Goal: Task Accomplishment & Management: Use online tool/utility

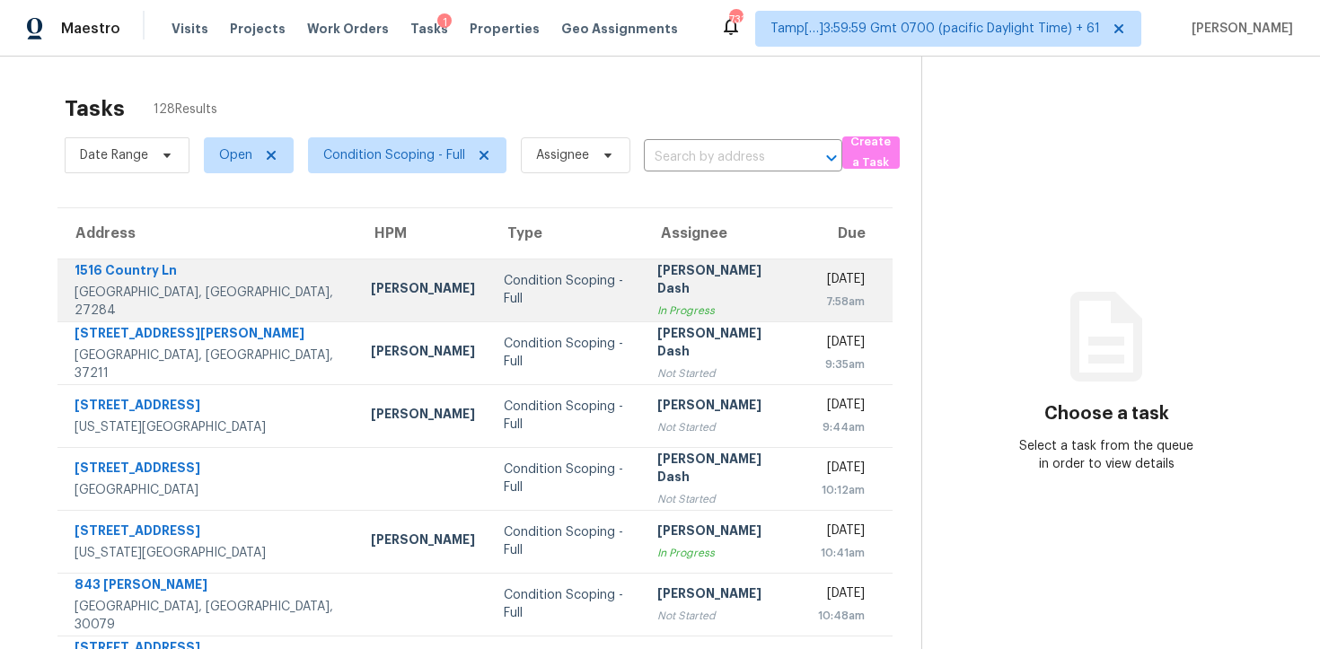
scroll to position [286, 0]
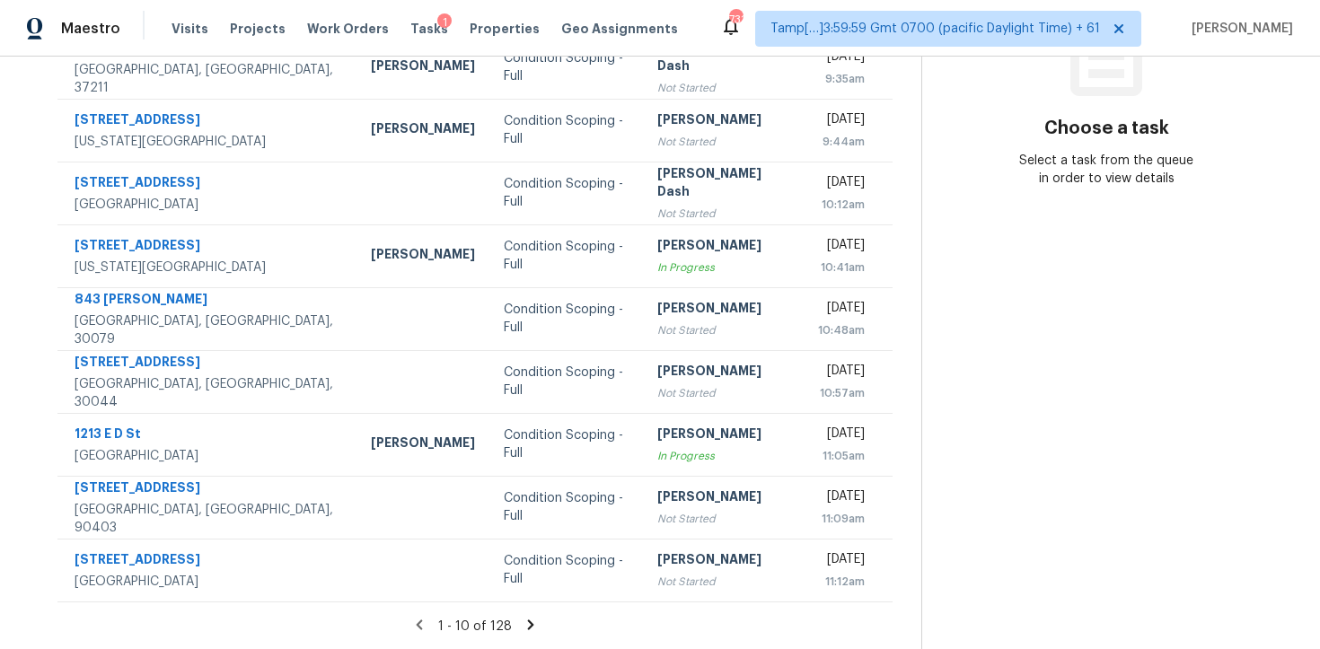
click at [527, 620] on icon at bounding box center [531, 625] width 16 height 16
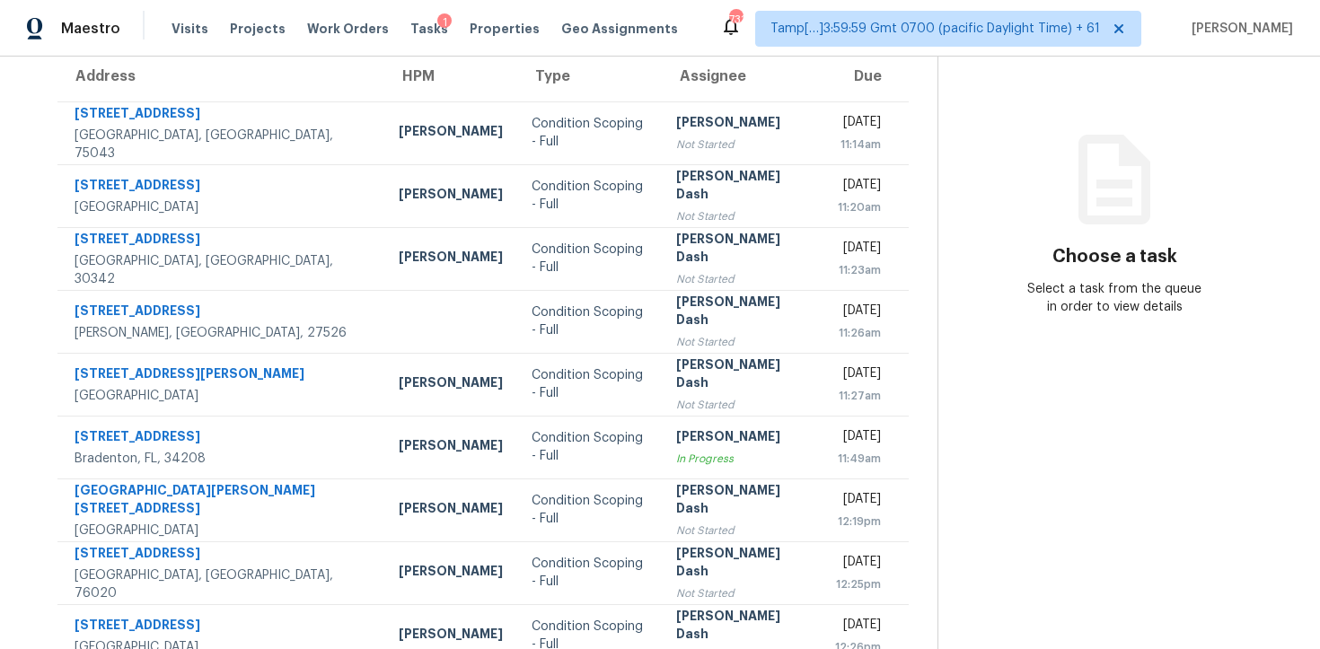
scroll to position [0, 0]
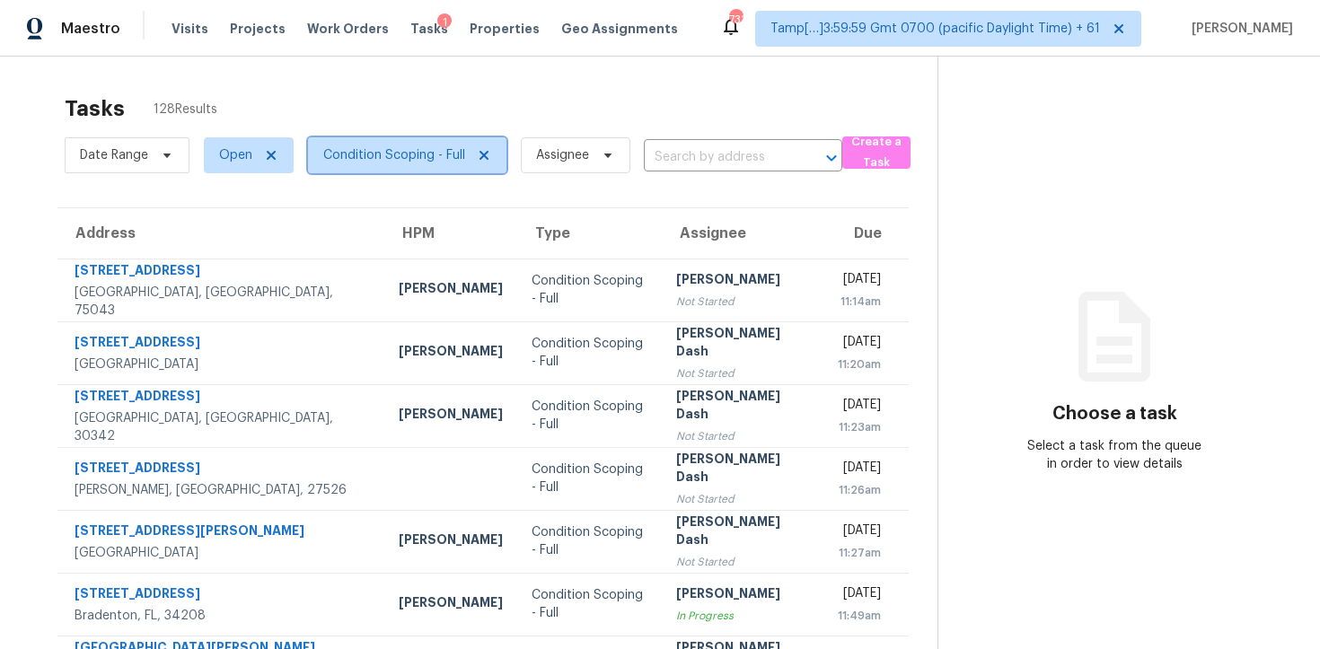
click at [409, 145] on span "Condition Scoping - Full" at bounding box center [407, 155] width 198 height 36
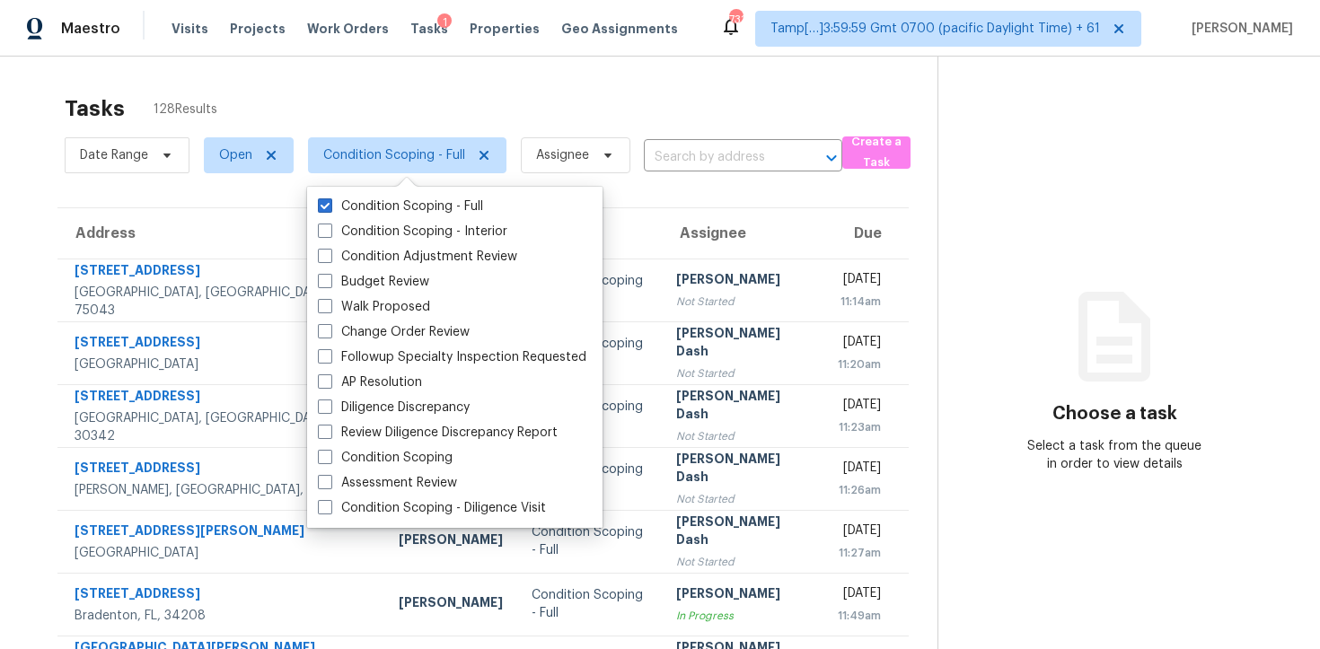
click at [431, 88] on div "Tasks 128 Results" at bounding box center [501, 108] width 873 height 47
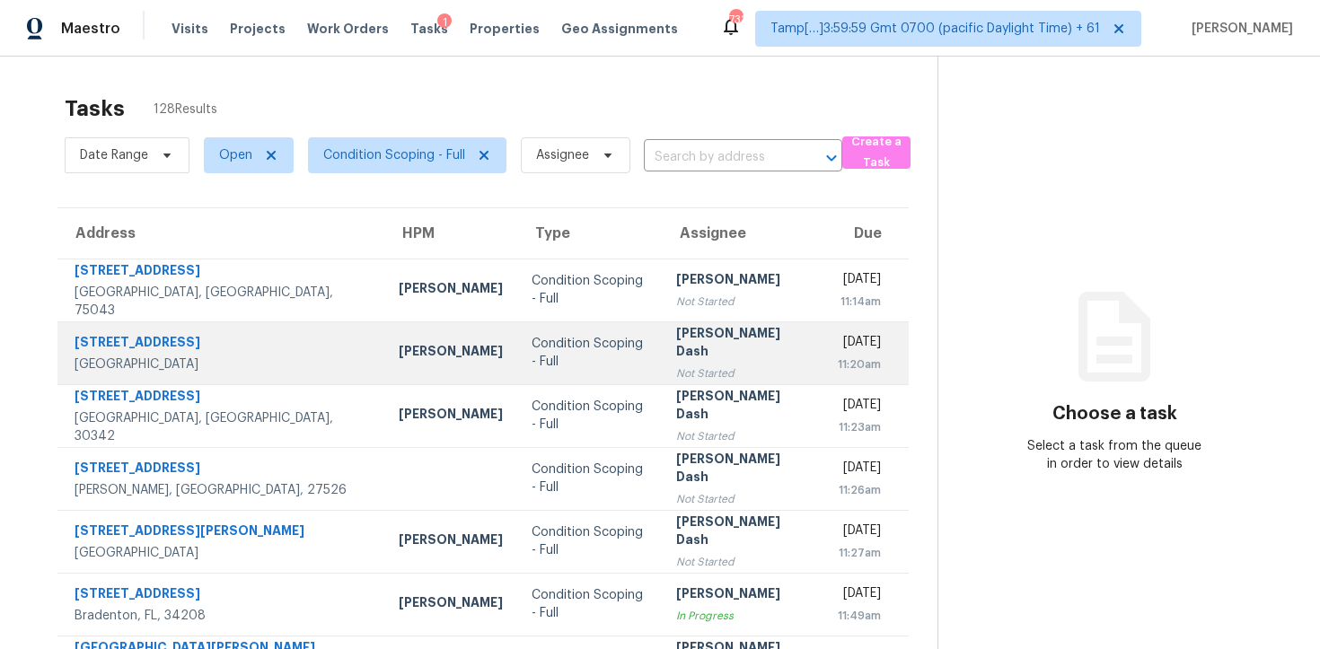
scroll to position [286, 0]
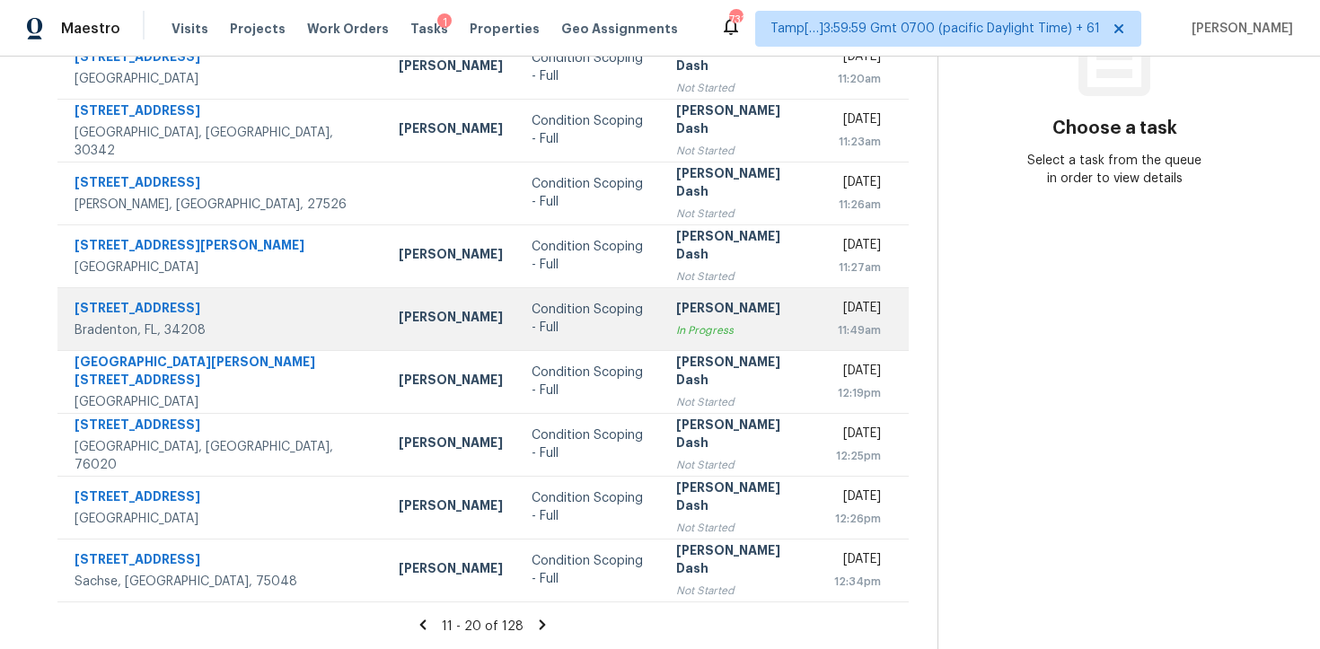
click at [536, 338] on td "Condition Scoping - Full" at bounding box center [589, 318] width 145 height 63
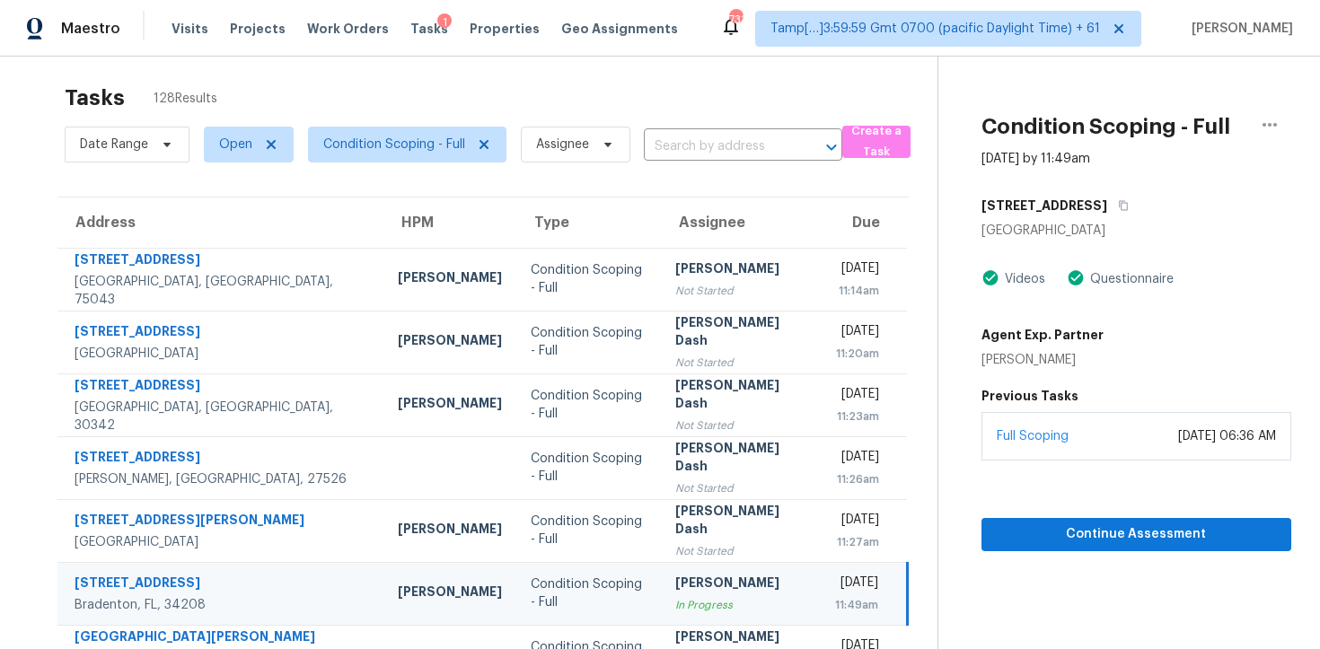
scroll to position [5, 0]
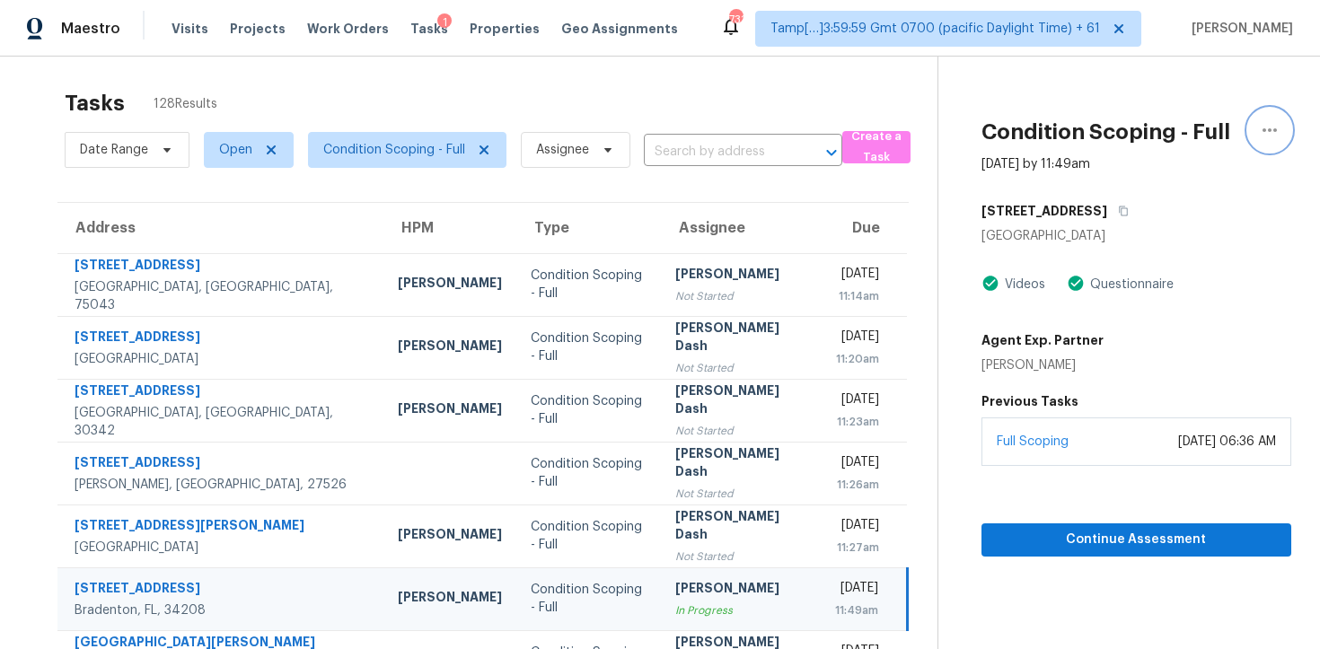
click at [1265, 124] on icon "button" at bounding box center [1270, 130] width 22 height 22
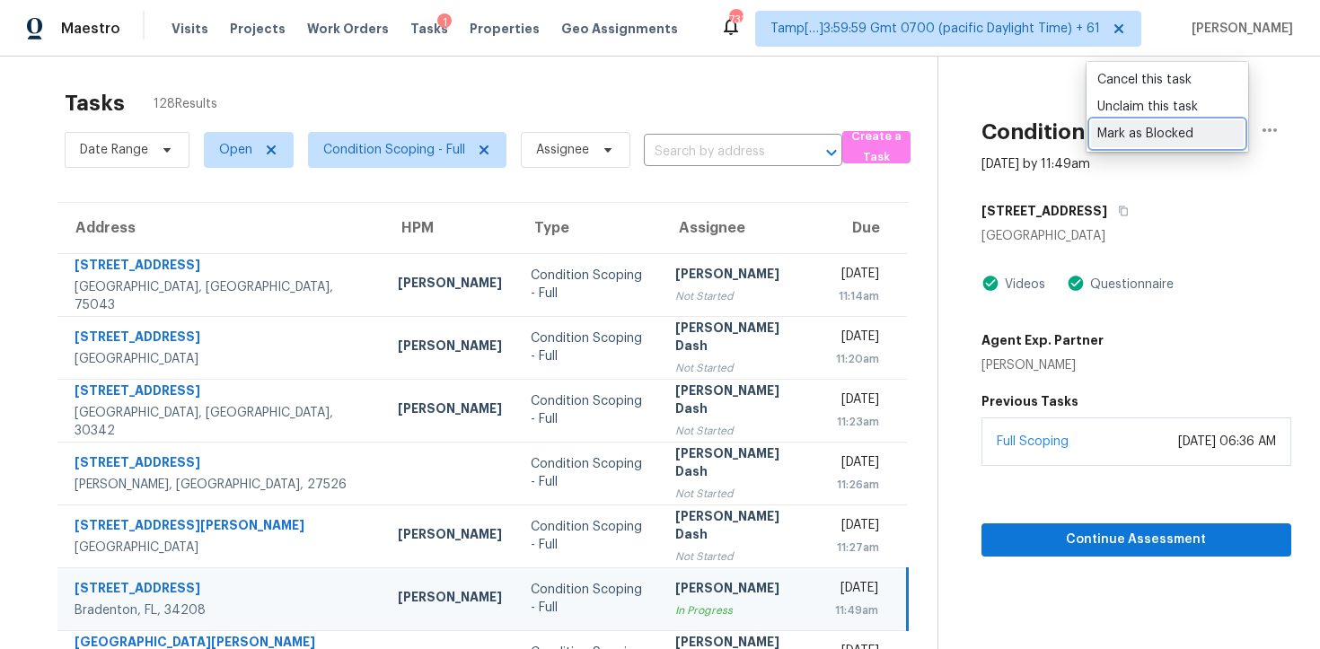
click at [1169, 139] on div "Mark as Blocked" at bounding box center [1167, 134] width 140 height 18
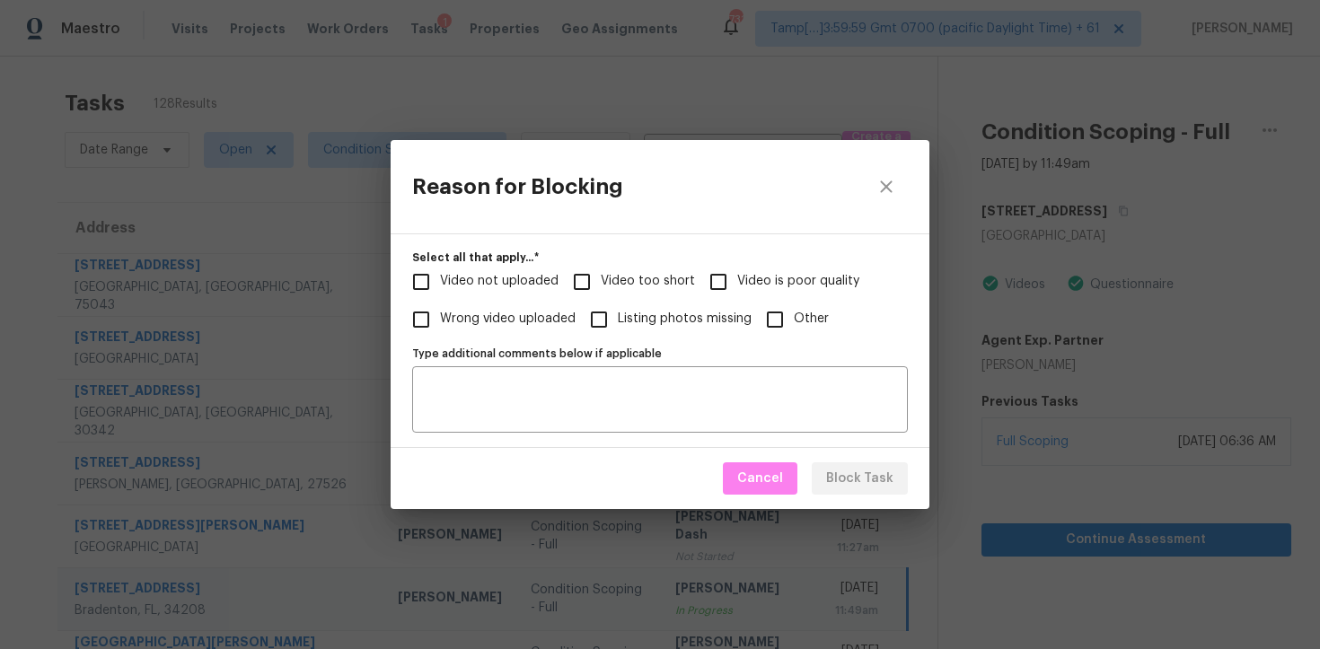
click at [796, 337] on label "Other" at bounding box center [792, 320] width 73 height 38
click at [794, 337] on input "Other" at bounding box center [775, 320] width 38 height 38
checkbox input "true"
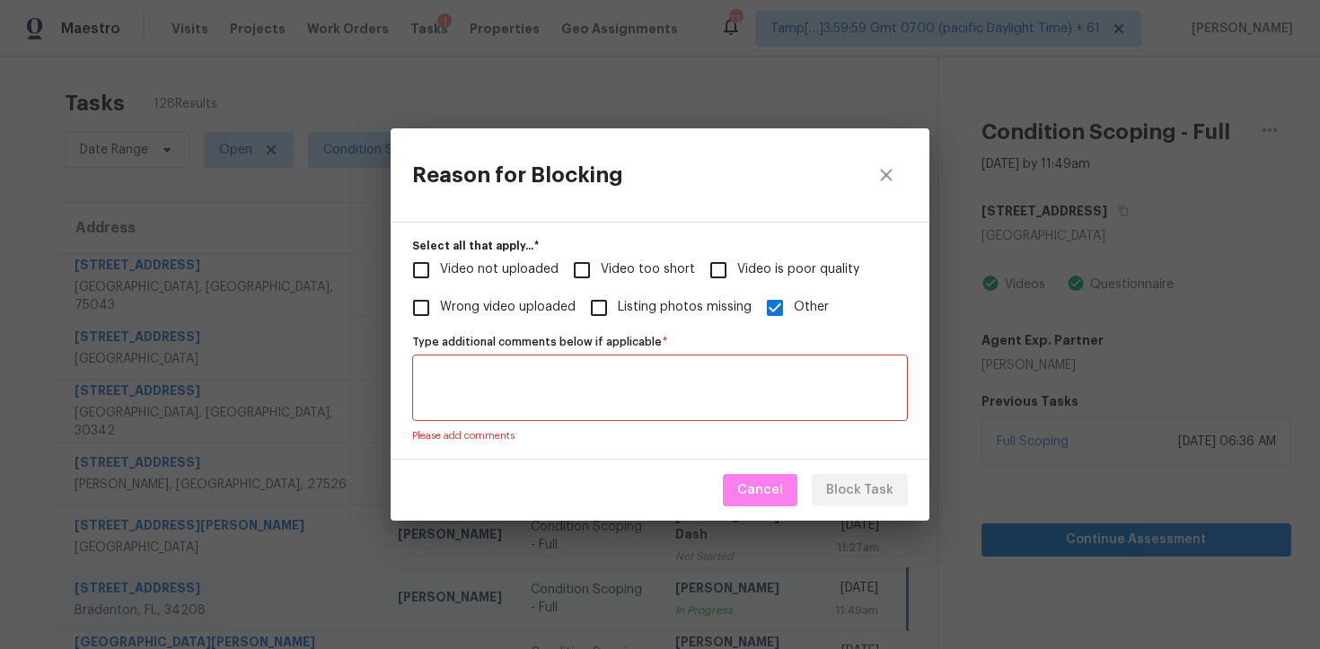
click at [736, 400] on textarea "Type additional comments below if applicable   *" at bounding box center [660, 388] width 474 height 38
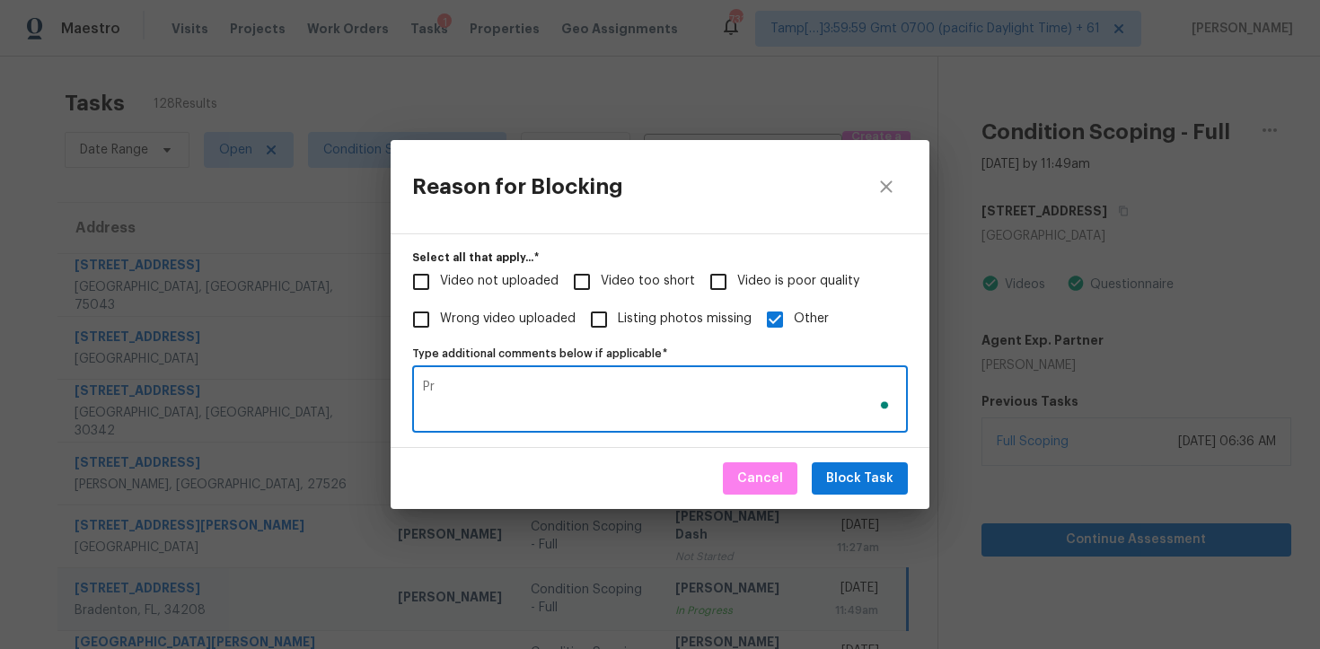
type textarea "Prr"
type textarea "Permits"
click at [873, 488] on span "Block Task" at bounding box center [859, 479] width 67 height 22
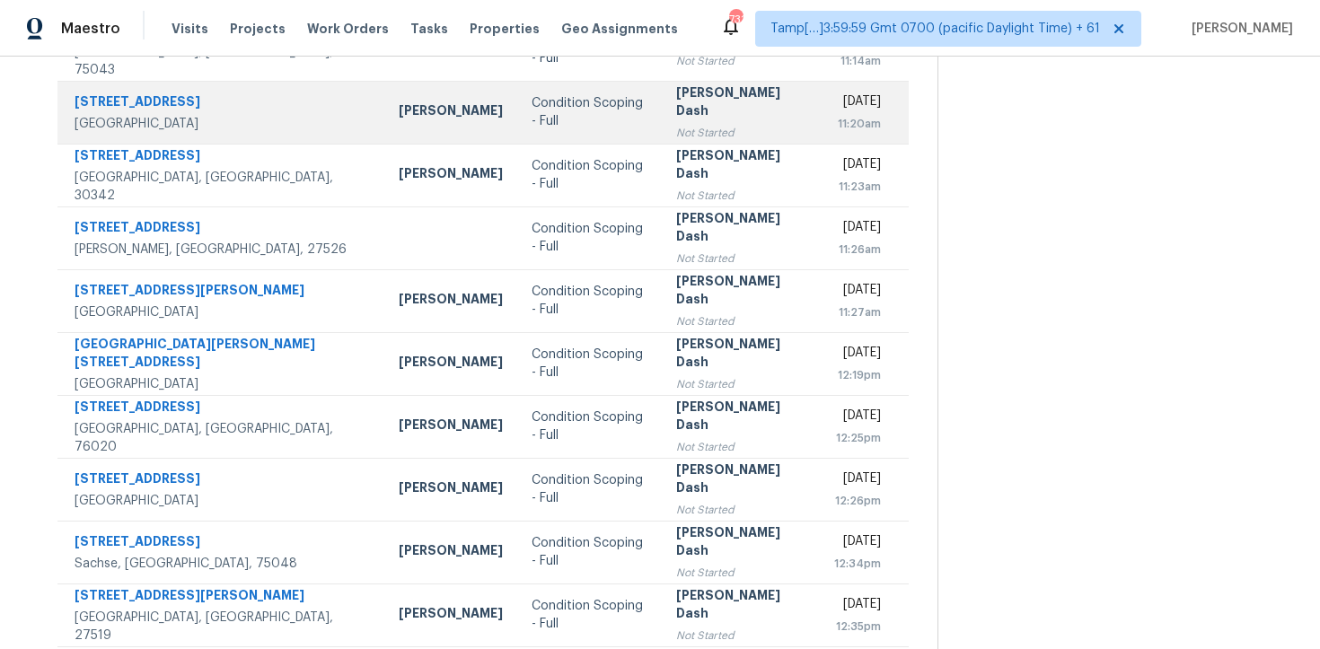
scroll to position [286, 0]
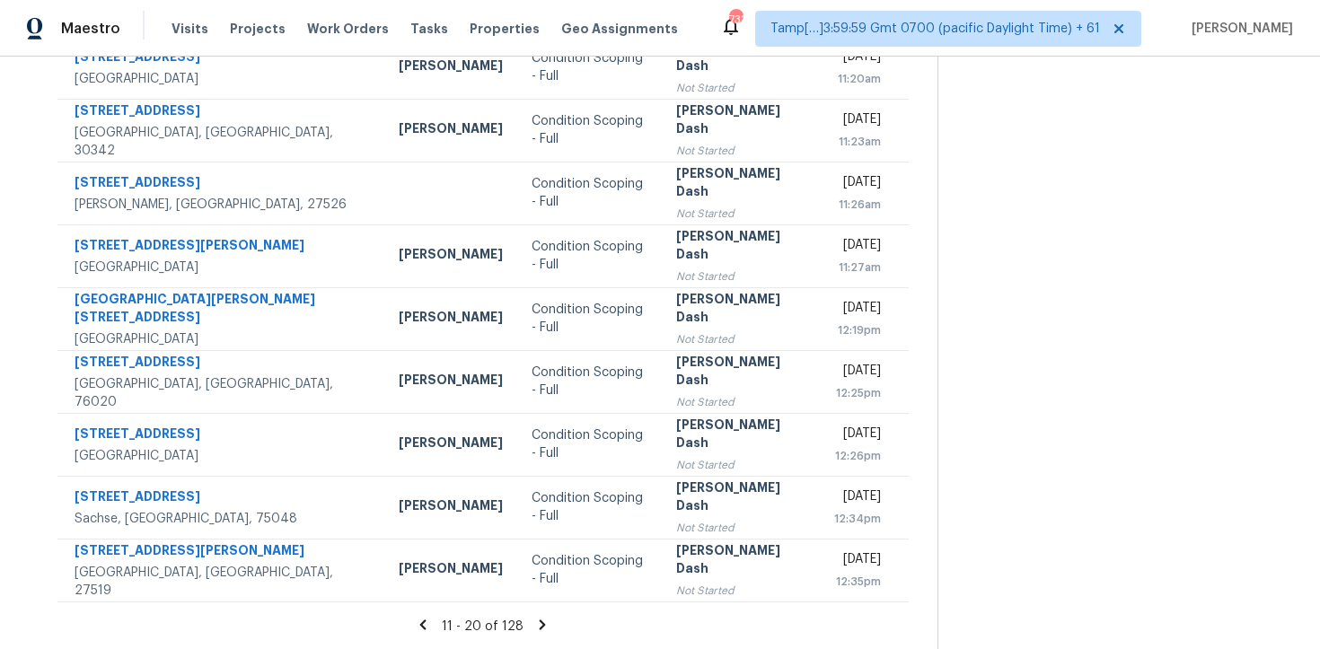
click at [534, 626] on icon at bounding box center [542, 625] width 16 height 16
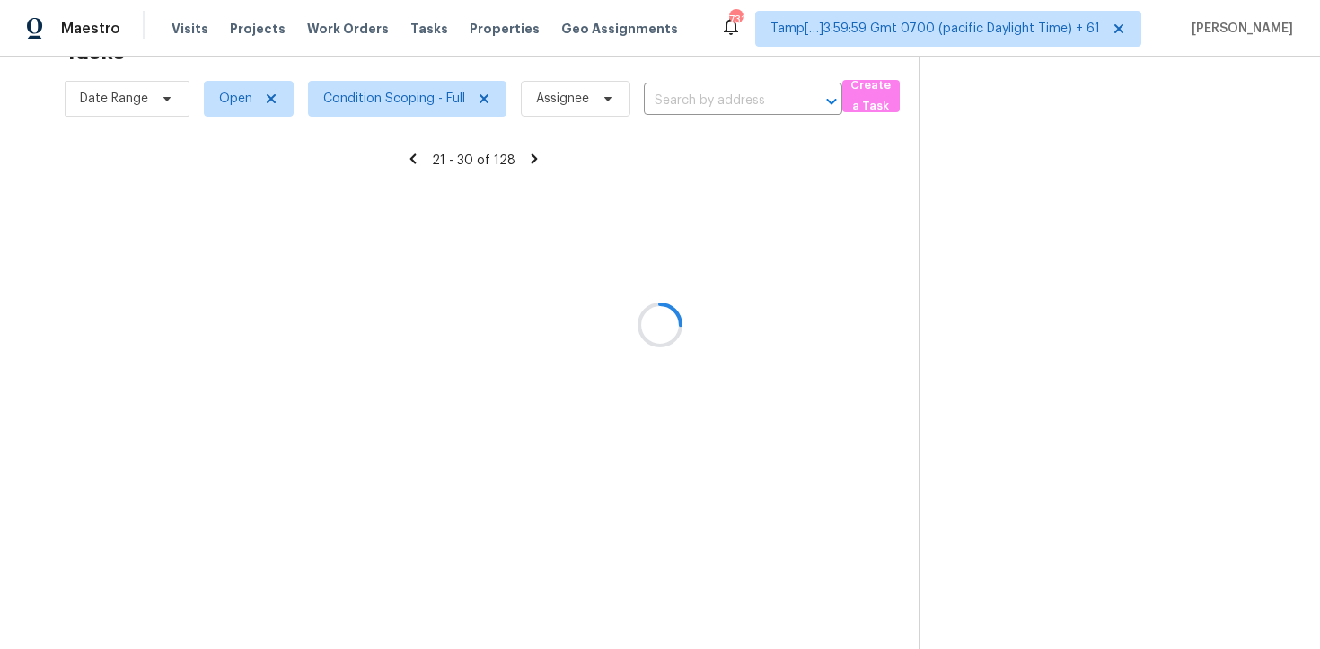
scroll to position [57, 0]
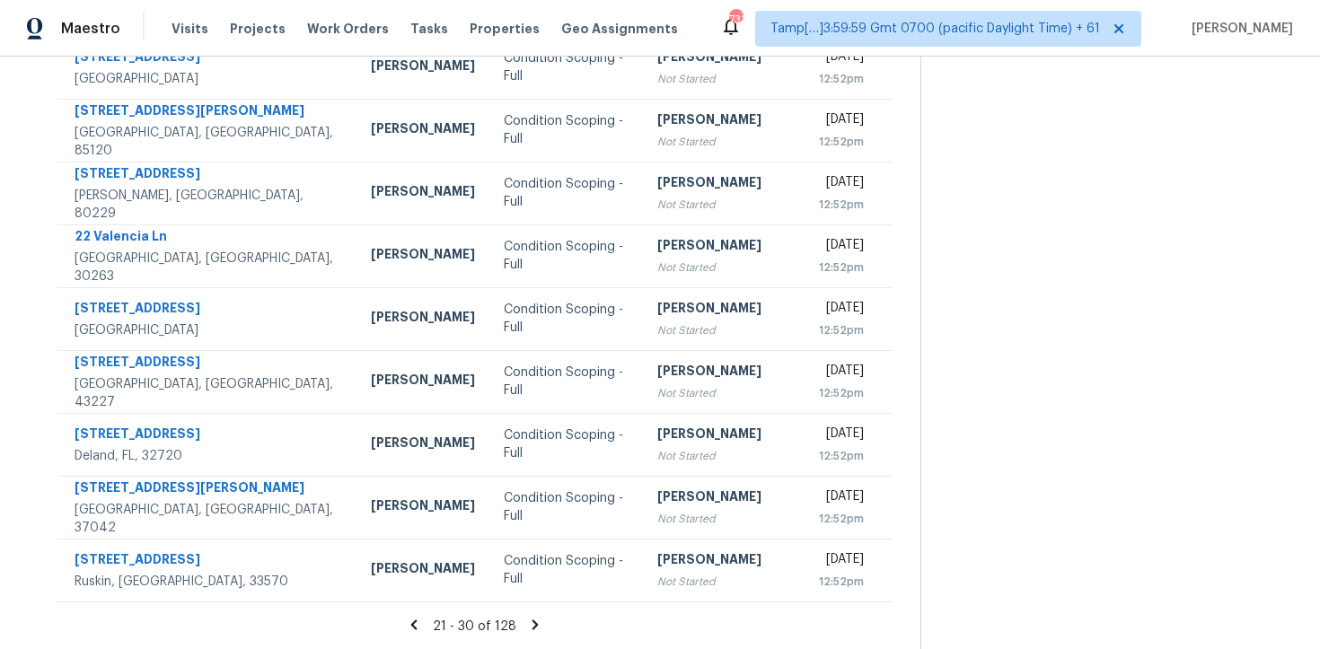
click at [537, 623] on icon at bounding box center [535, 625] width 16 height 16
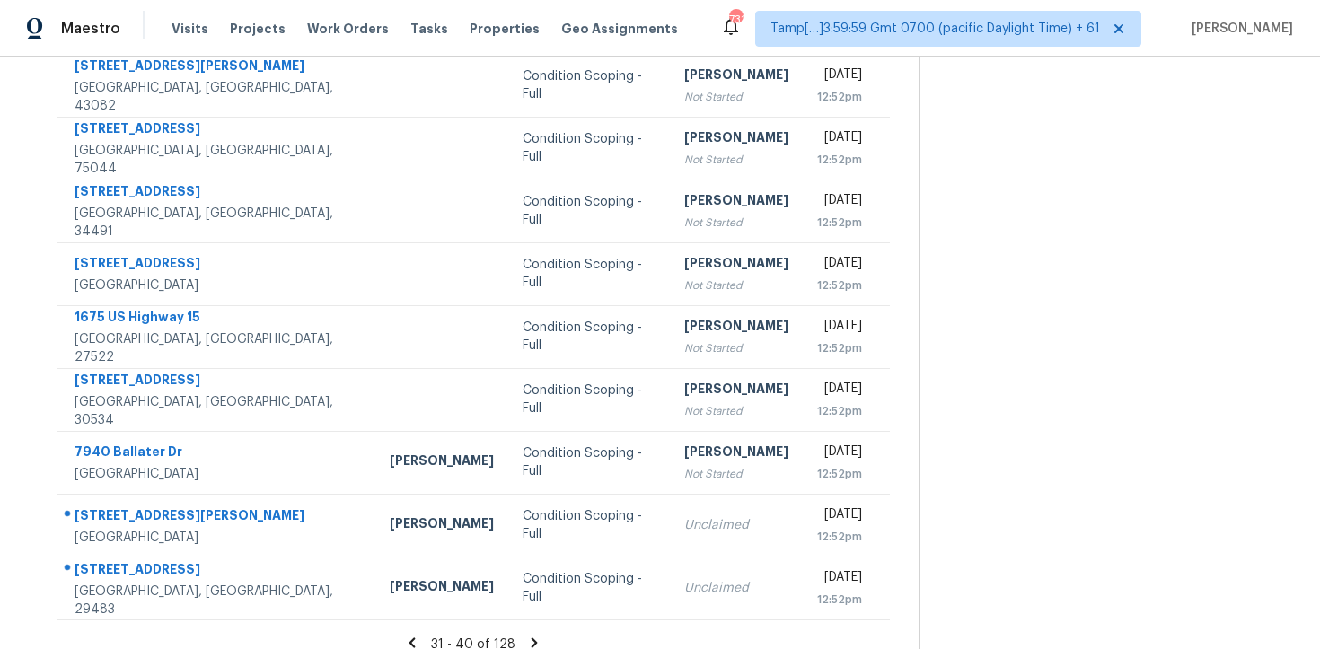
scroll to position [286, 0]
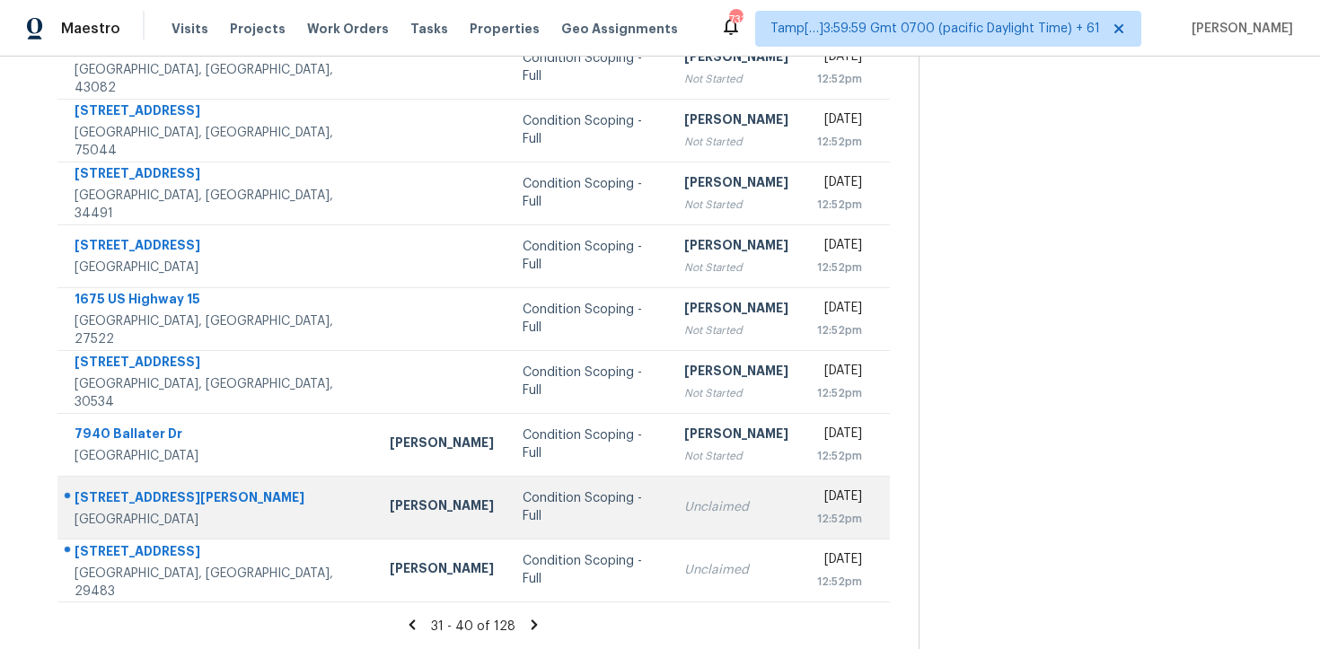
click at [564, 522] on div "Condition Scoping - Full" at bounding box center [589, 507] width 133 height 36
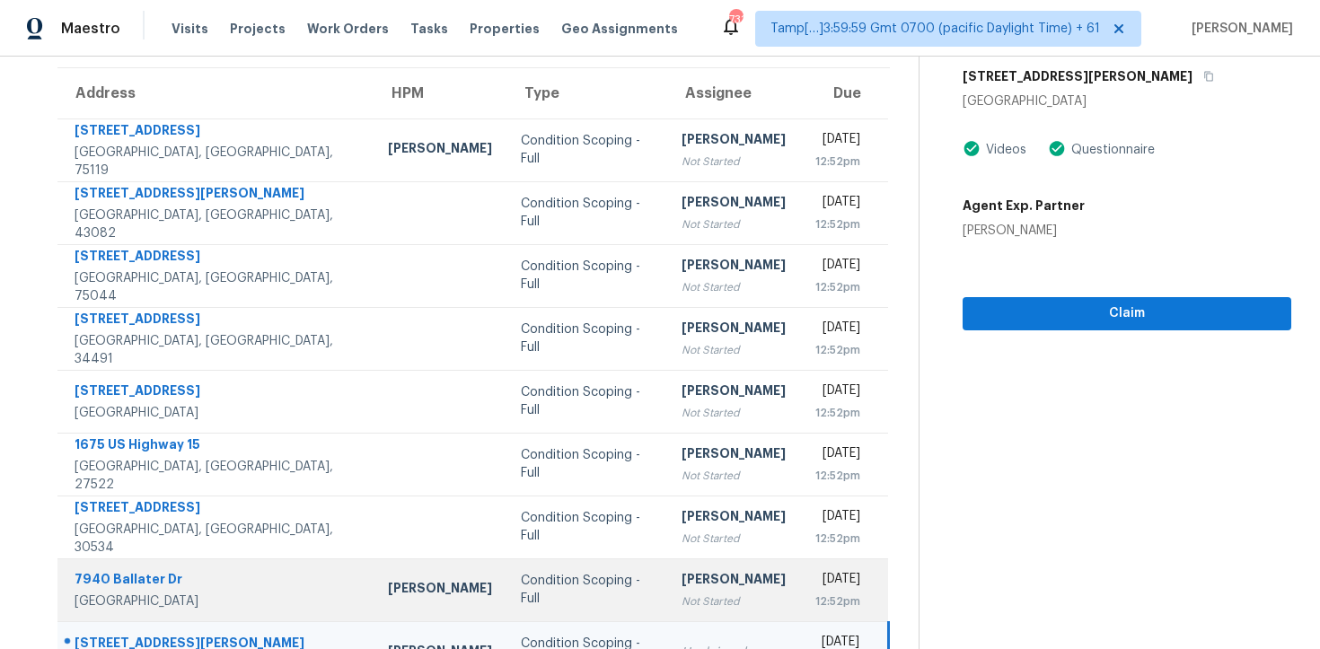
scroll to position [10, 0]
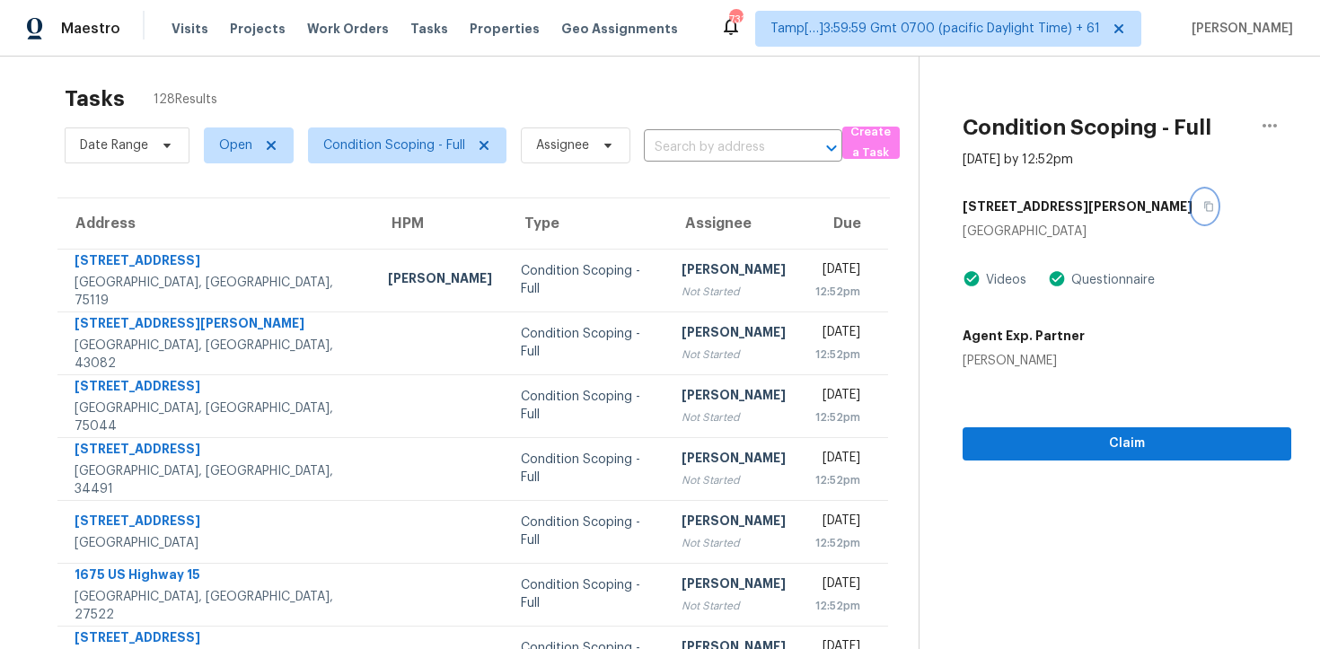
click at [1203, 202] on icon "button" at bounding box center [1208, 206] width 11 height 11
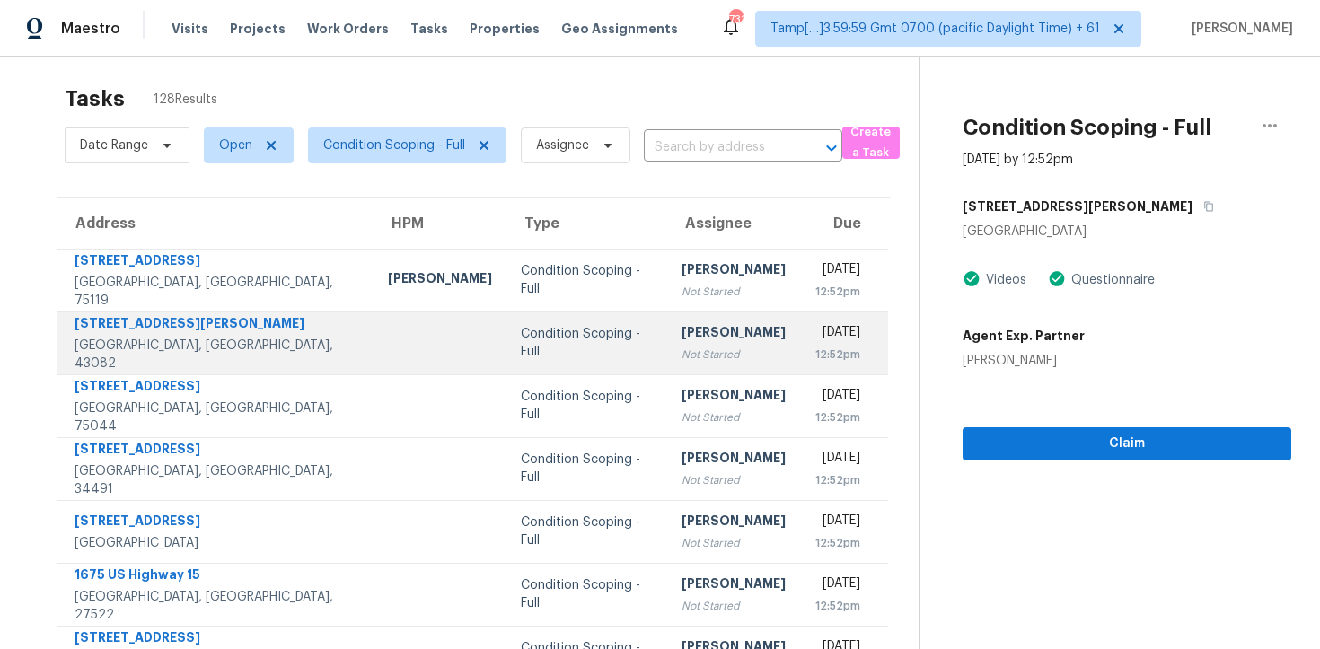
click at [532, 331] on div "Condition Scoping - Full" at bounding box center [587, 343] width 132 height 36
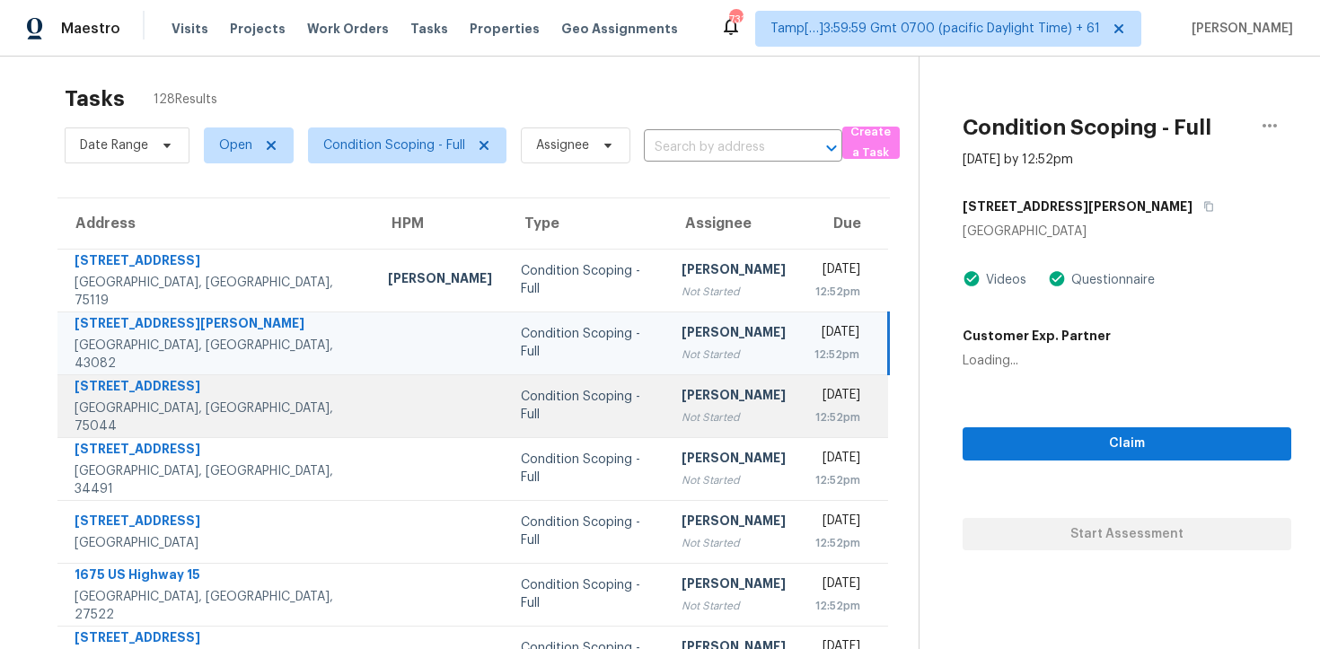
scroll to position [286, 0]
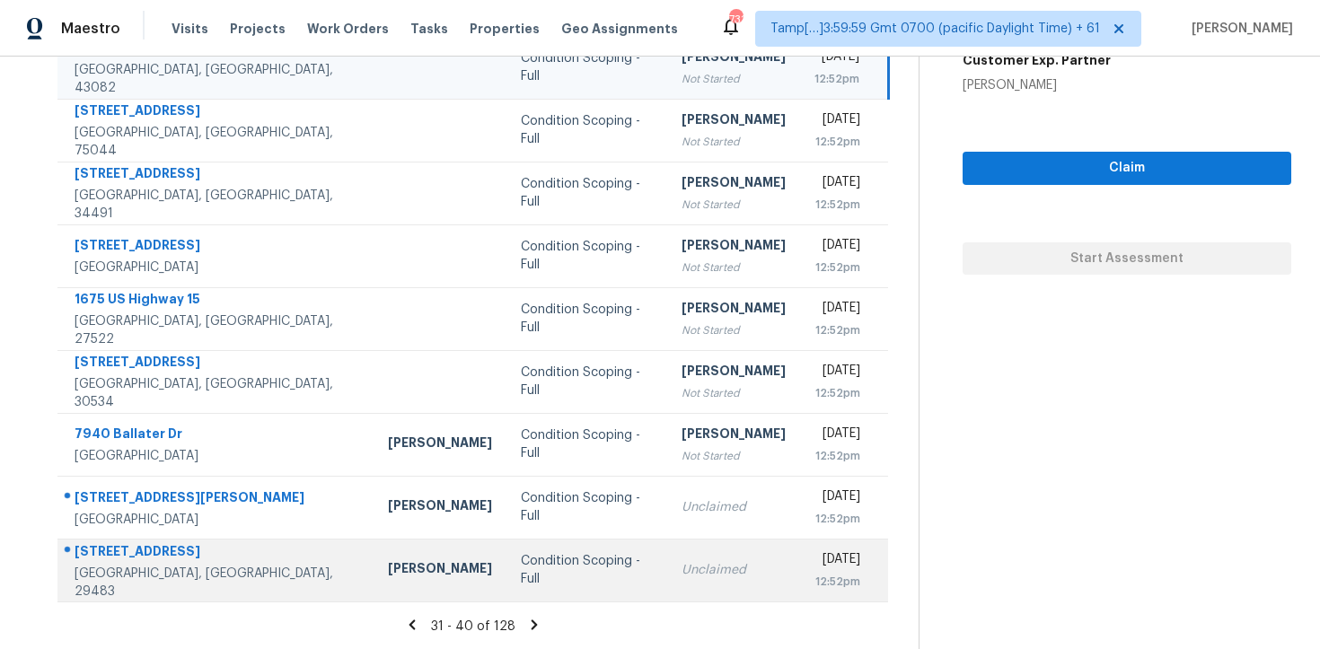
click at [561, 558] on div "Condition Scoping - Full" at bounding box center [587, 570] width 132 height 36
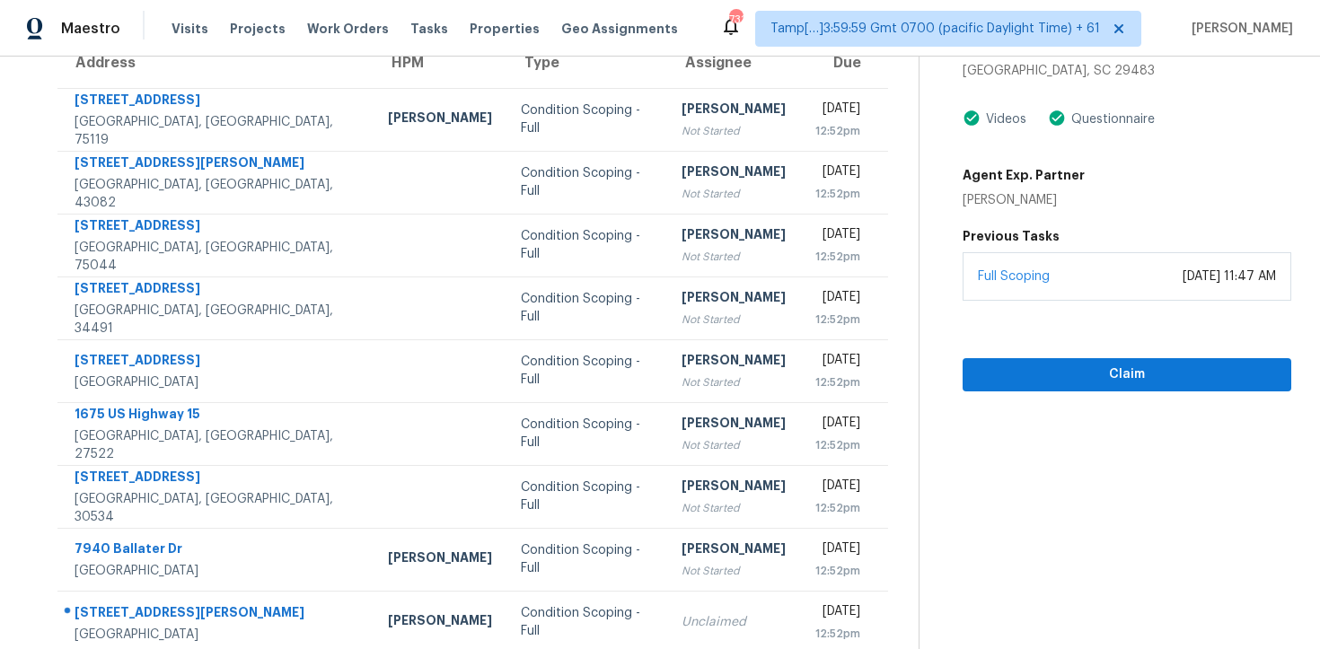
scroll to position [154, 0]
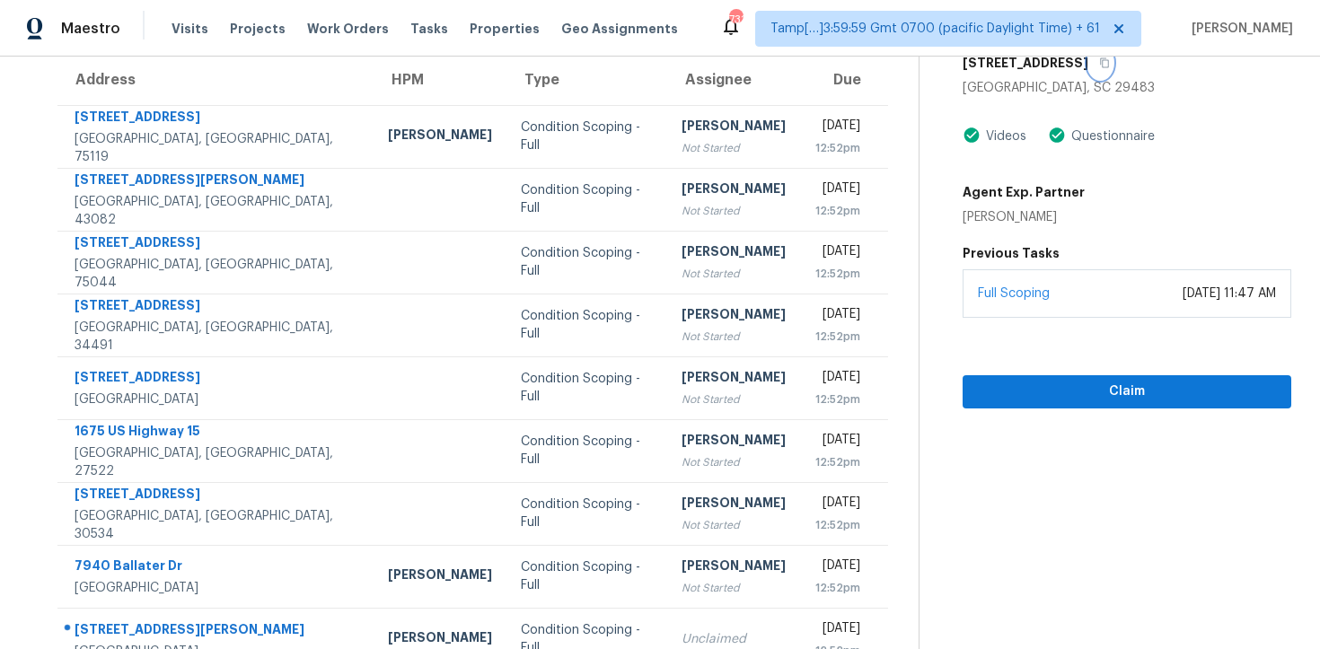
click at [1099, 64] on icon "button" at bounding box center [1104, 62] width 11 height 11
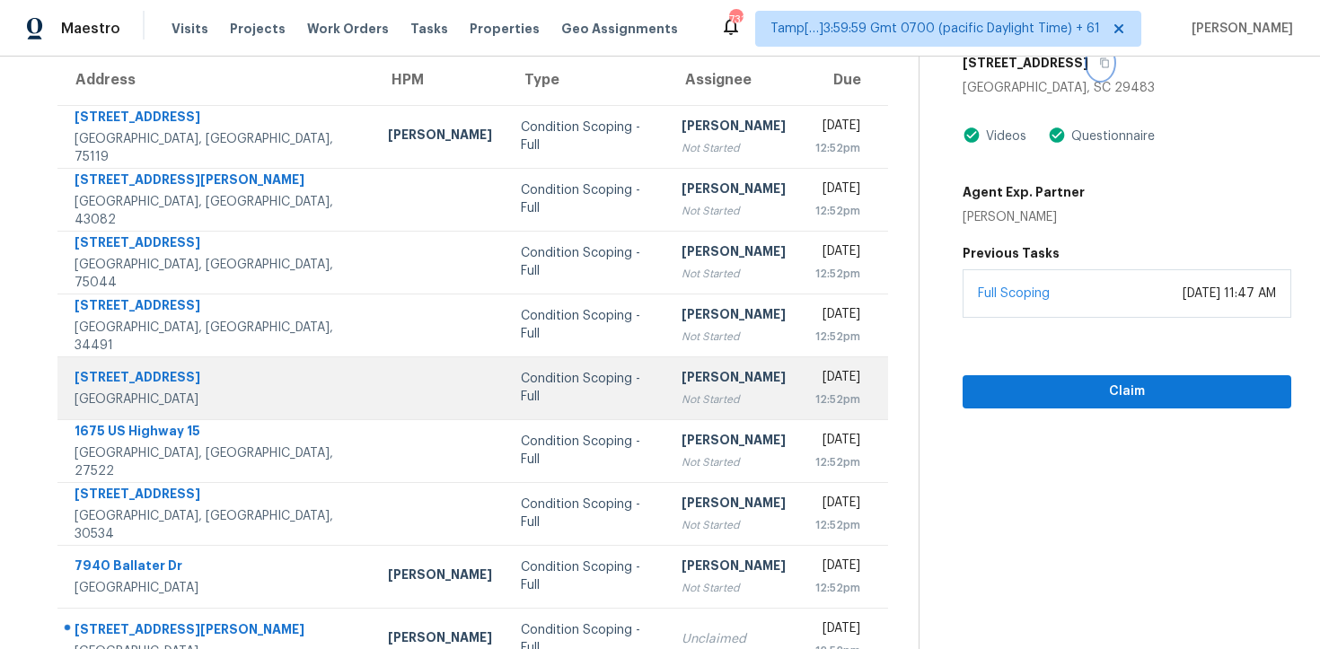
scroll to position [286, 0]
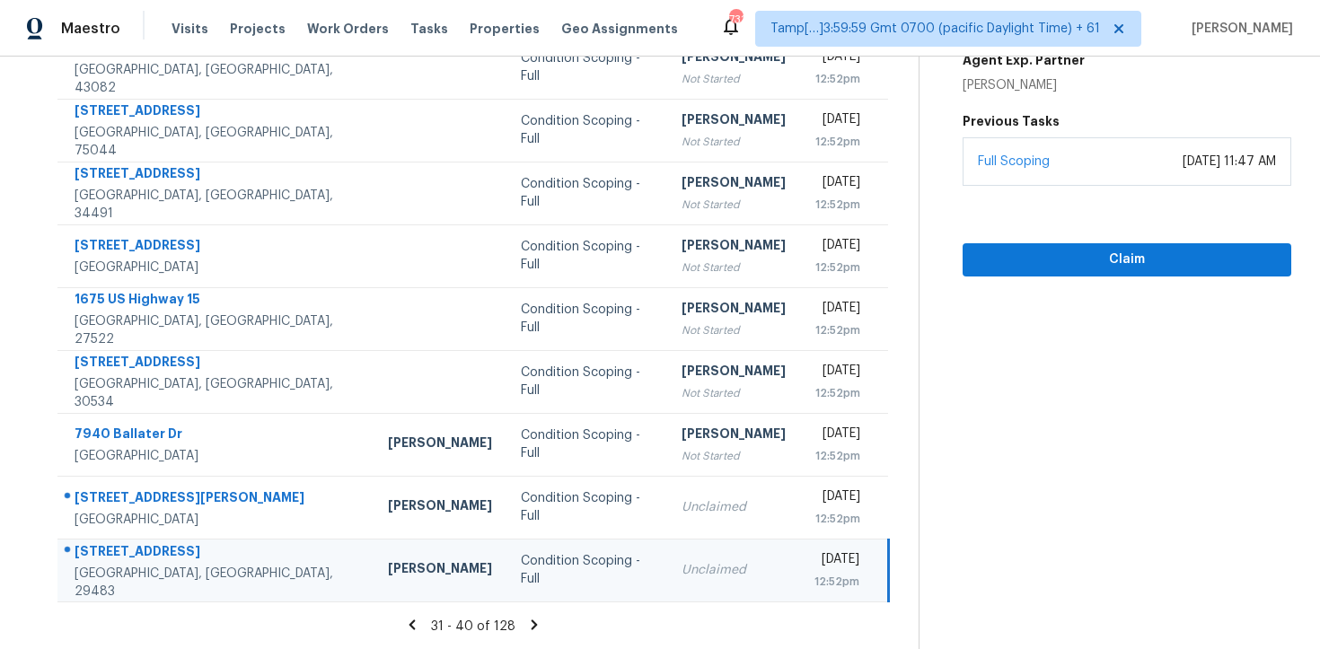
click at [526, 627] on icon at bounding box center [534, 625] width 16 height 16
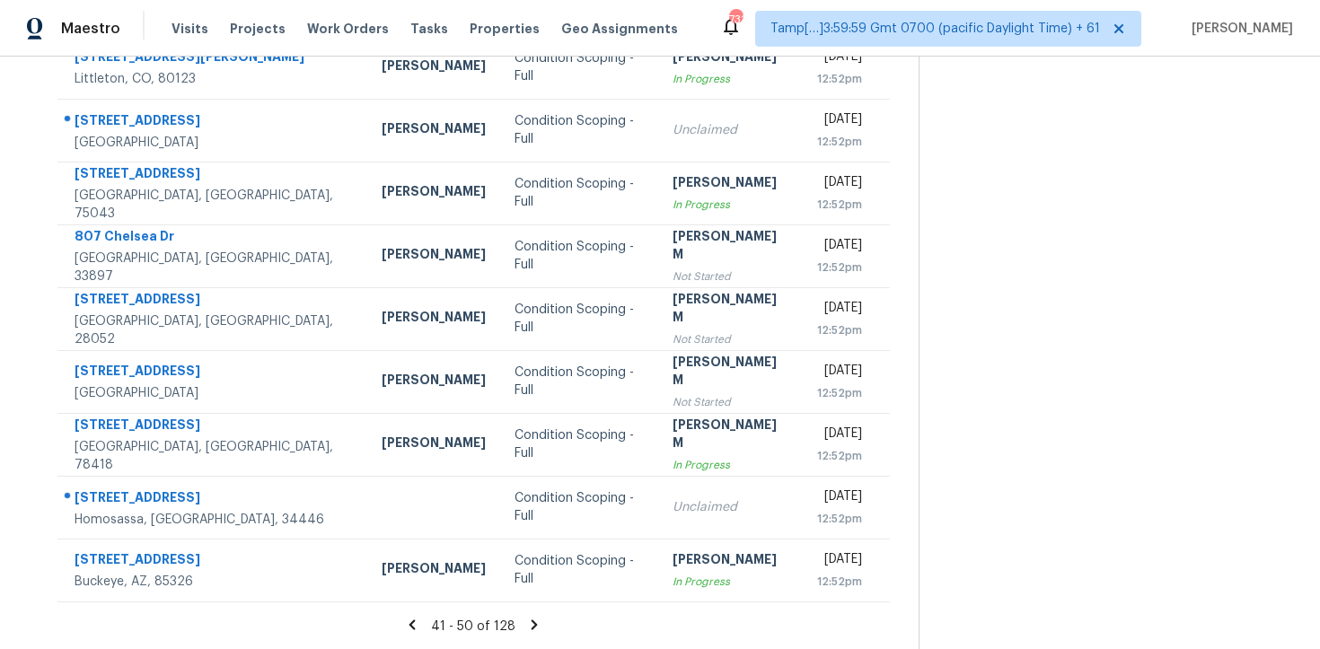
click at [532, 623] on icon at bounding box center [535, 625] width 6 height 10
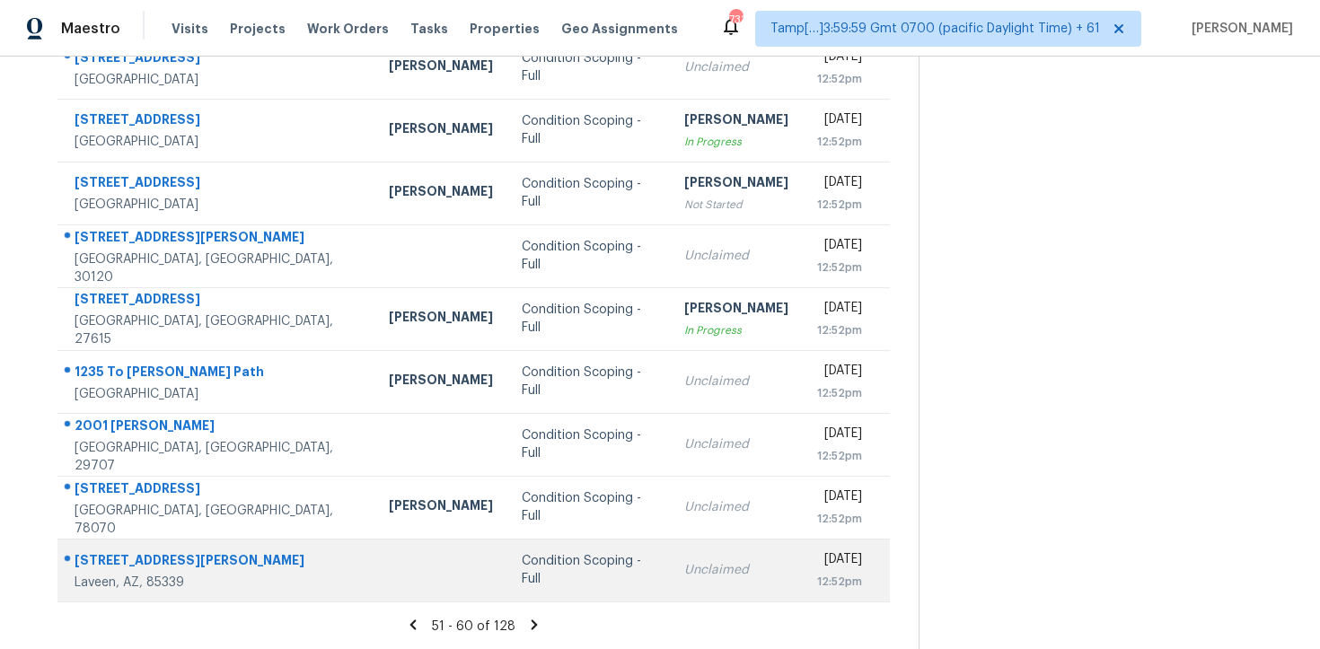
click at [523, 567] on div "Condition Scoping - Full" at bounding box center [589, 570] width 134 height 36
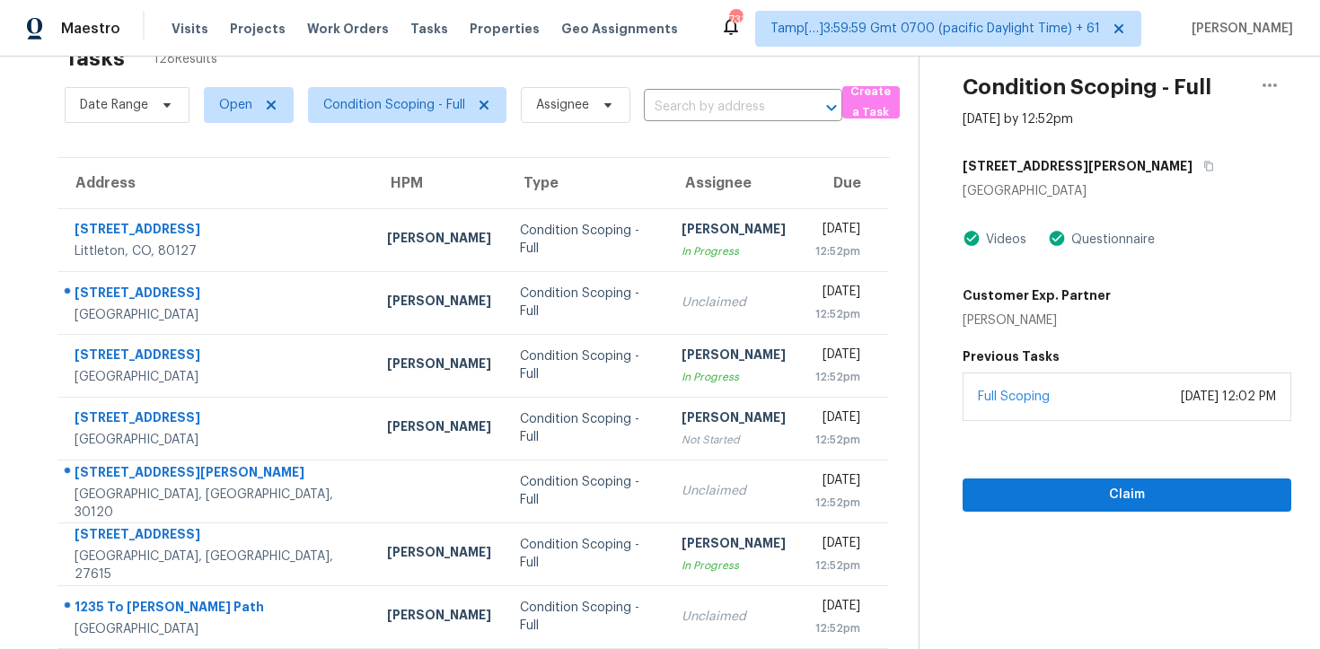
scroll to position [0, 0]
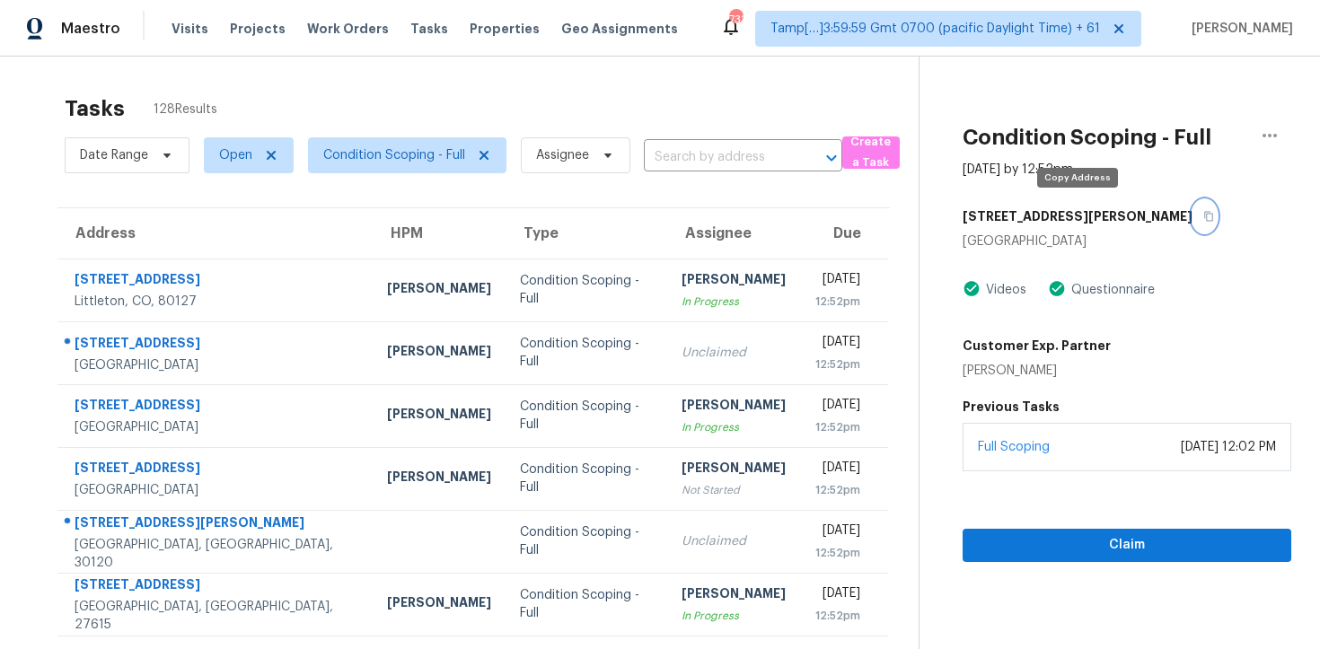
click at [1203, 215] on icon "button" at bounding box center [1208, 216] width 11 height 11
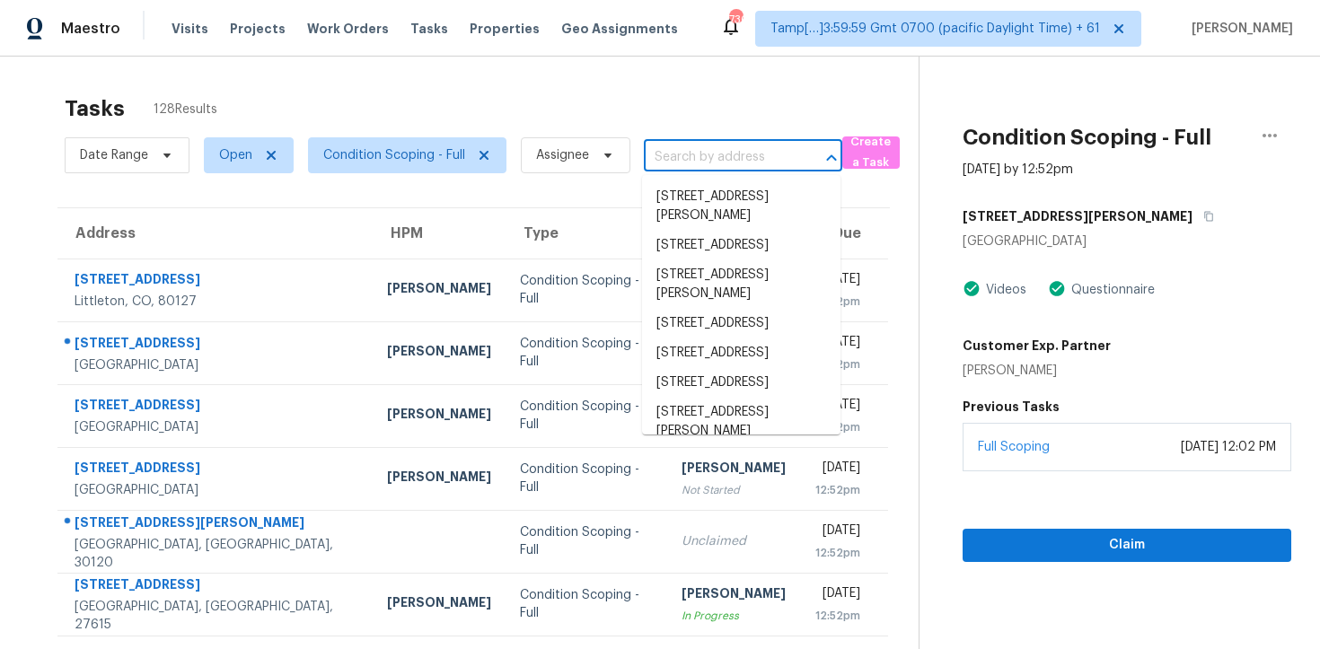
click at [660, 154] on input "text" at bounding box center [718, 158] width 148 height 28
paste input "5210 W Pedro Ln, Laveen, AZ 85339"
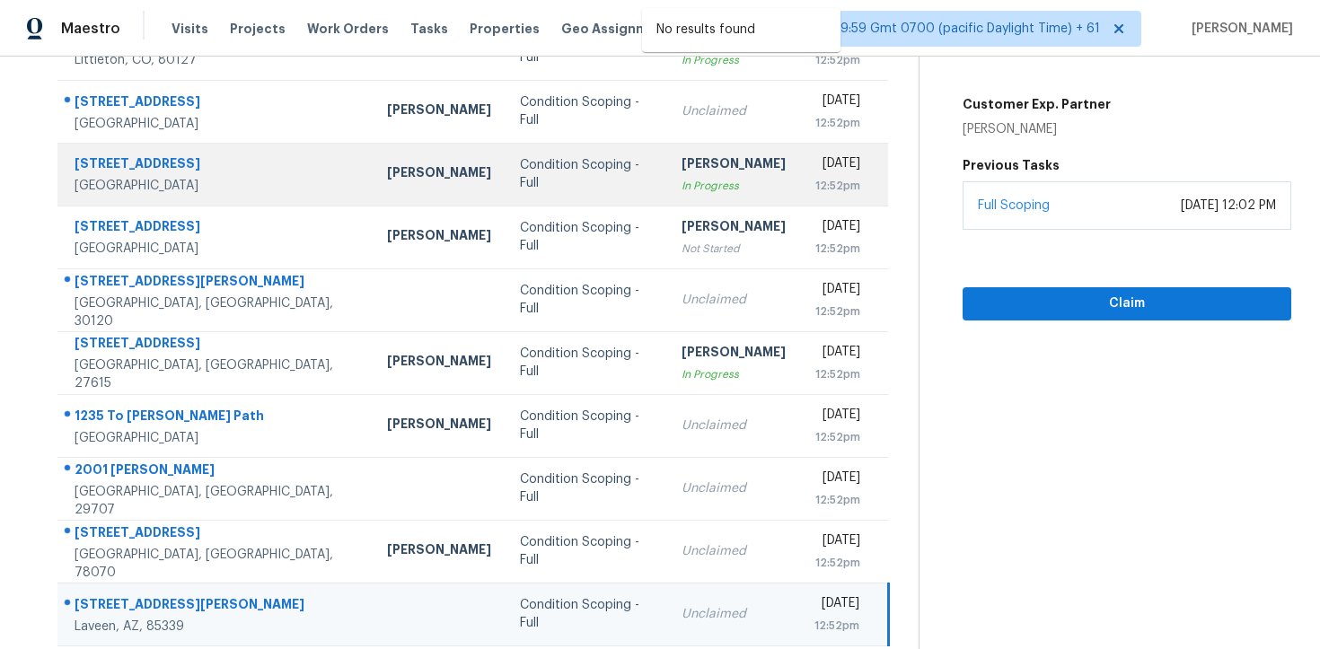
scroll to position [286, 0]
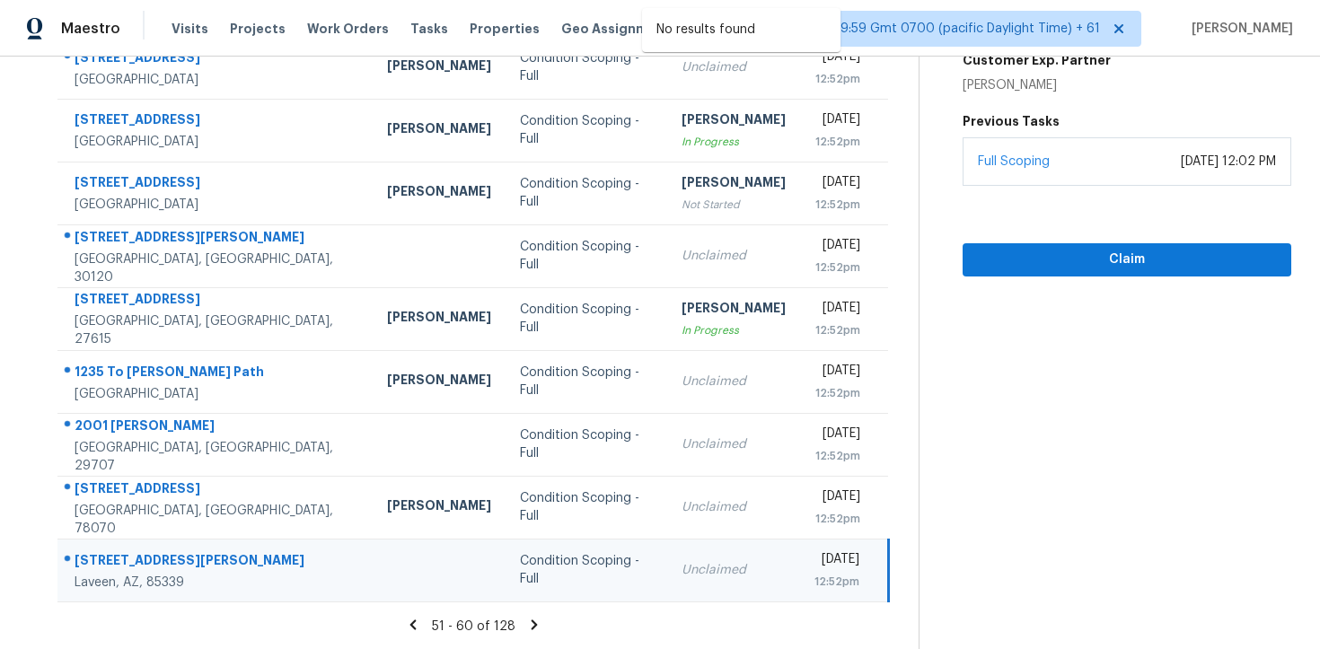
type input "5210 W Pedro Ln, Laveen, AZ 85339"
click at [688, 567] on div "Unclaimed" at bounding box center [733, 570] width 104 height 18
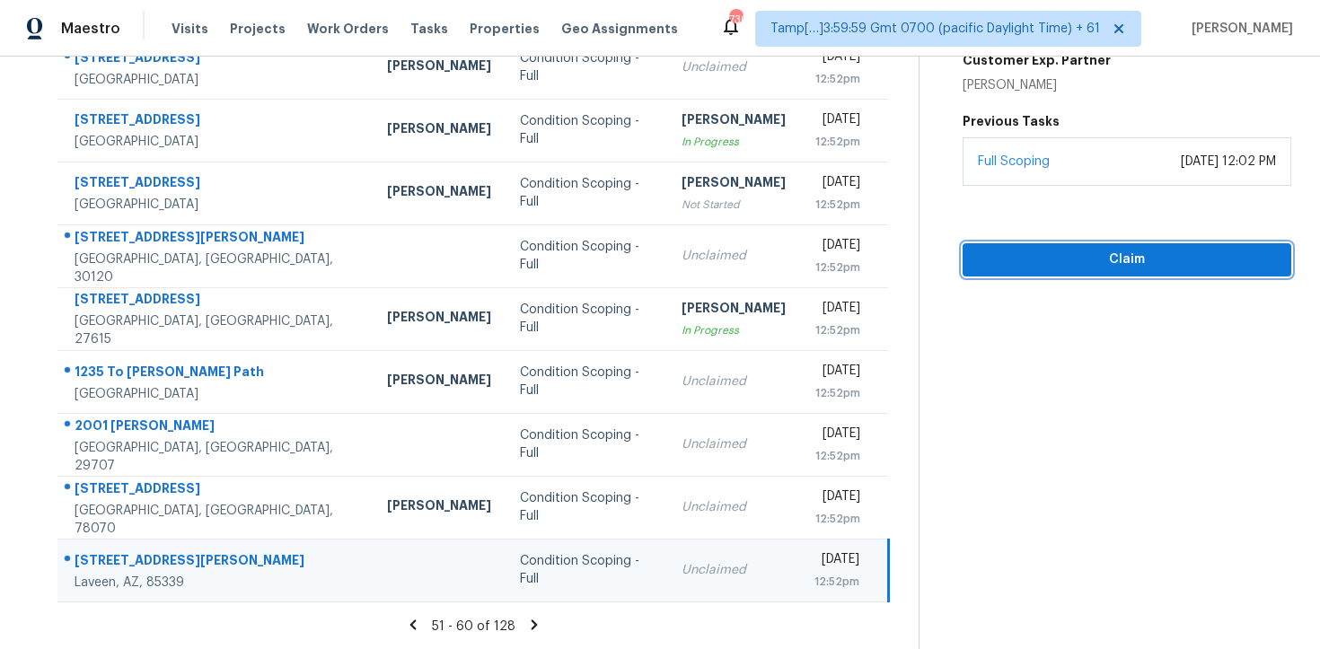
click at [1043, 258] on span "Claim" at bounding box center [1127, 260] width 300 height 22
click at [1107, 272] on button "Start Assessment" at bounding box center [1127, 259] width 329 height 33
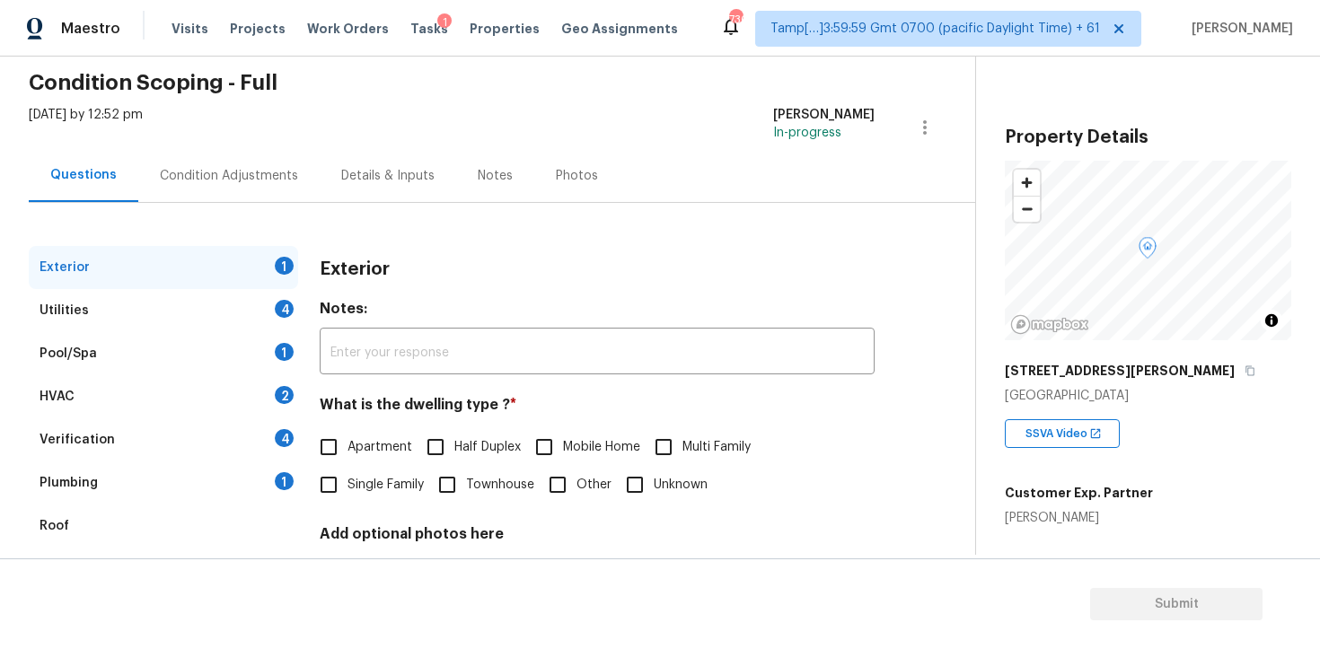
scroll to position [49, 0]
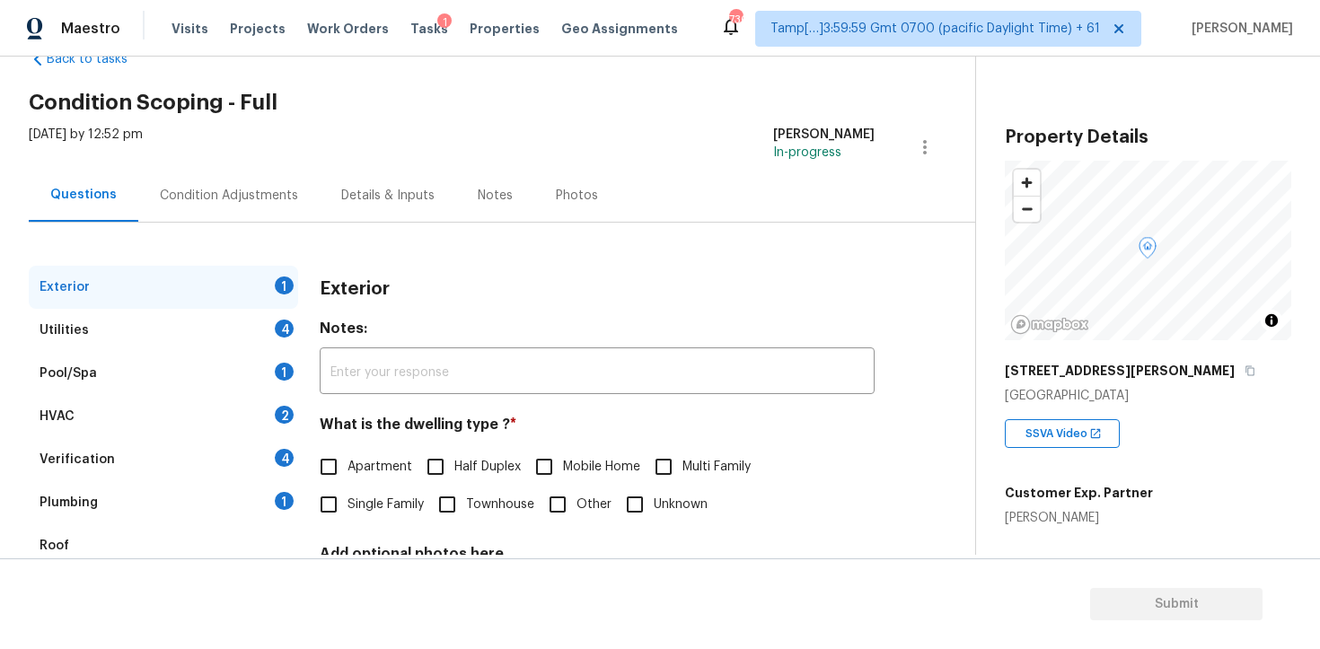
click at [266, 224] on div "Exterior 1 Utilities 4 Pool/Spa 1 HVAC 2 Verification 4 Plumbing 1 Roof Gated C…" at bounding box center [480, 469] width 903 height 493
click at [266, 209] on div "Condition Adjustments" at bounding box center [228, 195] width 181 height 53
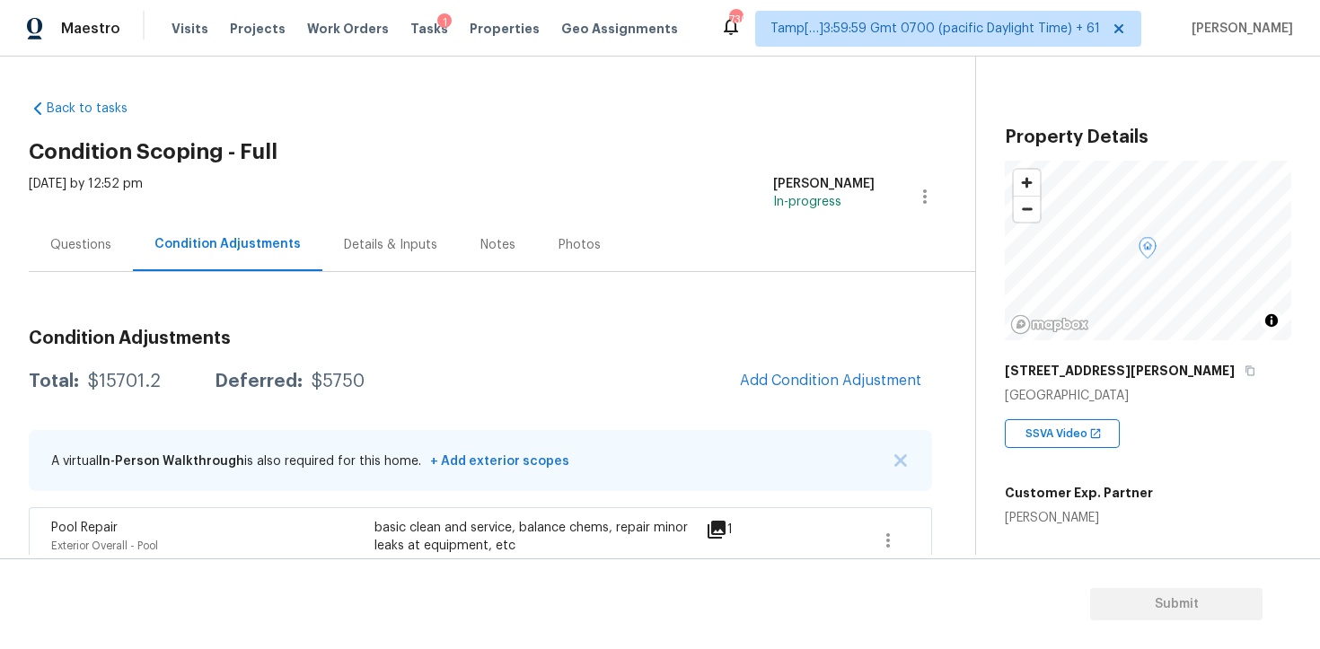
click at [85, 233] on div "Questions" at bounding box center [81, 244] width 104 height 53
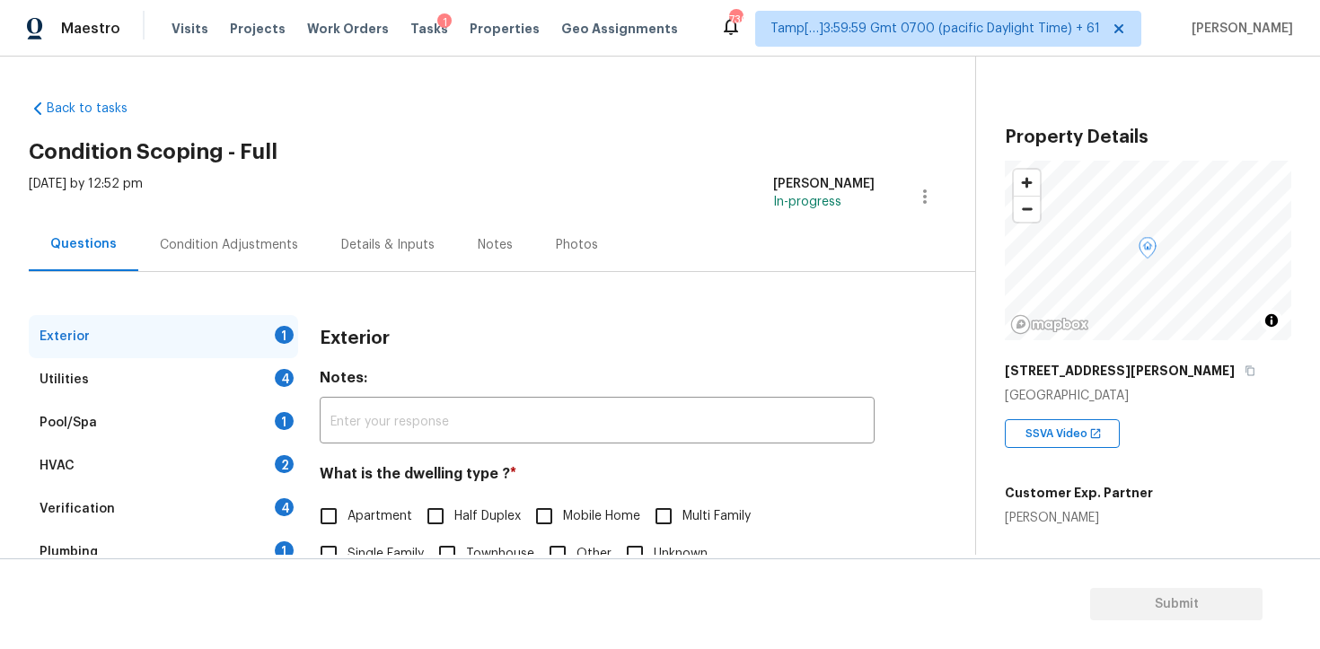
scroll to position [215, 0]
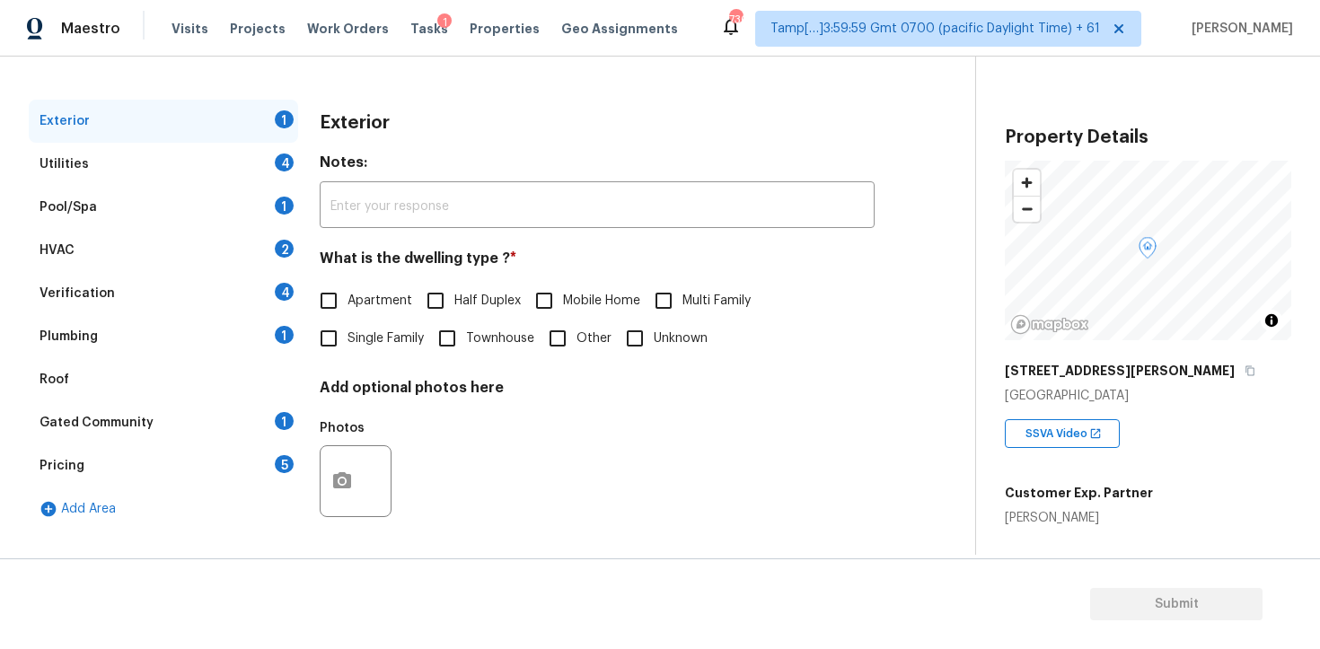
click at [247, 295] on div "Verification 4" at bounding box center [163, 293] width 269 height 43
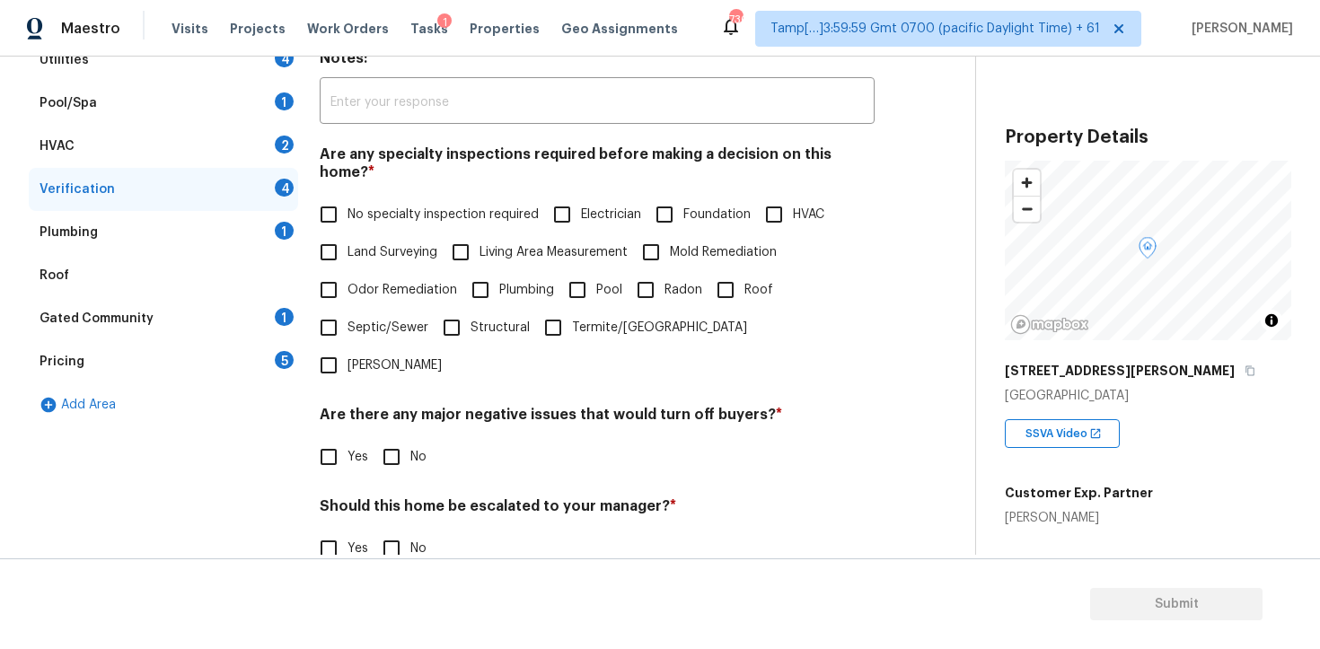
scroll to position [413, 0]
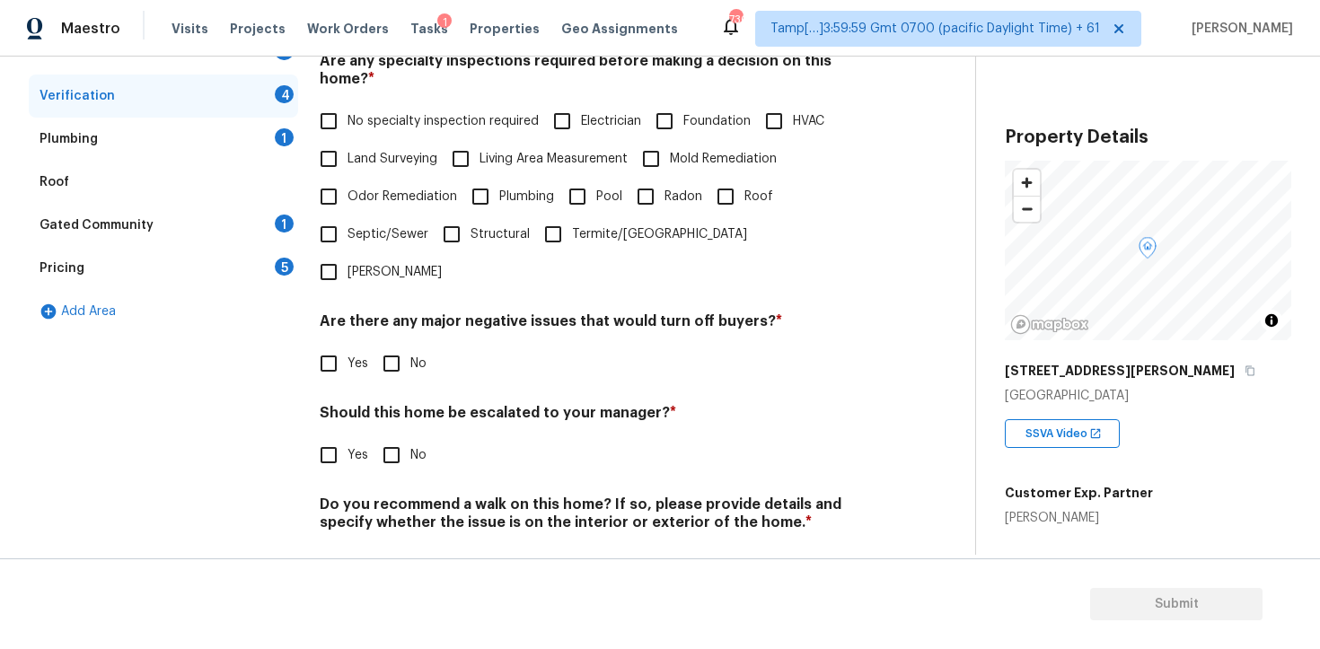
click at [314, 436] on input "Yes" at bounding box center [329, 455] width 38 height 38
checkbox input "true"
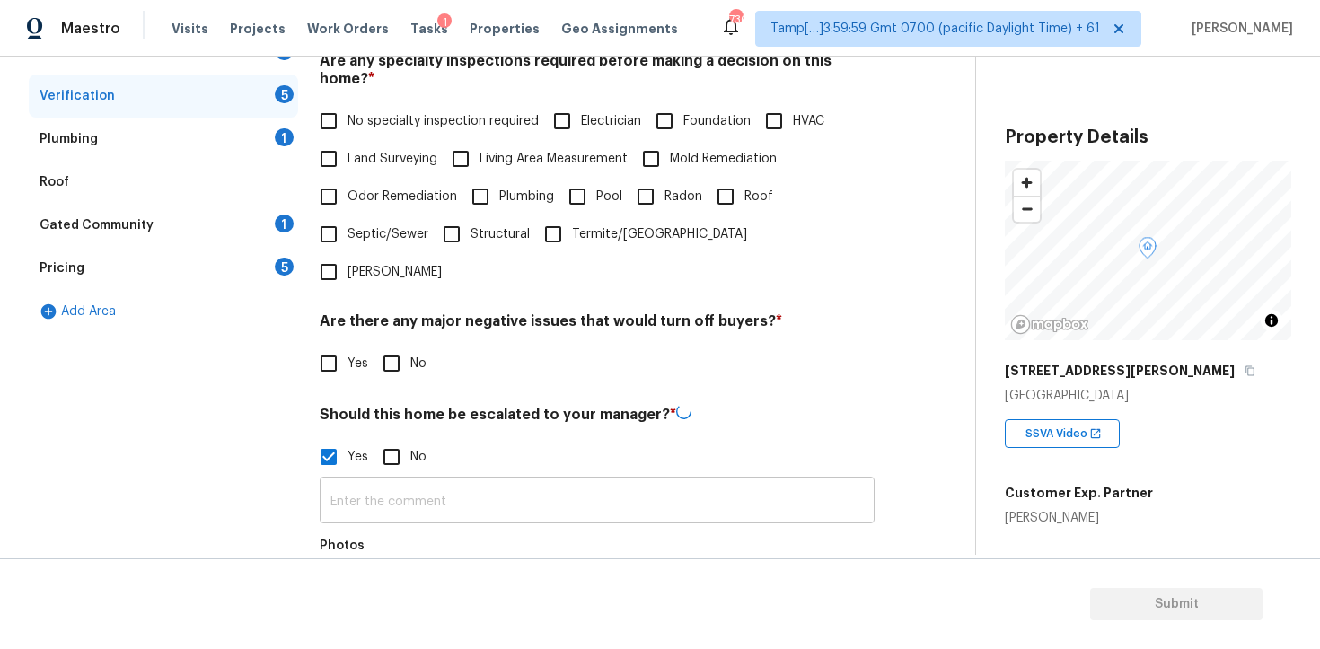
click at [451, 481] on input "text" at bounding box center [597, 502] width 555 height 42
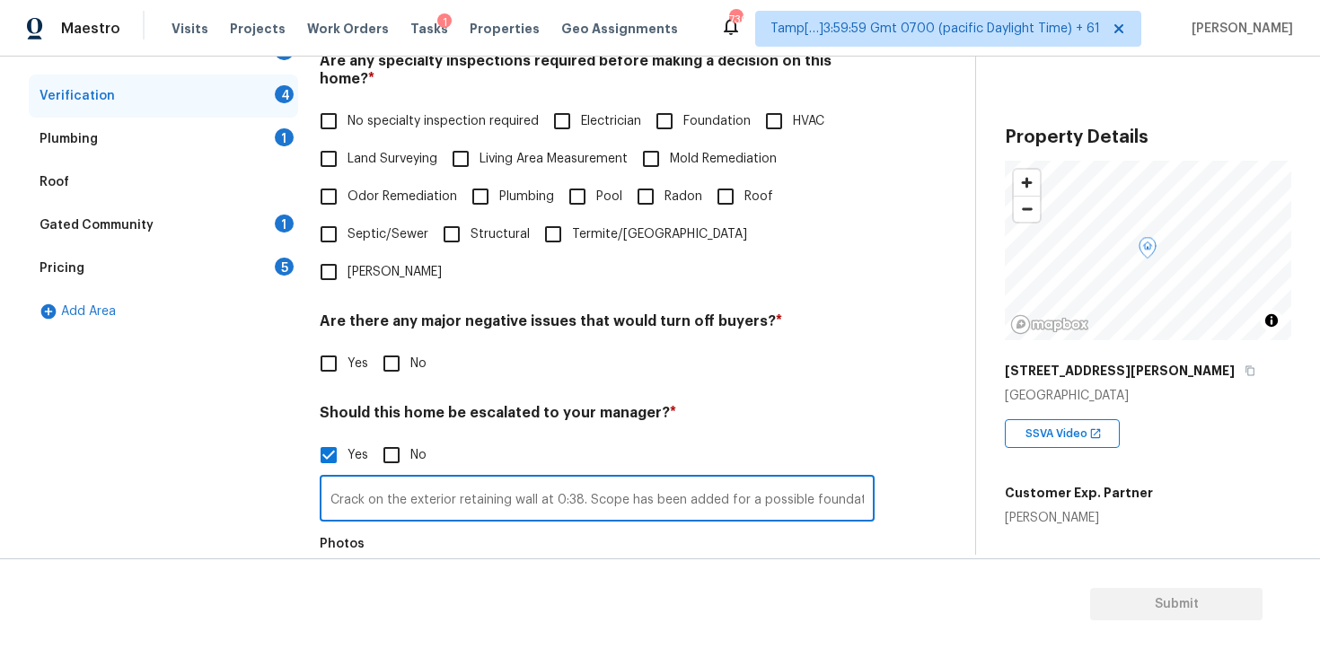
drag, startPoint x: 591, startPoint y: 446, endPoint x: 858, endPoint y: 448, distance: 267.6
click at [858, 479] on input "Crack on the exterior retaining wall at 0:38. Scope has been added for a possib…" at bounding box center [597, 500] width 555 height 42
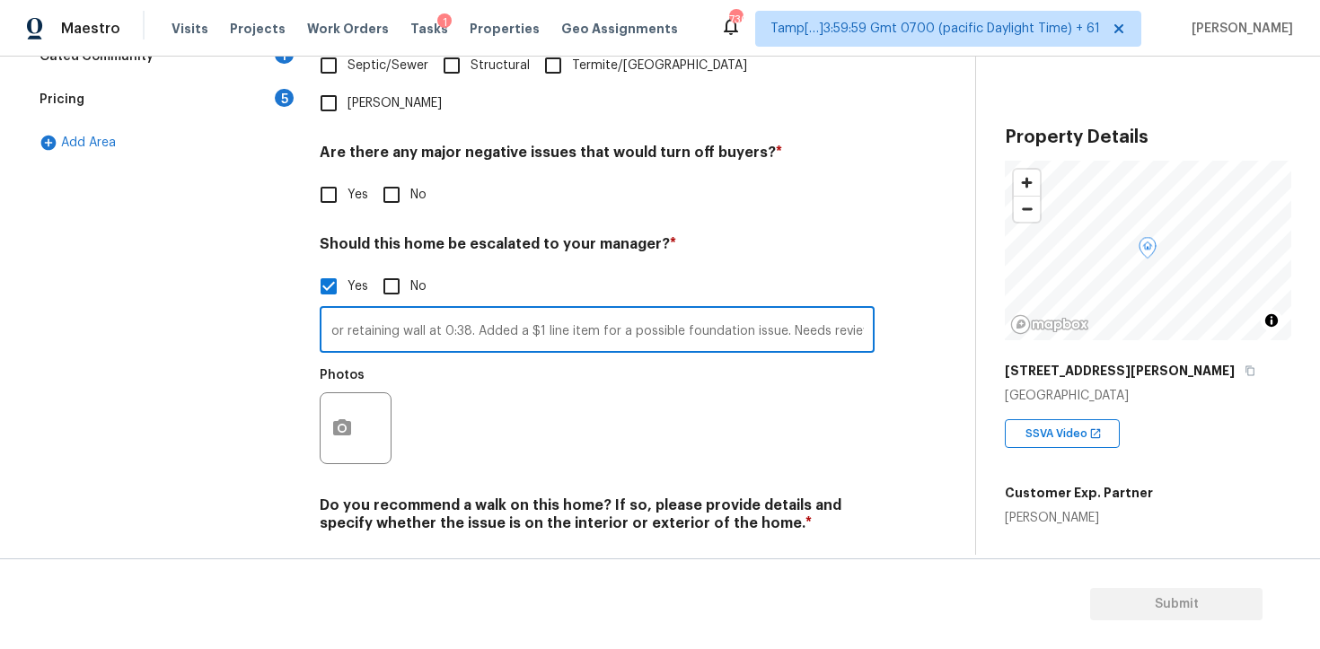
scroll to position [584, 0]
type input "Crack on the exterior retaining wall at 0:38. Added a $1 line item for a possib…"
click at [352, 416] on icon "button" at bounding box center [342, 427] width 22 height 22
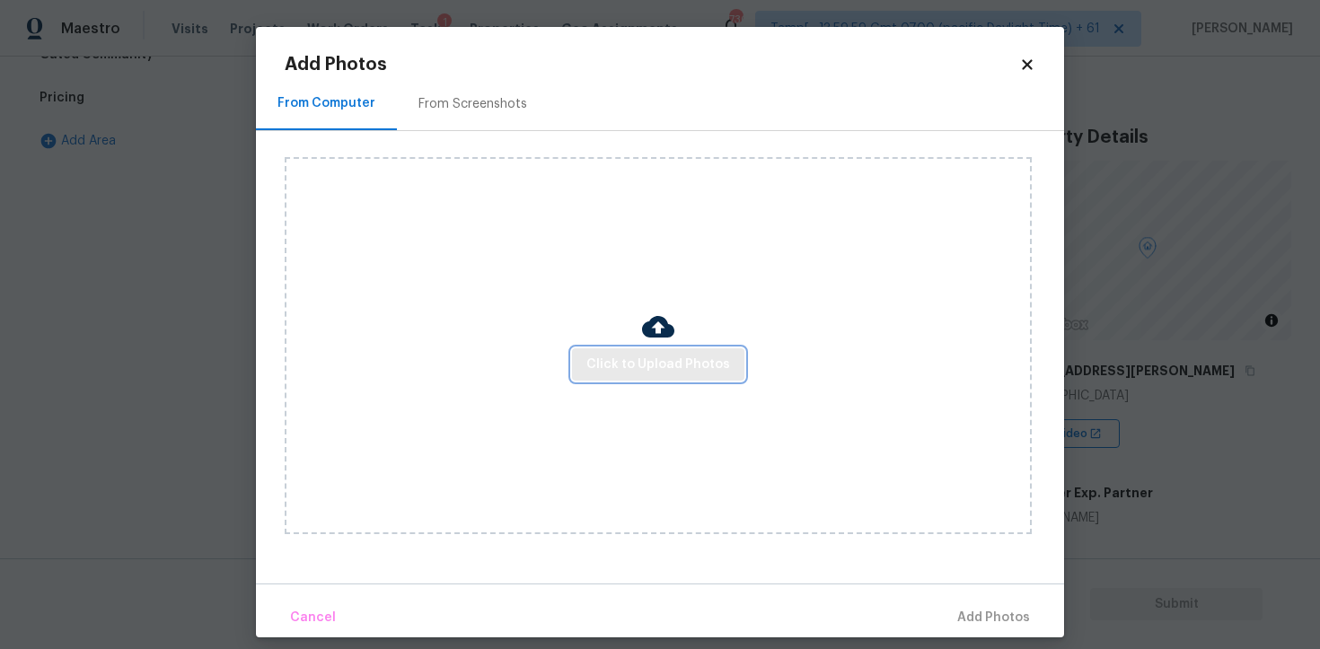
click at [674, 358] on span "Click to Upload Photos" at bounding box center [658, 365] width 144 height 22
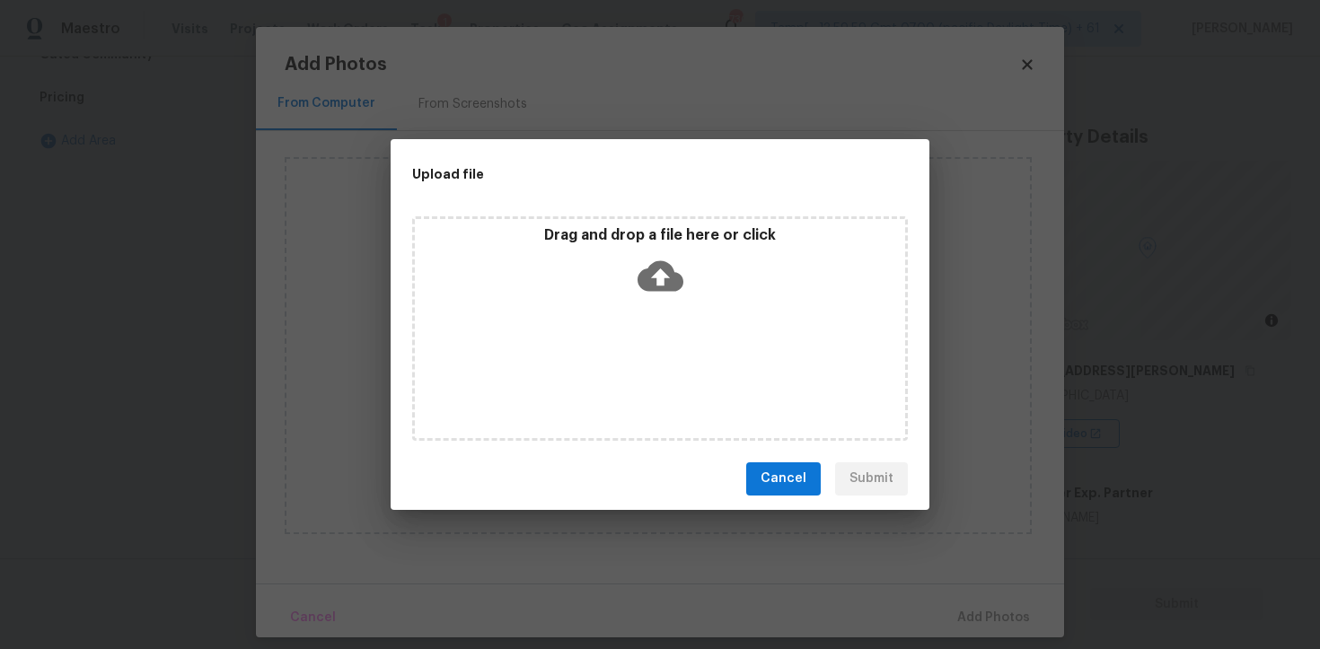
click at [661, 260] on icon at bounding box center [660, 275] width 46 height 31
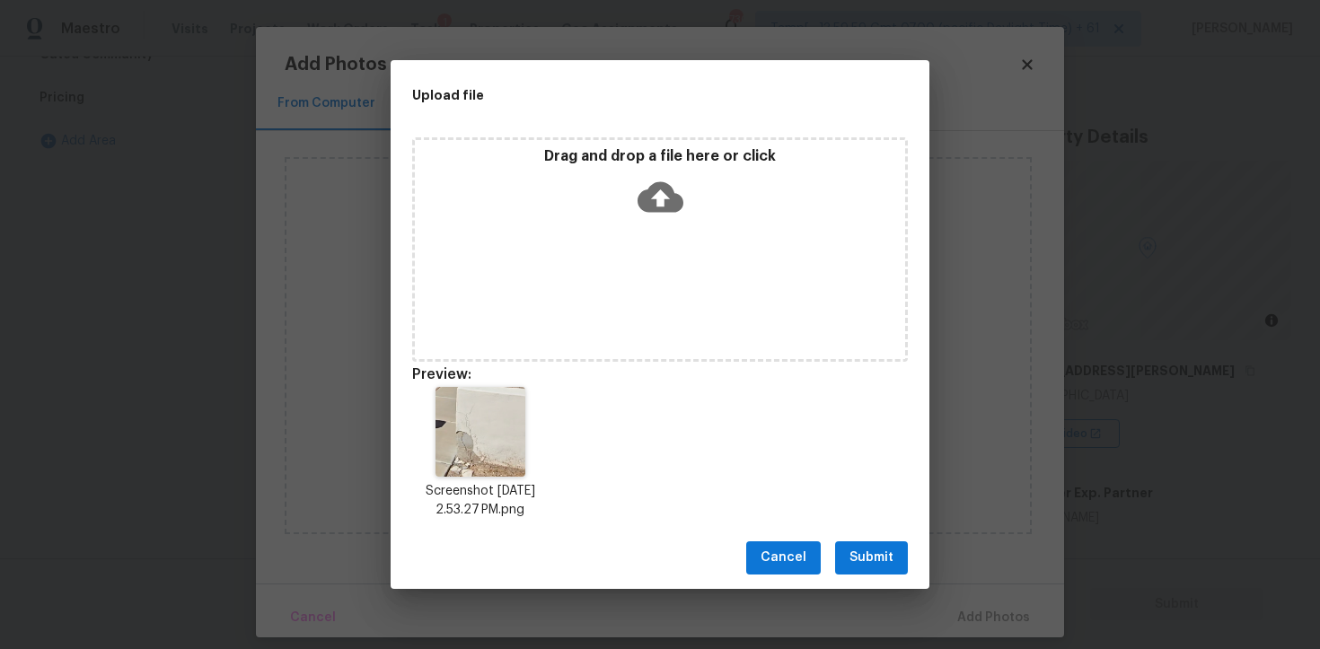
click at [884, 546] on button "Submit" at bounding box center [871, 557] width 73 height 33
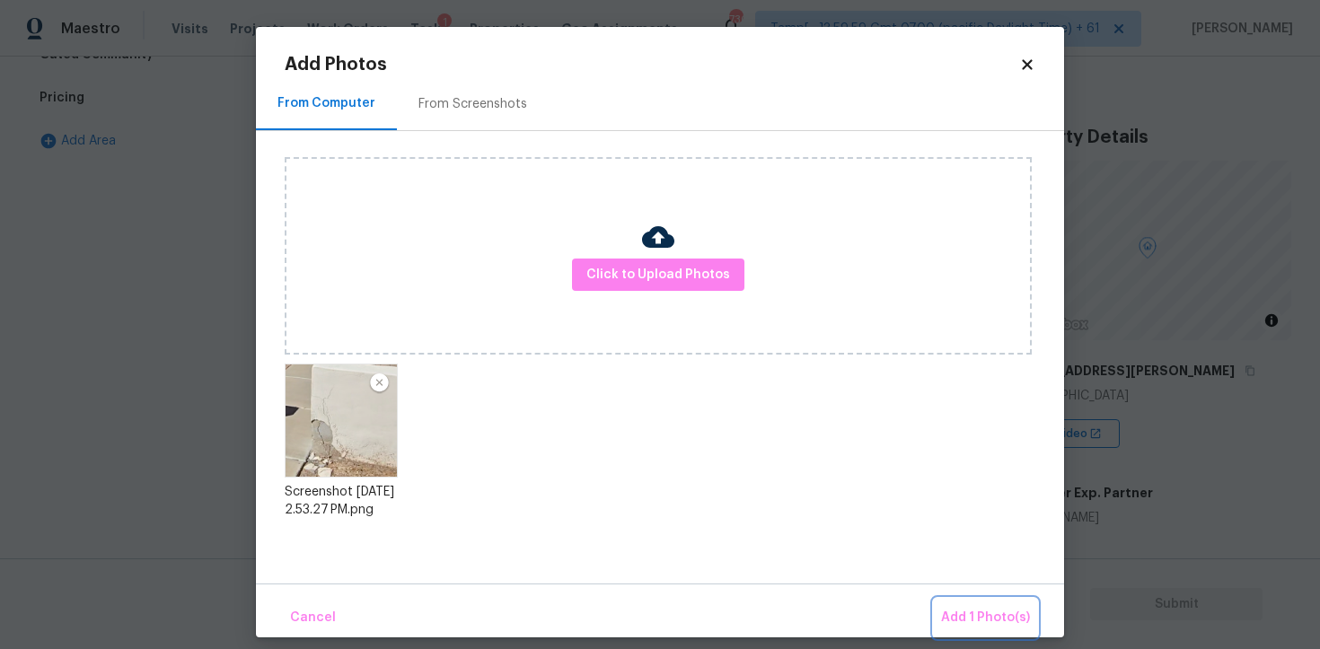
click at [968, 614] on span "Add 1 Photo(s)" at bounding box center [985, 618] width 89 height 22
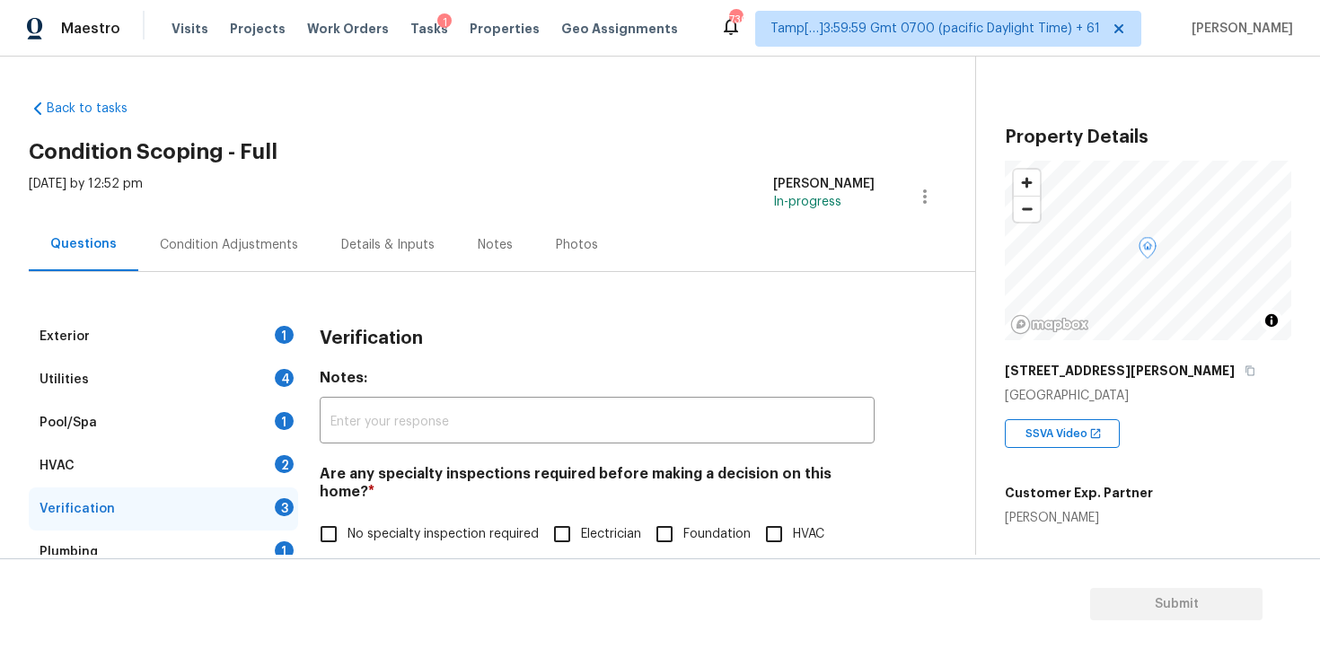
click at [275, 231] on div "Condition Adjustments" at bounding box center [228, 244] width 181 height 53
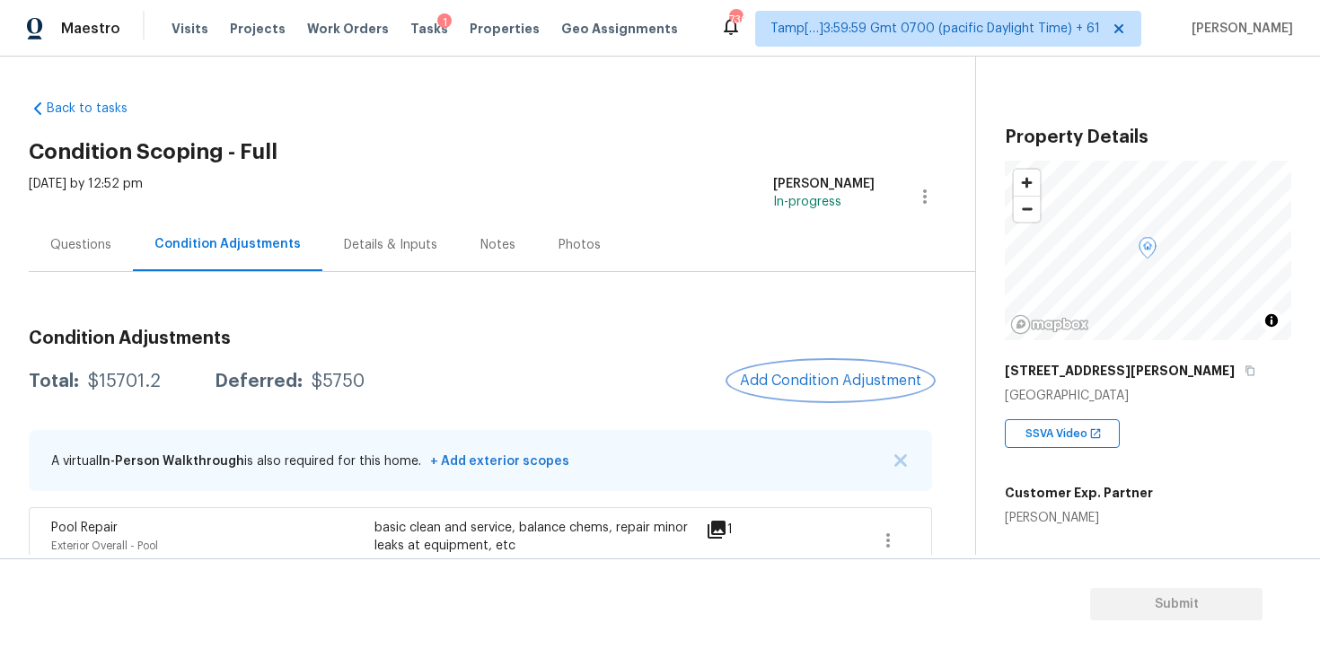
click at [851, 379] on span "Add Condition Adjustment" at bounding box center [830, 381] width 181 height 16
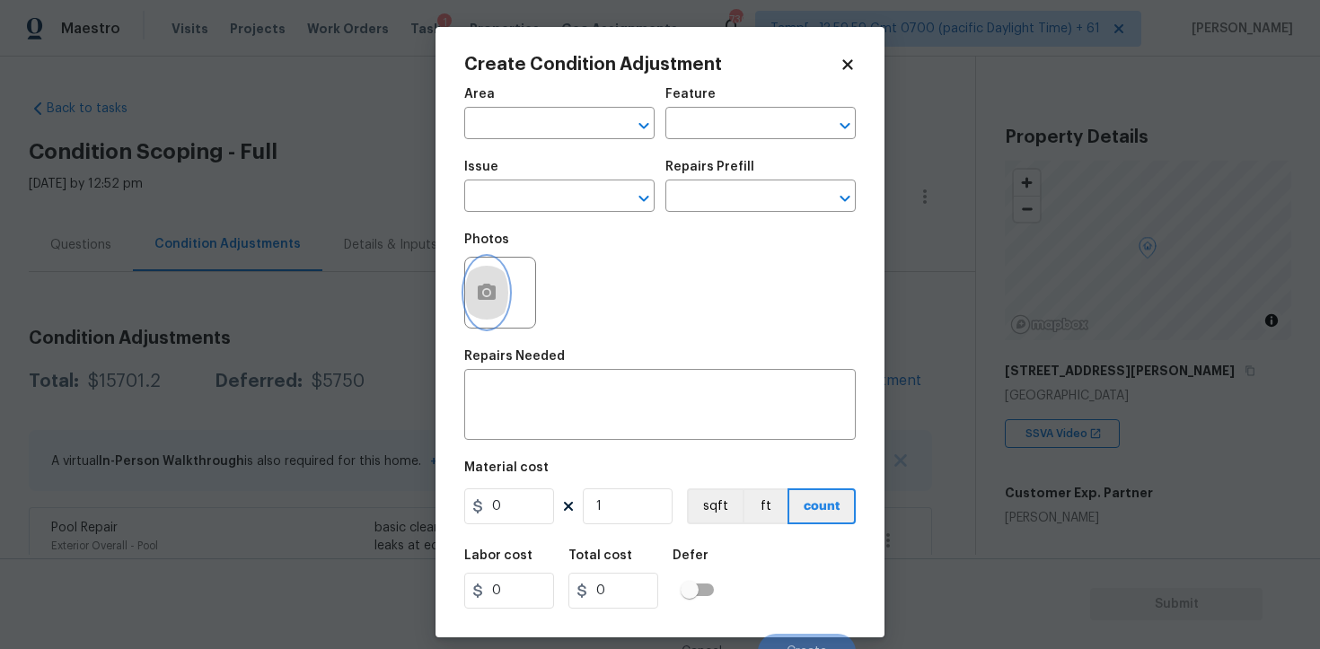
click at [479, 286] on icon "button" at bounding box center [487, 292] width 18 height 16
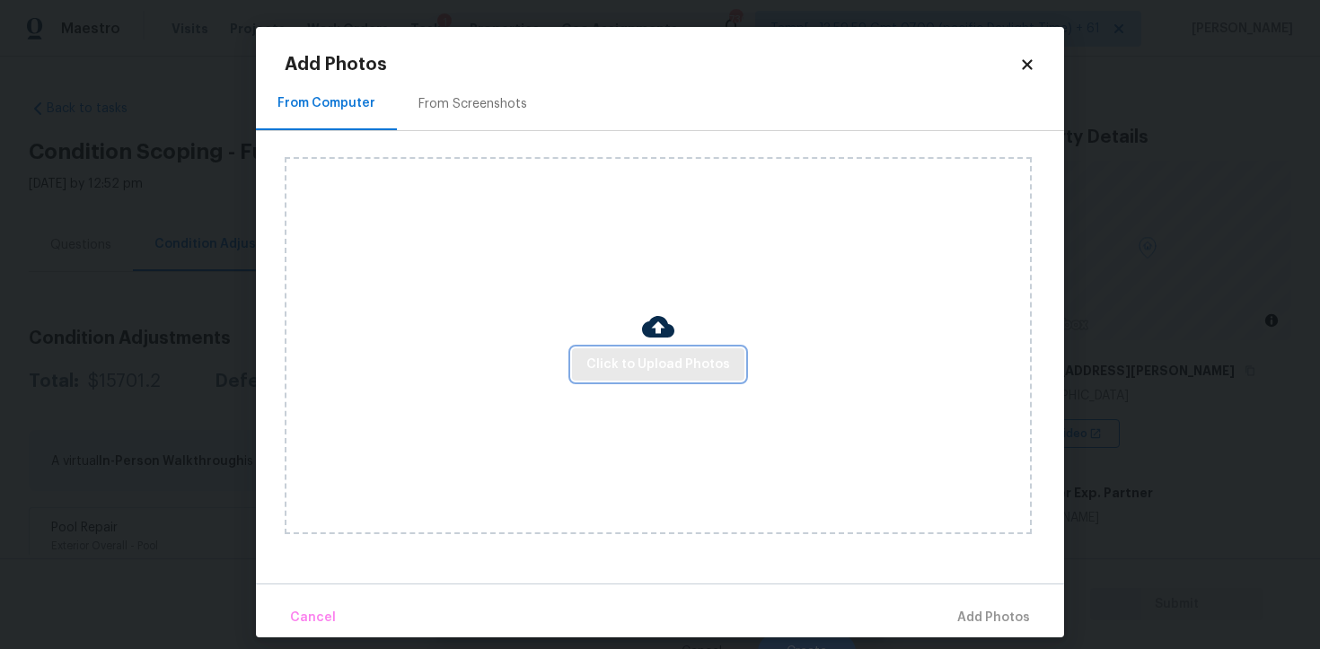
click at [699, 369] on span "Click to Upload Photos" at bounding box center [658, 365] width 144 height 22
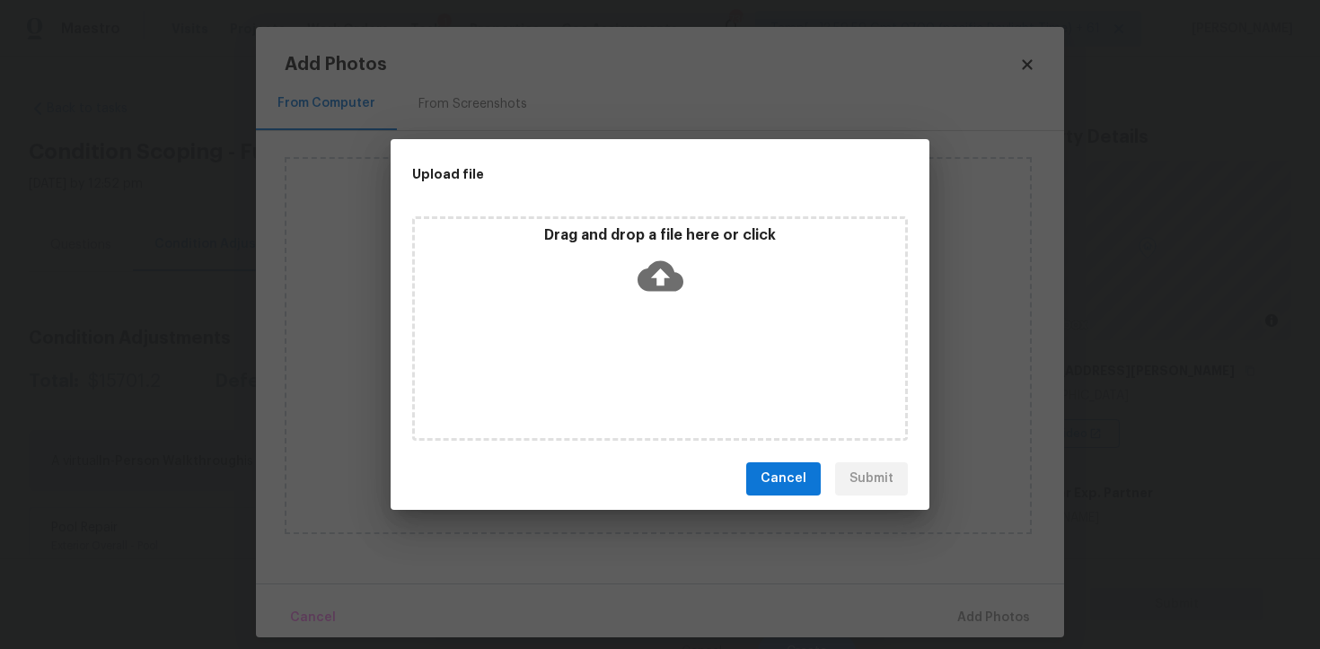
click at [718, 281] on div "Drag and drop a file here or click" at bounding box center [660, 264] width 490 height 77
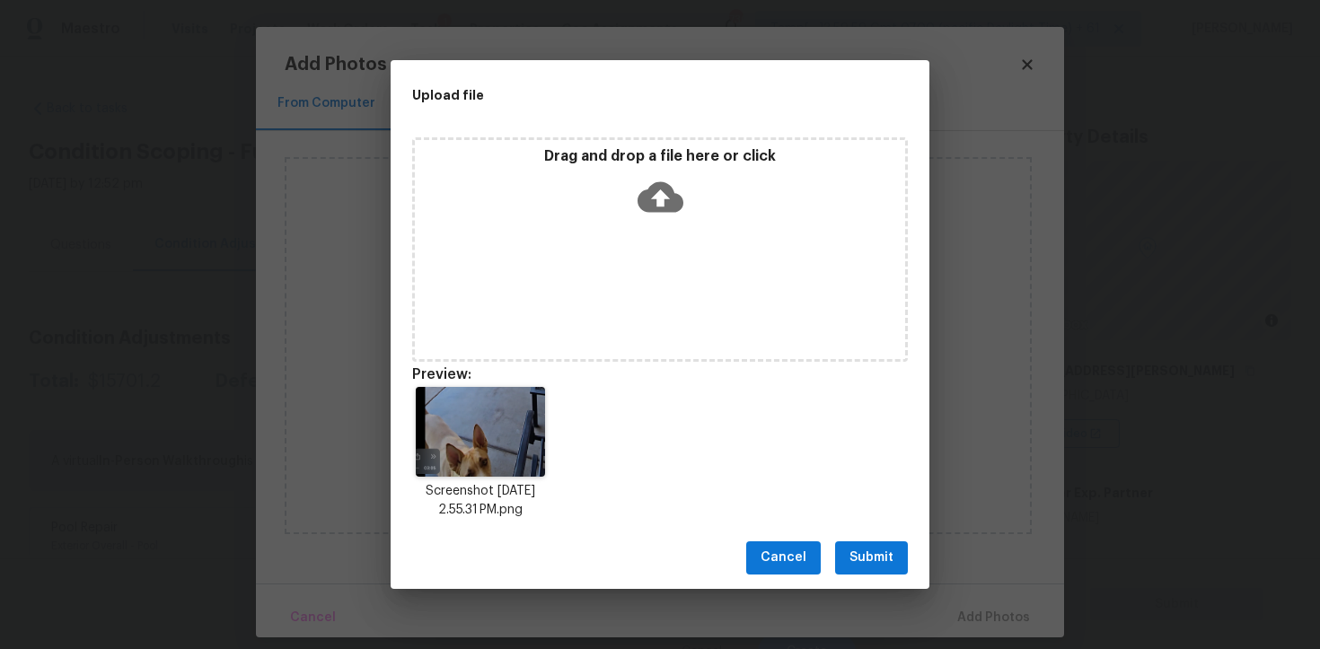
click at [884, 561] on span "Submit" at bounding box center [871, 558] width 44 height 22
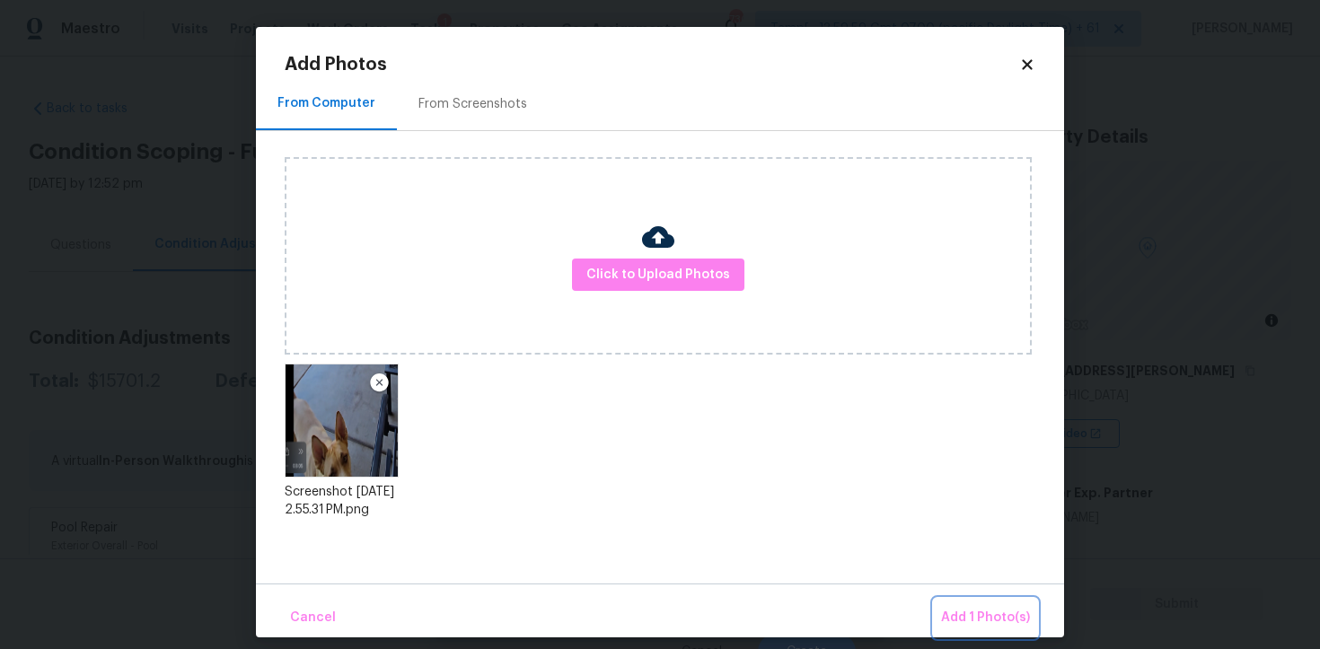
click at [973, 601] on button "Add 1 Photo(s)" at bounding box center [985, 618] width 103 height 39
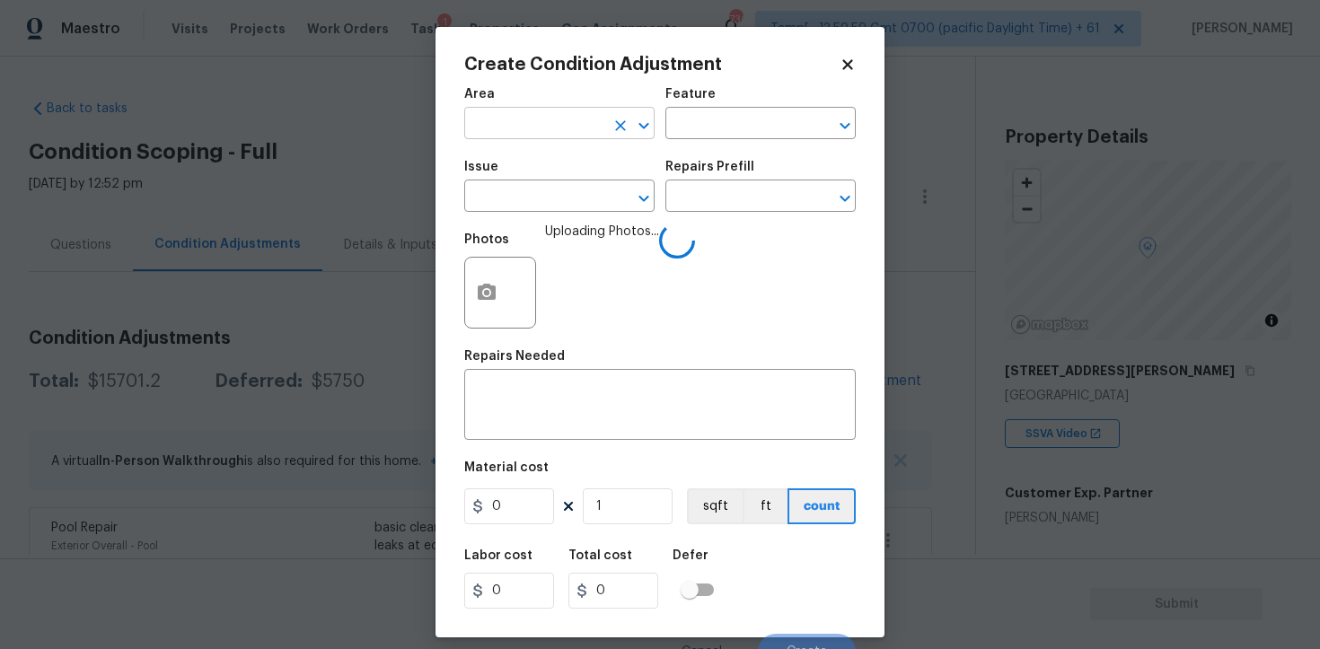
click at [567, 135] on input "text" at bounding box center [534, 125] width 140 height 28
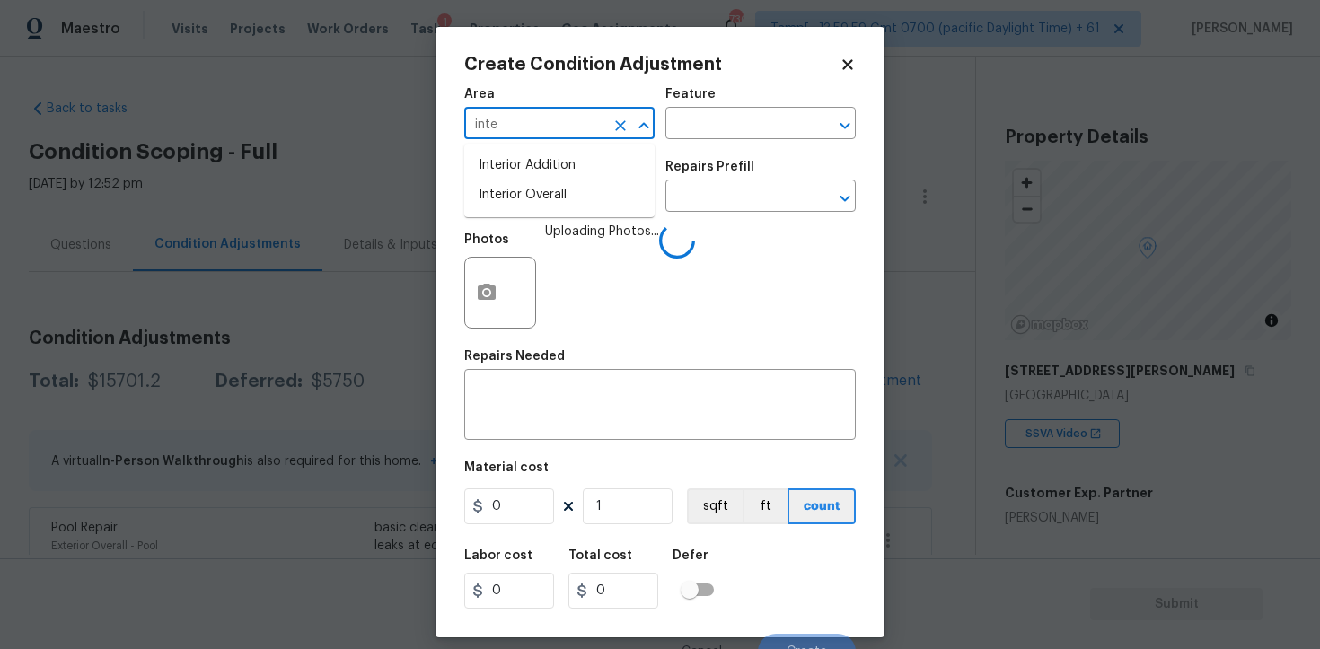
type input "inter"
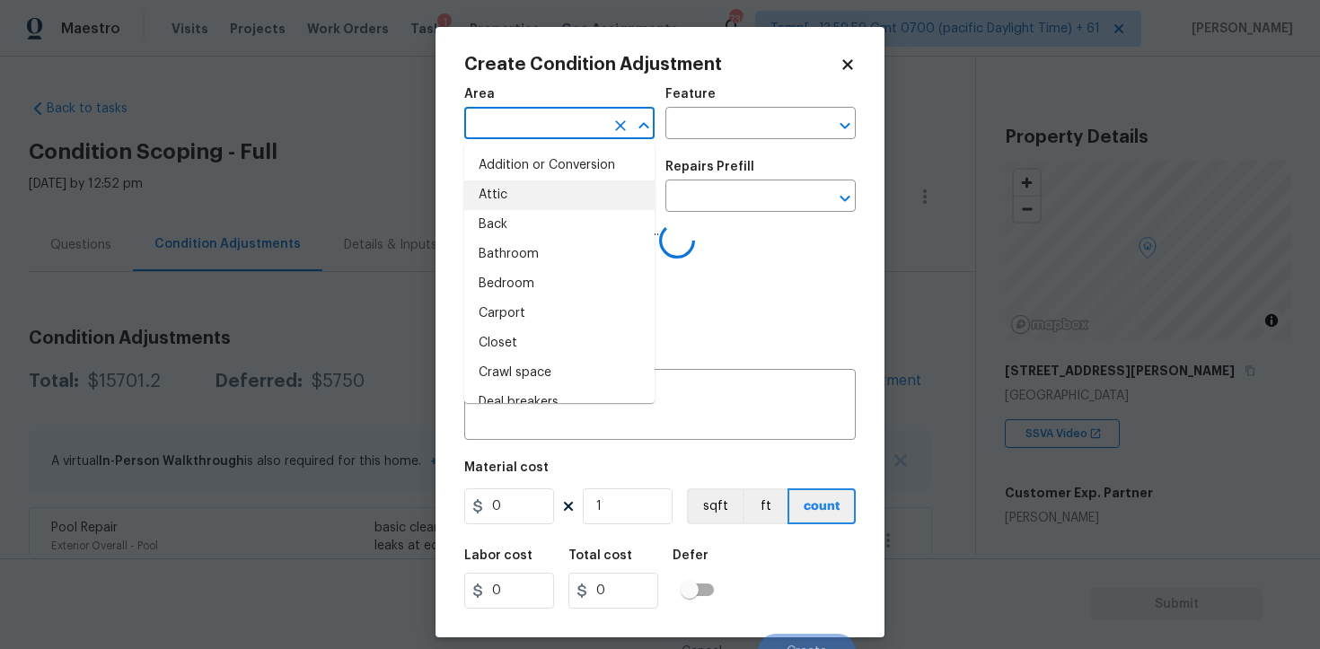
click at [564, 189] on li "Attic" at bounding box center [559, 195] width 190 height 30
type input "Attic"
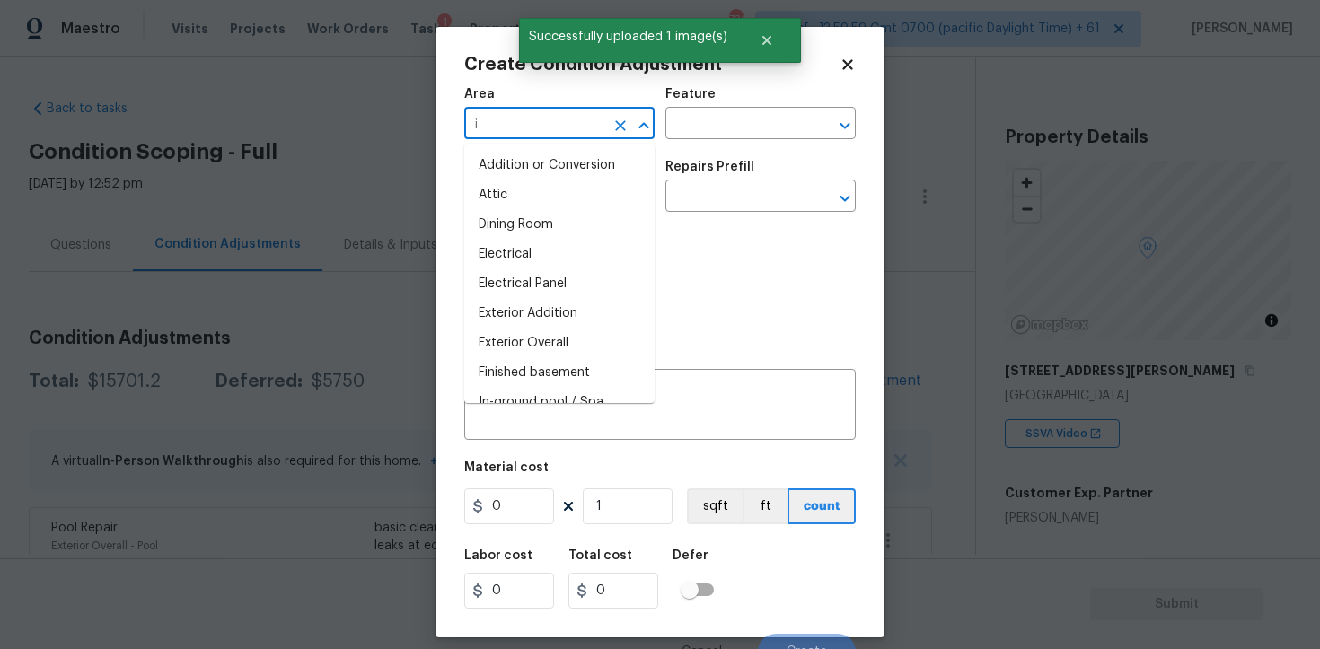
type input "in"
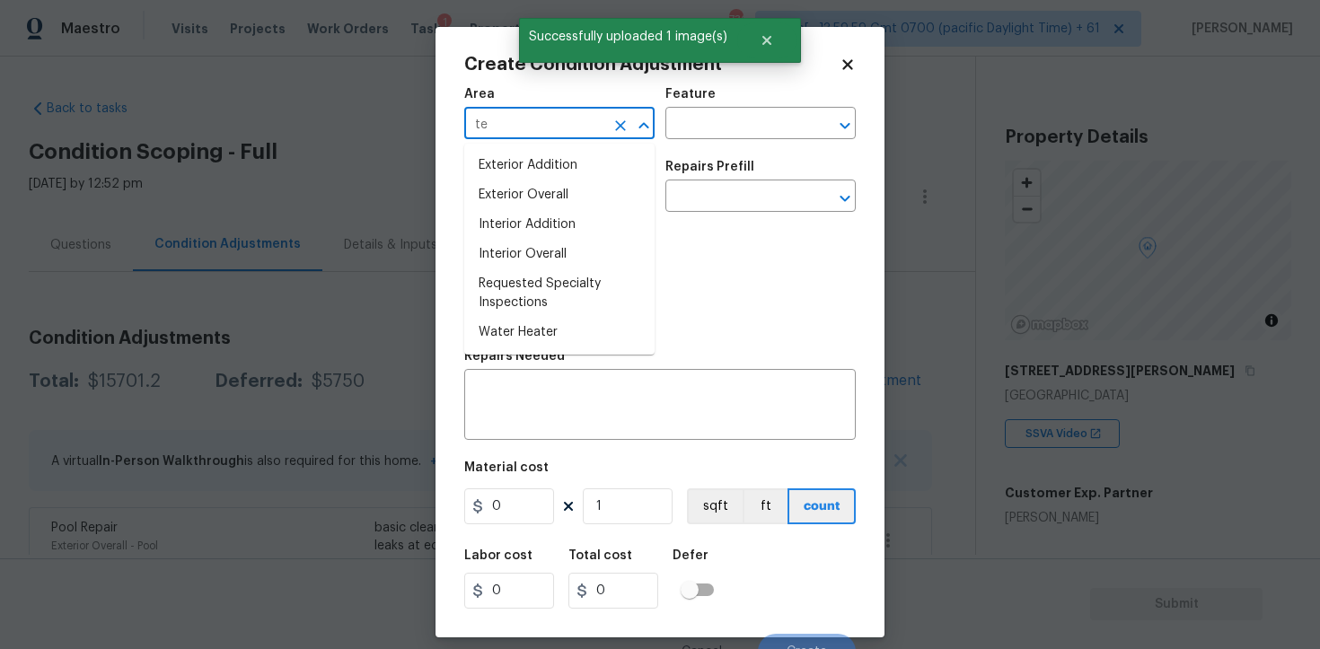
type input "ter"
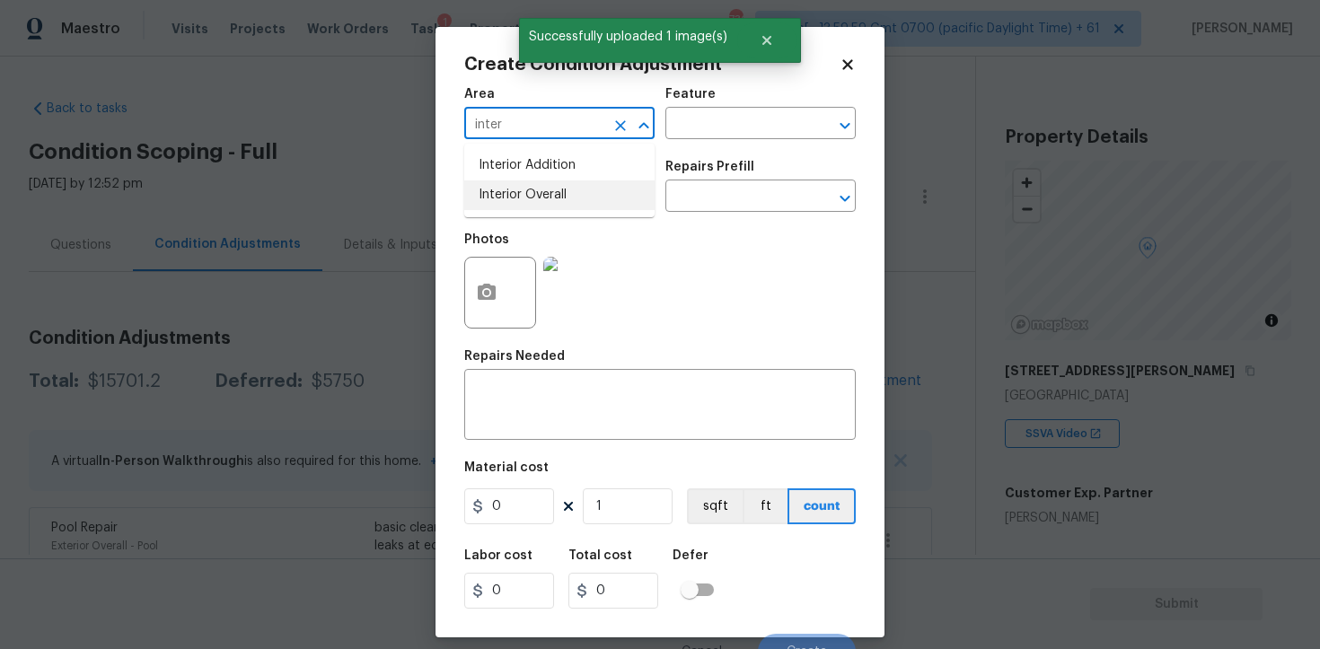
click at [552, 192] on li "Interior Overall" at bounding box center [559, 195] width 190 height 30
type input "Interior Overall"
click at [552, 192] on input "text" at bounding box center [534, 198] width 140 height 28
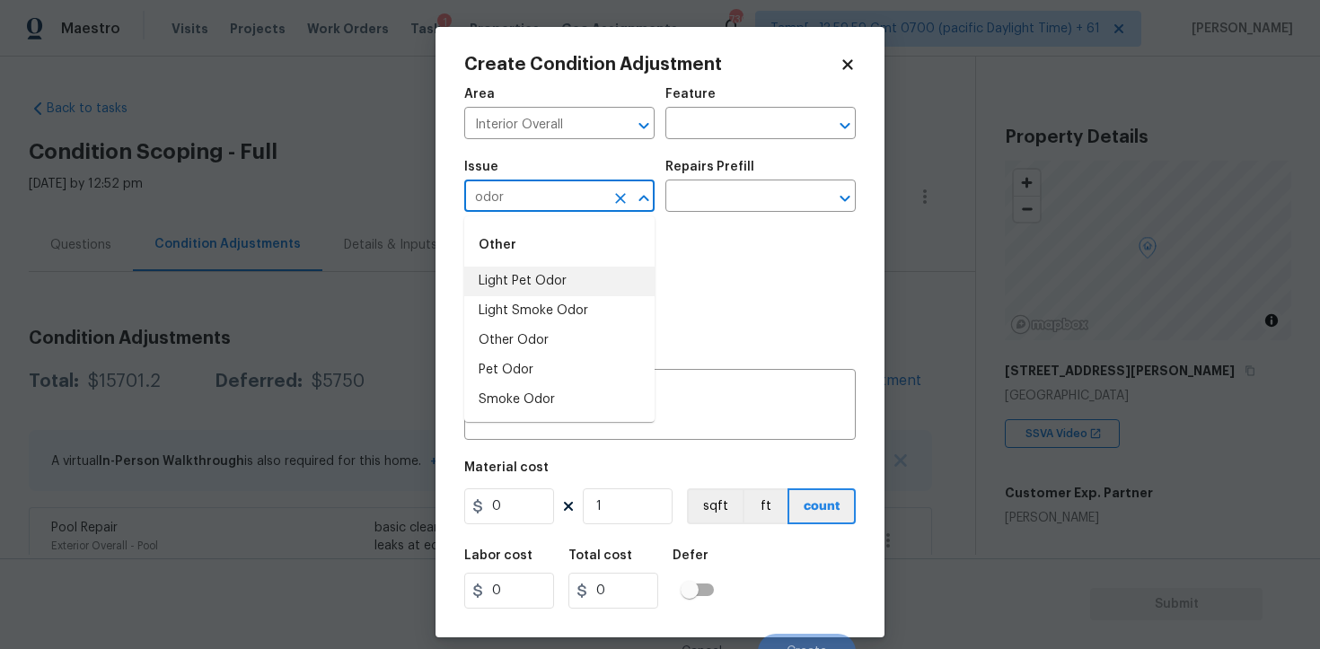
click at [553, 268] on li "Light Pet Odor" at bounding box center [559, 282] width 190 height 30
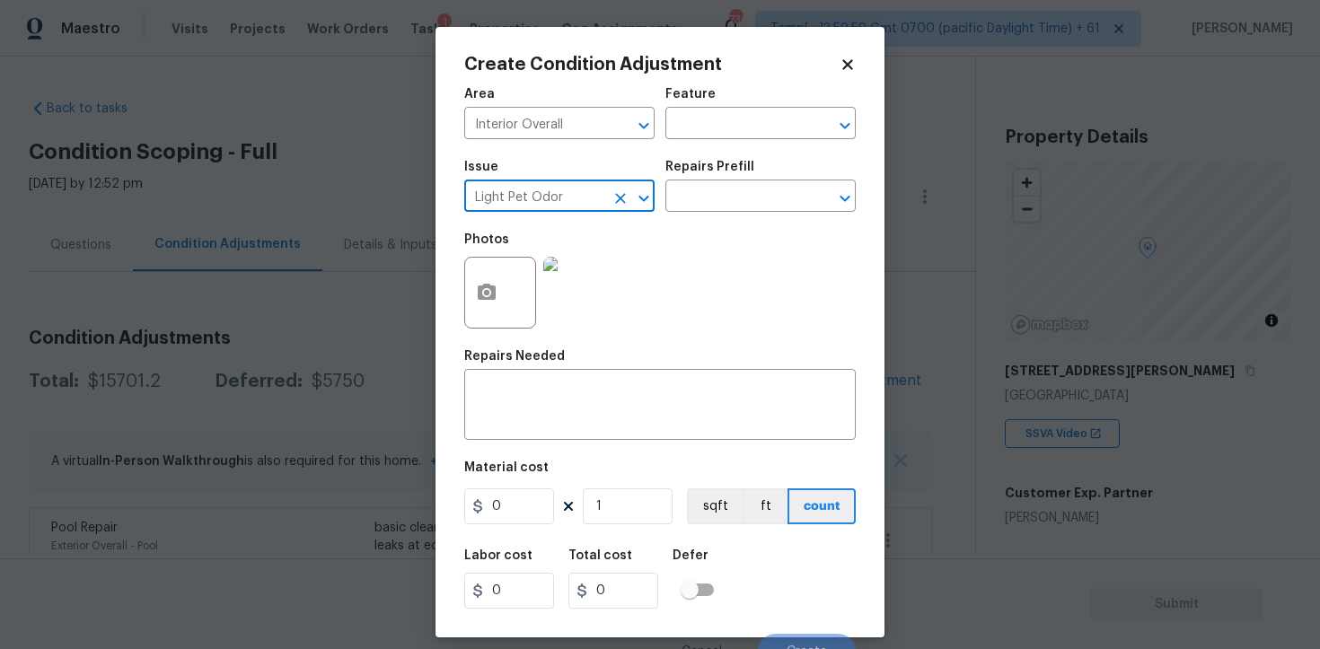
type input "Light Pet Odor"
click at [737, 169] on h5 "Repairs Prefill" at bounding box center [709, 167] width 89 height 13
click at [730, 197] on input "text" at bounding box center [735, 198] width 140 height 28
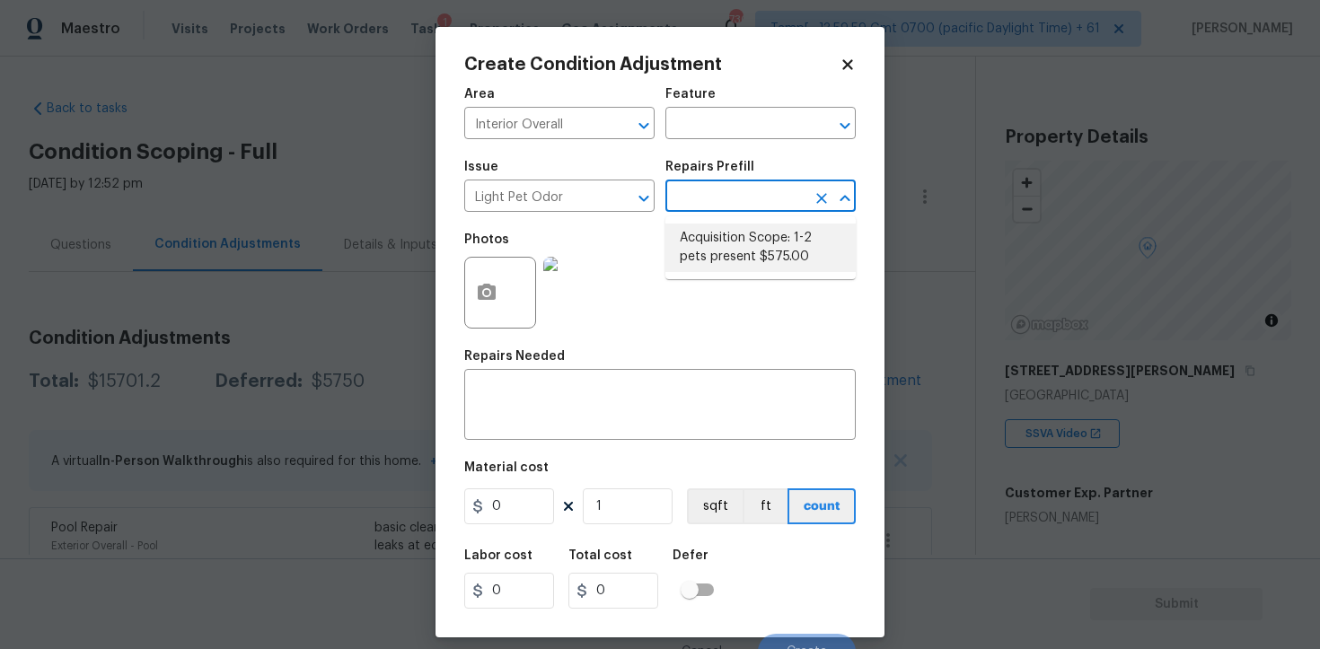
click at [724, 240] on li "Acquisition Scope: 1-2 pets present $575.00" at bounding box center [760, 248] width 190 height 48
type textarea "Acquisition Scope: 1-2 pets present"
type input "575"
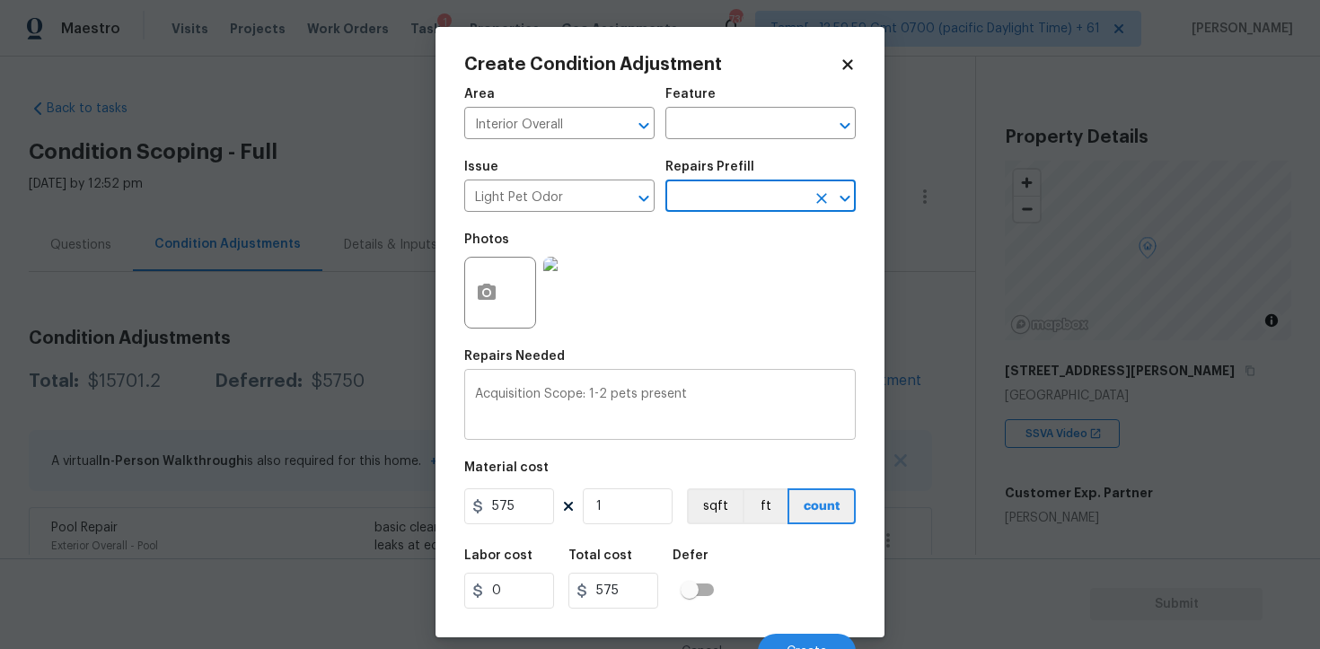
scroll to position [22, 0]
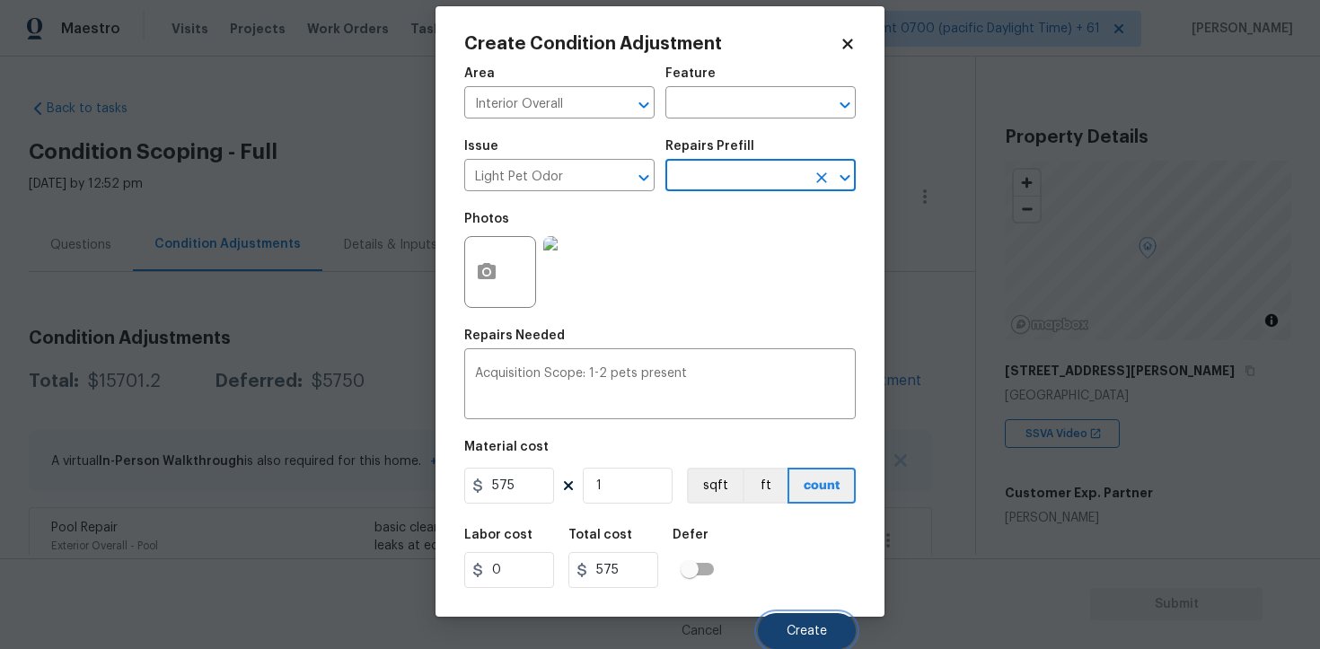
click at [800, 625] on span "Create" at bounding box center [807, 631] width 40 height 13
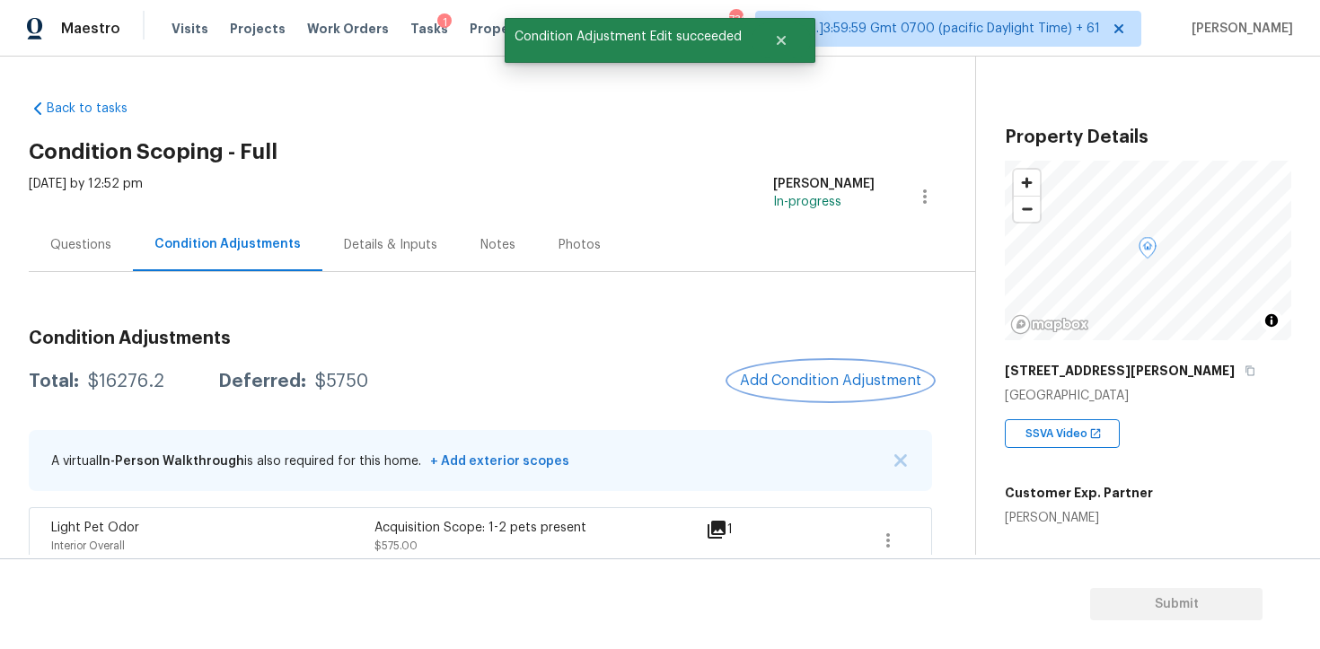
scroll to position [40, 0]
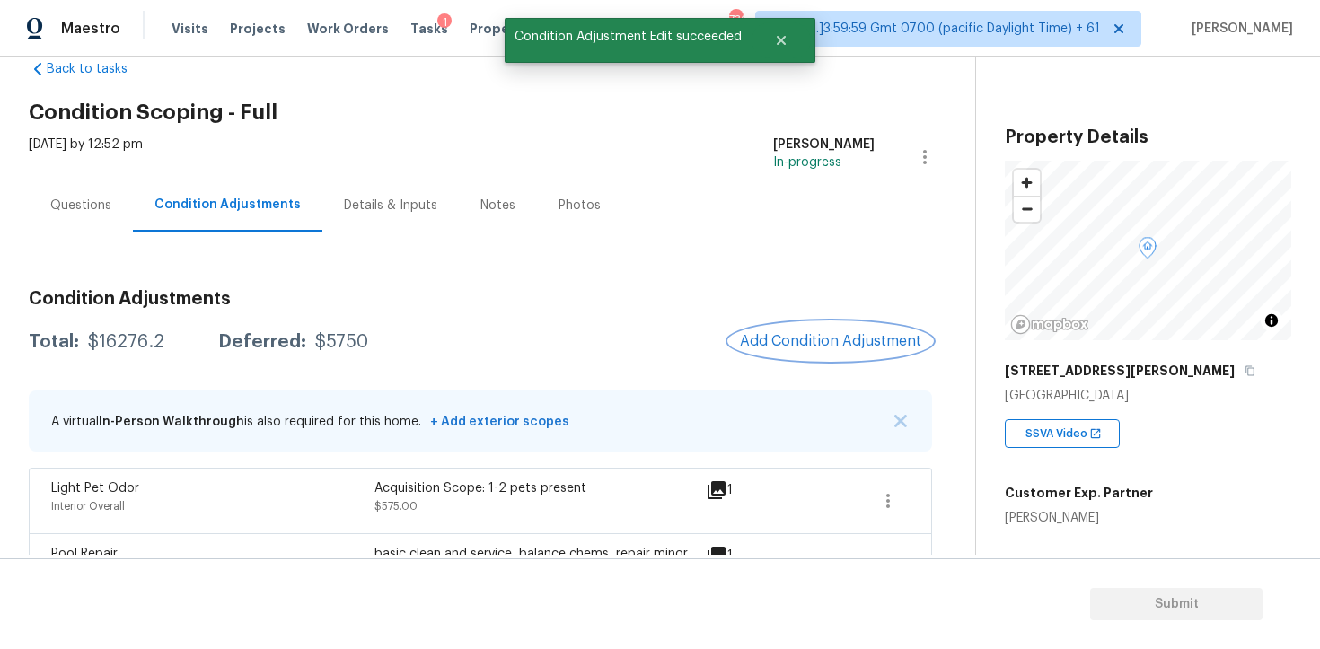
click at [815, 335] on span "Add Condition Adjustment" at bounding box center [830, 341] width 181 height 16
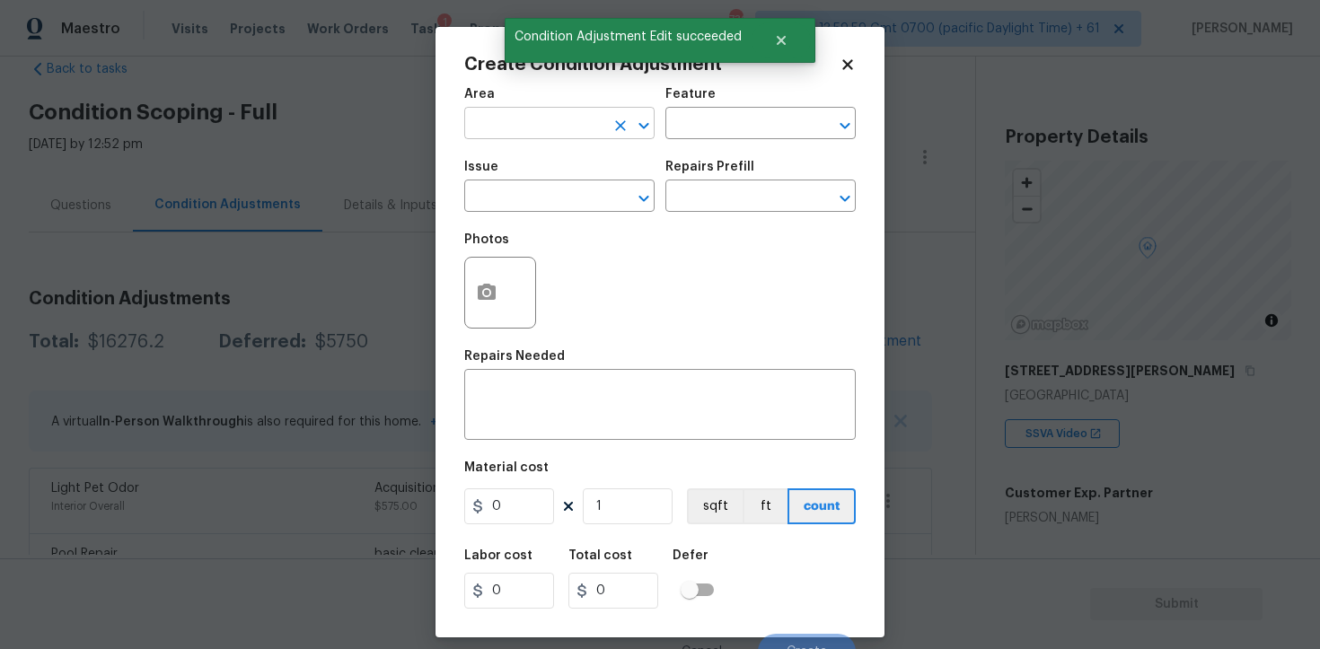
click at [532, 119] on input "text" at bounding box center [534, 125] width 140 height 28
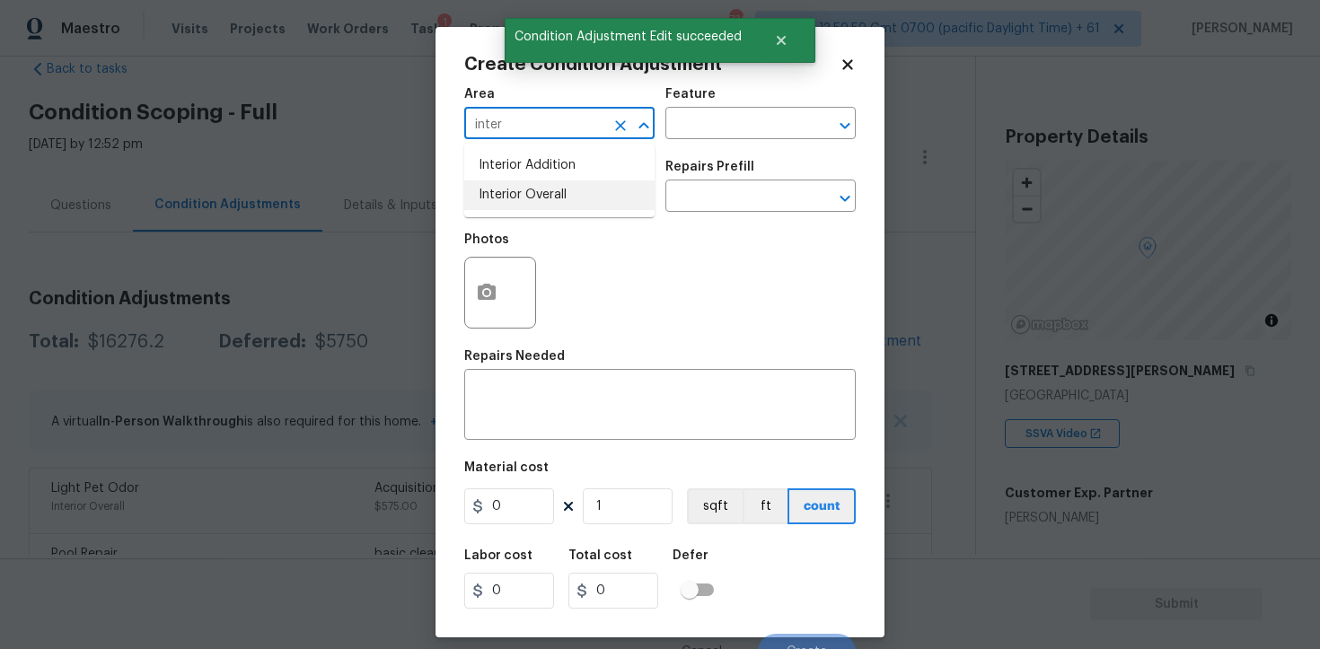
click at [532, 199] on li "Interior Overall" at bounding box center [559, 195] width 190 height 30
type input "Interior Overall"
click at [532, 199] on input "text" at bounding box center [534, 198] width 140 height 28
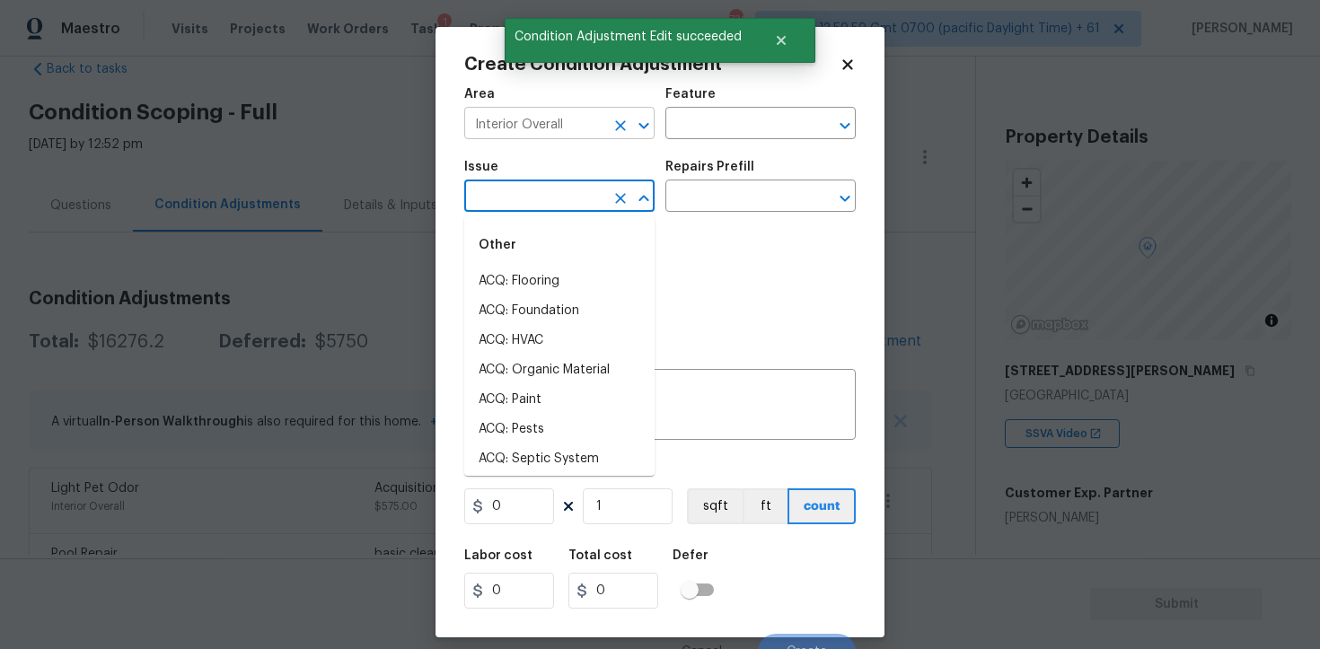
click at [620, 118] on icon "Clear" at bounding box center [620, 126] width 18 height 18
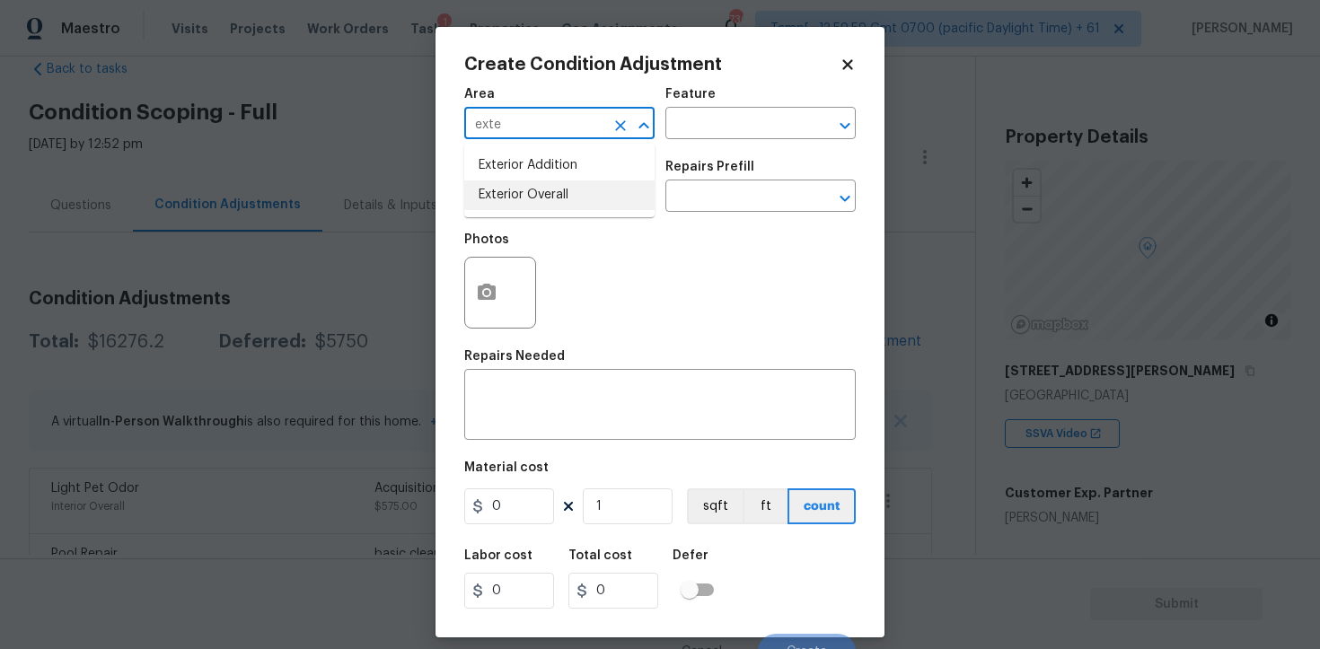
click at [605, 186] on li "Exterior Overall" at bounding box center [559, 195] width 190 height 30
type input "Exterior Overall"
click at [601, 205] on input "text" at bounding box center [534, 198] width 140 height 28
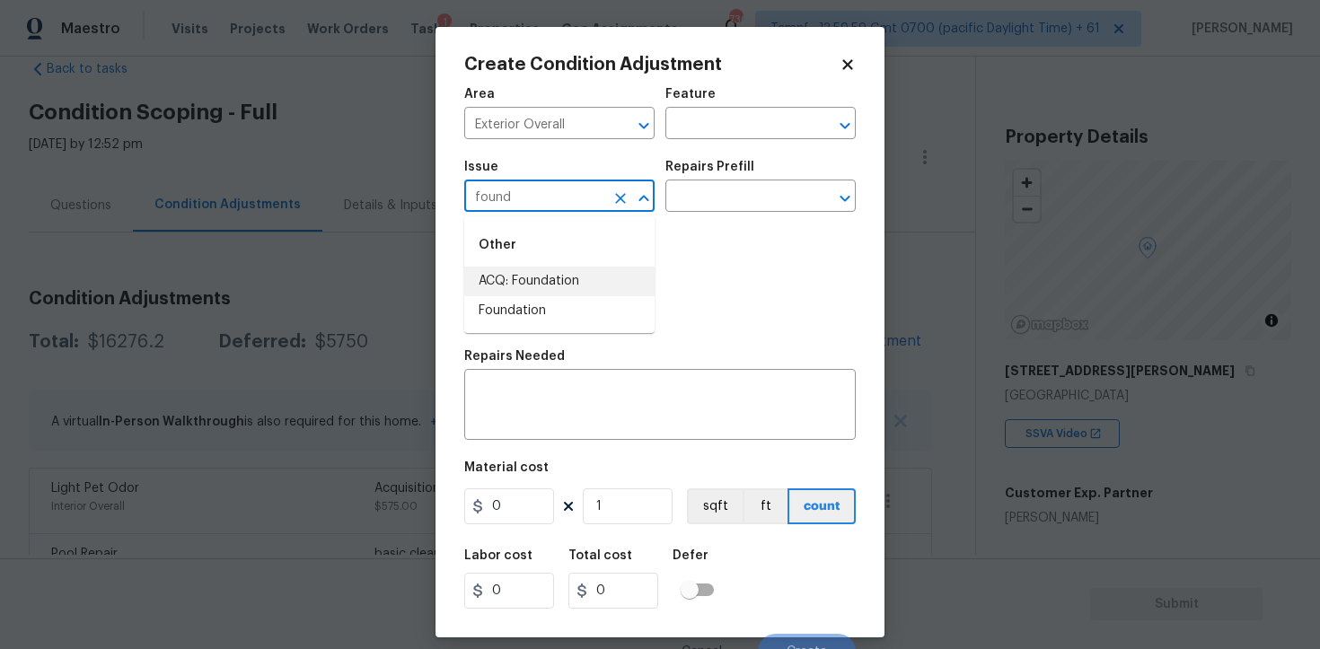
click at [583, 292] on li "ACQ: Foundation" at bounding box center [559, 282] width 190 height 30
type input "ACQ: Foundation"
click at [736, 200] on input "text" at bounding box center [735, 198] width 140 height 28
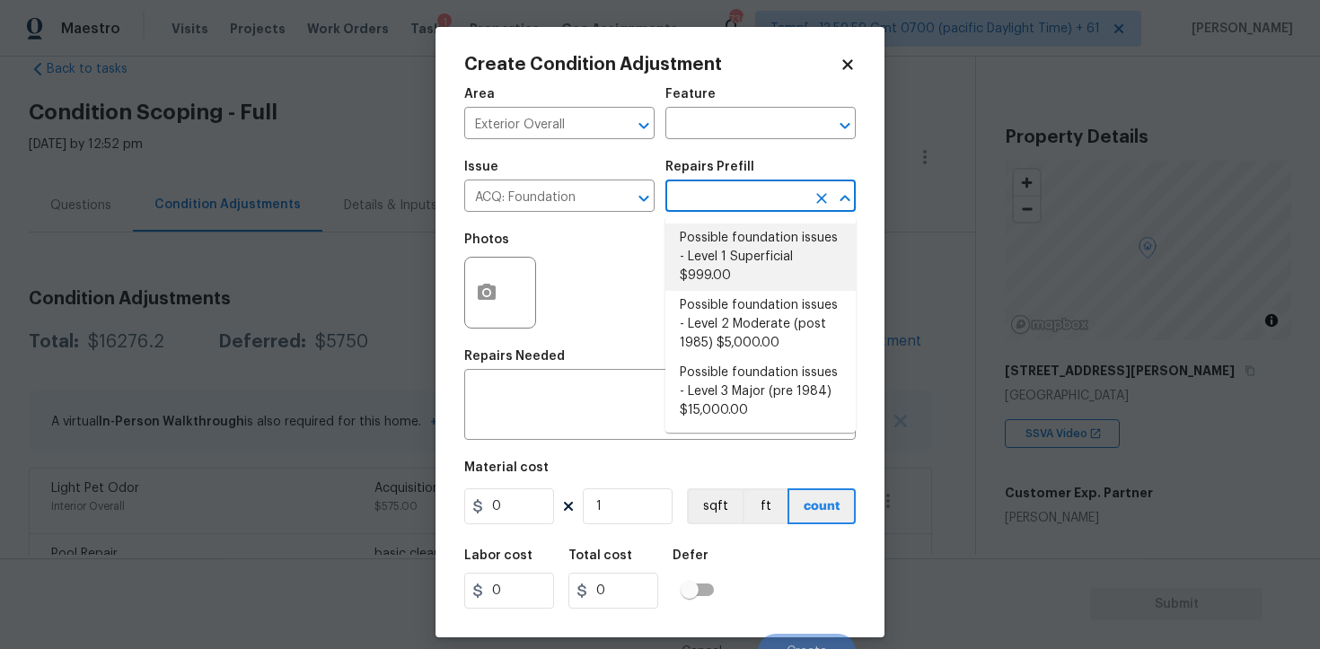
click at [740, 246] on li "Possible foundation issues - Level 1 Superficial $999.00" at bounding box center [760, 257] width 190 height 67
type input "Acquisition"
type textarea "Possible foundation issues - Level 1 - Superficial. Disclaimer: This is NOT a t…"
type input "999"
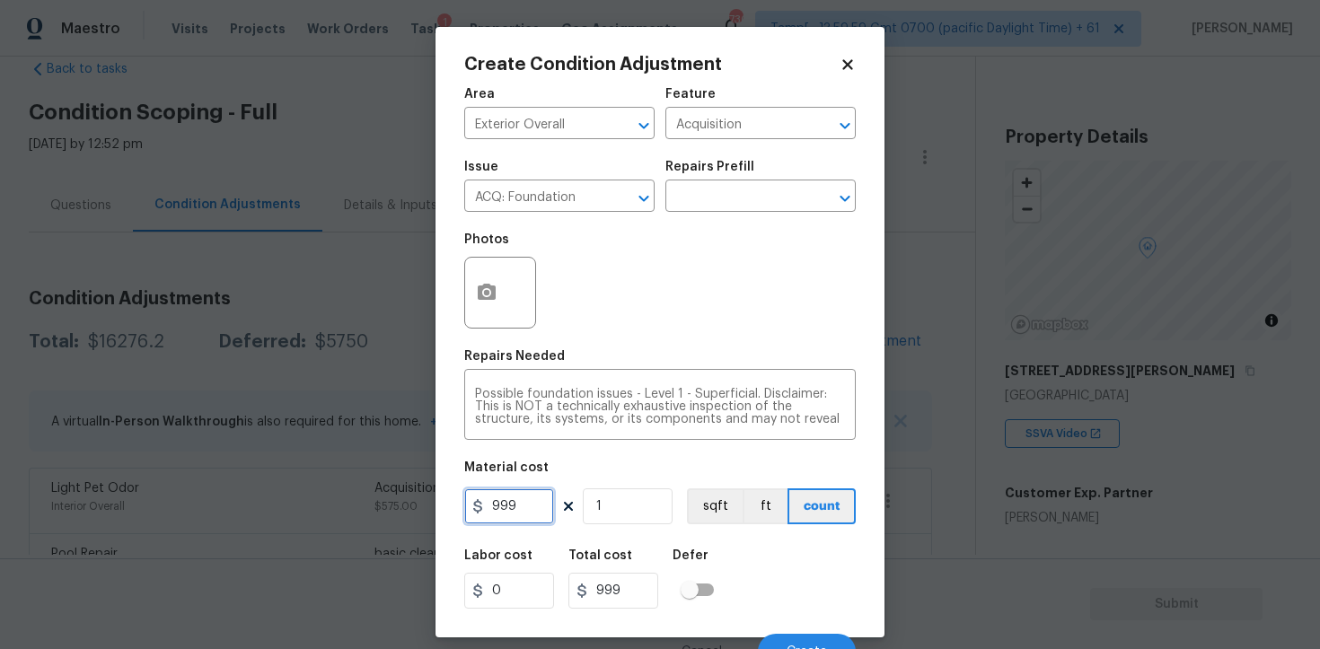
click at [542, 499] on input "999" at bounding box center [509, 506] width 90 height 36
type input "1"
click at [754, 565] on div "Labor cost 0 Total cost 999 Defer" at bounding box center [659, 579] width 391 height 81
type input "1"
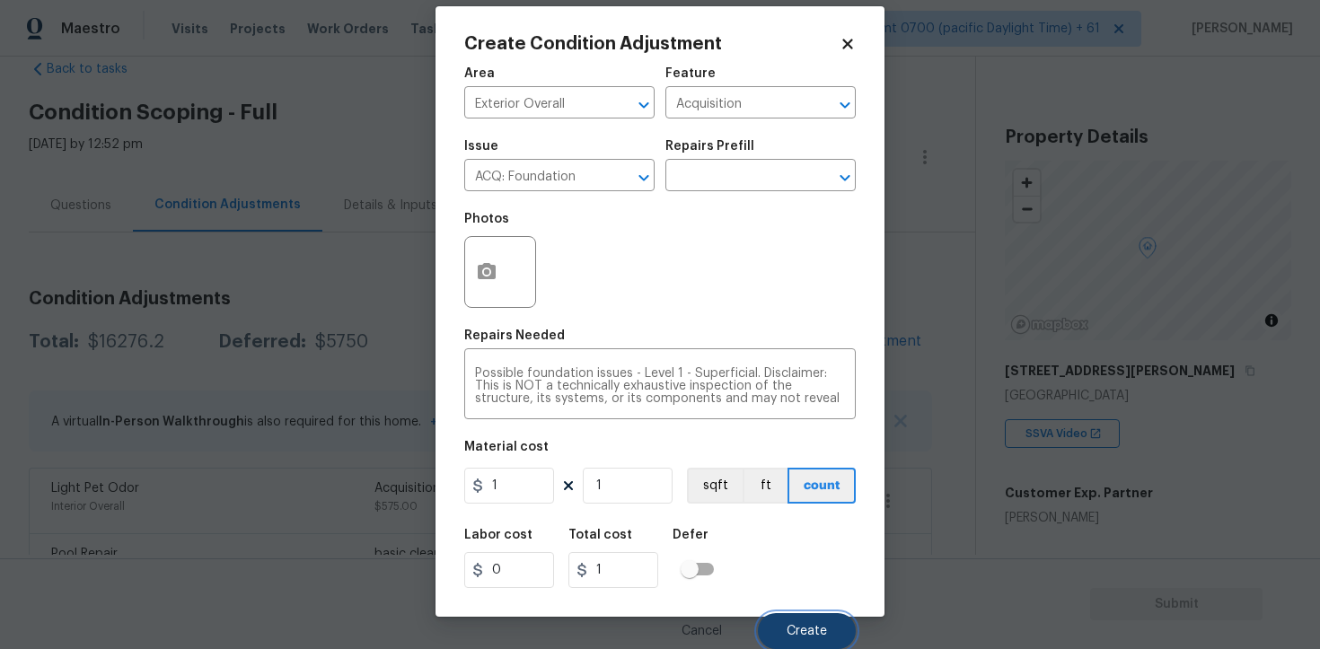
click at [797, 623] on button "Create" at bounding box center [807, 631] width 98 height 36
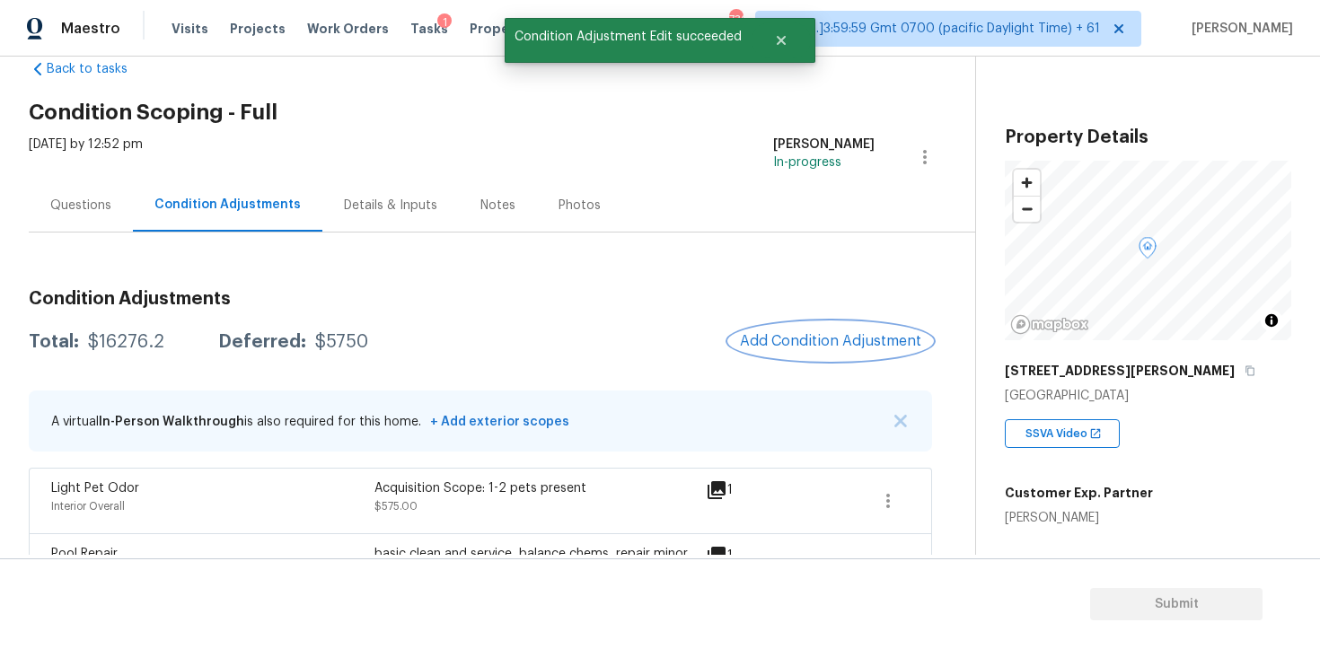
scroll to position [0, 0]
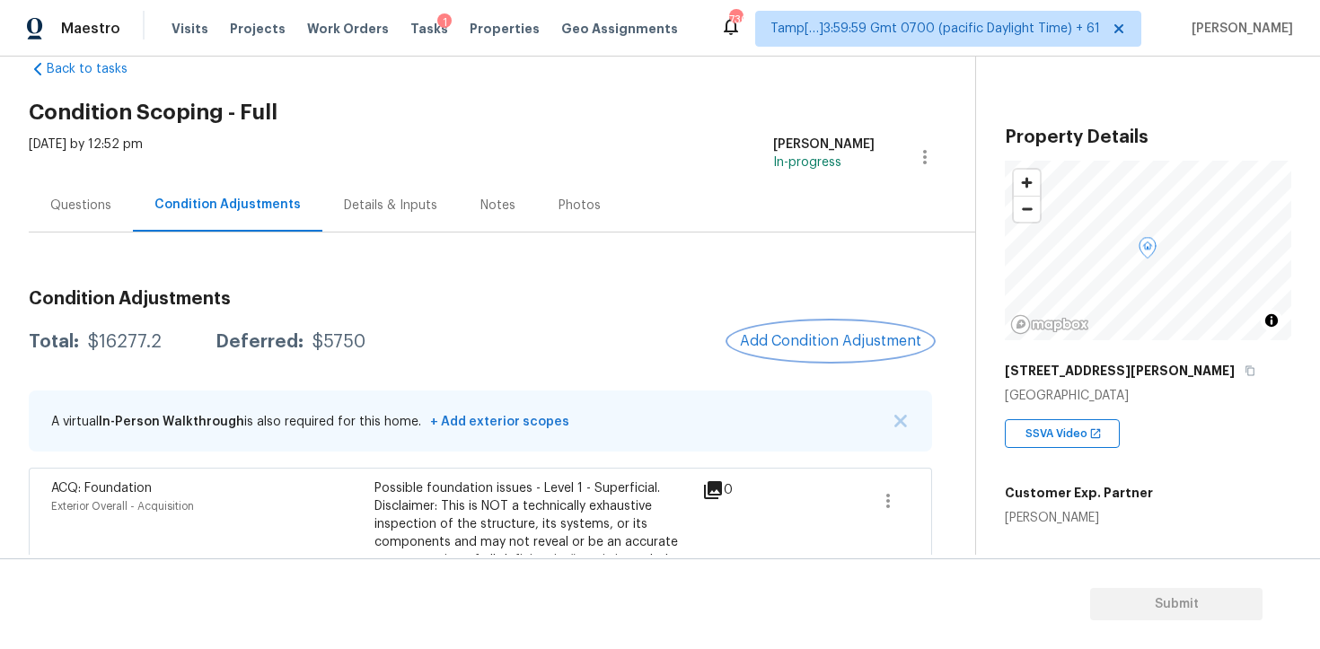
click at [836, 343] on span "Add Condition Adjustment" at bounding box center [830, 341] width 181 height 16
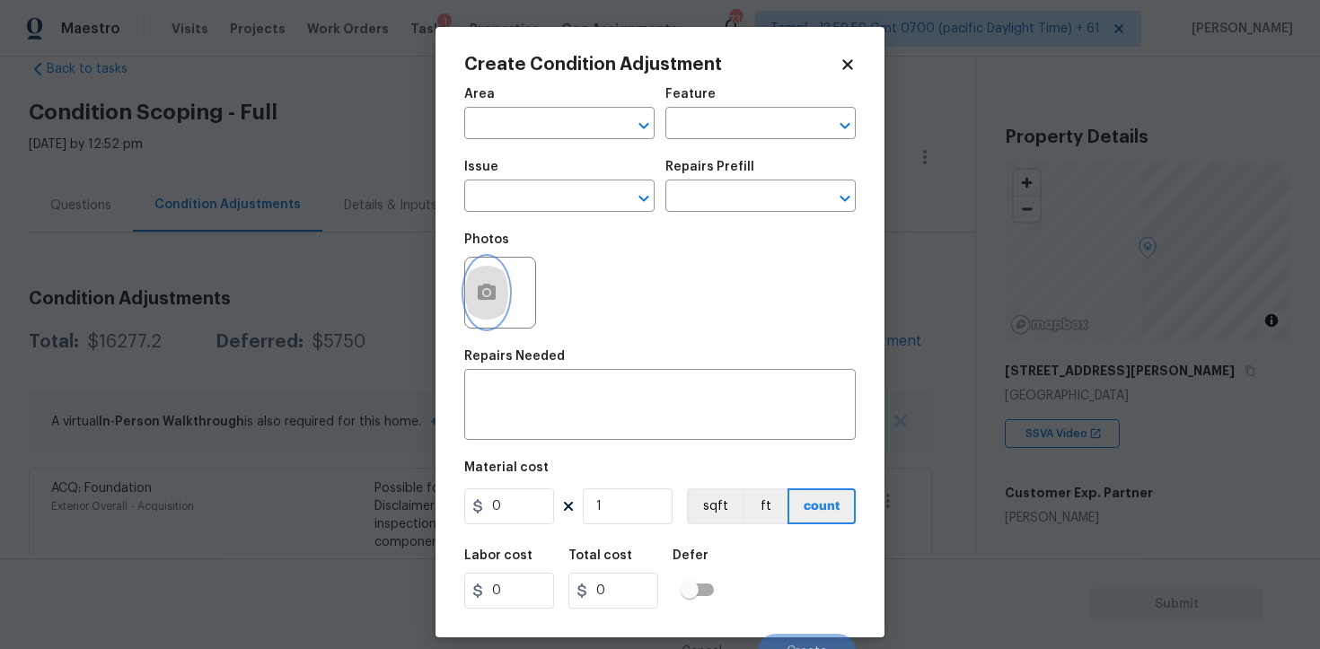
click at [497, 287] on icon "button" at bounding box center [487, 293] width 22 height 22
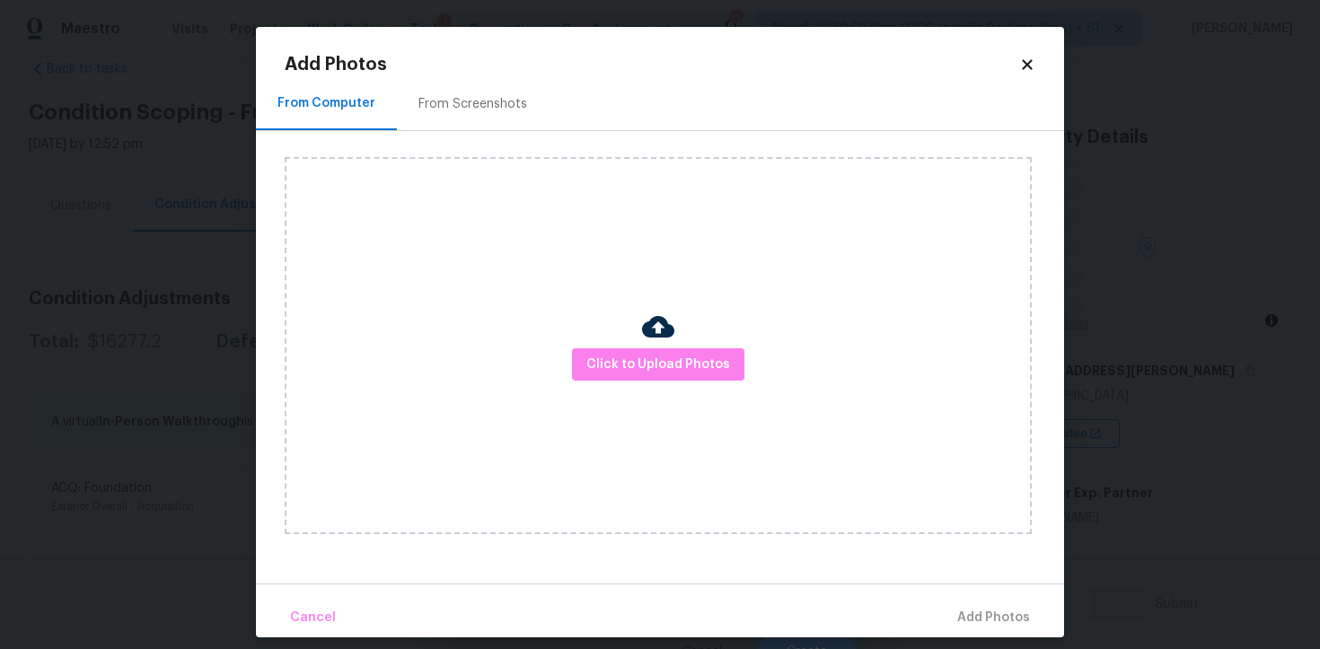
click at [681, 387] on div "Click to Upload Photos" at bounding box center [658, 345] width 747 height 377
click at [711, 348] on button "Click to Upload Photos" at bounding box center [658, 364] width 172 height 33
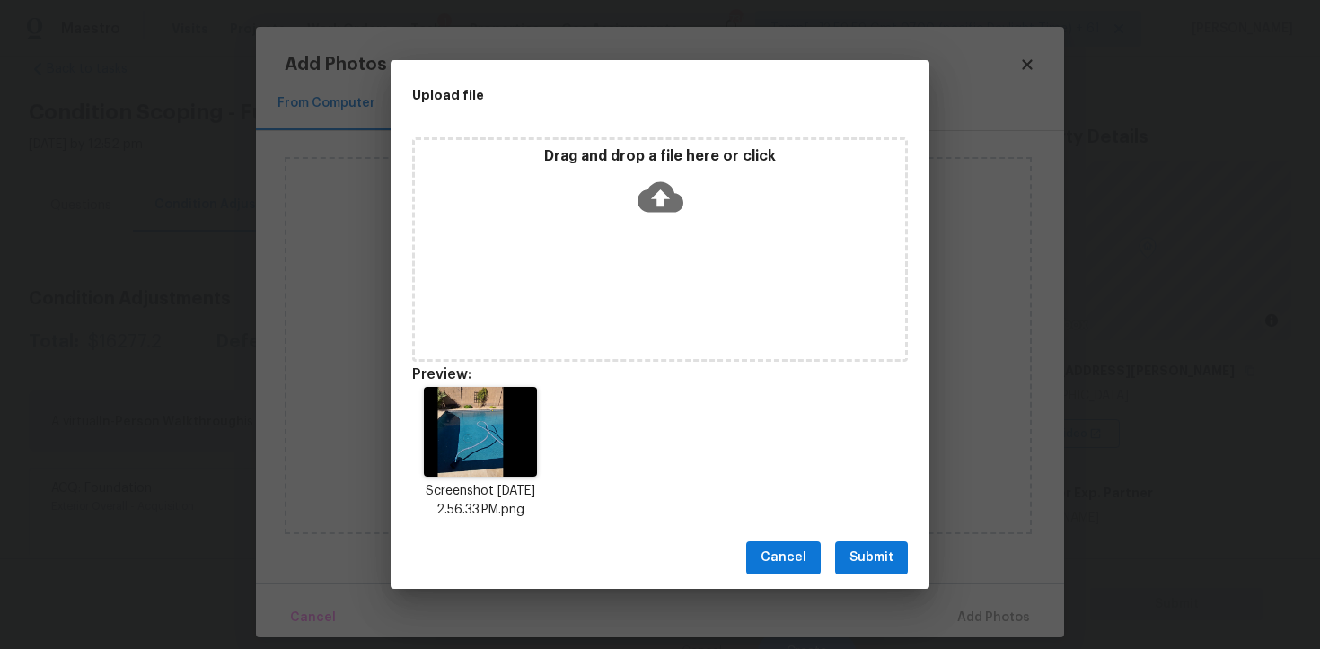
click at [867, 553] on span "Submit" at bounding box center [871, 558] width 44 height 22
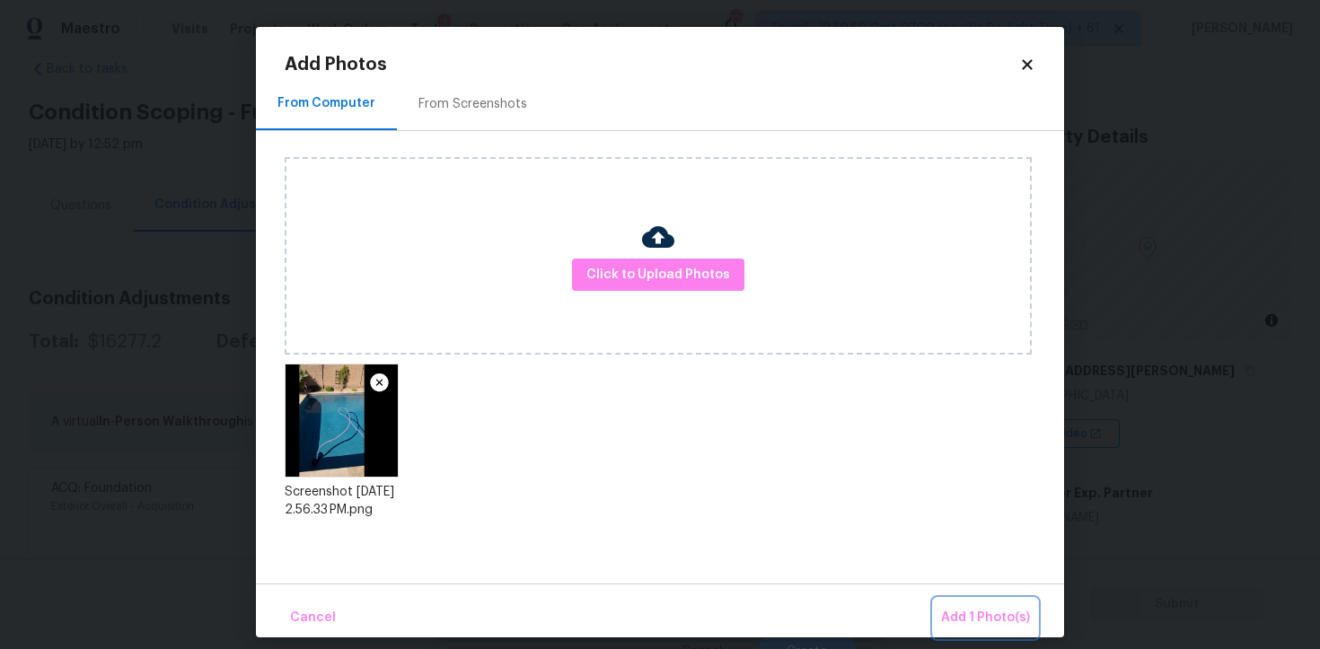
click at [981, 610] on span "Add 1 Photo(s)" at bounding box center [985, 618] width 89 height 22
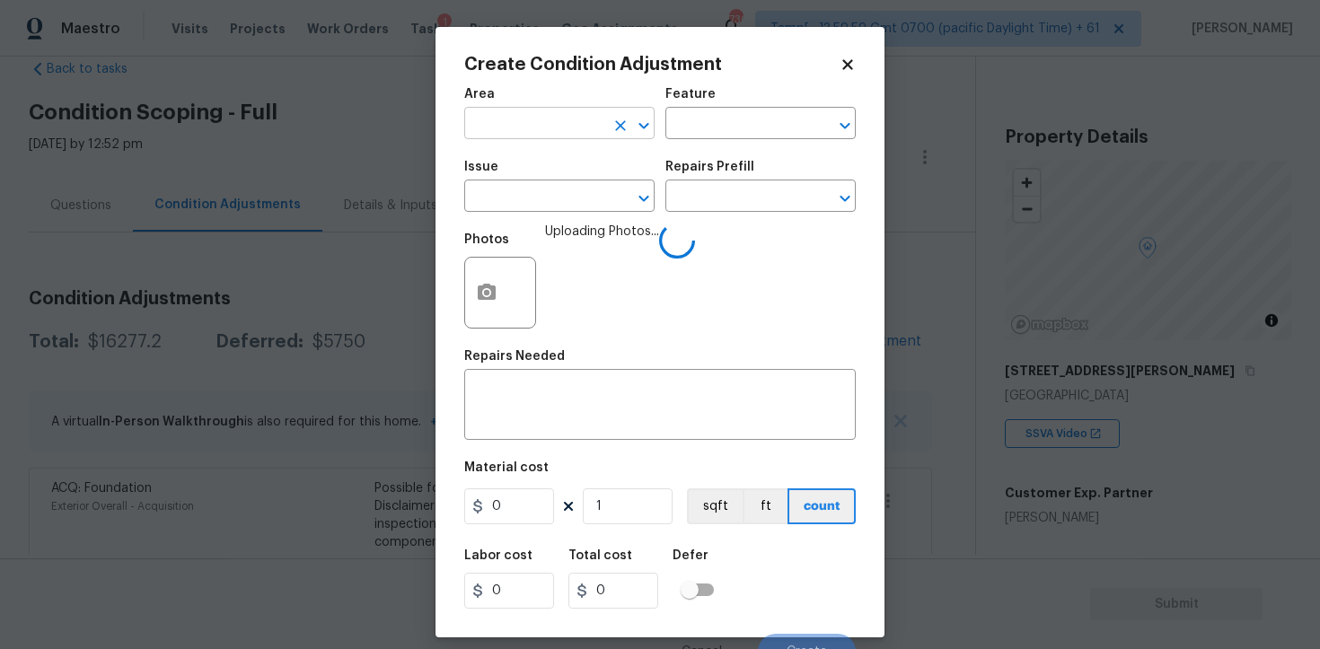
click at [560, 129] on input "text" at bounding box center [534, 125] width 140 height 28
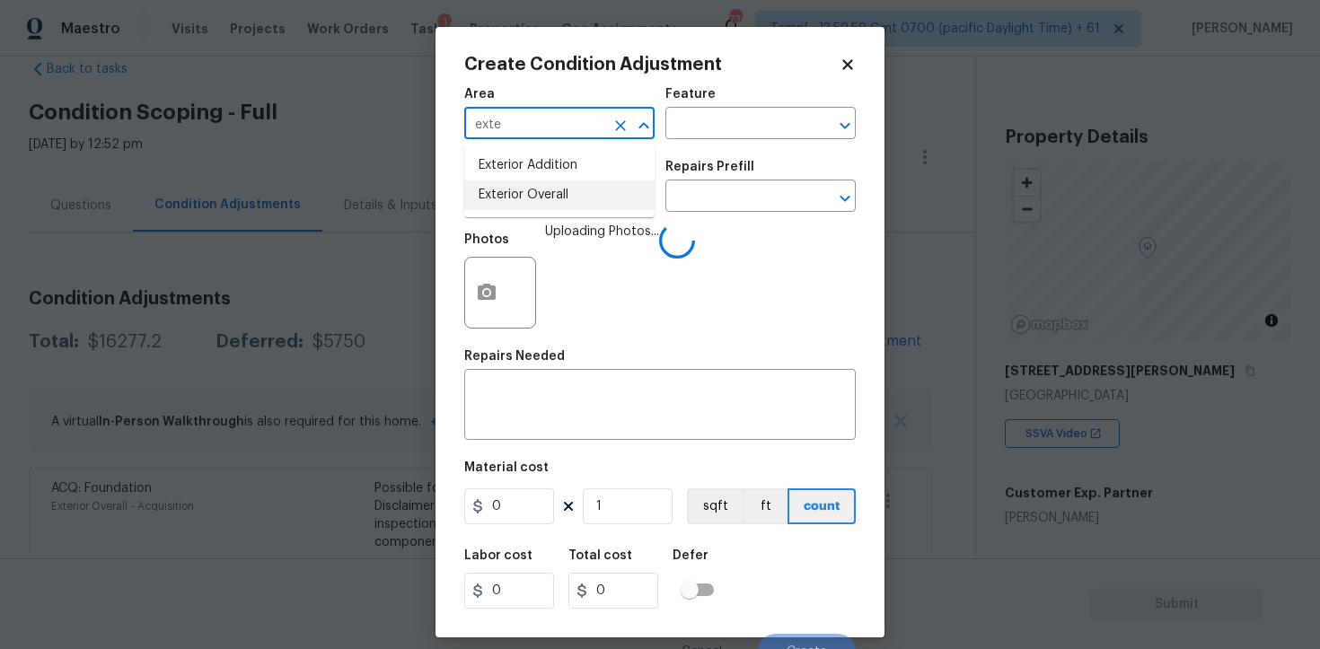
click at [561, 186] on li "Exterior Overall" at bounding box center [559, 195] width 190 height 30
type input "Exterior Overall"
click at [561, 186] on input "text" at bounding box center [534, 198] width 140 height 28
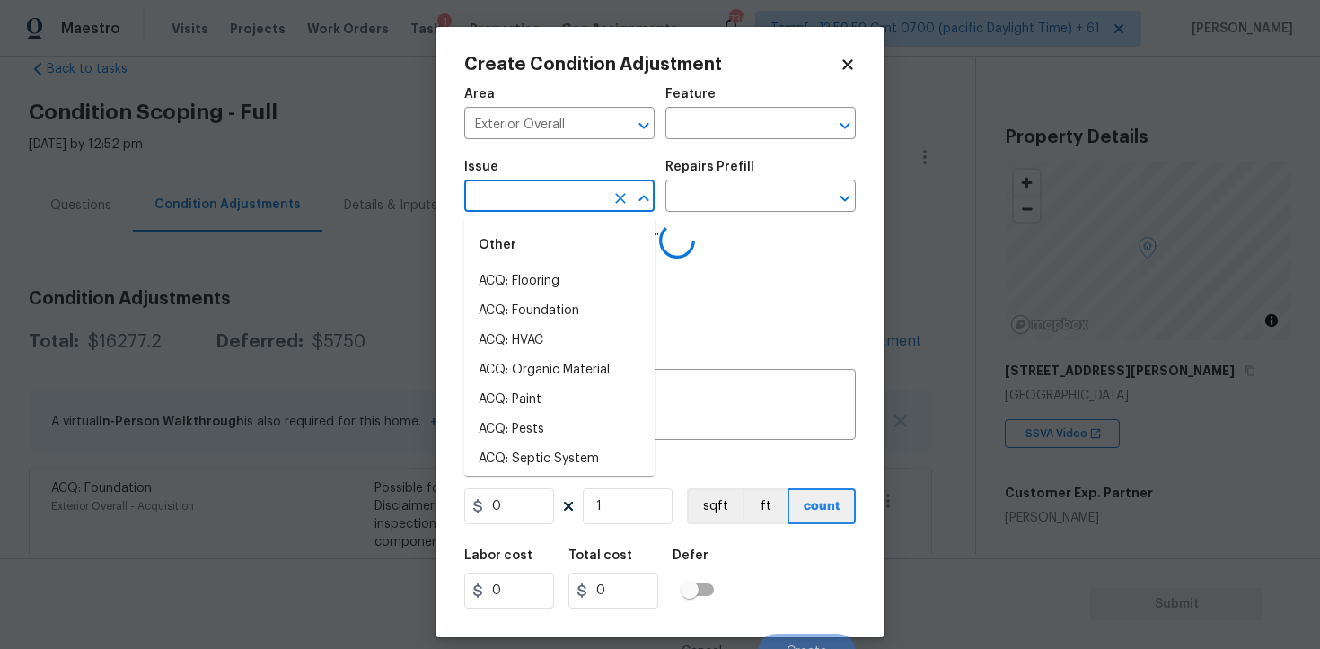
type input "p"
type input "ool"
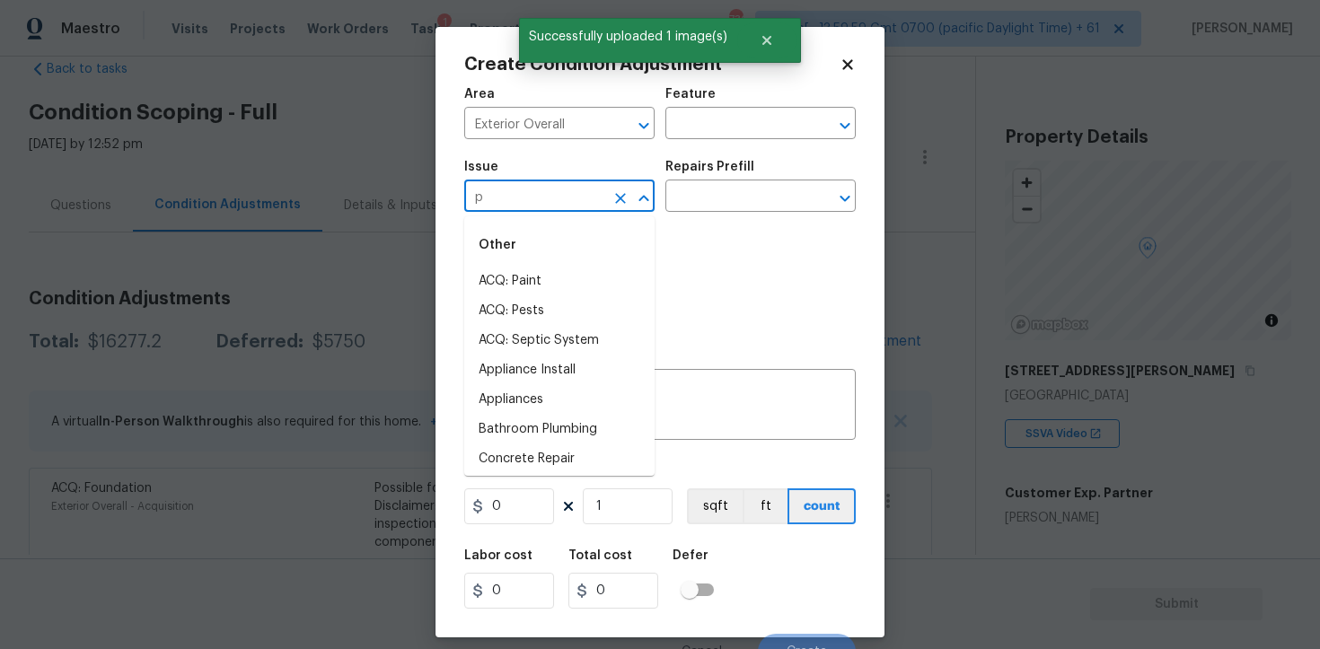
type input "po"
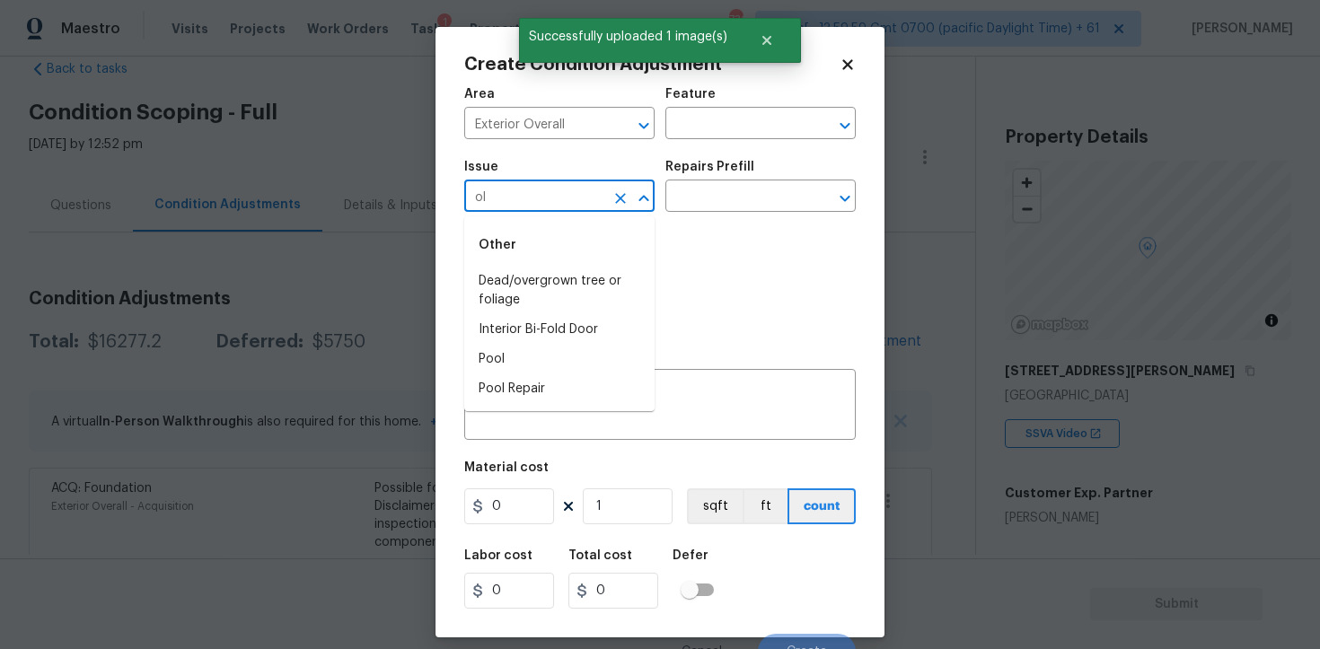
type input "o"
click at [554, 309] on li "Pool Repair" at bounding box center [559, 311] width 190 height 30
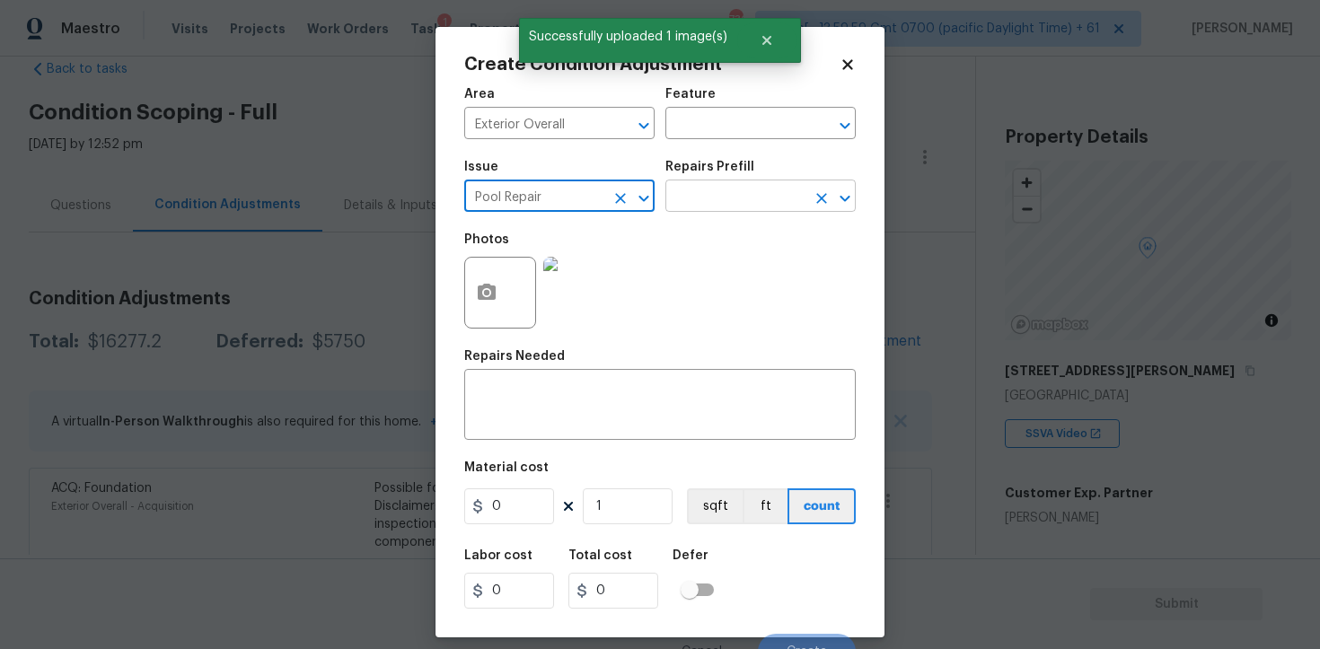
type input "Pool Repair"
click at [745, 192] on input "text" at bounding box center [735, 198] width 140 height 28
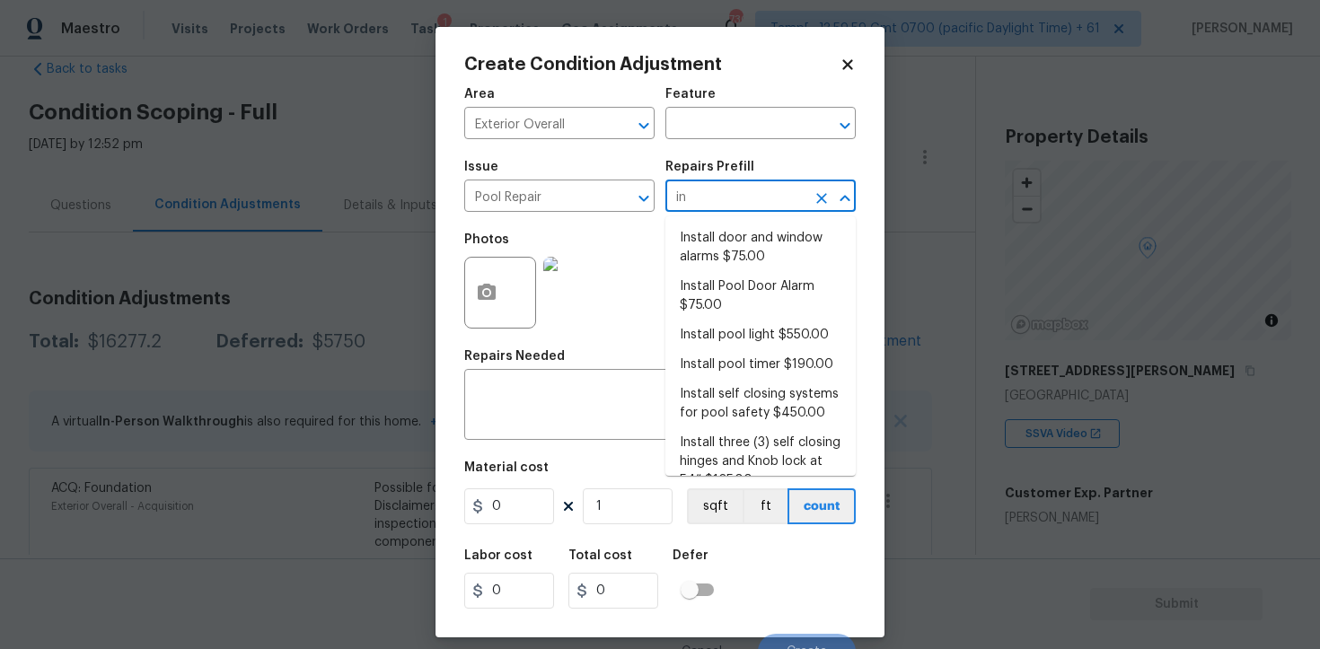
type input "int"
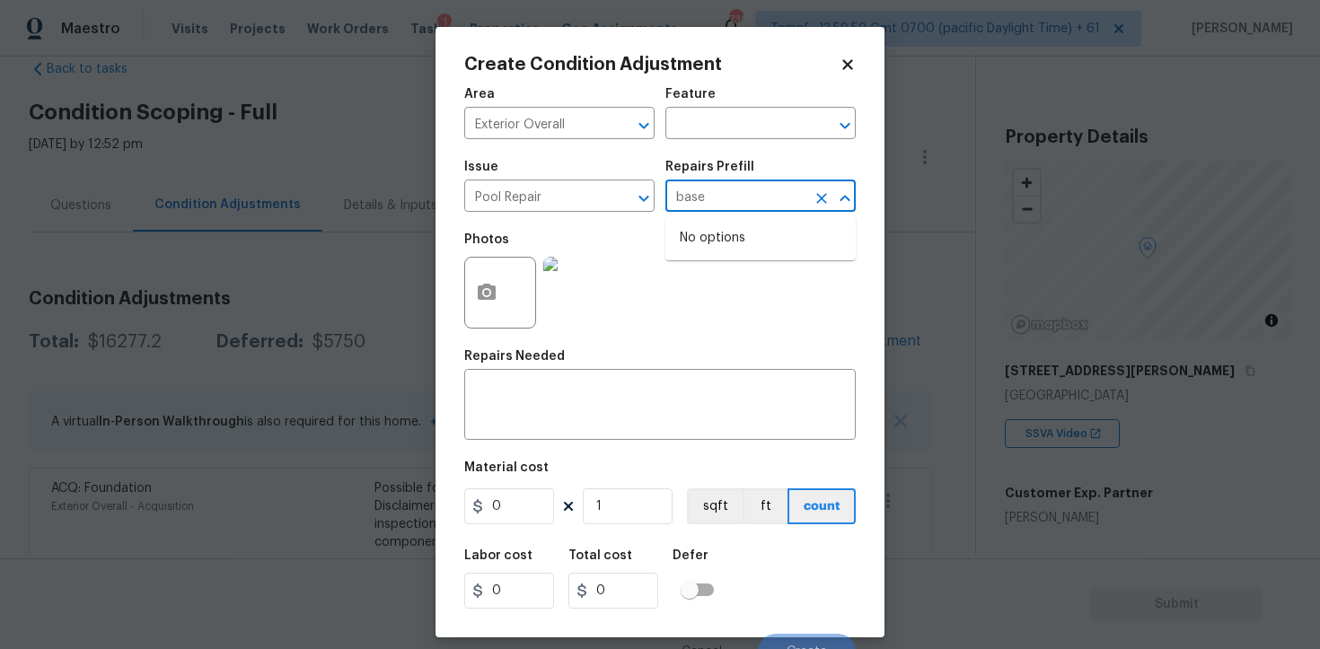
type input "bas"
click at [757, 245] on li "Basic Clean and Service $250.00" at bounding box center [760, 248] width 190 height 48
type input "Pool"
type textarea "basic clean and service, balance chems, repair minor leaks at equipment, etc"
type input "250"
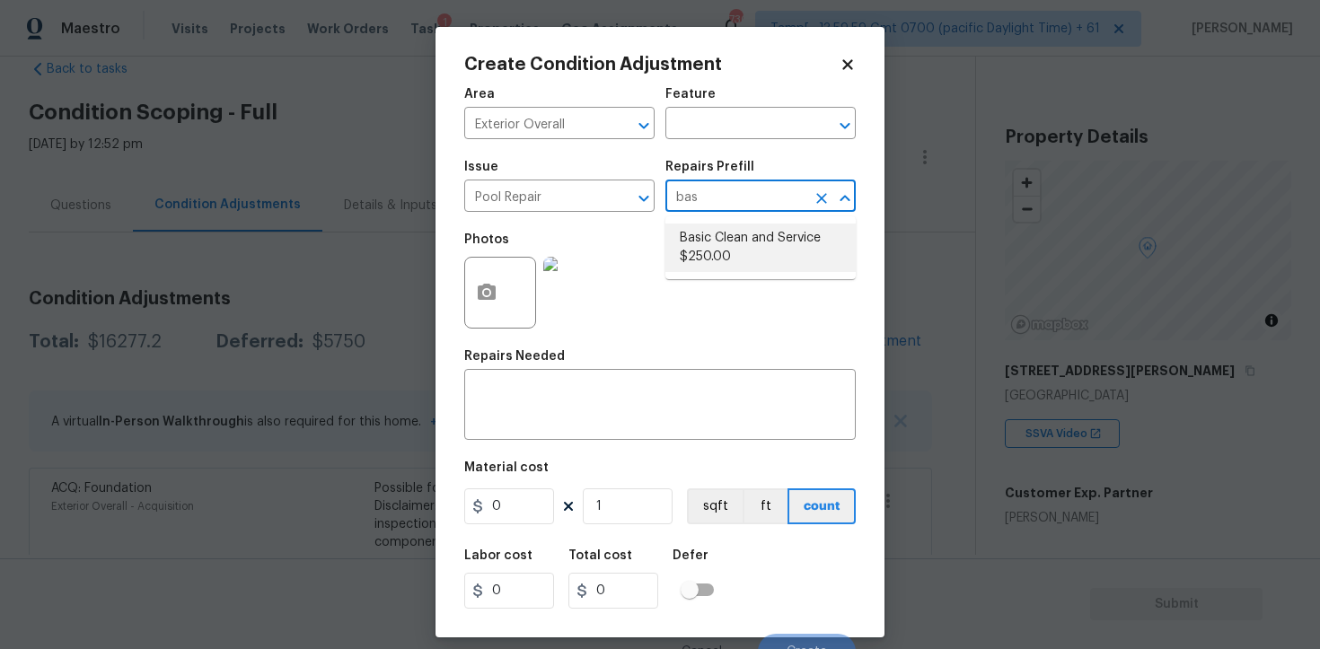
type input "250"
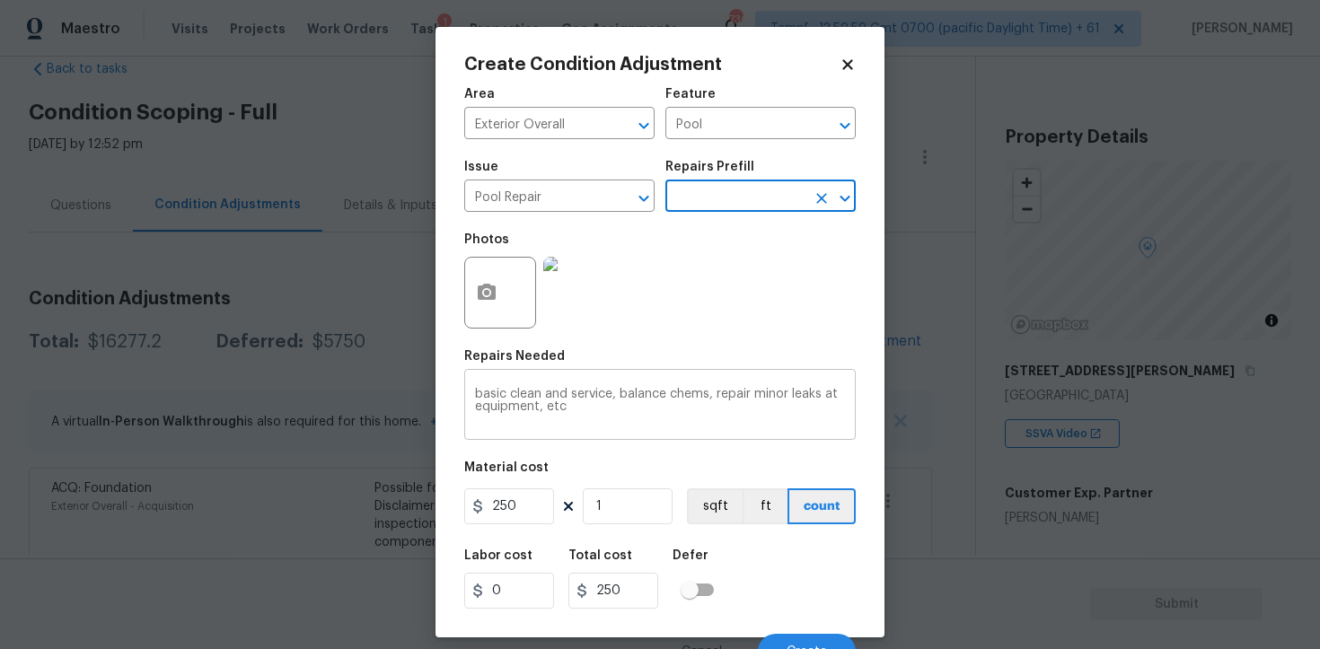
scroll to position [22, 0]
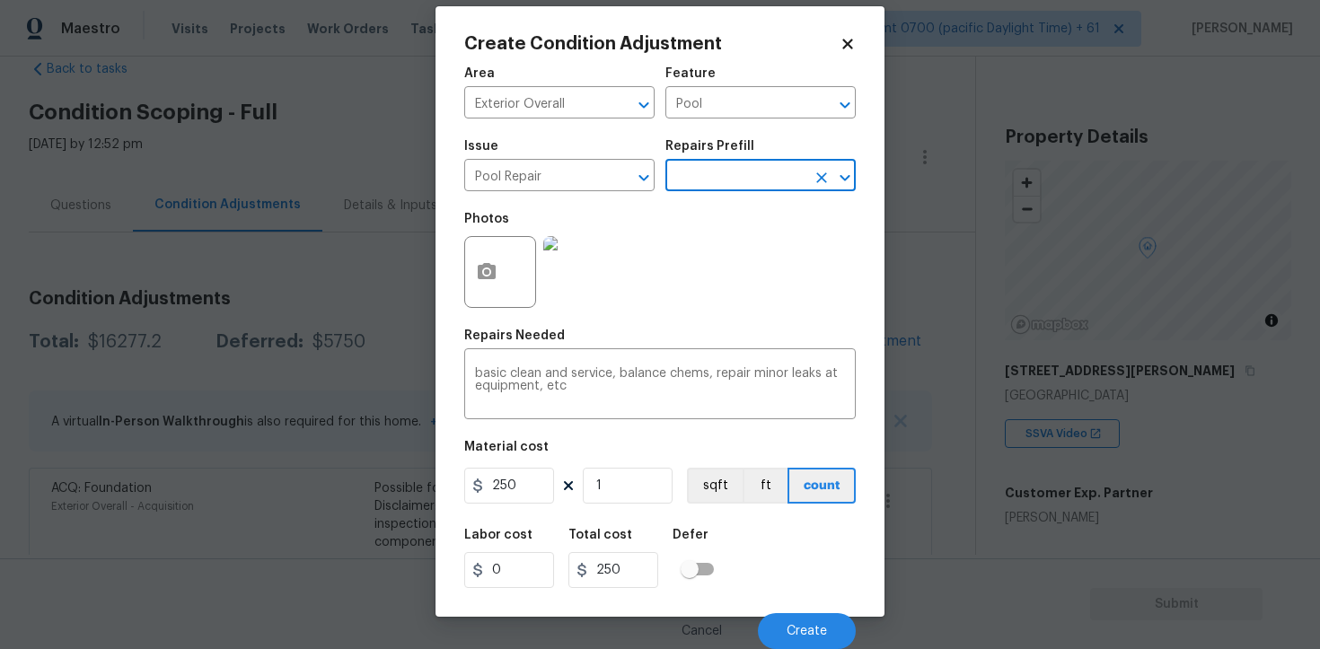
click at [804, 606] on div "Cancel Create" at bounding box center [659, 624] width 391 height 50
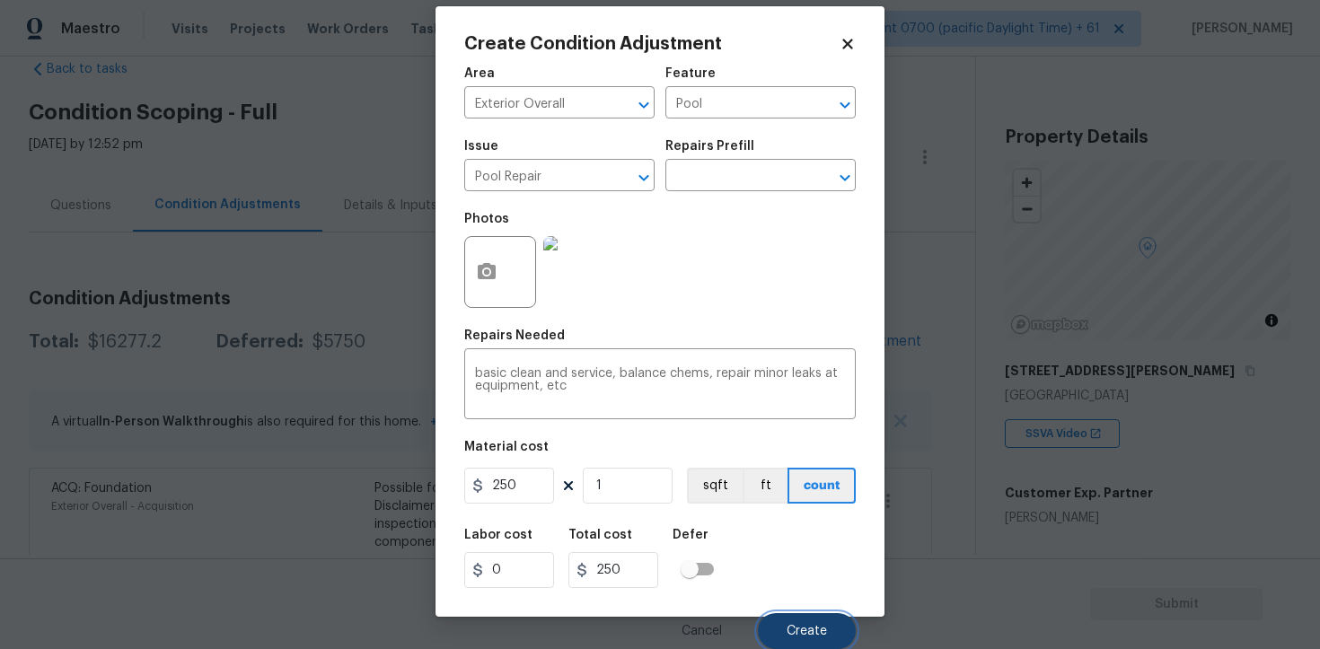
click at [804, 613] on button "Create" at bounding box center [807, 631] width 98 height 36
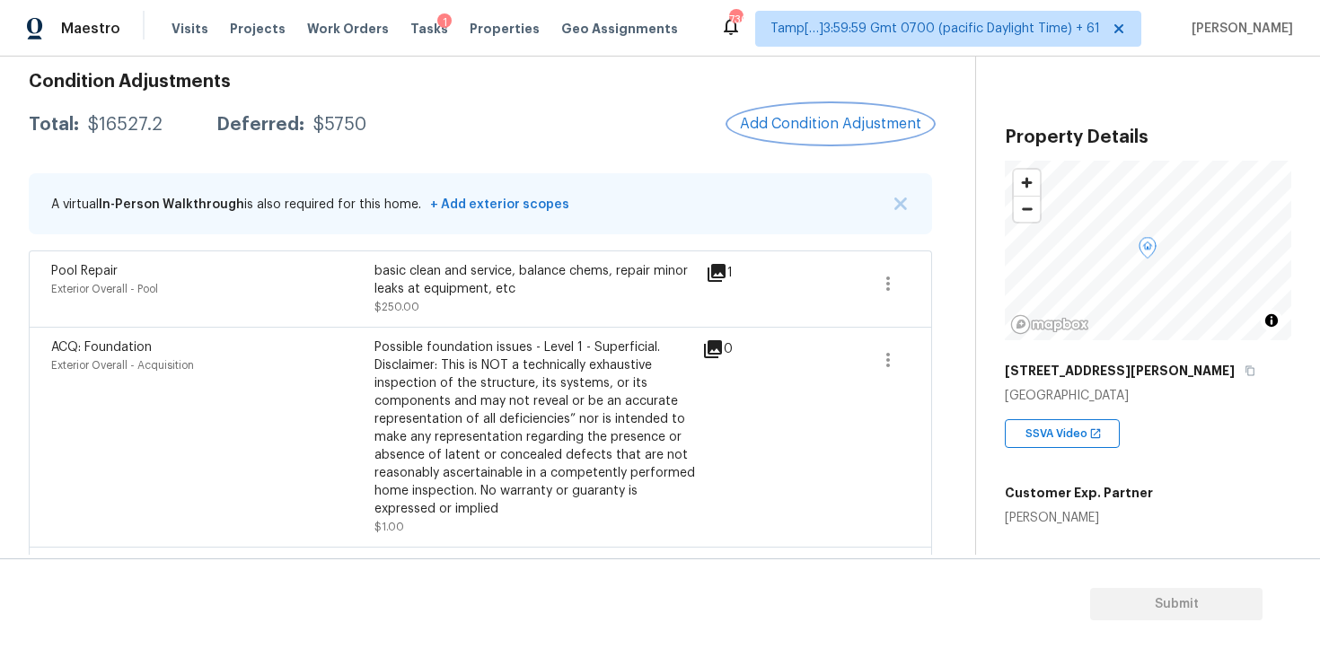
scroll to position [250, 0]
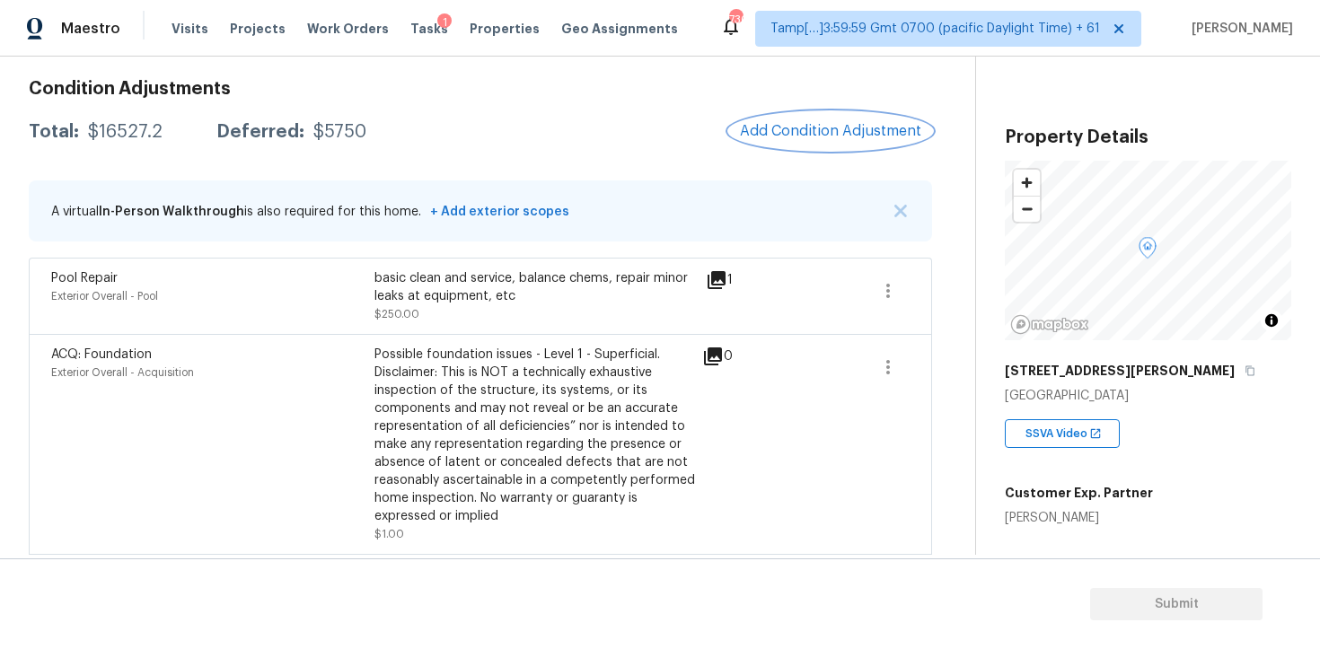
click at [860, 136] on span "Add Condition Adjustment" at bounding box center [830, 131] width 181 height 16
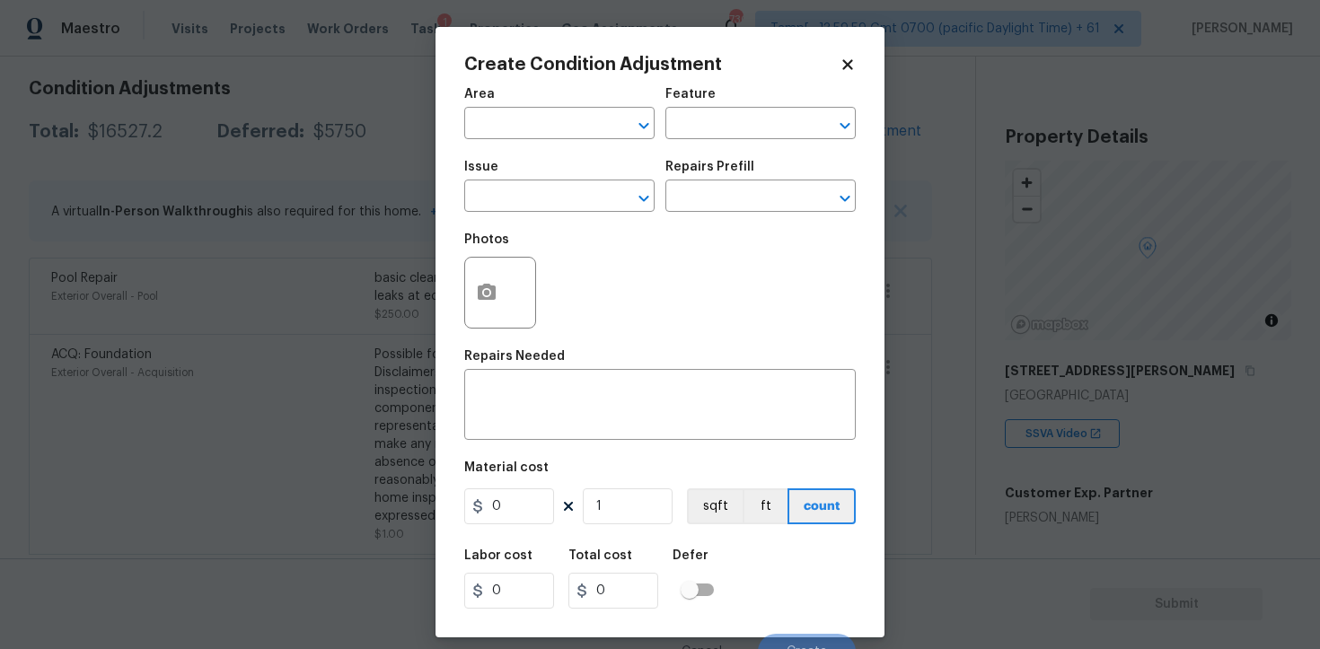
click at [541, 105] on div "Area" at bounding box center [559, 99] width 190 height 23
click at [542, 118] on input "text" at bounding box center [534, 125] width 140 height 28
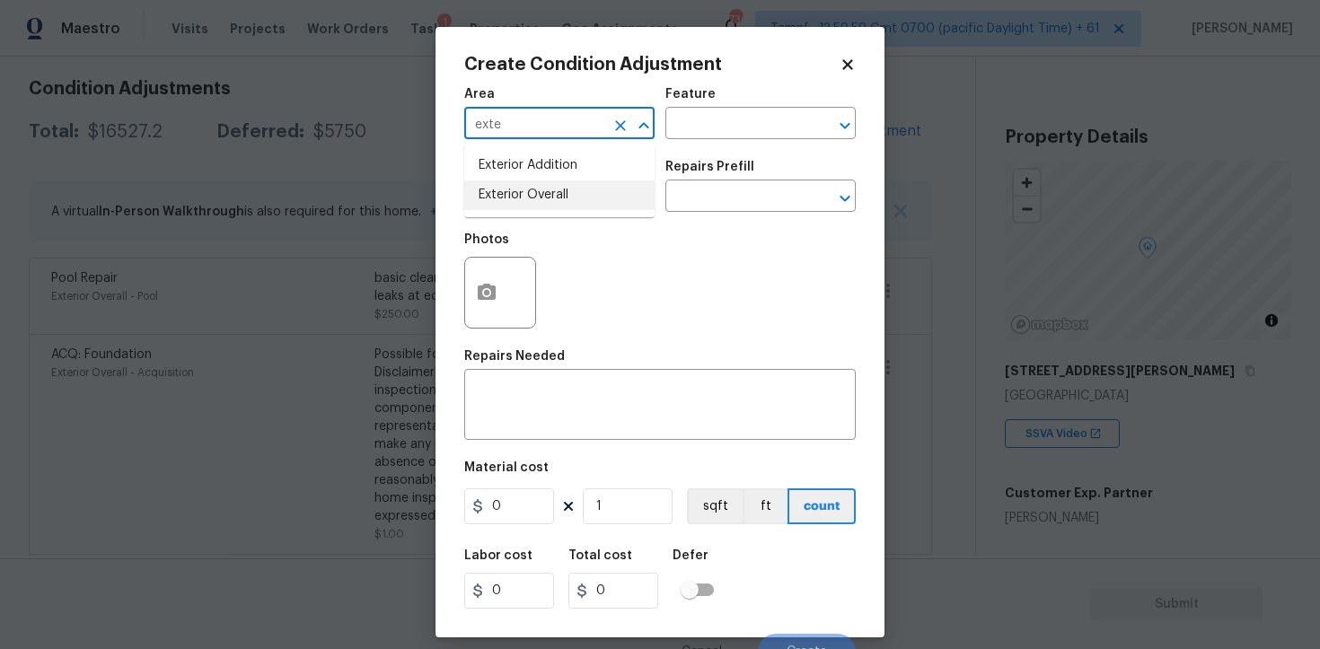
click at [543, 198] on li "Exterior Overall" at bounding box center [559, 195] width 190 height 30
type input "Exterior Overall"
click at [543, 198] on input "text" at bounding box center [534, 198] width 140 height 28
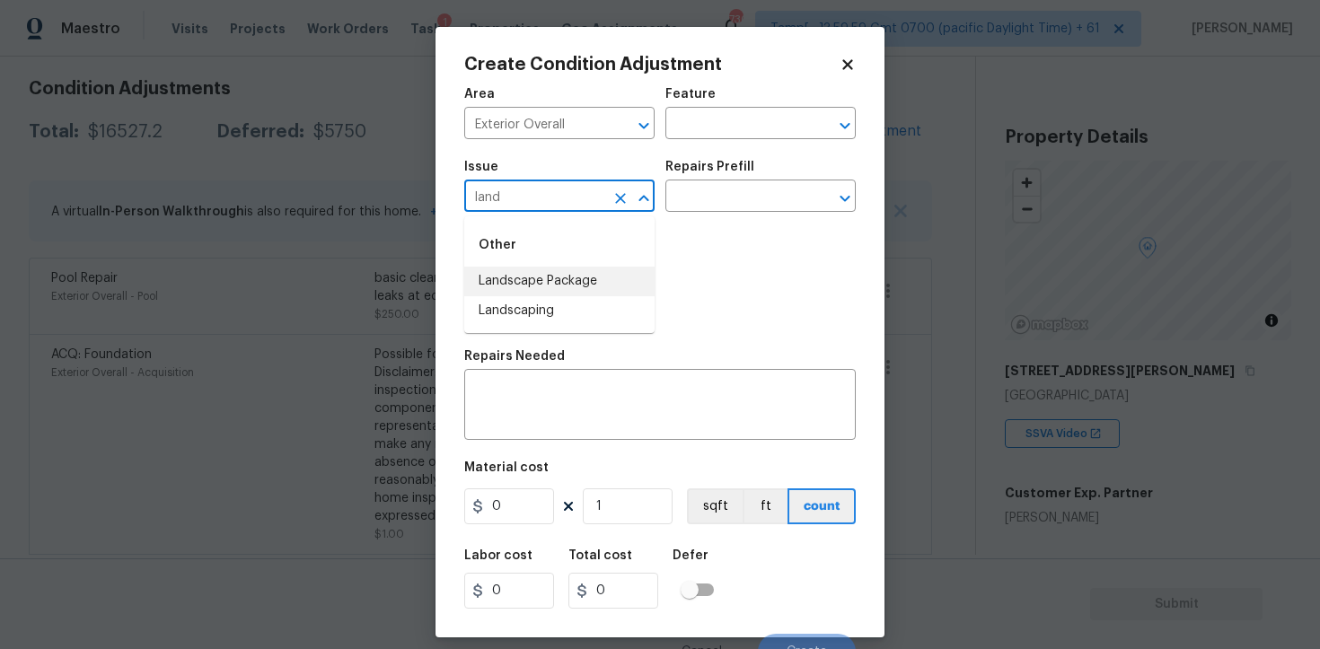
click at [558, 278] on li "Landscape Package" at bounding box center [559, 282] width 190 height 30
type input "Landscape Package"
click at [764, 207] on input "text" at bounding box center [735, 198] width 140 height 28
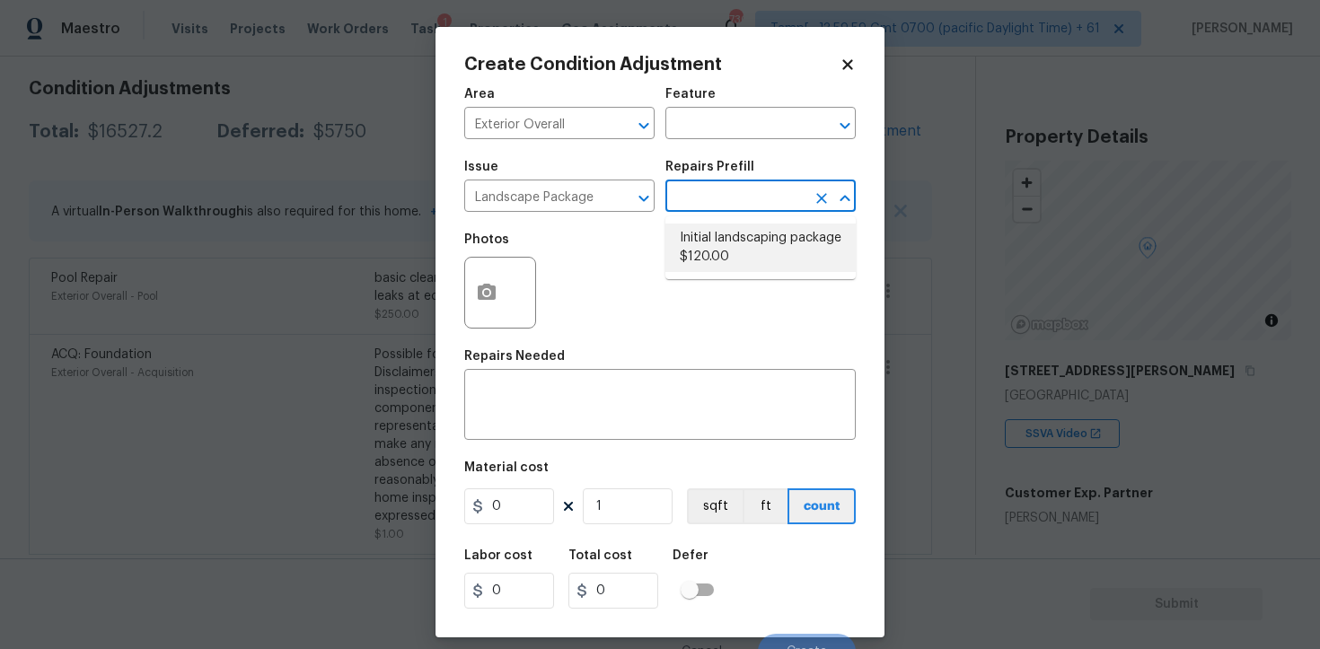
click at [753, 252] on li "Initial landscaping package $120.00" at bounding box center [760, 248] width 190 height 48
type input "Home Readiness Packages"
type textarea "Mowing of grass up to 6" in height. Mow, edge along driveways & sidewalks, trim…"
type input "120"
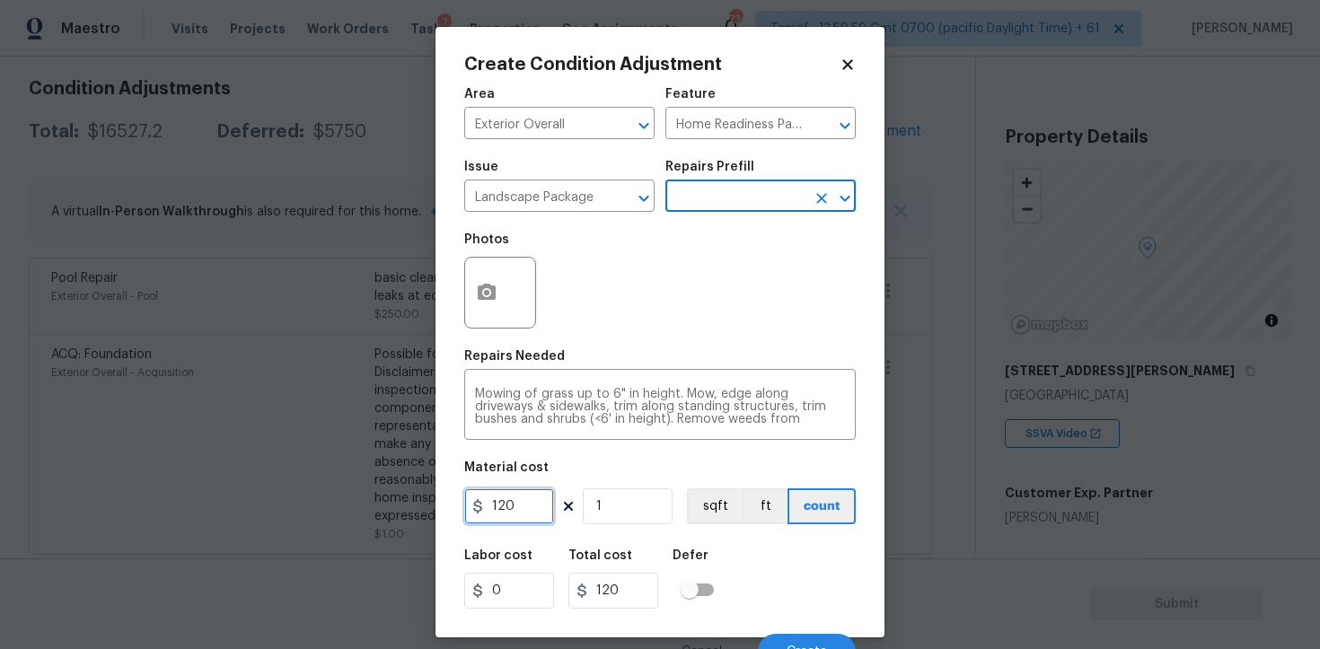
click at [515, 506] on input "120" at bounding box center [509, 506] width 90 height 36
type input "750"
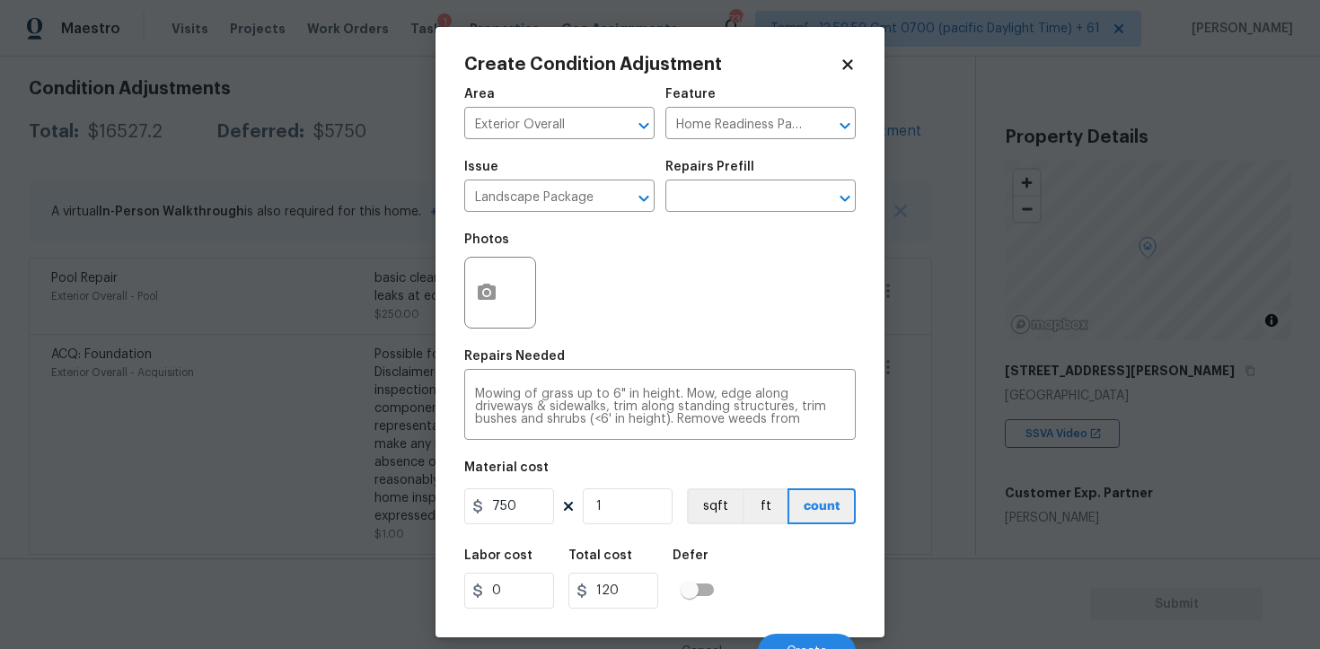
click at [455, 305] on div "Create Condition Adjustment Area Exterior Overall ​ Feature Home Readiness Pack…" at bounding box center [659, 332] width 449 height 611
type input "750"
click at [497, 289] on icon "button" at bounding box center [487, 293] width 22 height 22
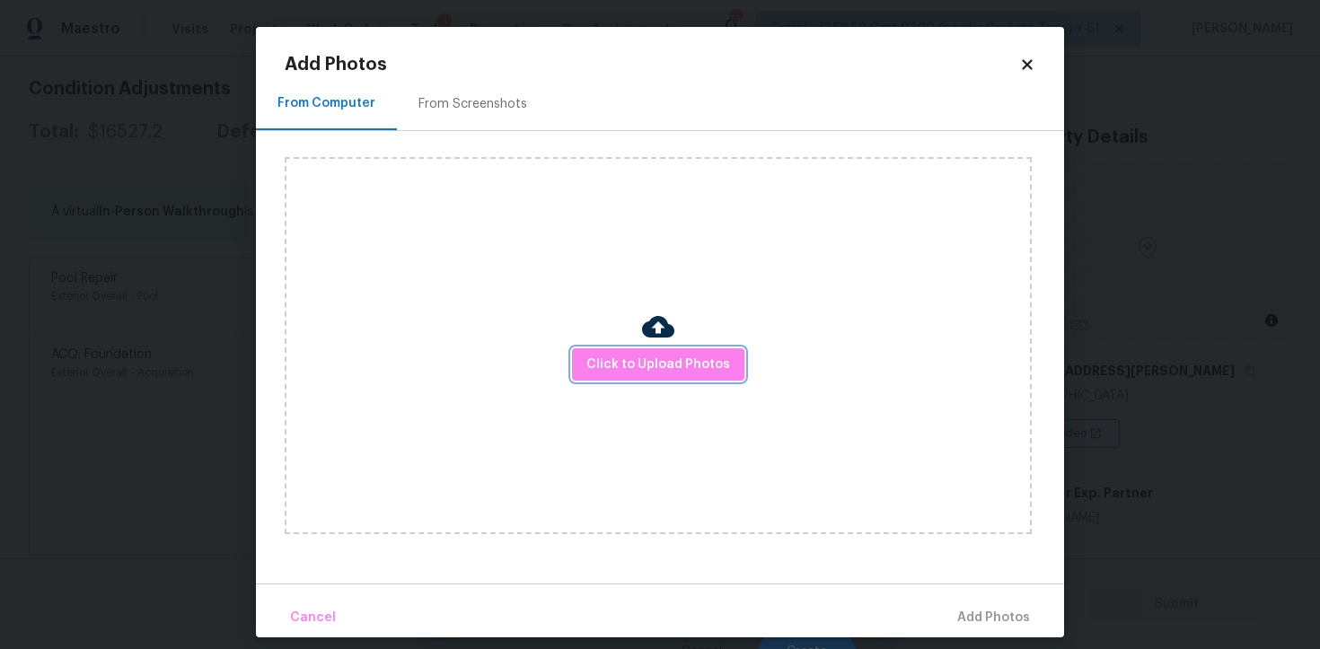
click at [644, 365] on span "Click to Upload Photos" at bounding box center [658, 365] width 144 height 22
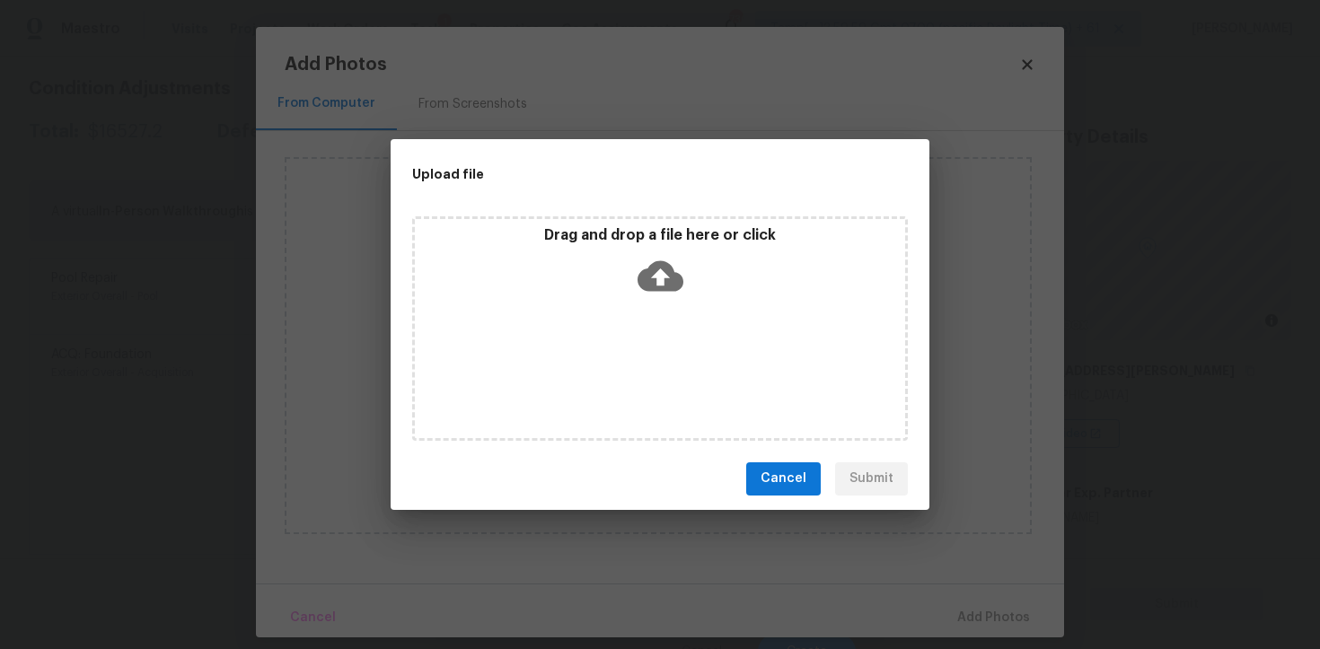
click at [647, 288] on icon at bounding box center [660, 275] width 46 height 31
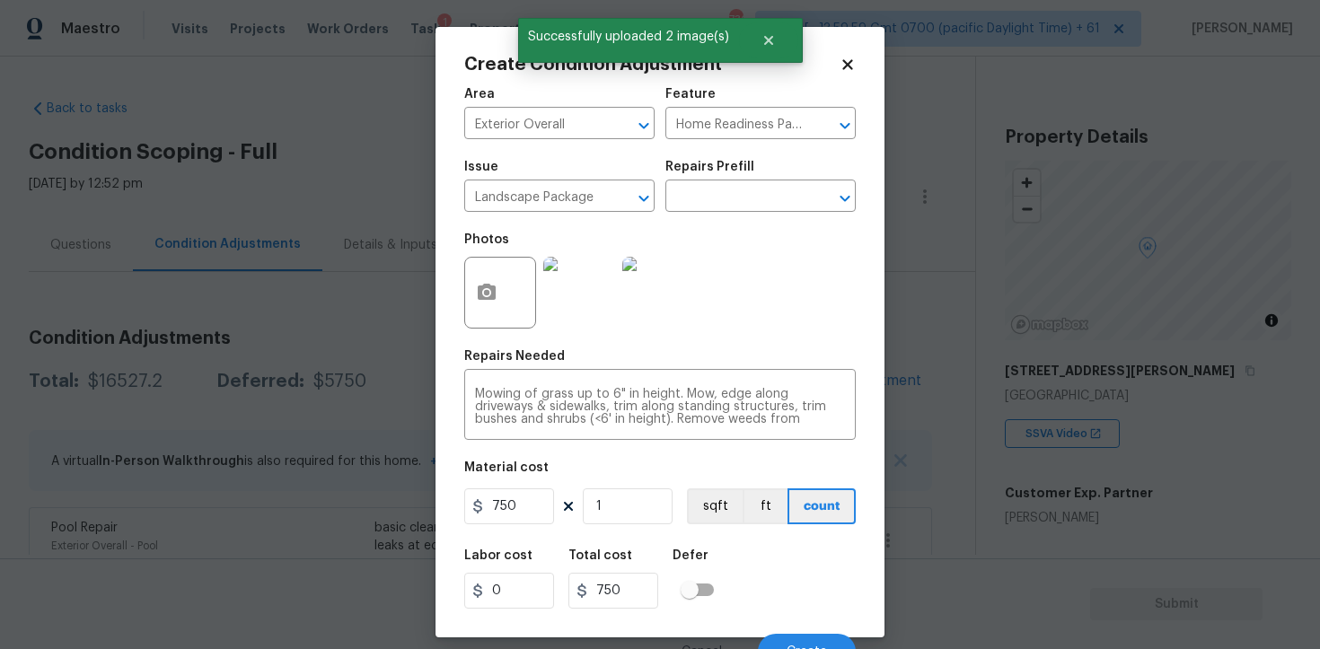
scroll to position [38, 0]
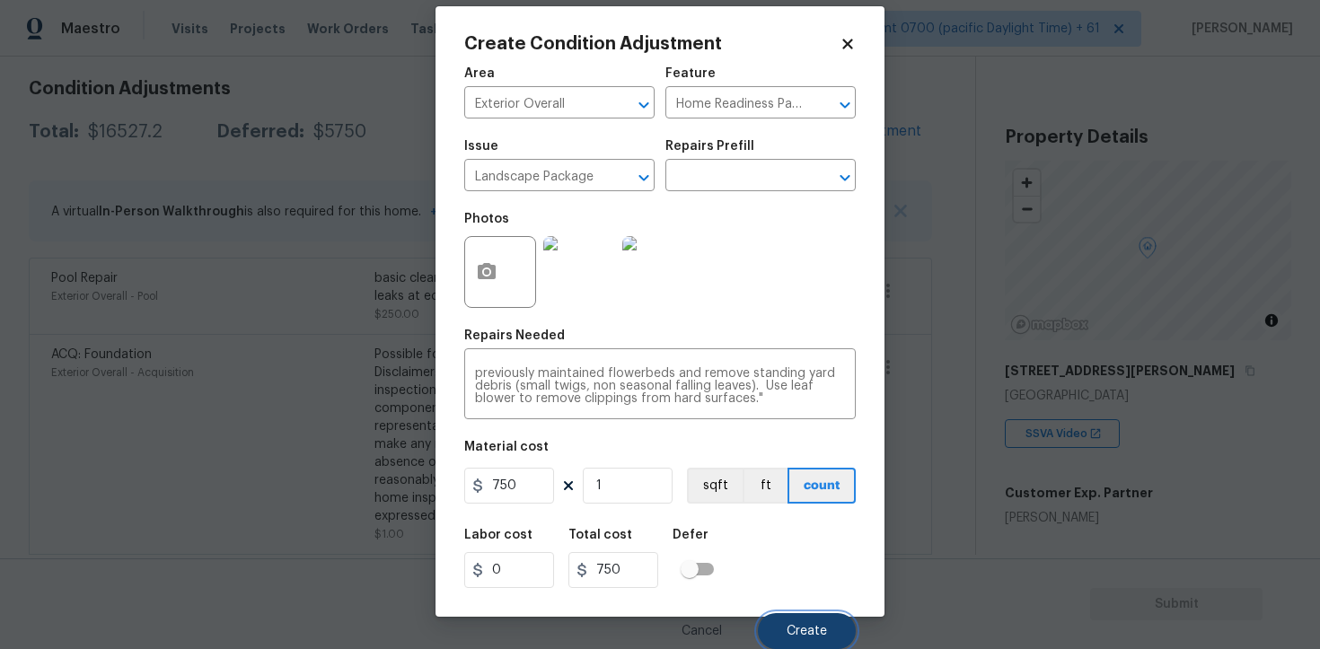
click at [800, 616] on button "Create" at bounding box center [807, 631] width 98 height 36
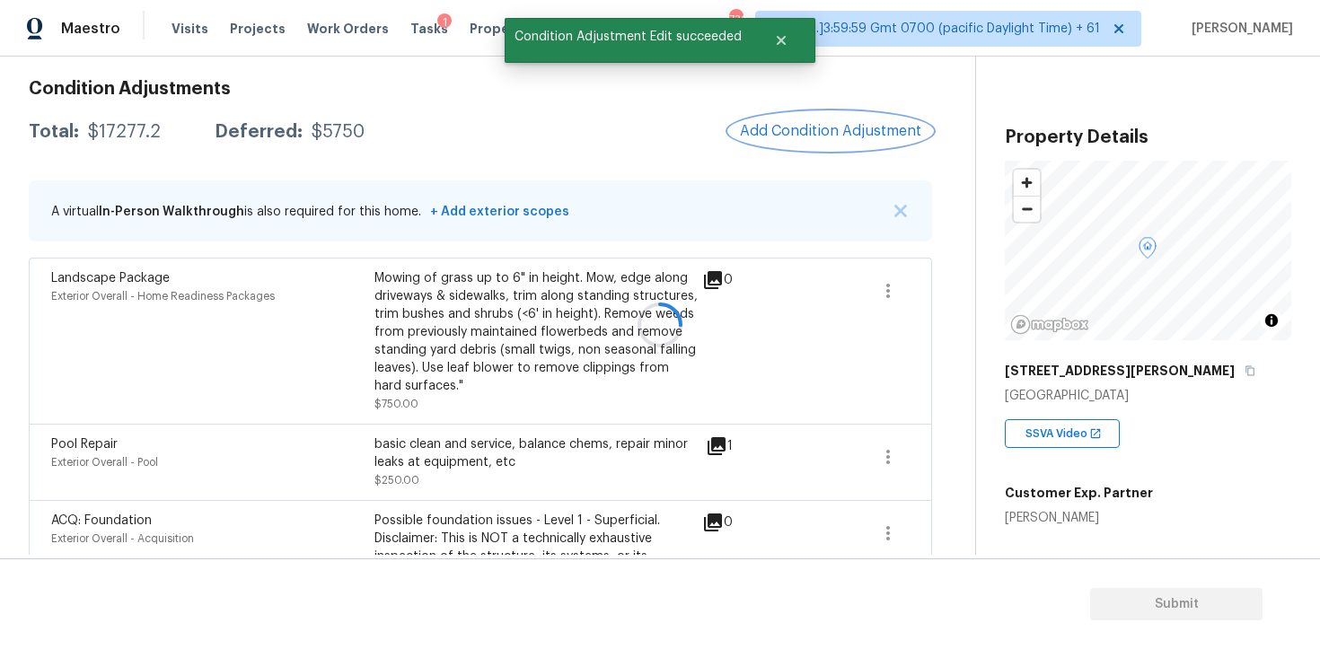
scroll to position [0, 0]
click at [761, 332] on div "2" at bounding box center [746, 341] width 87 height 144
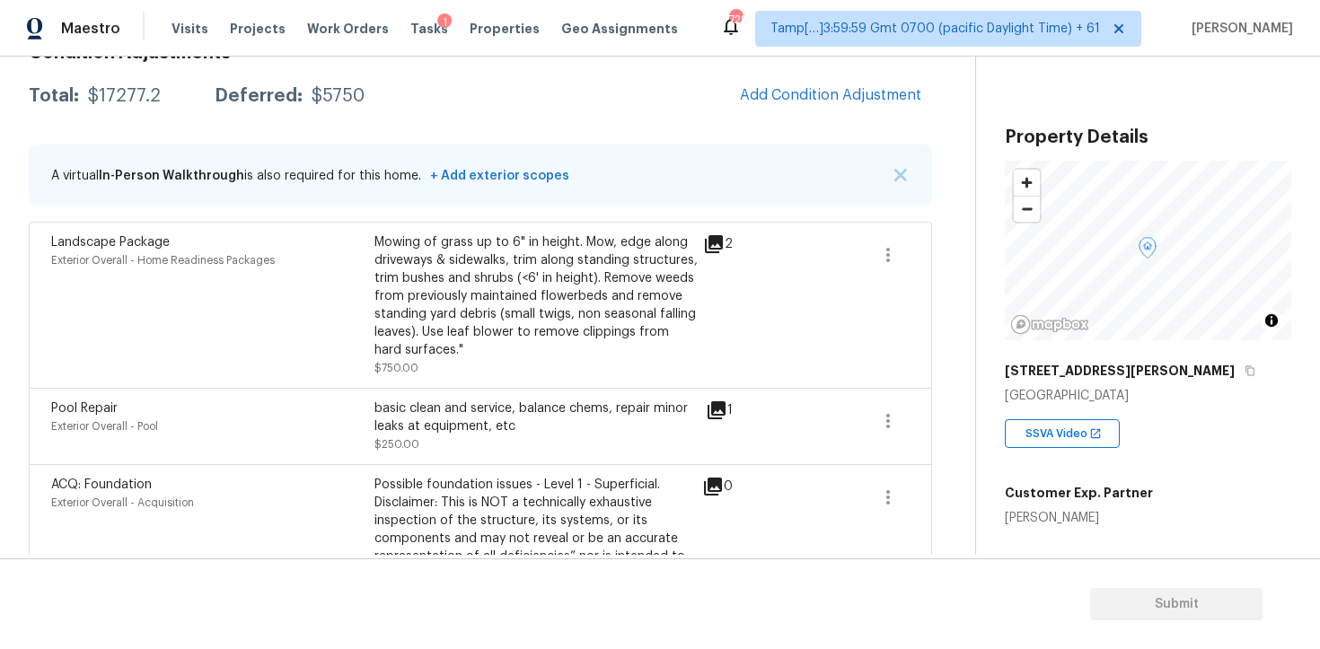
scroll to position [285, 0]
click at [816, 110] on button "Add Condition Adjustment" at bounding box center [830, 96] width 203 height 38
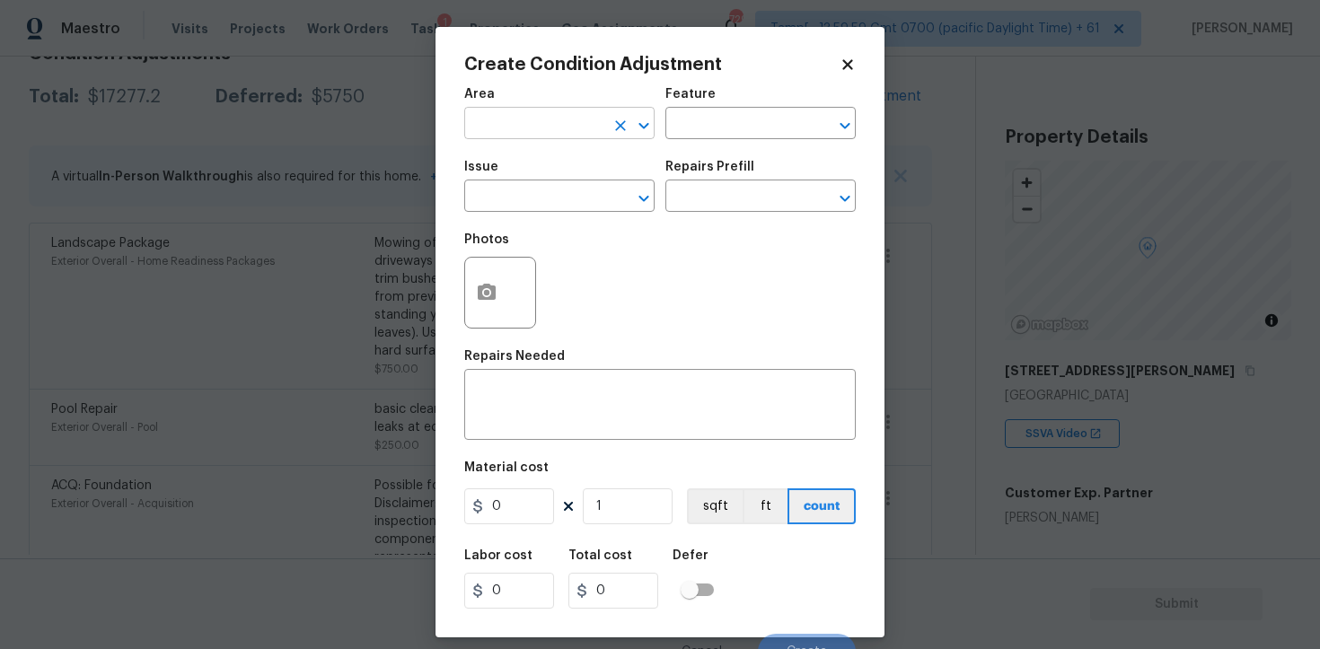
click at [566, 122] on input "text" at bounding box center [534, 125] width 140 height 28
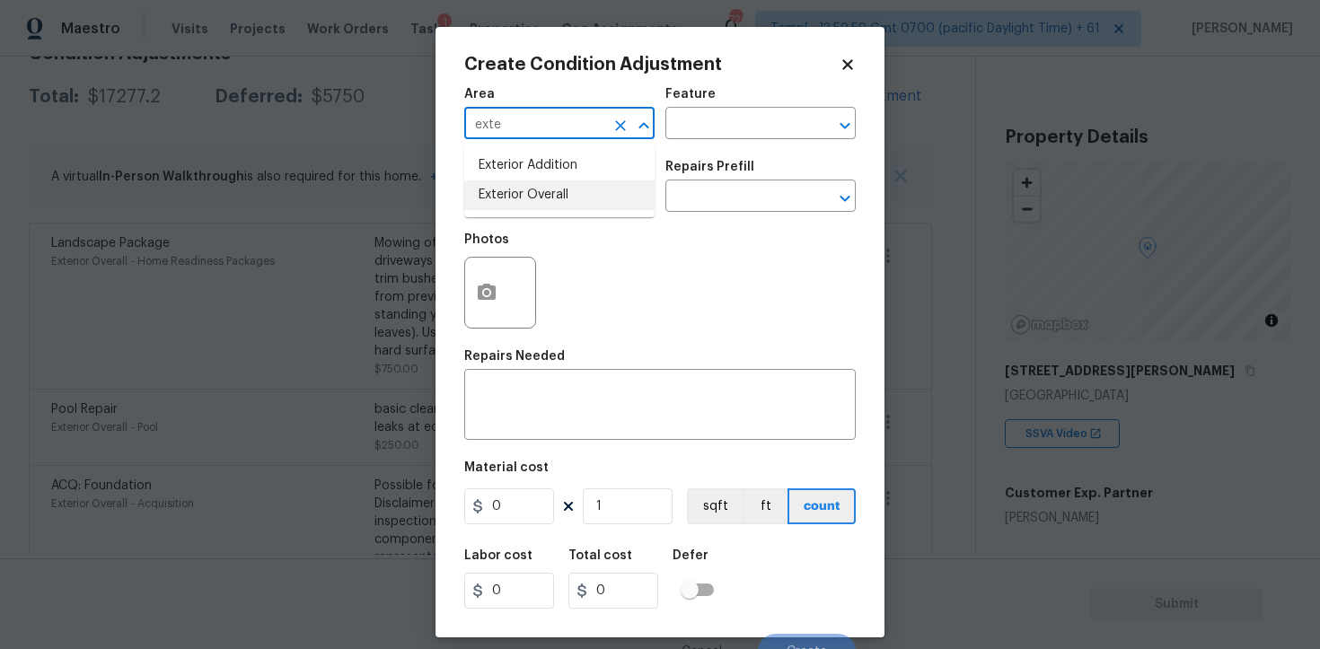
click at [549, 195] on li "Exterior Overall" at bounding box center [559, 195] width 190 height 30
type input "Exterior Overall"
click at [549, 195] on input "text" at bounding box center [534, 198] width 140 height 28
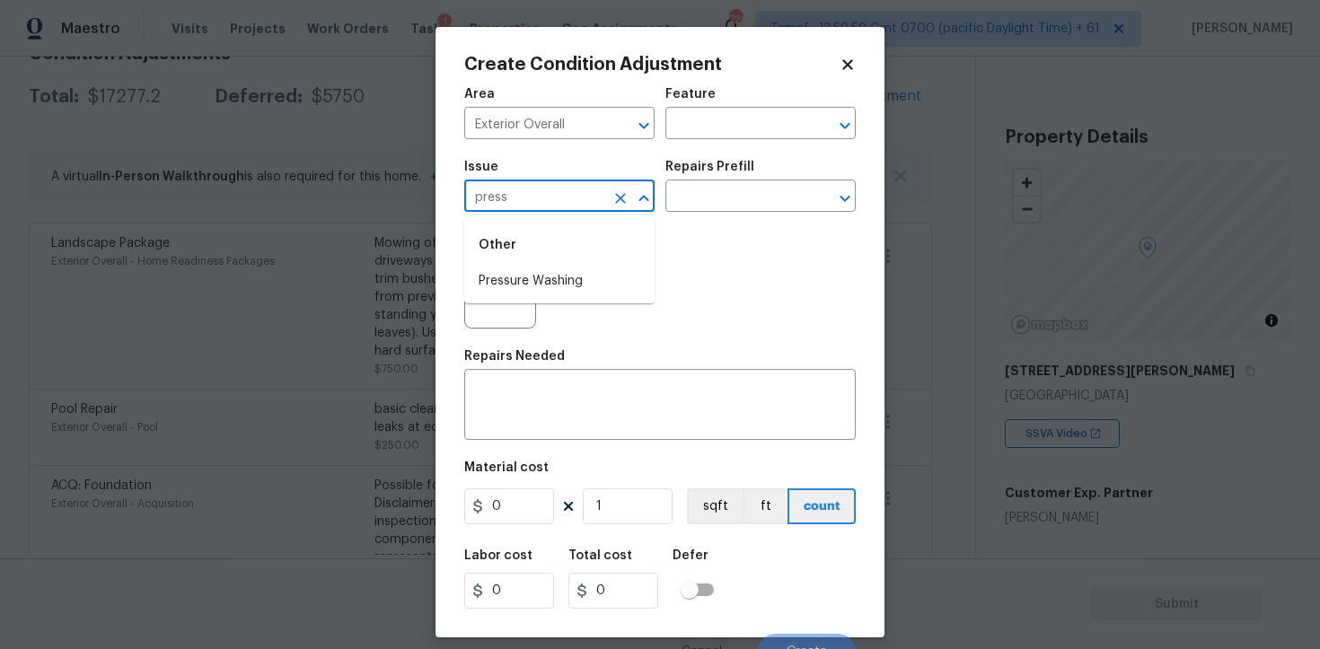
click at [545, 266] on div "Other" at bounding box center [559, 245] width 190 height 43
click at [556, 277] on li "Pressure Washing" at bounding box center [559, 282] width 190 height 30
type input "Pressure Washing"
click at [705, 206] on input "text" at bounding box center [735, 198] width 140 height 28
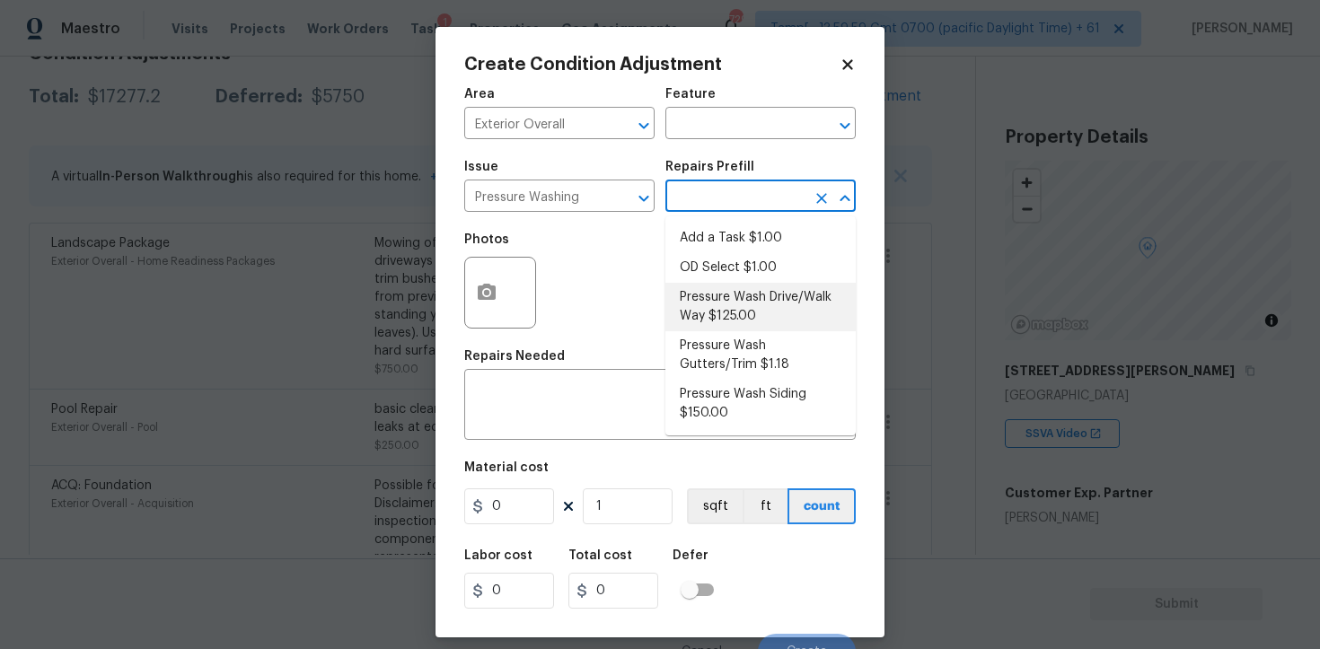
click at [719, 318] on li "Pressure Wash Drive/Walk Way $125.00" at bounding box center [760, 307] width 190 height 48
type input "Siding"
type textarea "Pressure wash the driveways/walkways as directed by the PM. Ensure that all deb…"
type input "125"
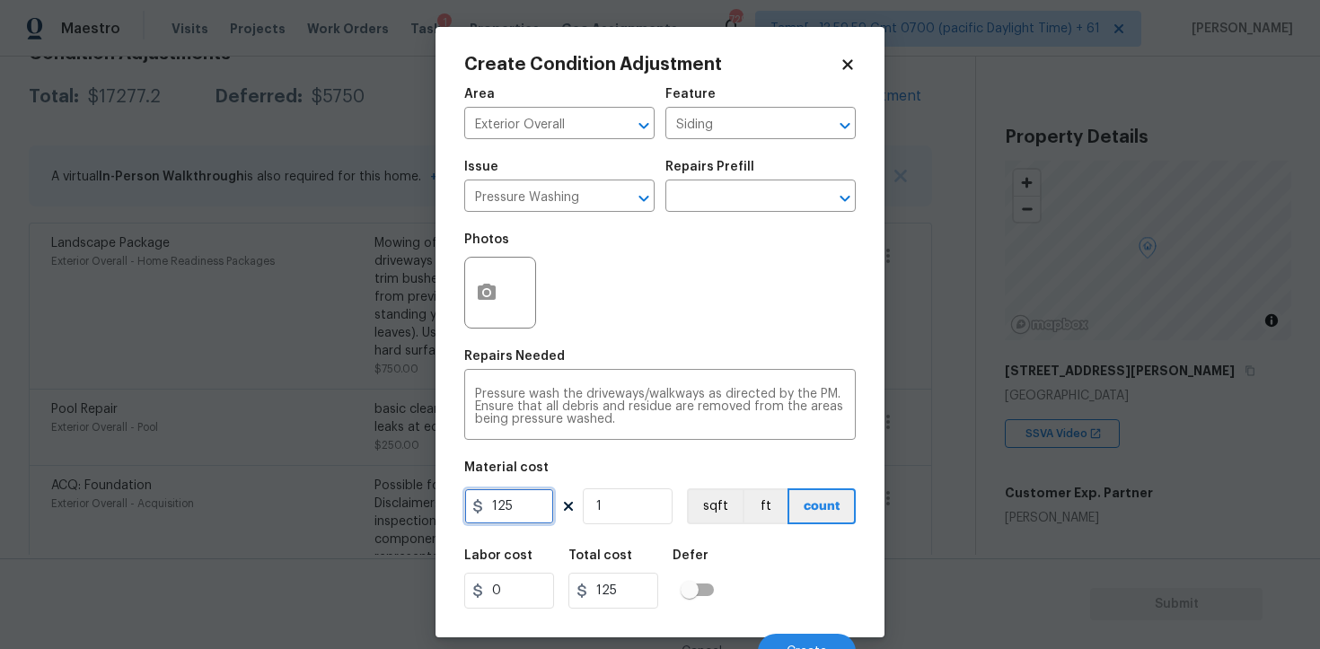
click at [530, 507] on input "125" at bounding box center [509, 506] width 90 height 36
type input "200"
click at [846, 538] on div "Area Exterior Overall ​ Feature Siding ​ Issue Pressure Washing ​ Repairs Prefi…" at bounding box center [659, 373] width 391 height 593
type input "200"
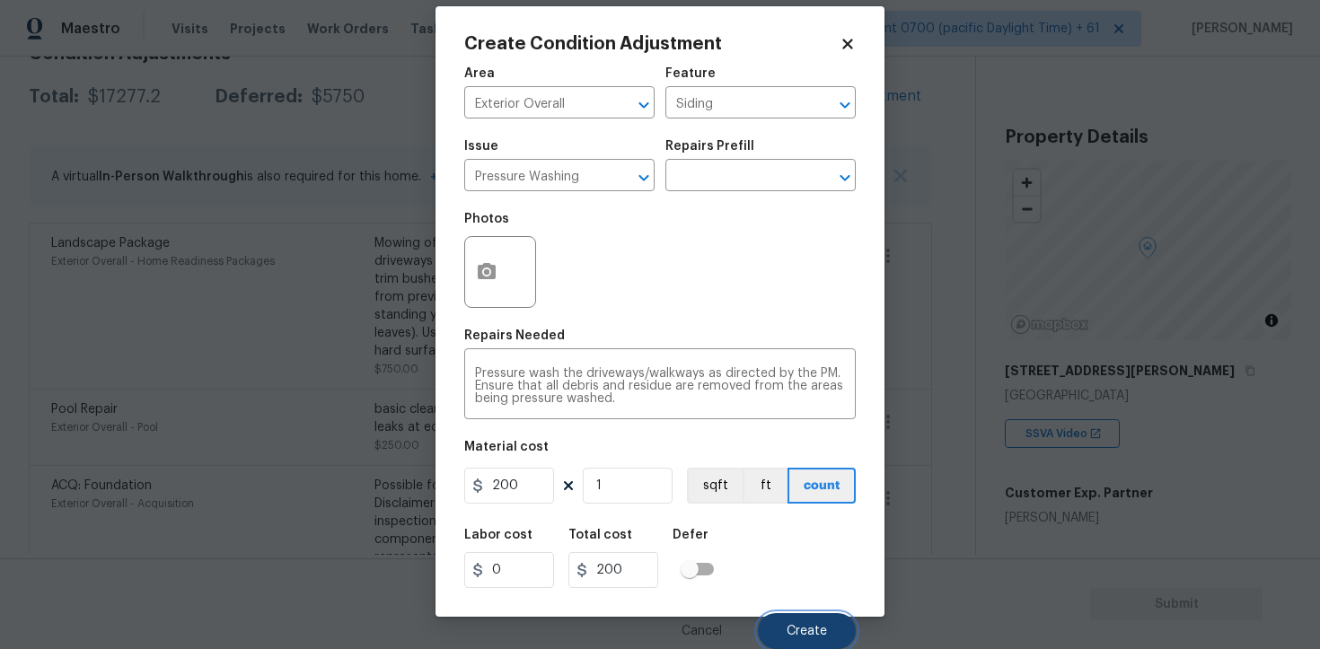
click at [818, 637] on span "Create" at bounding box center [807, 631] width 40 height 13
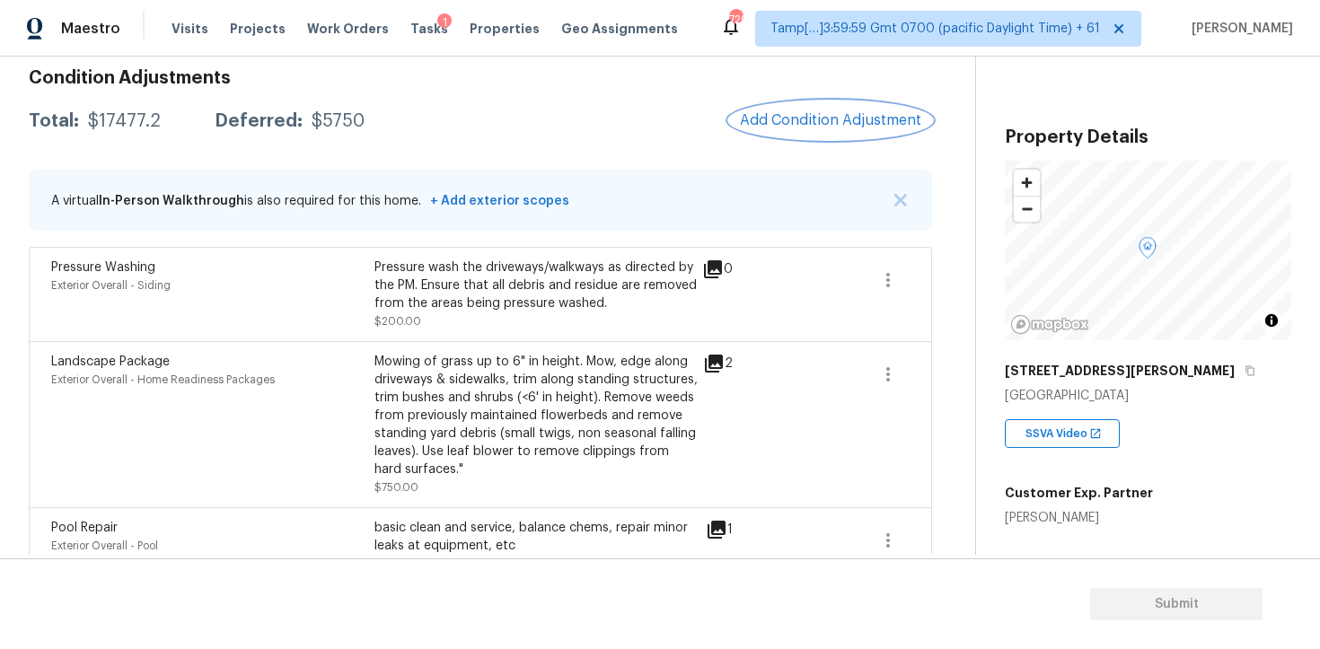
scroll to position [259, 0]
click at [788, 127] on span "Add Condition Adjustment" at bounding box center [830, 121] width 181 height 16
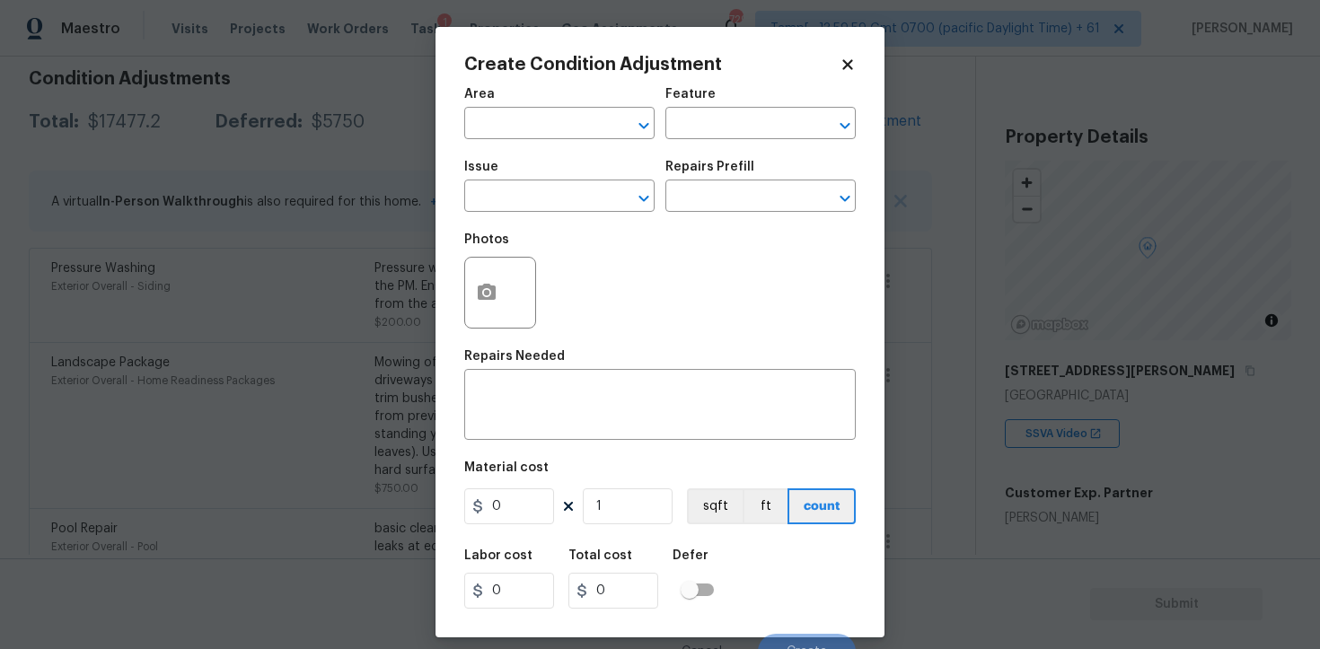
click at [505, 269] on div at bounding box center [500, 293] width 72 height 72
click at [498, 296] on button "button" at bounding box center [486, 293] width 43 height 70
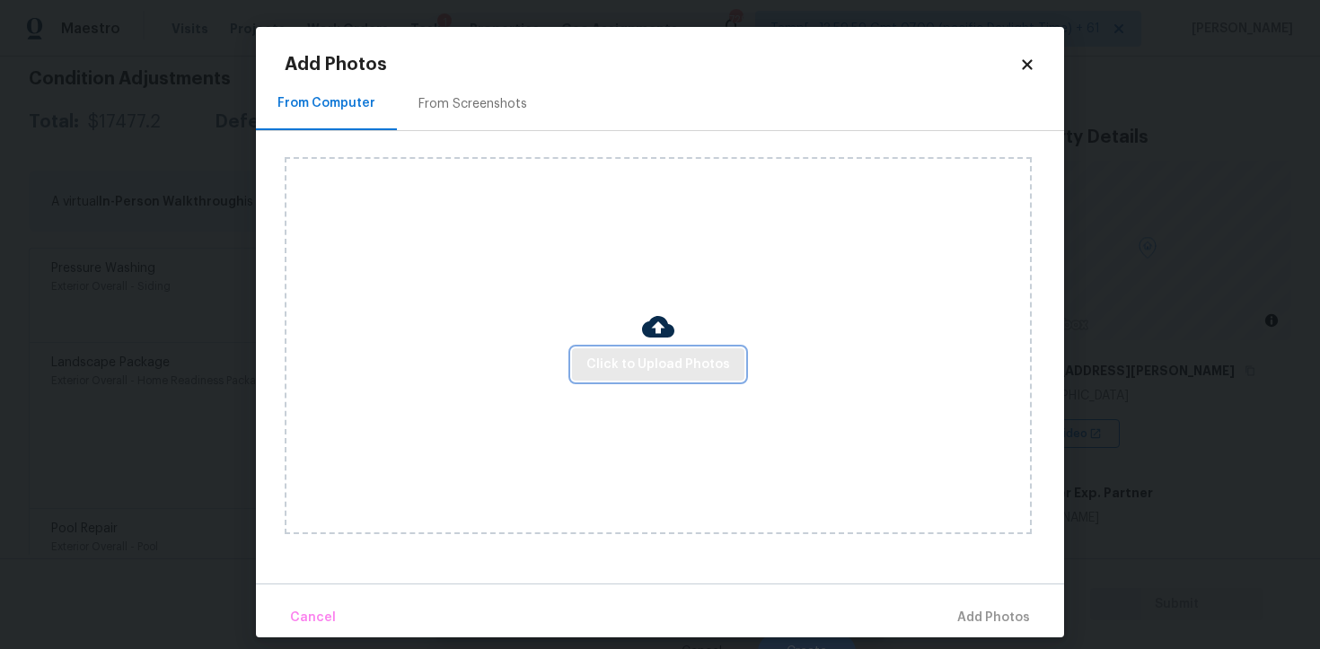
click at [669, 364] on span "Click to Upload Photos" at bounding box center [658, 365] width 144 height 22
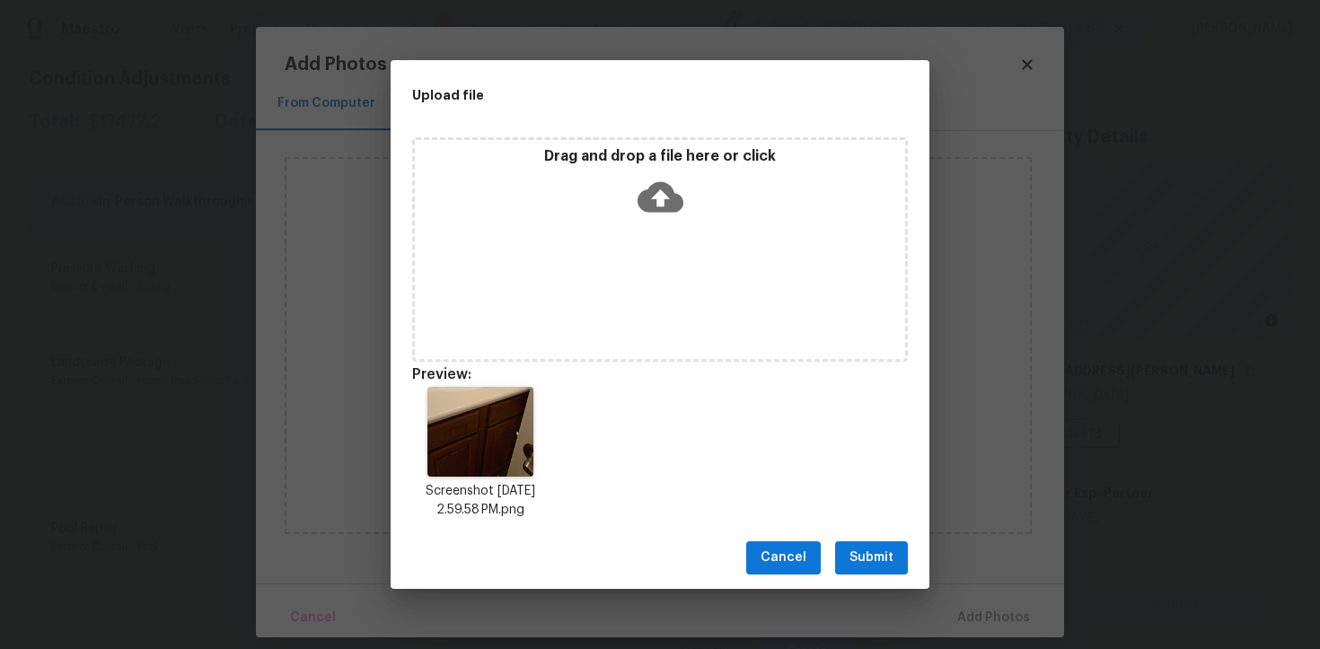
click at [885, 560] on span "Submit" at bounding box center [871, 558] width 44 height 22
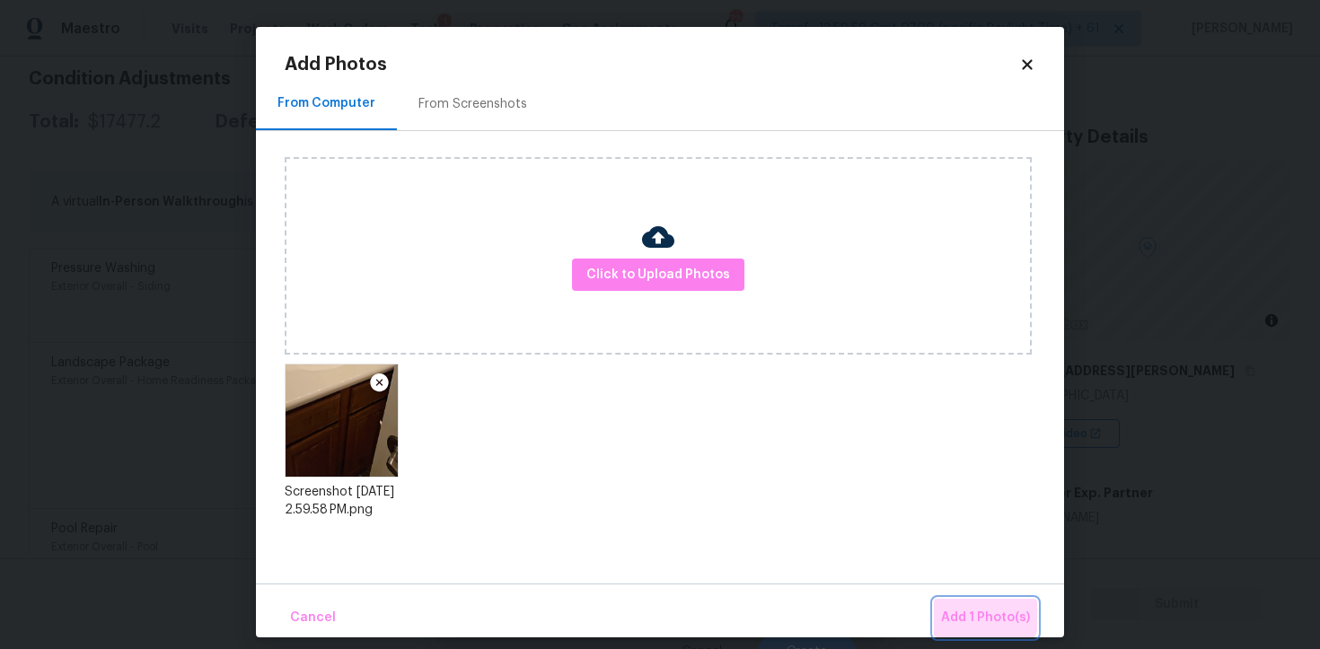
click at [942, 601] on button "Add 1 Photo(s)" at bounding box center [985, 618] width 103 height 39
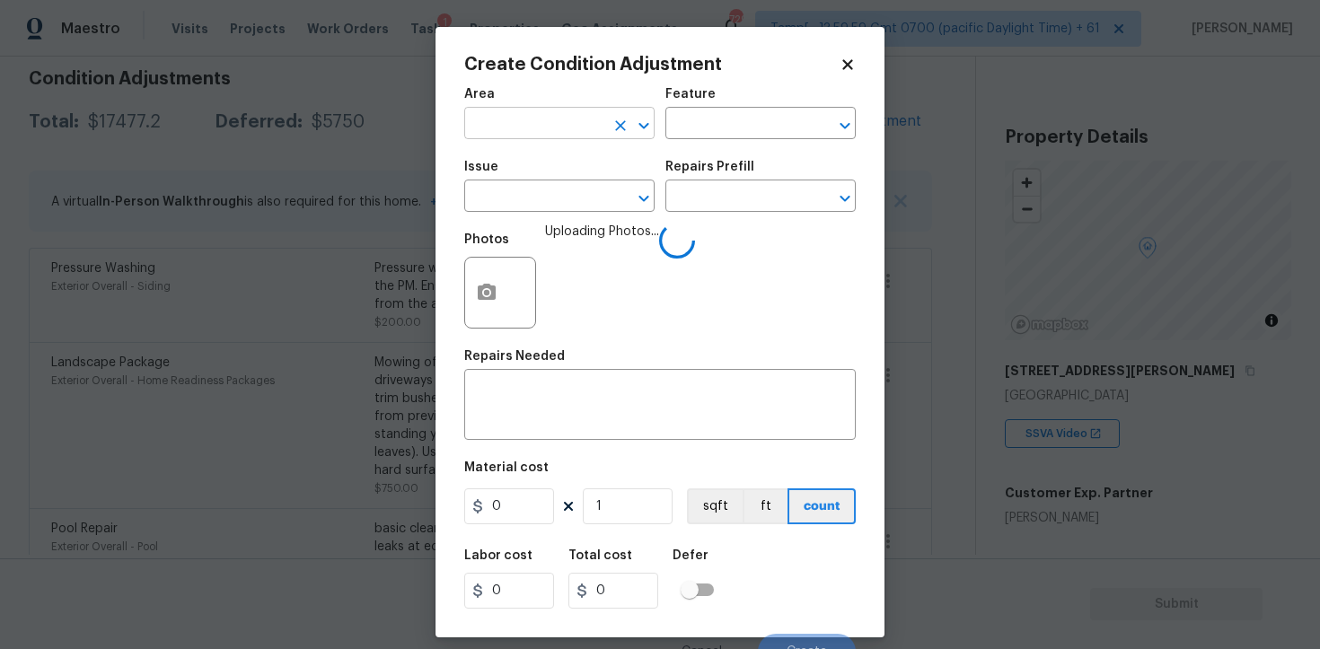
click at [491, 113] on input "text" at bounding box center [534, 125] width 140 height 28
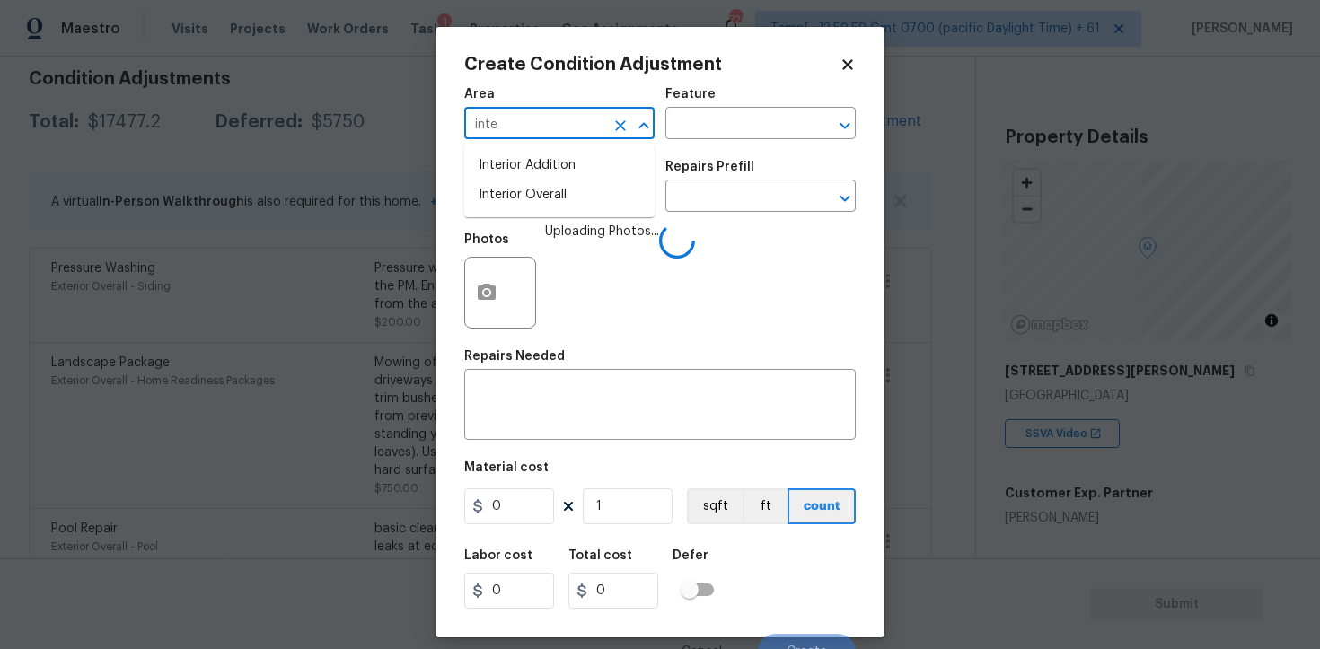
type input "inter"
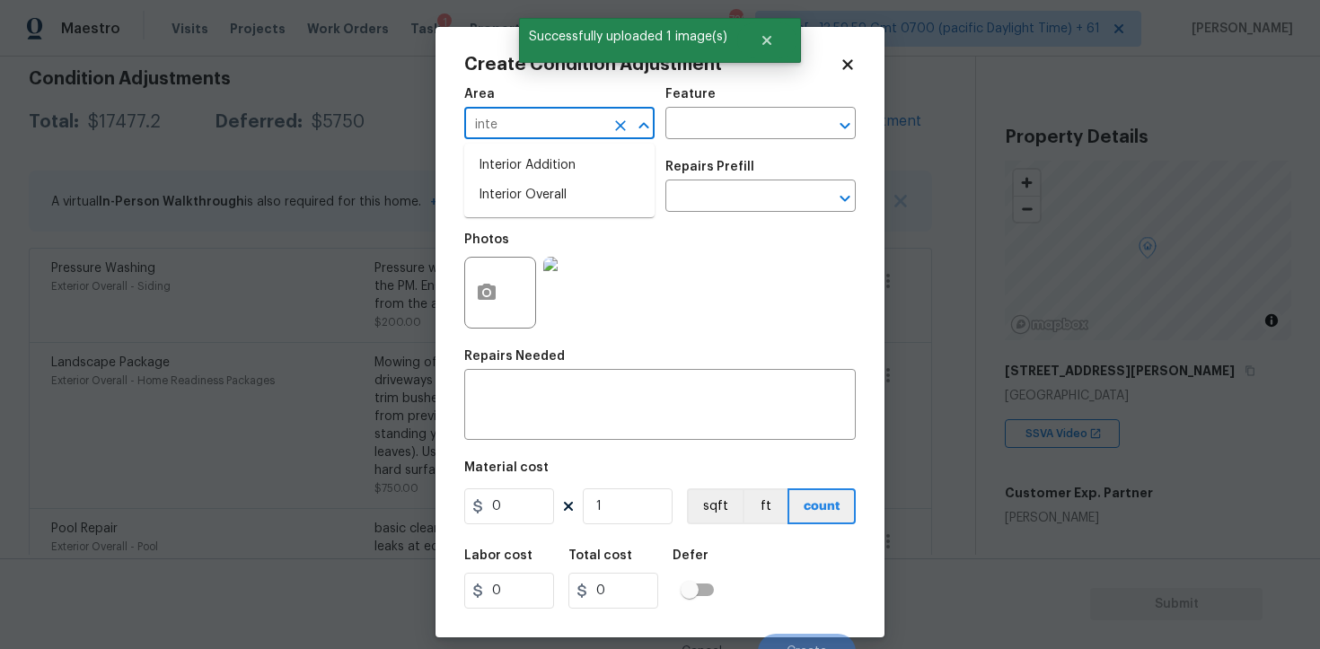
type input "inter"
click at [550, 208] on li "Interior Overall" at bounding box center [559, 195] width 190 height 30
type input "Interior Overall"
click at [550, 208] on input "text" at bounding box center [534, 198] width 140 height 28
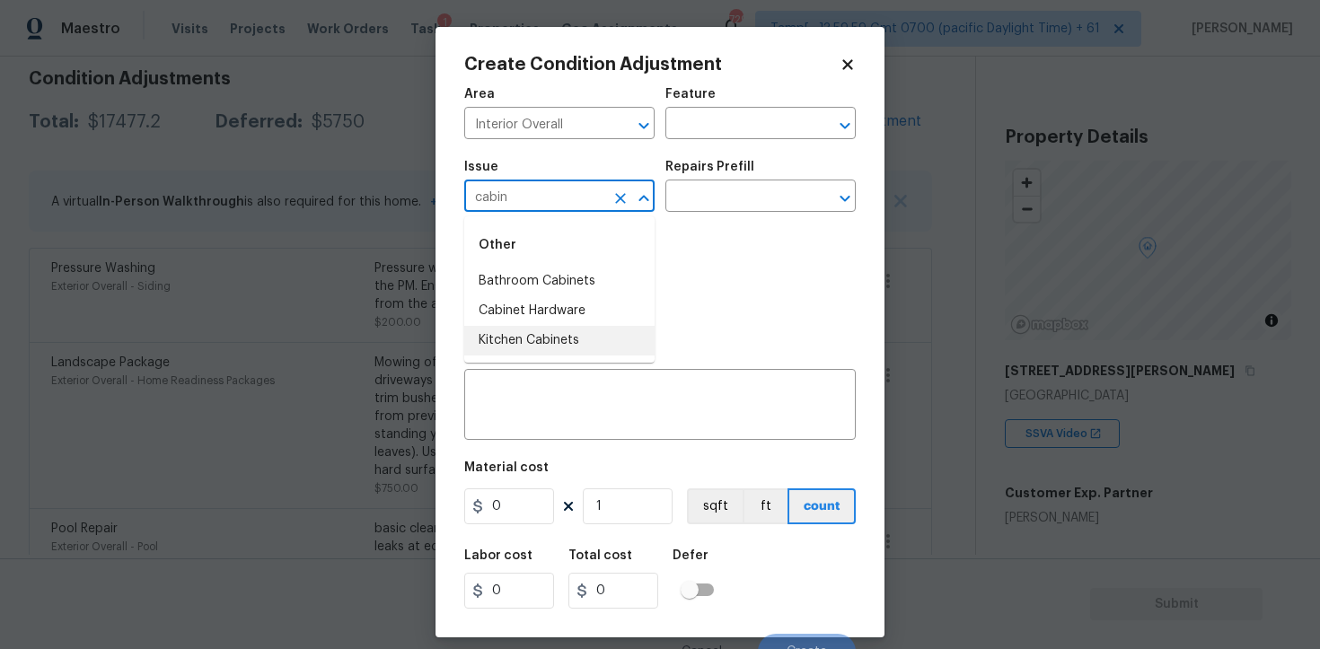
click at [544, 335] on li "Kitchen Cabinets" at bounding box center [559, 341] width 190 height 30
type input "Kitchen Cabinets"
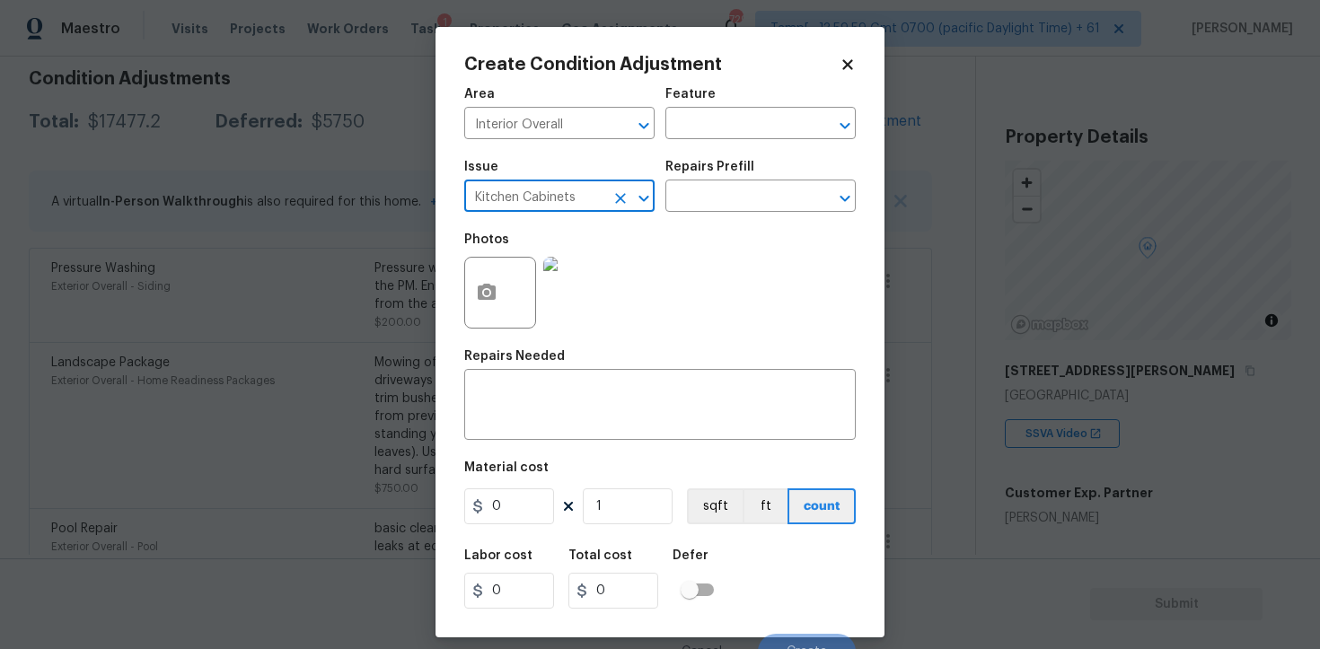
click at [615, 204] on icon "Clear" at bounding box center [620, 198] width 18 height 18
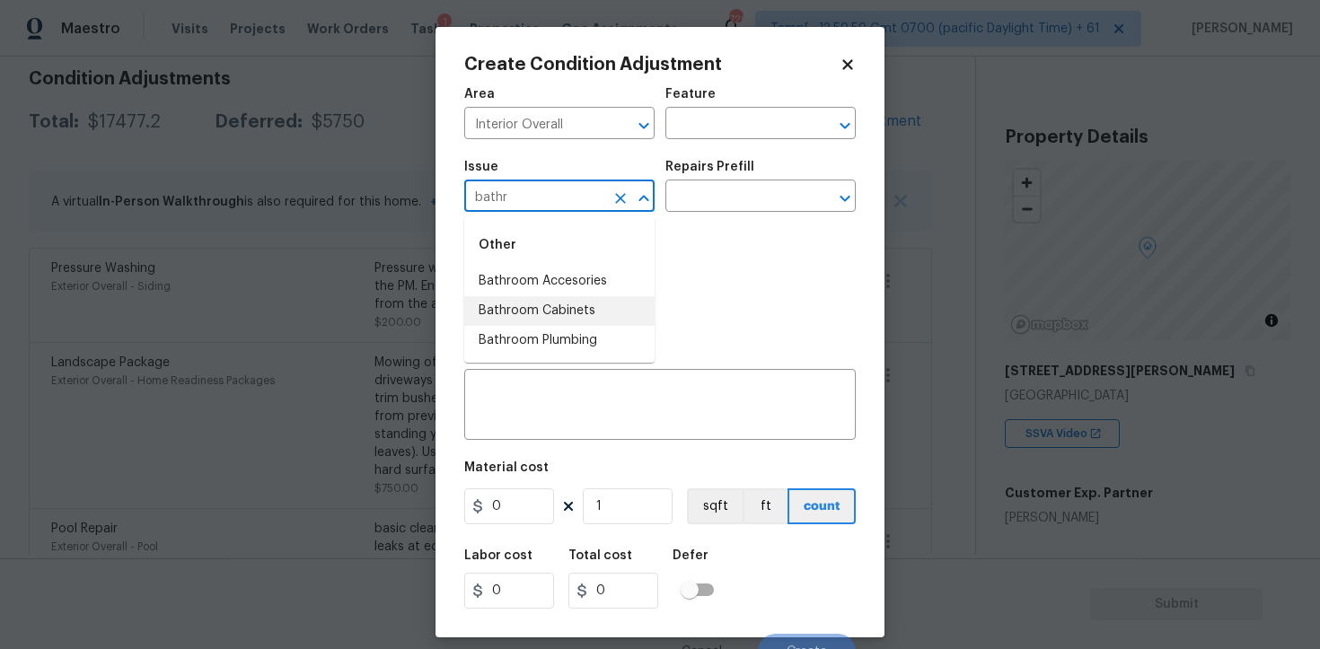
click at [612, 306] on li "Bathroom Cabinets" at bounding box center [559, 311] width 190 height 30
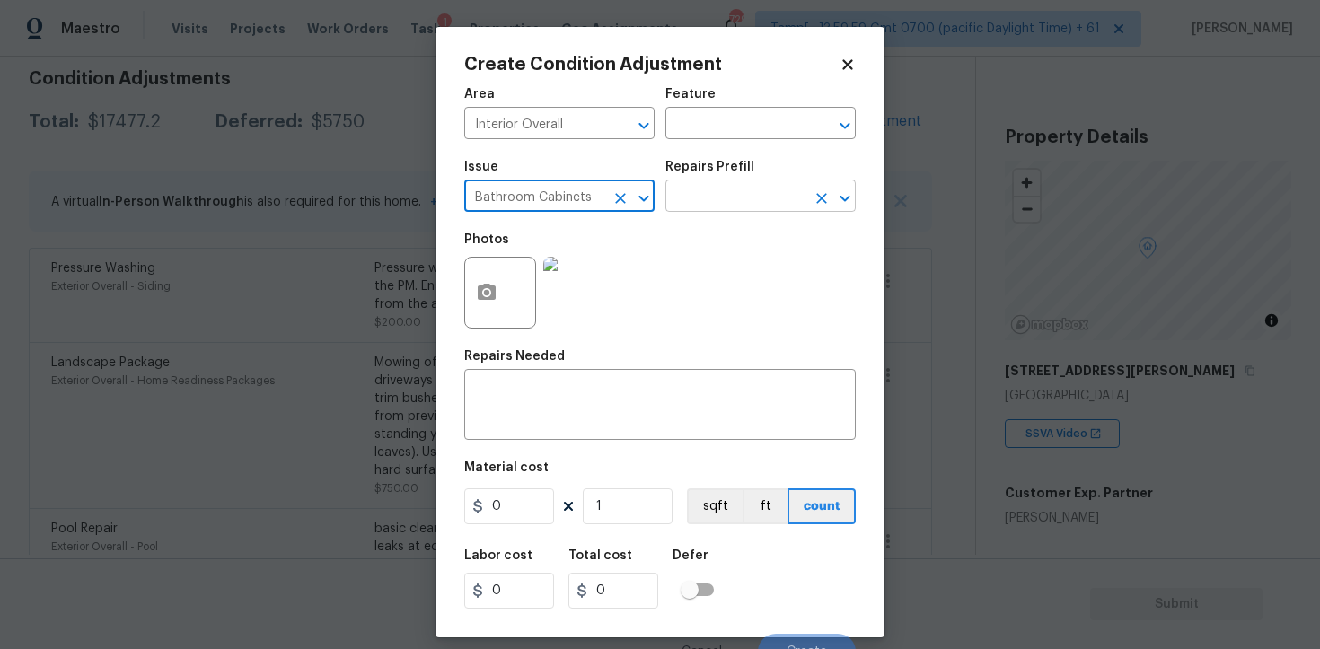
type input "Bathroom Cabinets"
click at [726, 198] on input "text" at bounding box center [735, 198] width 140 height 28
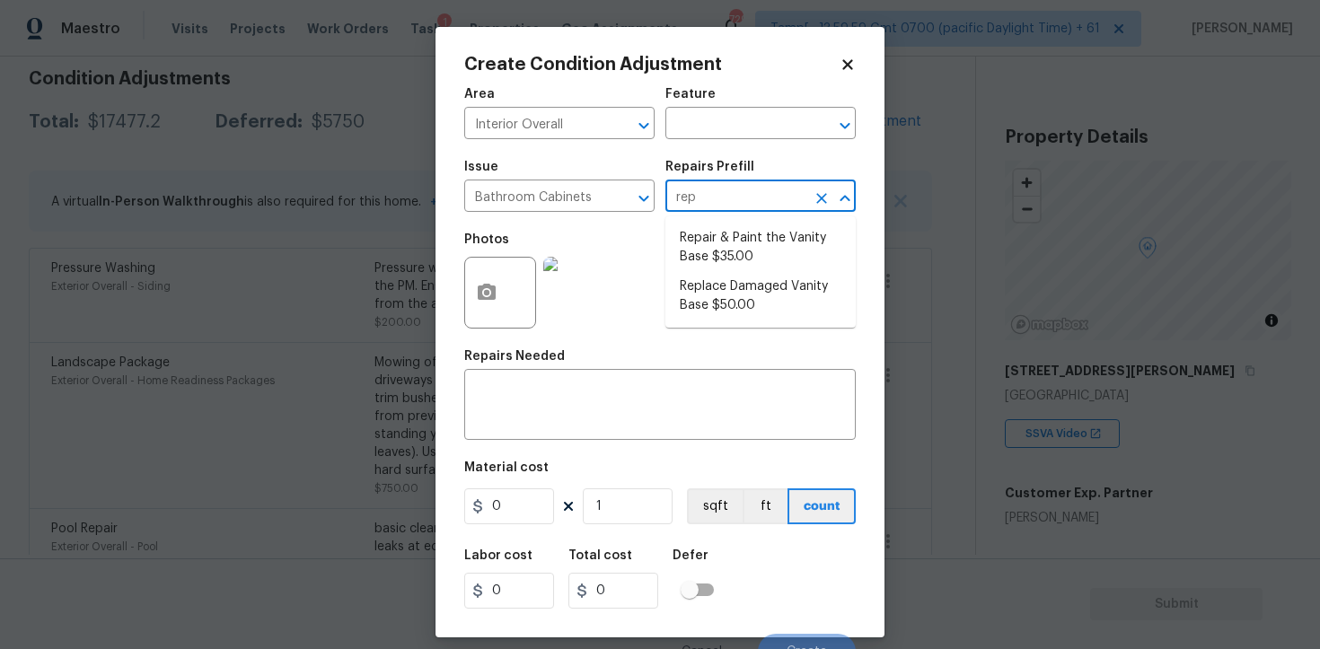
type input "repa"
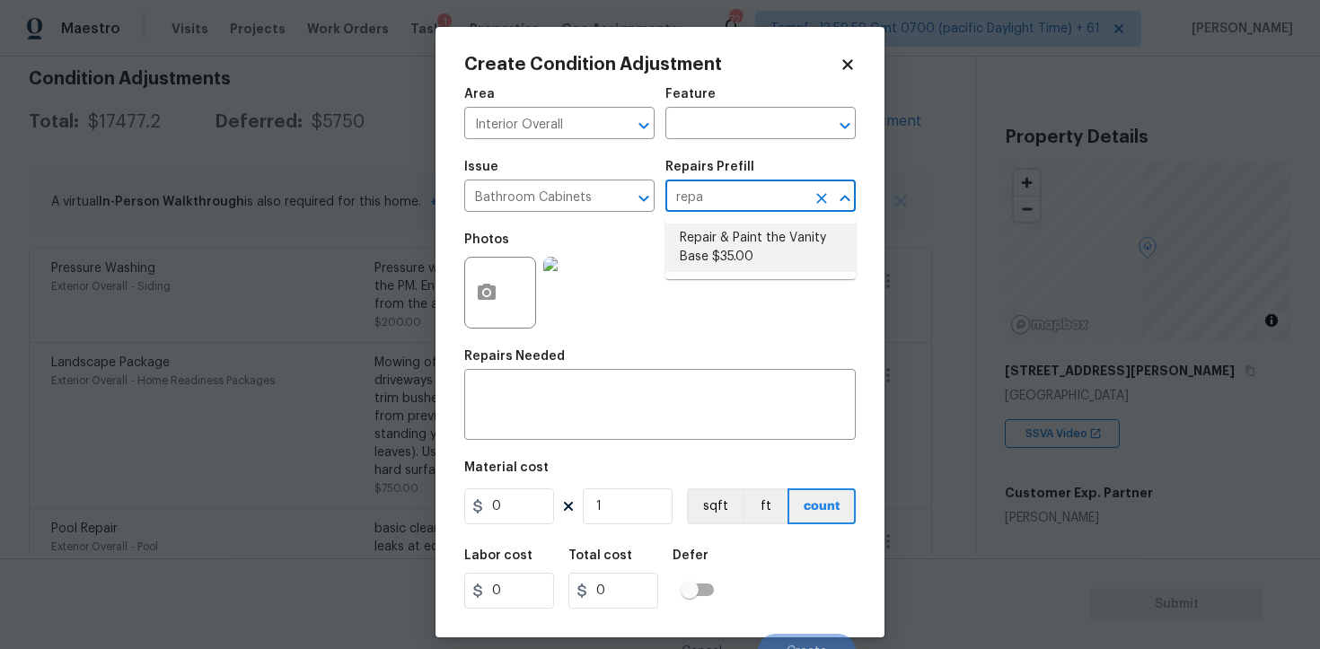
click at [736, 243] on li "Repair & Paint the Vanity Base $35.00" at bounding box center [760, 248] width 190 height 48
type input "Cabinets"
type textarea "Repair and Paint the damaged vanity base to meet current standard. Remove and d…"
type input "35"
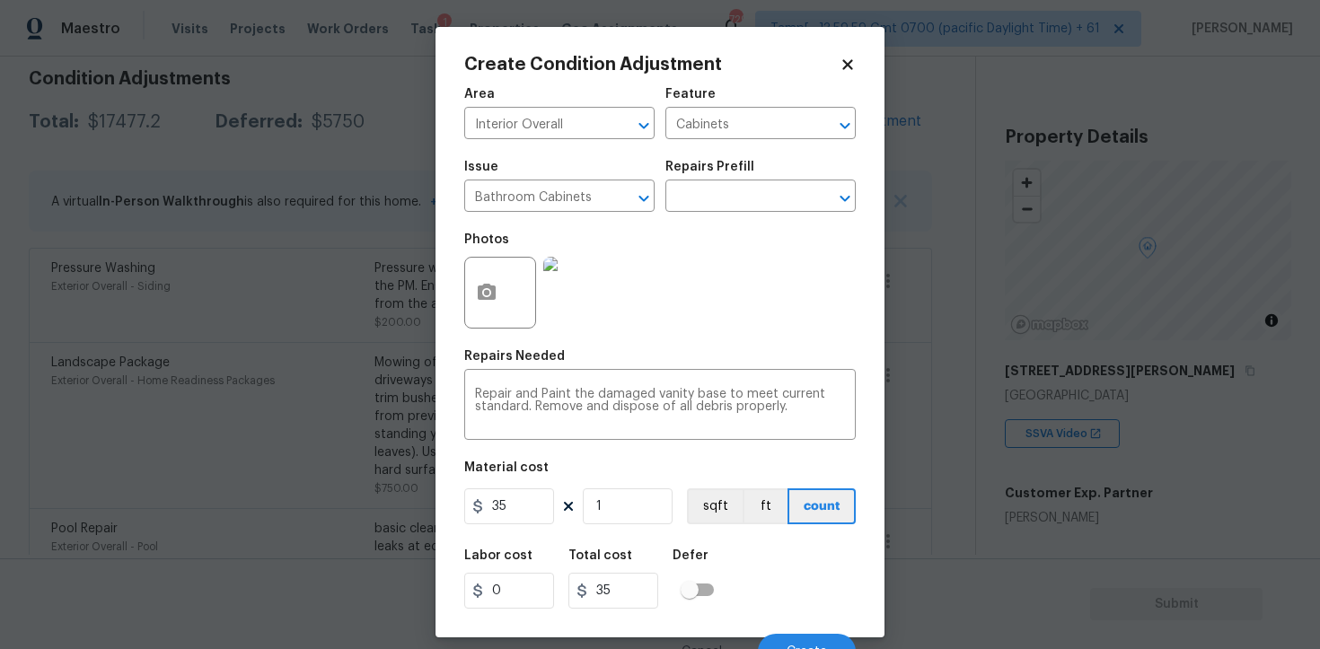
click at [522, 533] on div "Area Interior Overall ​ Feature Cabinets ​ Issue Bathroom Cabinets ​ Repairs Pr…" at bounding box center [659, 373] width 391 height 593
click at [522, 518] on input "35" at bounding box center [509, 506] width 90 height 36
type input "400"
click at [787, 558] on div "Labor cost 0 Total cost 35 Defer" at bounding box center [659, 579] width 391 height 81
type input "400"
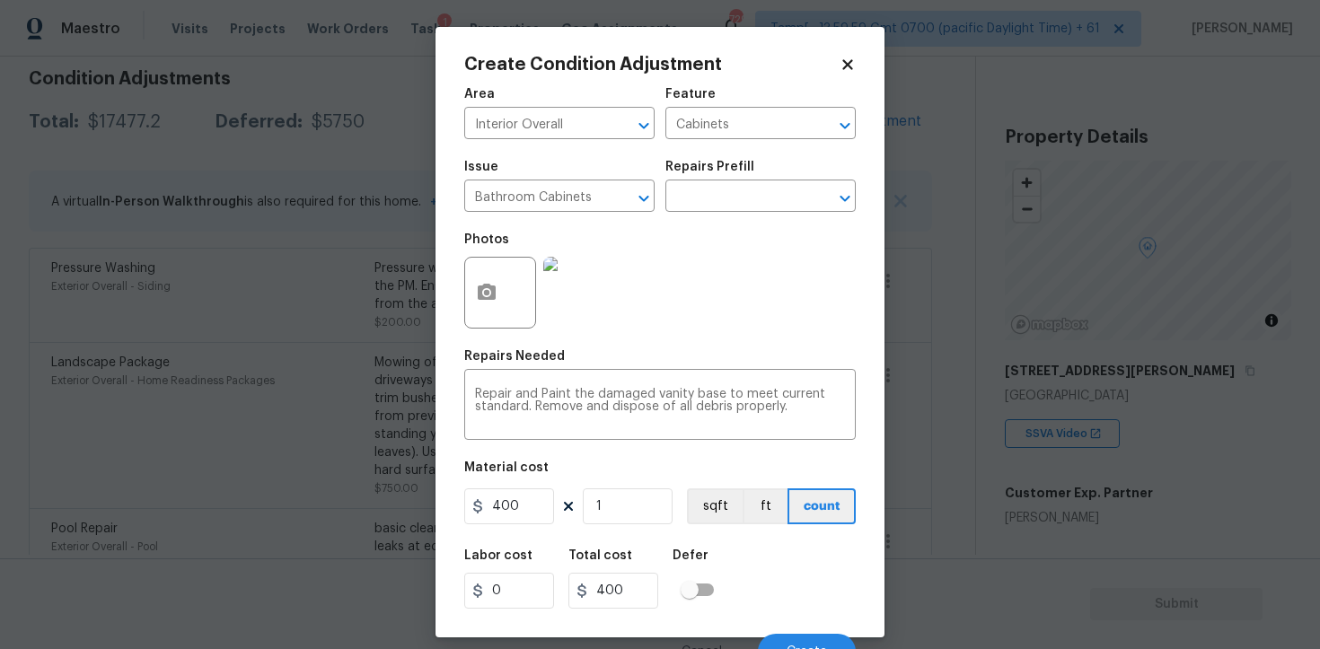
scroll to position [22, 0]
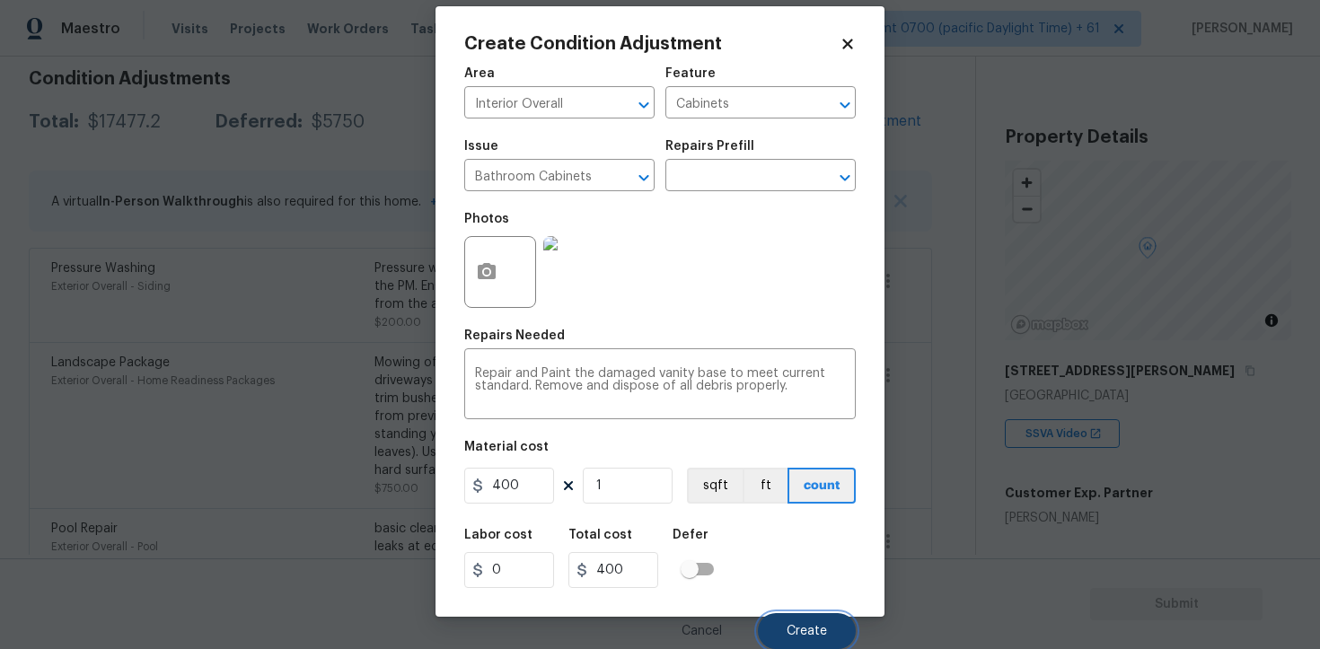
click at [831, 633] on button "Create" at bounding box center [807, 631] width 98 height 36
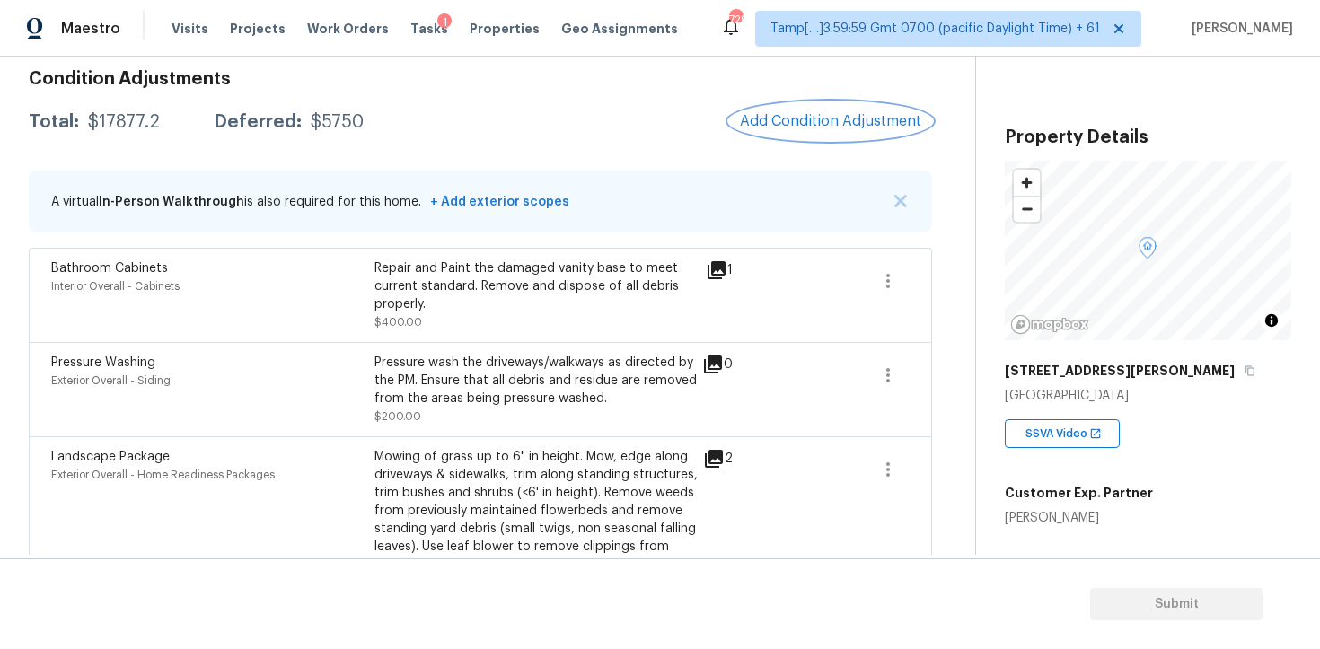
scroll to position [211, 0]
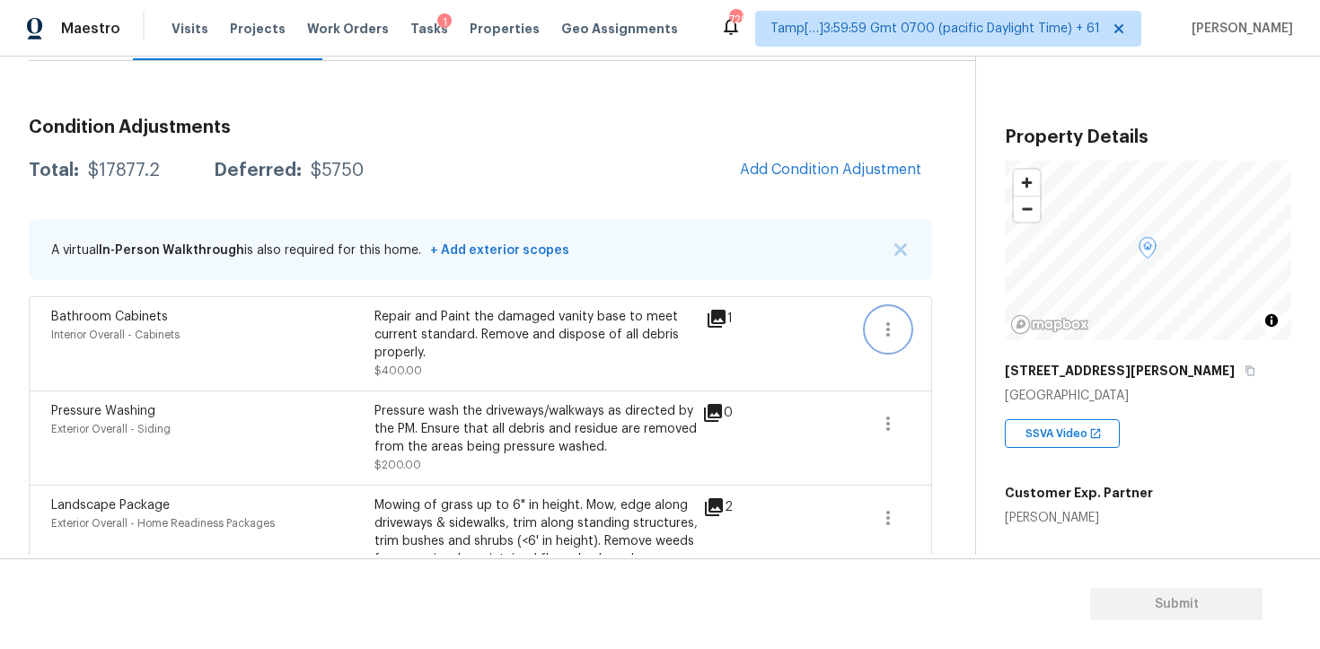
click at [883, 333] on icon "button" at bounding box center [888, 330] width 22 height 22
click at [981, 336] on link "Edit" at bounding box center [990, 325] width 153 height 27
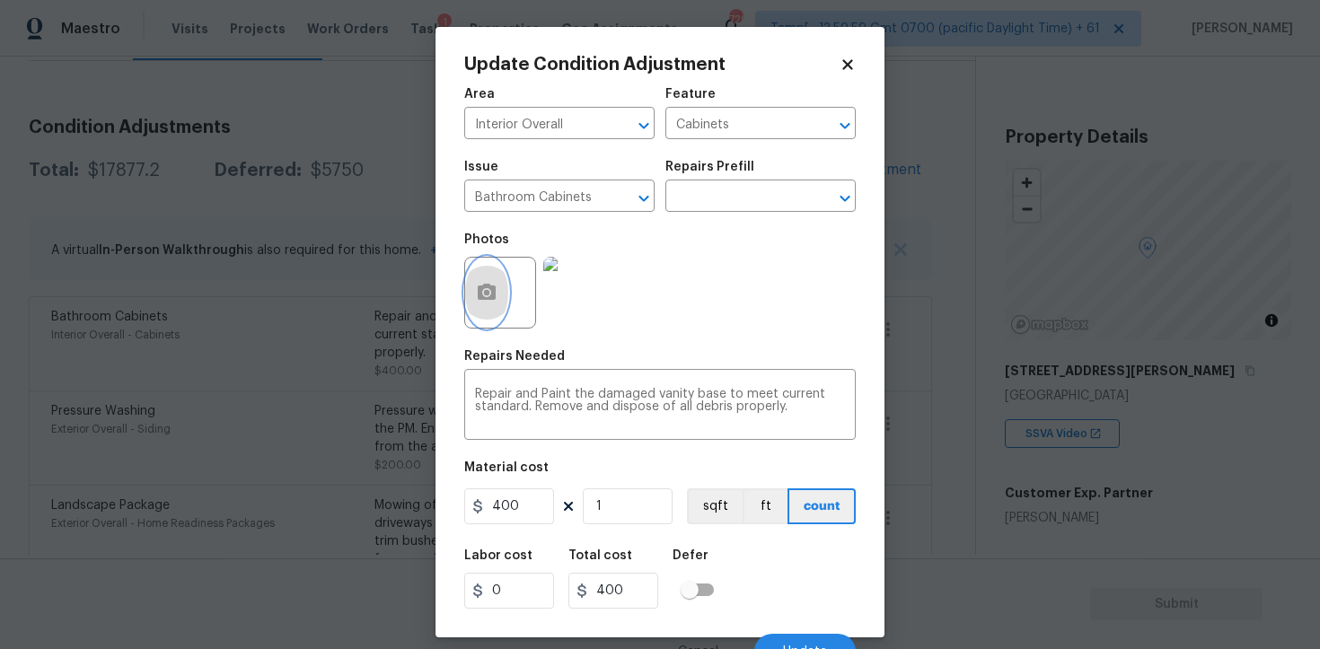
click at [485, 285] on icon "button" at bounding box center [487, 292] width 18 height 16
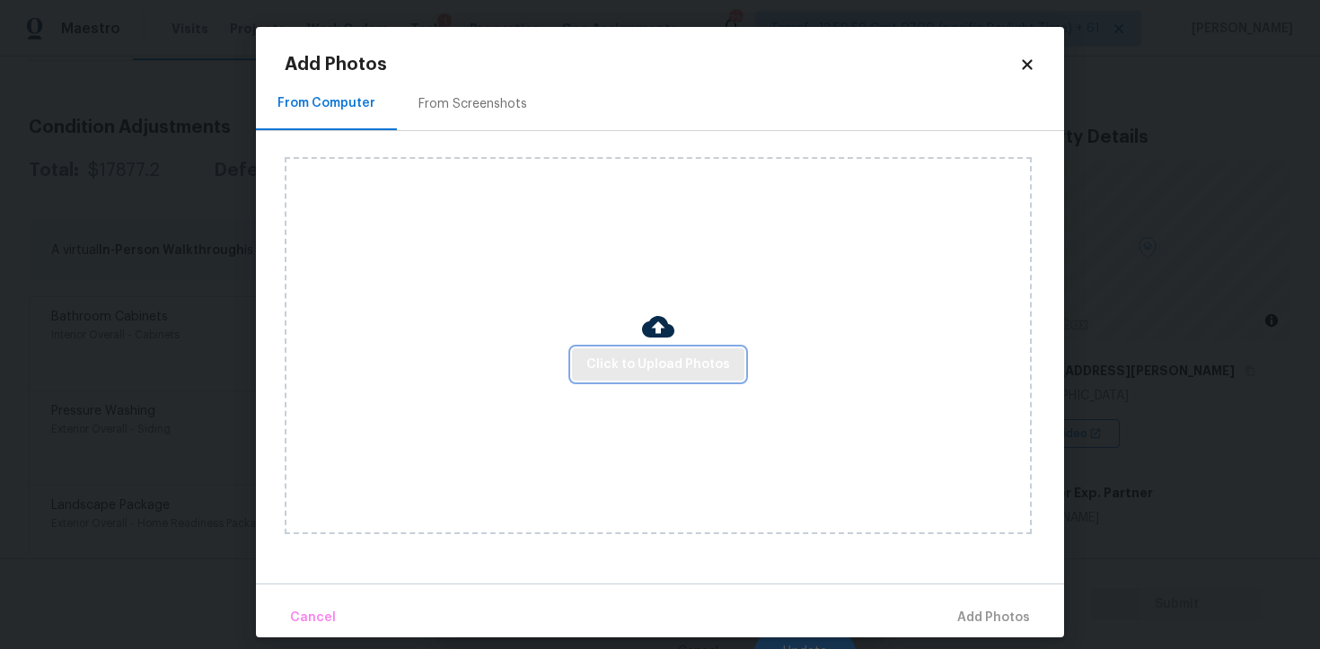
click at [641, 364] on span "Click to Upload Photos" at bounding box center [658, 365] width 144 height 22
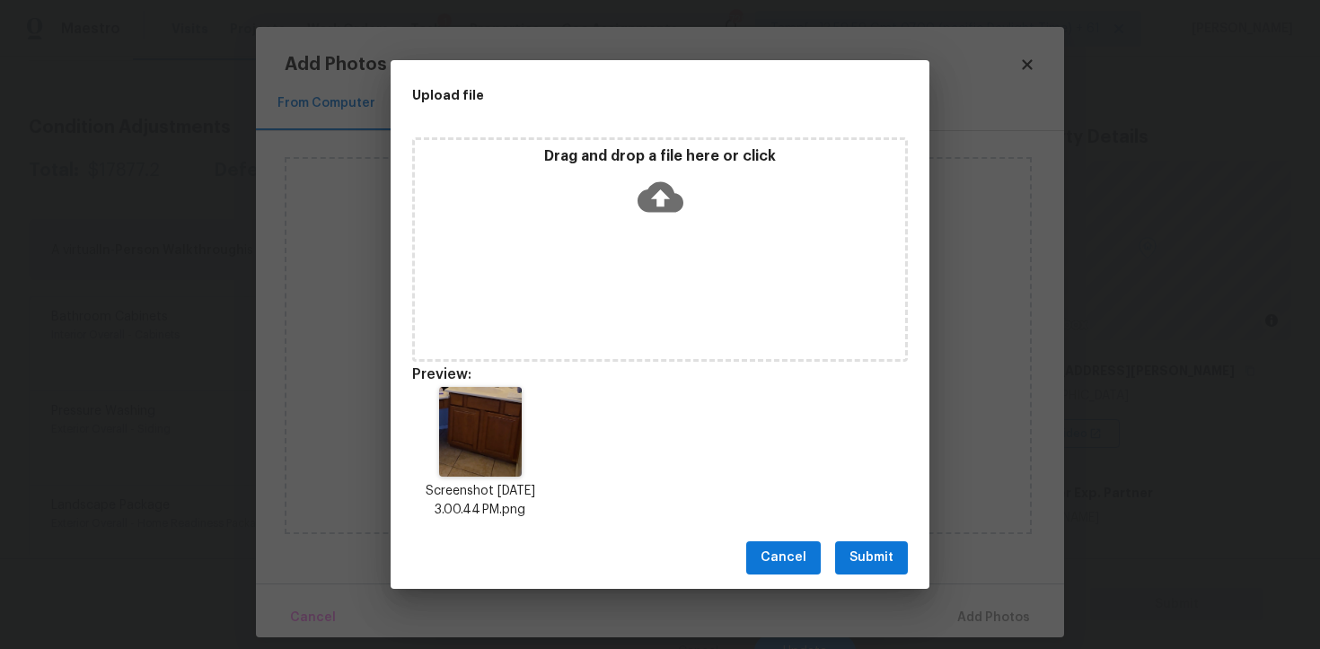
click at [657, 221] on div "Drag and drop a file here or click" at bounding box center [660, 185] width 490 height 77
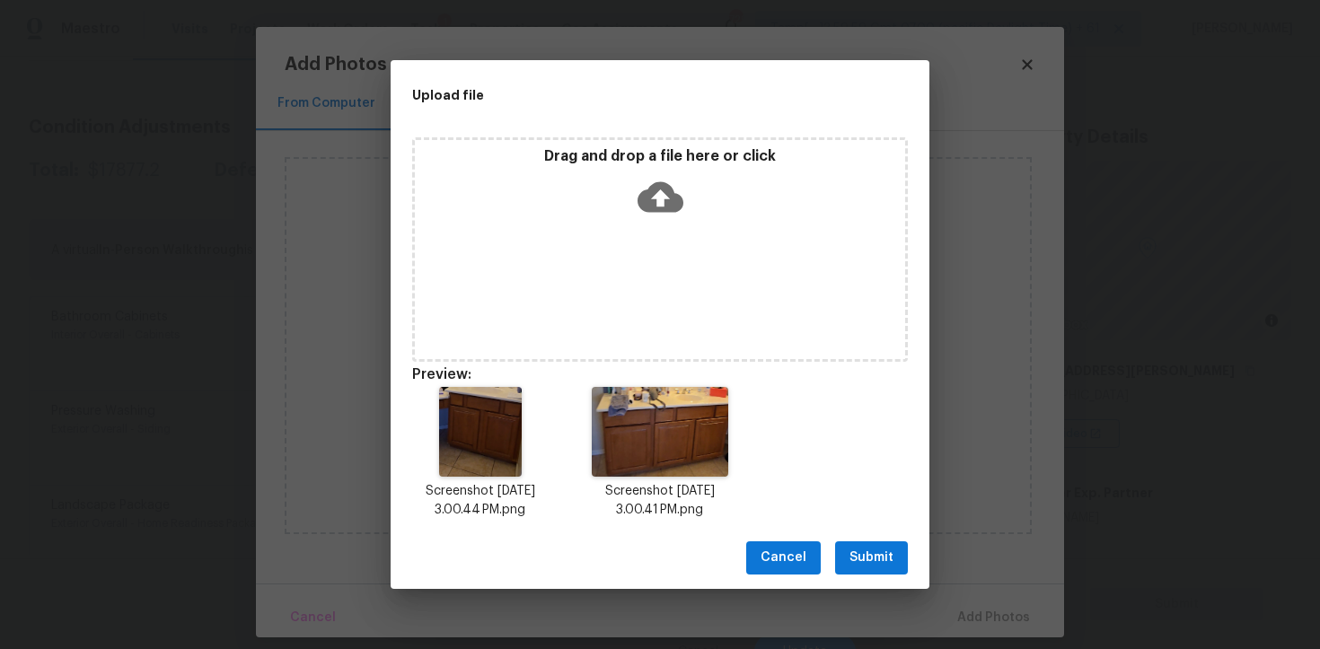
click at [857, 587] on div "Cancel Submit" at bounding box center [660, 558] width 539 height 62
click at [858, 578] on div "Cancel Submit" at bounding box center [660, 558] width 539 height 62
click at [858, 572] on button "Submit" at bounding box center [871, 557] width 73 height 33
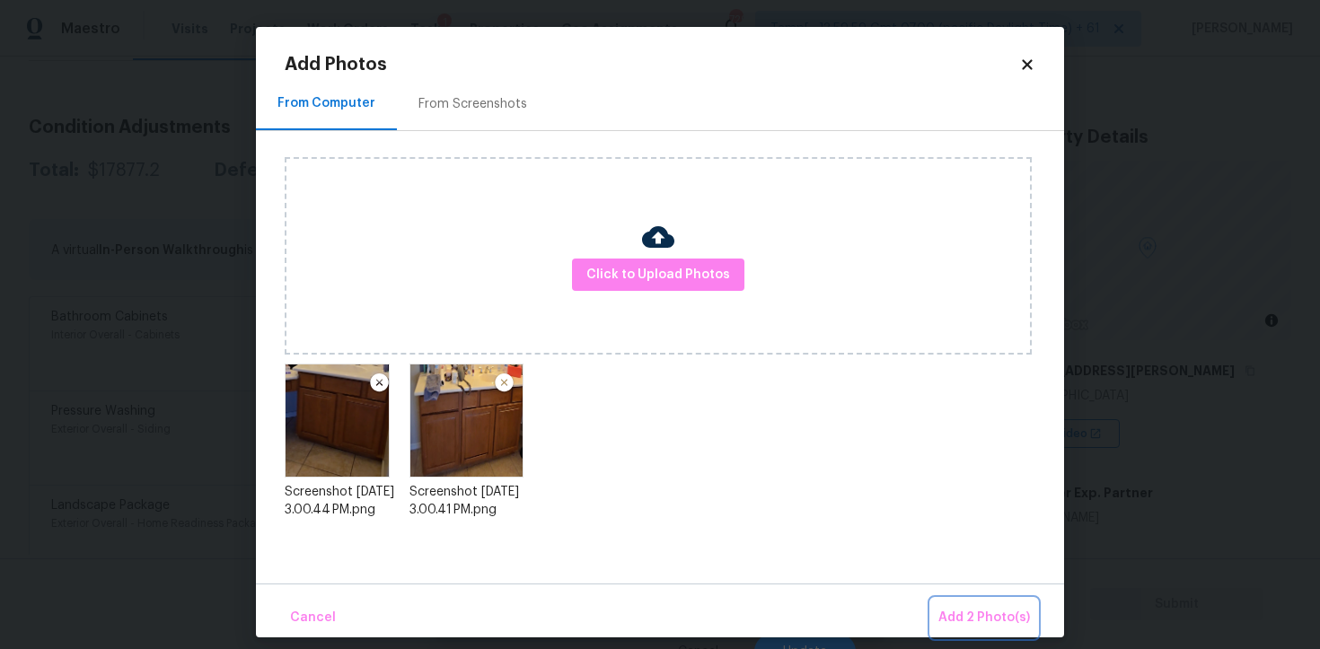
click at [964, 633] on button "Add 2 Photo(s)" at bounding box center [984, 618] width 106 height 39
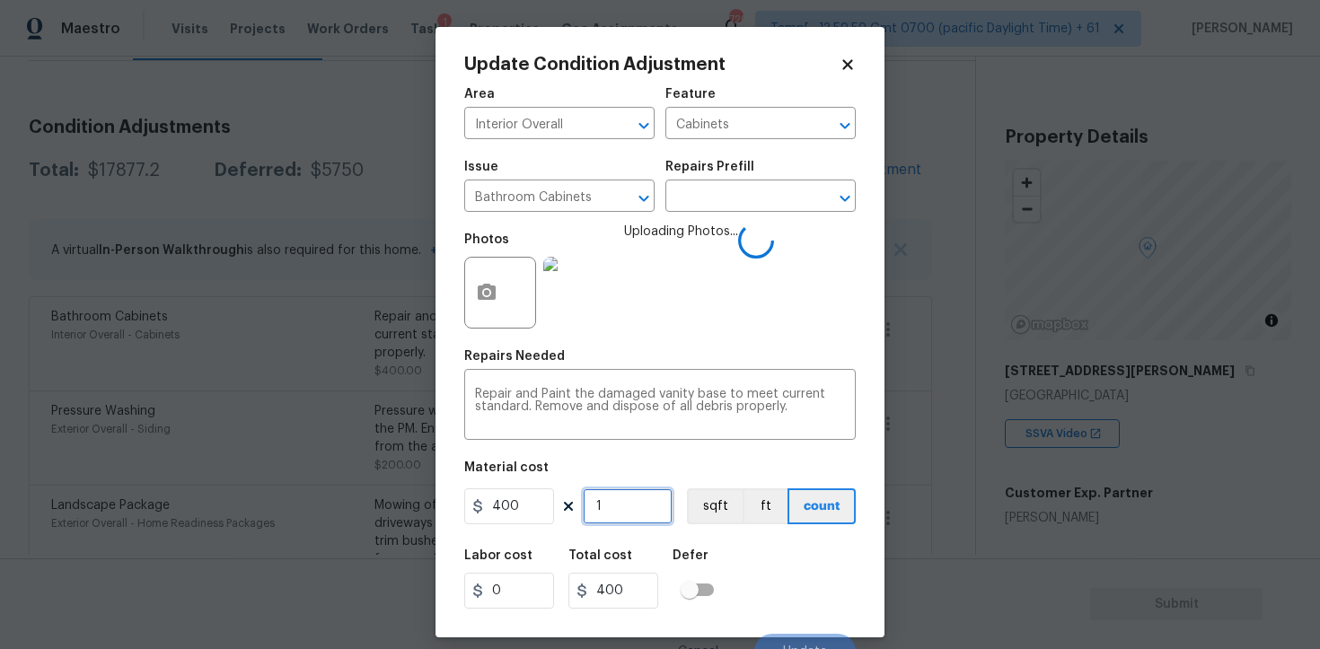
click at [641, 501] on input "1" at bounding box center [628, 506] width 90 height 36
type input "0"
type input "2"
type input "800"
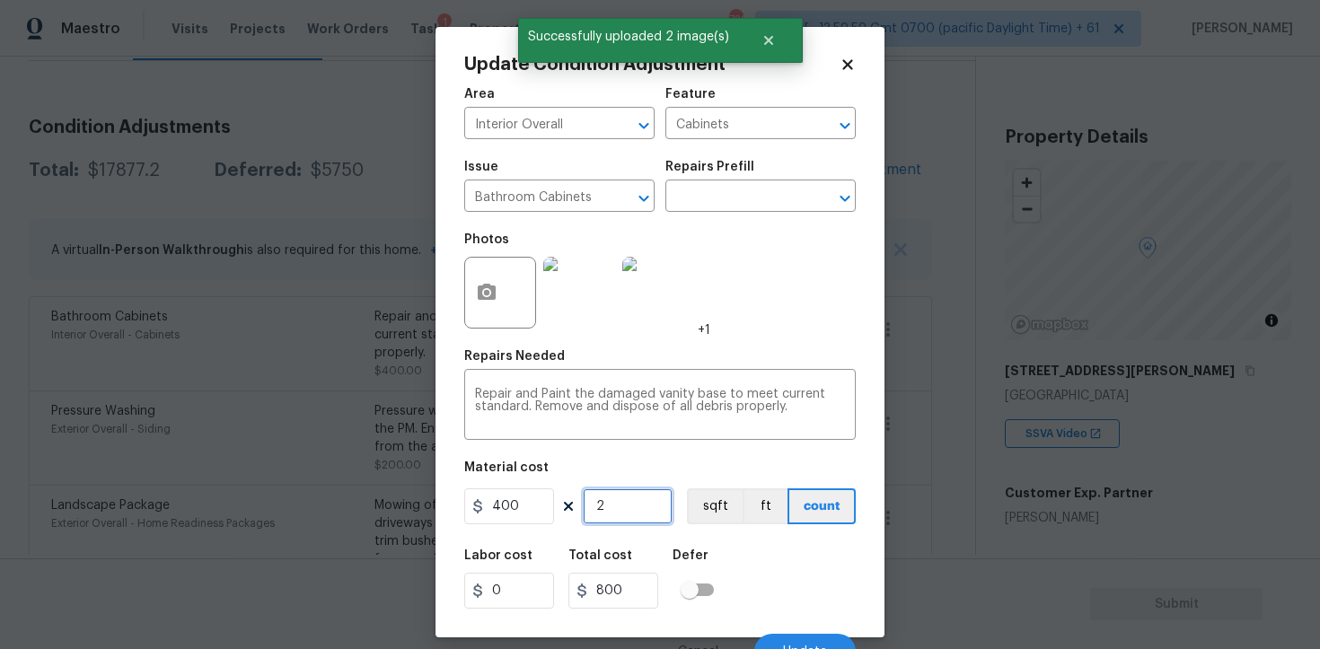
type input "2"
click at [797, 569] on div "Labor cost 0 Total cost 800 Defer" at bounding box center [659, 579] width 391 height 81
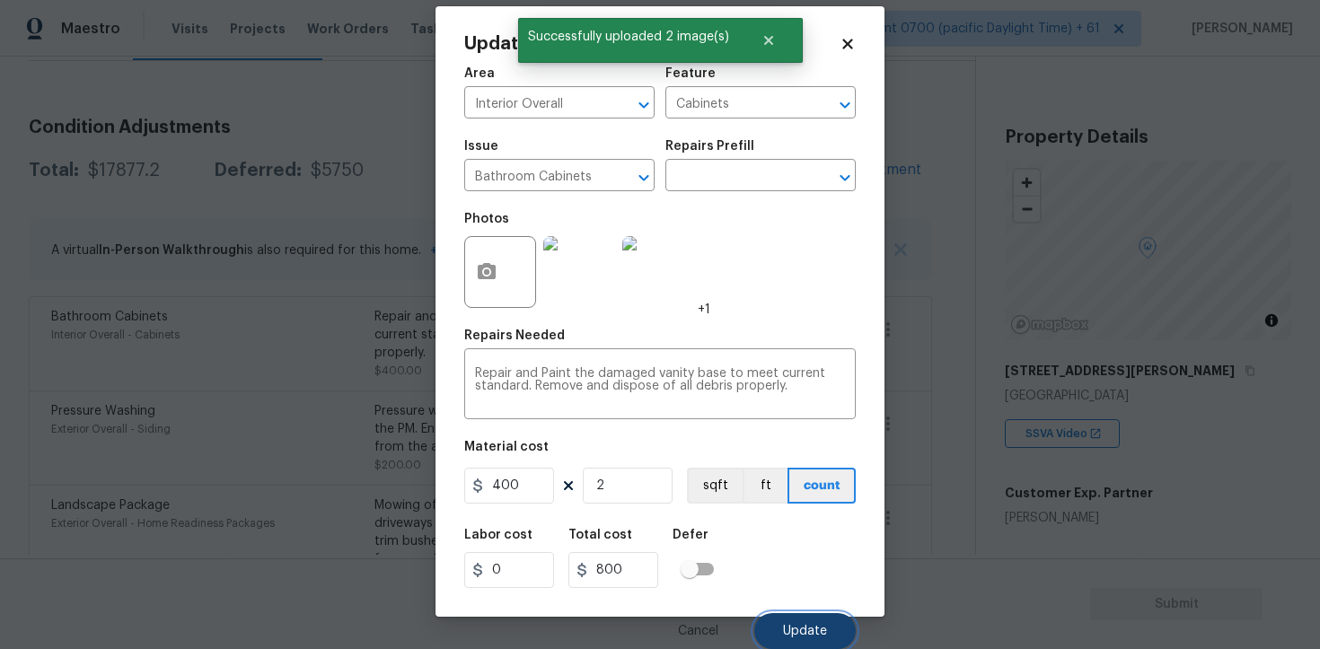
click at [831, 619] on button "Update" at bounding box center [804, 631] width 101 height 36
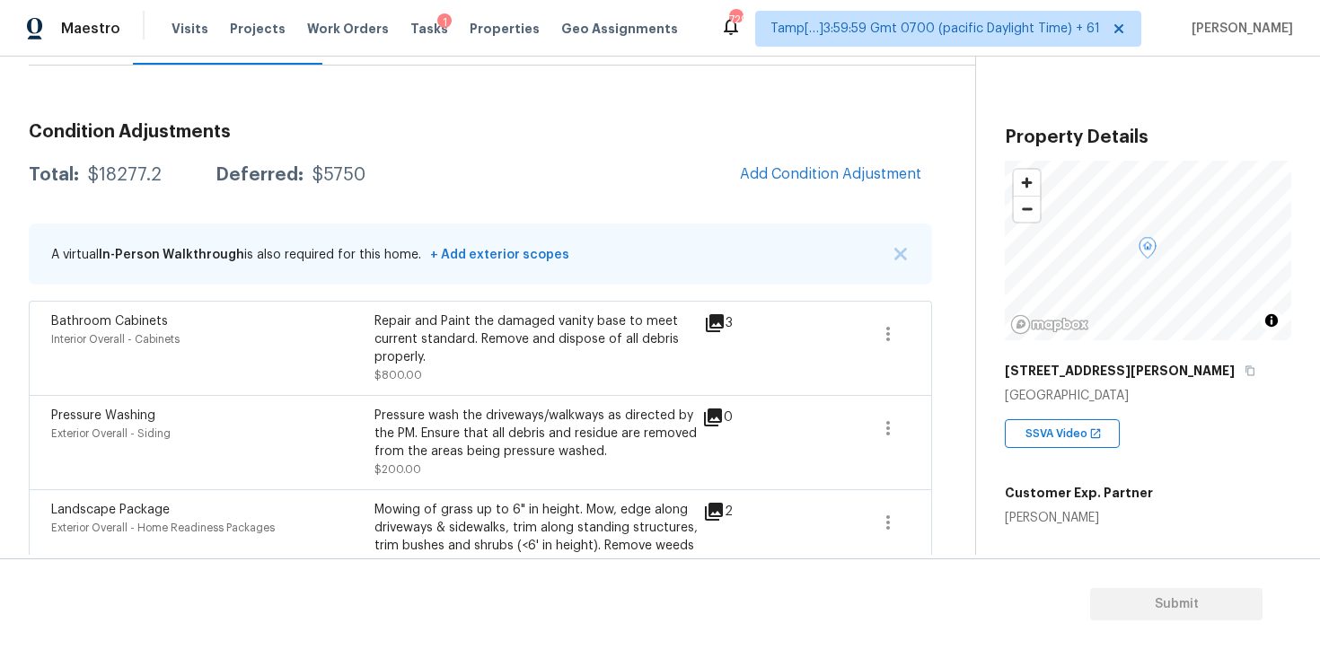
scroll to position [208, 0]
click at [866, 154] on span "Add Condition Adjustment" at bounding box center [830, 174] width 203 height 40
click at [789, 165] on span "Add Condition Adjustment" at bounding box center [830, 172] width 181 height 16
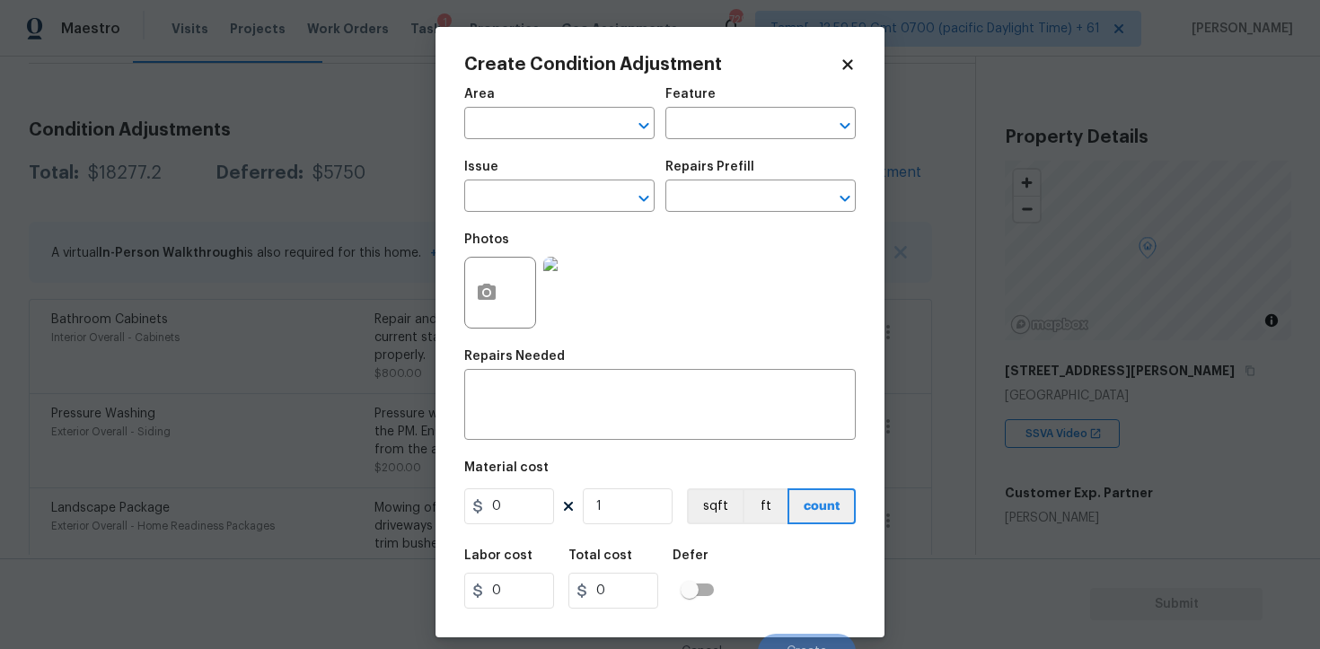
click at [520, 136] on input "text" at bounding box center [534, 125] width 140 height 28
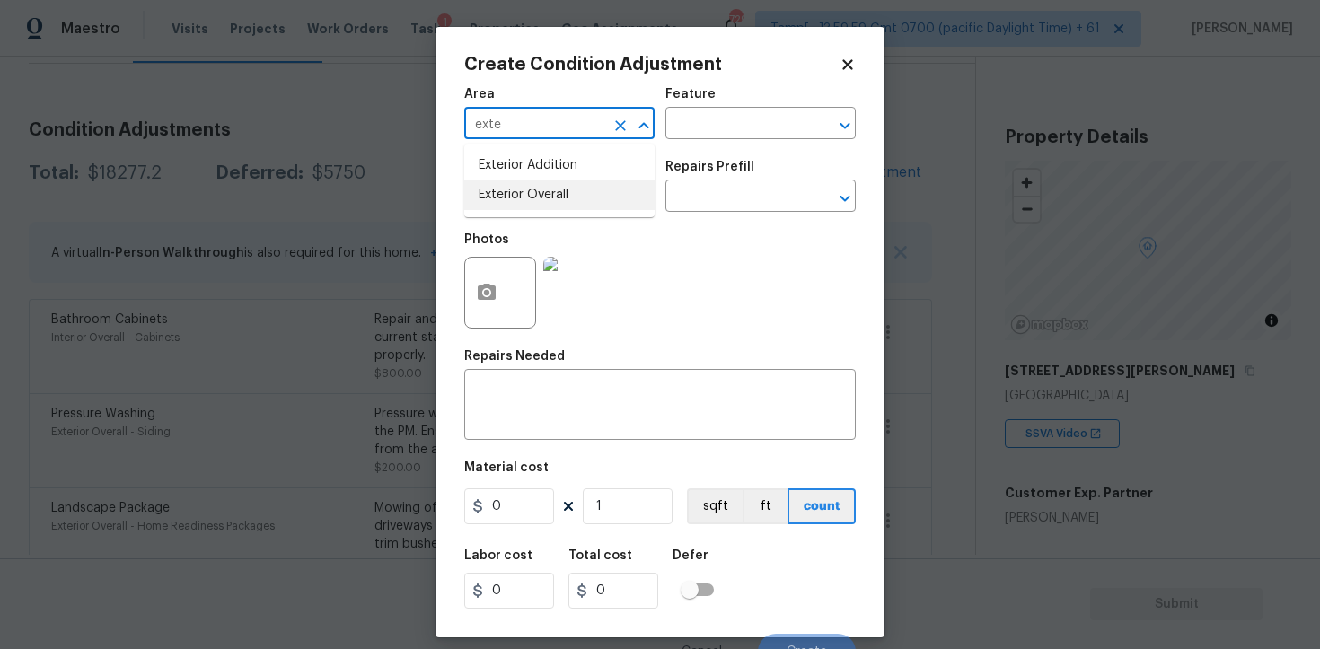
click at [538, 186] on li "Exterior Overall" at bounding box center [559, 195] width 190 height 30
type input "Exterior Overall"
click at [538, 186] on input "text" at bounding box center [534, 198] width 140 height 28
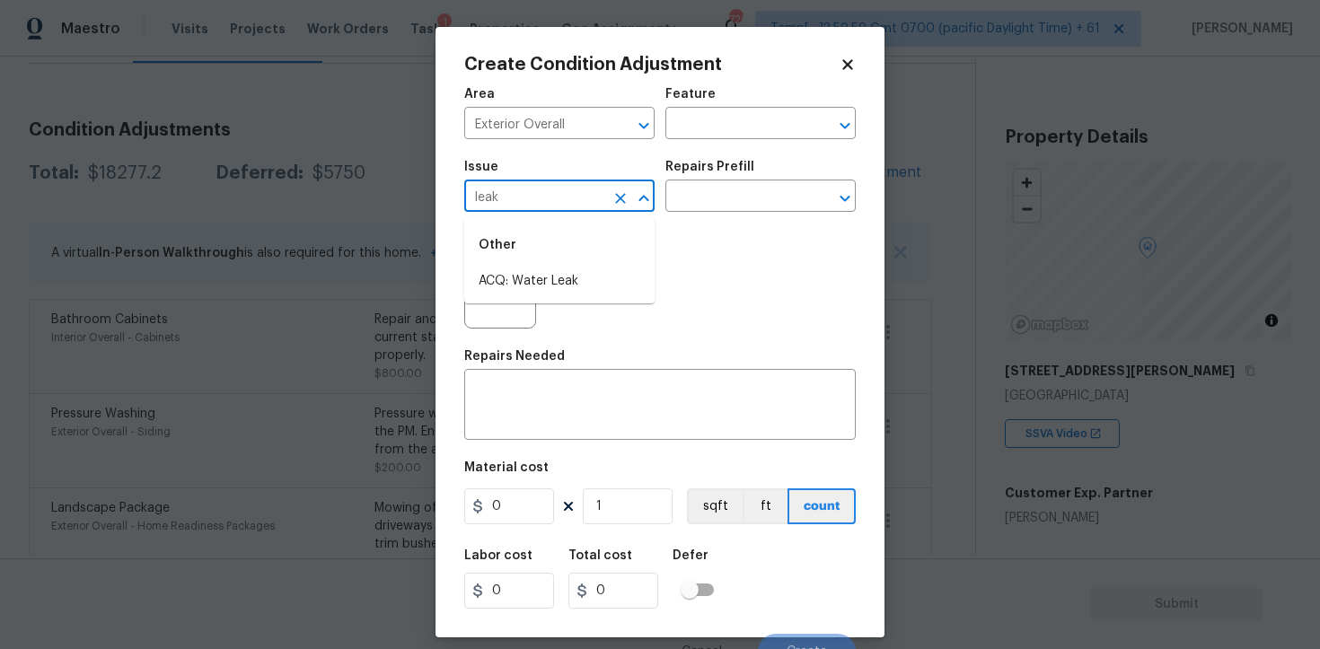
click at [554, 259] on div "Other" at bounding box center [559, 245] width 190 height 43
click at [550, 274] on li "ACQ: Water Leak" at bounding box center [559, 282] width 190 height 30
type input "ACQ: Water Leak"
click at [487, 274] on button "button" at bounding box center [486, 293] width 43 height 70
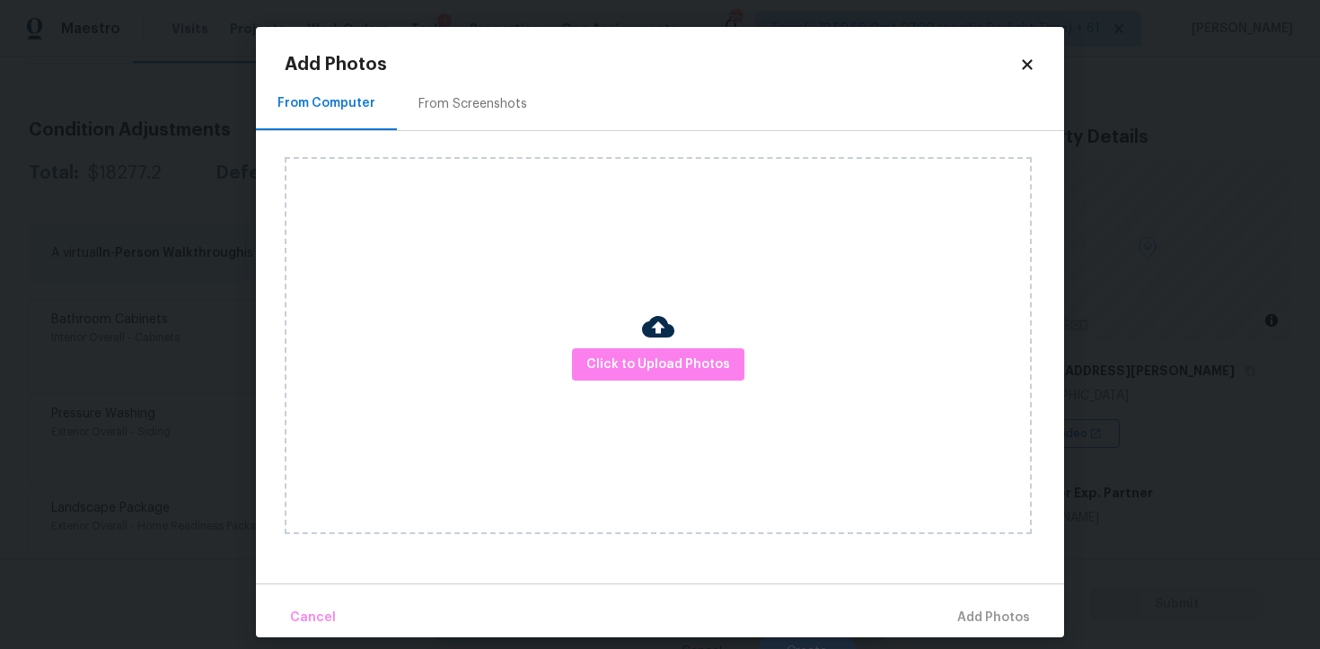
click at [681, 387] on div "Click to Upload Photos" at bounding box center [658, 345] width 747 height 377
click at [676, 359] on span "Click to Upload Photos" at bounding box center [658, 365] width 144 height 22
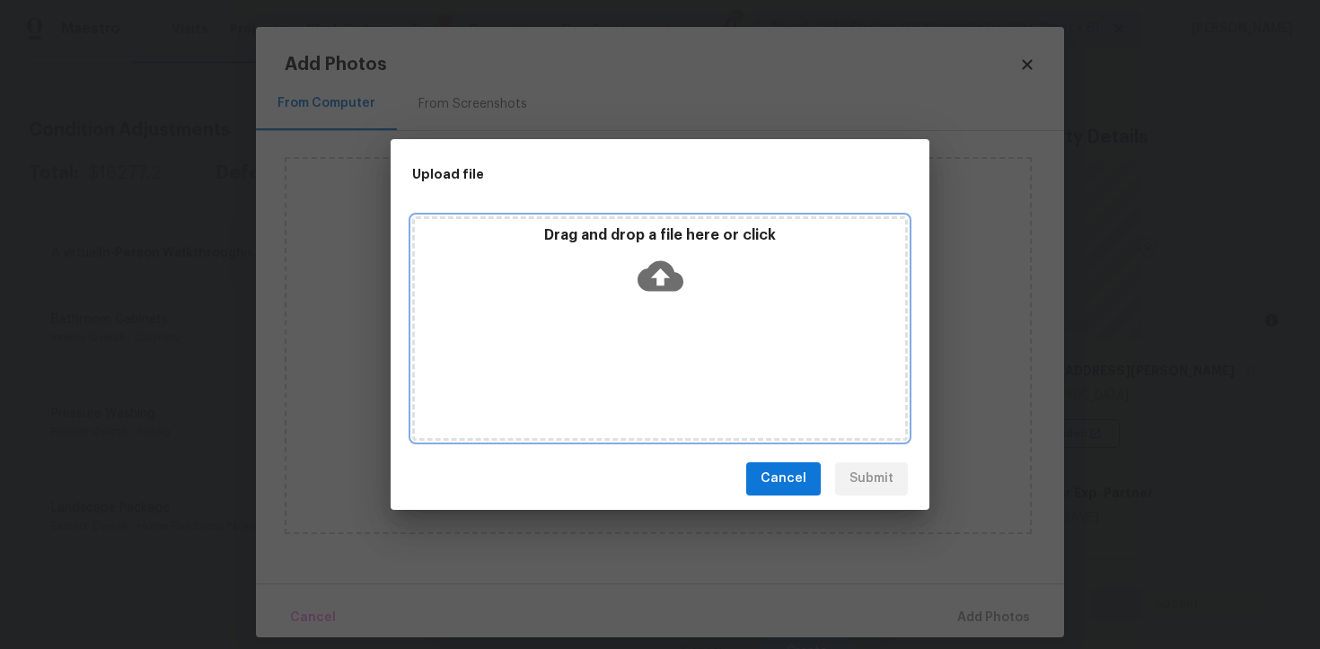
click at [649, 270] on icon at bounding box center [660, 275] width 46 height 31
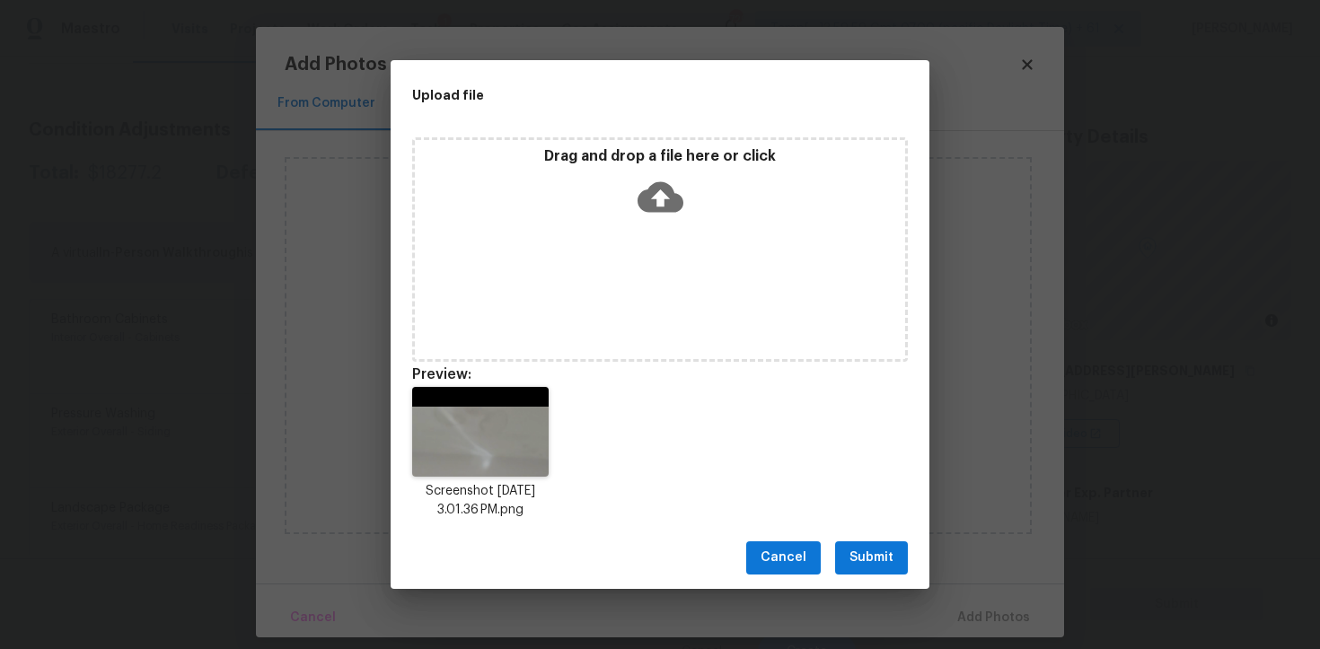
scroll to position [14, 0]
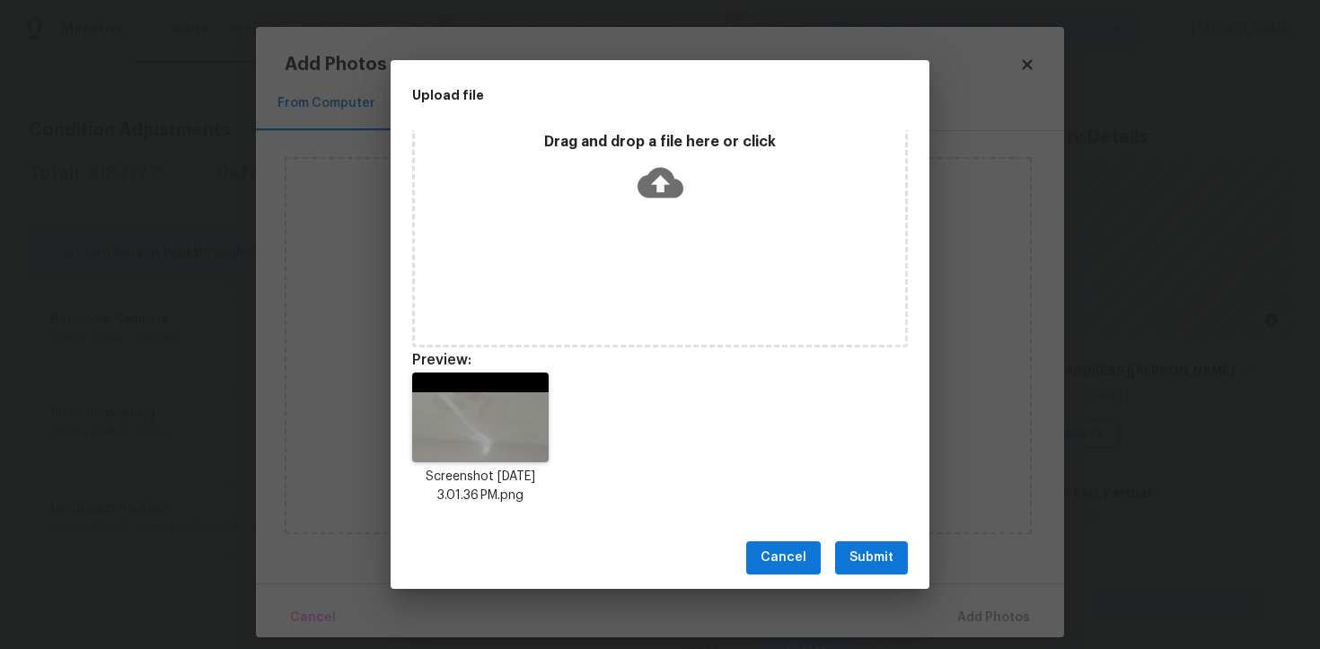
click at [870, 561] on span "Submit" at bounding box center [871, 558] width 44 height 22
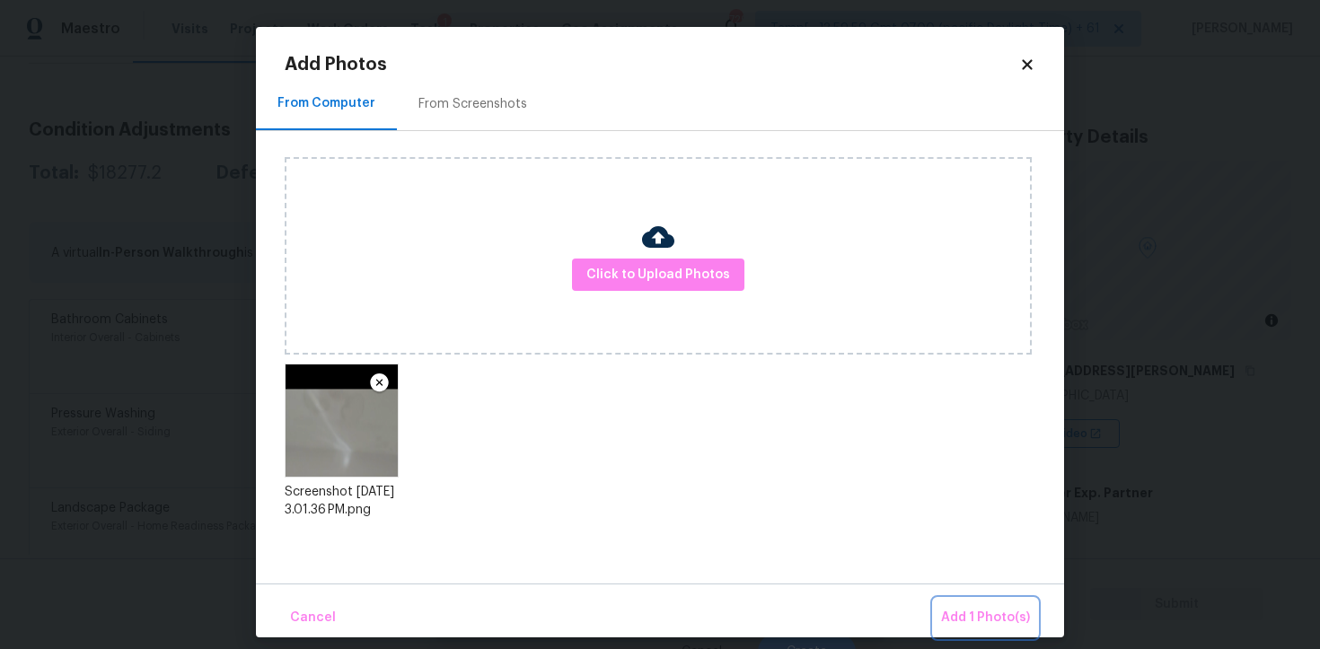
click at [1014, 630] on button "Add 1 Photo(s)" at bounding box center [985, 618] width 103 height 39
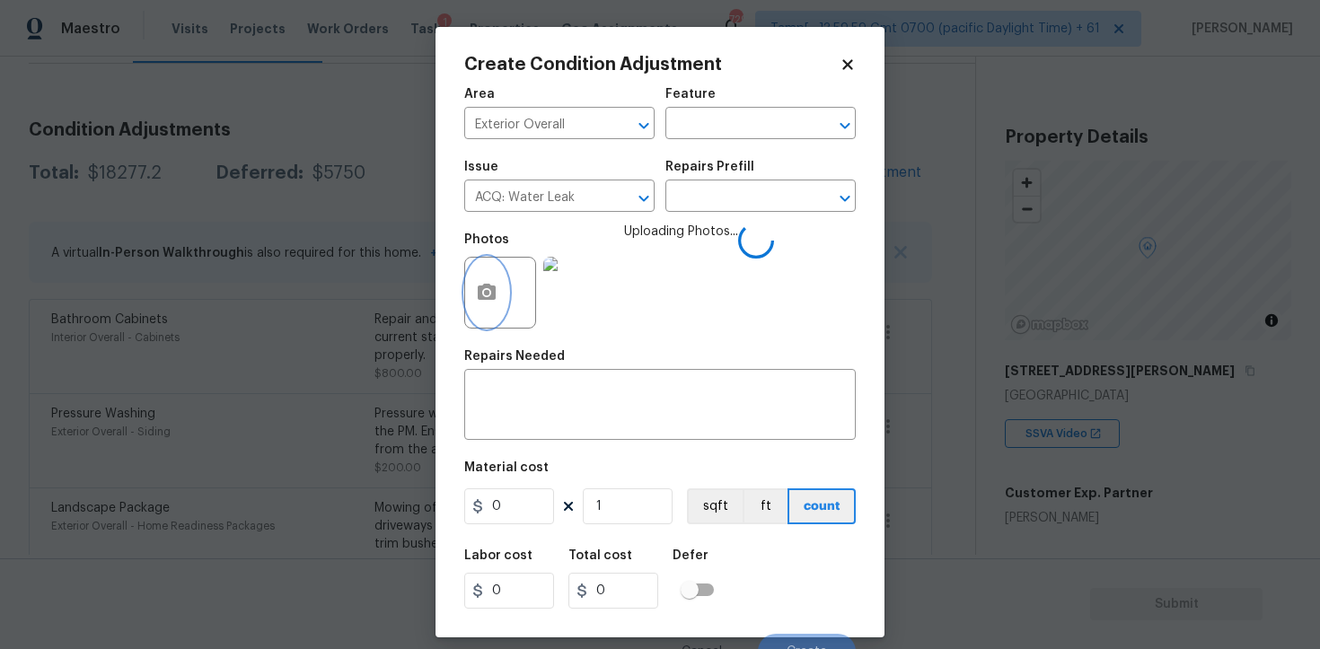
scroll to position [22, 0]
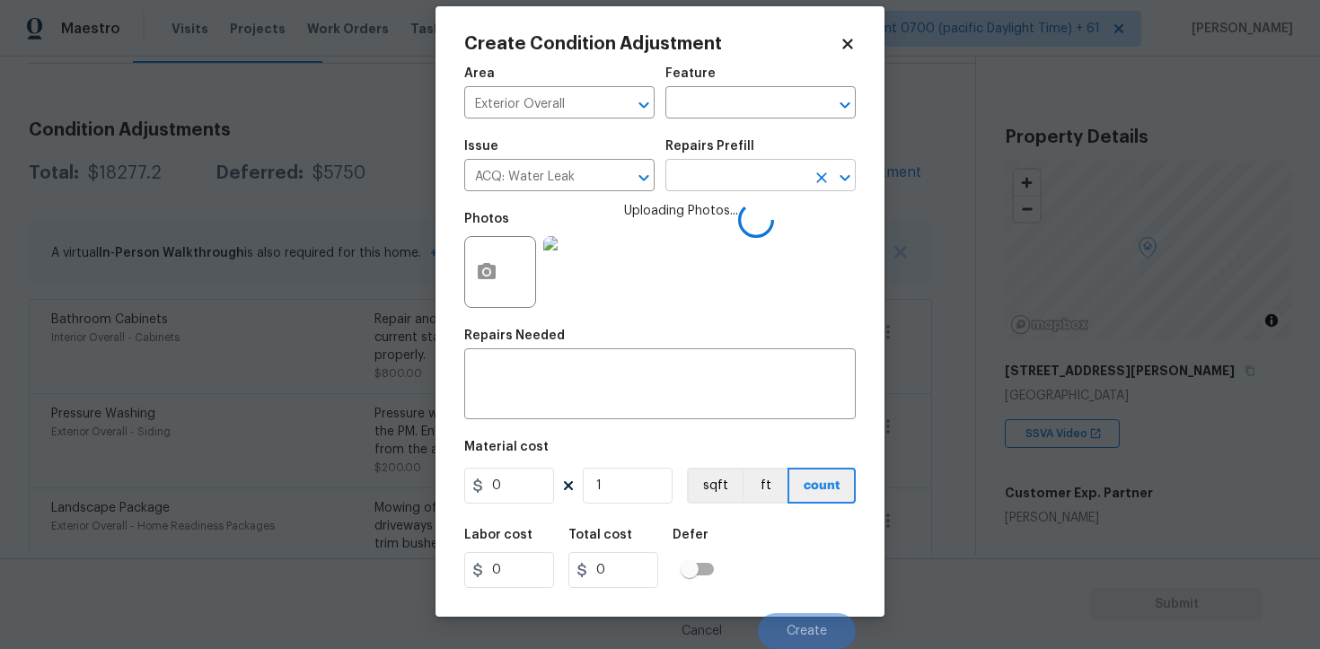
click at [703, 174] on input "text" at bounding box center [735, 177] width 140 height 28
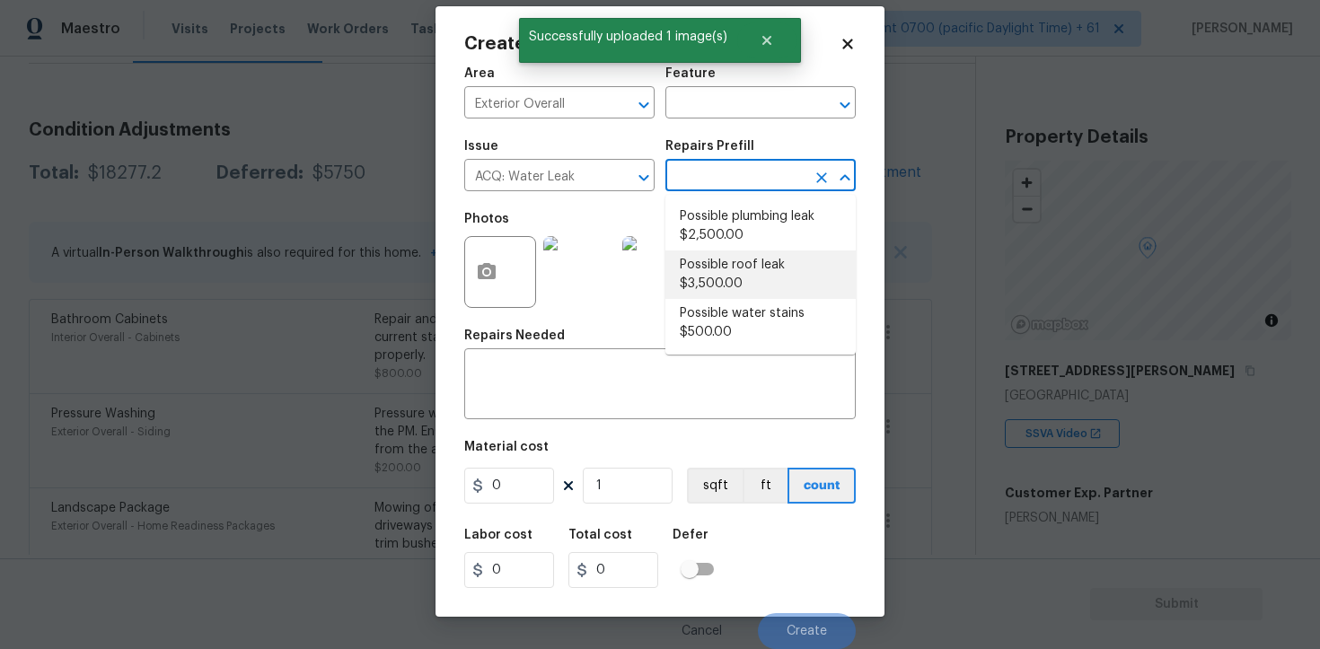
click at [736, 283] on li "Possible roof leak $3,500.00" at bounding box center [760, 275] width 190 height 48
type input "Acquisition"
type textarea "Acquisition Scope: Possible roof leak"
type input "3500"
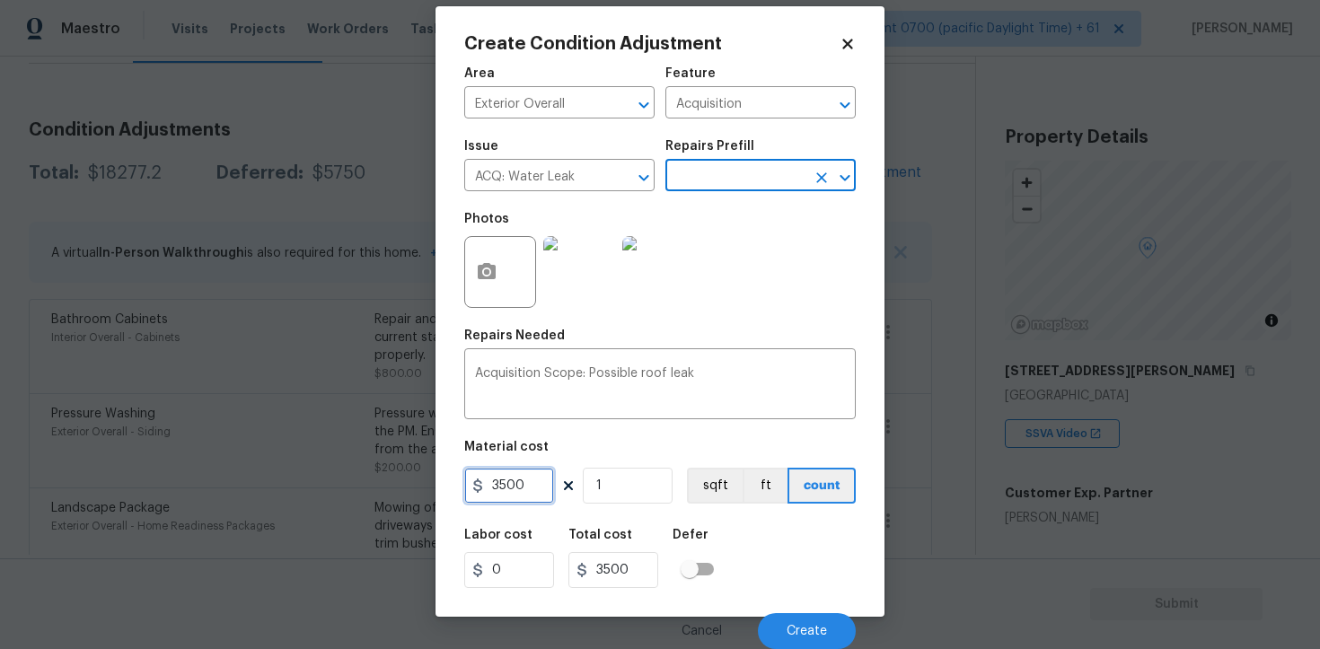
click at [496, 488] on input "3500" at bounding box center [509, 486] width 90 height 36
type input "2500"
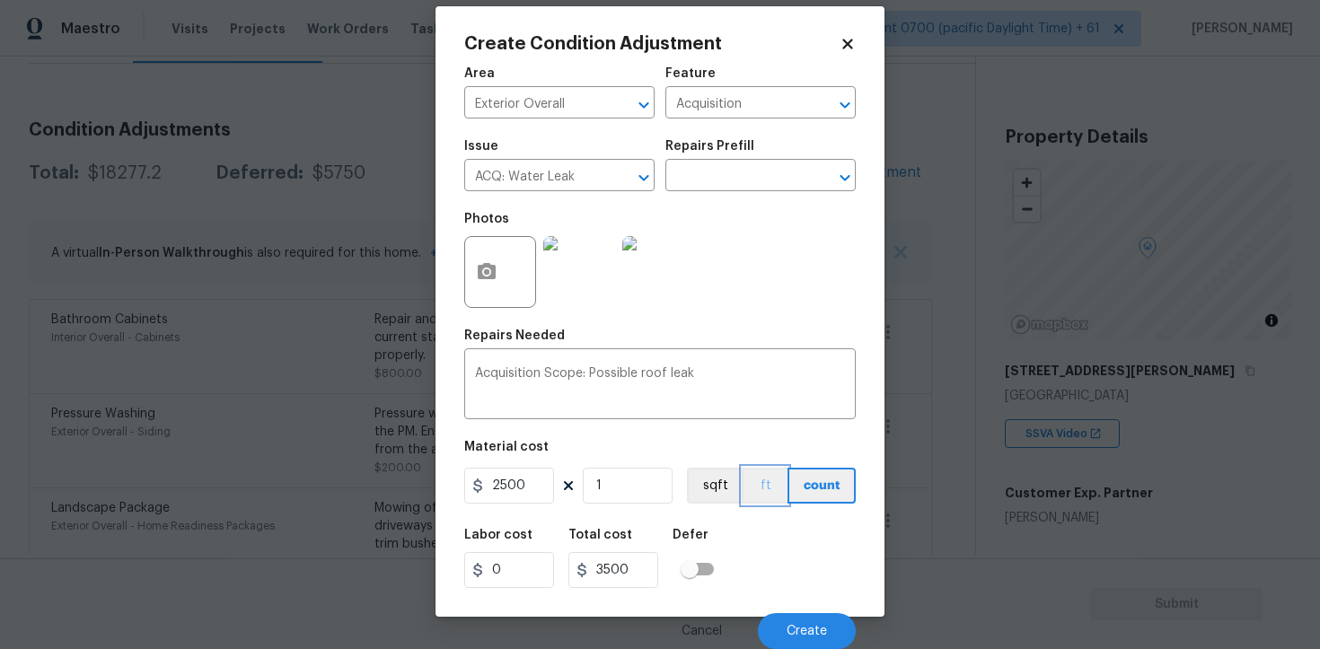
type input "2500"
click at [783, 503] on button "ft" at bounding box center [765, 486] width 45 height 36
click at [829, 478] on button "count" at bounding box center [823, 486] width 66 height 36
click at [818, 629] on span "Create" at bounding box center [807, 631] width 40 height 13
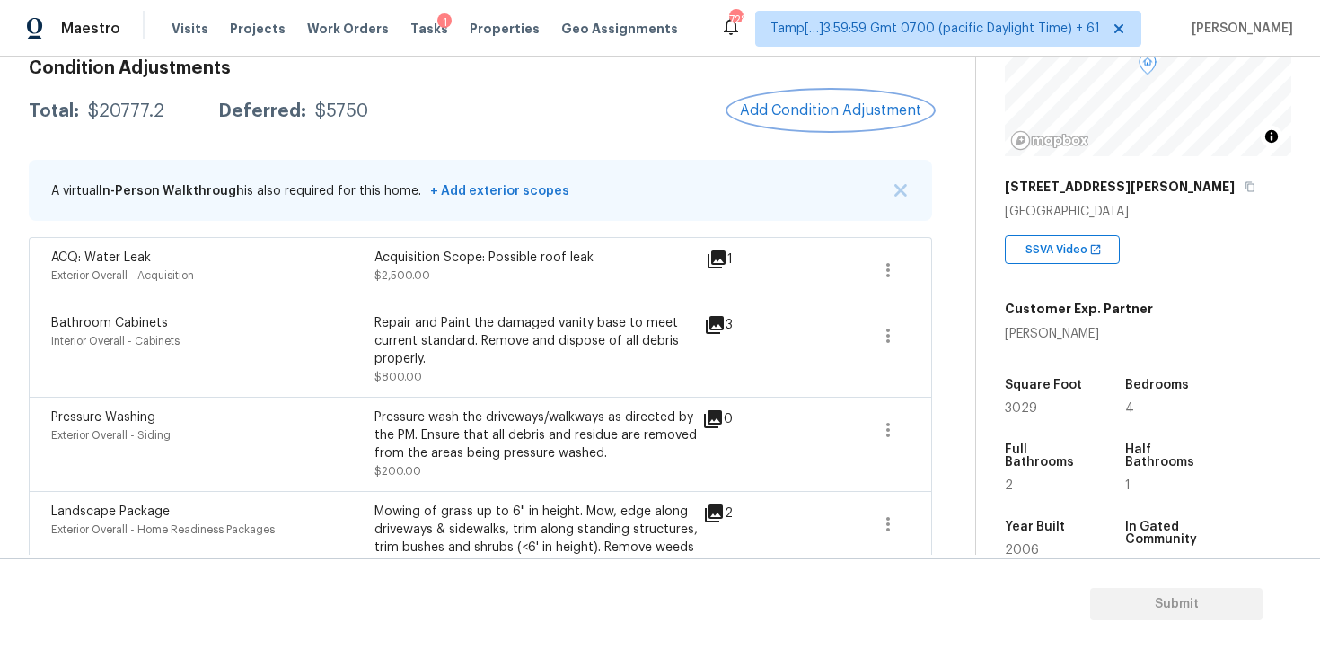
scroll to position [280, 0]
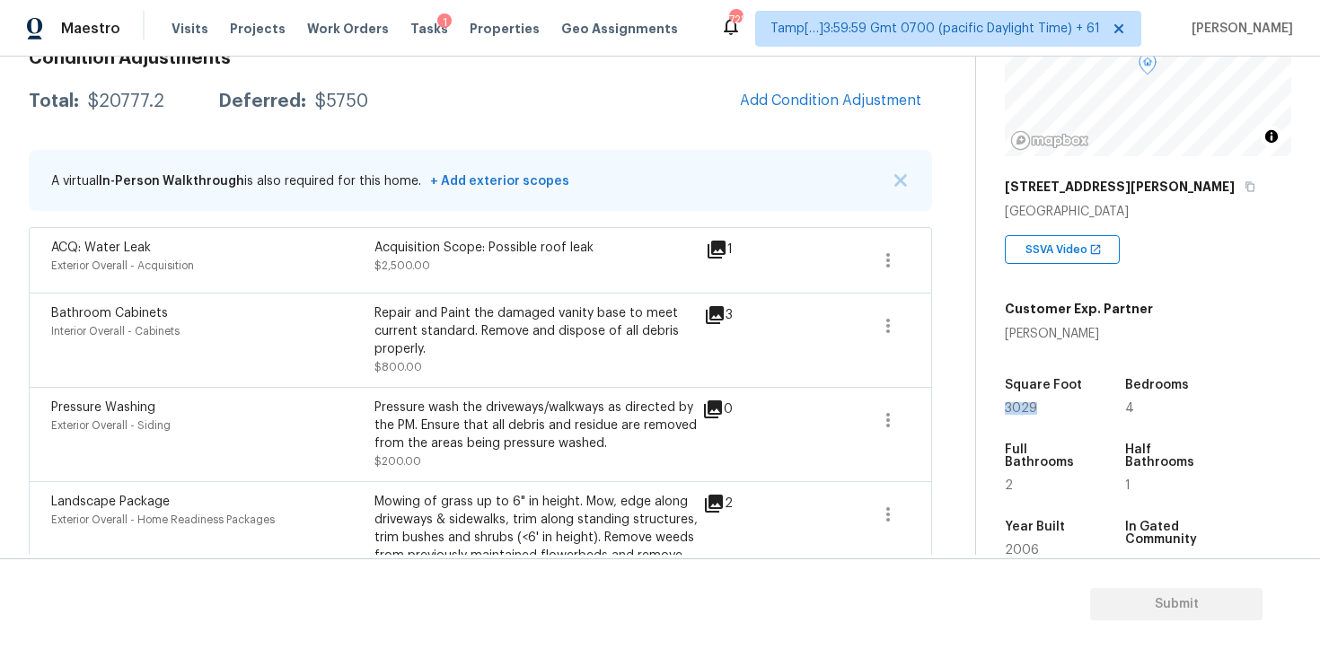
drag, startPoint x: 996, startPoint y: 408, endPoint x: 1050, endPoint y: 407, distance: 53.9
click at [1050, 407] on div "Property Details © Mapbox © OpenStreetMap Improve this map 5210 W Pedro Ln Lave…" at bounding box center [1133, 338] width 315 height 930
copy span "3029"
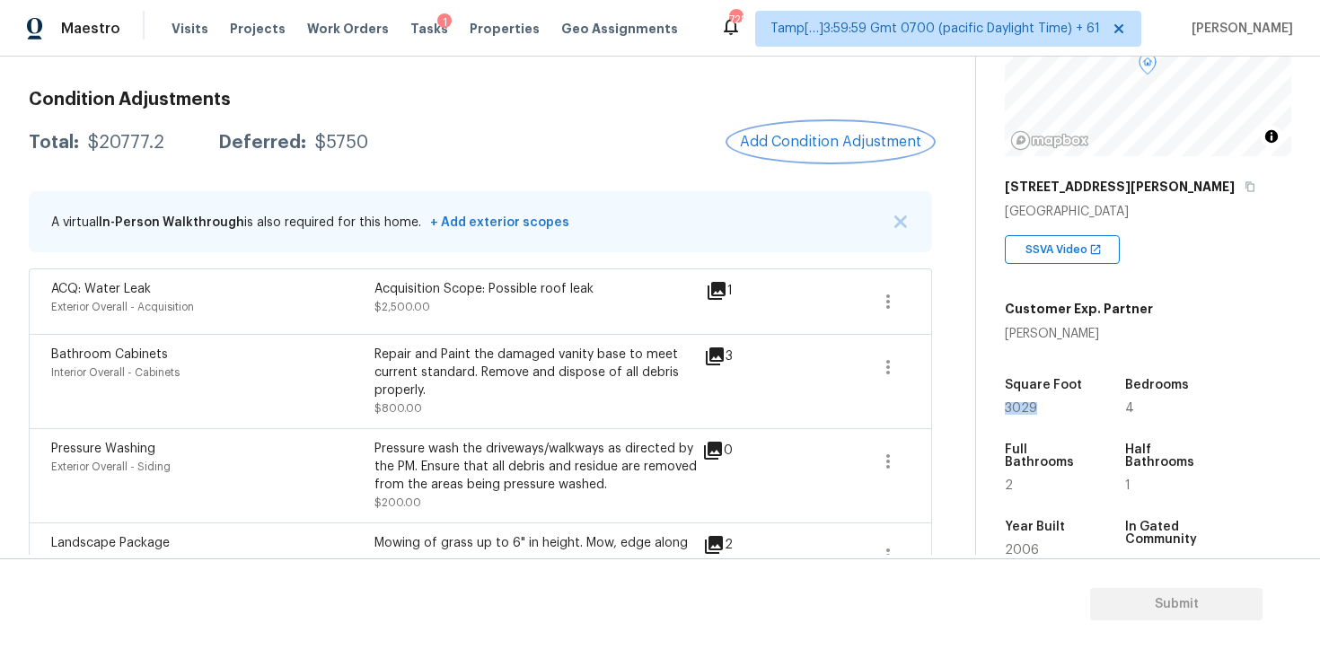
click at [833, 142] on span "Add Condition Adjustment" at bounding box center [830, 142] width 181 height 16
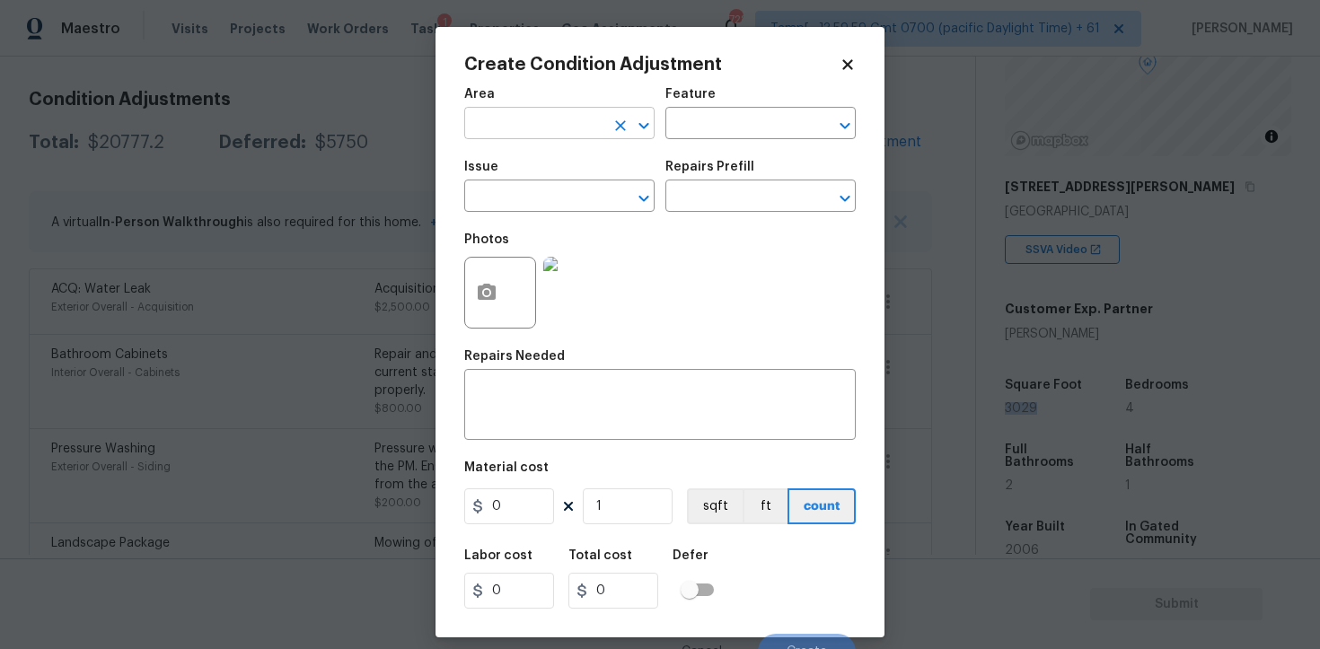
click at [526, 111] on input "text" at bounding box center [534, 125] width 140 height 28
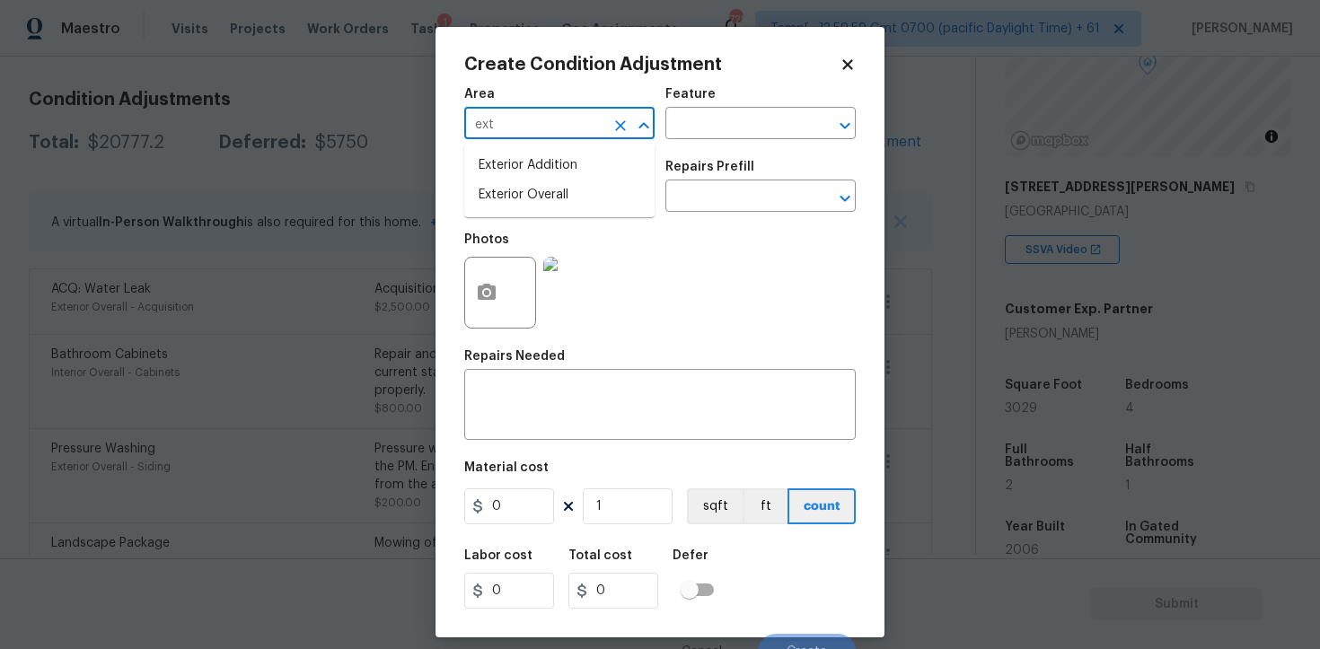
type input "exte"
click at [519, 198] on li "Interior Overall" at bounding box center [559, 195] width 190 height 30
type input "Interior Overall"
click at [519, 198] on input "text" at bounding box center [534, 198] width 140 height 28
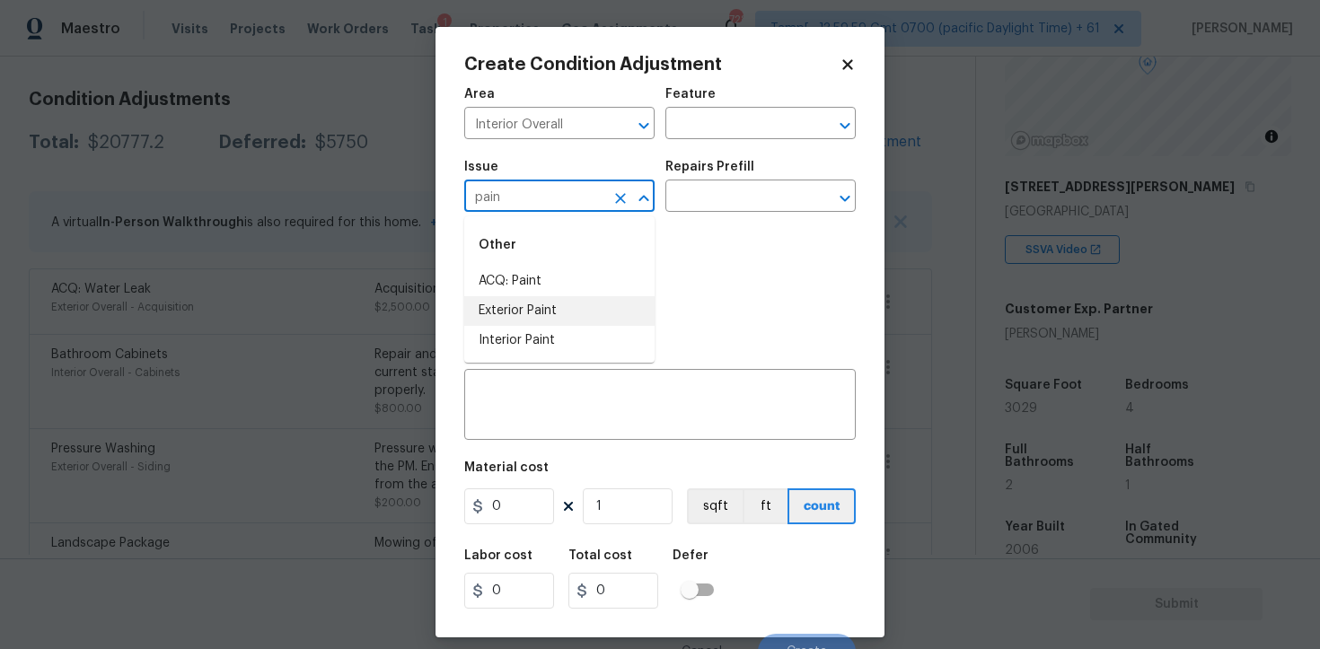
click at [542, 296] on li "Exterior Paint" at bounding box center [559, 311] width 190 height 30
type input "Exterior Paint"
click at [615, 196] on icon "Clear" at bounding box center [620, 198] width 18 height 18
click at [614, 275] on li "ACQ: Paint" at bounding box center [559, 282] width 190 height 30
type input "ACQ: Paint"
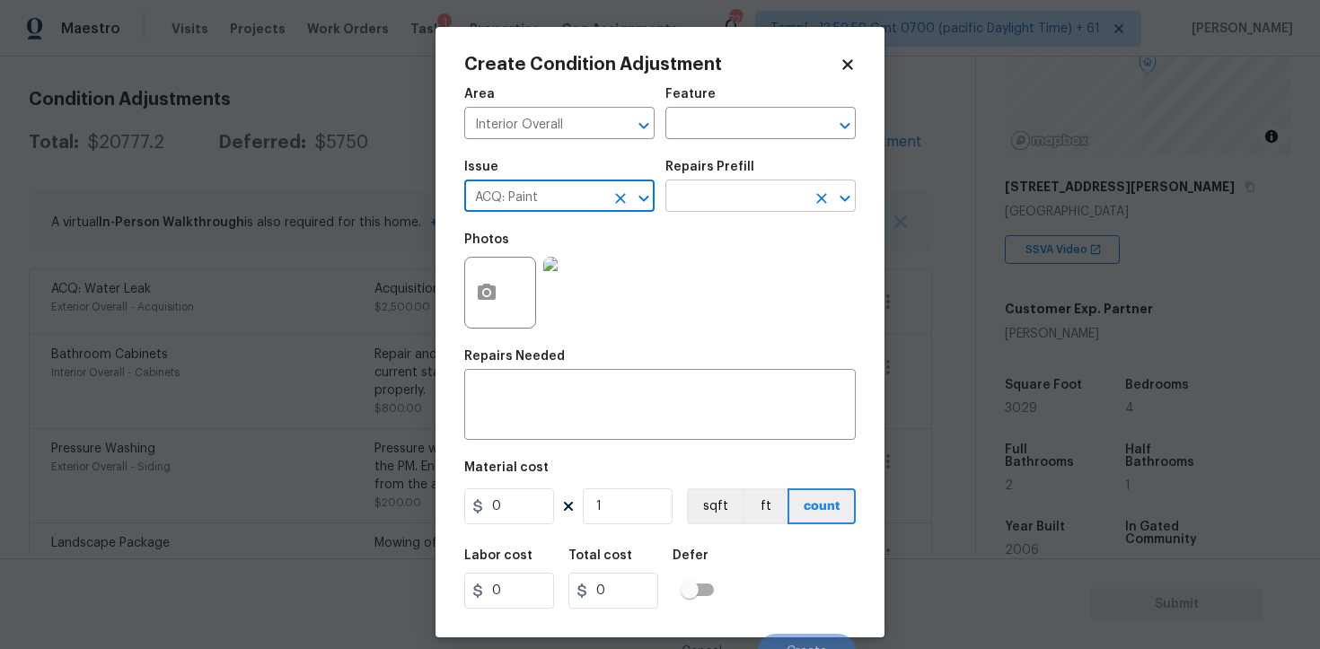
click at [709, 202] on input "text" at bounding box center [735, 198] width 140 height 28
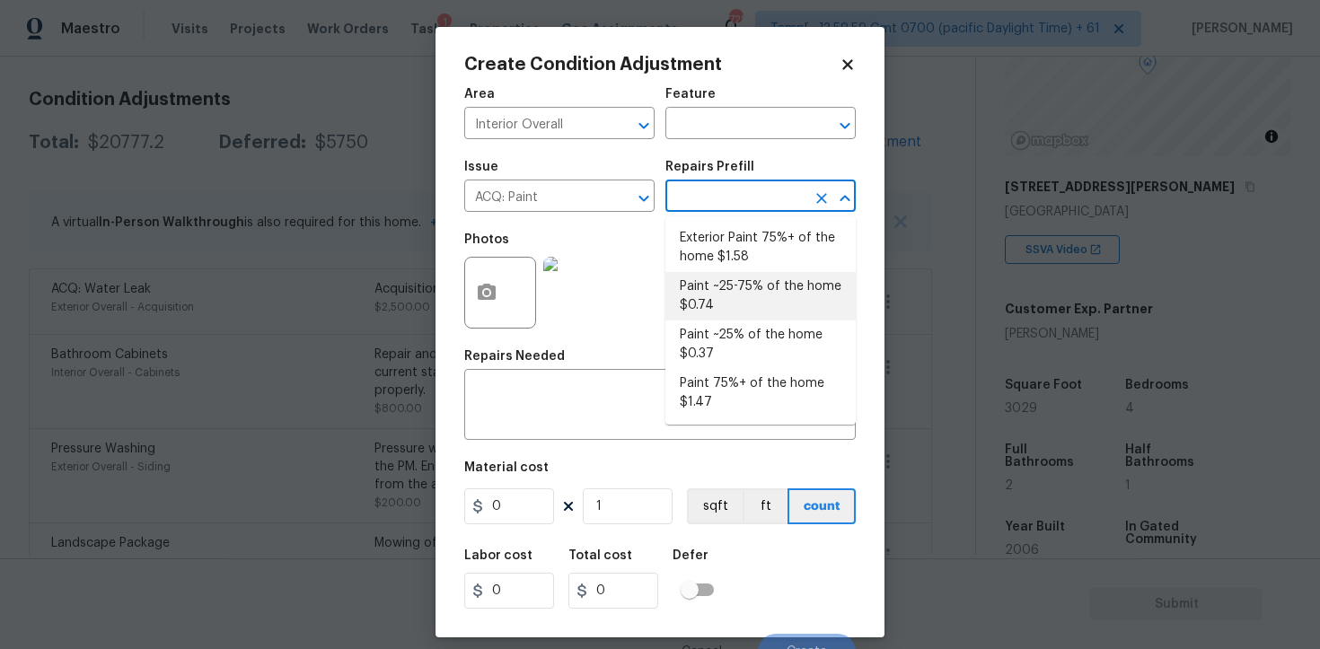
click at [745, 264] on li "Exterior Paint 75%+ of the home $1.58" at bounding box center [760, 248] width 190 height 48
type input "Acquisition"
type textarea "Acquisition Scope: 75%+ of the home exterior will likely require paint"
type input "1.58"
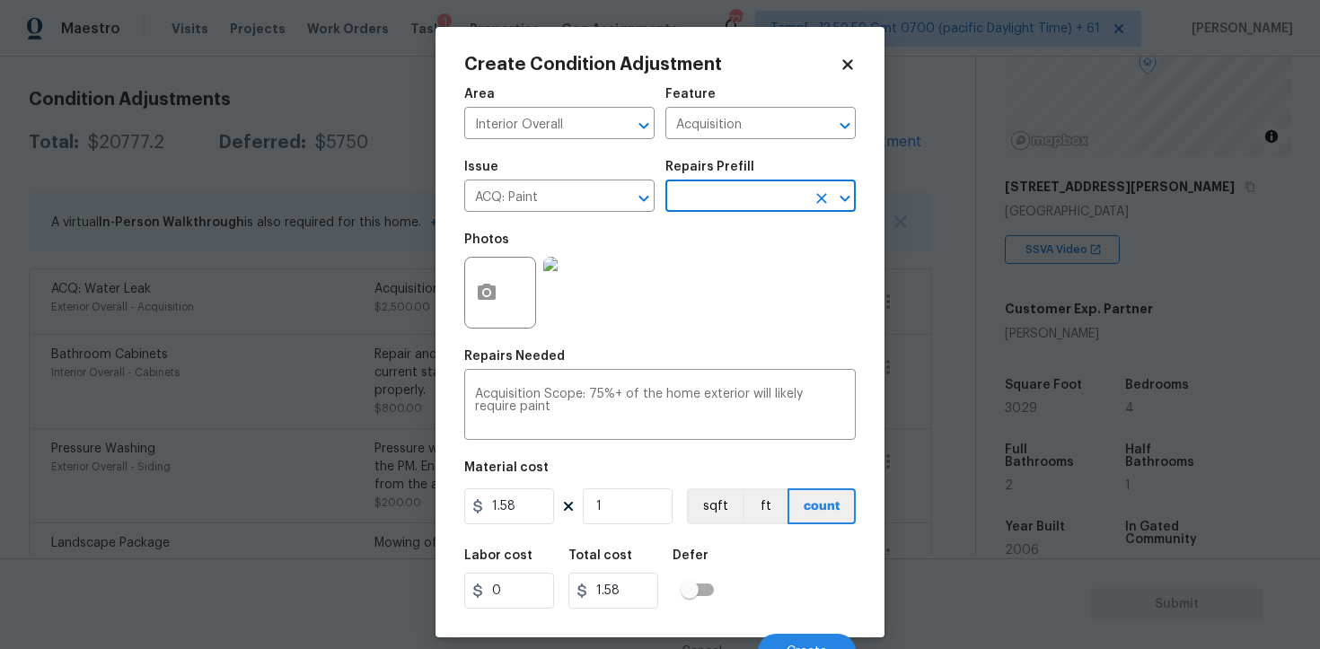
click at [745, 186] on input "text" at bounding box center [735, 198] width 140 height 28
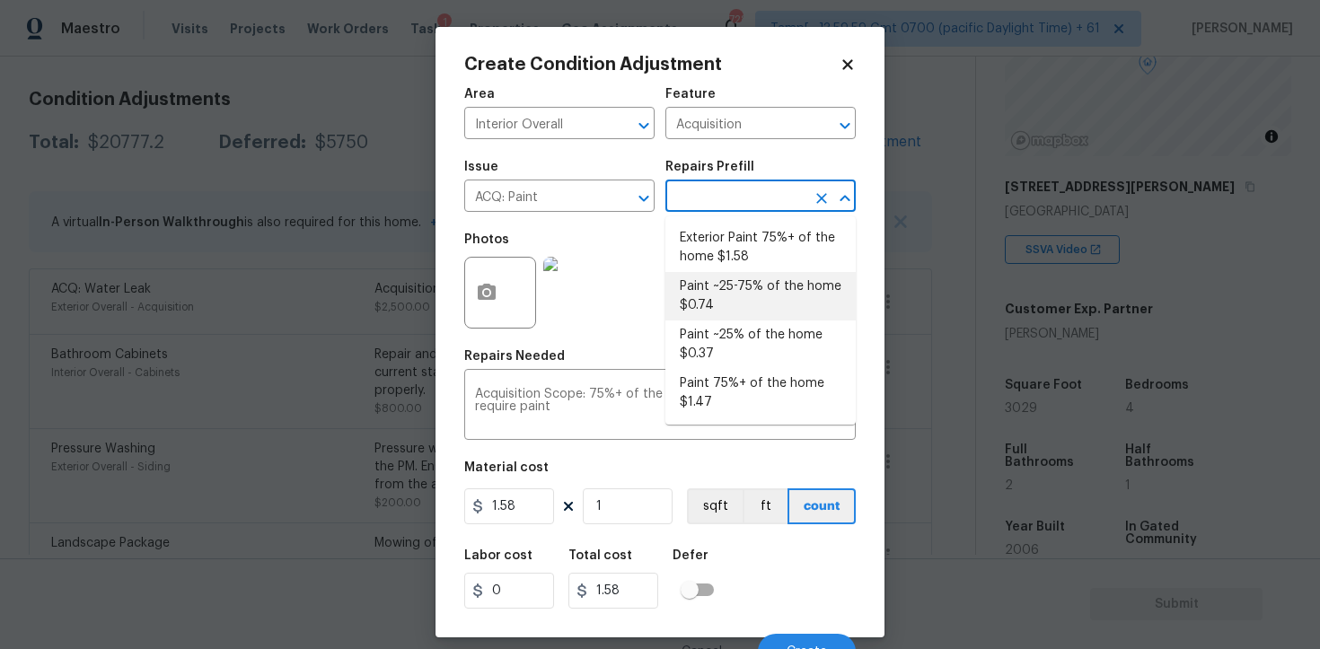
click at [721, 286] on li "Paint ~25-75% of the home $0.74" at bounding box center [760, 296] width 190 height 48
type textarea "Acquisition Scope: ~25 - 75% of the home needs interior paint"
type input "0.74"
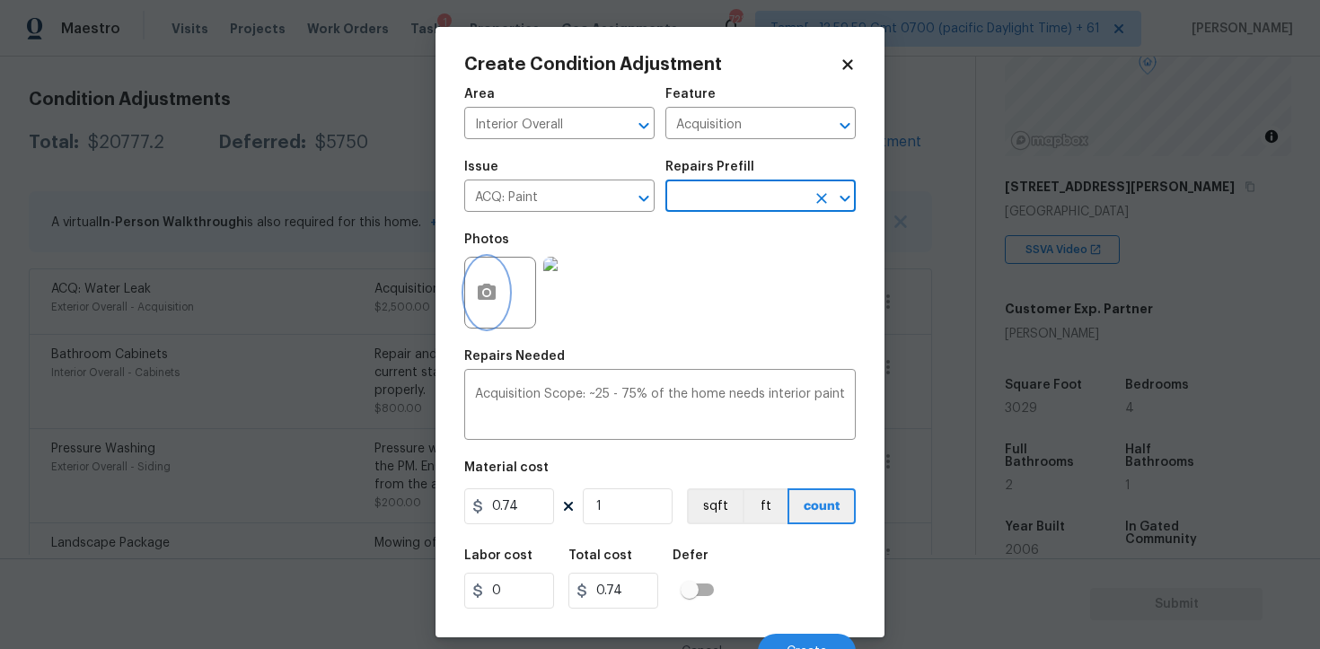
click at [503, 283] on button "button" at bounding box center [486, 293] width 43 height 70
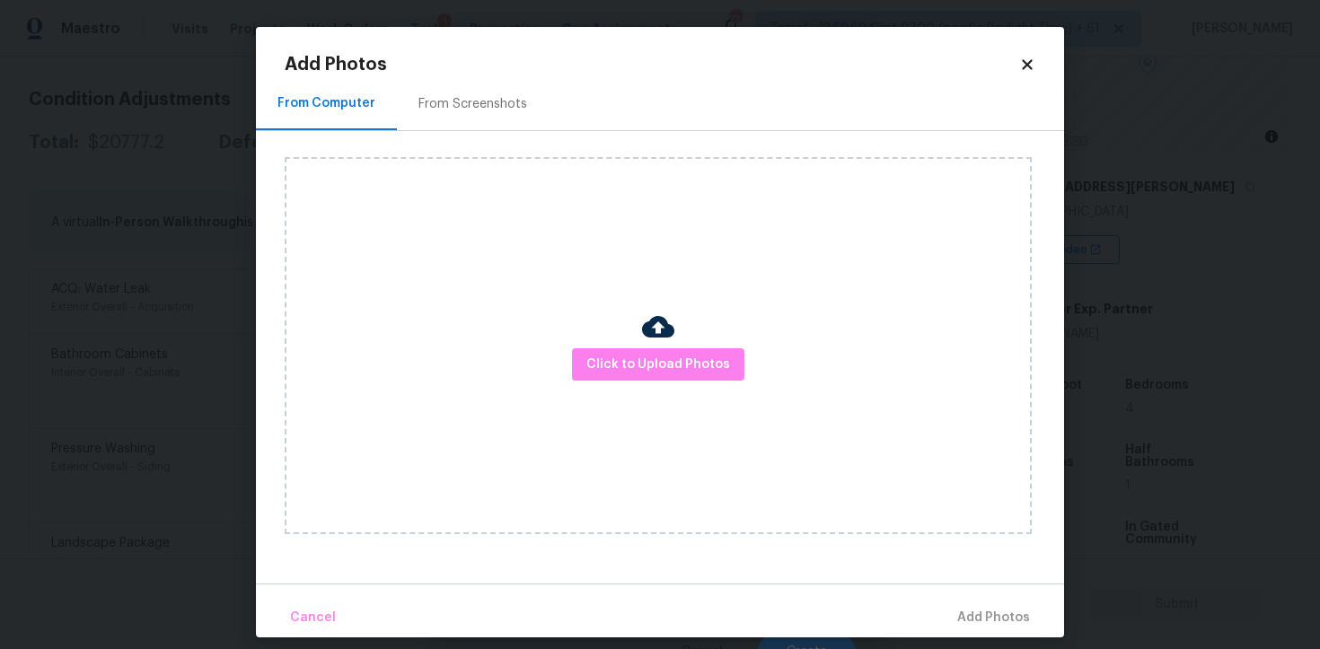
click at [674, 344] on div "Click to Upload Photos" at bounding box center [658, 345] width 747 height 377
click at [674, 355] on span "Click to Upload Photos" at bounding box center [658, 365] width 144 height 22
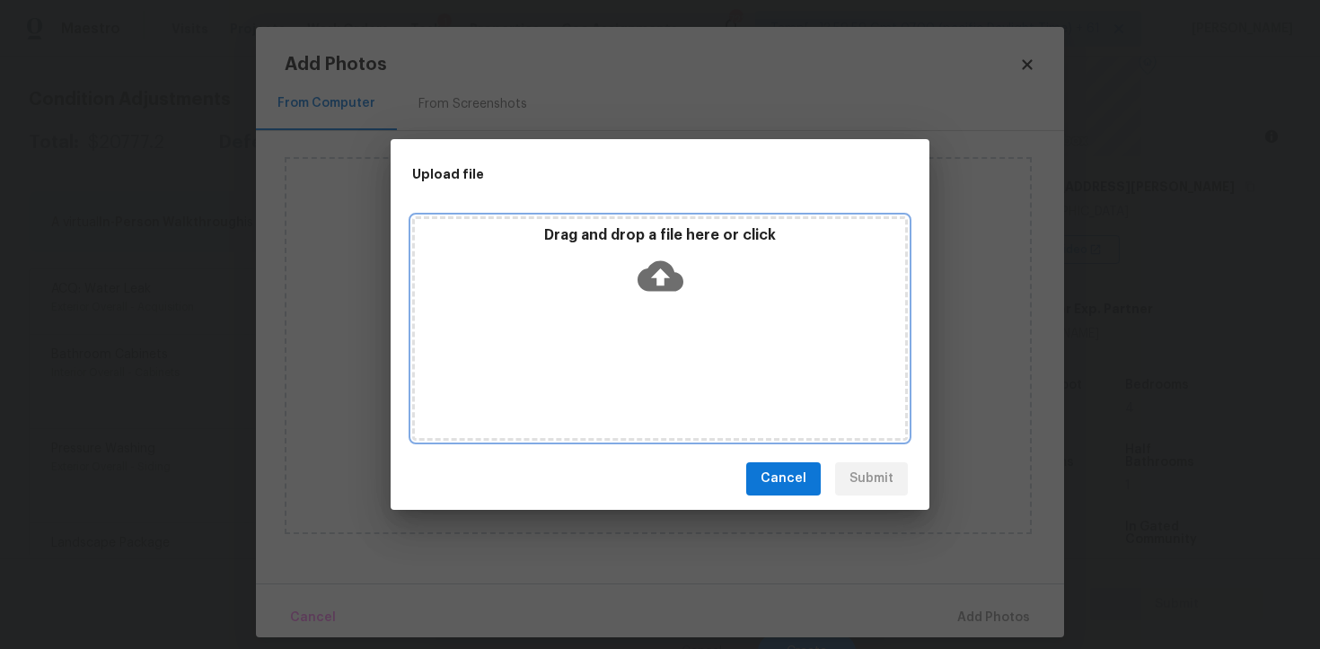
click at [652, 280] on icon at bounding box center [660, 275] width 46 height 31
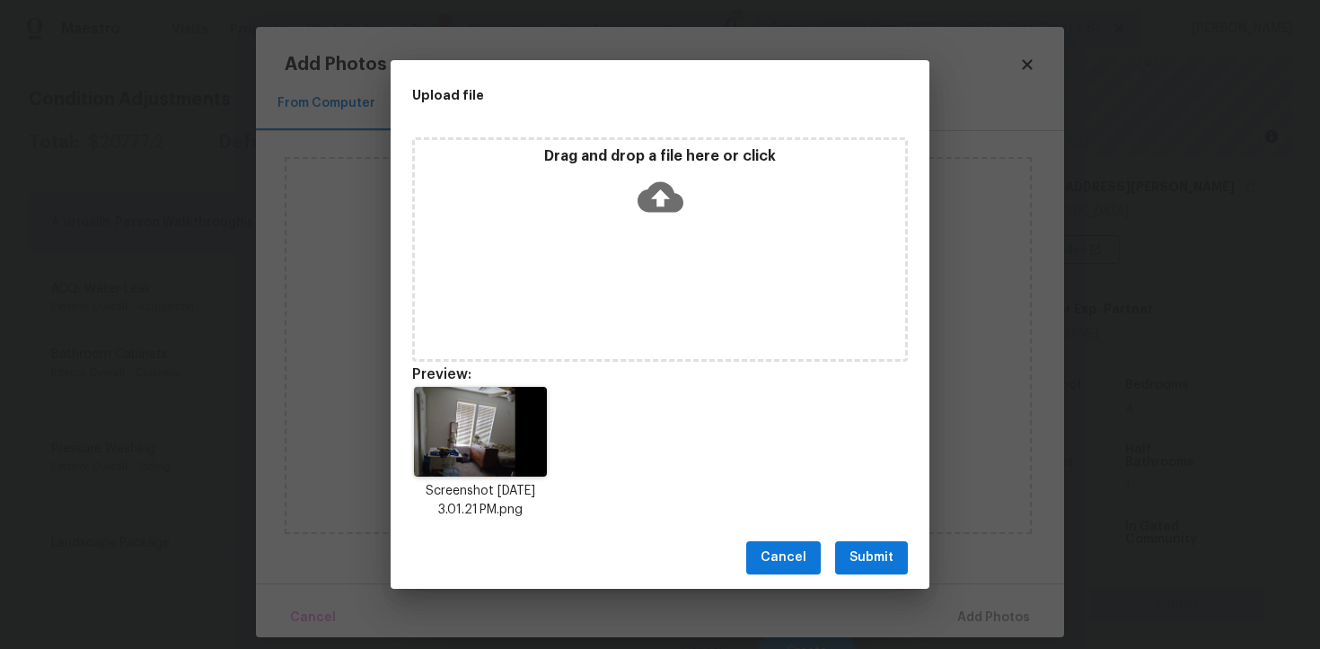
scroll to position [14, 0]
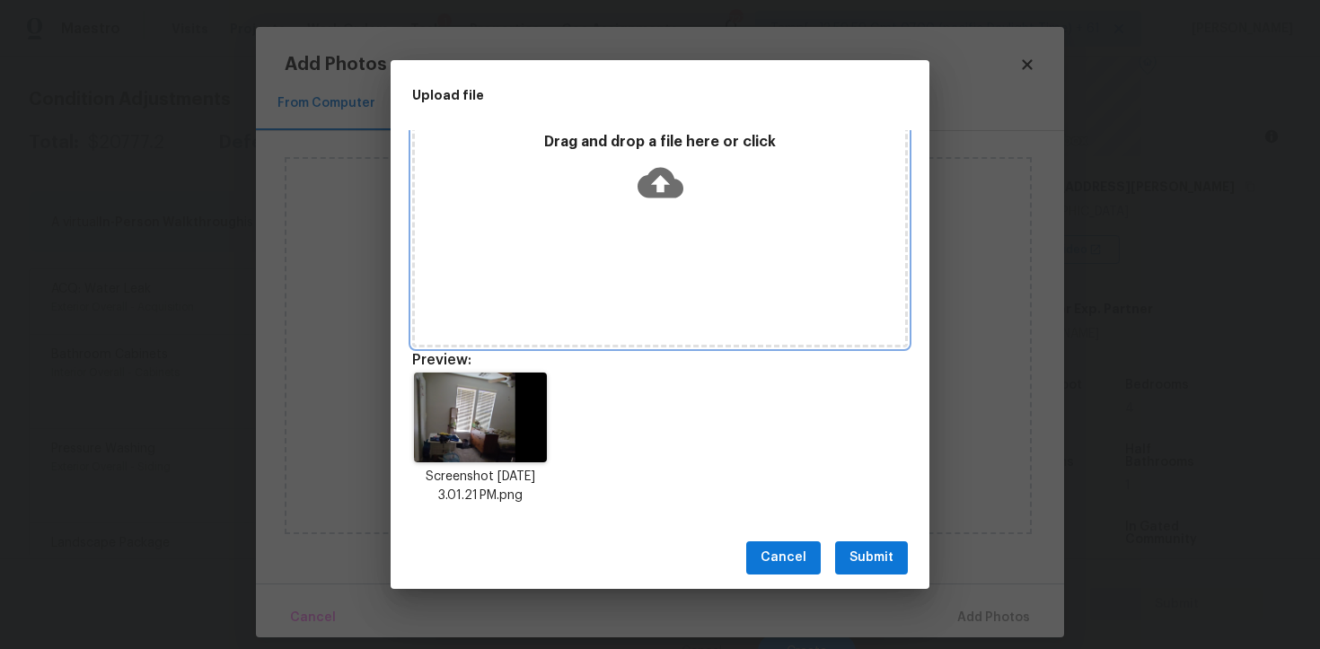
click at [630, 181] on div "Drag and drop a file here or click" at bounding box center [660, 171] width 490 height 77
click at [809, 555] on button "Cancel" at bounding box center [783, 557] width 75 height 33
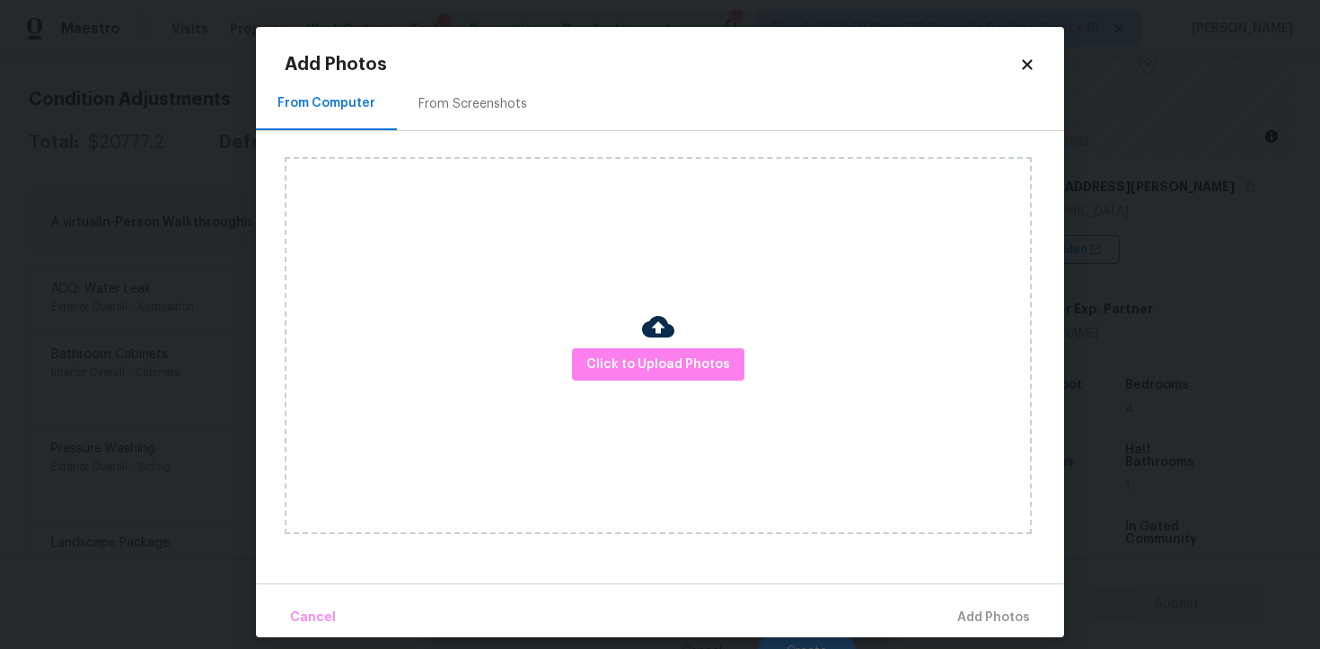
click at [494, 101] on div "From Screenshots" at bounding box center [472, 104] width 109 height 18
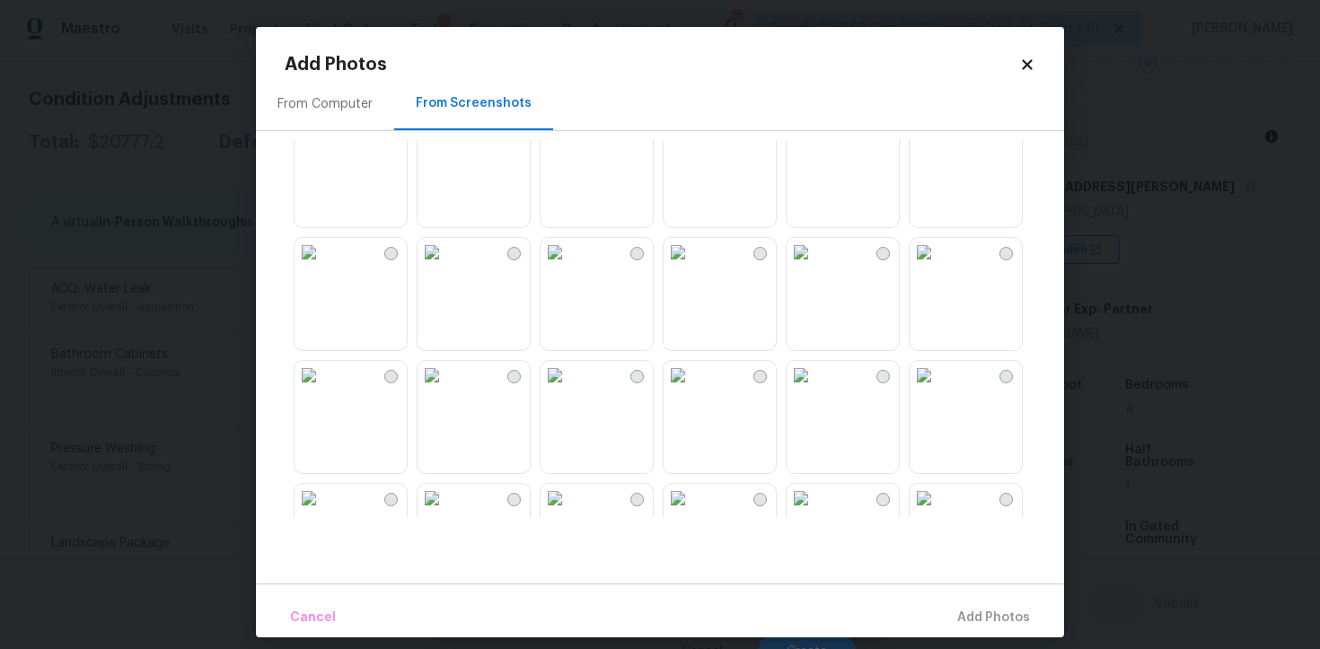
scroll to position [303, 0]
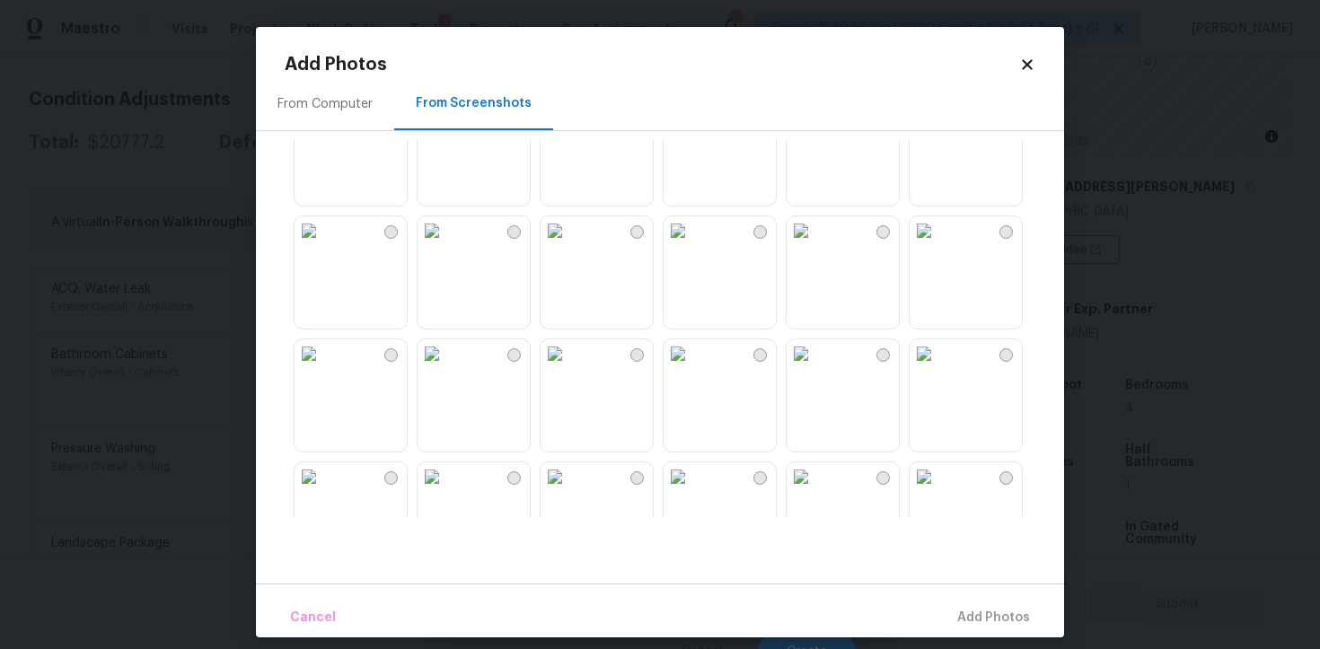
click at [815, 245] on img at bounding box center [801, 230] width 29 height 29
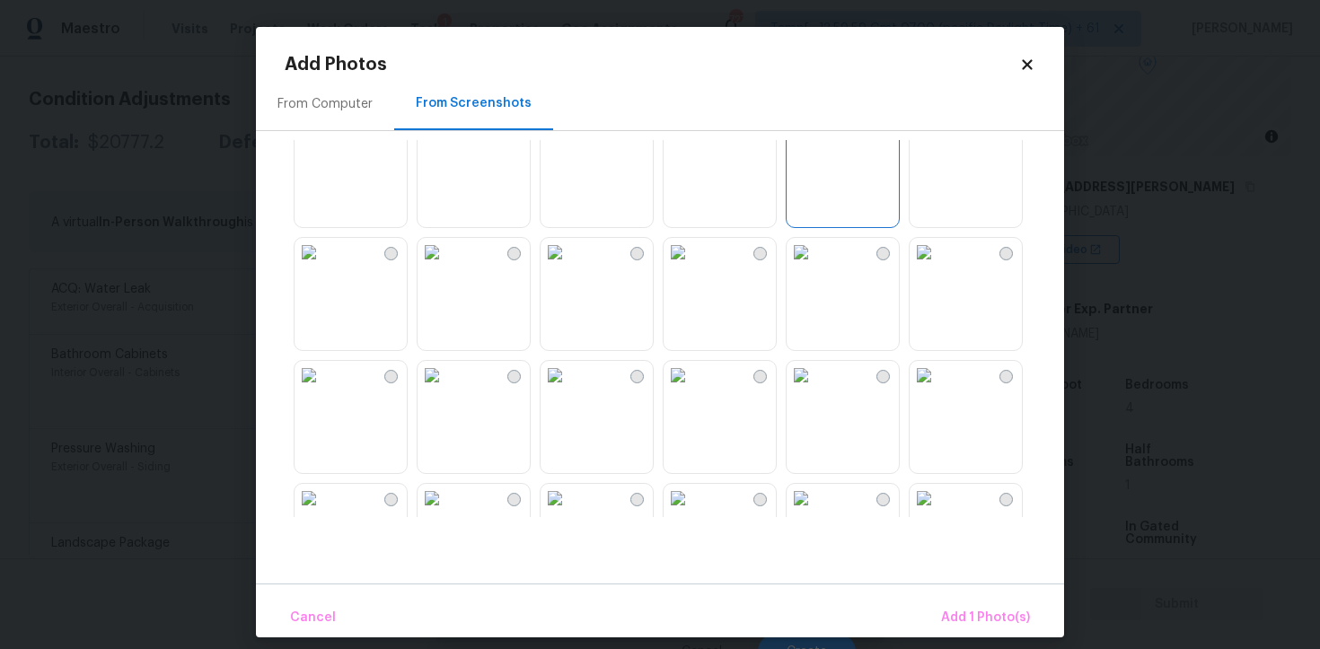
click at [815, 144] on img at bounding box center [801, 129] width 29 height 29
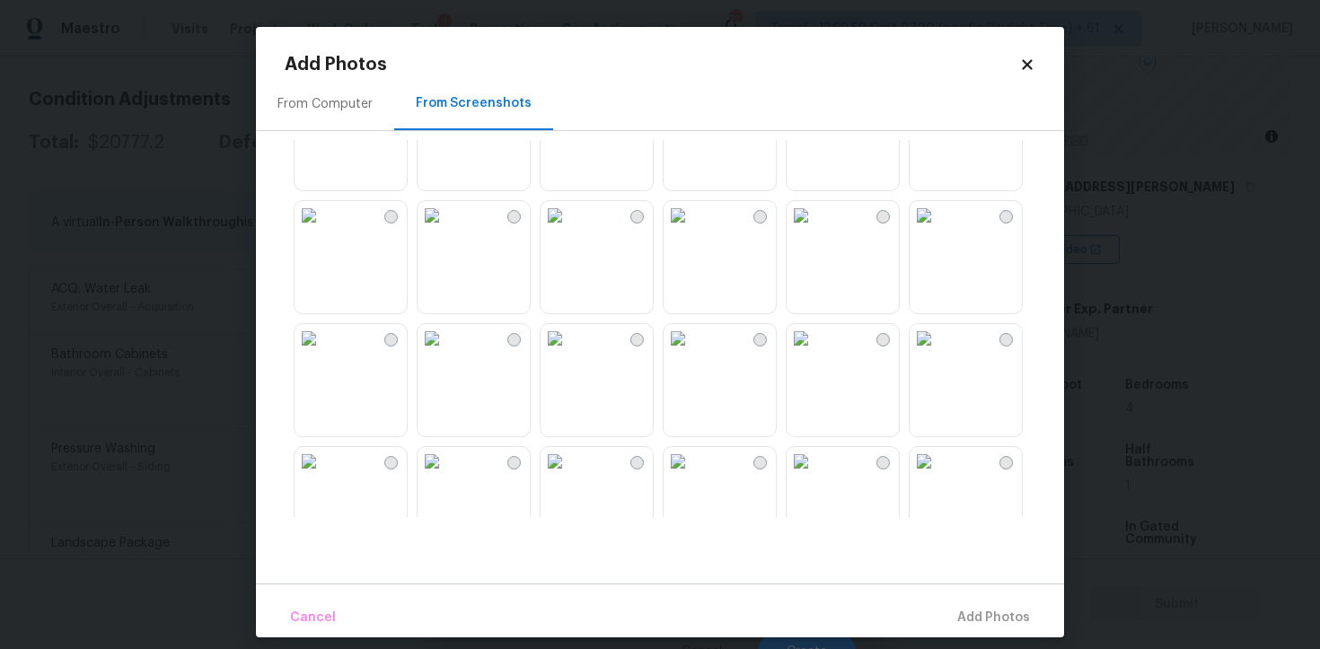
click at [569, 230] on img at bounding box center [555, 215] width 29 height 29
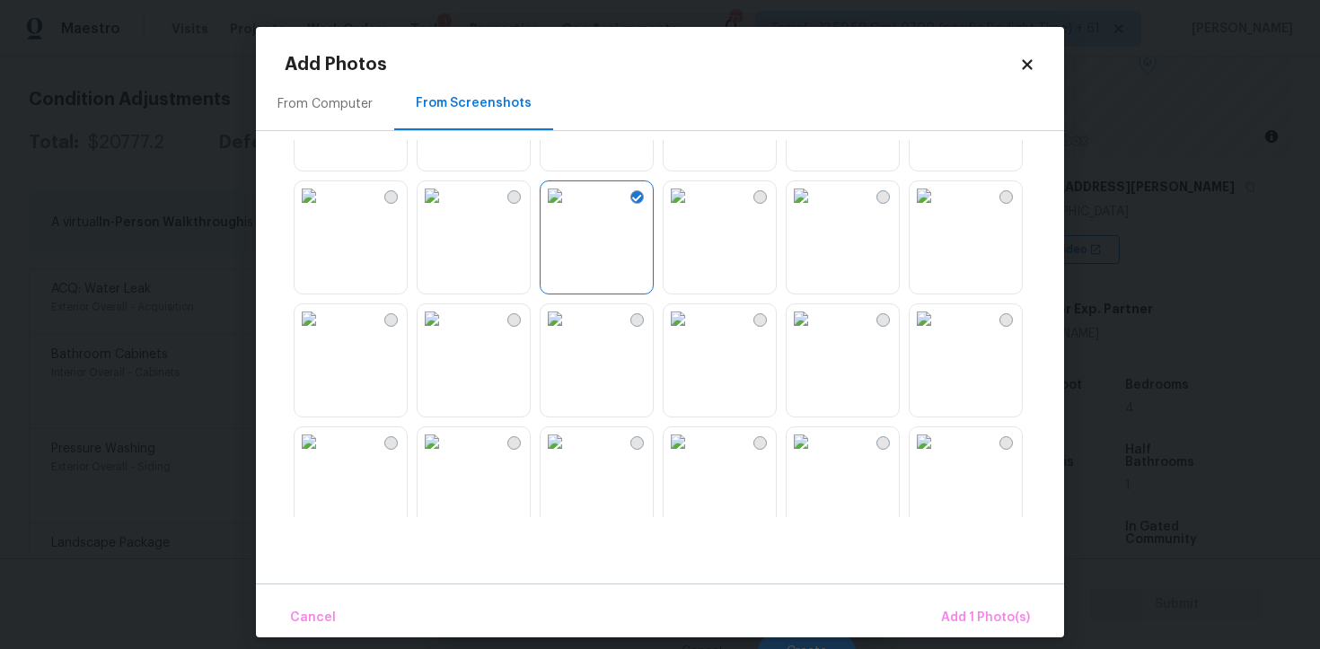
scroll to position [463, 0]
click at [446, 207] on img at bounding box center [432, 193] width 29 height 29
click at [323, 207] on img at bounding box center [309, 193] width 29 height 29
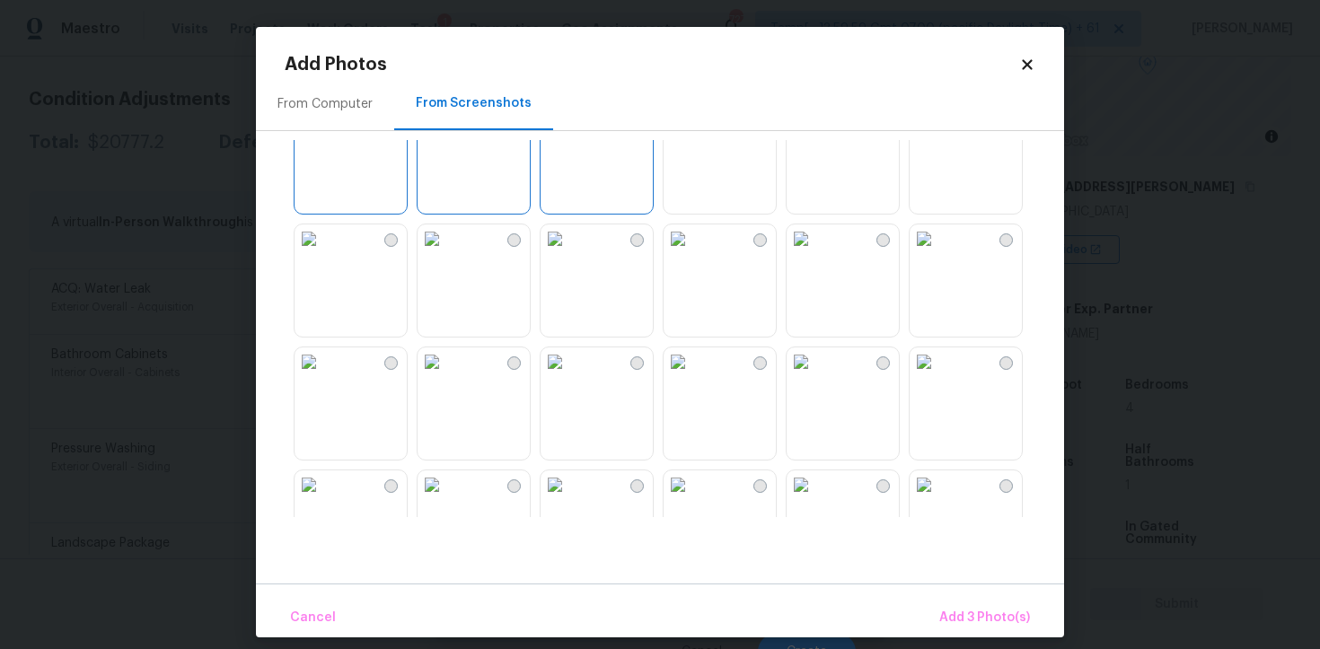
scroll to position [551, 0]
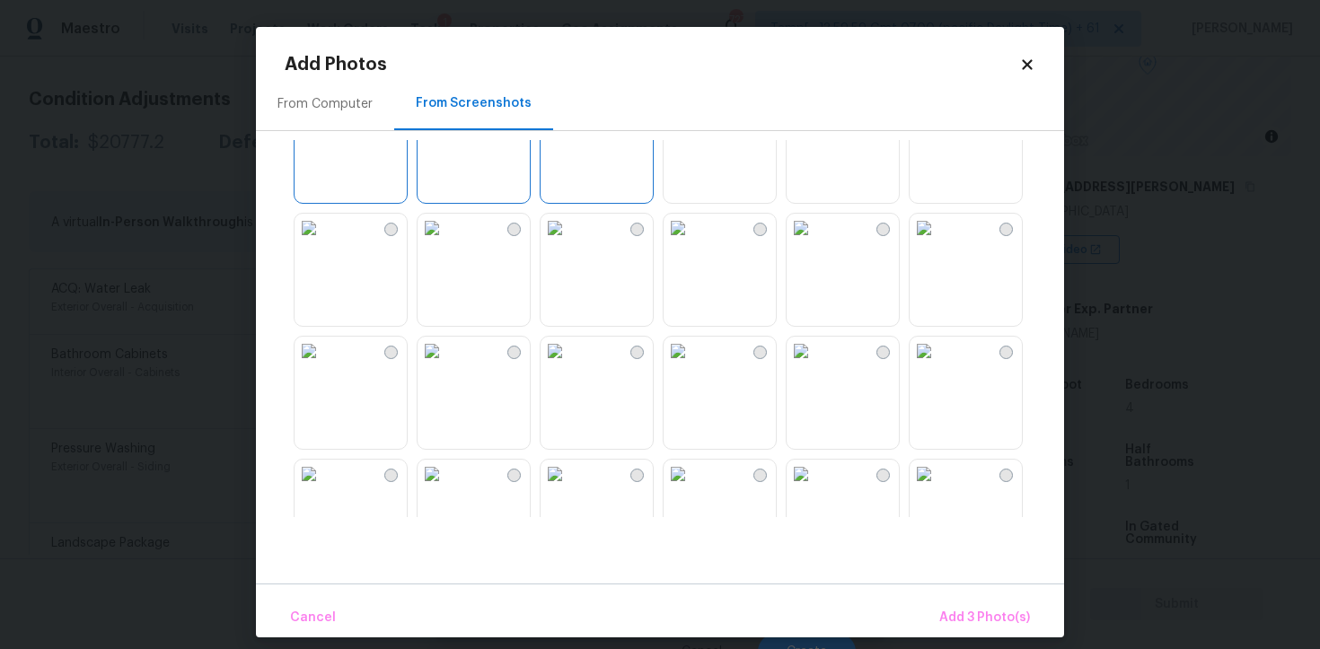
click at [676, 227] on img at bounding box center [678, 228] width 29 height 29
click at [815, 242] on img at bounding box center [801, 228] width 29 height 29
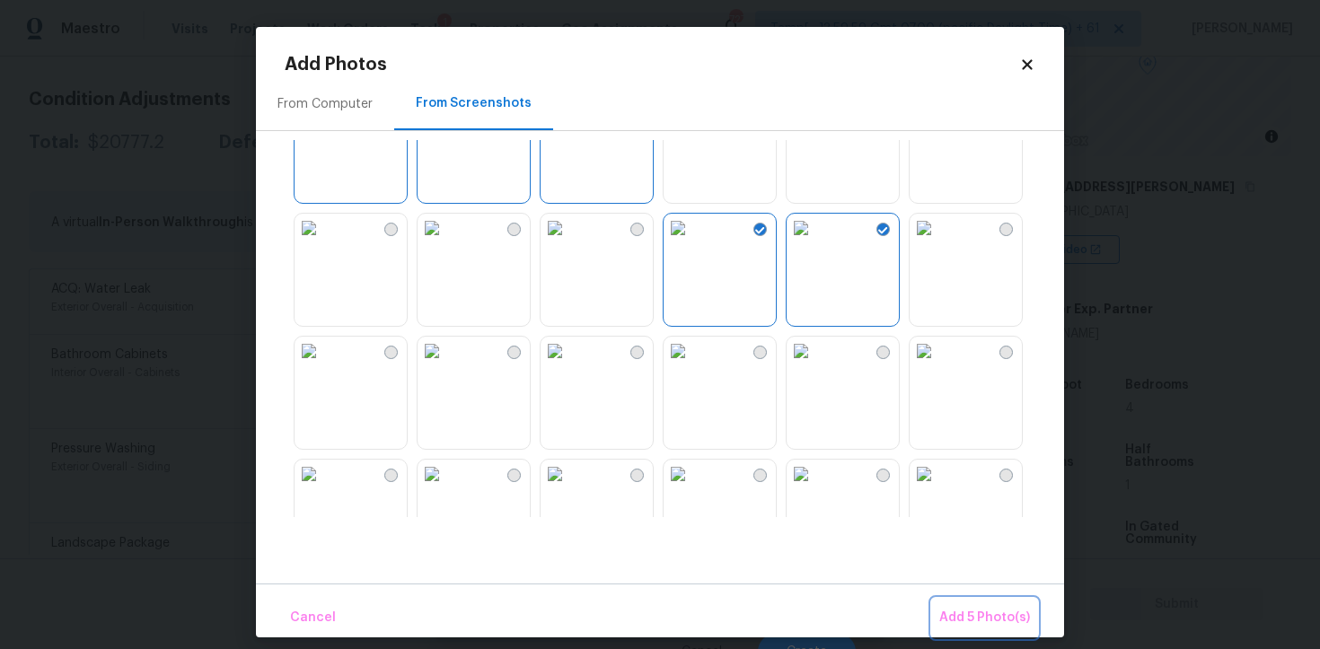
click at [987, 605] on button "Add 5 Photo(s)" at bounding box center [984, 618] width 105 height 39
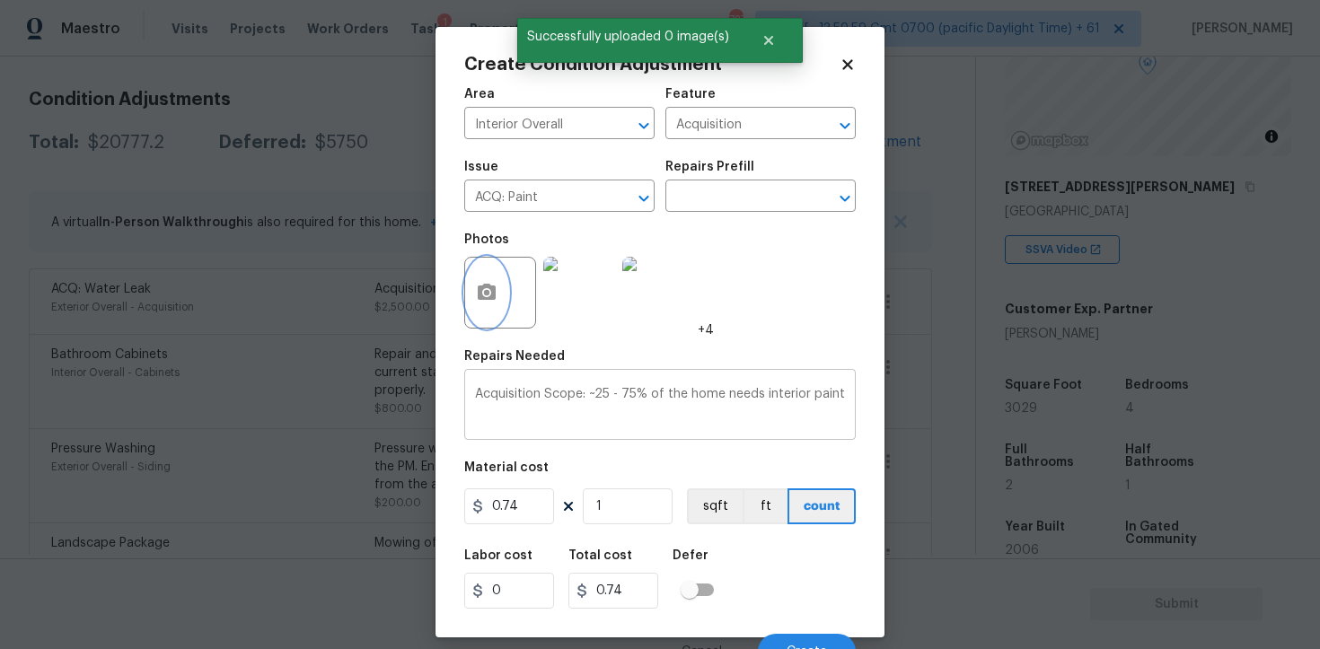
scroll to position [22, 0]
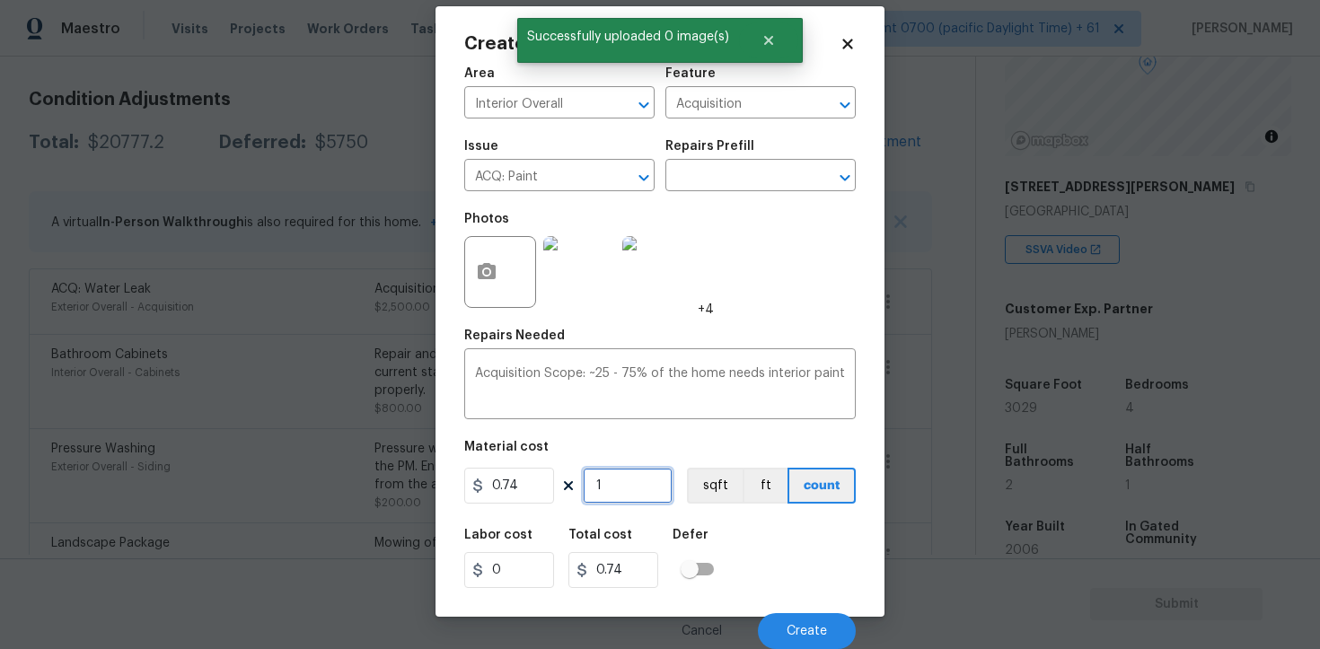
click at [664, 491] on input "1" at bounding box center [628, 486] width 90 height 36
type input "0"
type input "3"
type input "2.22"
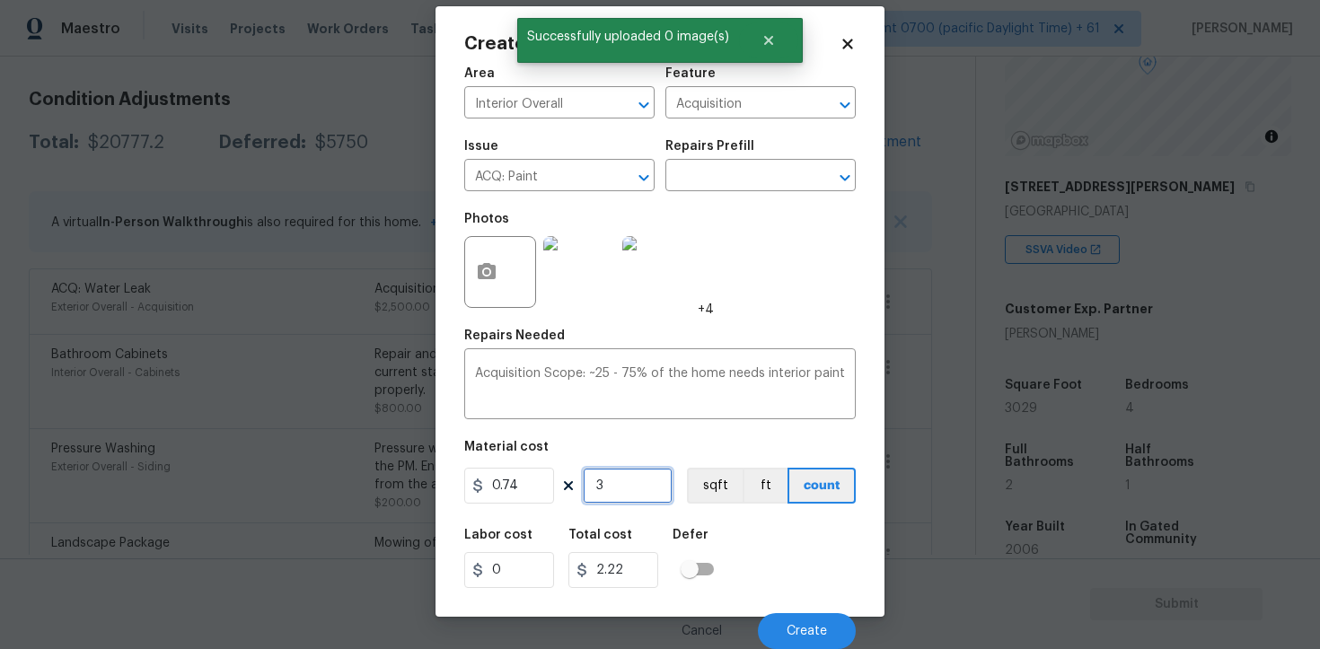
type input "30"
type input "22.2"
type input "302"
type input "223.48"
type input "3029"
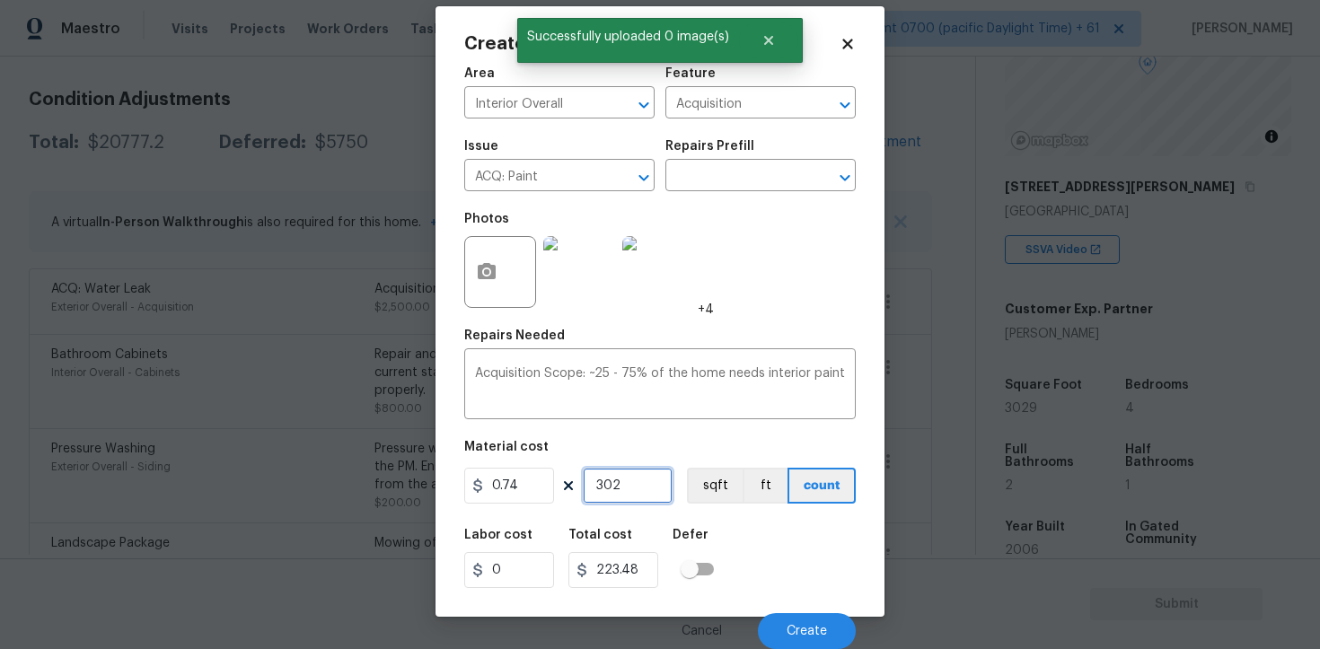
type input "2241.46"
type input "3029"
click at [702, 489] on button "sqft" at bounding box center [715, 486] width 56 height 36
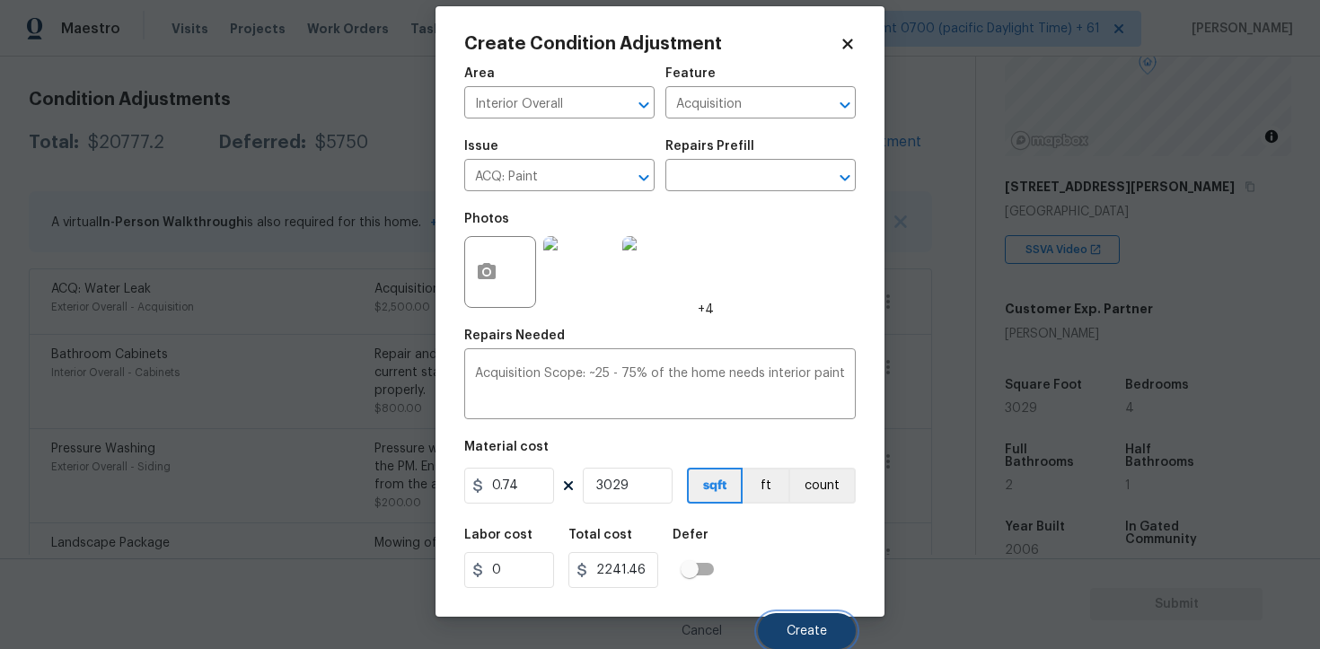
click at [798, 620] on button "Create" at bounding box center [807, 631] width 98 height 36
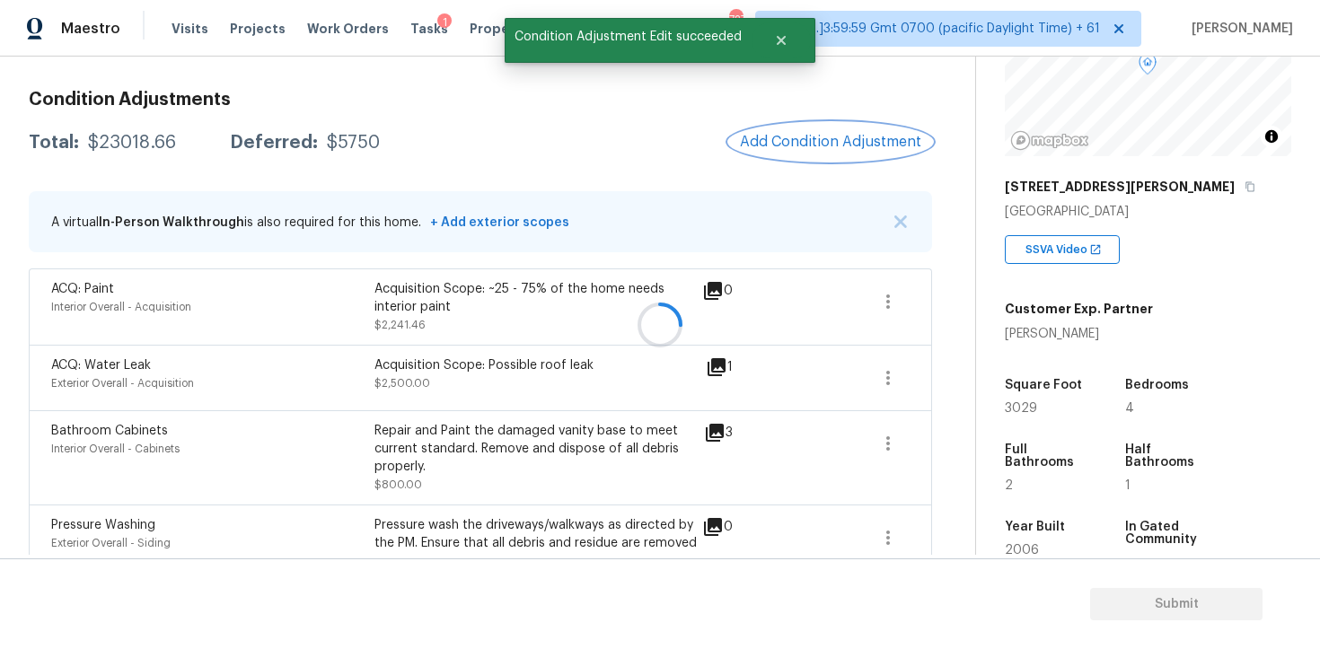
scroll to position [0, 0]
click at [830, 156] on button "Add Condition Adjustment" at bounding box center [830, 142] width 203 height 38
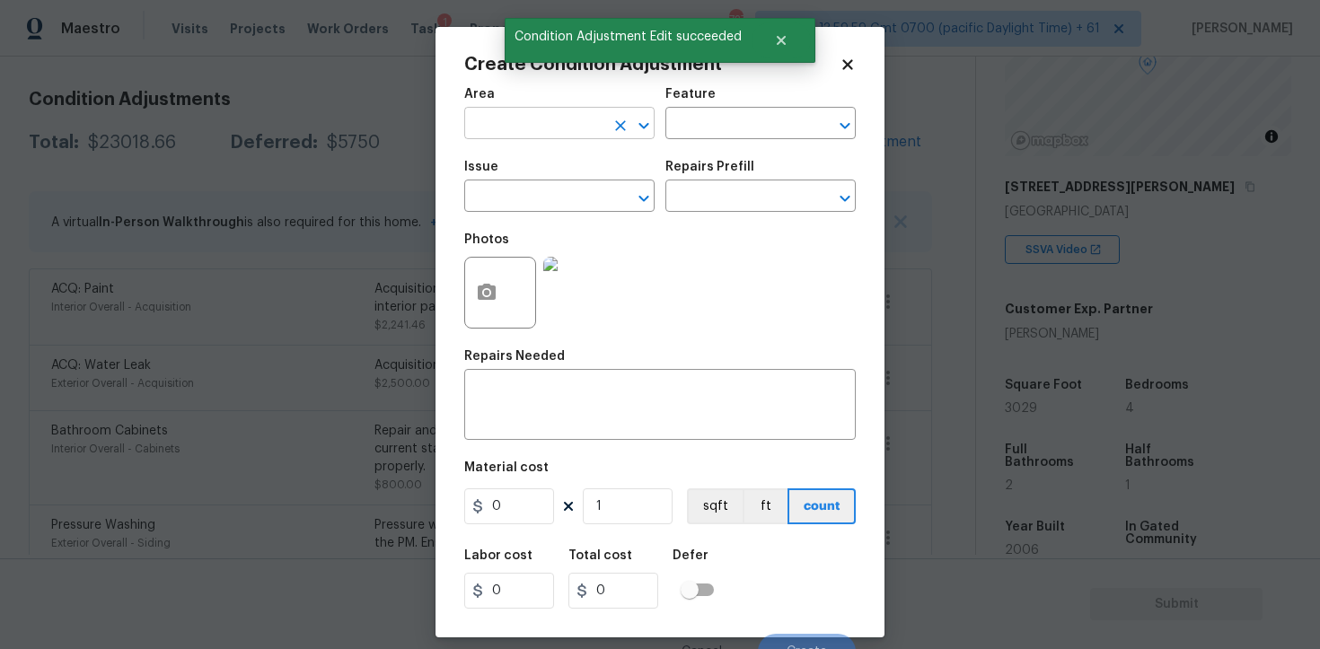
click at [571, 134] on input "text" at bounding box center [534, 125] width 140 height 28
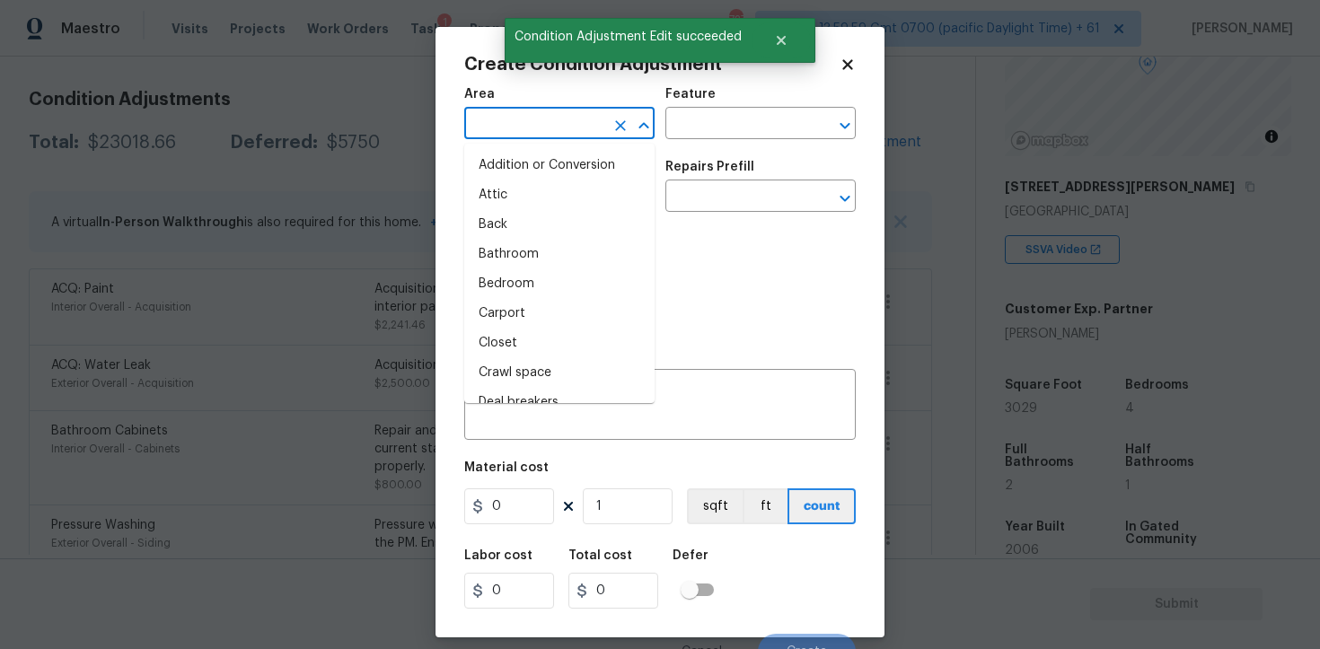
click at [571, 134] on input "text" at bounding box center [534, 125] width 140 height 28
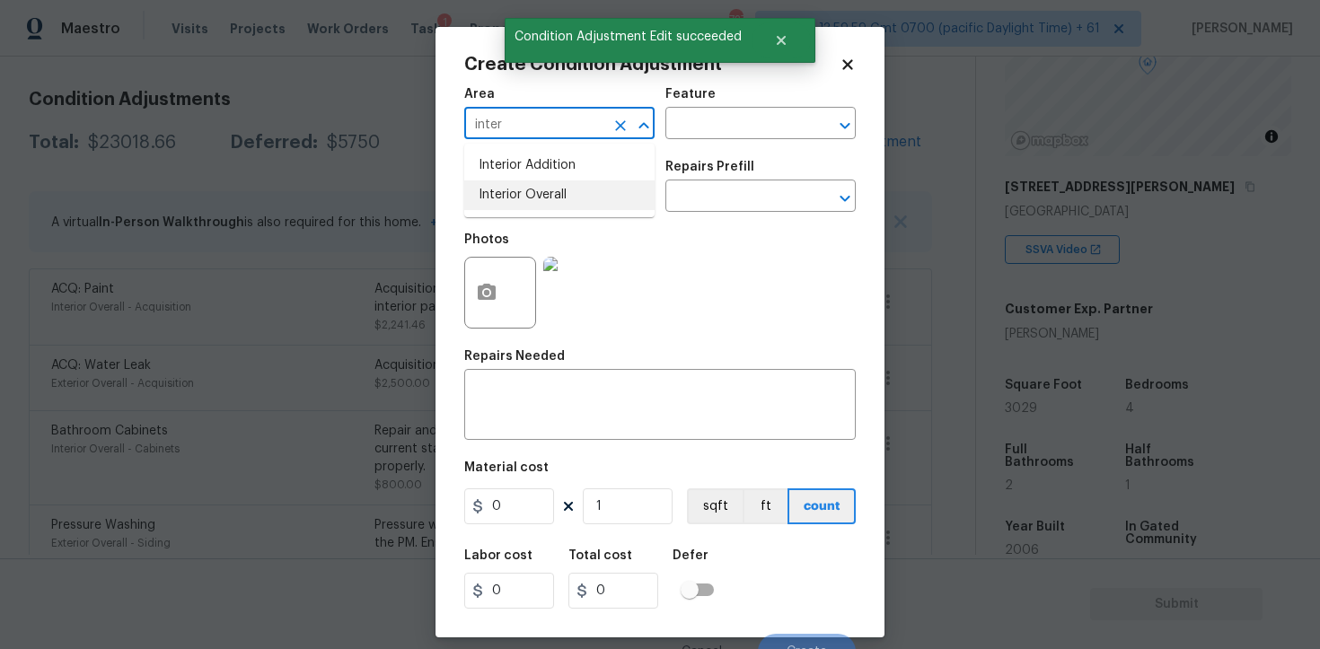
click at [576, 187] on li "Interior Overall" at bounding box center [559, 195] width 190 height 30
type input "Interior Overall"
click at [576, 187] on input "text" at bounding box center [534, 198] width 140 height 28
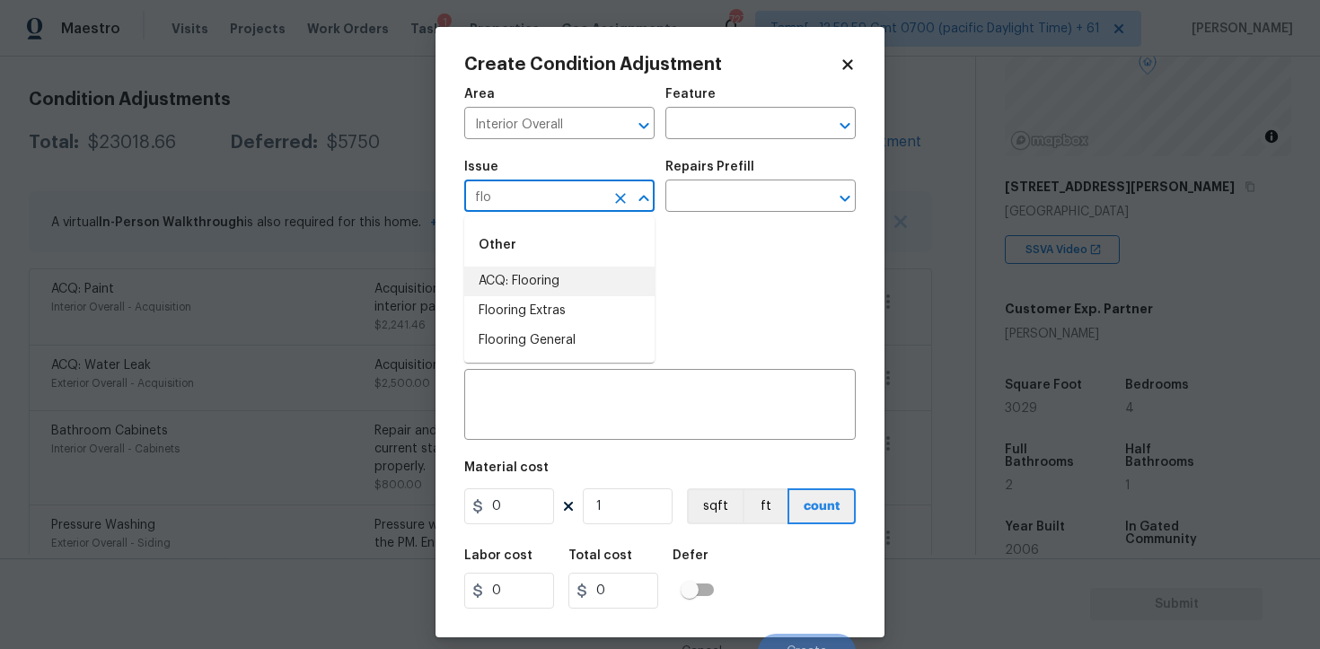
click at [611, 277] on li "ACQ: Flooring" at bounding box center [559, 282] width 190 height 30
type input "ACQ: Flooring"
click at [718, 188] on input "text" at bounding box center [735, 198] width 140 height 28
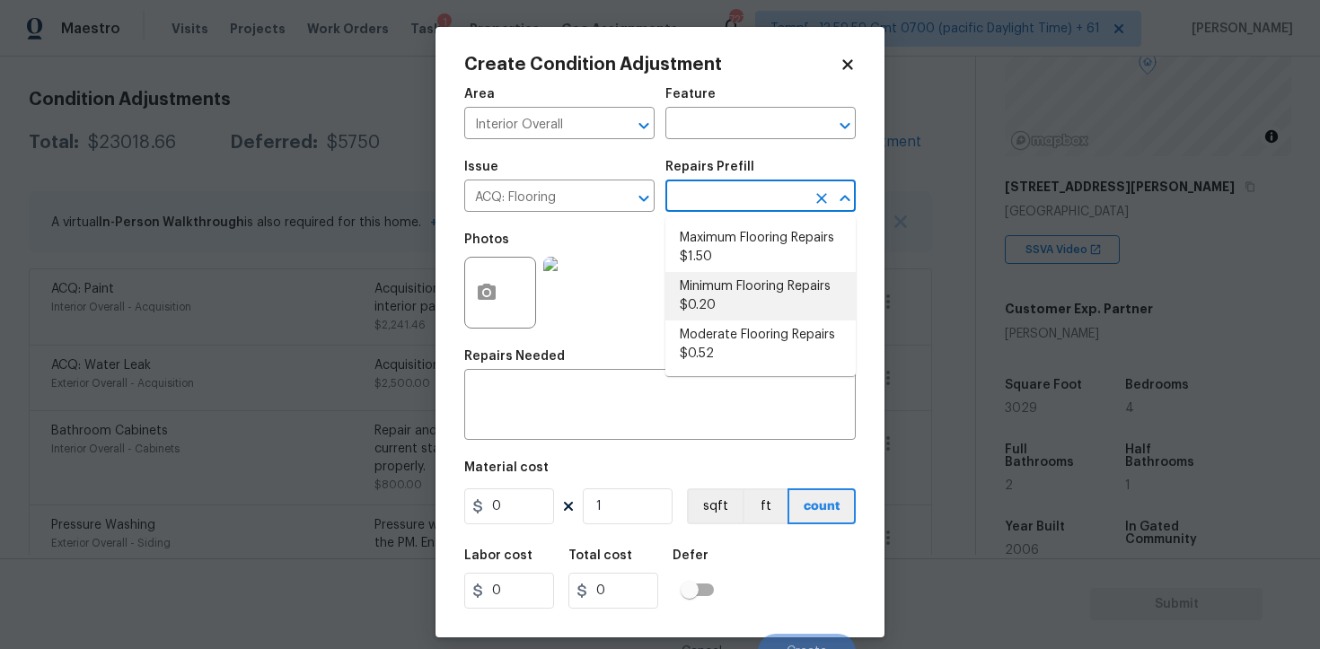
click at [722, 311] on li "Minimum Flooring Repairs $0.20" at bounding box center [760, 296] width 190 height 48
type input "Acquisition"
type textarea "Acquisition Scope: Minimum flooring repairs"
type input "0.2"
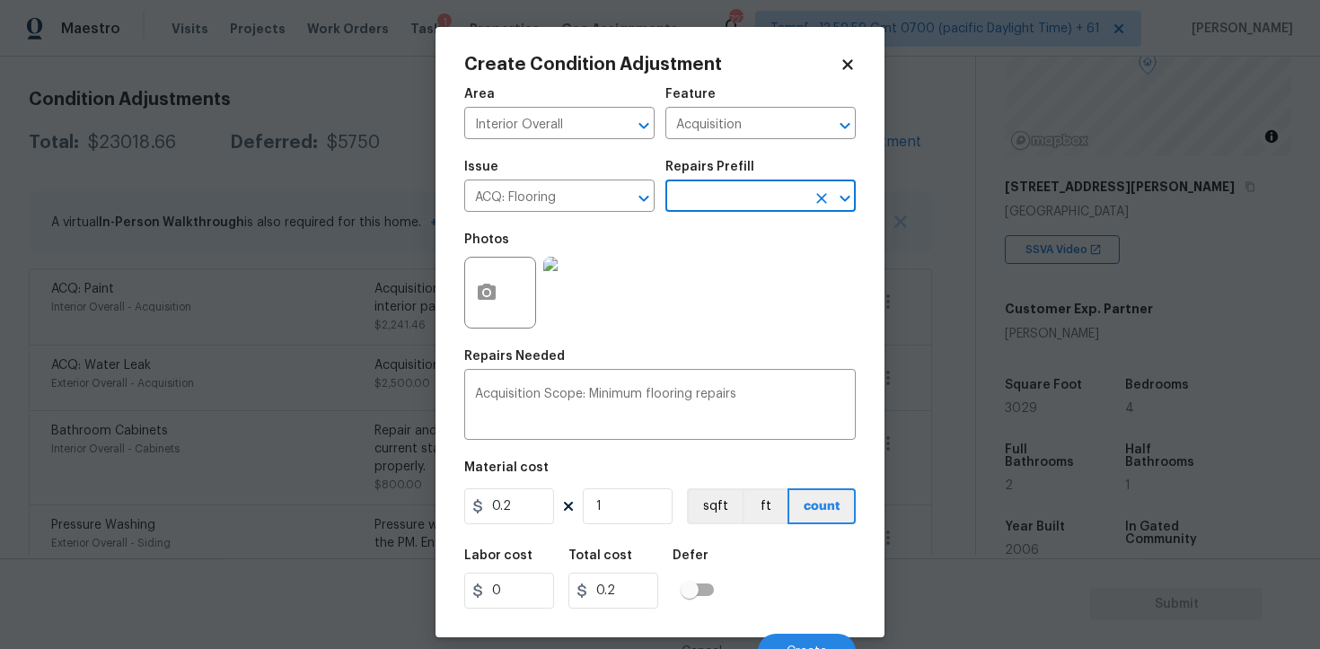
click at [714, 196] on input "text" at bounding box center [735, 198] width 140 height 28
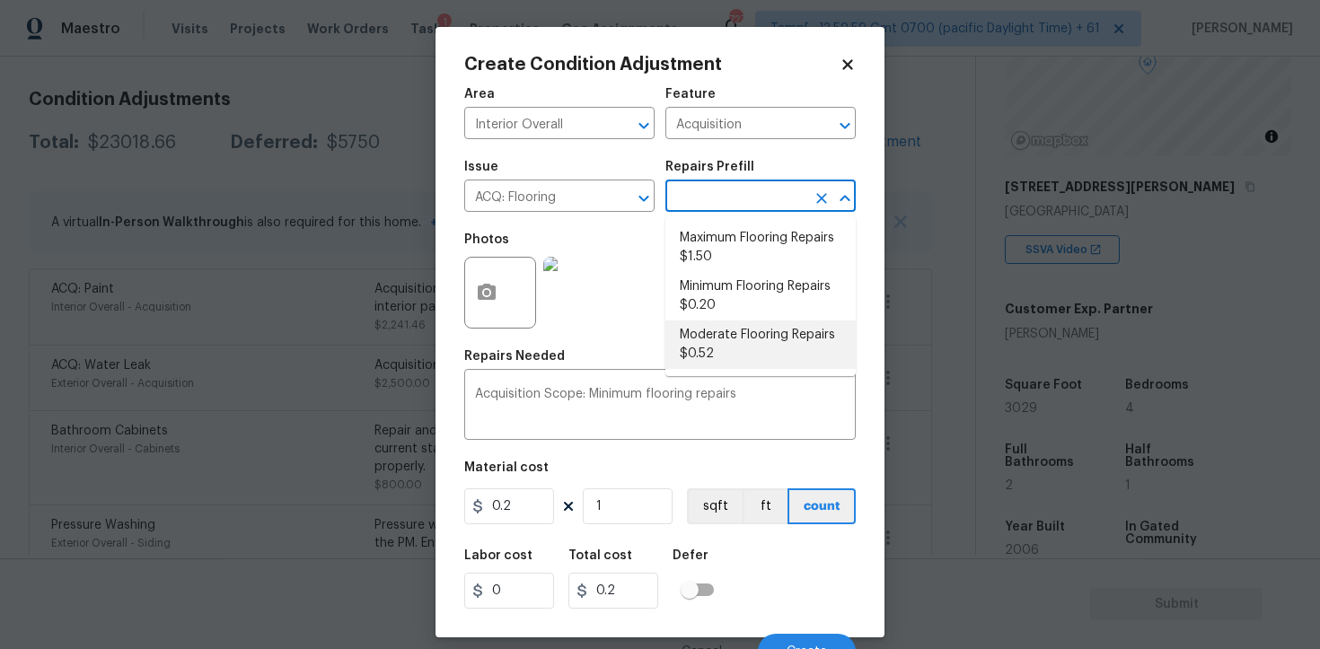
click at [725, 356] on li "Moderate Flooring Repairs $0.52" at bounding box center [760, 345] width 190 height 48
type textarea "Acquisition Scope: Moderate flooring repairs"
type input "0.52"
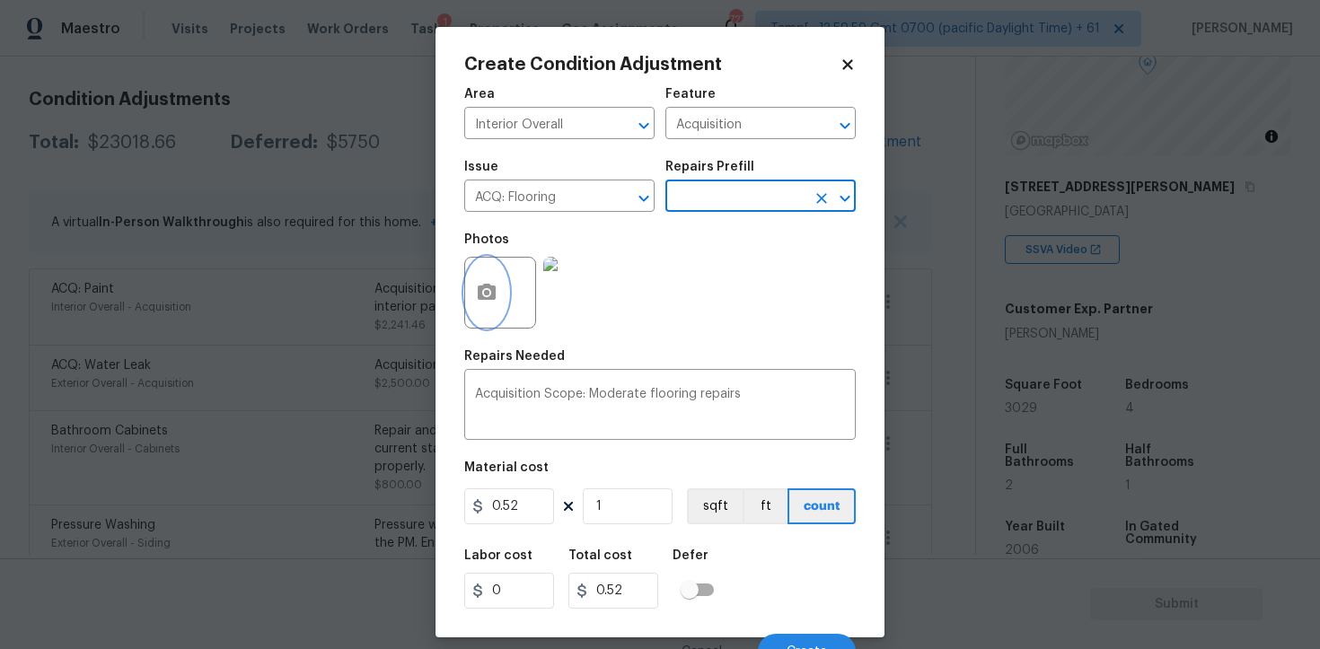
click at [493, 298] on icon "button" at bounding box center [487, 292] width 18 height 16
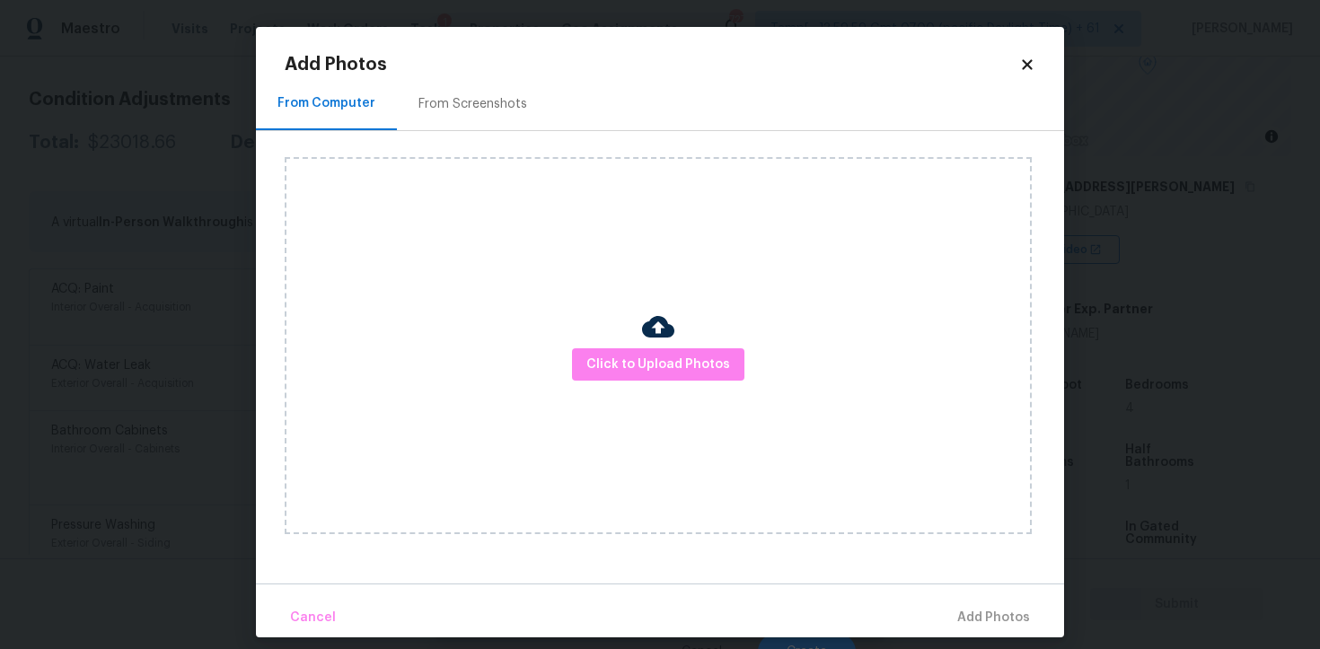
click at [592, 336] on div "Click to Upload Photos" at bounding box center [658, 345] width 747 height 377
click at [637, 350] on button "Click to Upload Photos" at bounding box center [658, 364] width 172 height 33
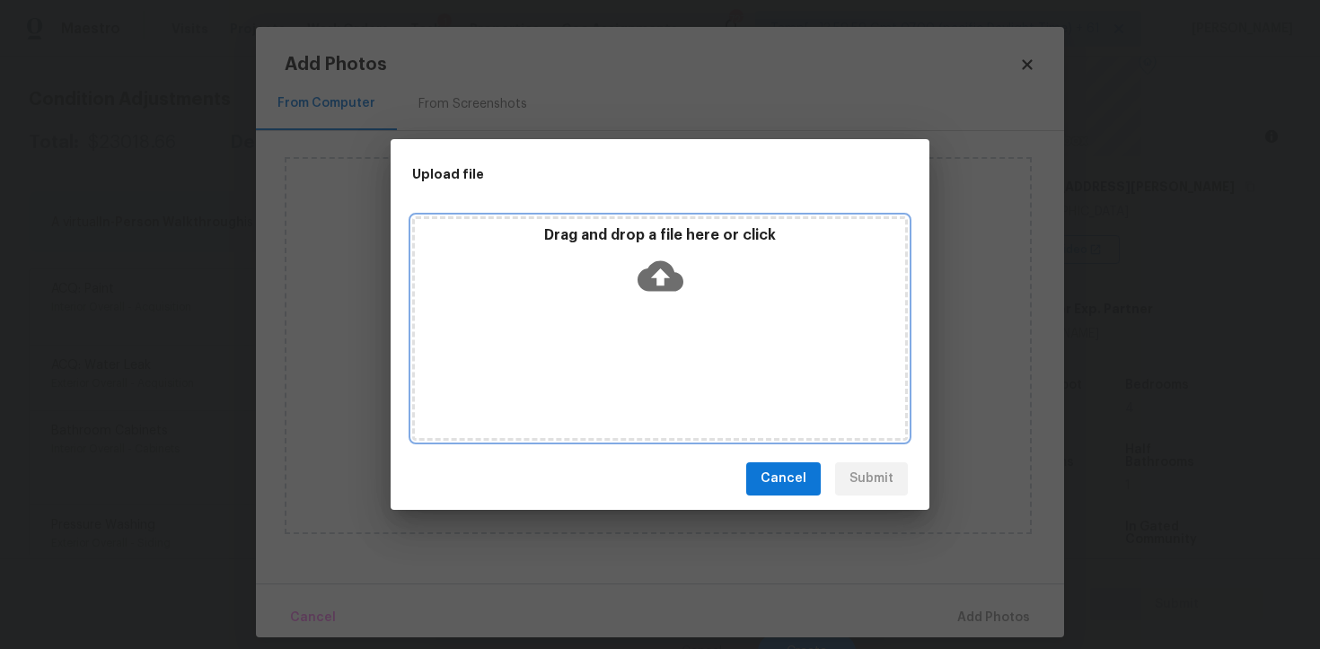
click at [655, 280] on icon at bounding box center [660, 275] width 46 height 31
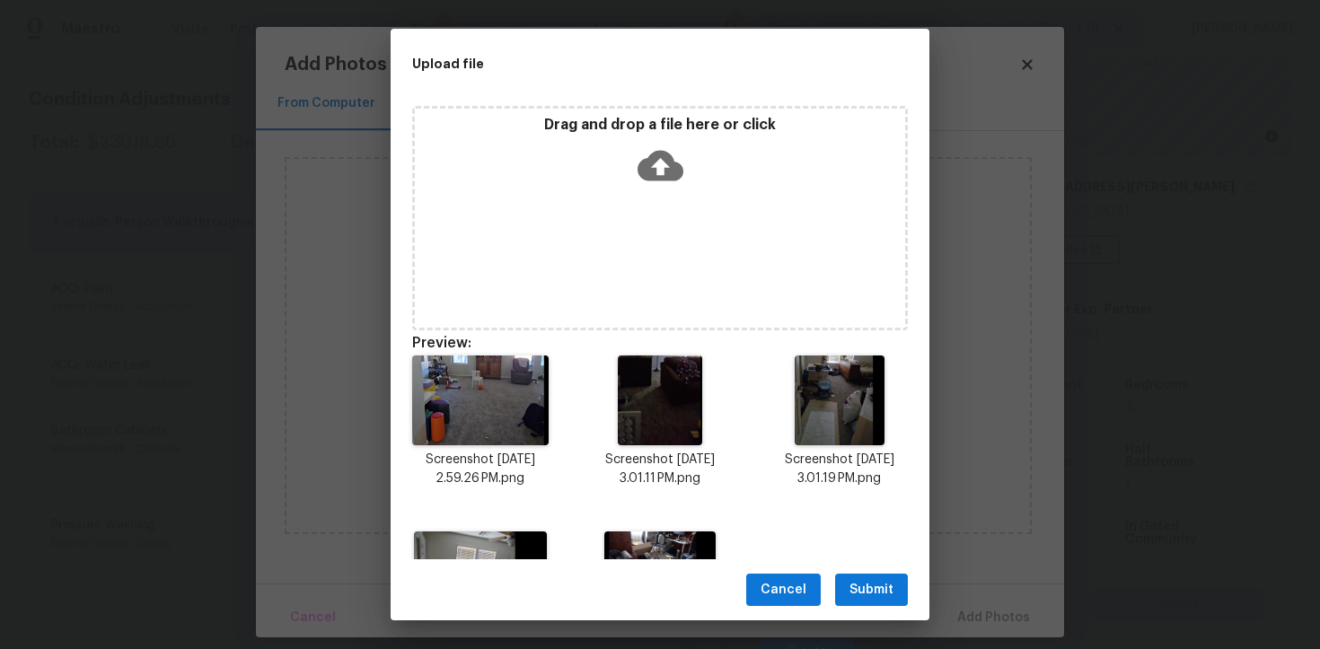
scroll to position [127, 0]
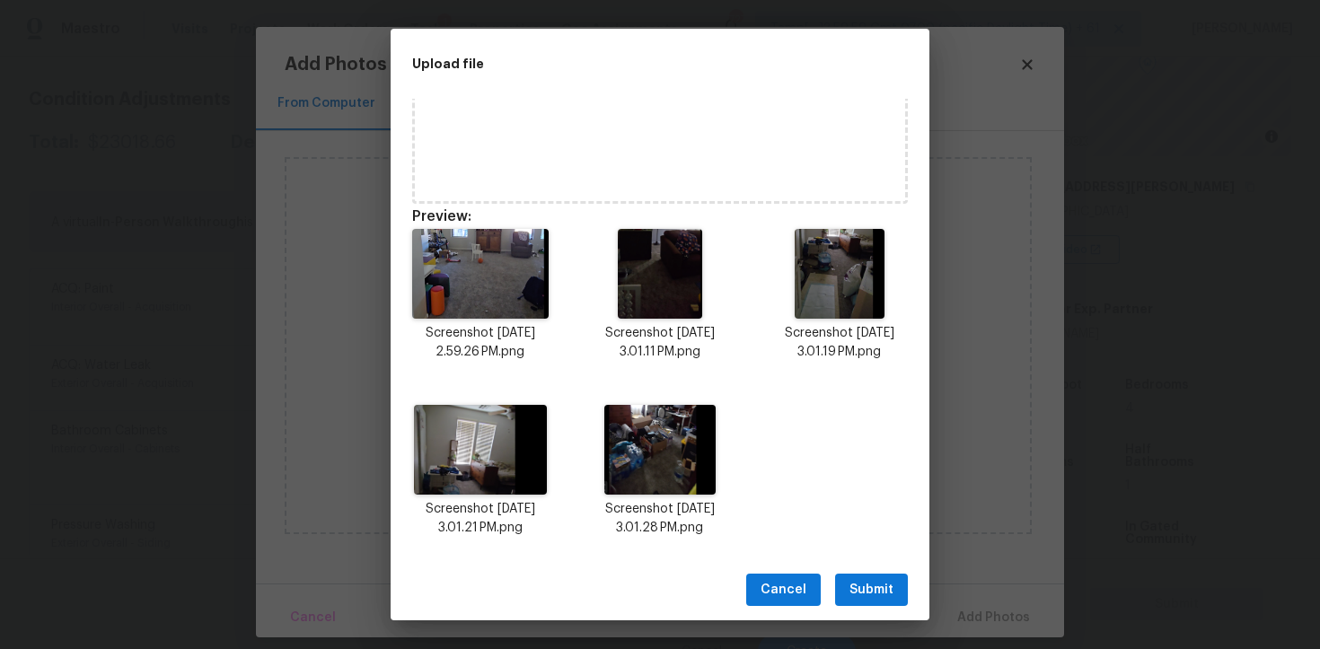
click at [858, 604] on button "Submit" at bounding box center [871, 590] width 73 height 33
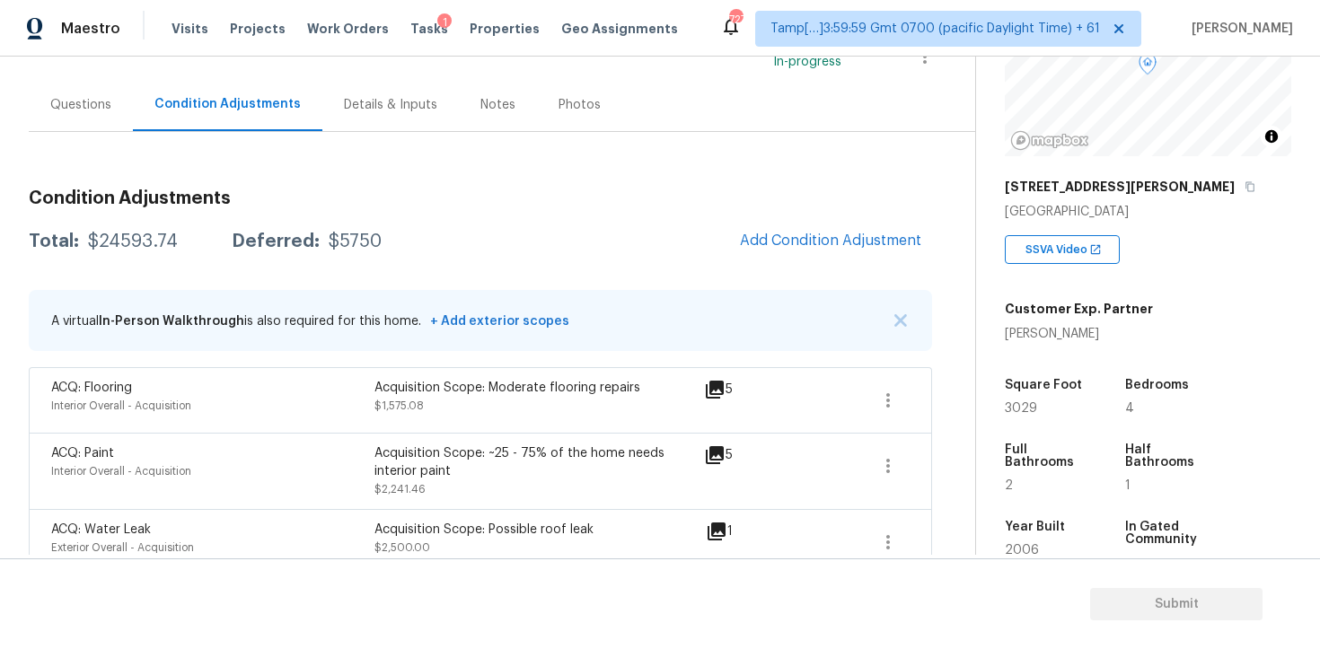
click at [453, 418] on div "Acquisition Scope: Moderate flooring repairs $1,575.08" at bounding box center [535, 400] width 323 height 43
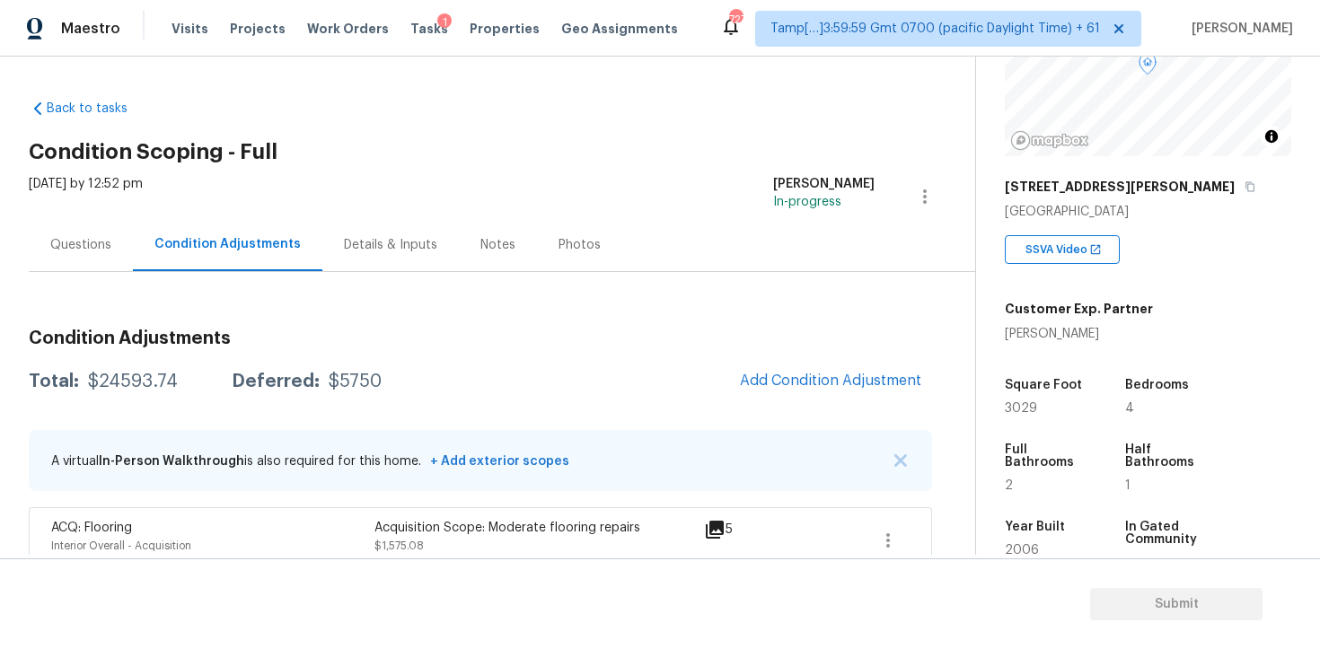
click at [74, 242] on div "Questions" at bounding box center [80, 245] width 61 height 18
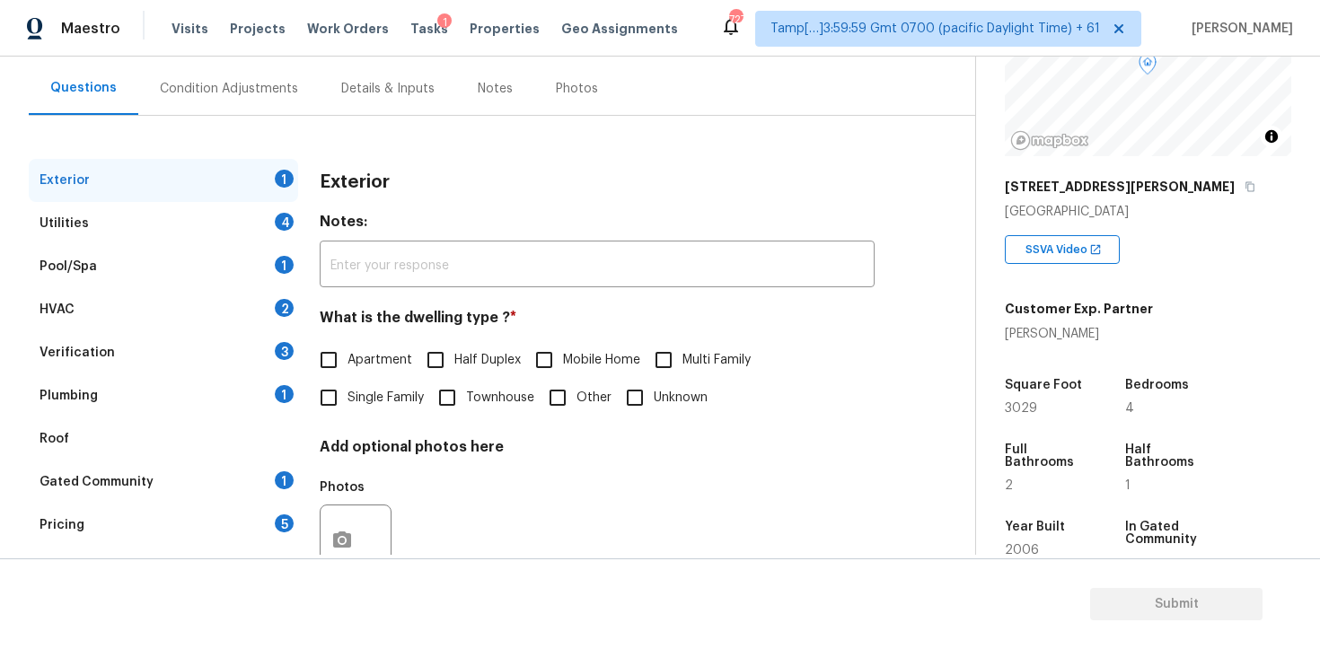
scroll to position [180, 0]
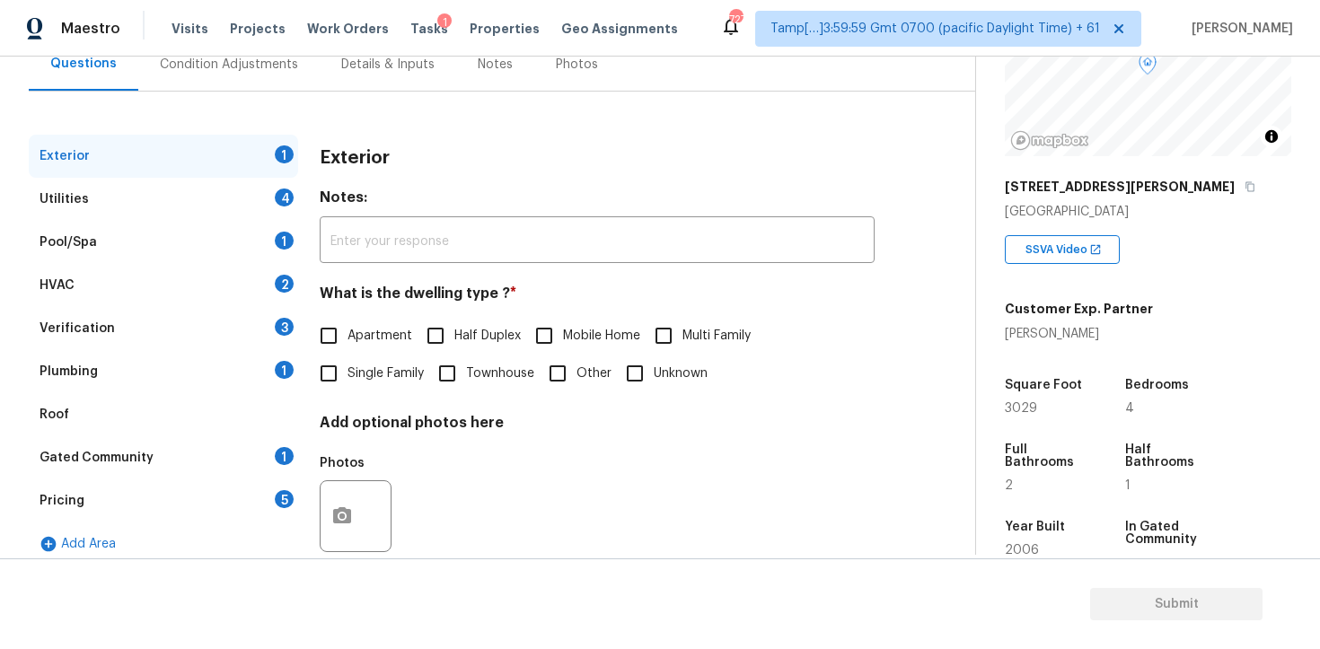
click at [331, 392] on input "Single Family" at bounding box center [329, 374] width 38 height 38
checkbox input "true"
click at [245, 186] on div "Utilities 4" at bounding box center [163, 199] width 269 height 43
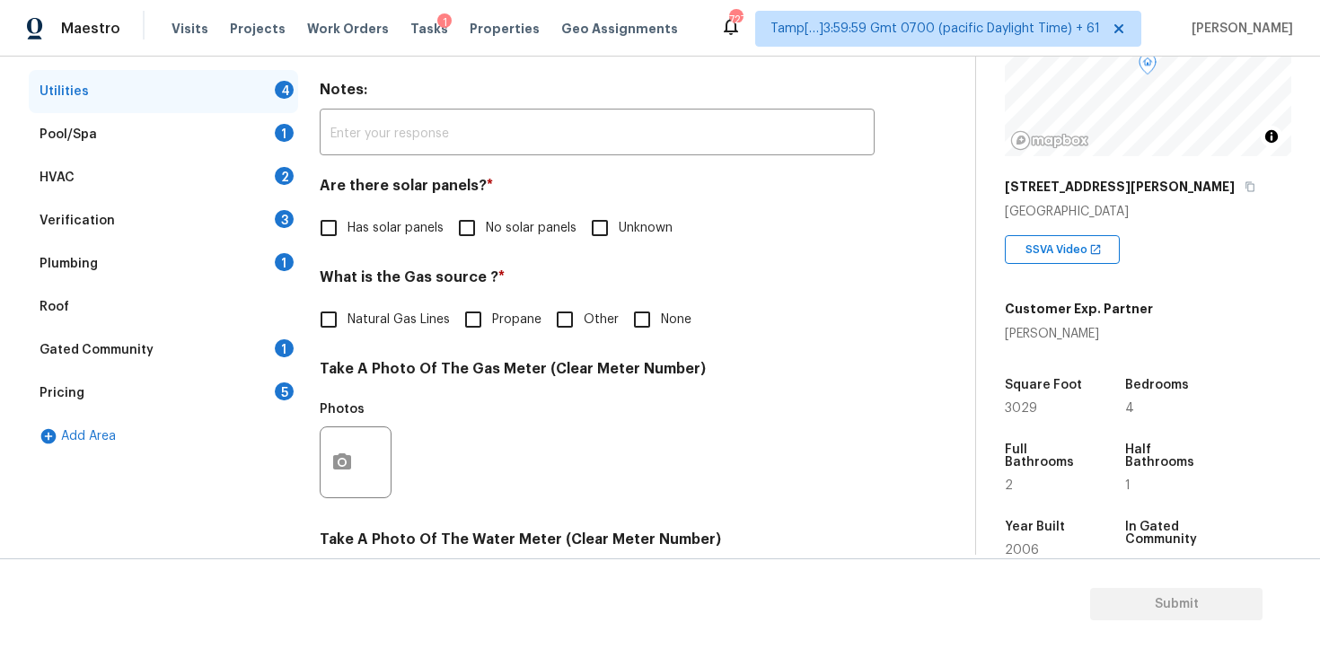
scroll to position [295, 0]
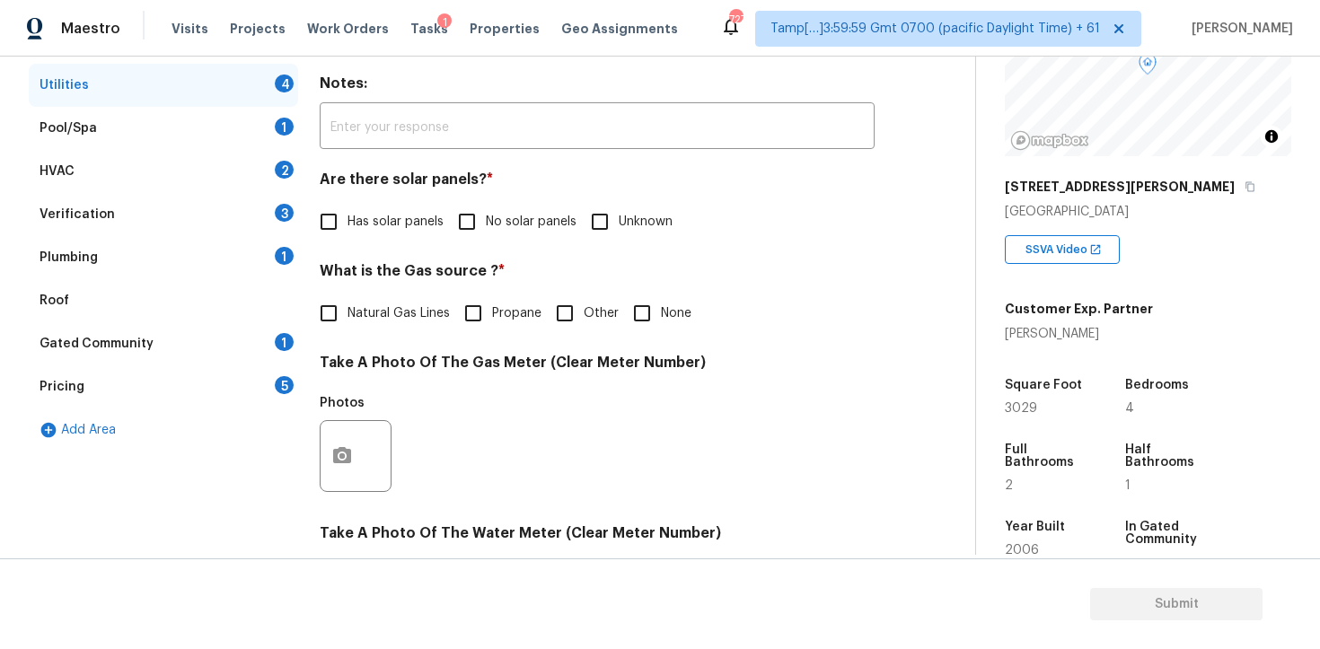
click at [473, 211] on input "No solar panels" at bounding box center [467, 222] width 38 height 38
checkbox input "true"
click at [414, 309] on span "Natural Gas Lines" at bounding box center [398, 315] width 102 height 19
click at [347, 309] on input "Natural Gas Lines" at bounding box center [329, 315] width 38 height 38
checkbox input "true"
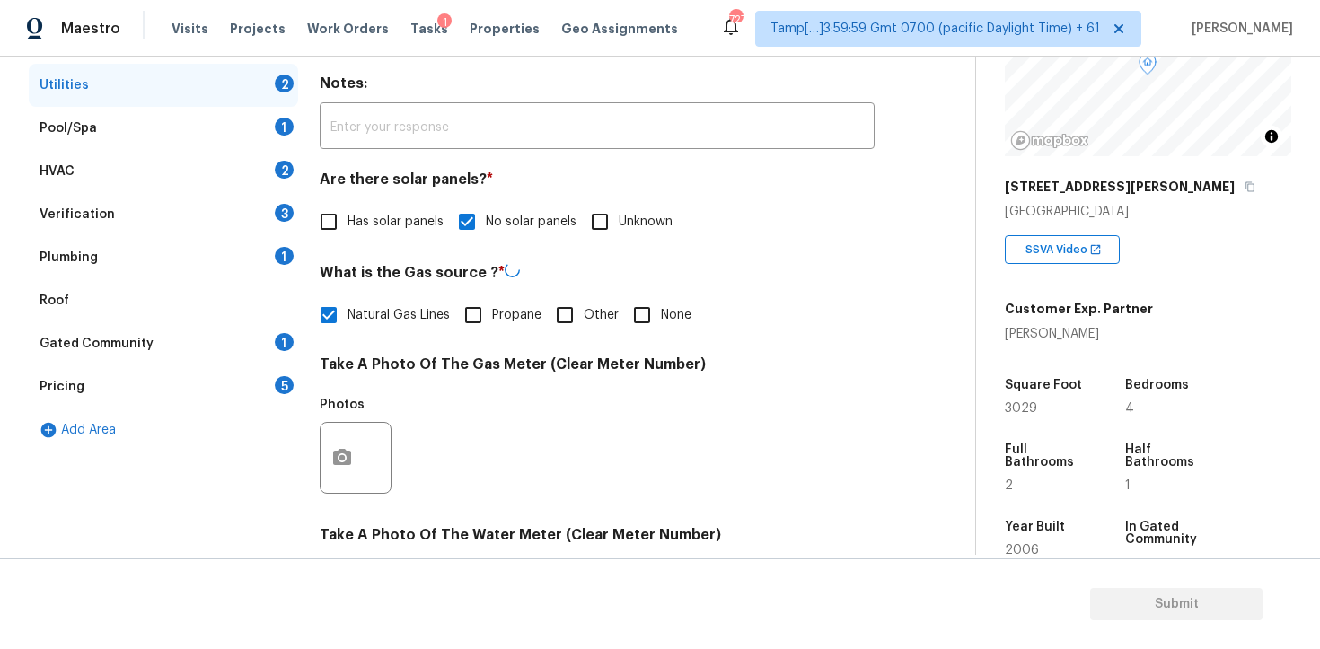
scroll to position [702, 0]
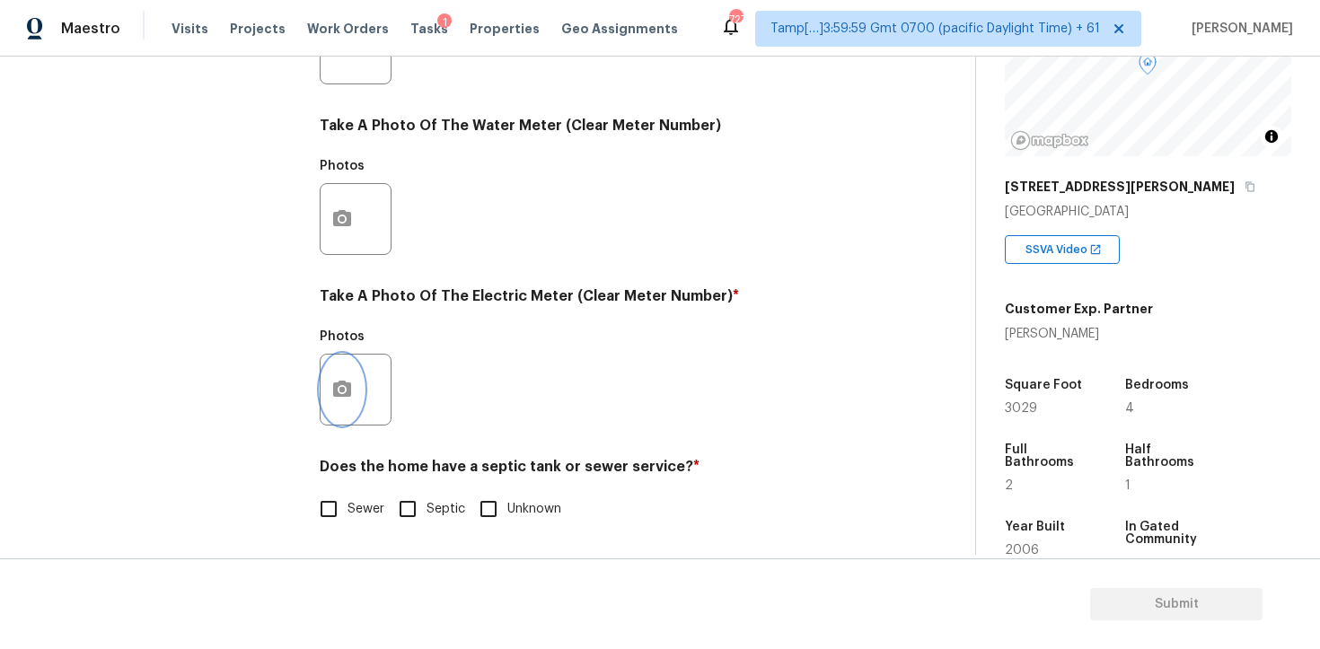
click at [346, 376] on button "button" at bounding box center [342, 390] width 43 height 70
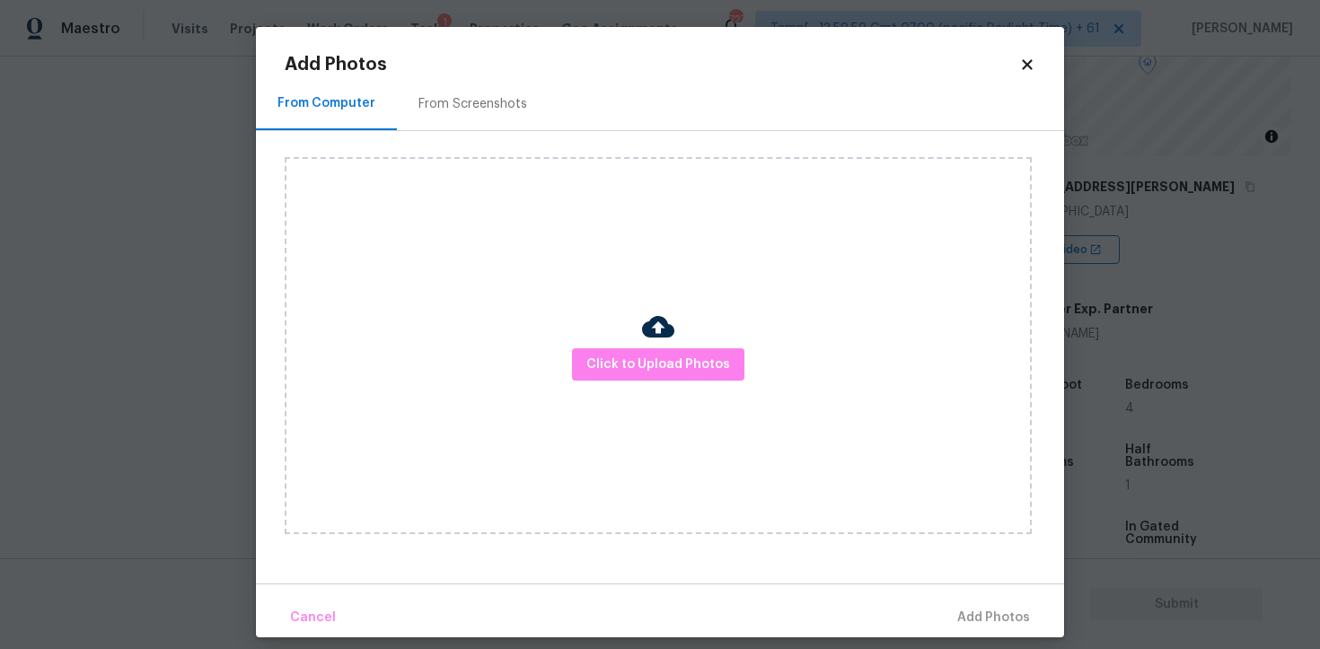
click at [560, 365] on div "Click to Upload Photos" at bounding box center [658, 345] width 747 height 377
click at [600, 357] on span "Click to Upload Photos" at bounding box center [658, 365] width 144 height 22
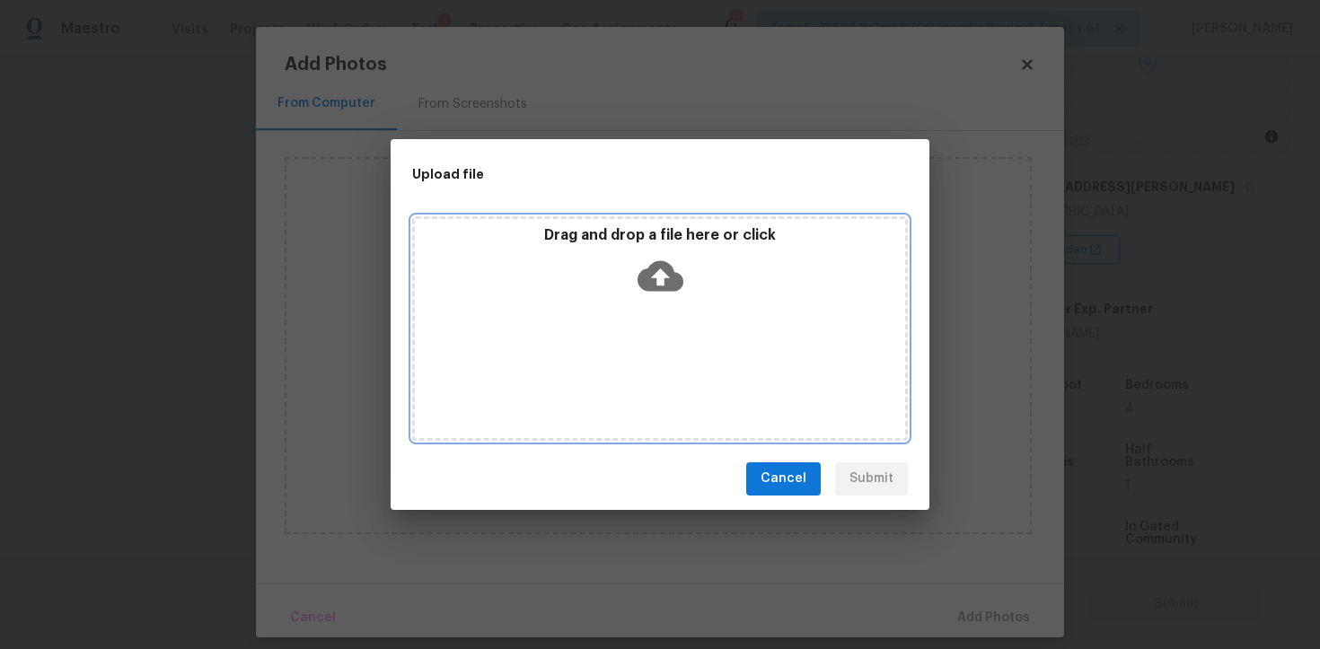
click at [643, 284] on icon at bounding box center [660, 275] width 46 height 31
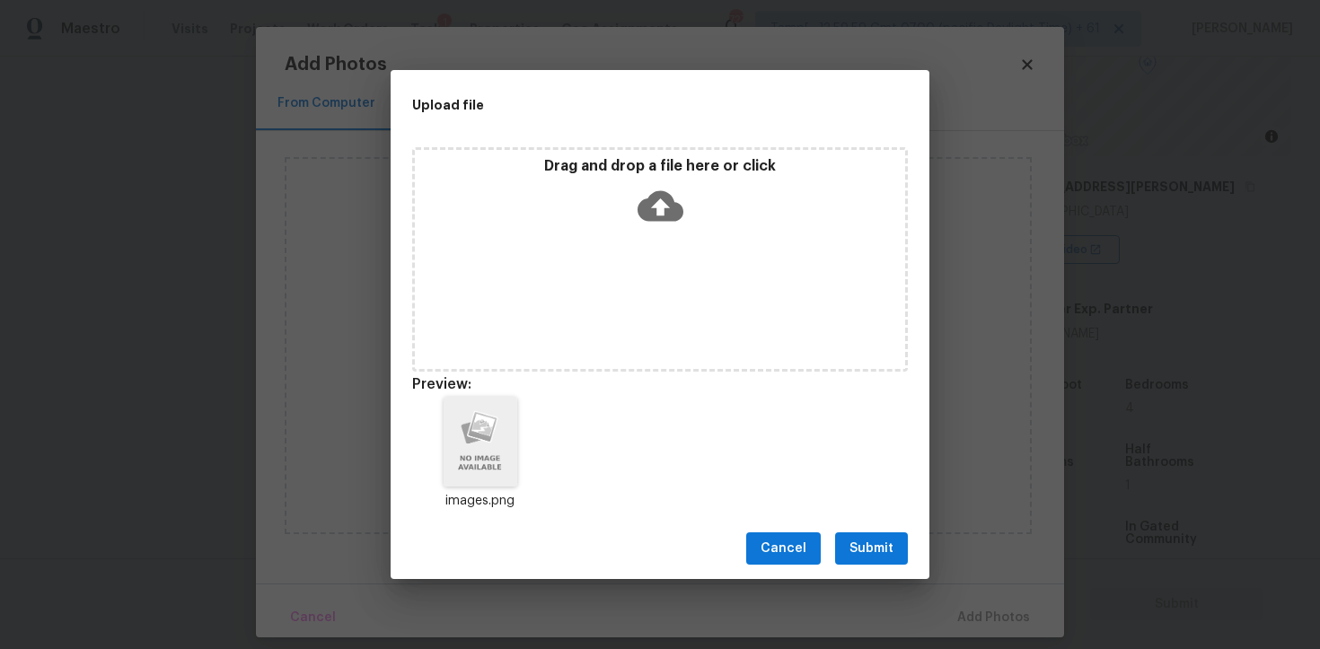
click at [891, 549] on span "Submit" at bounding box center [871, 549] width 44 height 22
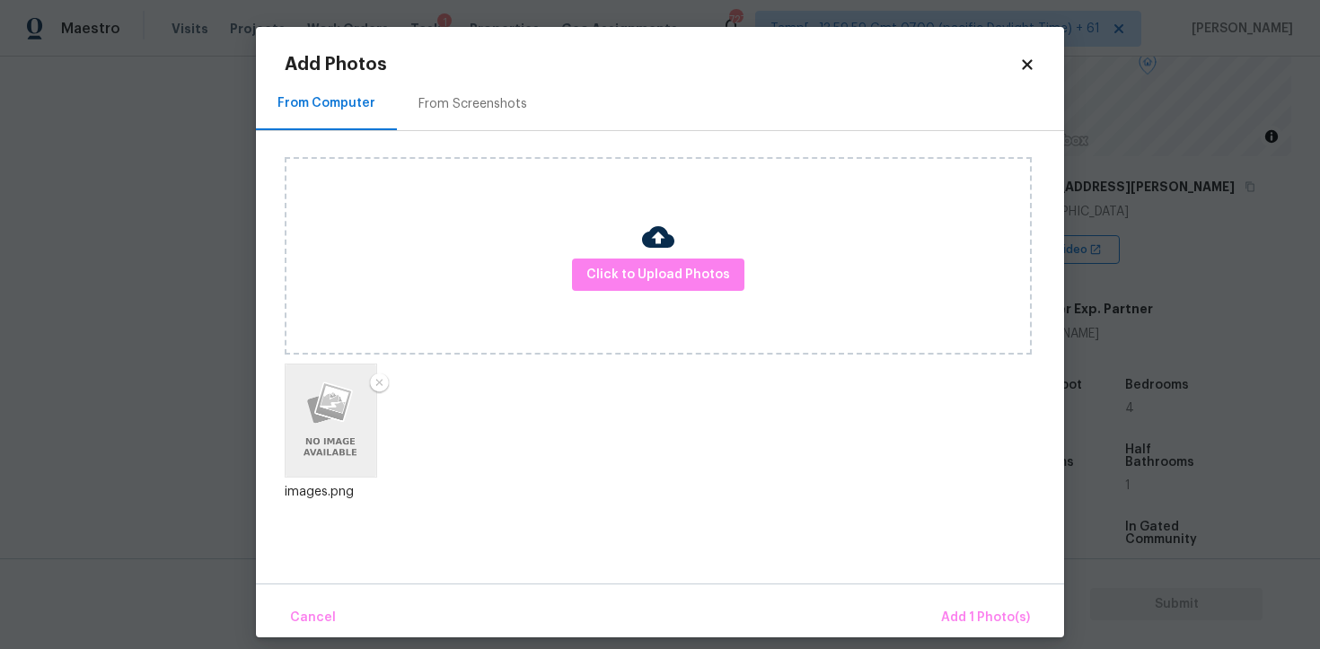
click at [958, 597] on div "Cancel Add 1 Photo(s)" at bounding box center [660, 611] width 808 height 54
click at [964, 623] on span "Add 1 Photo(s)" at bounding box center [985, 618] width 89 height 22
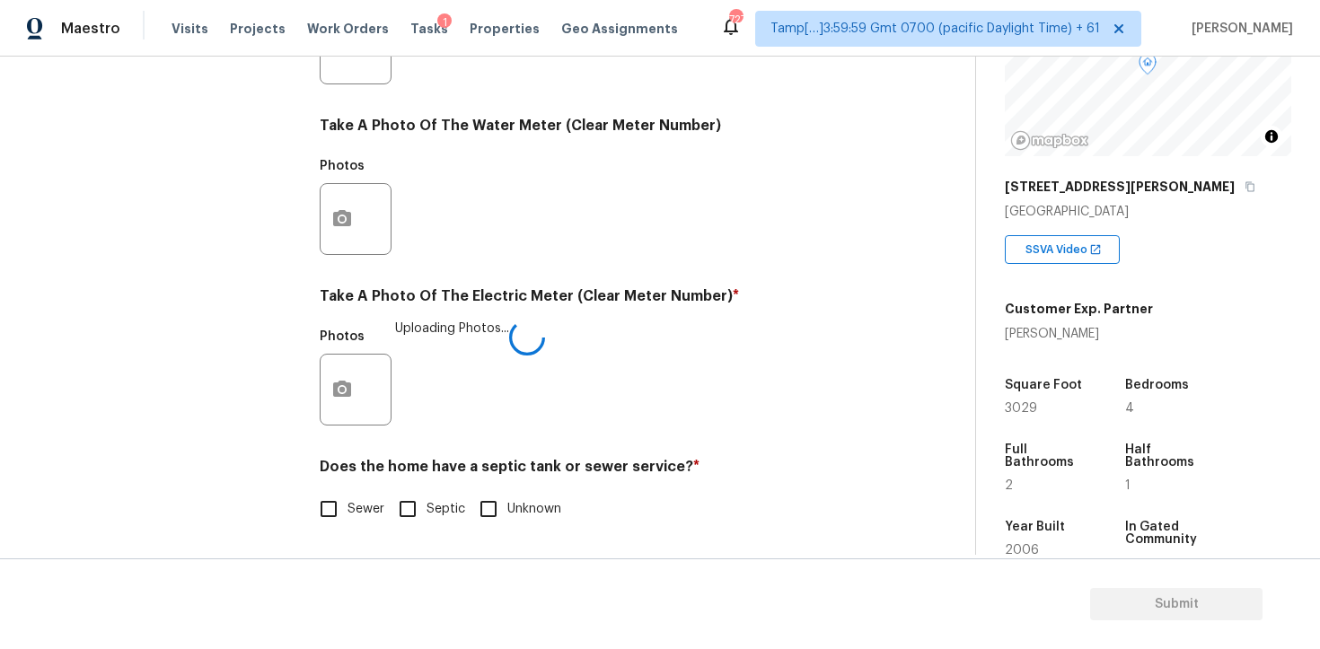
click at [312, 521] on input "Sewer" at bounding box center [329, 509] width 38 height 38
checkbox input "true"
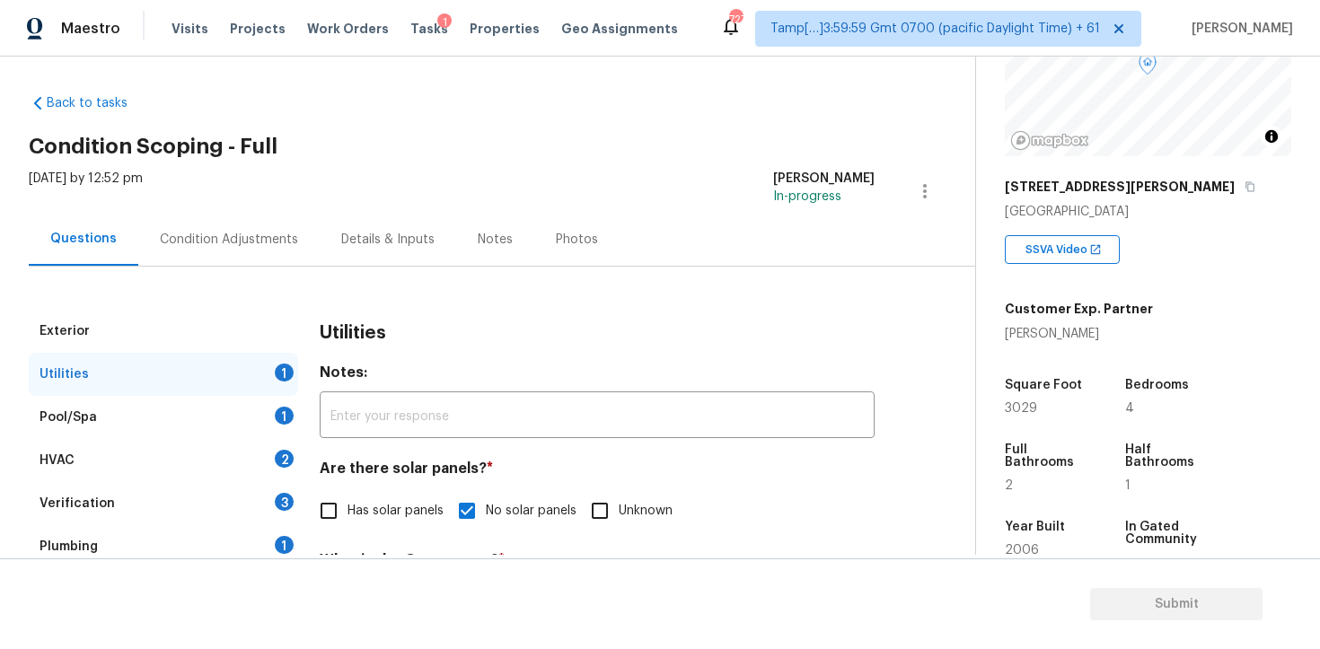
scroll to position [0, 0]
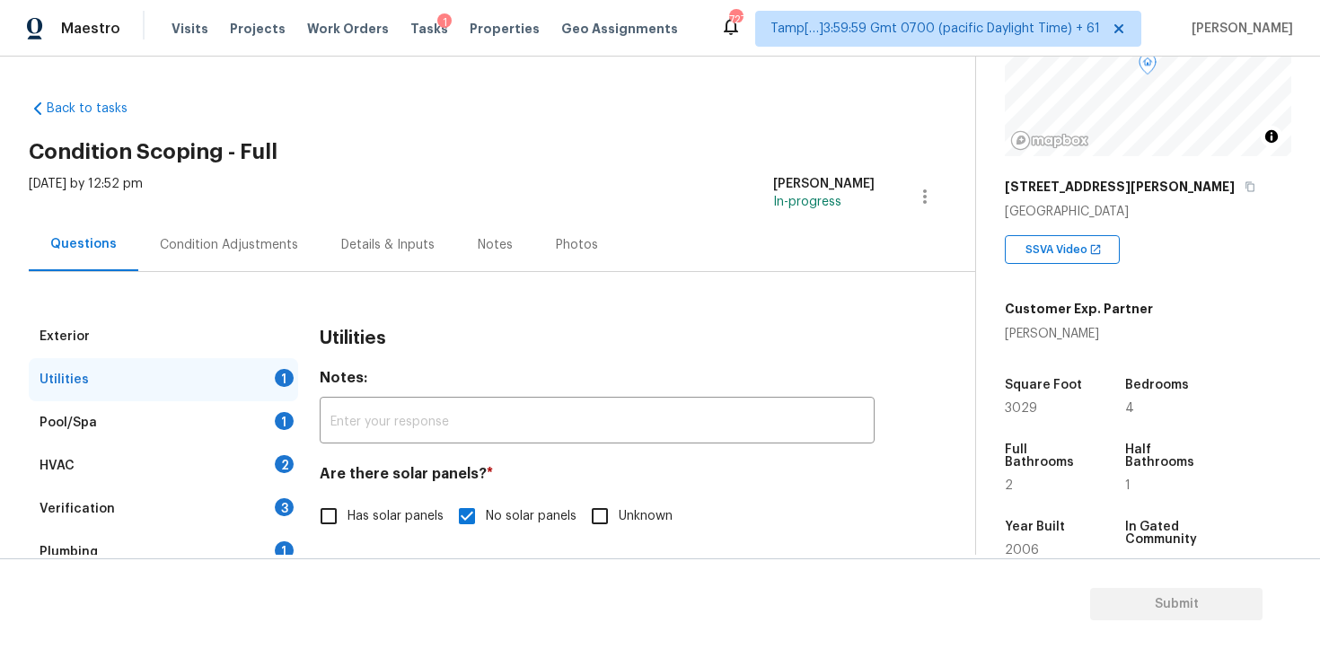
click at [273, 417] on div "Pool/Spa 1" at bounding box center [163, 422] width 269 height 43
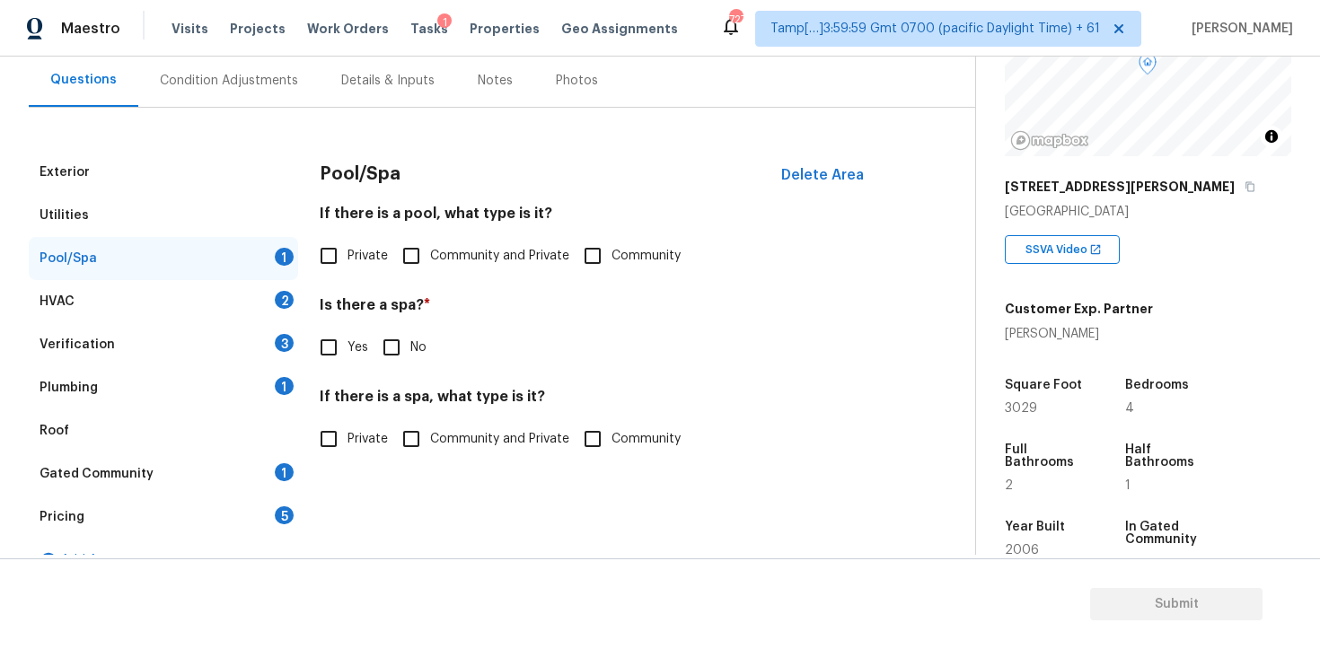
scroll to position [197, 0]
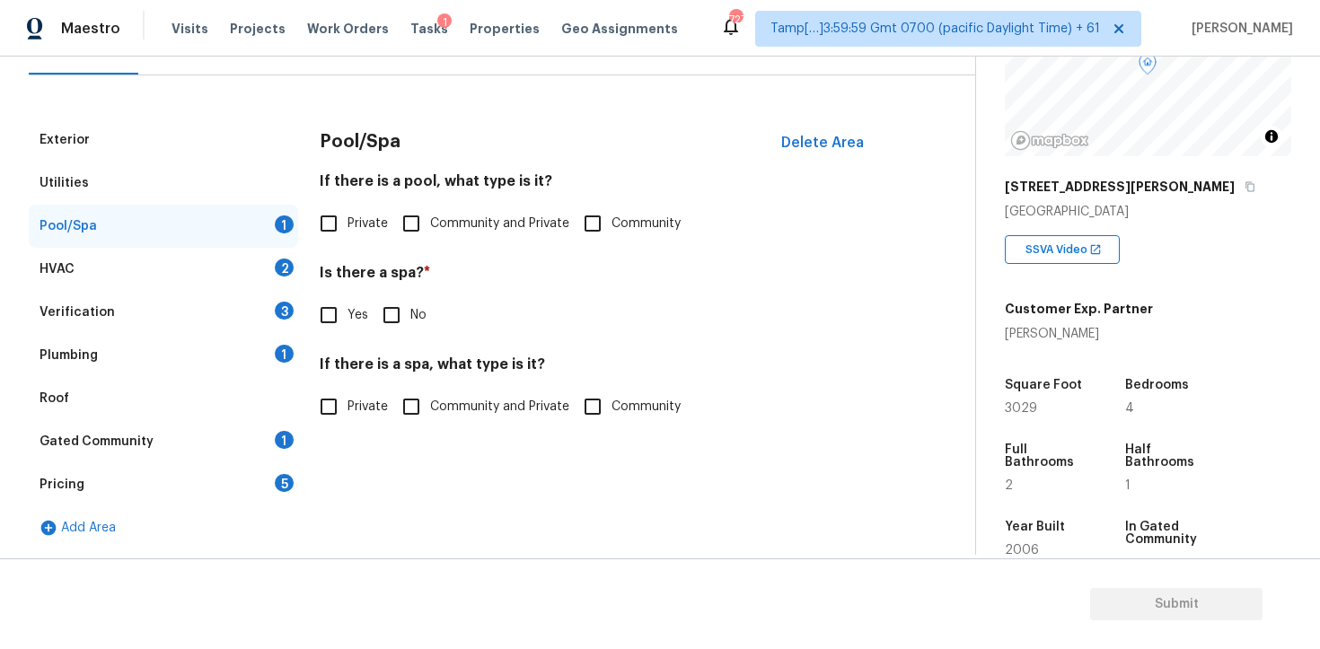
click at [329, 219] on input "Private" at bounding box center [329, 224] width 38 height 38
checkbox input "true"
click at [401, 317] on input "No" at bounding box center [392, 315] width 38 height 38
checkbox input "true"
click at [356, 410] on span "Private" at bounding box center [367, 409] width 40 height 19
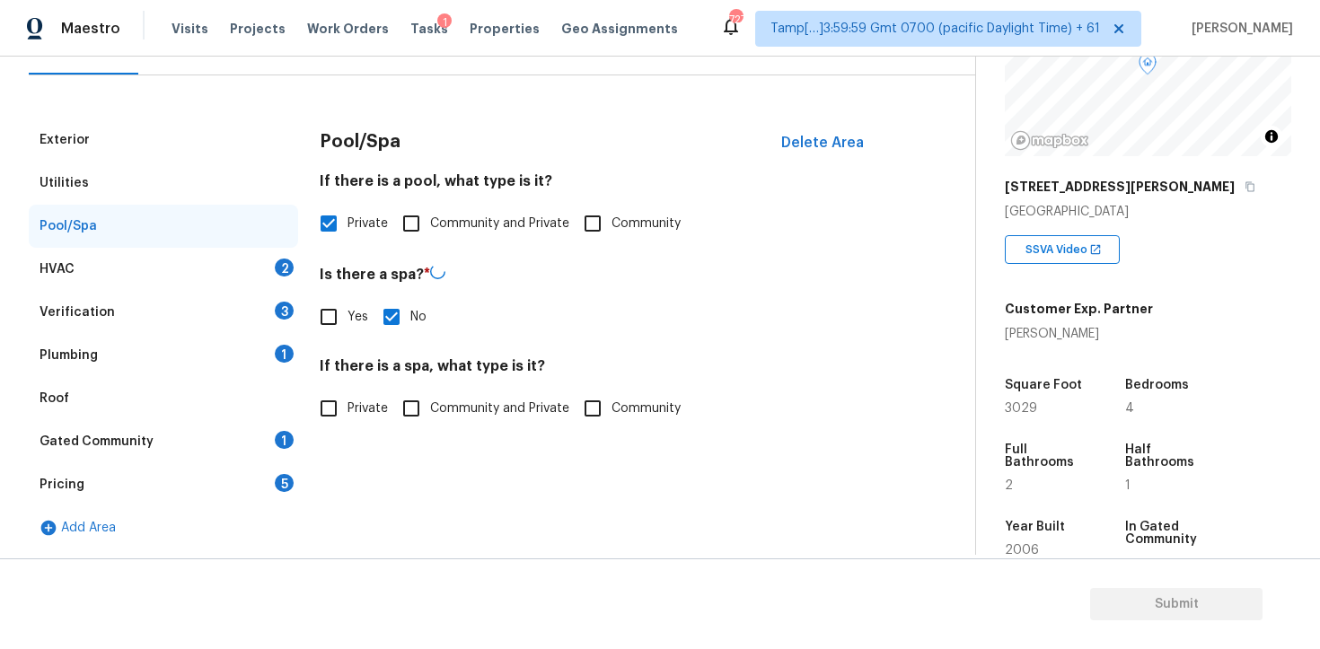
click at [347, 410] on input "Private" at bounding box center [329, 409] width 38 height 38
checkbox input "true"
click at [253, 280] on div "HVAC 2" at bounding box center [163, 269] width 269 height 43
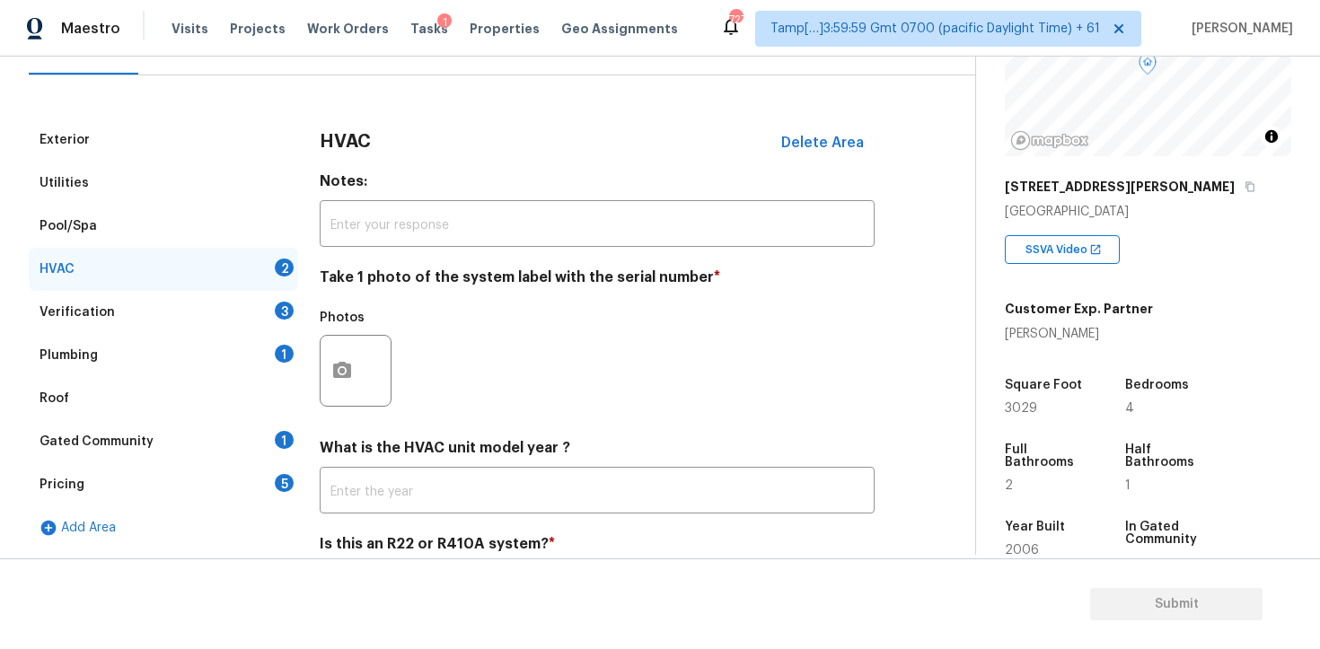
scroll to position [275, 0]
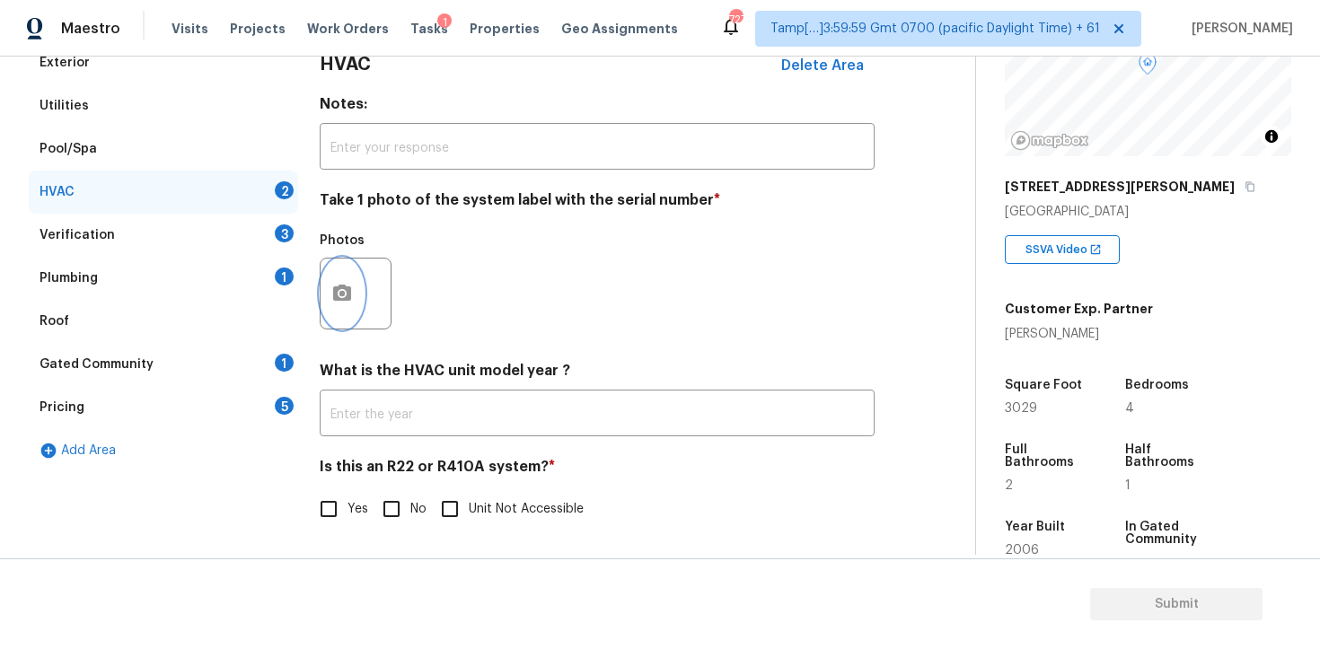
click at [347, 306] on button "button" at bounding box center [342, 294] width 43 height 70
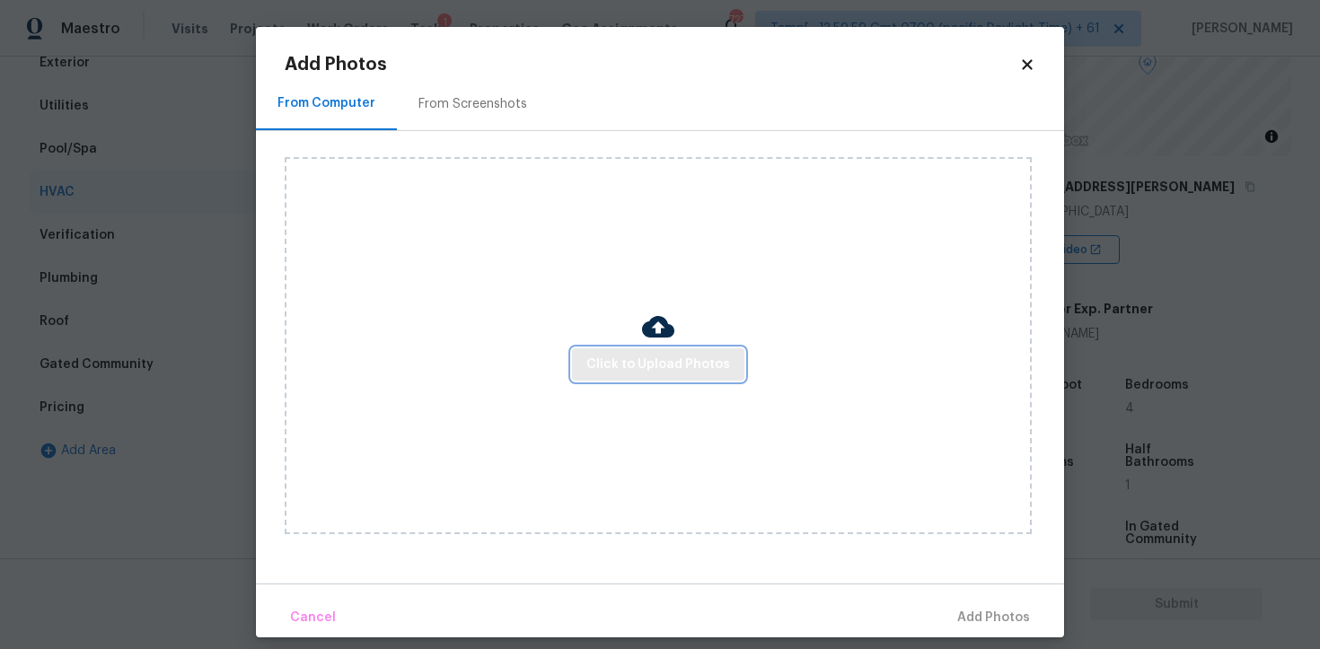
click at [660, 364] on span "Click to Upload Photos" at bounding box center [658, 365] width 144 height 22
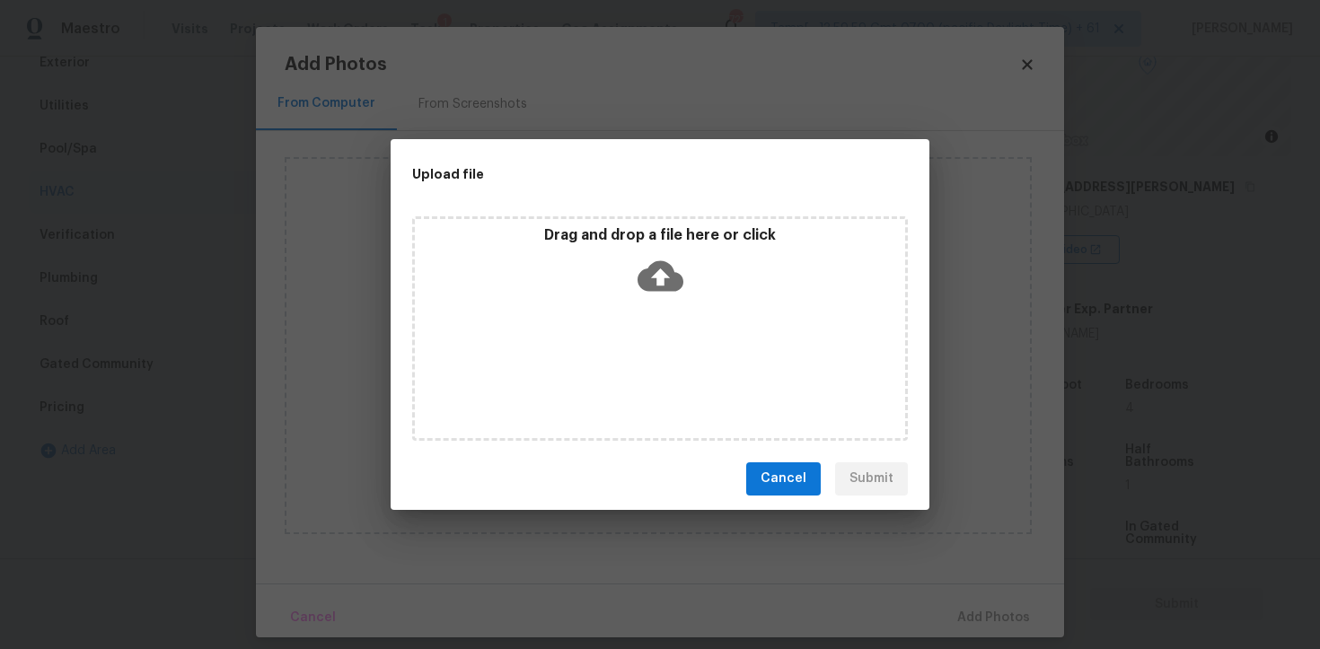
click at [656, 289] on icon at bounding box center [660, 275] width 46 height 31
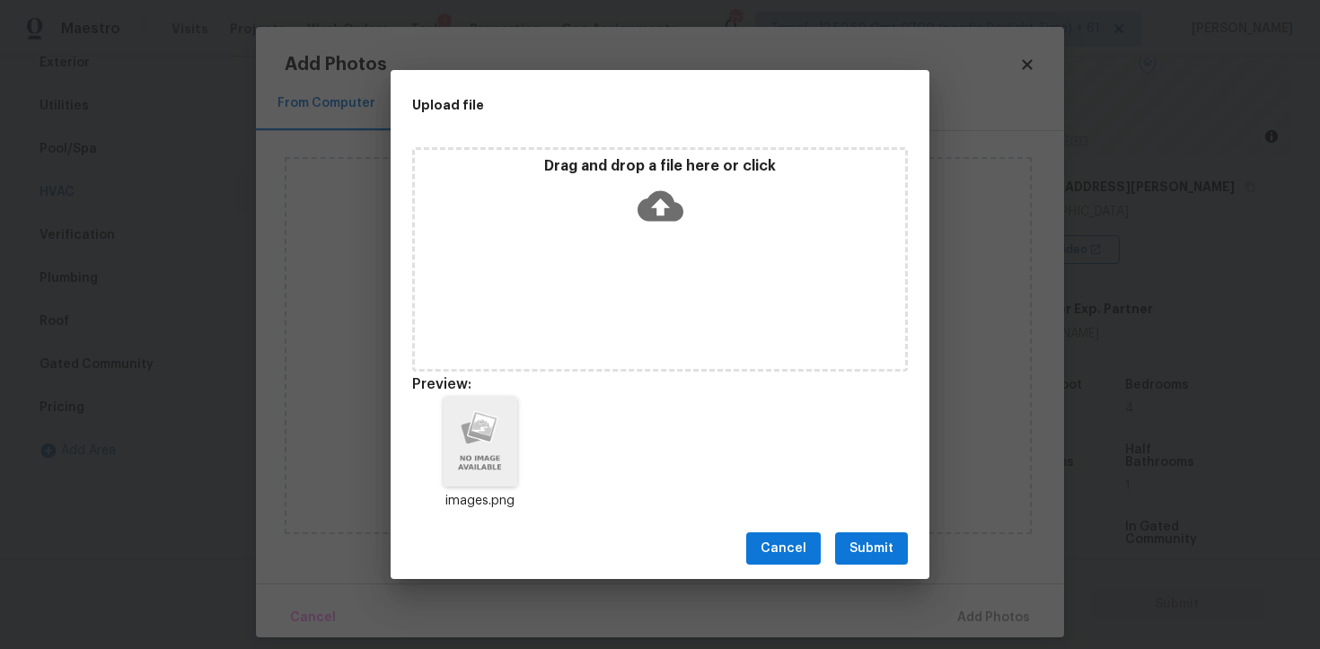
click at [892, 538] on span "Submit" at bounding box center [871, 549] width 44 height 22
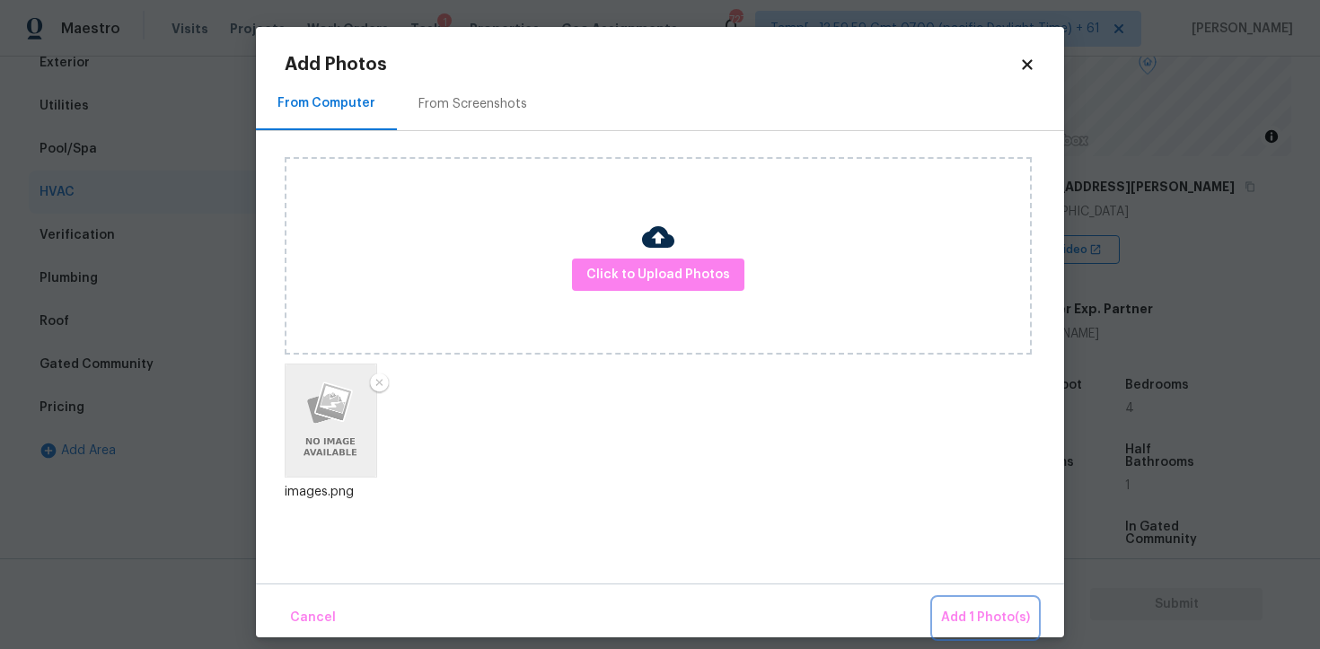
click at [961, 617] on span "Add 1 Photo(s)" at bounding box center [985, 618] width 89 height 22
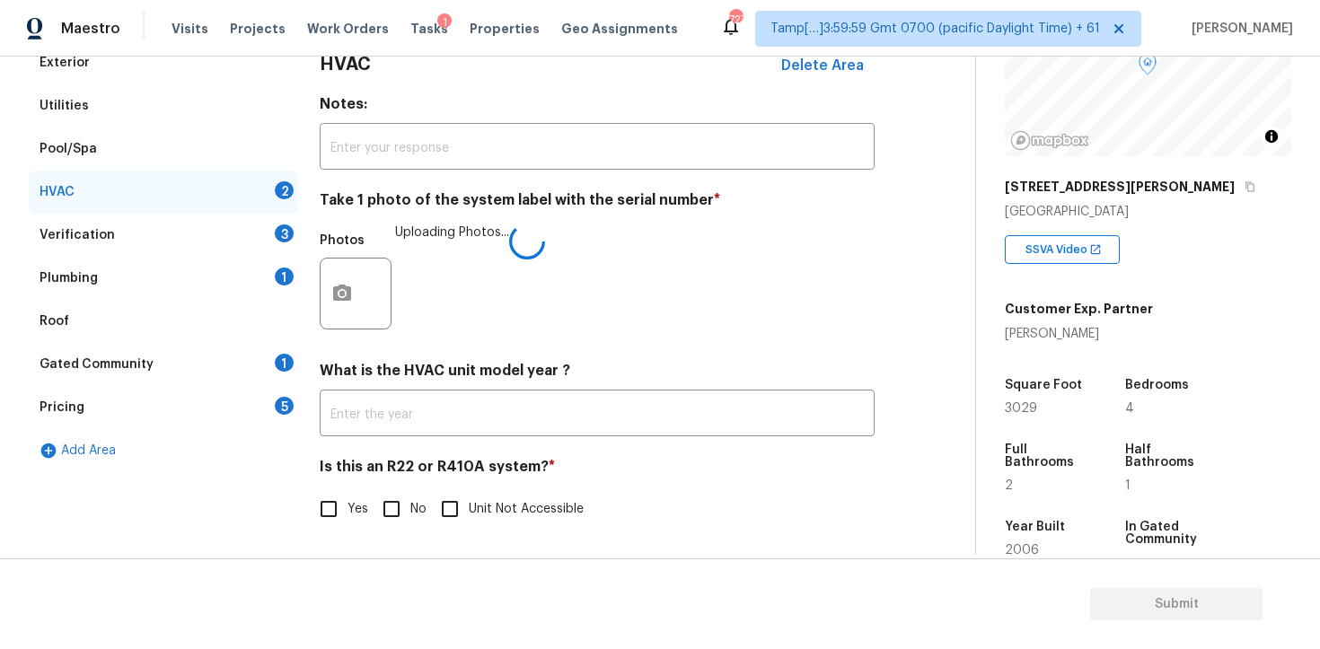
click at [404, 506] on input "No" at bounding box center [392, 509] width 38 height 38
checkbox input "true"
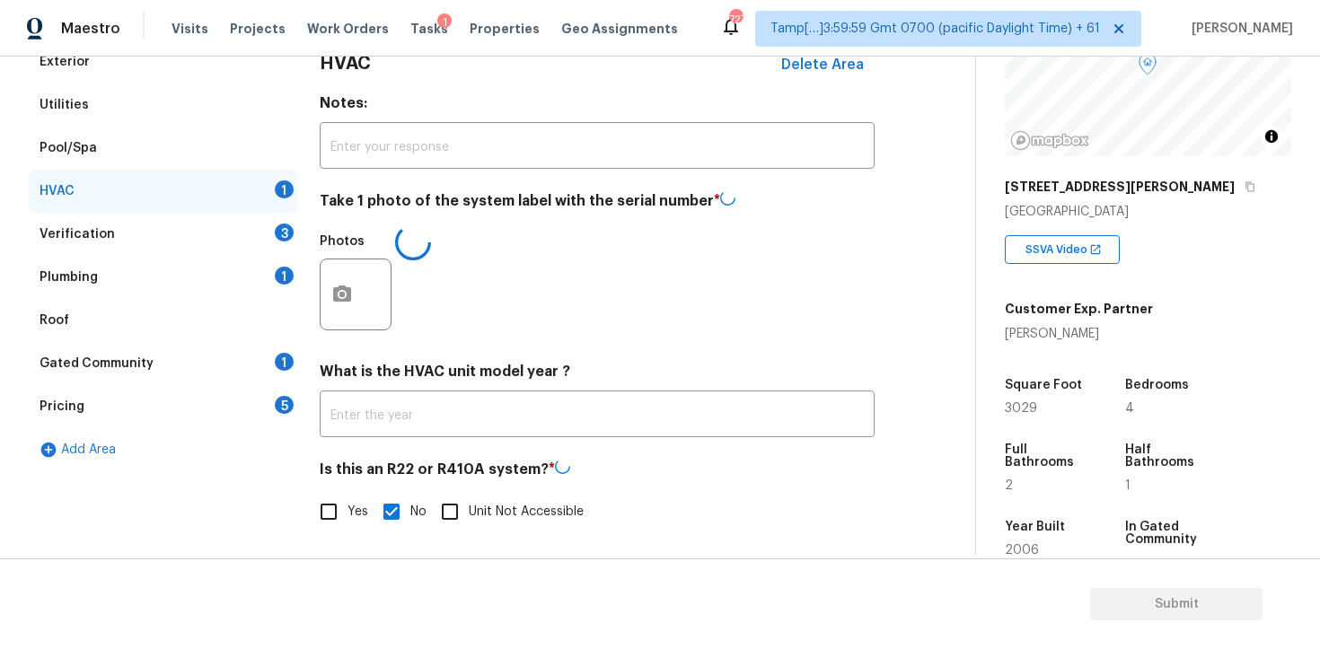
scroll to position [218, 0]
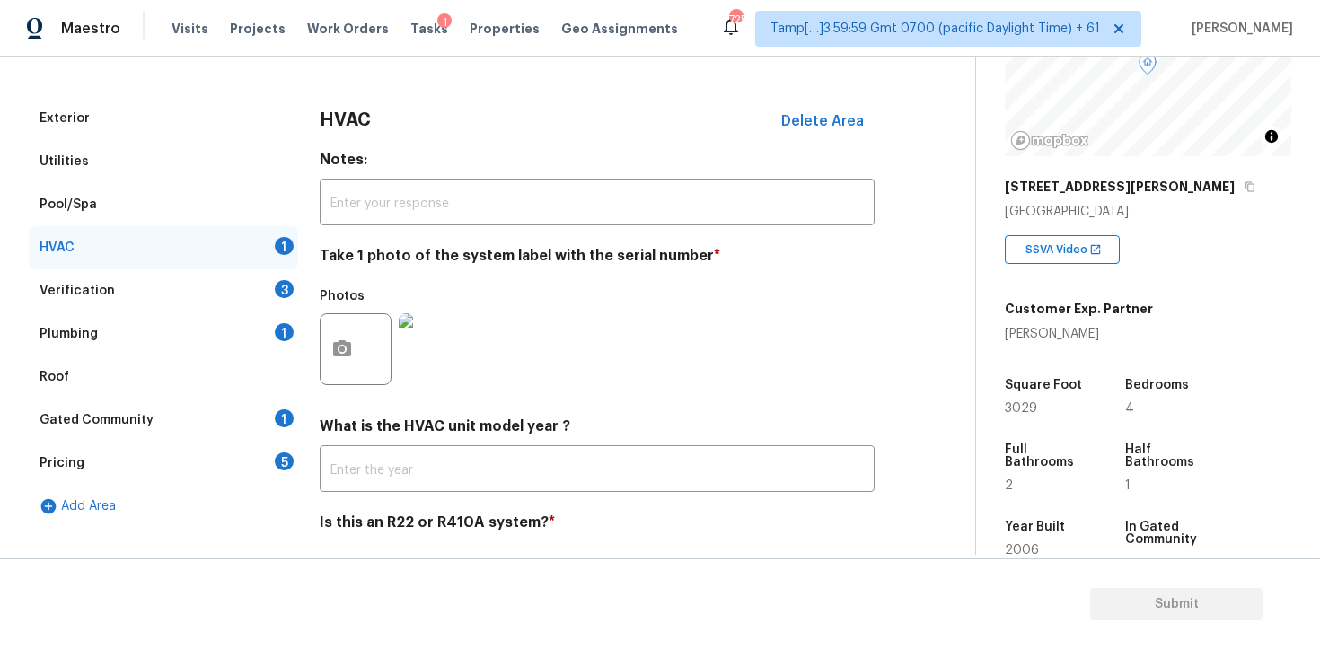
click at [242, 286] on div "Verification 3" at bounding box center [163, 290] width 269 height 43
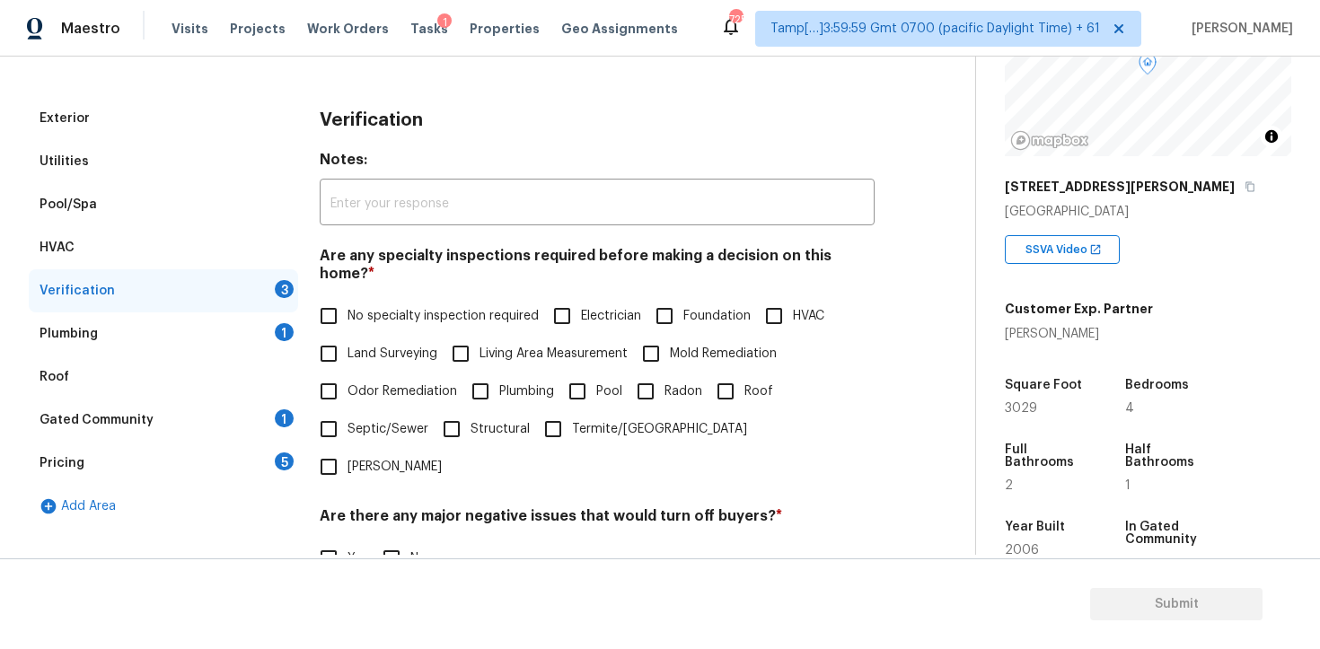
scroll to position [376, 0]
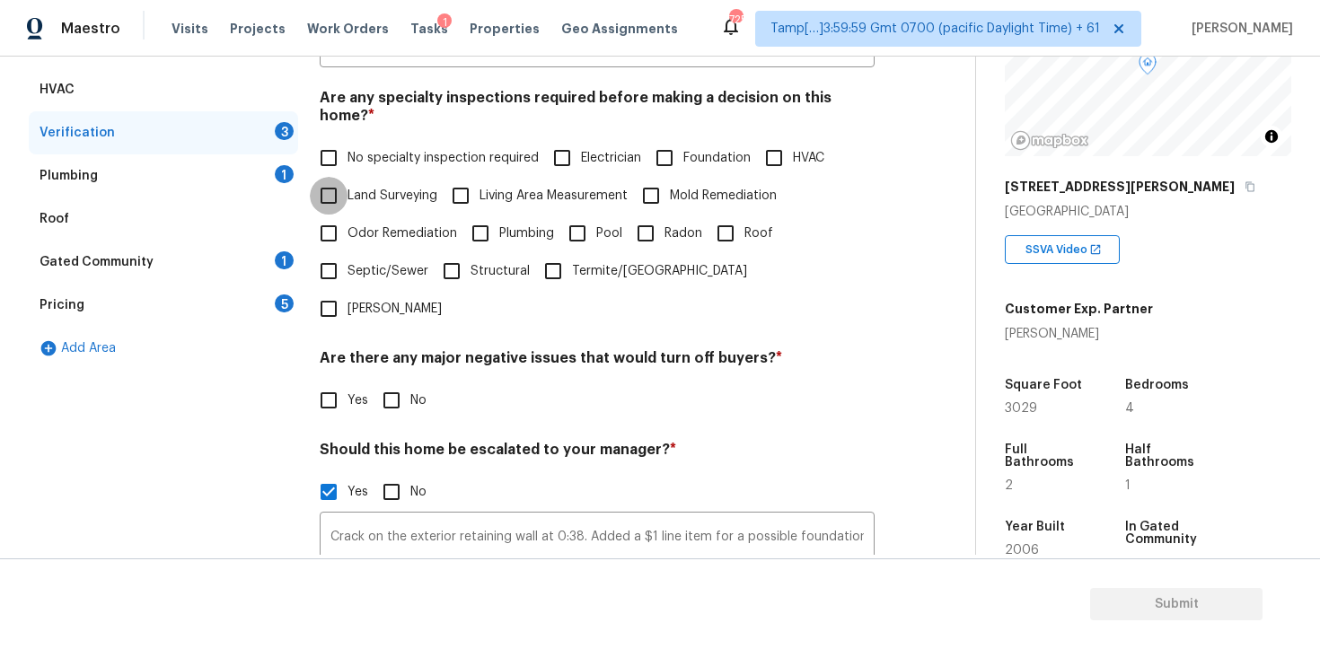
click at [327, 177] on input "Land Surveying" at bounding box center [329, 196] width 38 height 38
checkbox input "false"
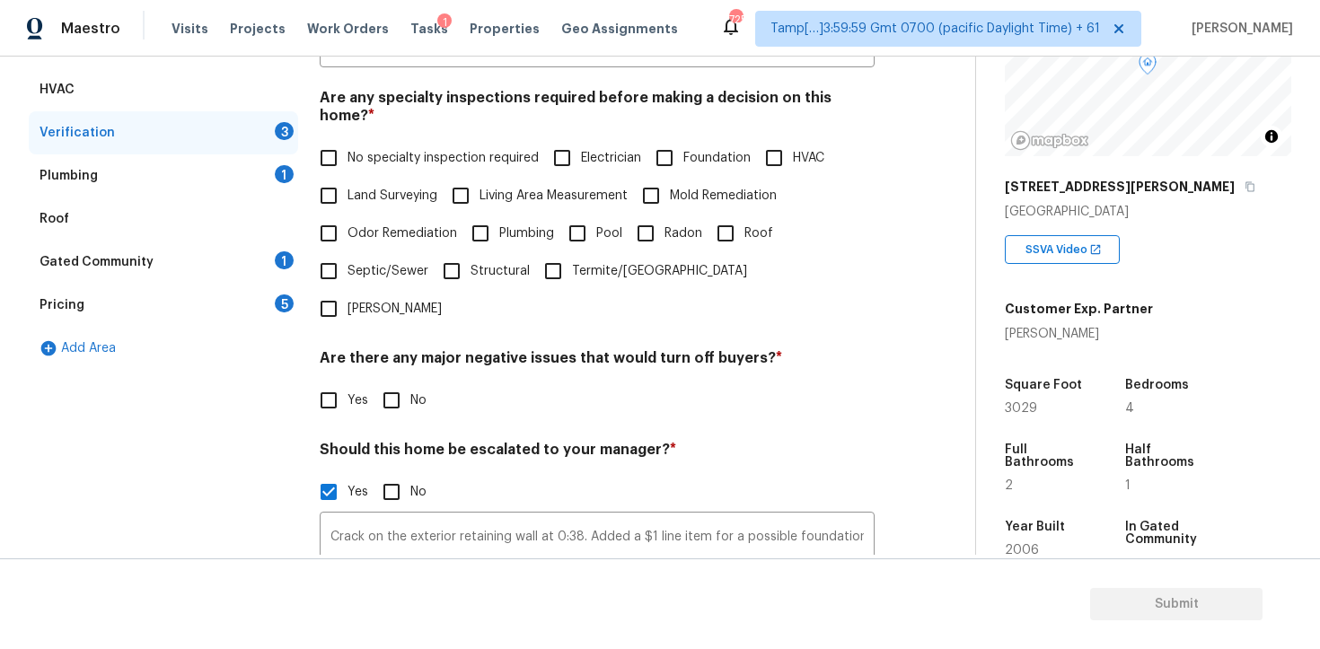
click at [328, 154] on input "No specialty inspection required" at bounding box center [329, 158] width 38 height 38
checkbox input "true"
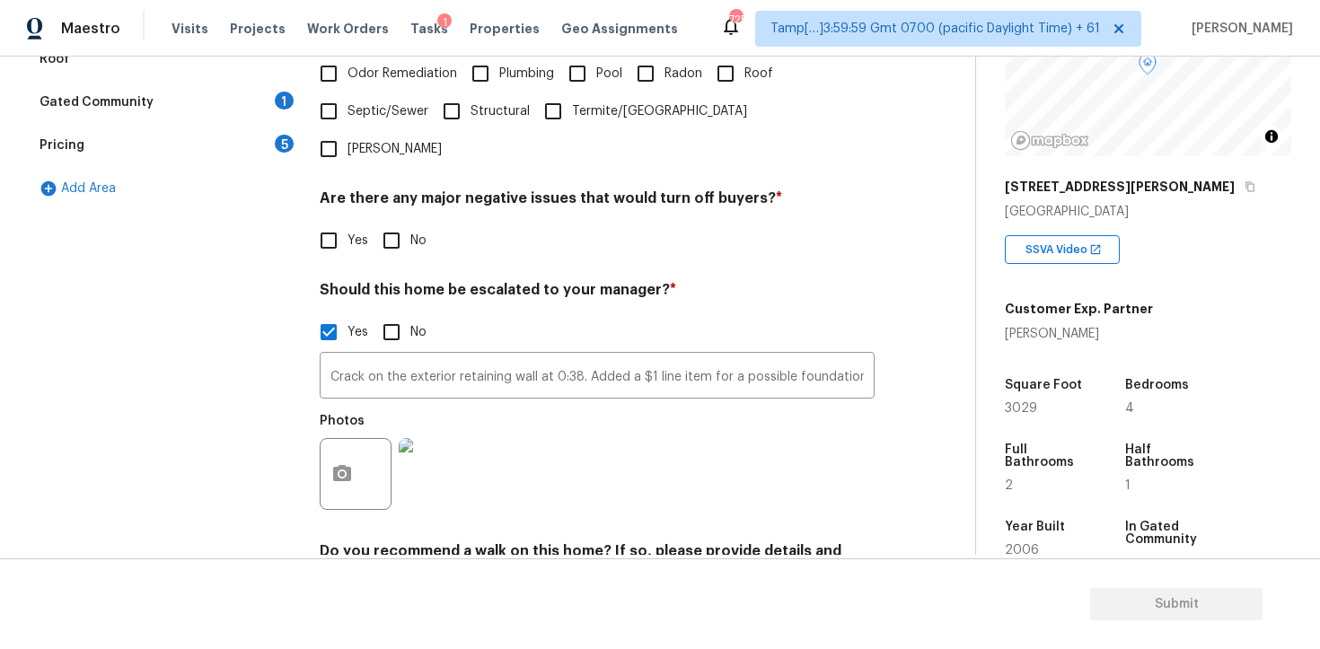
scroll to position [558, 0]
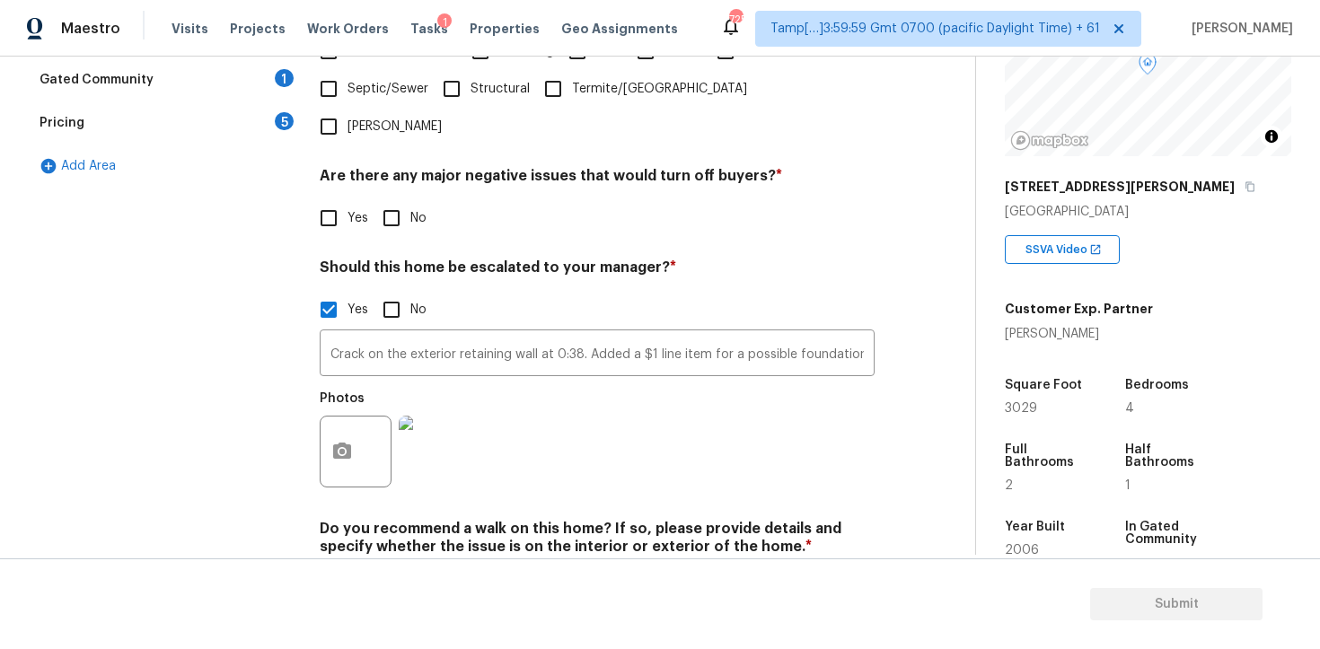
click at [402, 199] on input "No" at bounding box center [392, 218] width 38 height 38
checkbox input "true"
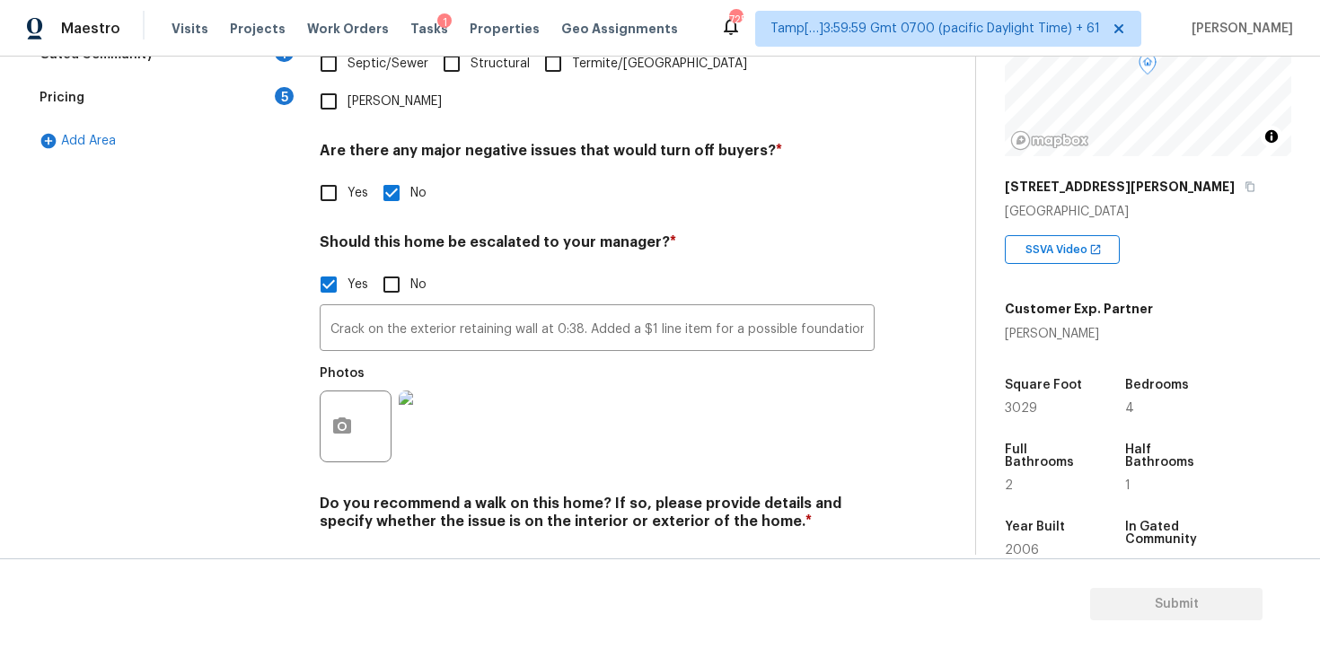
click at [389, 529] on div "Verification Notes: ​ Are any specialty inspections required before making a de…" at bounding box center [597, 168] width 555 height 873
click at [389, 545] on input "No" at bounding box center [392, 564] width 38 height 38
checkbox input "true"
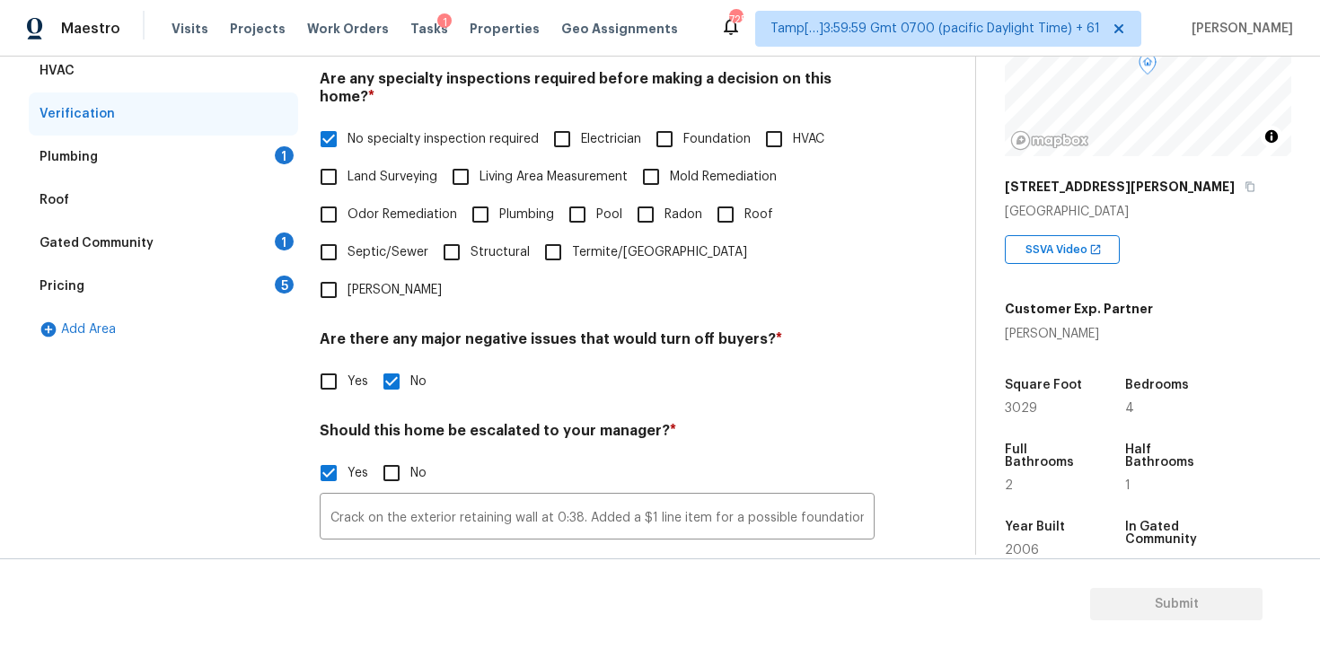
scroll to position [131, 0]
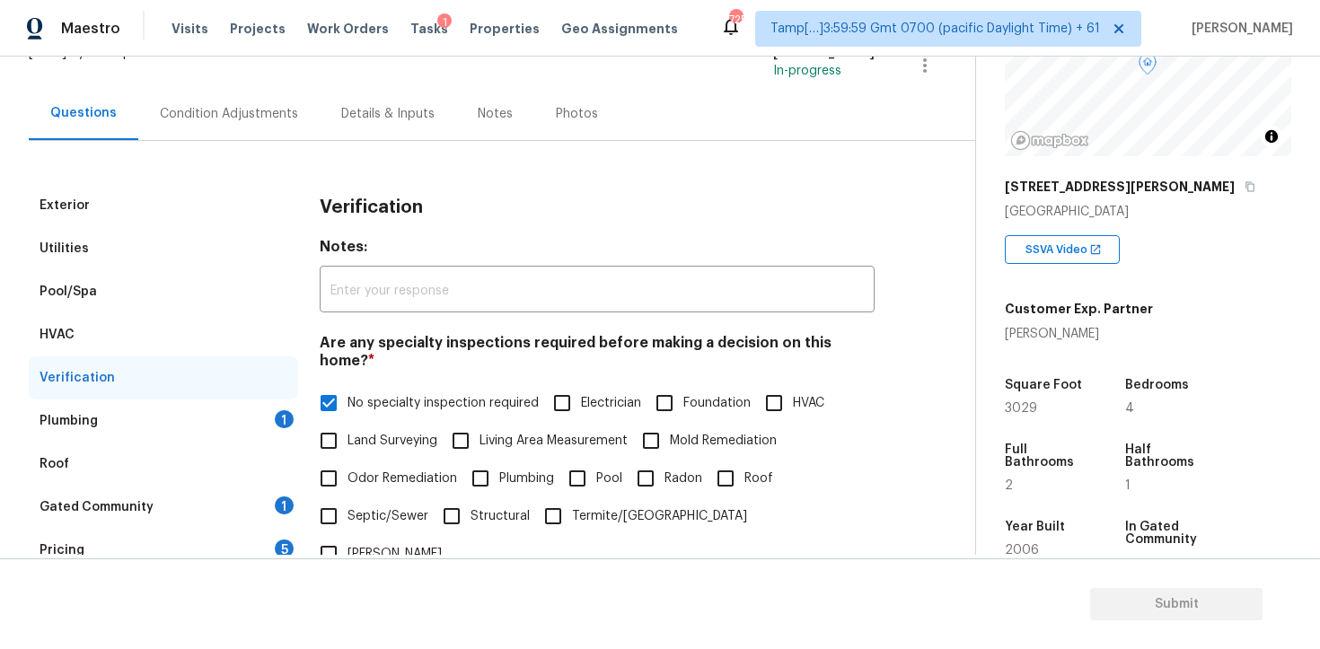
click at [354, 394] on span "No specialty inspection required" at bounding box center [442, 403] width 191 height 19
click at [347, 384] on input "No specialty inspection required" at bounding box center [329, 403] width 38 height 38
checkbox input "false"
click at [676, 384] on input "Foundation" at bounding box center [665, 403] width 38 height 38
checkbox input "true"
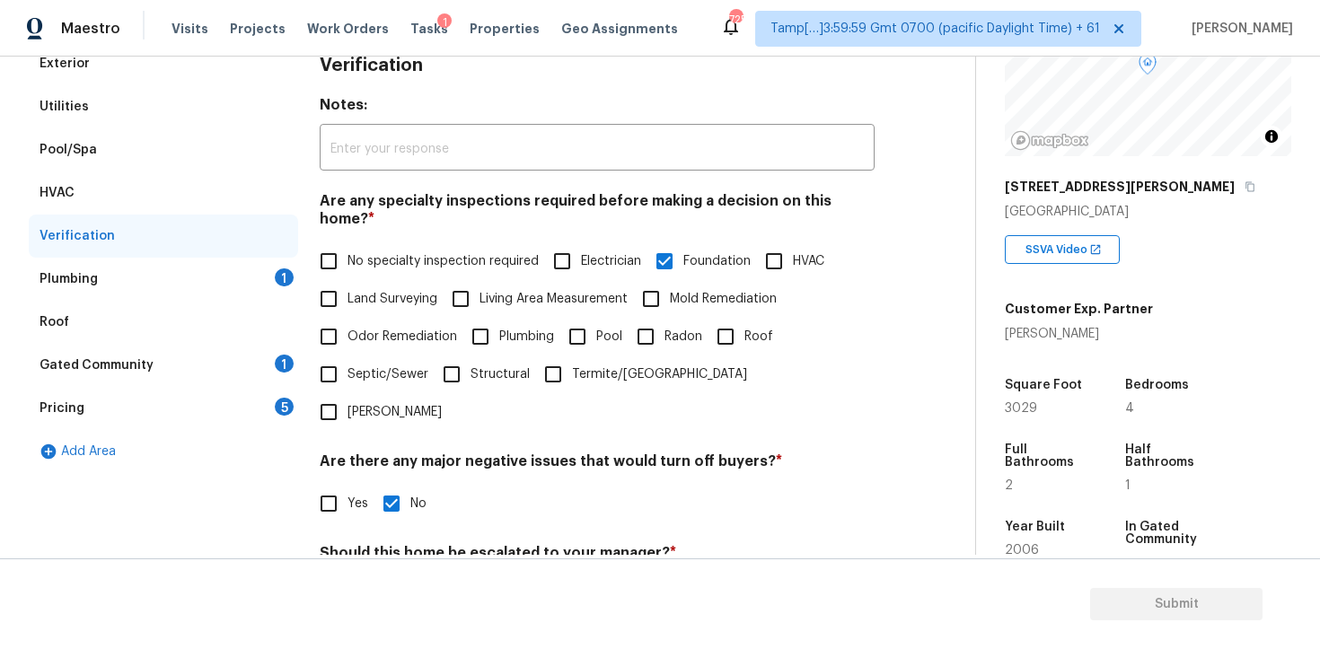
click at [225, 293] on div "Plumbing 1" at bounding box center [163, 279] width 269 height 43
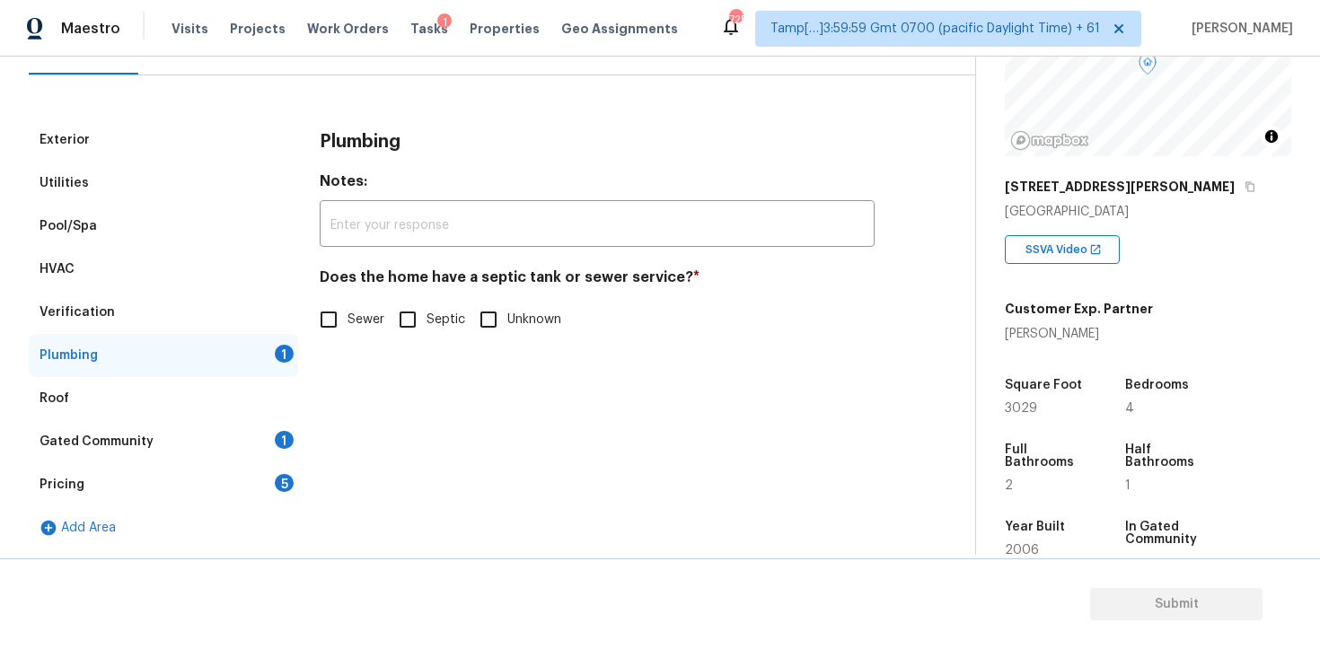
click at [348, 327] on span "Sewer" at bounding box center [365, 320] width 37 height 19
click at [347, 327] on input "Sewer" at bounding box center [329, 320] width 38 height 38
checkbox input "true"
click at [290, 418] on div "Roof" at bounding box center [163, 398] width 269 height 43
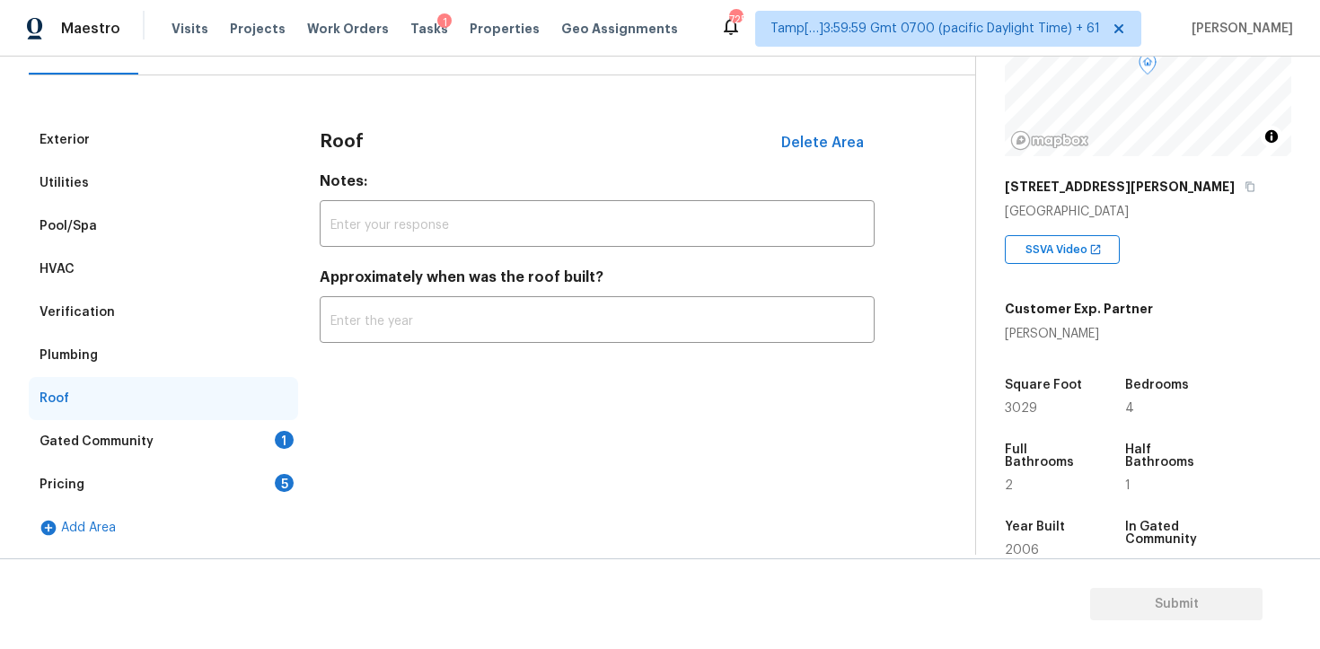
click at [246, 450] on div "Gated Community 1" at bounding box center [163, 441] width 269 height 43
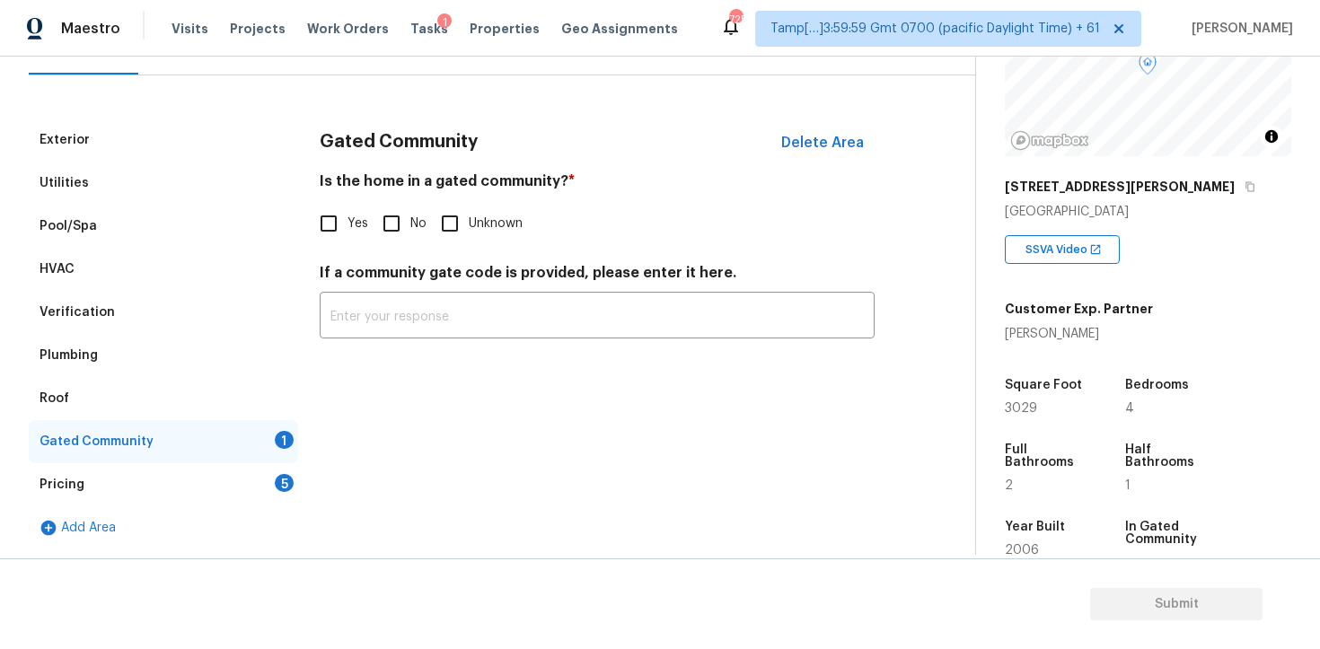
click at [382, 233] on input "No" at bounding box center [392, 224] width 38 height 38
checkbox input "true"
click at [238, 486] on div "Pricing 5" at bounding box center [163, 484] width 269 height 43
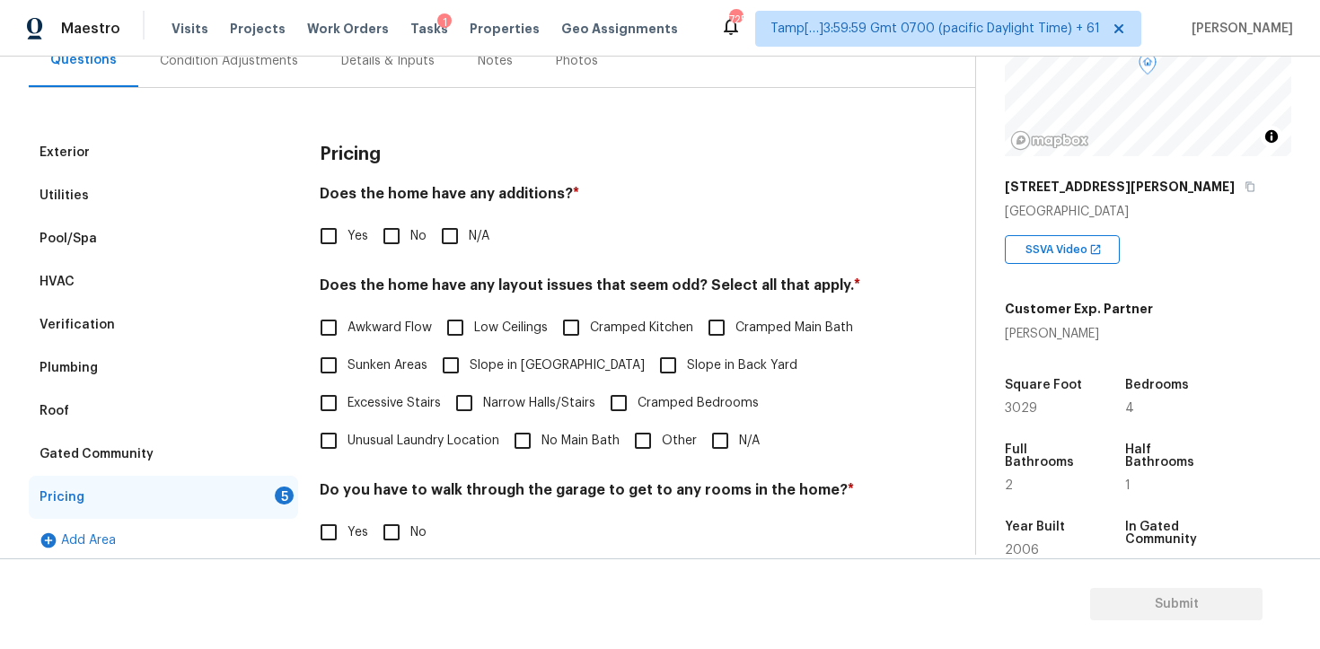
scroll to position [181, 0]
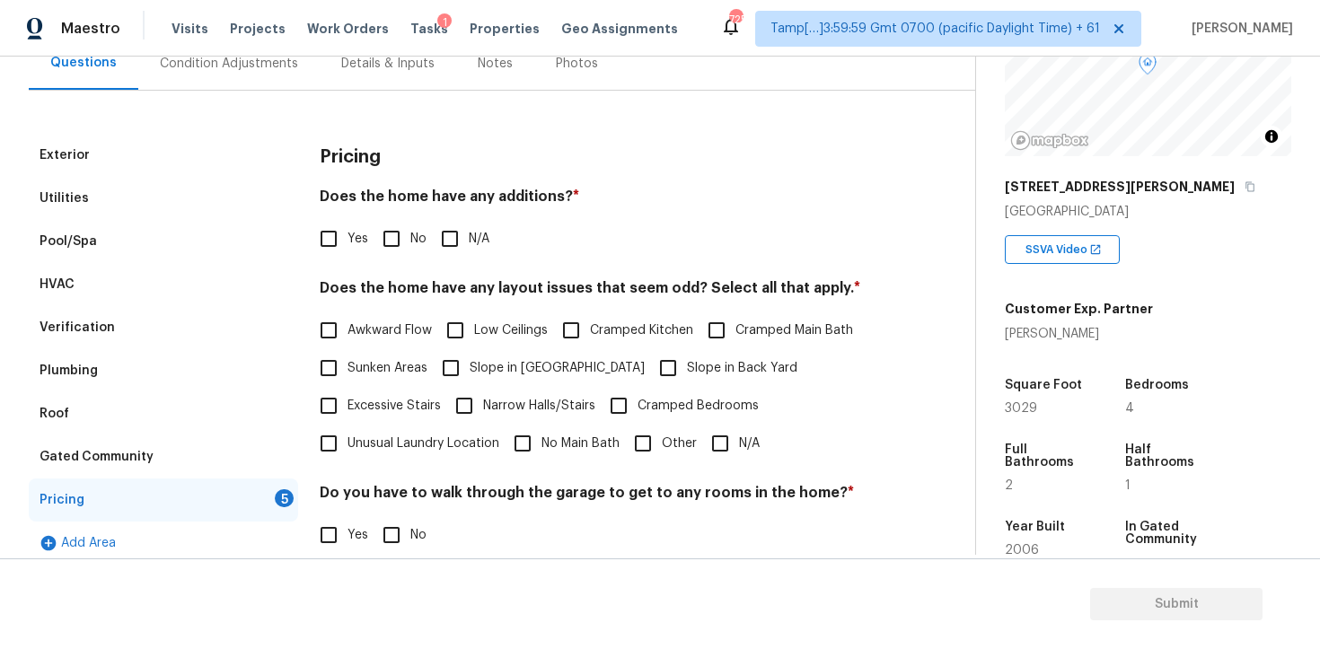
click at [413, 230] on span "No" at bounding box center [418, 239] width 16 height 19
click at [410, 230] on input "No" at bounding box center [392, 239] width 38 height 38
checkbox input "true"
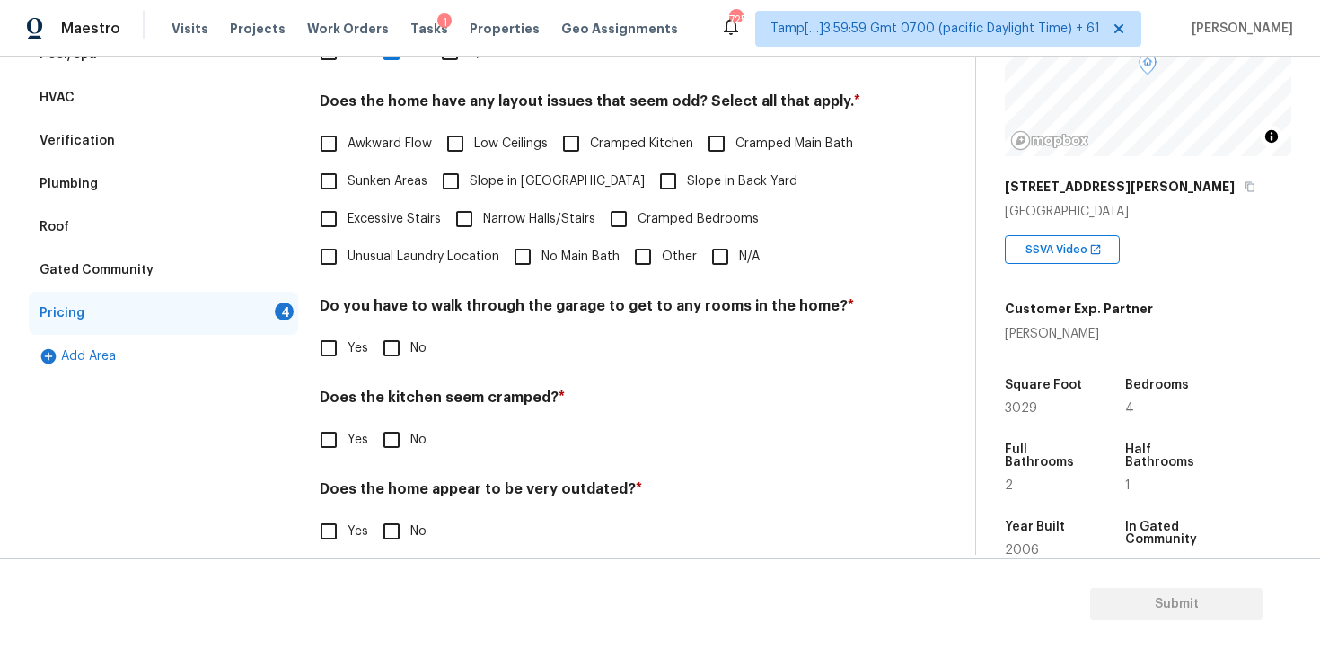
scroll to position [377, 0]
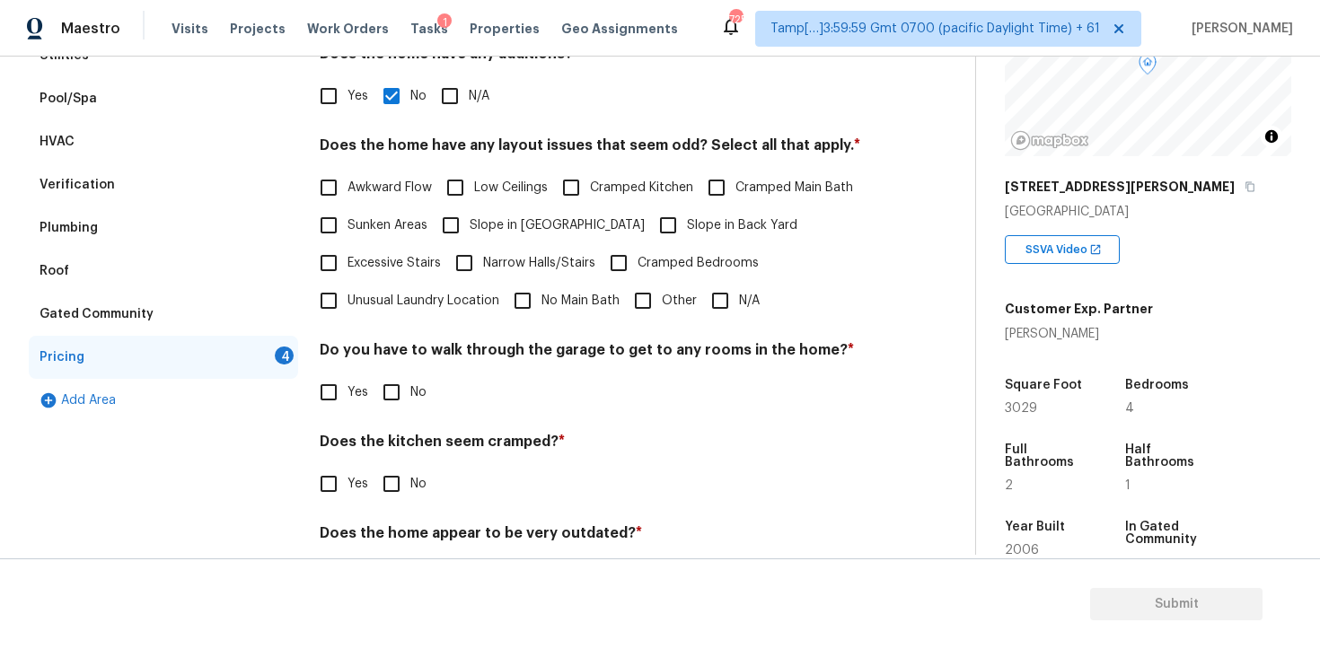
click at [649, 219] on input "Slope in Back Yard" at bounding box center [668, 226] width 38 height 38
checkbox input "true"
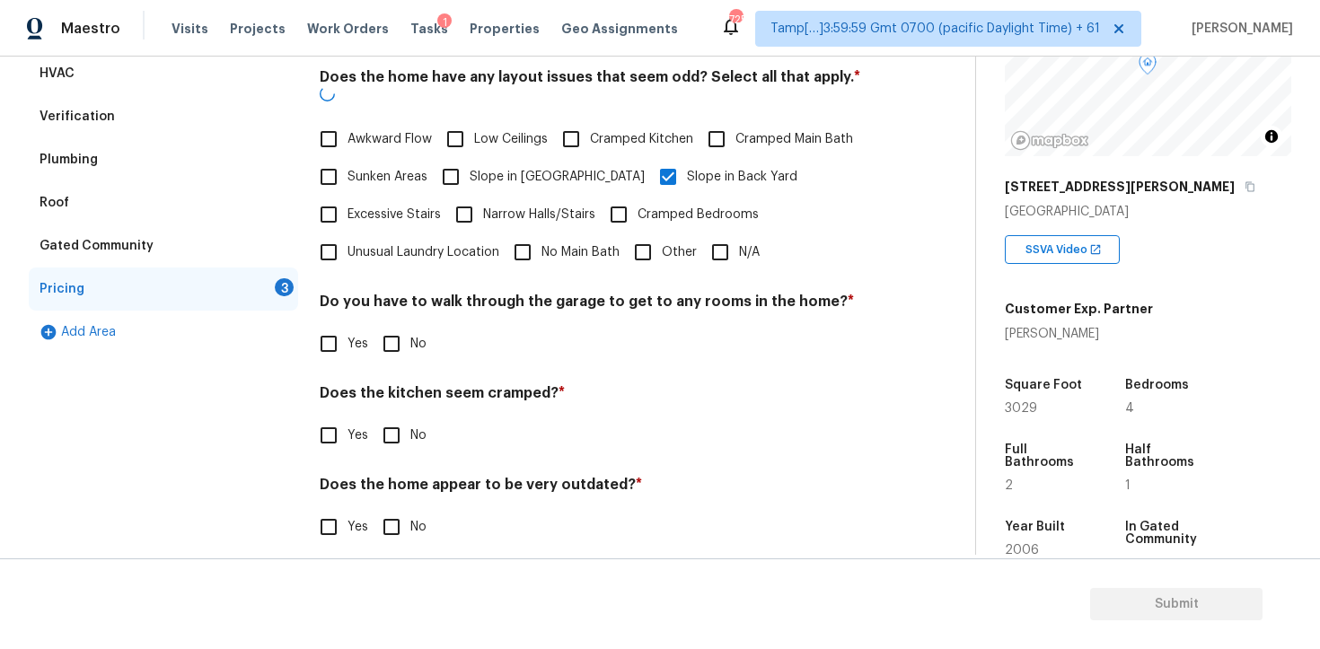
scroll to position [391, 0]
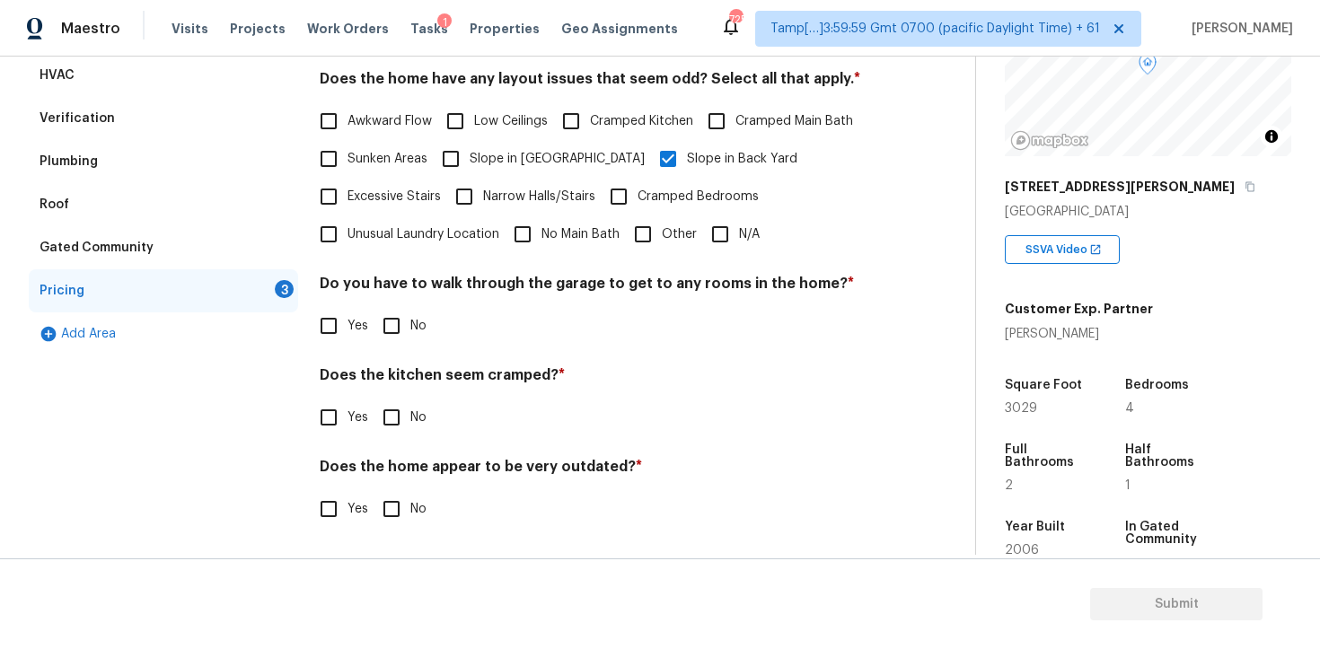
click at [390, 333] on input "No" at bounding box center [392, 326] width 38 height 38
checkbox input "true"
click at [390, 405] on input "No" at bounding box center [392, 419] width 38 height 38
checkbox input "true"
click at [390, 497] on input "No" at bounding box center [392, 511] width 38 height 38
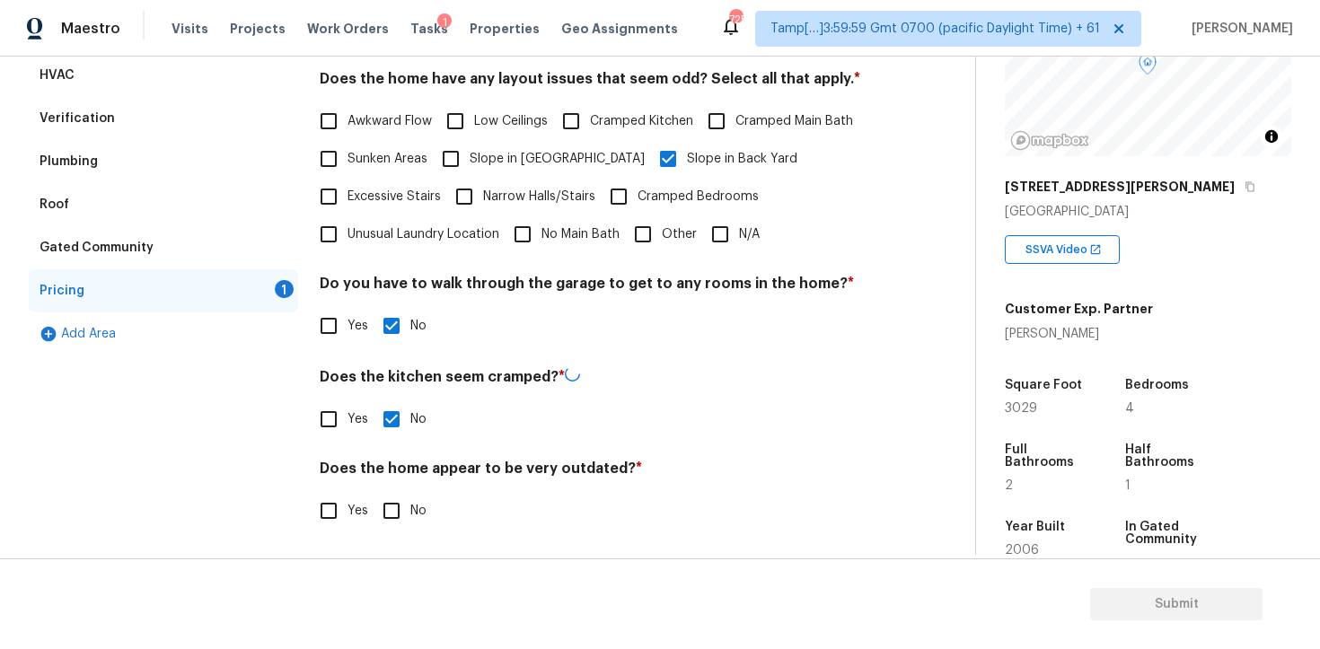
checkbox input "true"
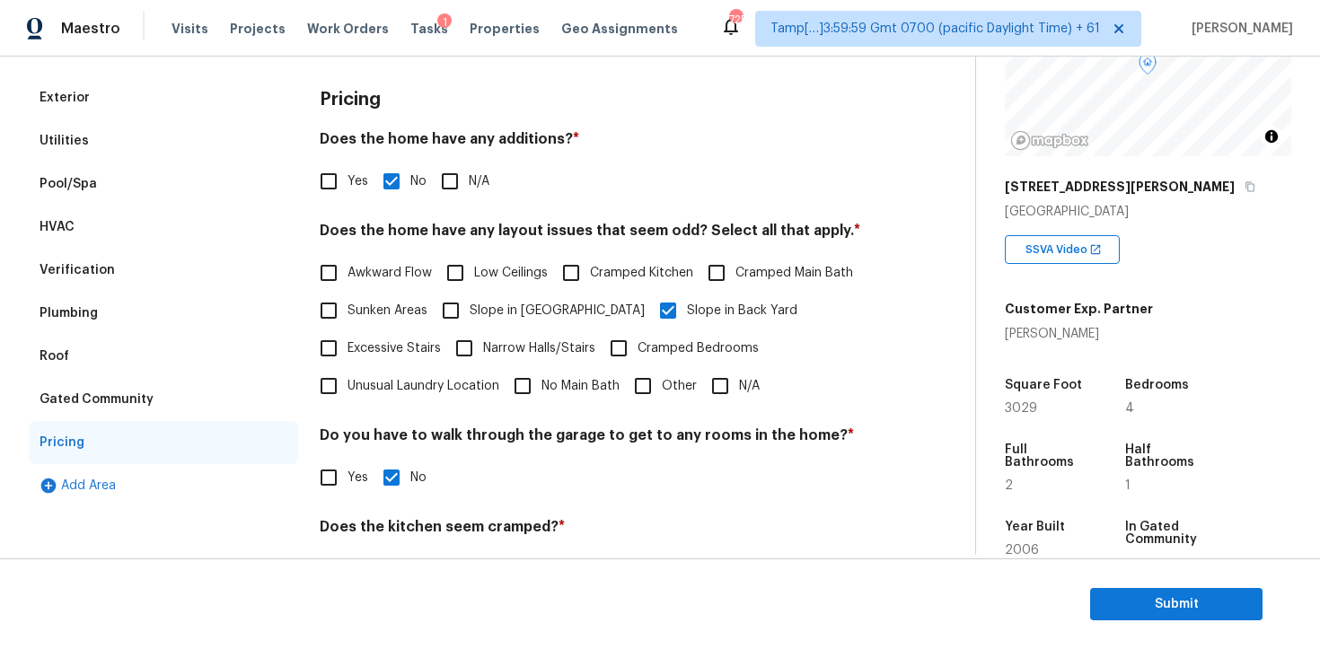
scroll to position [0, 0]
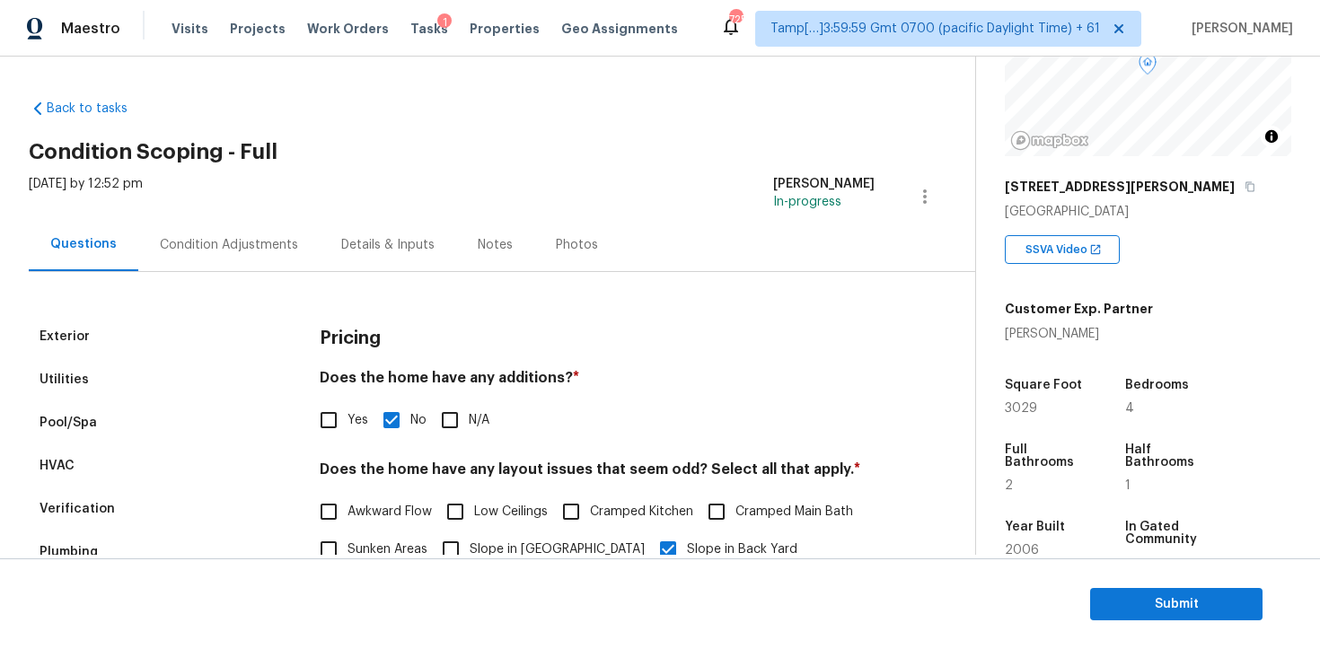
click at [202, 272] on div "Exterior Utilities Pool/Spa HVAC Verification Plumbing Roof Gated Community Pri…" at bounding box center [480, 606] width 903 height 668
click at [218, 256] on div "Condition Adjustments" at bounding box center [228, 244] width 181 height 53
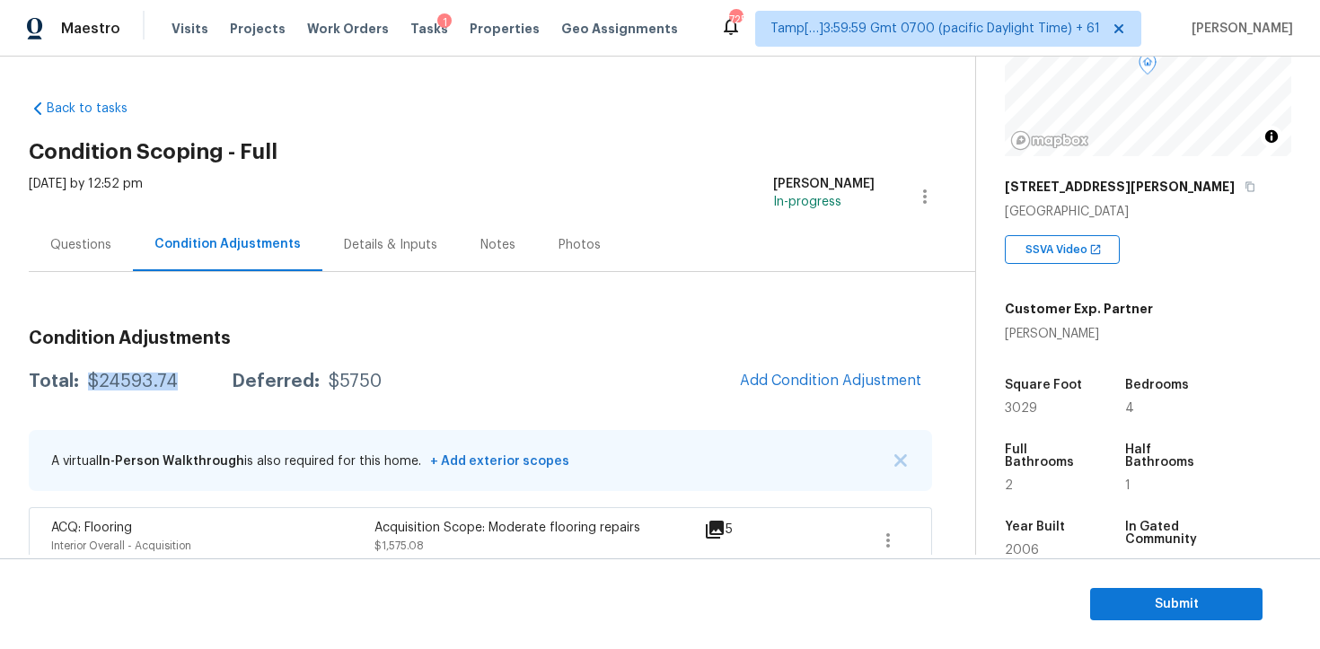
drag, startPoint x: 86, startPoint y: 375, endPoint x: 178, endPoint y: 373, distance: 91.6
click at [178, 373] on div "Total: $24593.74 Deferred: $5750" at bounding box center [205, 382] width 353 height 18
copy div "$24593.74"
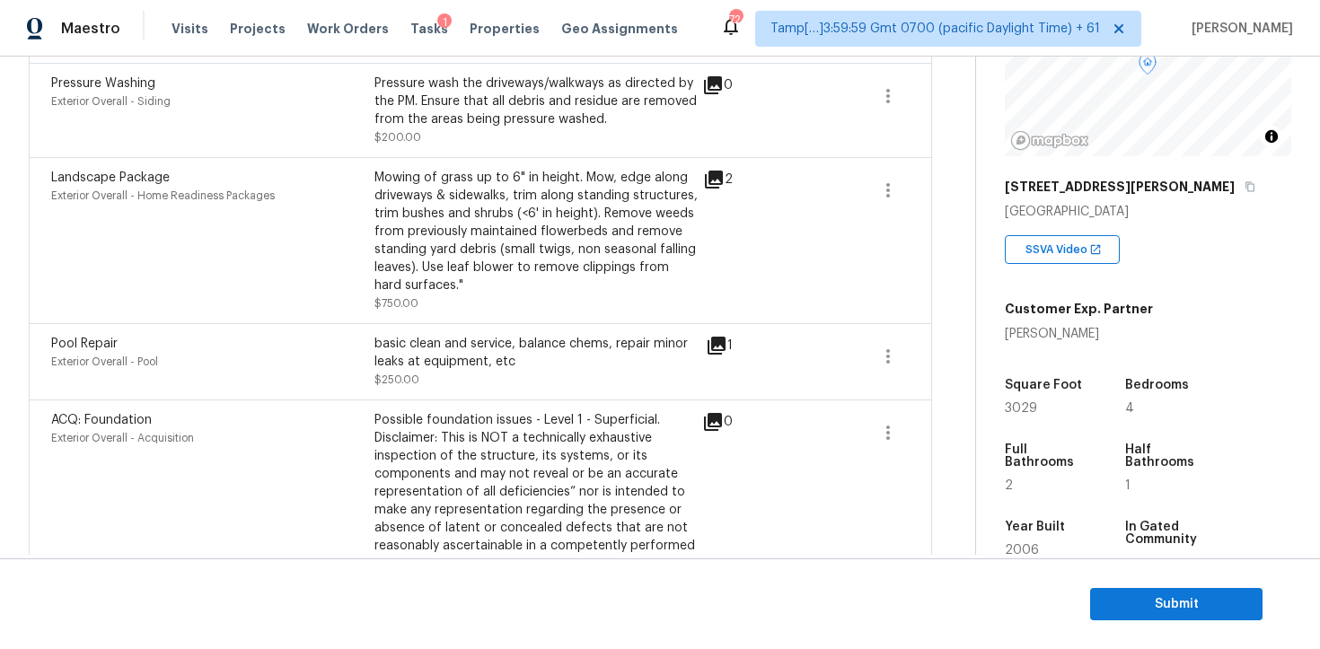
click at [412, 353] on div "basic clean and service, balance chems, repair minor leaks at equipment, etc" at bounding box center [535, 353] width 323 height 36
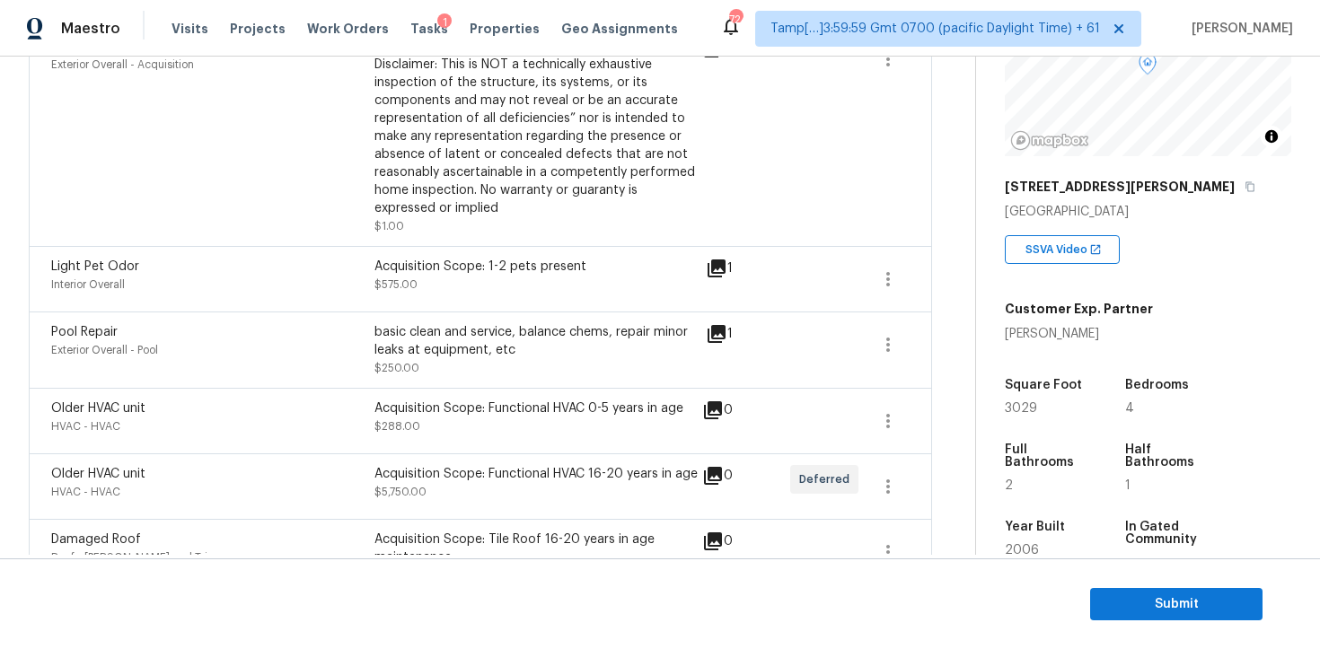
scroll to position [1174, 0]
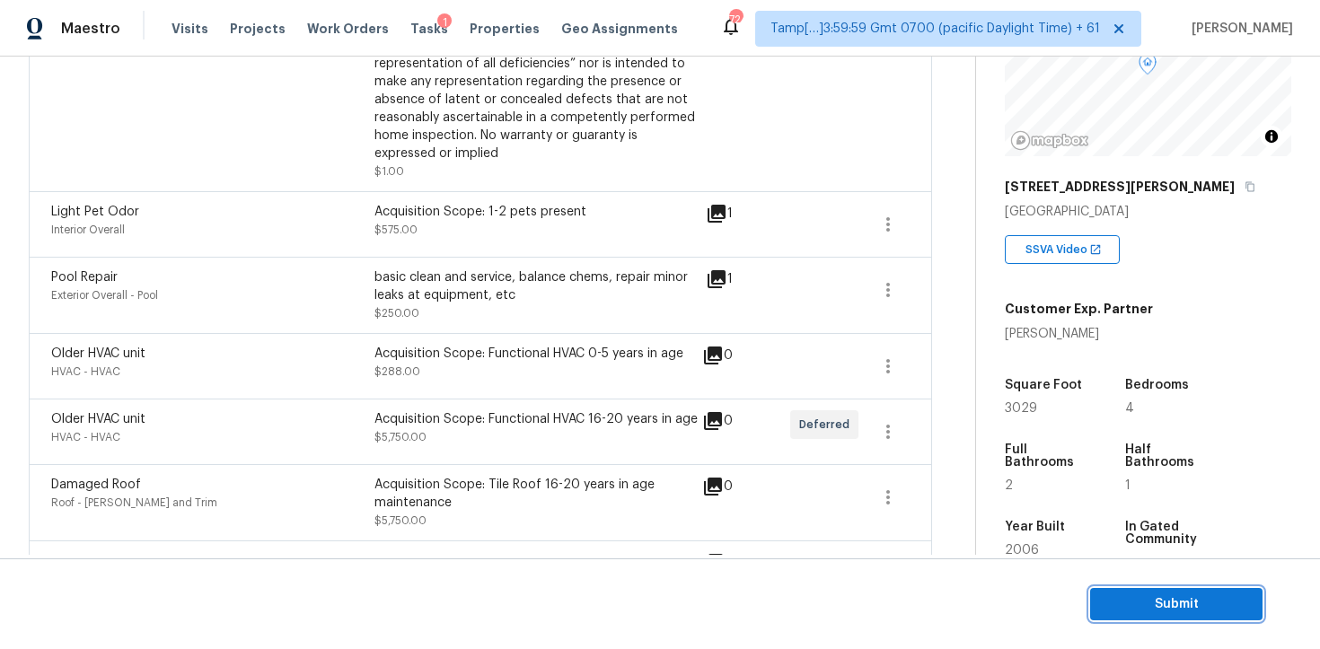
click at [1149, 601] on span "Submit" at bounding box center [1176, 604] width 144 height 22
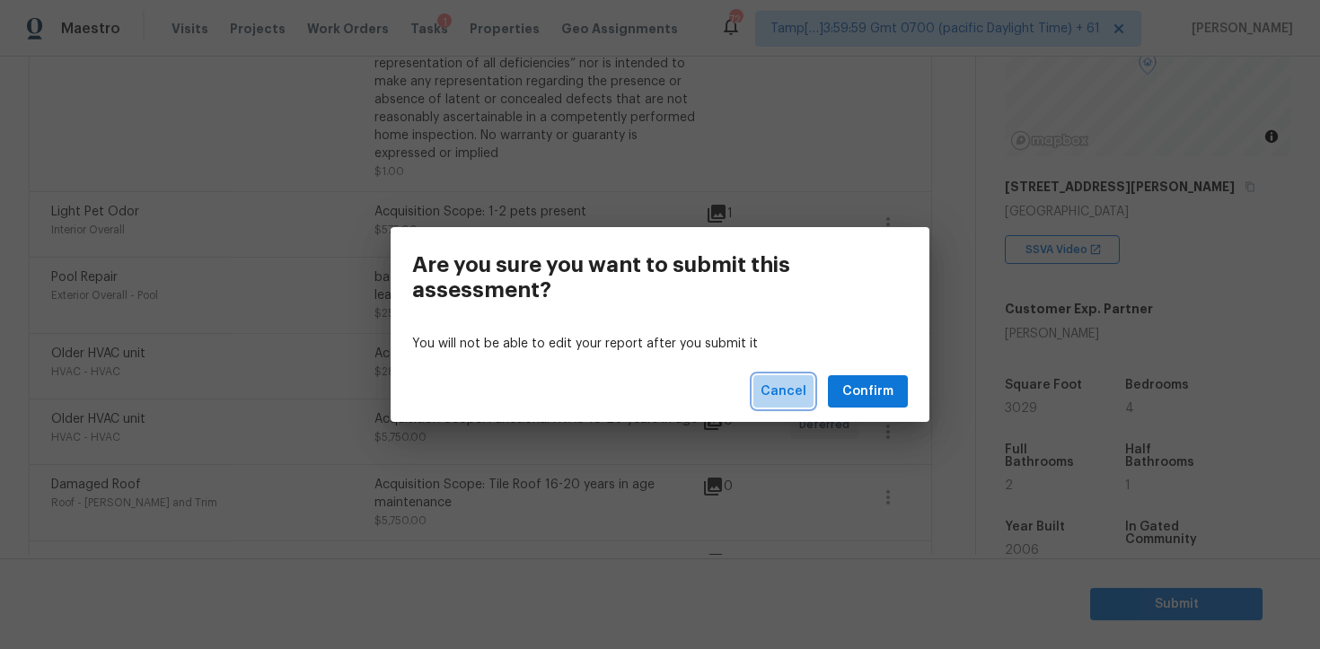
click at [804, 390] on span "Cancel" at bounding box center [783, 392] width 46 height 22
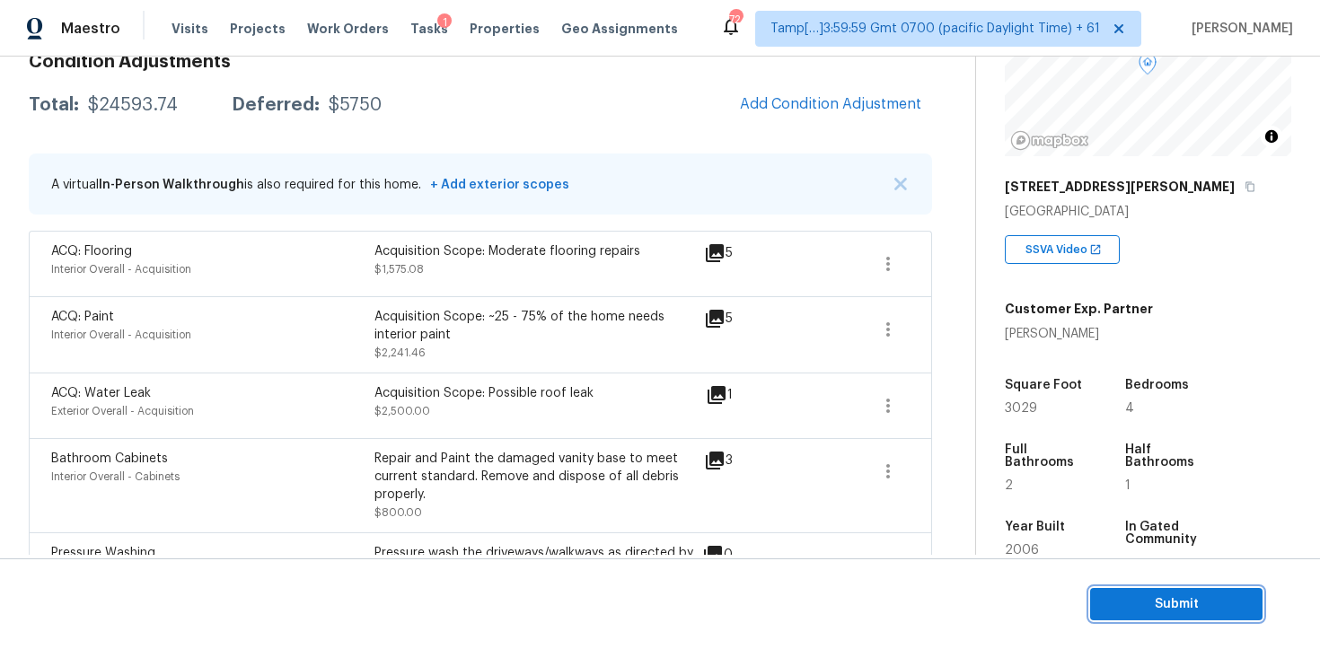
scroll to position [0, 0]
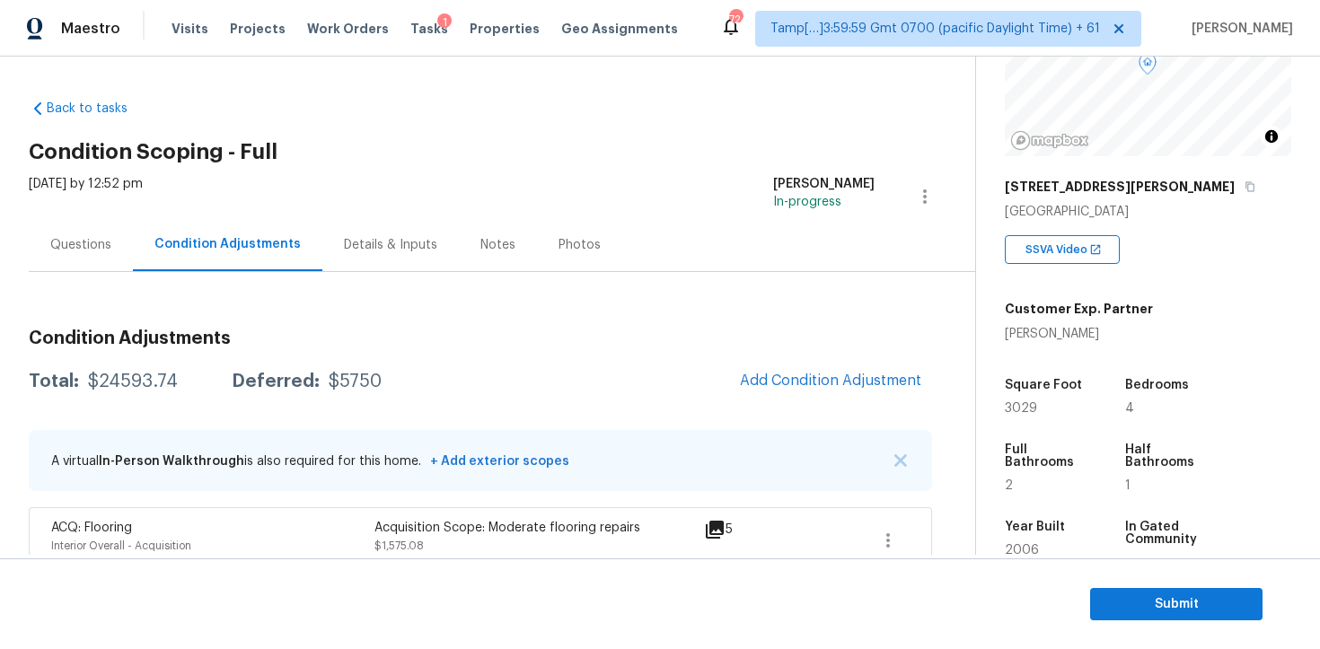
click at [107, 239] on div "Questions" at bounding box center [80, 245] width 61 height 18
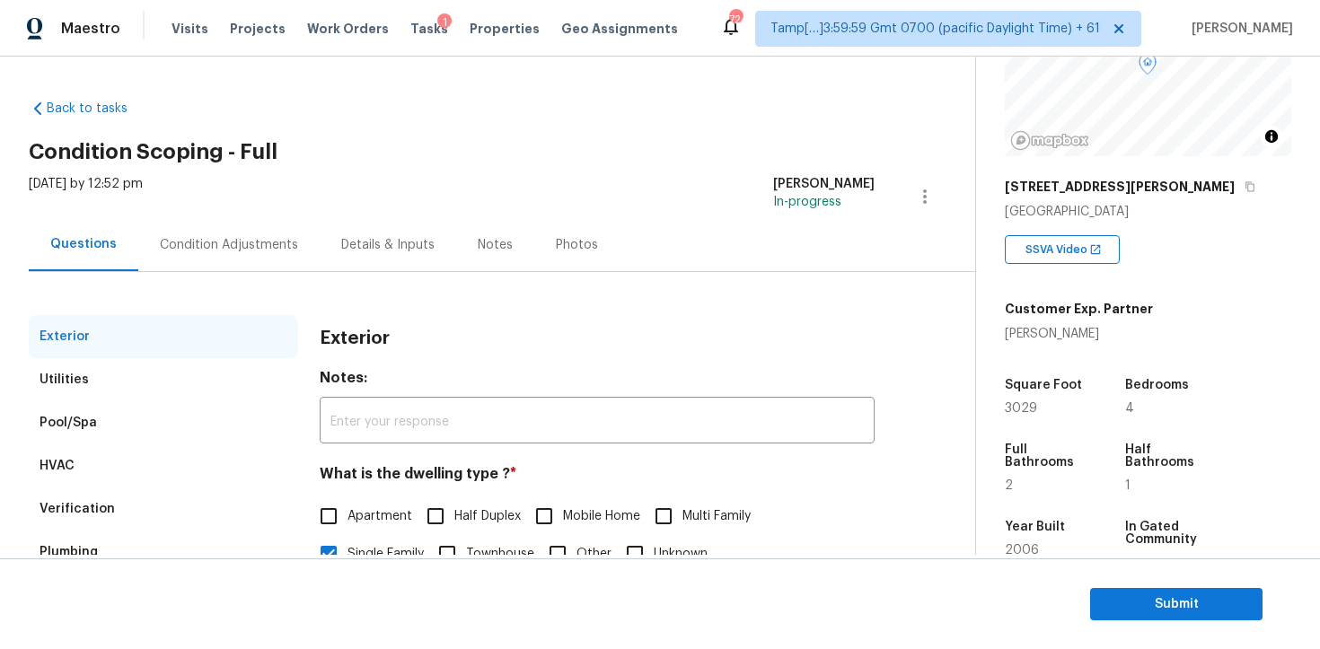
scroll to position [215, 0]
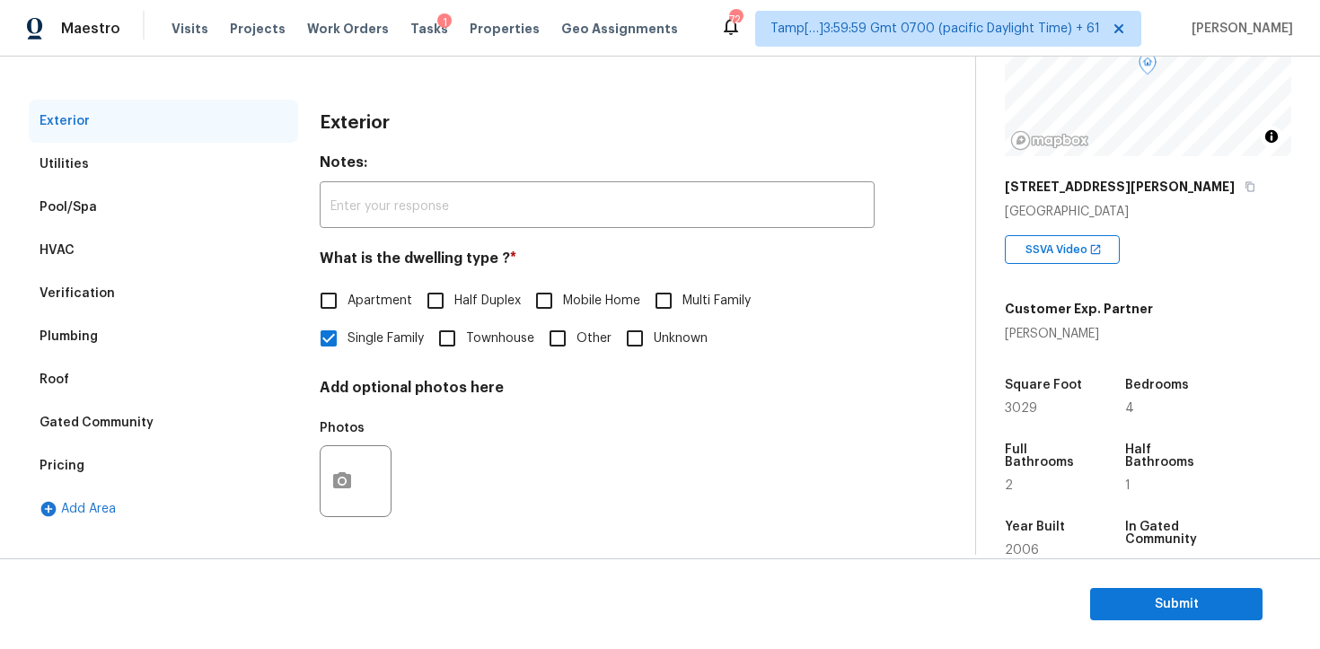
click at [198, 268] on div "HVAC" at bounding box center [163, 250] width 269 height 43
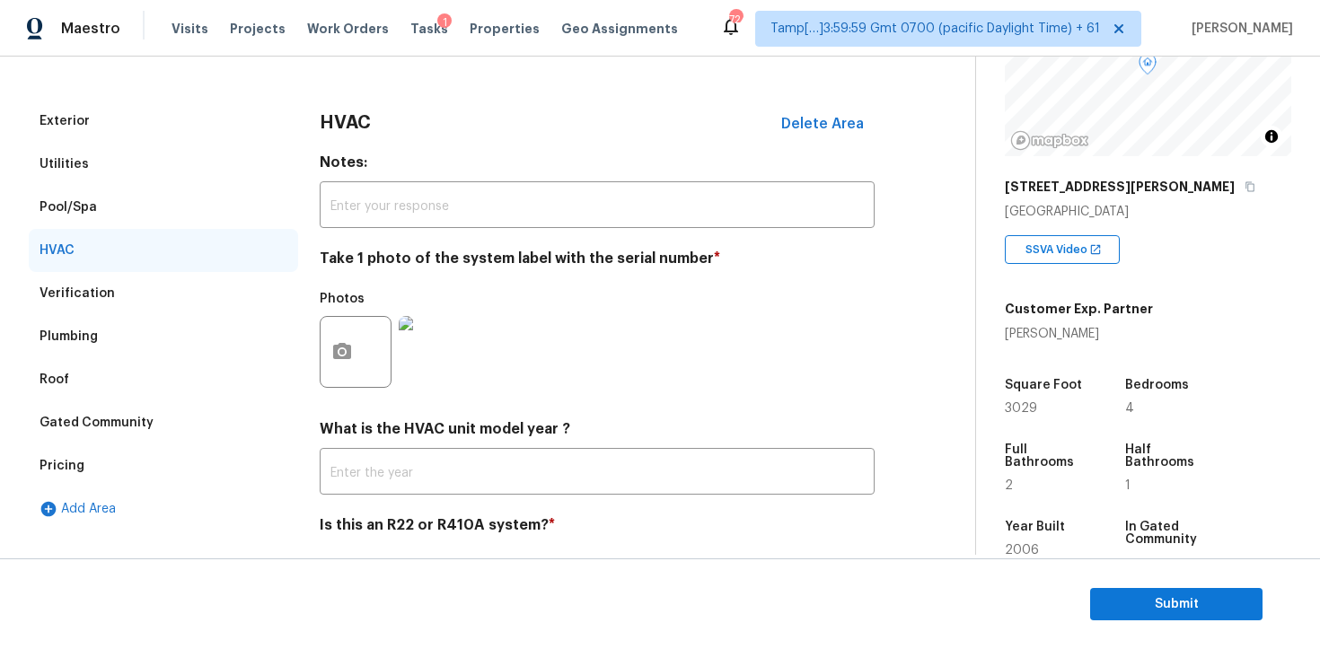
click at [207, 305] on div "Verification" at bounding box center [163, 293] width 269 height 43
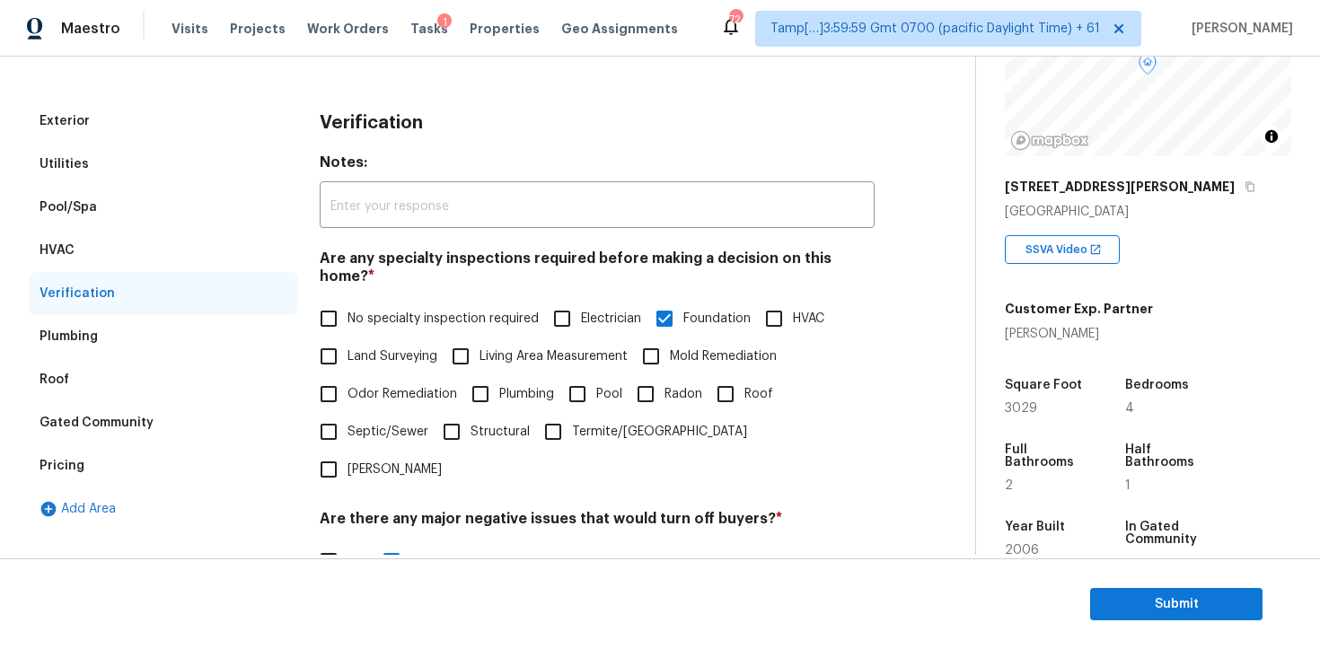
scroll to position [386, 0]
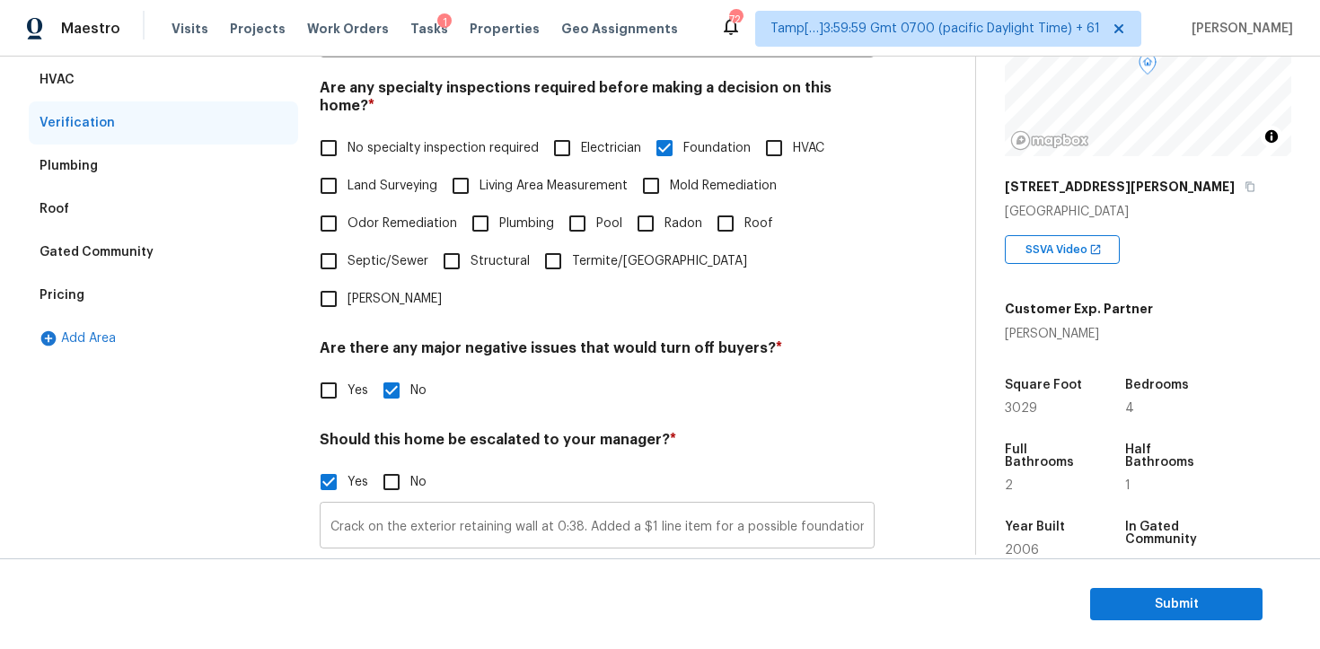
click at [536, 506] on input "Crack on the exterior retaining wall at 0:38. Added a $1 line item for a possib…" at bounding box center [597, 527] width 555 height 42
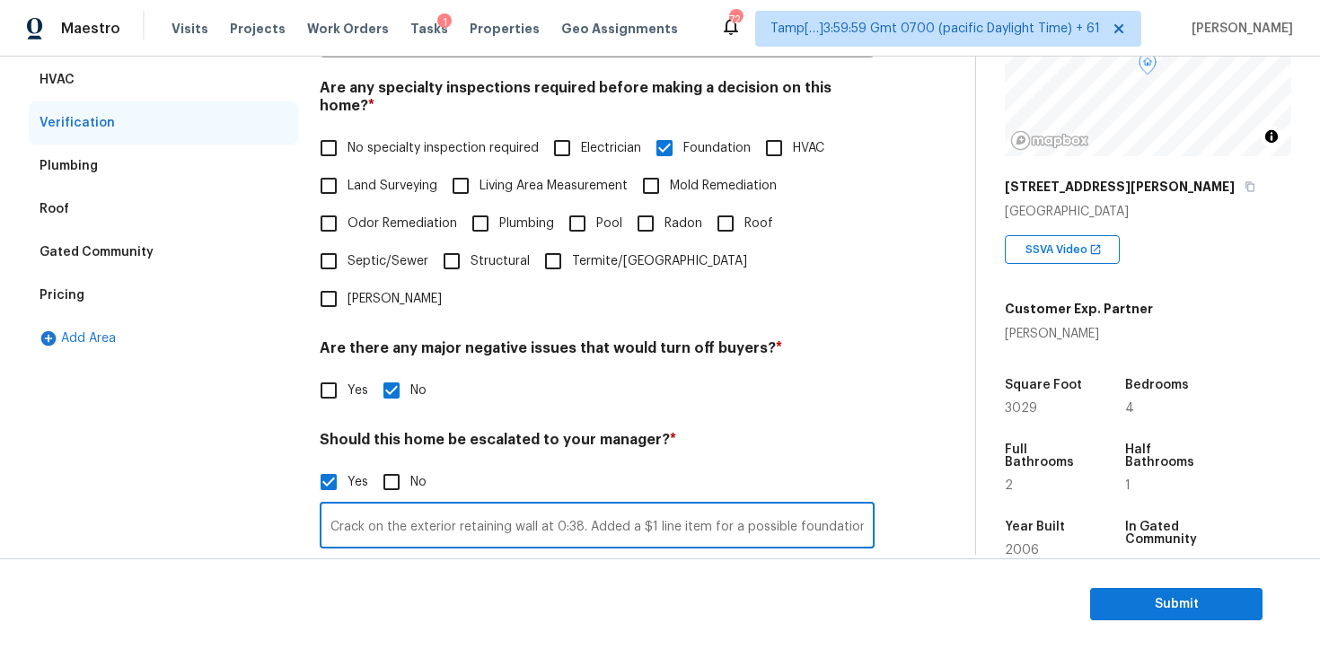
click at [536, 506] on input "Crack on the exterior retaining wall at 0:38. Added a $1 line item for a possib…" at bounding box center [597, 527] width 555 height 42
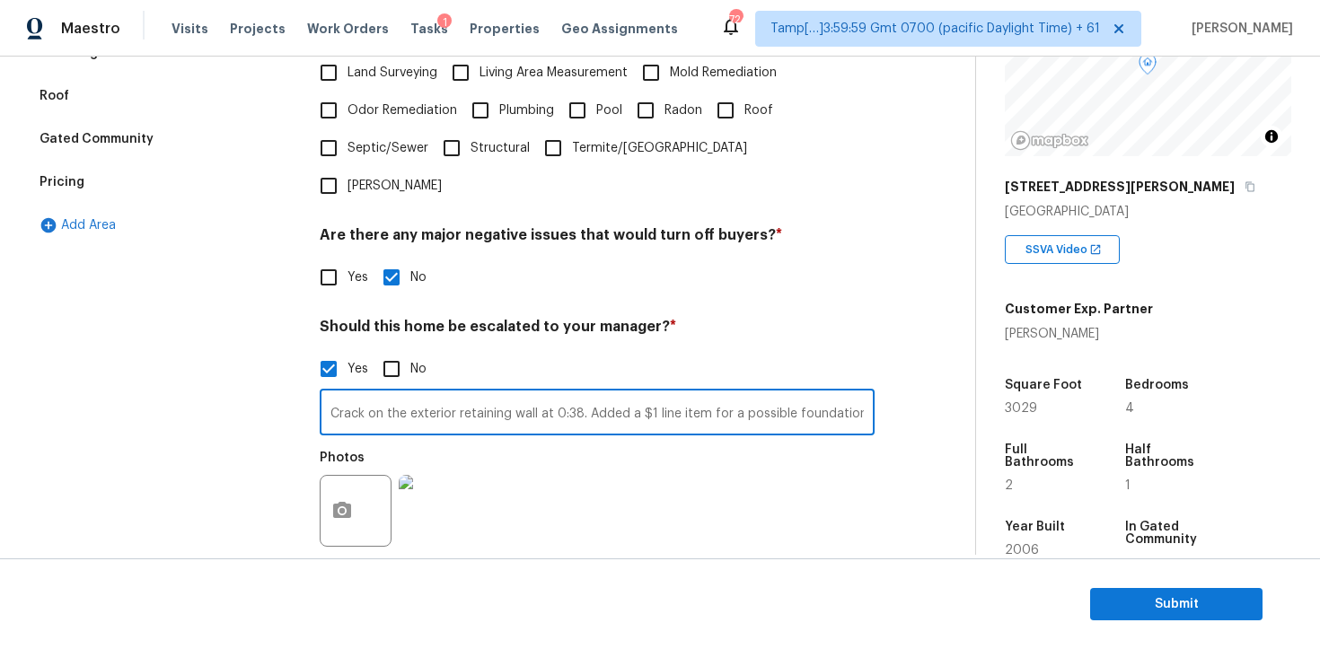
scroll to position [521, 0]
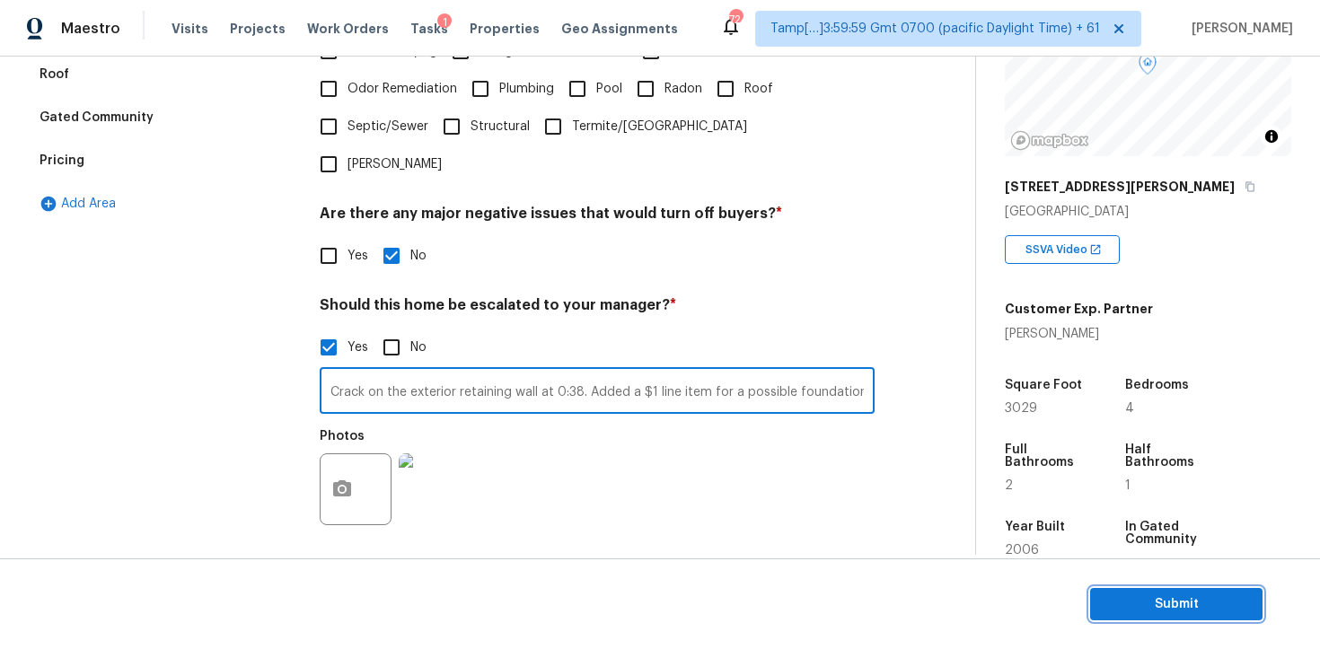
click at [1214, 602] on span "Submit" at bounding box center [1176, 604] width 144 height 22
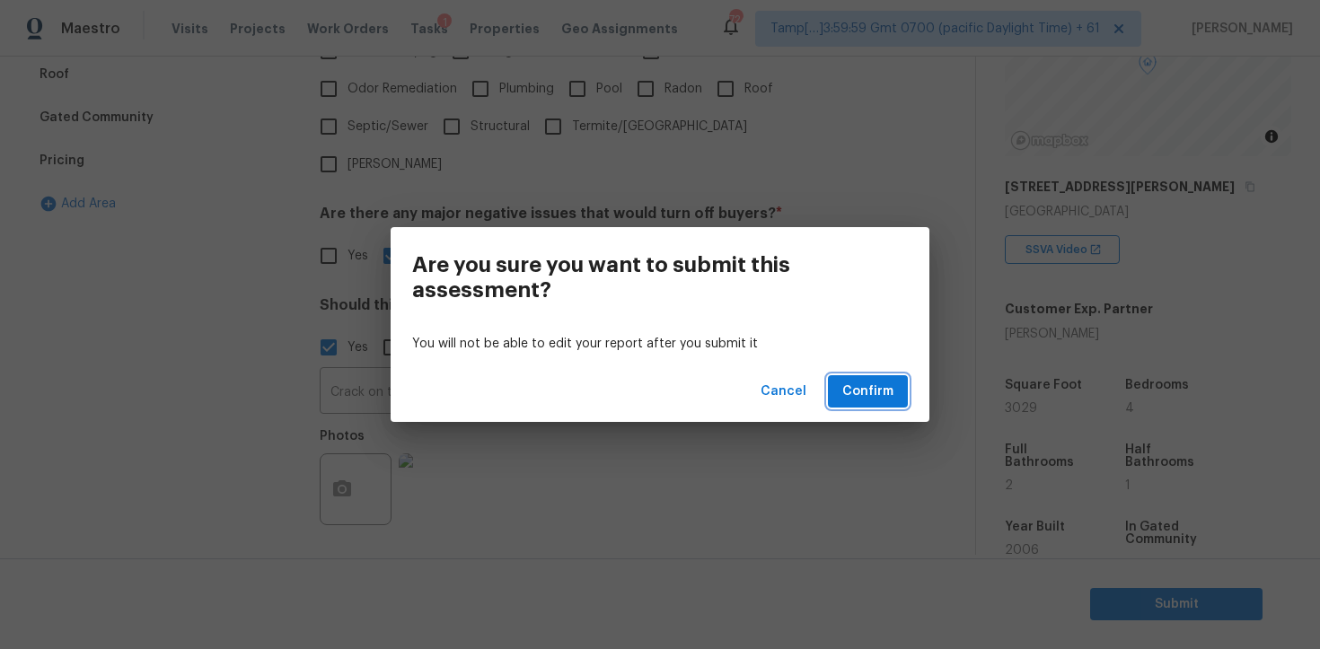
click at [904, 377] on button "Confirm" at bounding box center [868, 391] width 80 height 33
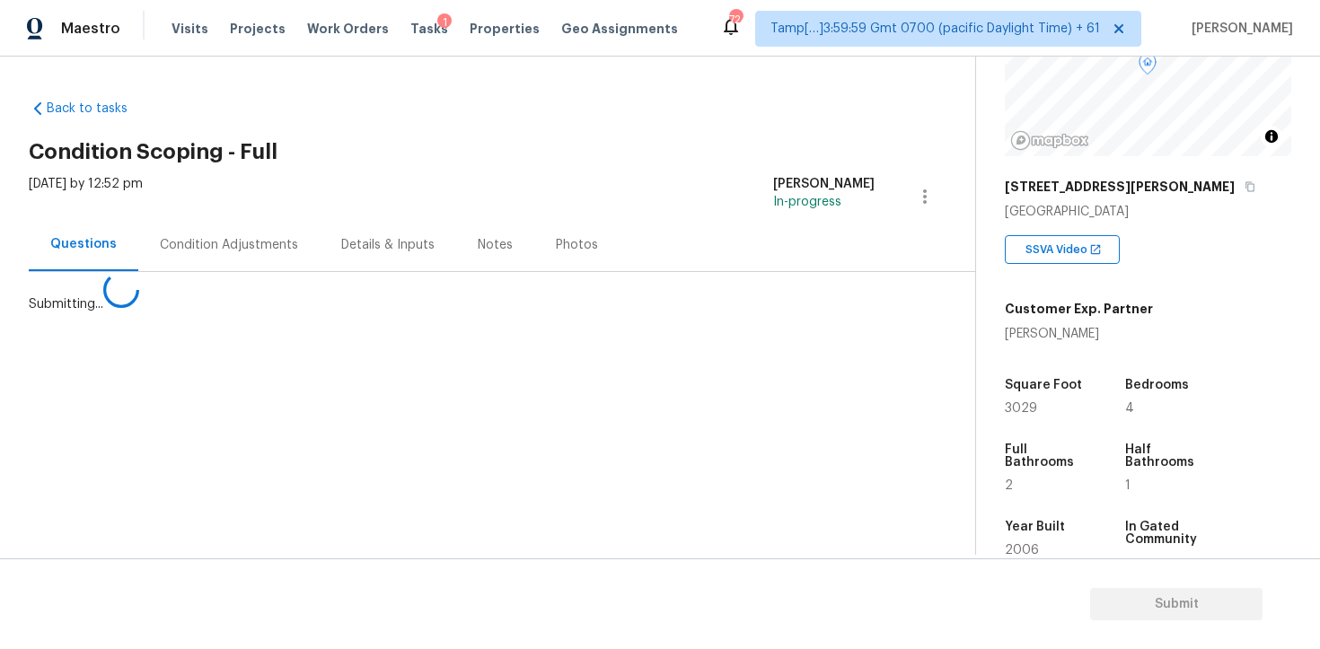
scroll to position [0, 0]
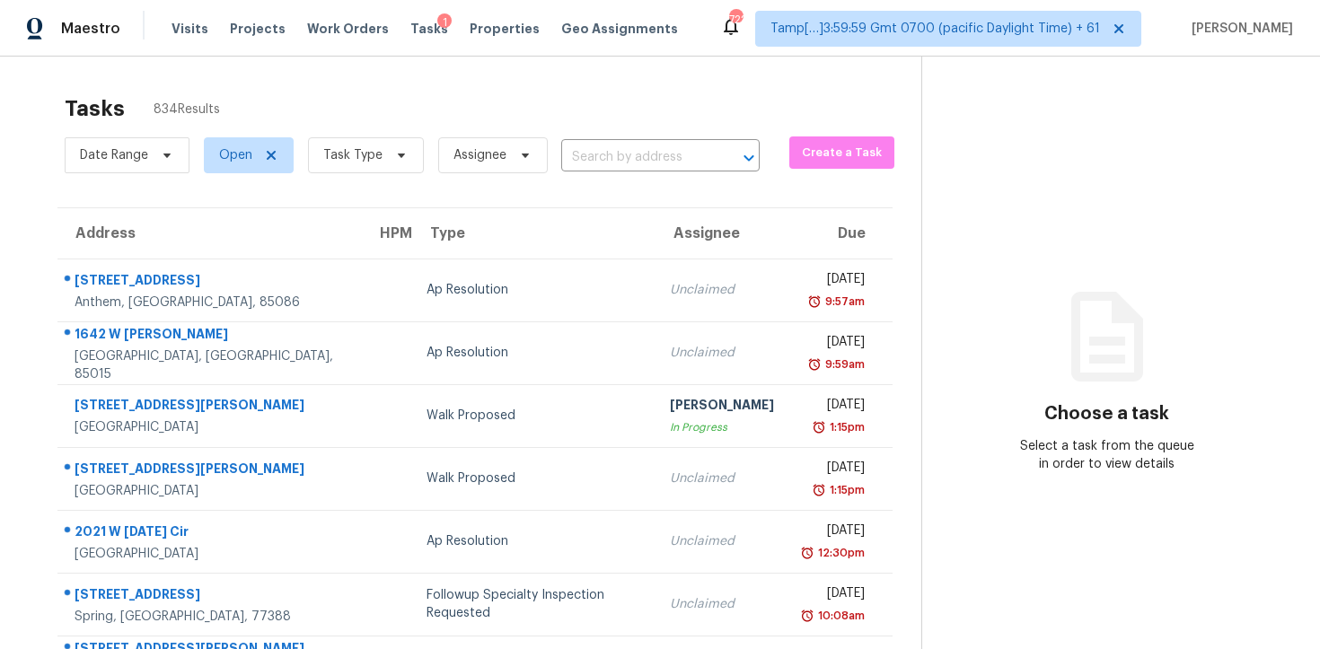
click at [338, 189] on section "Tasks 834 Results Date Range Open Task Type Assignee ​ Create a Task Address HP…" at bounding box center [475, 510] width 892 height 850
click at [347, 154] on span "Task Type" at bounding box center [352, 155] width 59 height 18
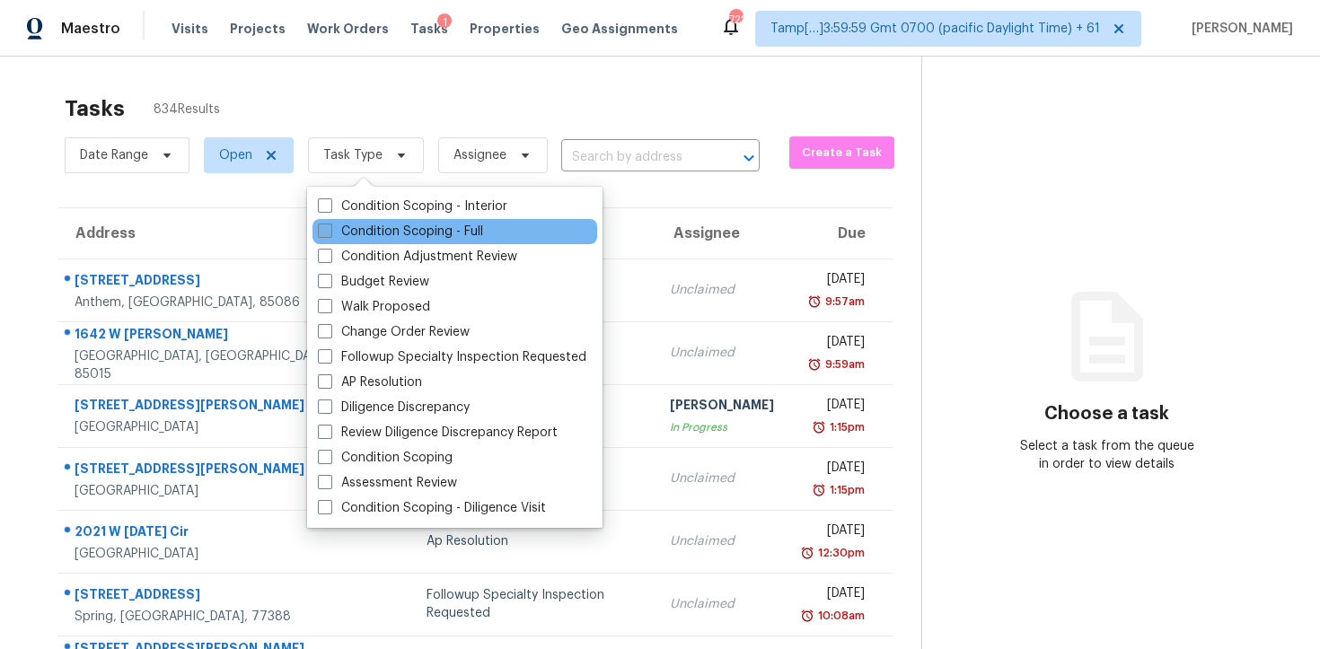
click at [412, 231] on label "Condition Scoping - Full" at bounding box center [400, 232] width 165 height 18
click at [330, 231] on input "Condition Scoping - Full" at bounding box center [324, 229] width 12 height 12
checkbox input "true"
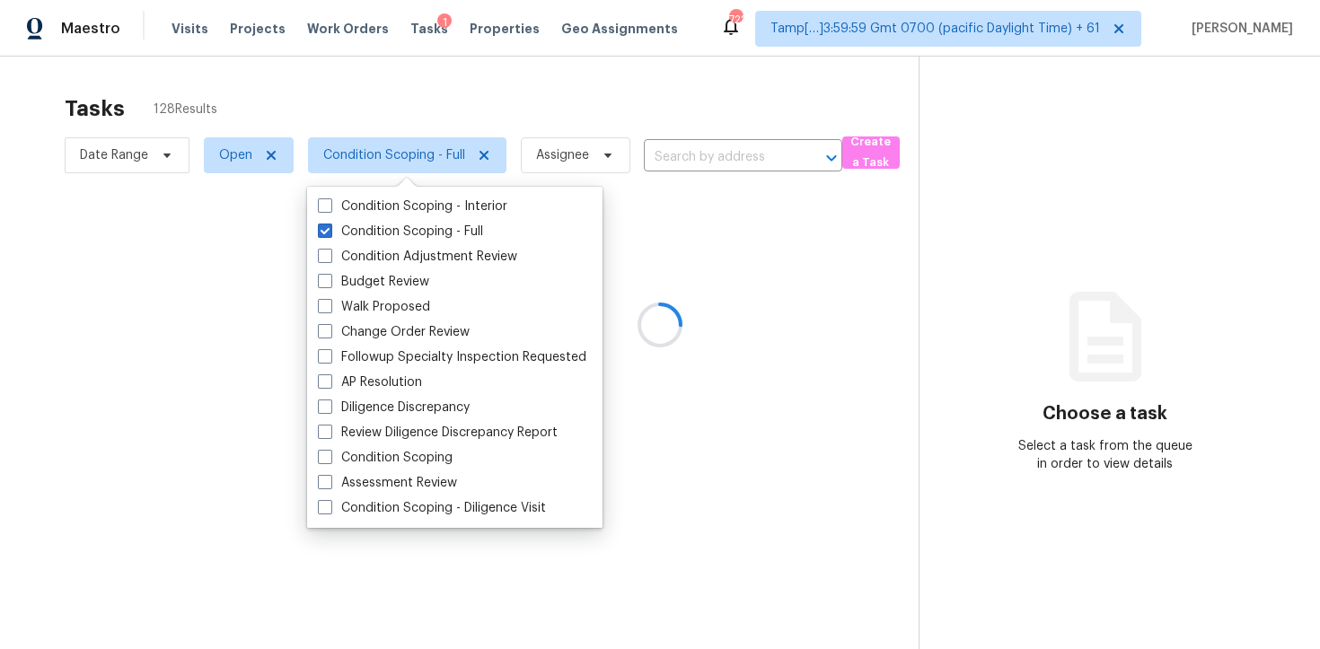
click at [389, 92] on div at bounding box center [660, 324] width 1320 height 649
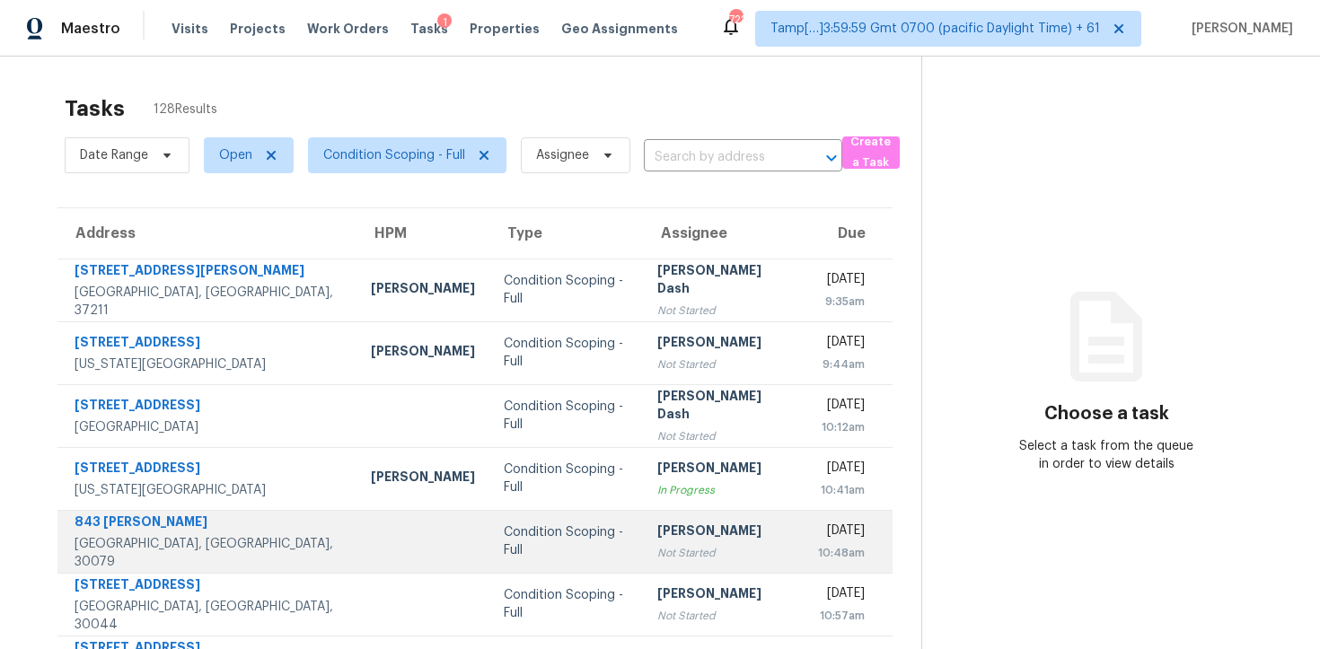
scroll to position [286, 0]
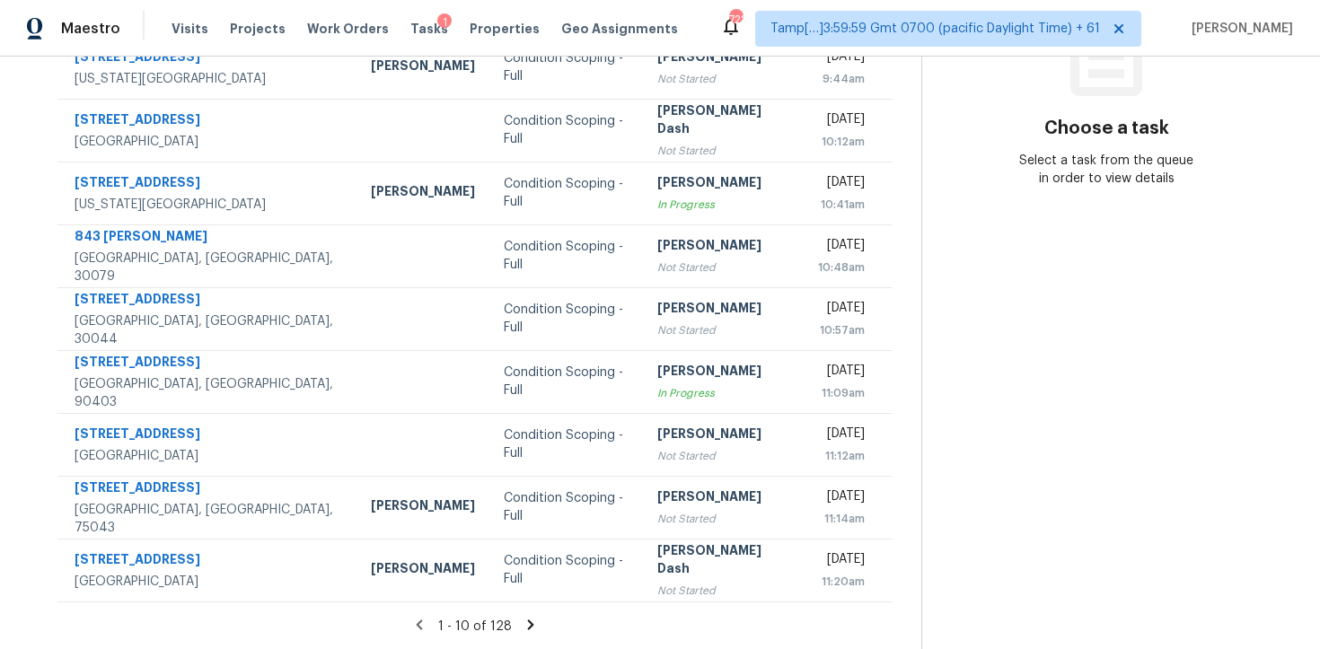
click at [528, 617] on icon at bounding box center [531, 625] width 16 height 16
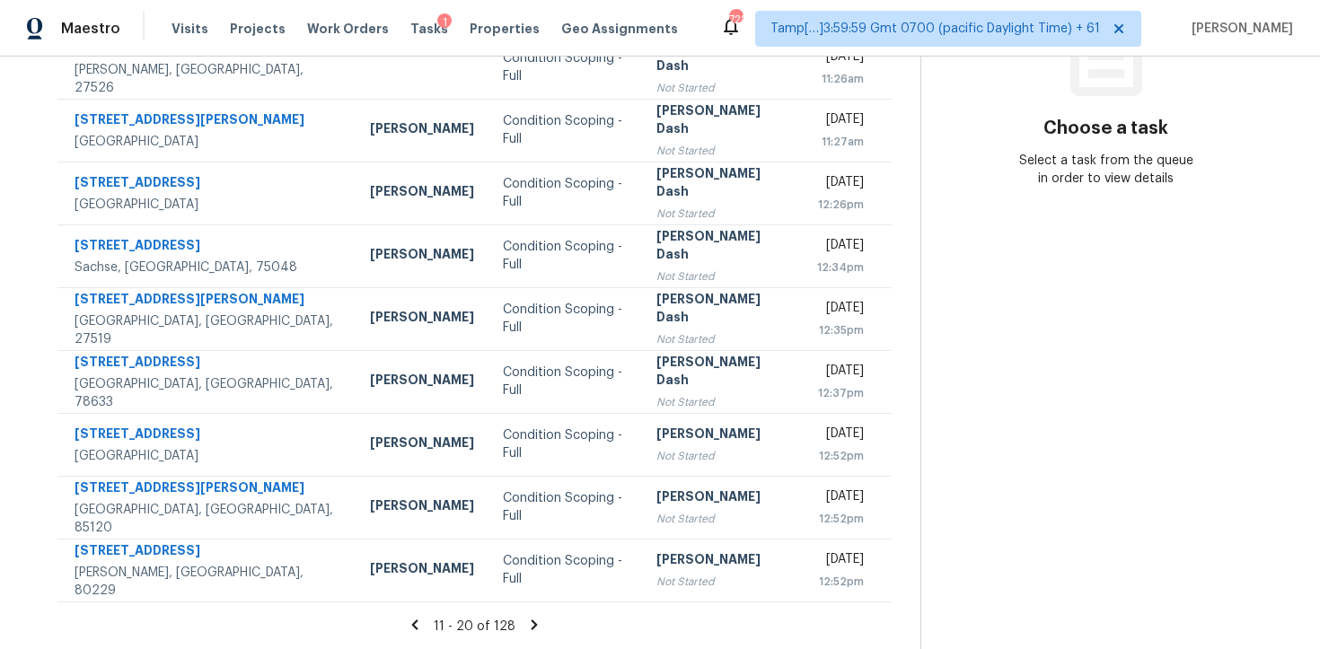
click at [528, 617] on icon at bounding box center [534, 625] width 16 height 16
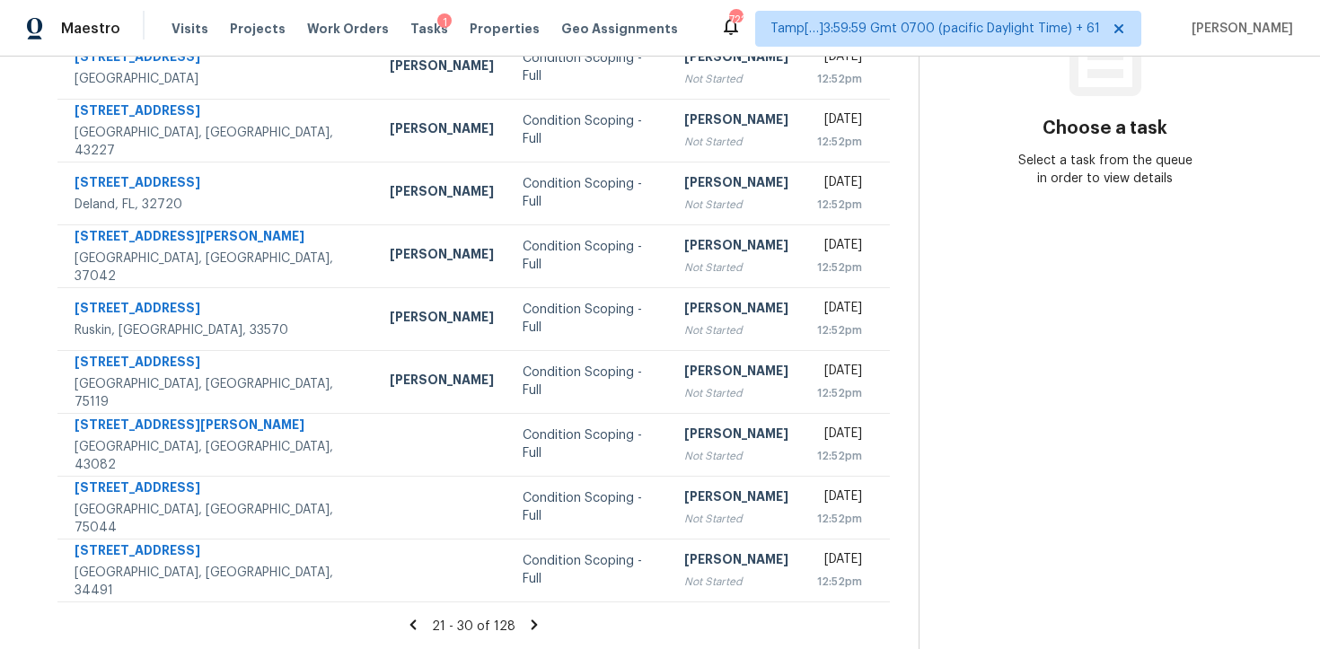
click at [532, 620] on icon at bounding box center [535, 625] width 6 height 10
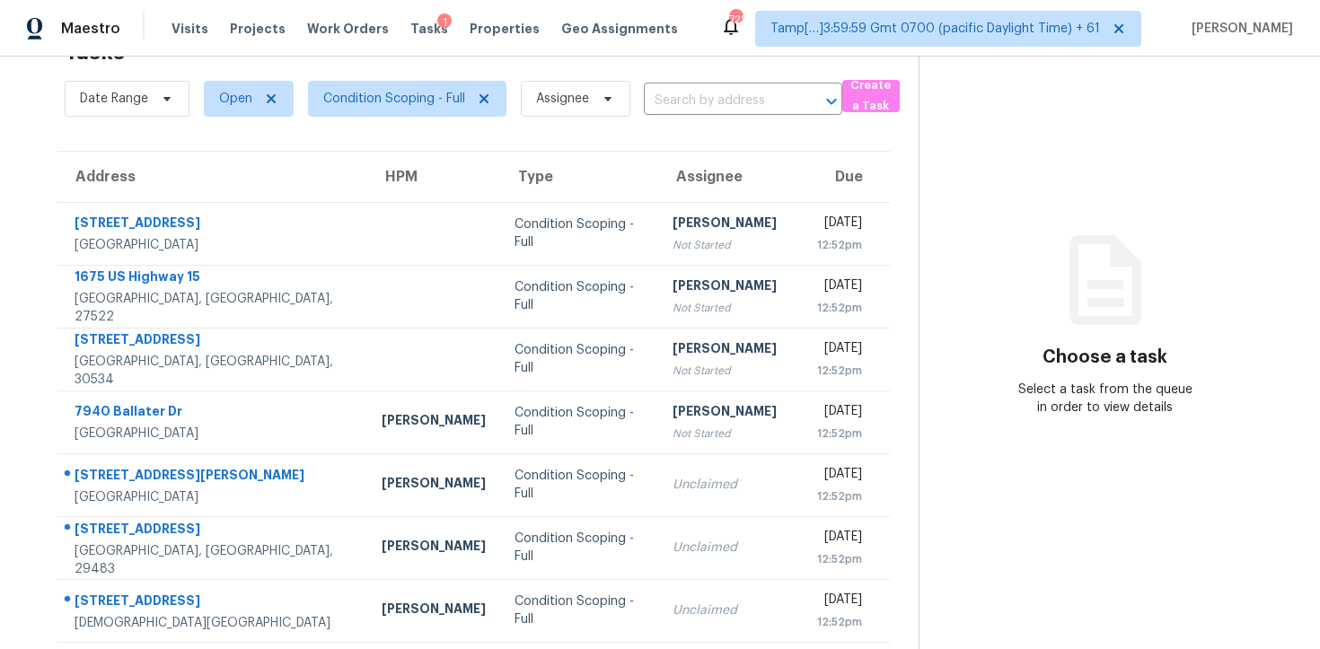
scroll to position [286, 0]
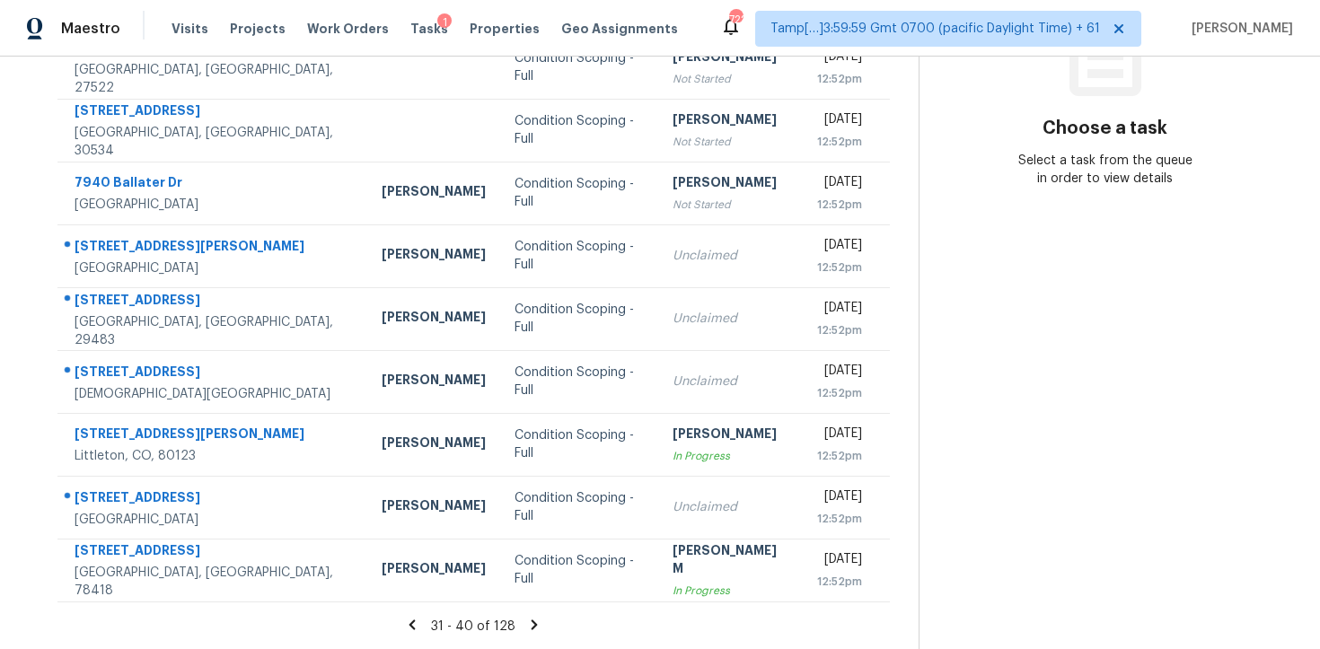
click at [532, 620] on icon at bounding box center [535, 625] width 6 height 10
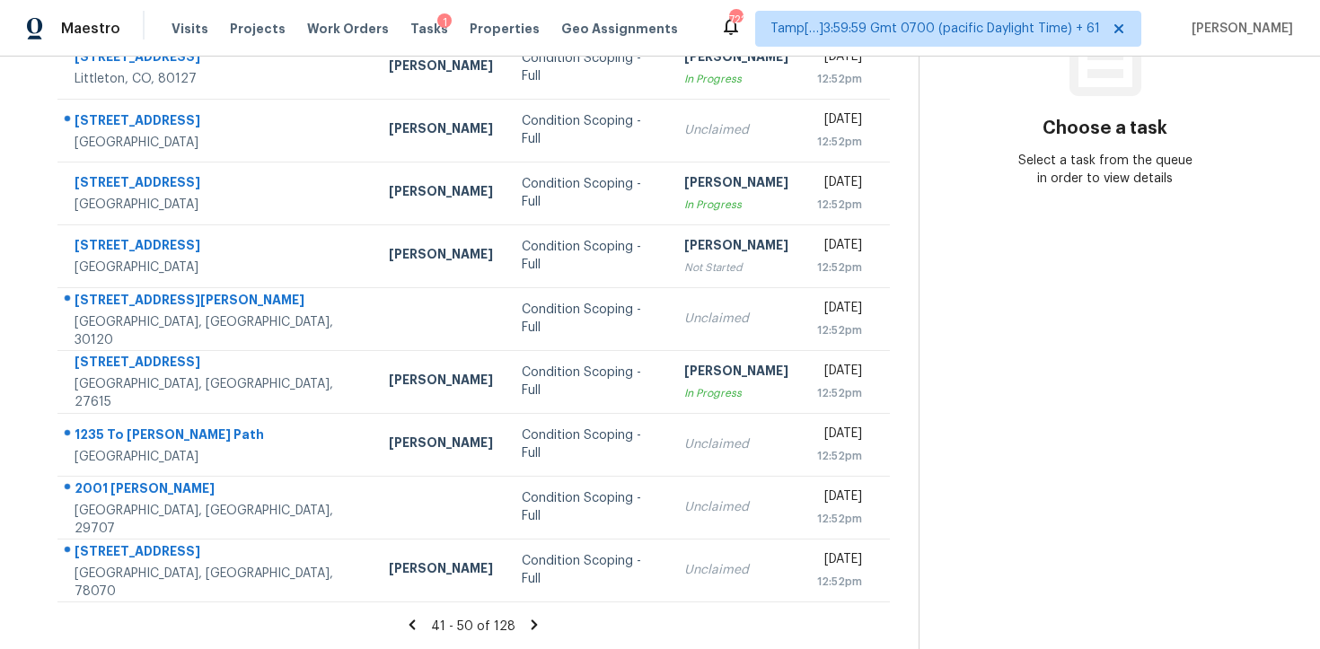
click at [532, 620] on icon at bounding box center [535, 625] width 6 height 10
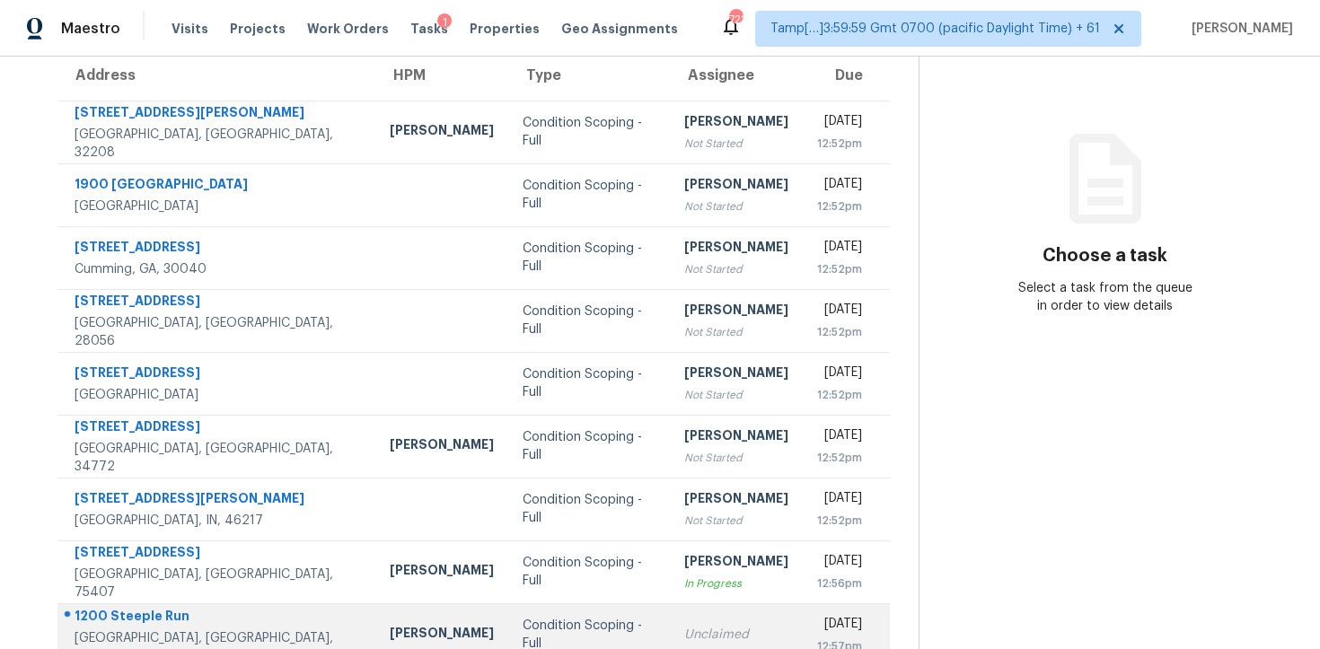
scroll to position [157, 0]
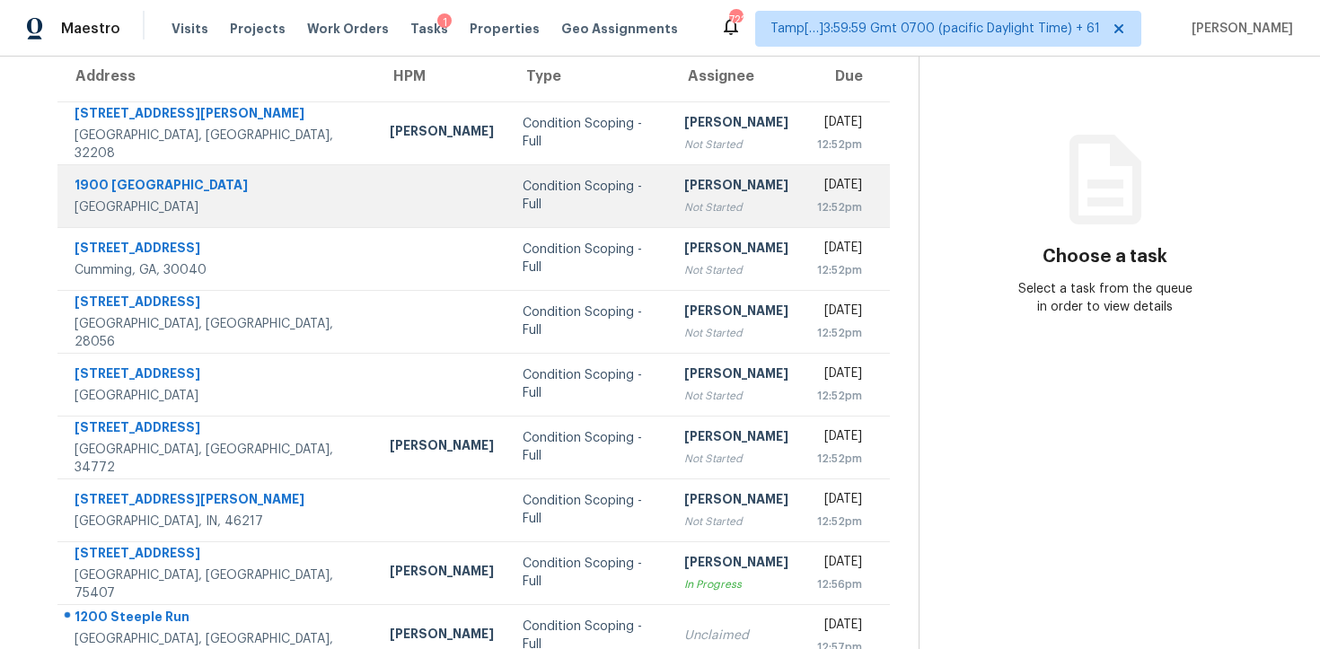
click at [671, 218] on td "Ranjith Kumar P Not Started" at bounding box center [736, 195] width 133 height 63
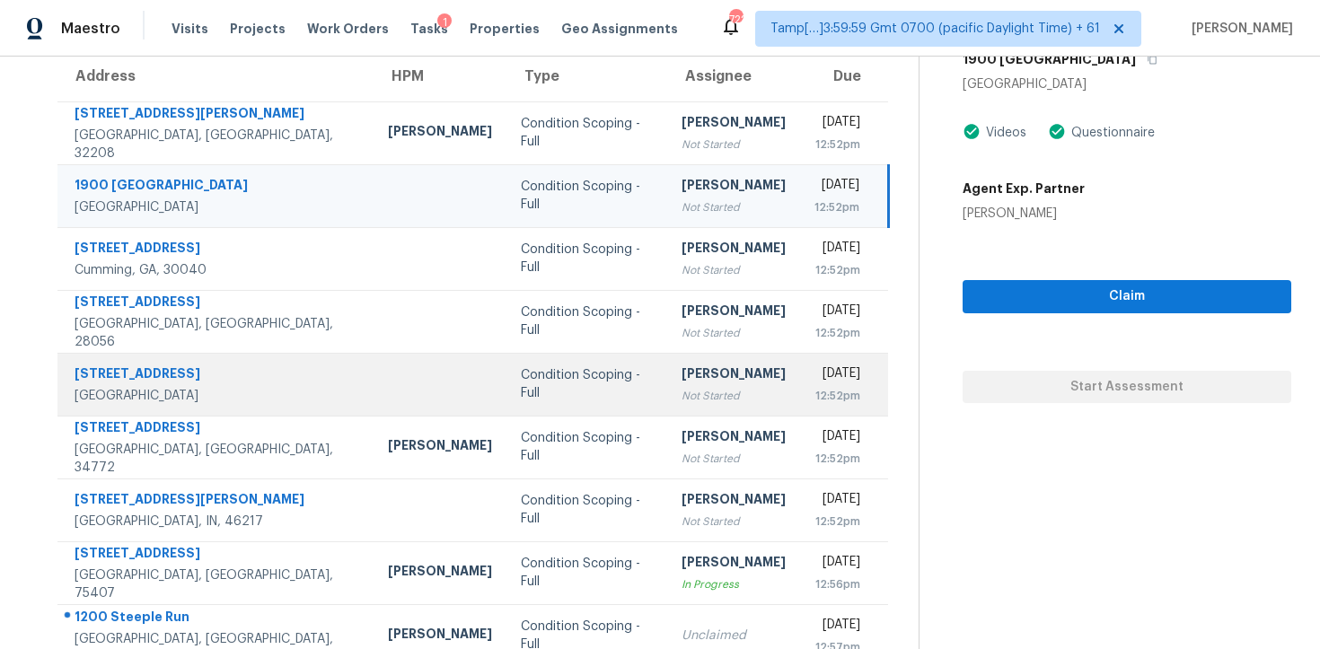
scroll to position [286, 0]
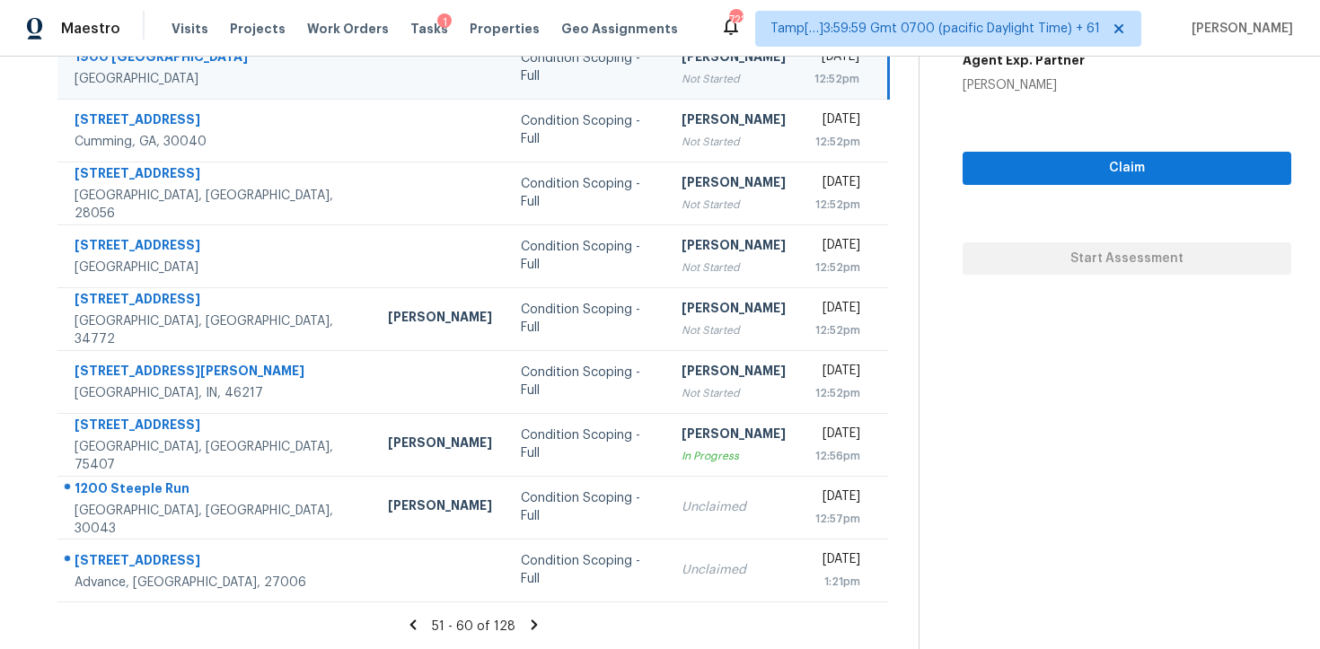
click at [536, 618] on icon at bounding box center [534, 625] width 16 height 16
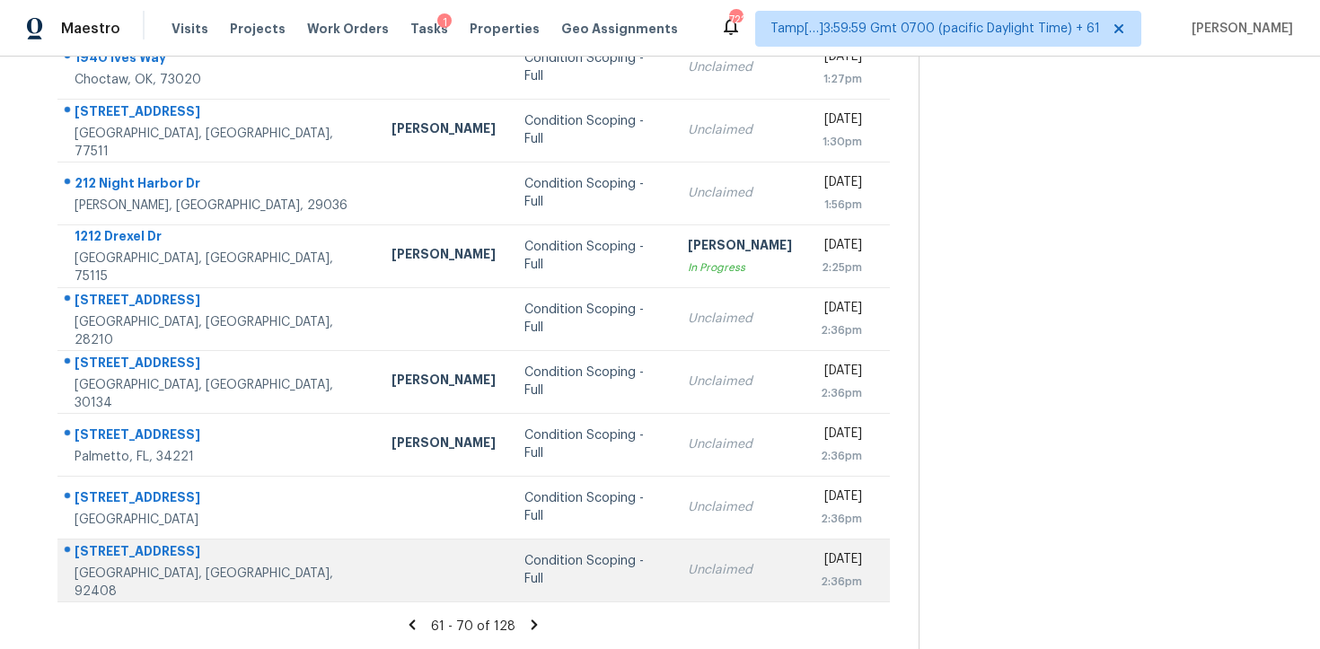
click at [688, 567] on div "Unclaimed" at bounding box center [740, 570] width 104 height 18
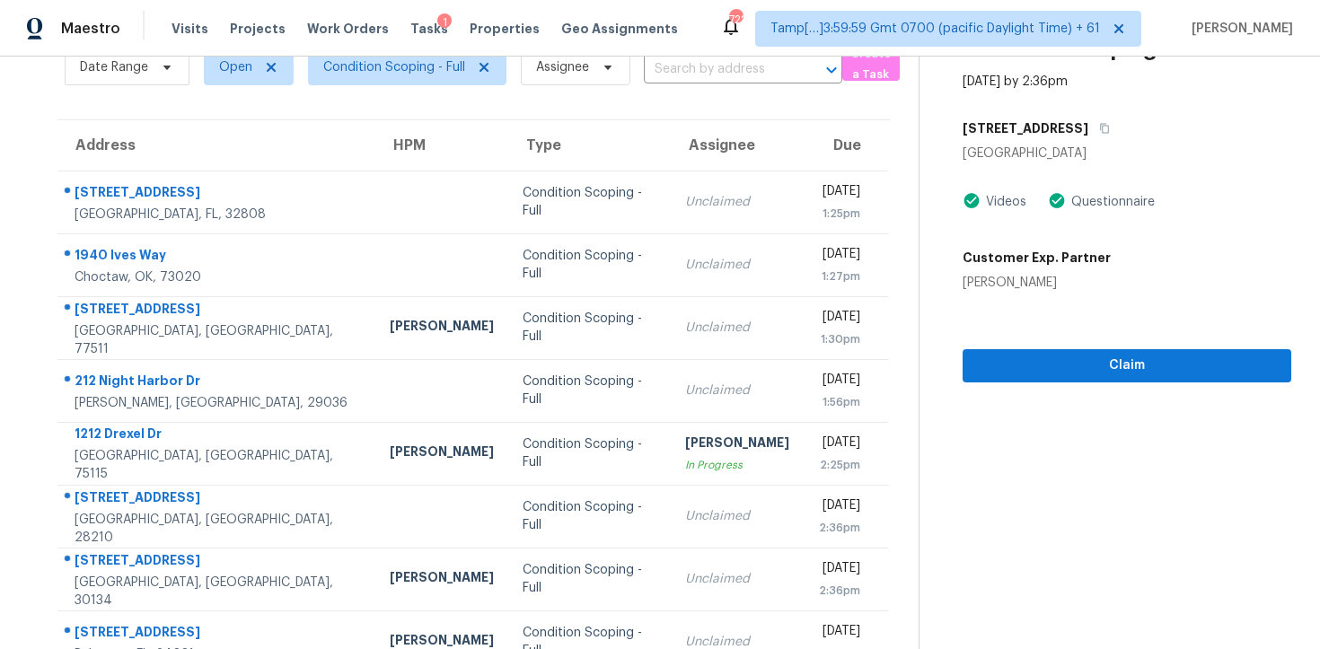
scroll to position [48, 0]
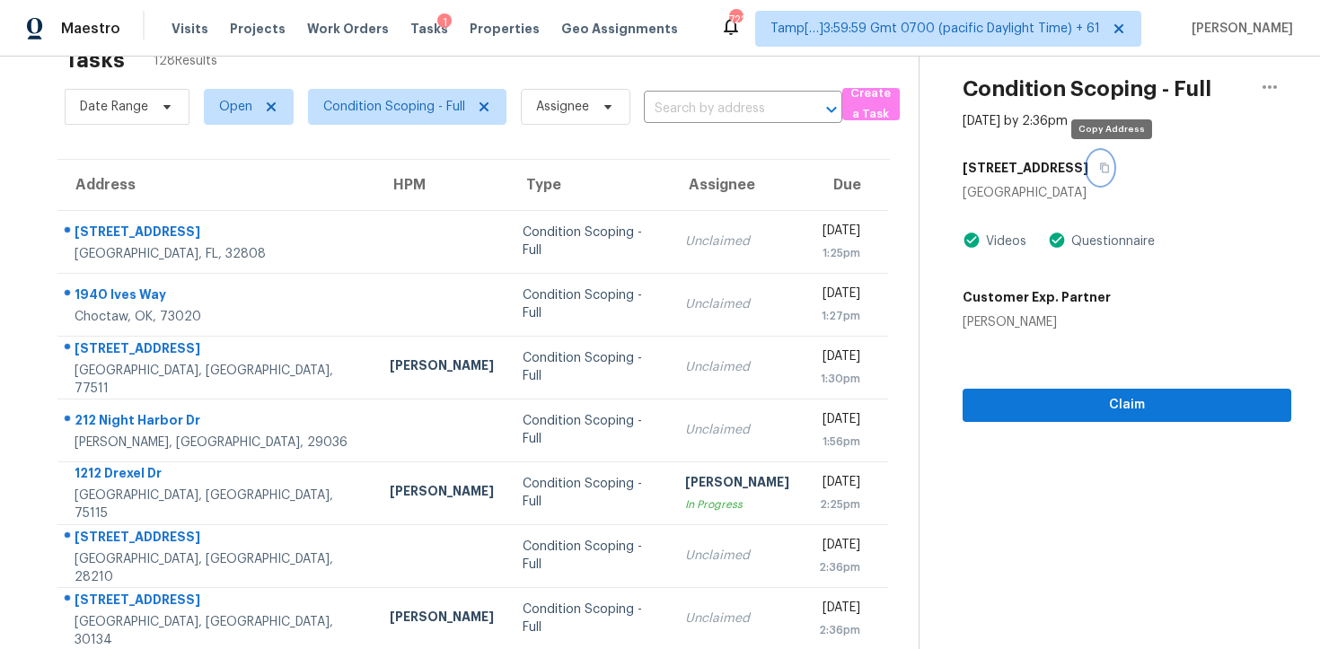
click at [1106, 159] on button "button" at bounding box center [1100, 168] width 24 height 32
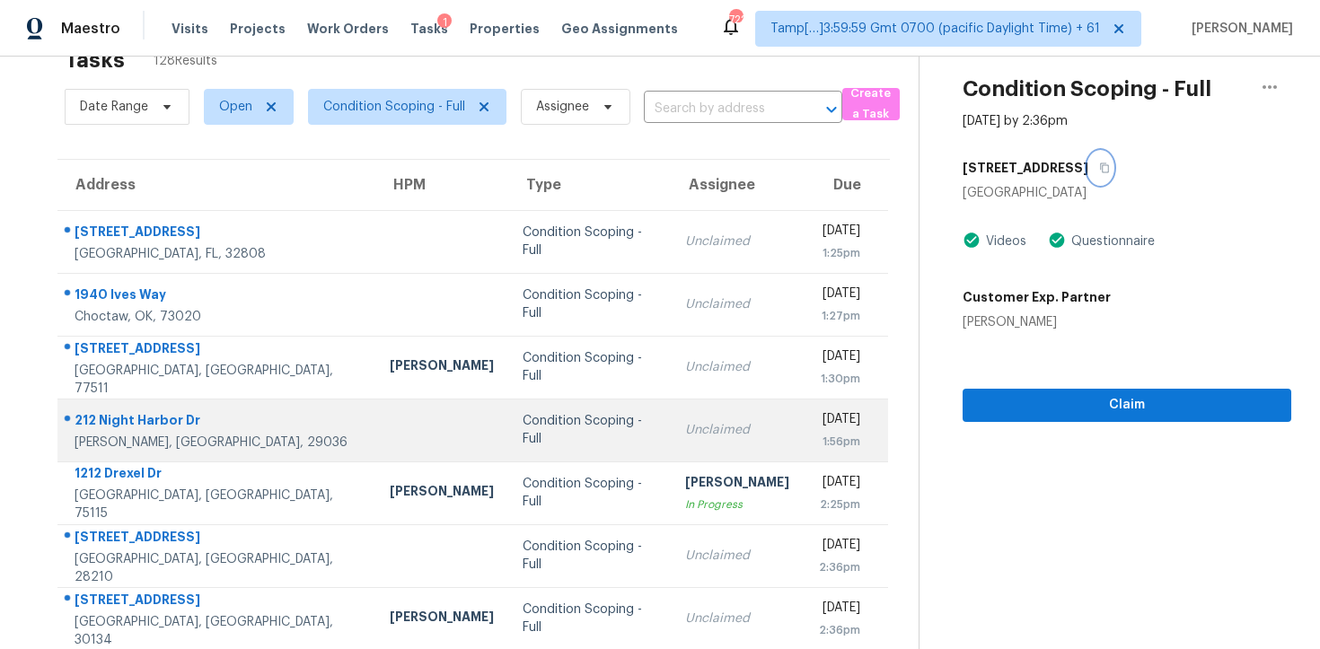
scroll to position [286, 0]
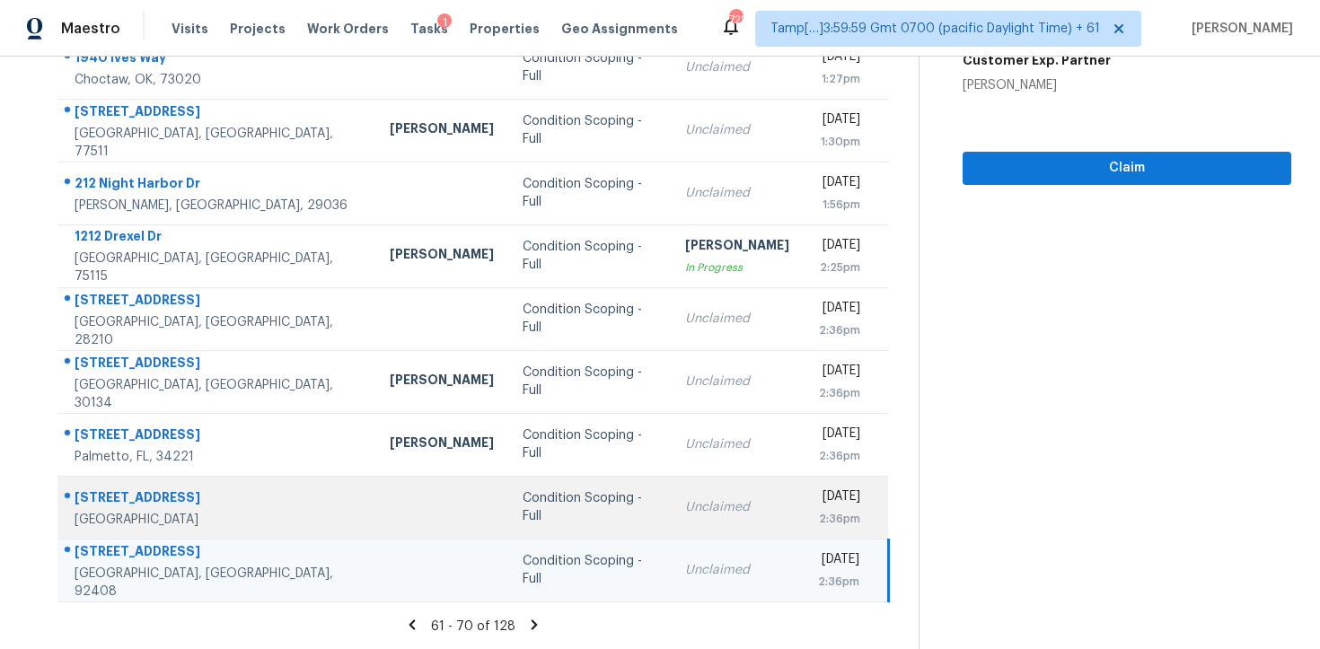
click at [671, 518] on td "Unclaimed" at bounding box center [737, 507] width 133 height 63
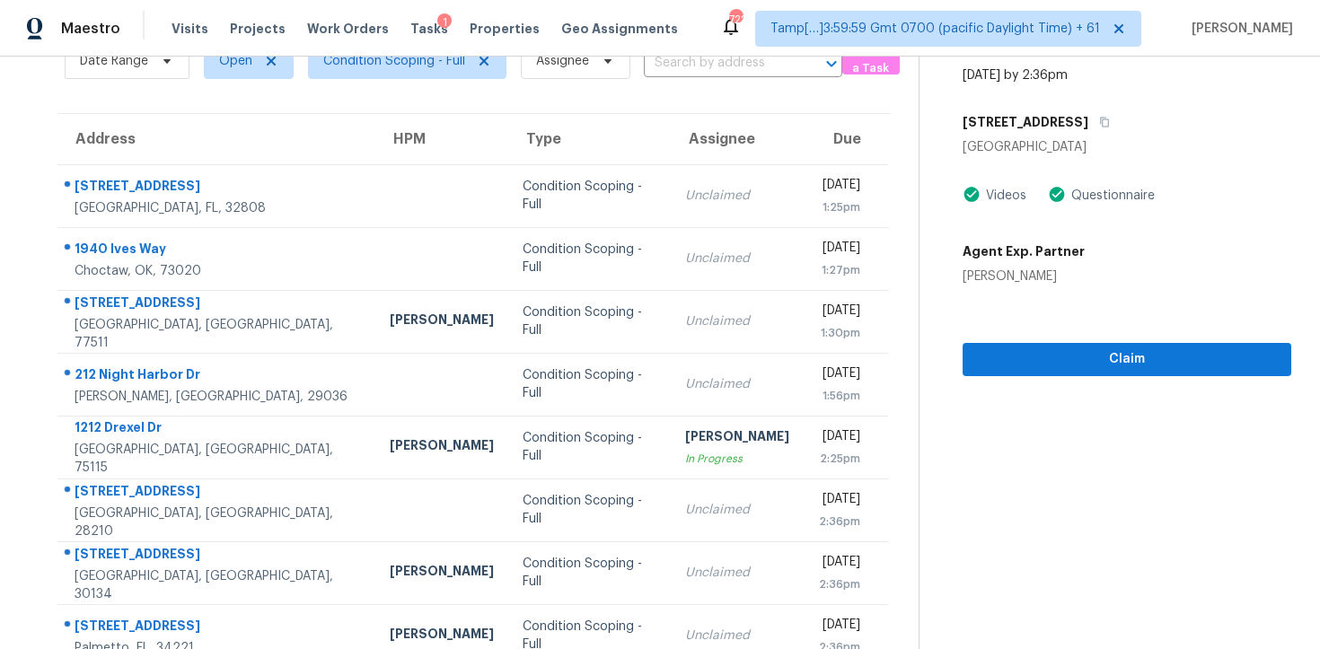
scroll to position [93, 0]
click at [1110, 119] on icon "button" at bounding box center [1104, 123] width 11 height 11
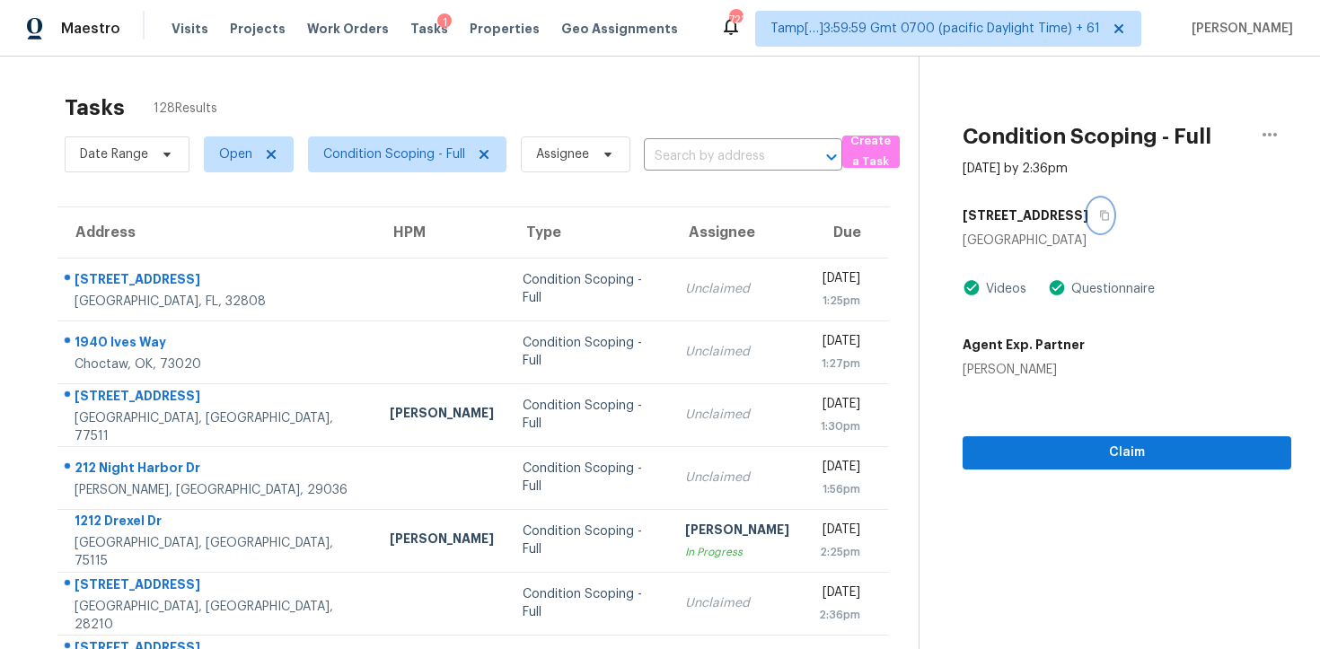
scroll to position [286, 0]
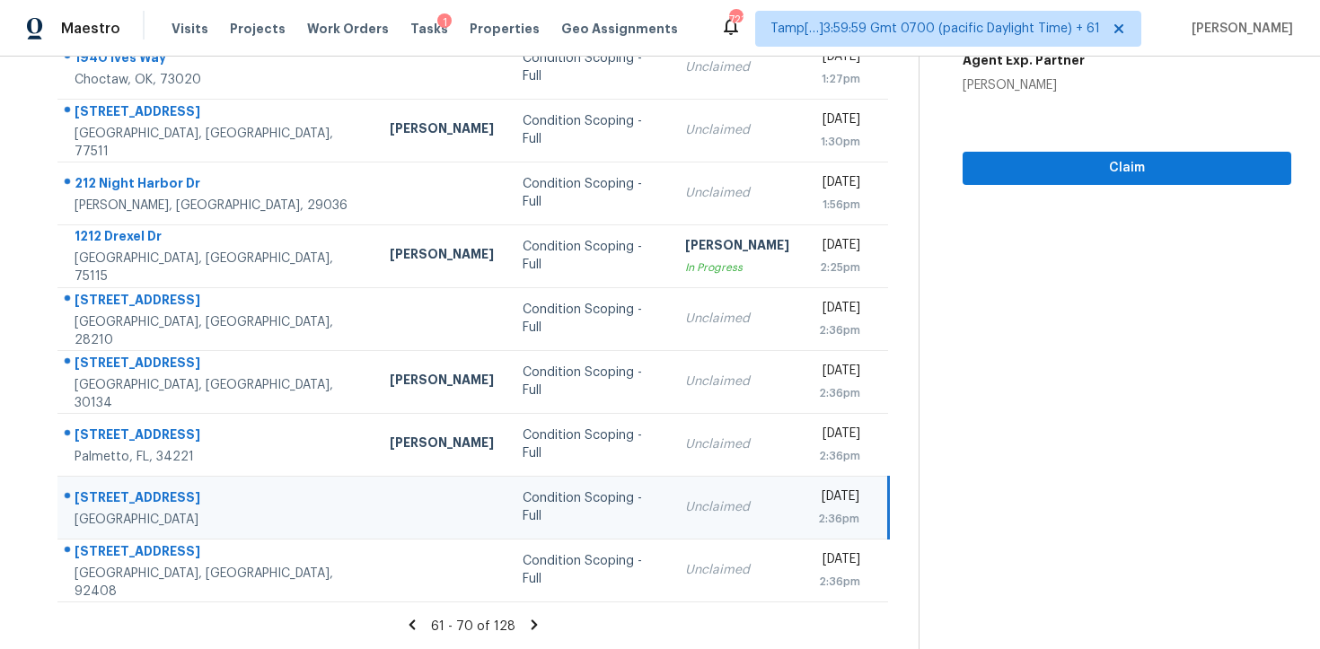
click at [826, 501] on div "[DATE]" at bounding box center [838, 499] width 41 height 22
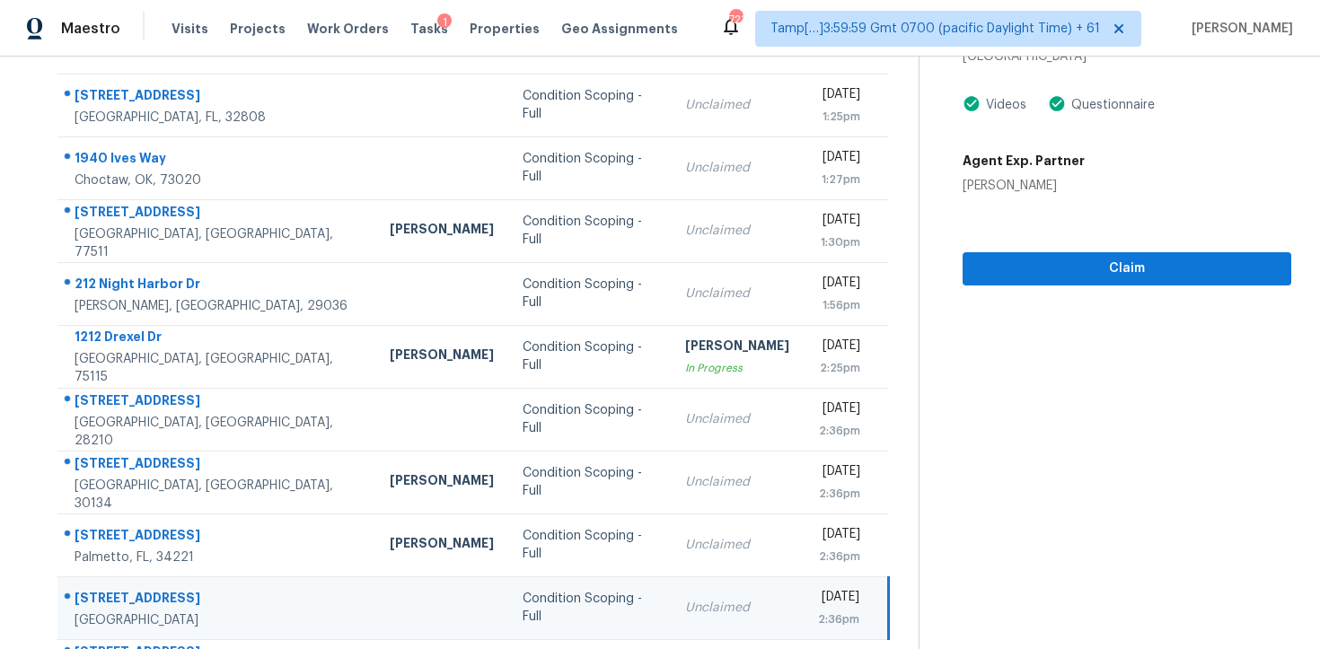
scroll to position [166, 0]
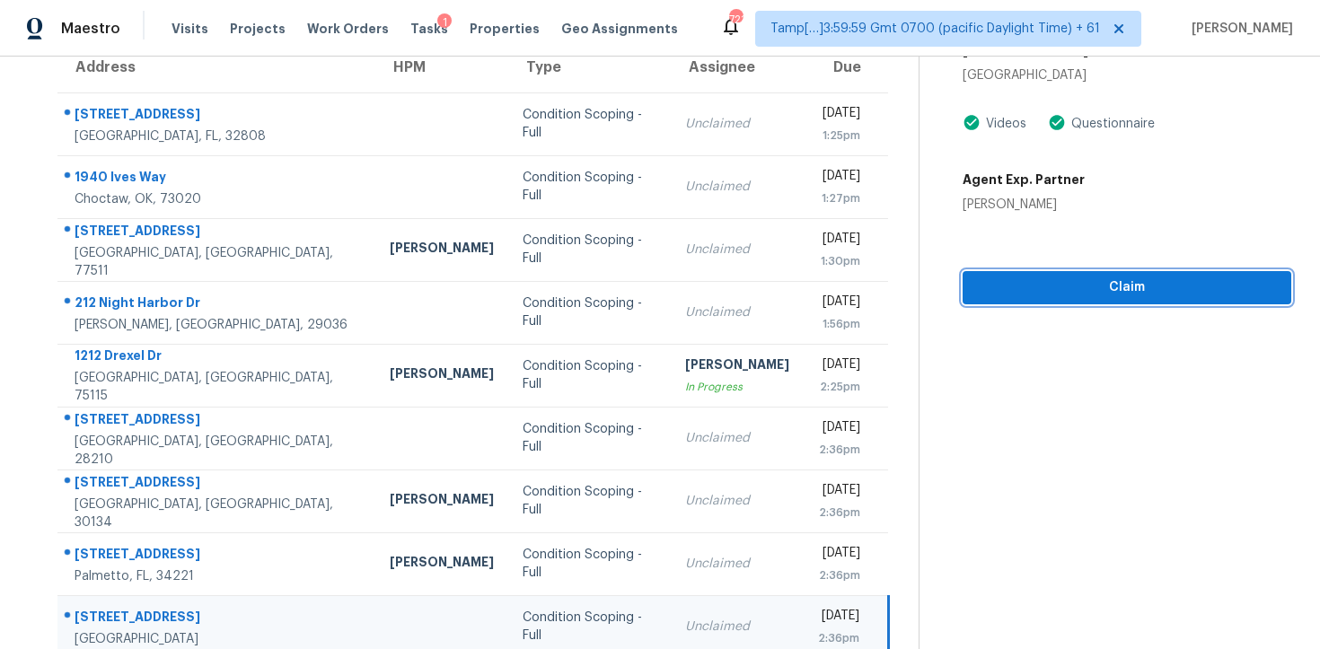
click at [1079, 291] on span "Claim" at bounding box center [1127, 288] width 300 height 22
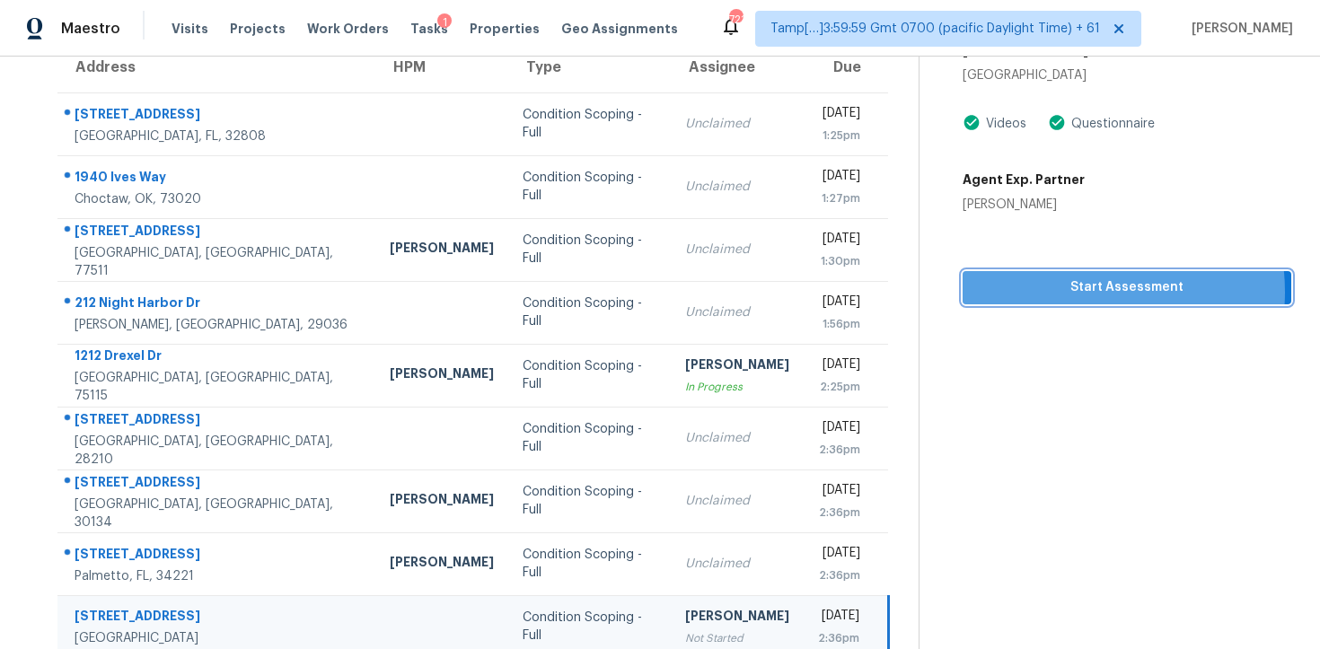
click at [1079, 291] on span "Start Assessment" at bounding box center [1127, 288] width 300 height 22
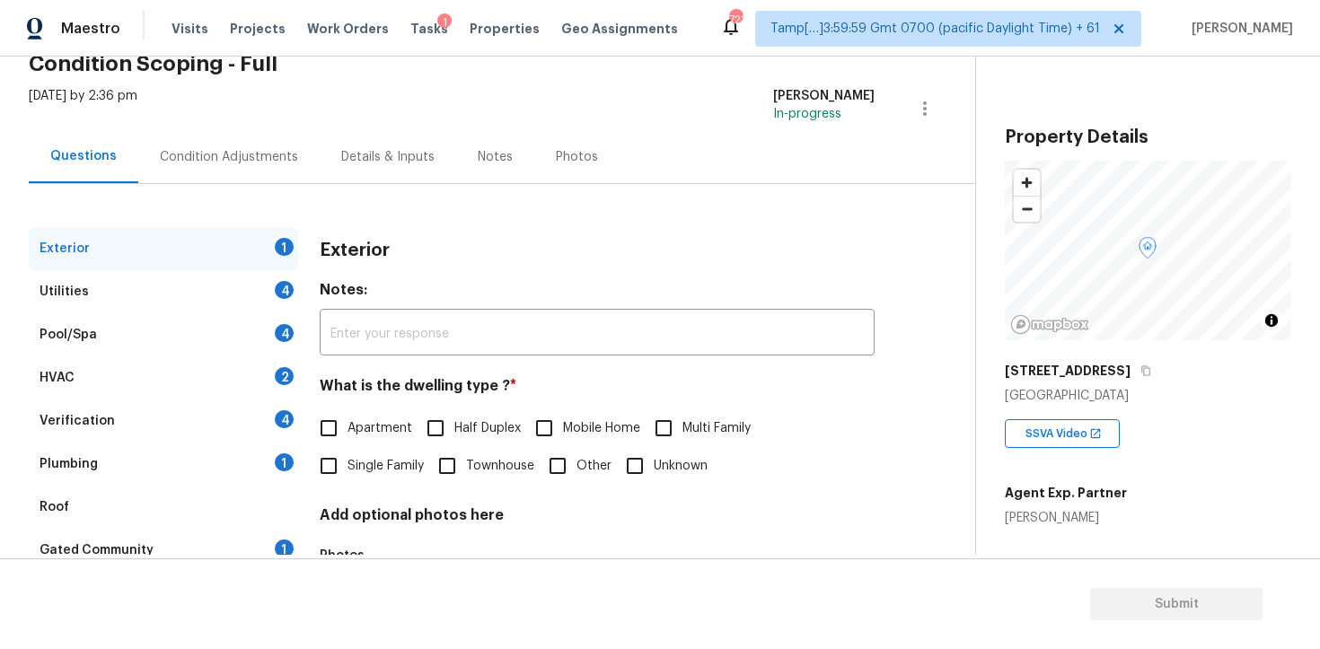
scroll to position [109, 0]
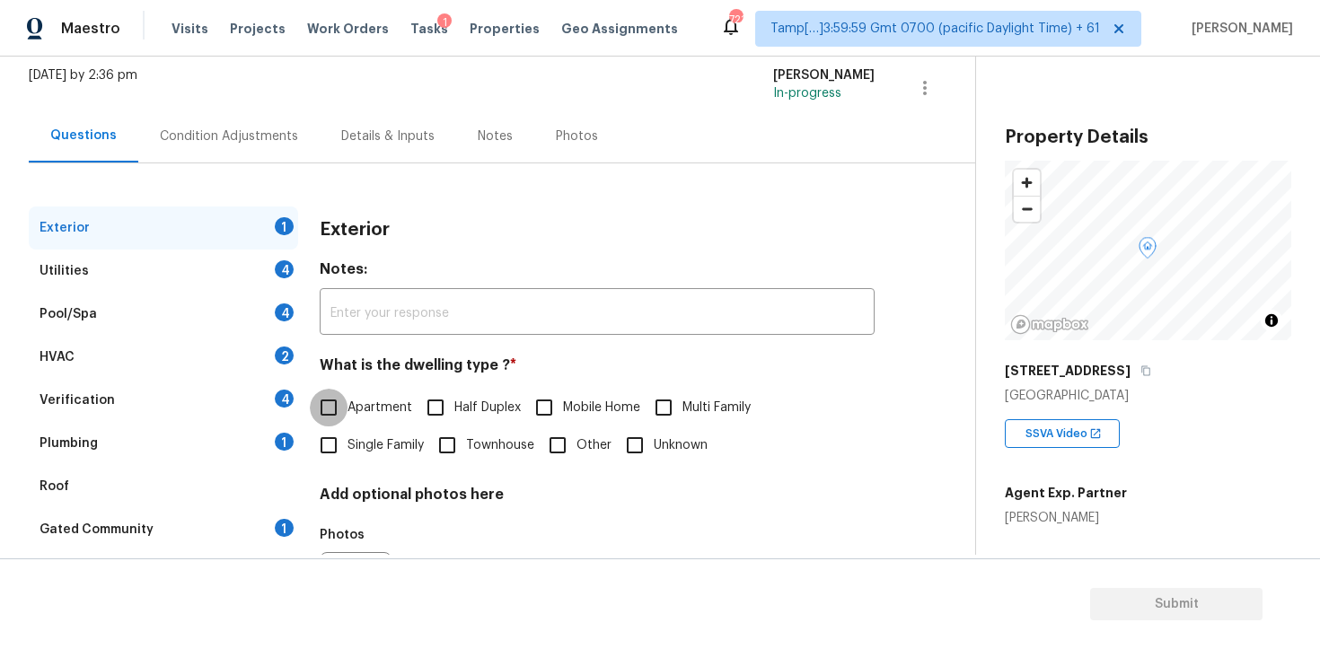
click at [335, 415] on input "Apartment" at bounding box center [329, 408] width 38 height 38
checkbox input "true"
click at [234, 157] on div "Condition Adjustments" at bounding box center [228, 136] width 181 height 53
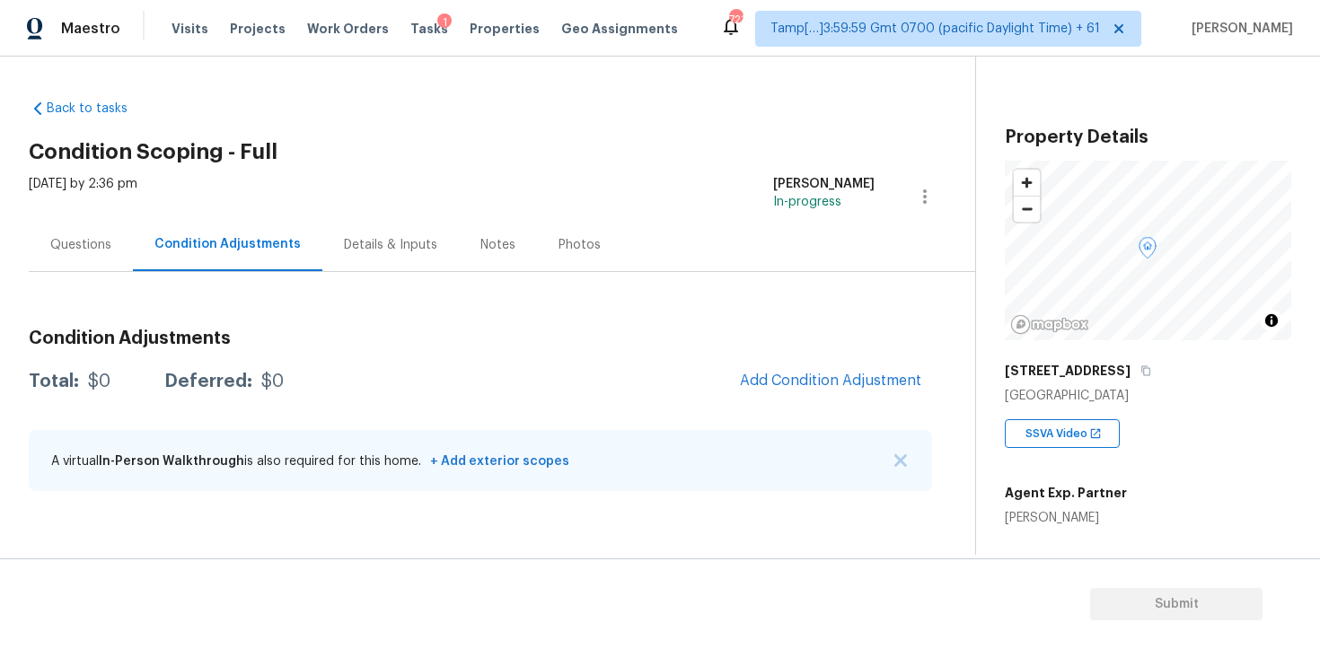
click at [648, 363] on div "Total: $0 Deferred: $0 Add Condition Adjustment" at bounding box center [480, 382] width 903 height 40
click at [788, 368] on button "Add Condition Adjustment" at bounding box center [830, 381] width 203 height 38
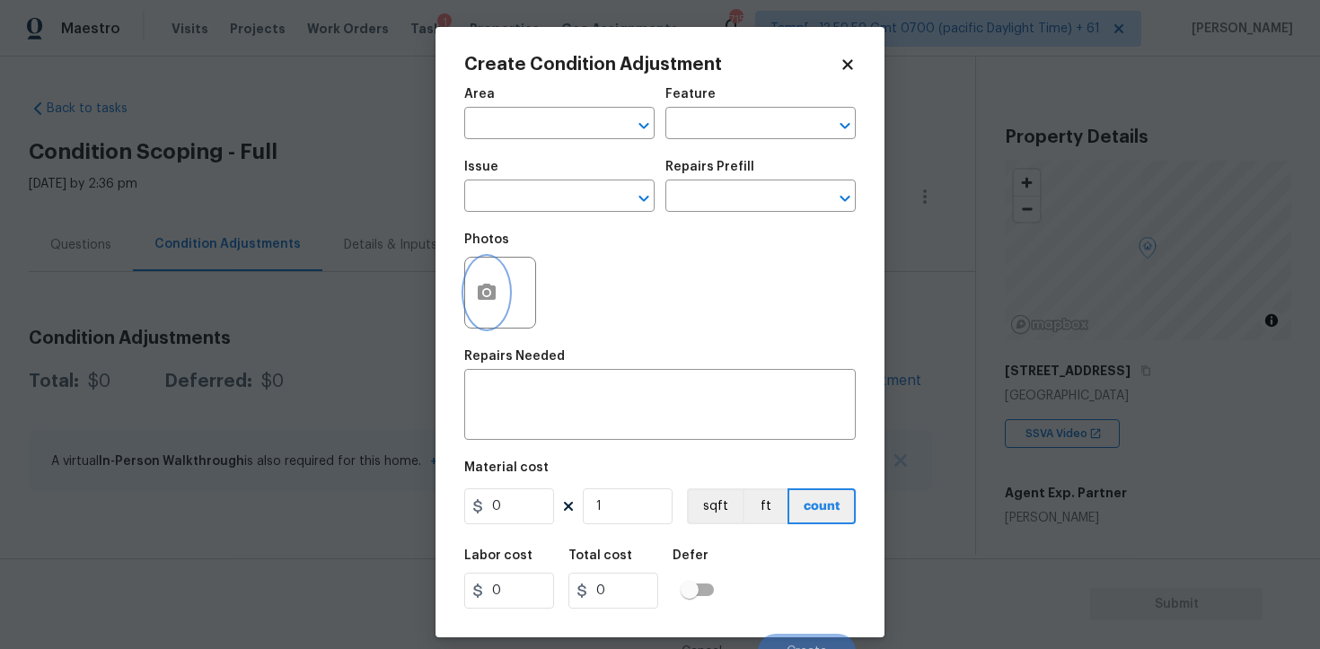
click at [490, 291] on icon "button" at bounding box center [487, 292] width 18 height 16
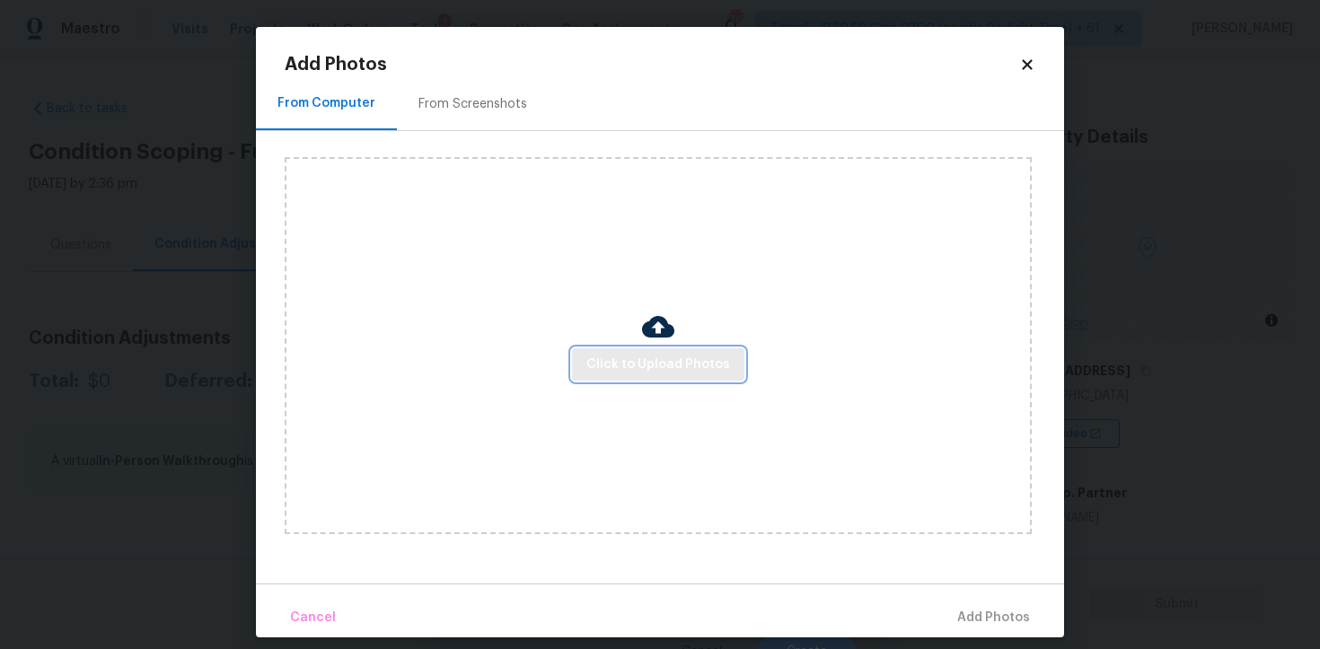
click at [659, 367] on span "Click to Upload Photos" at bounding box center [658, 365] width 144 height 22
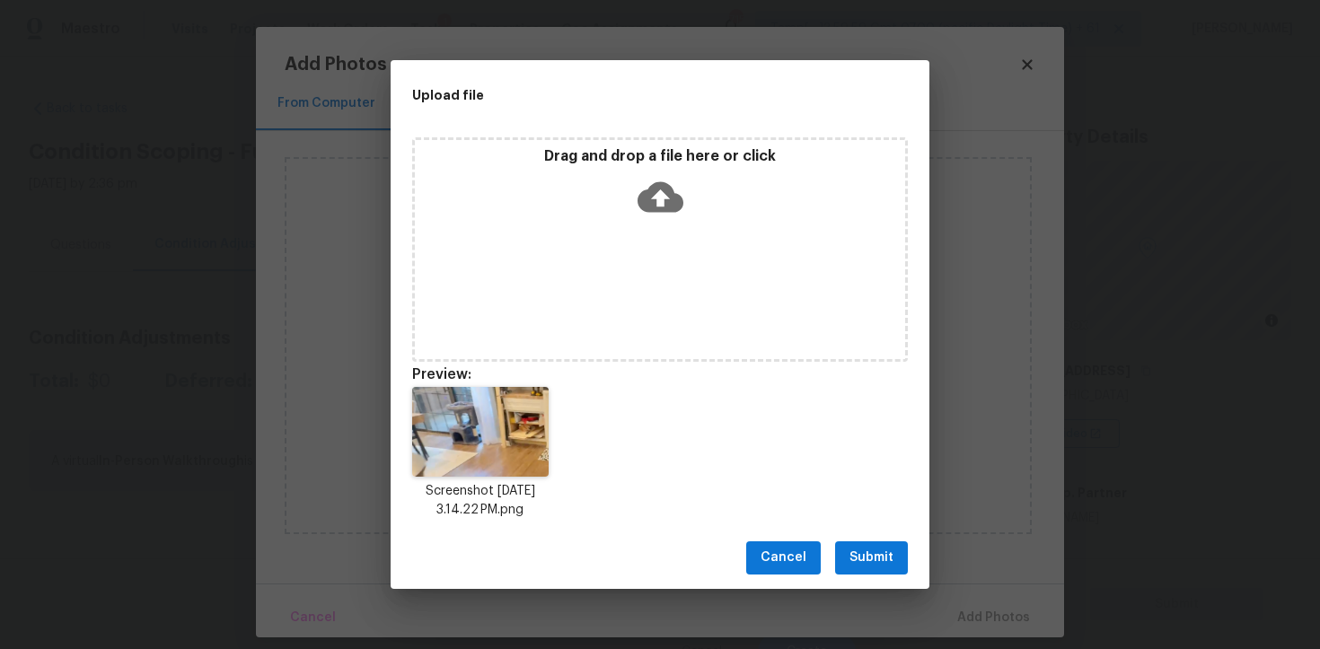
click at [855, 556] on span "Submit" at bounding box center [871, 558] width 44 height 22
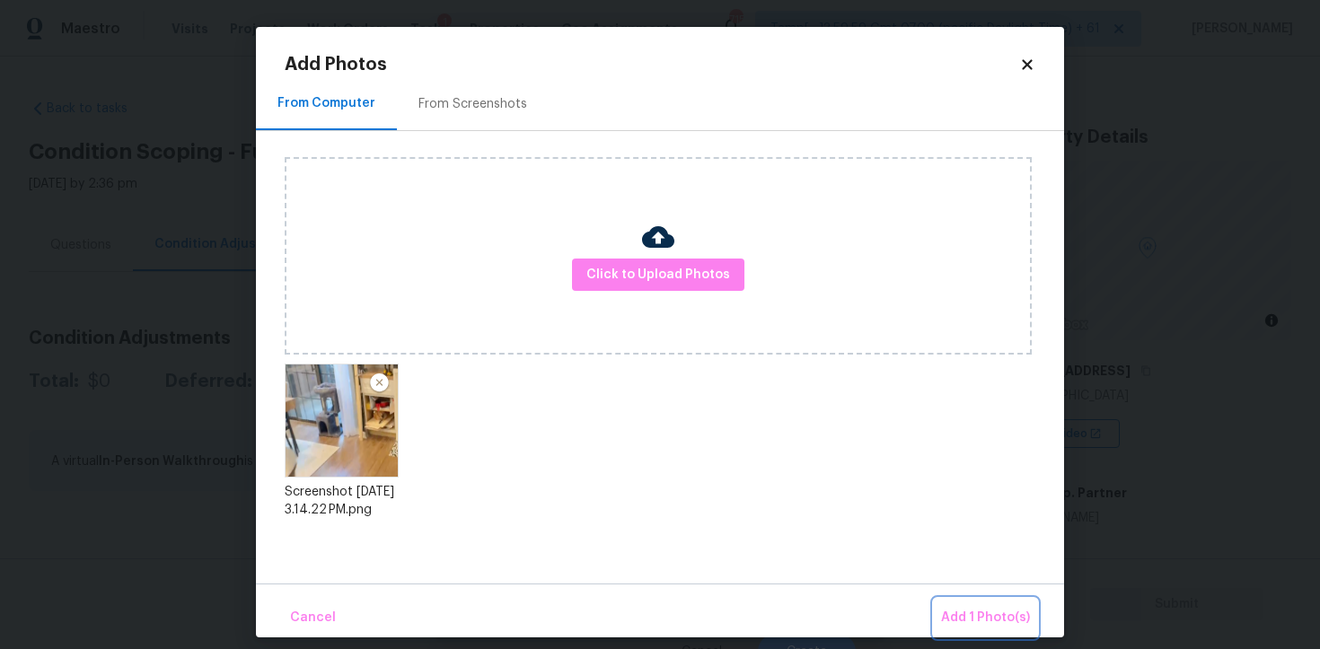
click at [998, 623] on span "Add 1 Photo(s)" at bounding box center [985, 618] width 89 height 22
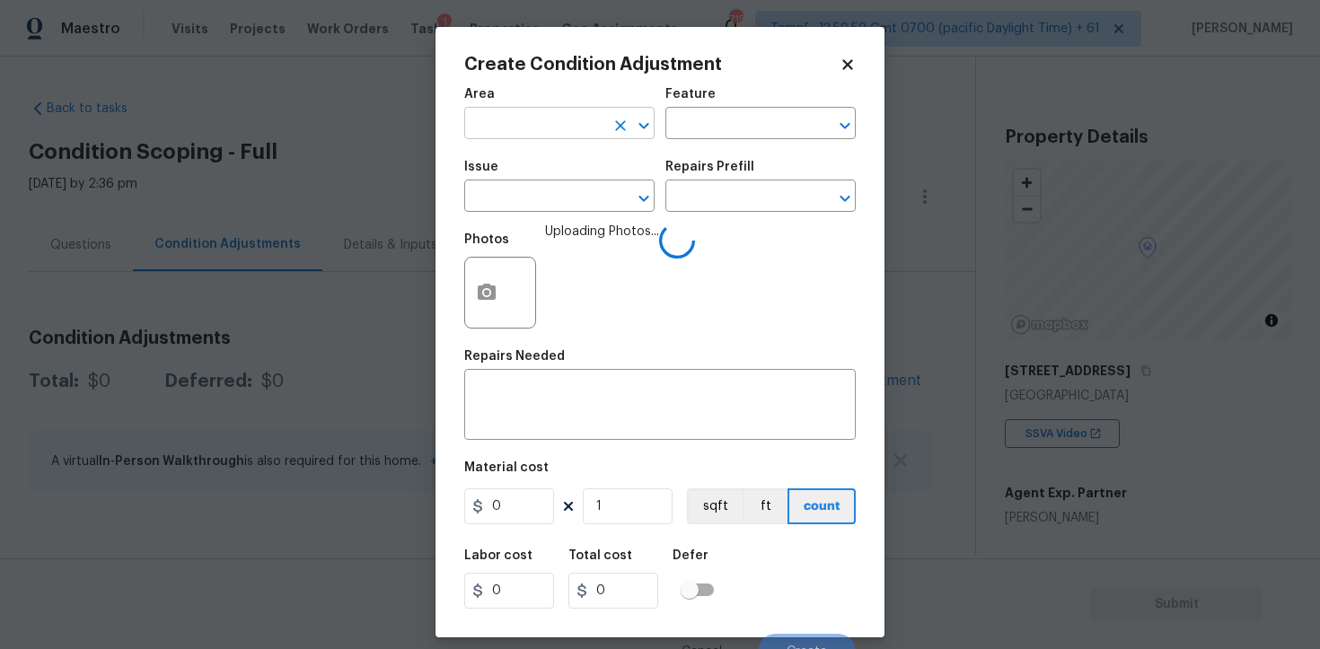
click at [538, 127] on input "text" at bounding box center [534, 125] width 140 height 28
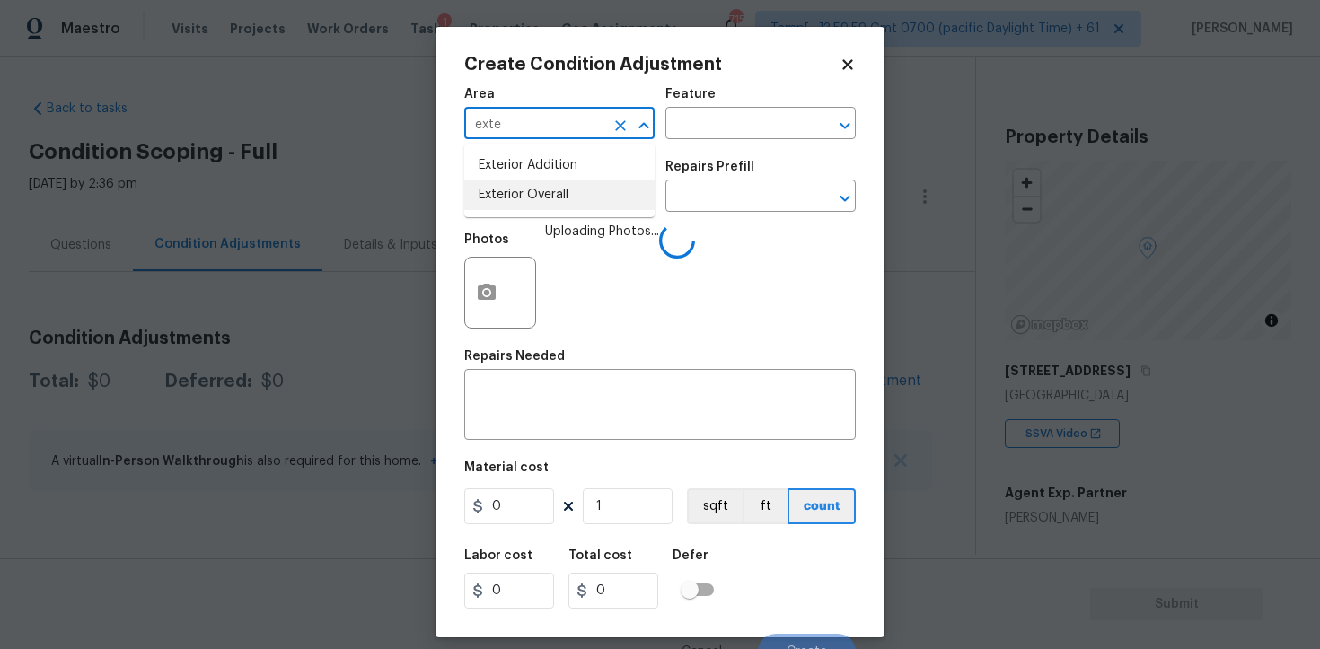
click at [557, 207] on li "Exterior Overall" at bounding box center [559, 195] width 190 height 30
type input "Exterior Overall"
click at [557, 207] on input "text" at bounding box center [534, 198] width 140 height 28
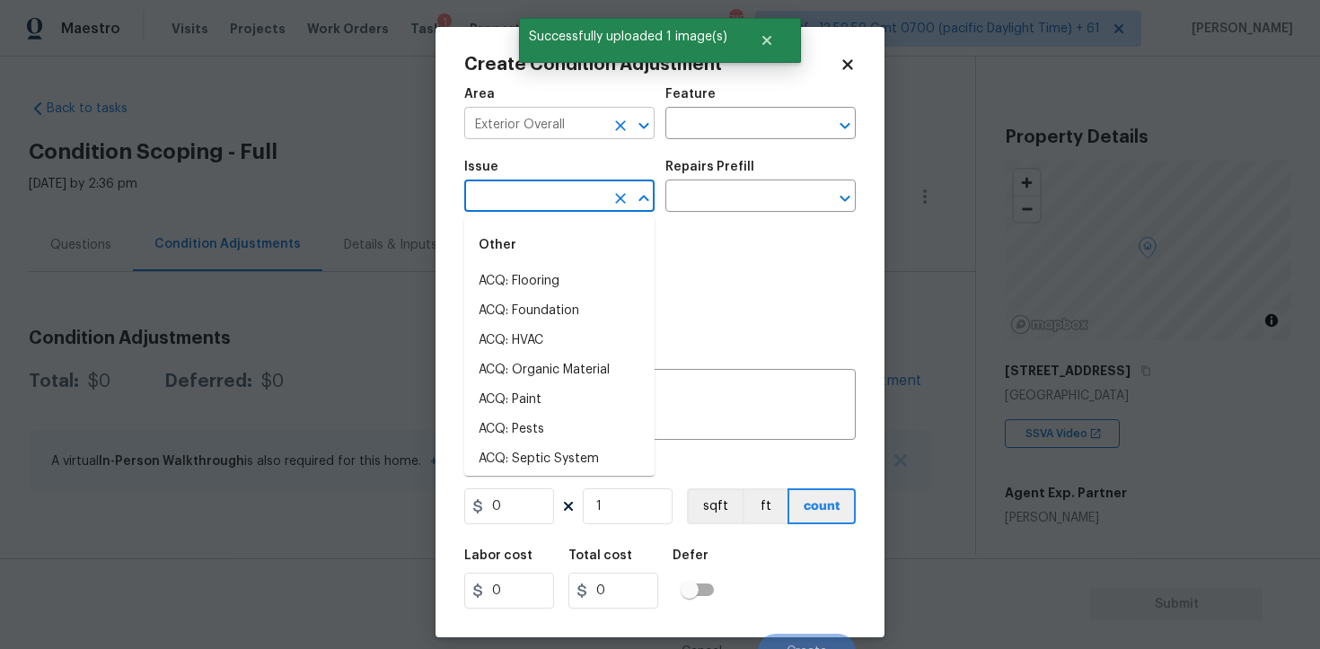
click at [621, 130] on icon "Clear" at bounding box center [620, 126] width 18 height 18
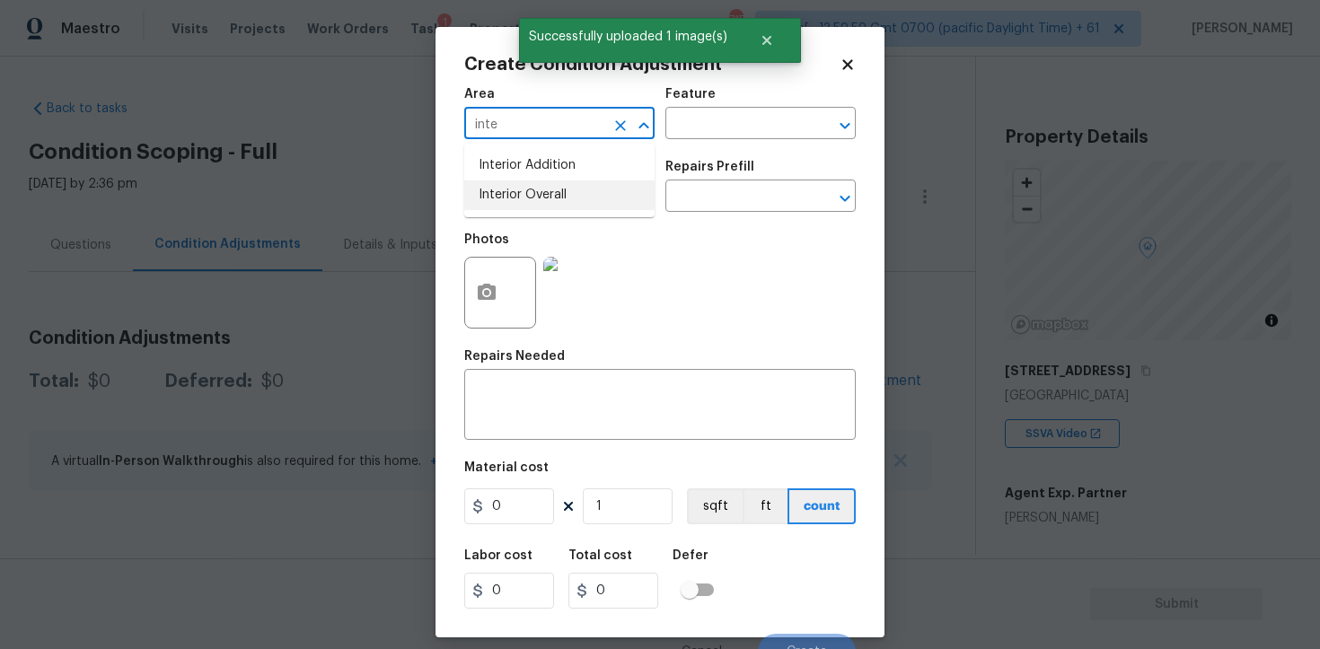
click at [599, 201] on li "Interior Overall" at bounding box center [559, 195] width 190 height 30
type input "Interior Overall"
click at [599, 201] on input "text" at bounding box center [534, 198] width 140 height 28
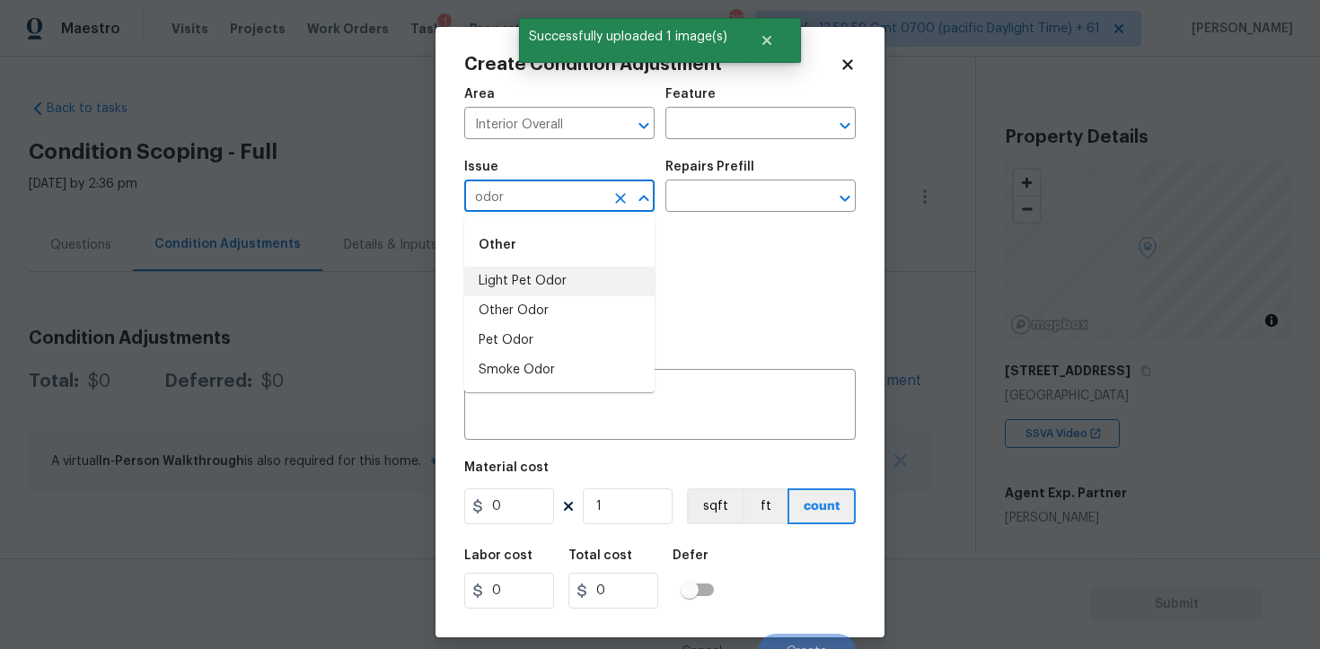
click at [577, 281] on li "Light Pet Odor" at bounding box center [559, 282] width 190 height 30
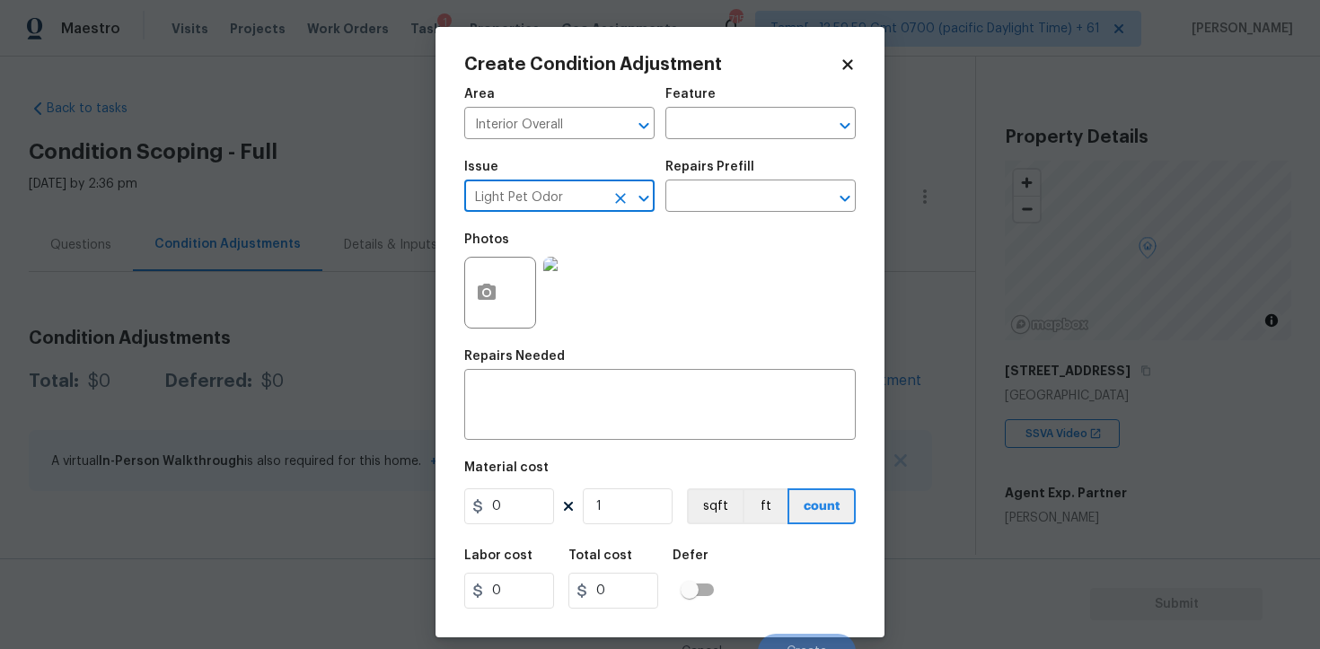
type input "Light Pet Odor"
click at [728, 182] on div "Repairs Prefill" at bounding box center [760, 172] width 190 height 23
click at [726, 216] on div "Issue Light Pet Odor ​ Repairs Prefill ​" at bounding box center [659, 186] width 391 height 73
click at [727, 192] on input "text" at bounding box center [735, 198] width 140 height 28
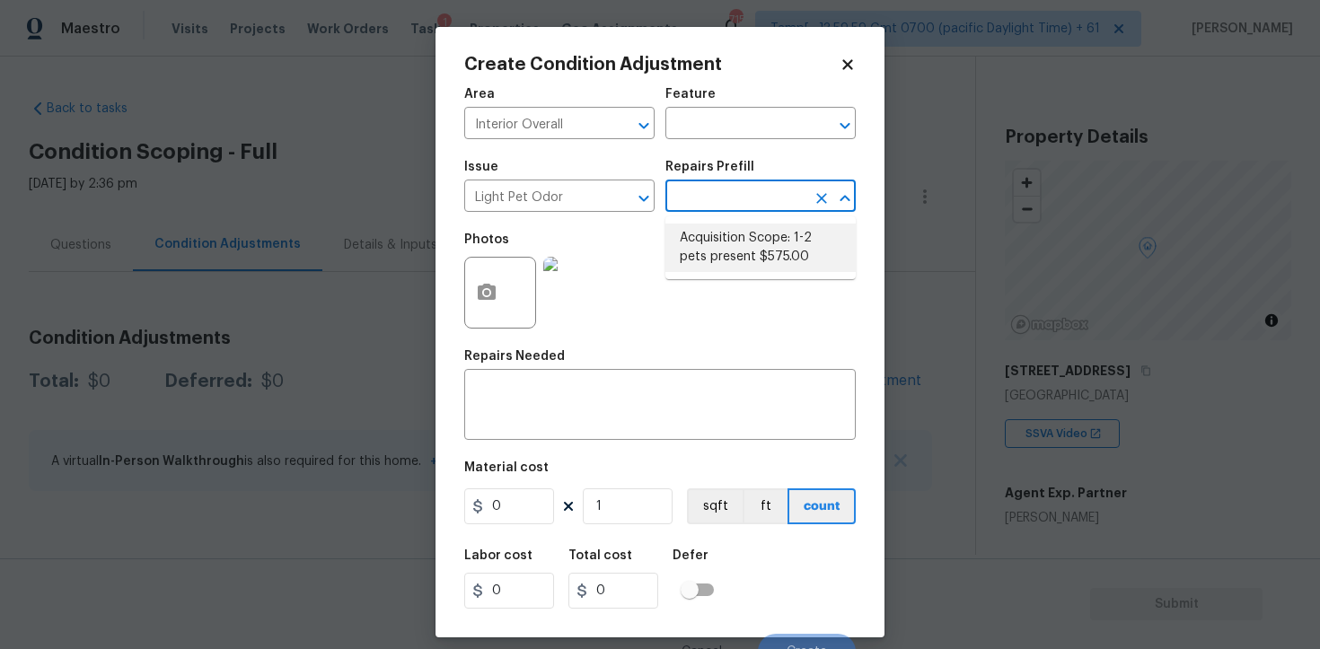
click at [734, 266] on li "Acquisition Scope: 1-2 pets present $575.00" at bounding box center [760, 248] width 190 height 48
type textarea "Acquisition Scope: 1-2 pets present"
type input "575"
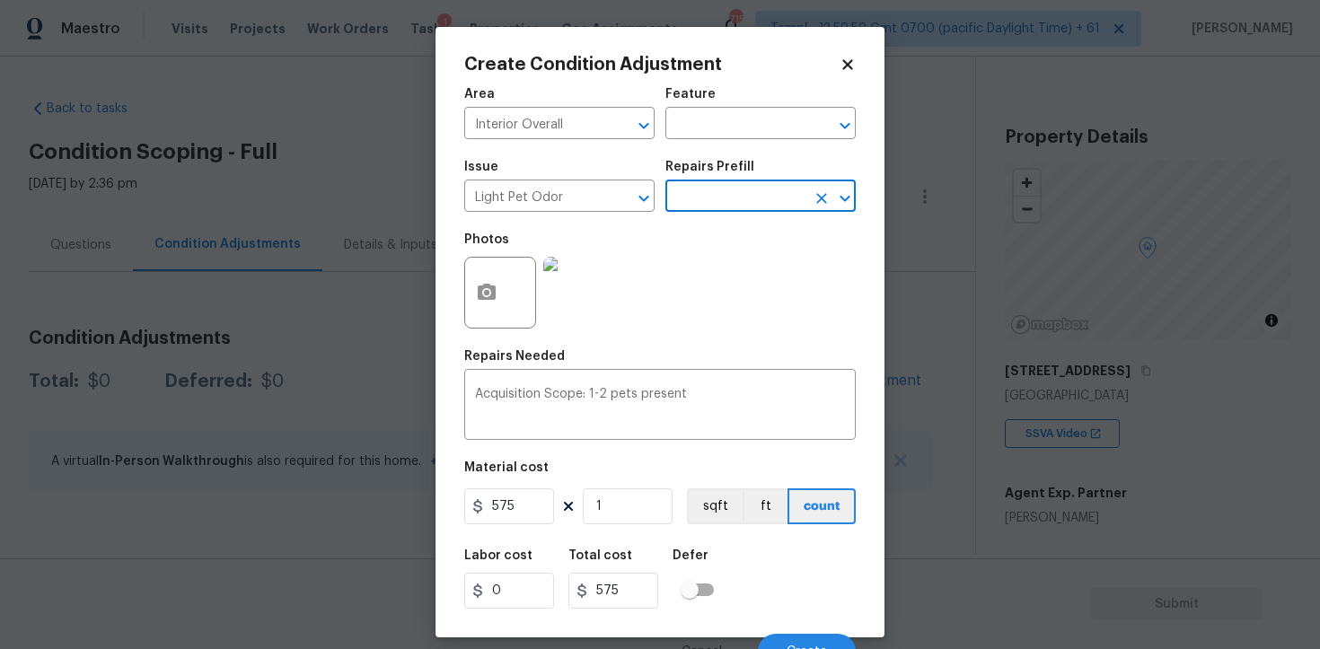
scroll to position [22, 0]
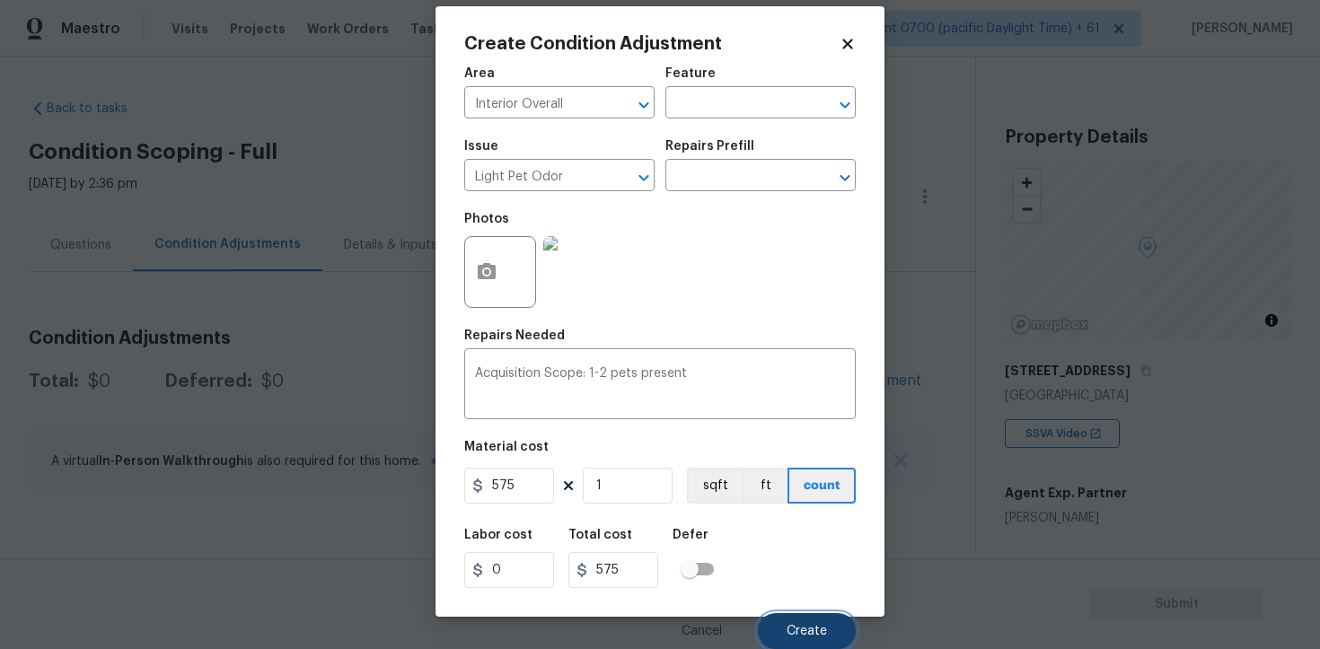
click at [812, 629] on span "Create" at bounding box center [807, 631] width 40 height 13
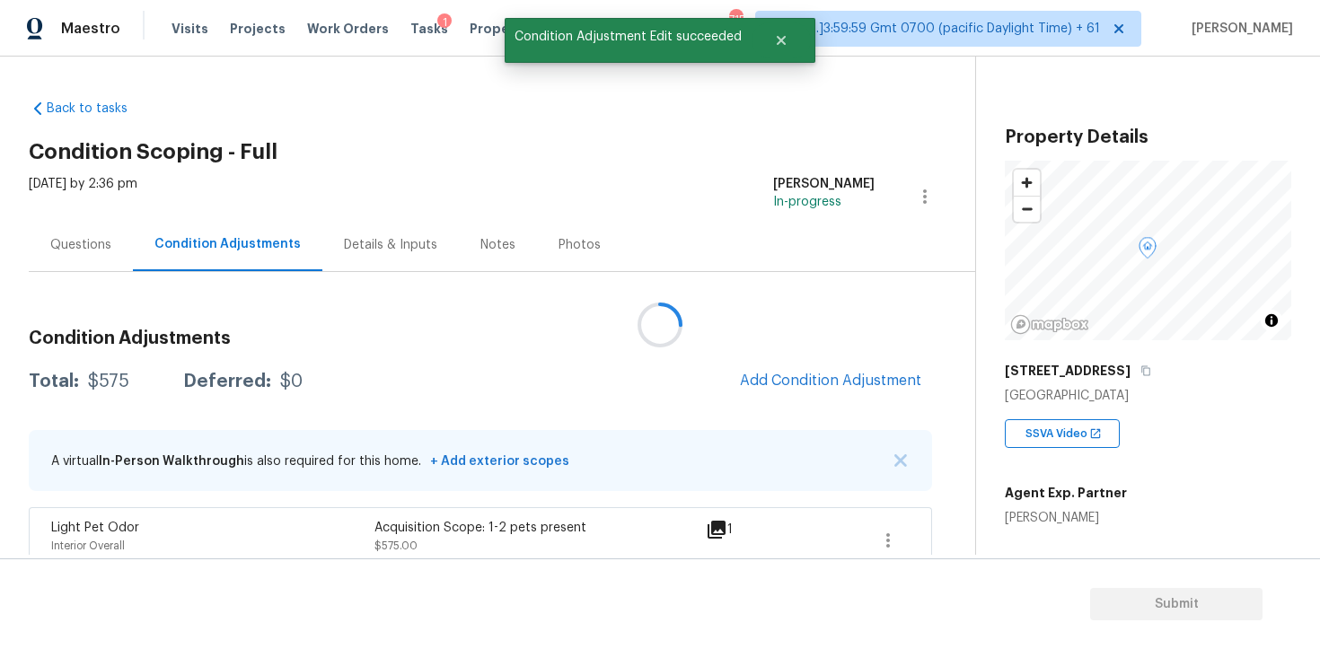
scroll to position [0, 0]
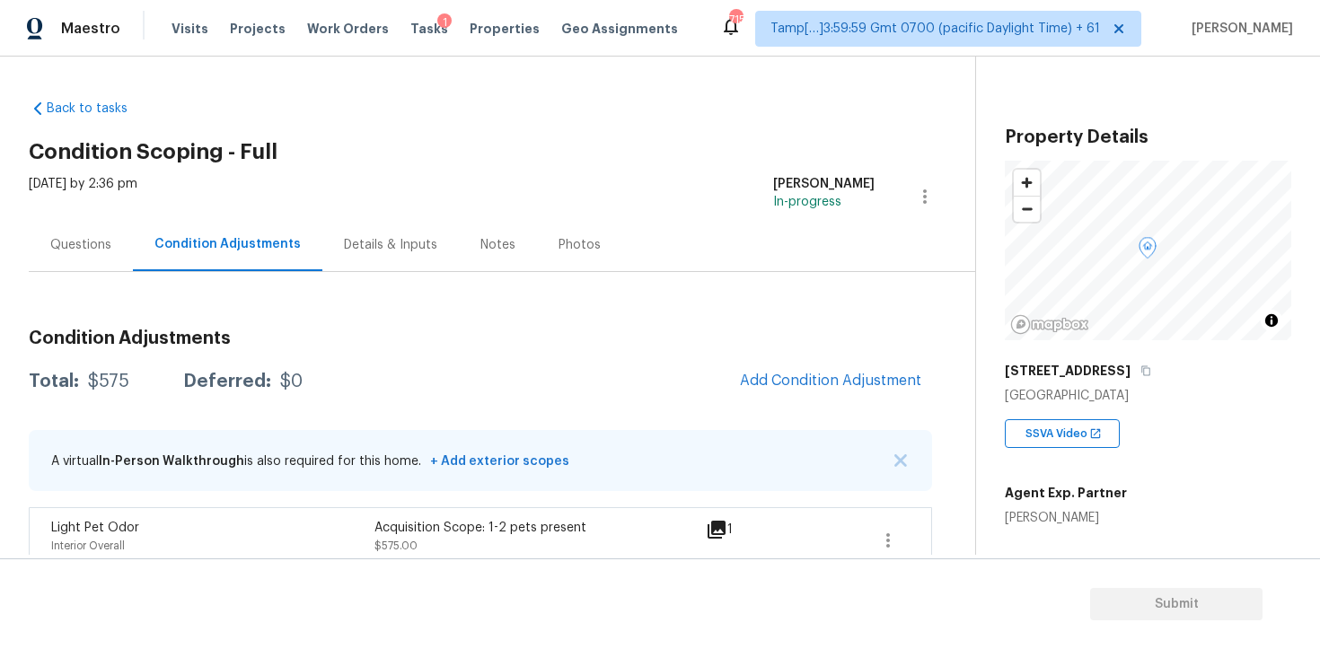
click at [816, 408] on div "Condition Adjustments Total: $575 Deferred: $0 Add Condition Adjustment A virtu…" at bounding box center [480, 444] width 903 height 259
click at [806, 383] on span "Add Condition Adjustment" at bounding box center [830, 381] width 181 height 16
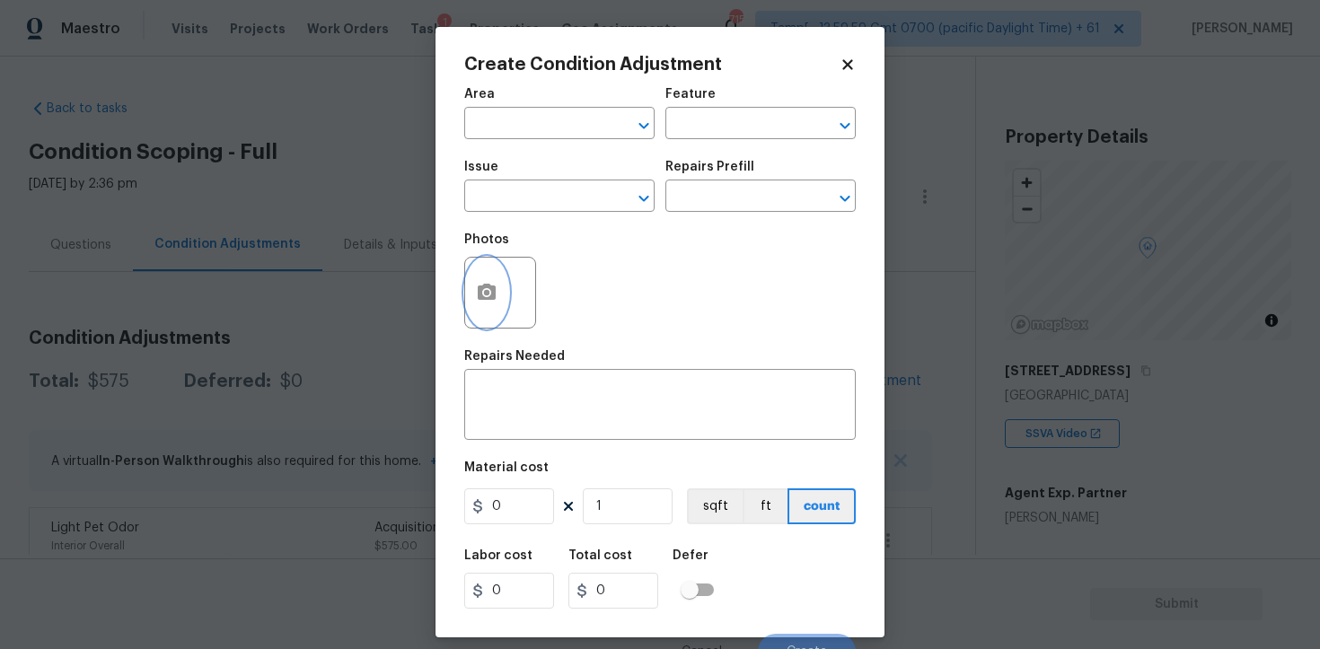
click at [485, 293] on circle "button" at bounding box center [486, 292] width 5 height 5
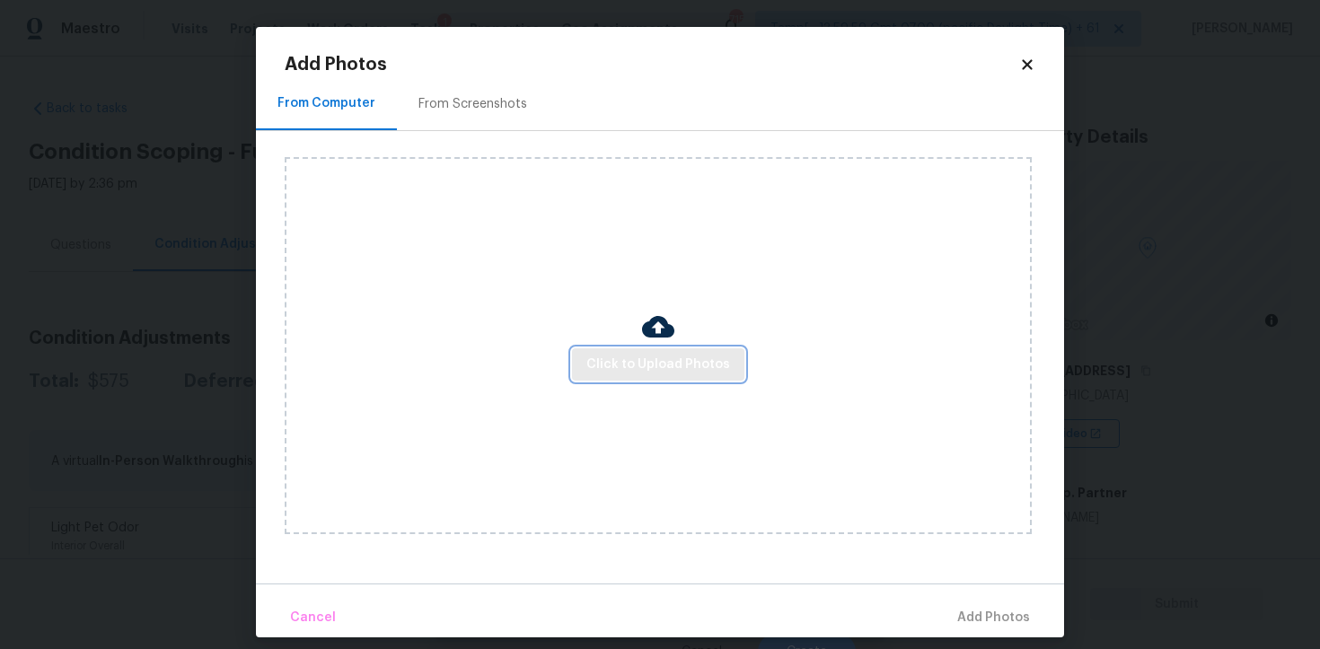
click at [640, 373] on span "Click to Upload Photos" at bounding box center [658, 365] width 144 height 22
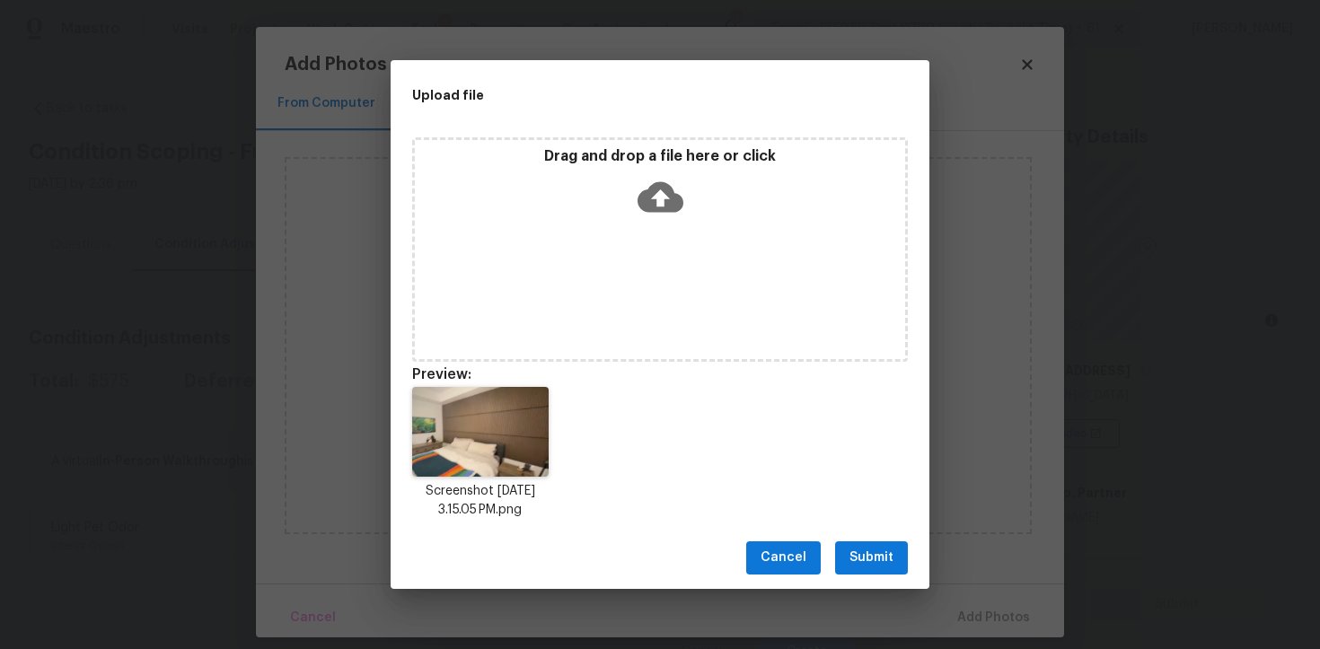
click at [885, 593] on div "Upload file Drag and drop a file here or click Preview: Screenshot 2025-10-08 a…" at bounding box center [660, 324] width 1320 height 649
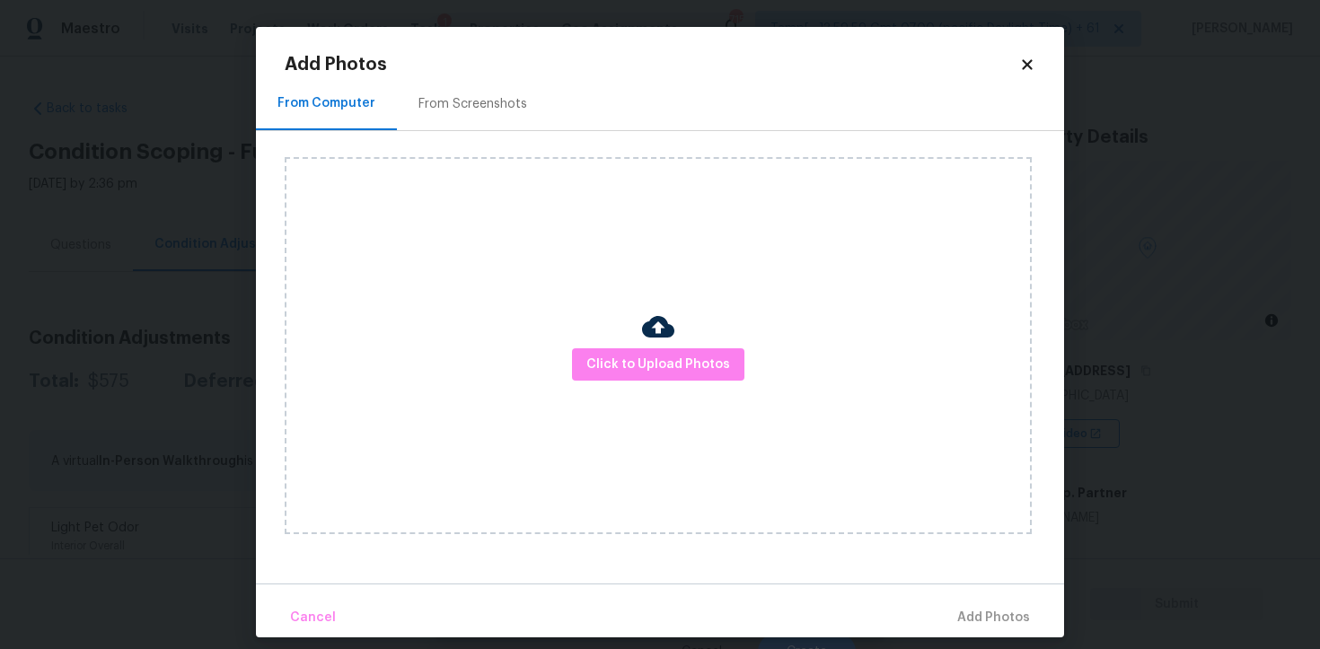
click at [885, 558] on div "Click to Upload Photos" at bounding box center [674, 345] width 779 height 429
click at [723, 367] on span "Click to Upload Photos" at bounding box center [658, 365] width 144 height 22
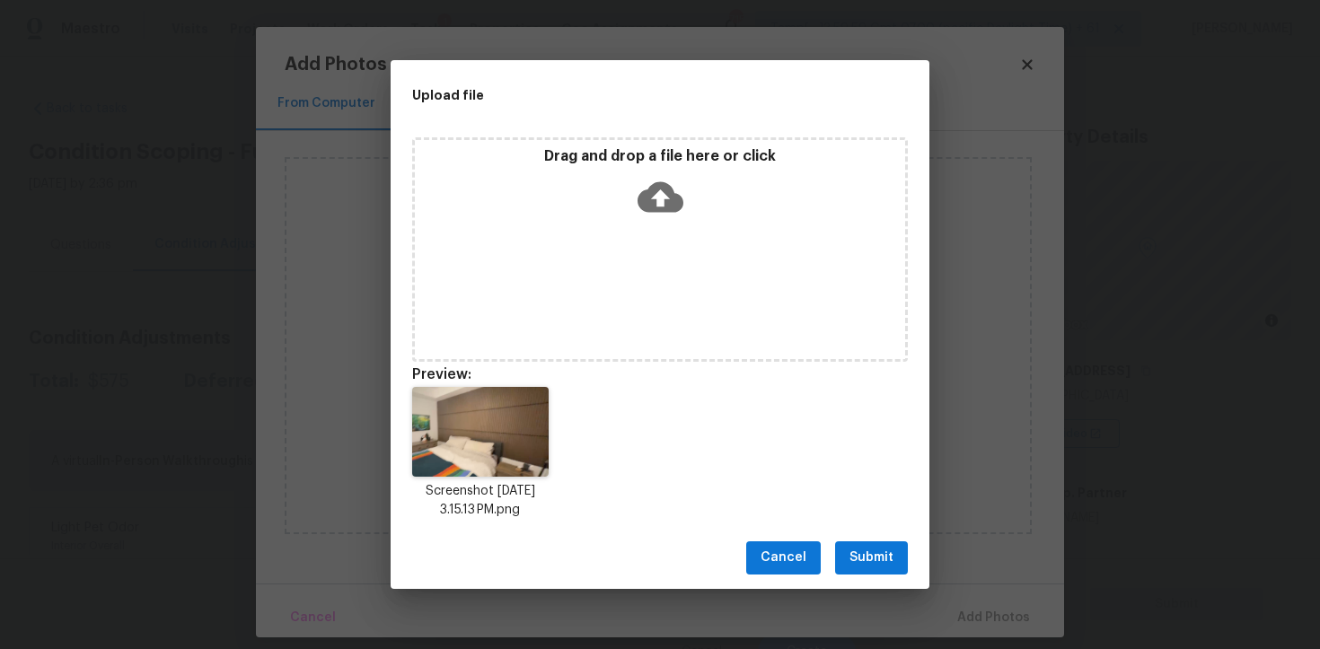
click at [868, 553] on span "Submit" at bounding box center [871, 558] width 44 height 22
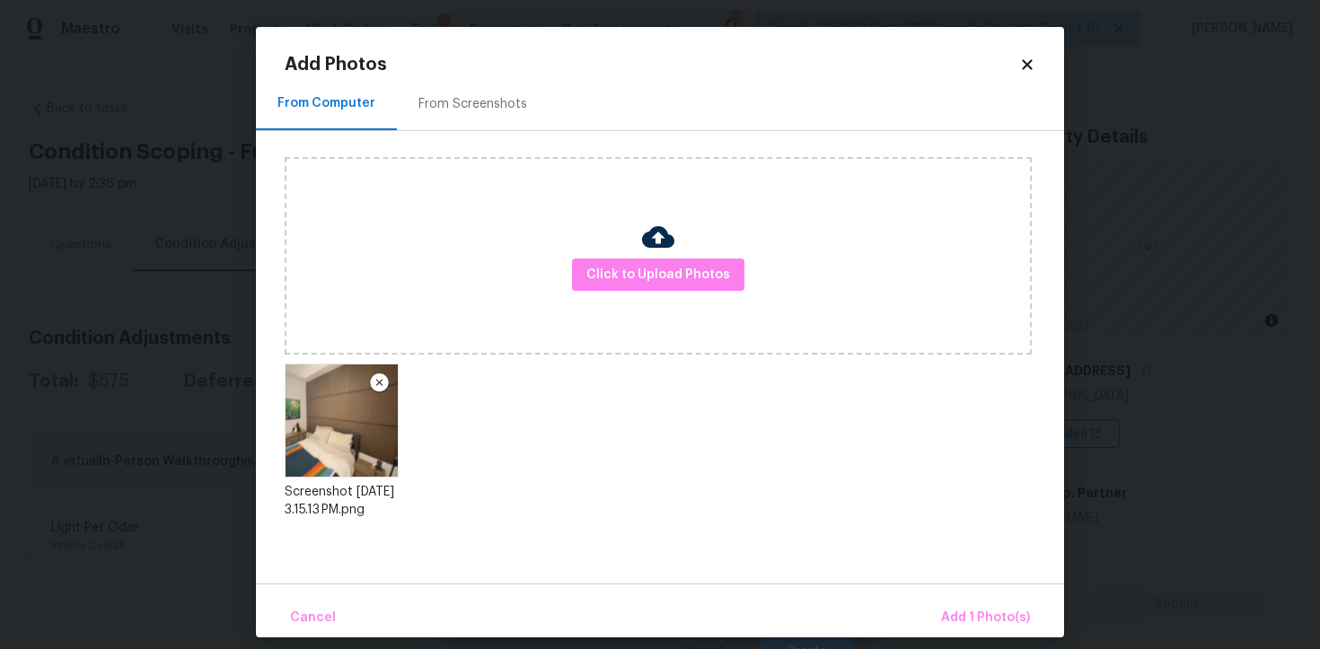
click at [956, 594] on div "Cancel Add 1 Photo(s)" at bounding box center [660, 611] width 808 height 54
click at [971, 608] on span "Add 1 Photo(s)" at bounding box center [985, 618] width 89 height 22
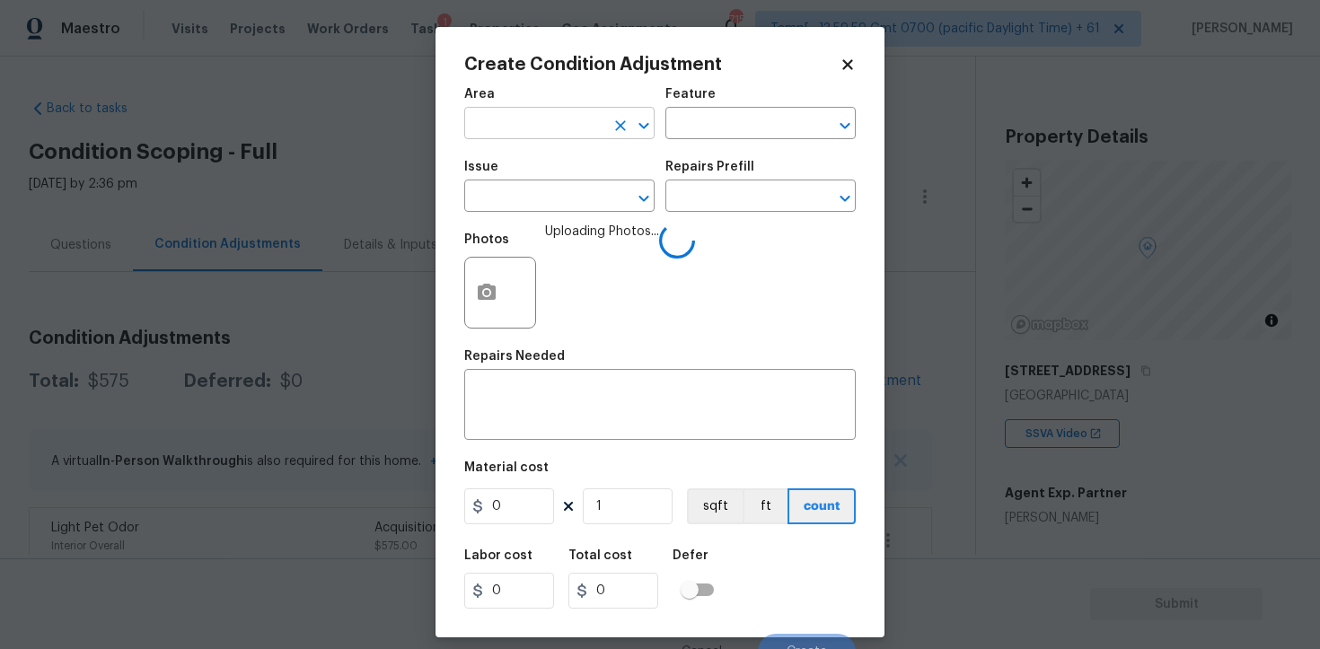
click at [507, 116] on input "text" at bounding box center [534, 125] width 140 height 28
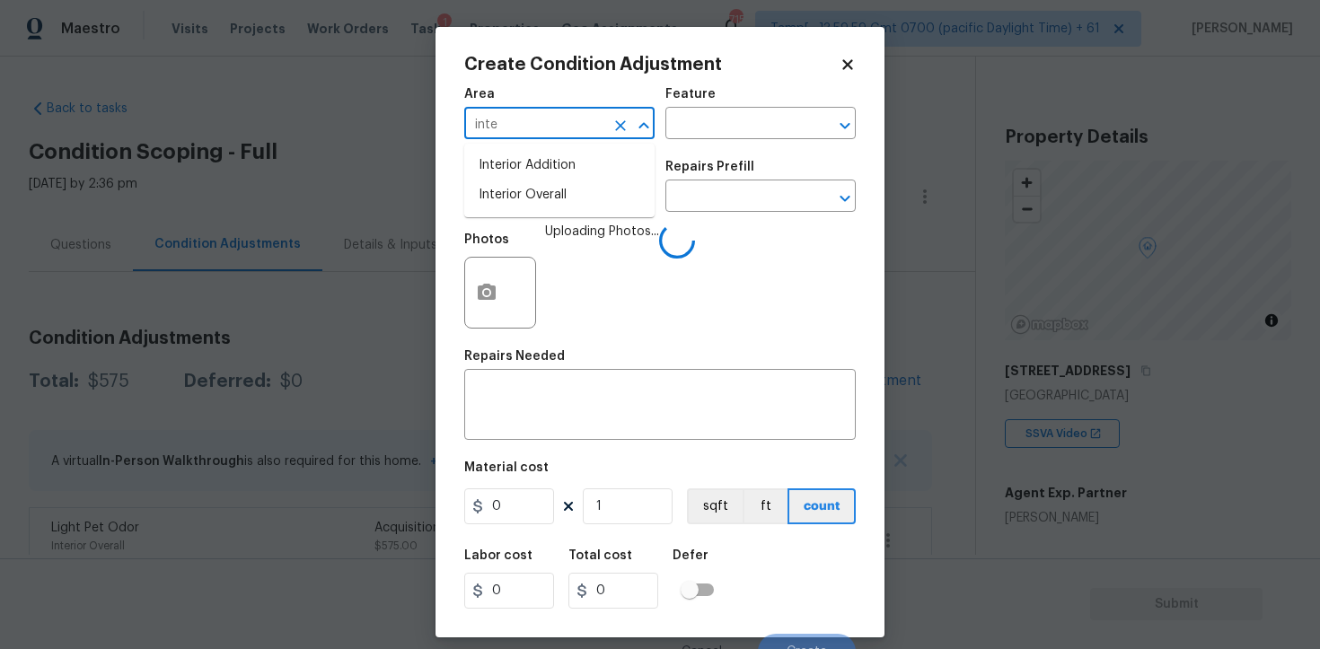
type input "inter"
click at [516, 189] on li "Interior Overall" at bounding box center [559, 195] width 190 height 30
type input "Attic"
click at [516, 189] on input "text" at bounding box center [534, 198] width 140 height 28
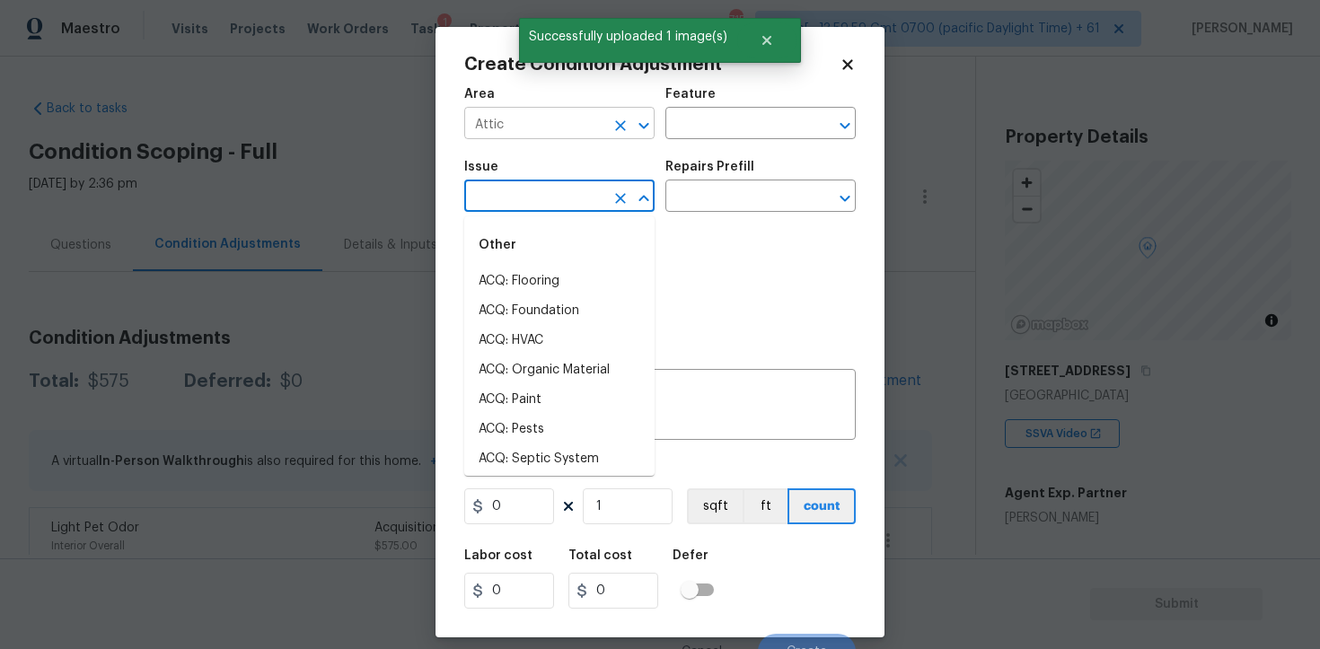
click at [566, 131] on input "Attic" at bounding box center [534, 125] width 140 height 28
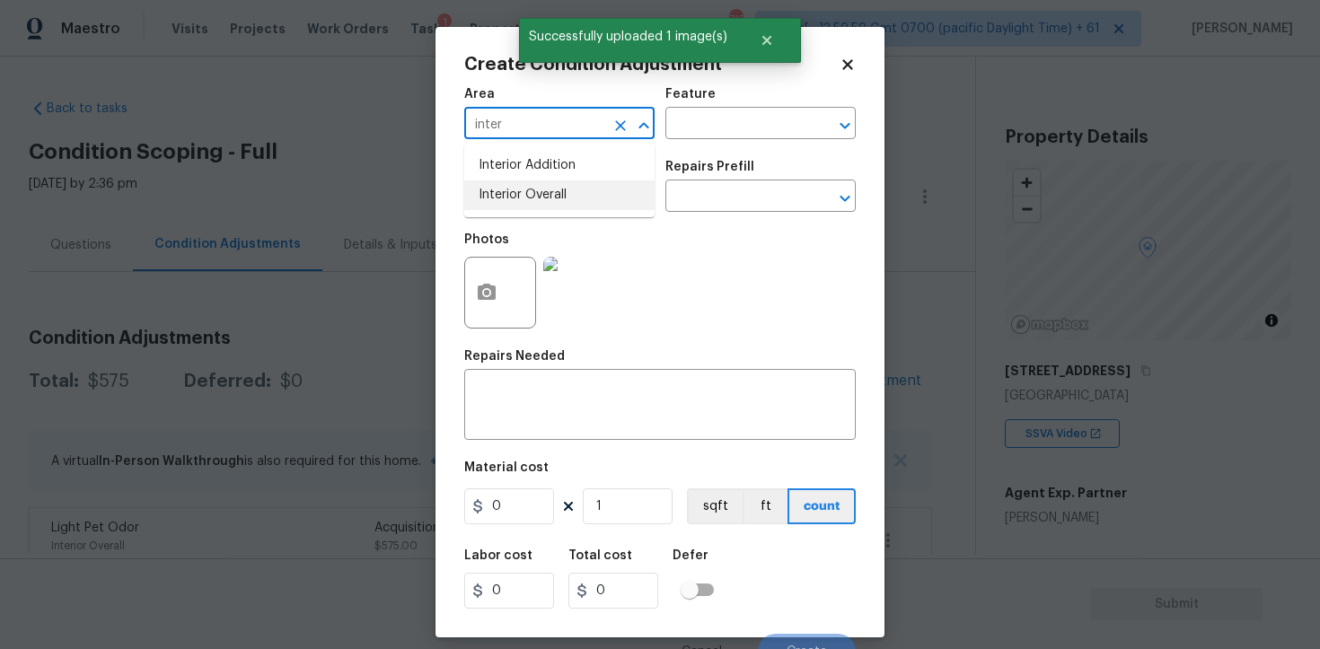
click at [560, 185] on li "Interior Overall" at bounding box center [559, 195] width 190 height 30
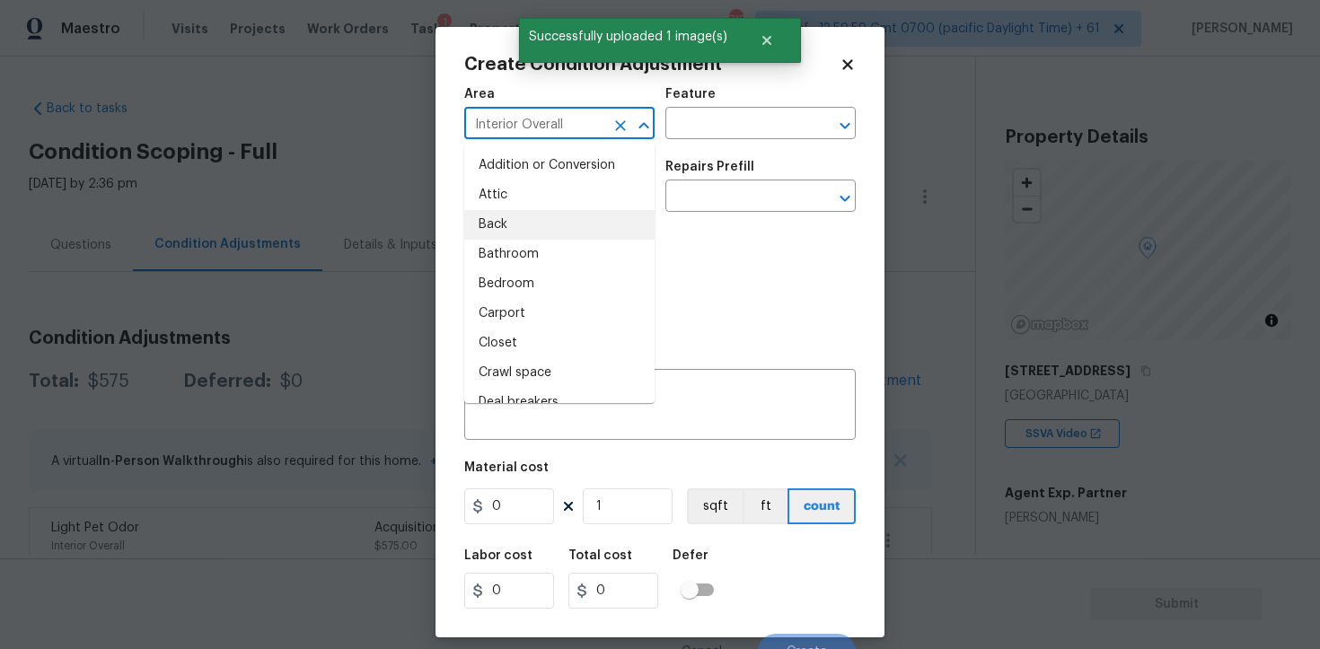
type input "Interior Overall"
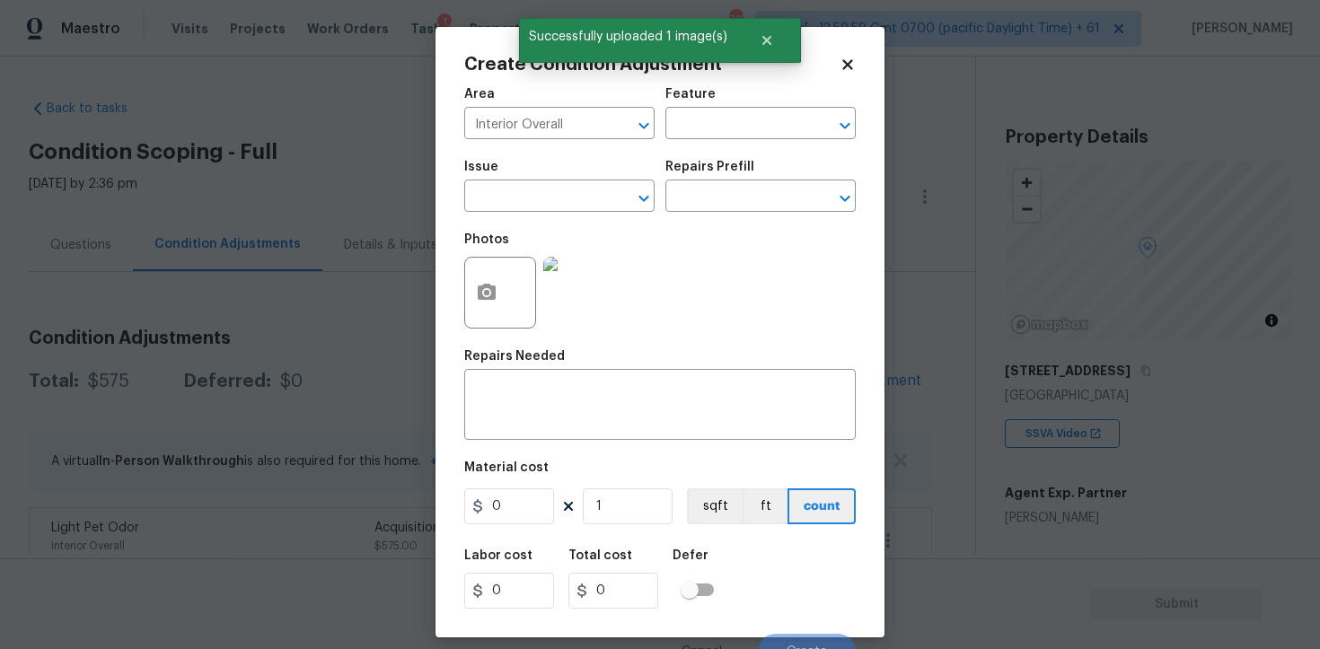
click at [692, 263] on div "Photos" at bounding box center [659, 281] width 391 height 117
click at [569, 210] on input "text" at bounding box center [534, 198] width 140 height 28
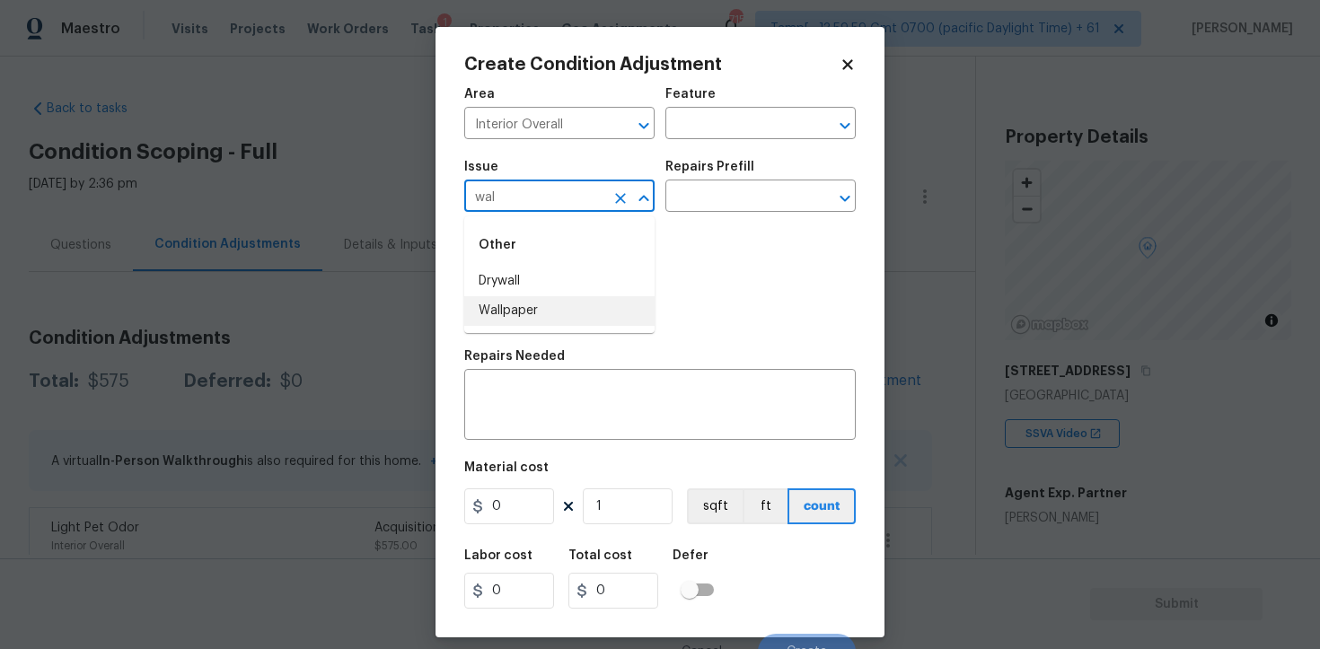
click at [553, 303] on li "Wallpaper" at bounding box center [559, 311] width 190 height 30
type input "Wallpaper"
click at [707, 229] on div "Photos" at bounding box center [659, 281] width 391 height 117
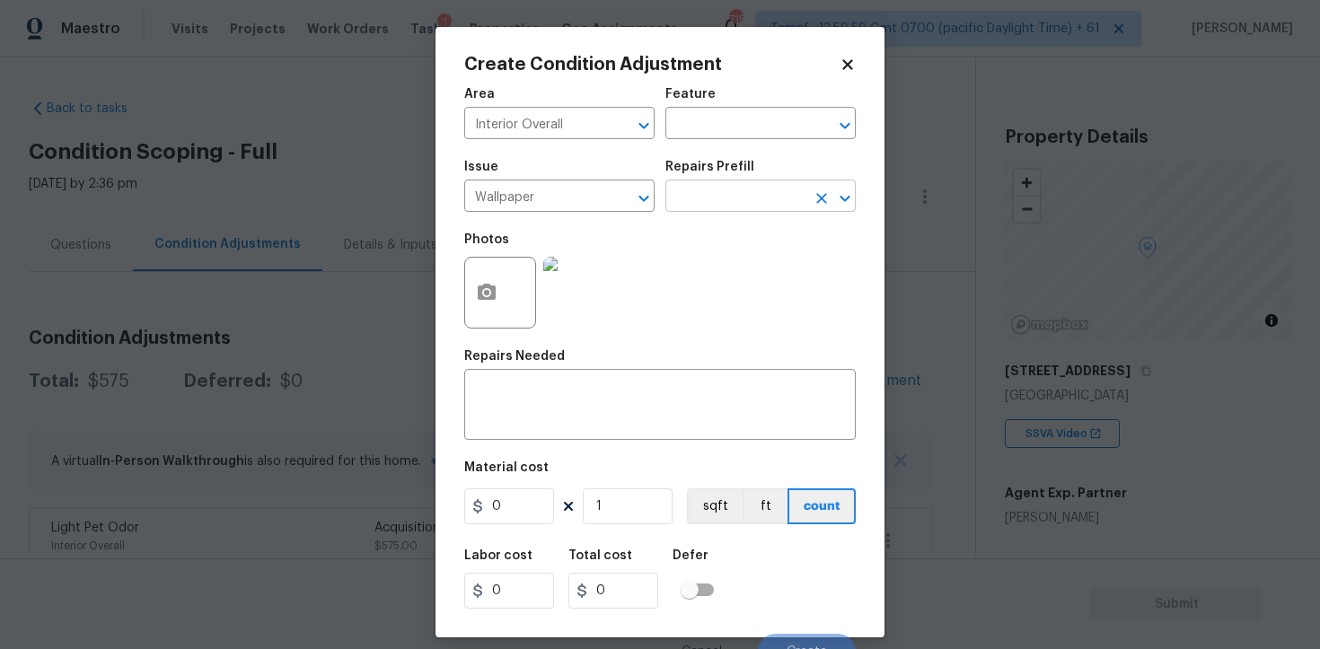
click at [714, 205] on input "text" at bounding box center [735, 198] width 140 height 28
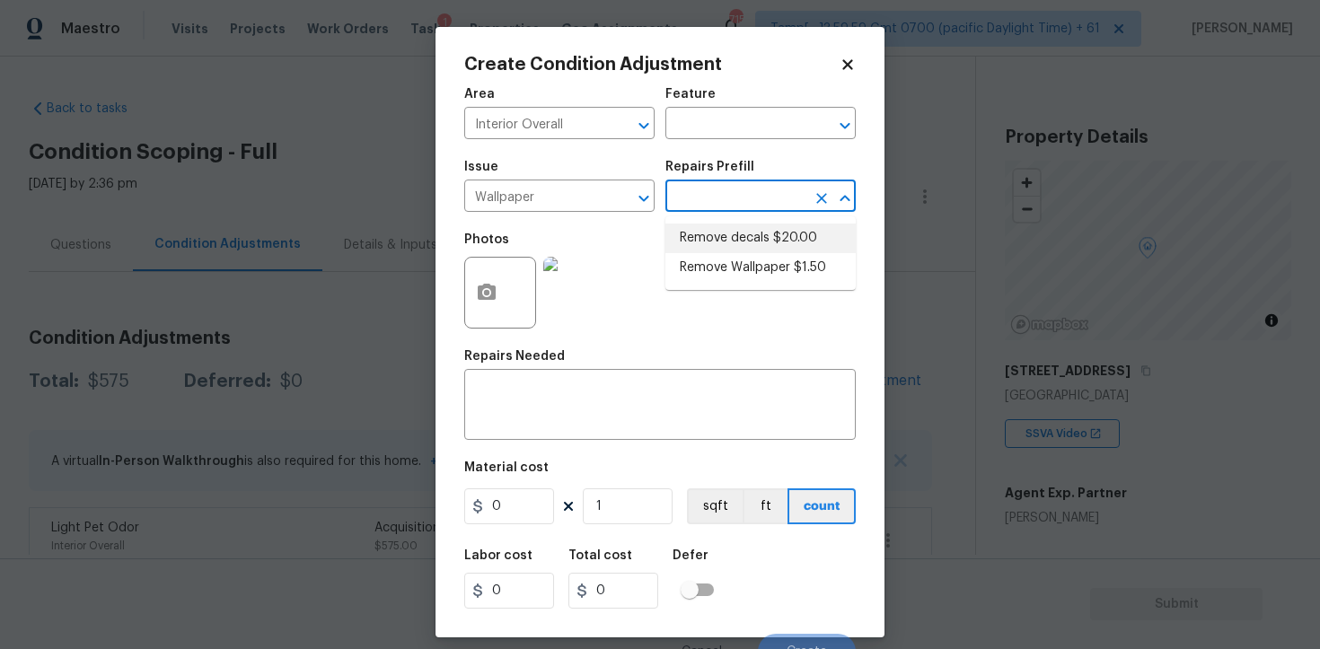
click at [747, 234] on li "Remove decals $20.00" at bounding box center [760, 239] width 190 height 30
type input "Walls and Ceiling"
type textarea "Remove decals from door/wall/ceiling"
type input "20"
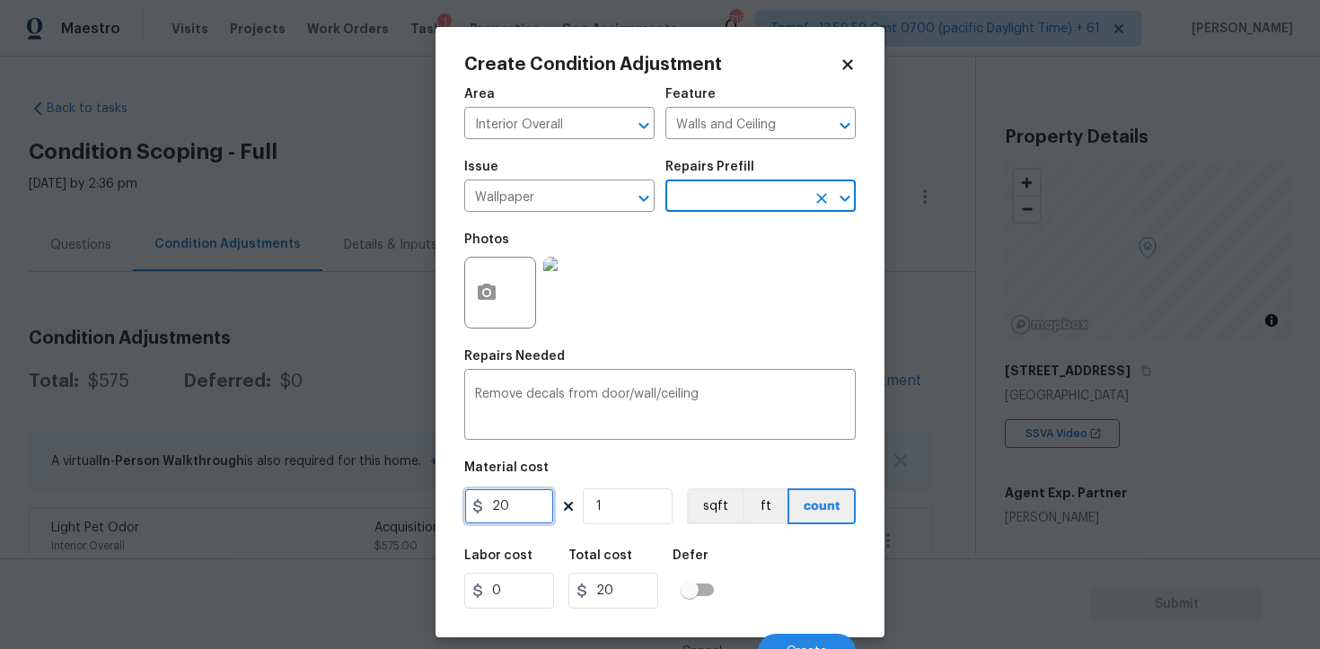
click at [537, 504] on input "20" at bounding box center [509, 506] width 90 height 36
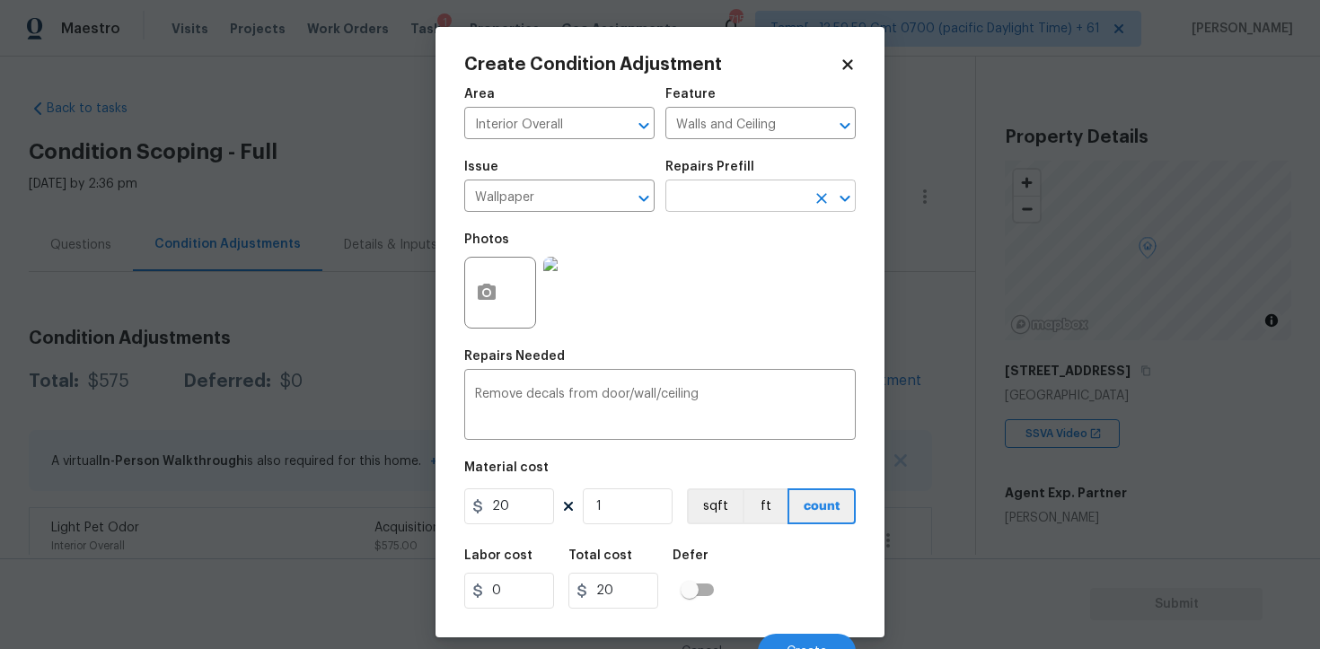
click at [730, 197] on input "text" at bounding box center [735, 198] width 140 height 28
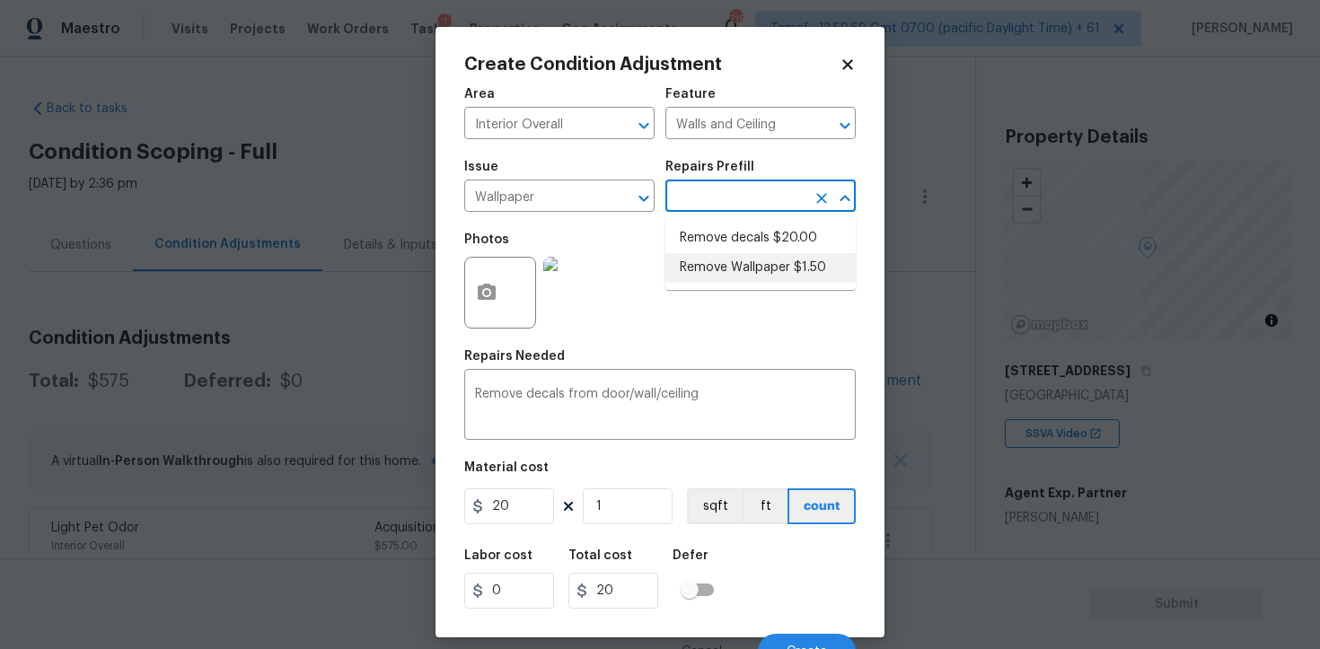
click at [732, 267] on li "Remove Wallpaper $1.50" at bounding box center [760, 268] width 190 height 30
type textarea "Remove wallpaper and texture walls to best match existing conditions"
type input "1.5"
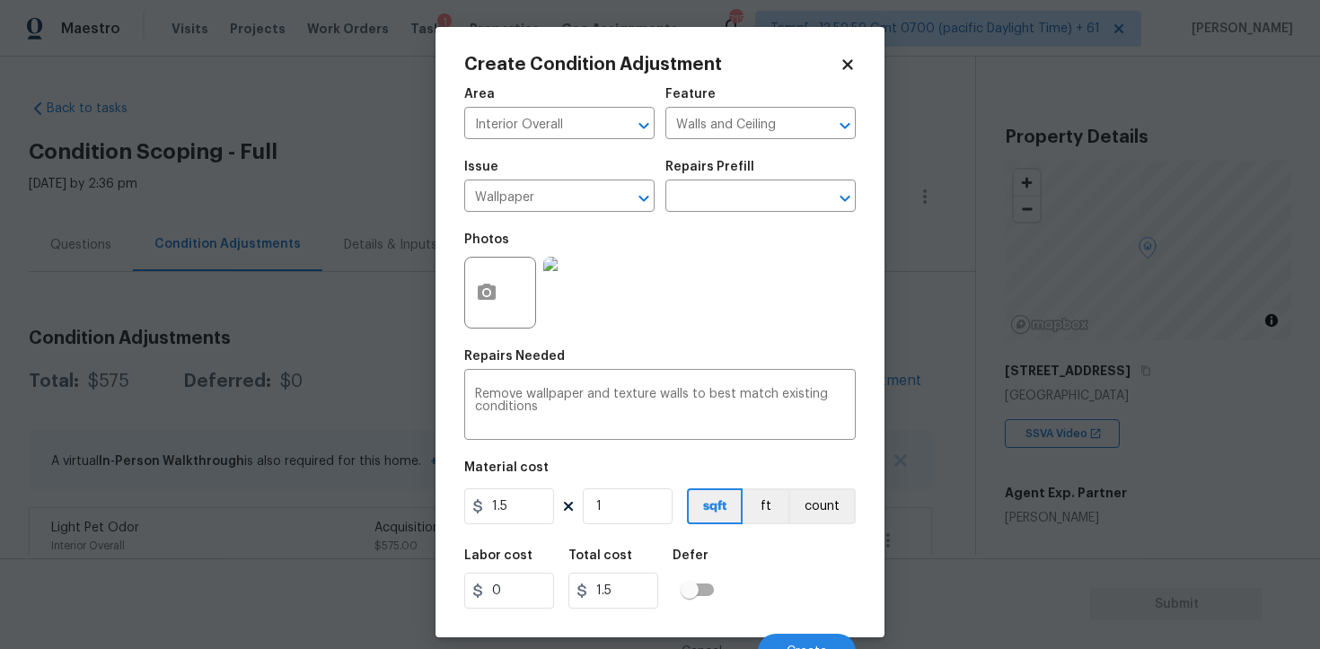
click at [523, 485] on div "Material cost" at bounding box center [659, 473] width 391 height 23
click at [530, 516] on input "1.5" at bounding box center [509, 506] width 90 height 36
type input "100"
click at [733, 543] on div "Labor cost 0 Total cost 1.5 Defer" at bounding box center [659, 579] width 391 height 81
type input "100"
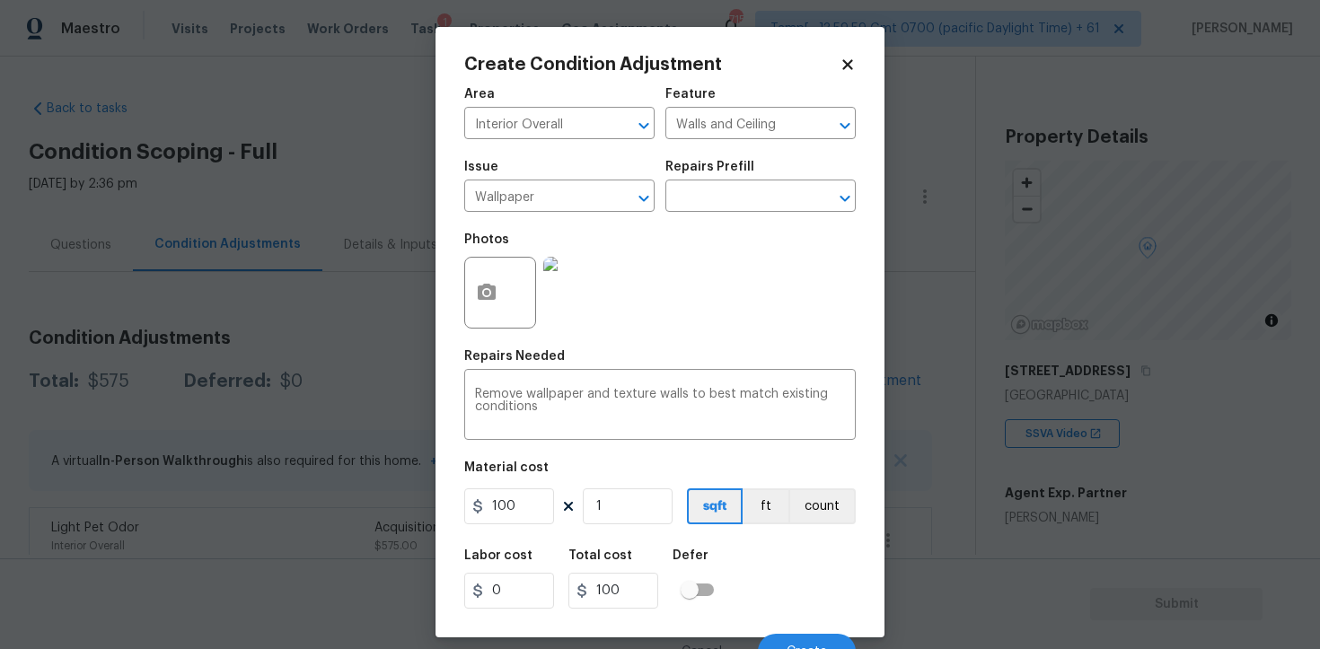
scroll to position [22, 0]
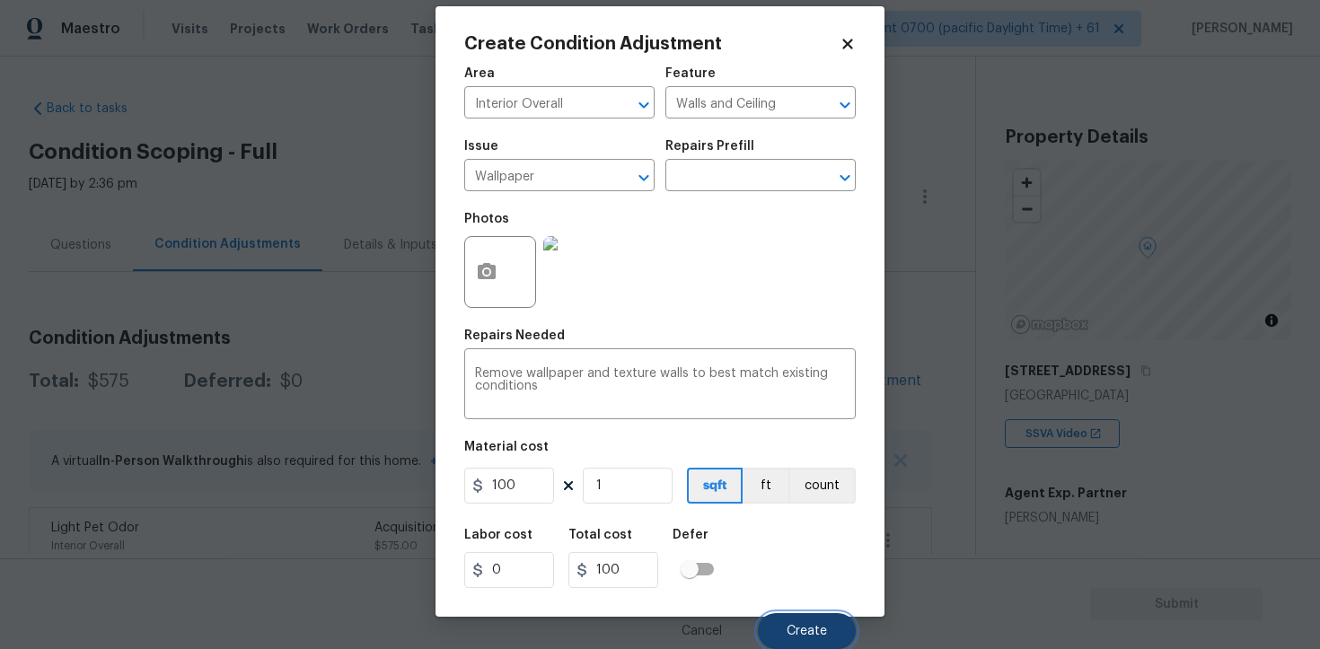
click at [787, 618] on button "Create" at bounding box center [807, 631] width 98 height 36
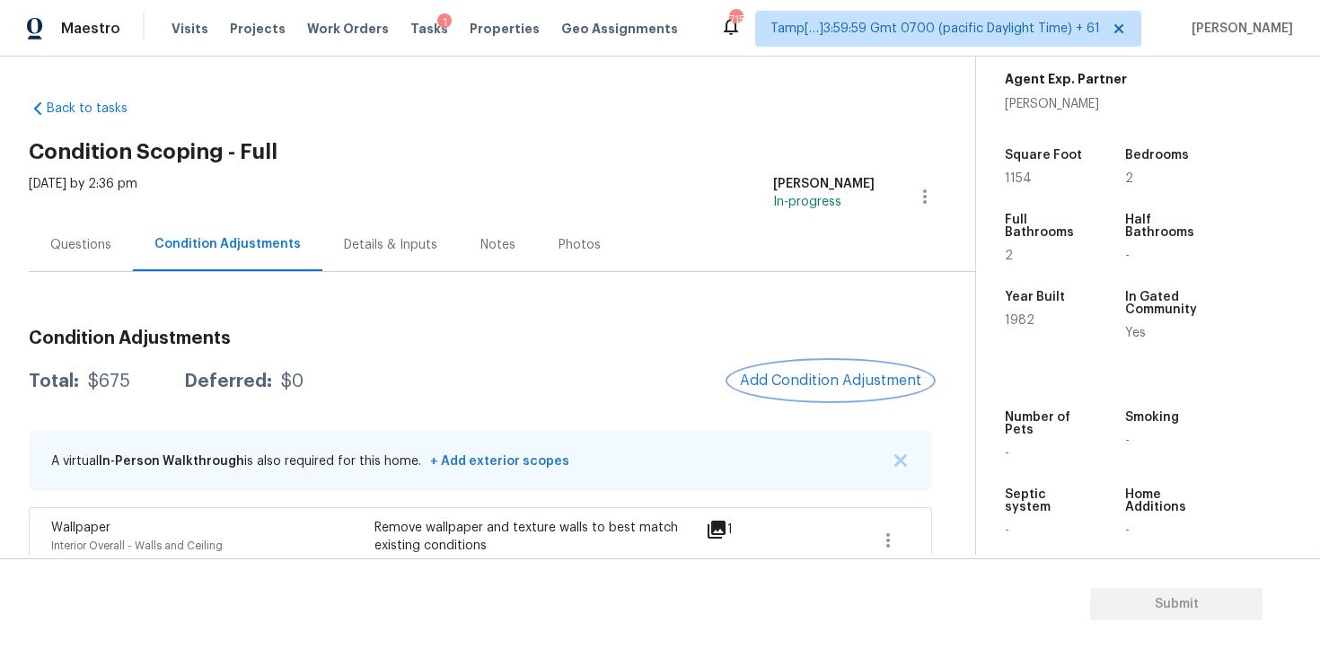
scroll to position [432, 0]
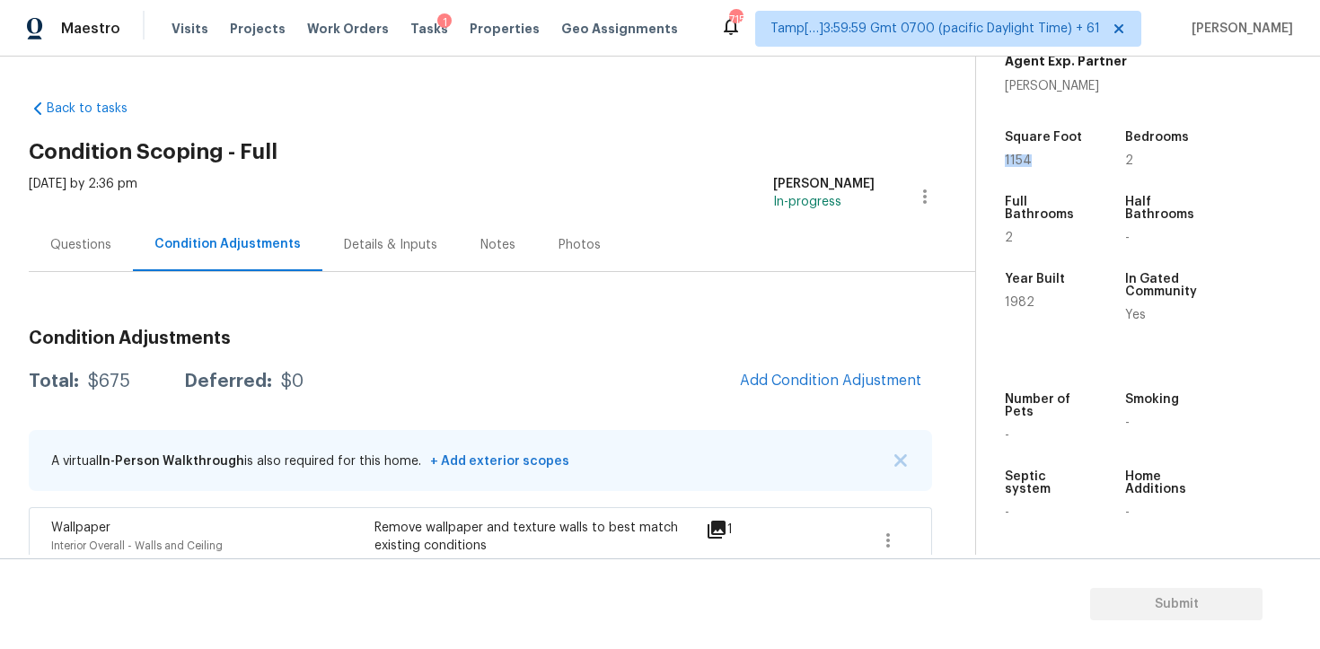
drag, startPoint x: 1003, startPoint y: 156, endPoint x: 1067, endPoint y: 156, distance: 63.7
click at [1067, 156] on div "Property Details © Mapbox © OpenStreetMap Improve this map 5100 Verde Valley Ln…" at bounding box center [1133, 90] width 315 height 930
copy span "1154"
click at [836, 365] on button "Add Condition Adjustment" at bounding box center [830, 381] width 203 height 38
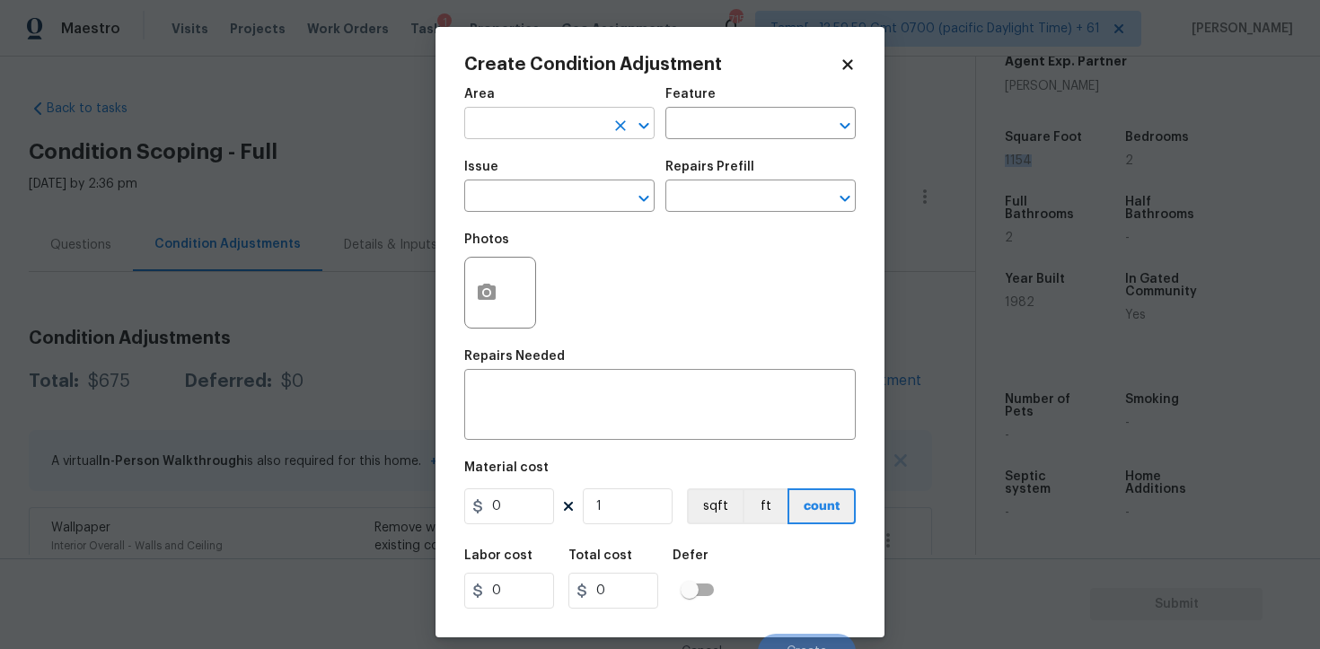
click at [541, 136] on input "text" at bounding box center [534, 125] width 140 height 28
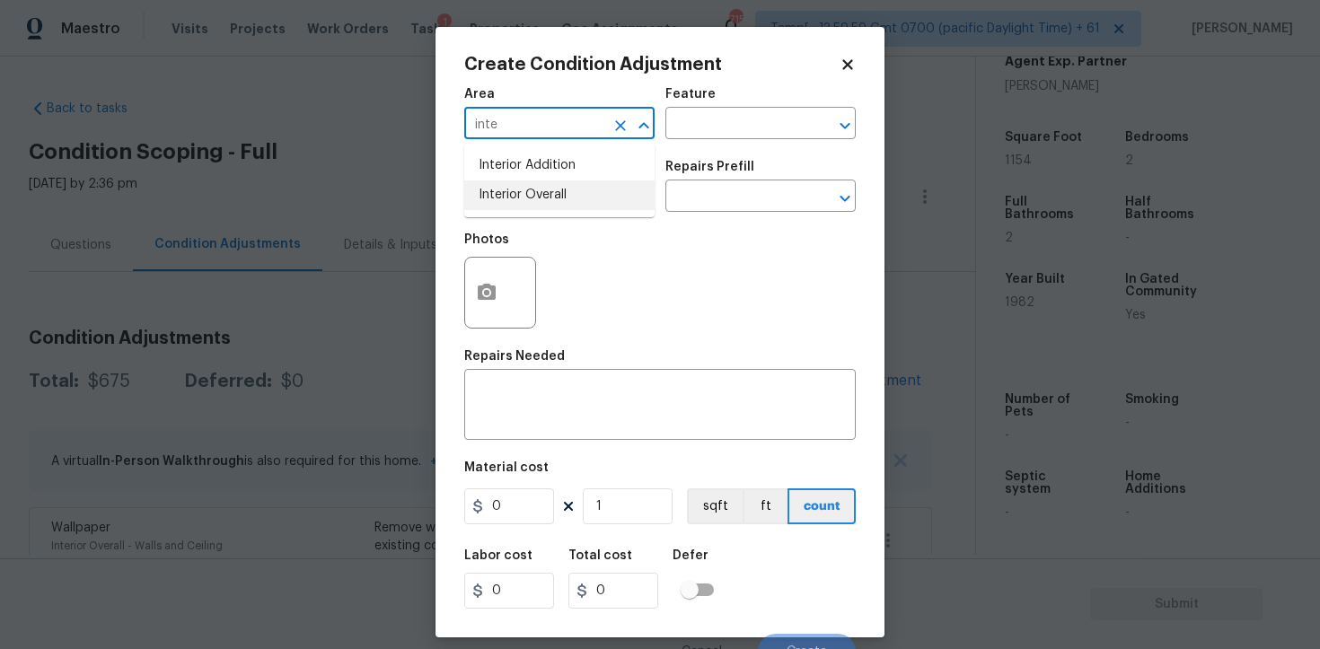
click at [551, 189] on li "Interior Overall" at bounding box center [559, 195] width 190 height 30
type input "Interior Overall"
click at [551, 189] on input "text" at bounding box center [534, 198] width 140 height 28
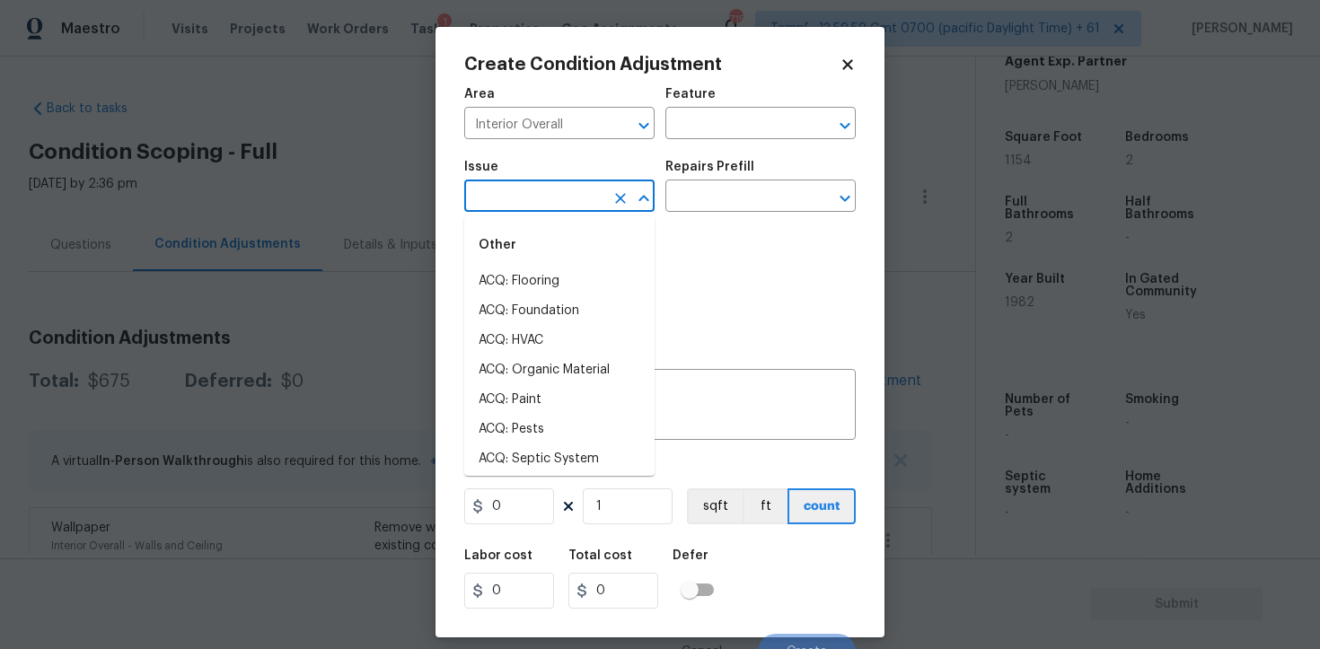
click at [551, 189] on input "text" at bounding box center [534, 198] width 140 height 28
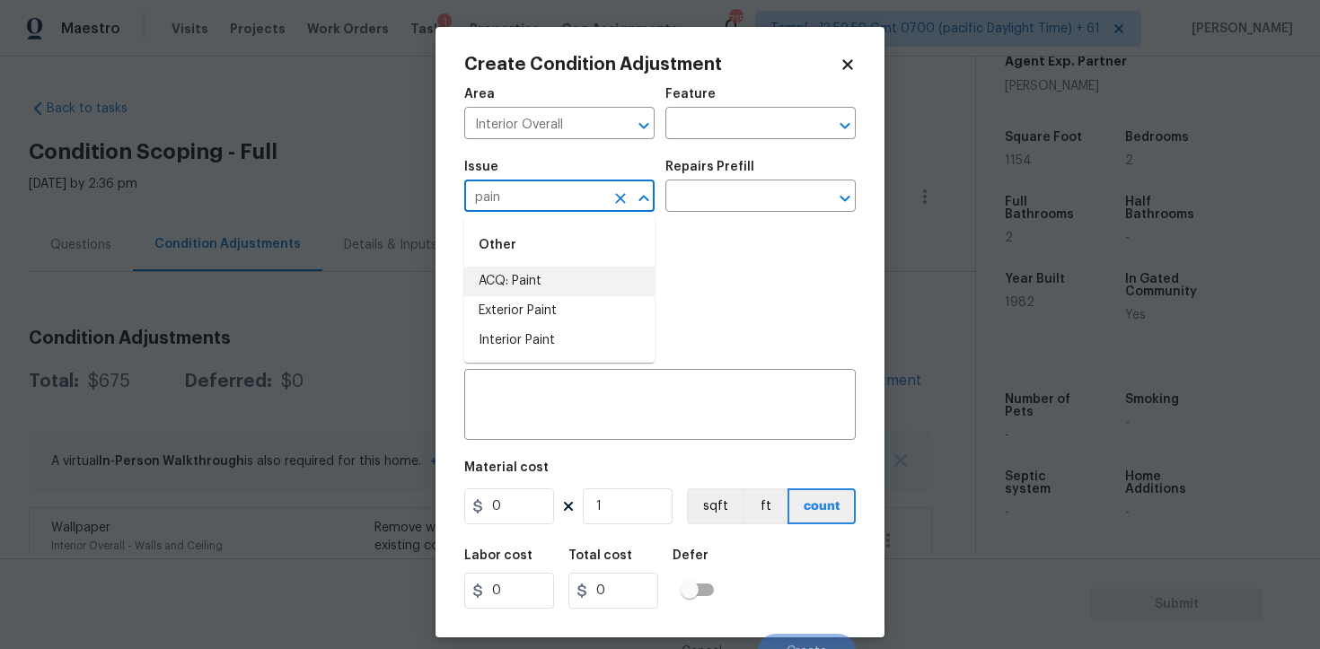
click at [533, 283] on li "ACQ: Paint" at bounding box center [559, 282] width 190 height 30
type input "ACQ: Paint"
click at [728, 196] on input "text" at bounding box center [735, 198] width 140 height 28
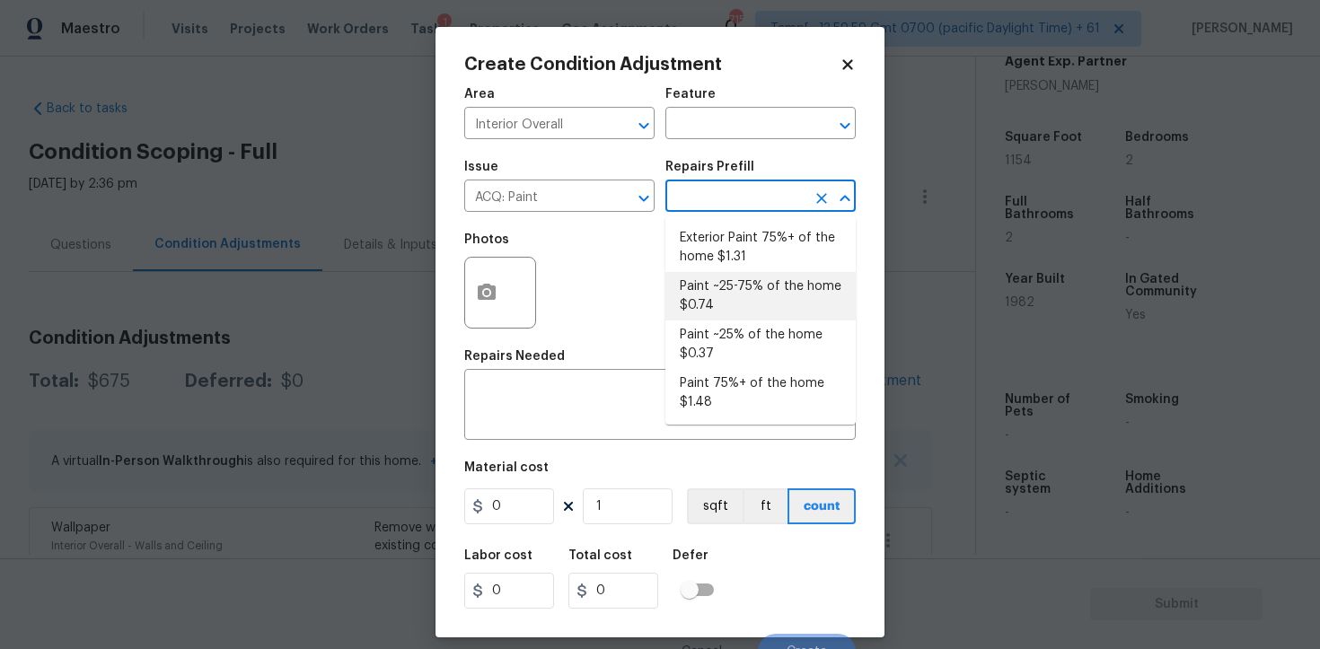
click at [735, 291] on li "Paint ~25-75% of the home $0.74" at bounding box center [760, 296] width 190 height 48
type input "Acquisition"
type textarea "Acquisition Scope: ~25 - 75% of the home needs interior paint"
type input "0.74"
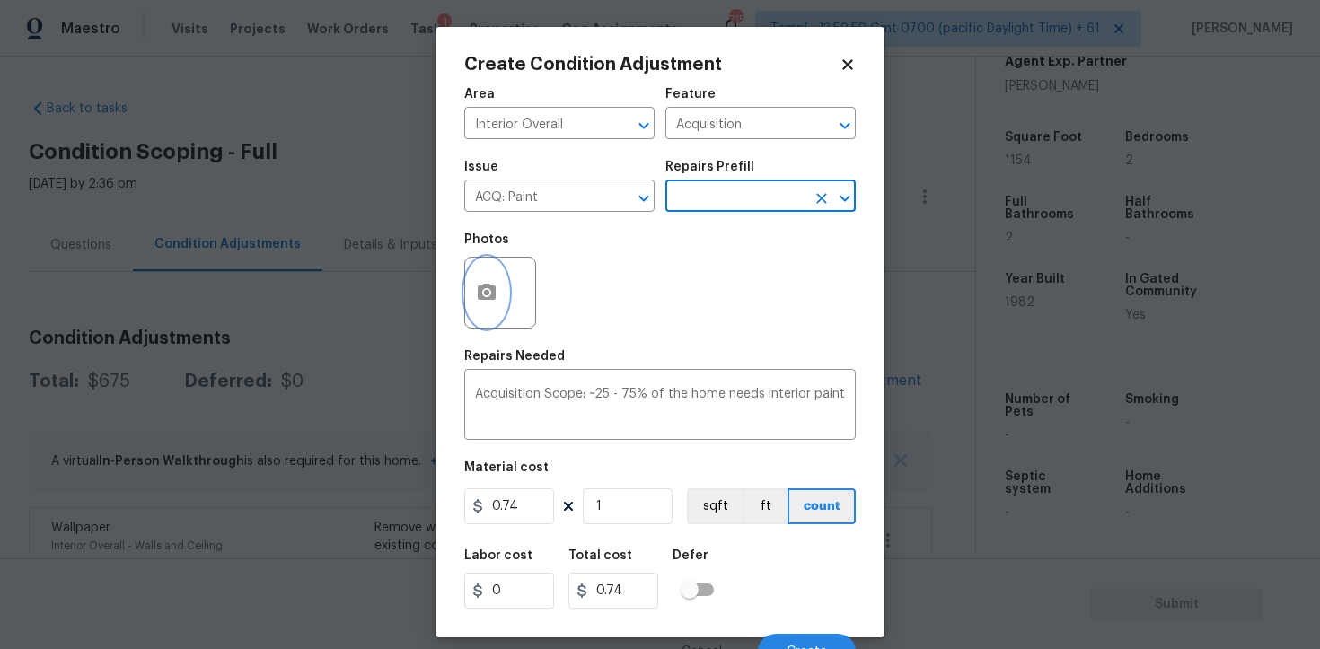
click at [503, 309] on button "button" at bounding box center [486, 293] width 43 height 70
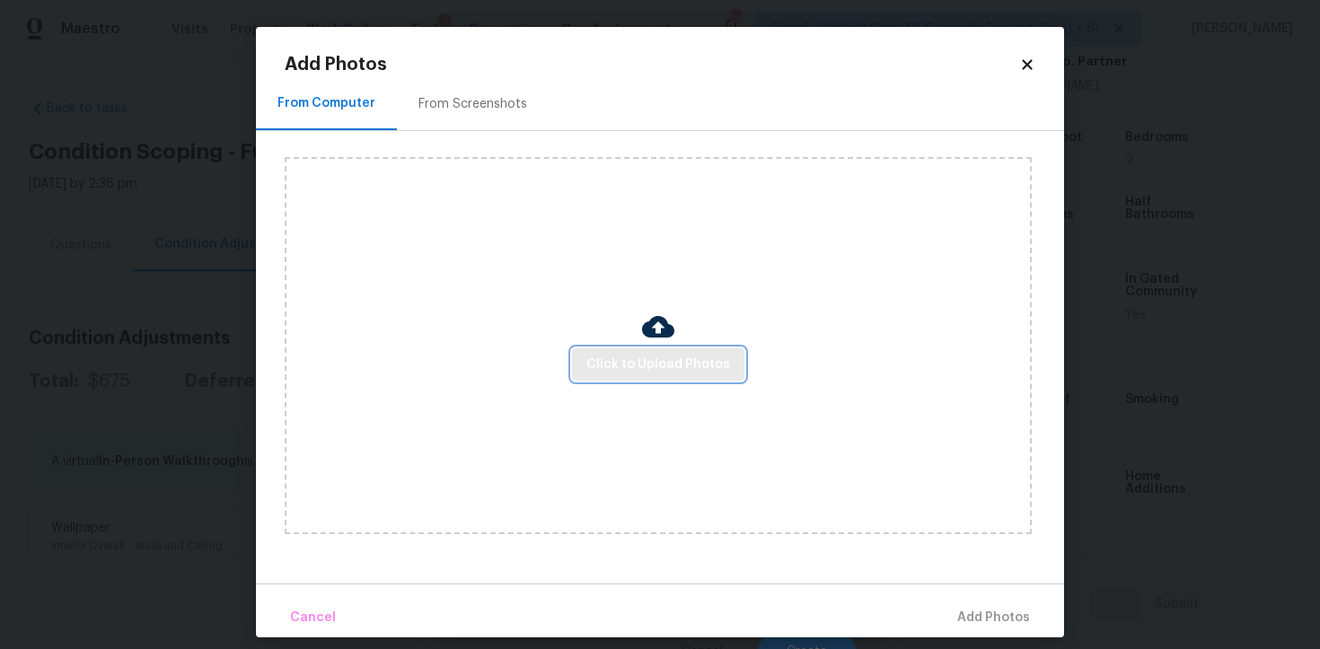
click at [674, 360] on span "Click to Upload Photos" at bounding box center [658, 365] width 144 height 22
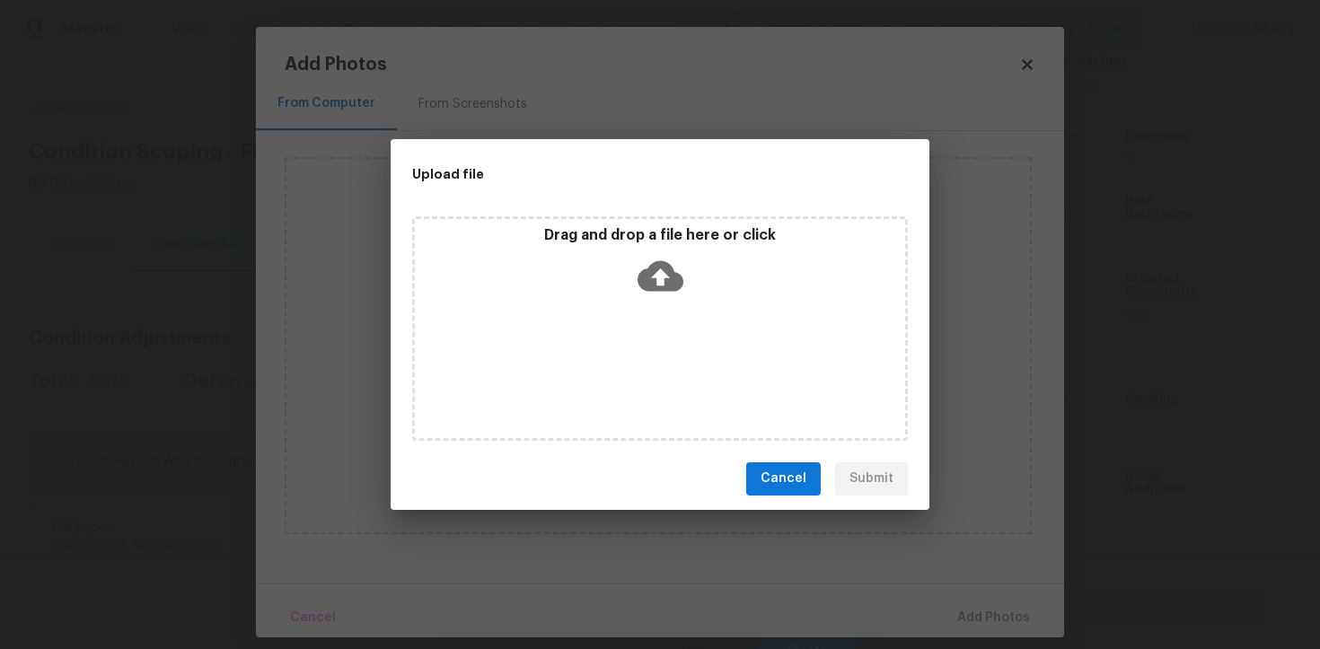
click at [665, 248] on div "Drag and drop a file here or click" at bounding box center [660, 264] width 490 height 77
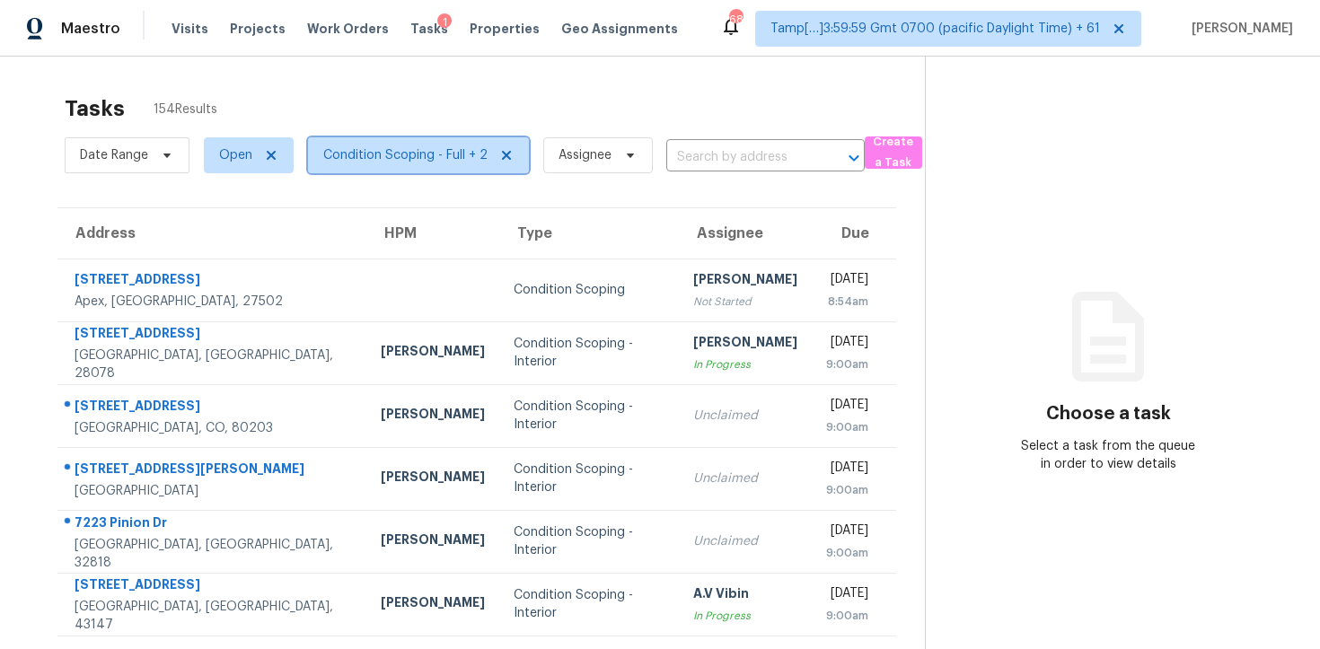
click at [434, 163] on span "Condition Scoping - Full + 2" at bounding box center [405, 155] width 164 height 18
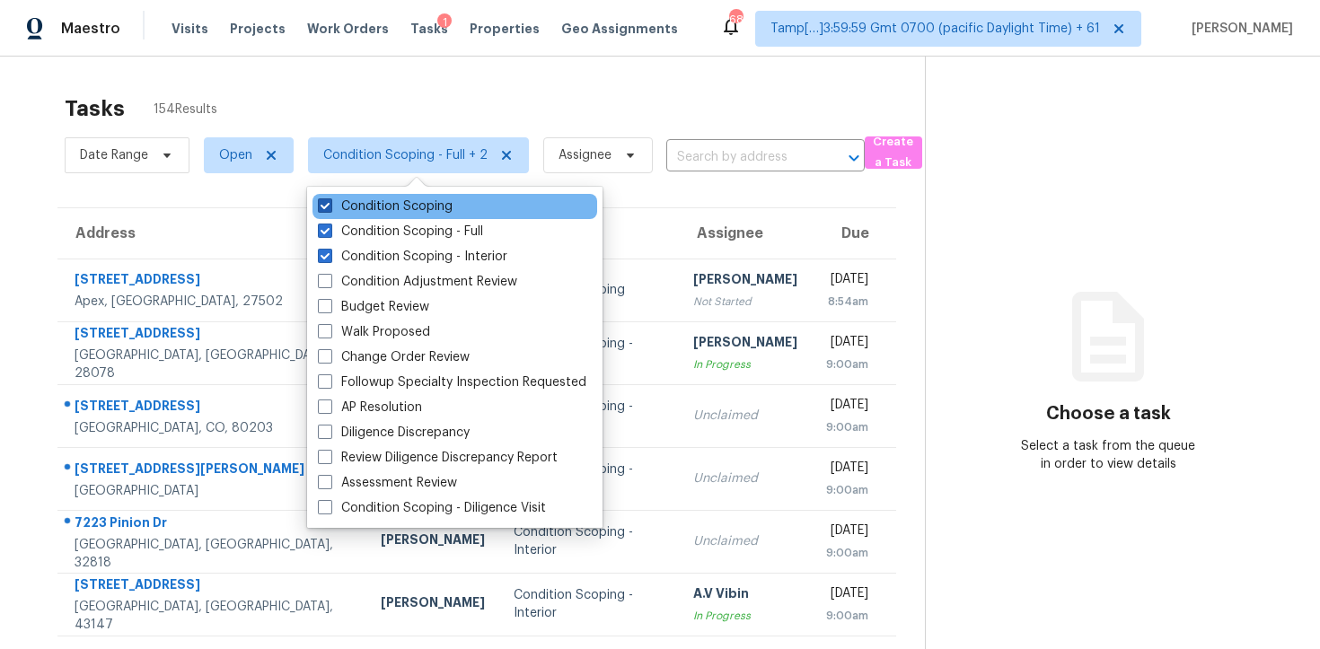
click at [428, 213] on label "Condition Scoping" at bounding box center [385, 207] width 135 height 18
click at [330, 209] on input "Condition Scoping" at bounding box center [324, 204] width 12 height 12
checkbox input "false"
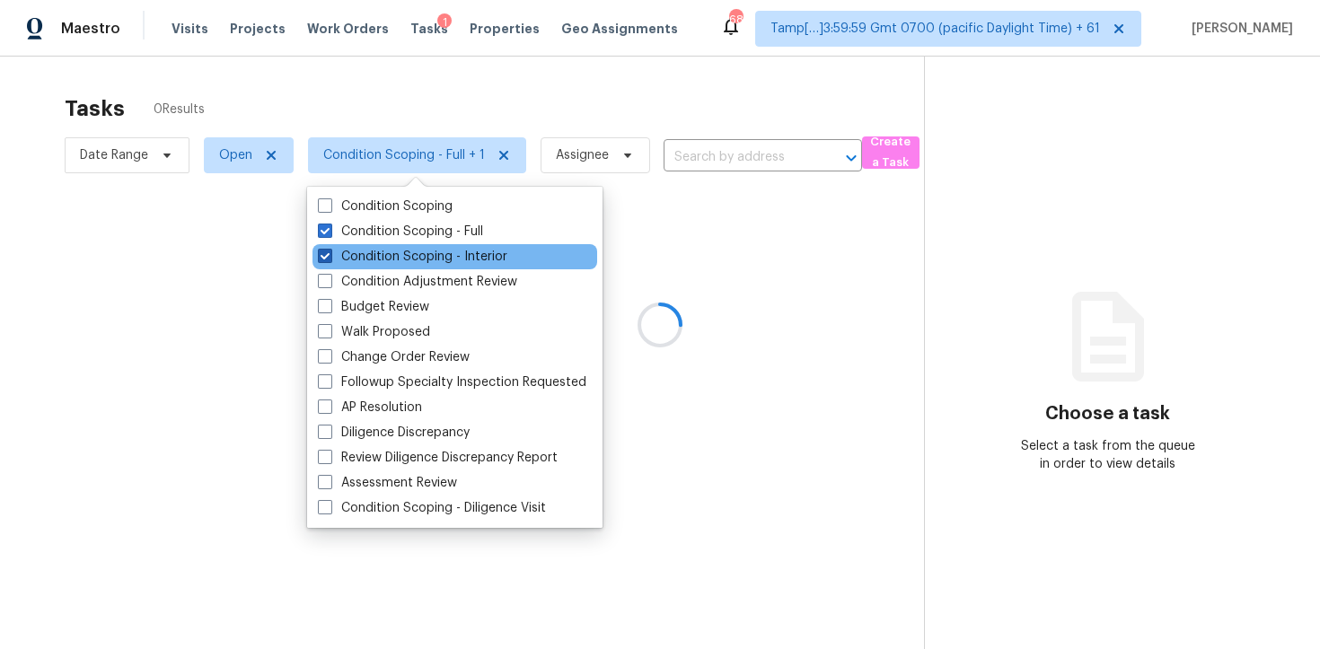
click at [435, 259] on label "Condition Scoping - Interior" at bounding box center [412, 257] width 189 height 18
click at [330, 259] on input "Condition Scoping - Interior" at bounding box center [324, 254] width 12 height 12
checkbox input "false"
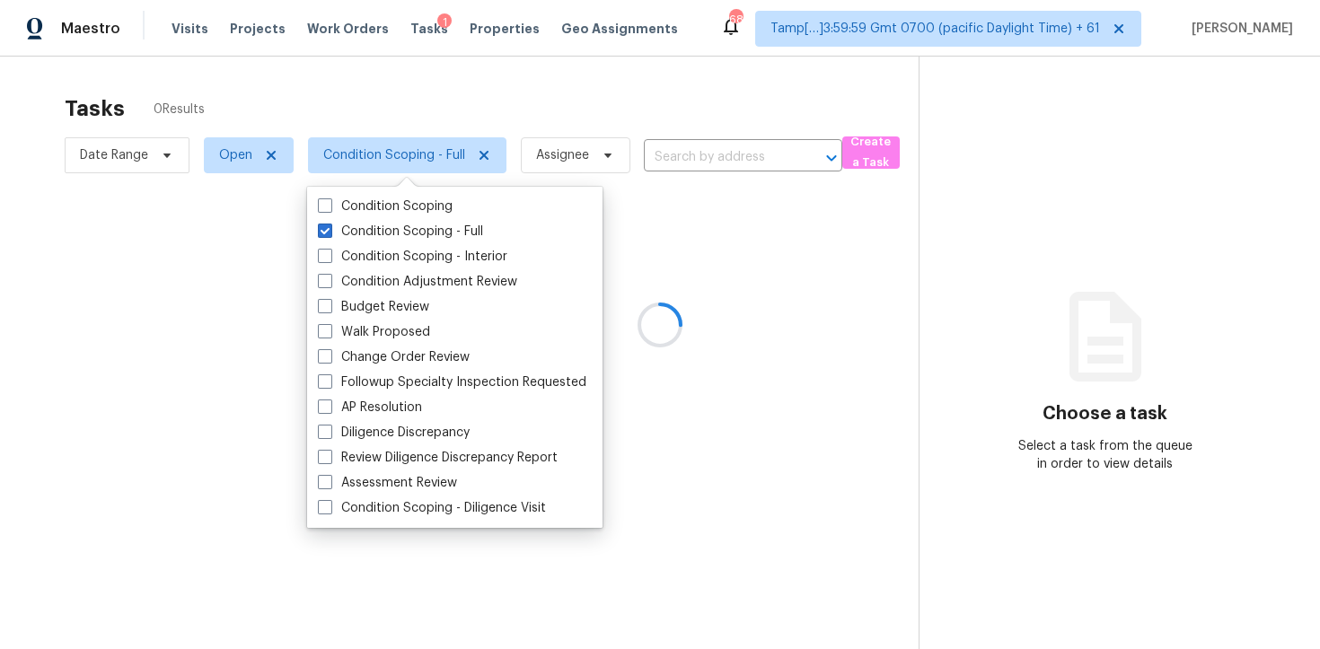
click at [421, 124] on div at bounding box center [660, 324] width 1320 height 649
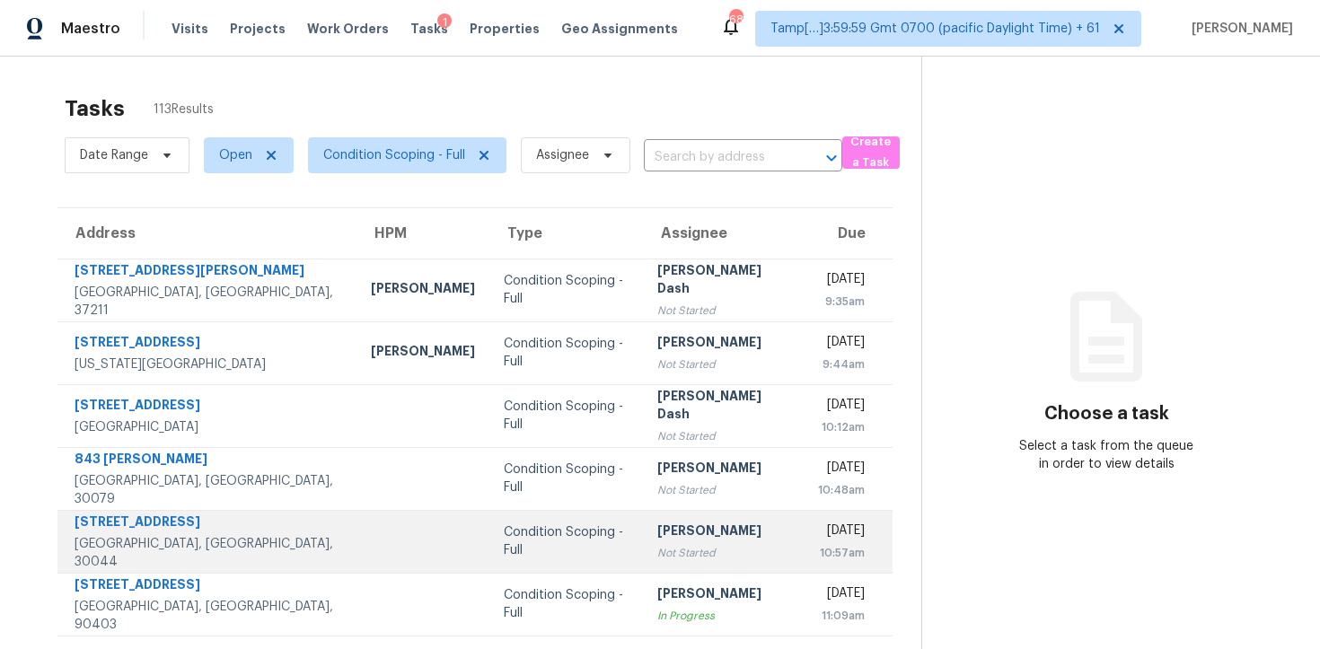
scroll to position [286, 0]
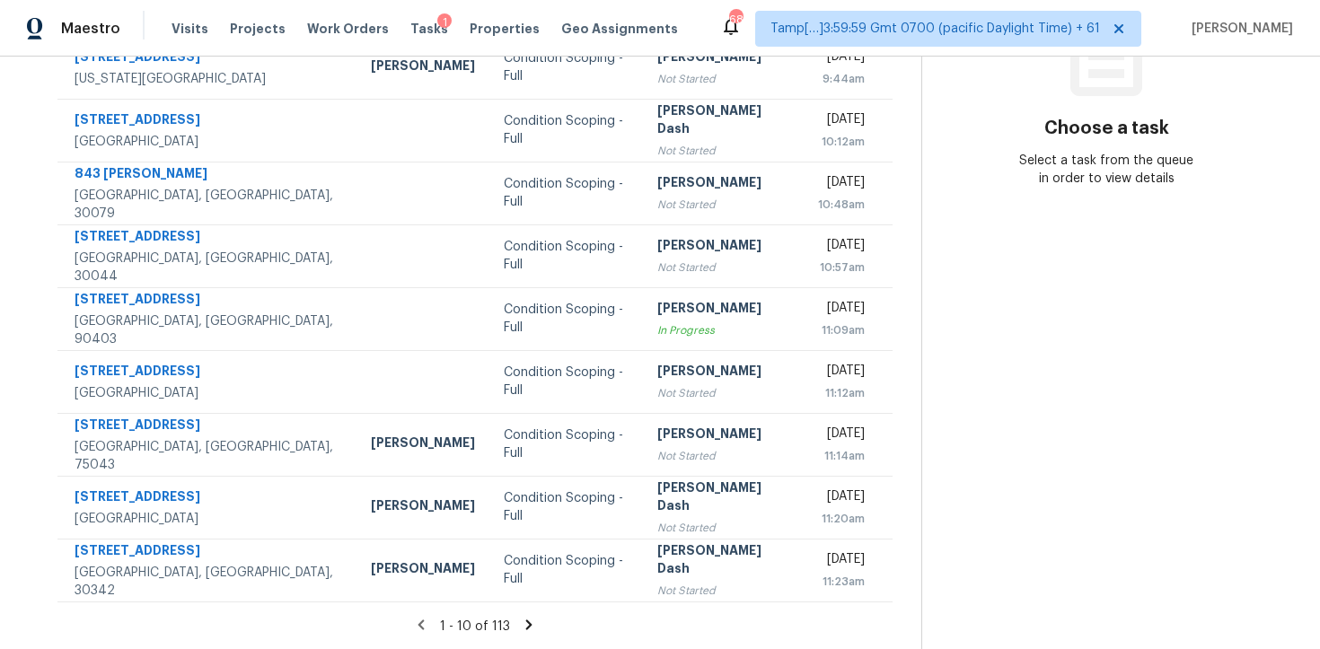
click at [521, 624] on icon at bounding box center [529, 625] width 16 height 16
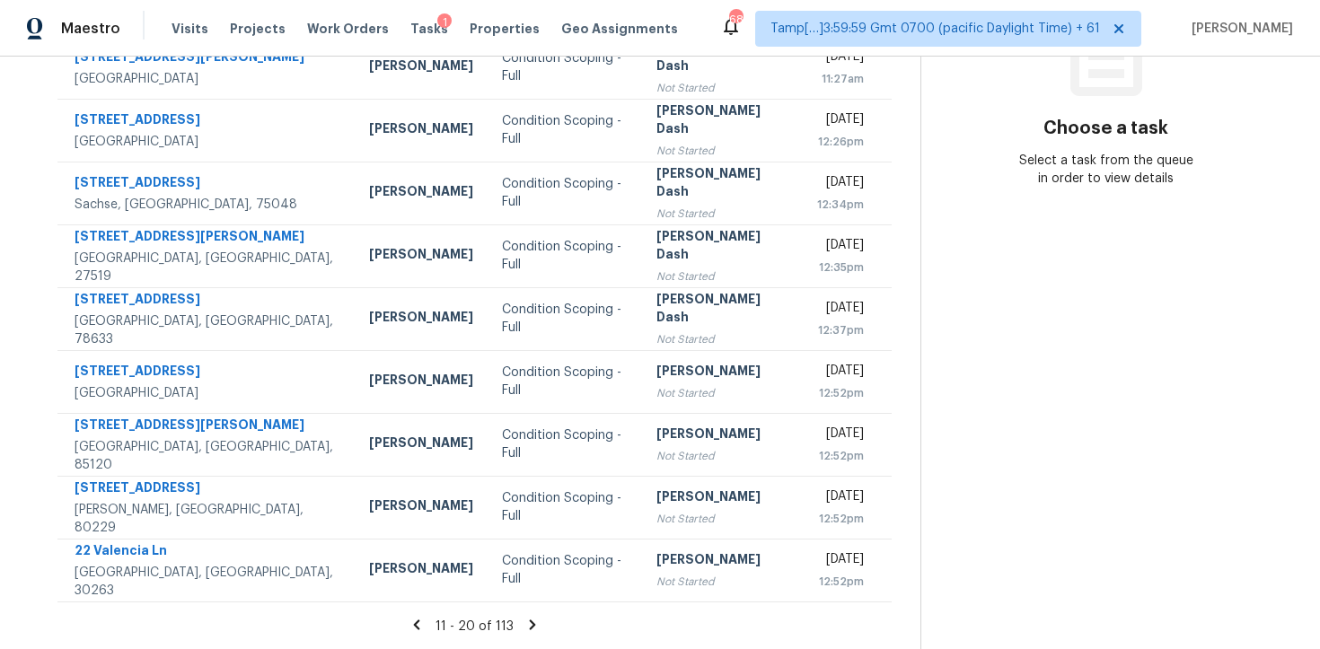
click at [529, 622] on icon at bounding box center [532, 625] width 6 height 10
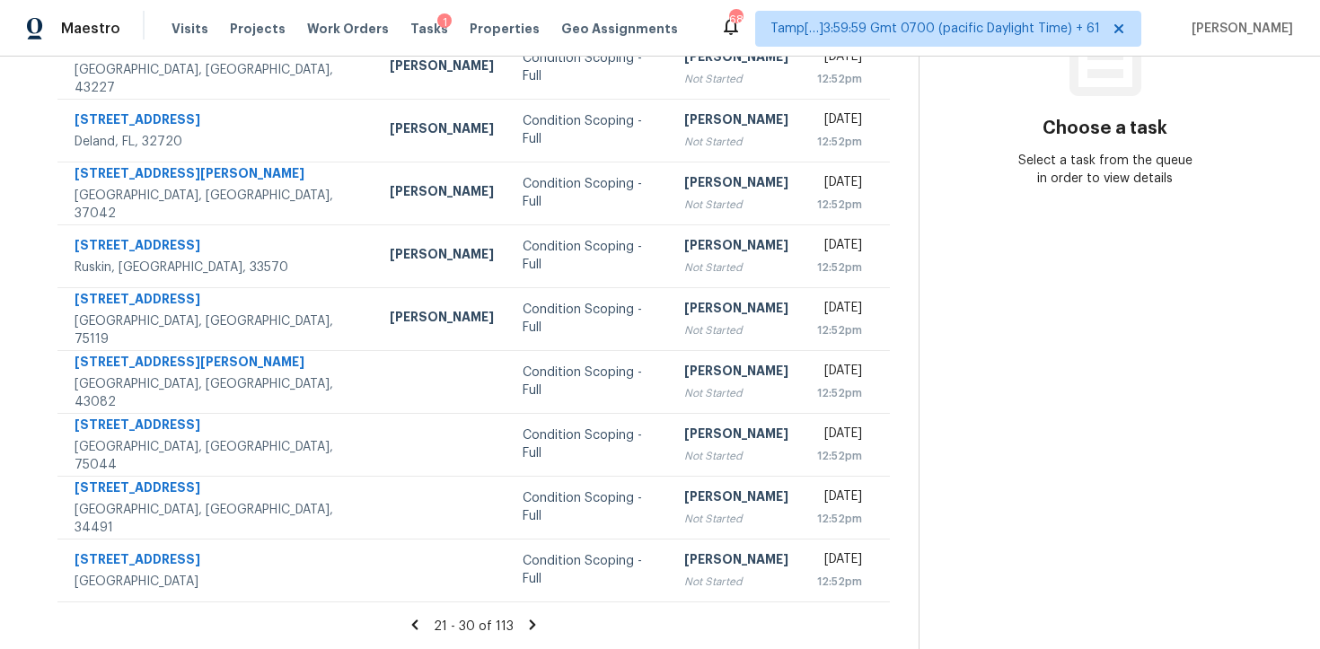
click at [528, 622] on icon at bounding box center [532, 625] width 16 height 16
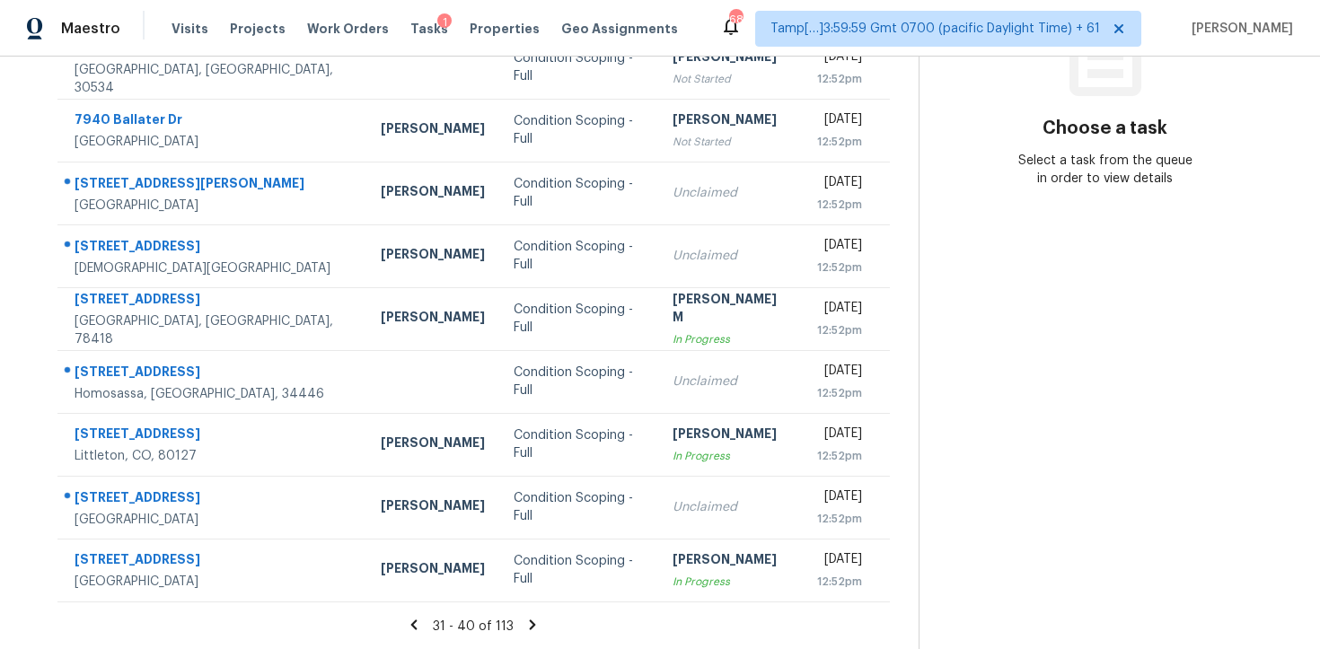
click at [528, 622] on icon at bounding box center [532, 625] width 16 height 16
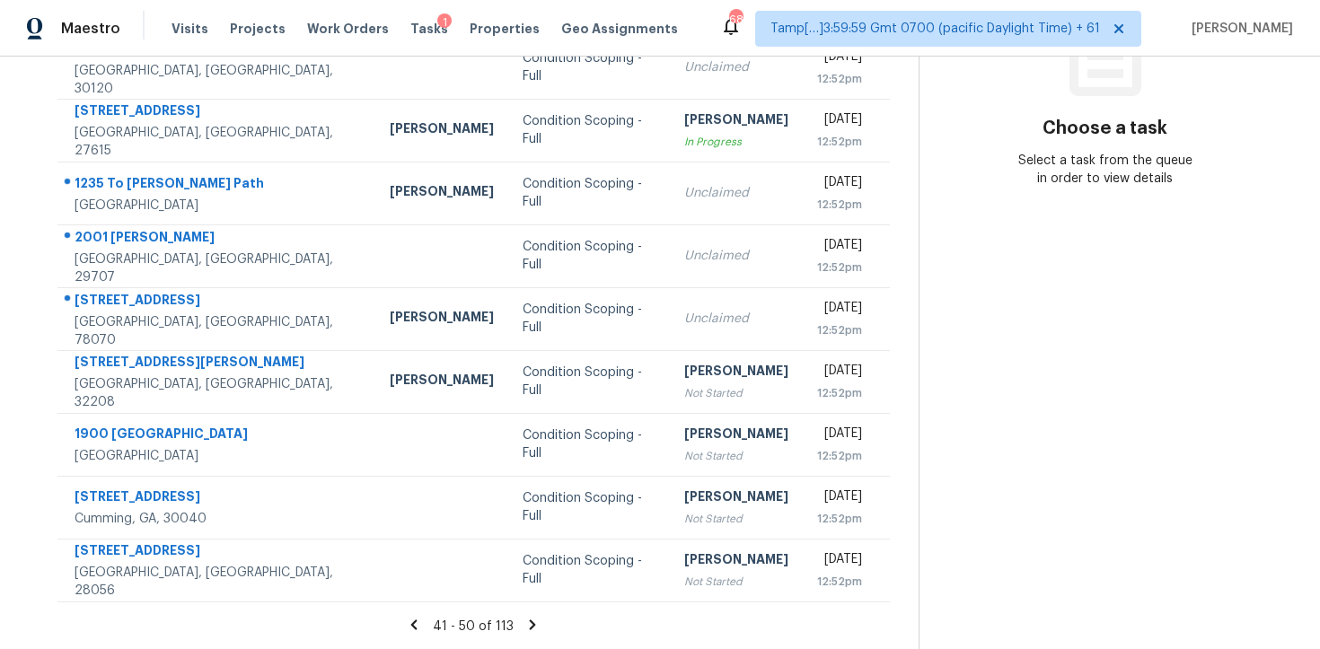
click at [528, 622] on icon at bounding box center [532, 625] width 16 height 16
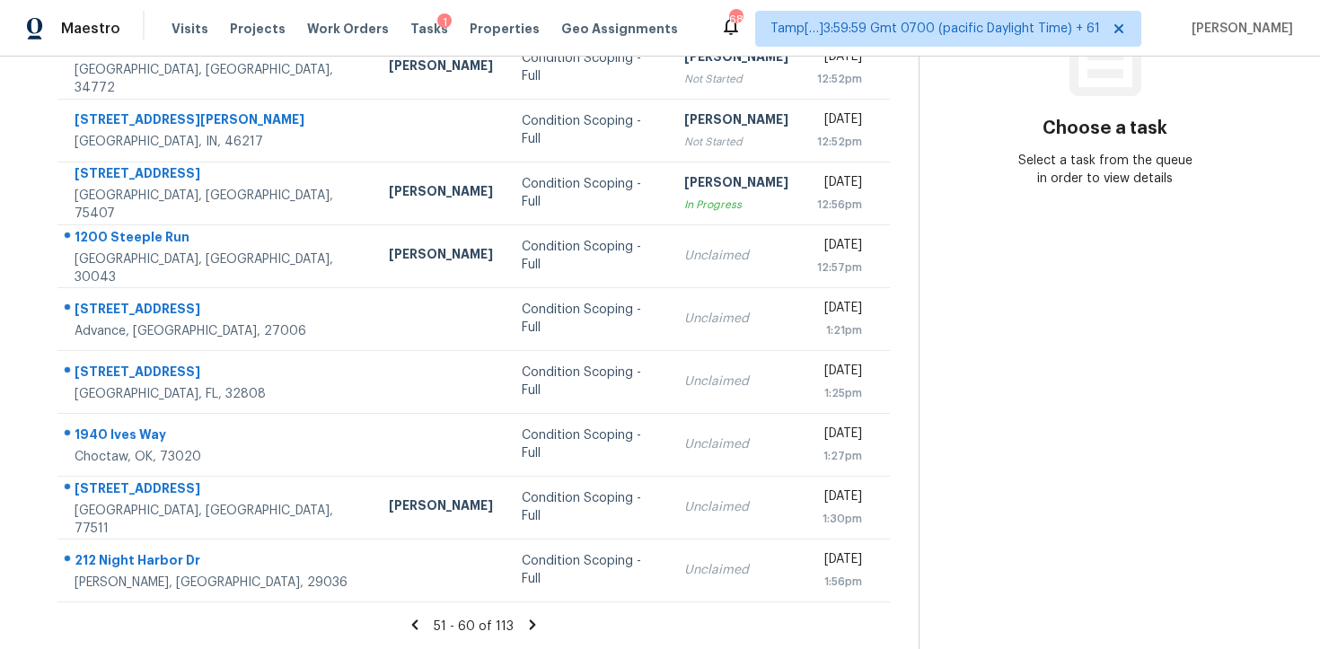
click at [528, 622] on icon at bounding box center [532, 625] width 16 height 16
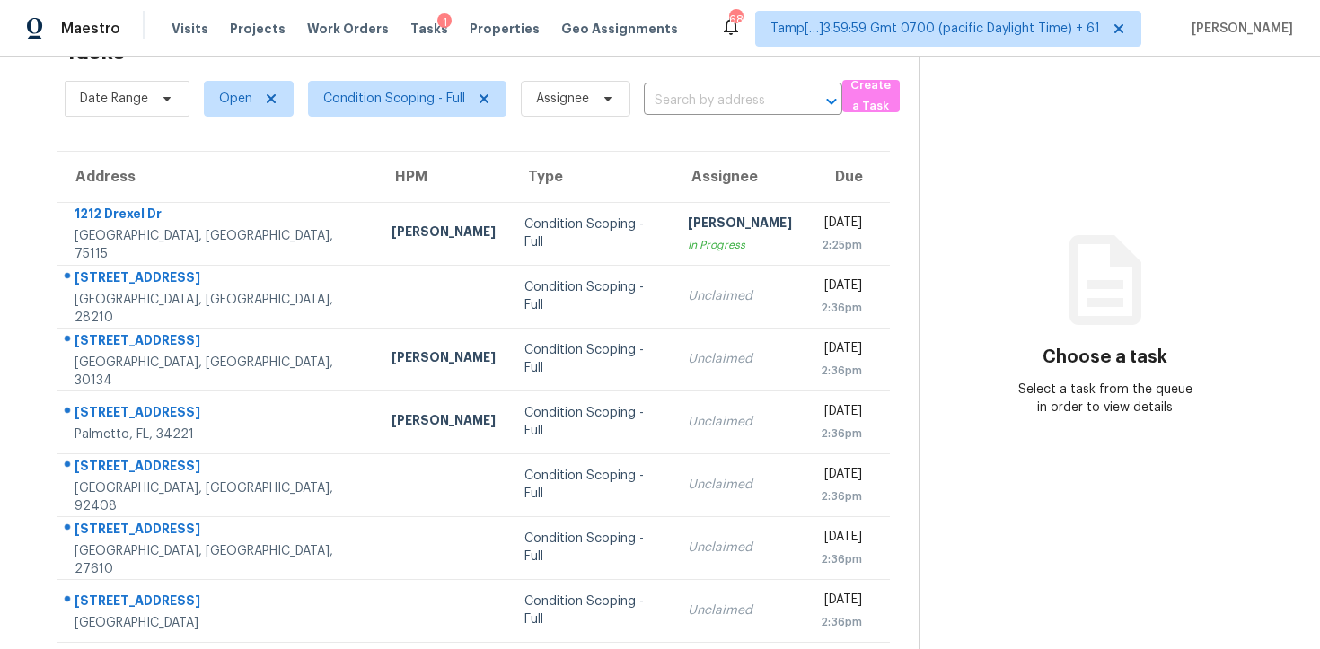
scroll to position [286, 0]
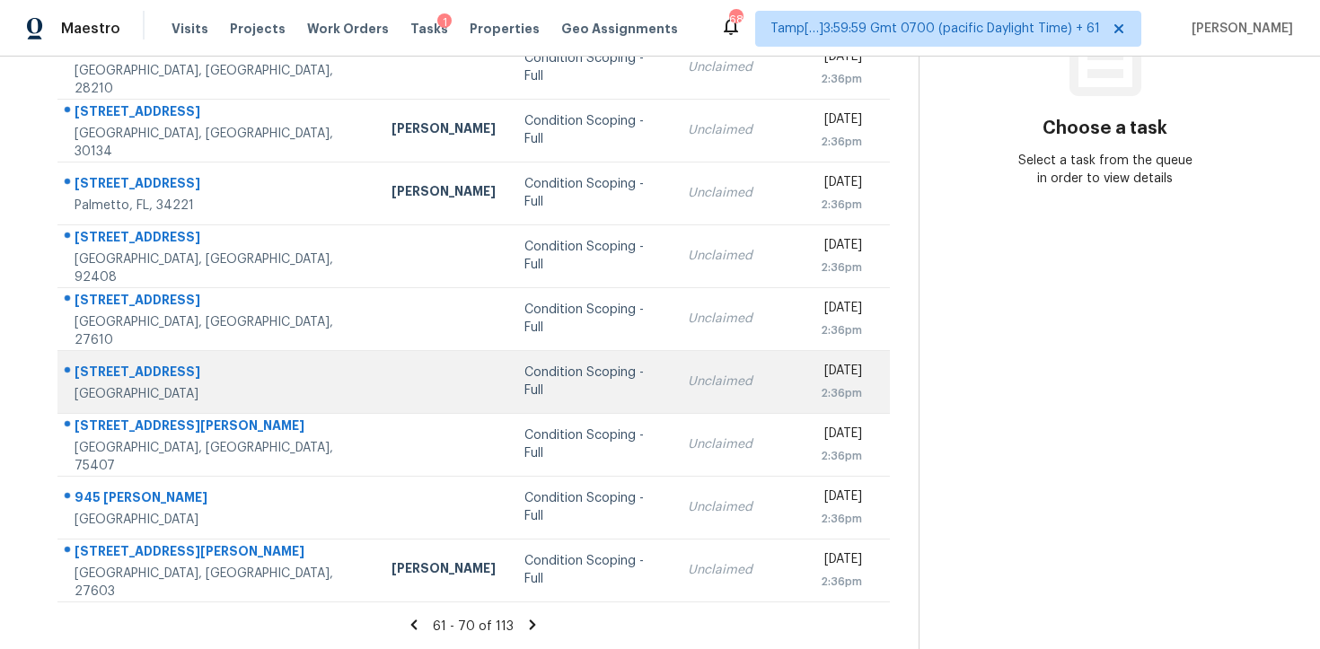
click at [525, 374] on div "Condition Scoping - Full" at bounding box center [591, 382] width 135 height 36
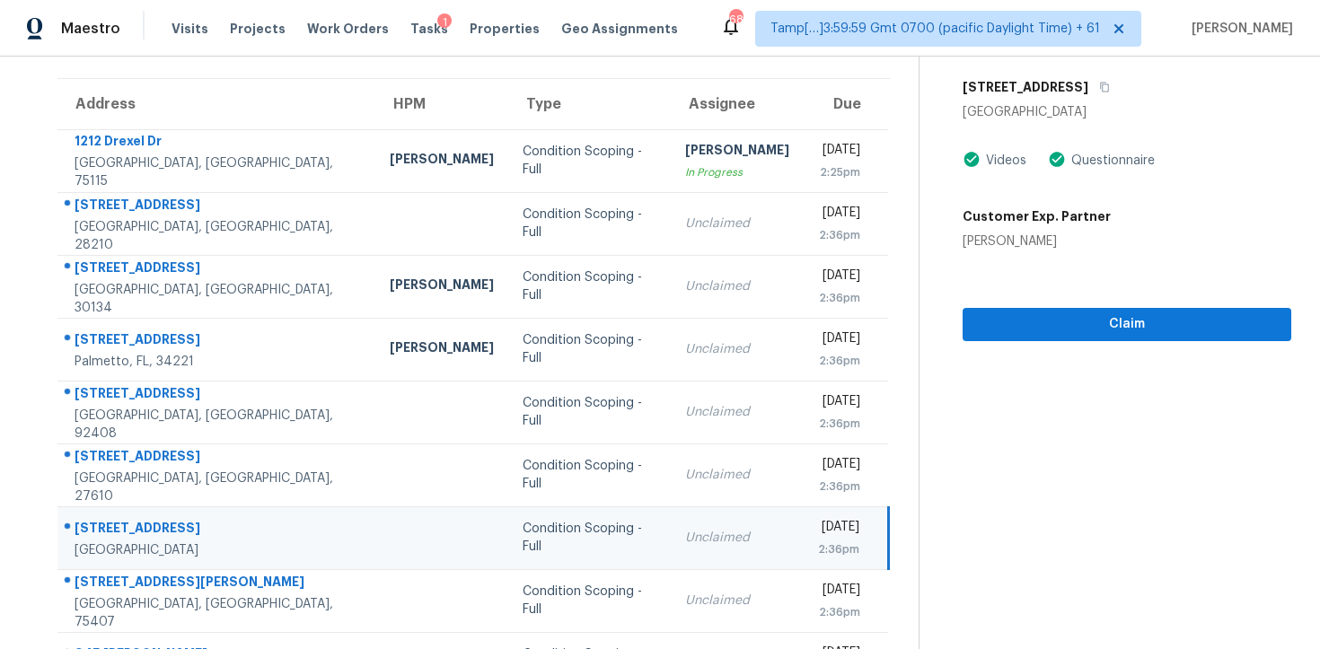
scroll to position [0, 0]
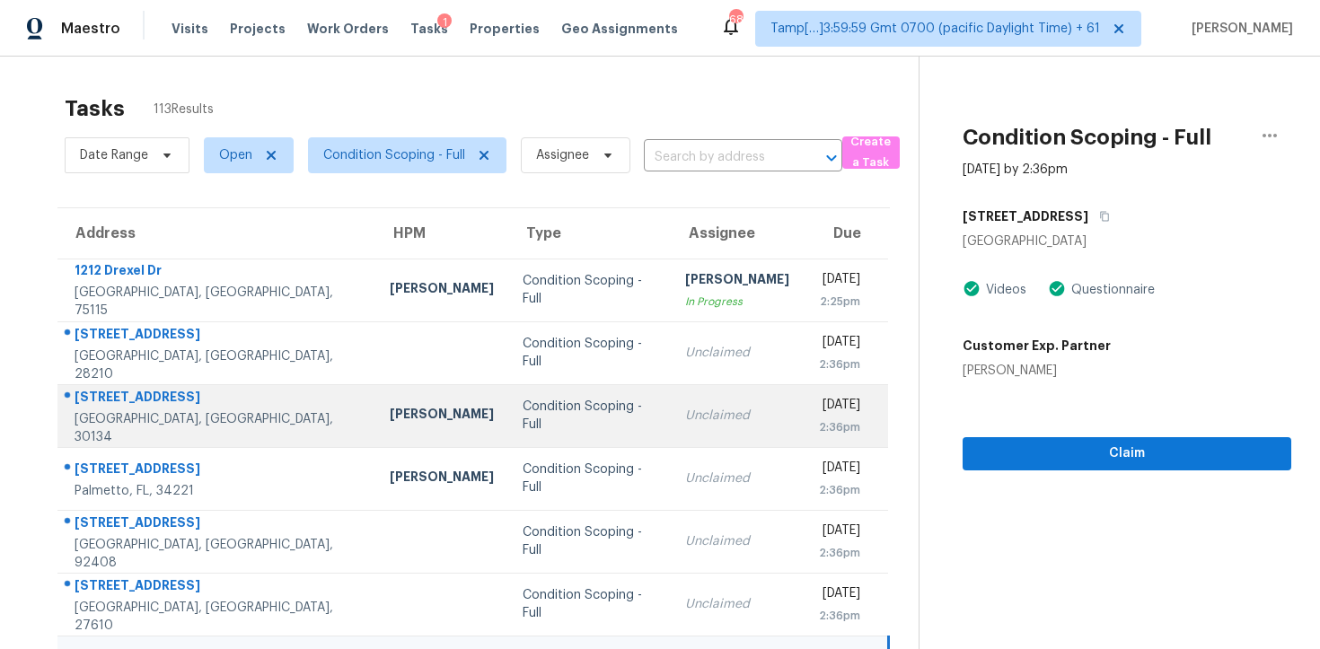
click at [685, 417] on div "Unclaimed" at bounding box center [737, 416] width 104 height 18
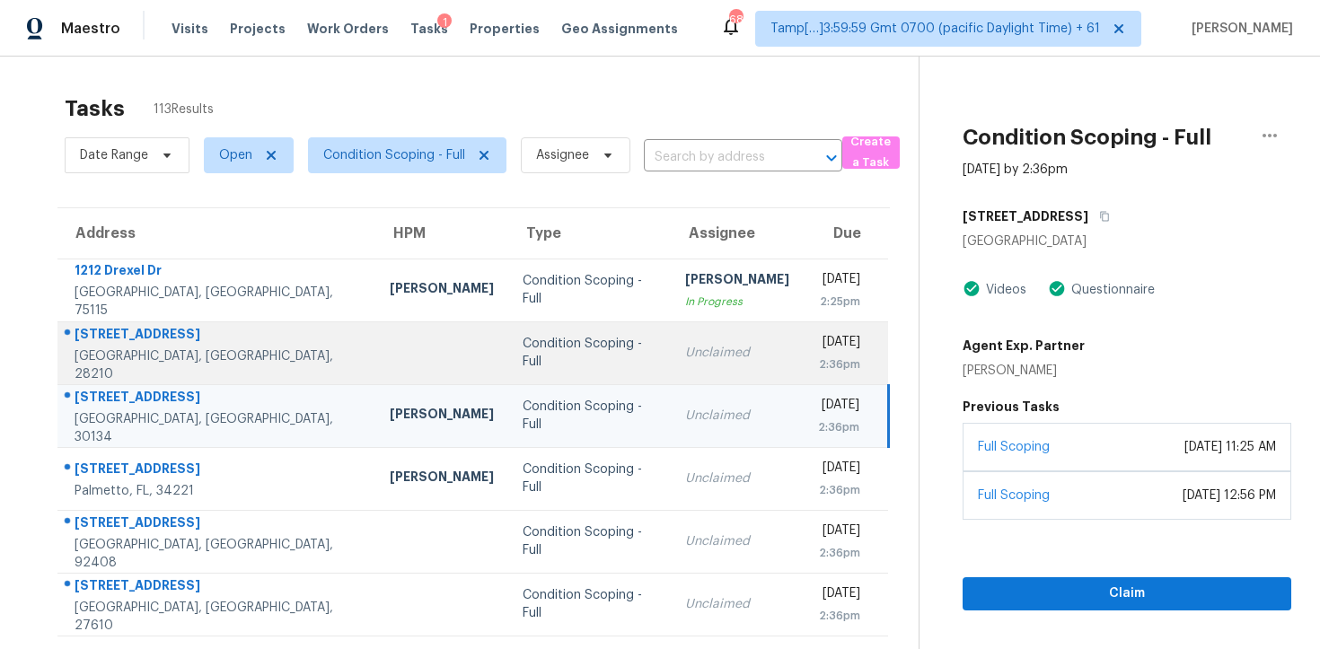
click at [717, 354] on div "Unclaimed" at bounding box center [737, 353] width 104 height 18
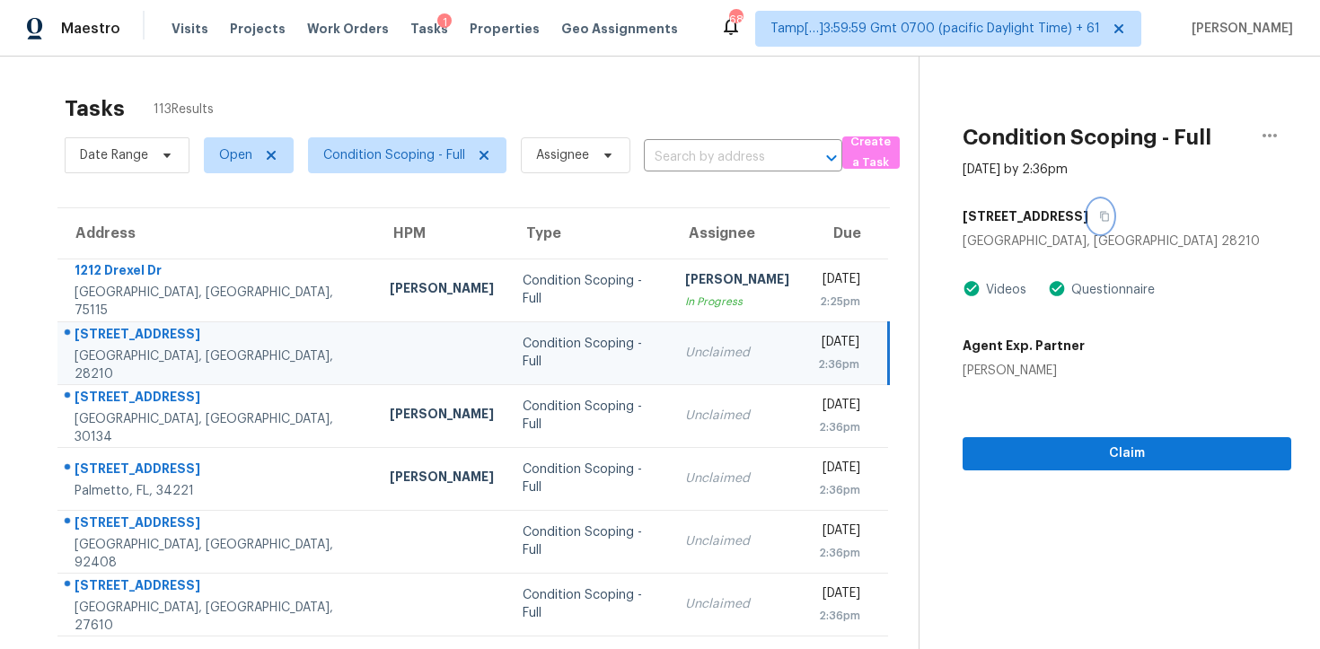
click at [1096, 210] on button "button" at bounding box center [1100, 216] width 24 height 32
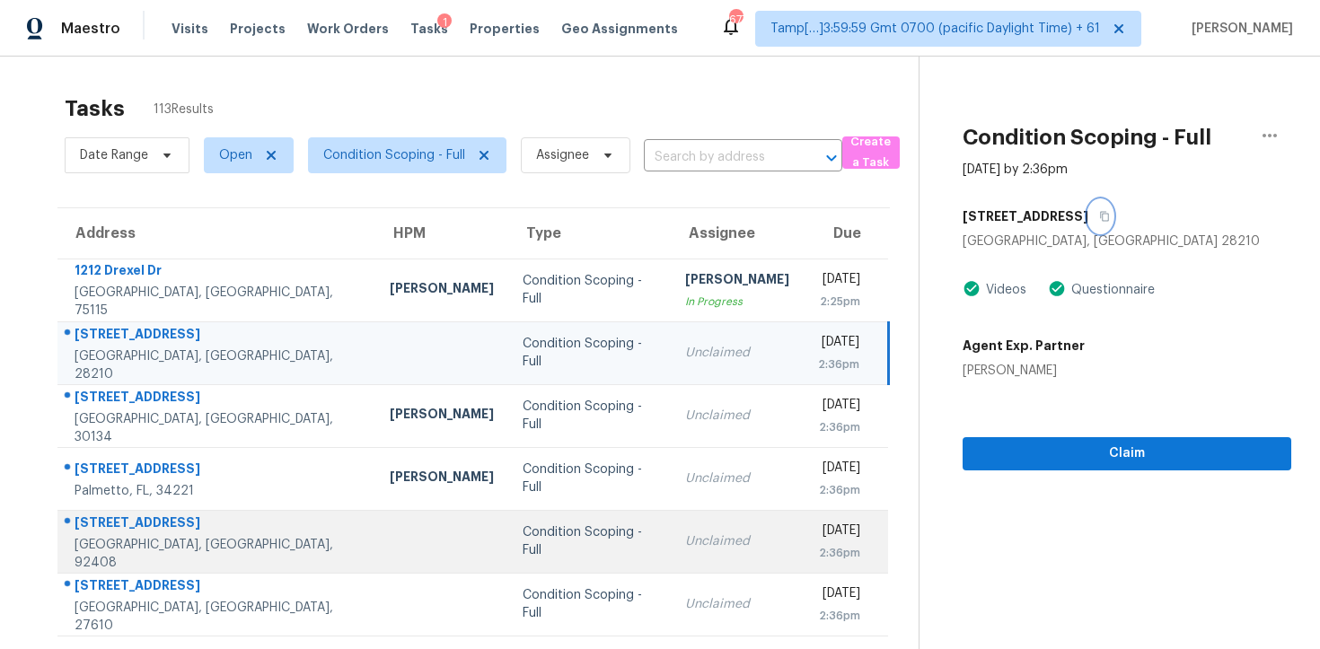
scroll to position [286, 0]
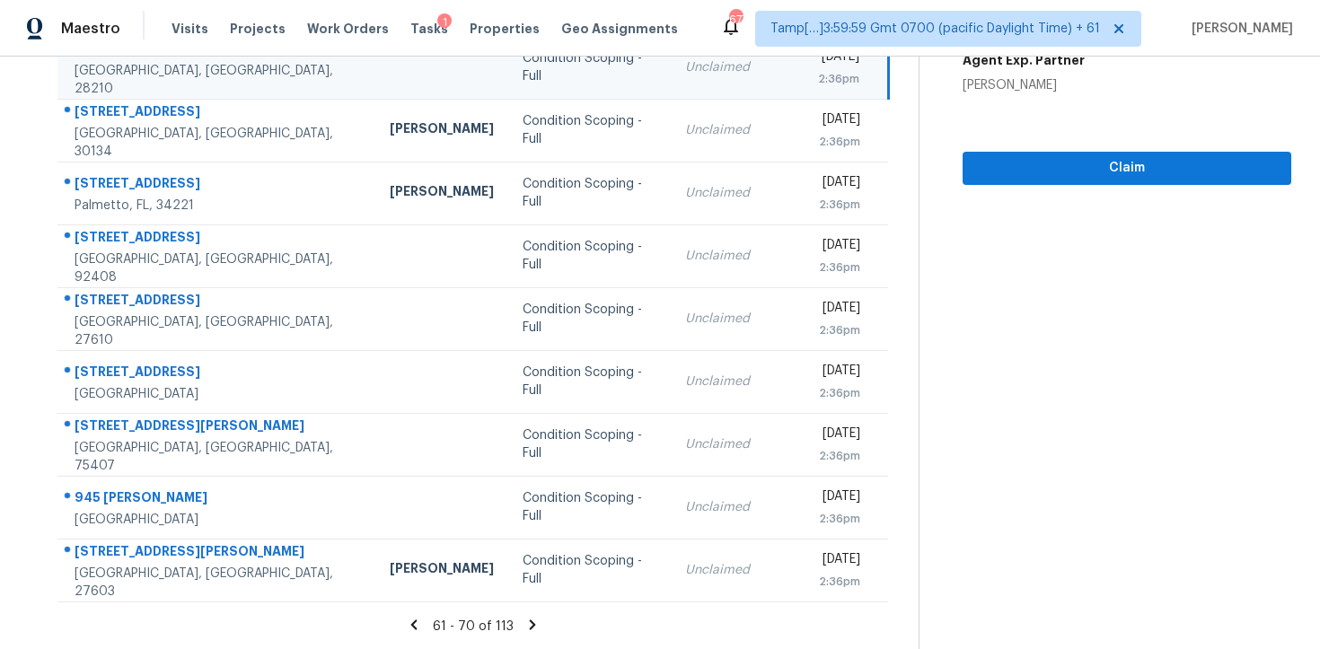
click at [528, 620] on icon at bounding box center [532, 625] width 16 height 16
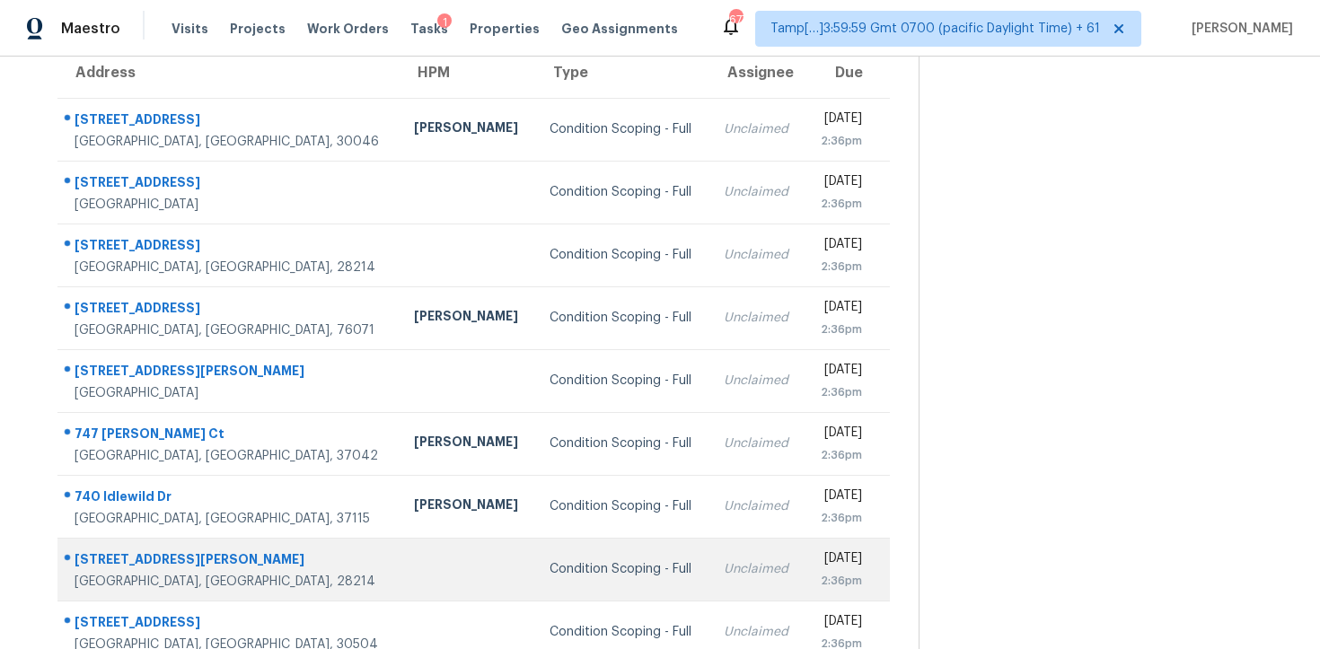
scroll to position [99, 0]
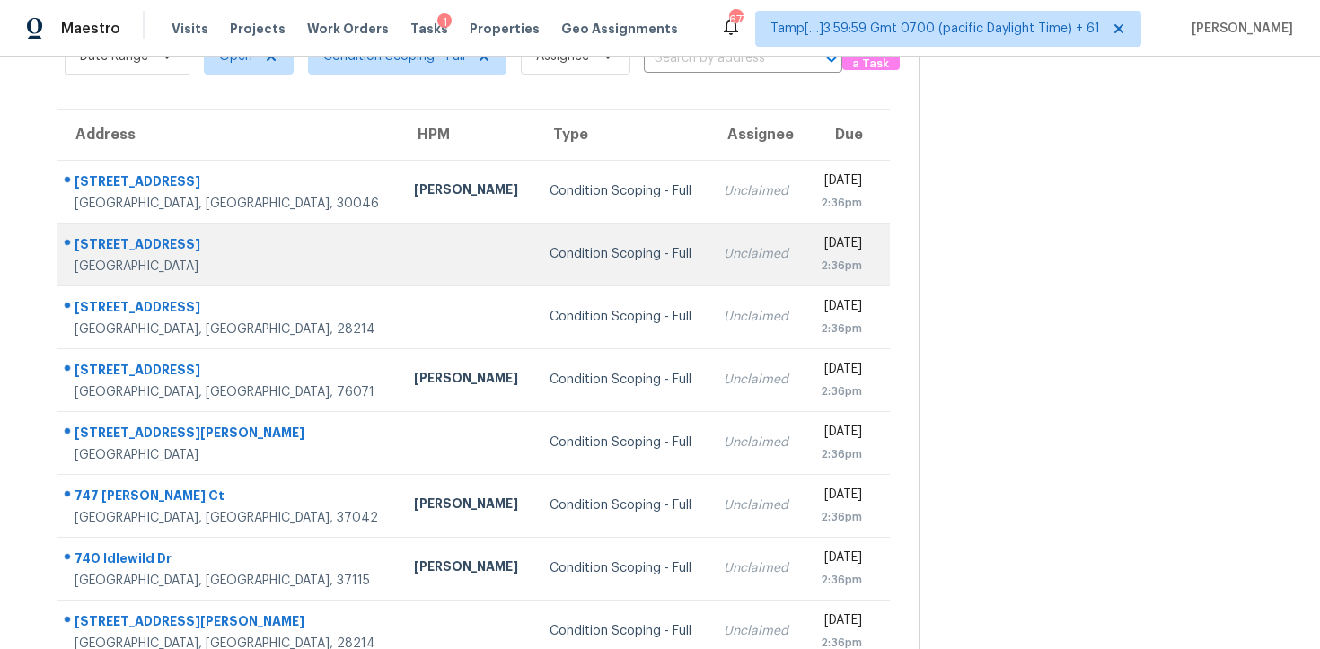
click at [609, 254] on div "Condition Scoping - Full" at bounding box center [621, 254] width 145 height 18
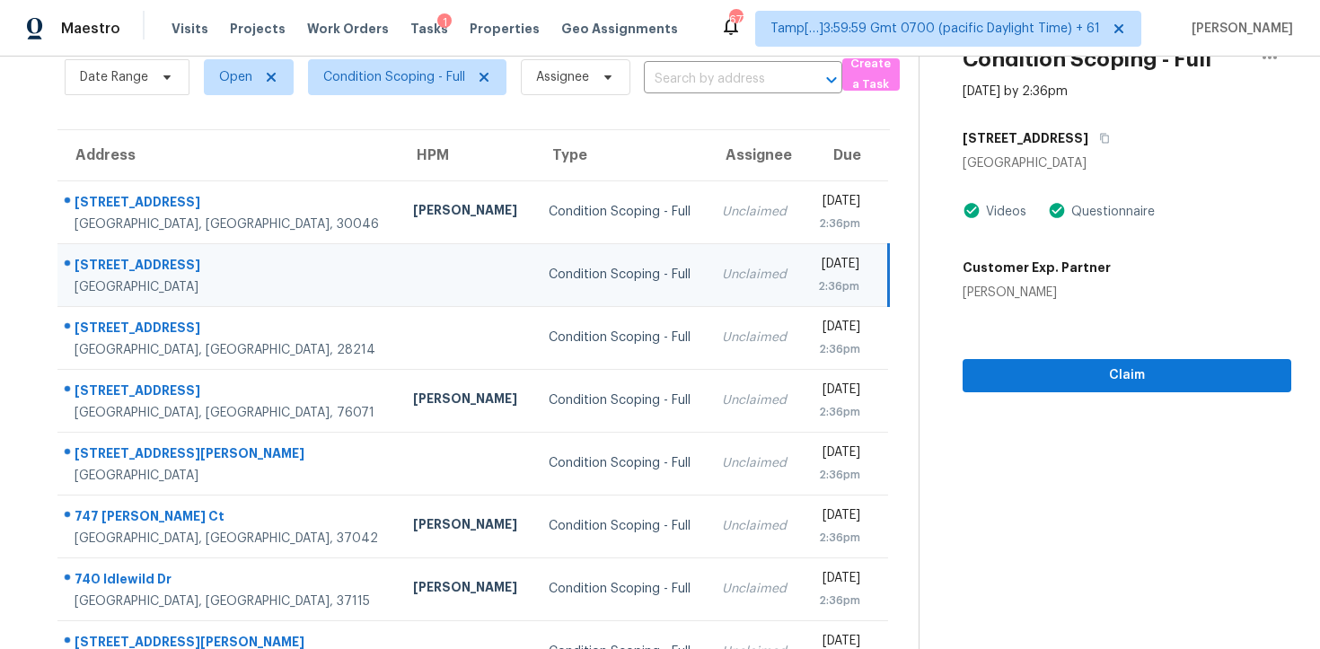
scroll to position [85, 0]
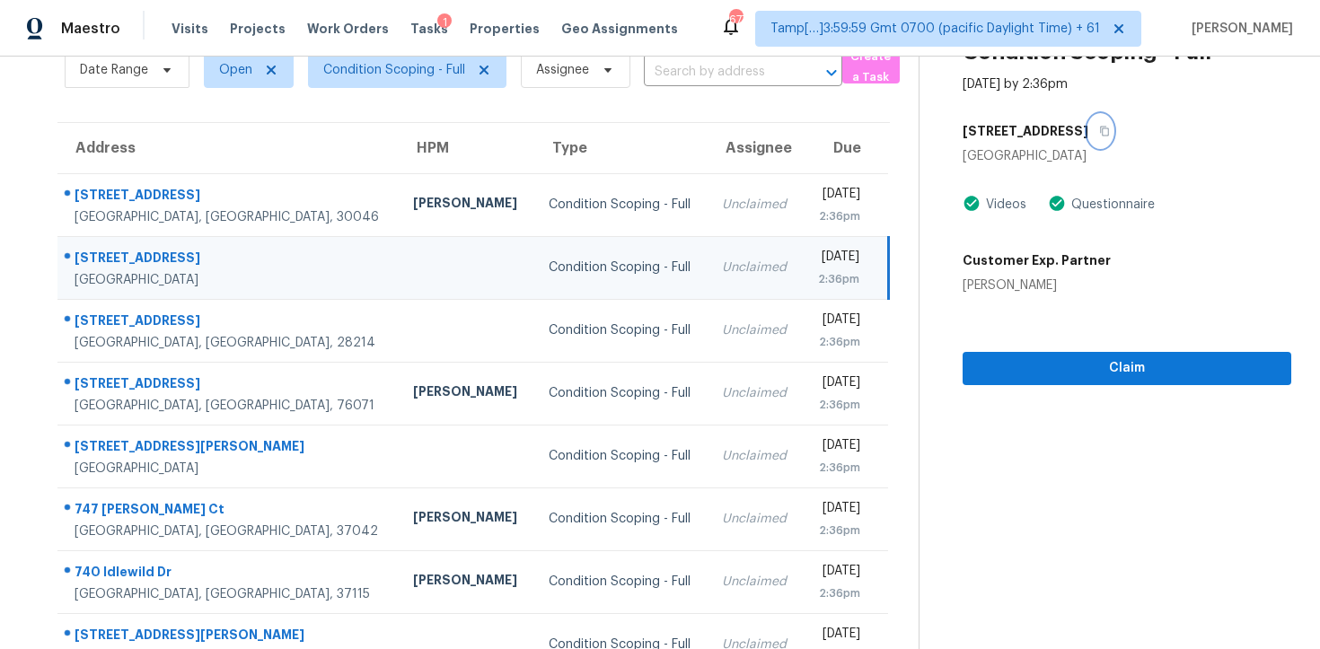
click at [1095, 126] on button "button" at bounding box center [1100, 131] width 24 height 32
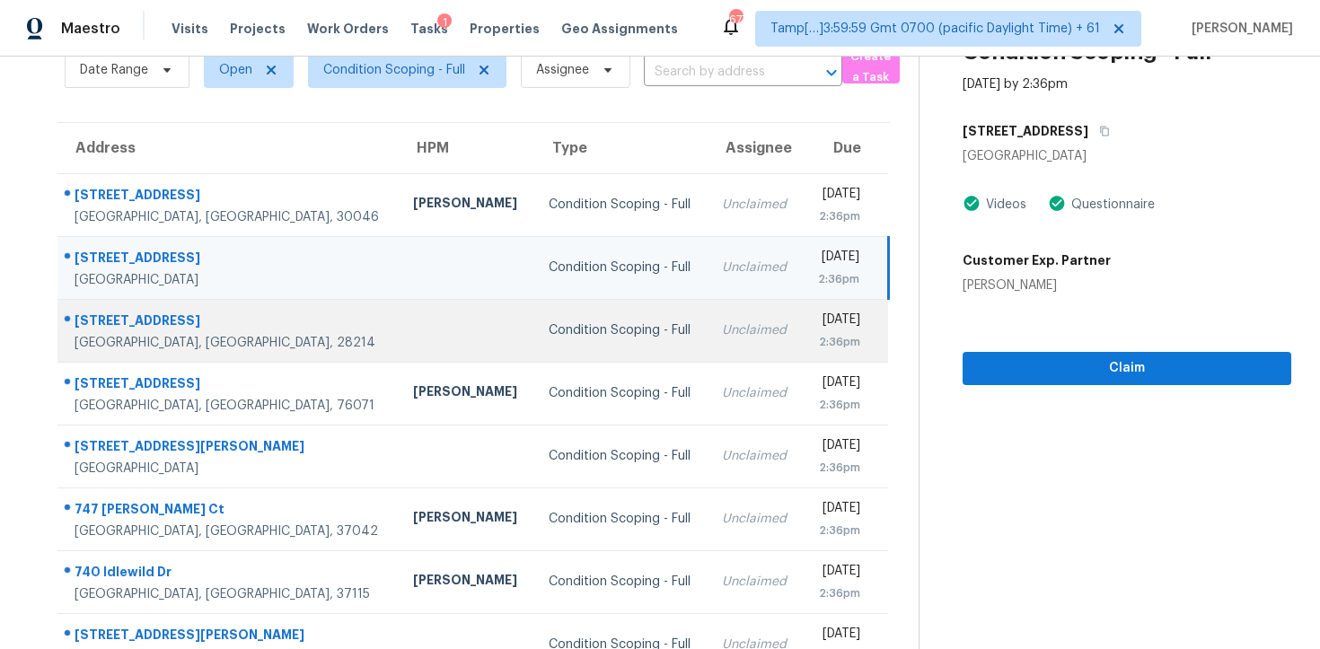
click at [816, 319] on div "Thu, Oct 9th 2025" at bounding box center [838, 322] width 44 height 22
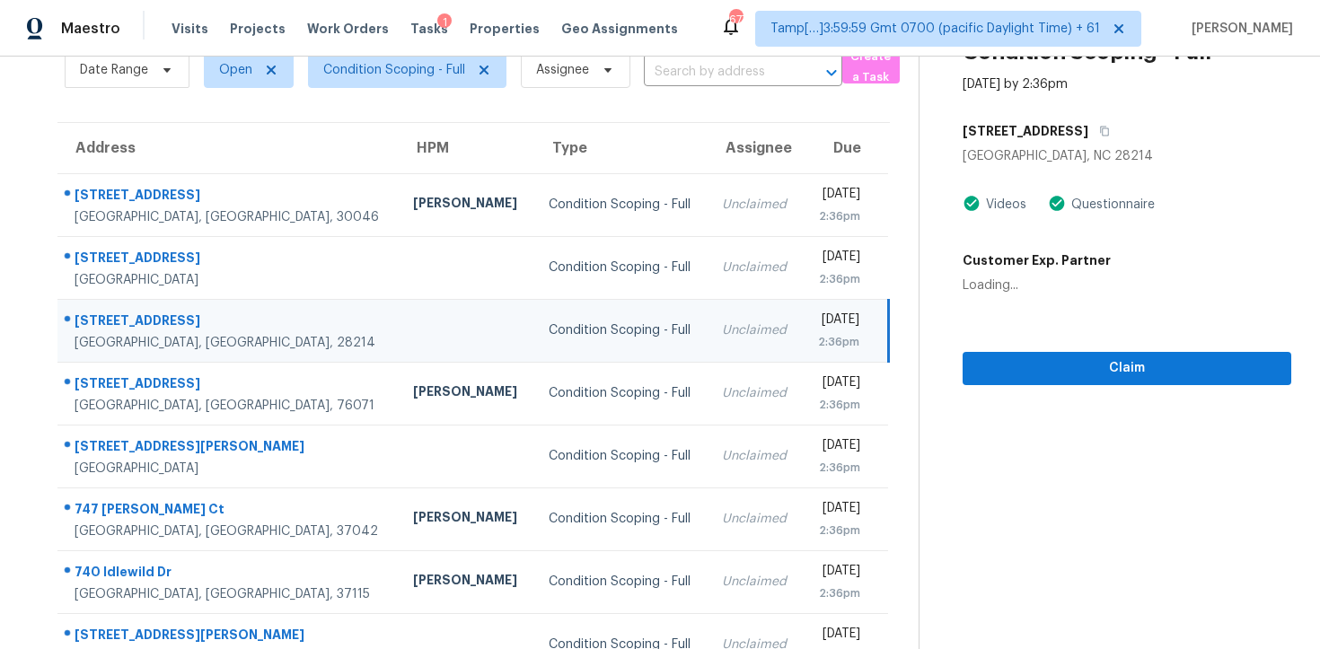
scroll to position [0, 0]
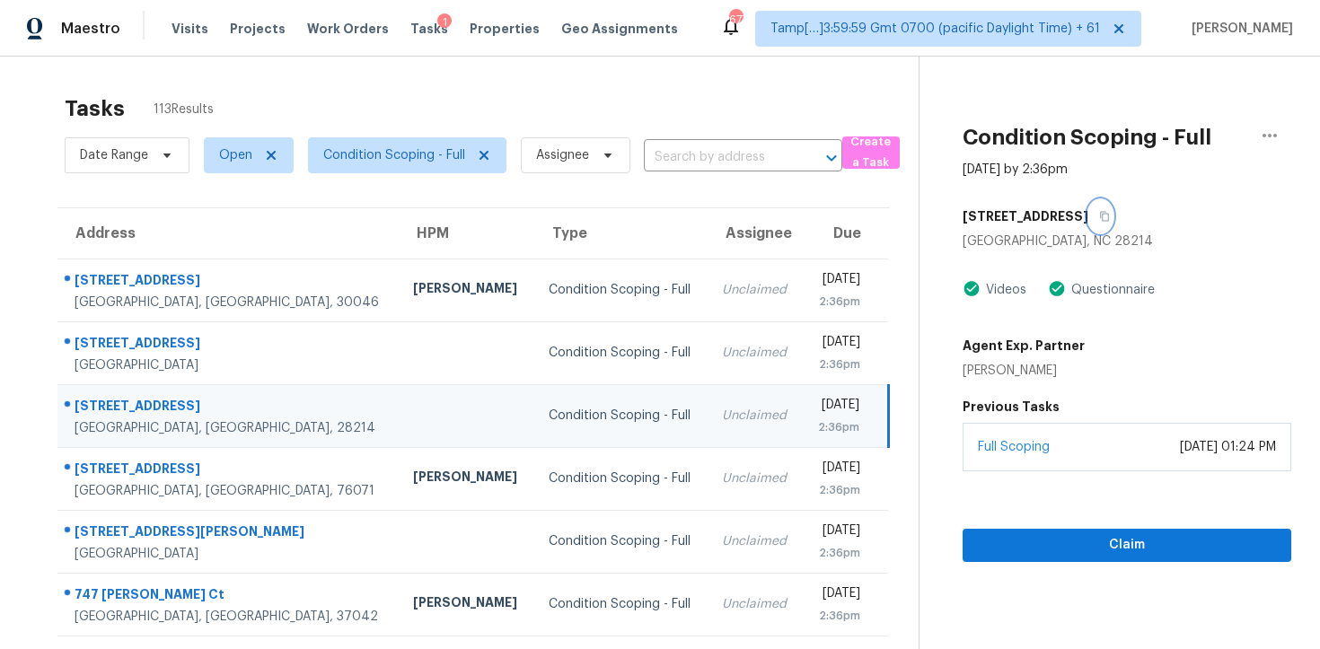
click at [1094, 207] on button "button" at bounding box center [1100, 216] width 24 height 32
click at [708, 439] on td "Unclaimed" at bounding box center [755, 415] width 95 height 63
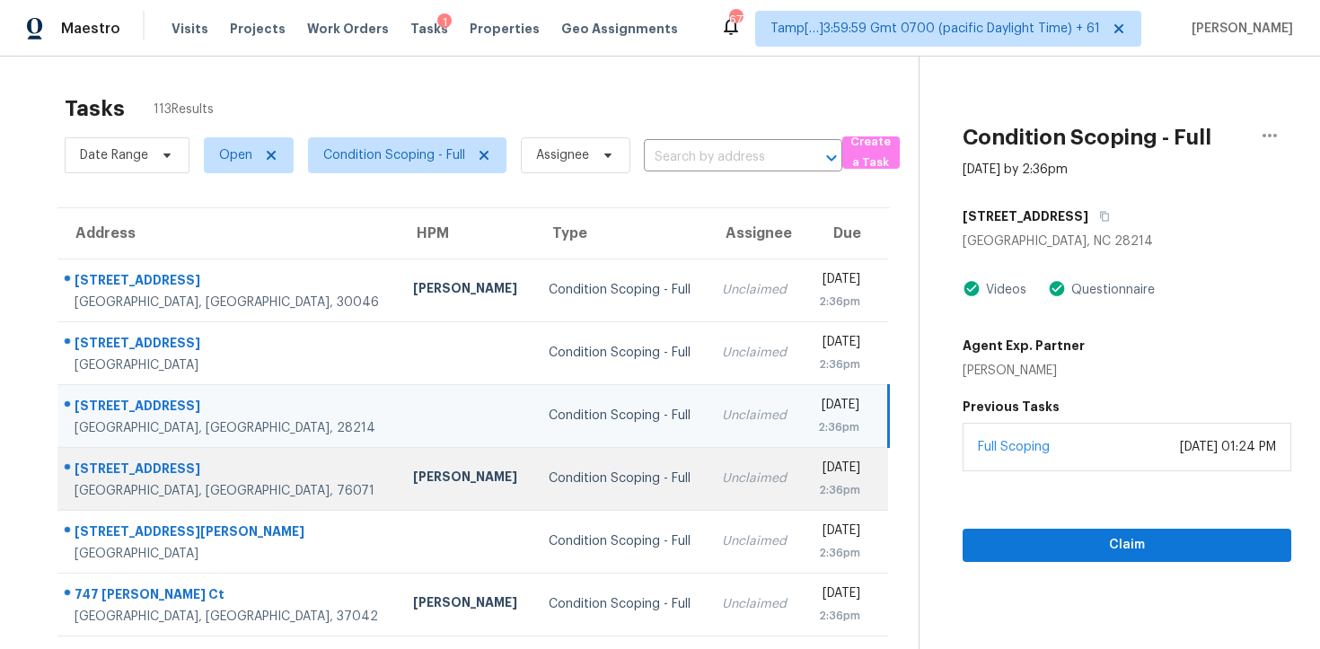
click at [708, 460] on td "Unclaimed" at bounding box center [755, 478] width 95 height 63
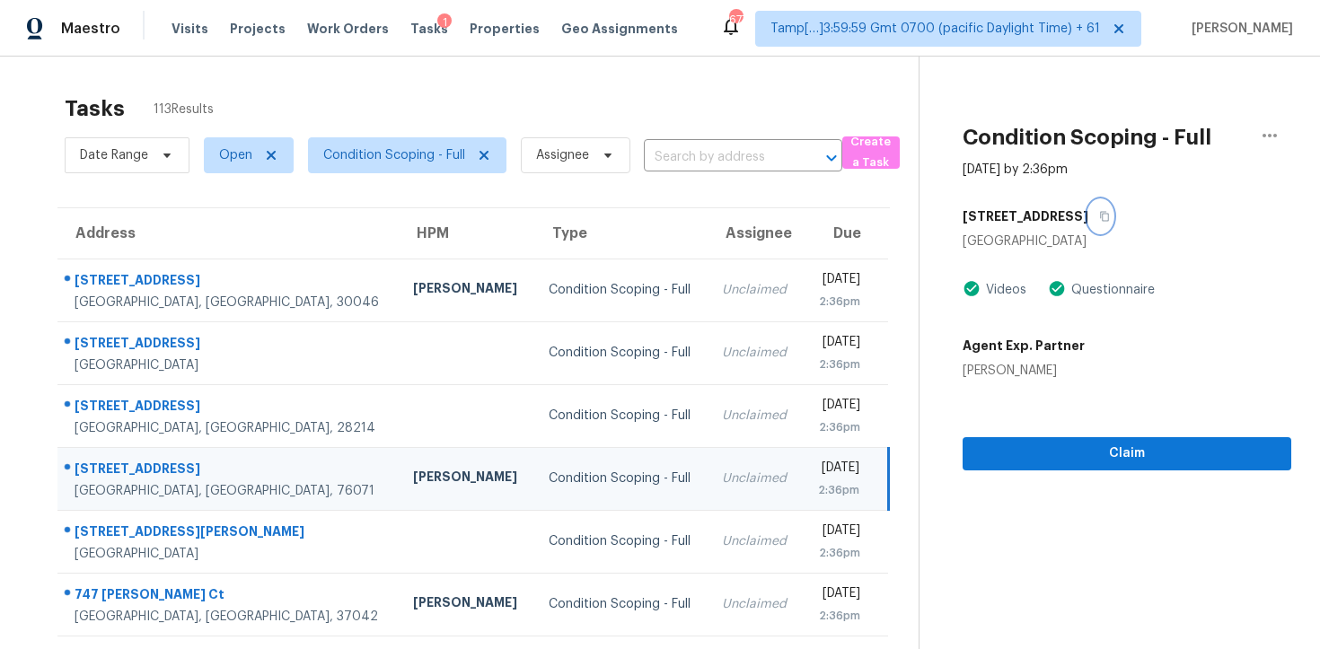
click at [1110, 218] on icon "button" at bounding box center [1104, 216] width 11 height 11
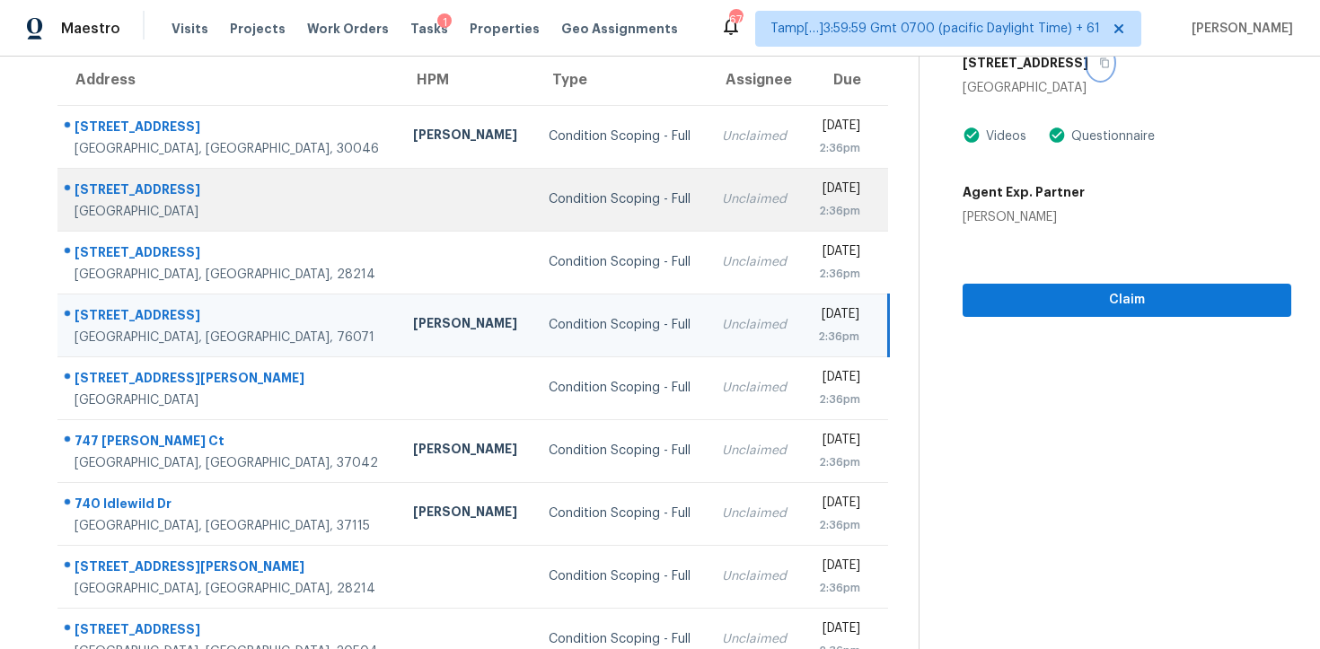
scroll to position [186, 0]
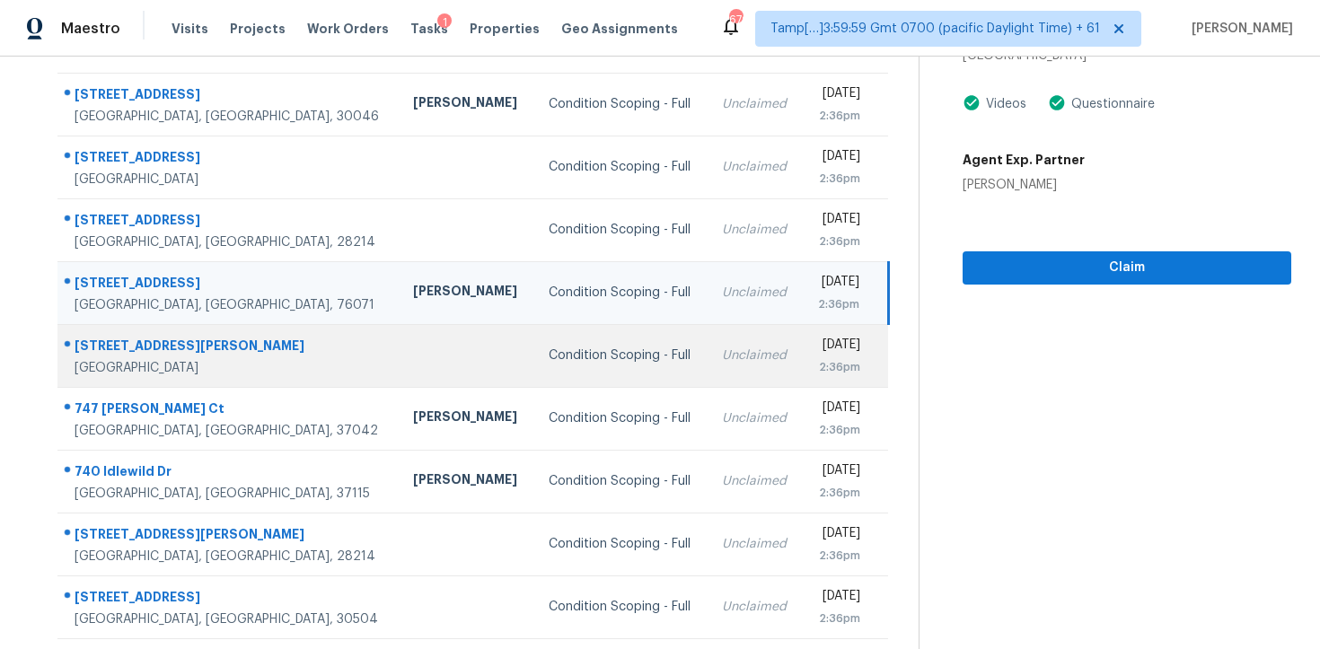
click at [708, 371] on td "Unclaimed" at bounding box center [755, 355] width 95 height 63
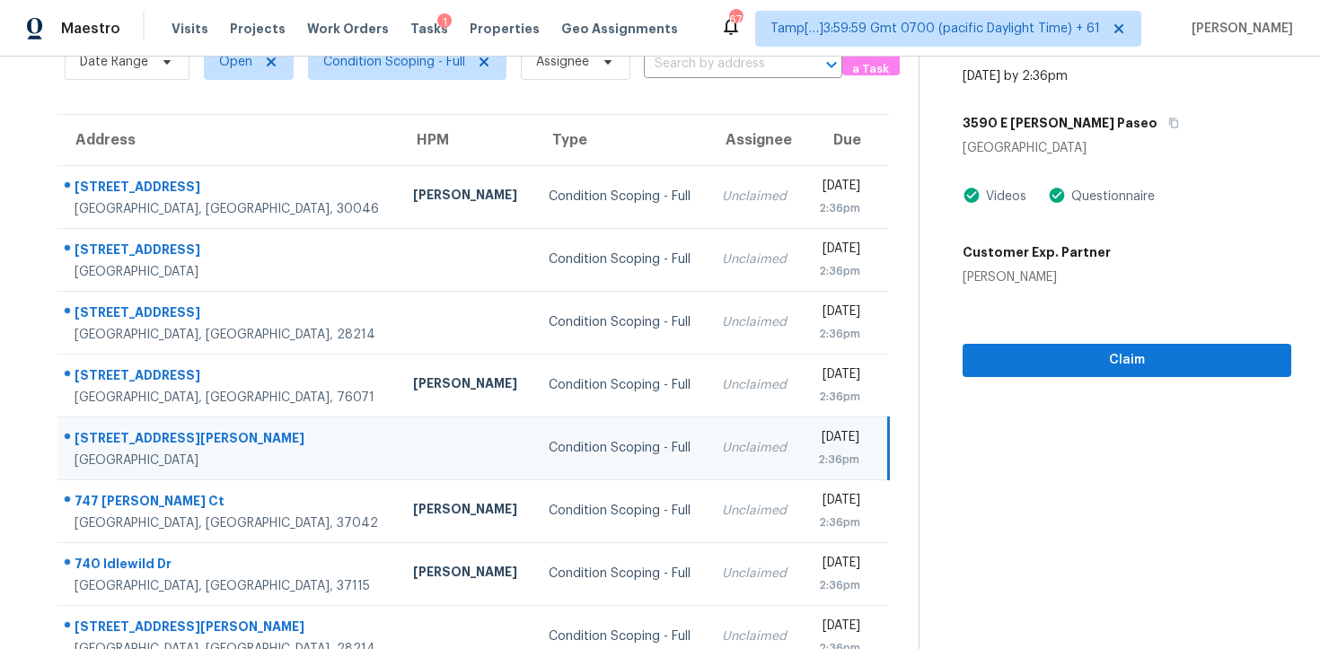
scroll to position [89, 0]
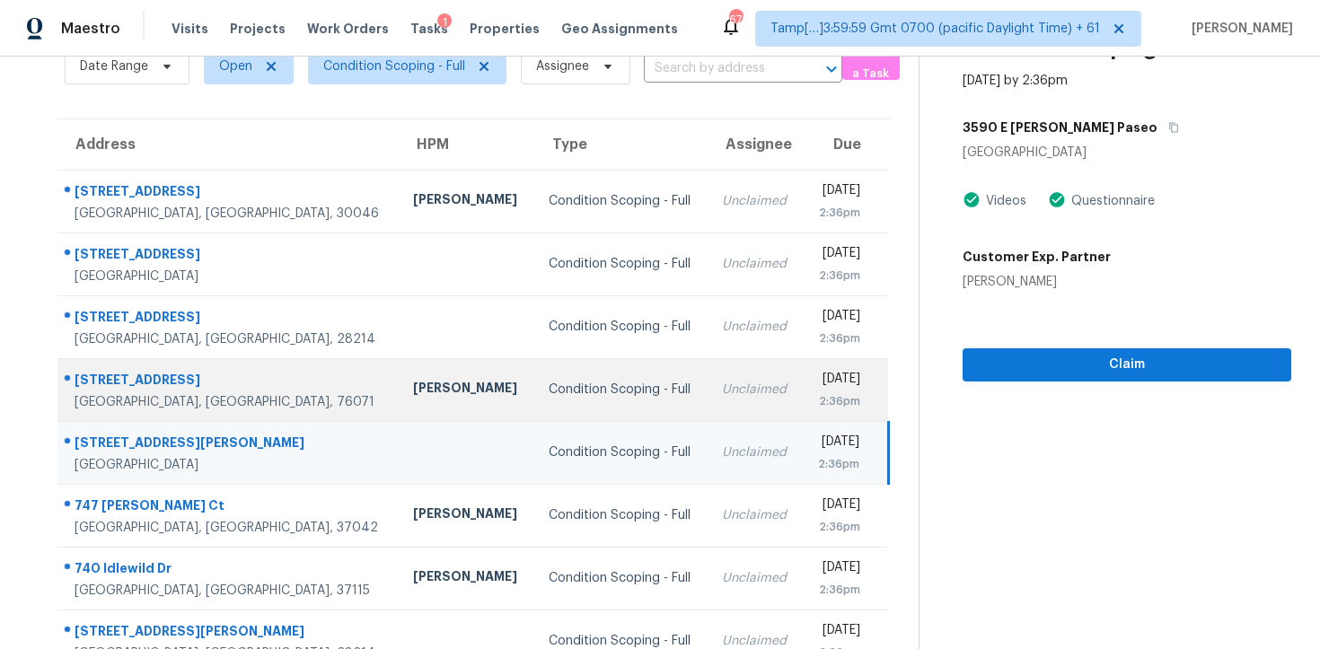
click at [601, 370] on td "Condition Scoping - Full" at bounding box center [620, 389] width 173 height 63
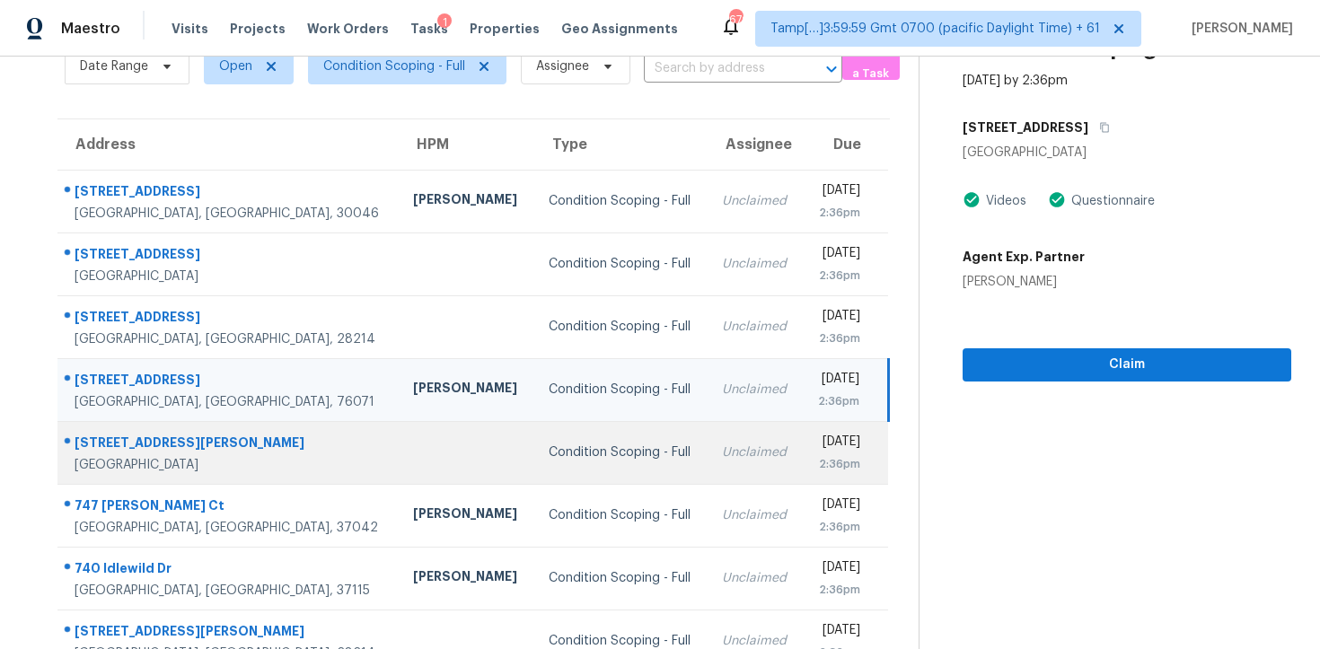
click at [722, 458] on div "Unclaimed" at bounding box center [755, 453] width 66 height 18
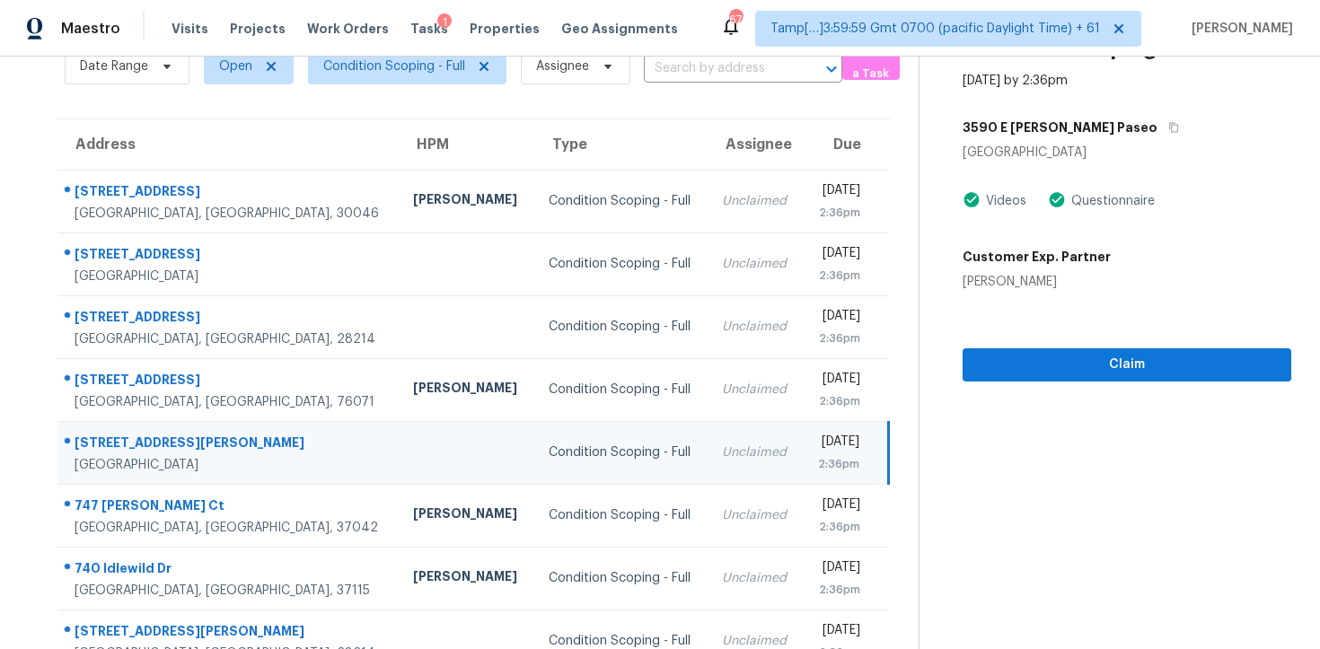
click at [1133, 128] on div "3590 E Peckham Paseo" at bounding box center [1127, 127] width 329 height 32
click at [1129, 123] on div "3590 E Peckham Paseo" at bounding box center [1127, 127] width 329 height 32
click at [1157, 123] on button "button" at bounding box center [1169, 127] width 24 height 32
click at [708, 439] on td "Unclaimed" at bounding box center [755, 452] width 95 height 63
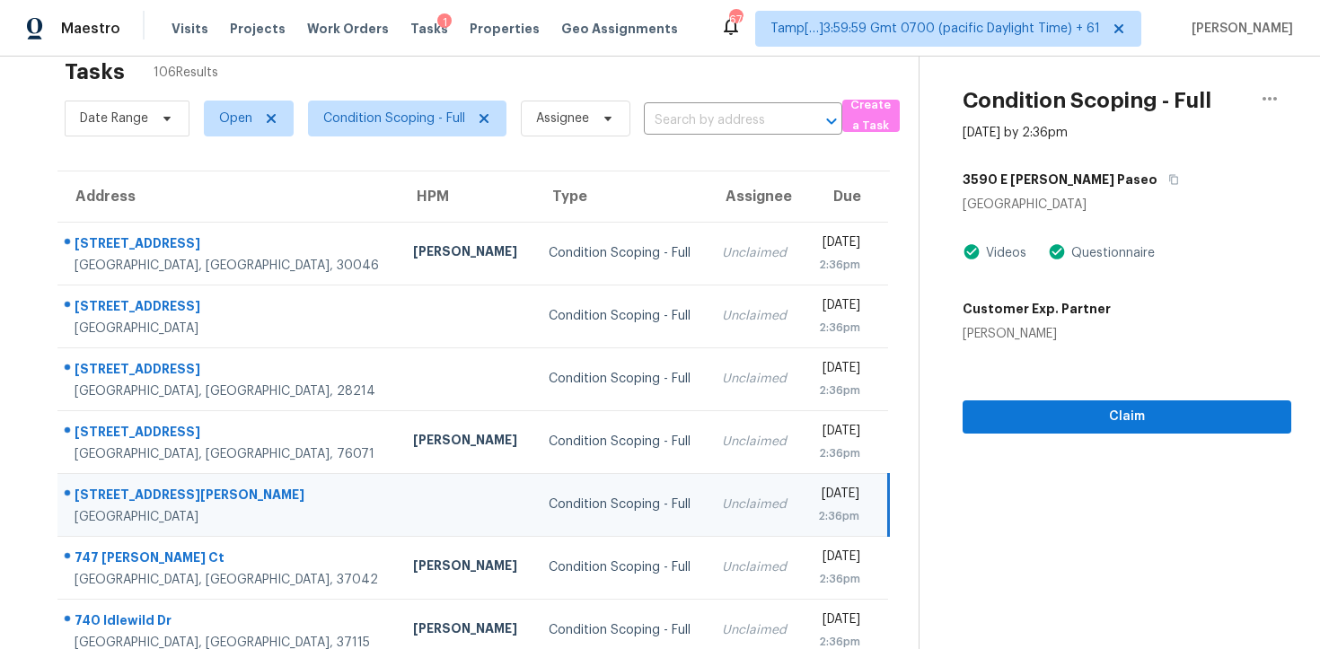
scroll to position [30, 0]
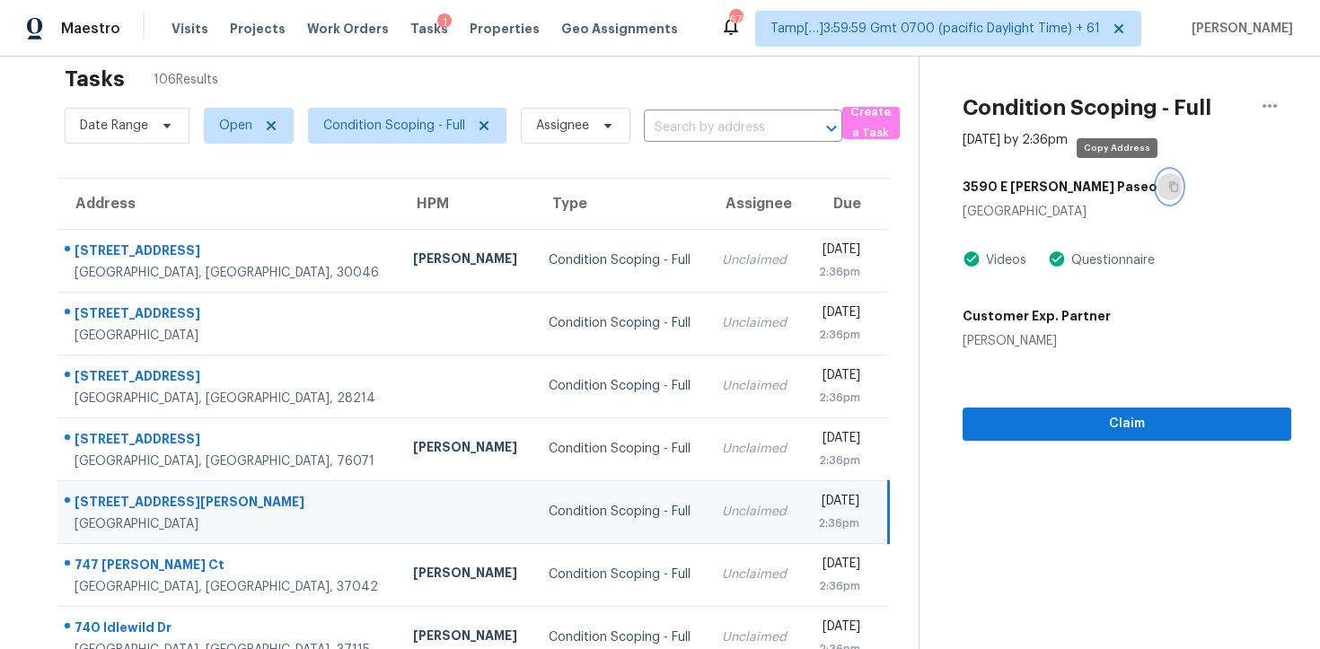
click at [1168, 191] on icon "button" at bounding box center [1173, 186] width 11 height 11
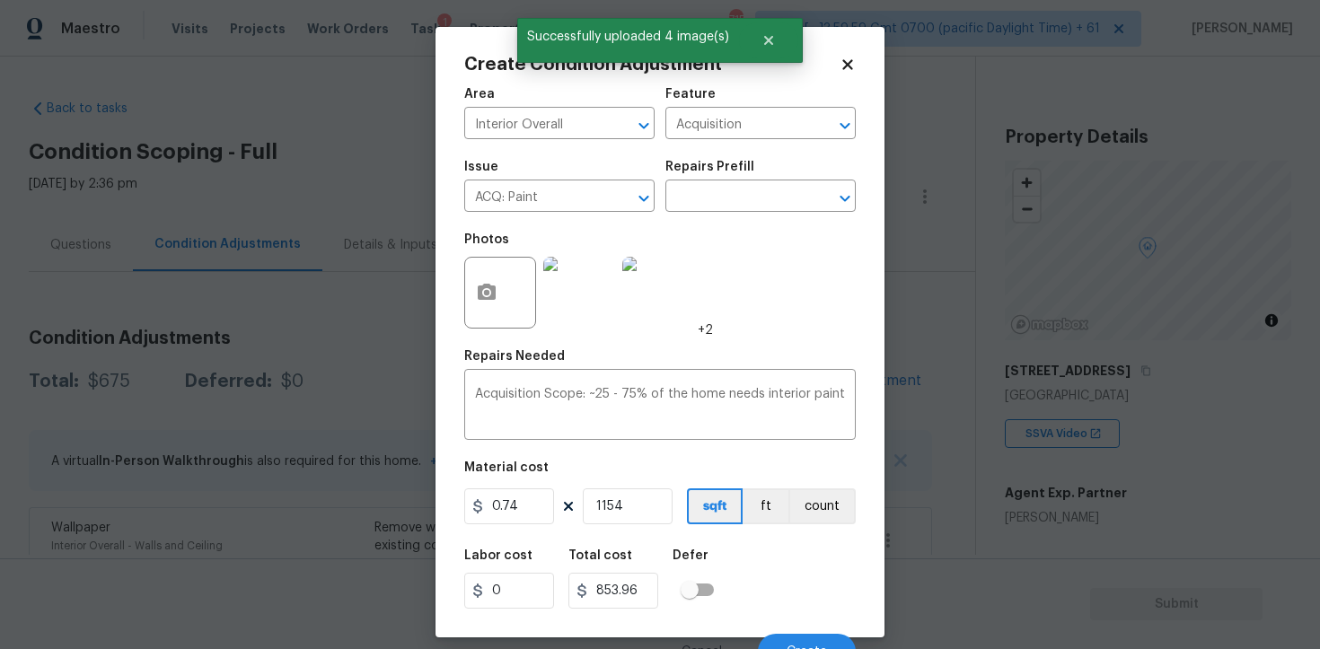
scroll to position [22, 0]
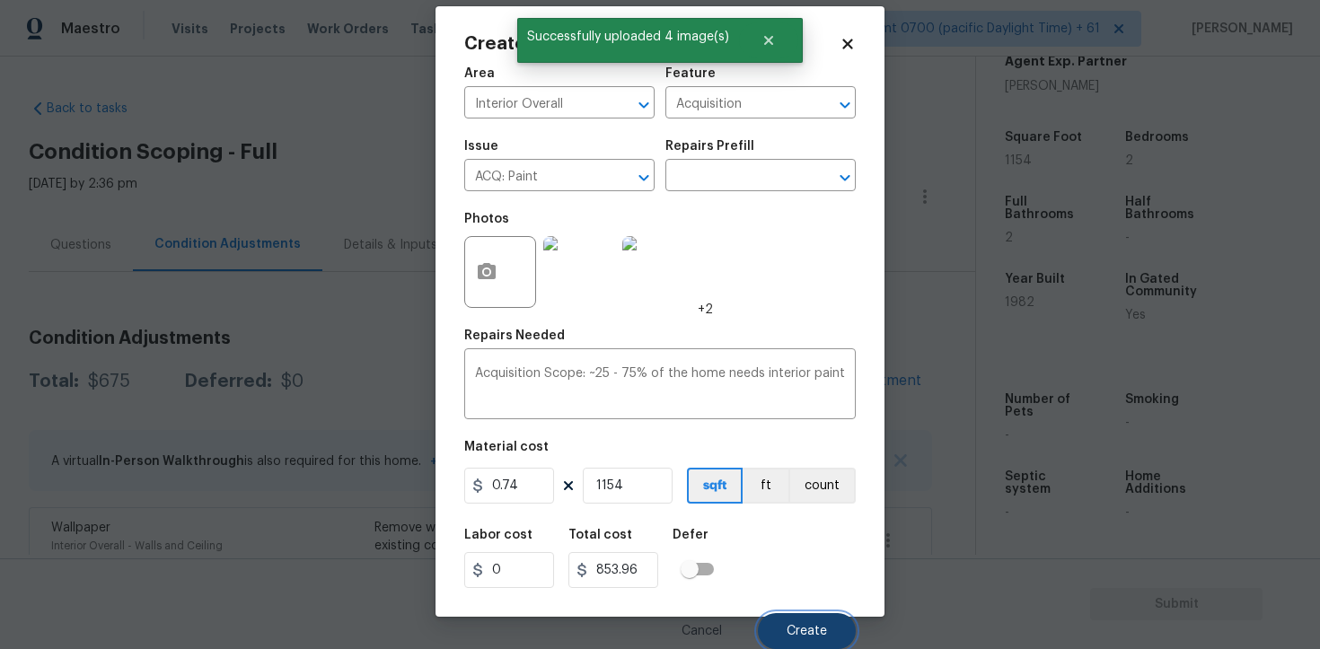
click at [793, 620] on button "Create" at bounding box center [807, 631] width 98 height 36
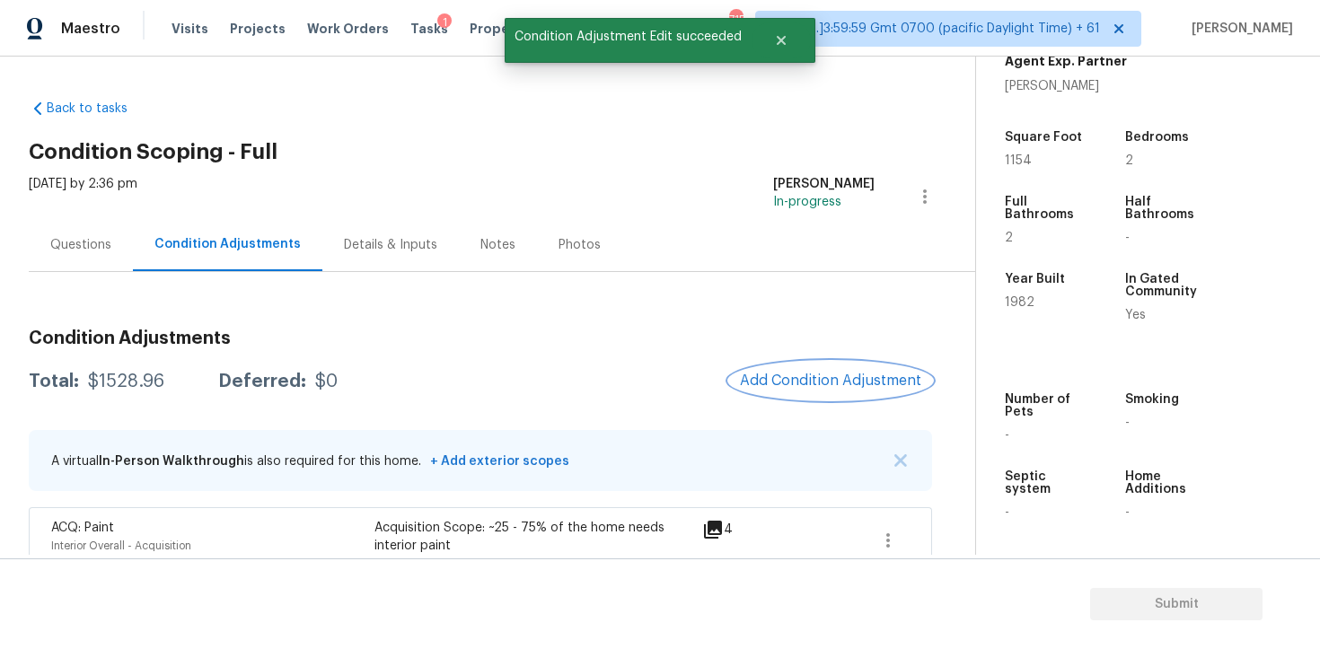
scroll to position [178, 0]
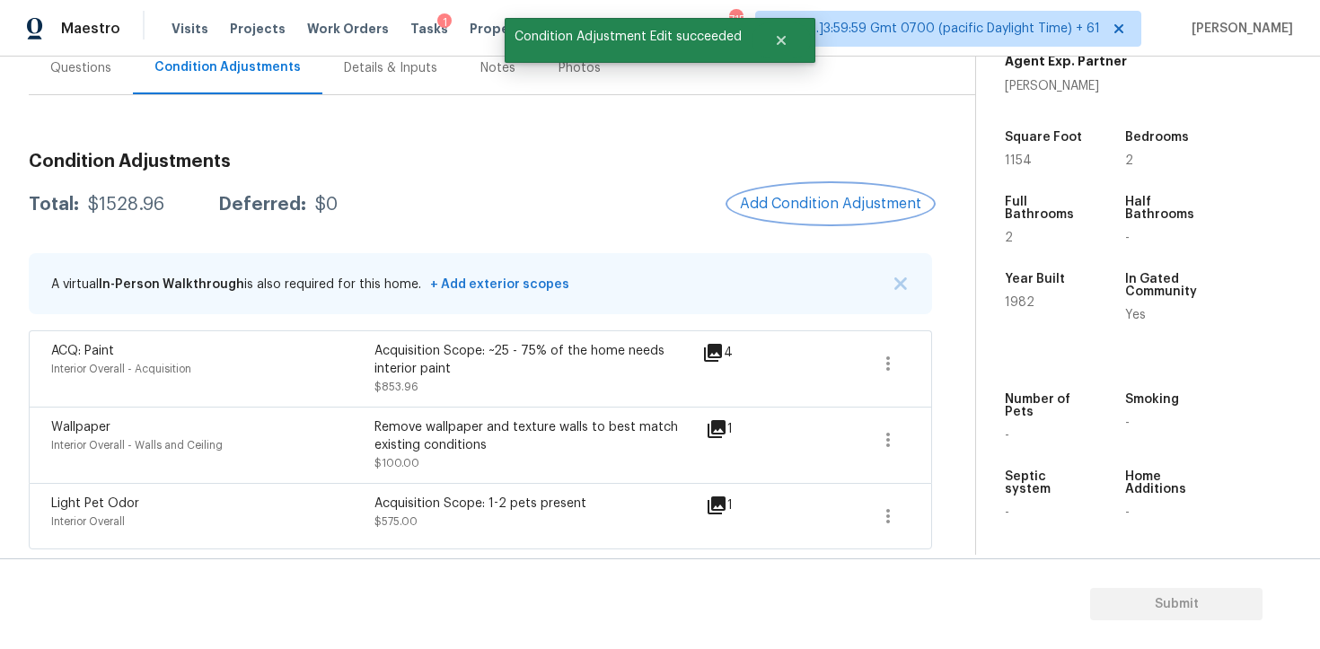
click at [782, 215] on button "Add Condition Adjustment" at bounding box center [830, 204] width 203 height 38
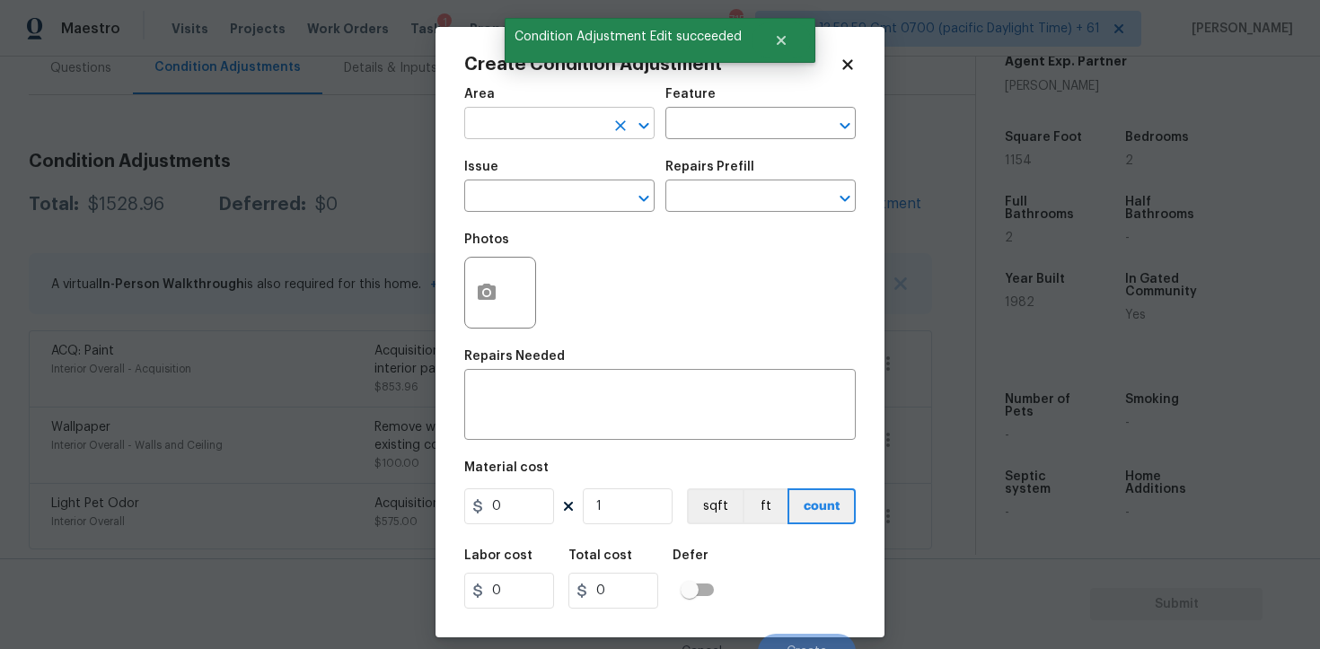
click at [571, 131] on input "text" at bounding box center [534, 125] width 140 height 28
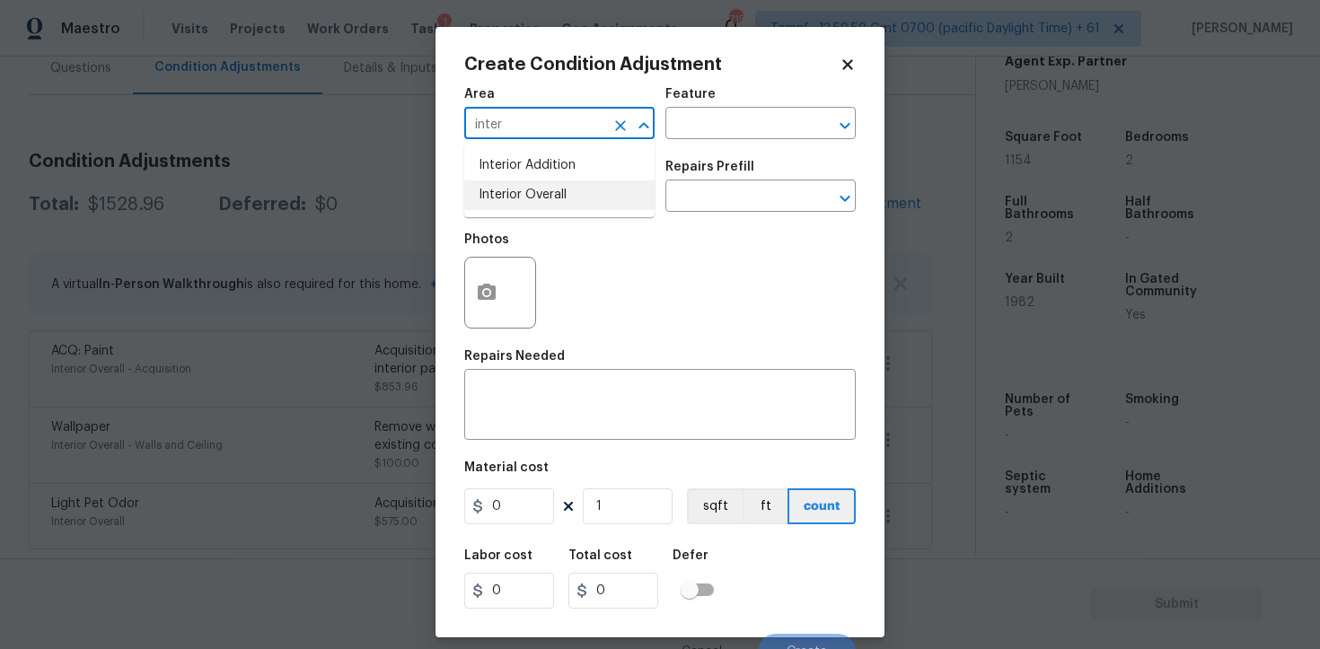
click at [565, 180] on li "Interior Overall" at bounding box center [559, 195] width 190 height 30
type input "Interior Overall"
click at [568, 198] on input "text" at bounding box center [534, 198] width 140 height 28
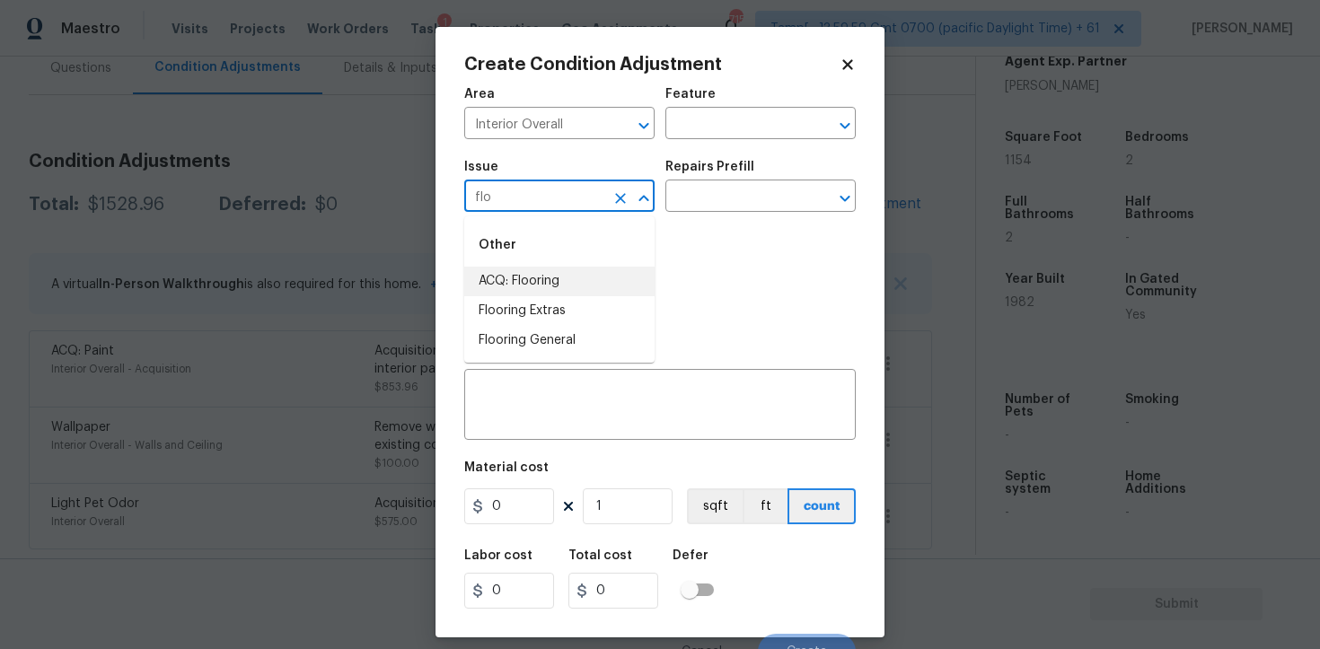
click at [562, 273] on li "ACQ: Flooring" at bounding box center [559, 282] width 190 height 30
type input "ACQ: Flooring"
click at [708, 215] on div "Issue ACQ: Flooring ​ Repairs Prefill ​" at bounding box center [659, 186] width 391 height 73
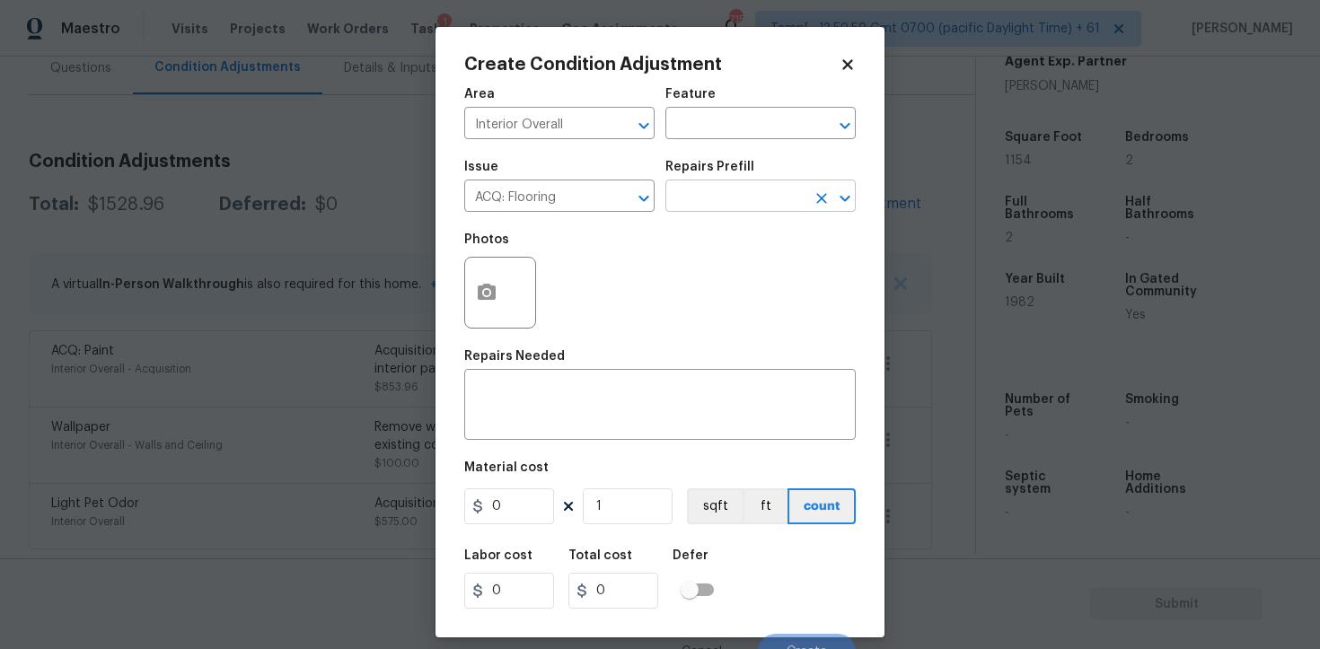
click at [725, 199] on input "text" at bounding box center [735, 198] width 140 height 28
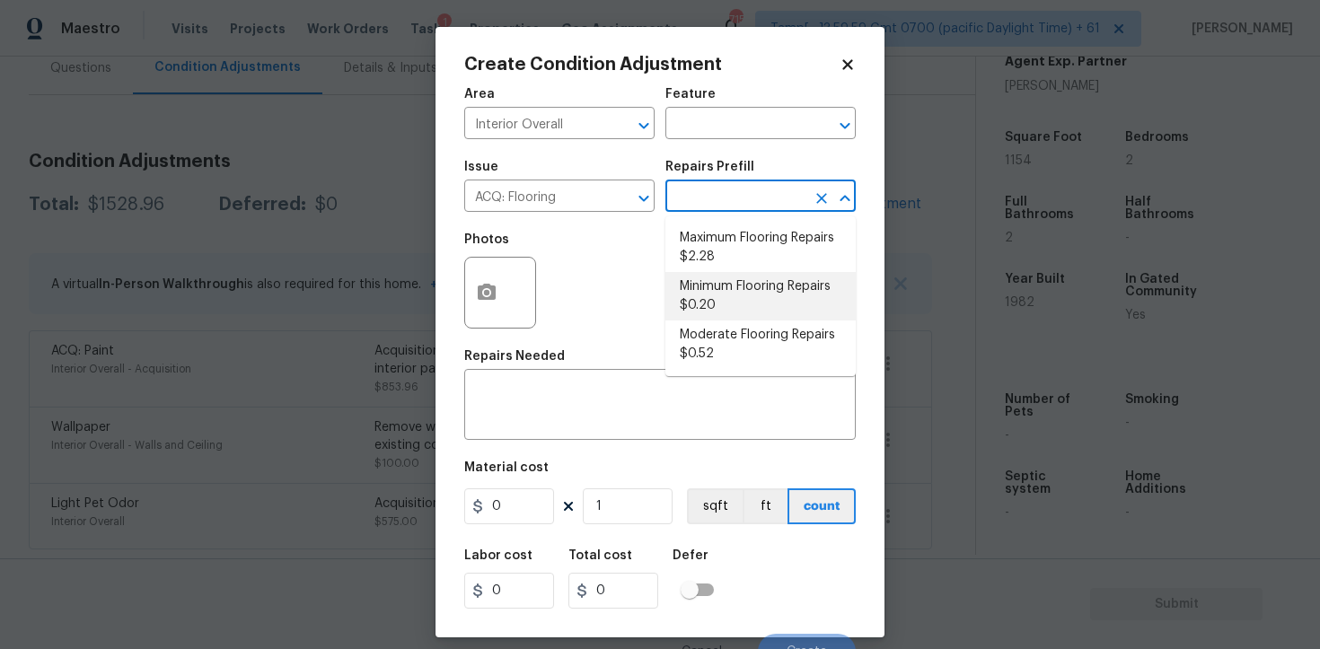
click at [734, 274] on li "Minimum Flooring Repairs $0.20" at bounding box center [760, 296] width 190 height 48
type input "Acquisition"
type textarea "Acquisition Scope: Minimum flooring repairs"
type input "0.2"
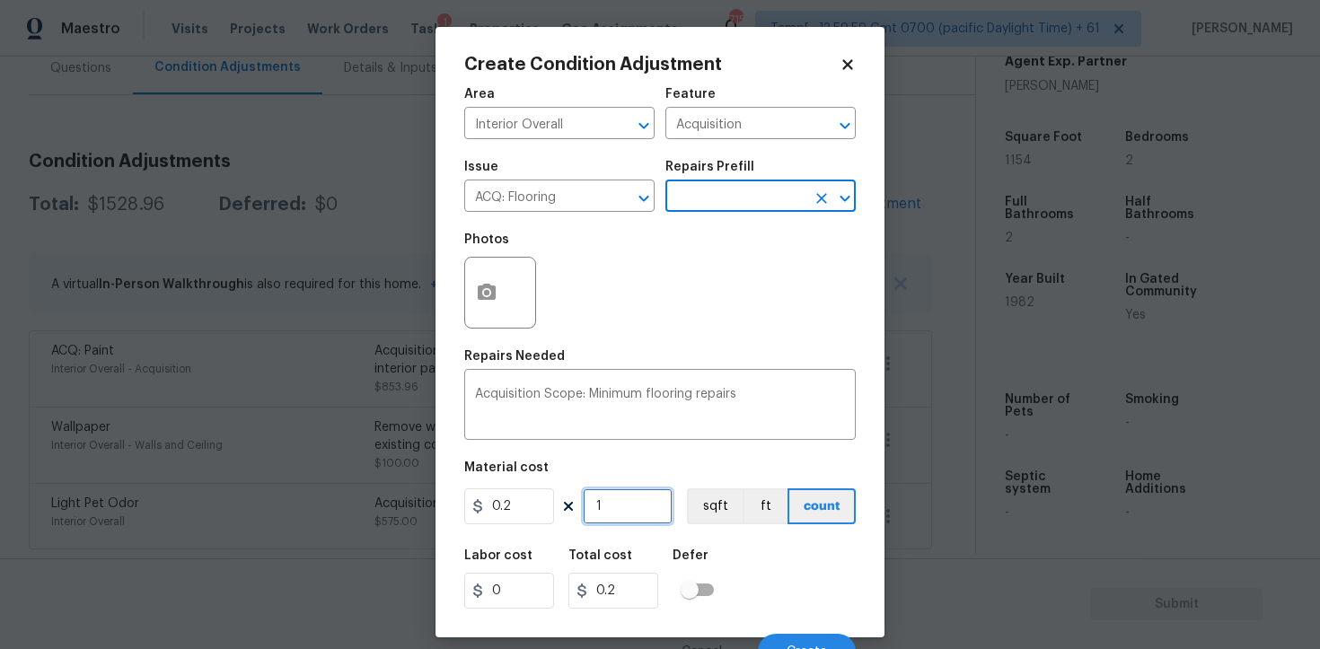
click at [612, 514] on input "1" at bounding box center [628, 506] width 90 height 36
type input "0"
paste input "1154"
type input "1154"
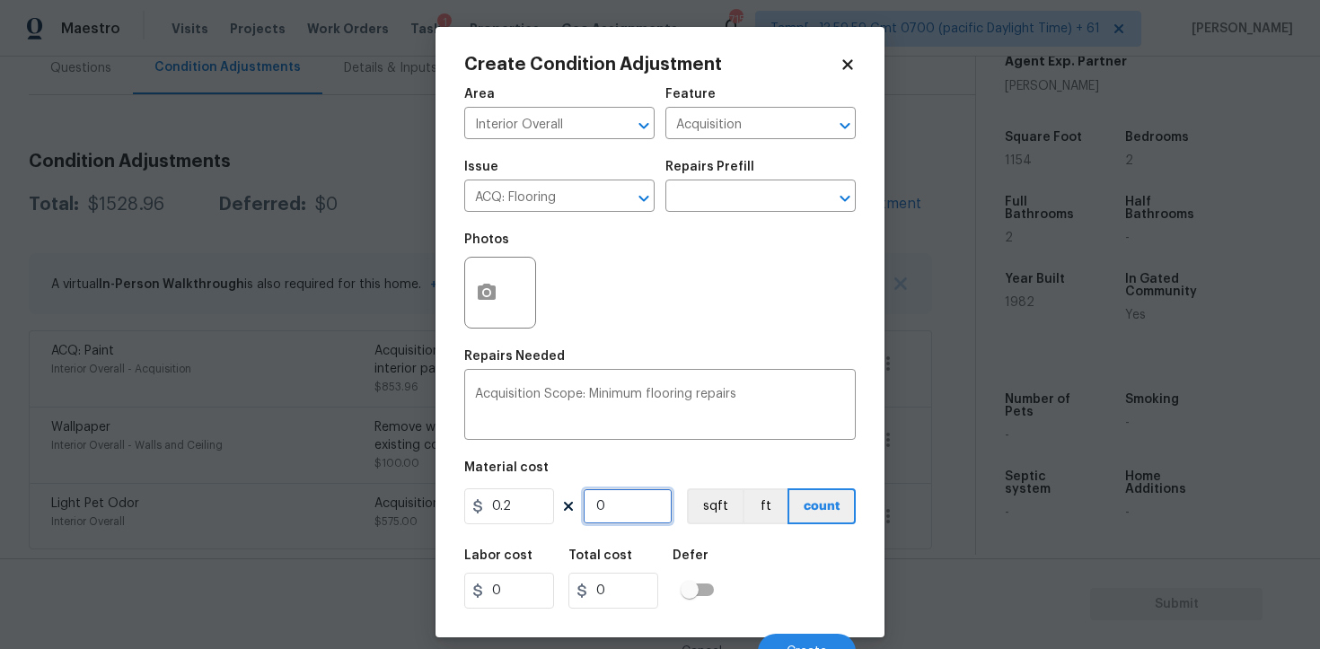
type input "230.8"
click at [655, 508] on input "1154" at bounding box center [628, 506] width 90 height 36
type input "1154"
click at [695, 507] on button "sqft" at bounding box center [715, 506] width 56 height 36
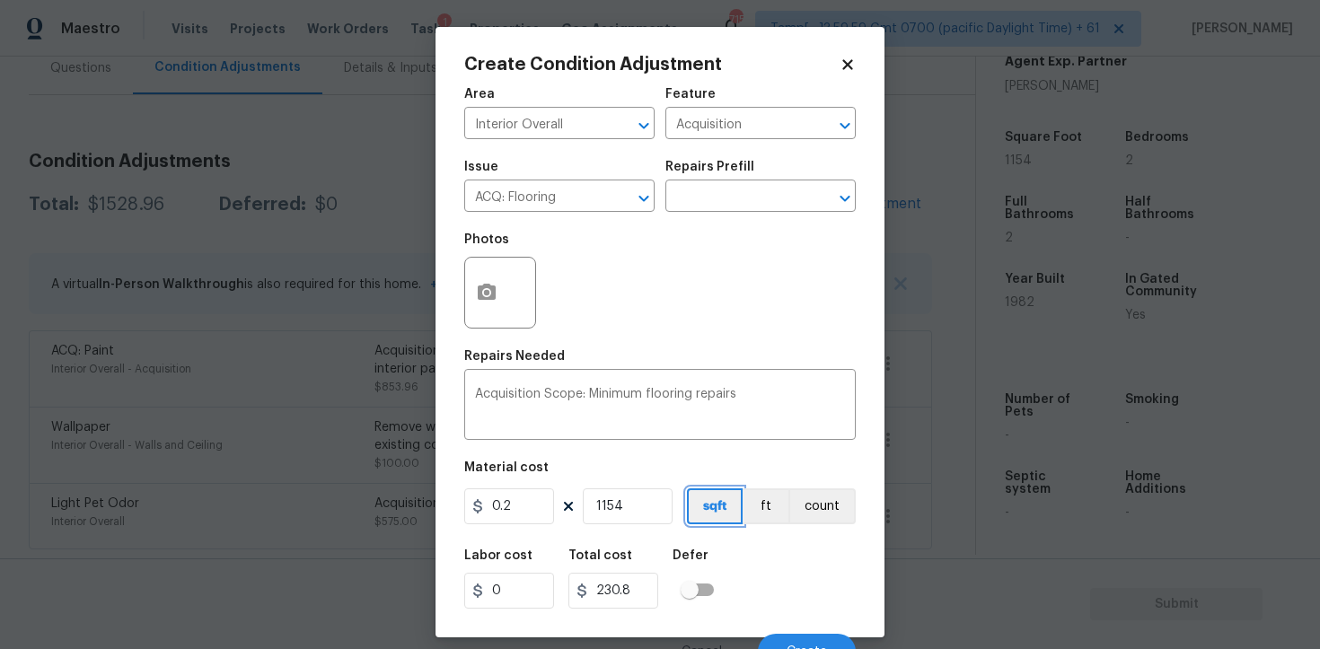
scroll to position [22, 0]
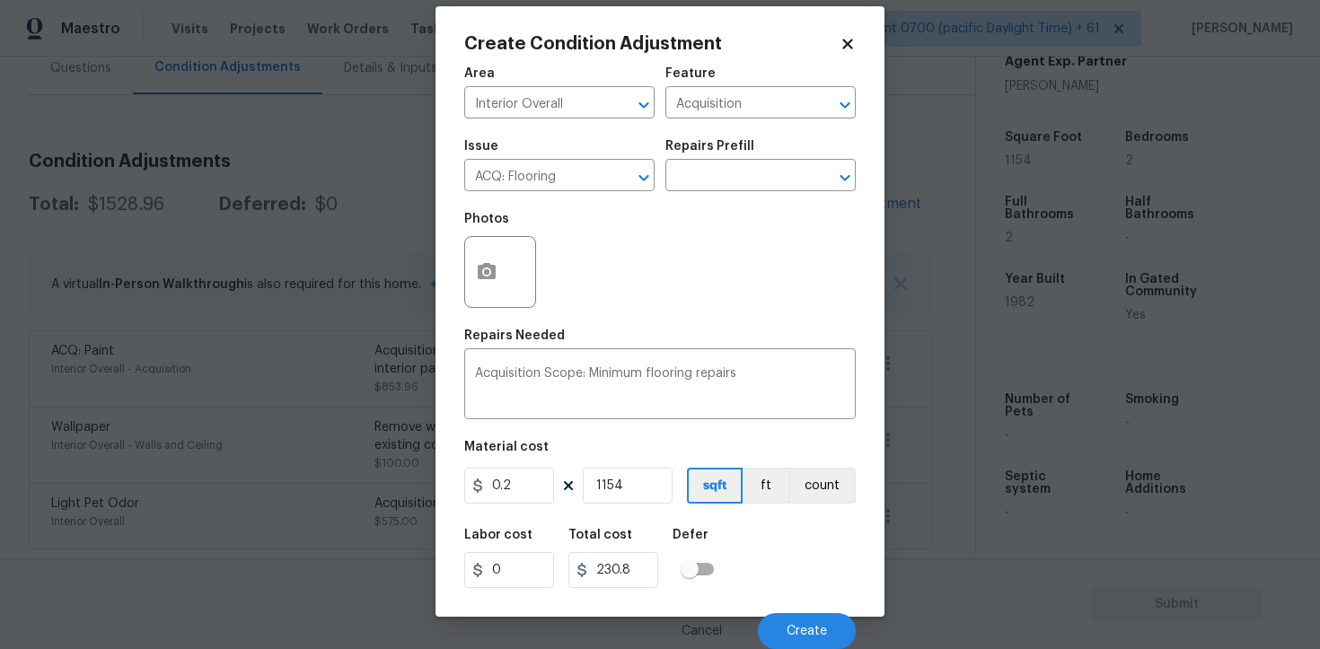
click at [804, 602] on div "Cancel Create" at bounding box center [659, 624] width 391 height 50
click at [805, 623] on button "Create" at bounding box center [807, 631] width 98 height 36
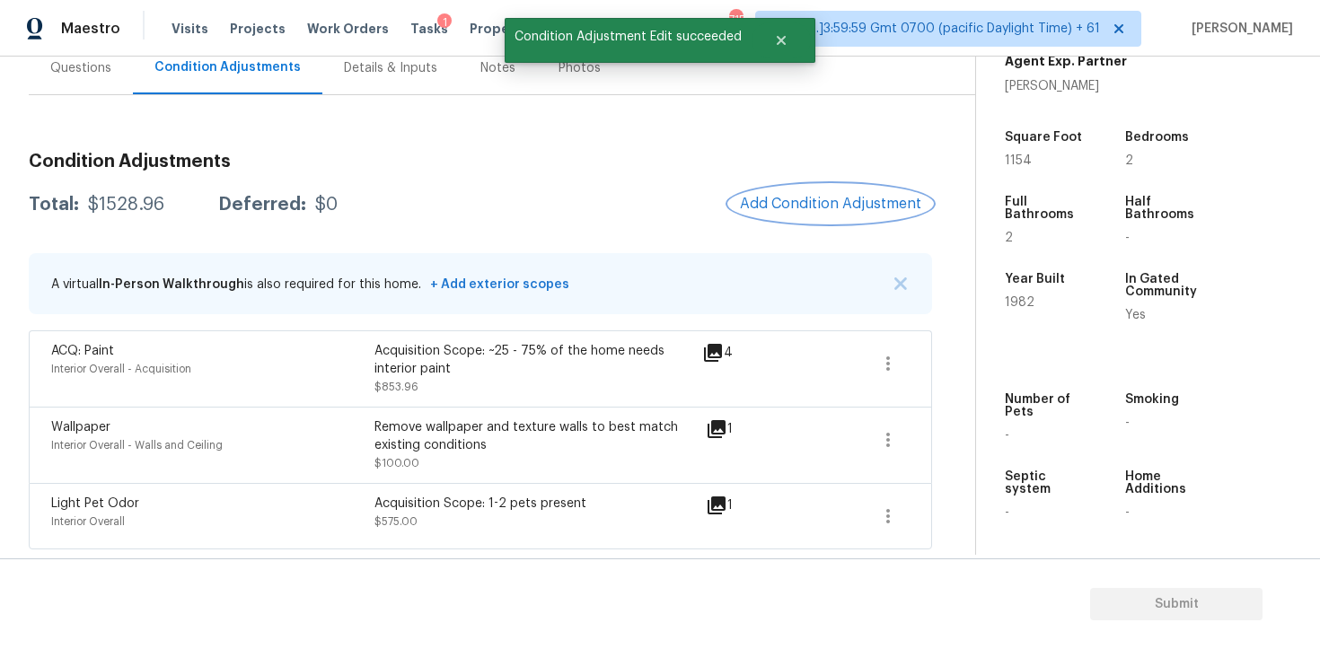
scroll to position [0, 0]
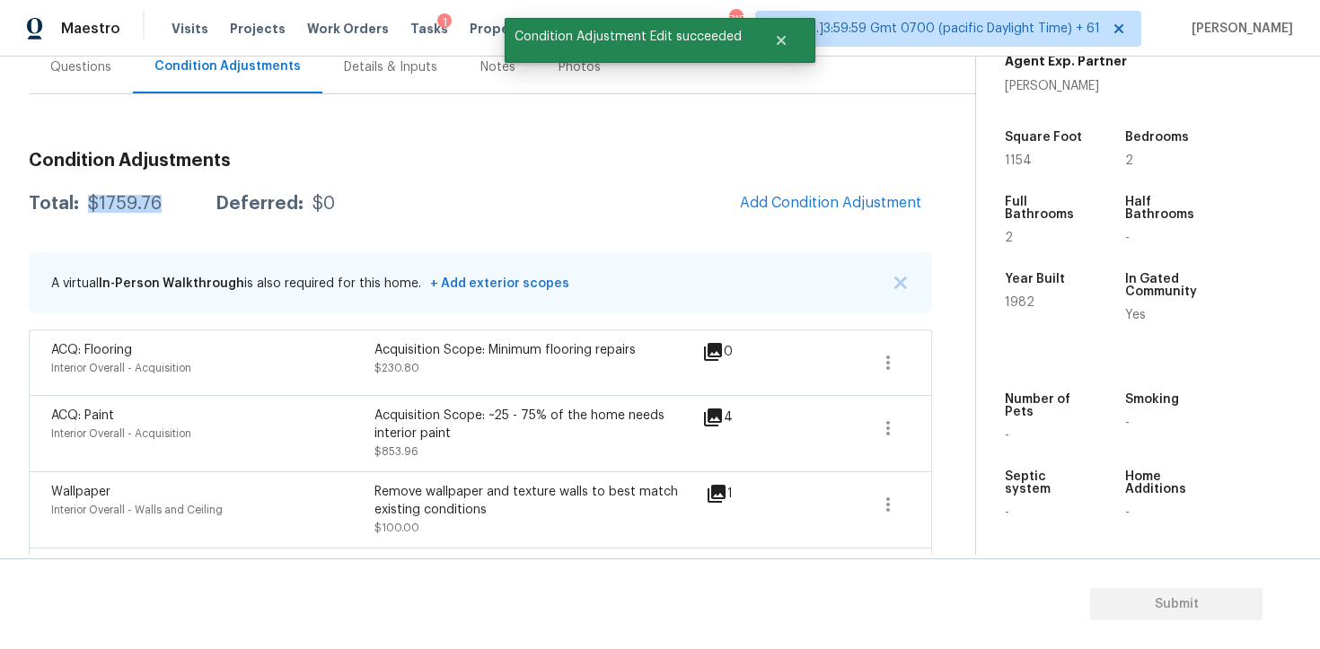
drag, startPoint x: 89, startPoint y: 198, endPoint x: 172, endPoint y: 198, distance: 83.5
click at [173, 198] on div "Total: $1759.76 Deferred: $0" at bounding box center [182, 204] width 306 height 18
copy div "$1759.76"
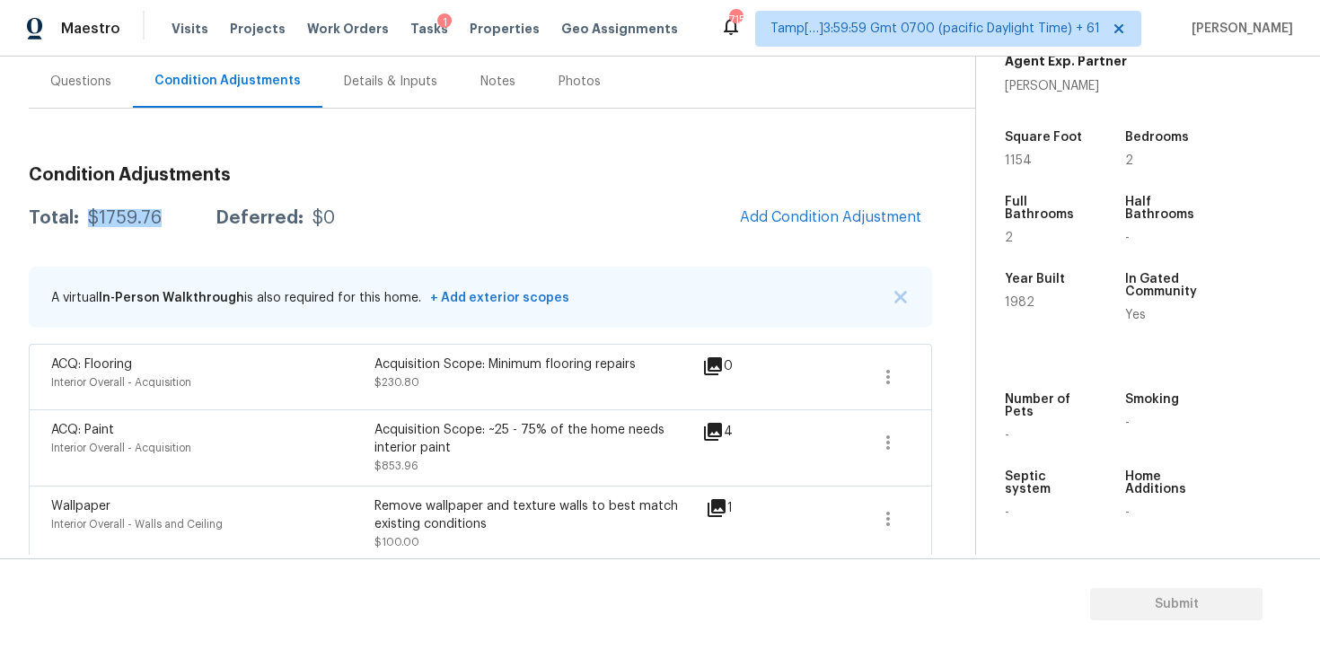
scroll to position [158, 0]
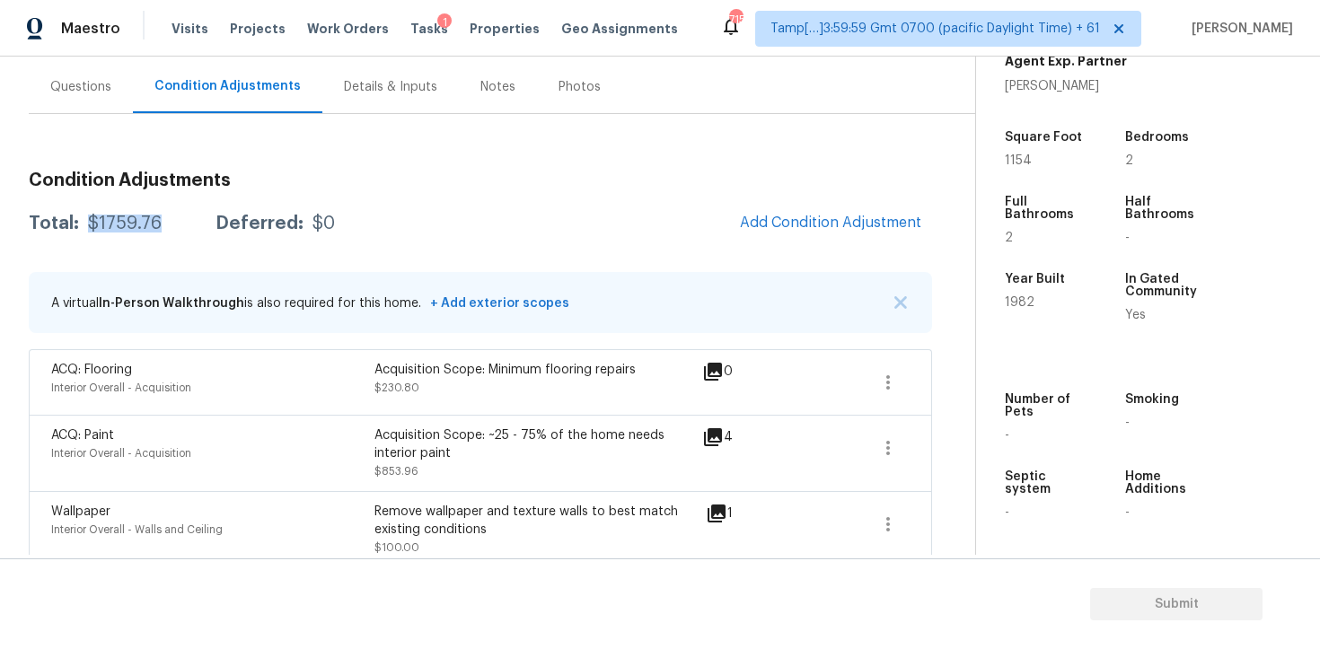
click at [99, 107] on div "Questions" at bounding box center [81, 86] width 104 height 53
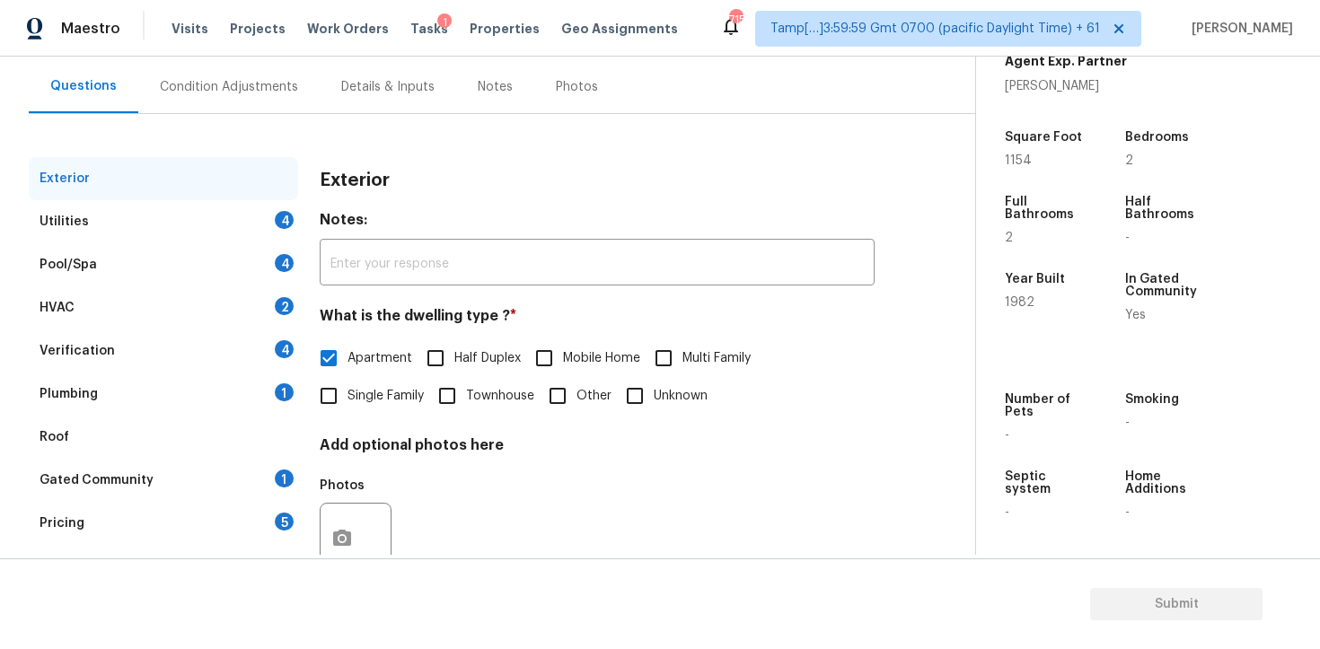
scroll to position [215, 0]
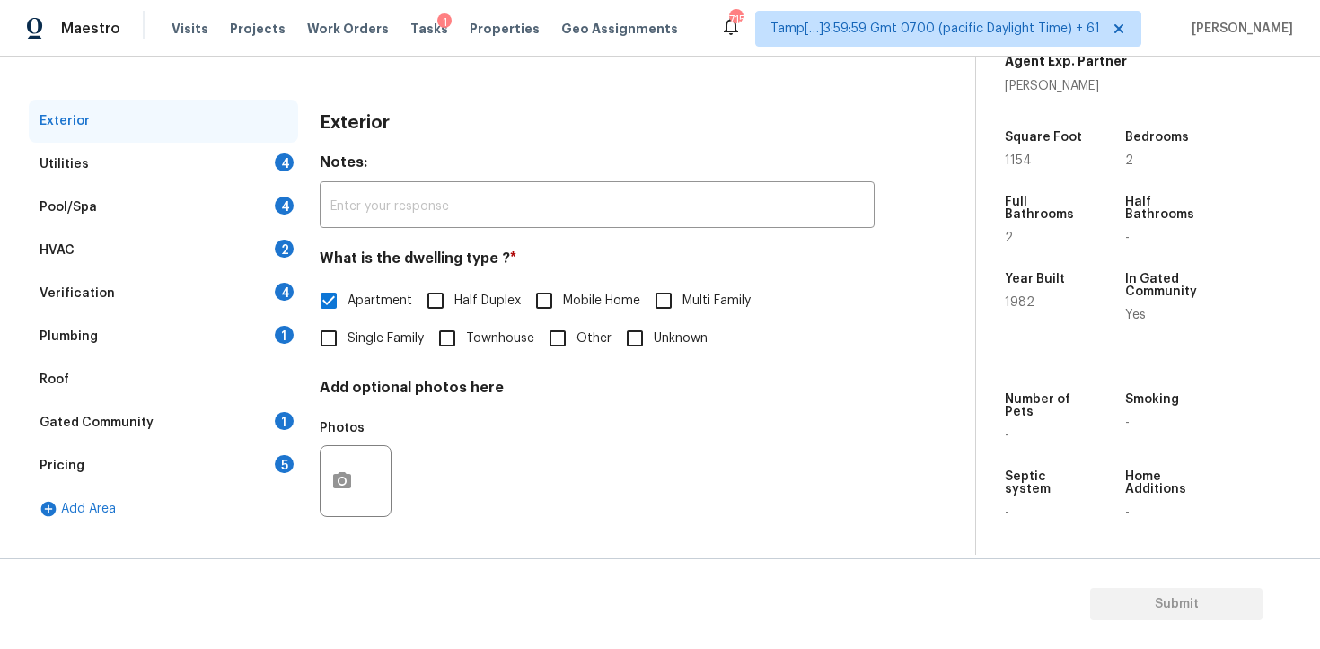
click at [268, 180] on div "Utilities 4" at bounding box center [163, 164] width 269 height 43
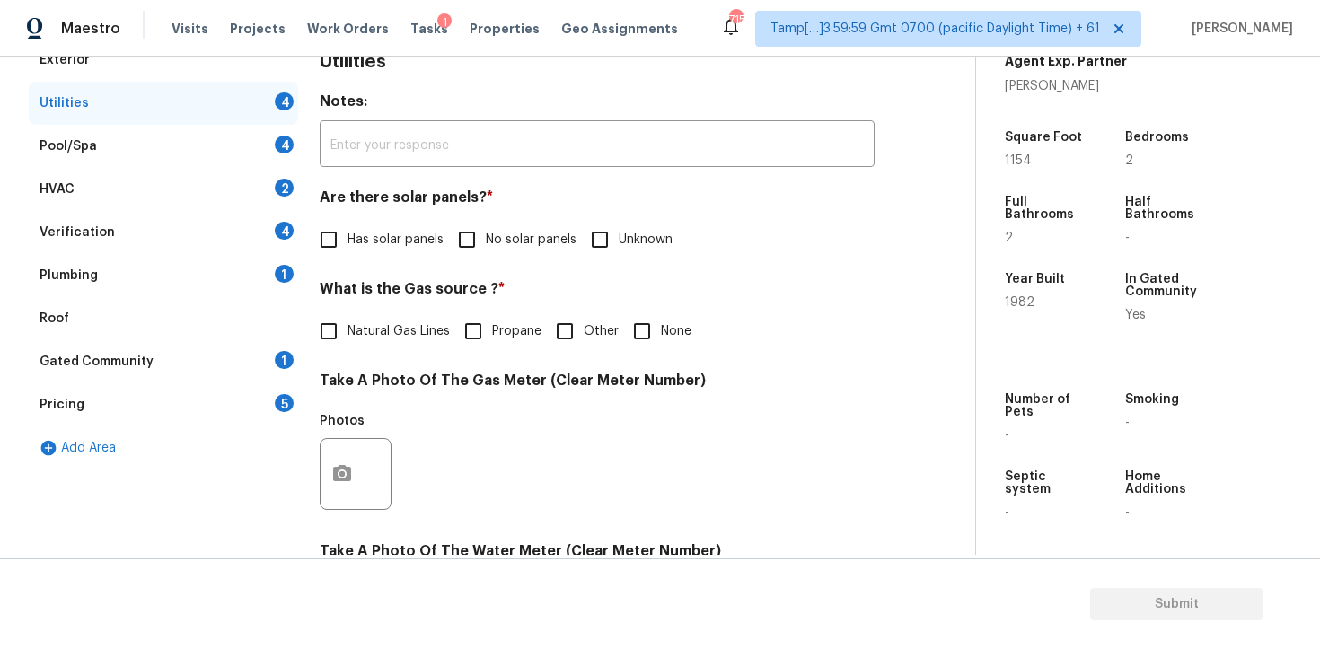
scroll to position [284, 0]
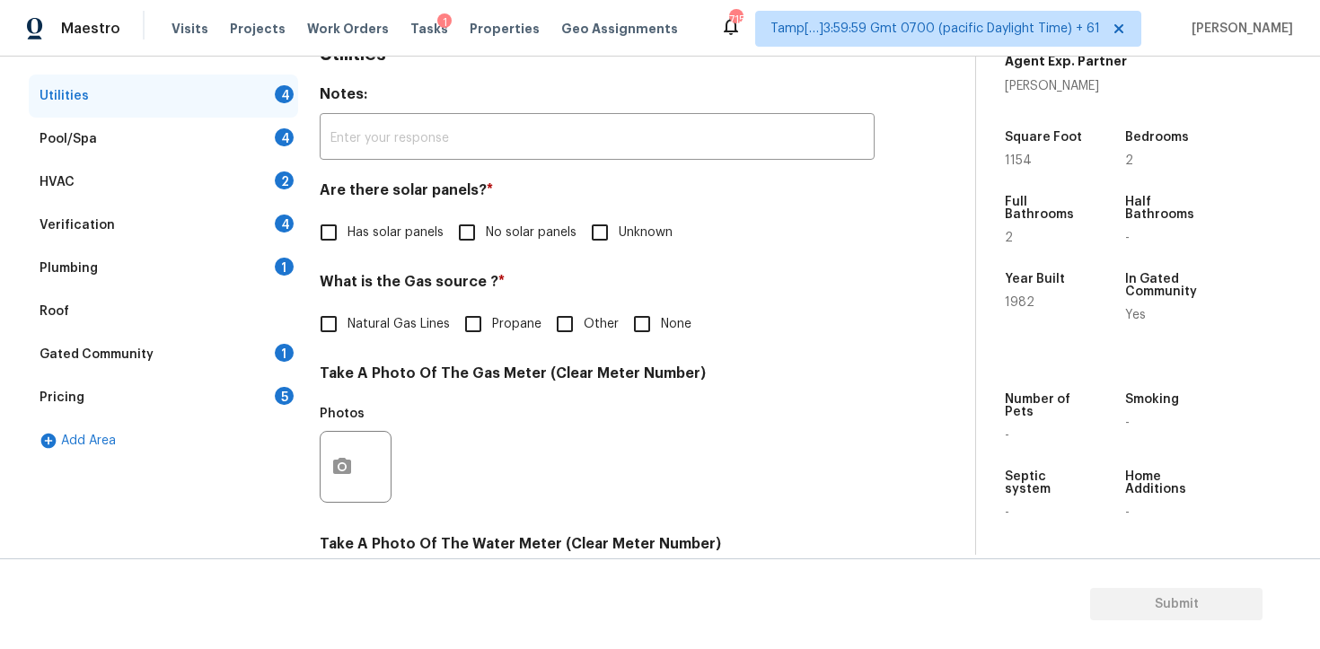
click at [481, 215] on input "No solar panels" at bounding box center [467, 233] width 38 height 38
checkbox input "true"
click at [648, 325] on input "None" at bounding box center [642, 324] width 38 height 38
checkbox input "true"
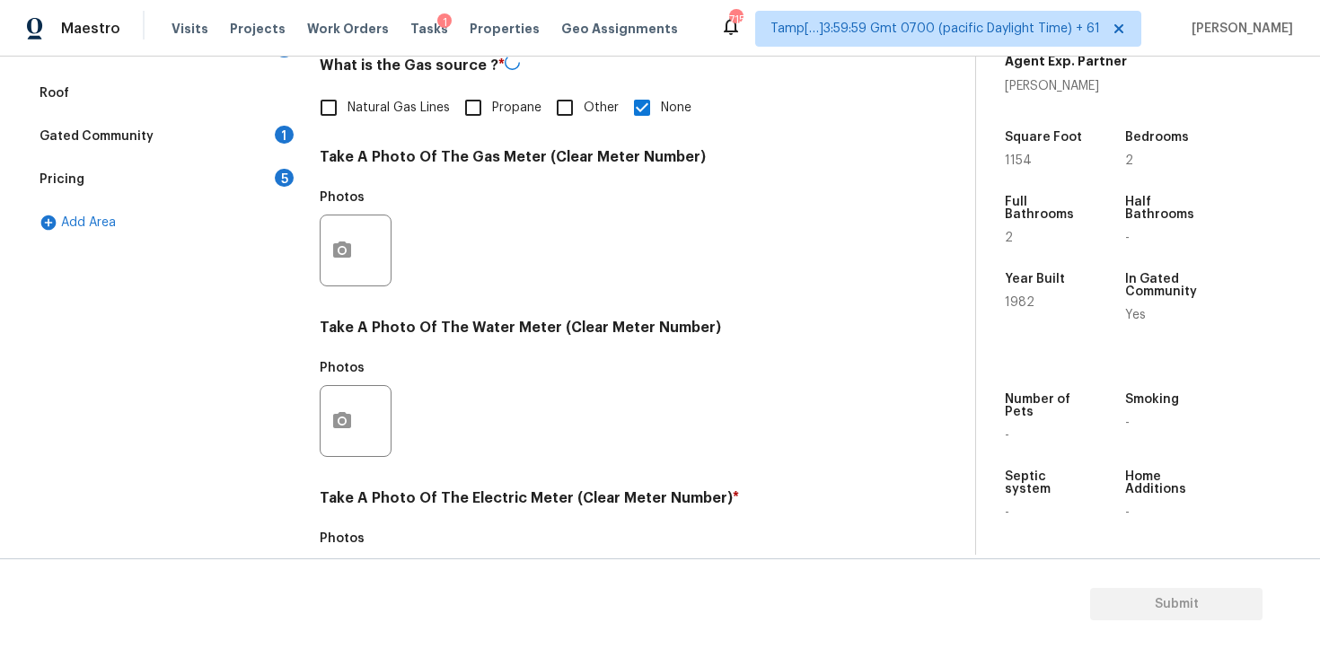
scroll to position [702, 0]
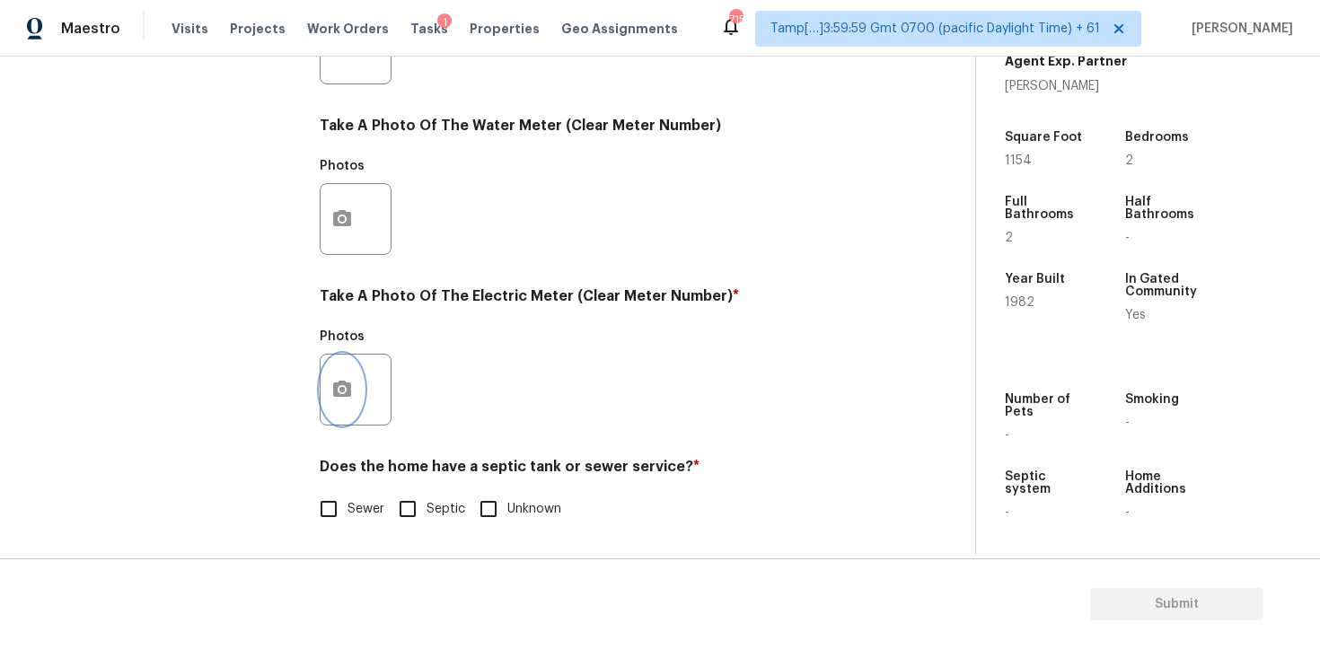
click at [342, 381] on icon "button" at bounding box center [342, 389] width 18 height 16
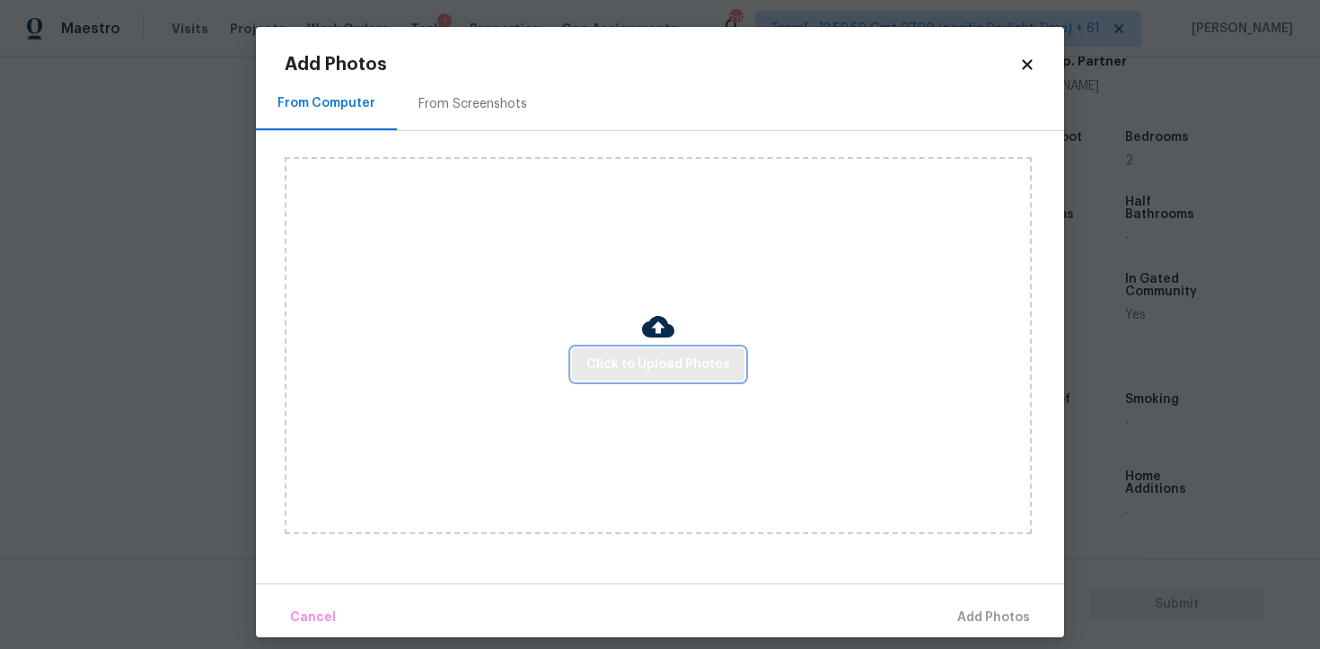
click at [695, 368] on span "Click to Upload Photos" at bounding box center [658, 365] width 144 height 22
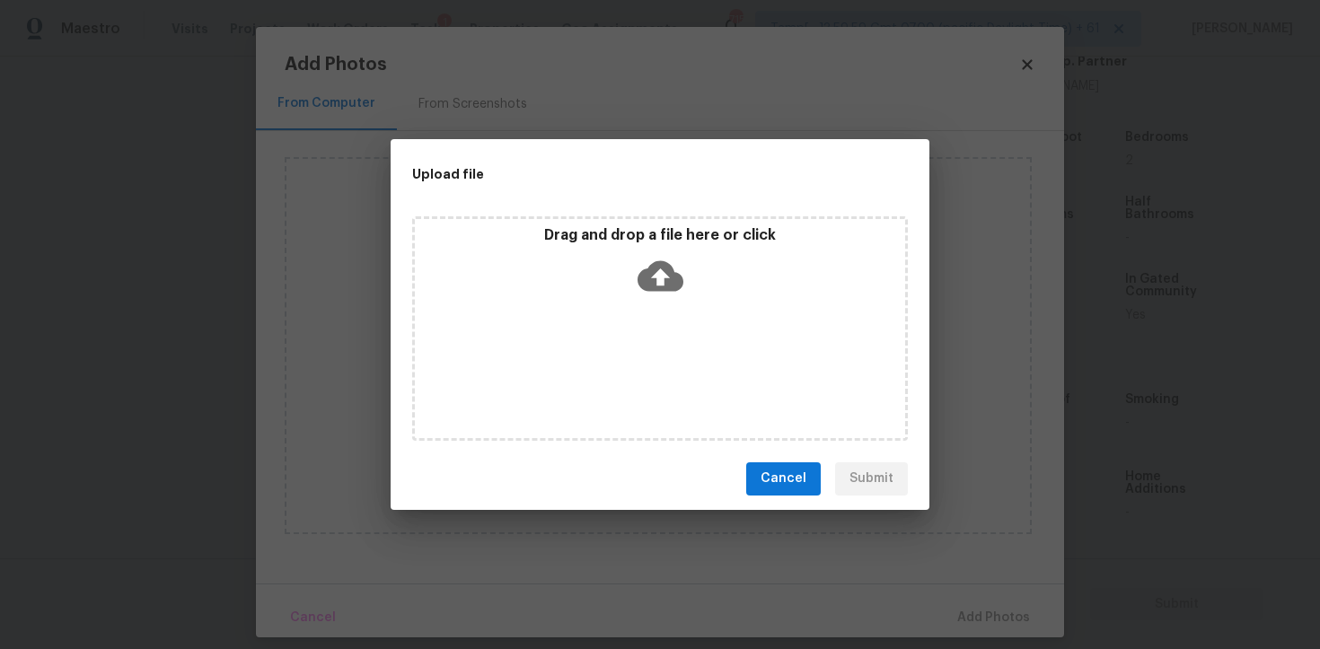
click at [659, 286] on icon at bounding box center [660, 275] width 46 height 31
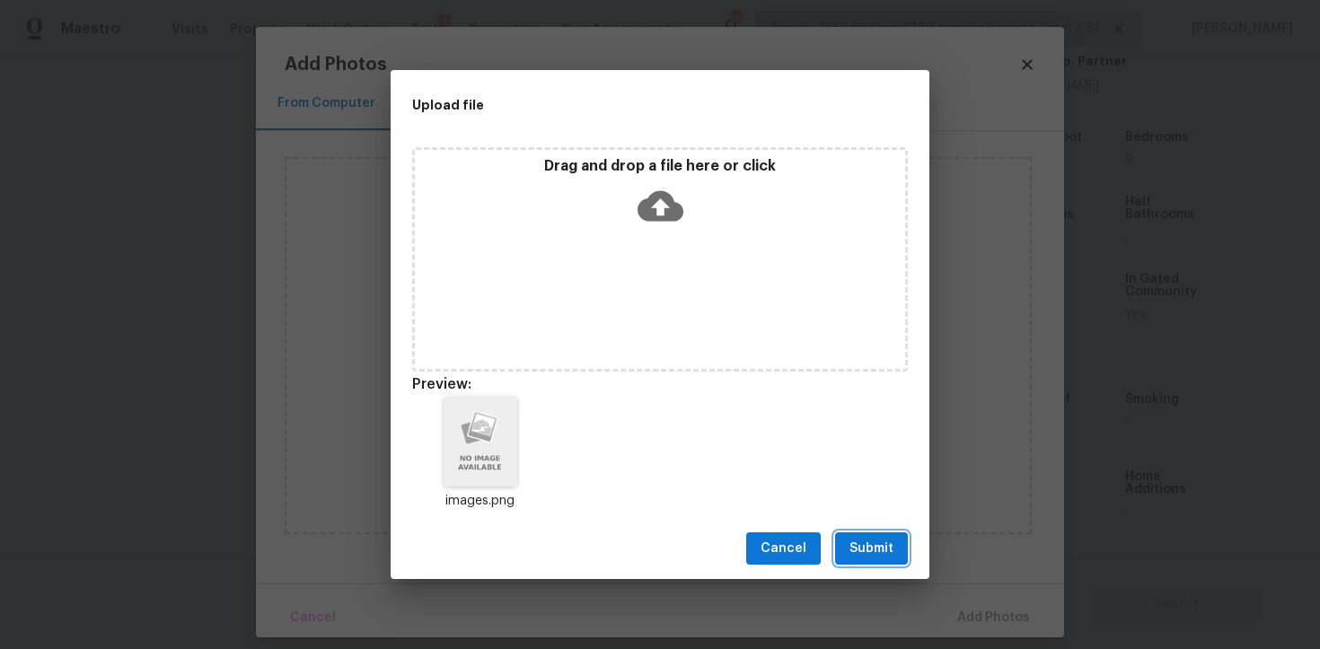
click at [899, 551] on button "Submit" at bounding box center [871, 548] width 73 height 33
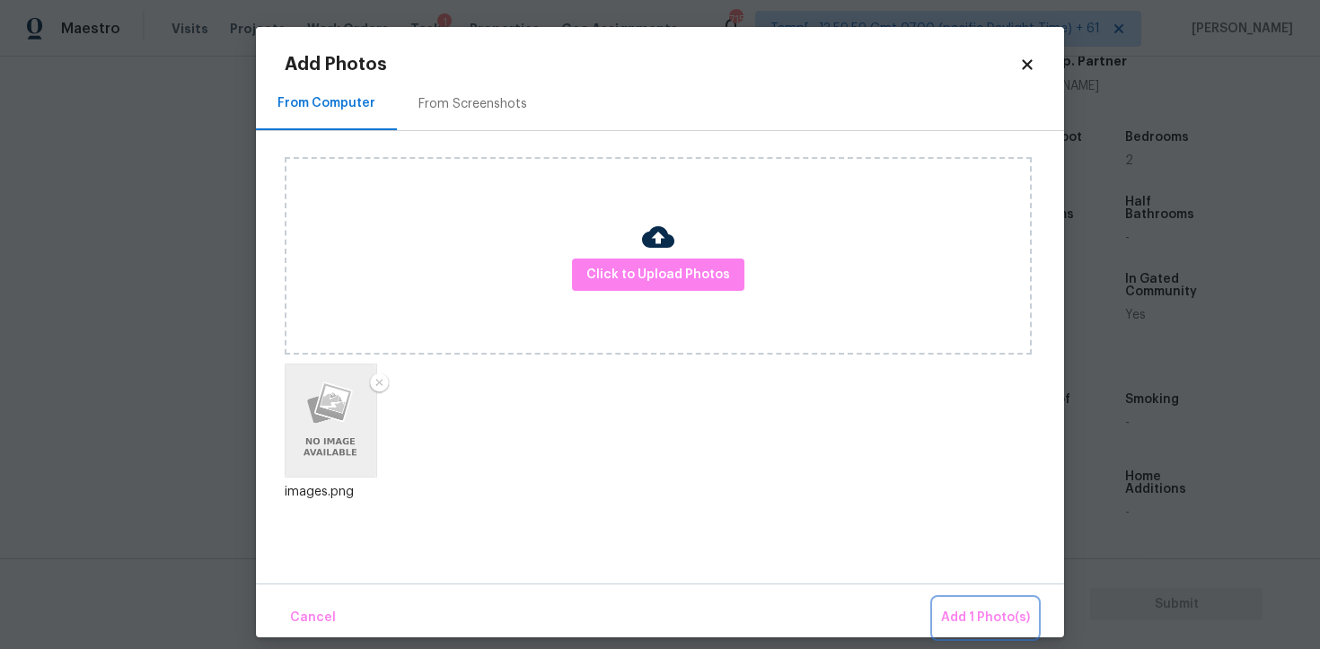
click at [979, 605] on button "Add 1 Photo(s)" at bounding box center [985, 618] width 103 height 39
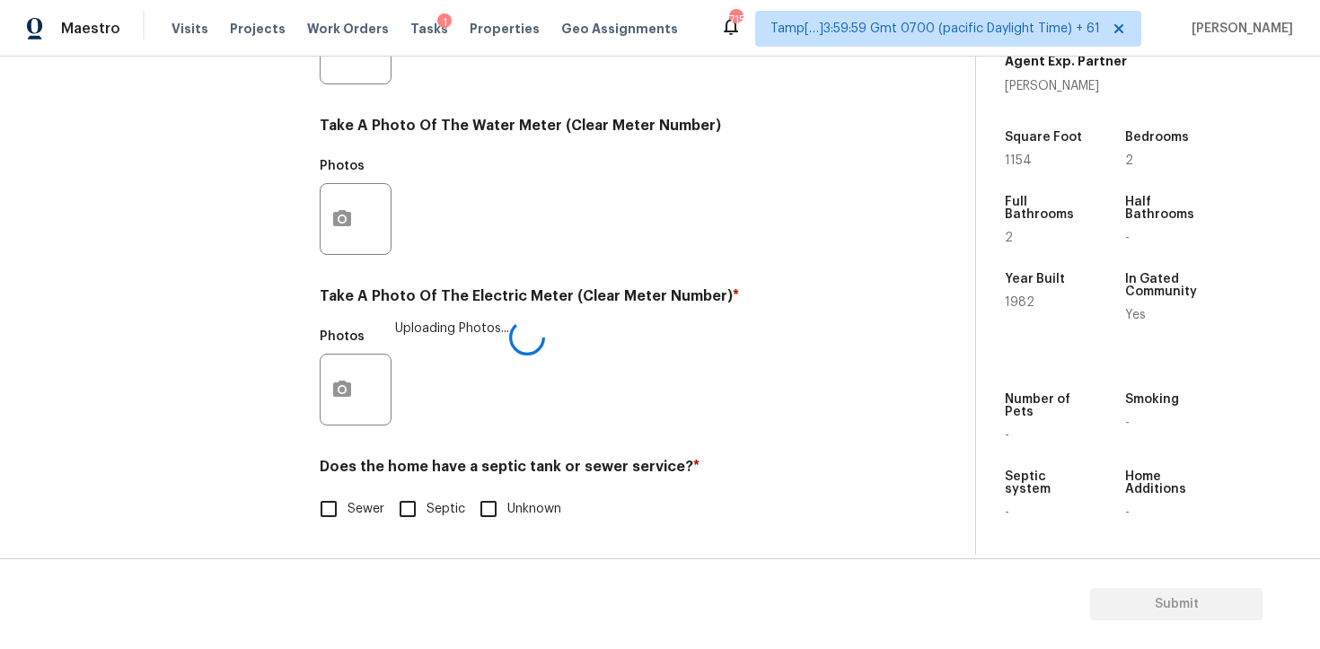
click at [362, 506] on span "Sewer" at bounding box center [365, 509] width 37 height 19
click at [347, 506] on input "Sewer" at bounding box center [329, 509] width 38 height 38
checkbox input "true"
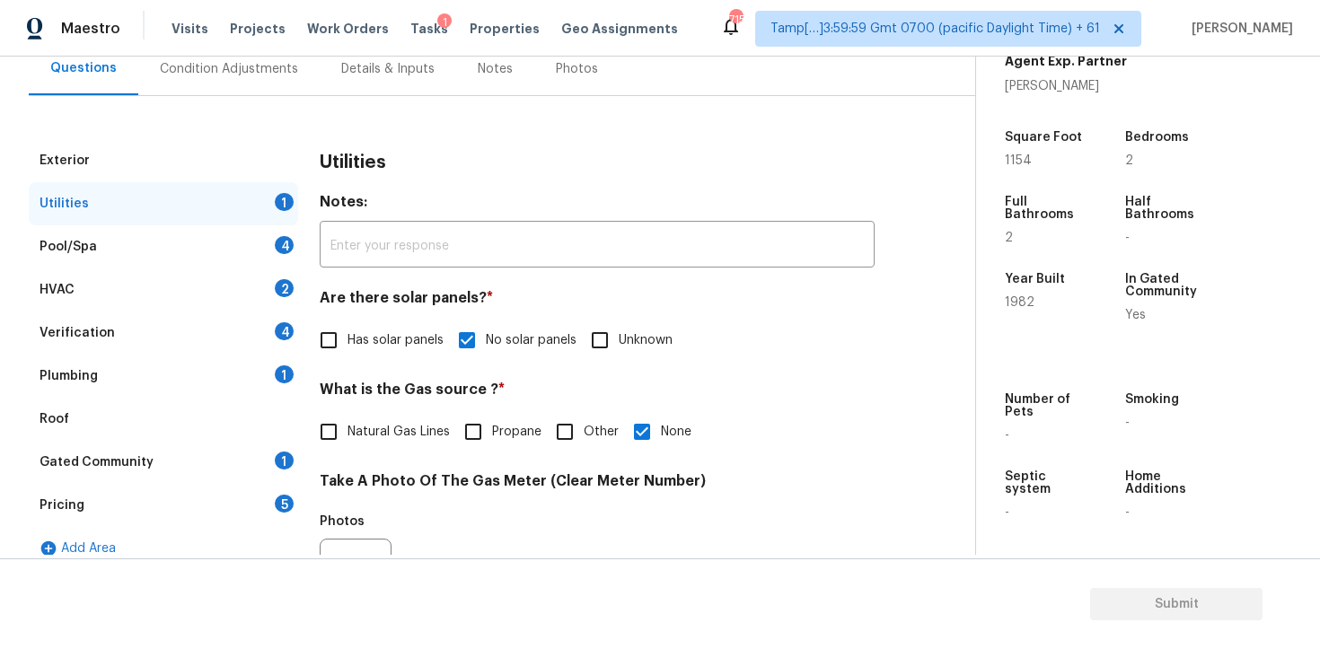
scroll to position [145, 0]
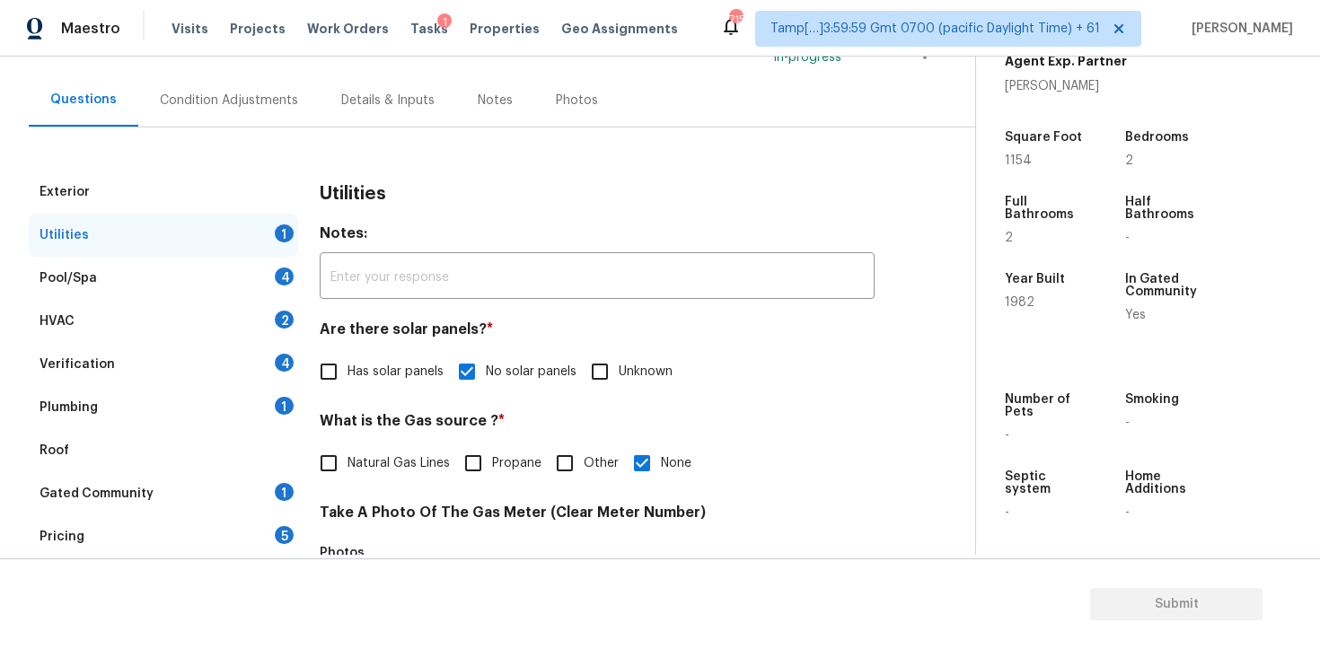
click at [272, 276] on div "Pool/Spa 4" at bounding box center [163, 278] width 269 height 43
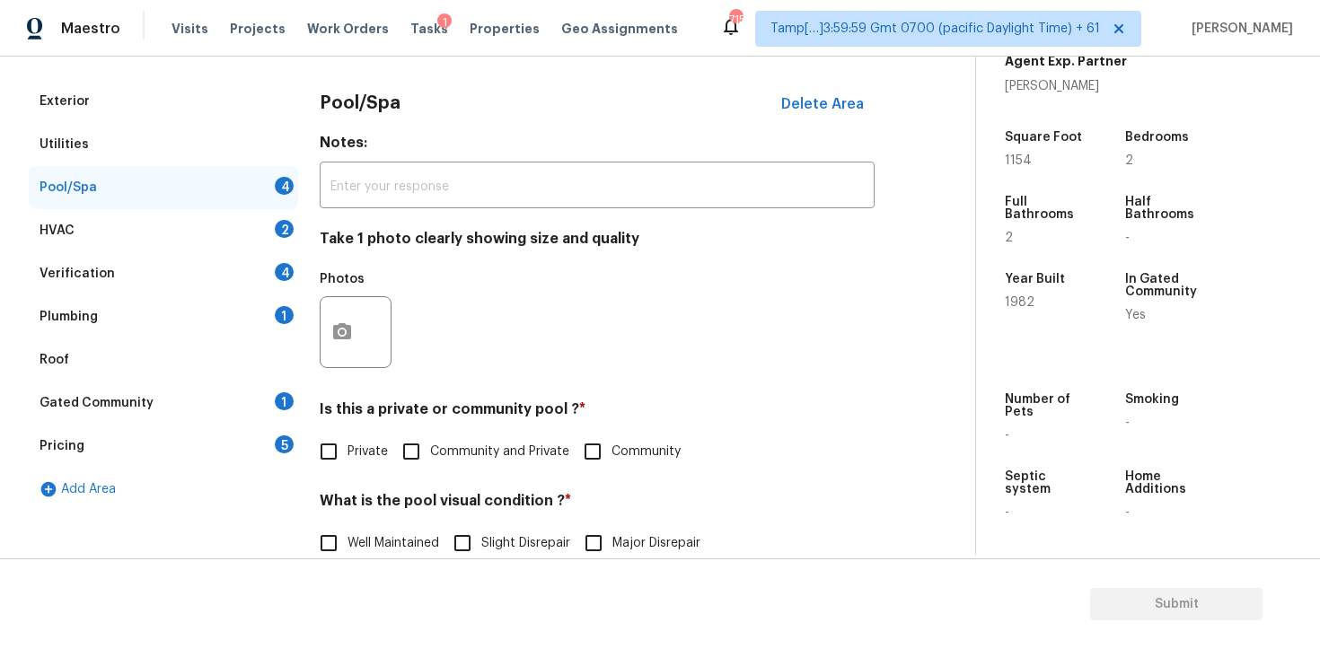
scroll to position [241, 0]
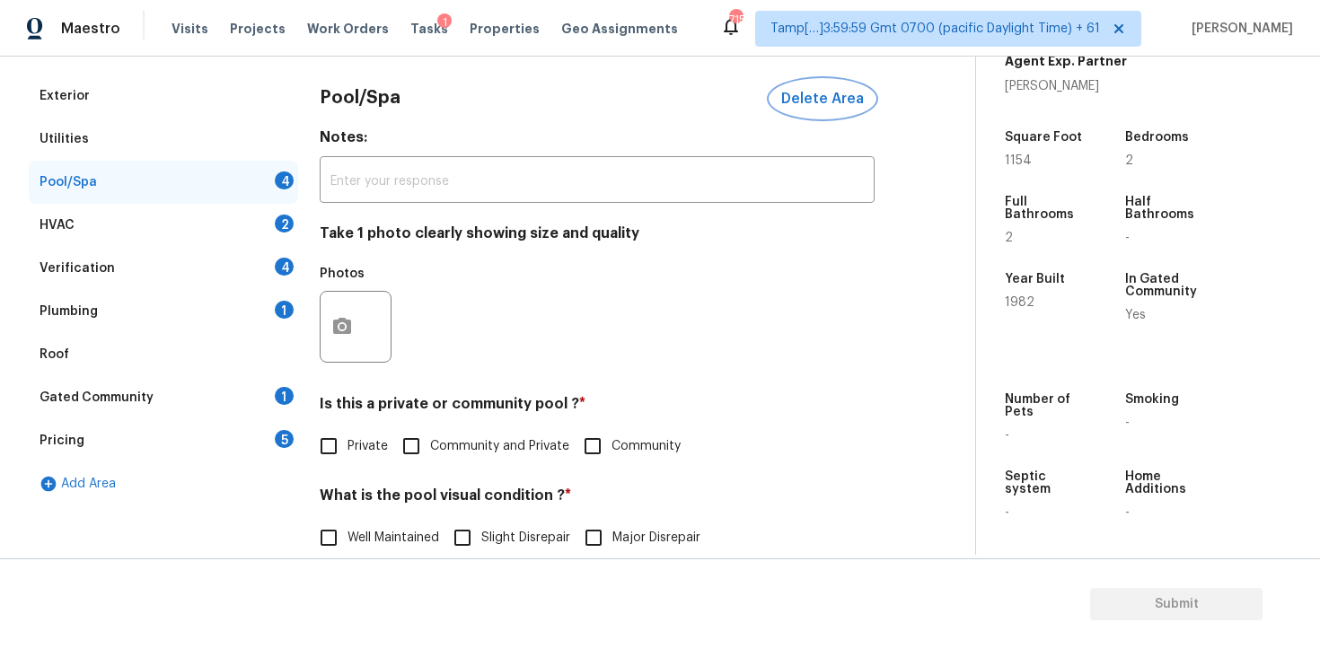
click at [859, 107] on button "Delete Area" at bounding box center [822, 99] width 104 height 38
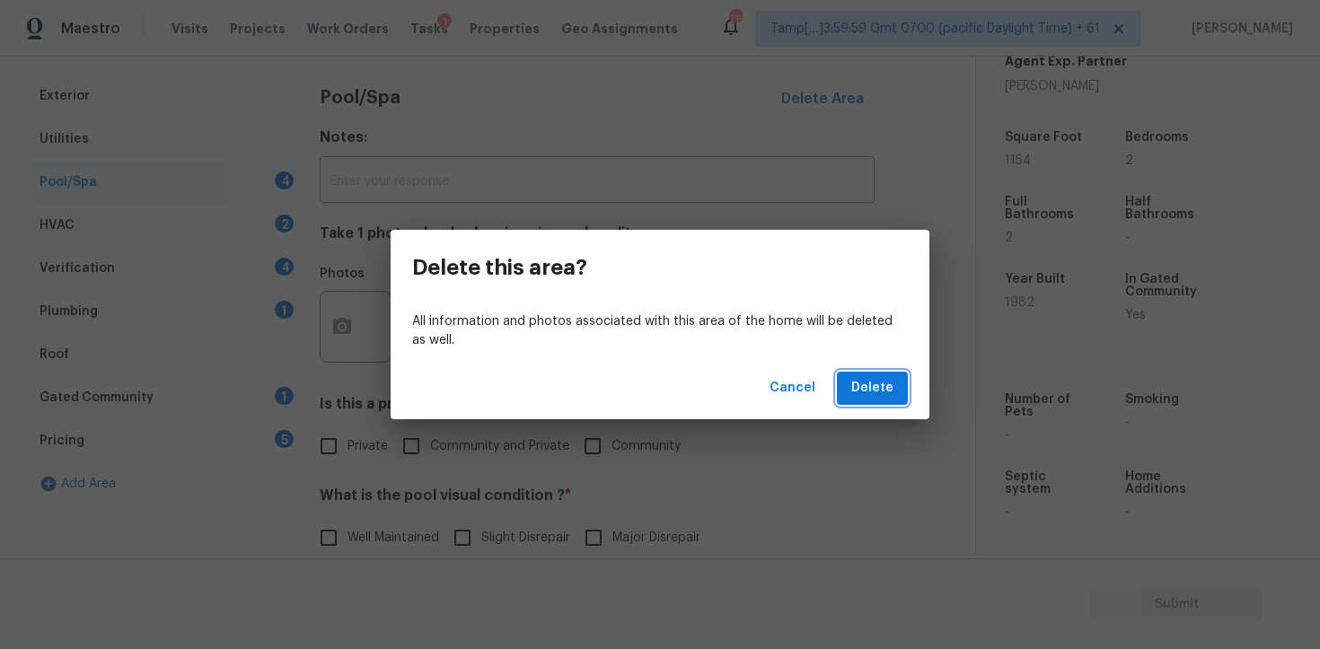
click at [876, 384] on span "Delete" at bounding box center [872, 388] width 42 height 22
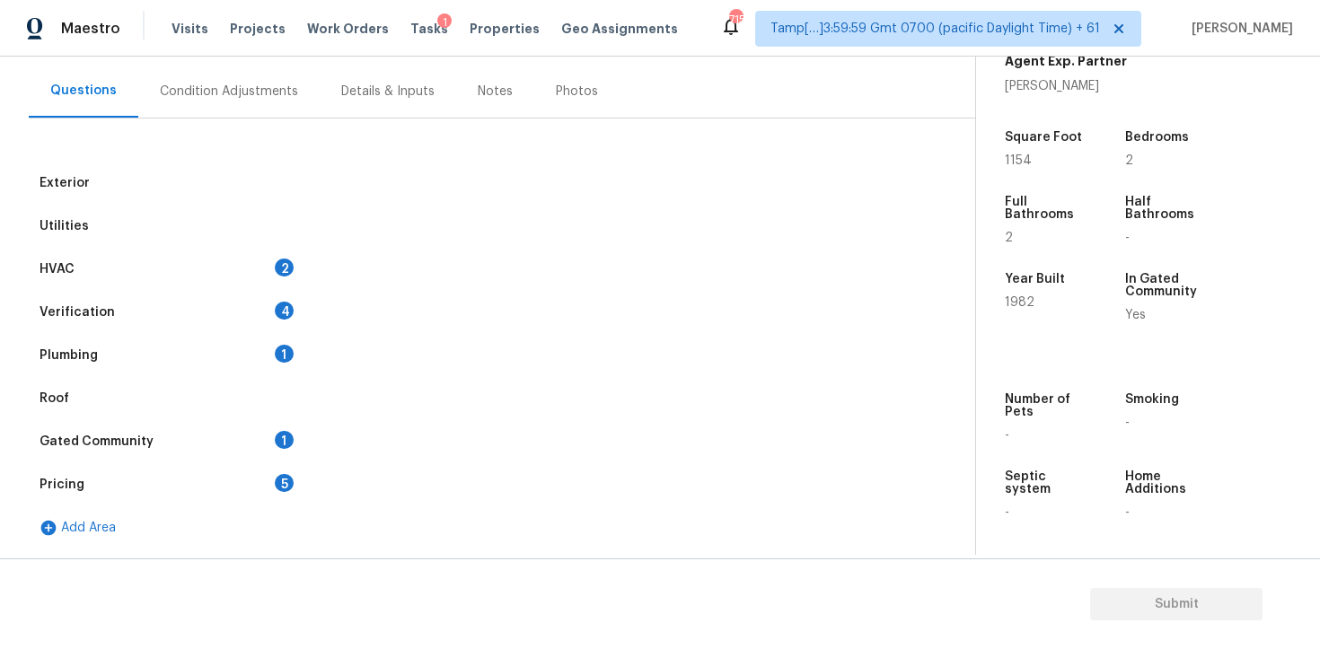
click at [238, 267] on div "HVAC 2" at bounding box center [163, 269] width 269 height 43
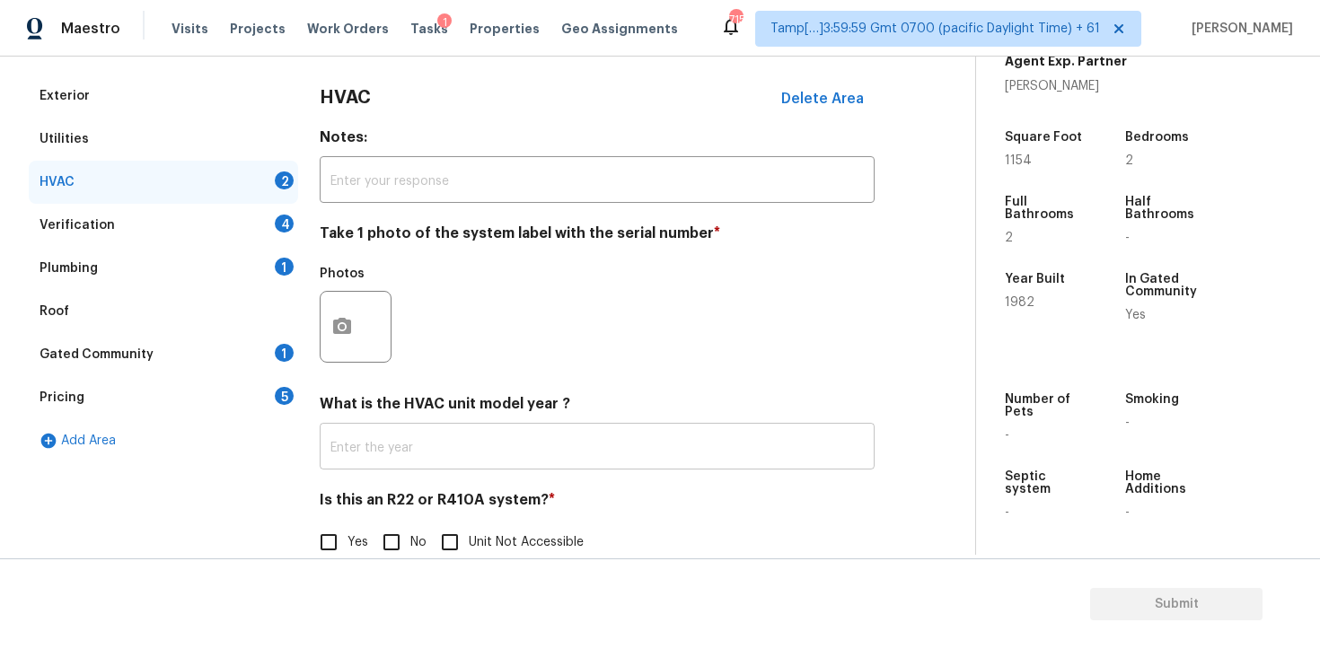
scroll to position [275, 0]
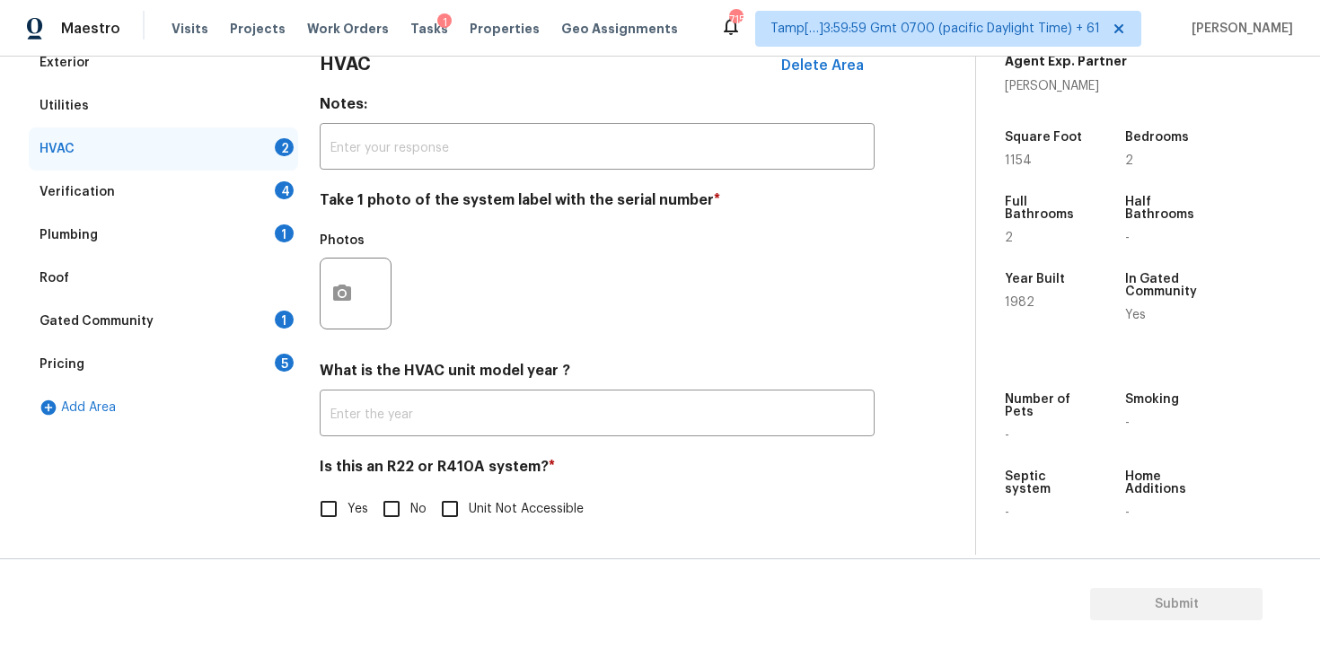
click at [350, 345] on div "HVAC Delete Area Notes: ​ Take 1 photo of the system label with the serial numb…" at bounding box center [597, 295] width 555 height 508
click at [347, 299] on icon "button" at bounding box center [342, 293] width 18 height 16
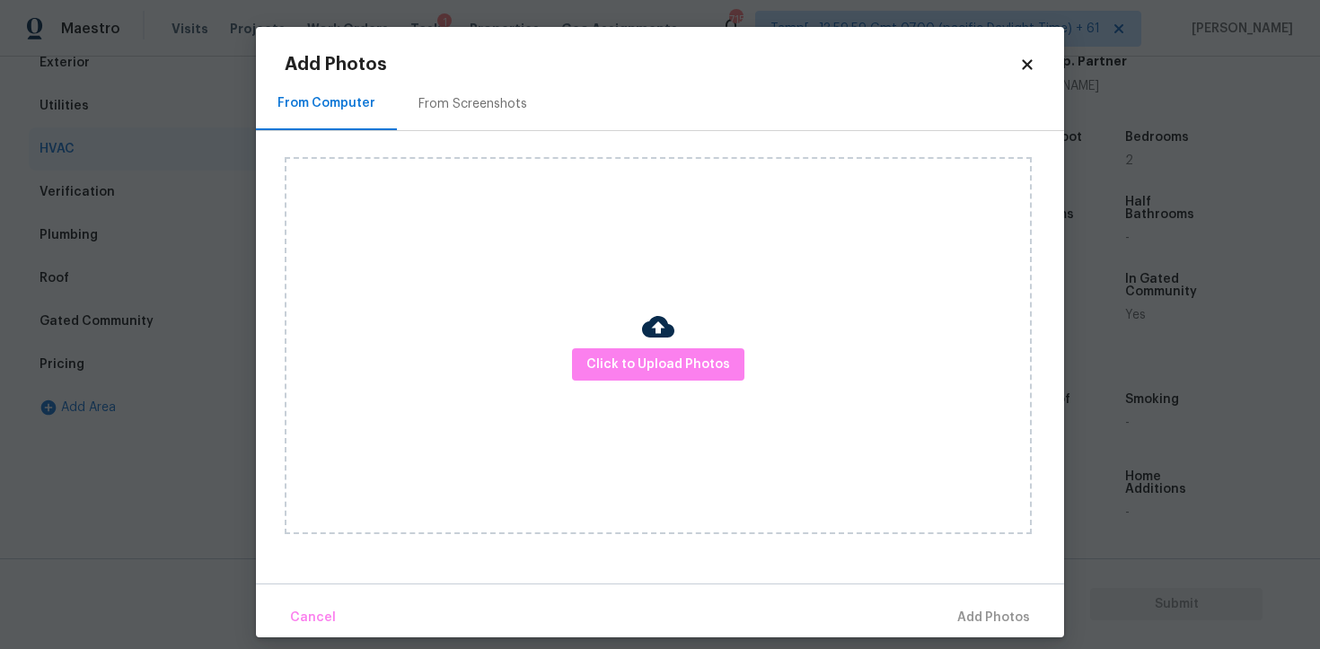
click at [676, 338] on div "Click to Upload Photos" at bounding box center [658, 345] width 747 height 377
click at [672, 352] on button "Click to Upload Photos" at bounding box center [658, 364] width 172 height 33
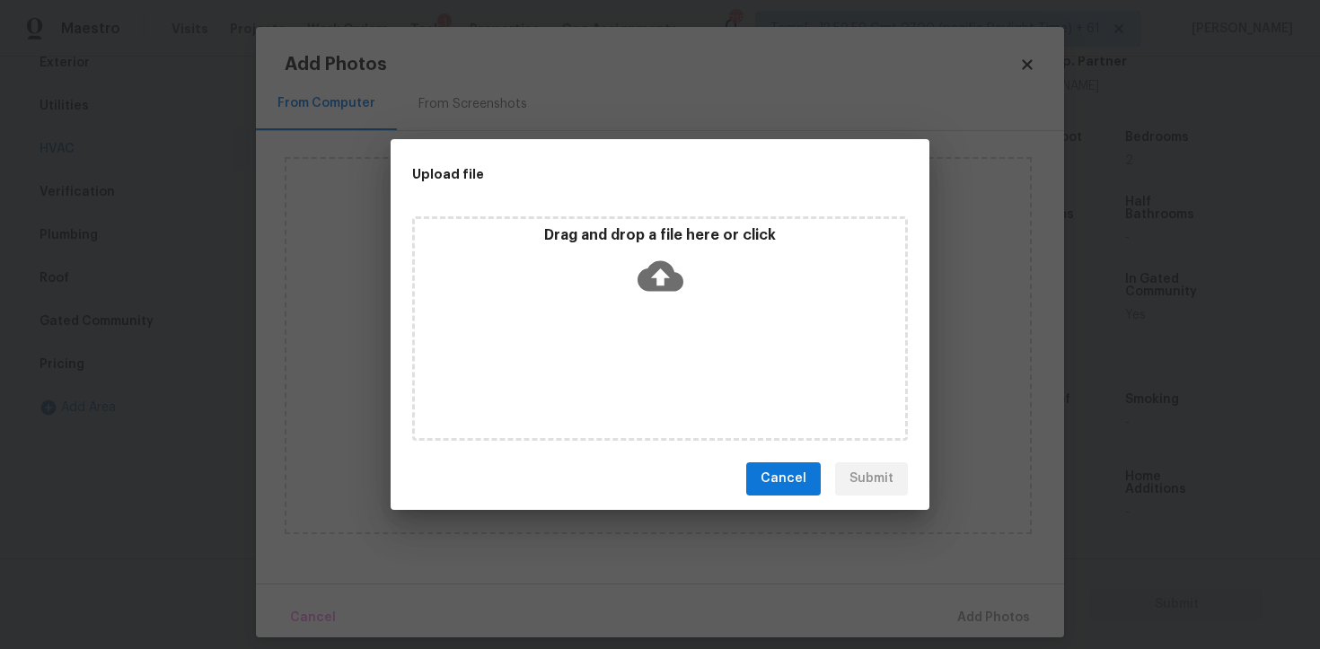
click at [642, 261] on icon at bounding box center [660, 276] width 46 height 46
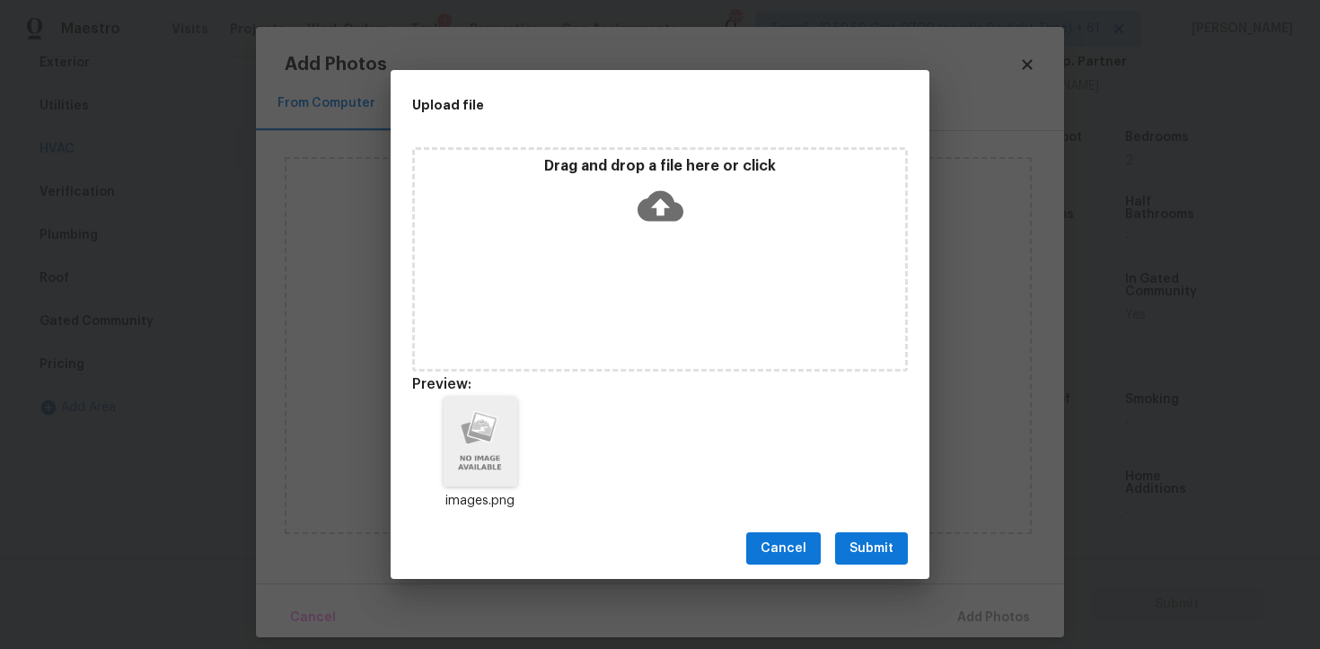
click at [893, 535] on button "Submit" at bounding box center [871, 548] width 73 height 33
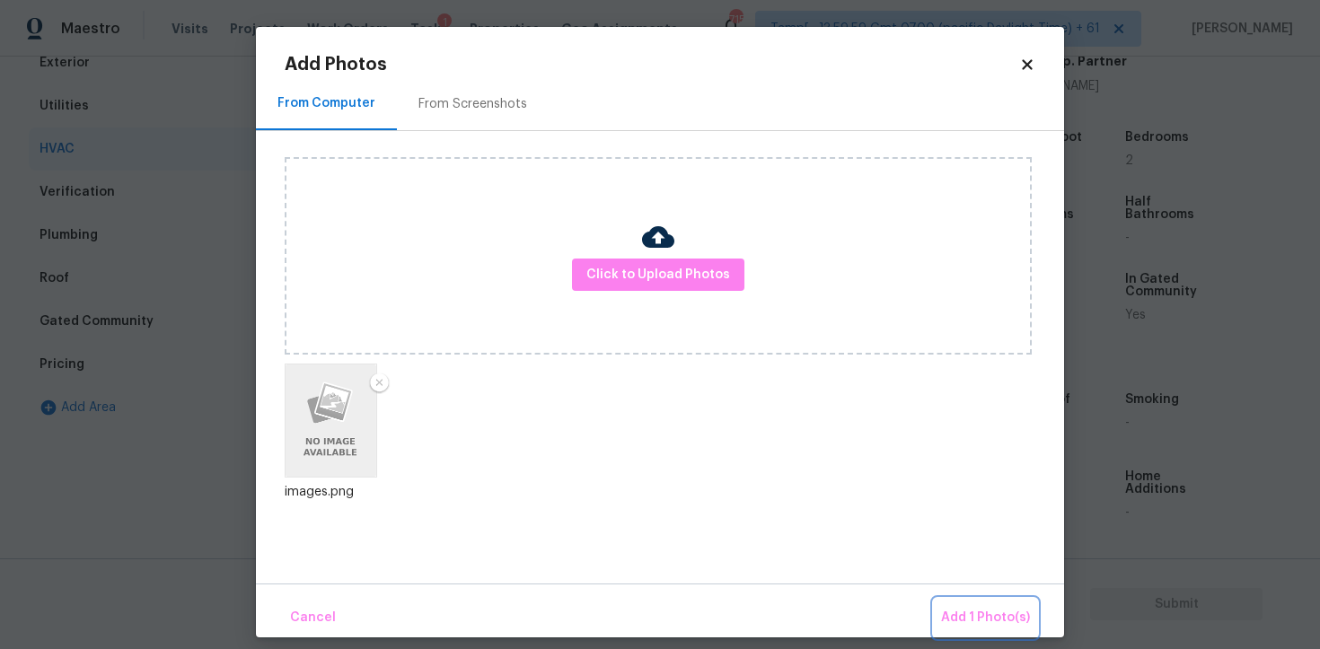
click at [976, 618] on span "Add 1 Photo(s)" at bounding box center [985, 618] width 89 height 22
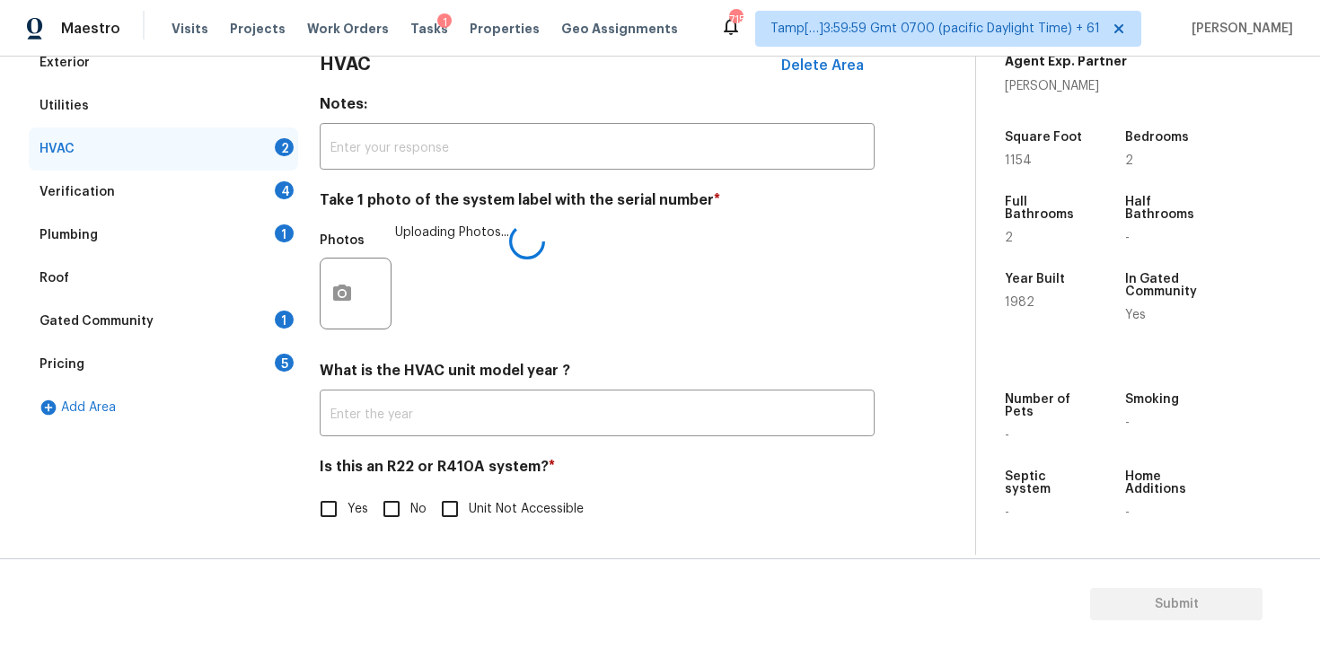
click at [423, 498] on label "No" at bounding box center [400, 509] width 54 height 38
click at [410, 498] on input "No" at bounding box center [392, 509] width 38 height 38
checkbox input "true"
click at [244, 189] on div "Verification 4" at bounding box center [163, 192] width 269 height 43
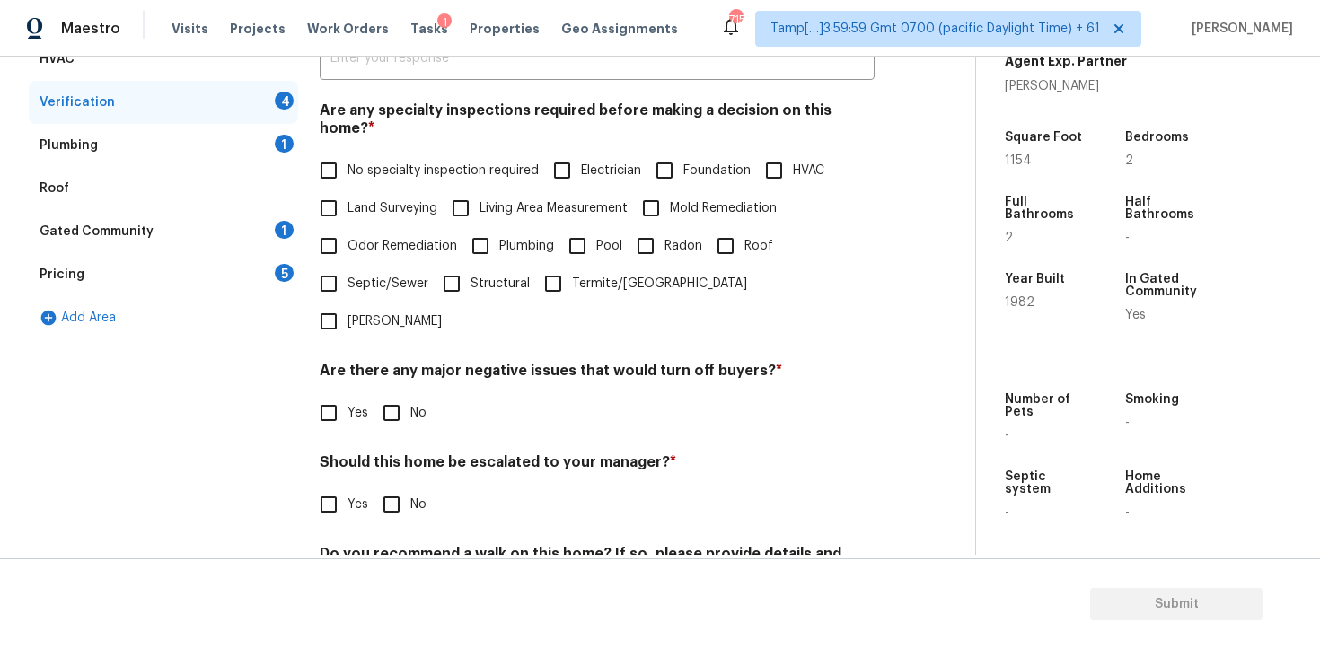
scroll to position [372, 0]
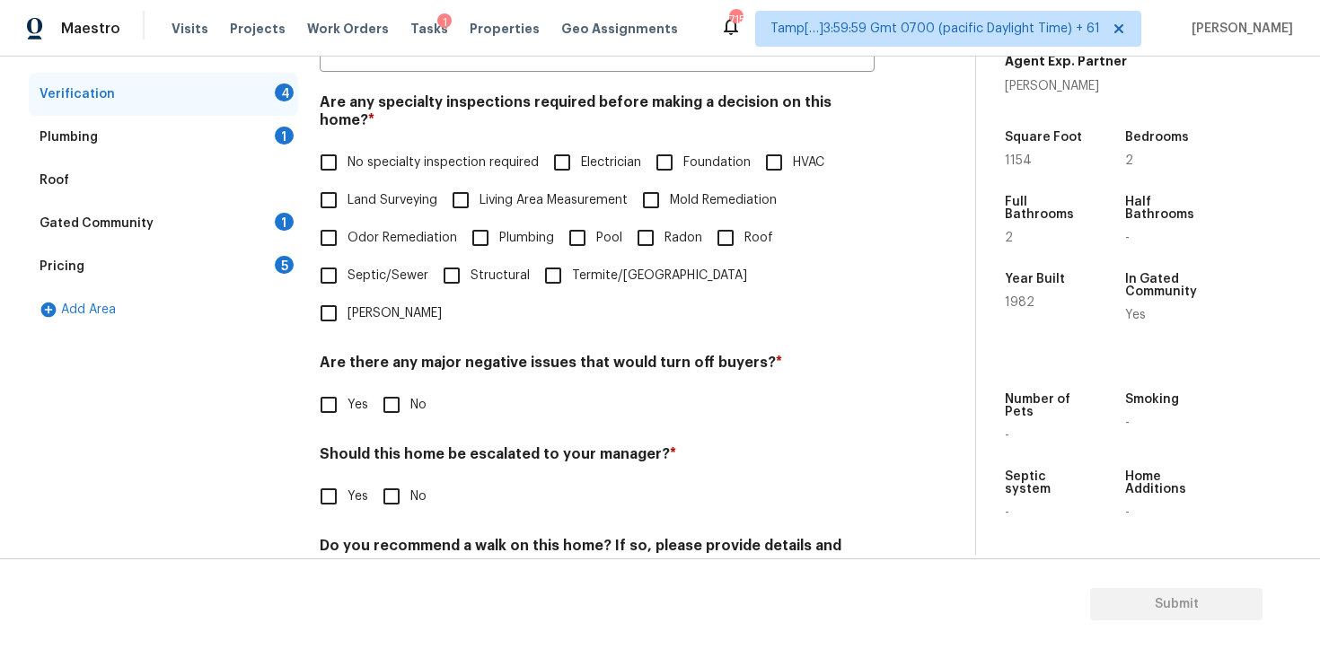
click at [350, 154] on span "No specialty inspection required" at bounding box center [442, 163] width 191 height 19
click at [347, 144] on input "No specialty inspection required" at bounding box center [329, 163] width 38 height 38
checkbox input "true"
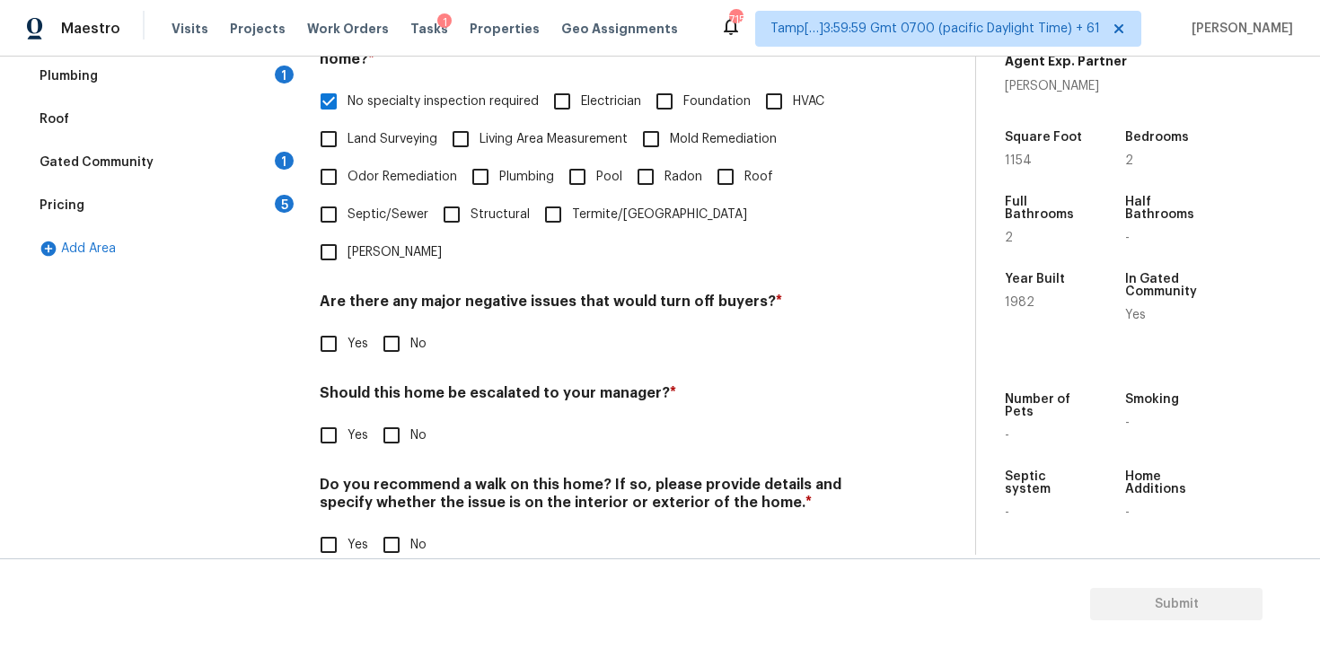
scroll to position [413, 0]
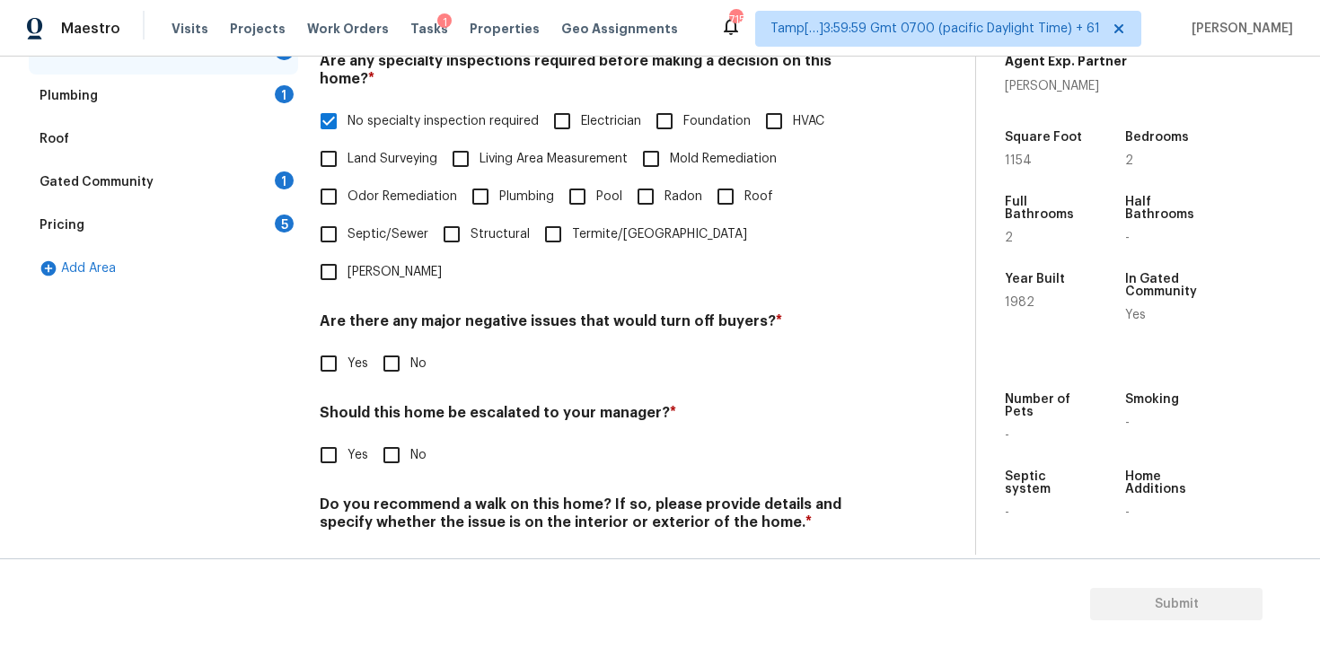
click at [414, 344] on div "Verification Notes: ​ Are any specialty inspections required before making a de…" at bounding box center [597, 253] width 555 height 703
click at [396, 345] on input "No" at bounding box center [392, 364] width 38 height 38
checkbox input "true"
click at [390, 438] on input "No" at bounding box center [392, 457] width 38 height 38
checkbox input "true"
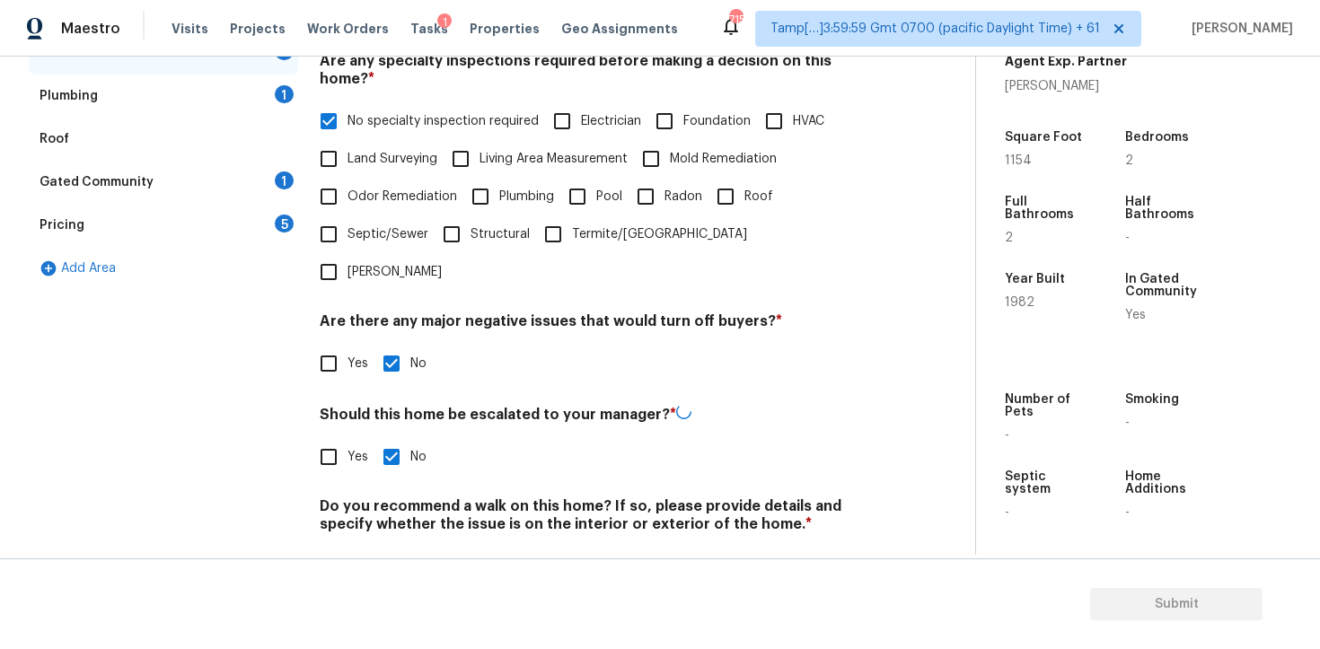
click at [400, 548] on input "No" at bounding box center [392, 567] width 38 height 38
checkbox input "true"
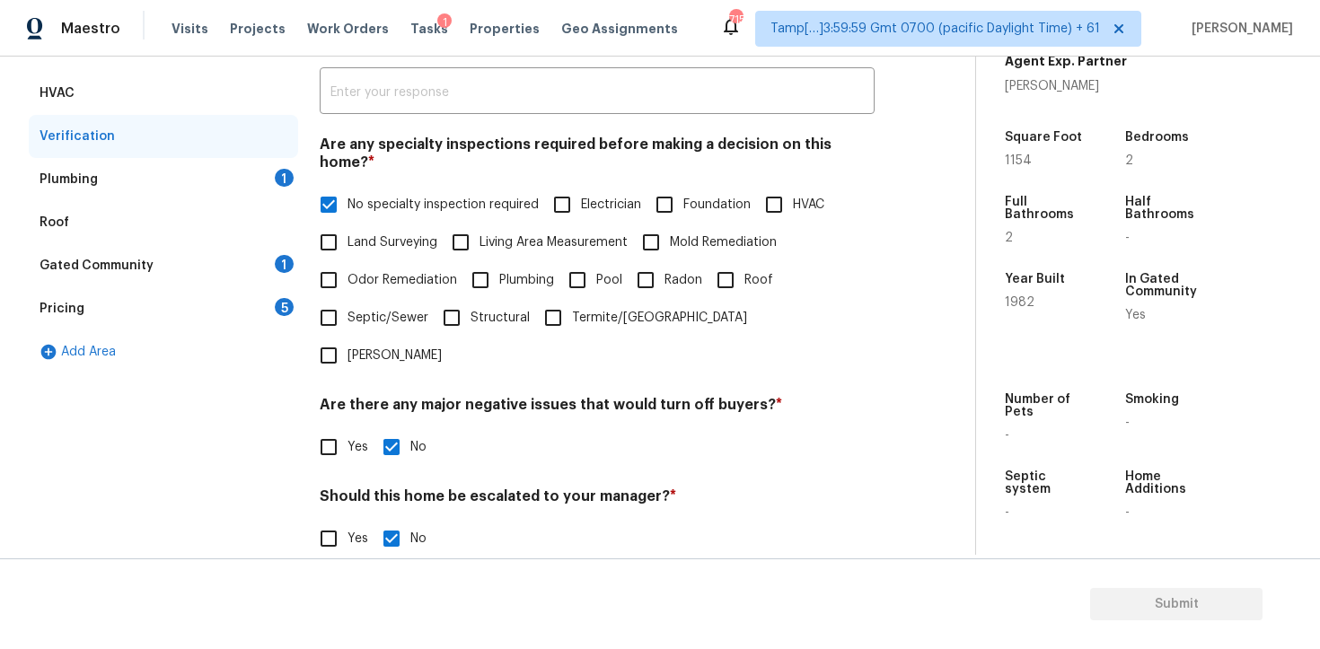
click at [277, 189] on div "Plumbing 1" at bounding box center [163, 179] width 269 height 43
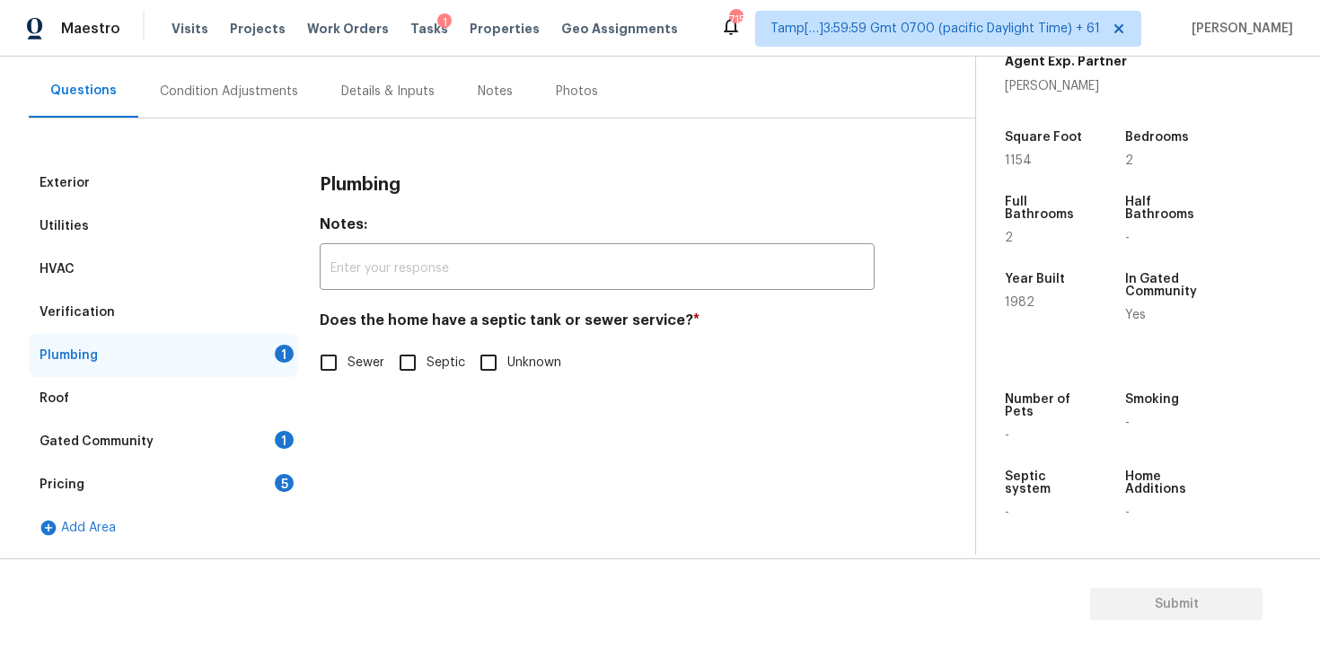
scroll to position [154, 0]
click at [356, 350] on label "Sewer" at bounding box center [347, 363] width 75 height 38
click at [347, 350] on input "Sewer" at bounding box center [329, 363] width 38 height 38
checkbox input "true"
click at [286, 433] on div "1" at bounding box center [284, 440] width 19 height 18
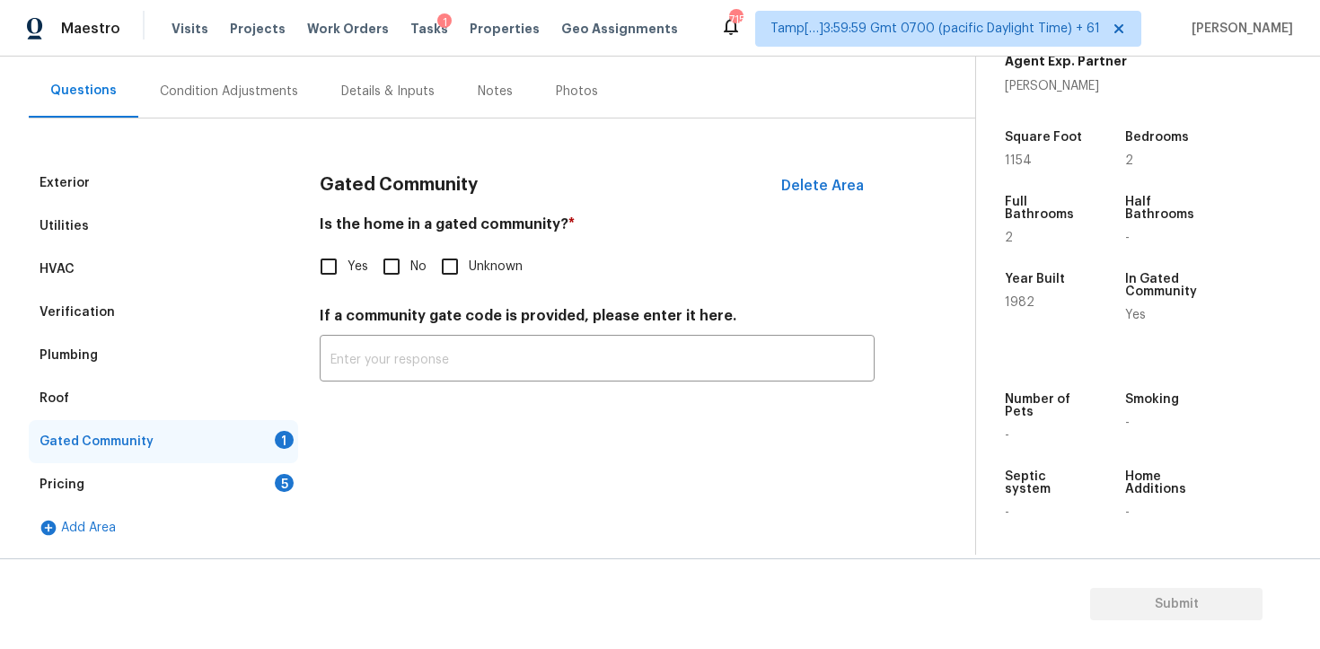
click at [409, 240] on h4 "Is the home in a gated community? *" at bounding box center [597, 227] width 555 height 25
click at [395, 268] on input "No" at bounding box center [392, 267] width 38 height 38
checkbox input "true"
click at [294, 462] on div "Gated Community" at bounding box center [163, 441] width 269 height 43
click at [286, 472] on div "Pricing 5" at bounding box center [163, 484] width 269 height 43
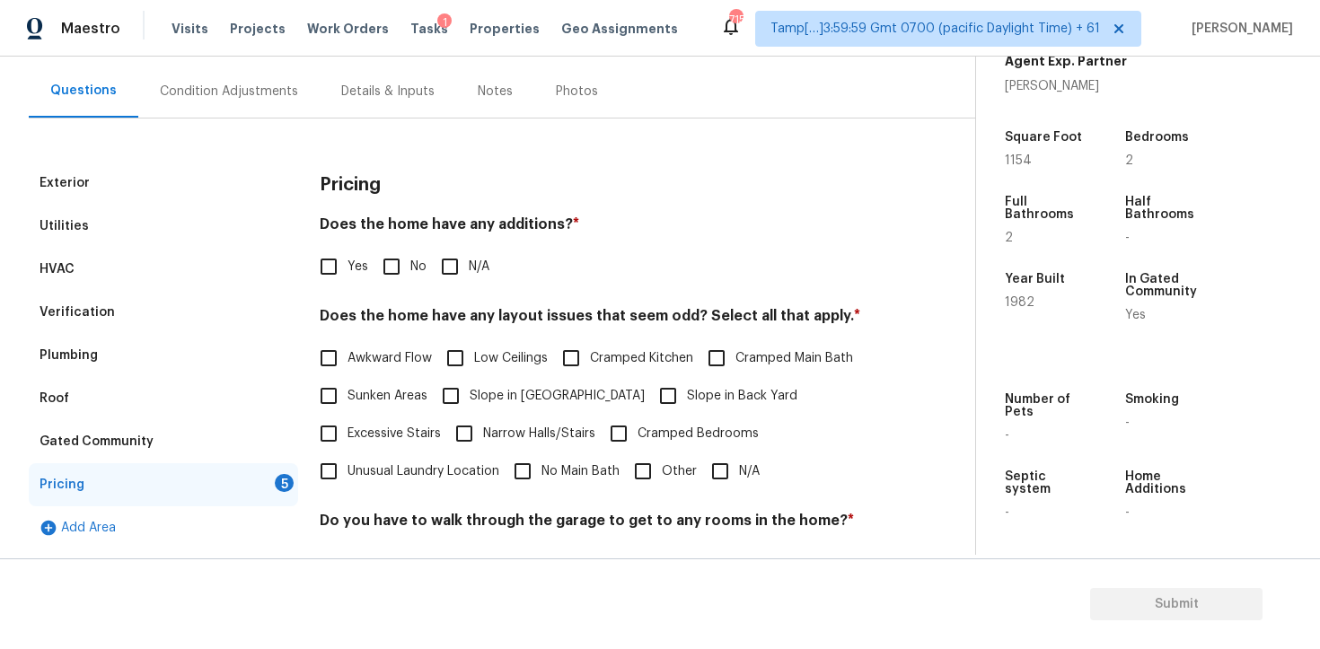
click at [389, 278] on input "No" at bounding box center [392, 267] width 38 height 38
checkbox input "true"
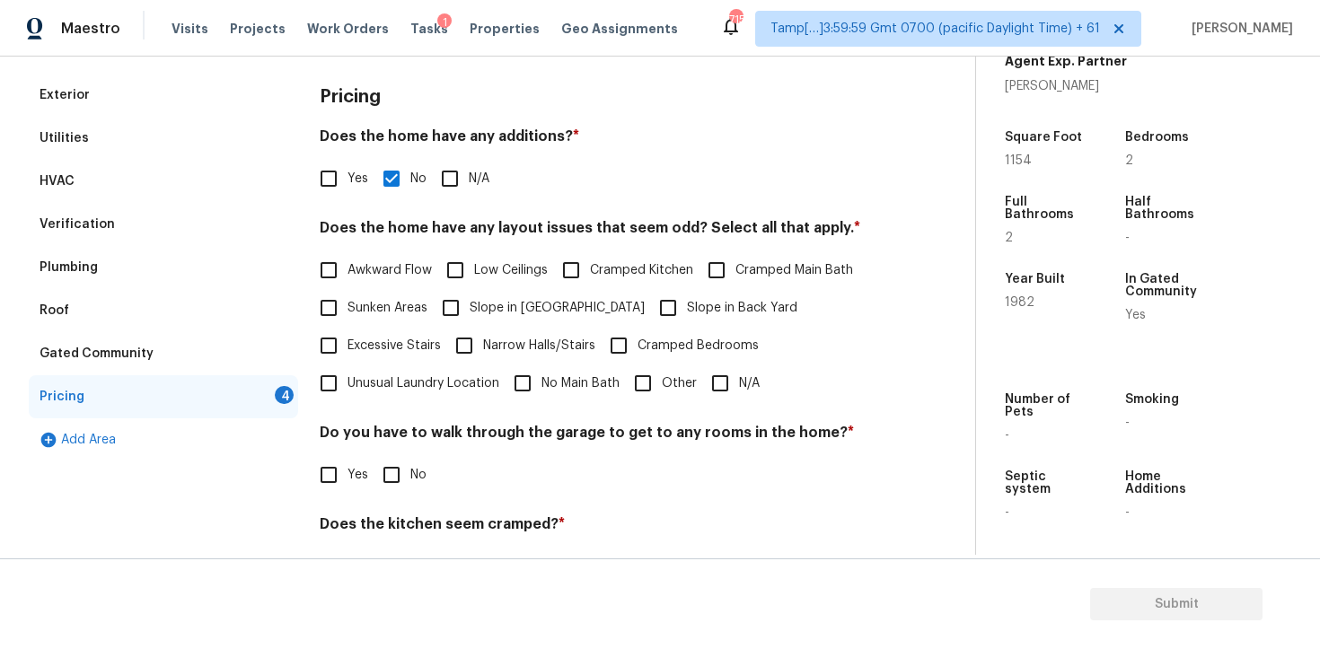
scroll to position [273, 0]
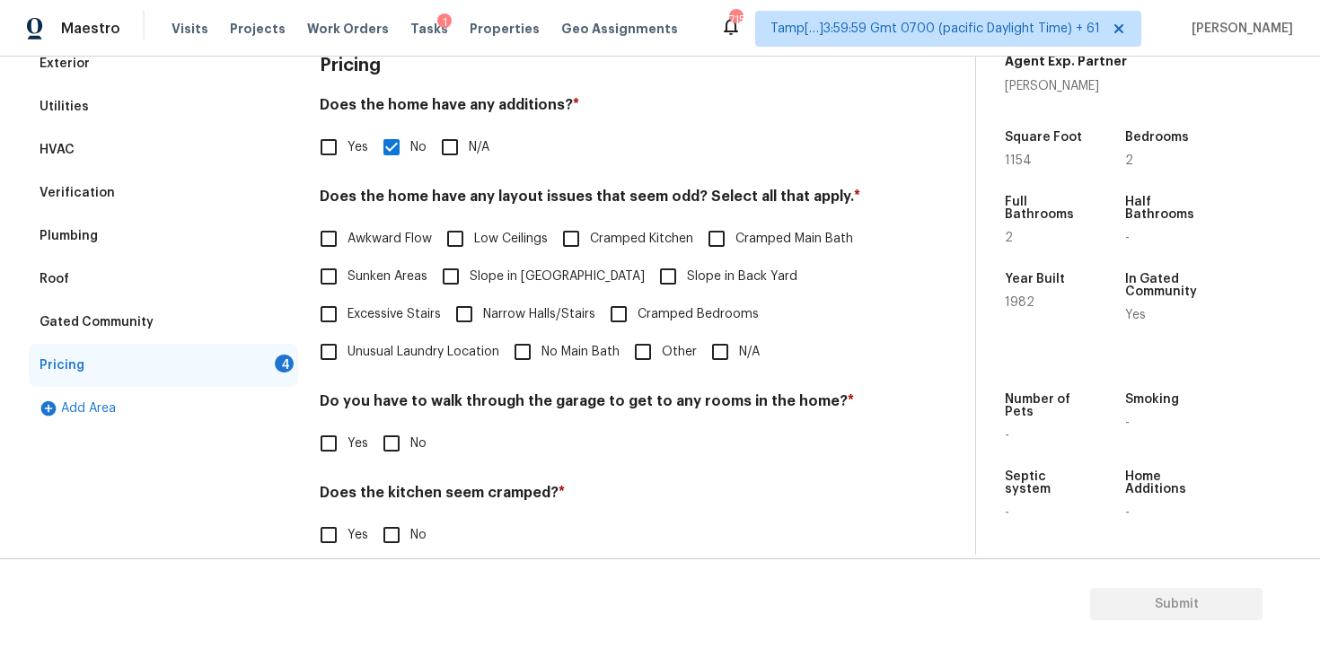
click at [727, 336] on input "N/A" at bounding box center [720, 352] width 38 height 38
checkbox input "true"
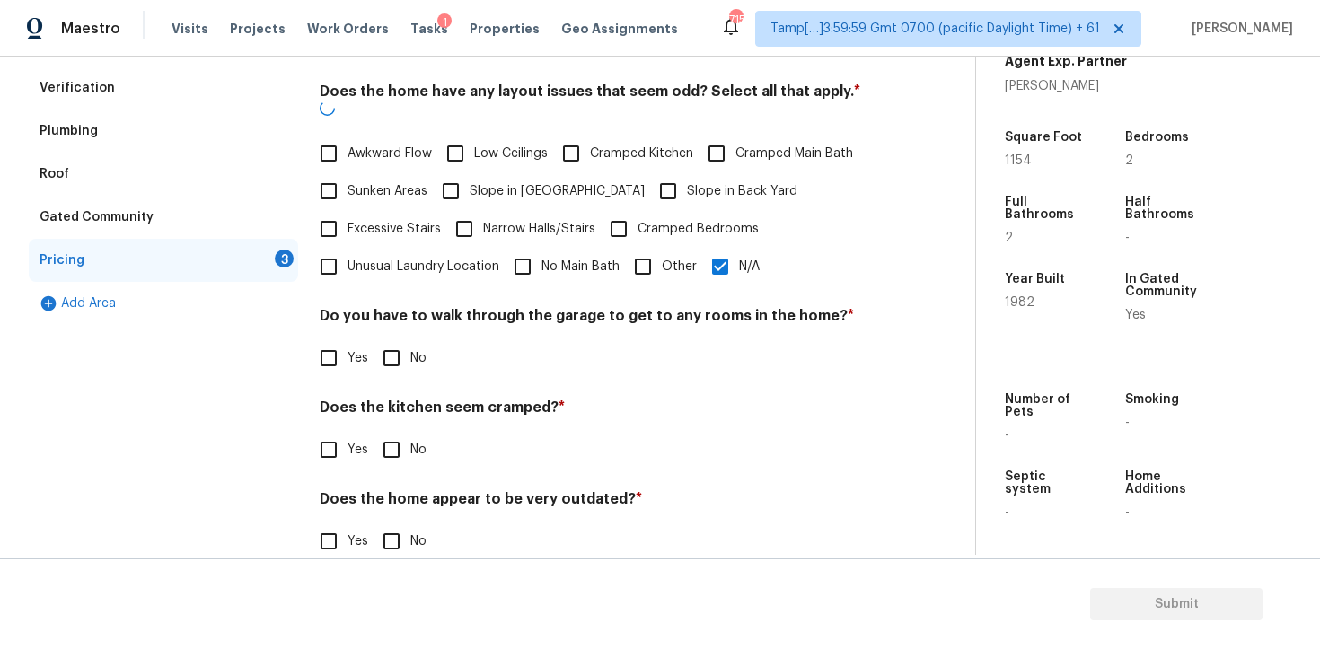
scroll to position [391, 0]
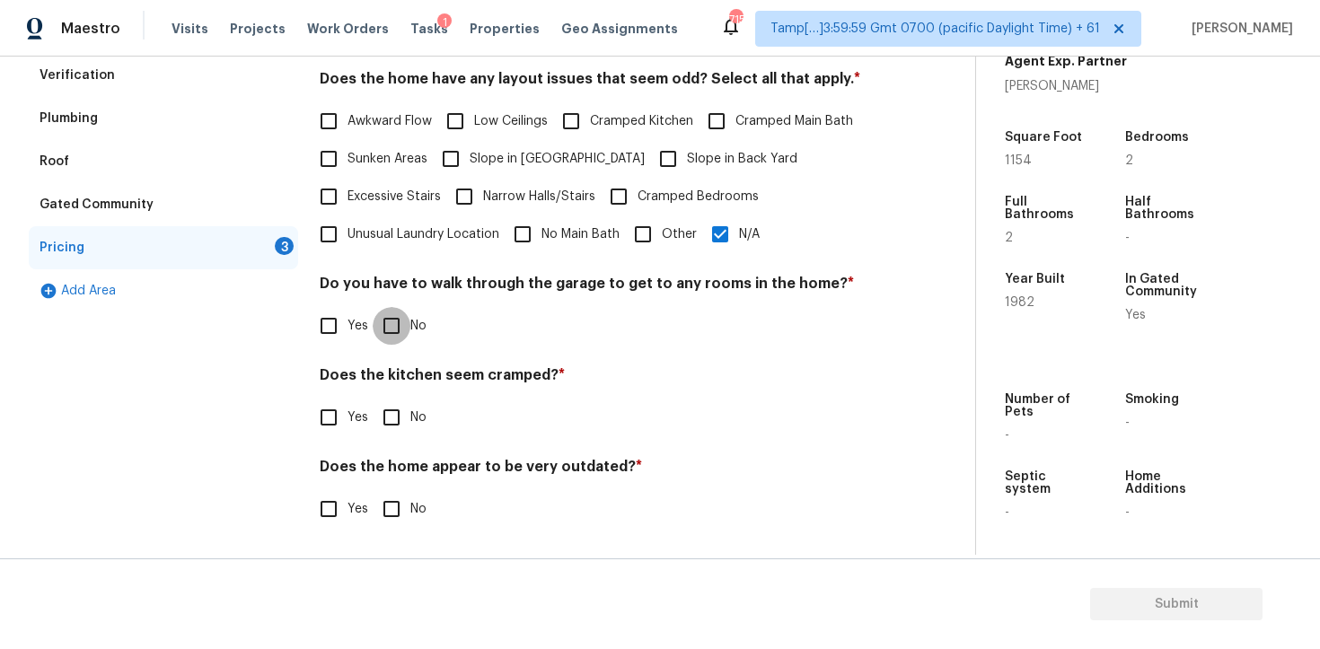
click at [400, 308] on input "No" at bounding box center [392, 326] width 38 height 38
checkbox input "true"
click at [391, 435] on input "No" at bounding box center [392, 419] width 38 height 38
checkbox input "true"
click at [394, 509] on input "No" at bounding box center [392, 511] width 38 height 38
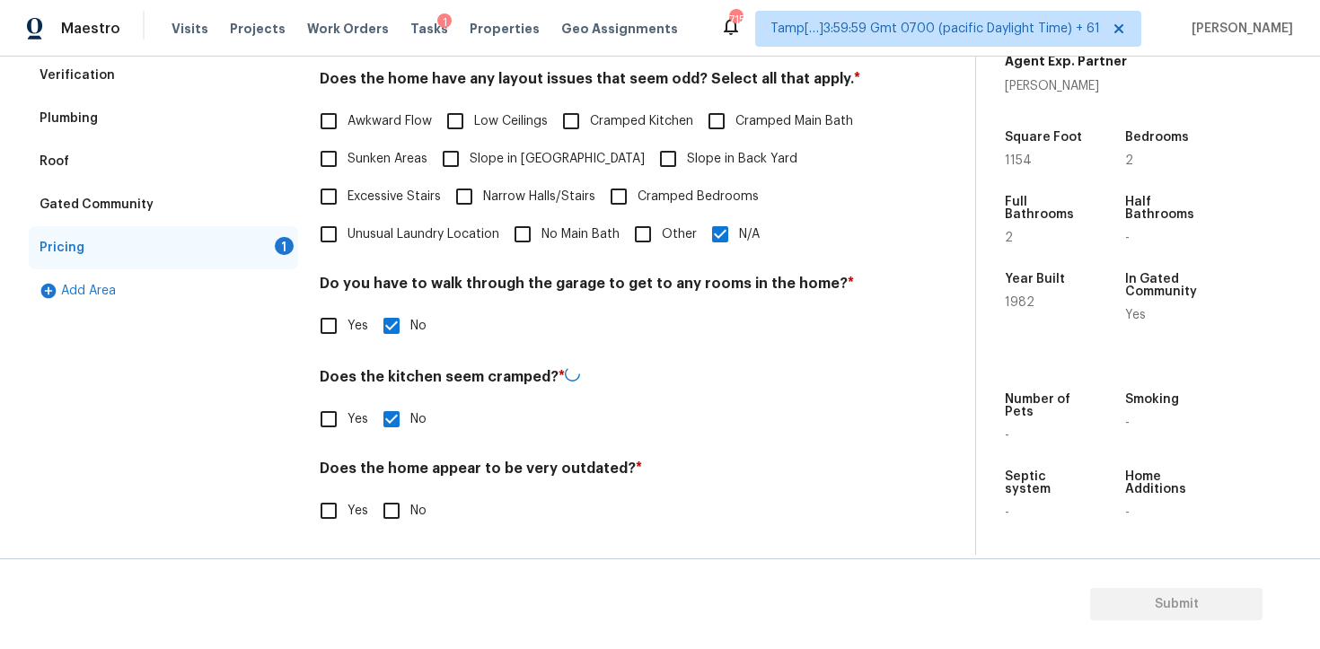
checkbox input "true"
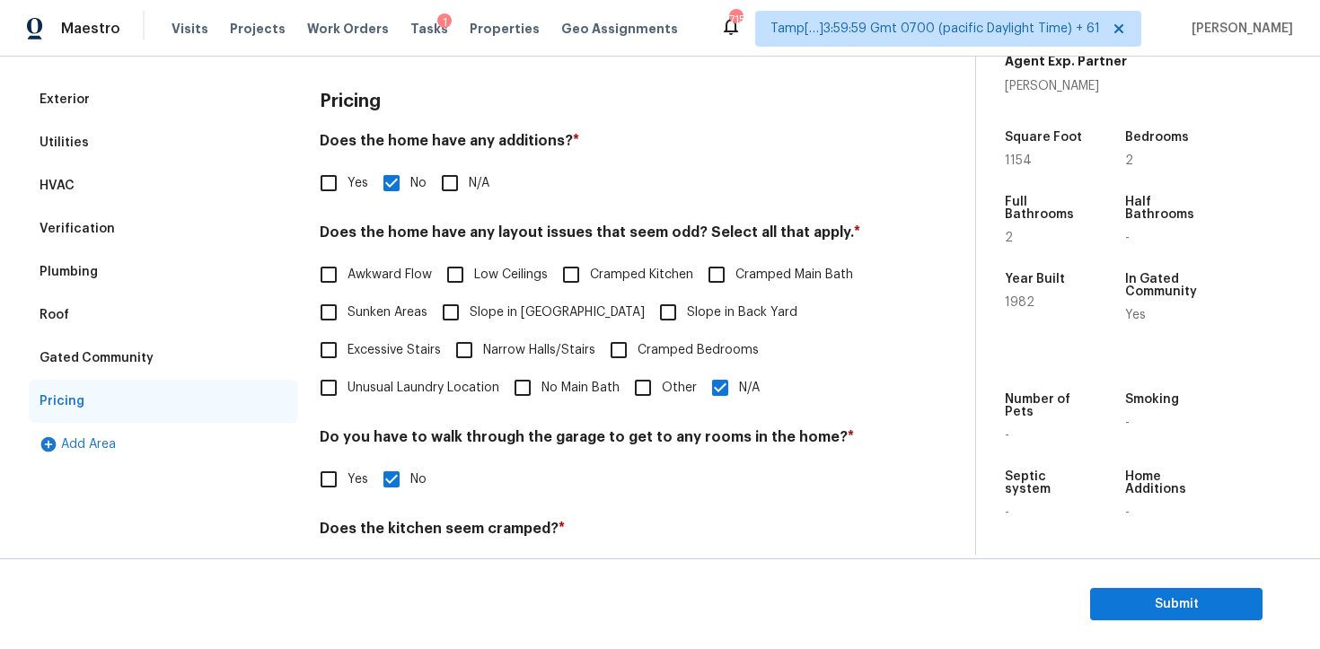
scroll to position [0, 0]
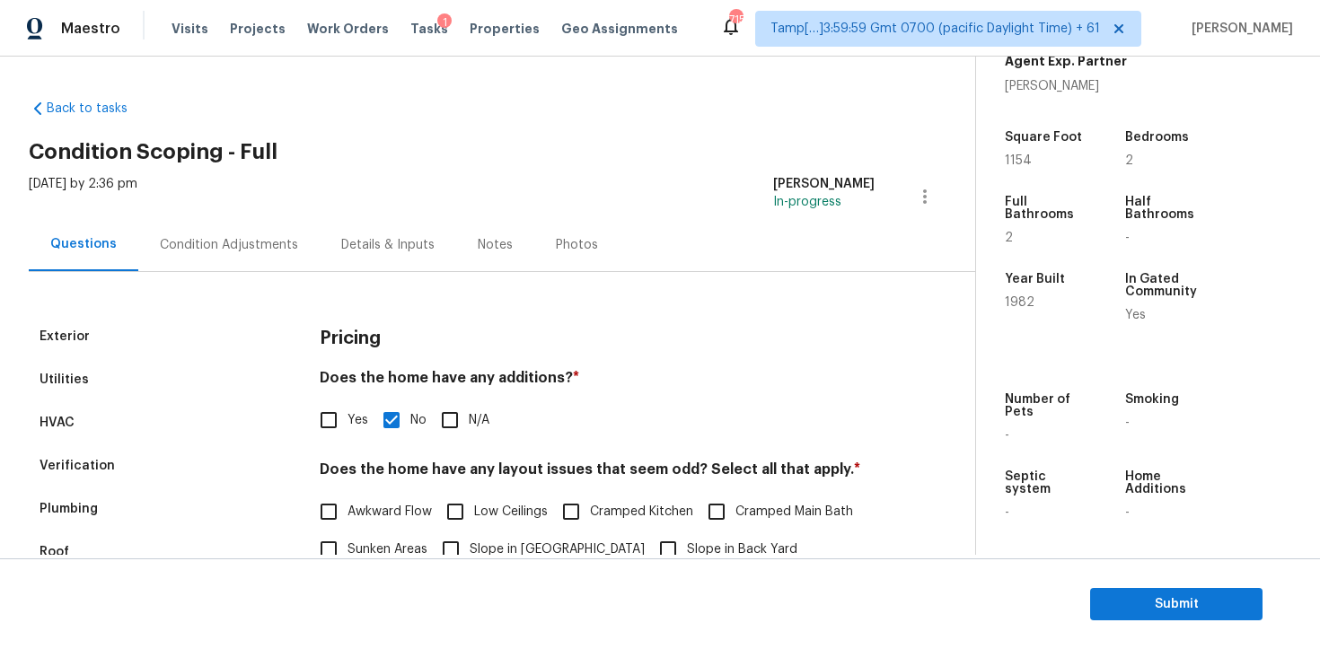
click at [276, 241] on div "Condition Adjustments" at bounding box center [229, 245] width 138 height 18
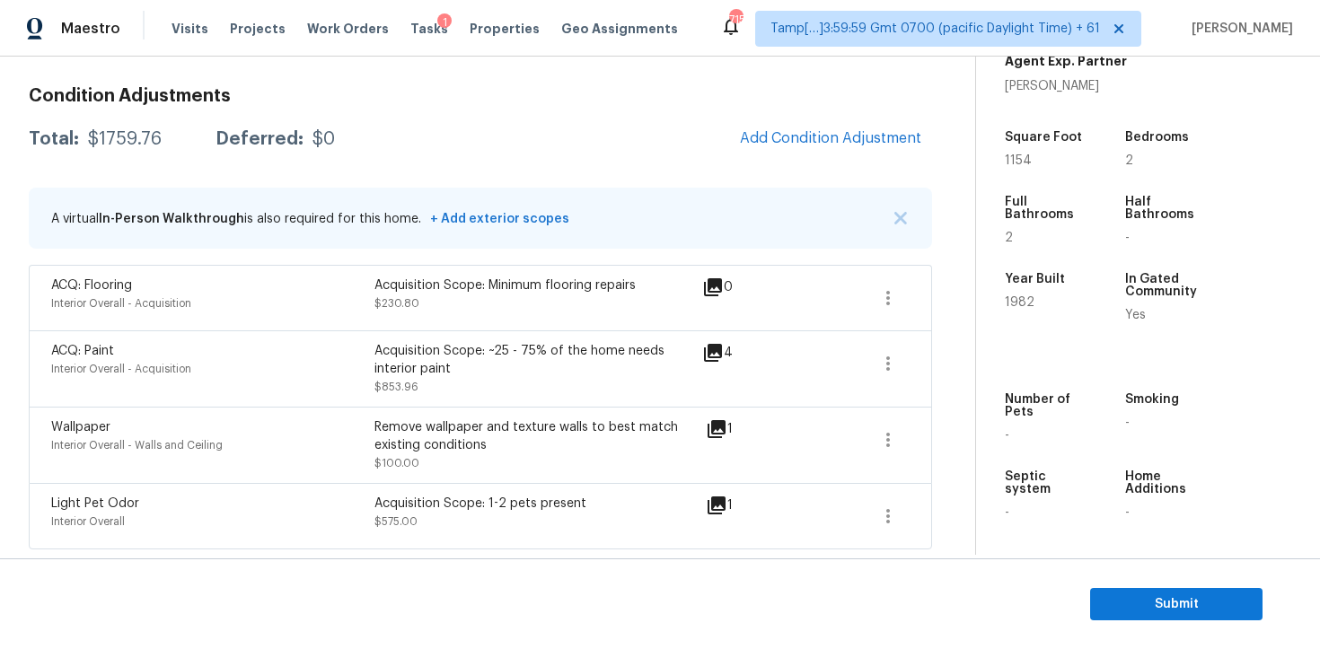
scroll to position [130, 0]
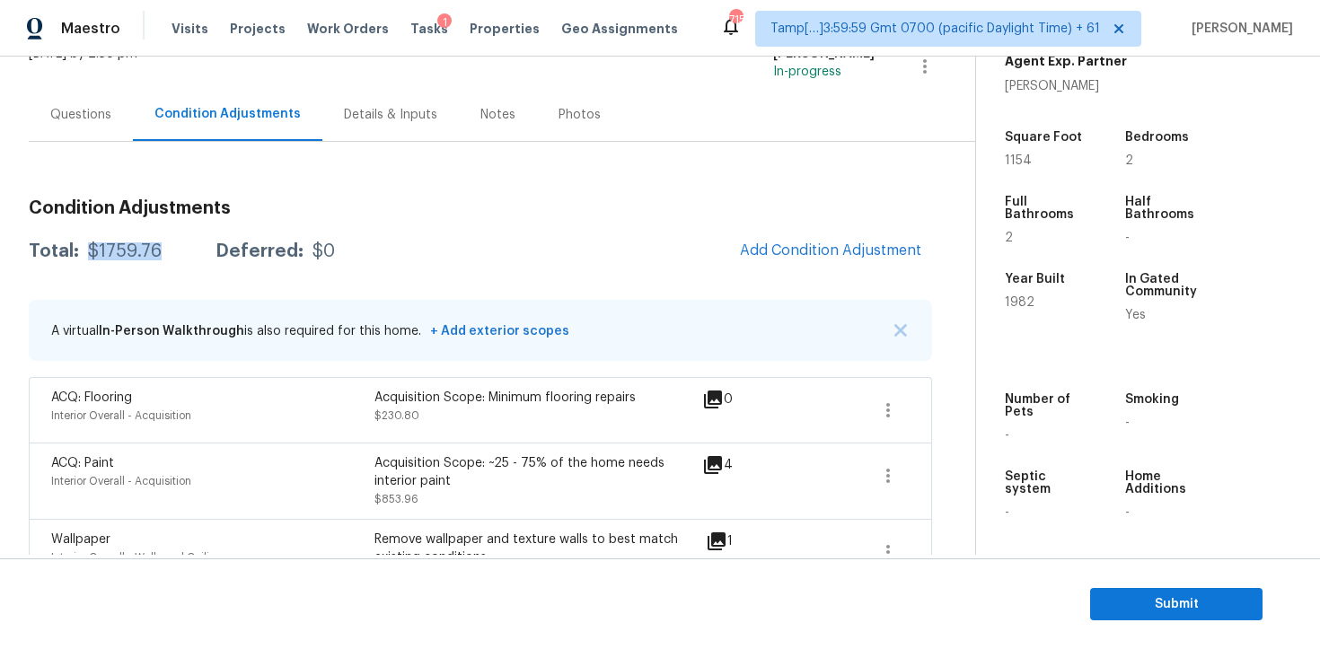
drag, startPoint x: 88, startPoint y: 250, endPoint x: 163, endPoint y: 246, distance: 74.6
click at [163, 246] on div "Total: $1759.76 Deferred: $0" at bounding box center [182, 251] width 306 height 18
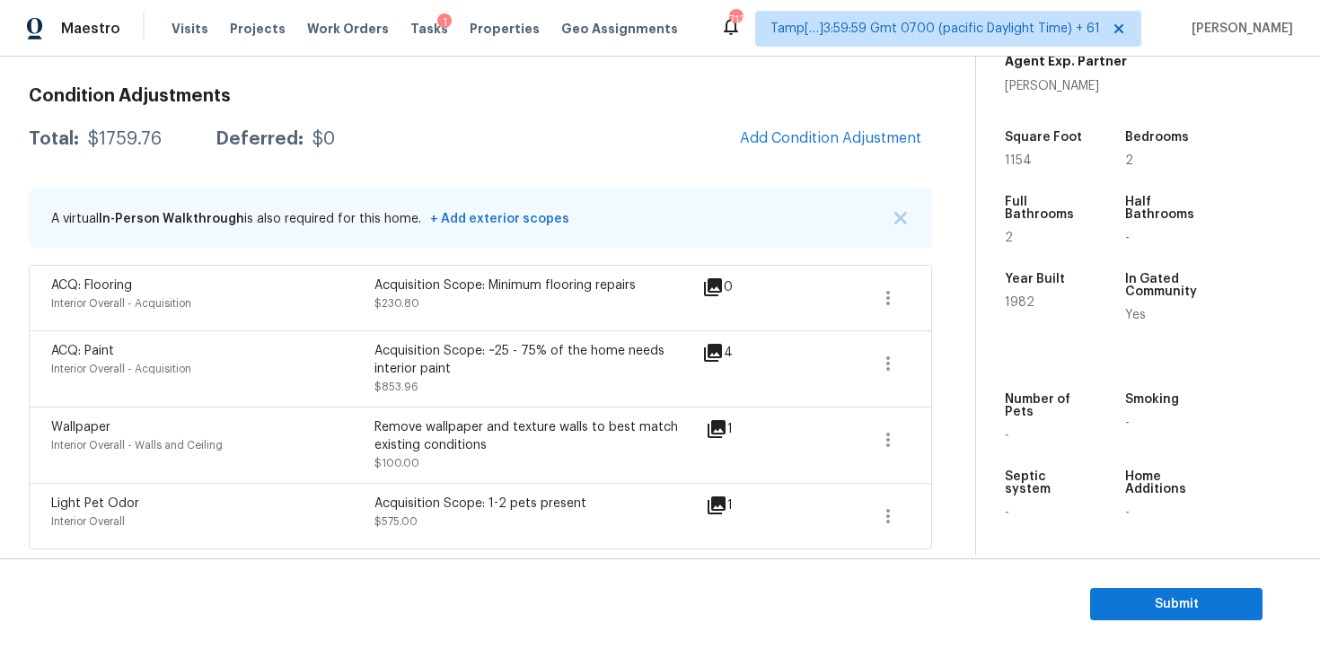
scroll to position [193, 0]
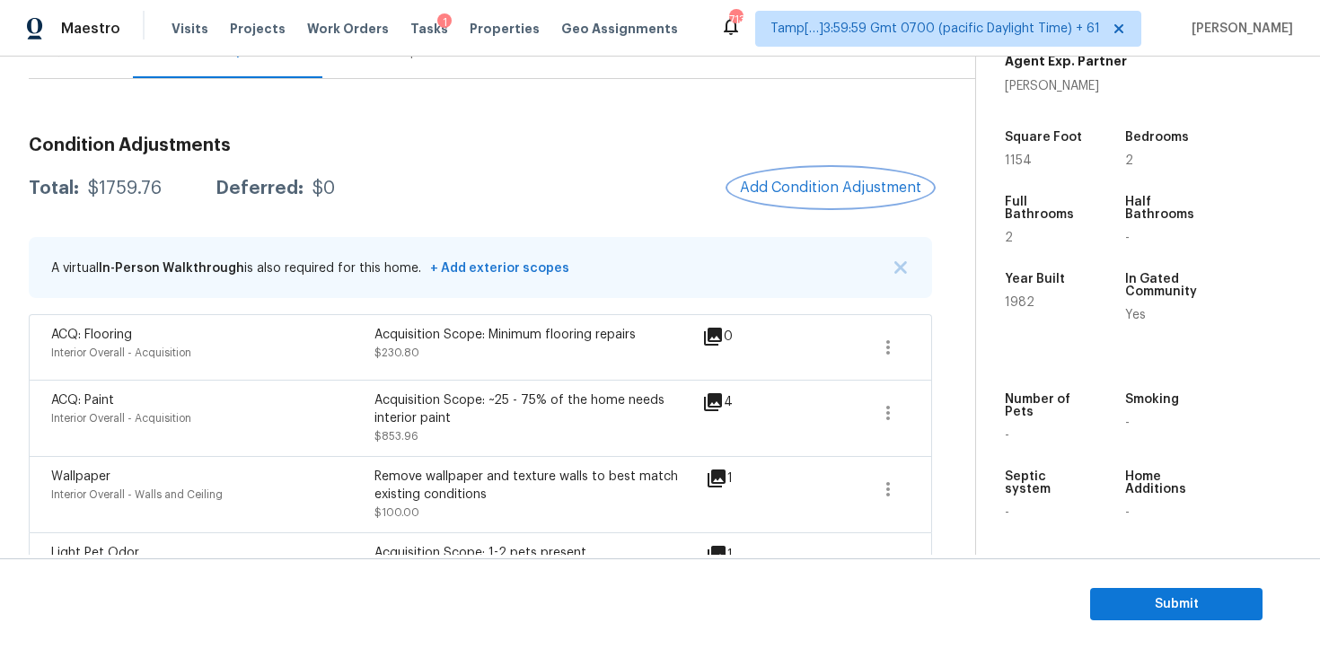
click at [845, 202] on button "Add Condition Adjustment" at bounding box center [830, 188] width 203 height 38
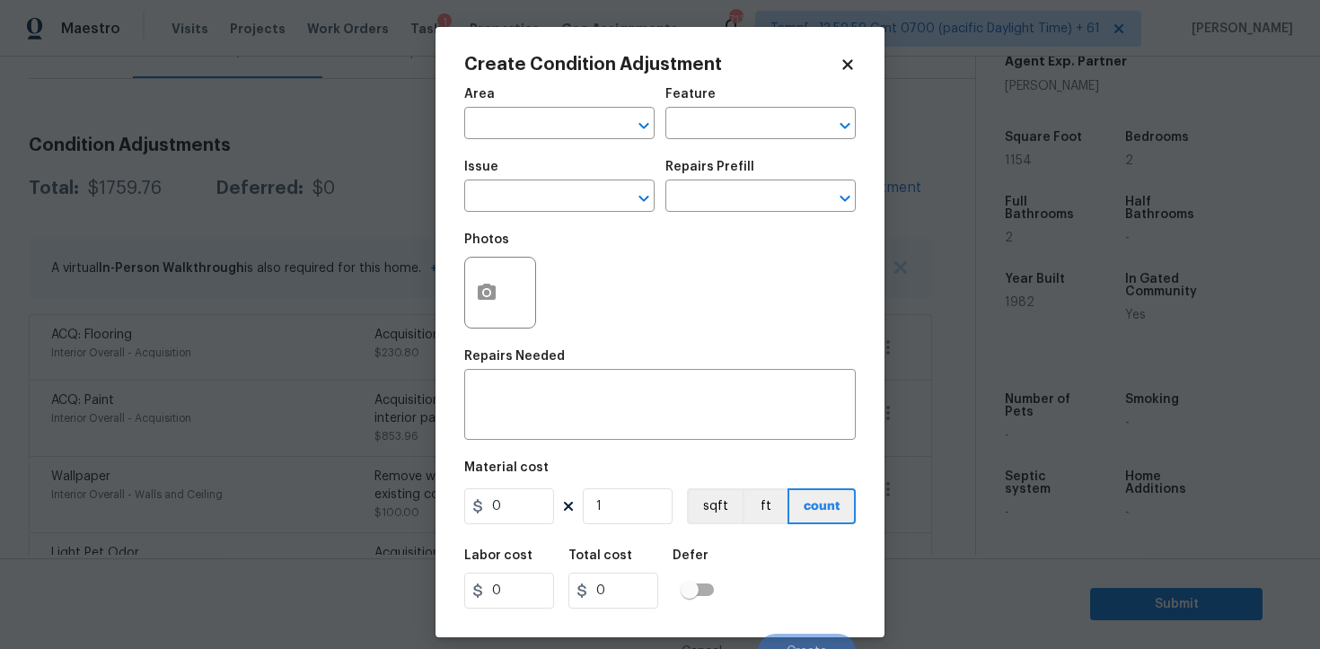
click at [494, 139] on span "Area ​" at bounding box center [559, 113] width 190 height 73
click at [492, 124] on input "text" at bounding box center [534, 125] width 140 height 28
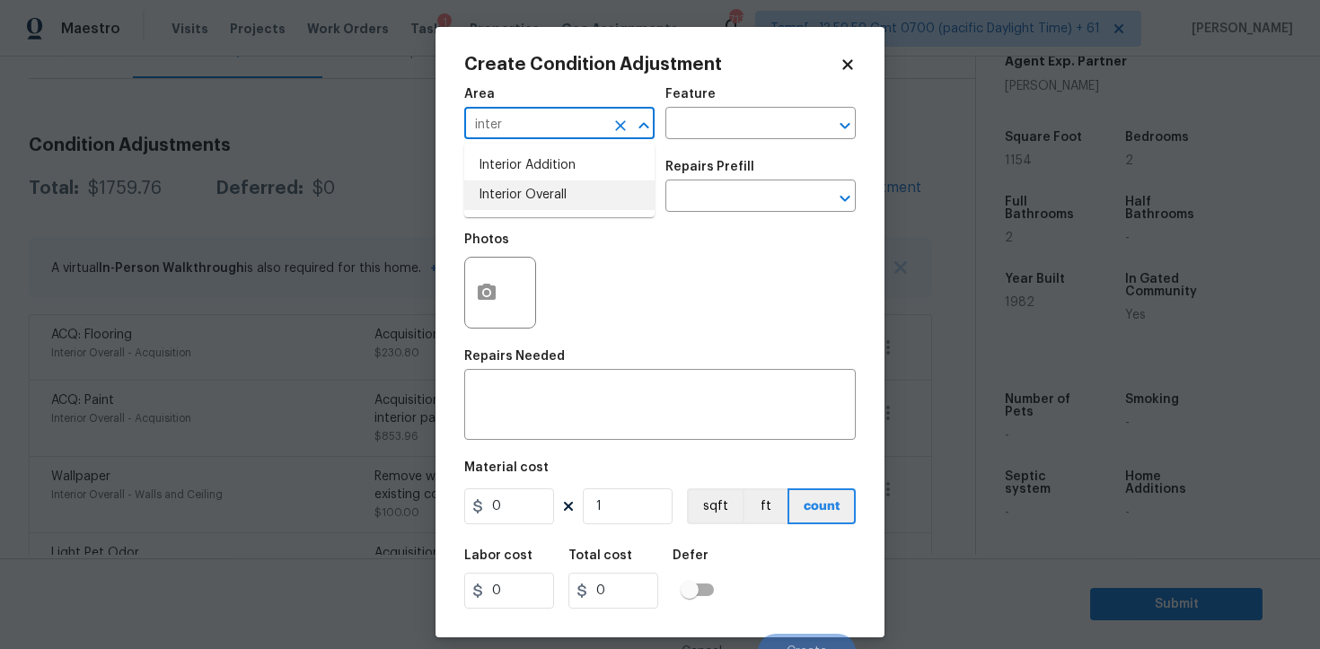
click at [529, 193] on li "Interior Overall" at bounding box center [559, 195] width 190 height 30
type input "Interior Overall"
click at [529, 193] on input "text" at bounding box center [534, 198] width 140 height 28
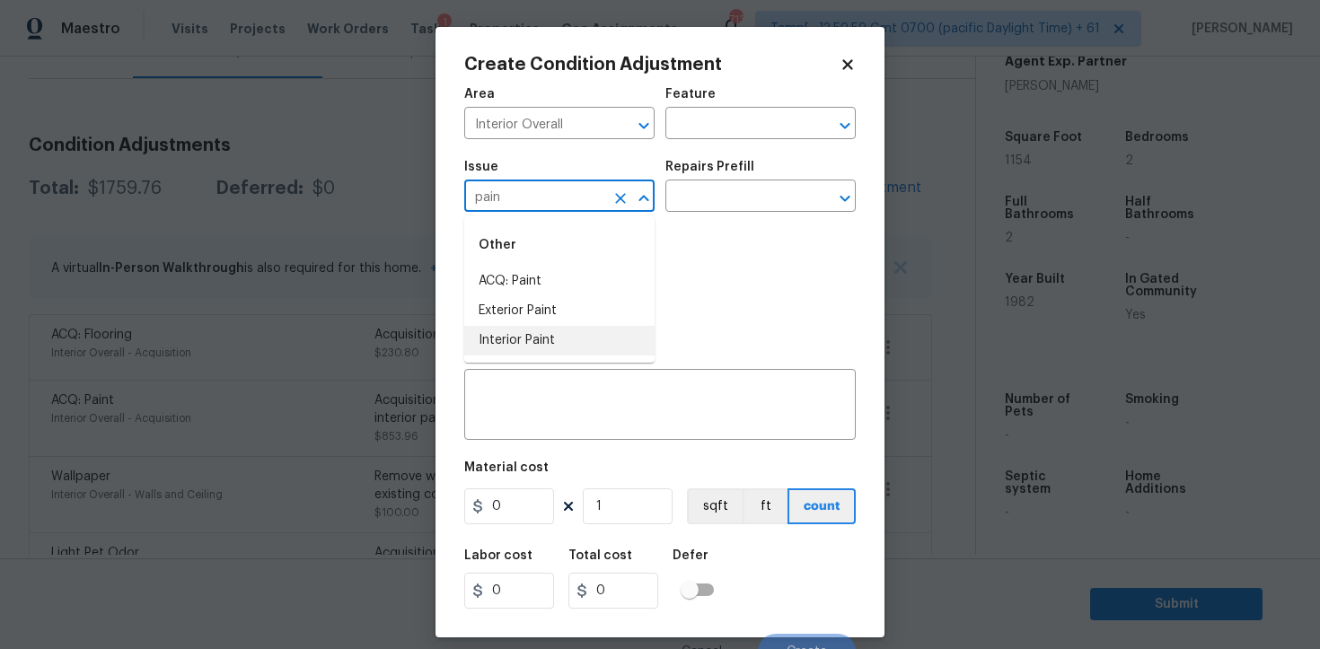
click at [529, 335] on li "Interior Paint" at bounding box center [559, 341] width 190 height 30
type input "Interior Paint"
click at [709, 203] on input "text" at bounding box center [735, 198] width 140 height 28
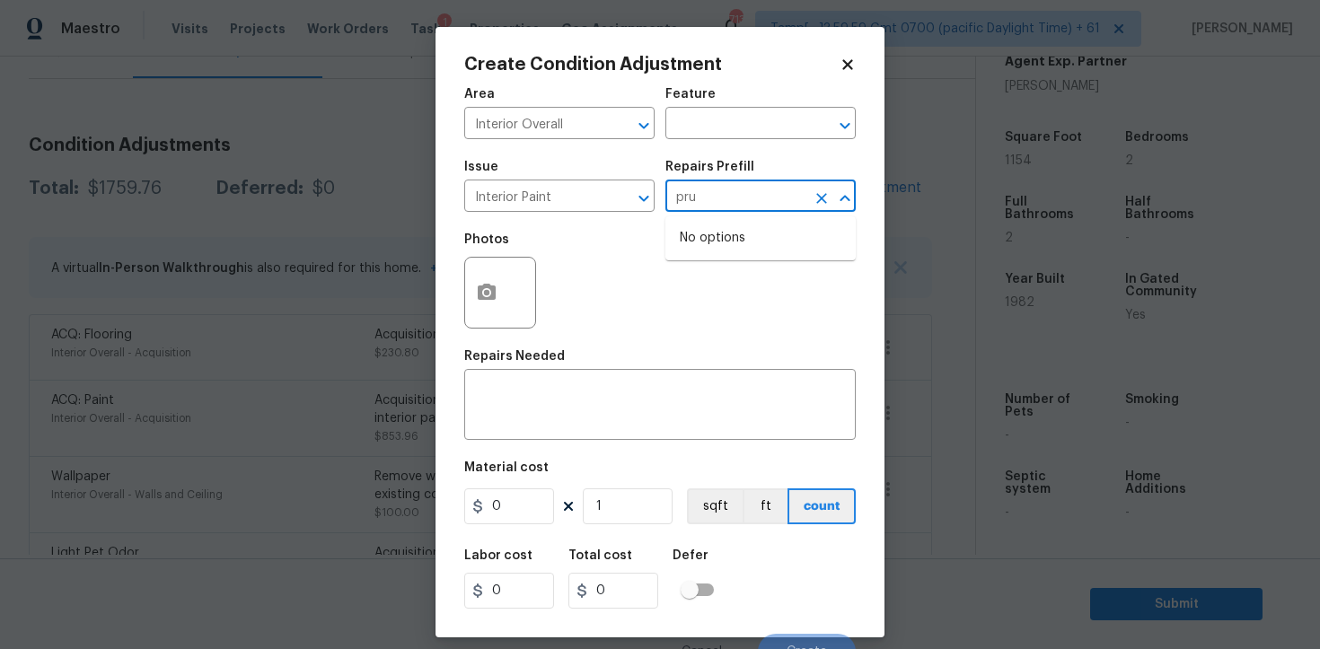
type input "pr"
click at [760, 248] on li "Primer - Labor Only $0.40" at bounding box center [760, 239] width 190 height 30
type input "Overall Paint"
type textarea "Interior primer - PRIMER PROVIDED BY OPENDOOR - All nails, screws, drywall anch…"
type input "0.4"
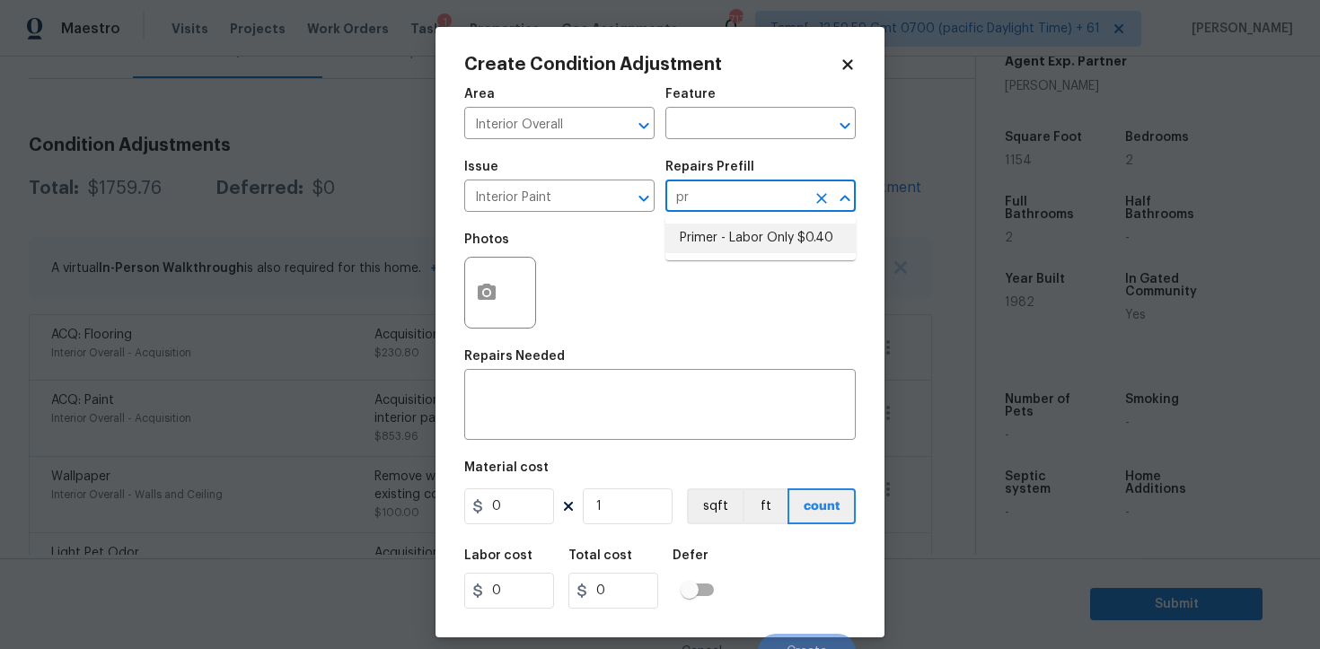
type input "0.4"
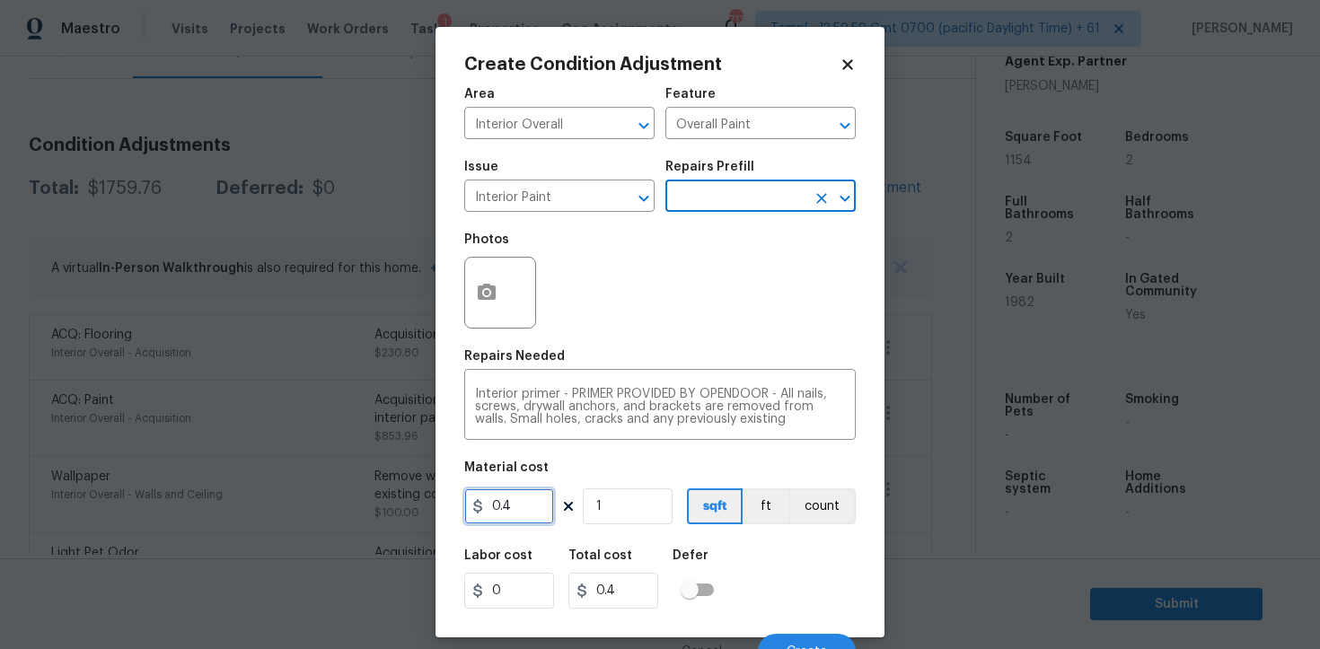
click at [523, 506] on input "0.4" at bounding box center [509, 506] width 90 height 36
type input "400"
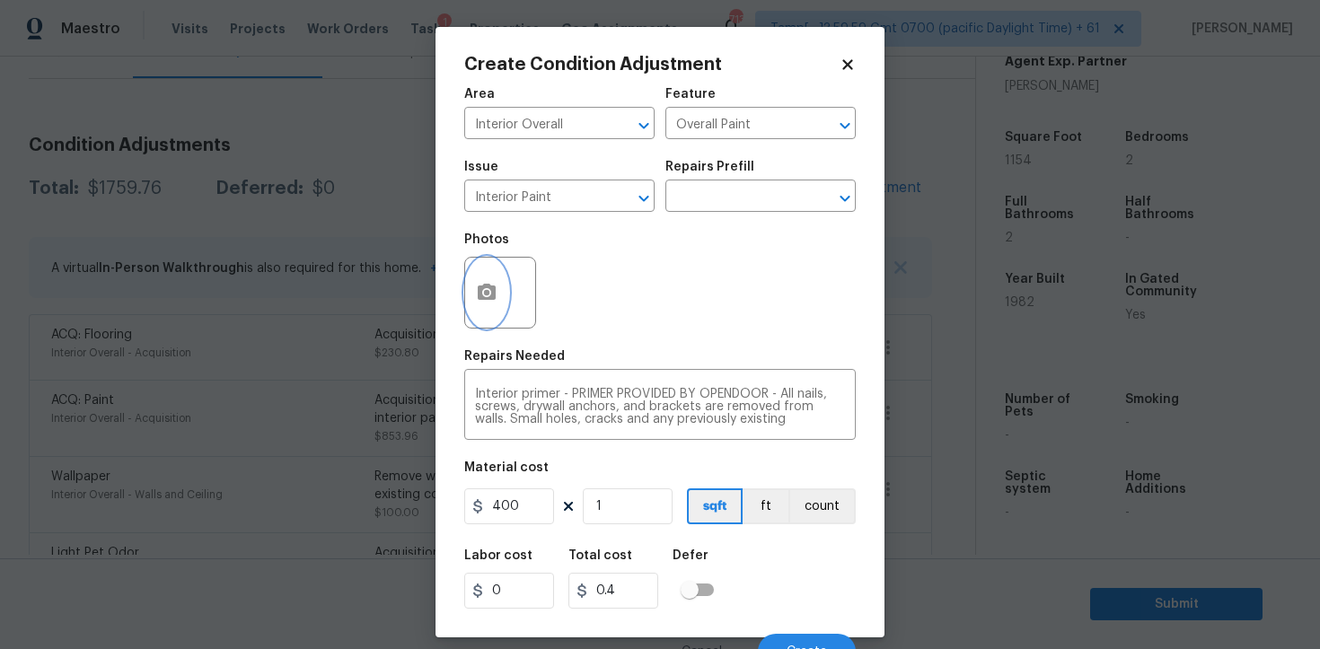
click at [494, 286] on icon "button" at bounding box center [487, 292] width 18 height 16
type input "400"
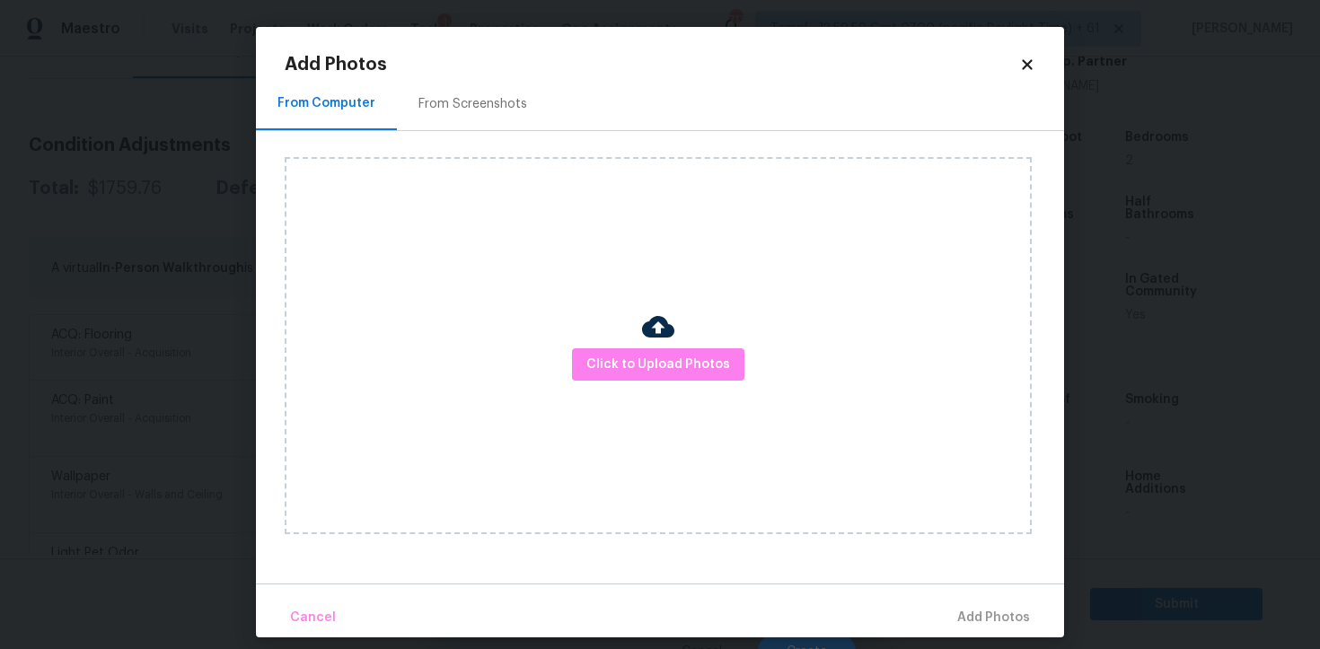
click at [681, 394] on div "Click to Upload Photos" at bounding box center [658, 345] width 747 height 377
click at [677, 365] on span "Click to Upload Photos" at bounding box center [658, 365] width 144 height 22
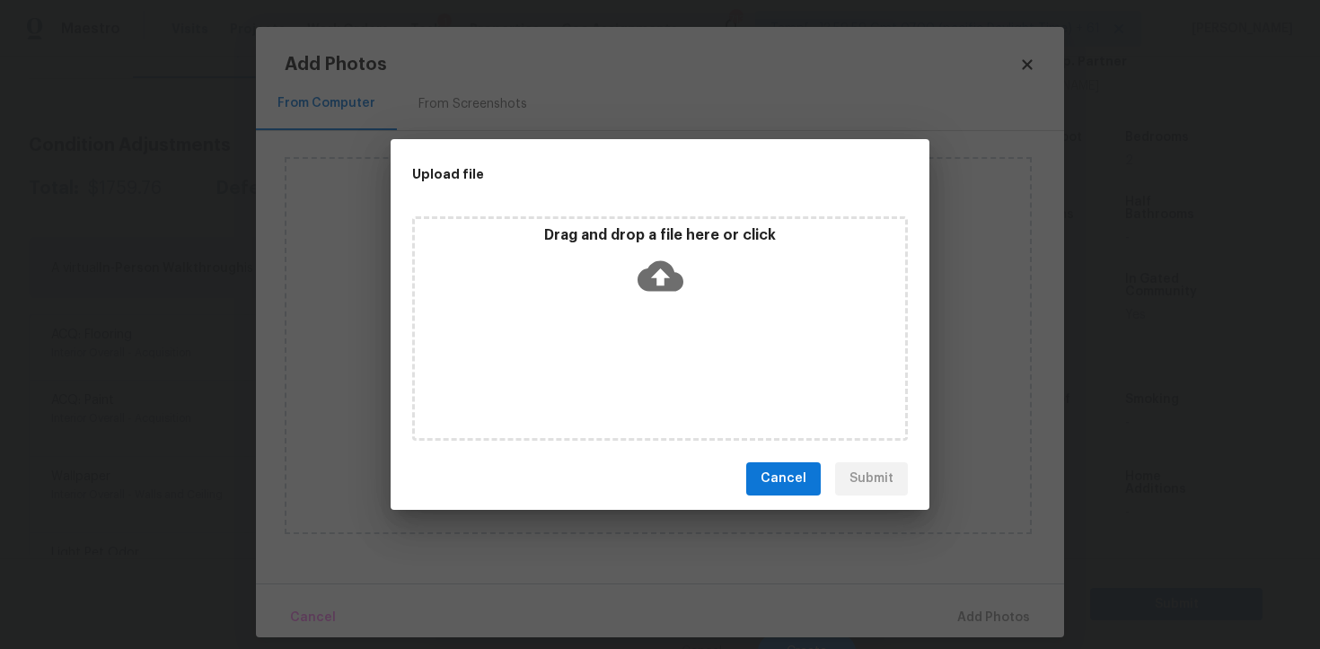
click at [663, 266] on icon at bounding box center [660, 275] width 46 height 31
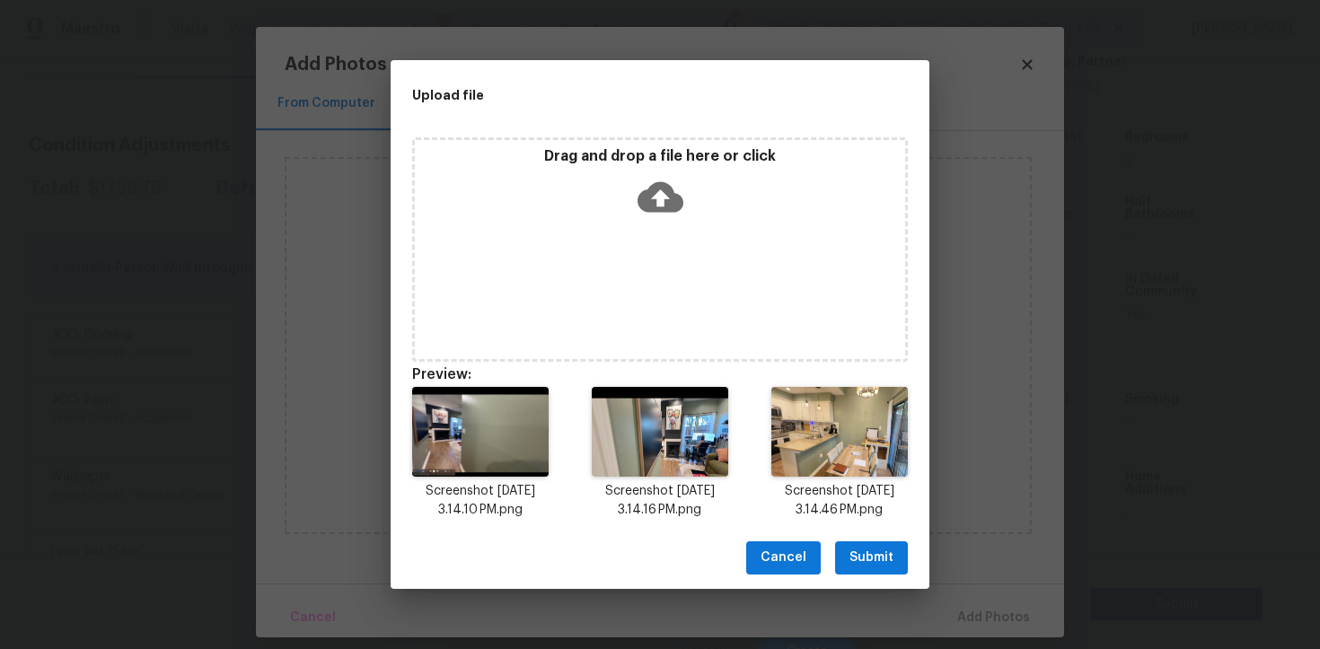
scroll to position [14, 0]
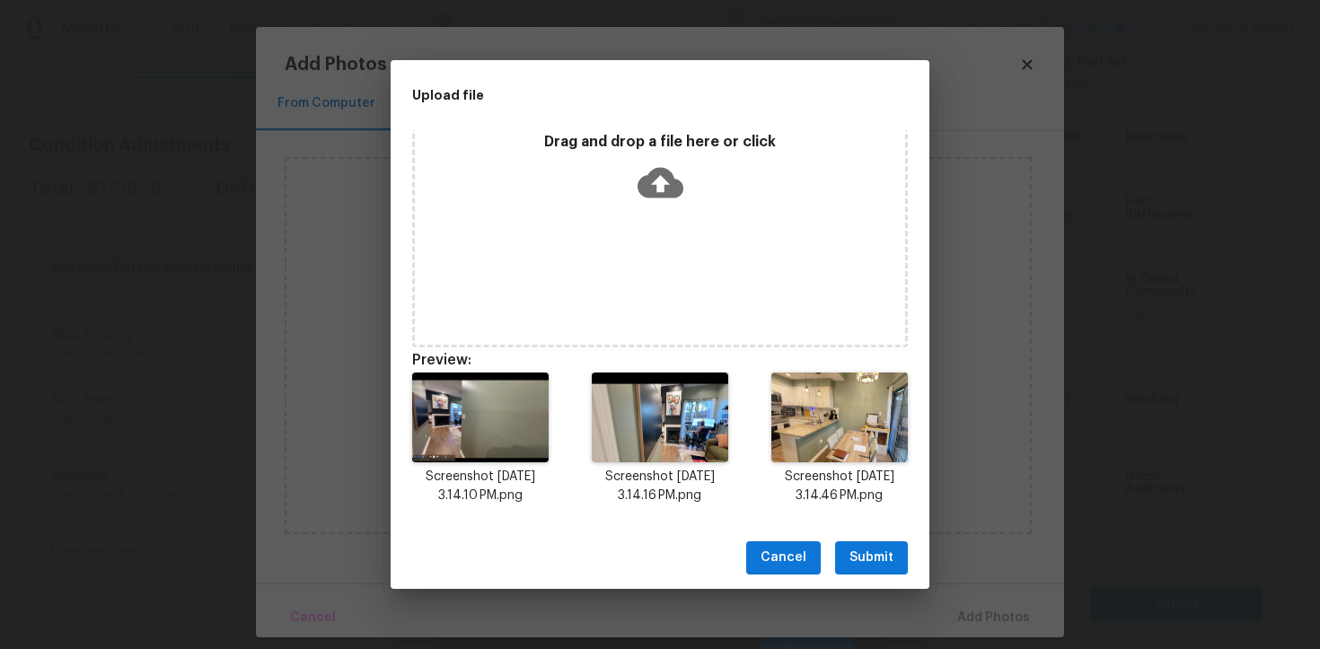
click at [863, 561] on span "Submit" at bounding box center [871, 558] width 44 height 22
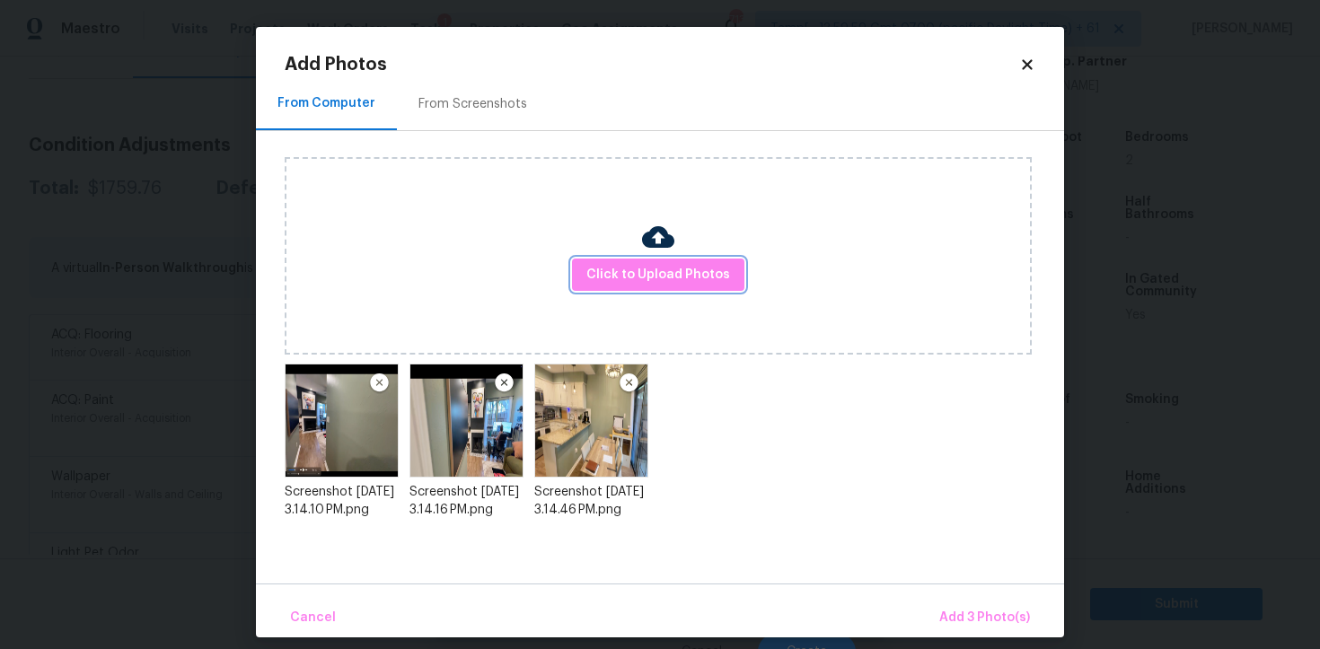
scroll to position [0, 0]
click at [971, 618] on span "Add 3 Photo(s)" at bounding box center [984, 618] width 91 height 22
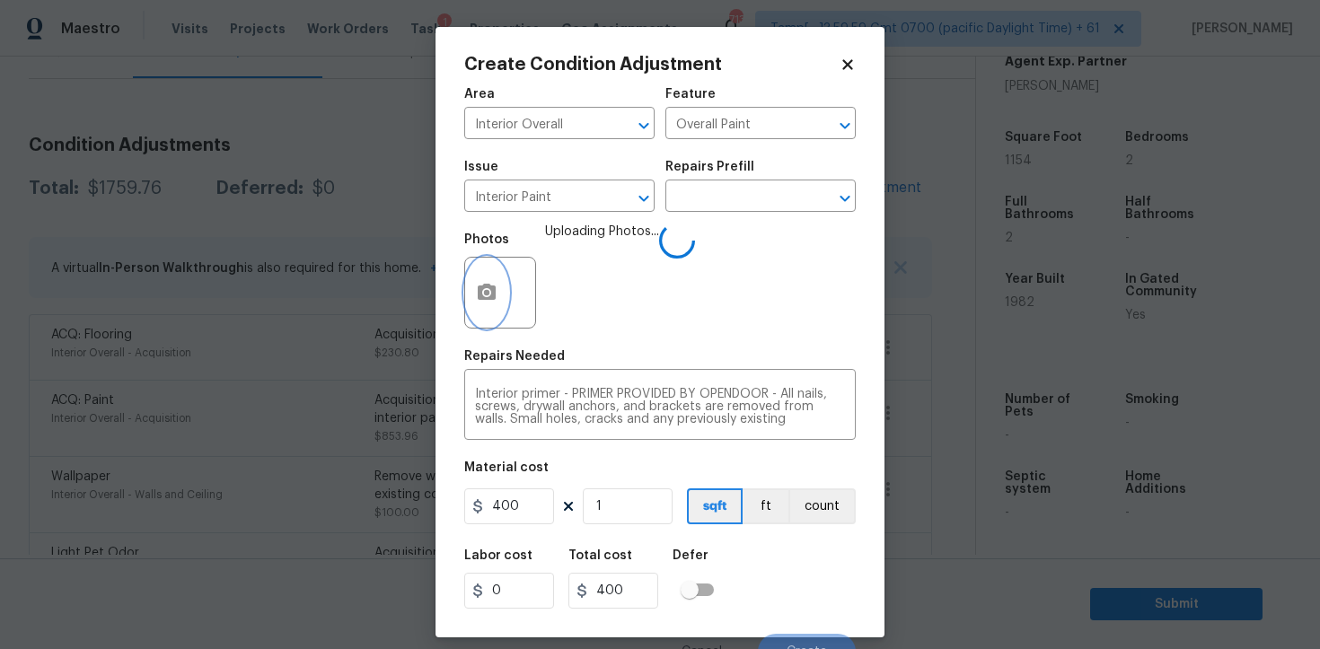
scroll to position [22, 0]
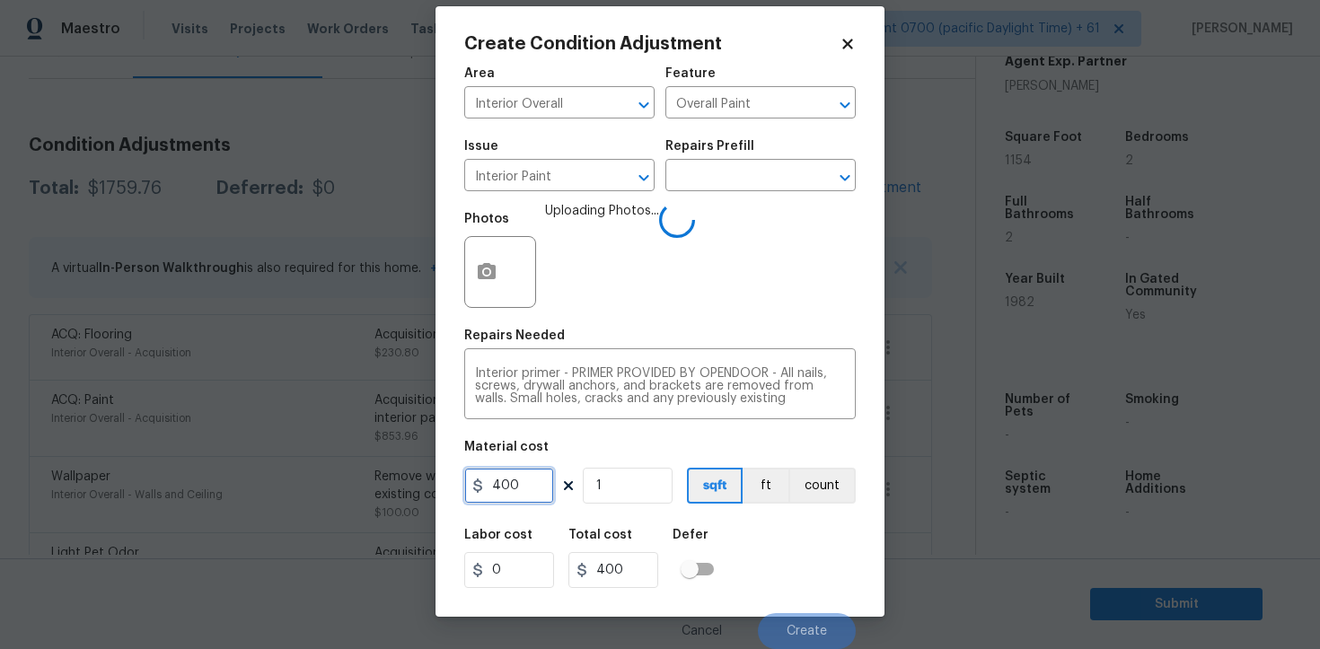
click at [533, 472] on input "400" at bounding box center [509, 486] width 90 height 36
type input "300"
click at [794, 564] on div "Labor cost 0 Total cost 300 Defer" at bounding box center [659, 558] width 391 height 81
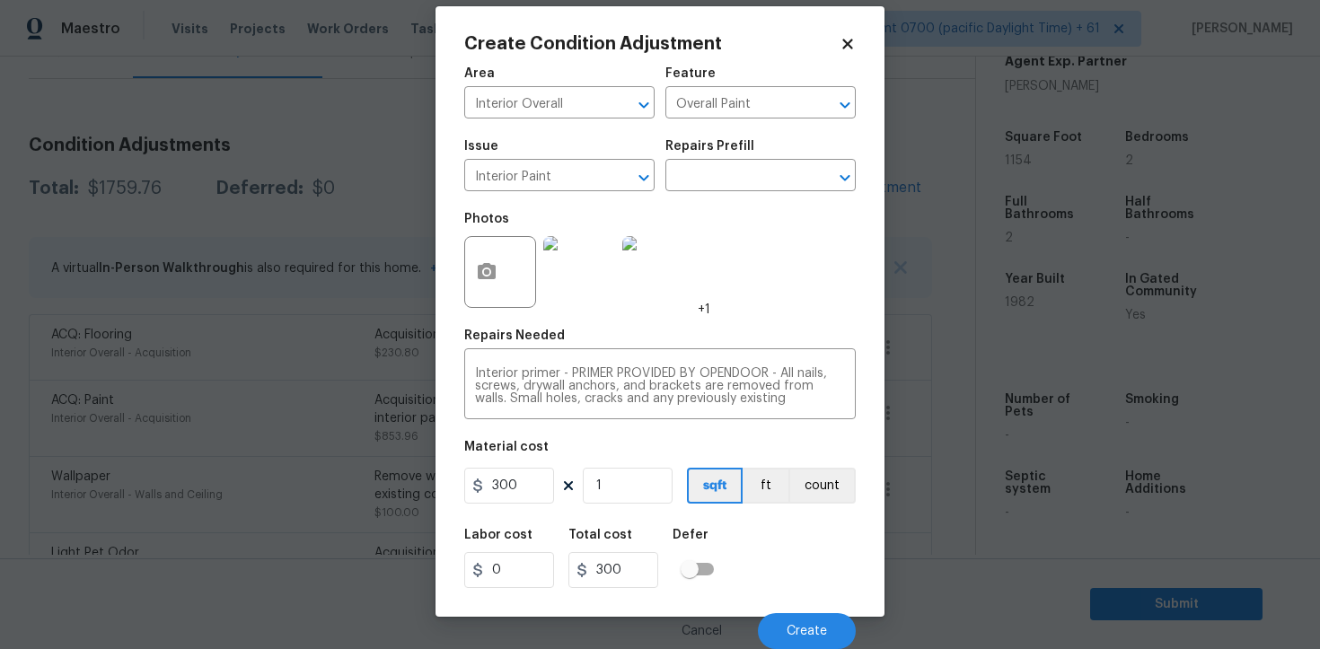
click at [813, 611] on div "Cancel Create" at bounding box center [659, 624] width 391 height 50
click at [814, 621] on button "Create" at bounding box center [807, 631] width 98 height 36
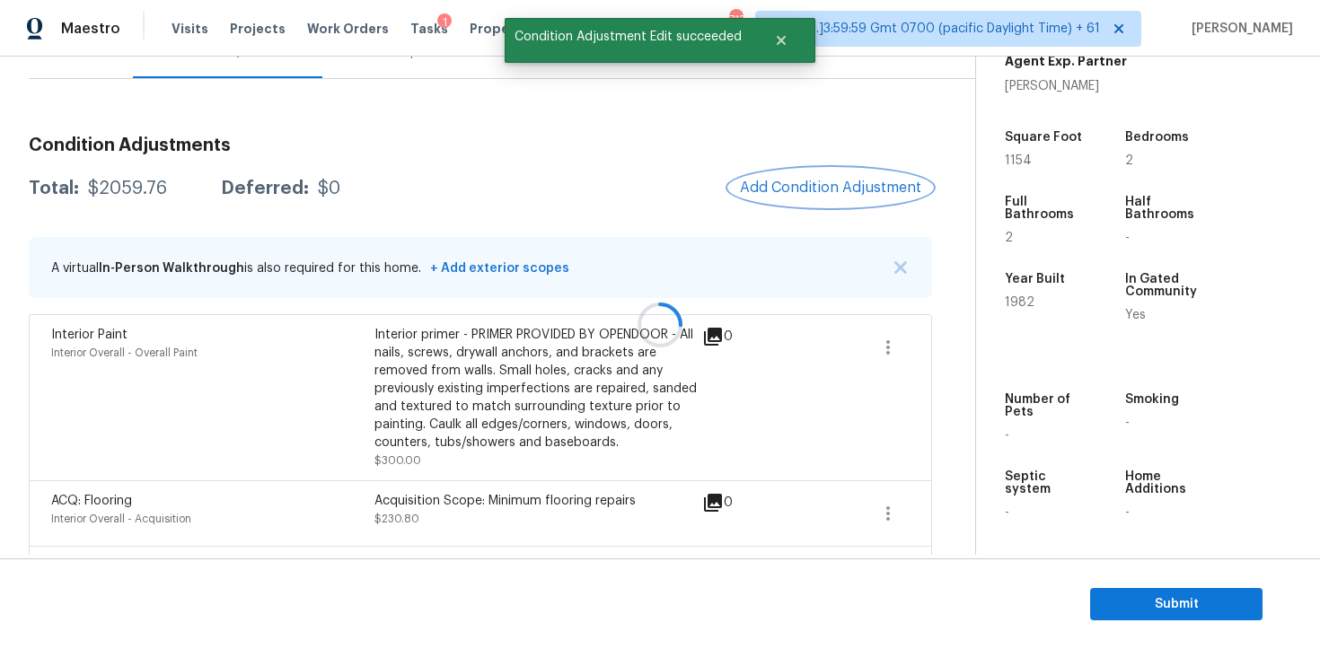
scroll to position [0, 0]
click at [468, 165] on div "Condition Adjustments Total: $2059.76 Deferred: $0 Add Condition Adjustment A v…" at bounding box center [480, 443] width 903 height 643
drag, startPoint x: 91, startPoint y: 187, endPoint x: 233, endPoint y: 186, distance: 141.9
click at [233, 186] on div "Total: $2059.76 Deferred: $0" at bounding box center [185, 189] width 312 height 18
drag, startPoint x: 84, startPoint y: 189, endPoint x: 169, endPoint y: 187, distance: 85.3
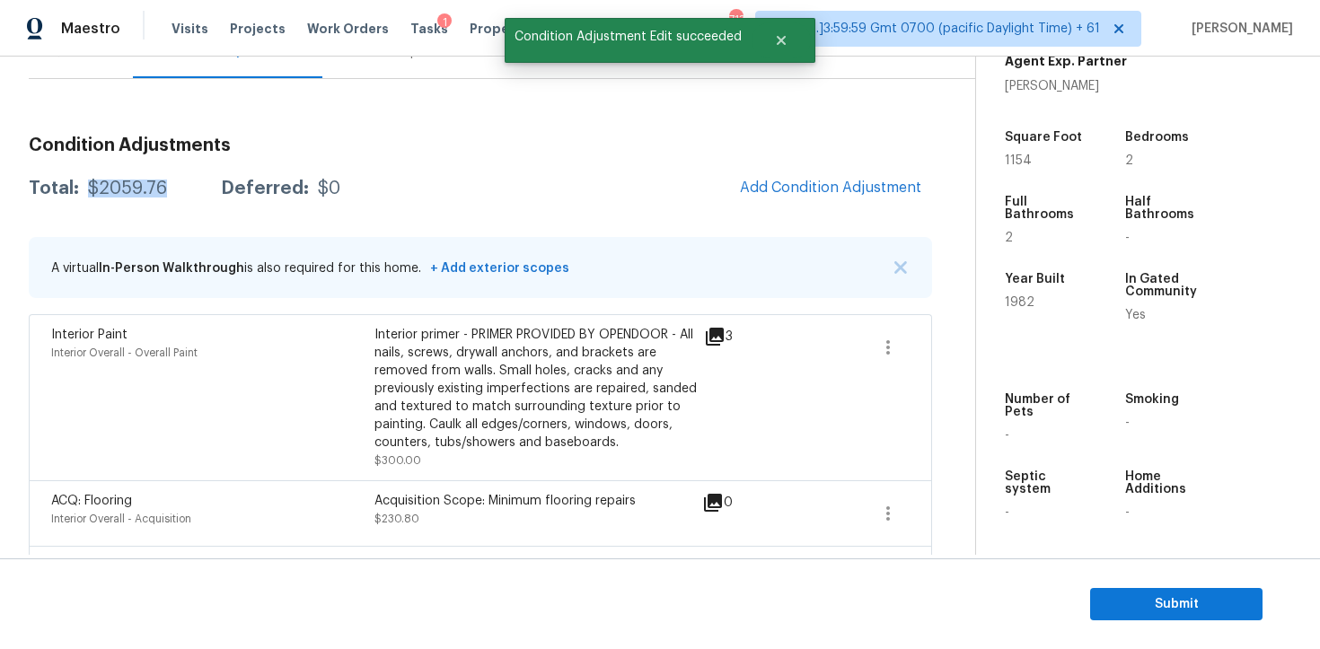
click at [168, 189] on div "Total: $2059.76 Deferred: $0" at bounding box center [185, 189] width 312 height 18
copy div "$2059.76"
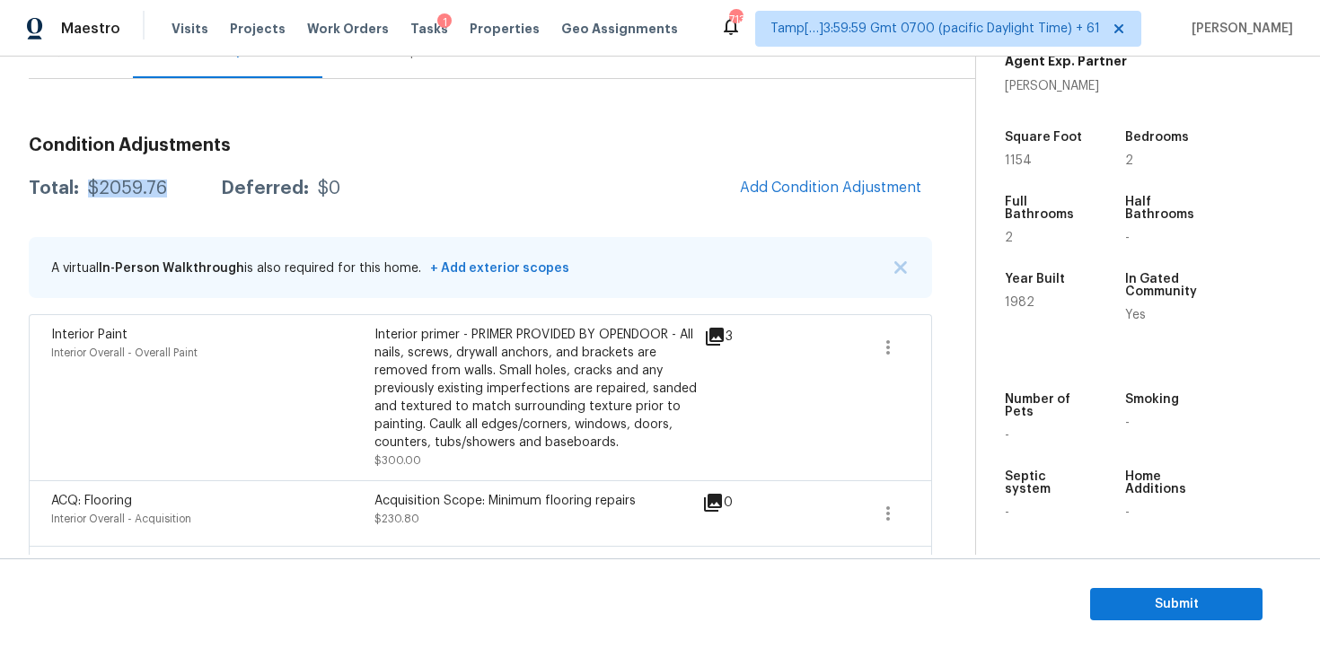
click at [420, 394] on div "Interior primer - PRIMER PROVIDED BY OPENDOOR - All nails, screws, drywall anch…" at bounding box center [535, 389] width 323 height 126
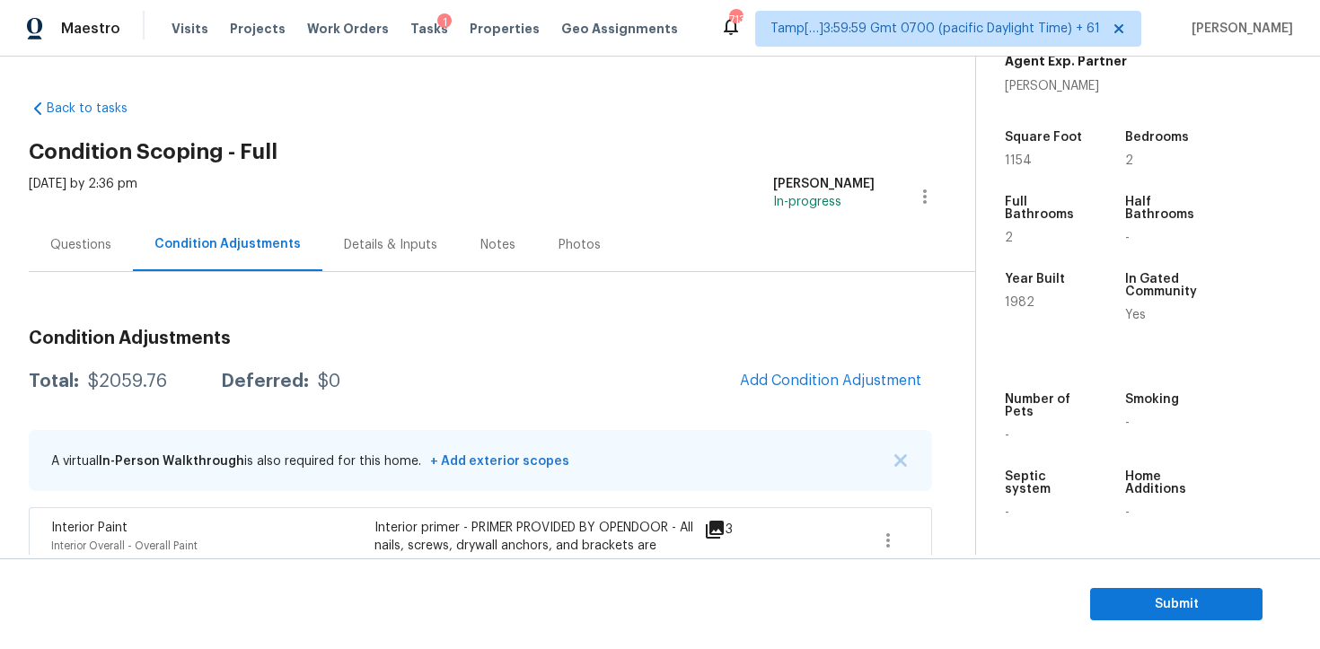
click at [1182, 584] on section "Submit" at bounding box center [660, 604] width 1320 height 92
click at [1182, 592] on button "Submit" at bounding box center [1176, 604] width 172 height 33
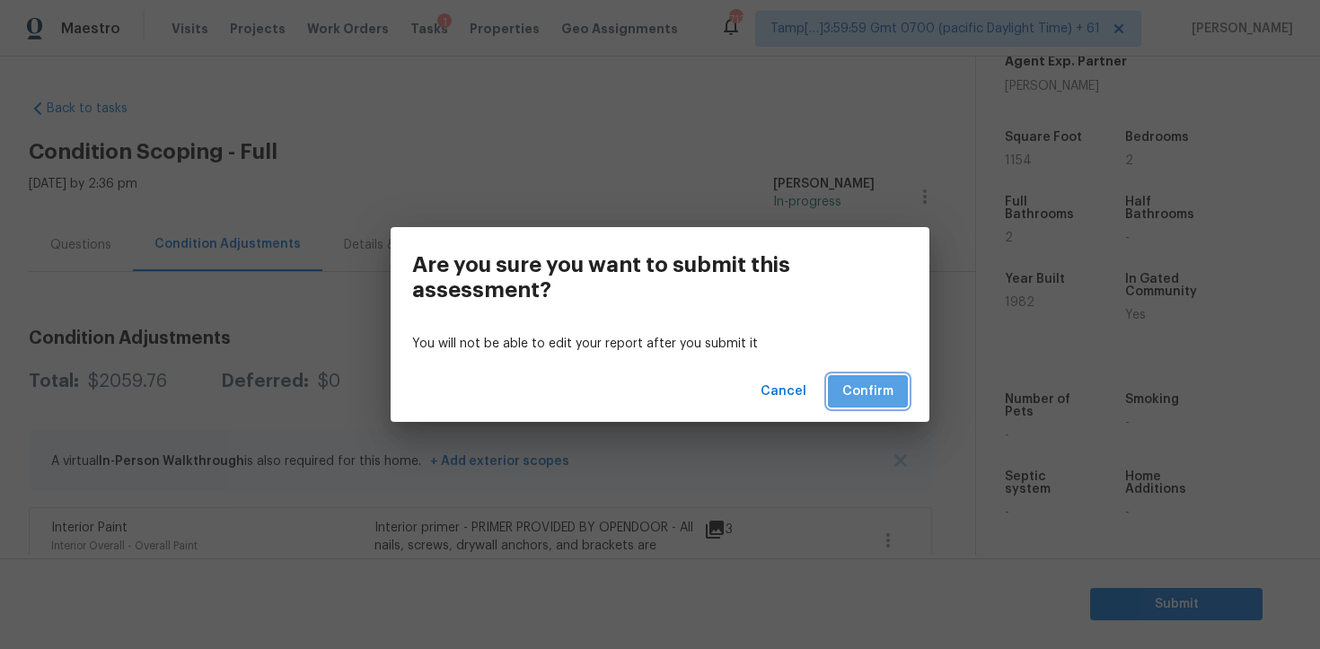
click at [880, 385] on span "Confirm" at bounding box center [867, 392] width 51 height 22
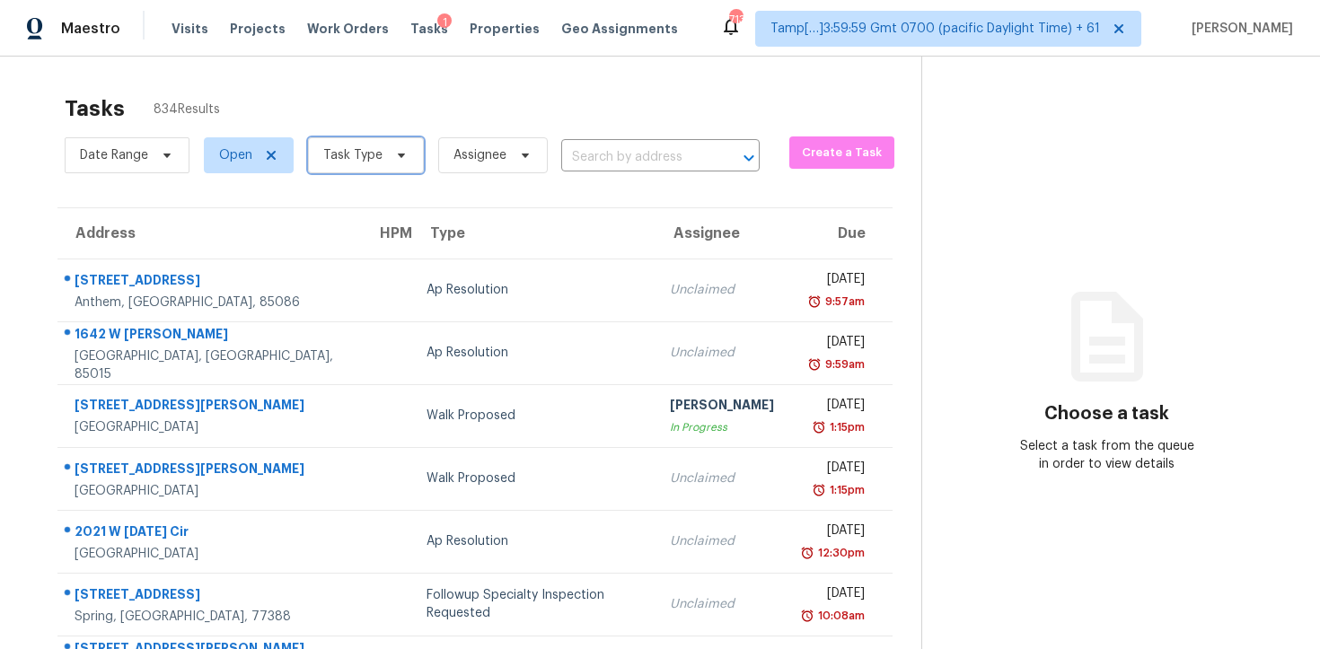
click at [394, 167] on span "Task Type" at bounding box center [366, 155] width 116 height 36
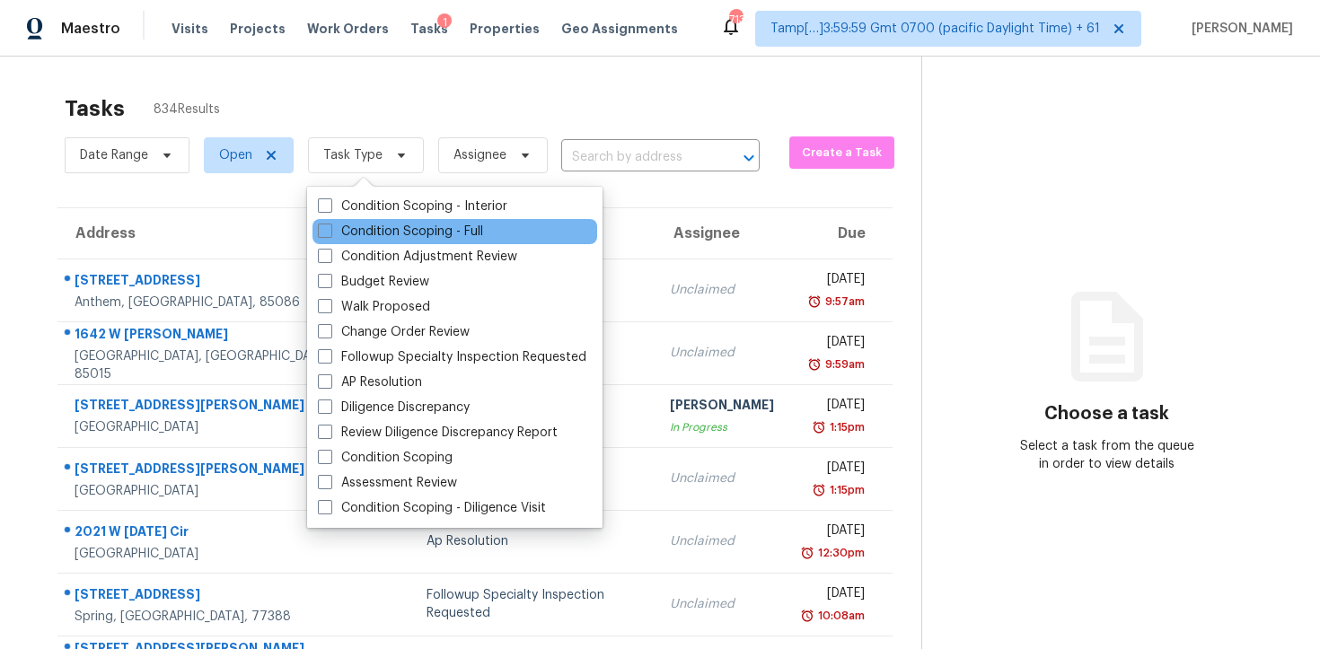
click at [429, 242] on div "Condition Scoping - Full" at bounding box center [454, 231] width 285 height 25
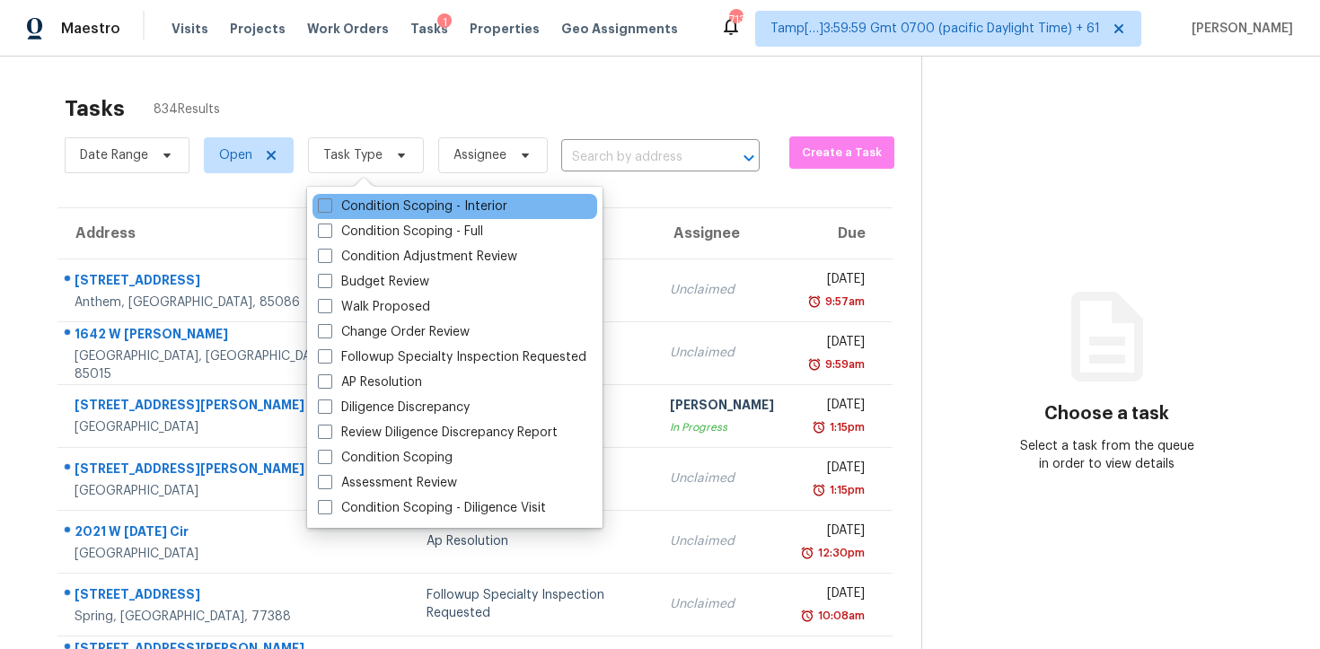
click at [424, 215] on div "Condition Scoping - Interior" at bounding box center [454, 206] width 285 height 25
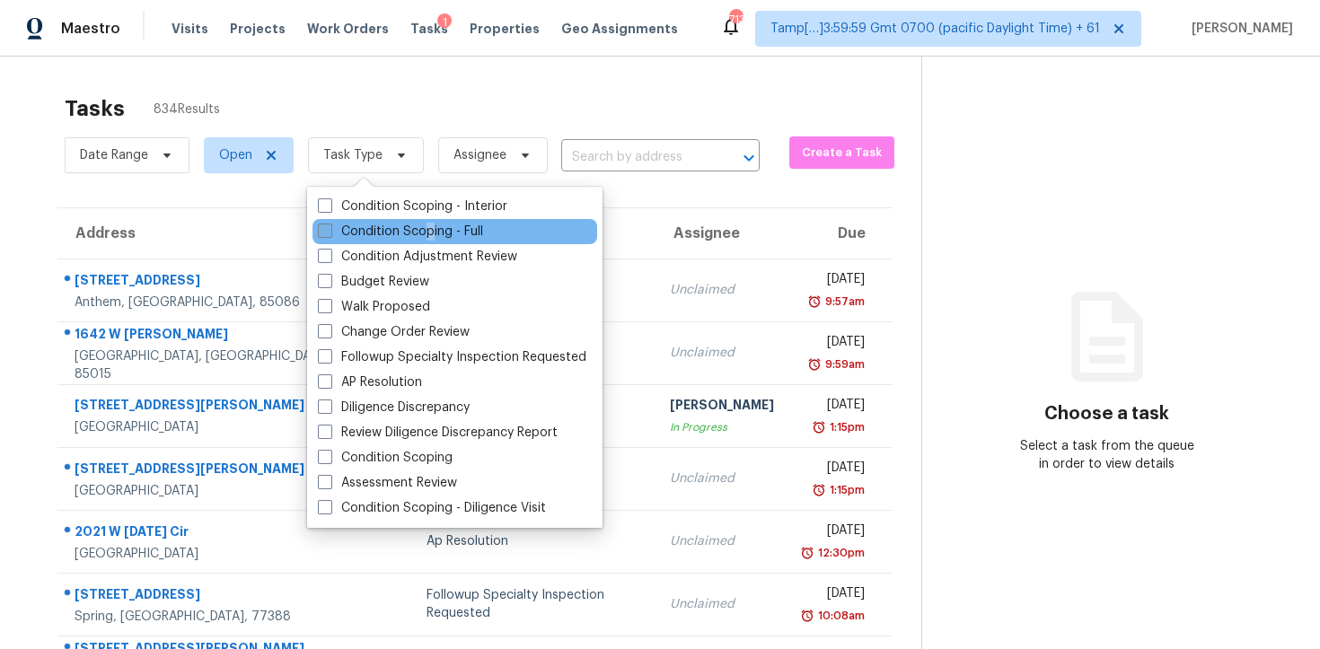
click at [429, 229] on label "Condition Scoping - Full" at bounding box center [400, 232] width 165 height 18
click at [429, 228] on label "Condition Scoping - Full" at bounding box center [400, 232] width 165 height 18
click at [330, 228] on input "Condition Scoping - Full" at bounding box center [324, 229] width 12 height 12
checkbox input "true"
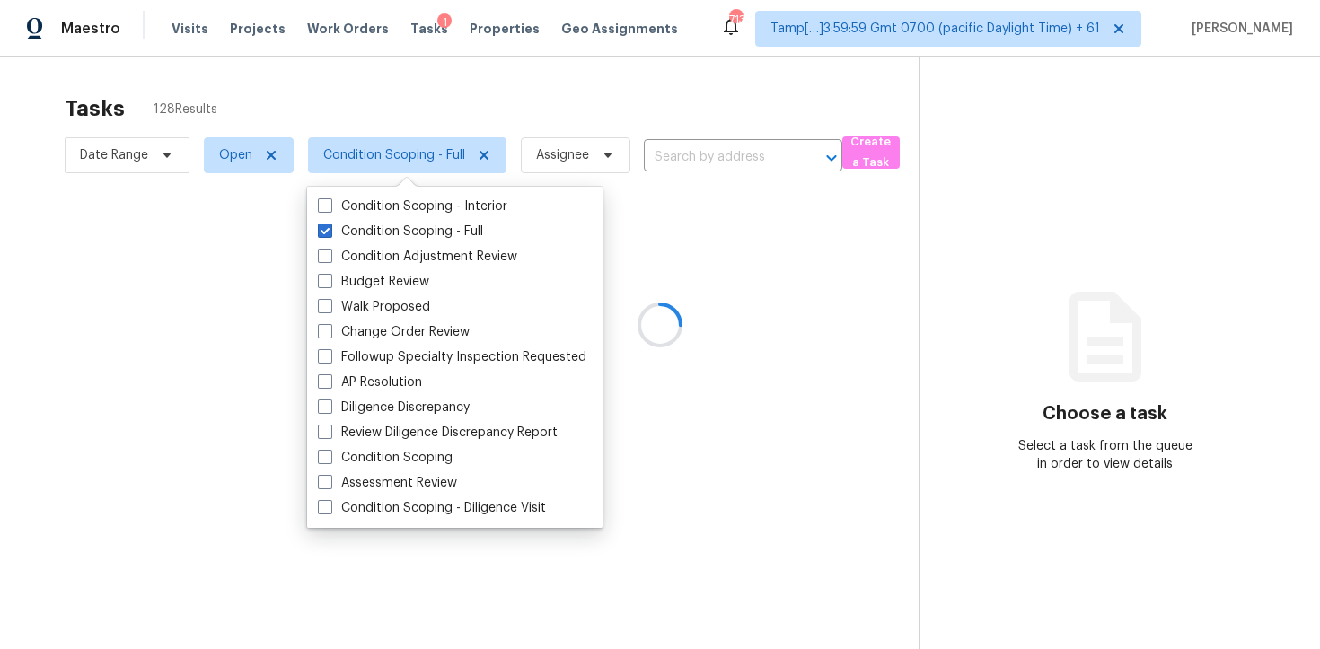
click at [424, 62] on div at bounding box center [660, 324] width 1320 height 649
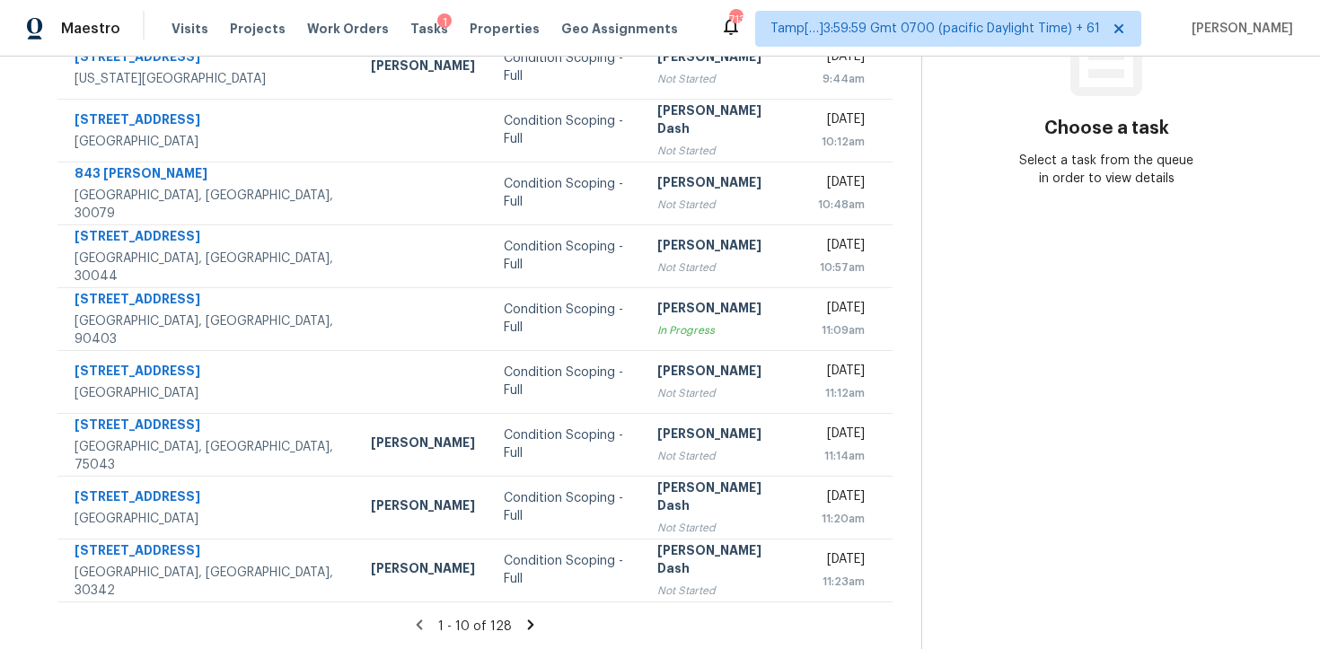
click at [524, 630] on icon at bounding box center [531, 625] width 16 height 16
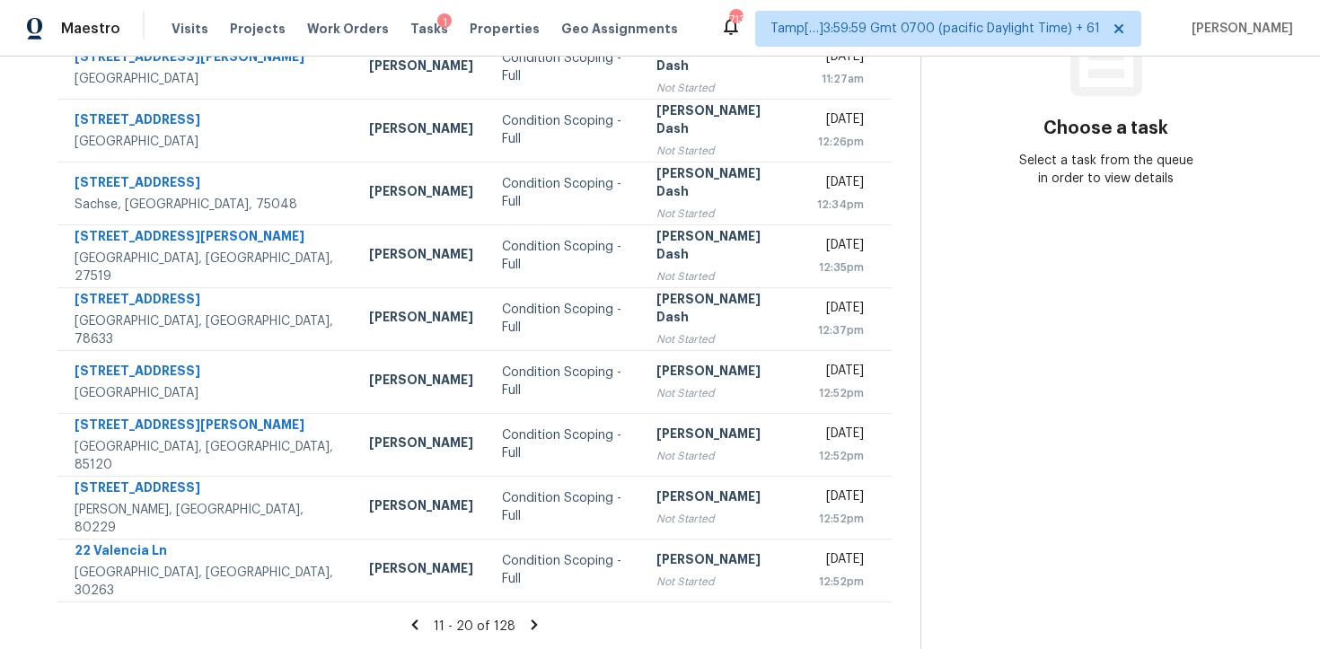
click at [526, 623] on icon at bounding box center [534, 625] width 16 height 16
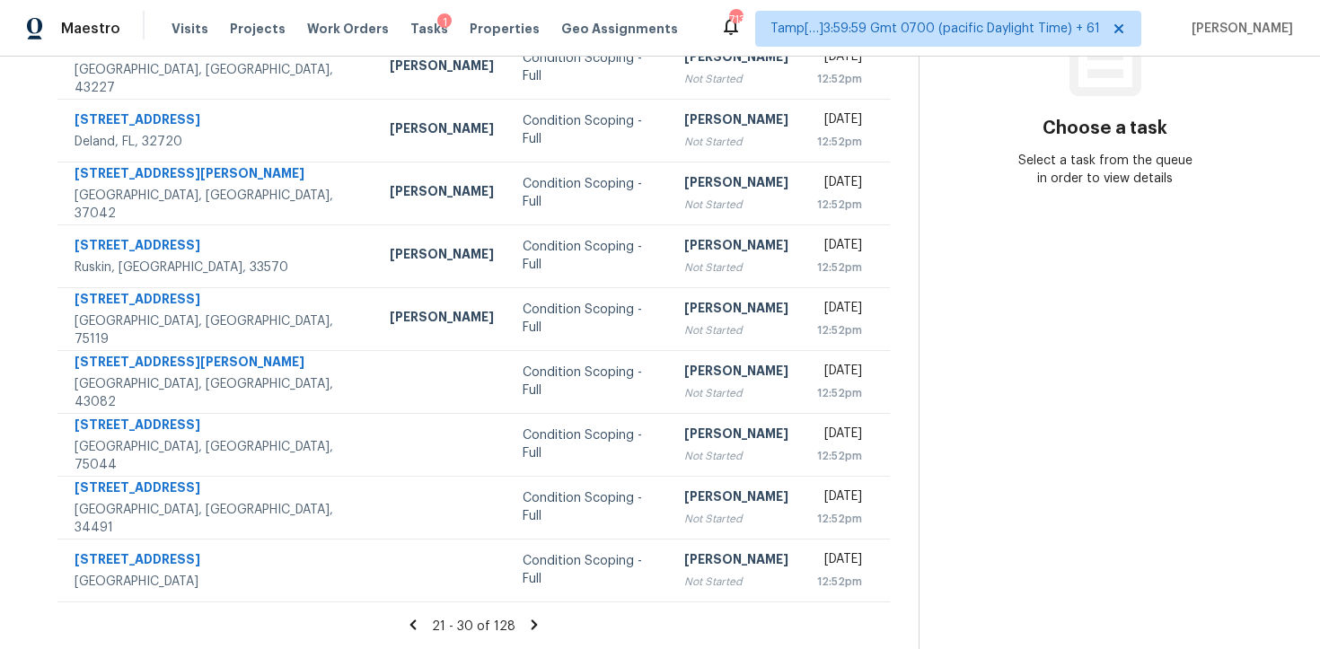
click at [526, 624] on icon at bounding box center [534, 625] width 16 height 16
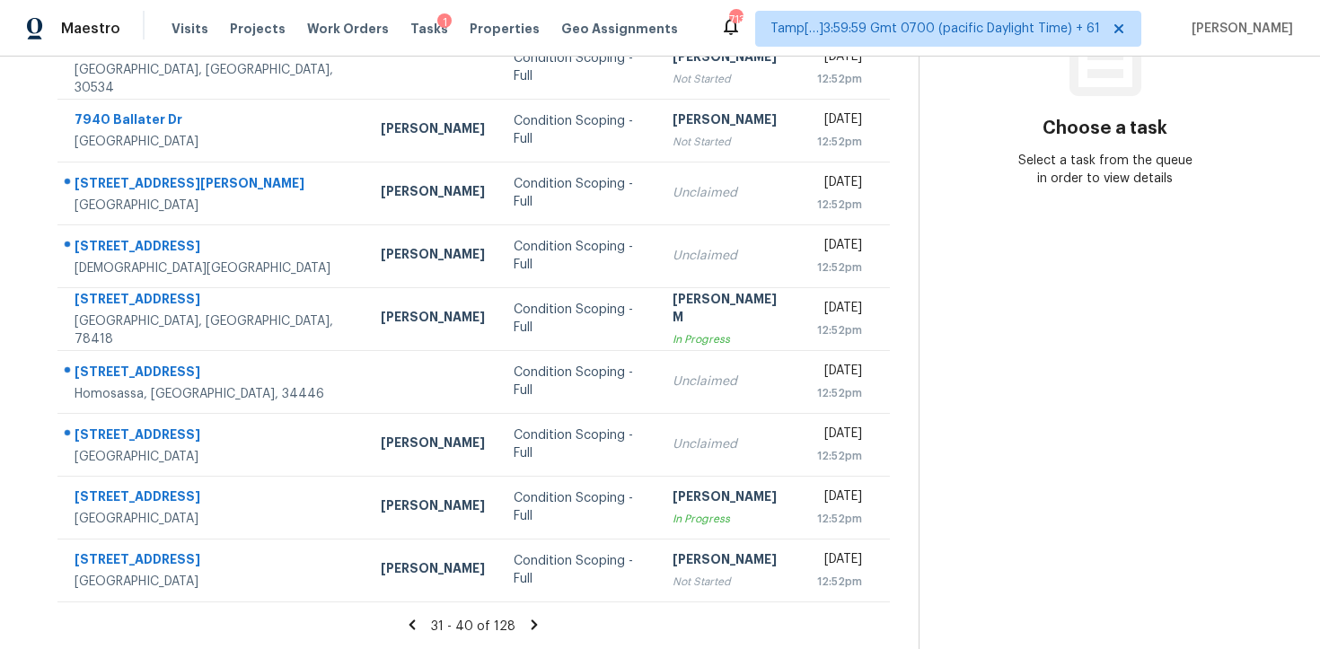
click at [526, 625] on icon at bounding box center [534, 625] width 16 height 16
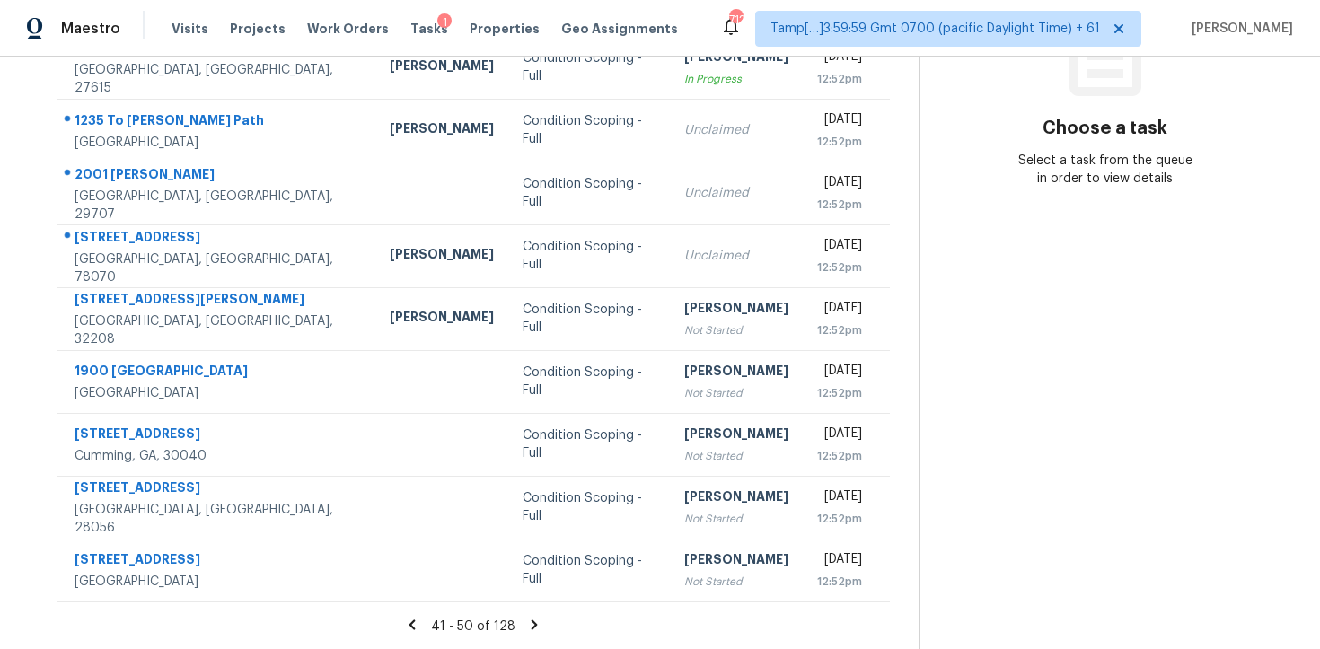
click at [526, 626] on icon at bounding box center [534, 625] width 16 height 16
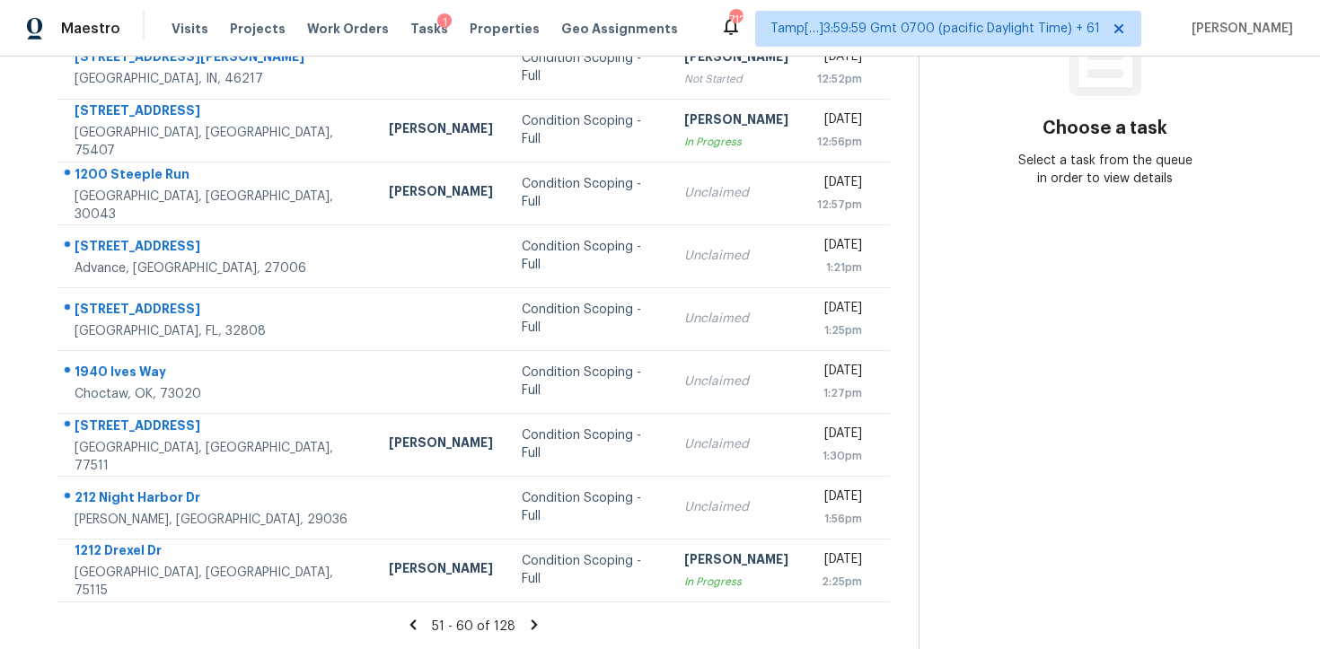
click at [526, 628] on icon at bounding box center [534, 625] width 16 height 16
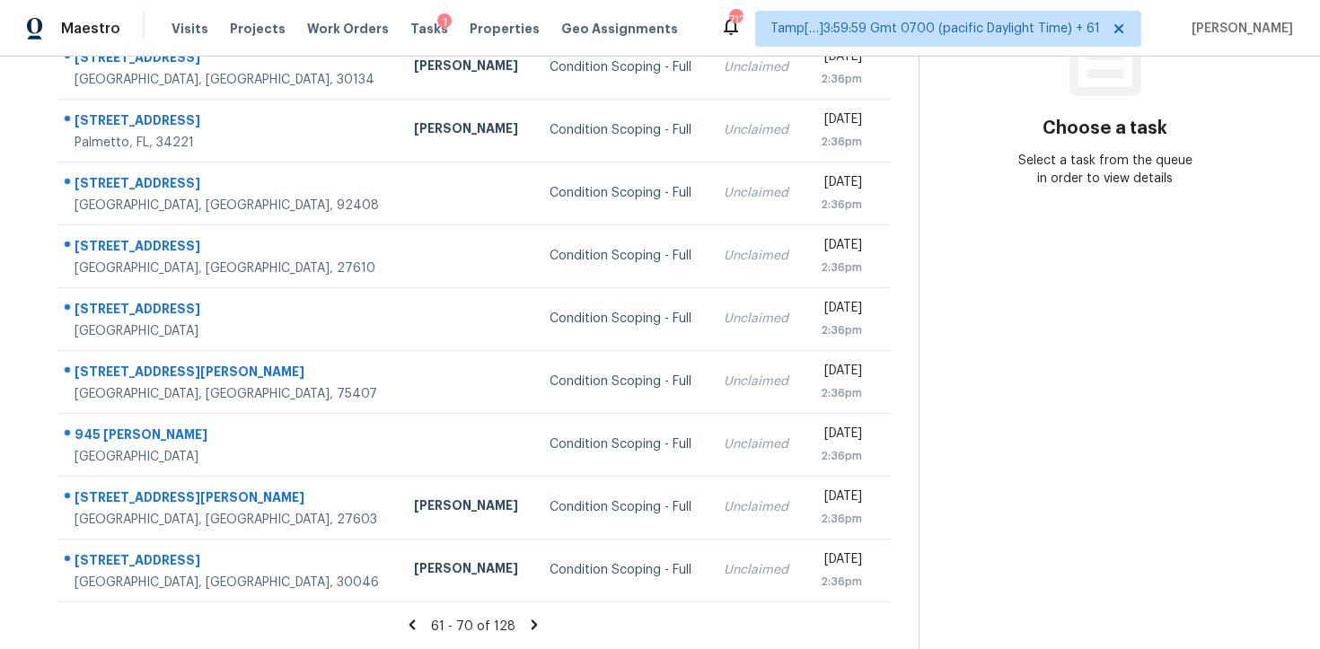
click at [526, 628] on icon at bounding box center [534, 625] width 16 height 16
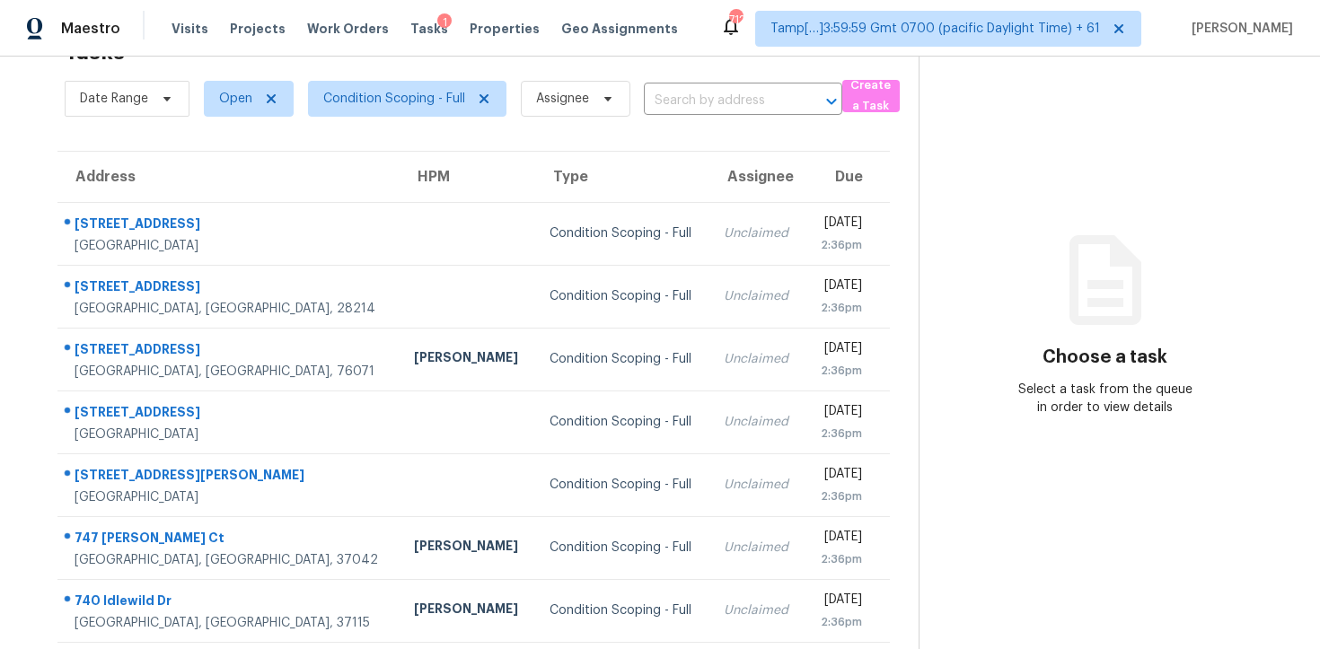
scroll to position [286, 0]
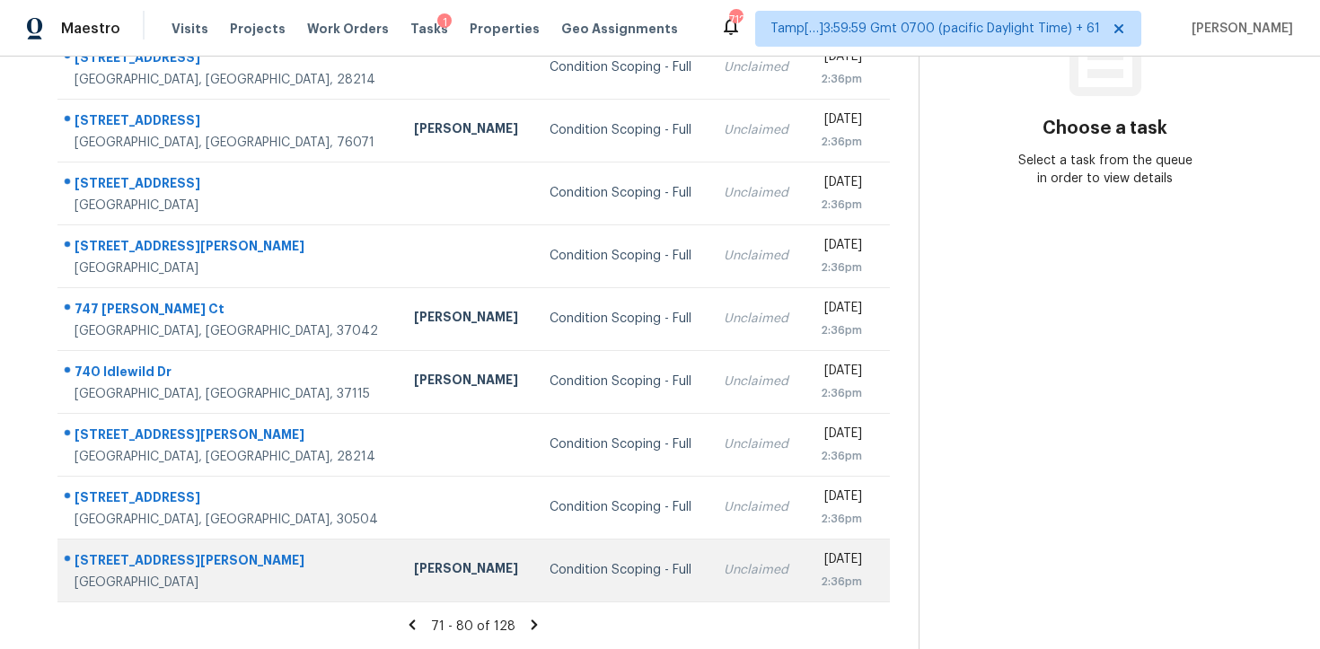
click at [535, 593] on td "Condition Scoping - Full" at bounding box center [622, 570] width 174 height 63
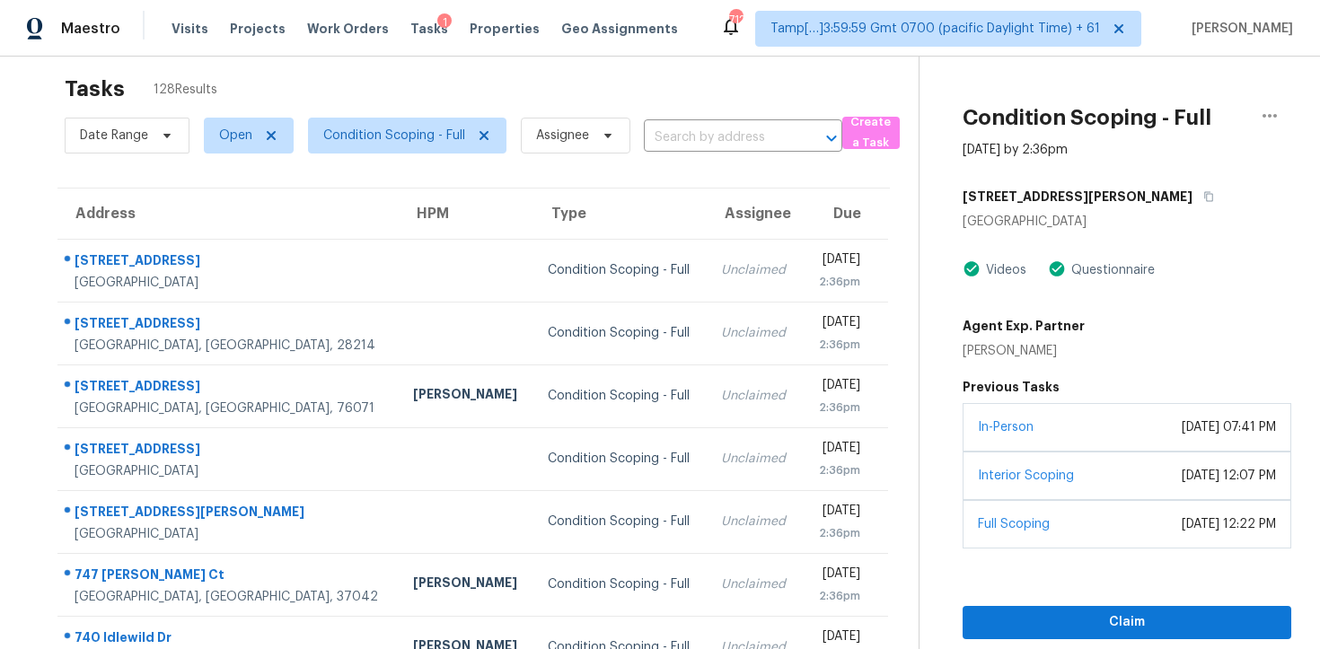
scroll to position [0, 0]
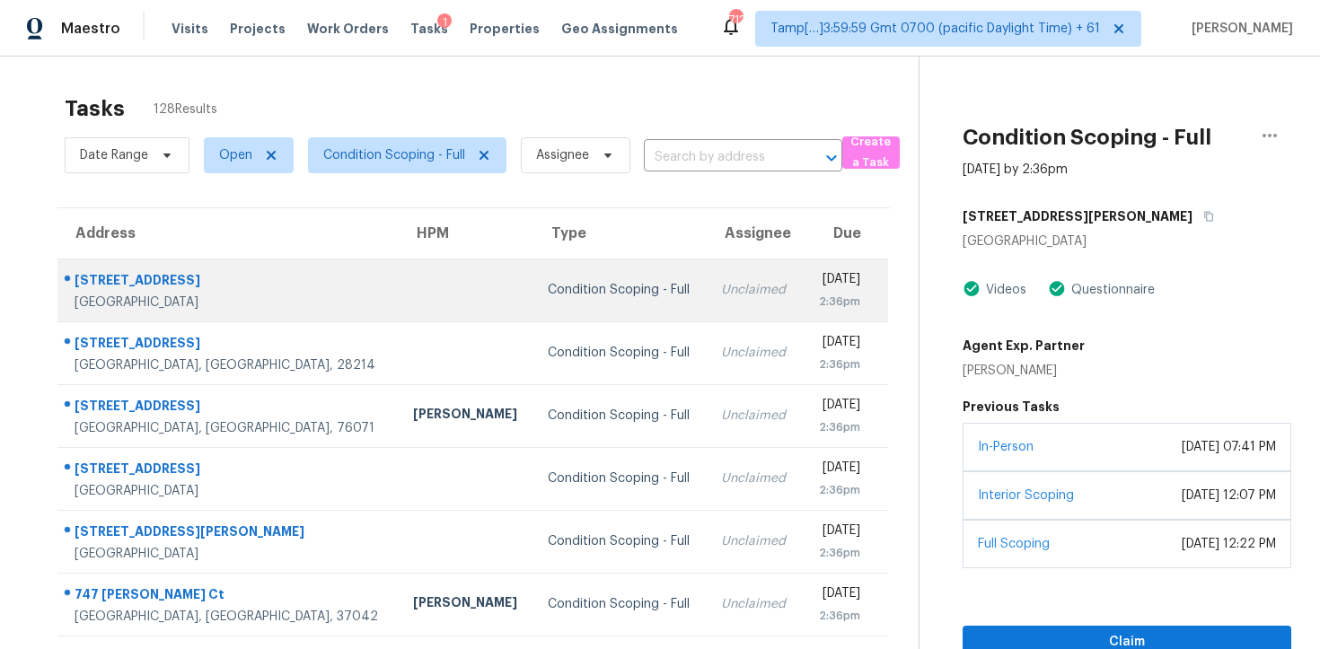
click at [721, 288] on div "Unclaimed" at bounding box center [754, 290] width 66 height 18
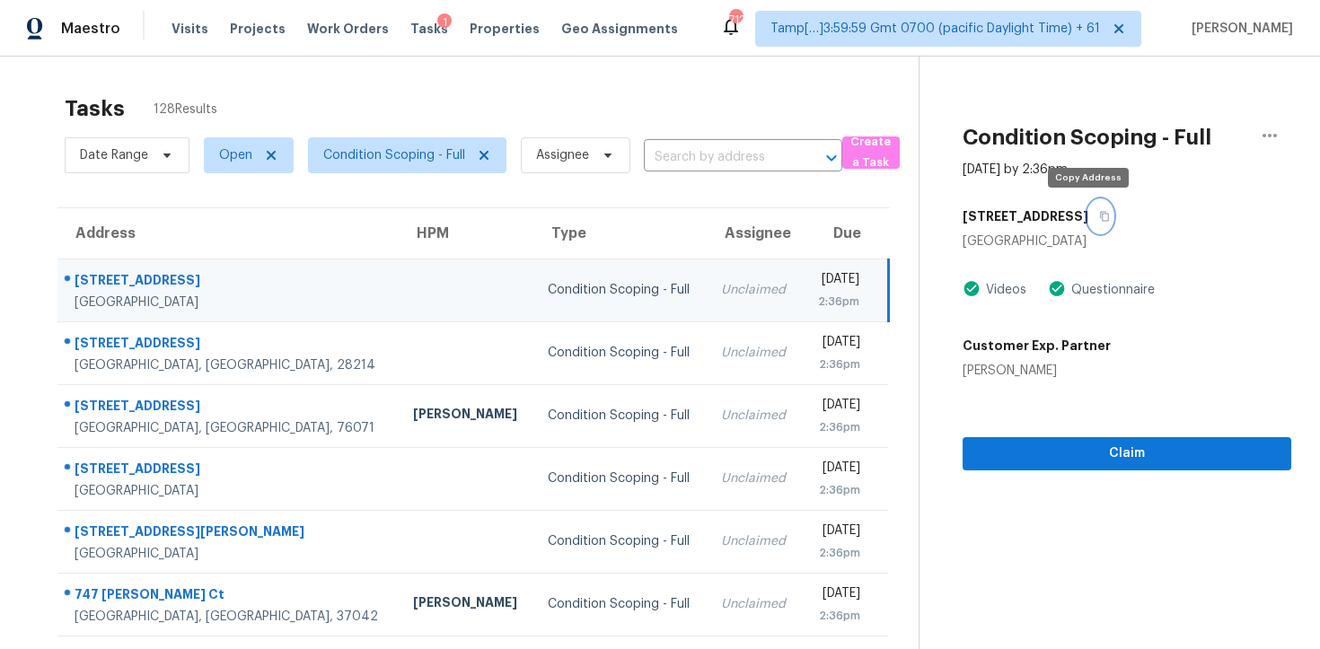
click at [1088, 204] on button "button" at bounding box center [1100, 216] width 24 height 32
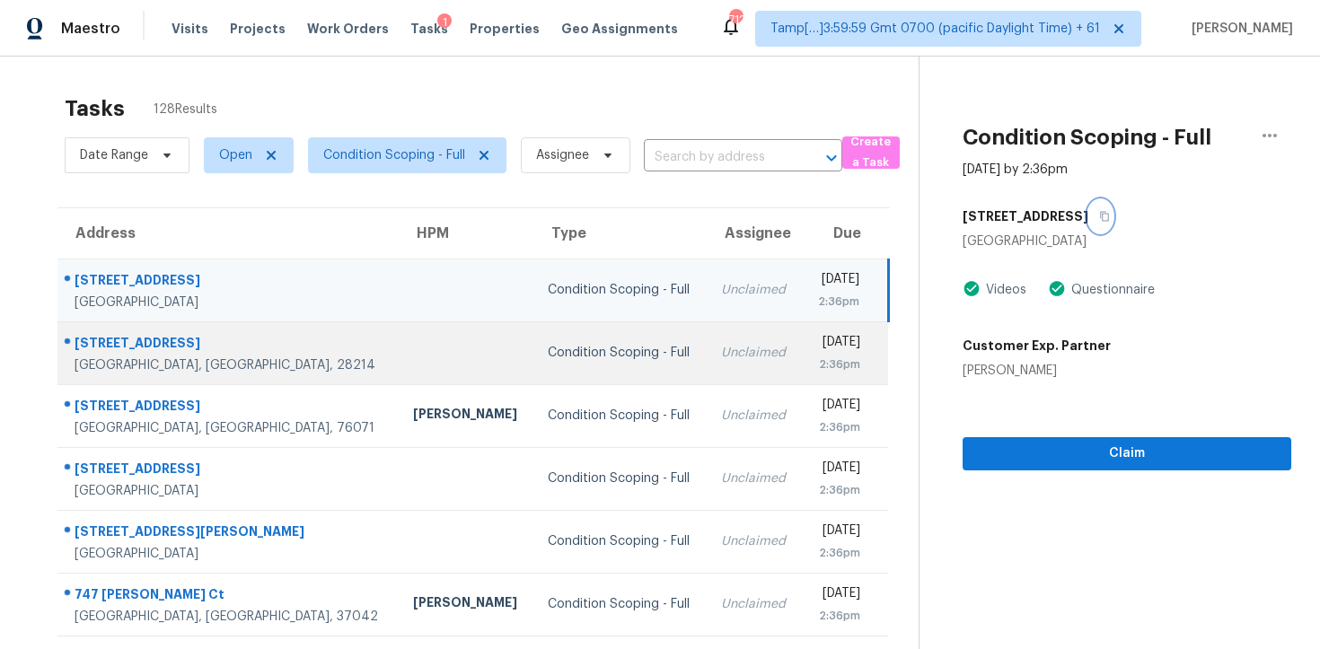
scroll to position [286, 0]
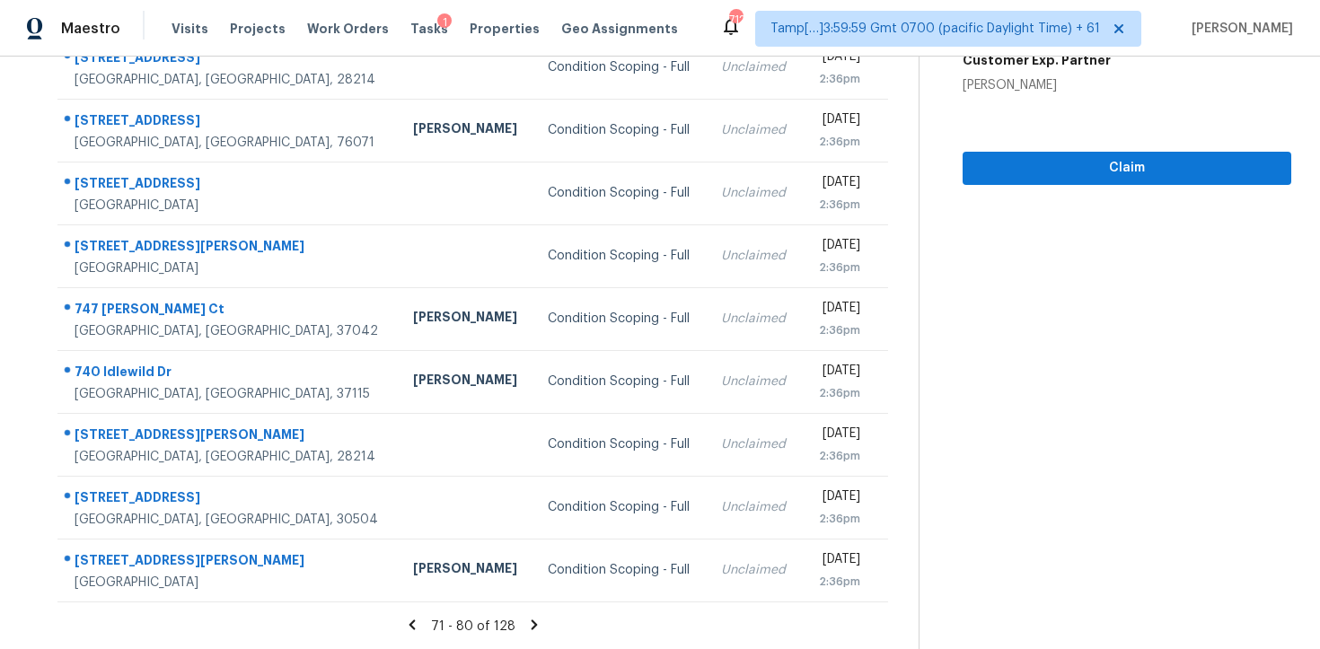
click at [532, 621] on icon at bounding box center [535, 625] width 6 height 10
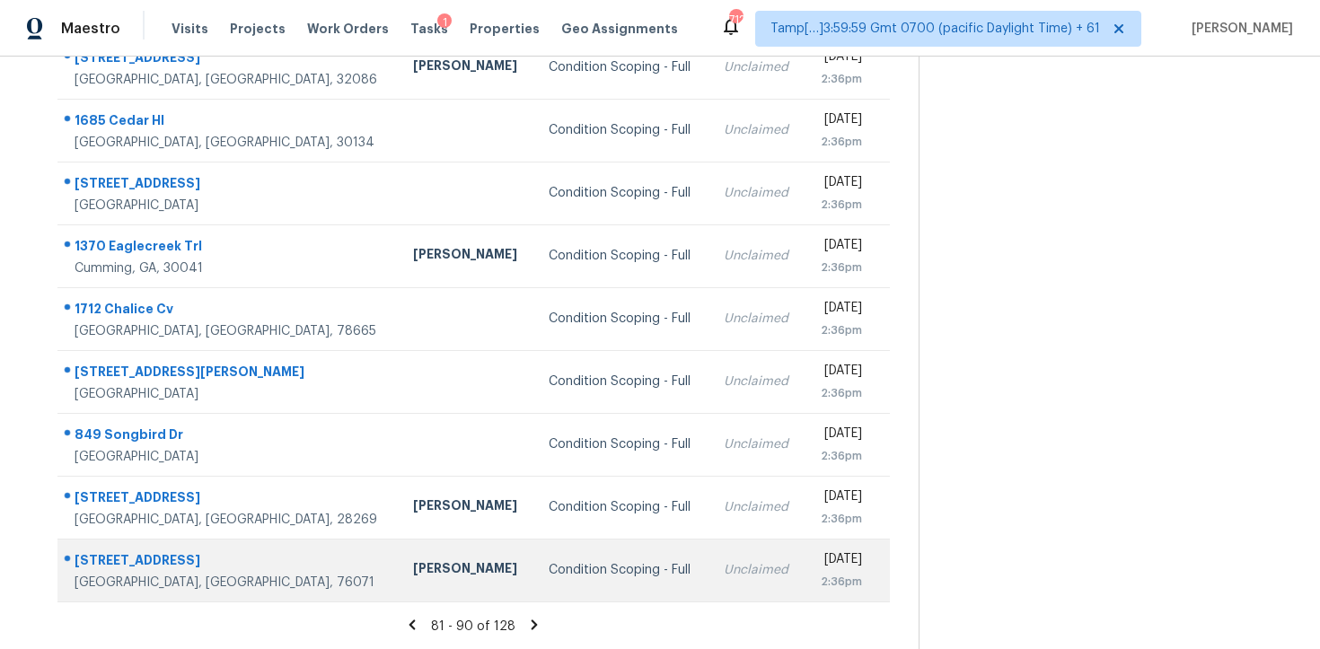
click at [534, 578] on td "Condition Scoping - Full" at bounding box center [621, 570] width 174 height 63
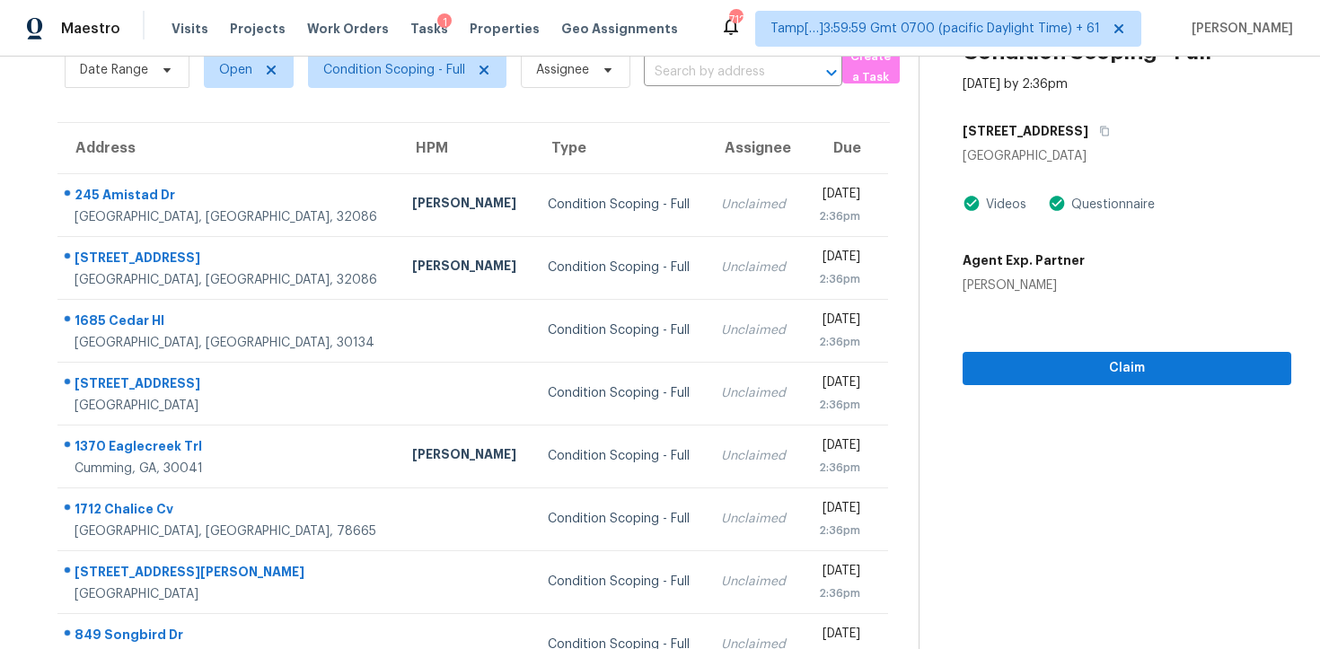
scroll to position [80, 0]
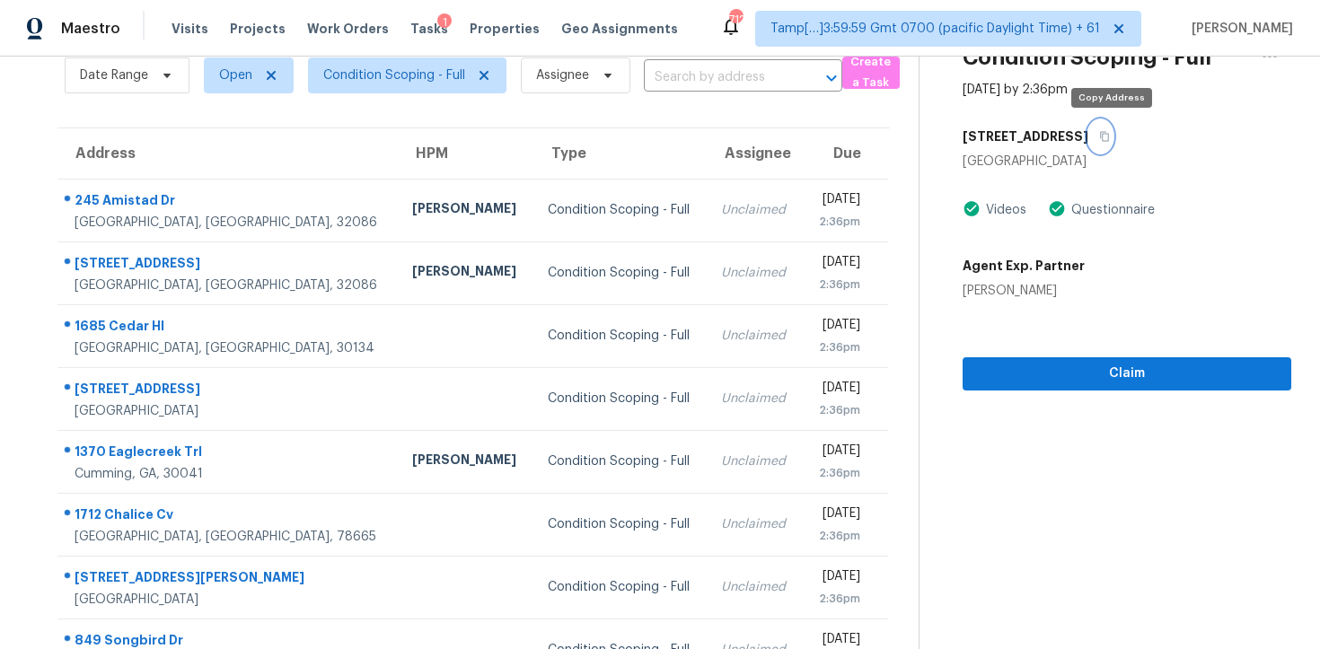
click at [1103, 132] on button "button" at bounding box center [1100, 136] width 24 height 32
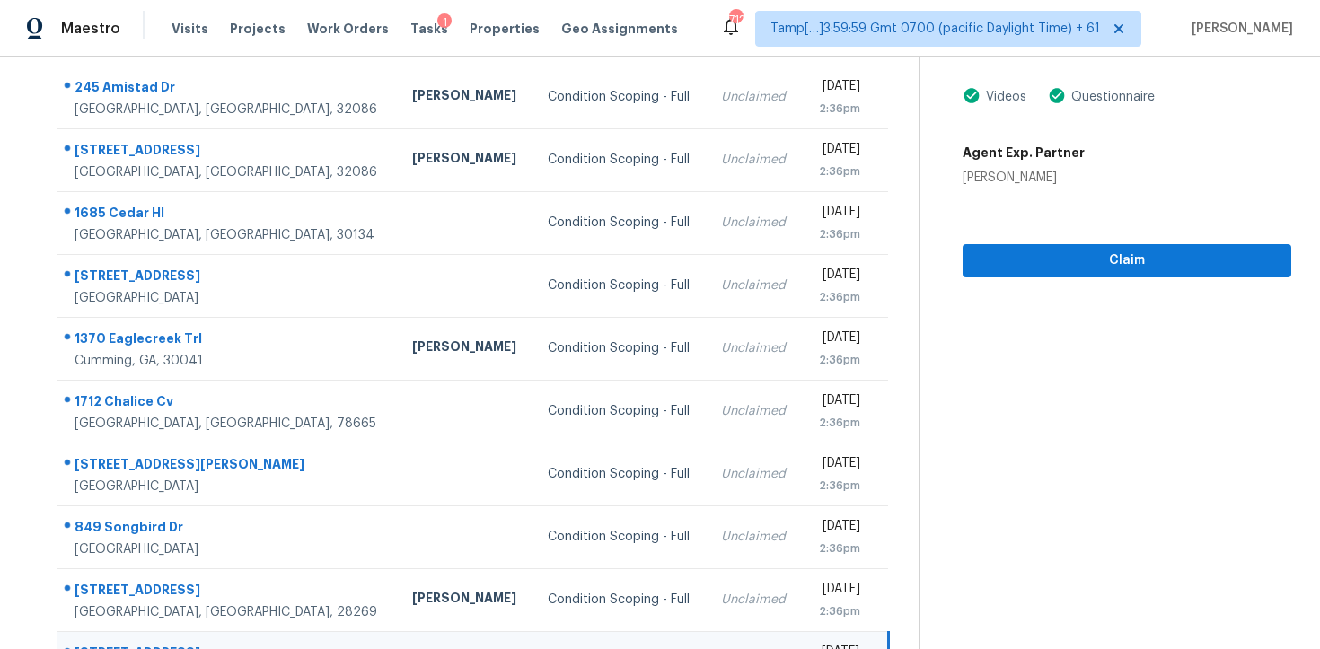
scroll to position [55, 0]
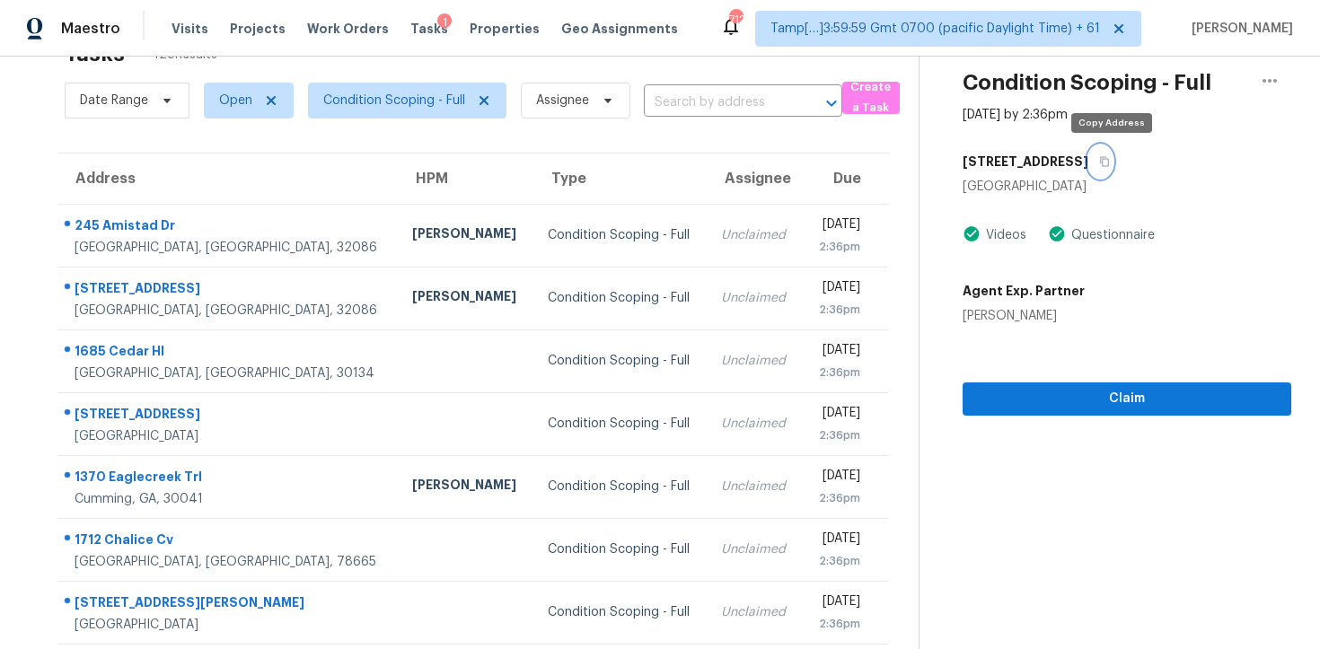
click at [1112, 154] on button "button" at bounding box center [1100, 161] width 24 height 32
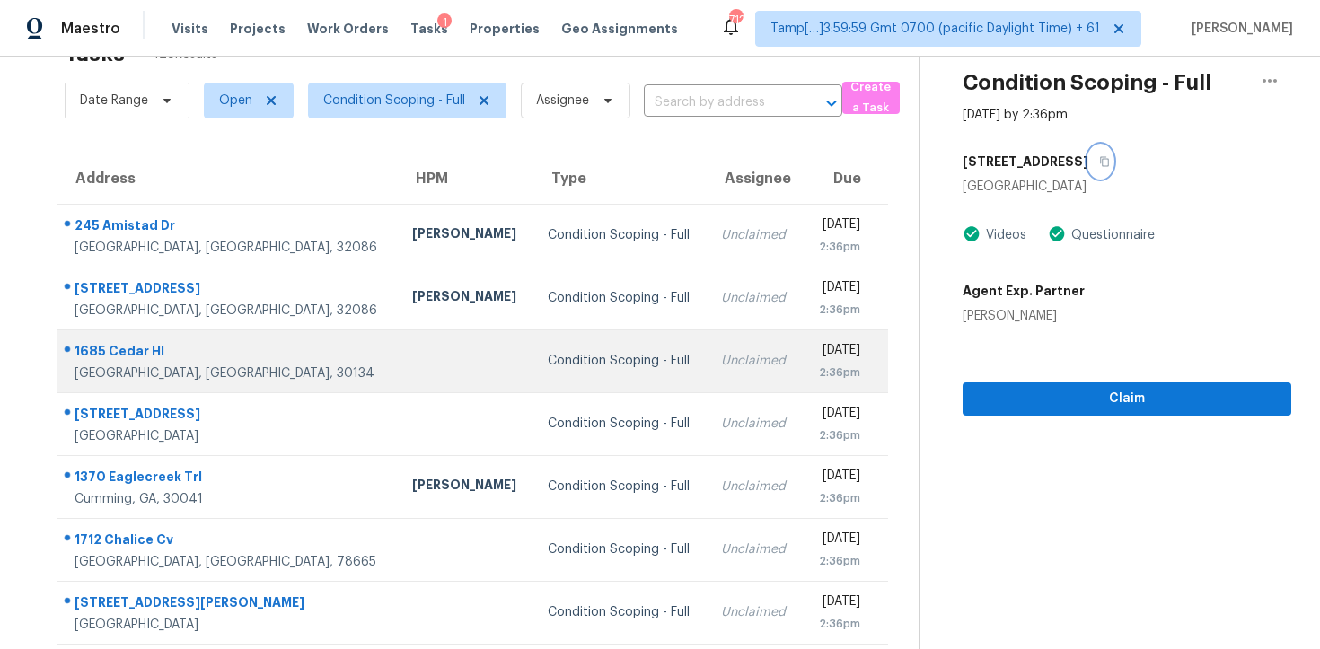
scroll to position [286, 0]
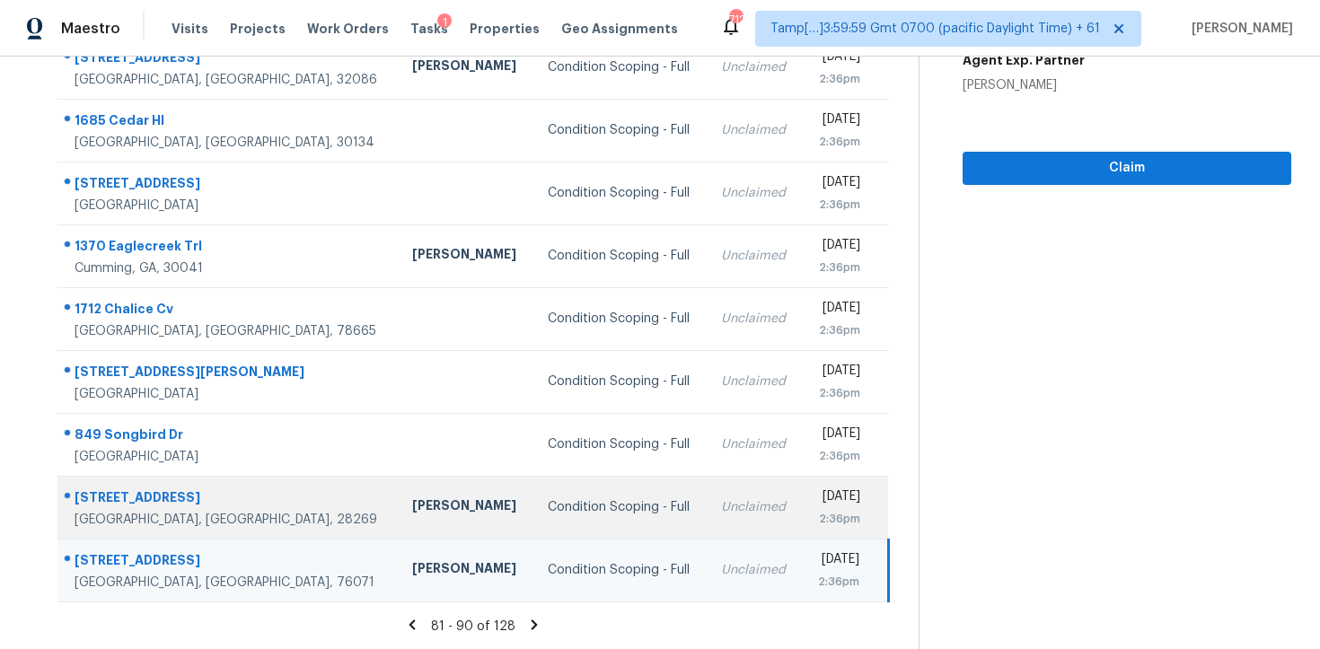
click at [533, 516] on td "Condition Scoping - Full" at bounding box center [620, 507] width 174 height 63
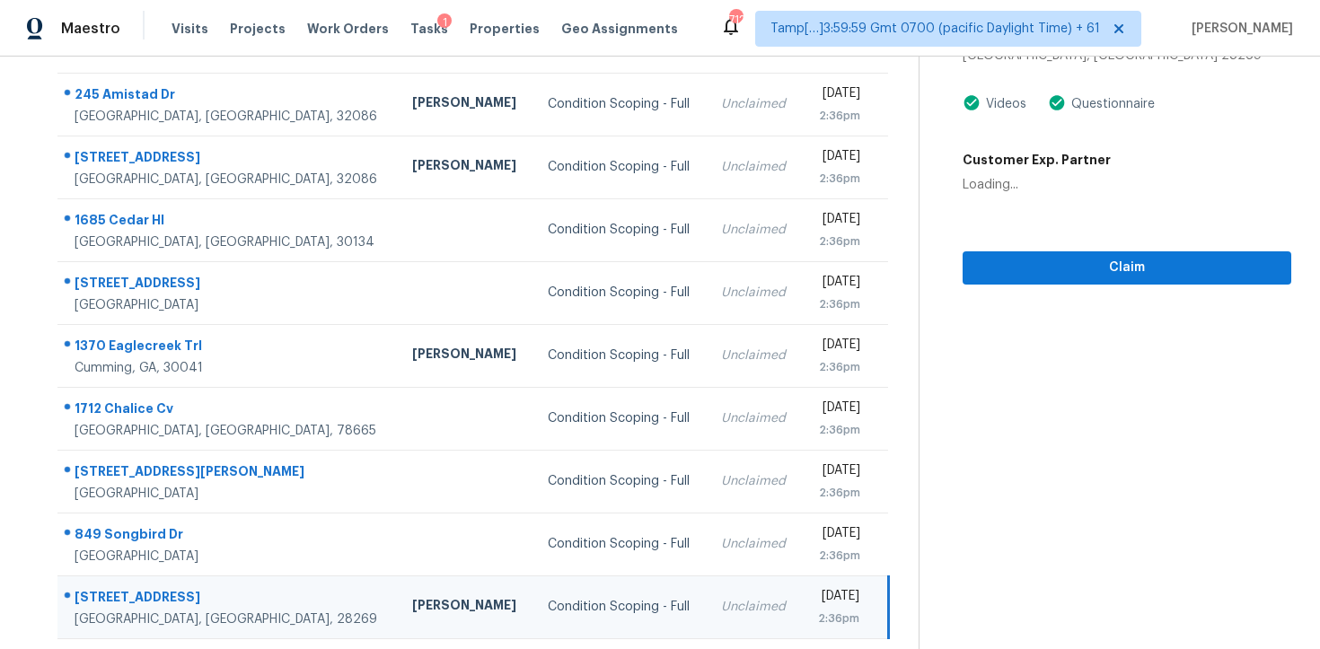
scroll to position [0, 0]
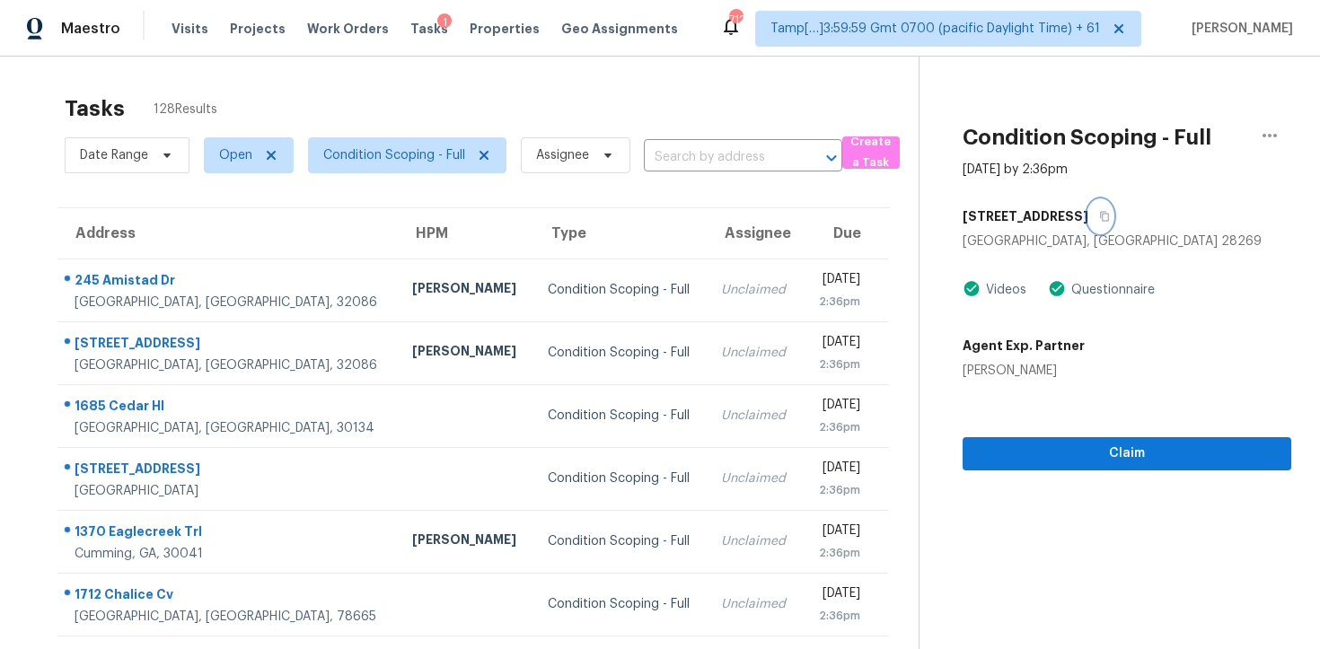
click at [1088, 212] on button "button" at bounding box center [1100, 216] width 24 height 32
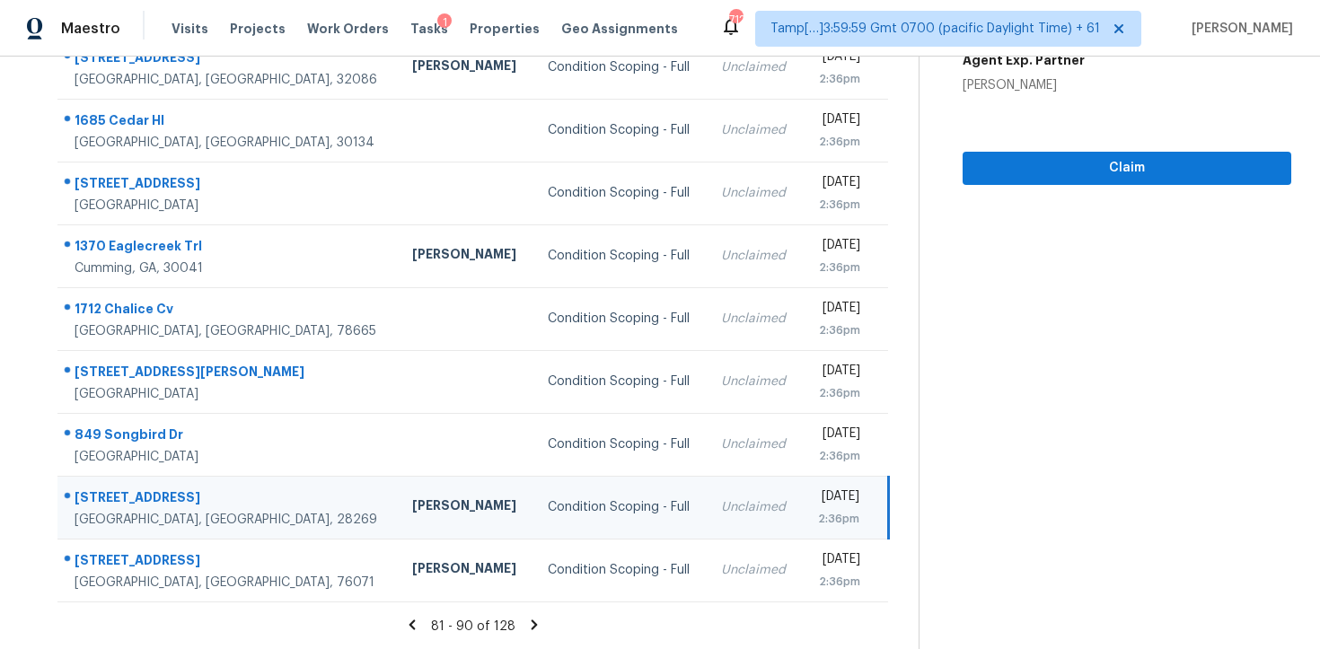
click at [533, 621] on icon at bounding box center [534, 625] width 16 height 16
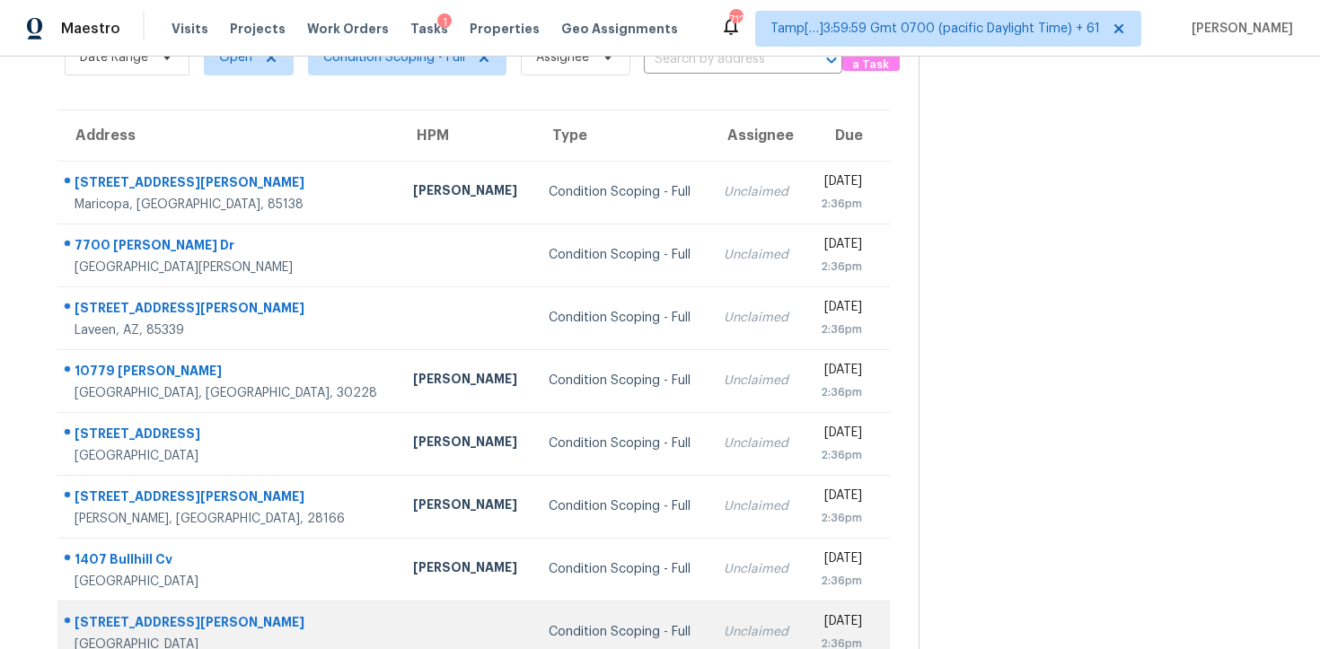
scroll to position [92, 0]
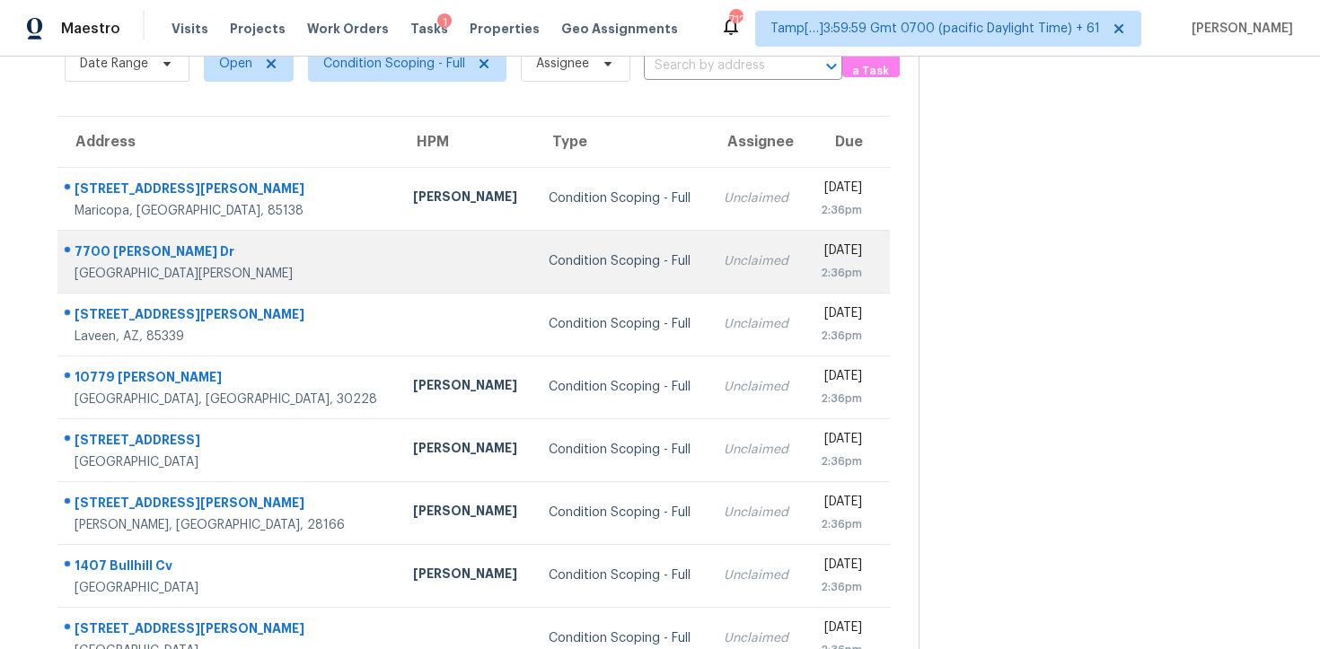
click at [534, 245] on td "Condition Scoping - Full" at bounding box center [621, 261] width 174 height 63
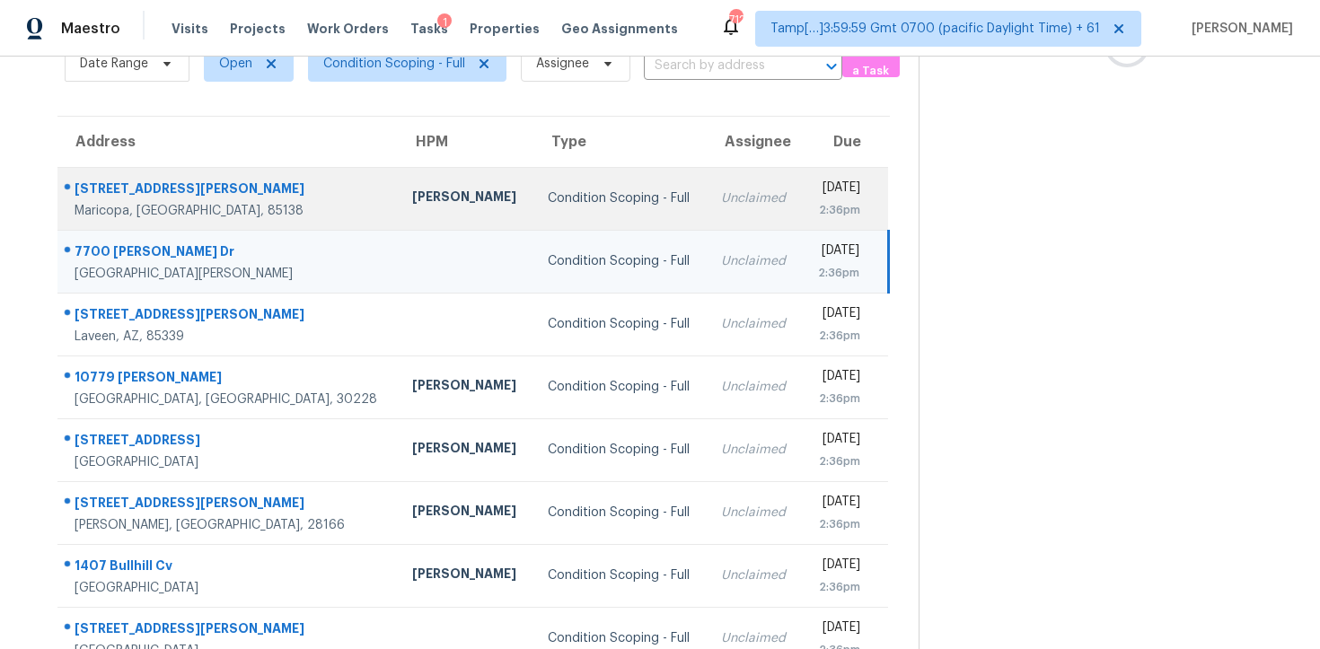
click at [533, 217] on td "Condition Scoping - Full" at bounding box center [620, 198] width 174 height 63
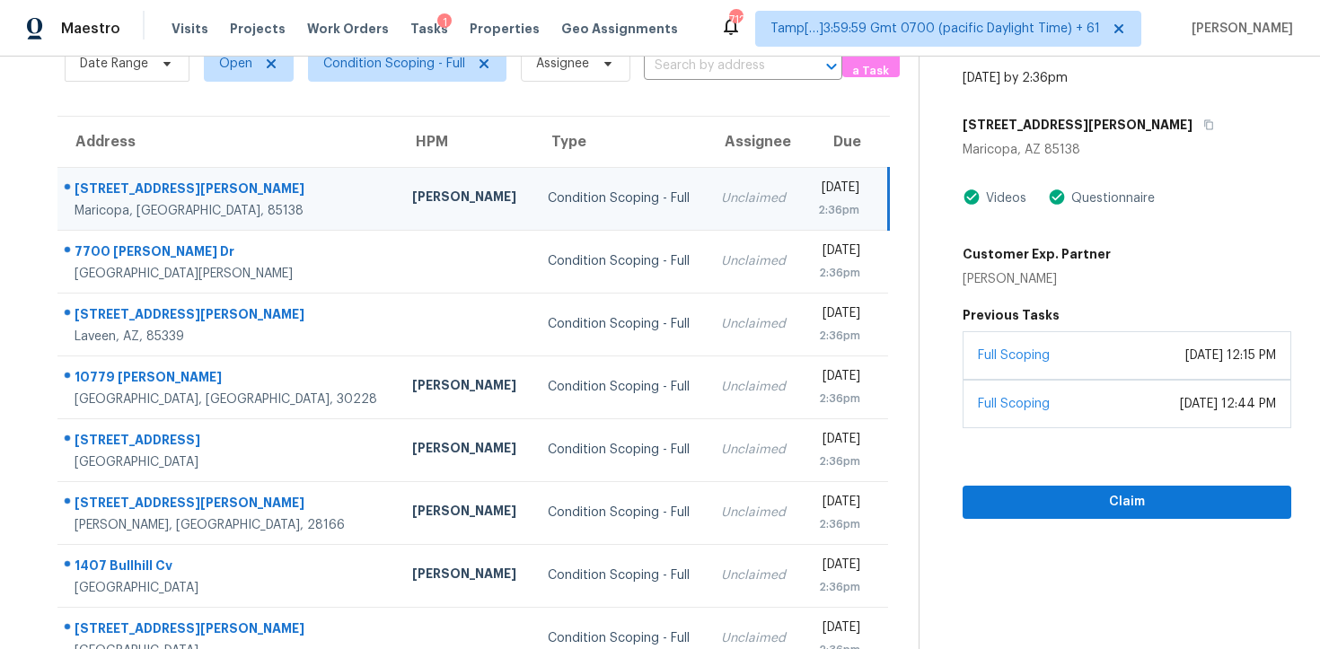
click at [1099, 103] on div "Condition Scoping - Full Oct 9th 2025 by 2:36pm 38094 W Padilla St Maricopa, AZ…" at bounding box center [1105, 242] width 372 height 554
click at [1203, 122] on icon "button" at bounding box center [1208, 124] width 11 height 11
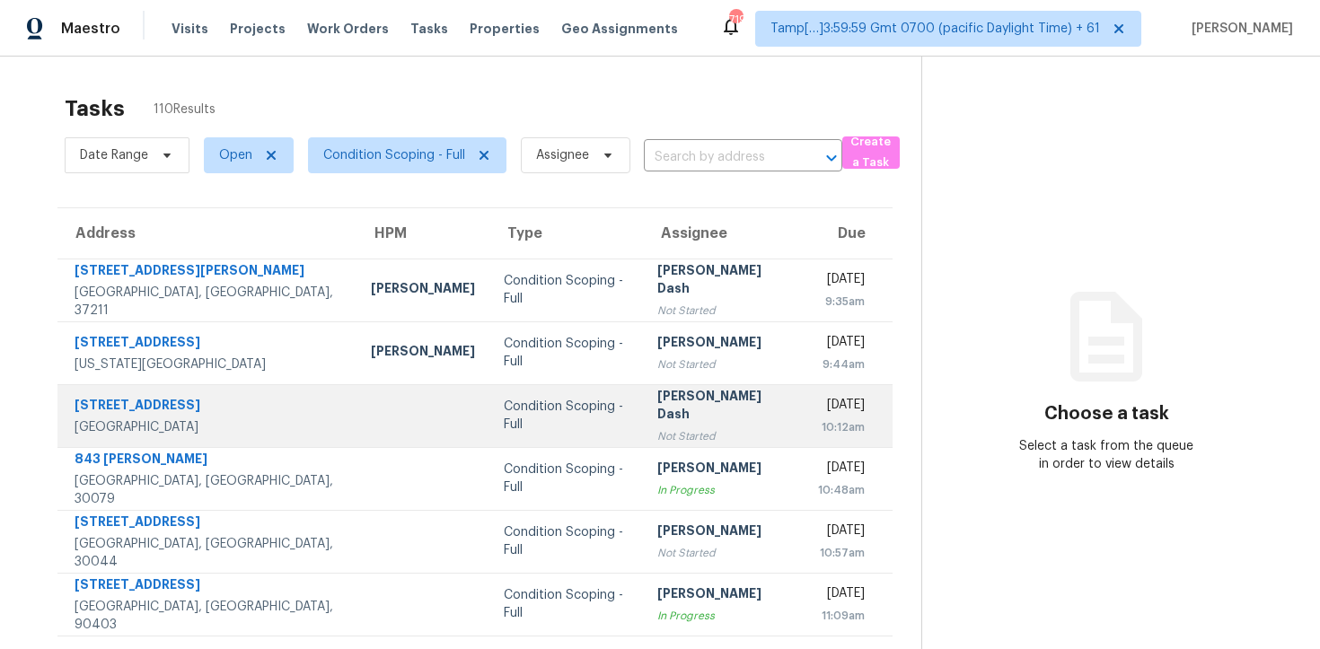
scroll to position [286, 0]
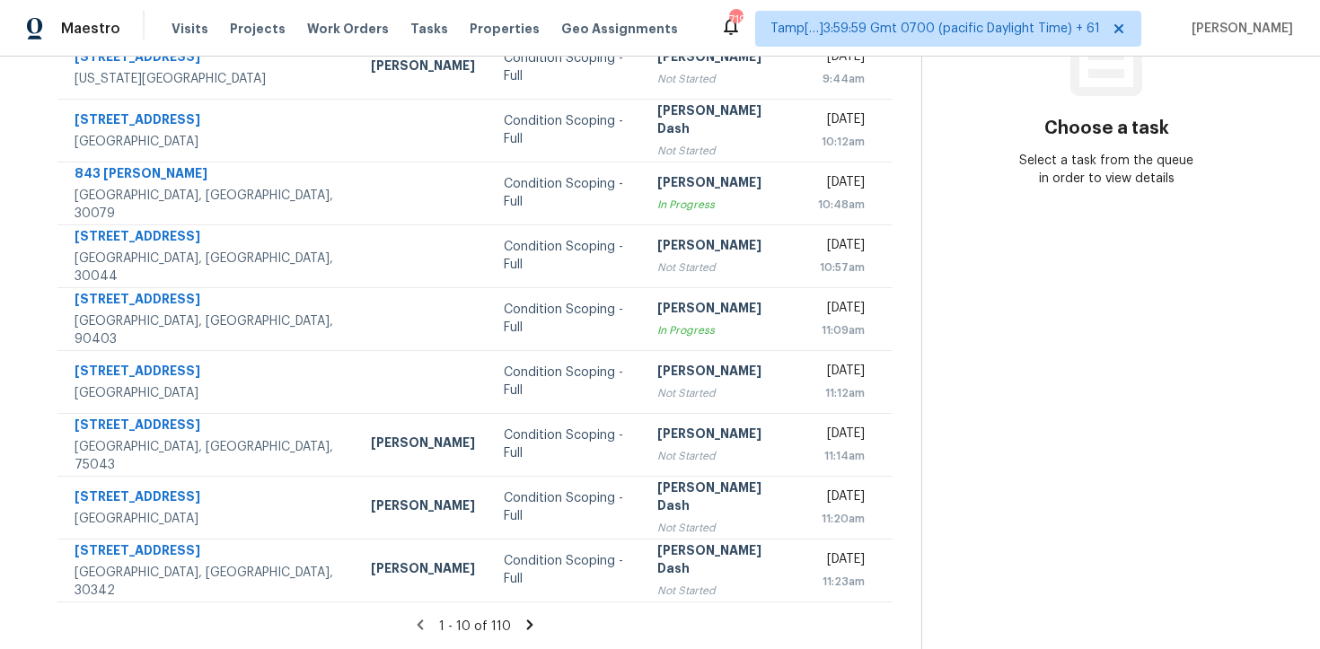
click at [530, 618] on icon at bounding box center [530, 625] width 16 height 16
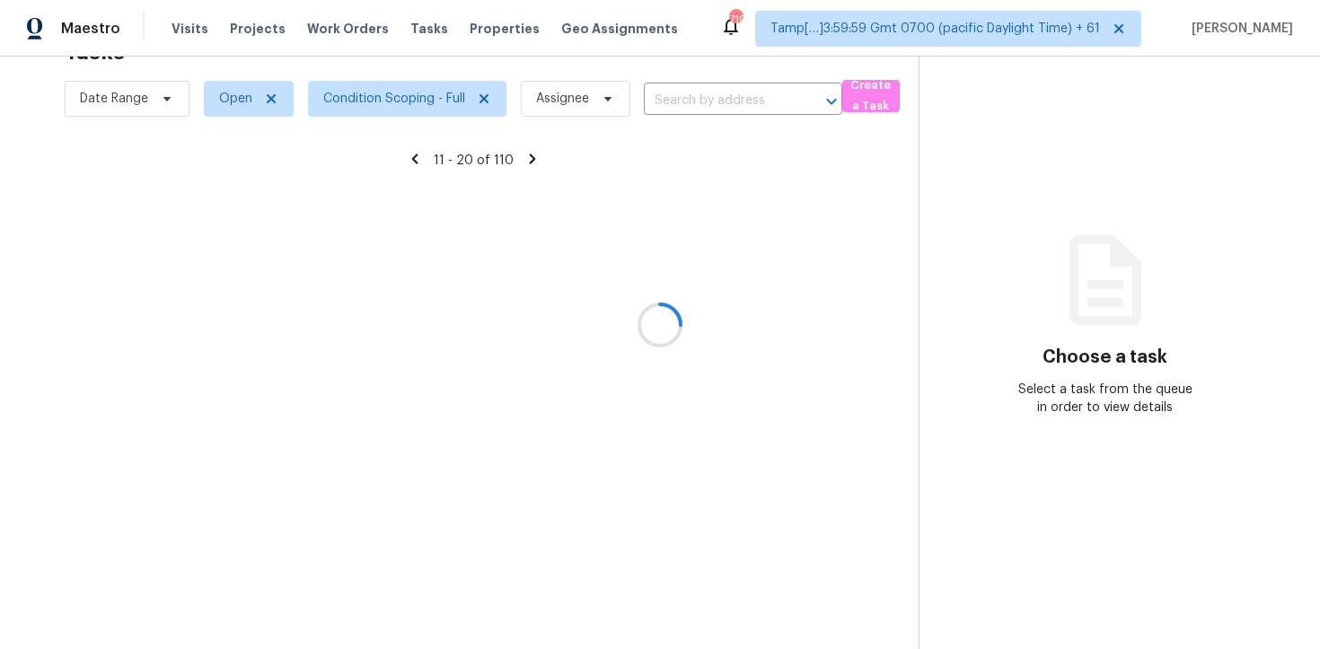
scroll to position [57, 0]
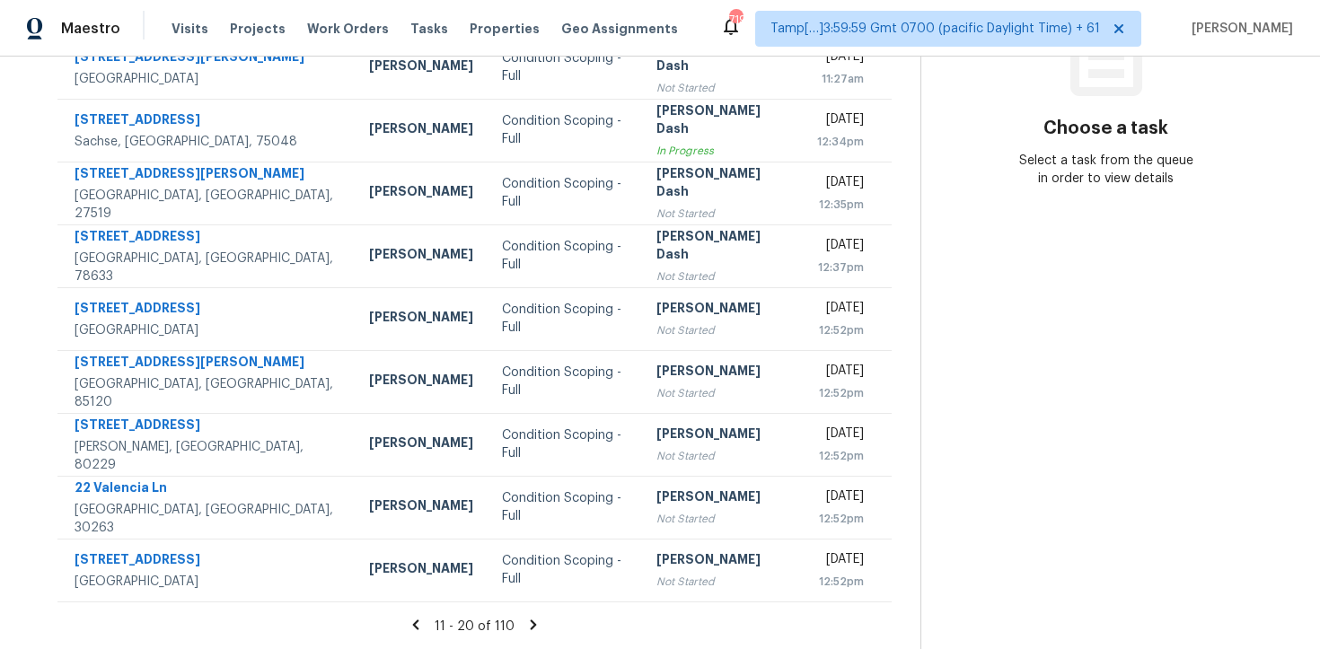
click at [530, 617] on icon at bounding box center [533, 625] width 16 height 16
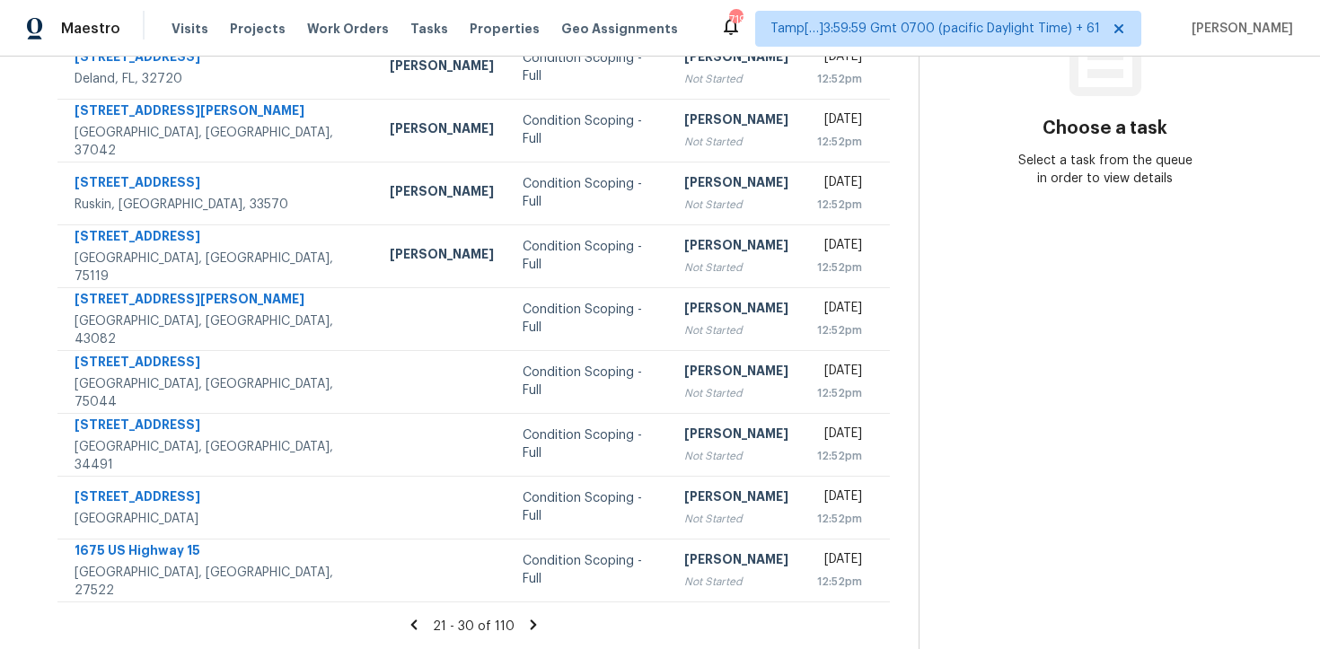
click at [530, 617] on icon at bounding box center [533, 625] width 16 height 16
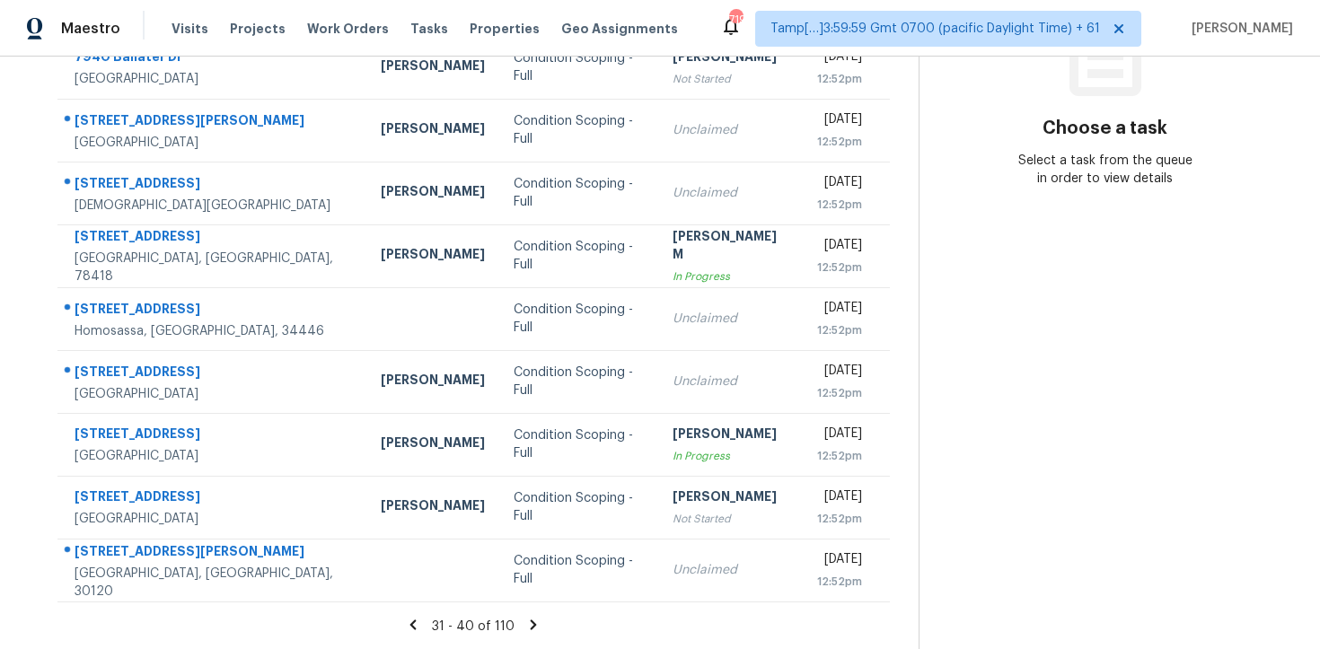
click at [530, 617] on icon at bounding box center [533, 625] width 16 height 16
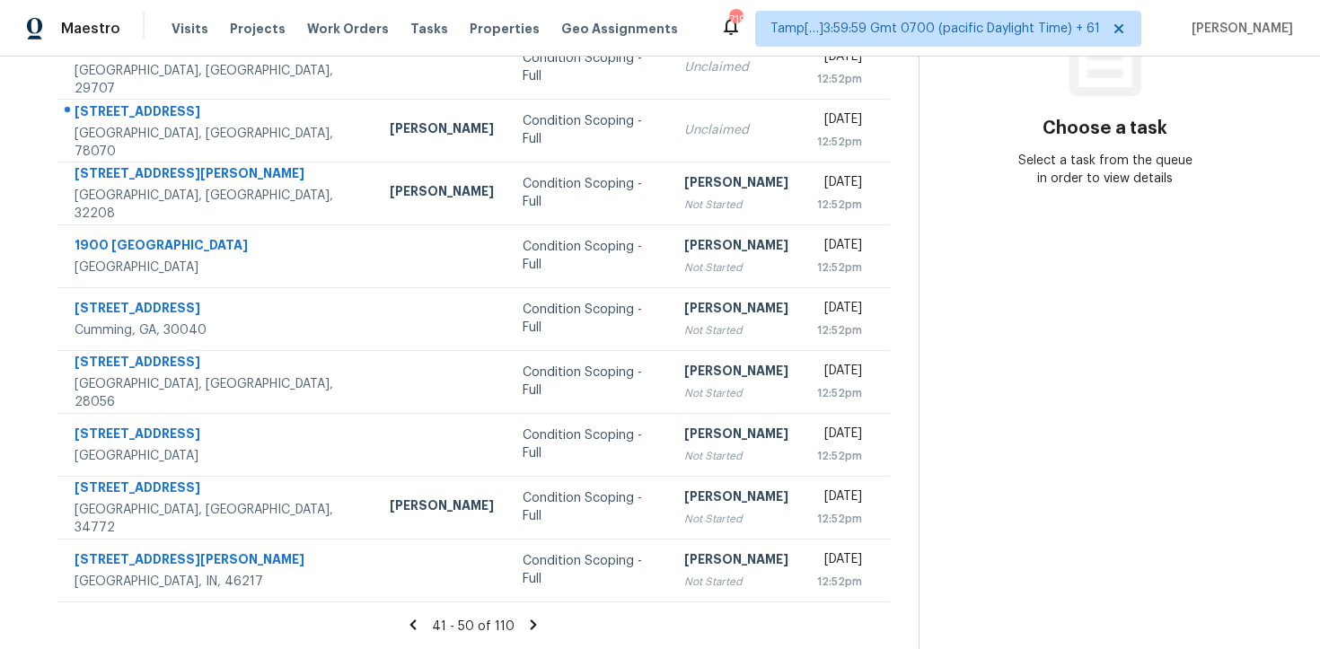
click at [530, 617] on icon at bounding box center [533, 625] width 16 height 16
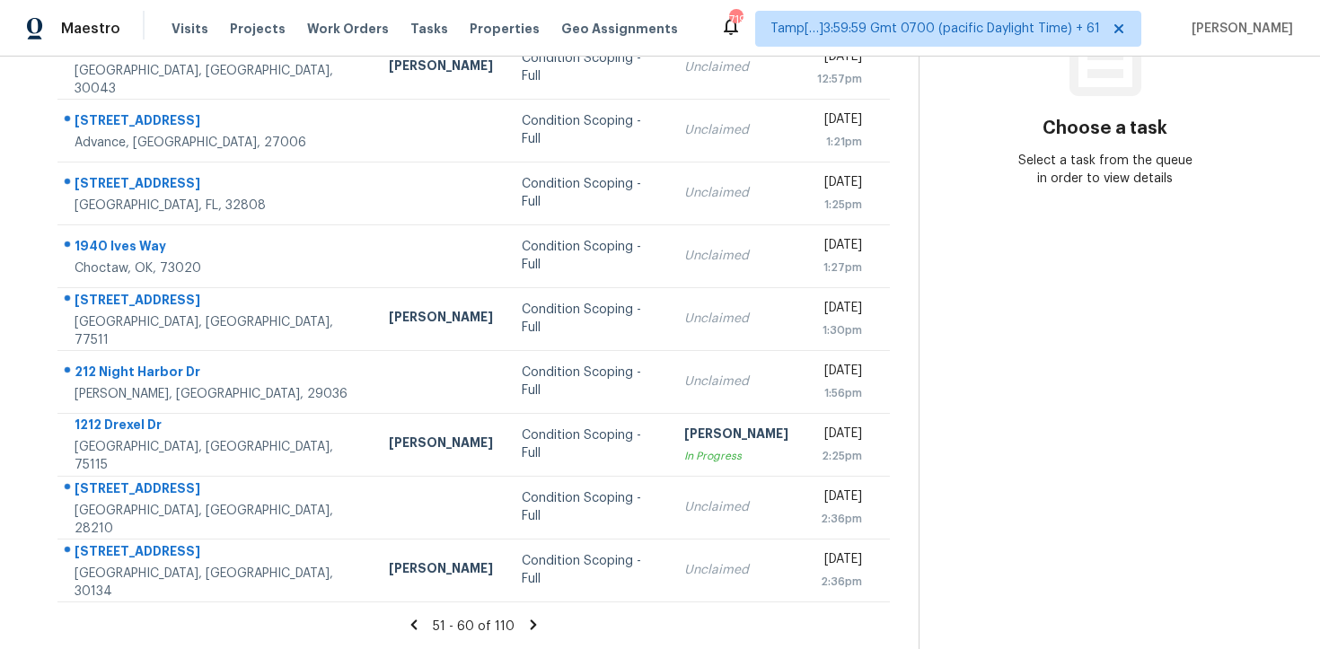
click at [530, 617] on icon at bounding box center [533, 625] width 16 height 16
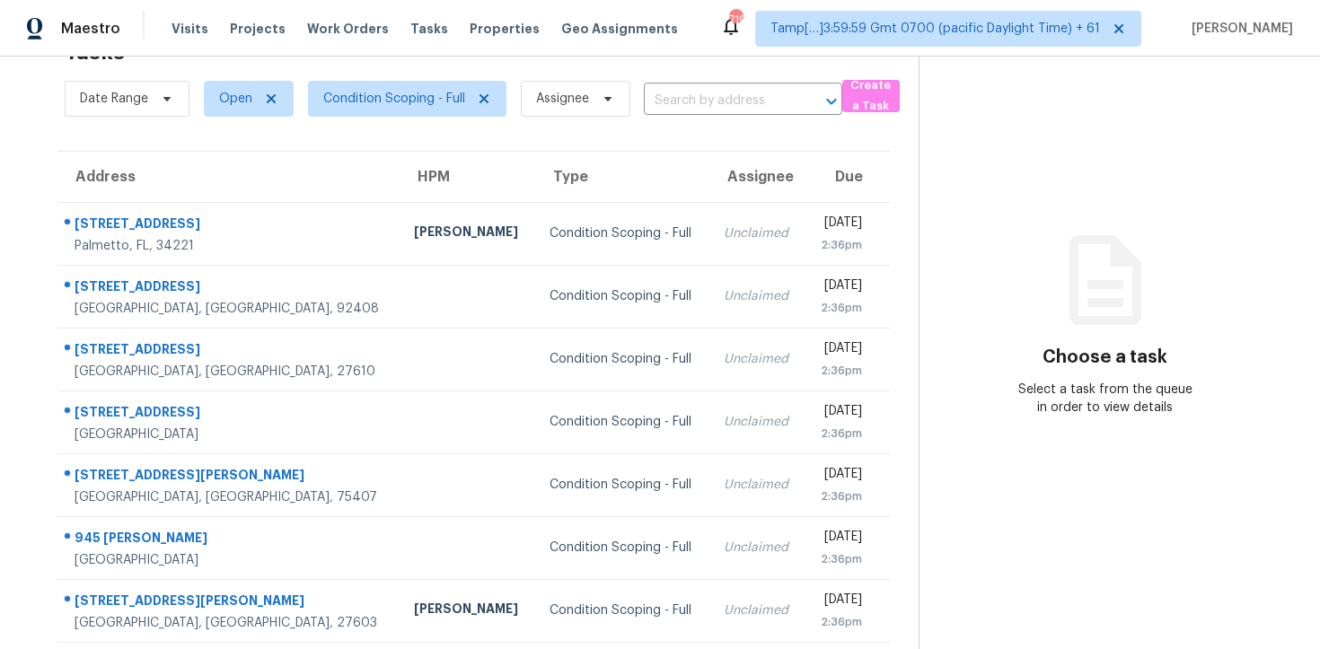
scroll to position [286, 0]
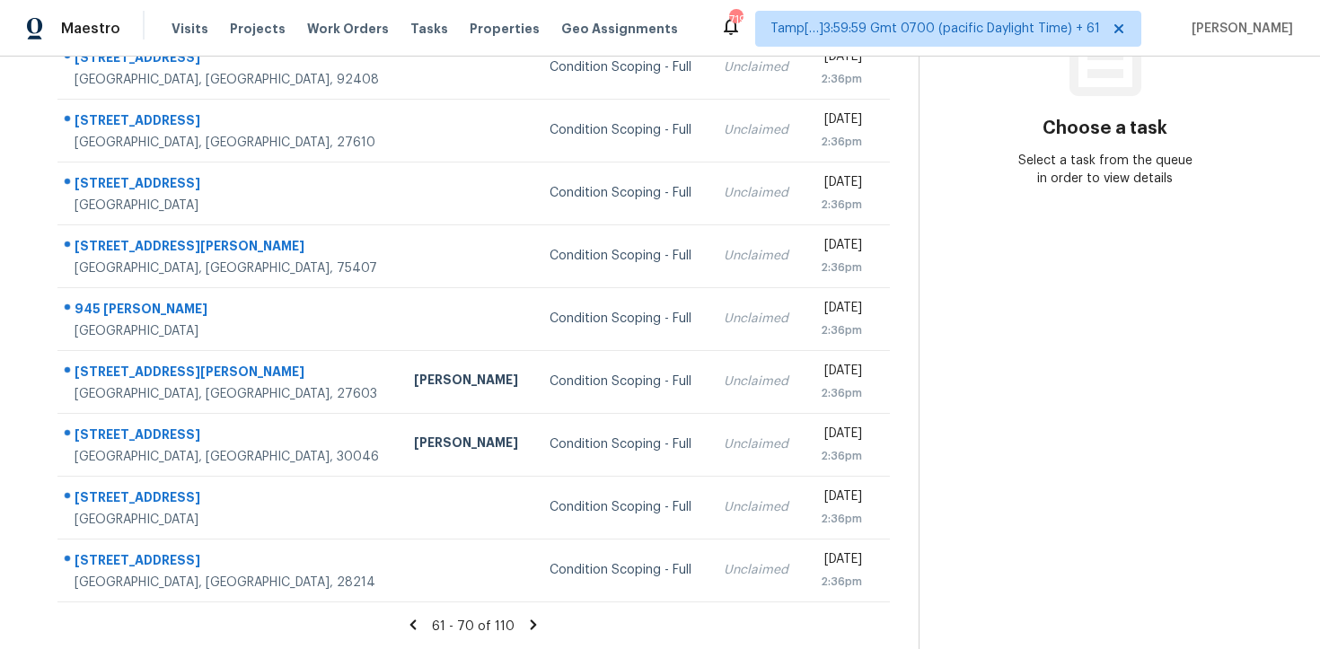
click at [530, 617] on icon at bounding box center [533, 625] width 16 height 16
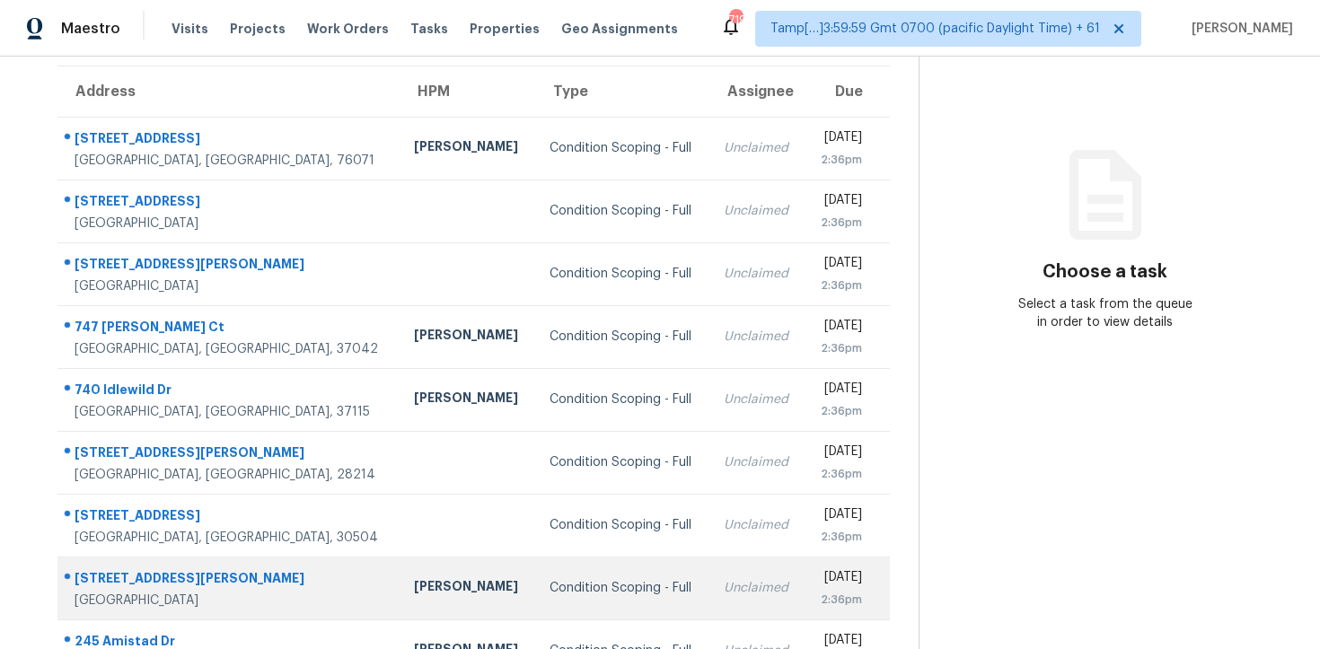
scroll to position [139, 0]
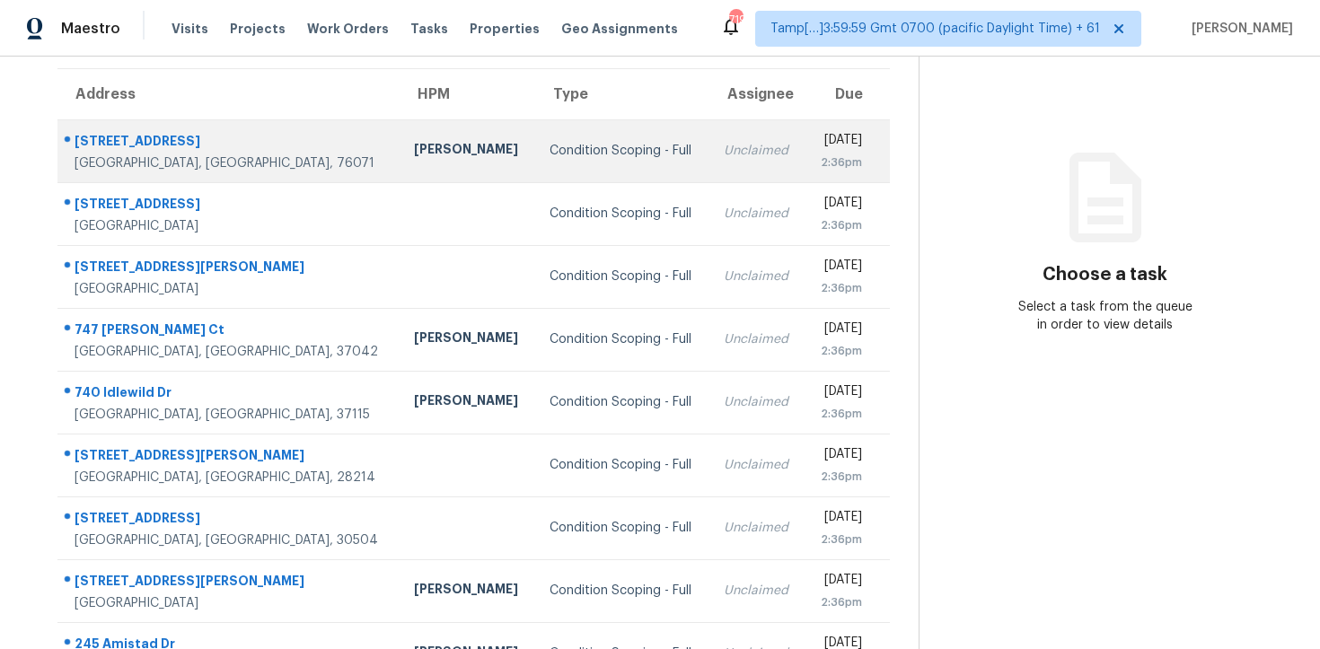
click at [546, 167] on td "Condition Scoping - Full" at bounding box center [622, 150] width 174 height 63
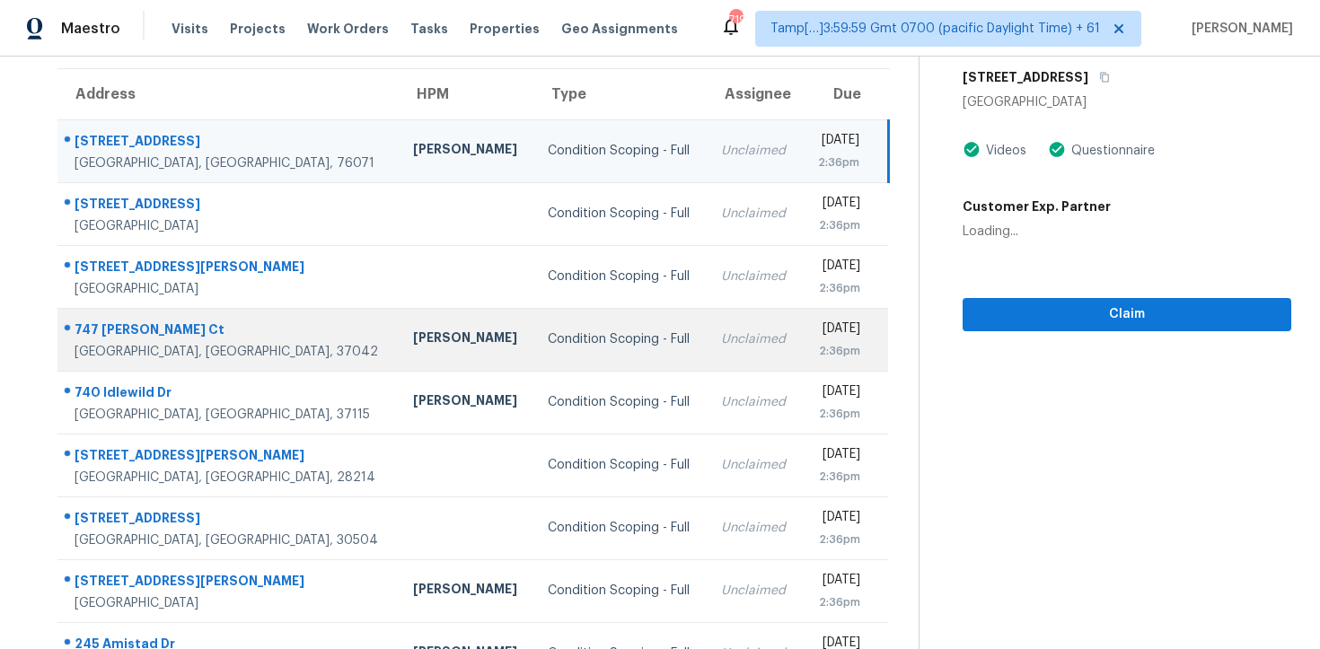
scroll to position [1, 0]
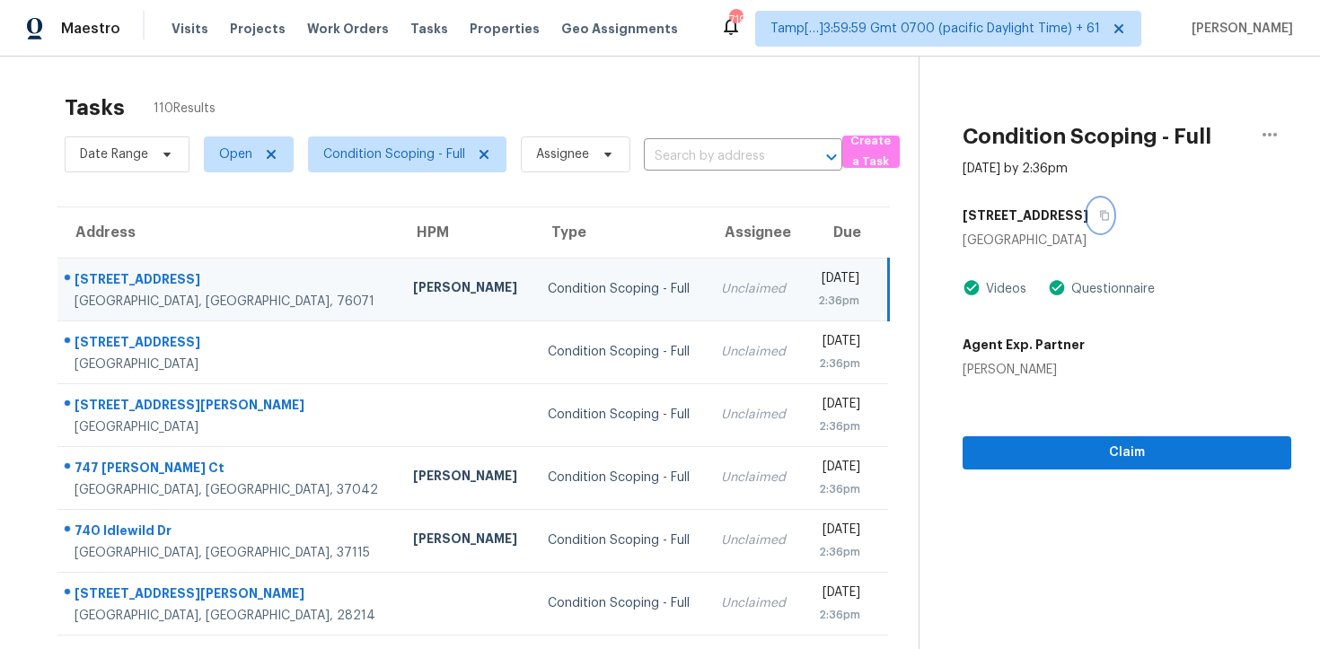
click at [1103, 208] on button "button" at bounding box center [1100, 215] width 24 height 32
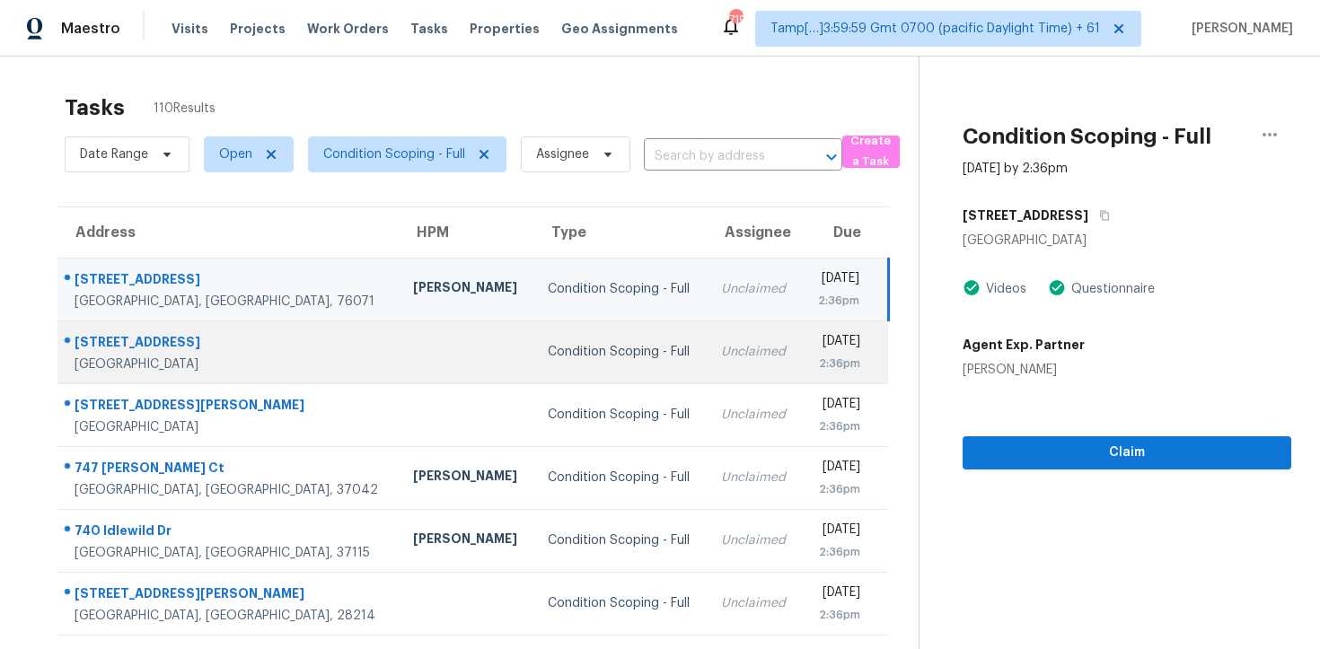
click at [568, 343] on div "Condition Scoping - Full" at bounding box center [620, 352] width 145 height 18
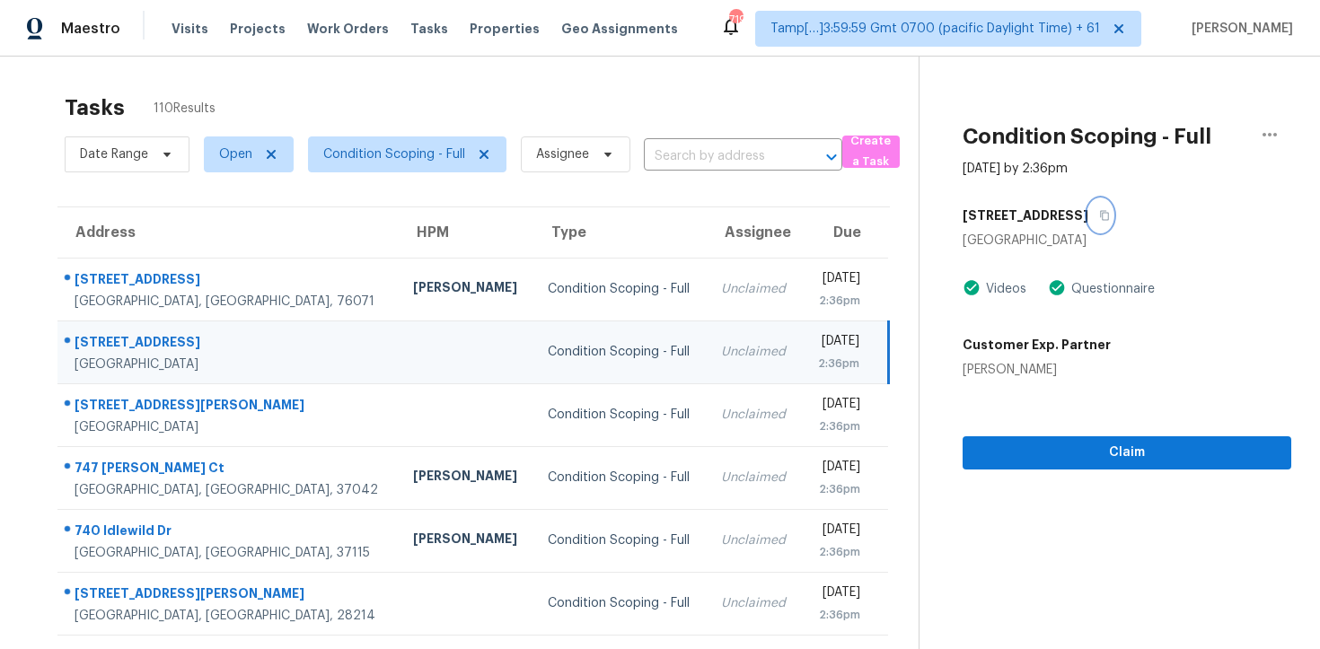
click at [1088, 215] on button "button" at bounding box center [1100, 215] width 24 height 32
click at [1042, 463] on button "Claim" at bounding box center [1127, 452] width 329 height 33
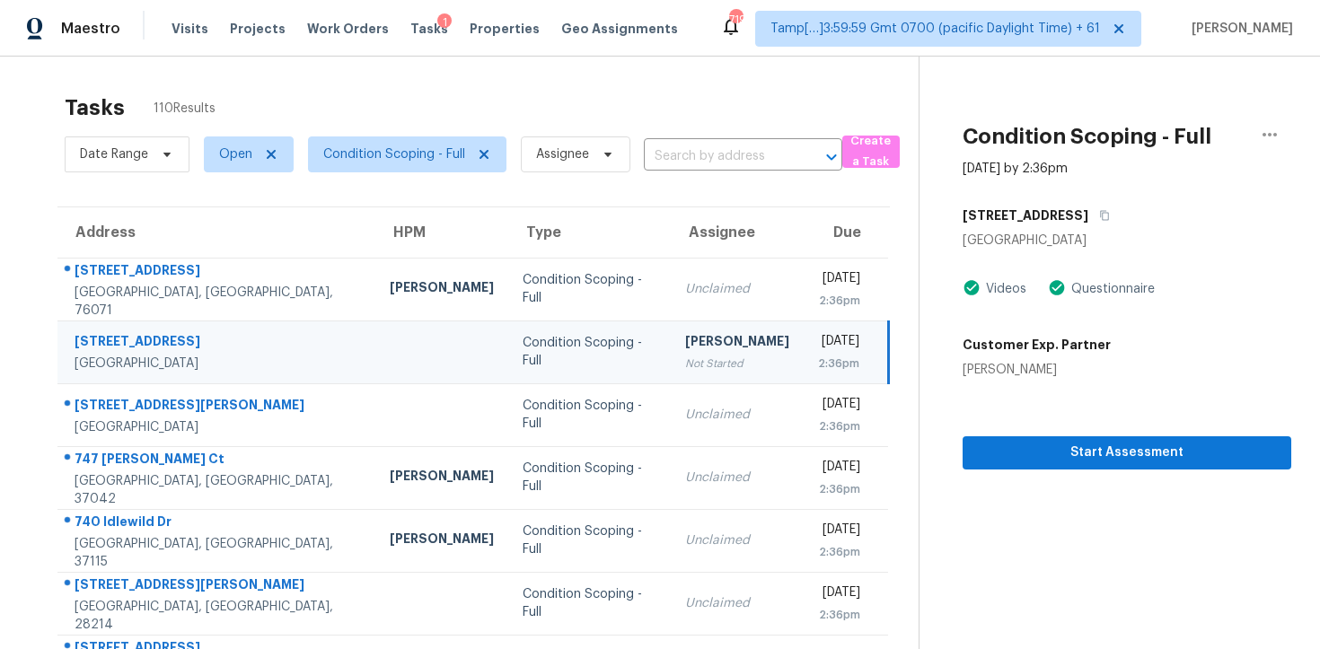
click at [685, 341] on div "[PERSON_NAME]" at bounding box center [737, 343] width 104 height 22
click at [1049, 457] on span "Start Assessment" at bounding box center [1127, 453] width 300 height 22
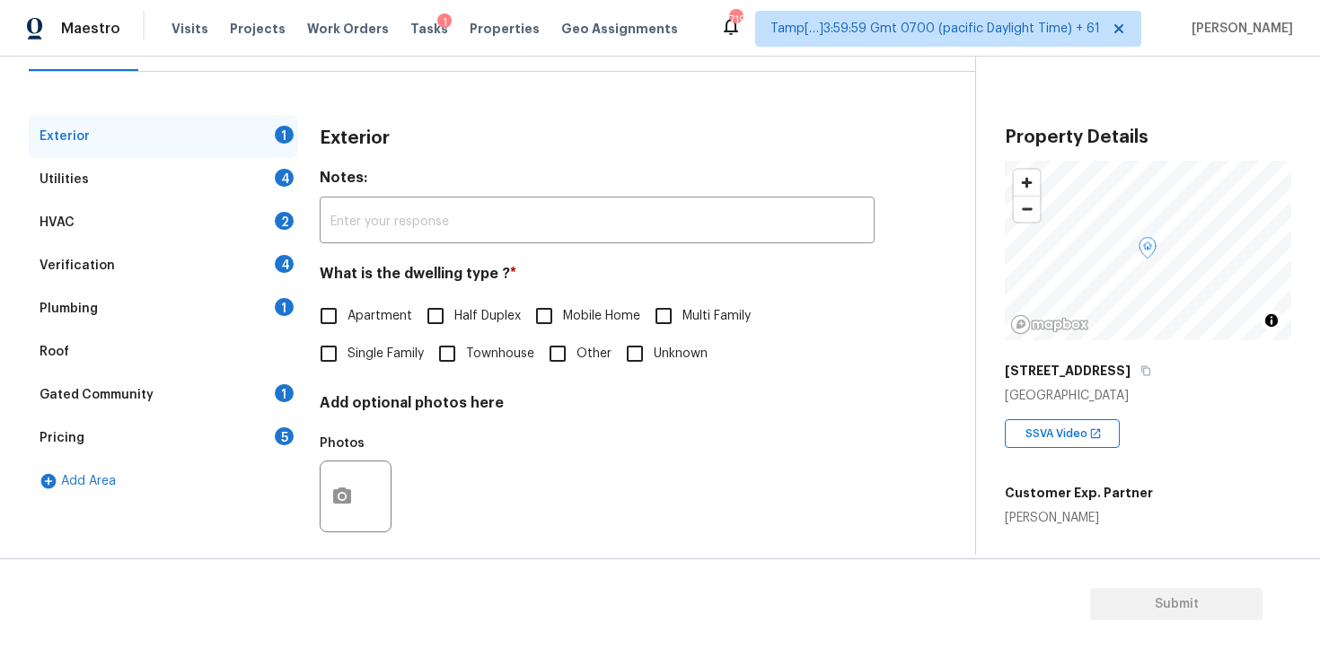
scroll to position [215, 0]
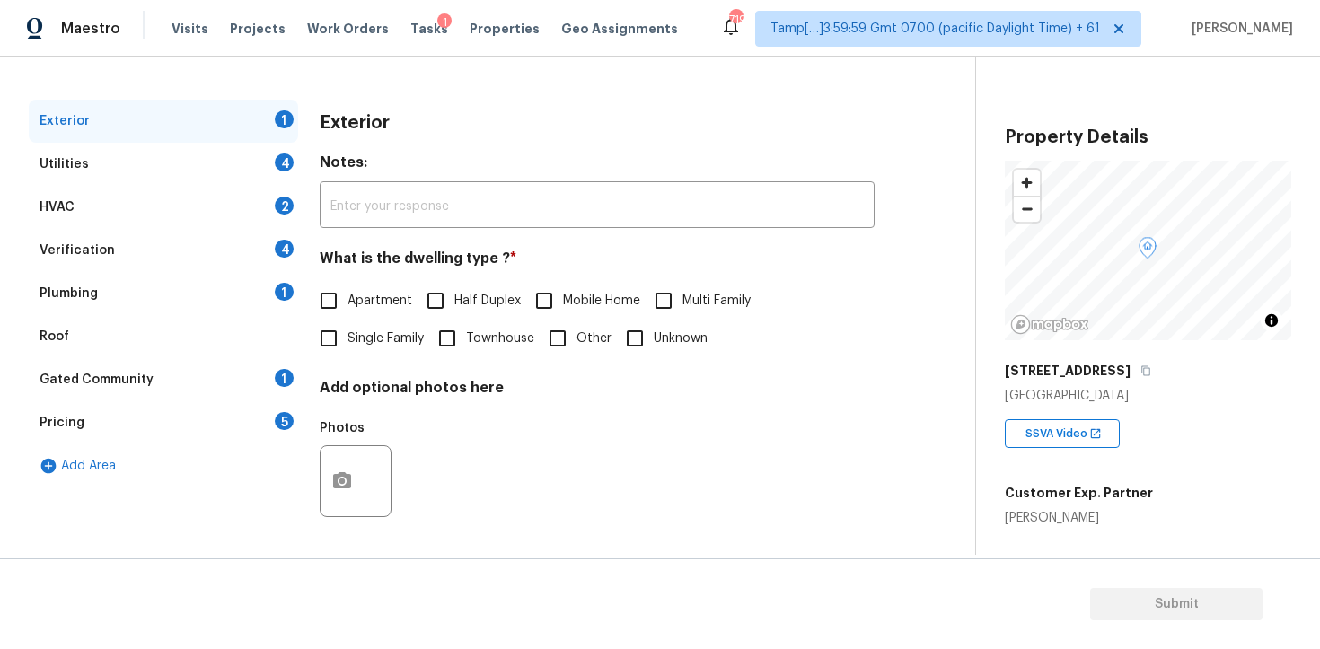
click at [363, 327] on label "Single Family" at bounding box center [367, 339] width 114 height 38
click at [347, 327] on input "Single Family" at bounding box center [329, 339] width 38 height 38
checkbox input "true"
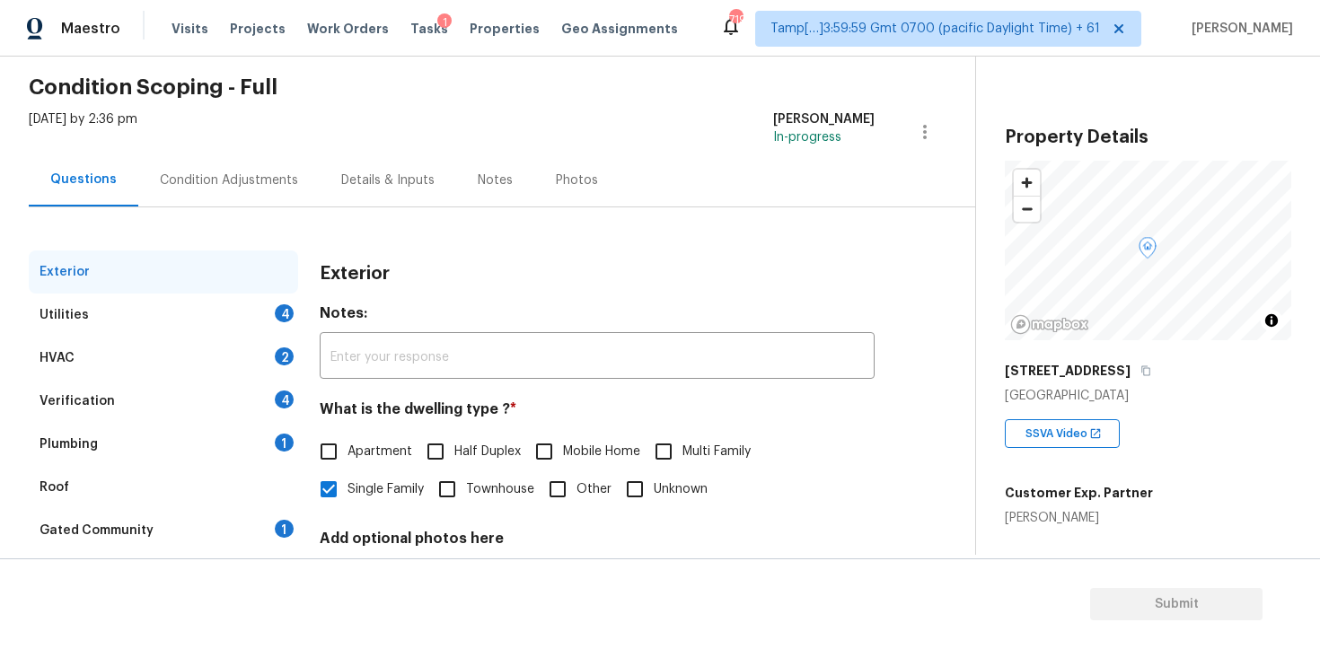
click at [258, 172] on div "Condition Adjustments" at bounding box center [229, 180] width 138 height 18
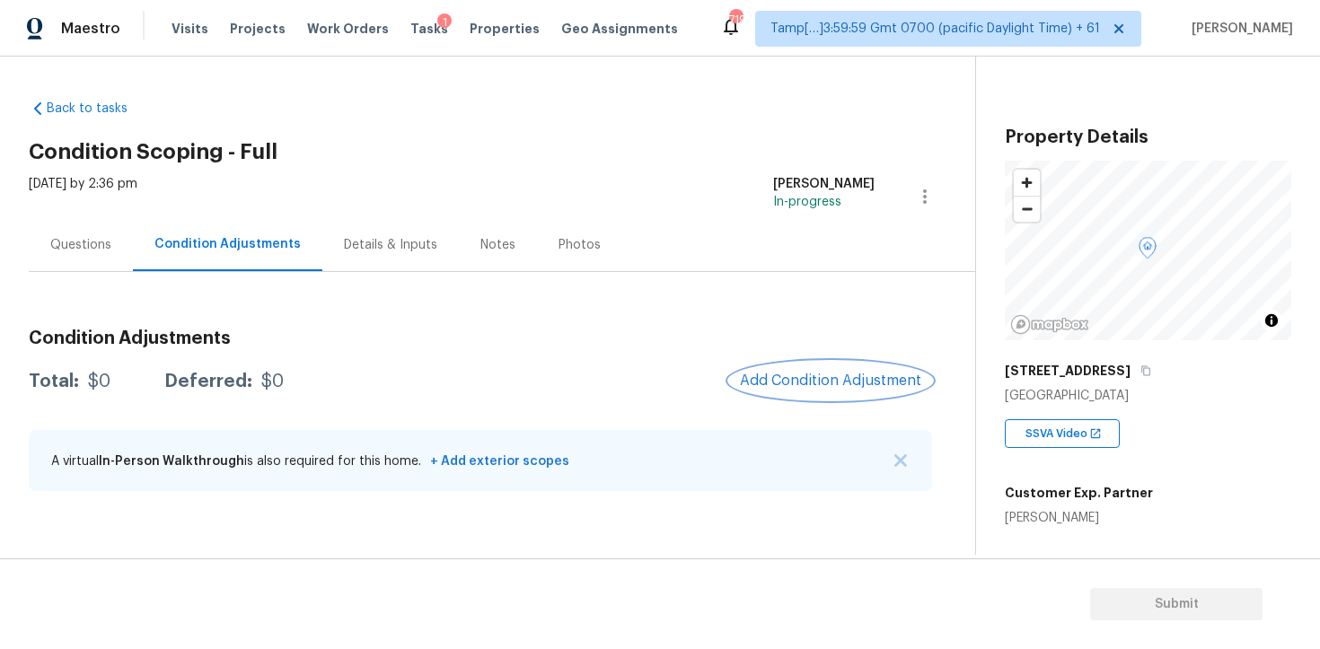
click at [835, 386] on span "Add Condition Adjustment" at bounding box center [830, 381] width 181 height 16
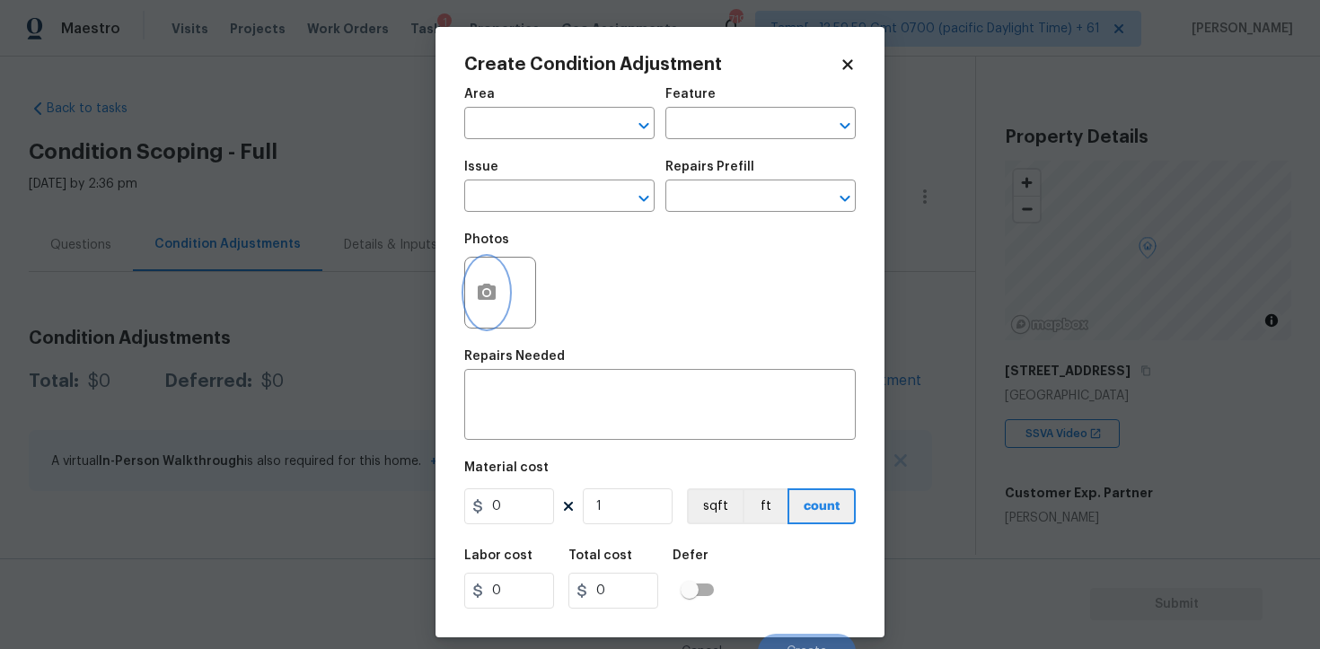
click at [498, 280] on button "button" at bounding box center [486, 293] width 43 height 70
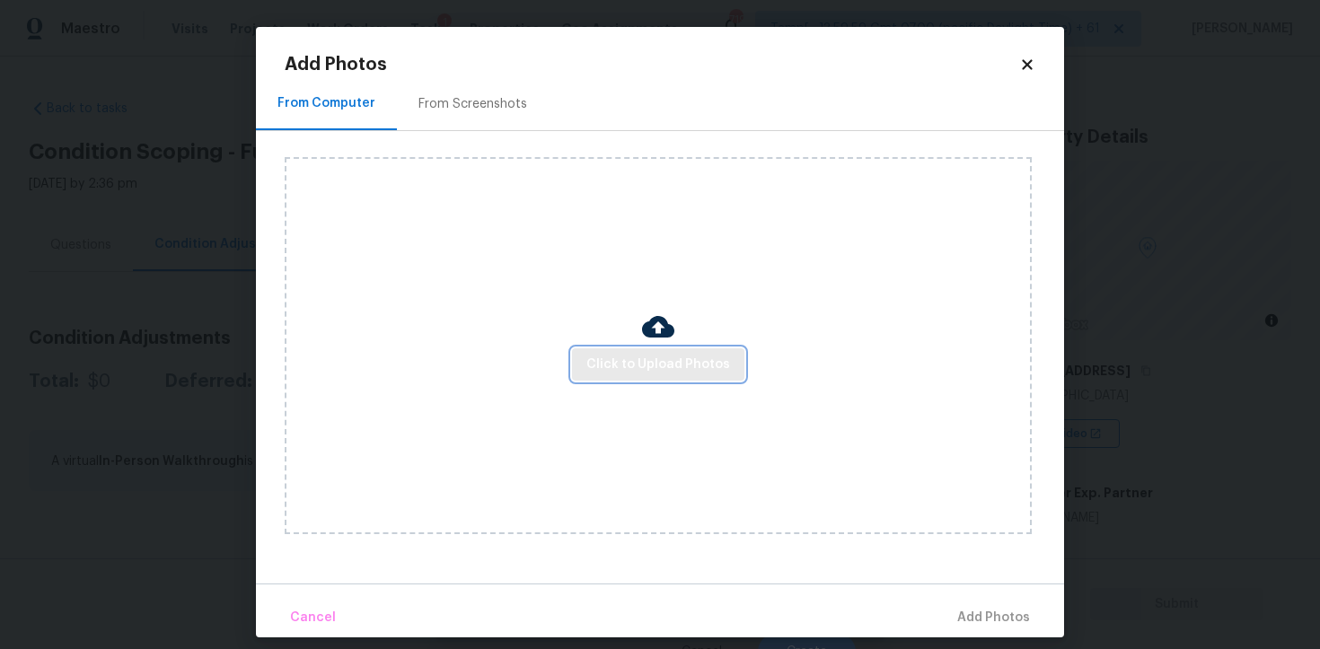
click at [655, 375] on button "Click to Upload Photos" at bounding box center [658, 364] width 172 height 33
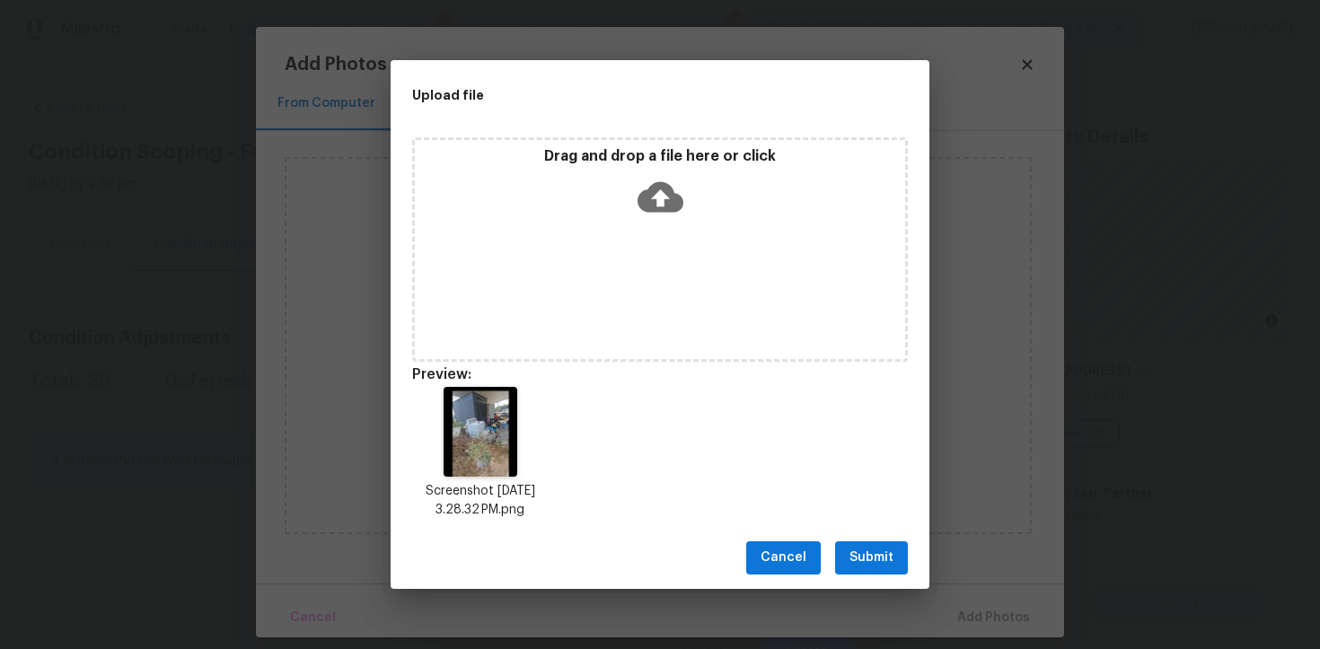
click at [885, 559] on span "Submit" at bounding box center [871, 558] width 44 height 22
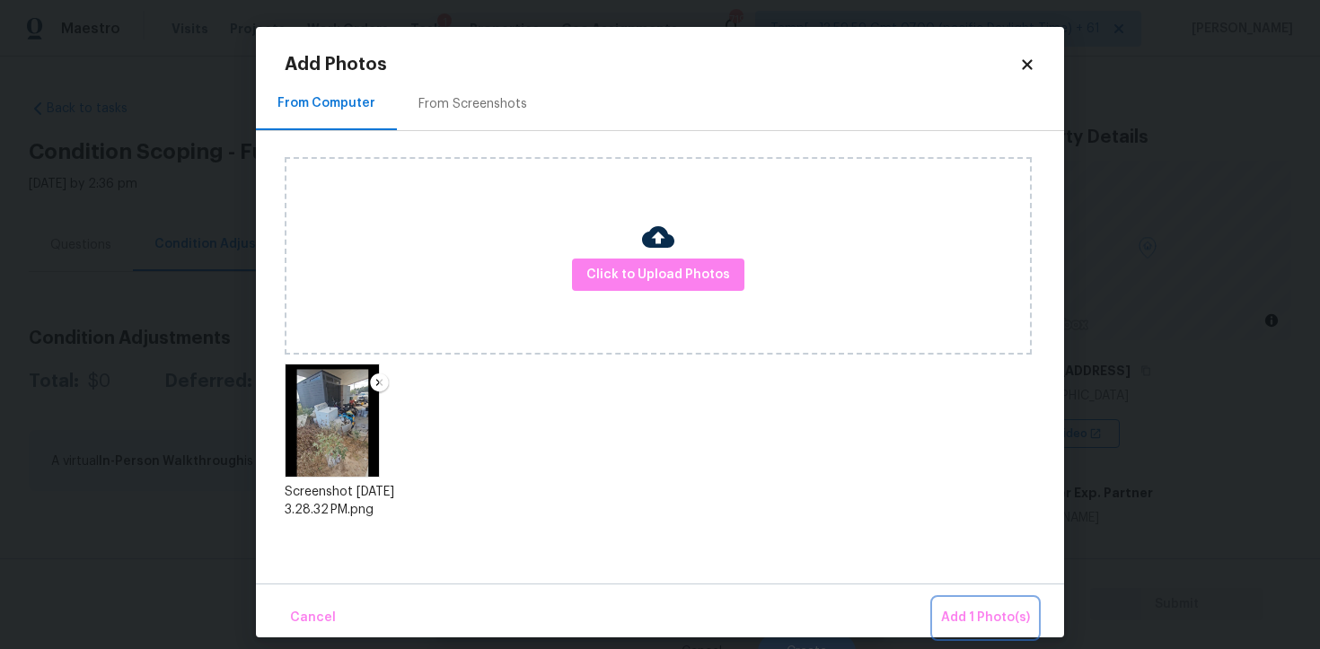
click at [971, 603] on button "Add 1 Photo(s)" at bounding box center [985, 618] width 103 height 39
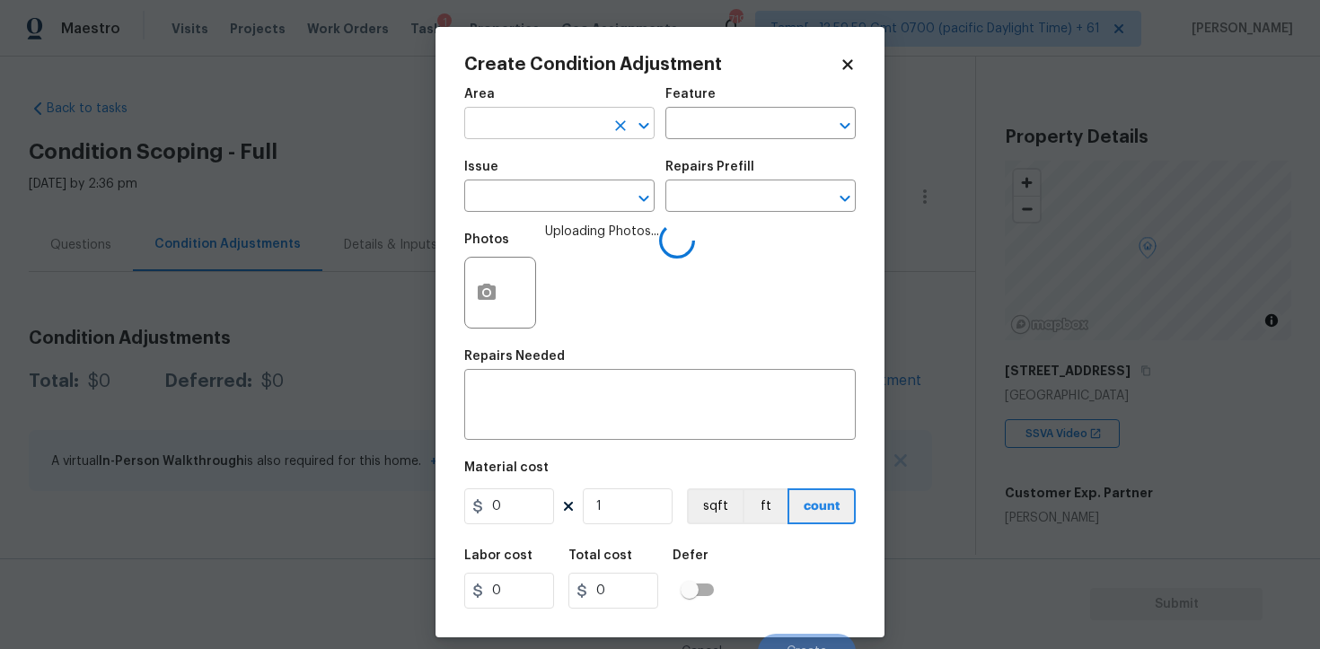
click at [541, 118] on input "text" at bounding box center [534, 125] width 140 height 28
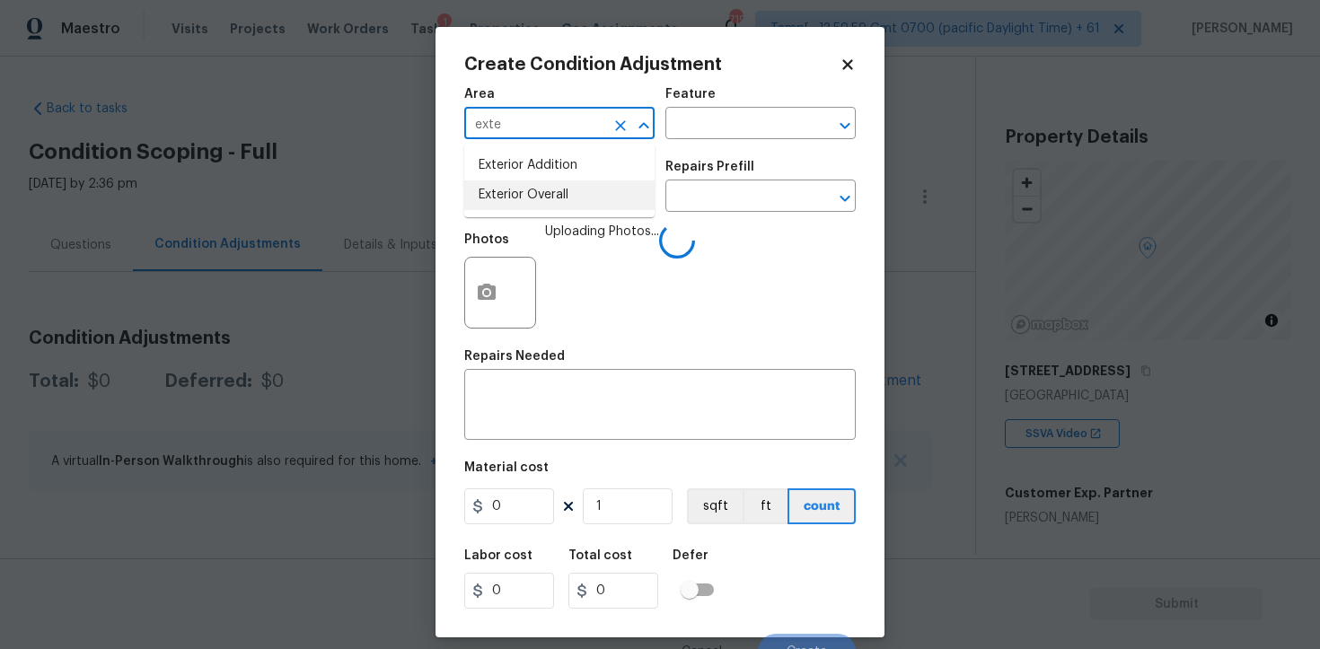
click at [525, 198] on li "Exterior Overall" at bounding box center [559, 195] width 190 height 30
type input "Exterior Overall"
click at [525, 198] on input "text" at bounding box center [534, 198] width 140 height 28
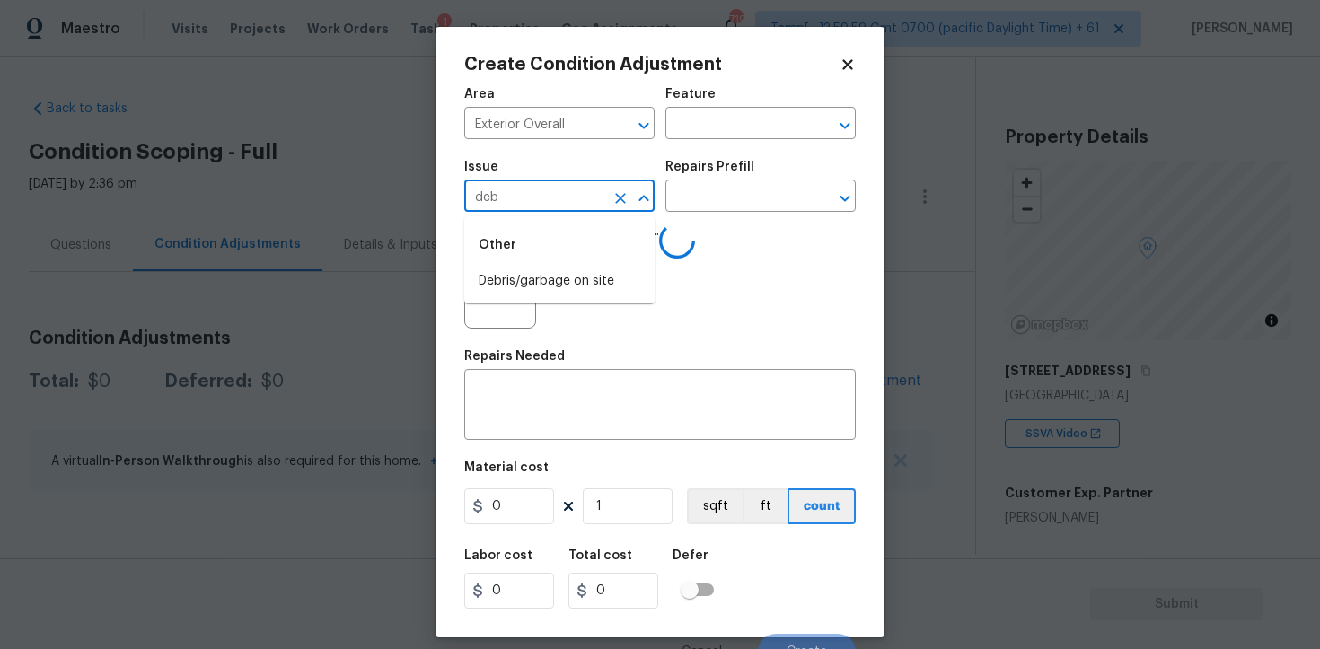
type input "debr"
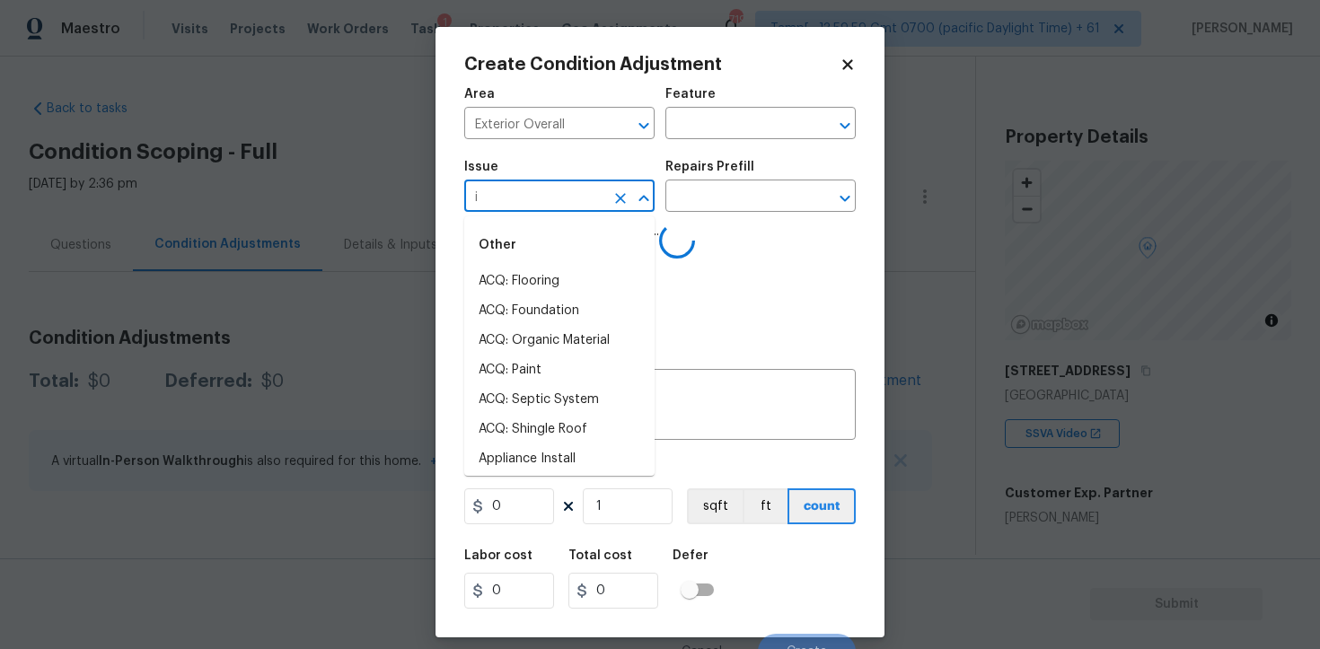
type input "is"
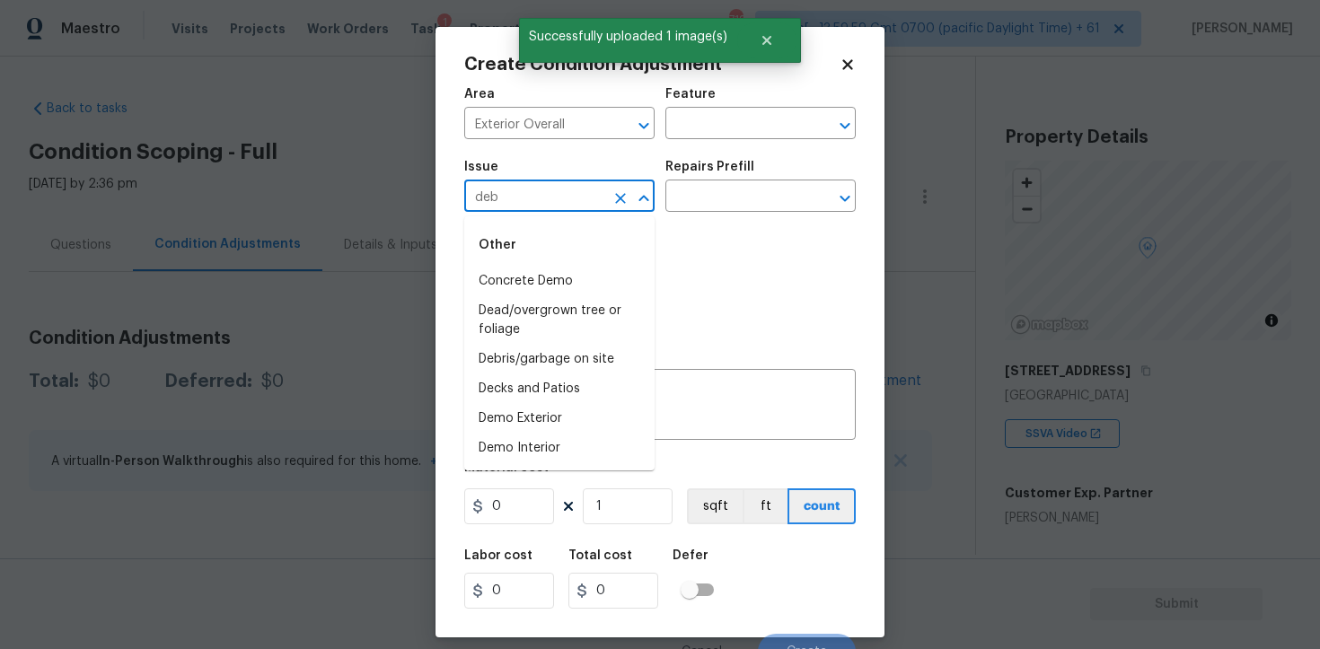
type input "debr"
type input "i"
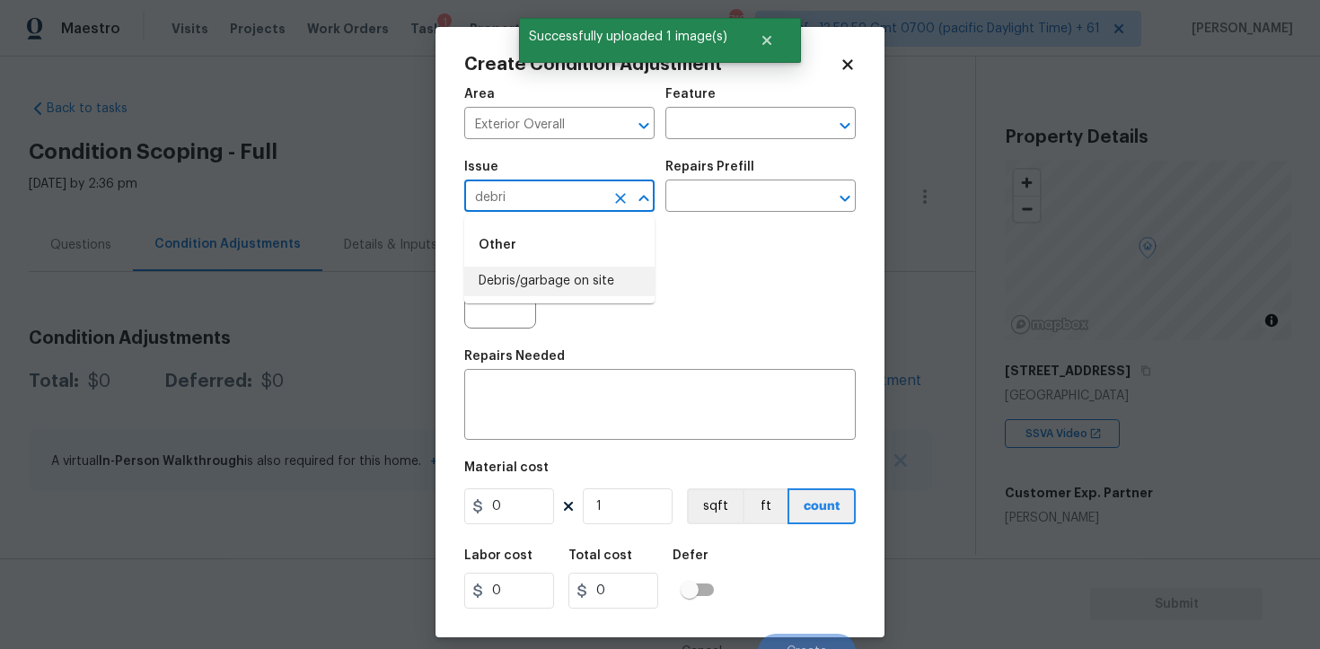
click at [534, 277] on li "Debris/garbage on site" at bounding box center [559, 282] width 190 height 30
type input "Debris/garbage on site"
click at [535, 433] on div "x ​" at bounding box center [659, 407] width 391 height 66
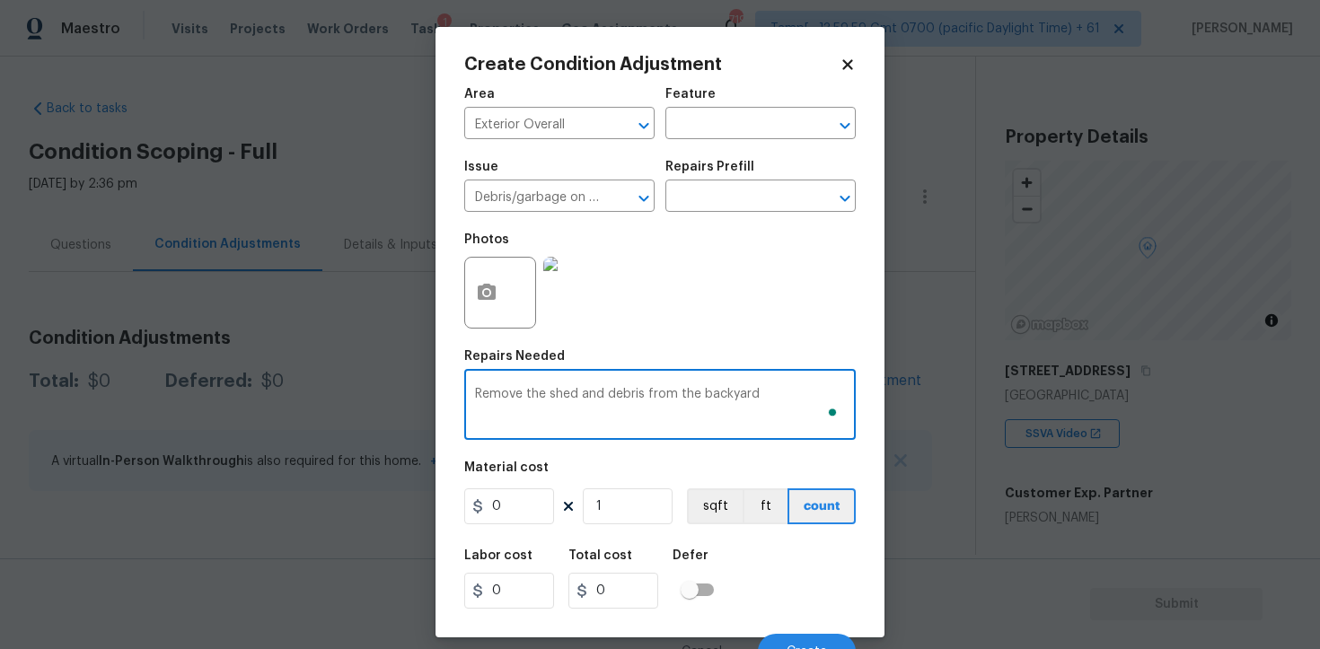
type textarea "Remove the shed and debris from the backyard"
click at [532, 497] on input "0" at bounding box center [509, 506] width 90 height 36
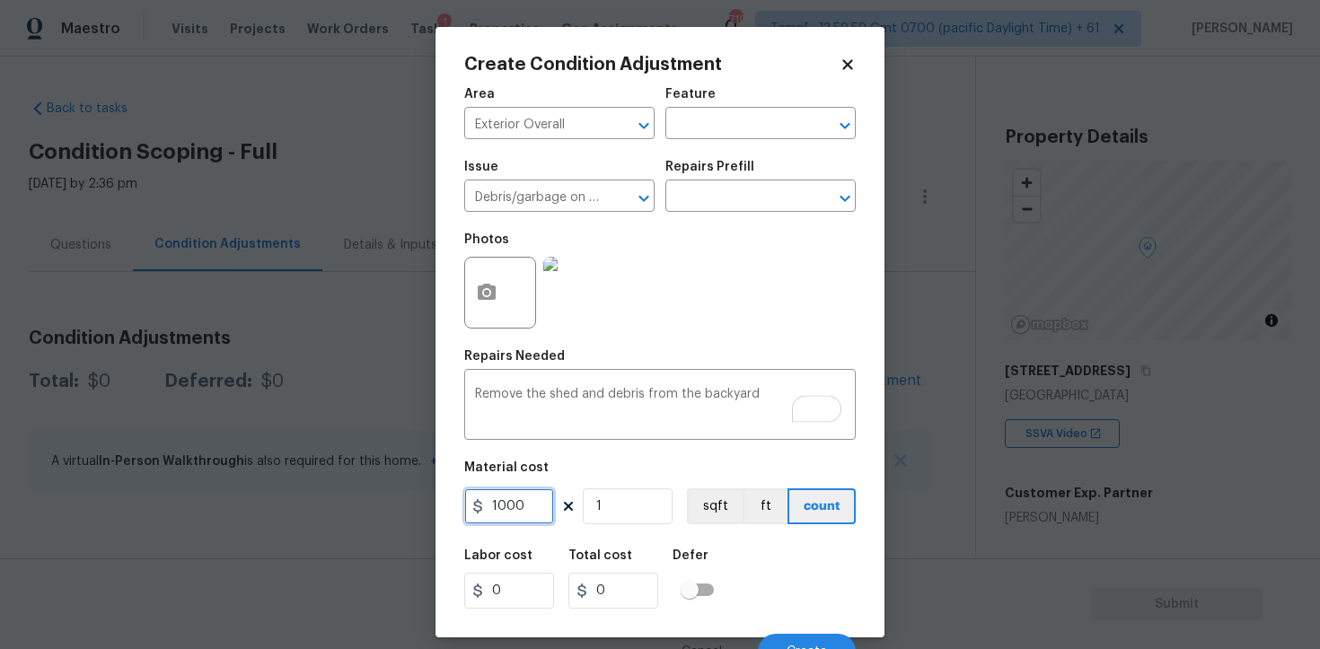
type input "1000"
click at [731, 571] on div "Labor cost 0 Total cost 0 Defer" at bounding box center [659, 579] width 391 height 81
type input "1000"
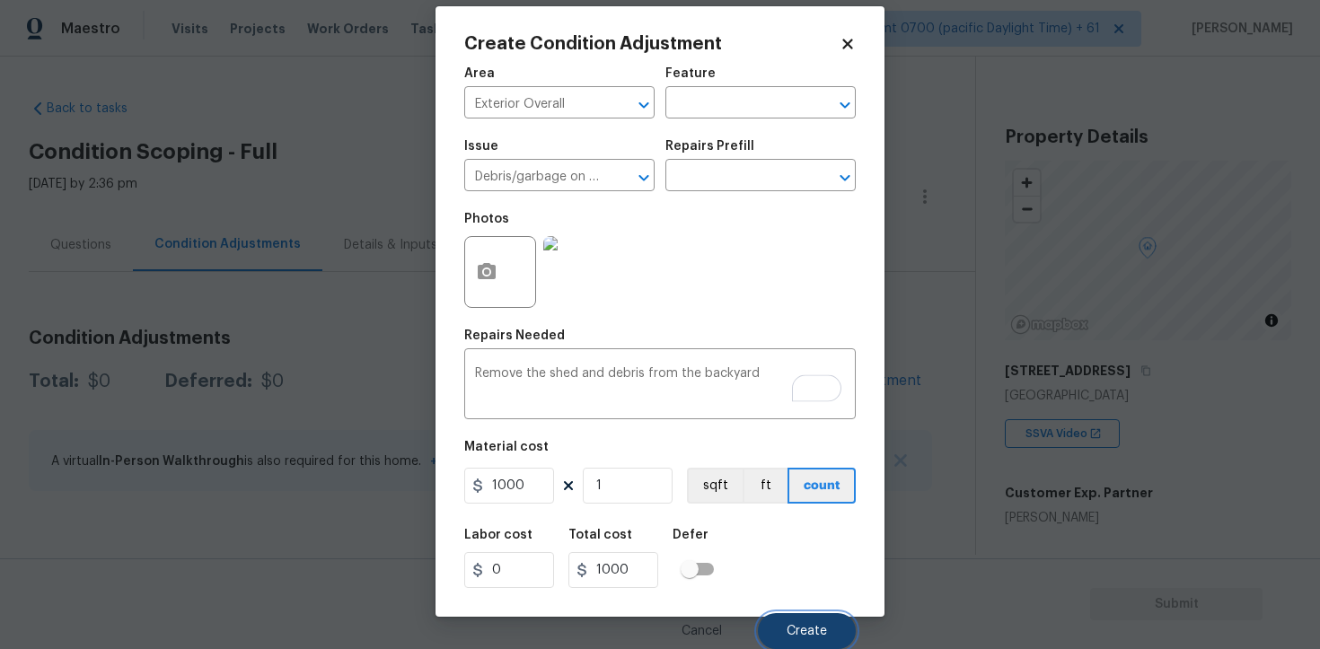
click at [804, 625] on span "Create" at bounding box center [807, 631] width 40 height 13
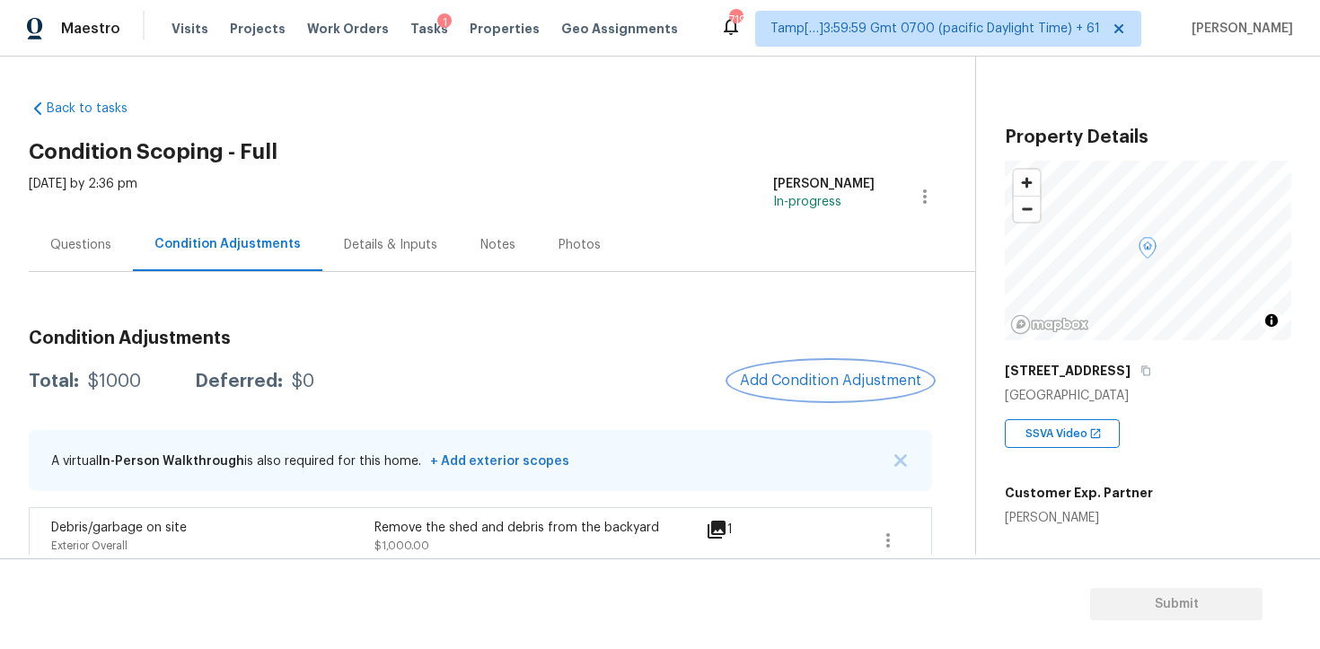
scroll to position [24, 0]
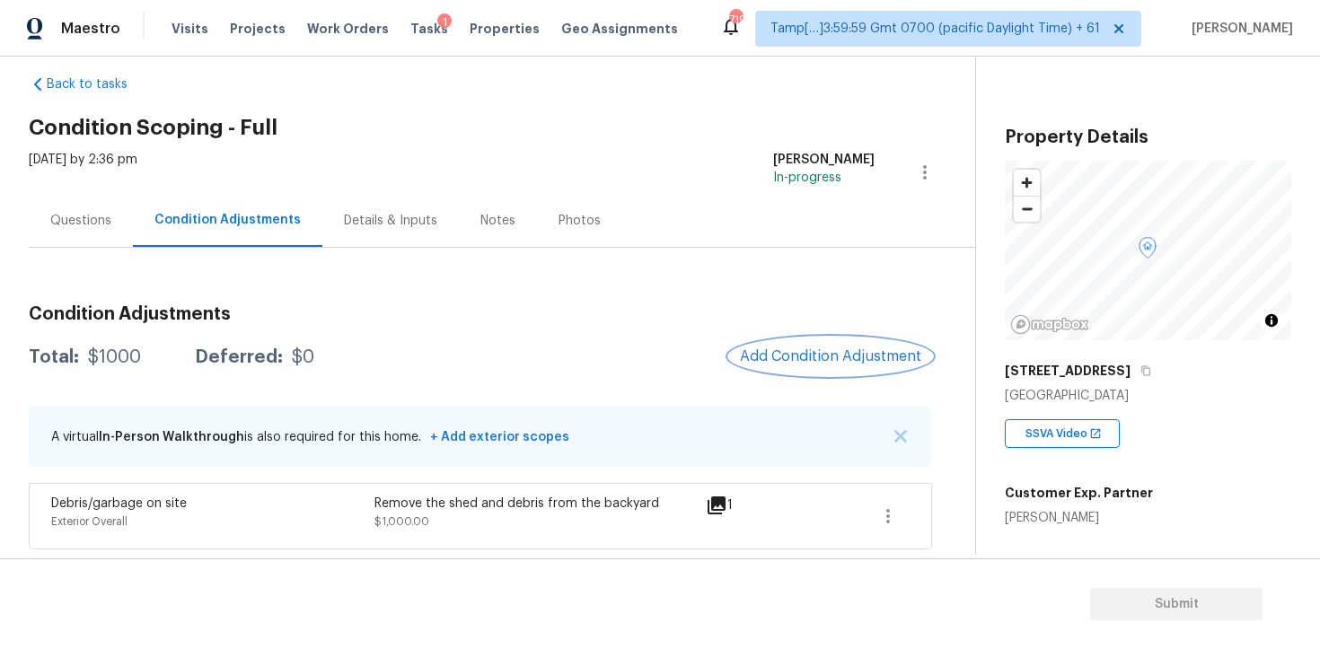
click at [870, 353] on span "Add Condition Adjustment" at bounding box center [830, 356] width 181 height 16
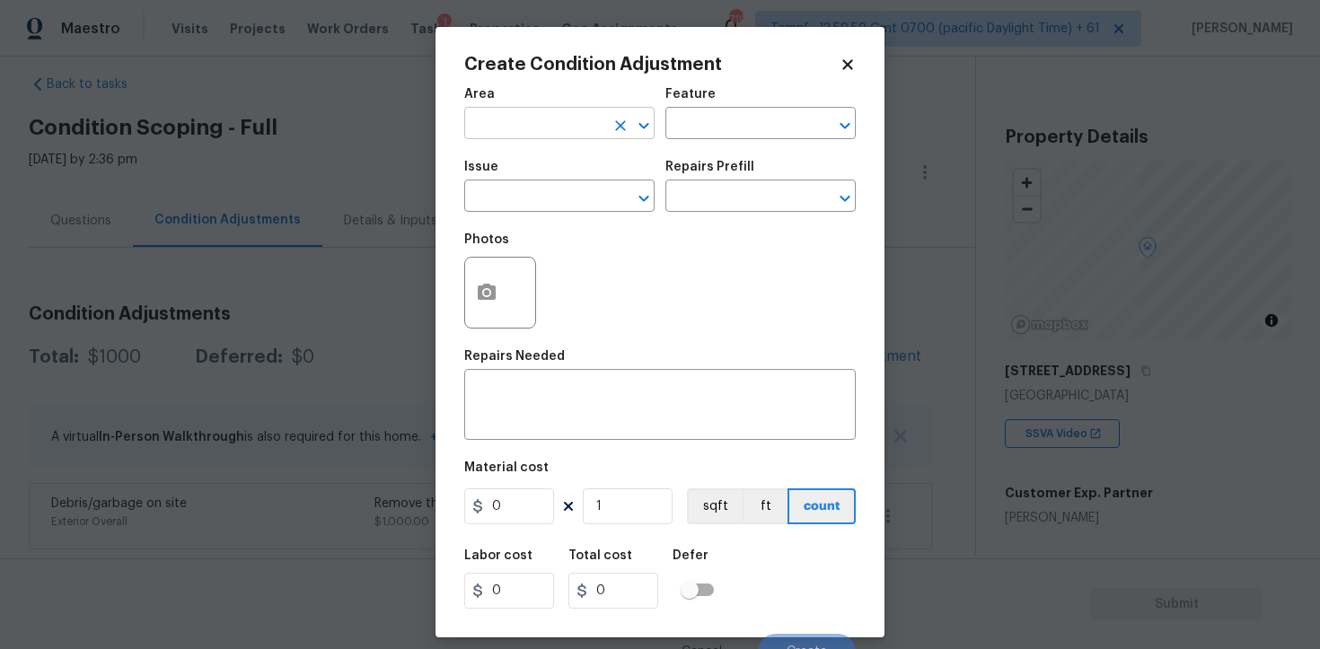
click at [532, 135] on input "text" at bounding box center [534, 125] width 140 height 28
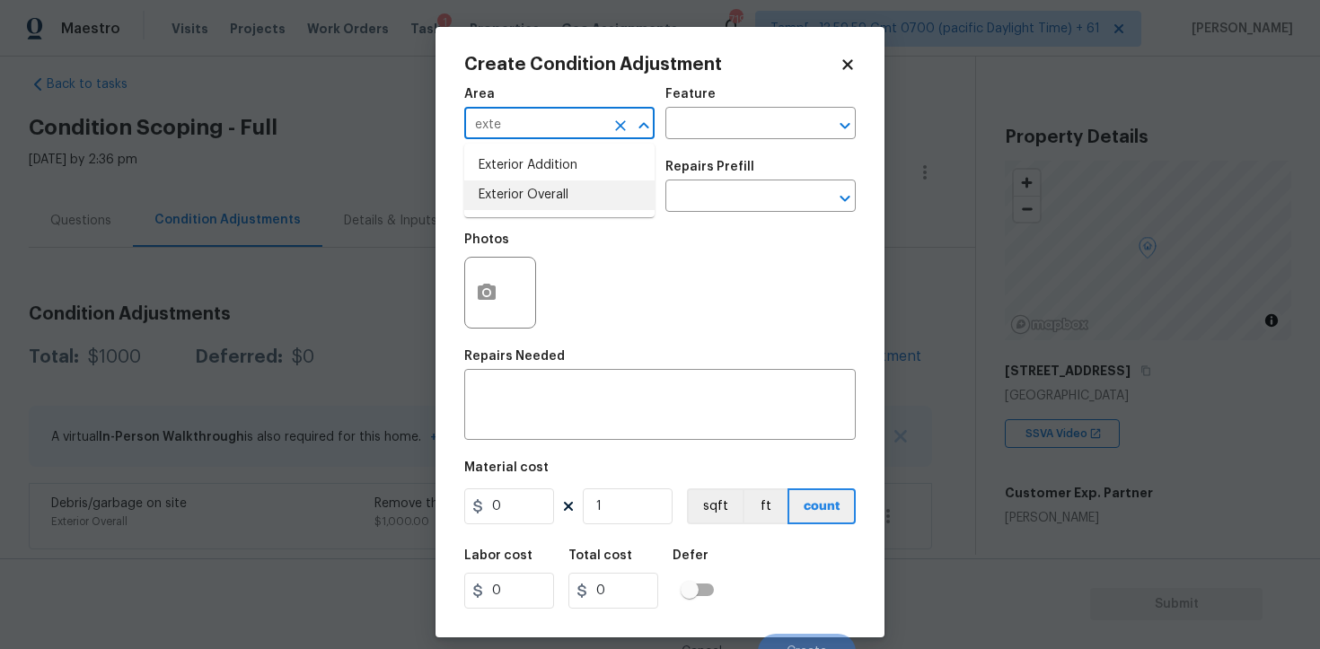
click at [527, 193] on li "Exterior Overall" at bounding box center [559, 195] width 190 height 30
type input "Exterior Overall"
click at [527, 193] on input "text" at bounding box center [534, 198] width 140 height 28
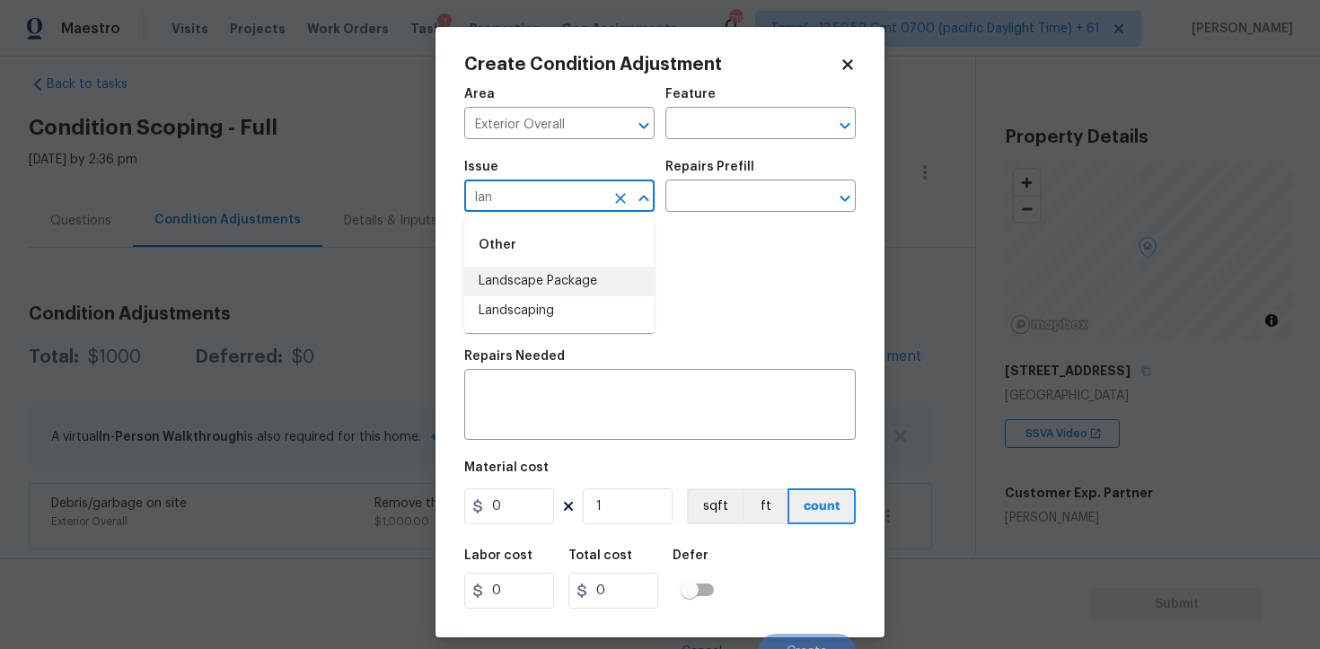
click at [541, 285] on li "Landscape Package" at bounding box center [559, 282] width 190 height 30
type input "Landscape Package"
click at [693, 196] on input "text" at bounding box center [735, 198] width 140 height 28
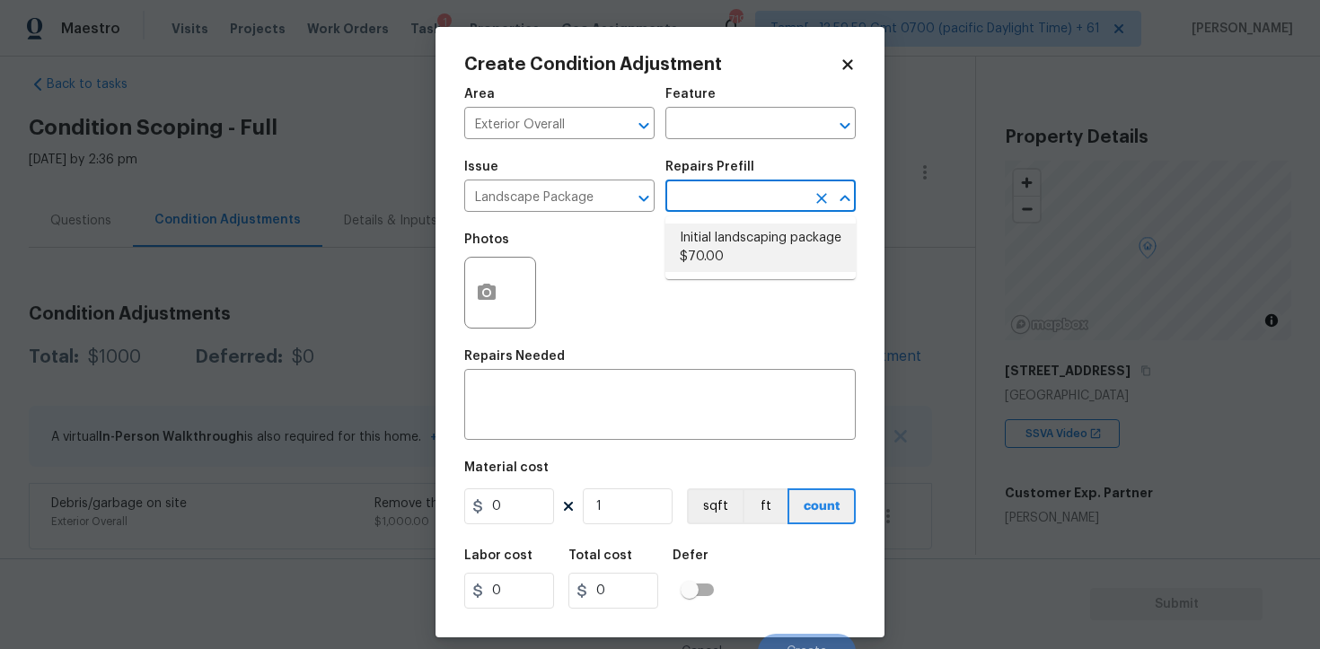
click at [722, 241] on li "Initial landscaping package $70.00" at bounding box center [760, 248] width 190 height 48
type input "Home Readiness Packages"
type textarea "Mowing of grass up to 6" in height. Mow, edge along driveways & sidewalks, trim…"
type input "70"
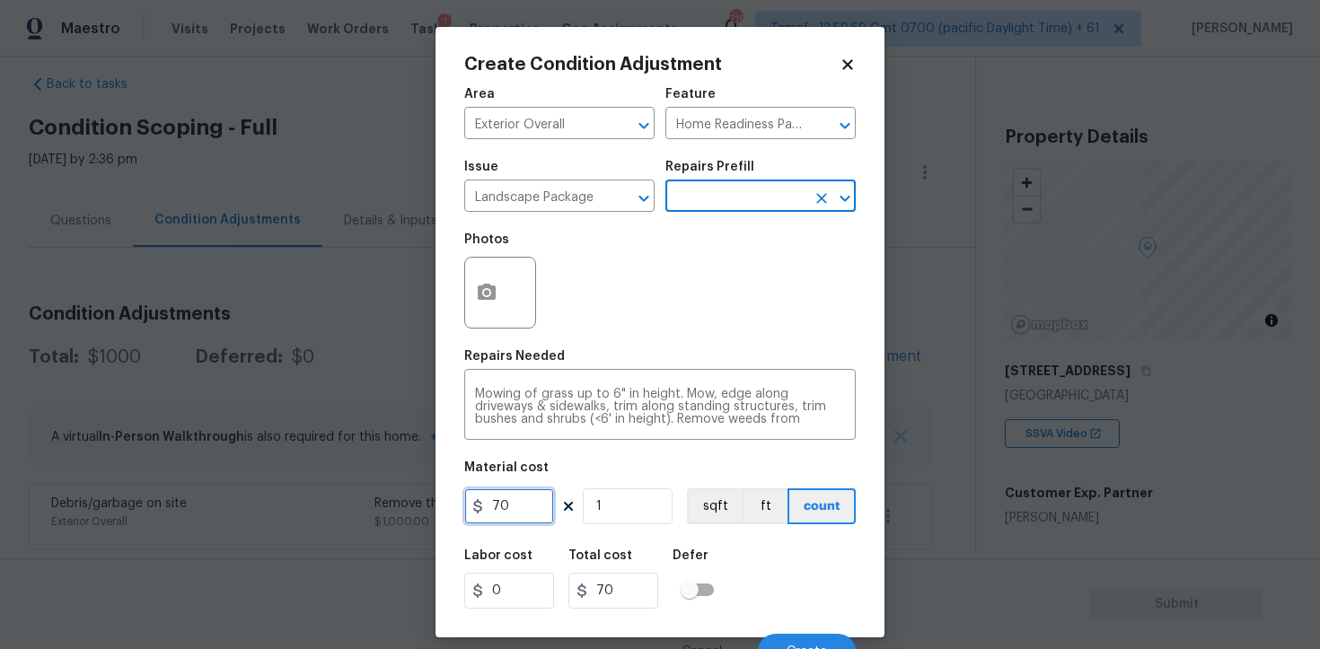
click at [497, 507] on input "70" at bounding box center [509, 506] width 90 height 36
type input "750"
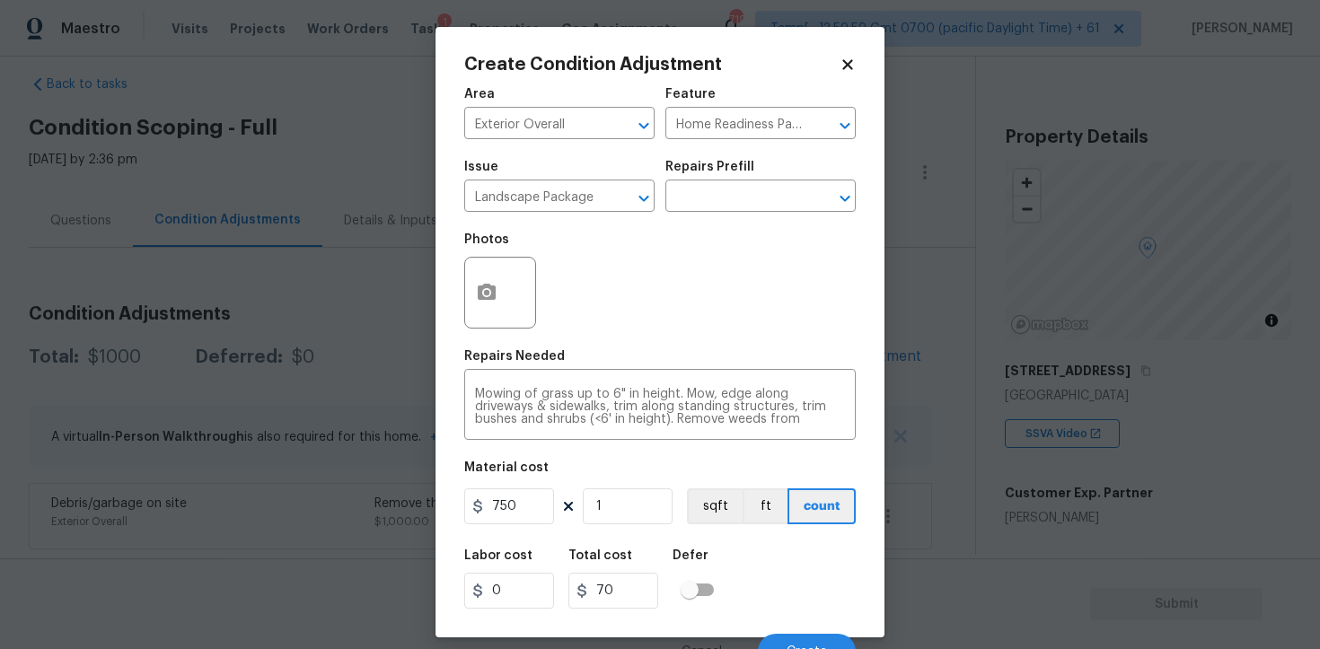
click at [500, 324] on div at bounding box center [500, 293] width 72 height 72
type input "750"
click at [496, 295] on icon "button" at bounding box center [487, 293] width 22 height 22
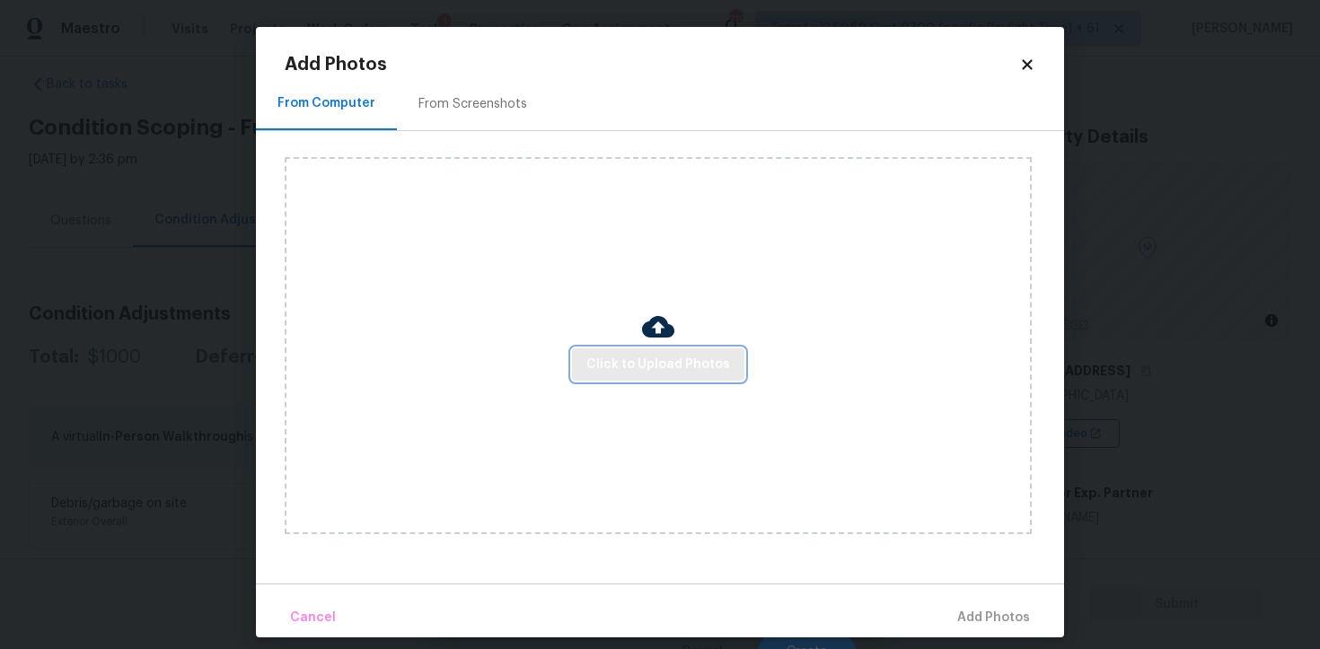
click at [644, 365] on span "Click to Upload Photos" at bounding box center [658, 365] width 144 height 22
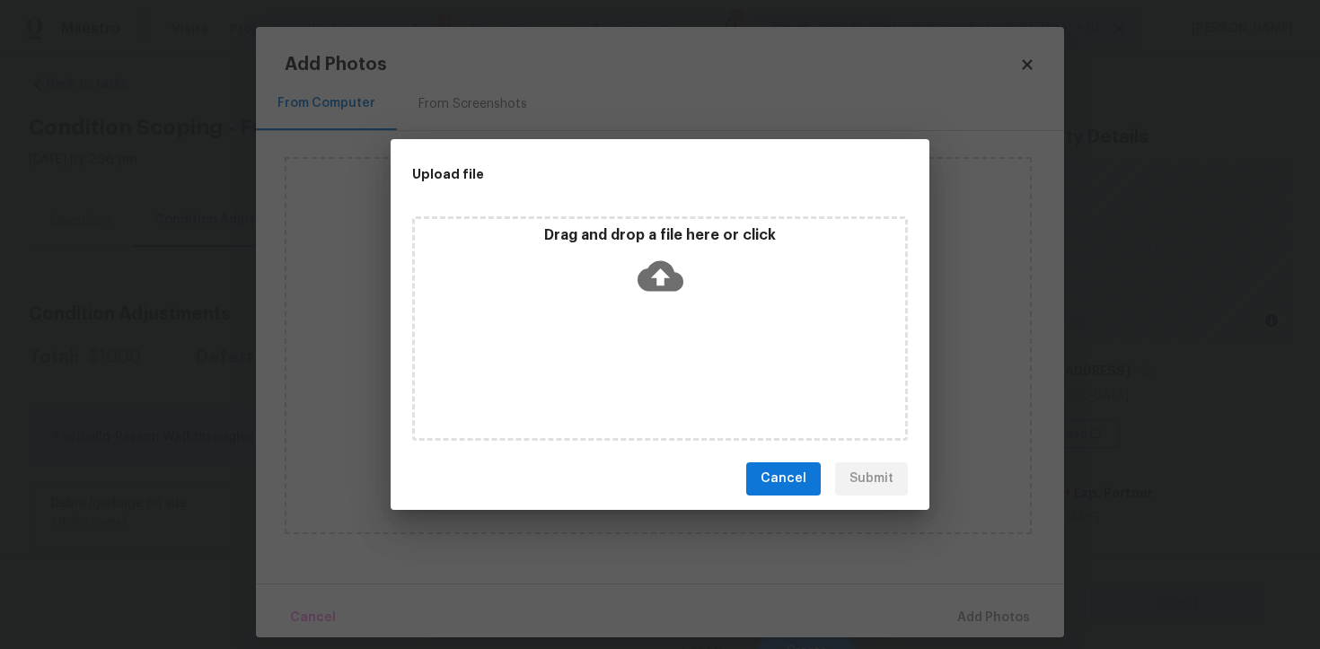
click at [648, 277] on icon at bounding box center [660, 275] width 46 height 31
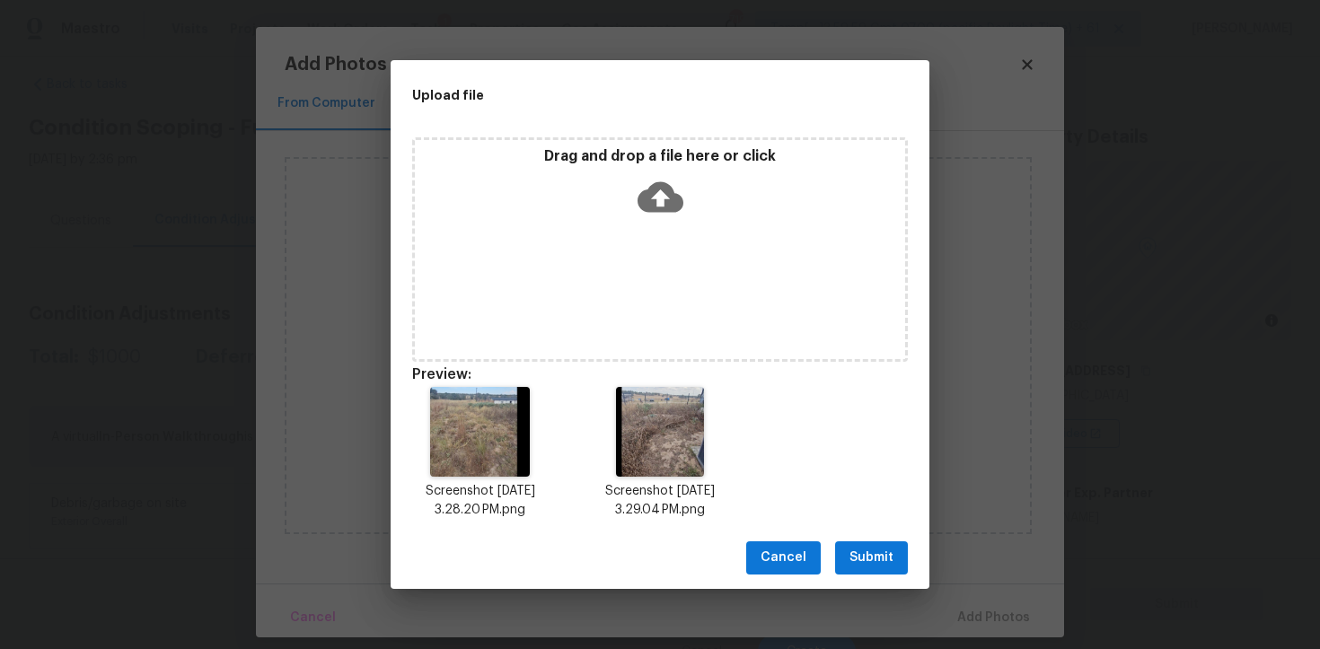
scroll to position [14, 0]
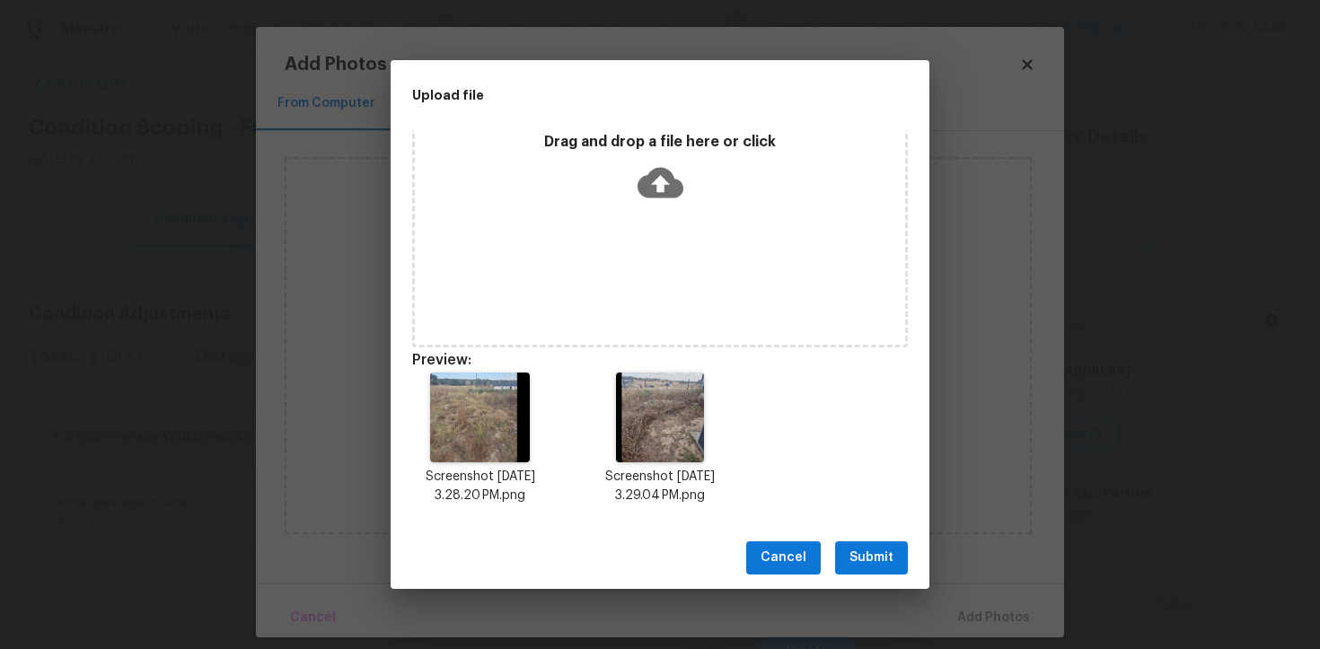
click at [860, 563] on span "Submit" at bounding box center [871, 558] width 44 height 22
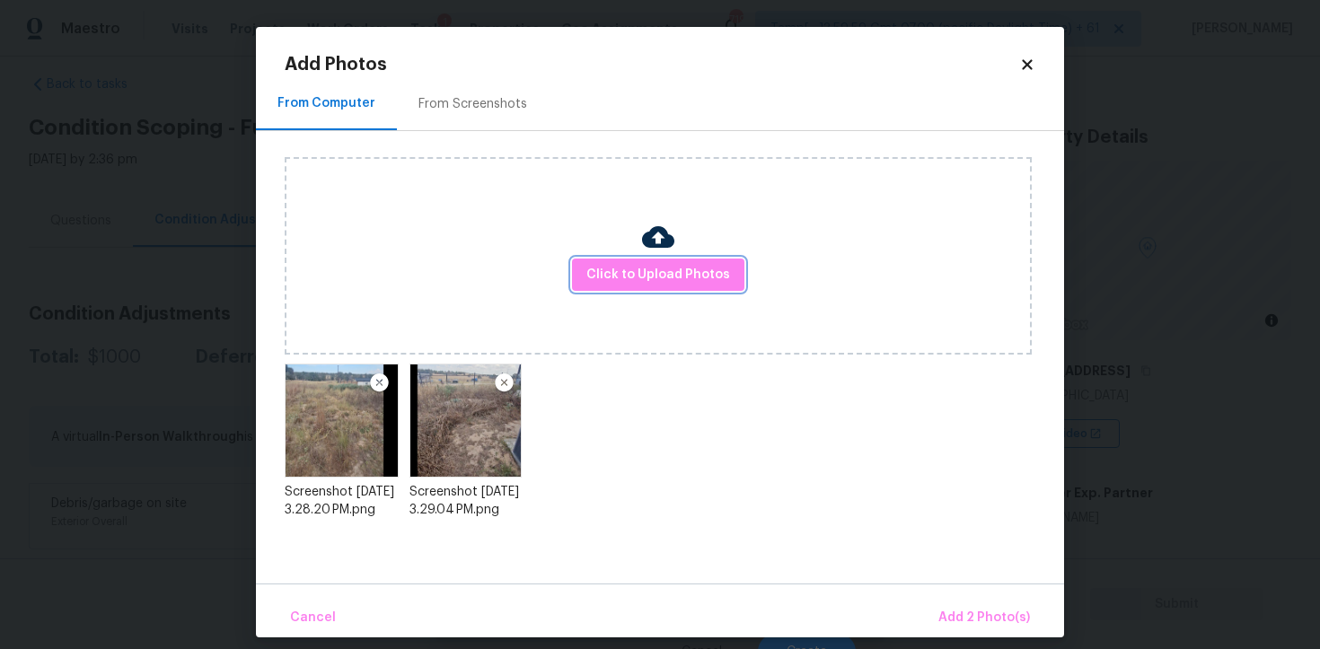
scroll to position [0, 0]
click at [965, 599] on button "Add 2 Photo(s)" at bounding box center [984, 618] width 106 height 39
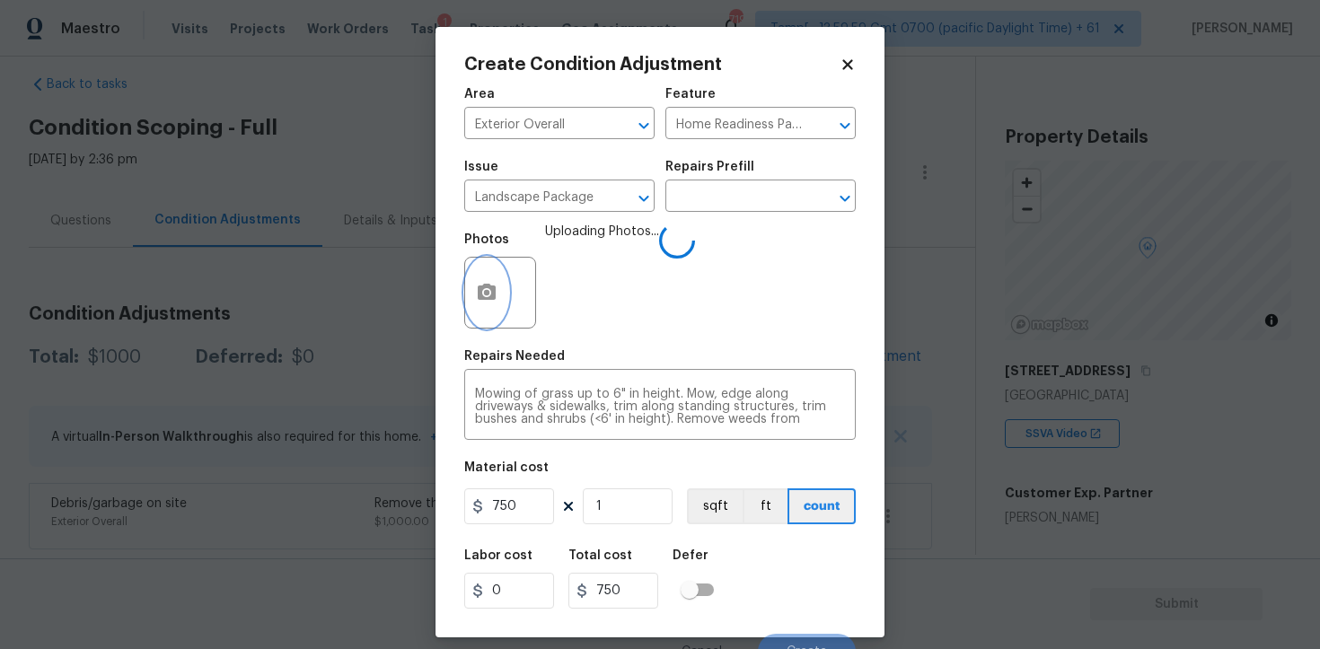
scroll to position [22, 0]
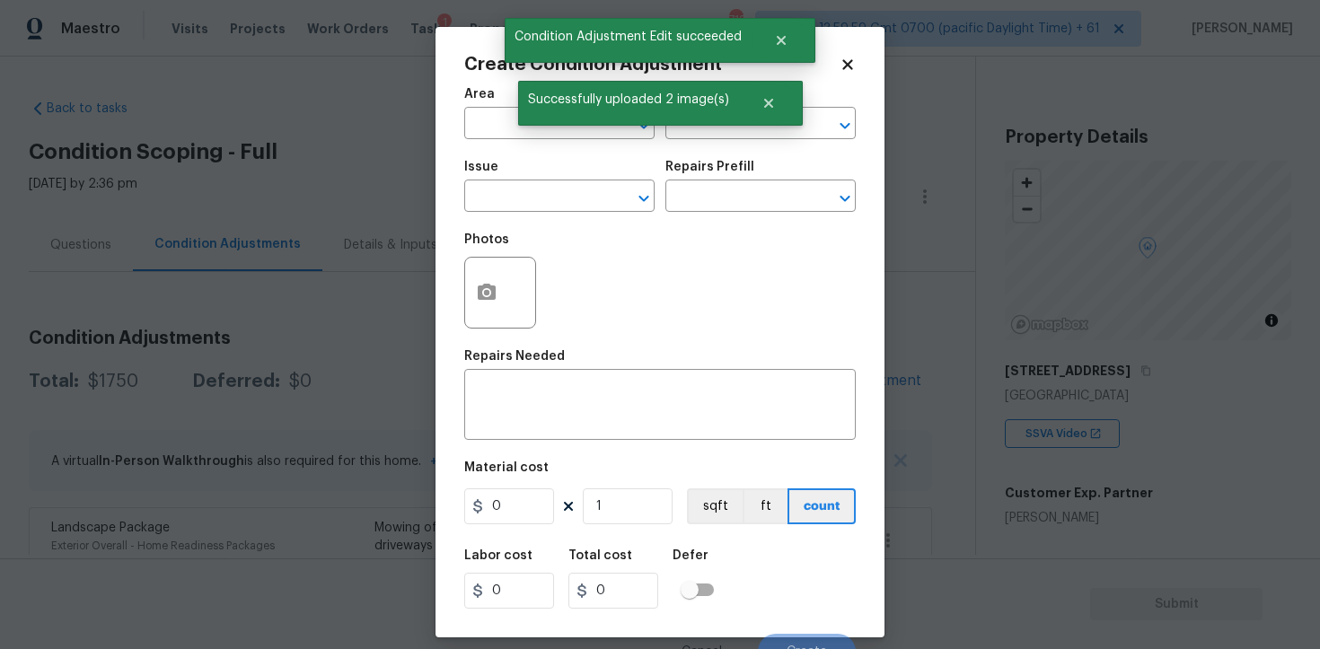
scroll to position [190, 0]
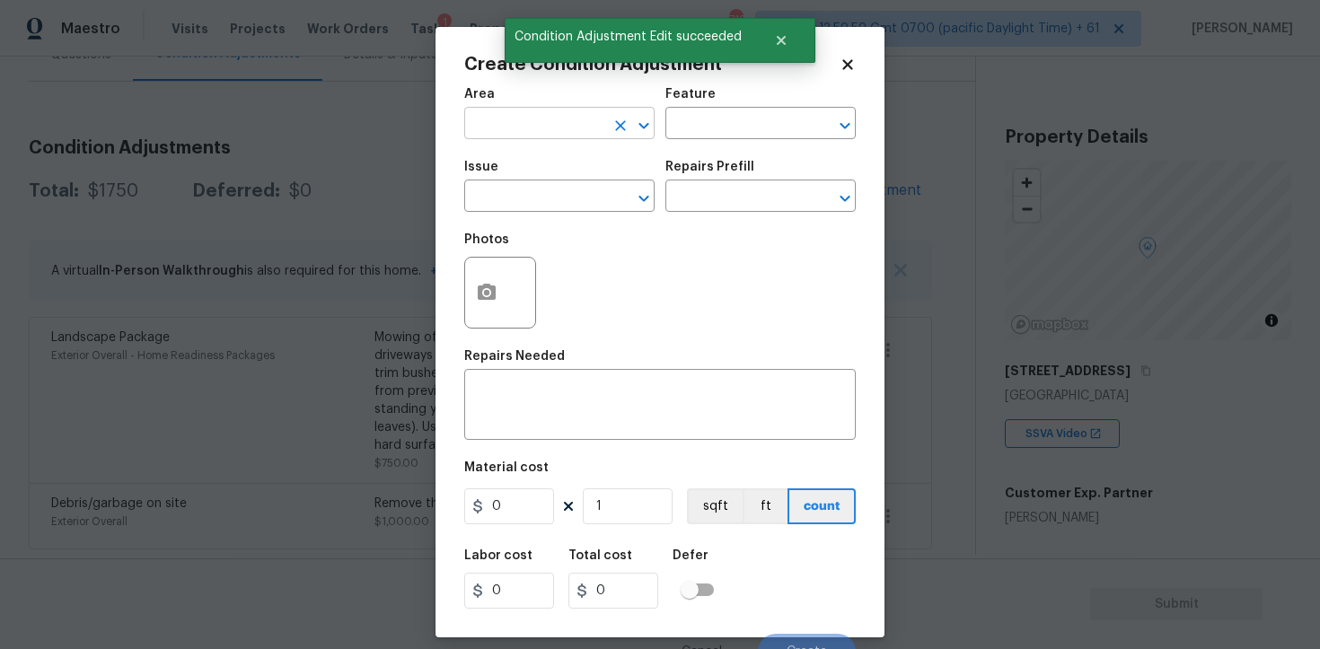
click at [499, 136] on input "text" at bounding box center [534, 125] width 140 height 28
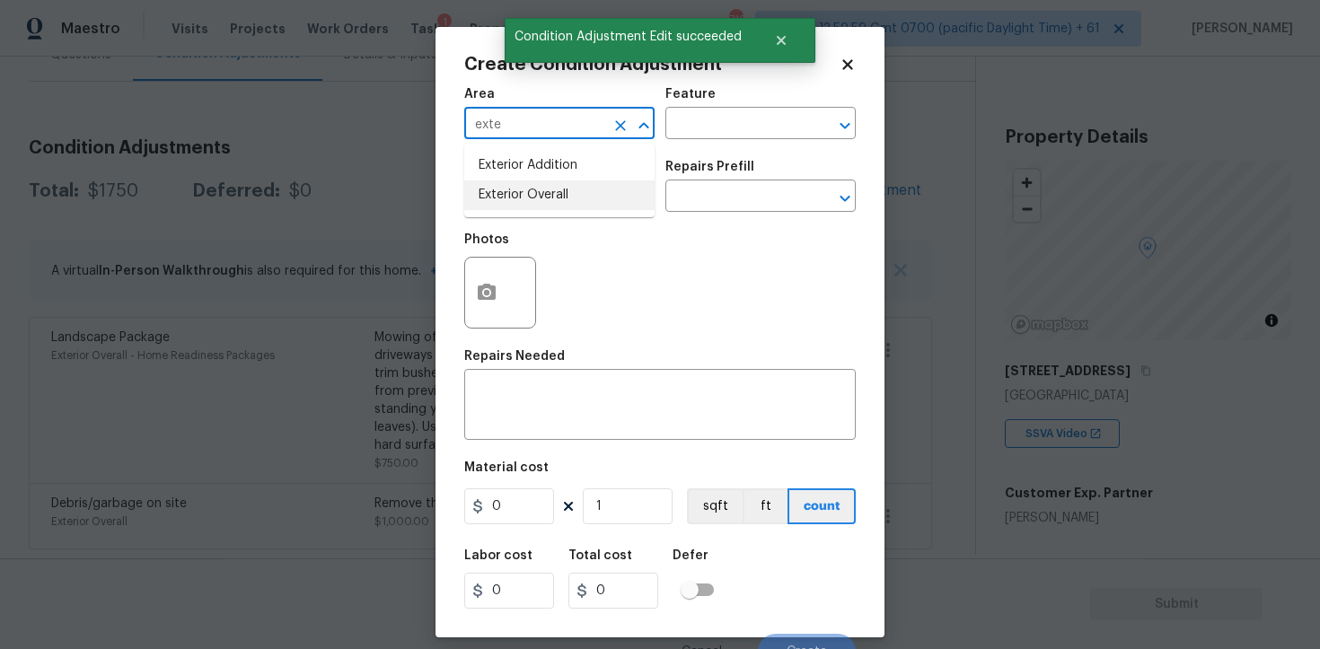
click at [499, 216] on ul "Exterior Addition Exterior Overall" at bounding box center [559, 181] width 190 height 74
click at [497, 191] on li "Exterior Overall" at bounding box center [559, 195] width 190 height 30
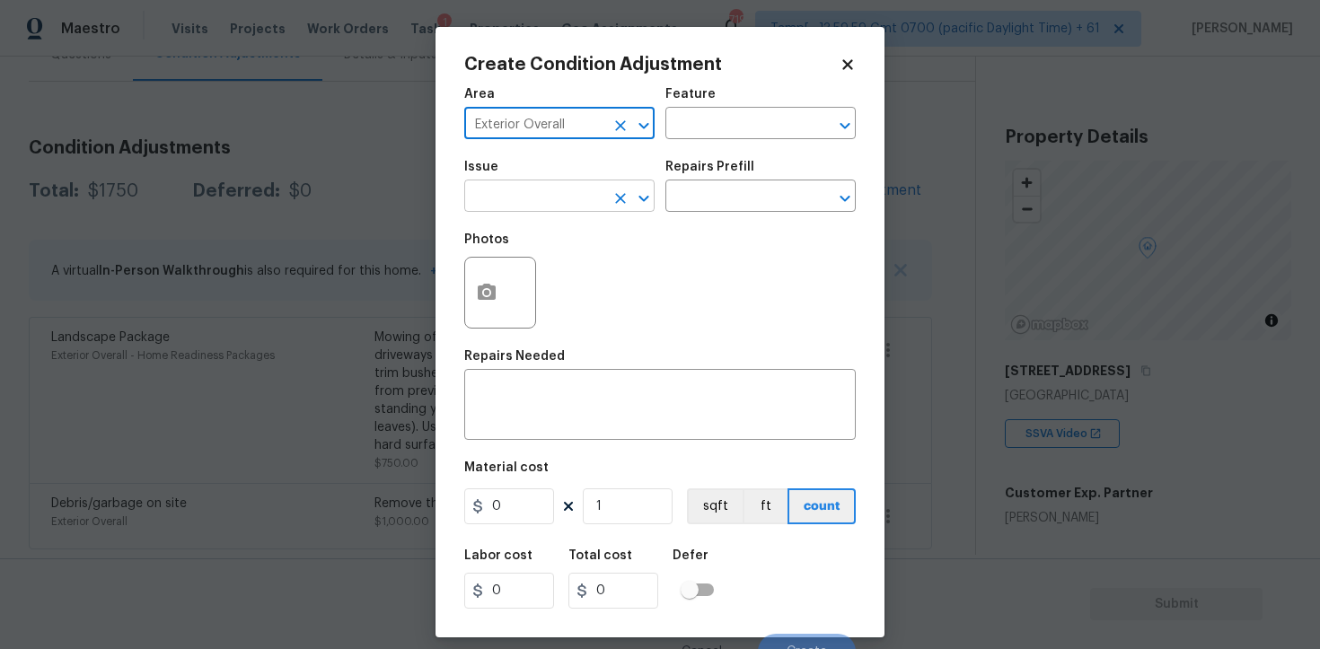
type input "Exterior Overall"
click at [496, 188] on input "text" at bounding box center [534, 198] width 140 height 28
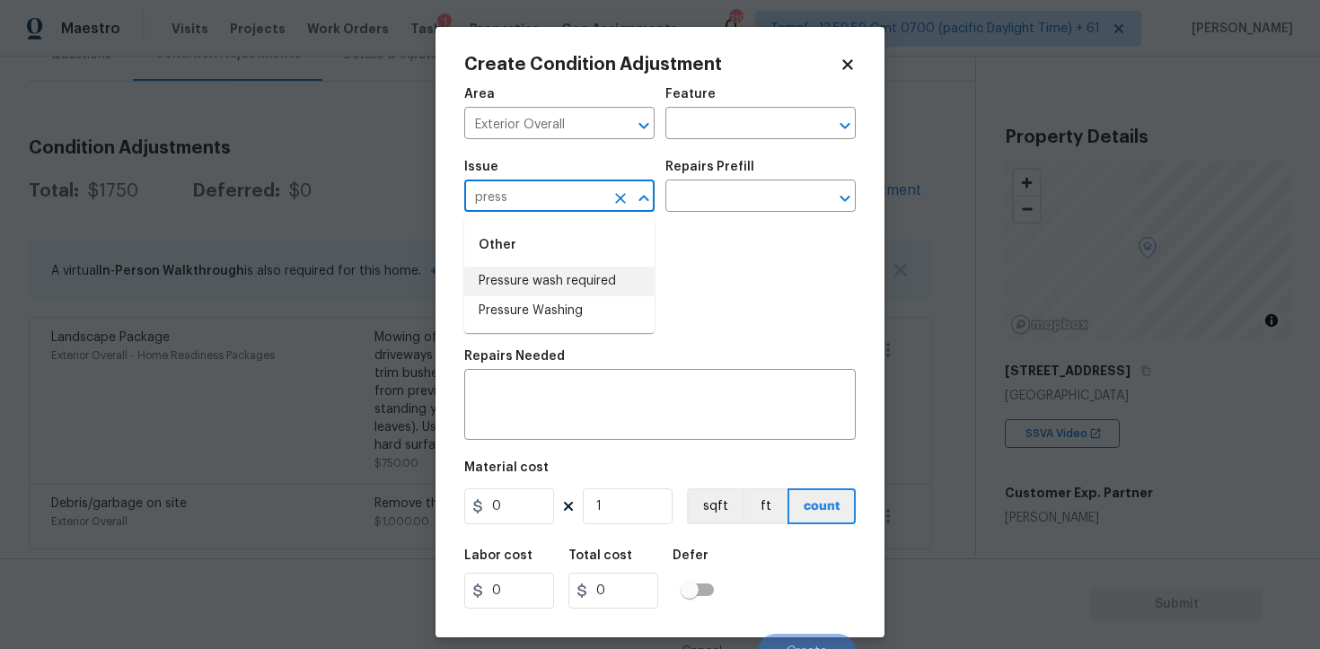
click at [530, 272] on li "Pressure wash required" at bounding box center [559, 282] width 190 height 30
type input "Pressure wash required"
click at [714, 205] on input "text" at bounding box center [735, 198] width 140 height 28
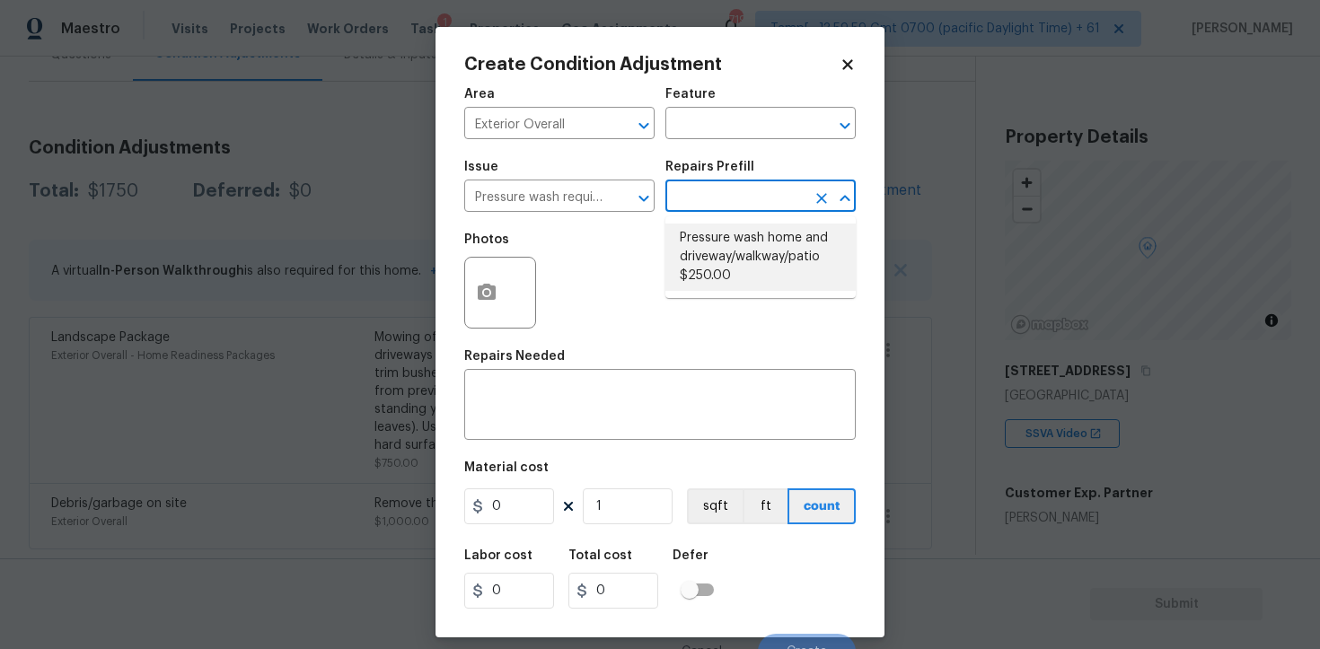
click at [721, 246] on li "Pressure wash home and driveway/walkway/patio $250.00" at bounding box center [760, 257] width 190 height 67
type input "250"
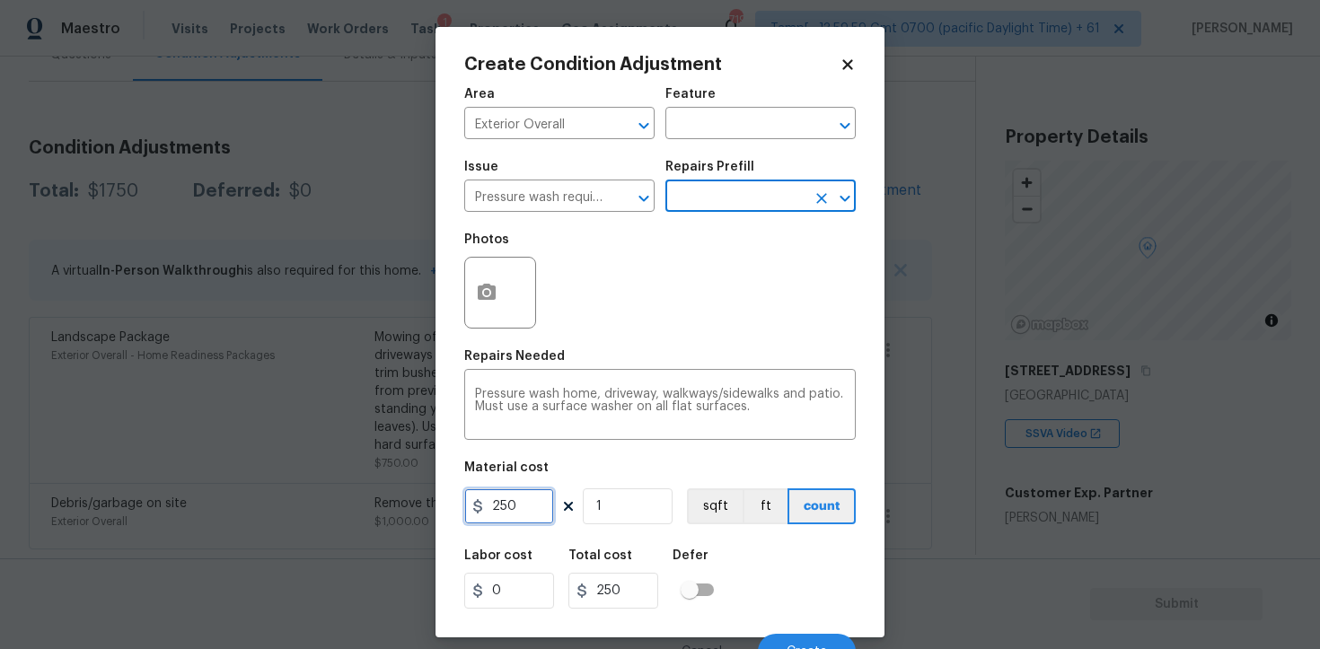
click at [548, 505] on input "250" at bounding box center [509, 506] width 90 height 36
type input "400"
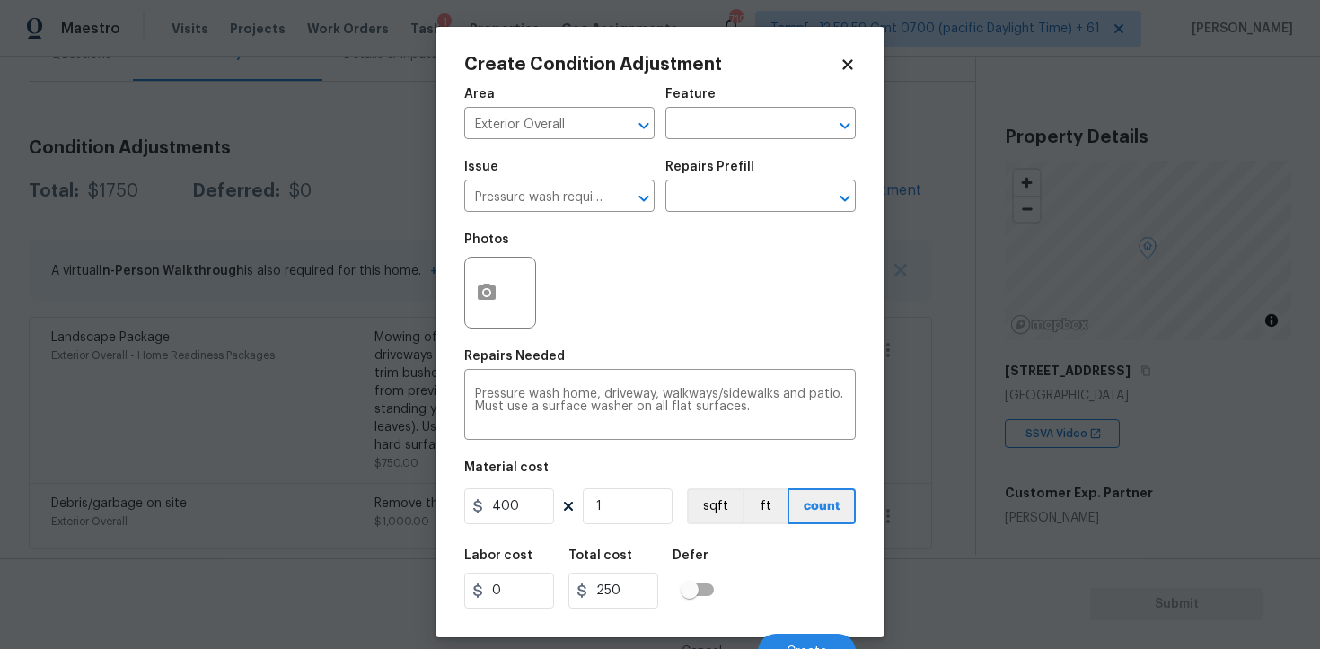
type input "400"
click at [767, 565] on div "Labor cost 0 Total cost 400 Defer" at bounding box center [659, 579] width 391 height 81
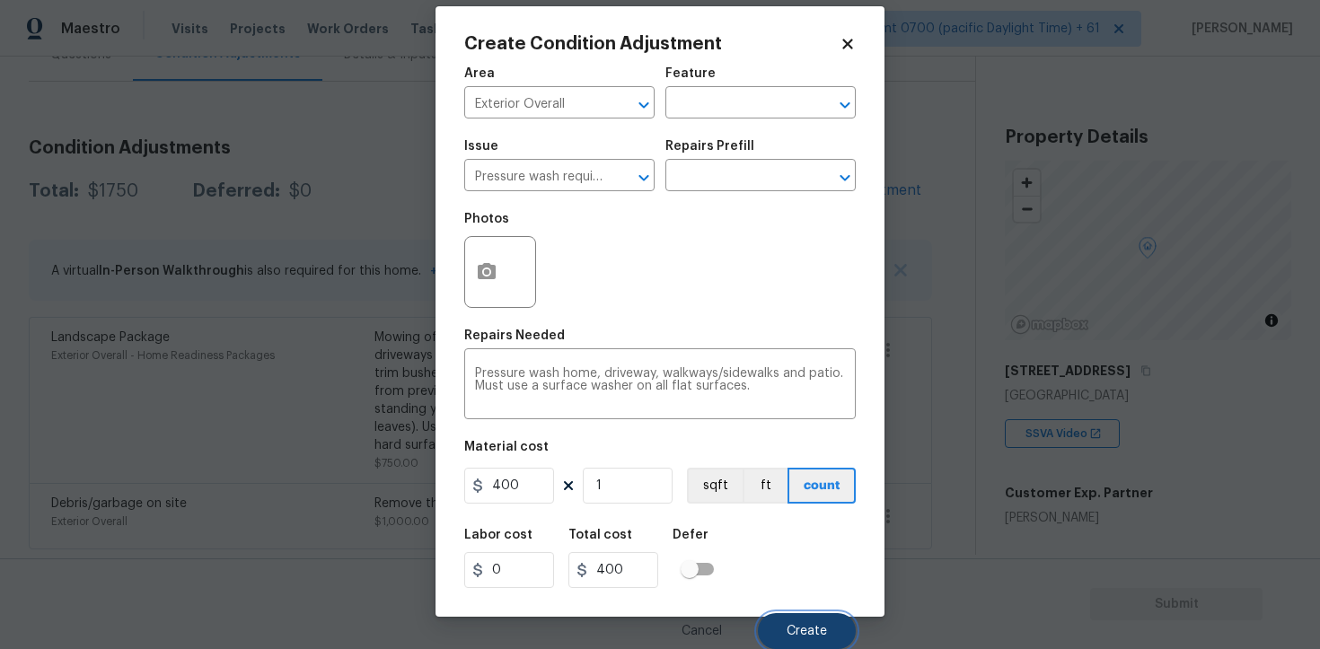
click at [804, 629] on span "Create" at bounding box center [807, 631] width 40 height 13
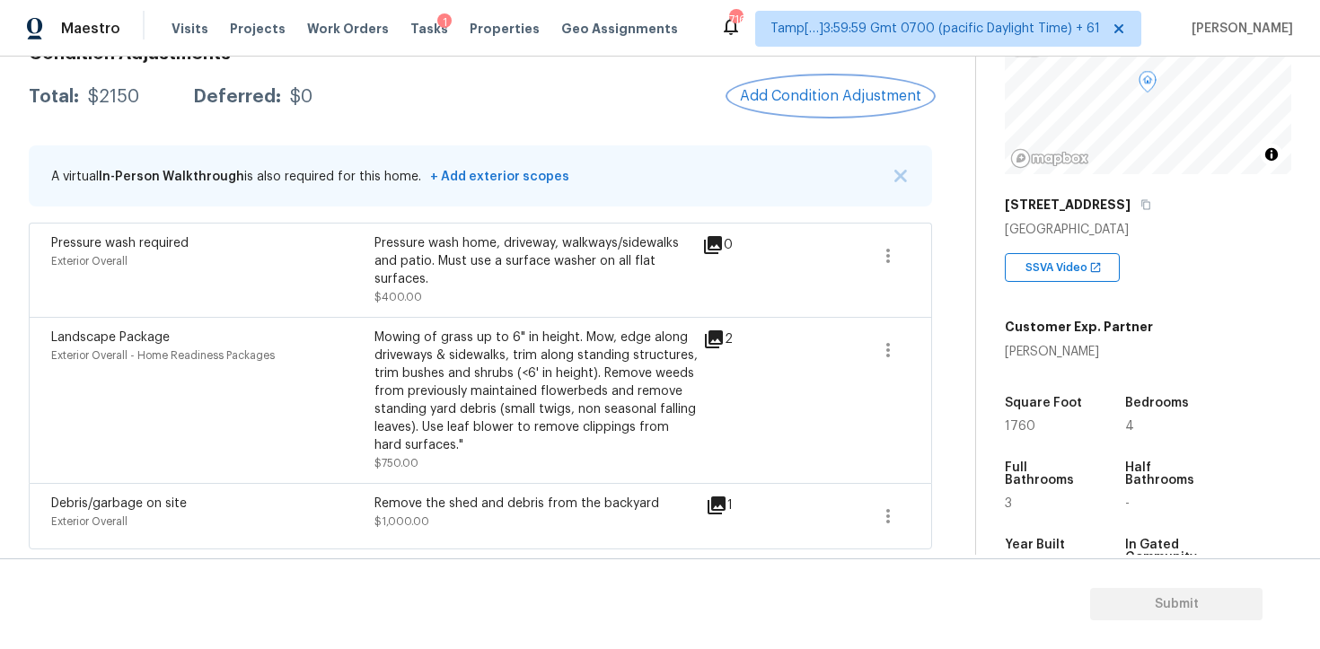
scroll to position [179, 0]
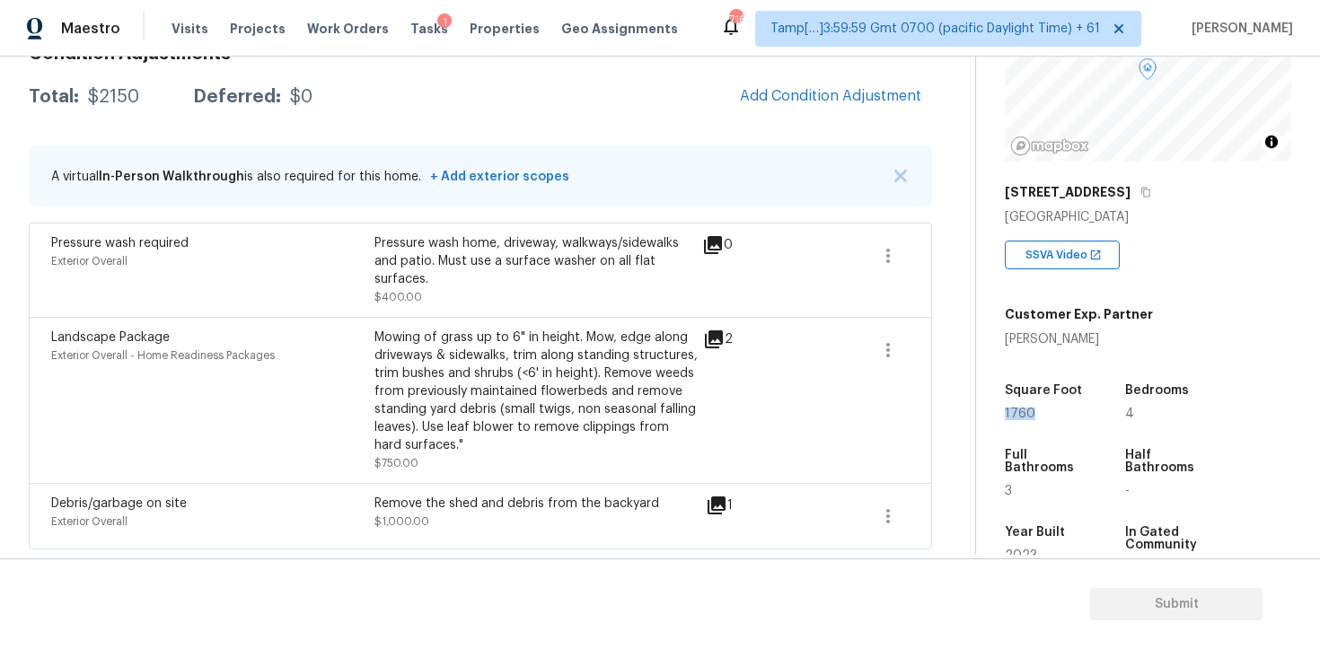
drag, startPoint x: 998, startPoint y: 413, endPoint x: 1059, endPoint y: 413, distance: 61.1
click at [1059, 413] on div "Property Details © Mapbox © OpenStreetMap Improve this map 709 Sunrise Ln La Ve…" at bounding box center [1133, 343] width 315 height 930
copy span "1760"
click at [809, 110] on button "Add Condition Adjustment" at bounding box center [830, 96] width 203 height 38
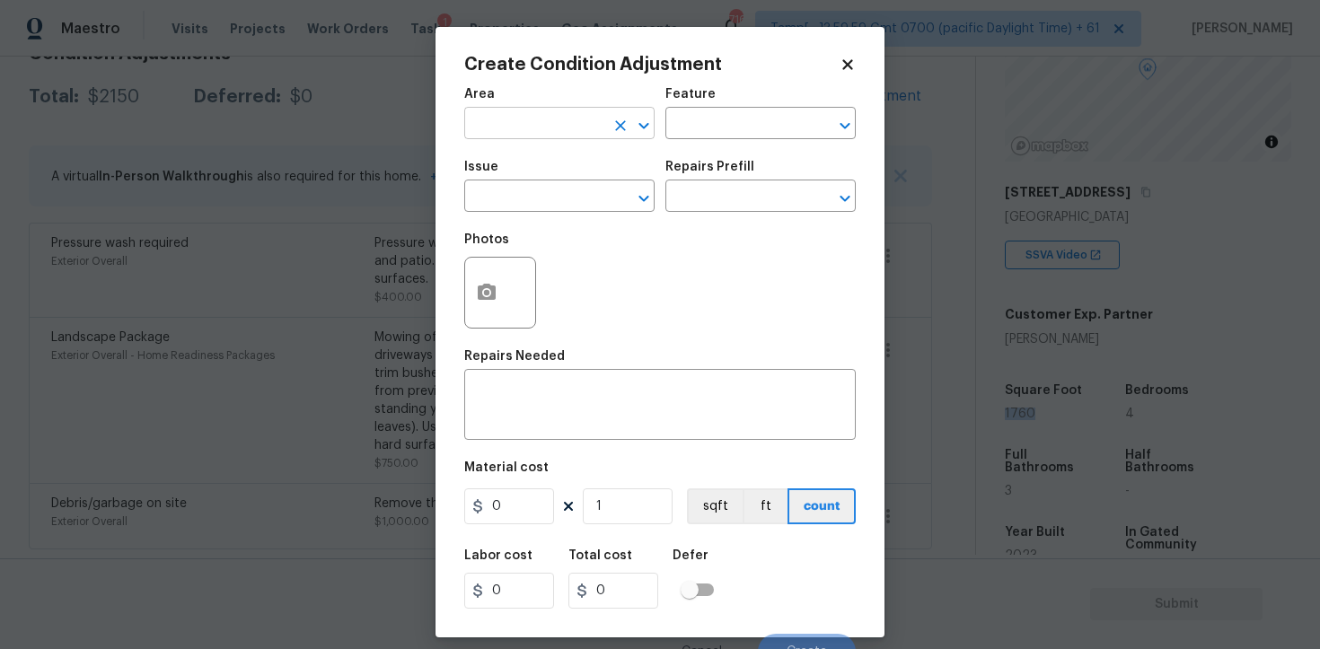
click at [524, 111] on input "text" at bounding box center [534, 125] width 140 height 28
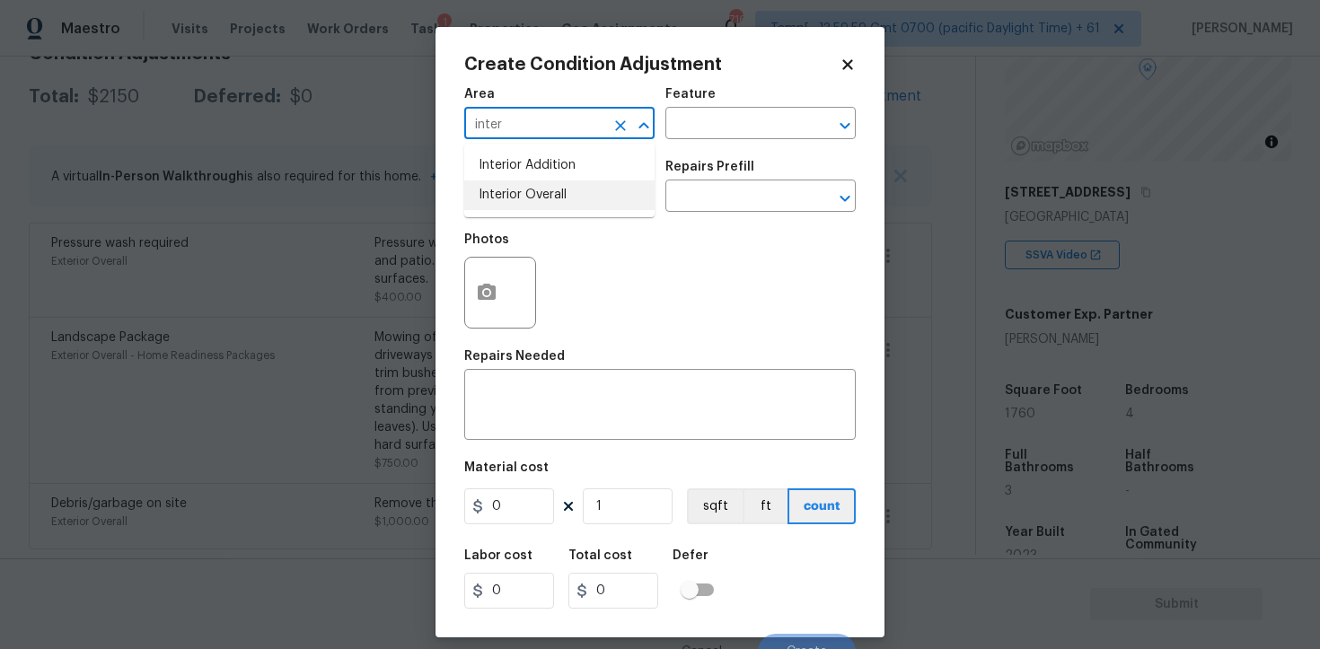
click at [530, 193] on li "Interior Overall" at bounding box center [559, 195] width 190 height 30
type input "Interior Overall"
click at [530, 193] on input "text" at bounding box center [534, 198] width 140 height 28
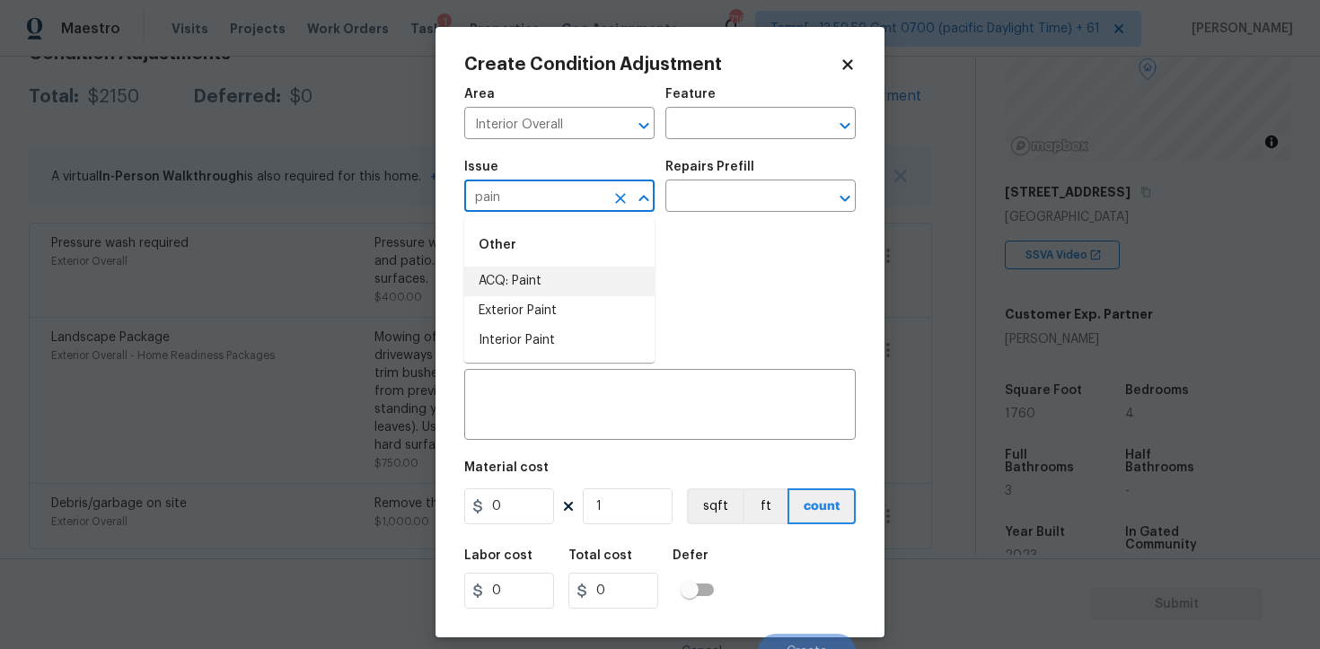
click at [551, 277] on li "ACQ: Paint" at bounding box center [559, 282] width 190 height 30
type input "ACQ: Paint"
click at [689, 211] on input "text" at bounding box center [735, 198] width 140 height 28
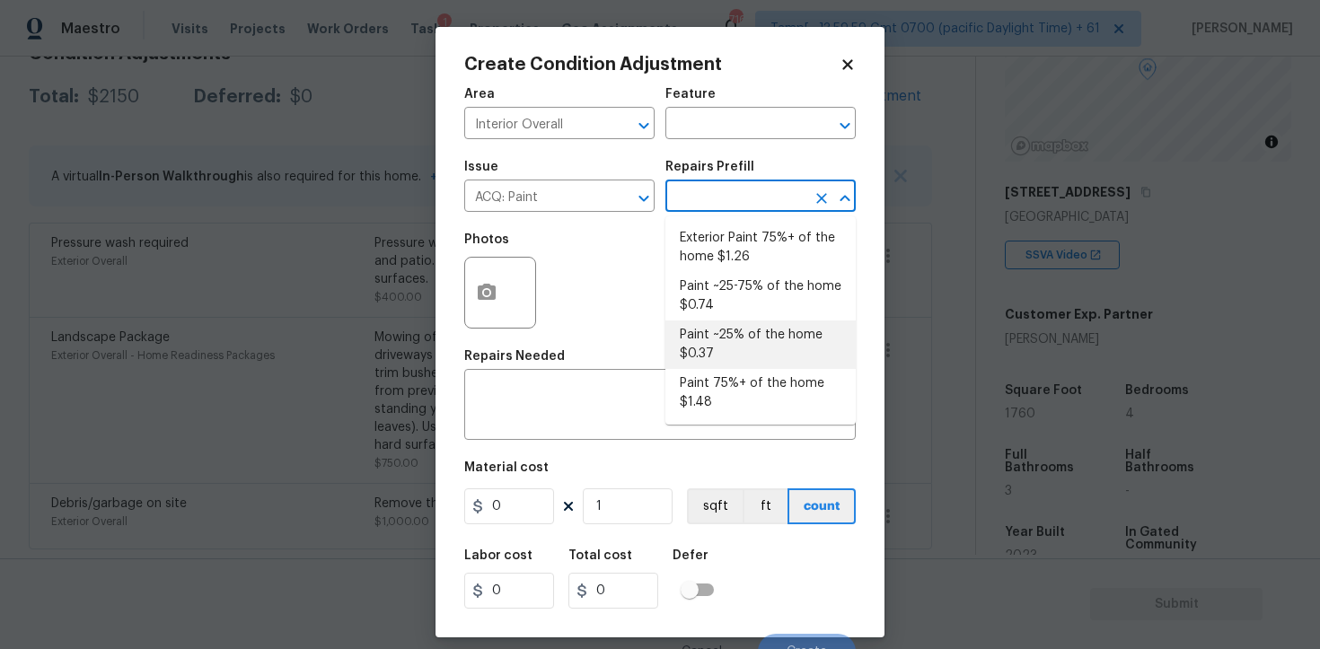
click at [700, 322] on li "Paint ~25% of the home $0.37" at bounding box center [760, 345] width 190 height 48
type input "Acquisition"
type textarea "Acquisition Scope: ~25% of the home needs interior paint"
type input "0.37"
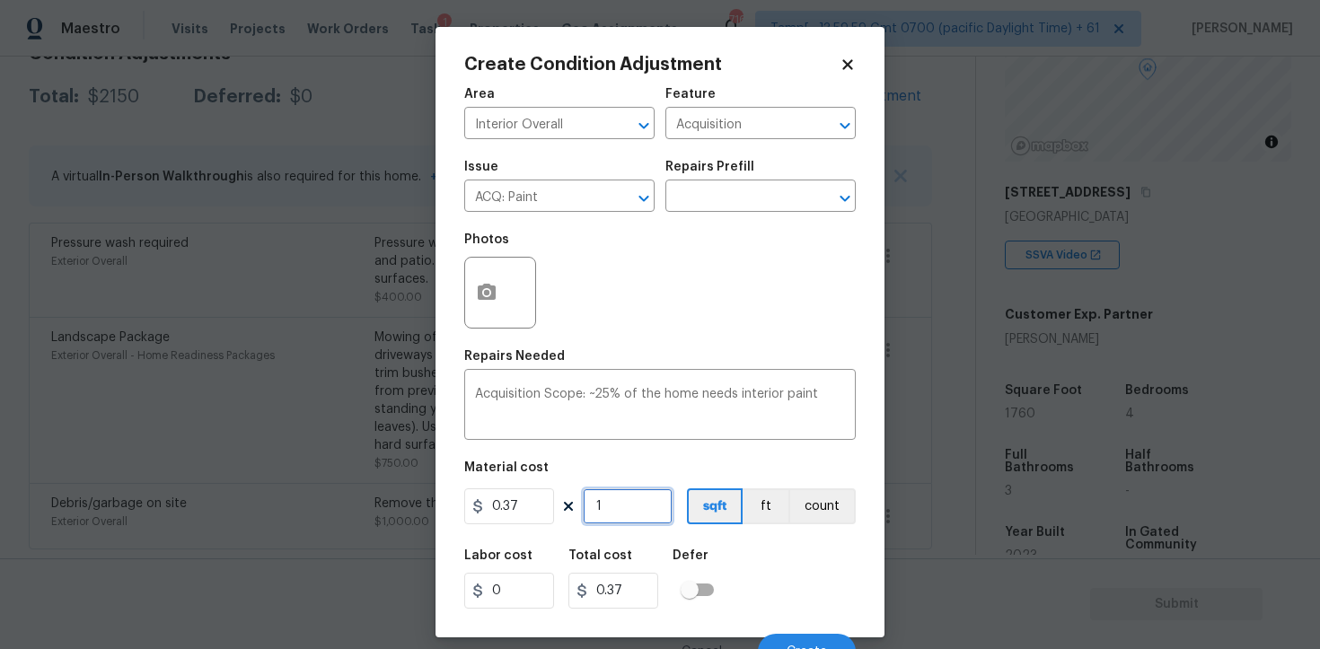
click at [605, 501] on input "1" at bounding box center [628, 506] width 90 height 36
type input "0"
paste input "176"
type input "1760"
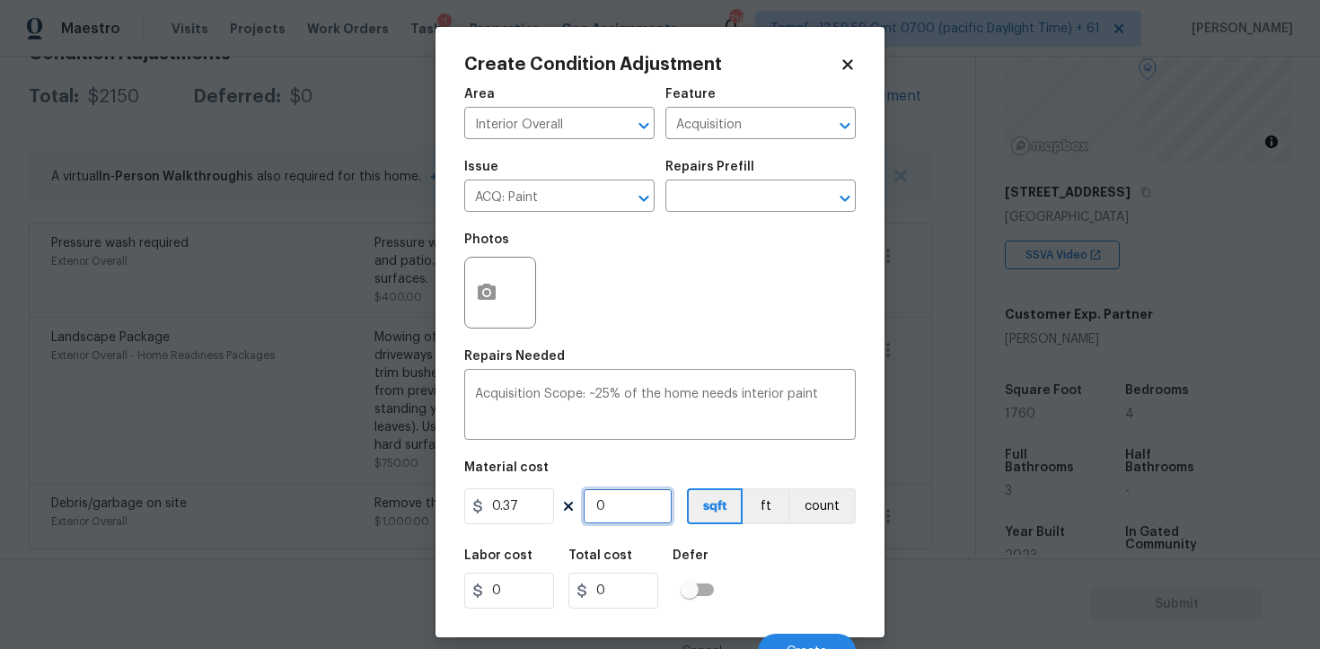
type input "651.2"
type input "1760"
click at [730, 568] on div "Labor cost 0 Total cost 651.2 Defer" at bounding box center [659, 579] width 391 height 81
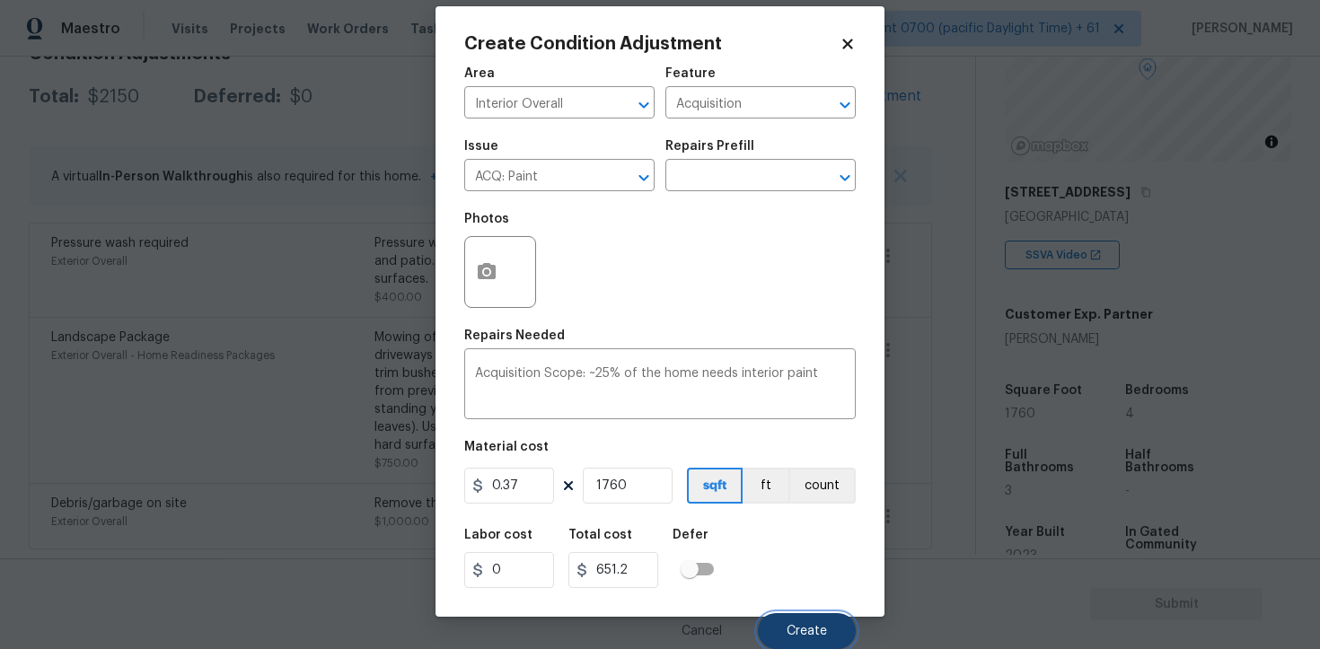
click at [788, 616] on button "Create" at bounding box center [807, 631] width 98 height 36
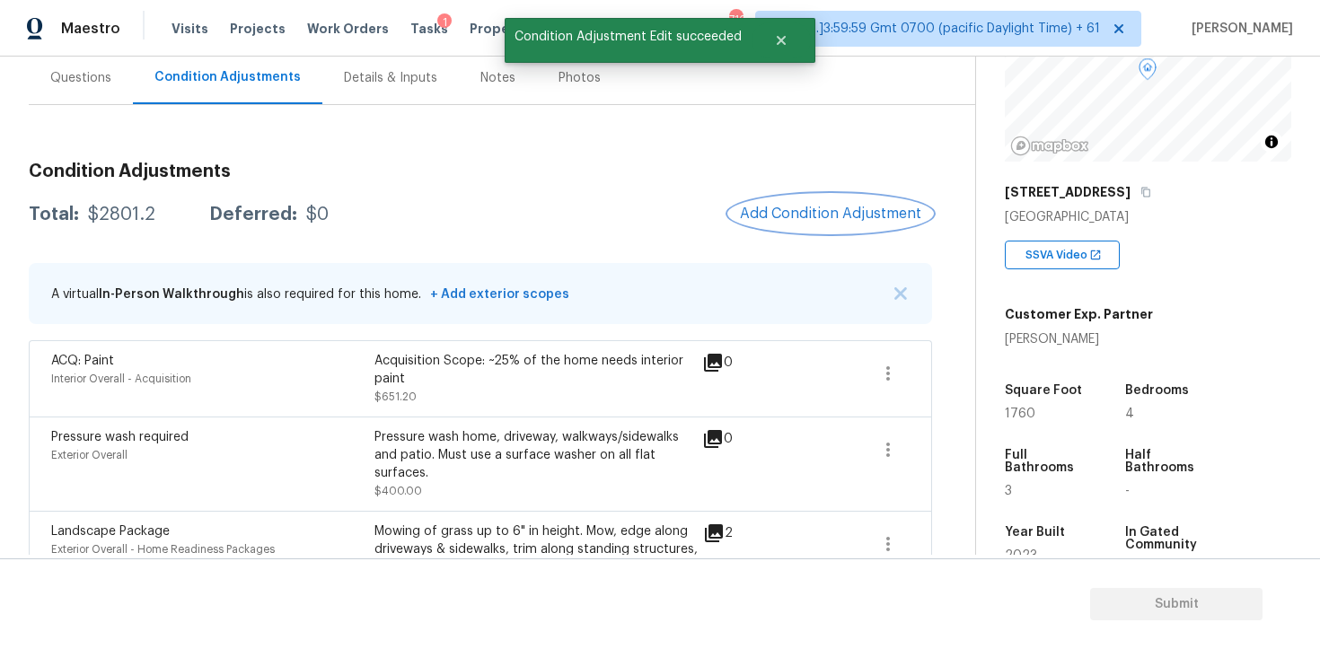
scroll to position [152, 0]
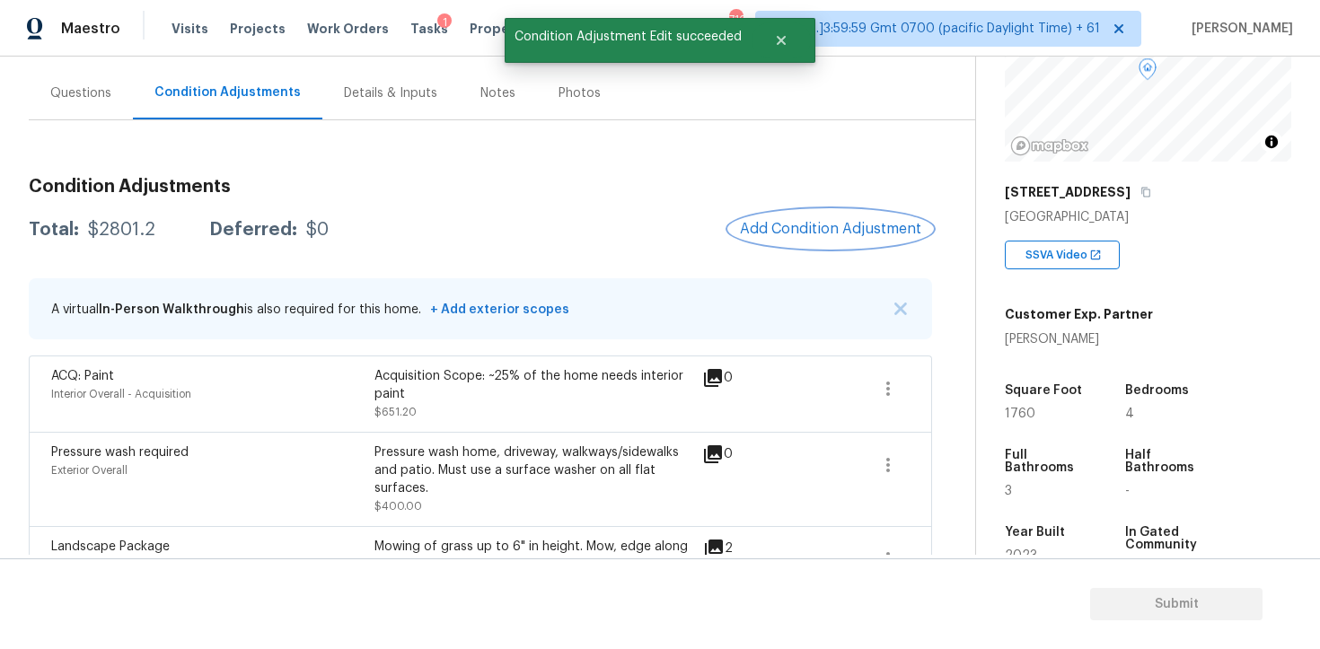
click at [850, 219] on button "Add Condition Adjustment" at bounding box center [830, 229] width 203 height 38
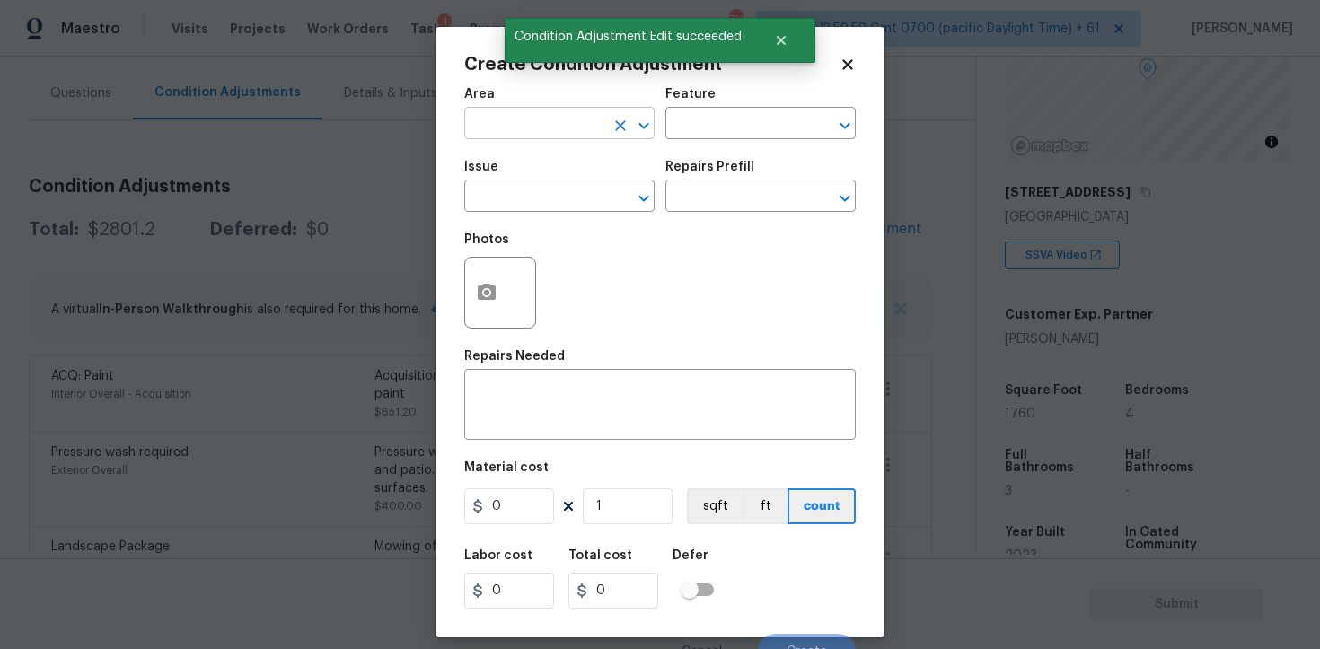
click at [539, 124] on input "text" at bounding box center [534, 125] width 140 height 28
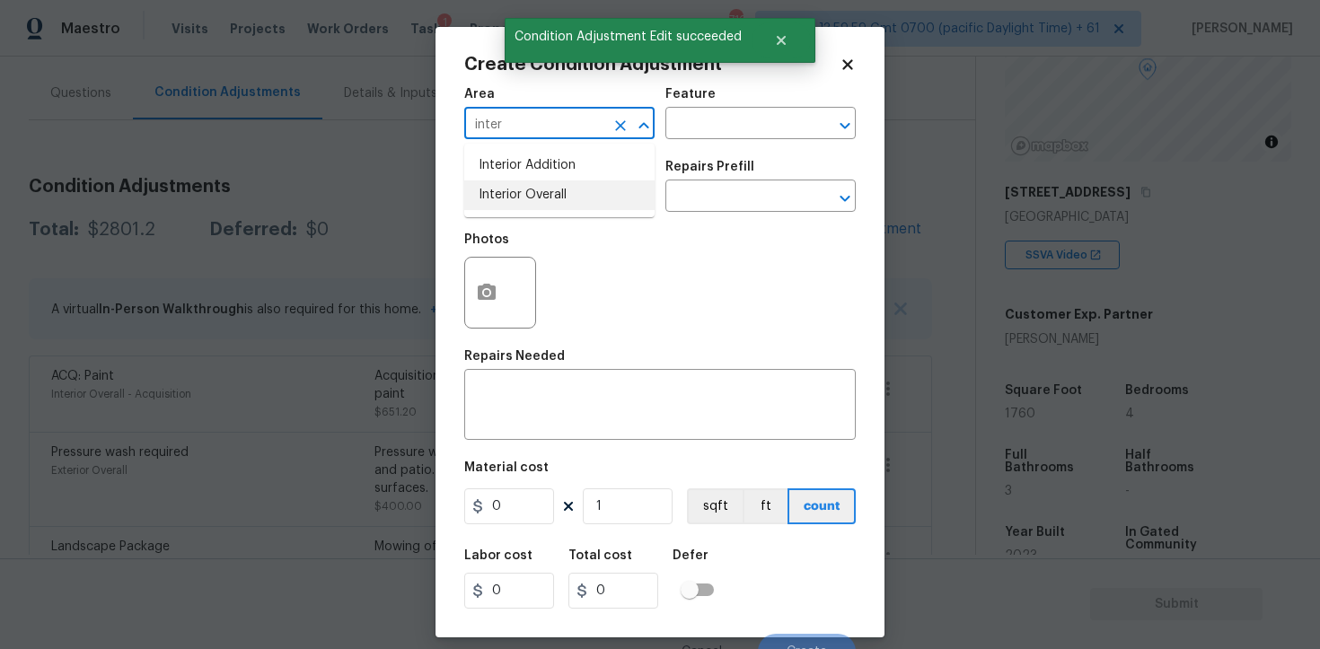
click at [564, 187] on li "Interior Overall" at bounding box center [559, 195] width 190 height 30
type input "Interior Overall"
click at [564, 187] on input "text" at bounding box center [534, 198] width 140 height 28
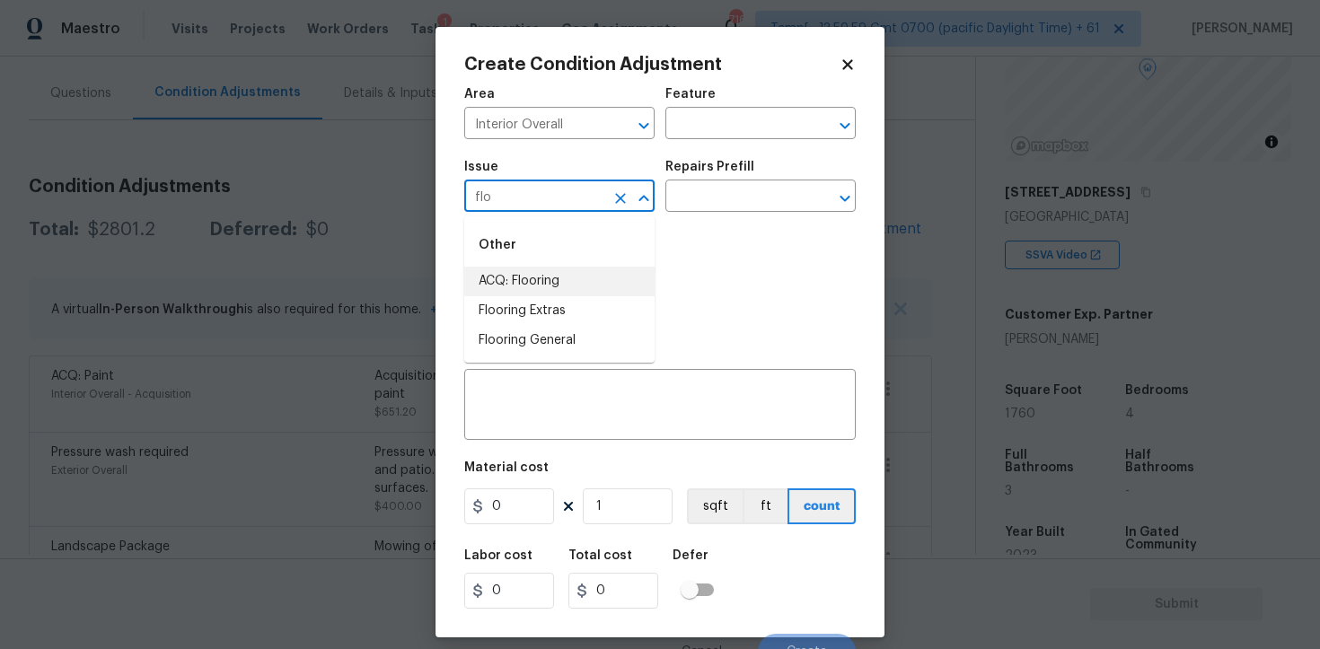
click at [585, 268] on li "ACQ: Flooring" at bounding box center [559, 282] width 190 height 30
type input "ACQ: Flooring"
click at [714, 206] on input "text" at bounding box center [735, 198] width 140 height 28
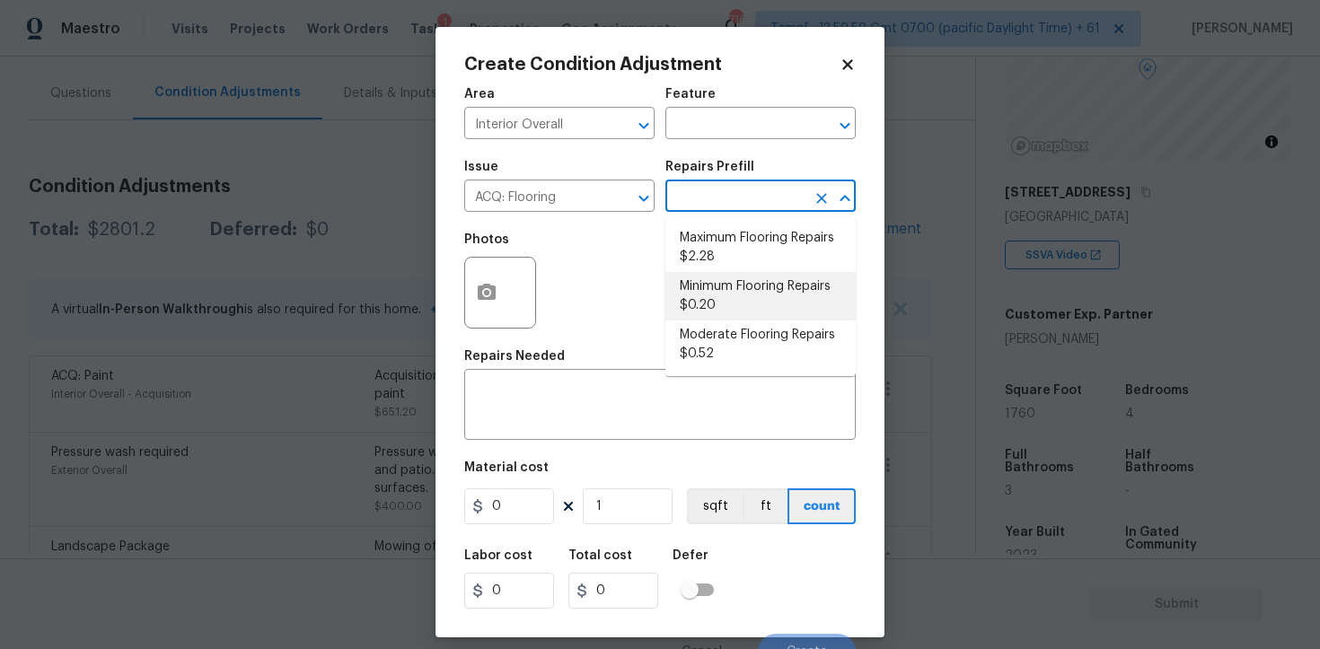
click at [728, 301] on li "Minimum Flooring Repairs $0.20" at bounding box center [760, 296] width 190 height 48
type input "Acquisition"
type textarea "Acquisition Scope: Minimum flooring repairs"
type input "0.2"
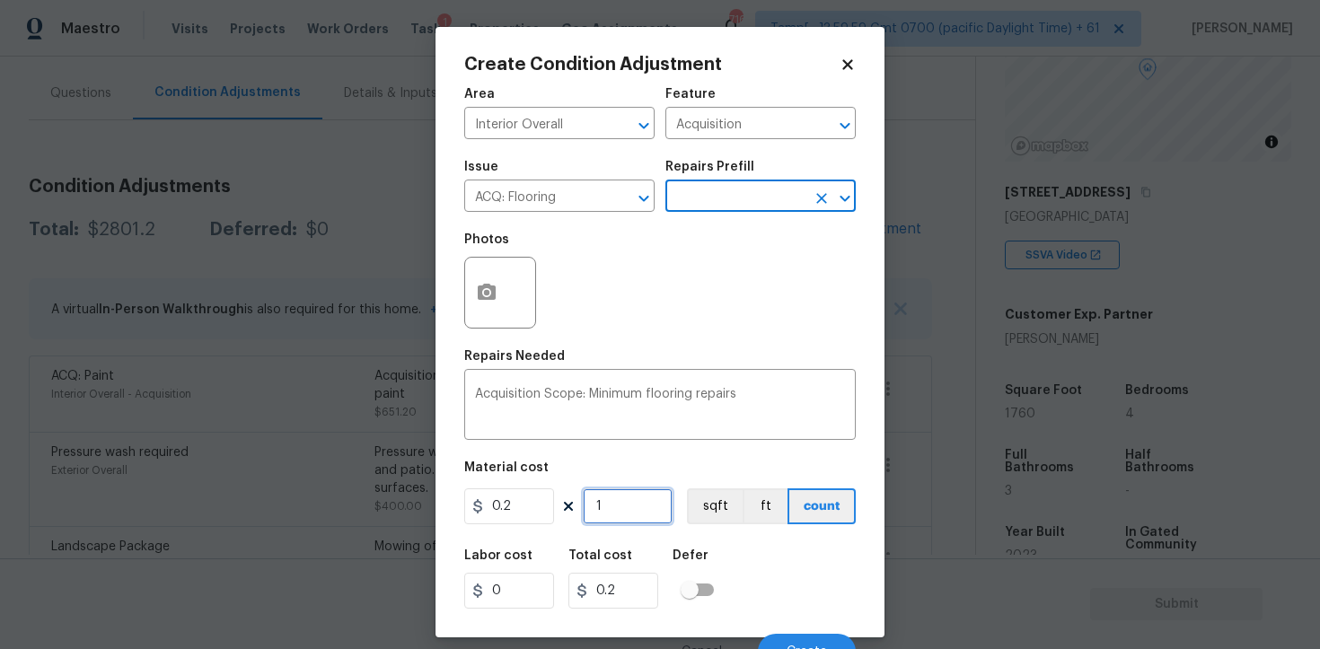
click at [637, 507] on input "1" at bounding box center [628, 506] width 90 height 36
type input "0"
paste input "176"
type input "1760"
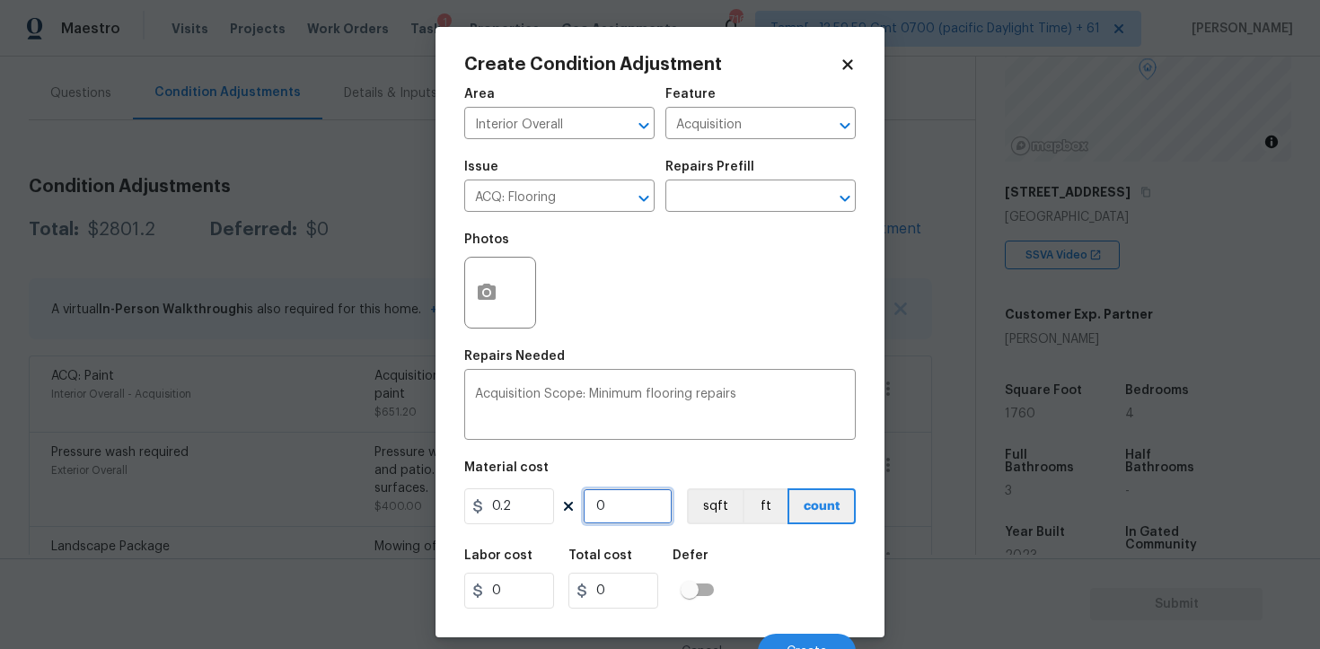
type input "352"
type input "1760"
click at [677, 518] on div "0.2 1760 sqft ft count" at bounding box center [659, 506] width 391 height 36
click at [703, 500] on button "sqft" at bounding box center [715, 506] width 56 height 36
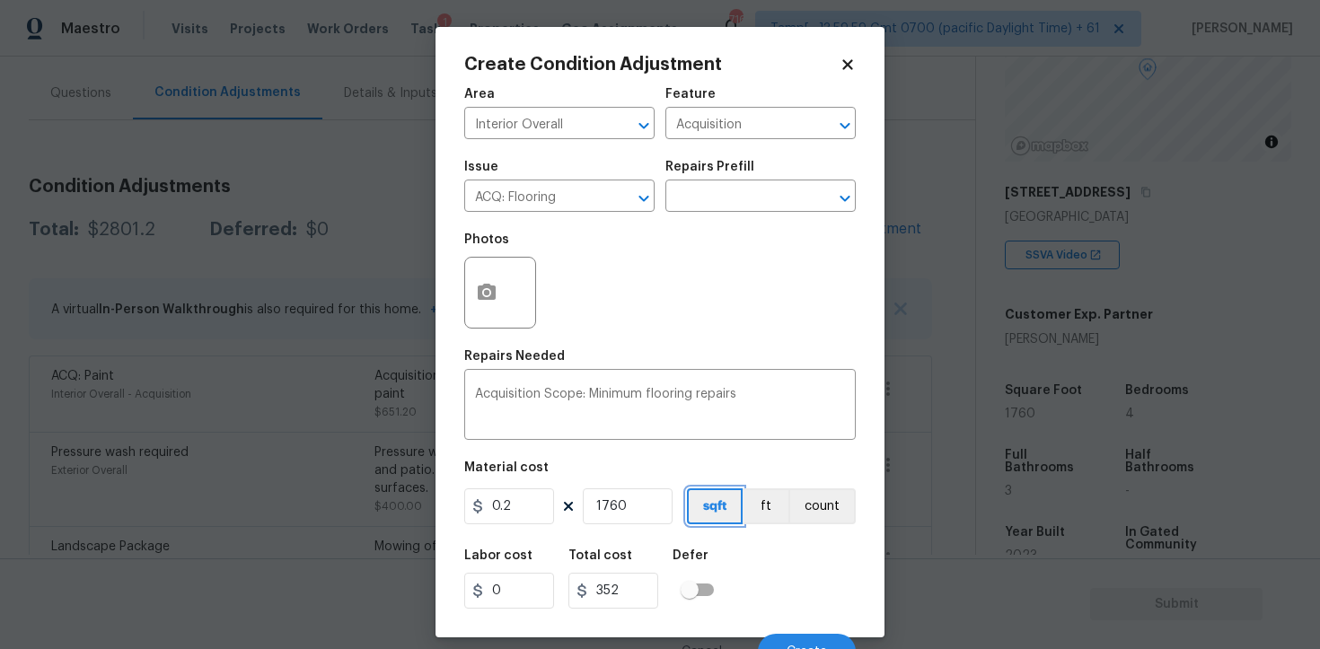
scroll to position [22, 0]
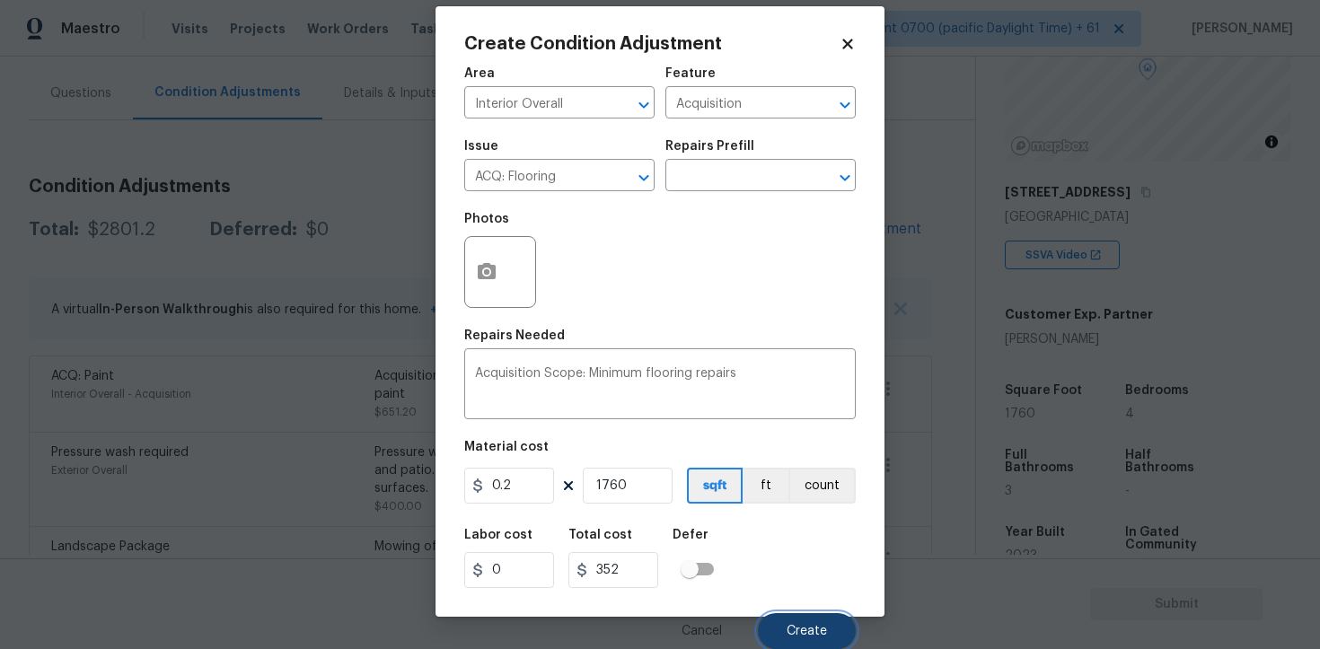
click at [801, 628] on span "Create" at bounding box center [807, 631] width 40 height 13
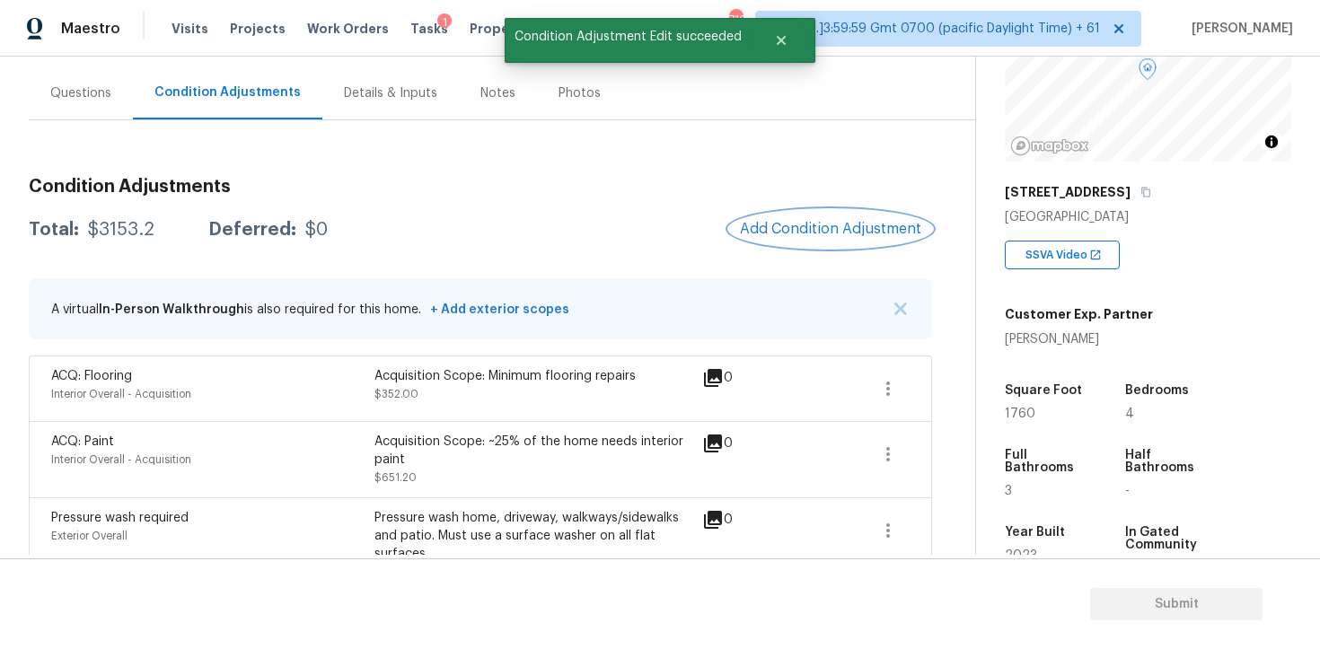
scroll to position [427, 0]
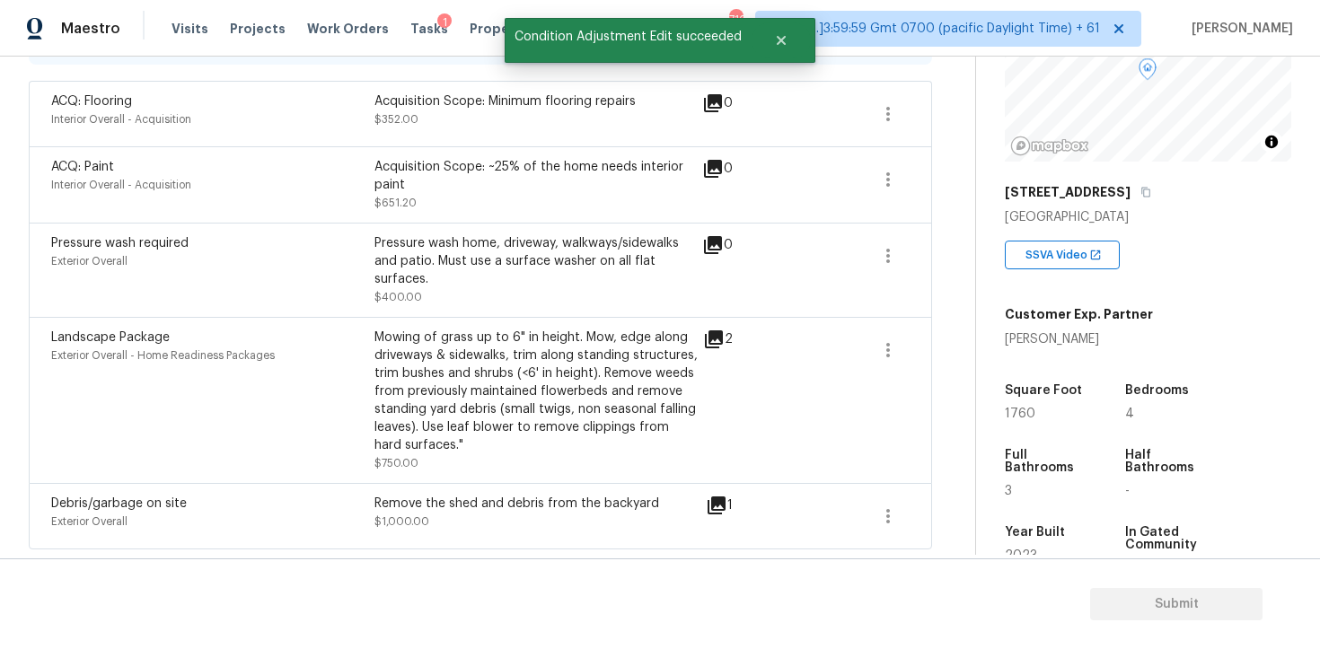
click at [370, 507] on div "Debris/garbage on site" at bounding box center [212, 504] width 323 height 18
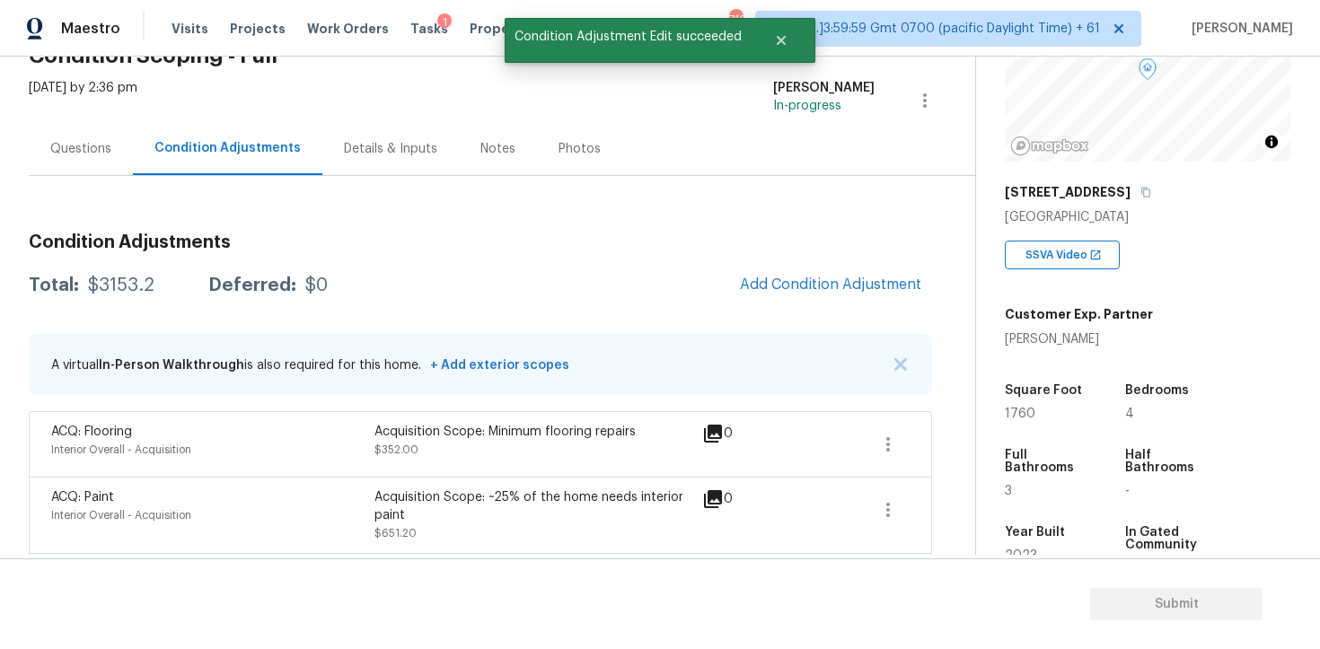
scroll to position [71, 0]
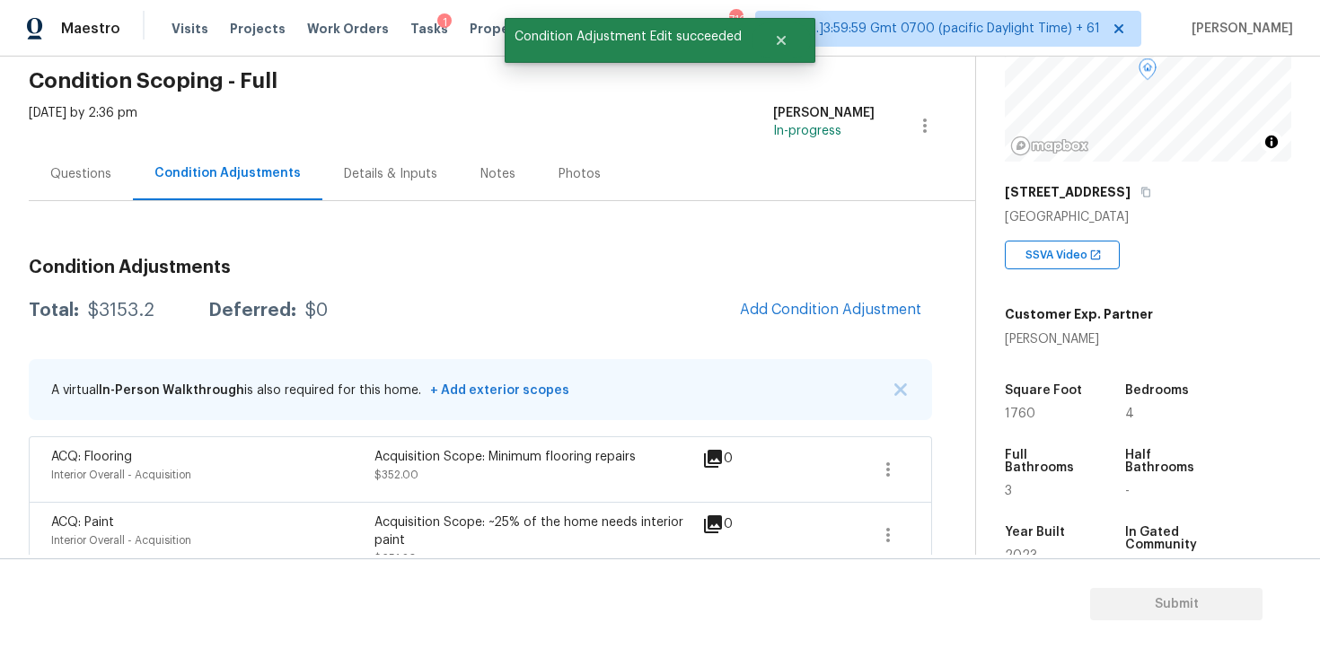
click at [101, 171] on div "Questions" at bounding box center [80, 174] width 61 height 18
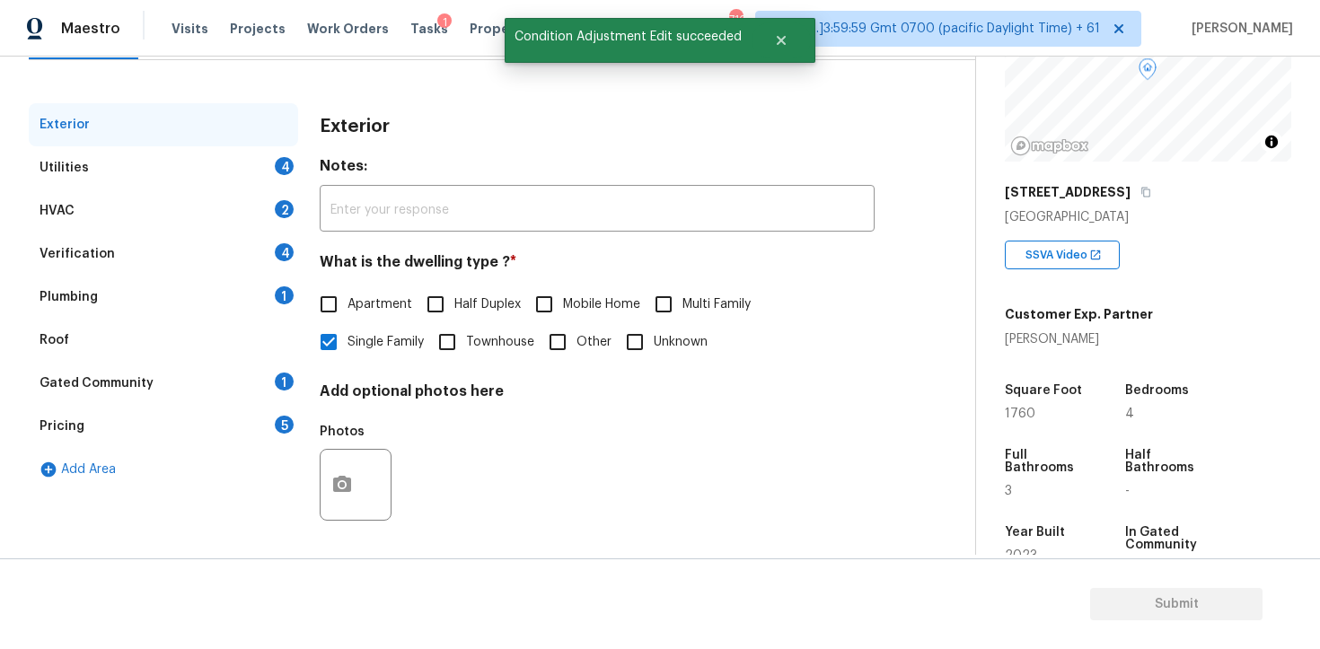
scroll to position [215, 0]
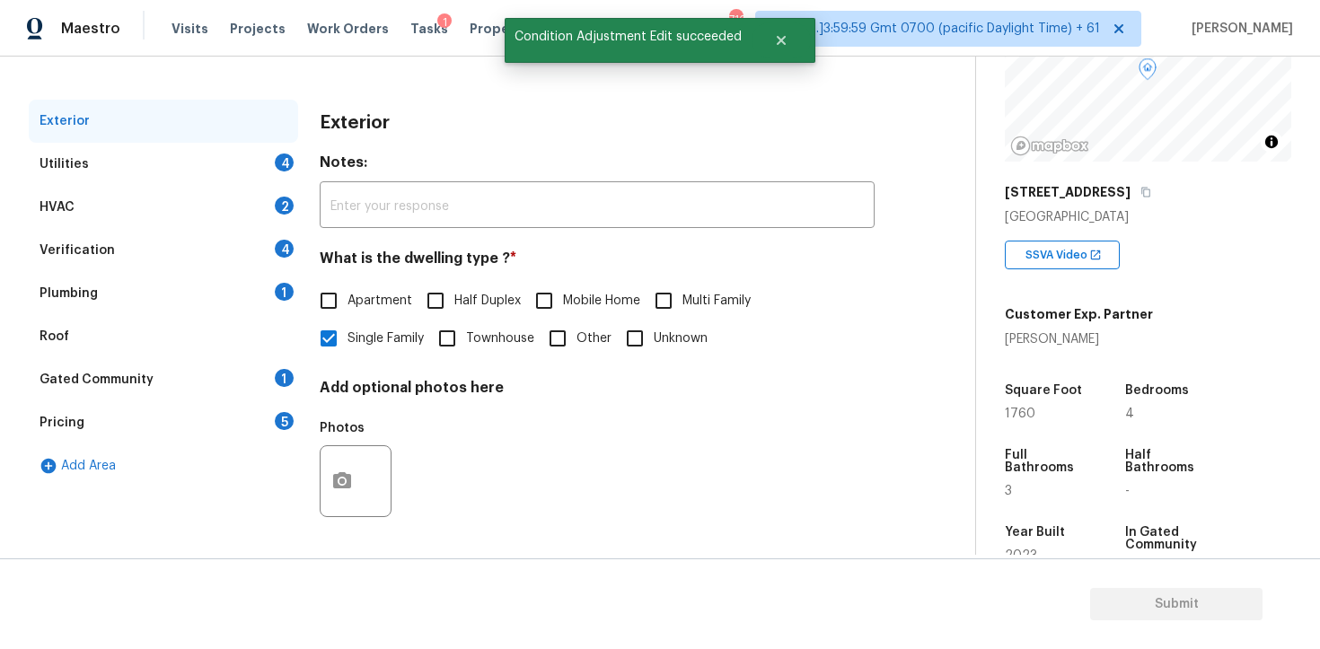
click at [278, 154] on div "4" at bounding box center [284, 163] width 19 height 18
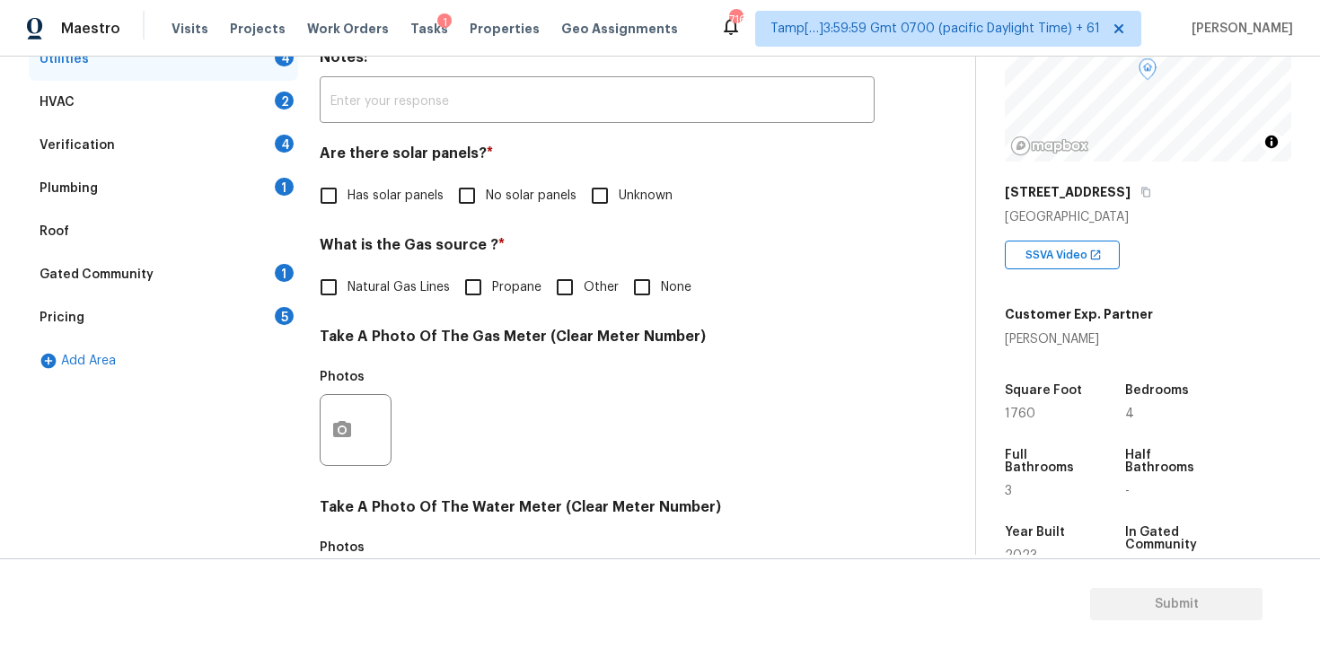
scroll to position [342, 0]
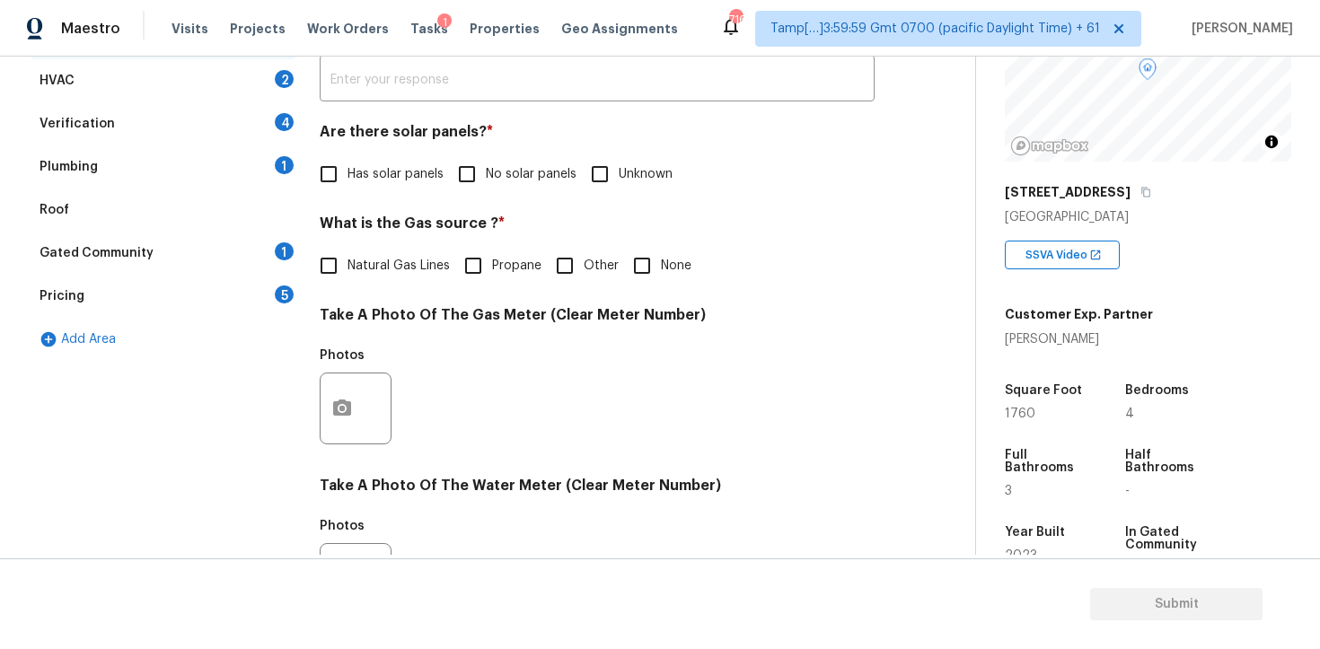
click at [480, 162] on input "No solar panels" at bounding box center [467, 174] width 38 height 38
checkbox input "true"
click at [653, 248] on input "None" at bounding box center [642, 266] width 38 height 38
checkbox input "true"
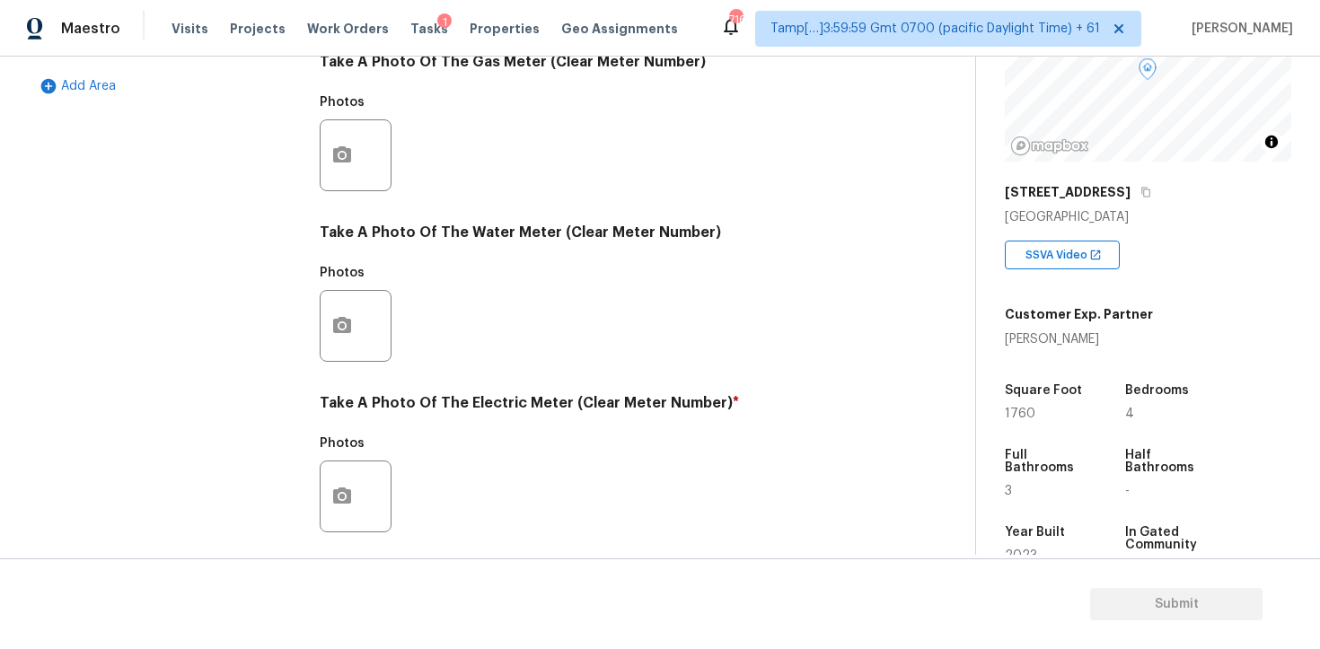
scroll to position [702, 0]
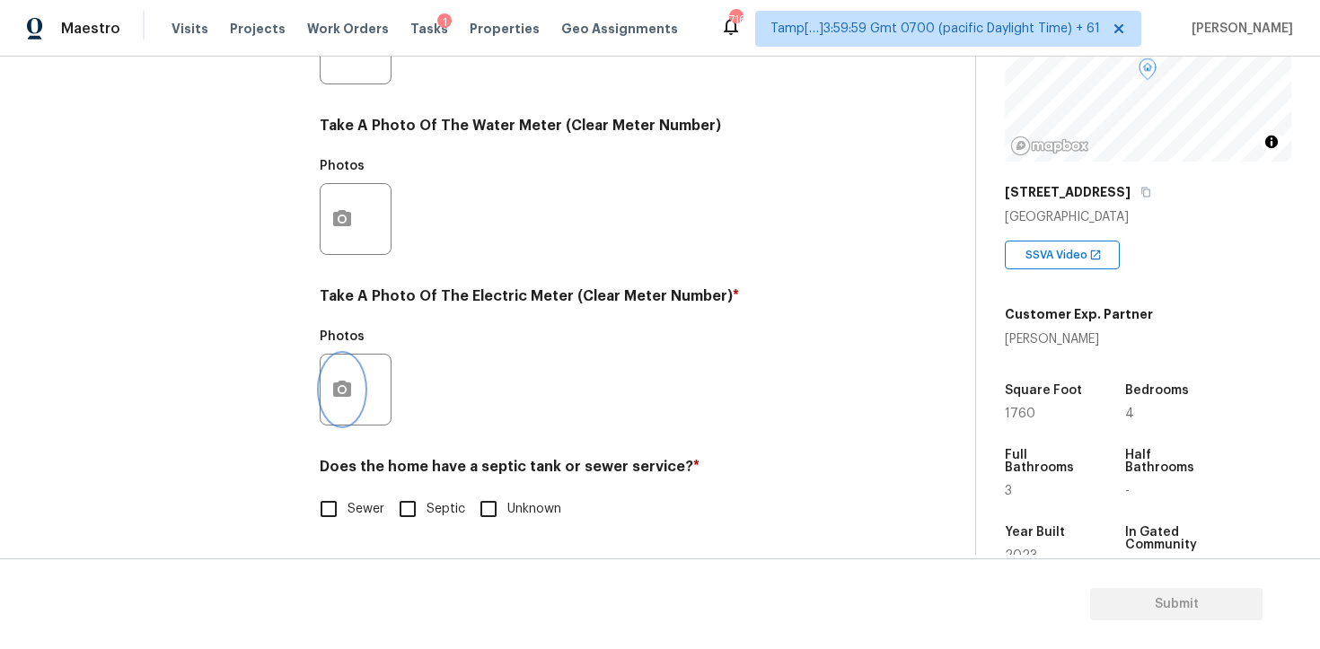
click at [348, 370] on button "button" at bounding box center [342, 390] width 43 height 70
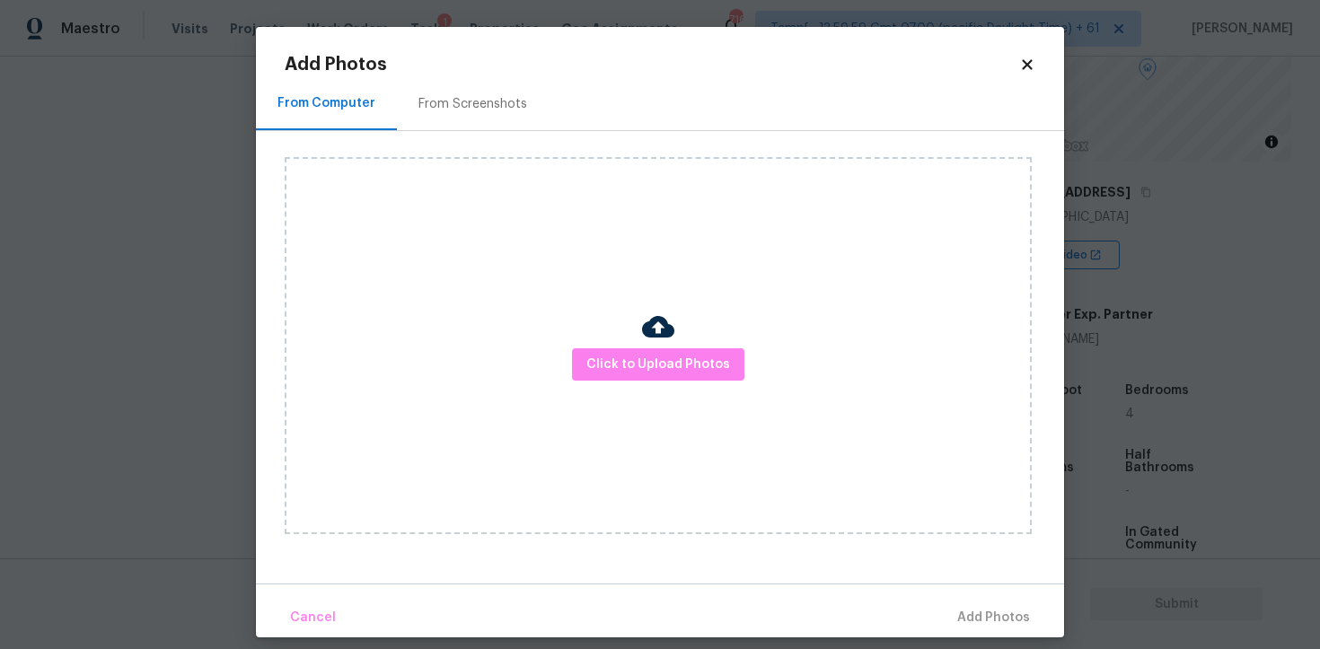
click at [604, 395] on div "Click to Upload Photos" at bounding box center [658, 345] width 747 height 377
click at [616, 380] on button "Click to Upload Photos" at bounding box center [658, 364] width 172 height 33
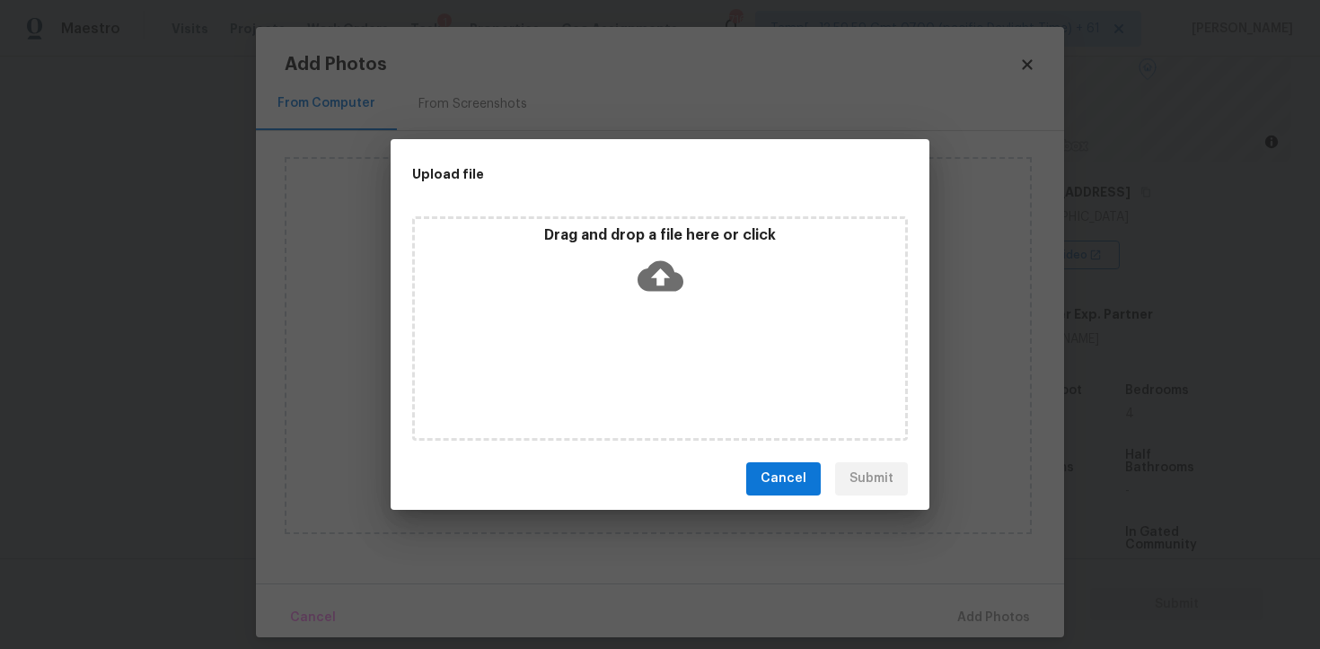
click at [658, 287] on icon at bounding box center [660, 275] width 46 height 31
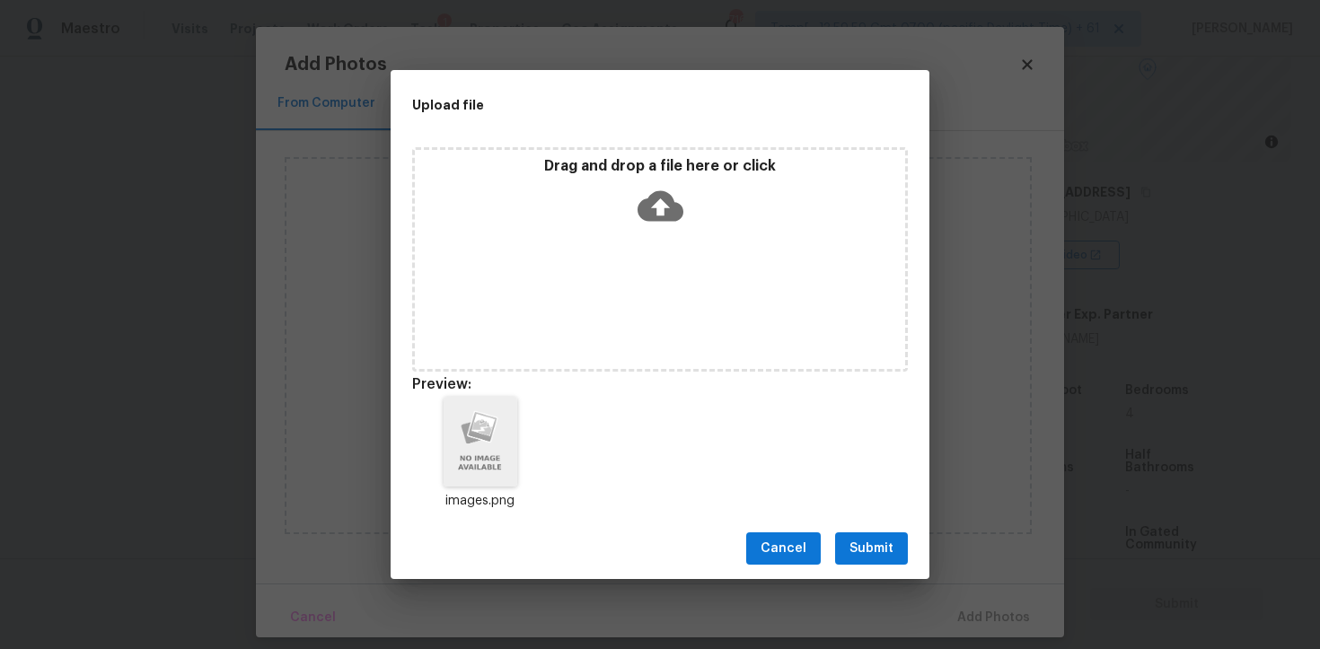
click at [858, 553] on span "Submit" at bounding box center [871, 549] width 44 height 22
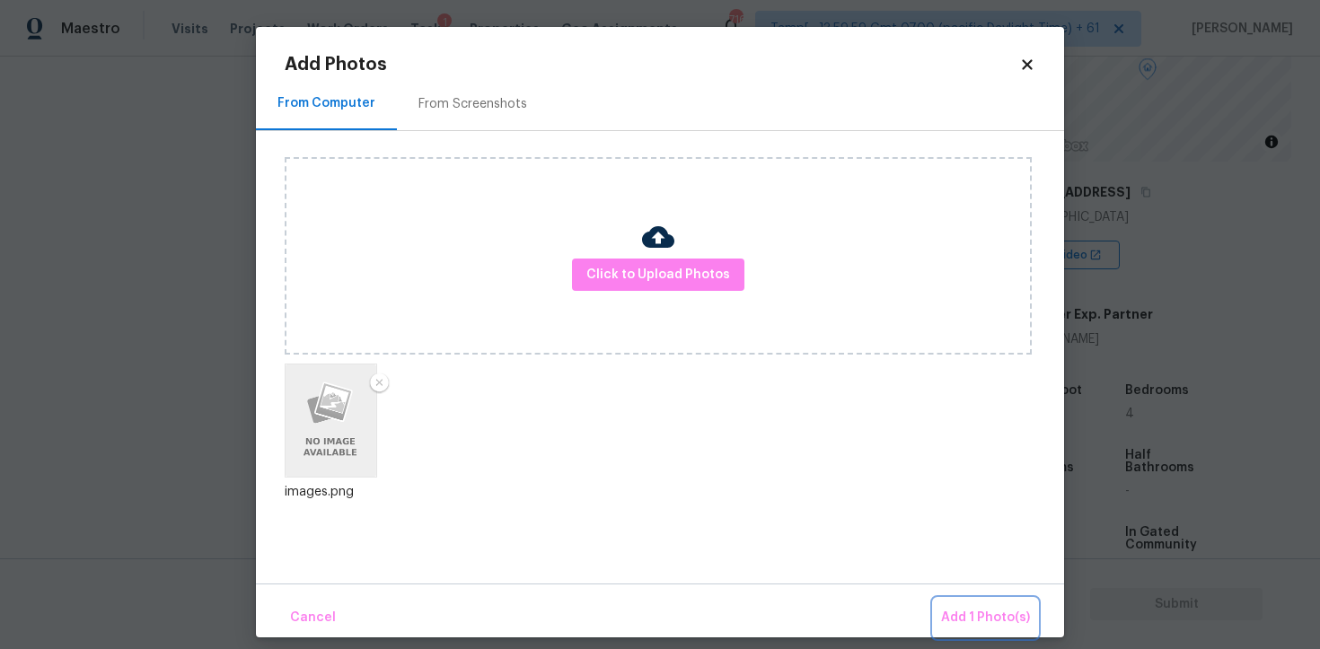
click at [968, 602] on button "Add 1 Photo(s)" at bounding box center [985, 618] width 103 height 39
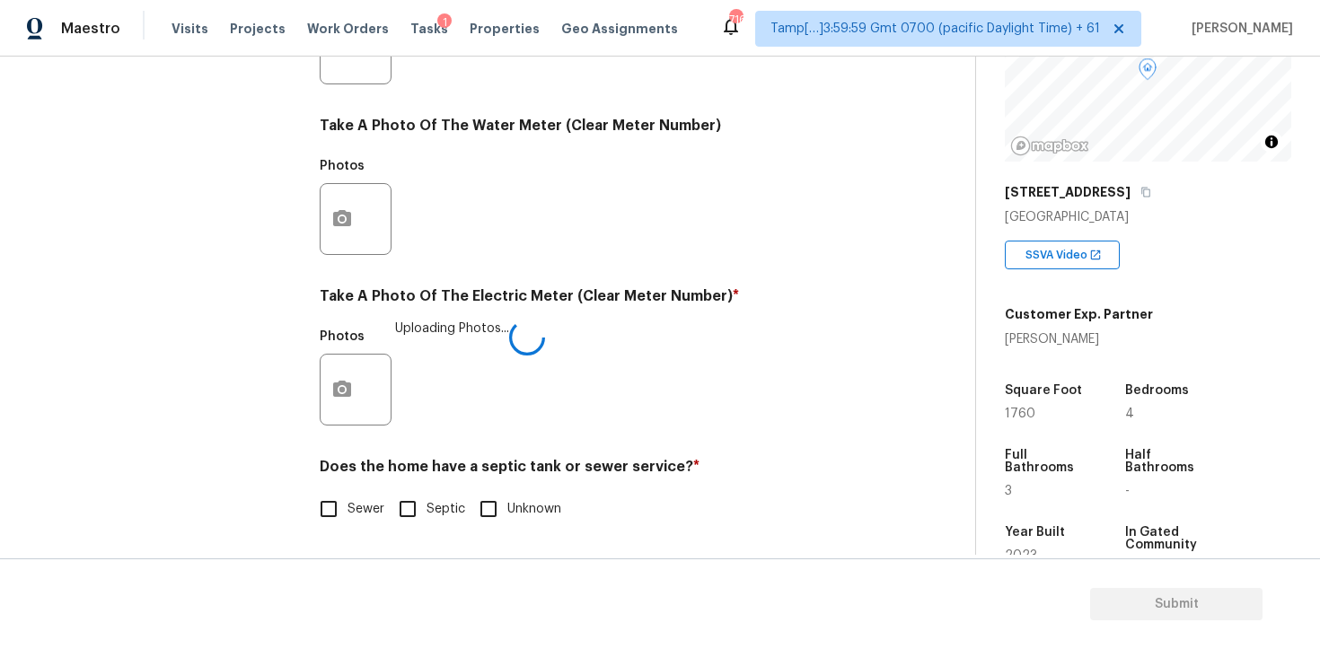
click at [404, 494] on input "Septic" at bounding box center [408, 509] width 38 height 38
checkbox input "true"
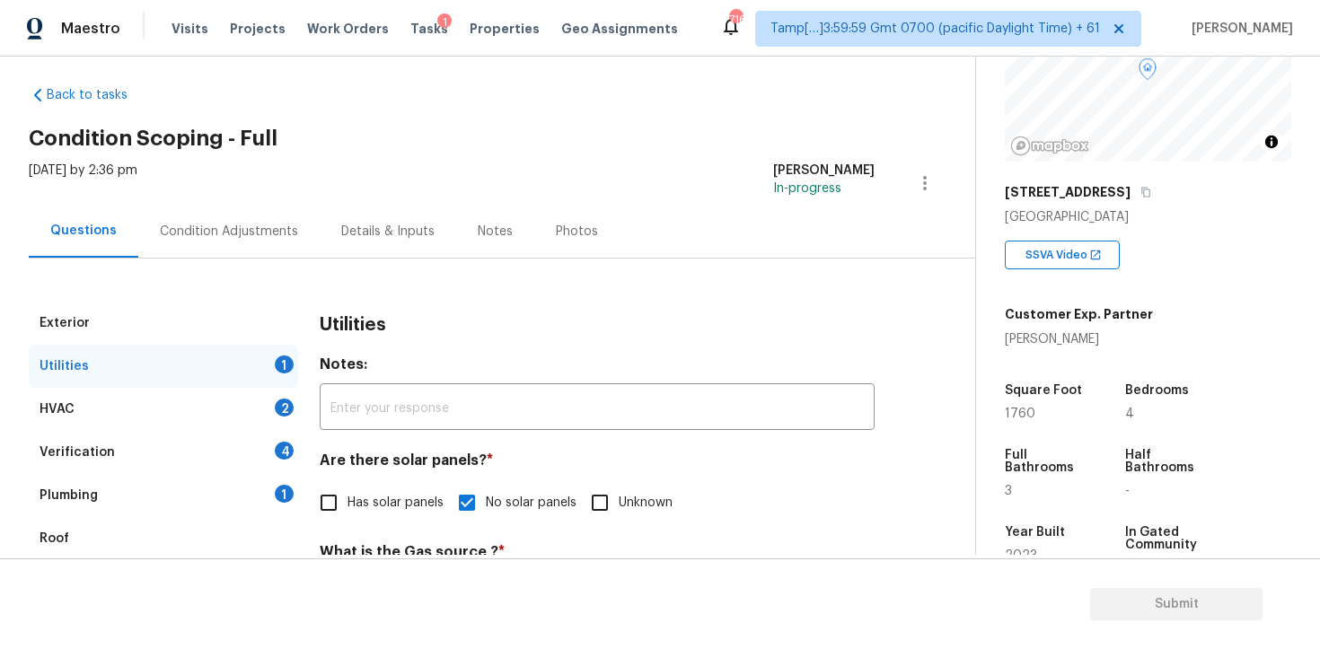
scroll to position [11, 0]
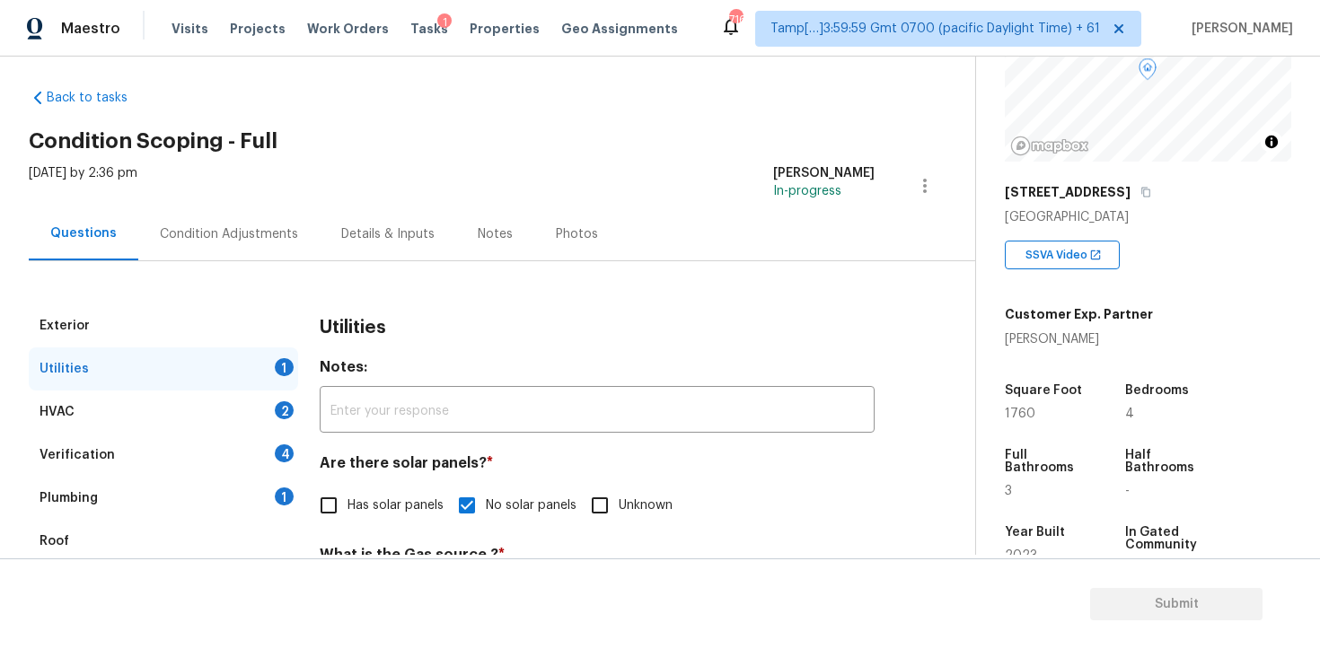
click at [285, 407] on div "2" at bounding box center [284, 410] width 19 height 18
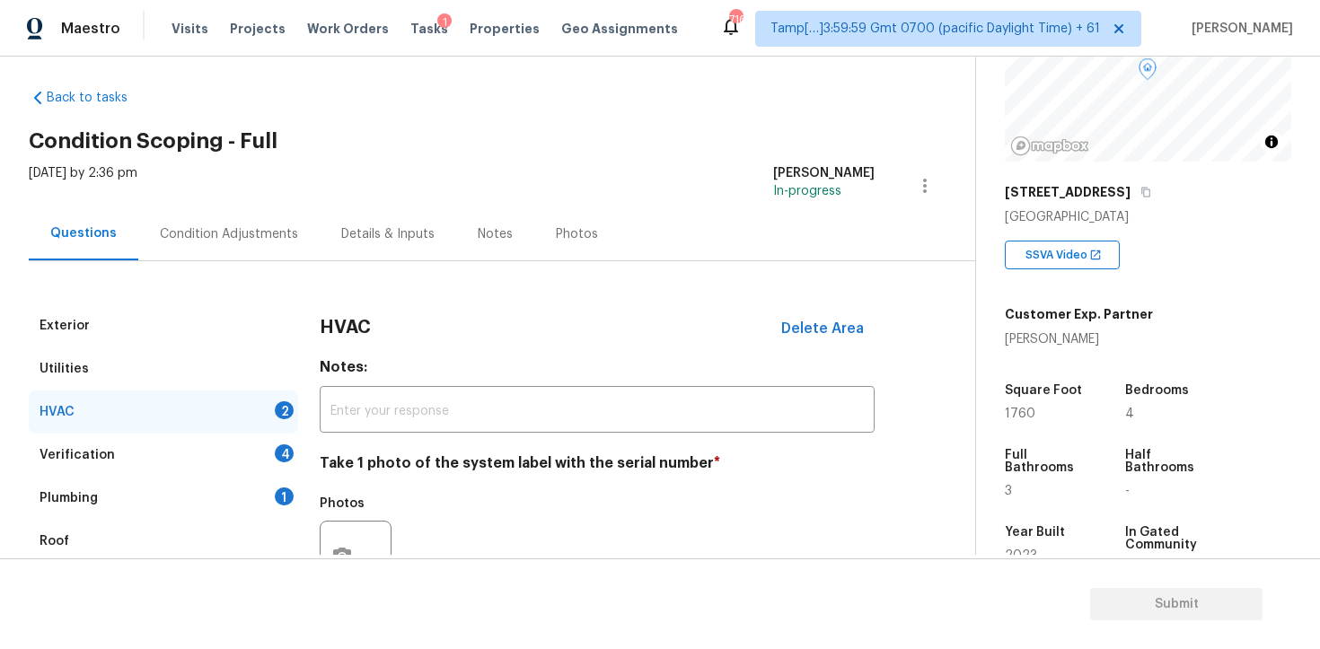
scroll to position [275, 0]
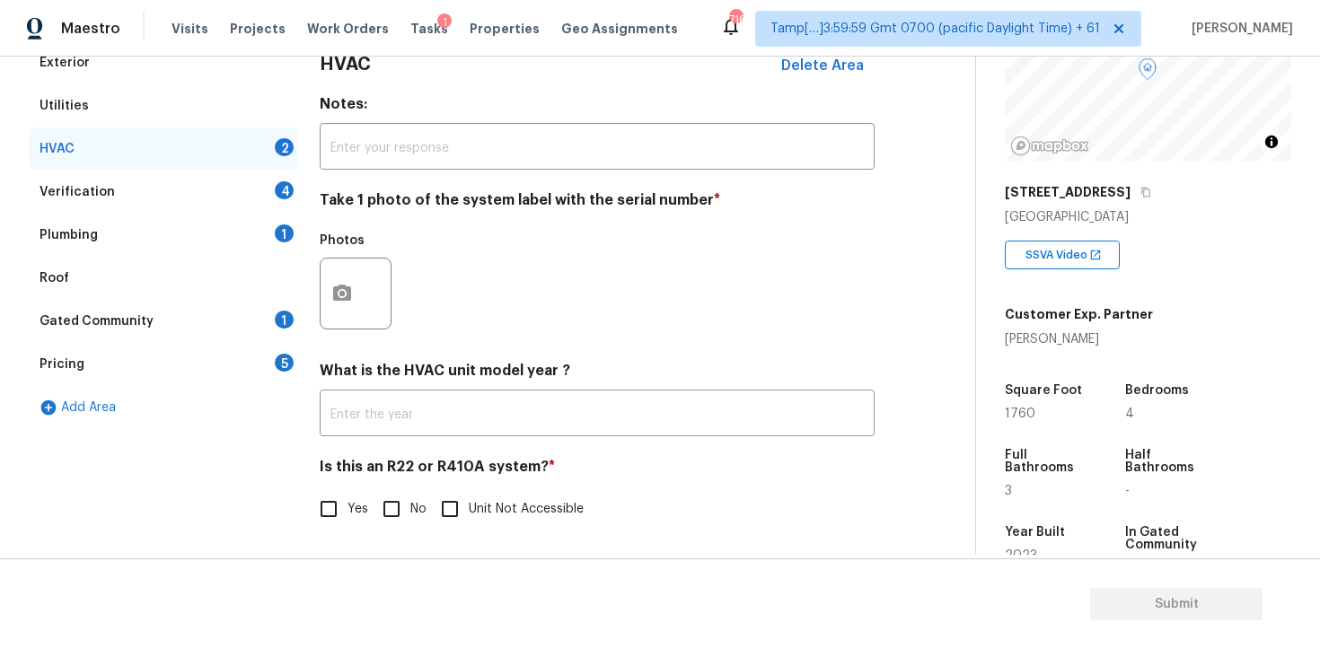
click at [351, 325] on div at bounding box center [356, 294] width 72 height 72
click at [356, 301] on button "button" at bounding box center [342, 294] width 43 height 70
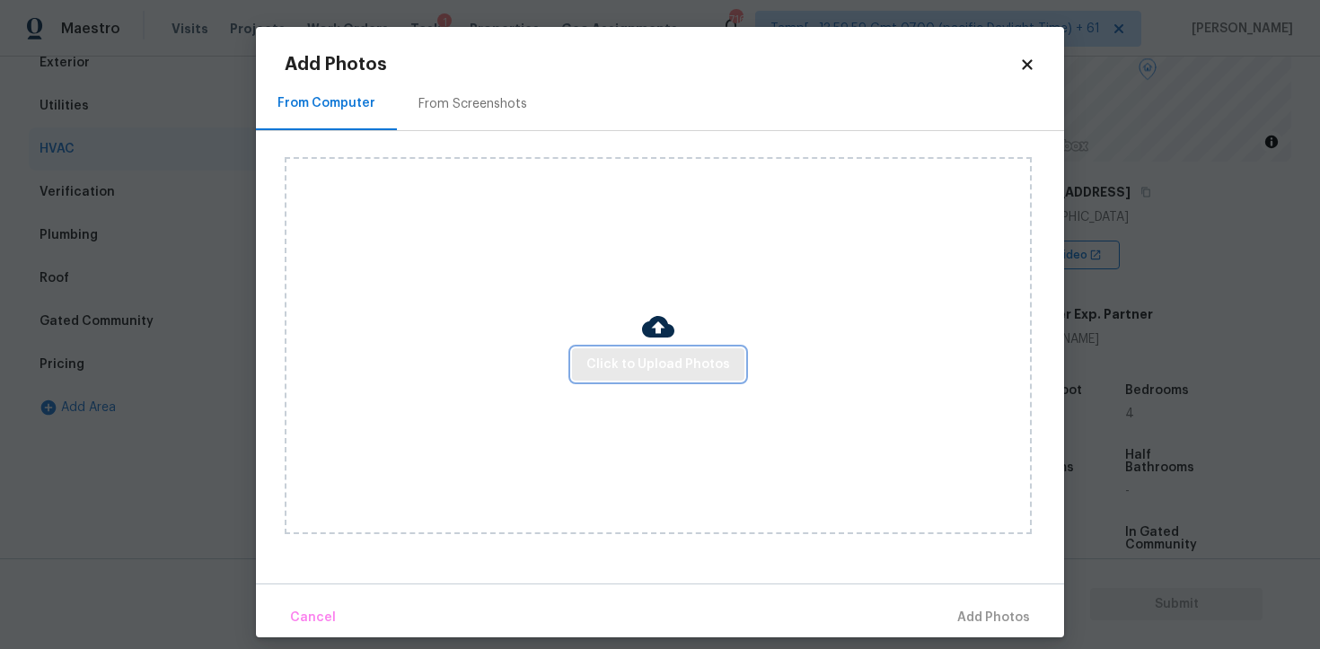
click at [673, 349] on button "Click to Upload Photos" at bounding box center [658, 364] width 172 height 33
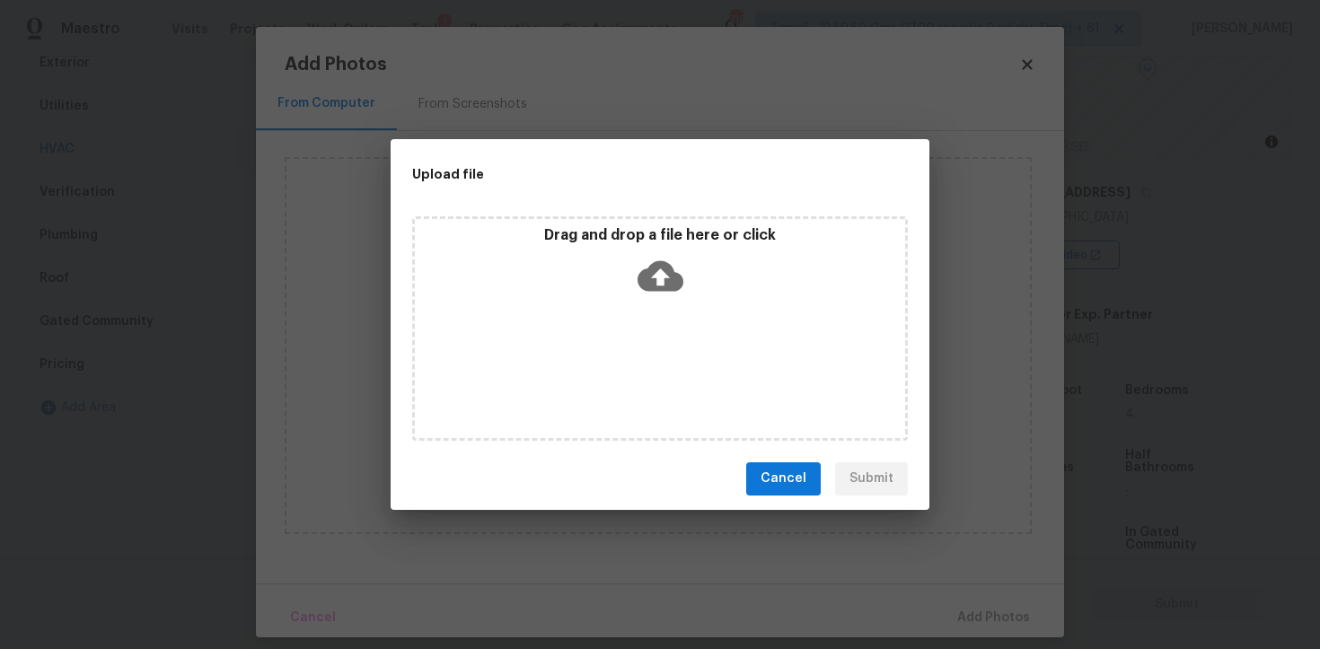
click at [658, 289] on icon at bounding box center [660, 275] width 46 height 31
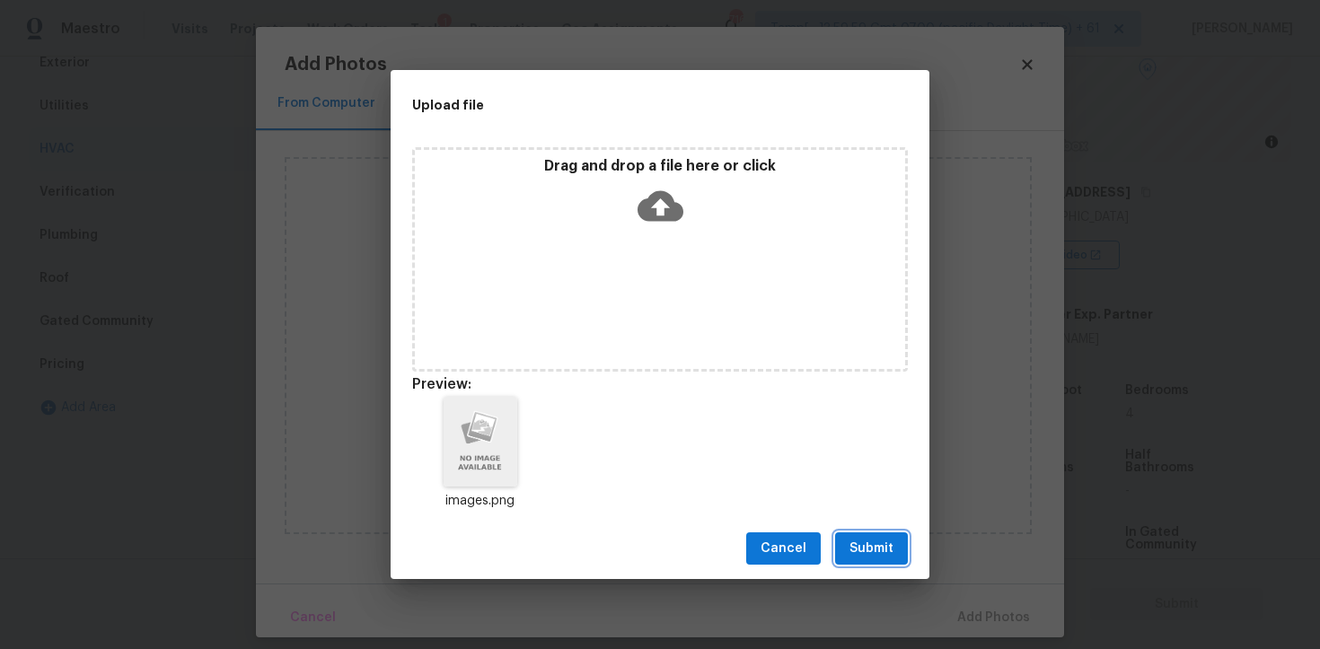
click at [875, 549] on span "Submit" at bounding box center [871, 549] width 44 height 22
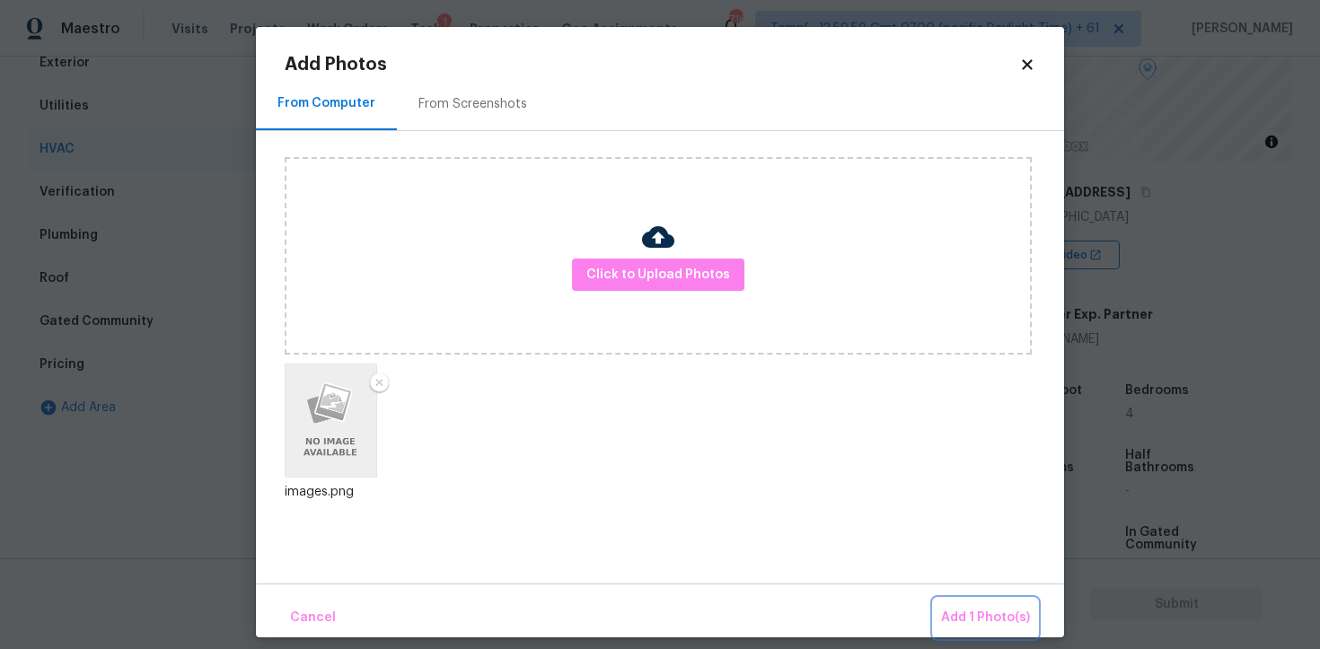
click at [979, 611] on span "Add 1 Photo(s)" at bounding box center [985, 618] width 89 height 22
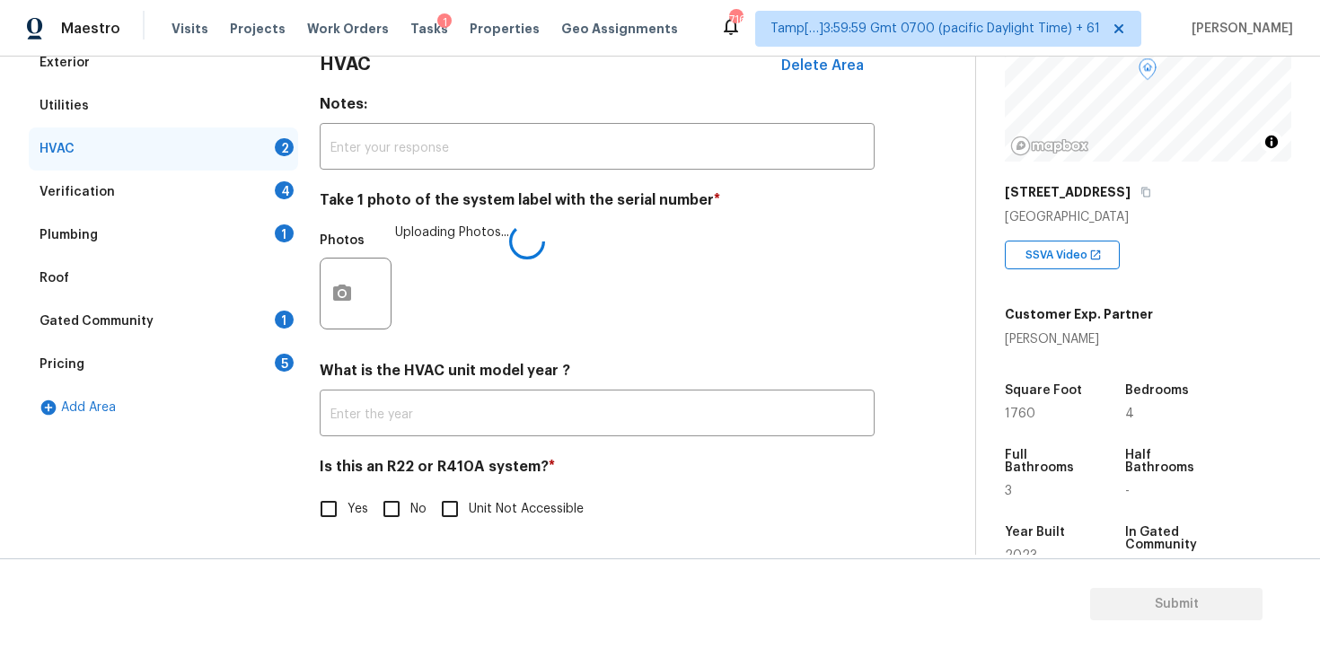
click at [409, 509] on input "No" at bounding box center [392, 509] width 38 height 38
checkbox input "true"
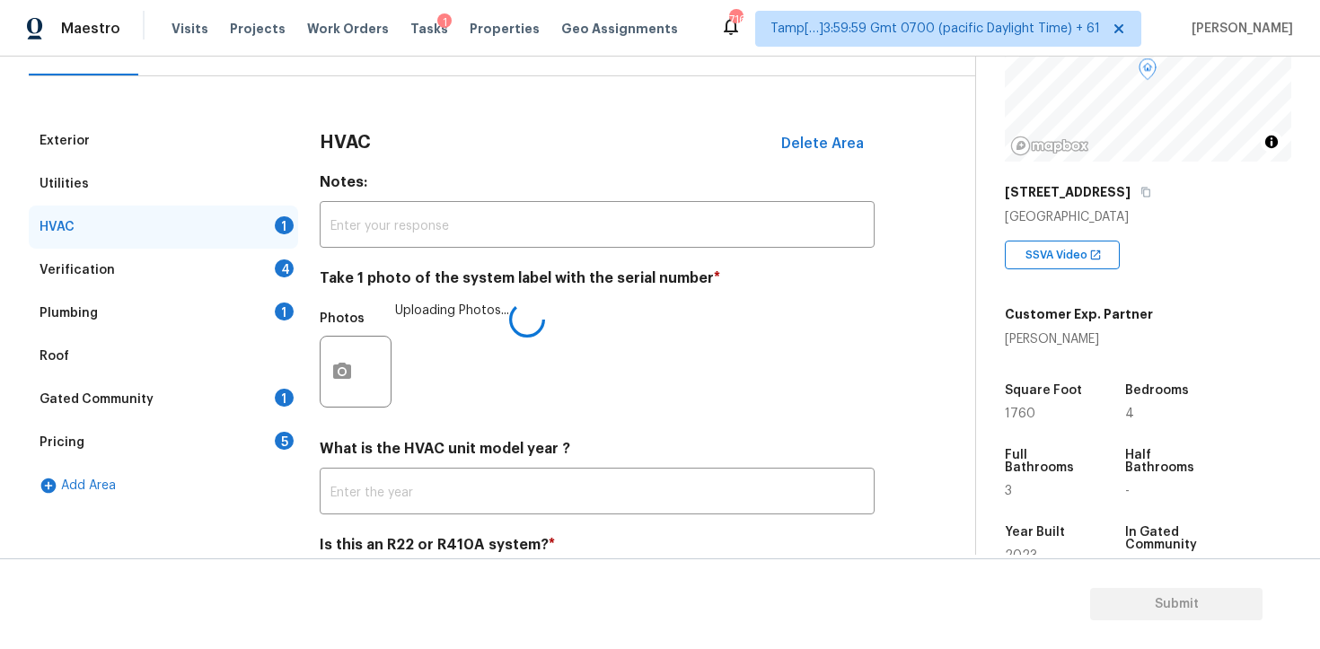
scroll to position [119, 0]
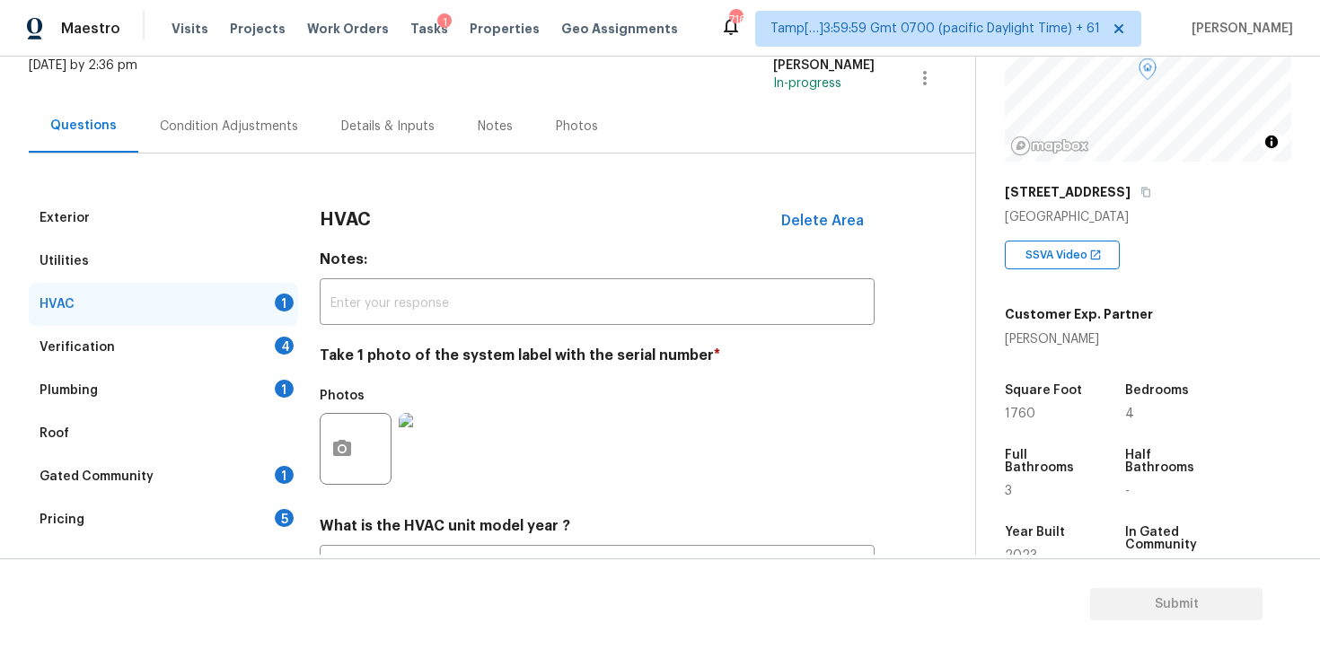
click at [281, 329] on div "Verification 4" at bounding box center [163, 347] width 269 height 43
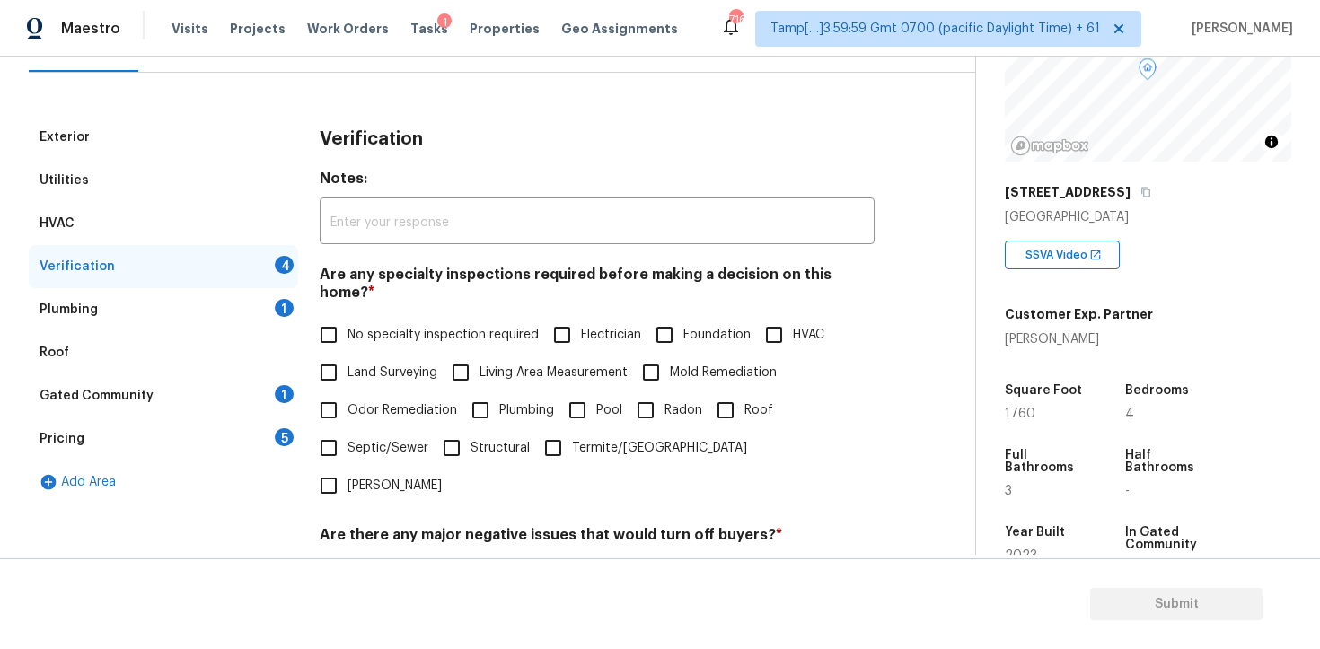
click at [345, 316] on input "No specialty inspection required" at bounding box center [329, 335] width 38 height 38
checkbox input "true"
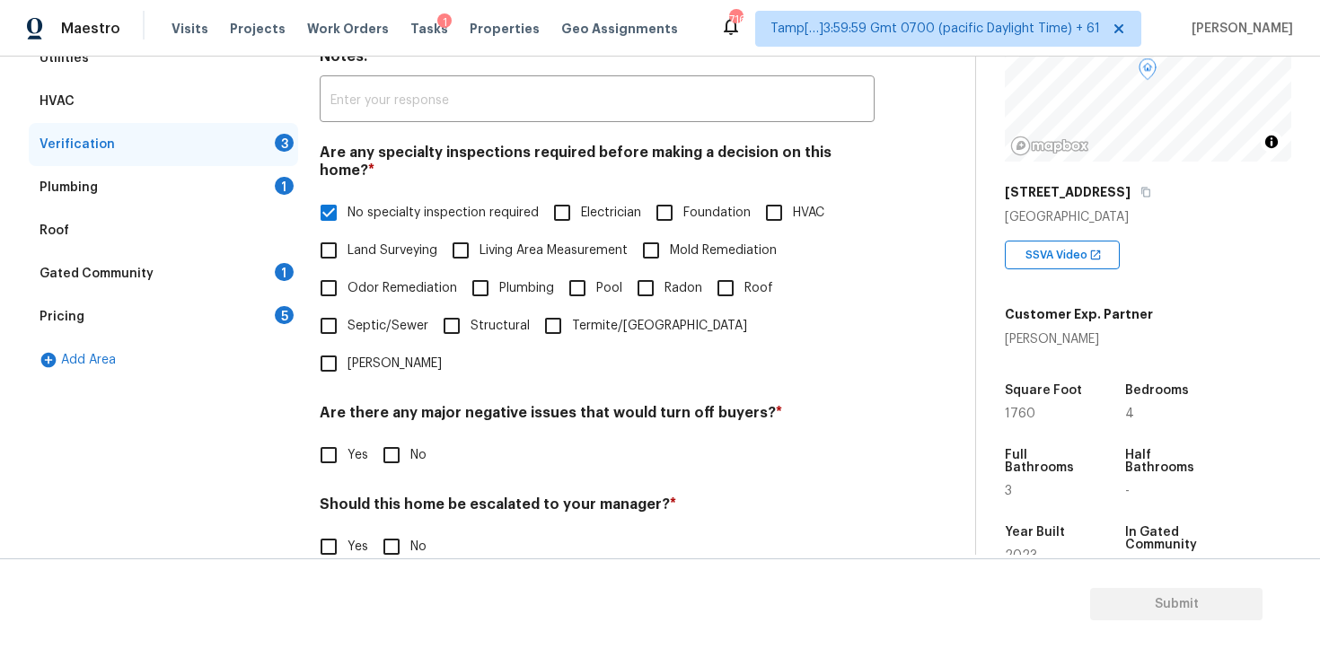
scroll to position [413, 0]
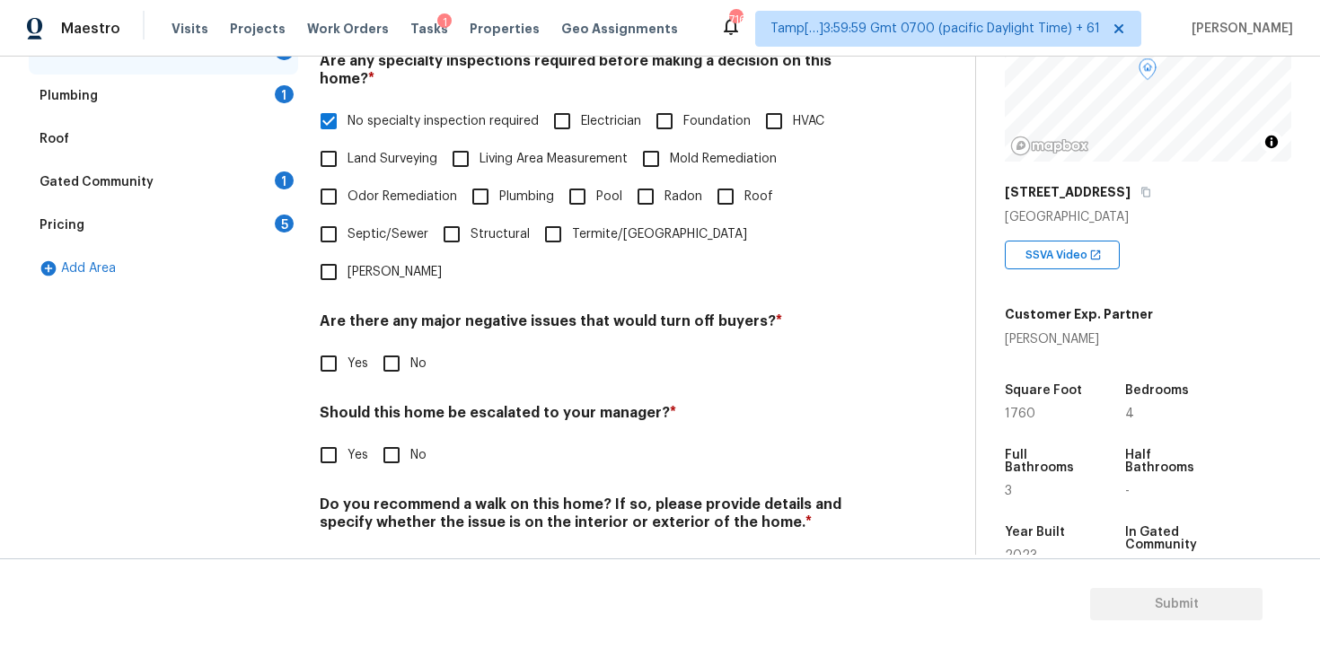
click at [389, 345] on input "No" at bounding box center [392, 364] width 38 height 38
checkbox input "true"
click at [388, 438] on input "No" at bounding box center [392, 457] width 38 height 38
checkbox input "true"
click at [397, 548] on input "No" at bounding box center [392, 567] width 38 height 38
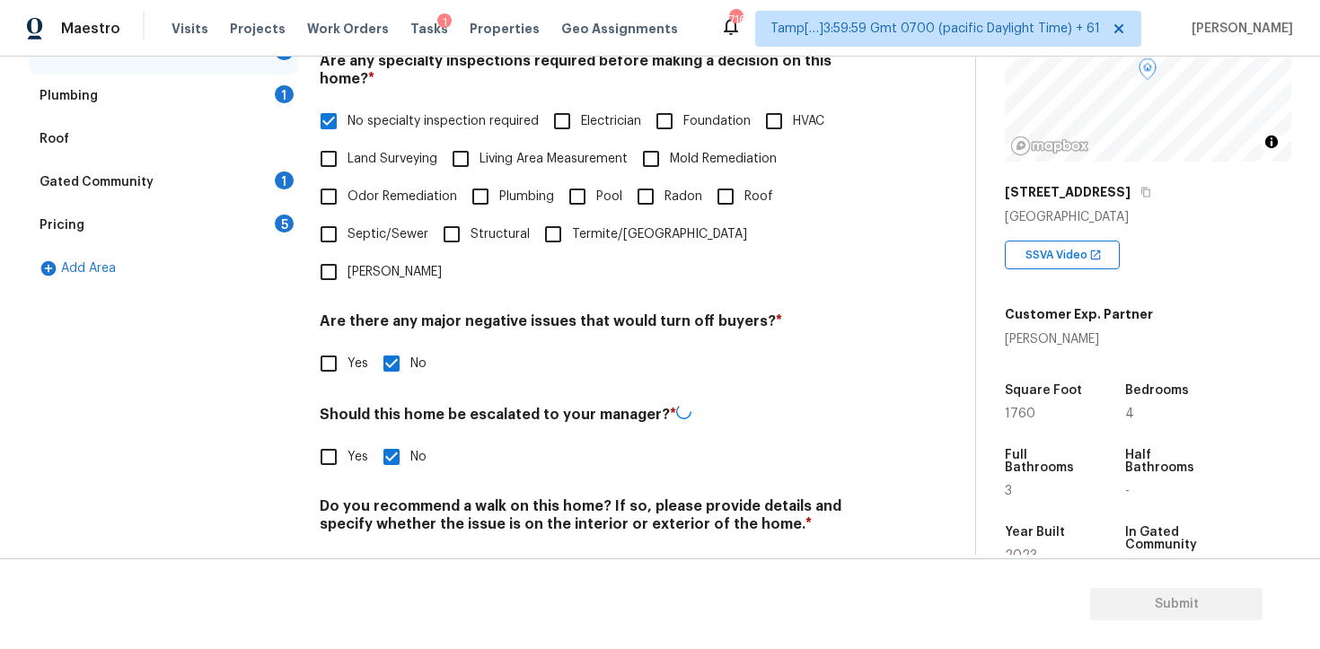
checkbox input "true"
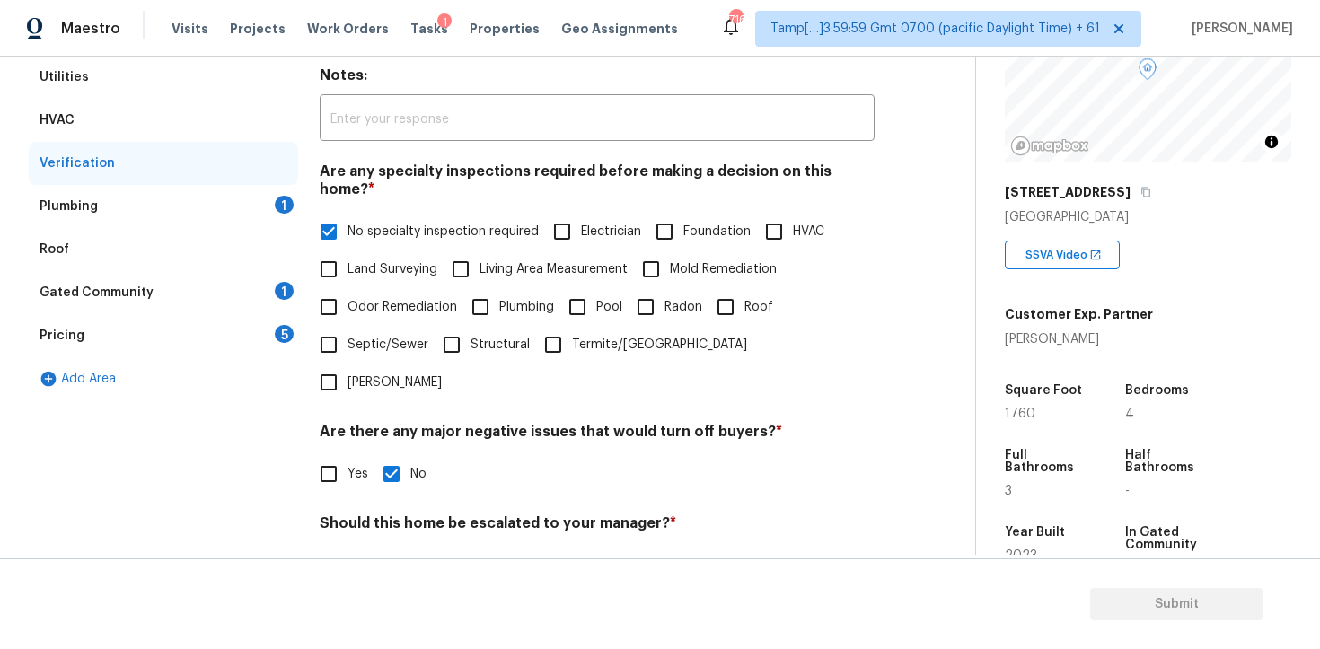
scroll to position [163, 0]
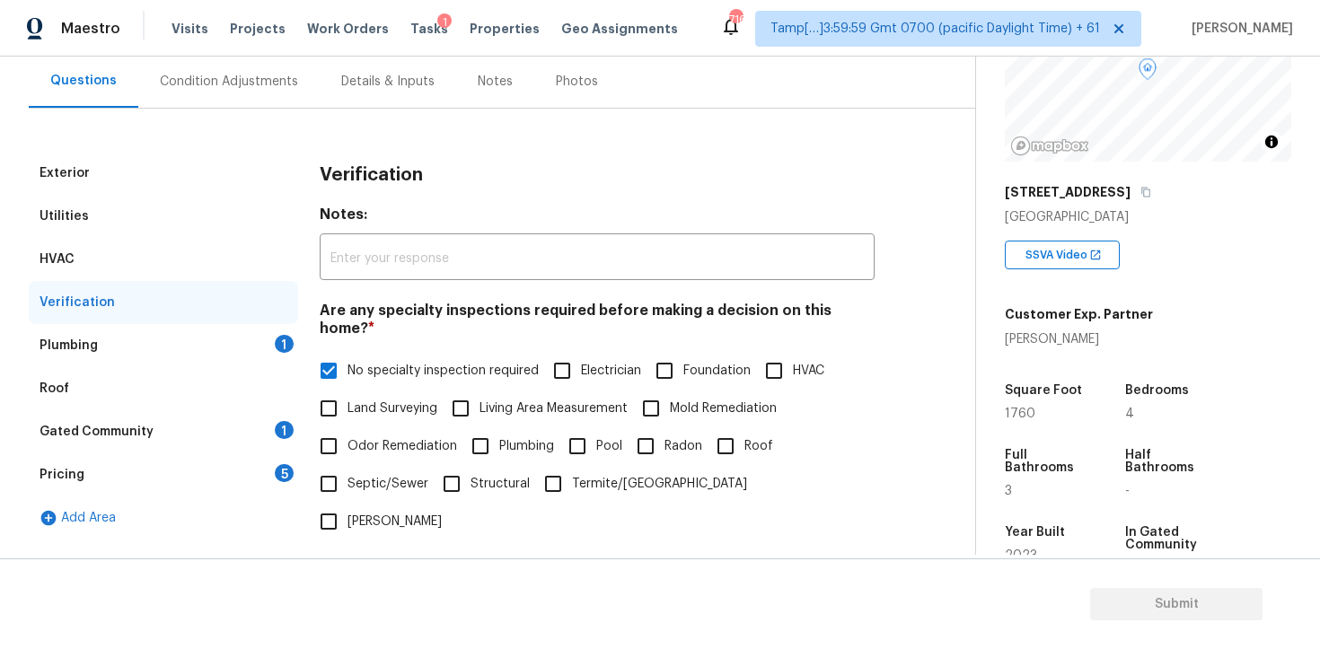
click at [286, 342] on div "1" at bounding box center [284, 344] width 19 height 18
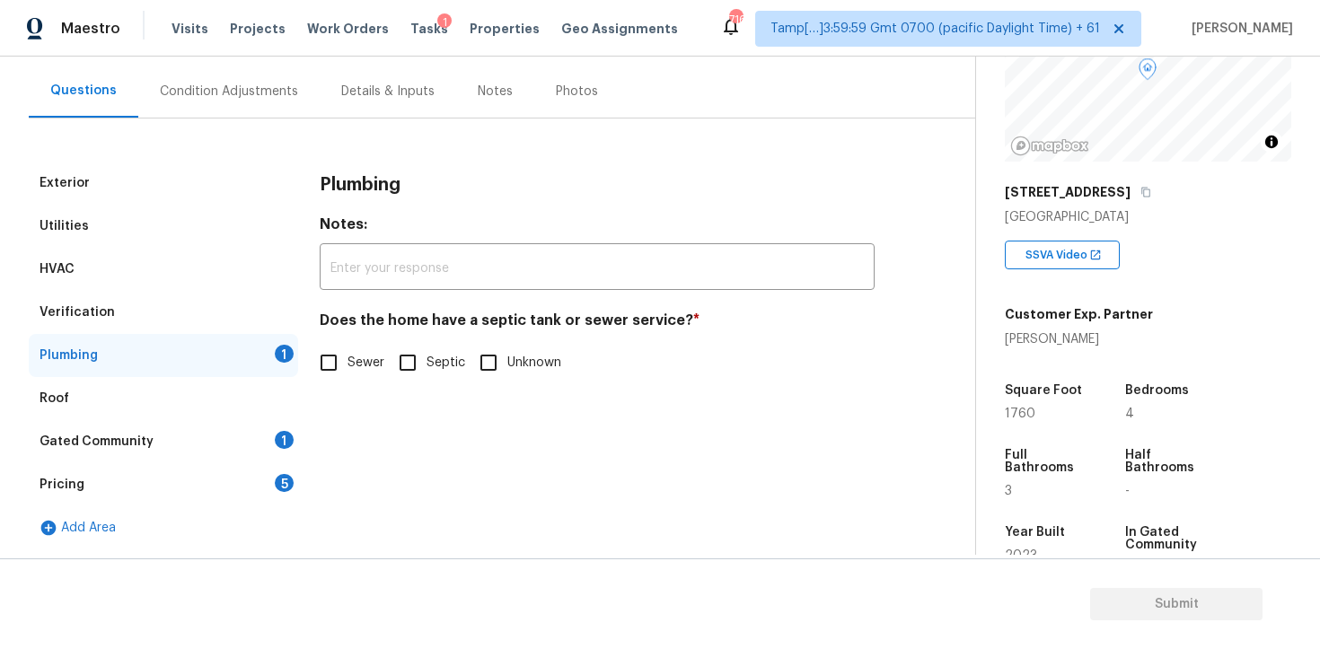
click at [329, 360] on input "Sewer" at bounding box center [329, 363] width 38 height 38
checkbox input "true"
click at [259, 450] on div "Gated Community 1" at bounding box center [163, 441] width 269 height 43
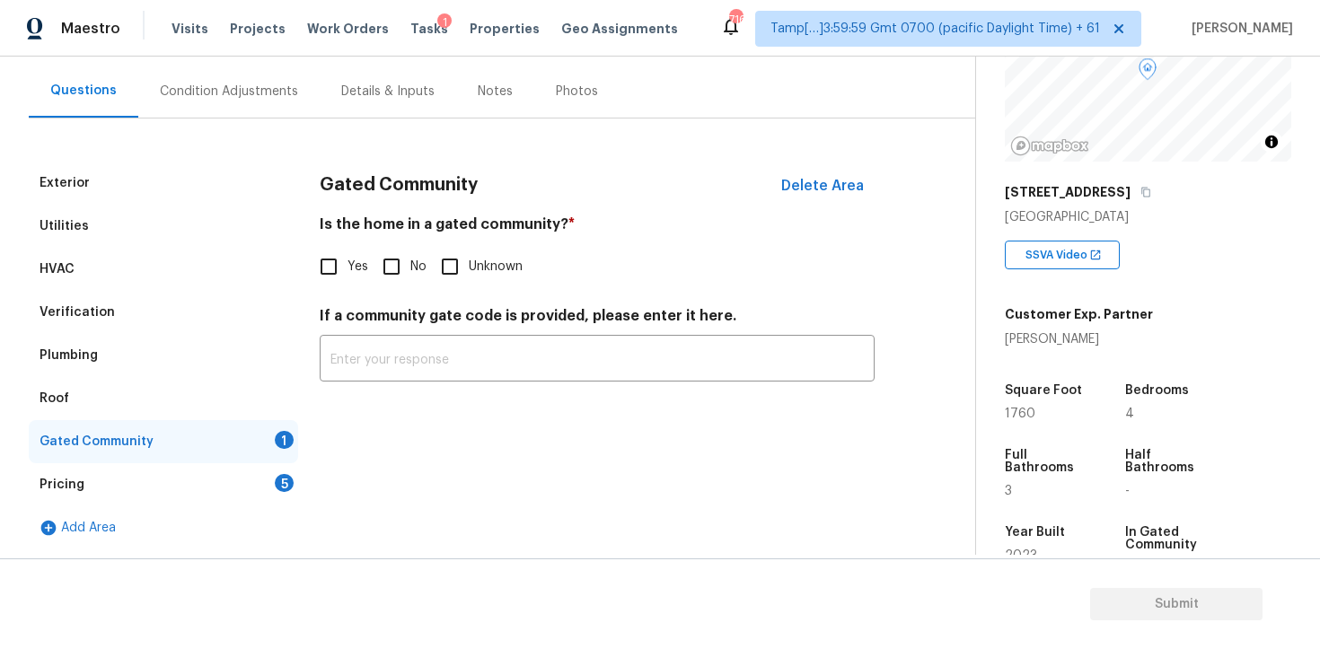
click at [391, 285] on input "No" at bounding box center [392, 267] width 38 height 38
checkbox input "true"
click at [293, 476] on div "Pricing 5" at bounding box center [163, 484] width 269 height 43
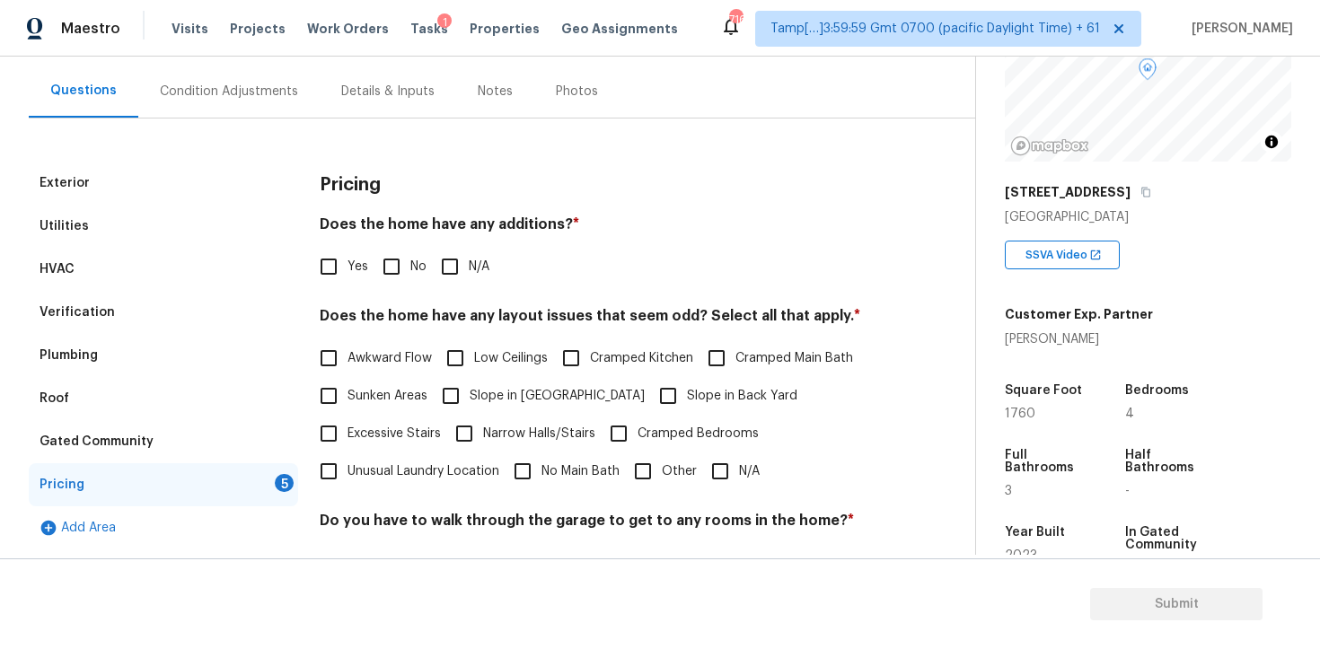
click at [374, 277] on input "No" at bounding box center [392, 267] width 38 height 38
checkbox input "true"
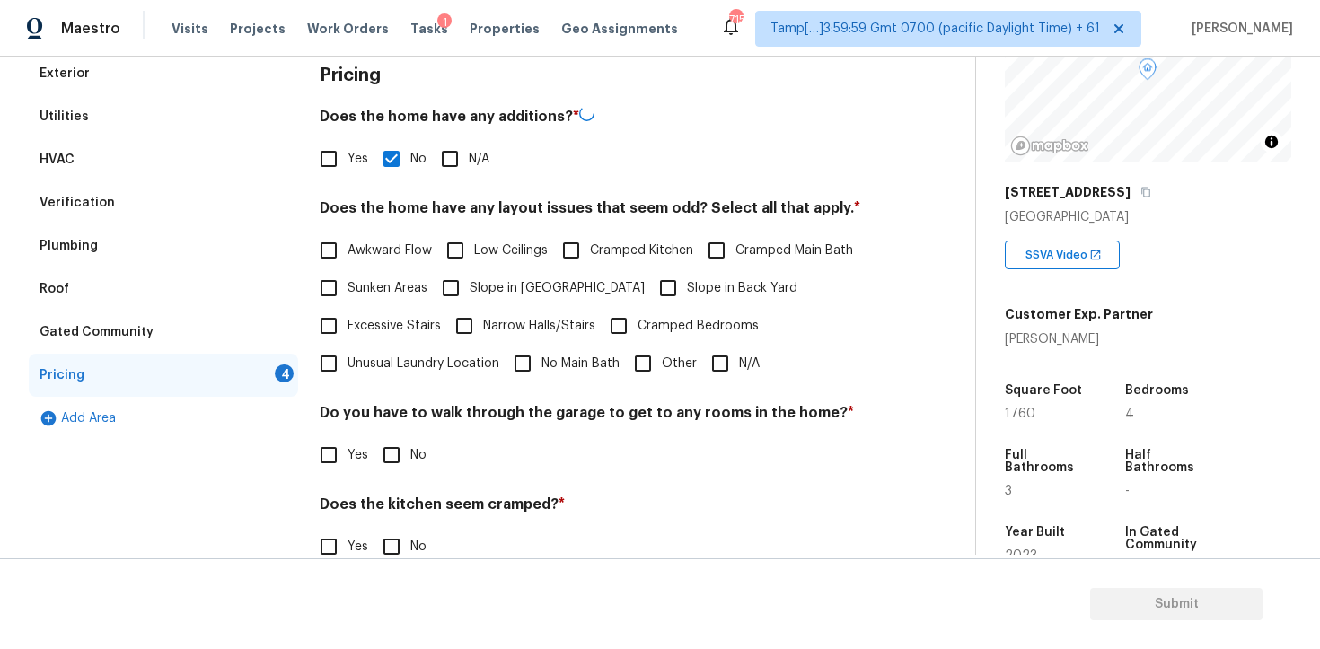
click at [687, 286] on span "Slope in Back Yard" at bounding box center [742, 288] width 110 height 19
click at [649, 286] on input "Slope in Back Yard" at bounding box center [668, 288] width 38 height 38
checkbox input "true"
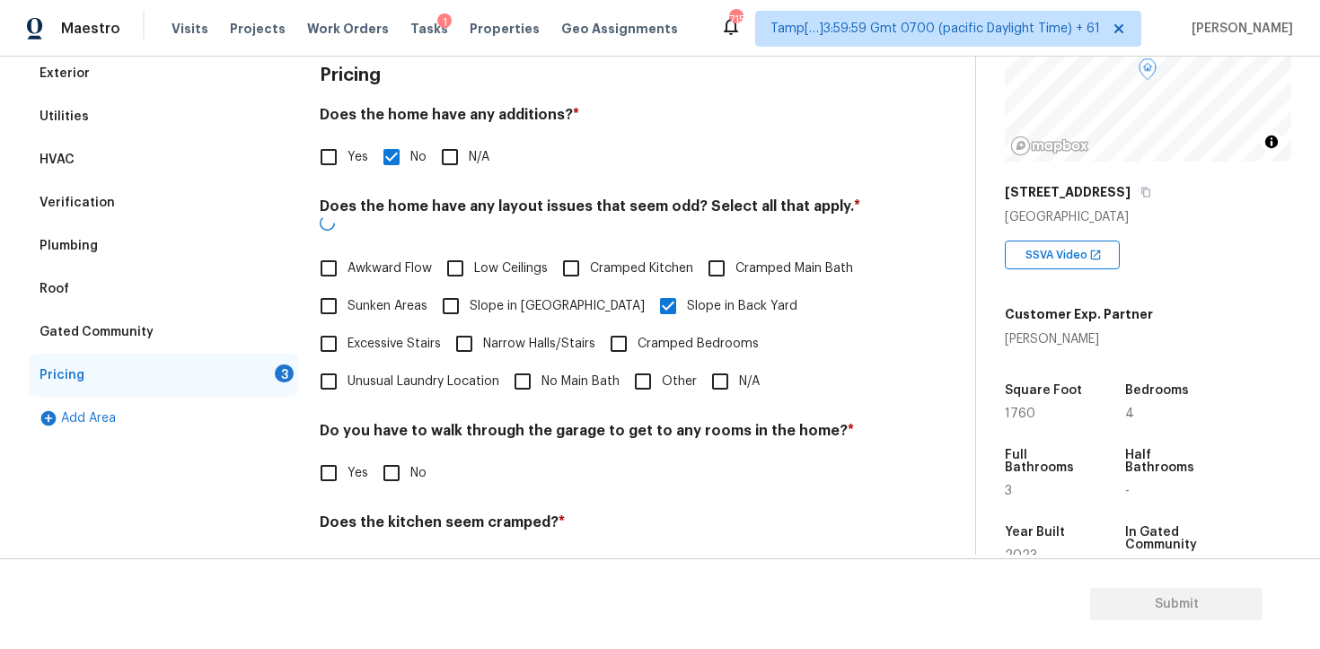
scroll to position [391, 0]
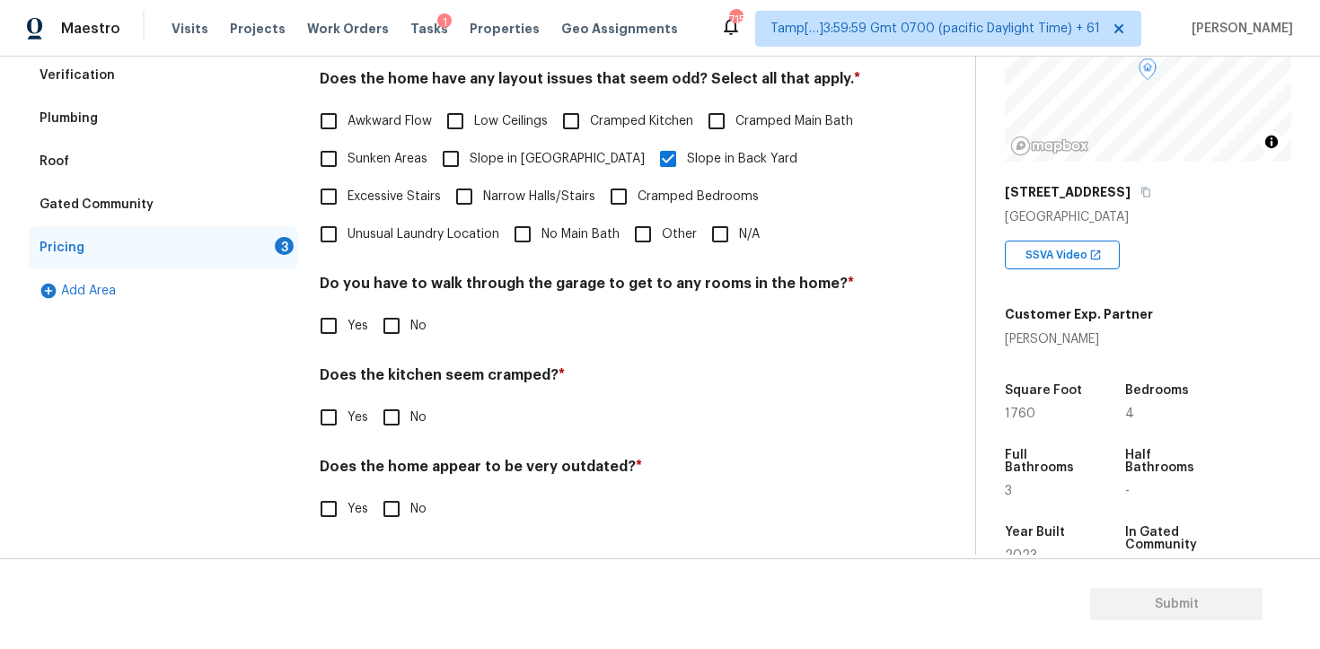
click at [380, 333] on input "No" at bounding box center [392, 326] width 38 height 38
checkbox input "true"
click at [395, 419] on input "No" at bounding box center [392, 419] width 38 height 38
checkbox input "true"
click at [395, 500] on input "No" at bounding box center [392, 509] width 38 height 38
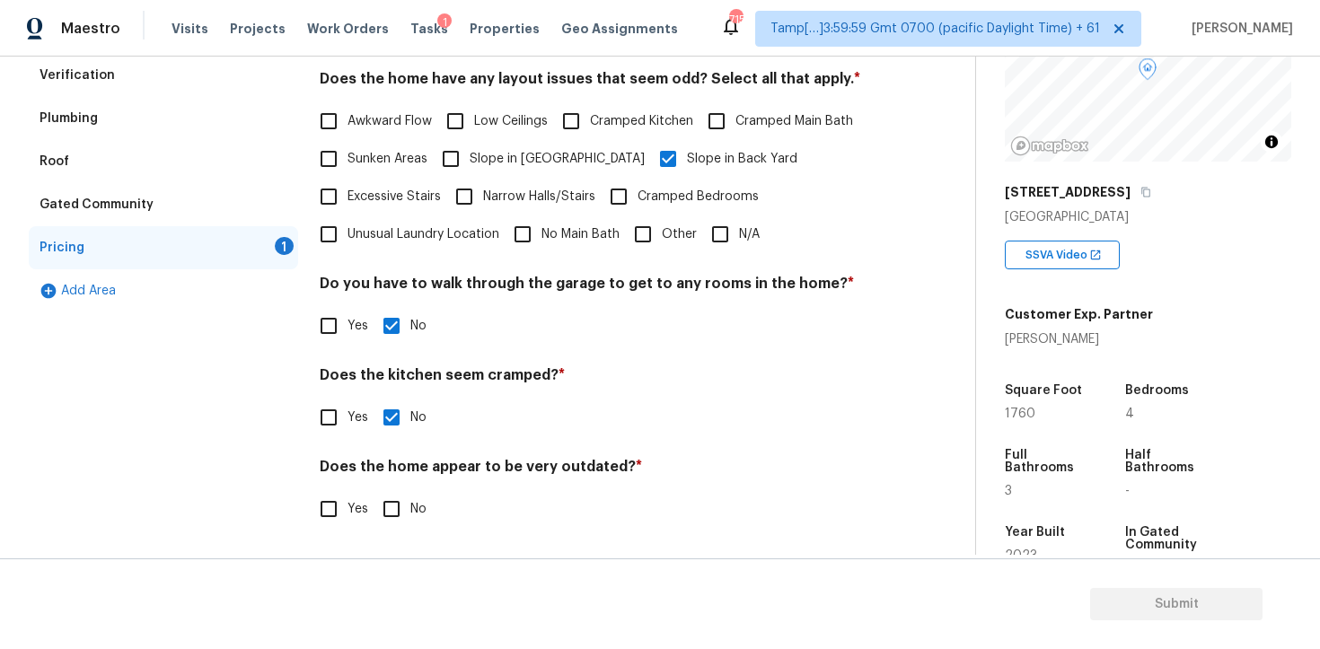
checkbox input "true"
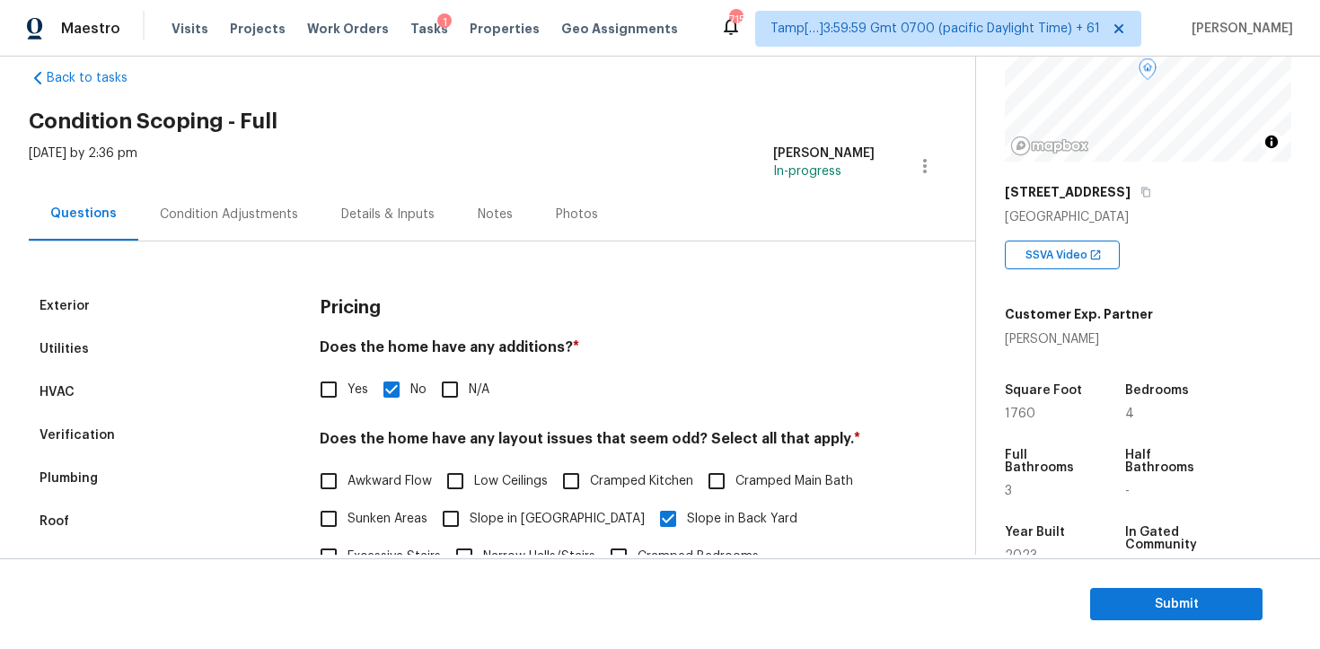
click at [236, 216] on div "Condition Adjustments" at bounding box center [229, 215] width 138 height 18
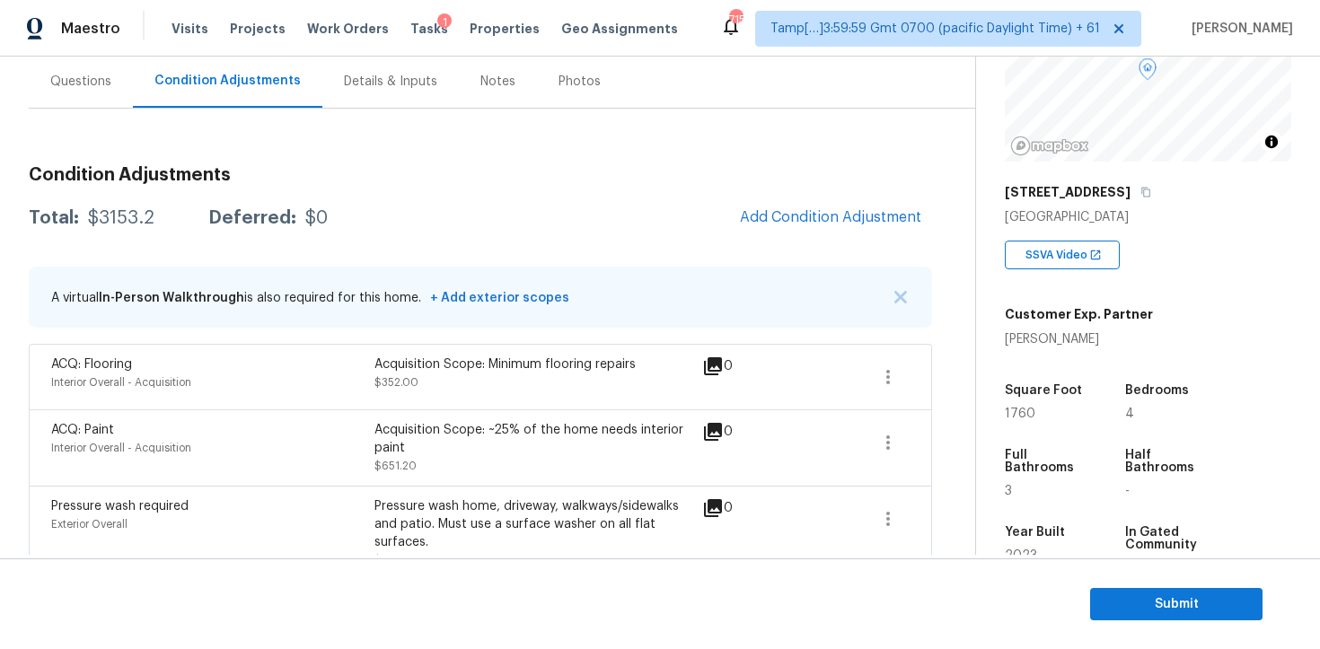
scroll to position [158, 0]
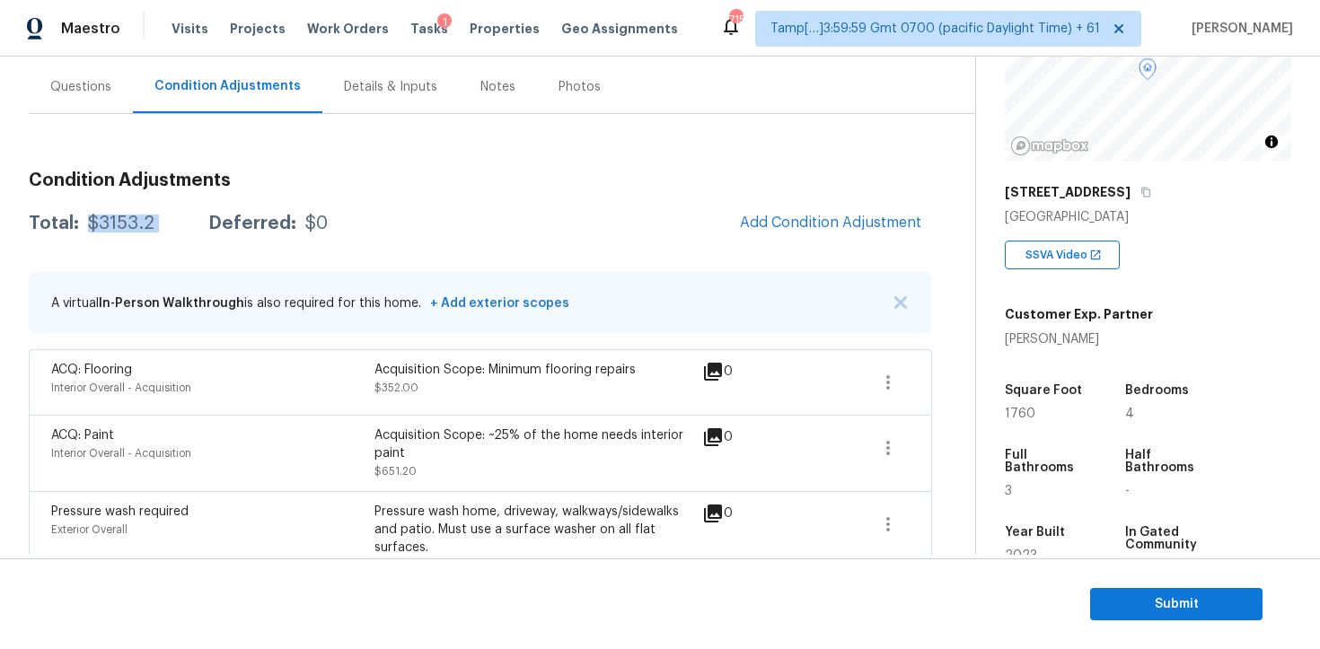
drag, startPoint x: 83, startPoint y: 227, endPoint x: 184, endPoint y: 226, distance: 101.5
click at [184, 227] on div "Total: $3153.2 Deferred: $0" at bounding box center [178, 224] width 299 height 18
copy div "$3153.2"
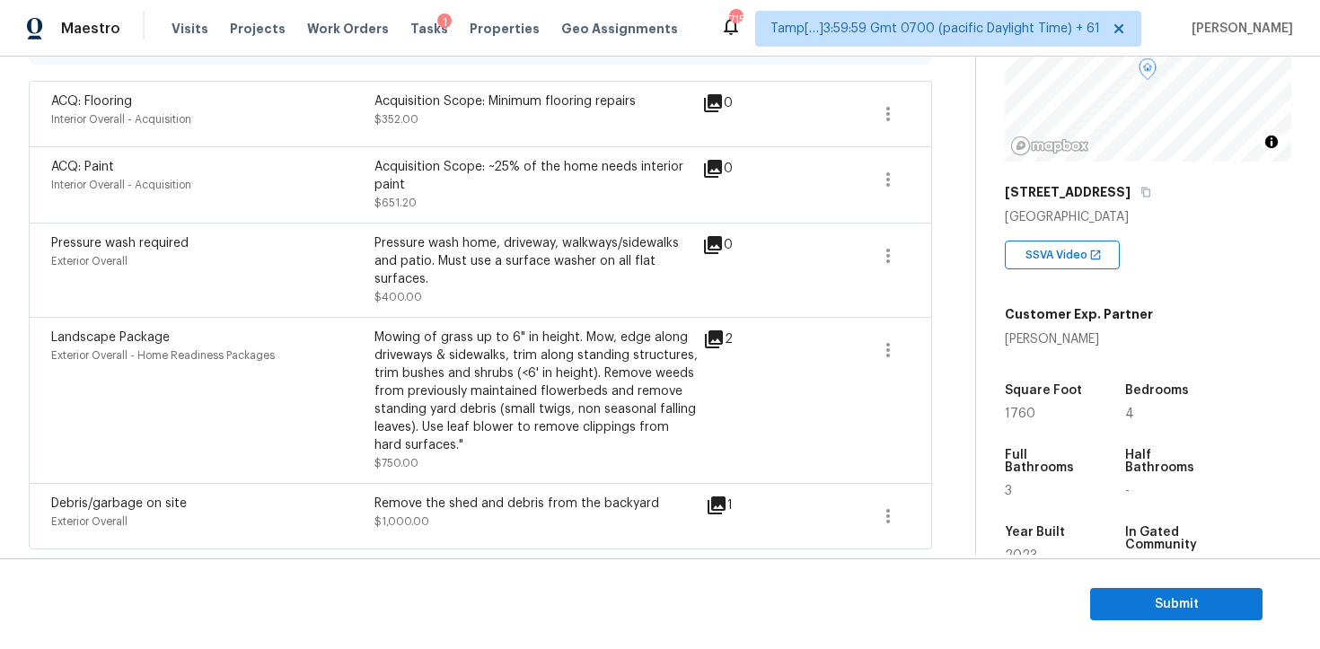
click at [410, 490] on div "Debris/garbage on site Exterior Overall Remove the shed and debris from the bac…" at bounding box center [480, 516] width 903 height 66
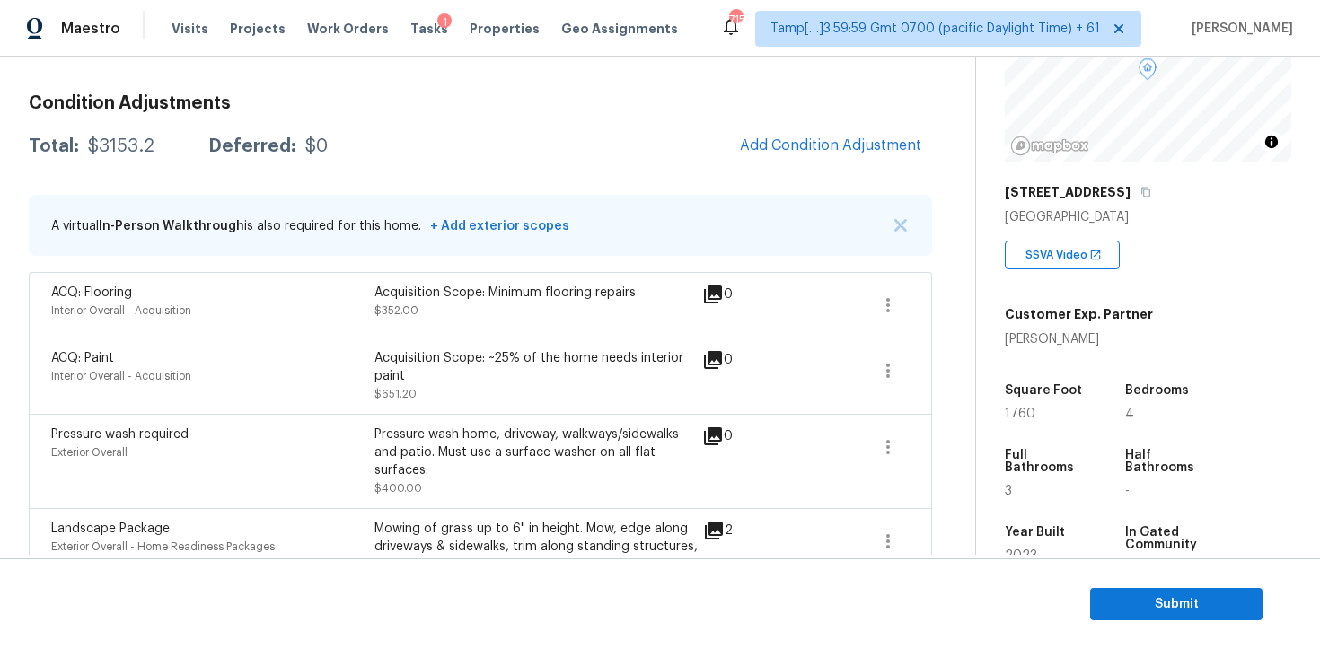
scroll to position [187, 0]
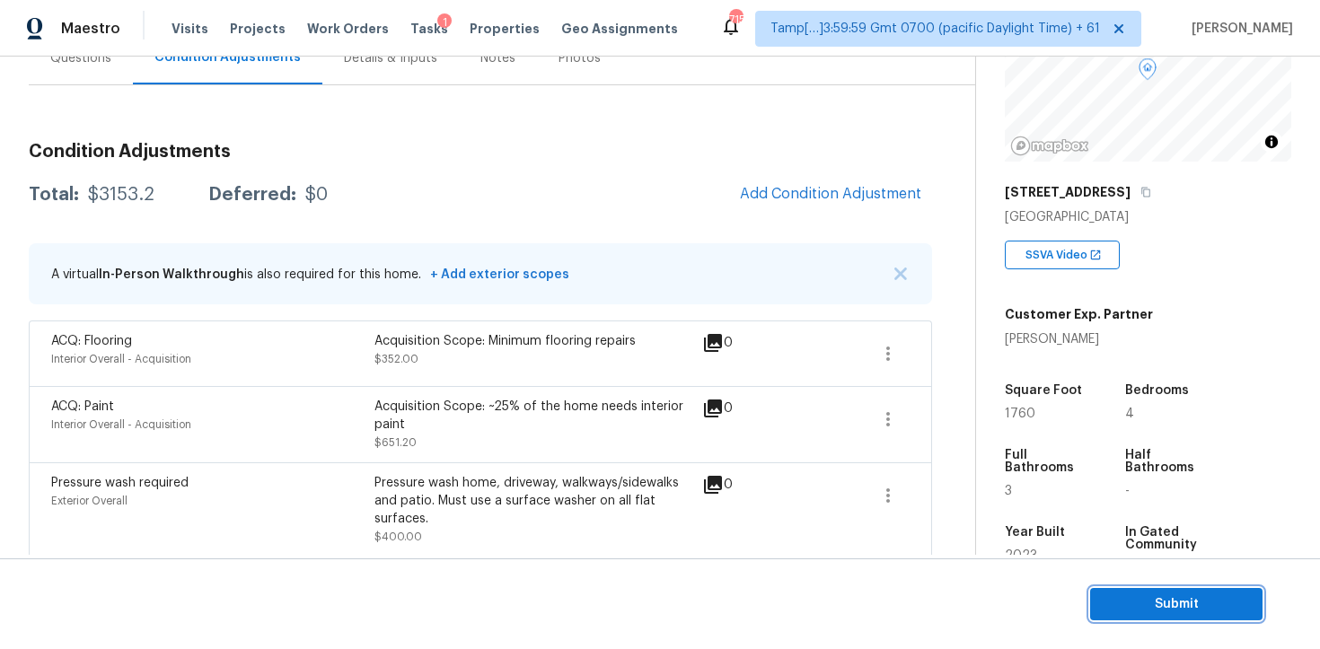
click at [1110, 598] on span "Submit" at bounding box center [1176, 604] width 144 height 22
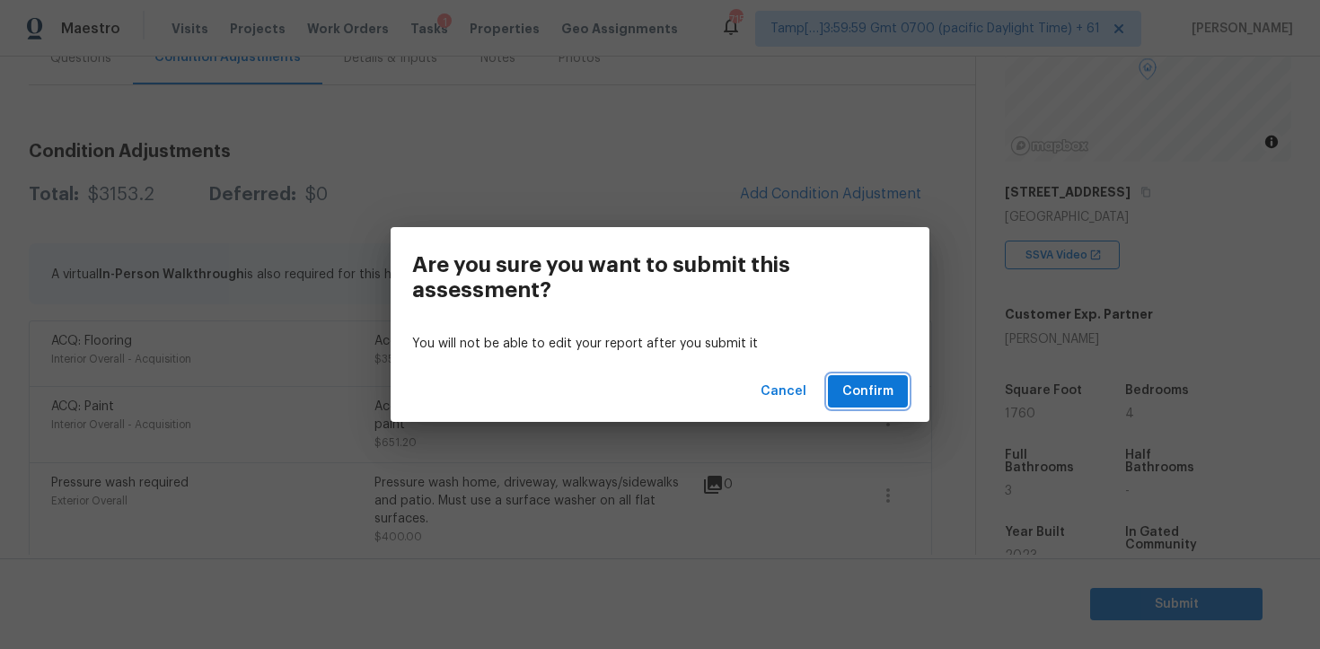
click at [852, 386] on span "Confirm" at bounding box center [867, 392] width 51 height 22
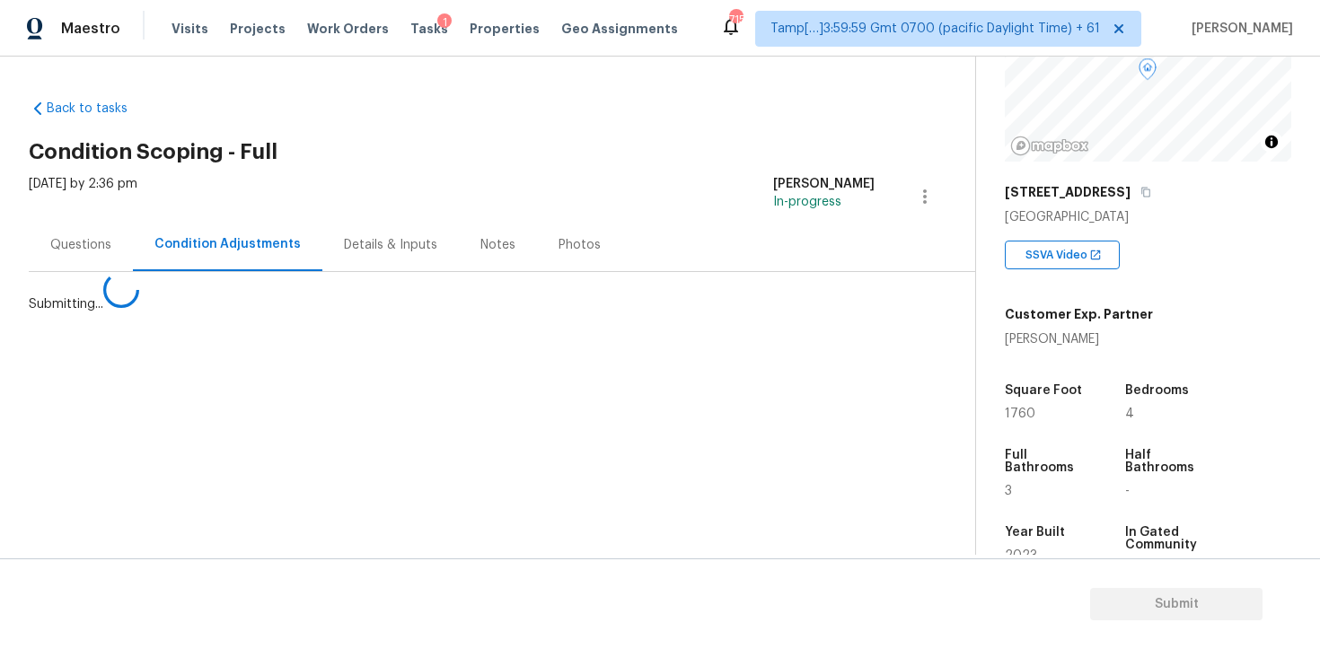
scroll to position [0, 0]
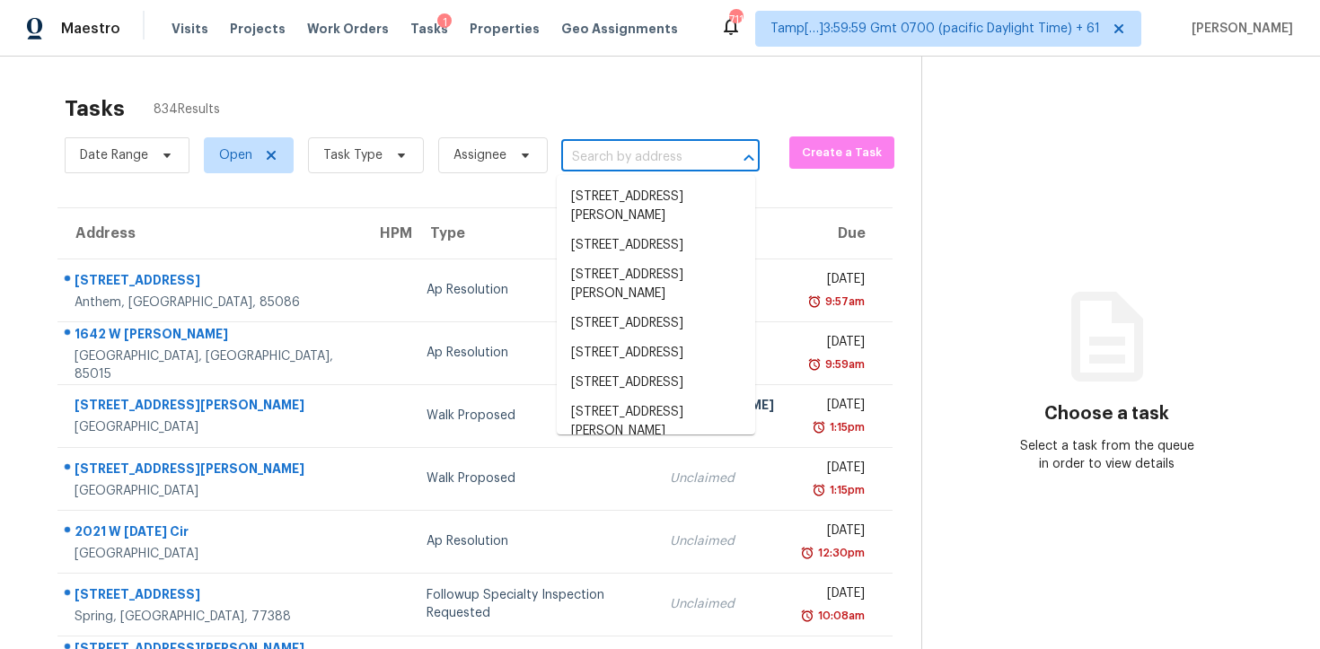
click at [585, 158] on input "text" at bounding box center [635, 158] width 148 height 28
paste input "[STREET_ADDRESS][PERSON_NAME]"
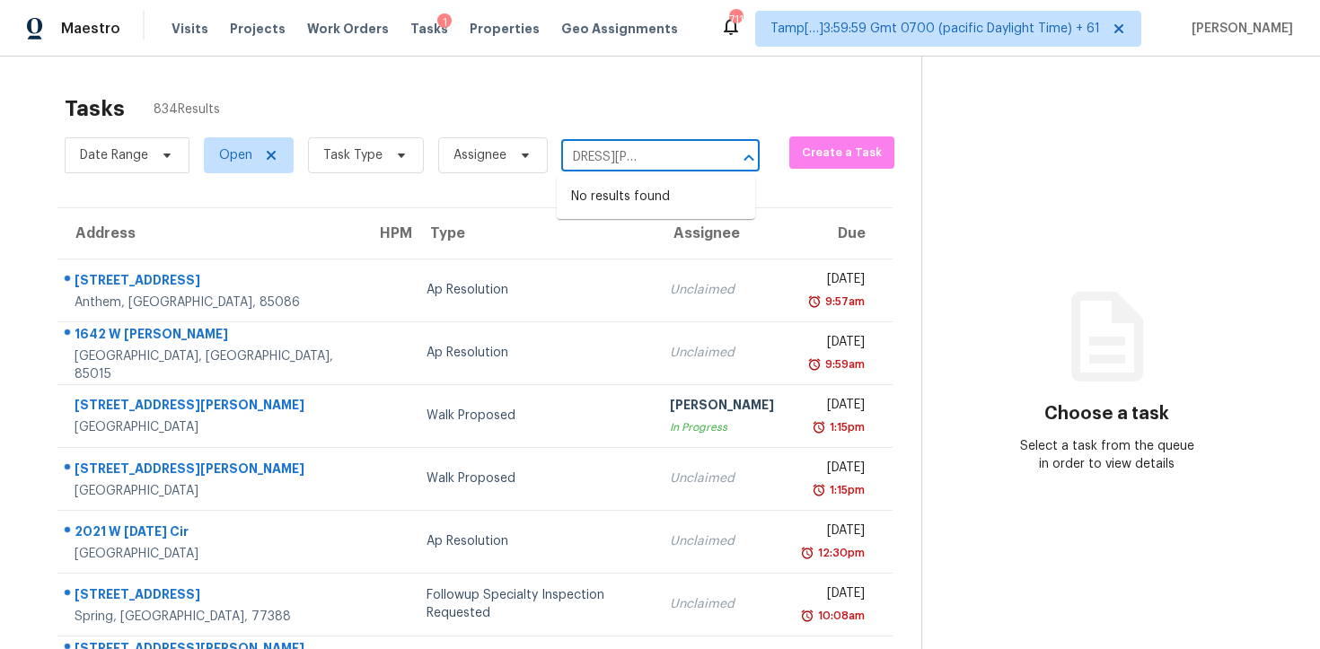
type input "[STREET_ADDRESS][PERSON_NAME]"
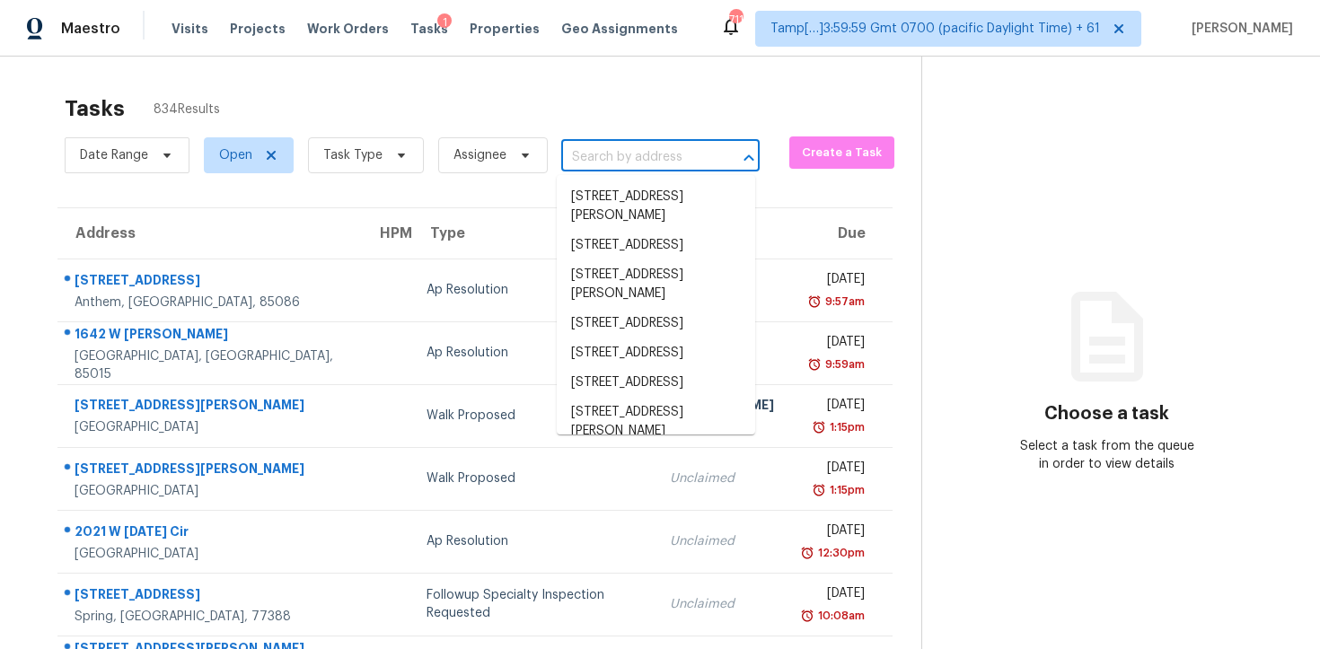
scroll to position [0, 0]
click at [361, 151] on span "Task Type" at bounding box center [352, 155] width 59 height 18
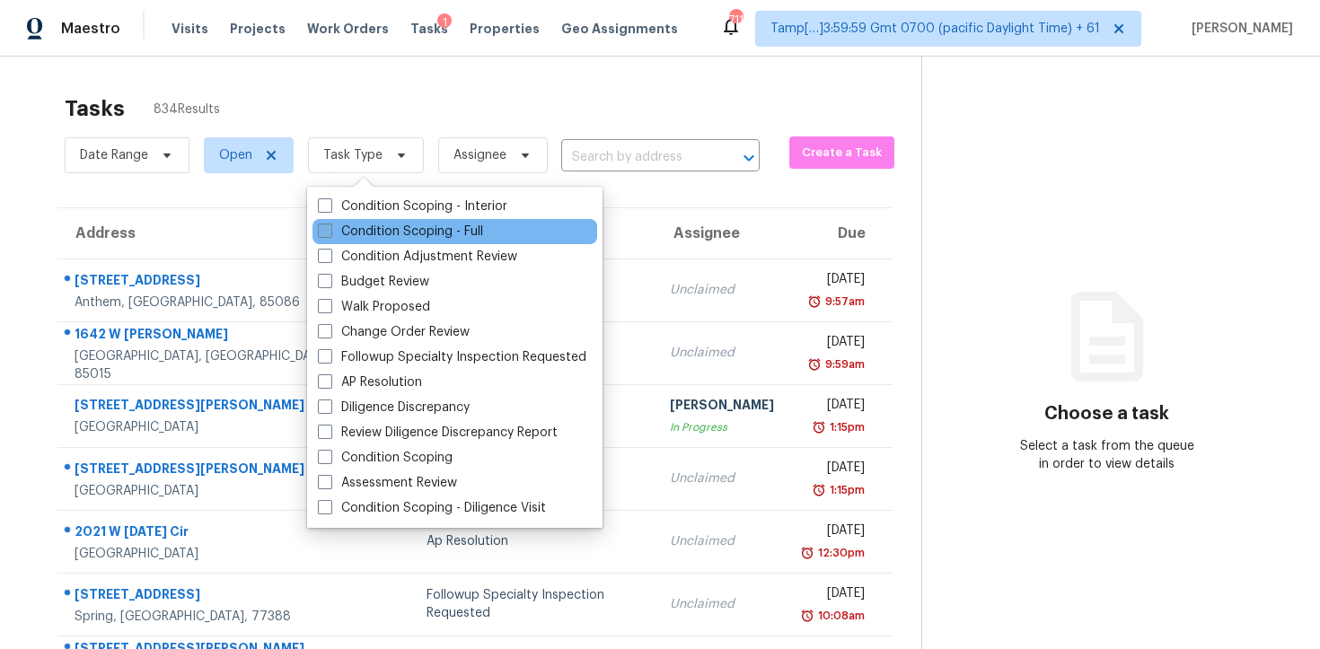
click at [392, 231] on label "Condition Scoping - Full" at bounding box center [400, 232] width 165 height 18
click at [330, 231] on input "Condition Scoping - Full" at bounding box center [324, 229] width 12 height 12
checkbox input "true"
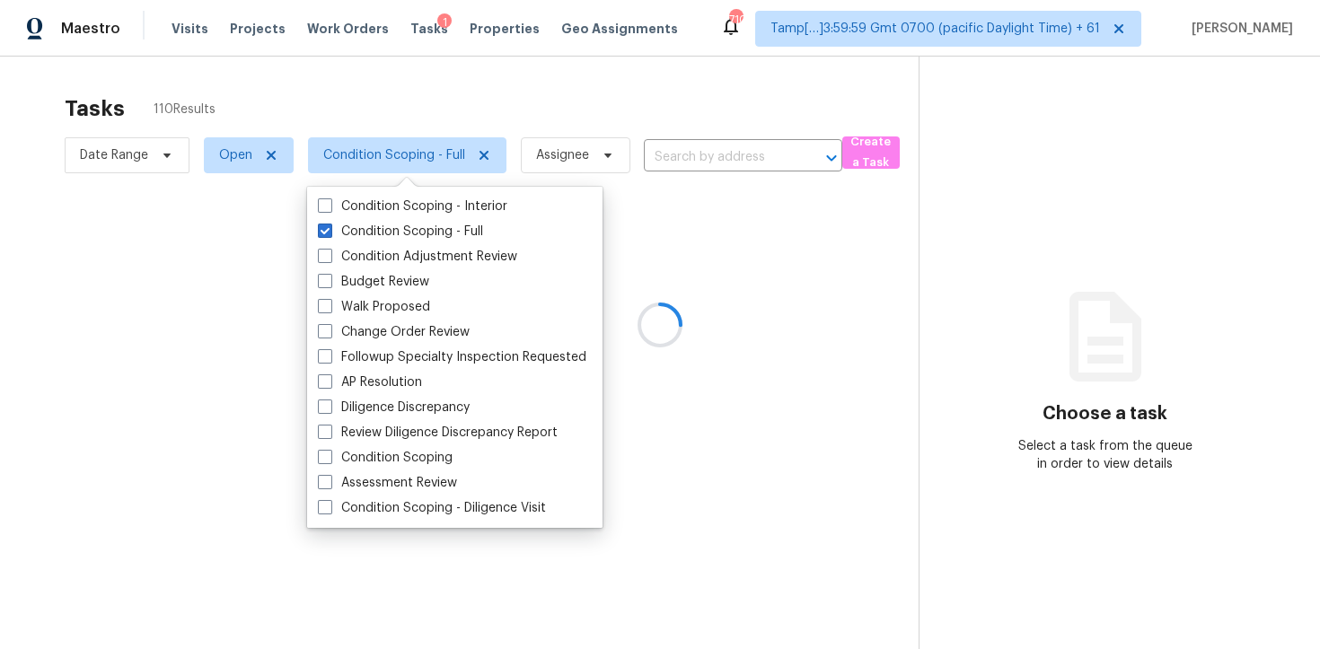
click at [321, 66] on div at bounding box center [660, 324] width 1320 height 649
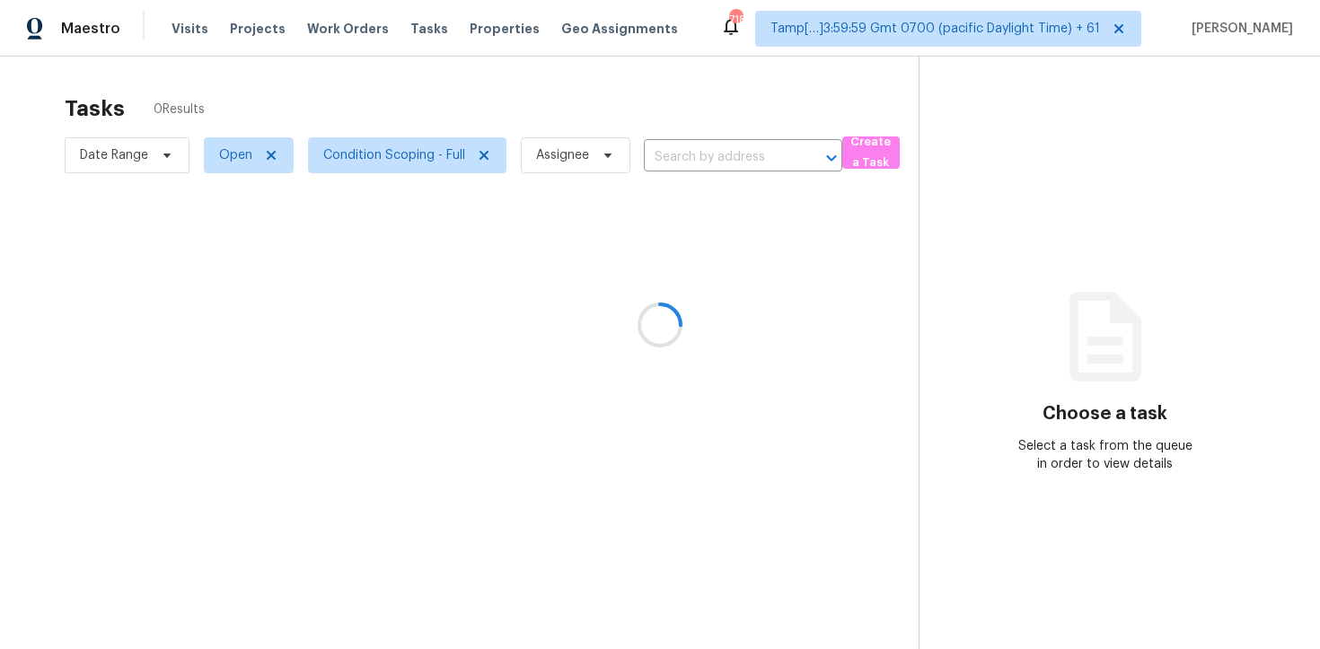
click at [395, 105] on div at bounding box center [660, 324] width 1320 height 649
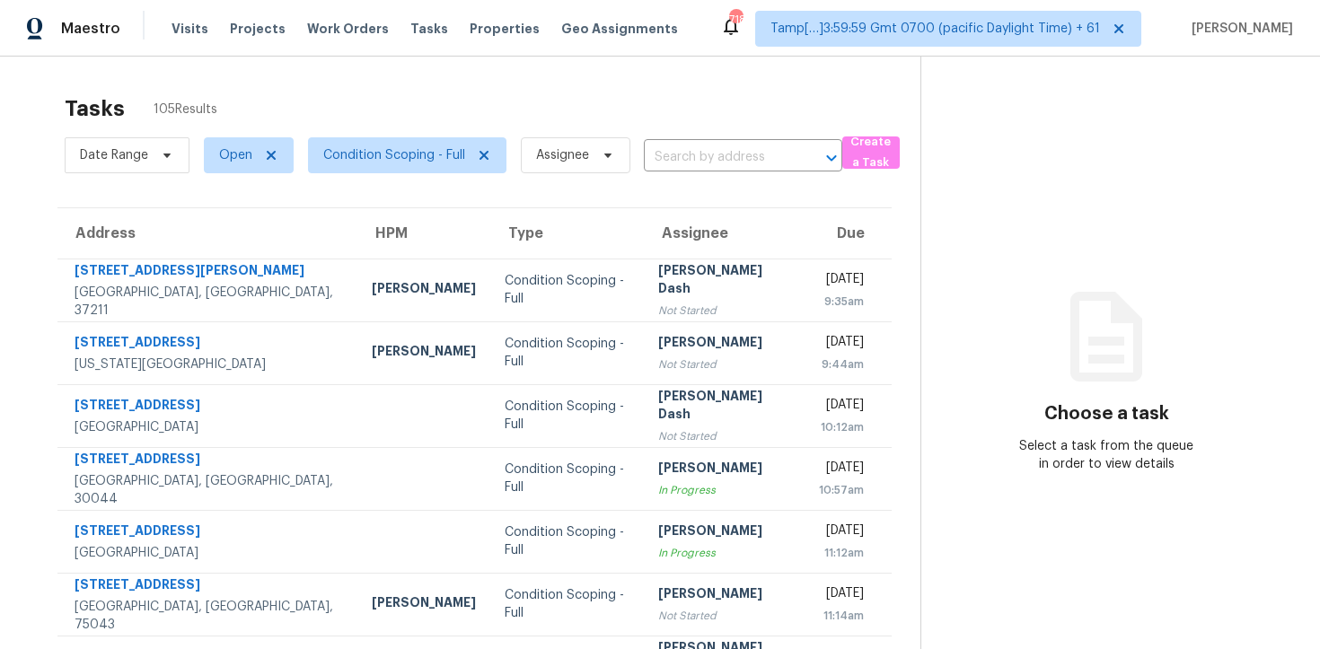
click at [698, 140] on div "Date Range Open Condition Scoping - Full Assignee ​" at bounding box center [454, 155] width 778 height 47
click at [699, 152] on input "text" at bounding box center [718, 158] width 148 height 28
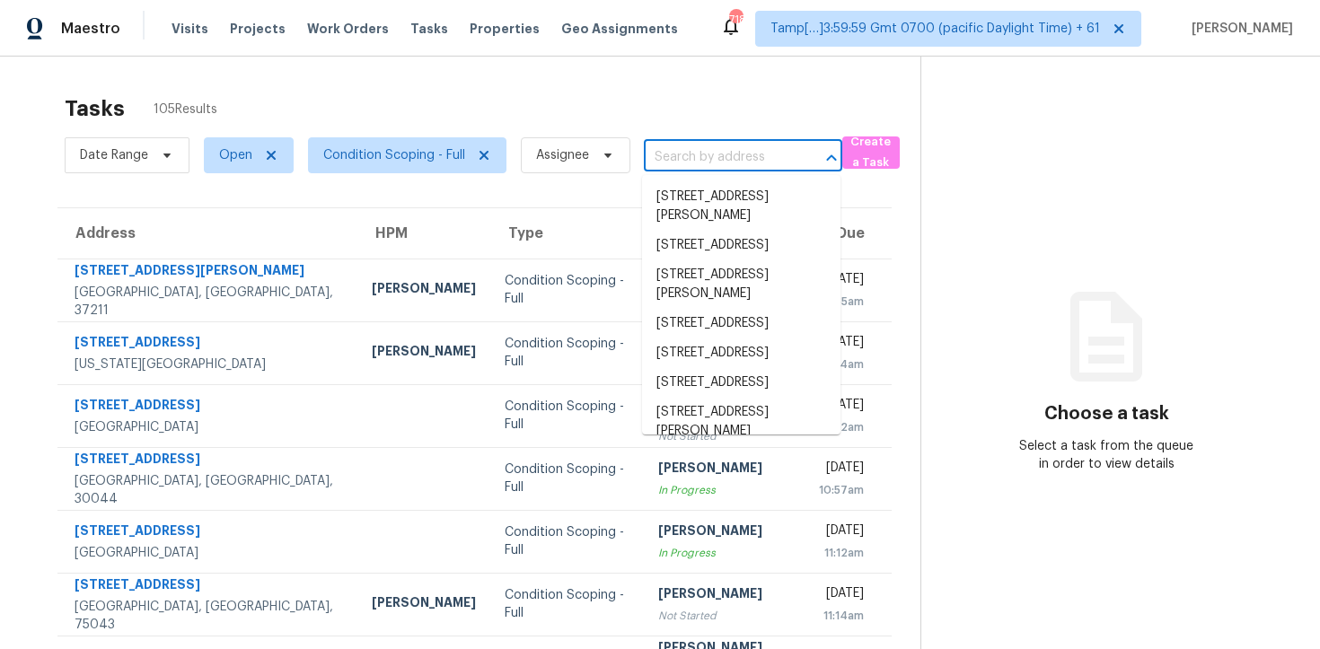
paste input "[STREET_ADDRESS][PERSON_NAME]"
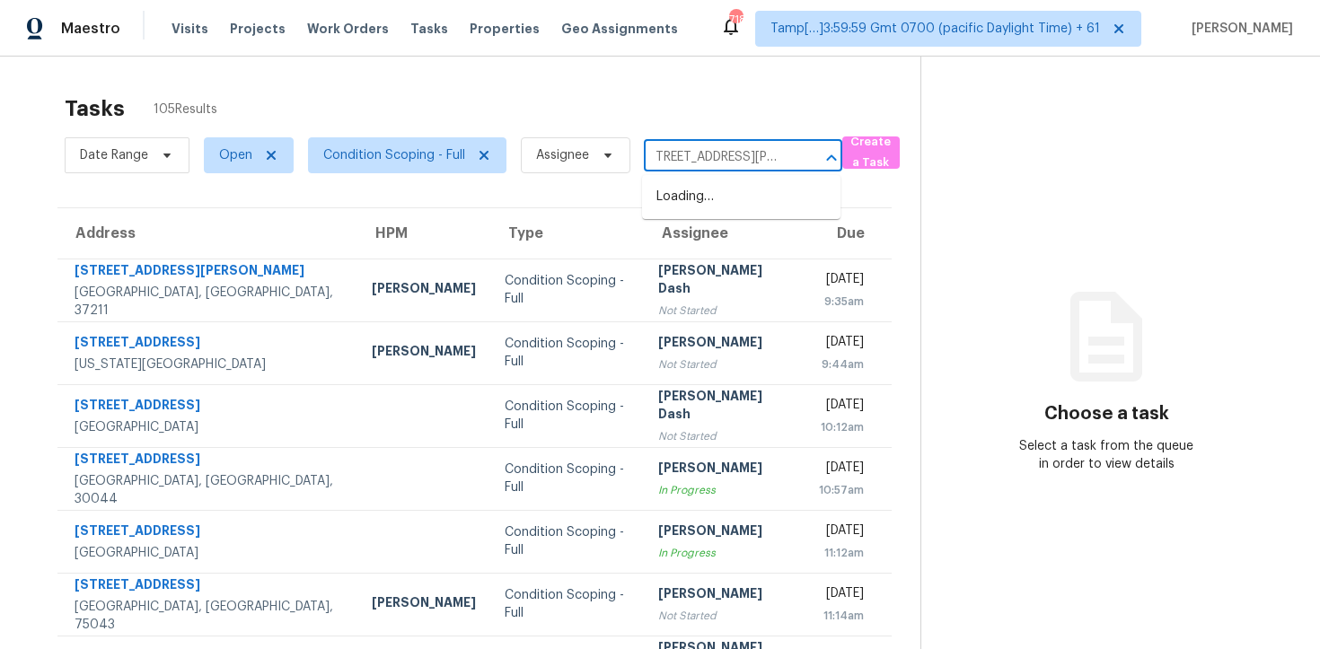
type input "3590 E [PERSON_NAME] Paseo"
click at [678, 217] on li "[STREET_ADDRESS][PERSON_NAME]" at bounding box center [741, 206] width 198 height 48
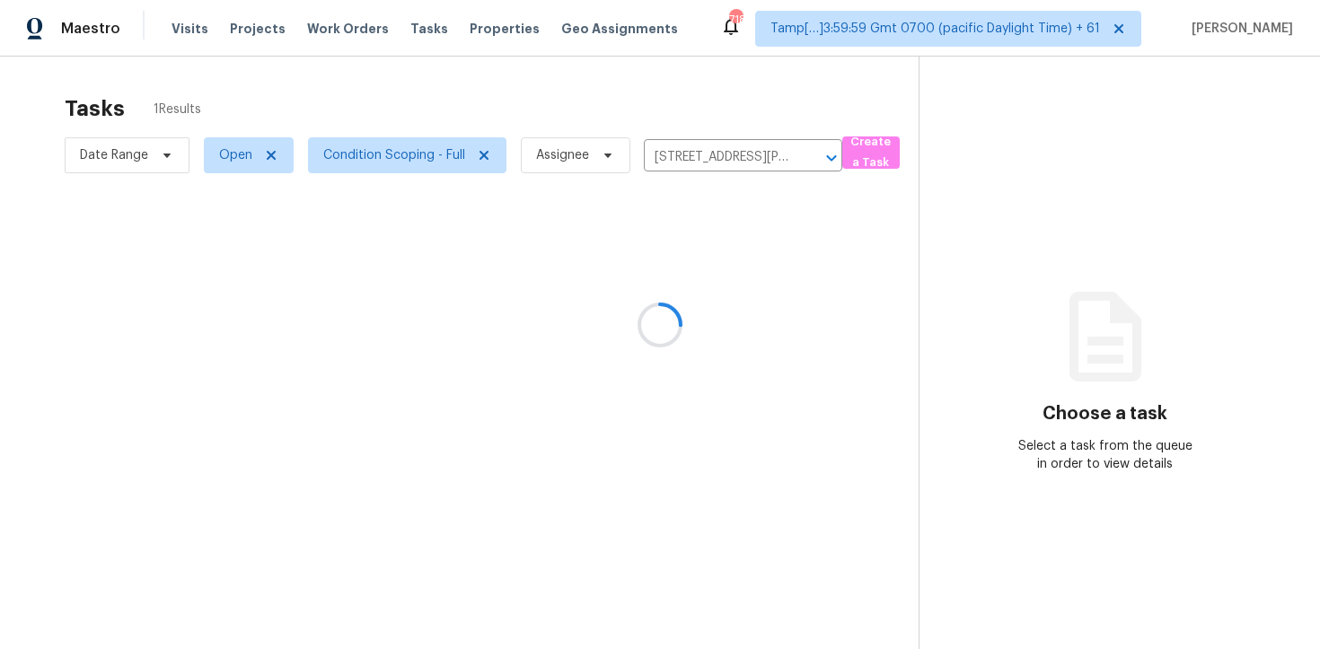
click at [681, 277] on div at bounding box center [660, 324] width 1320 height 649
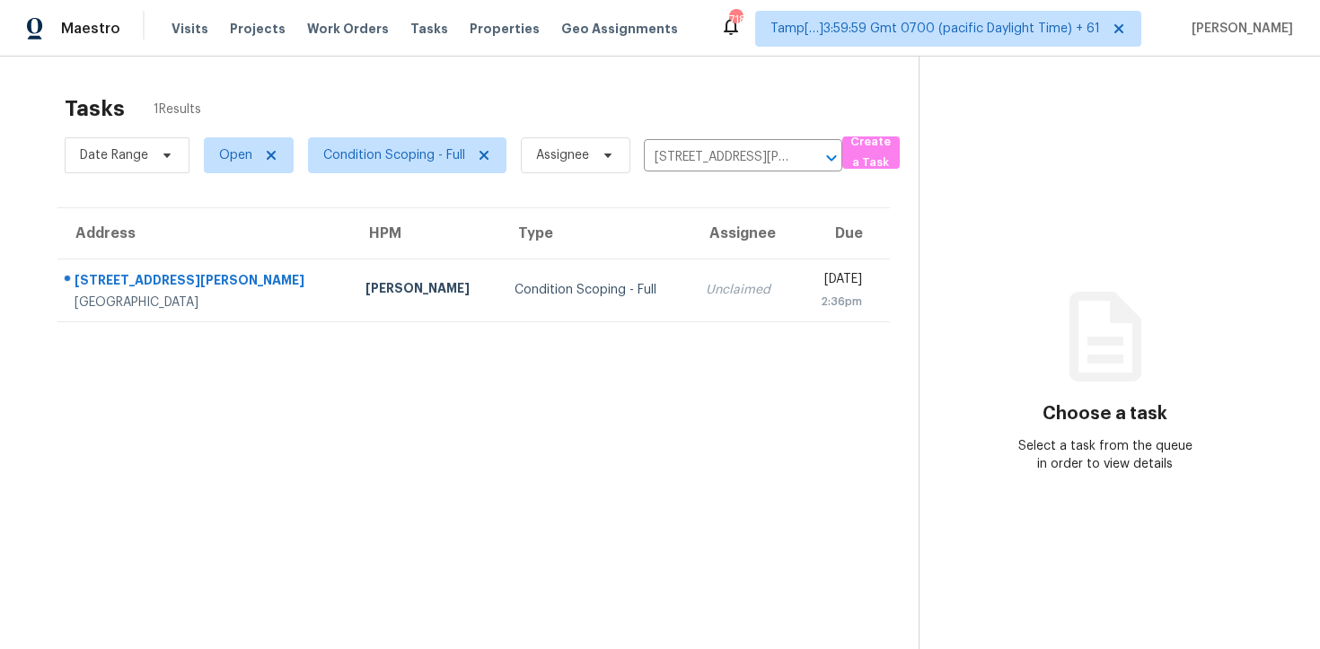
click at [691, 277] on td "Unclaimed" at bounding box center [743, 290] width 105 height 63
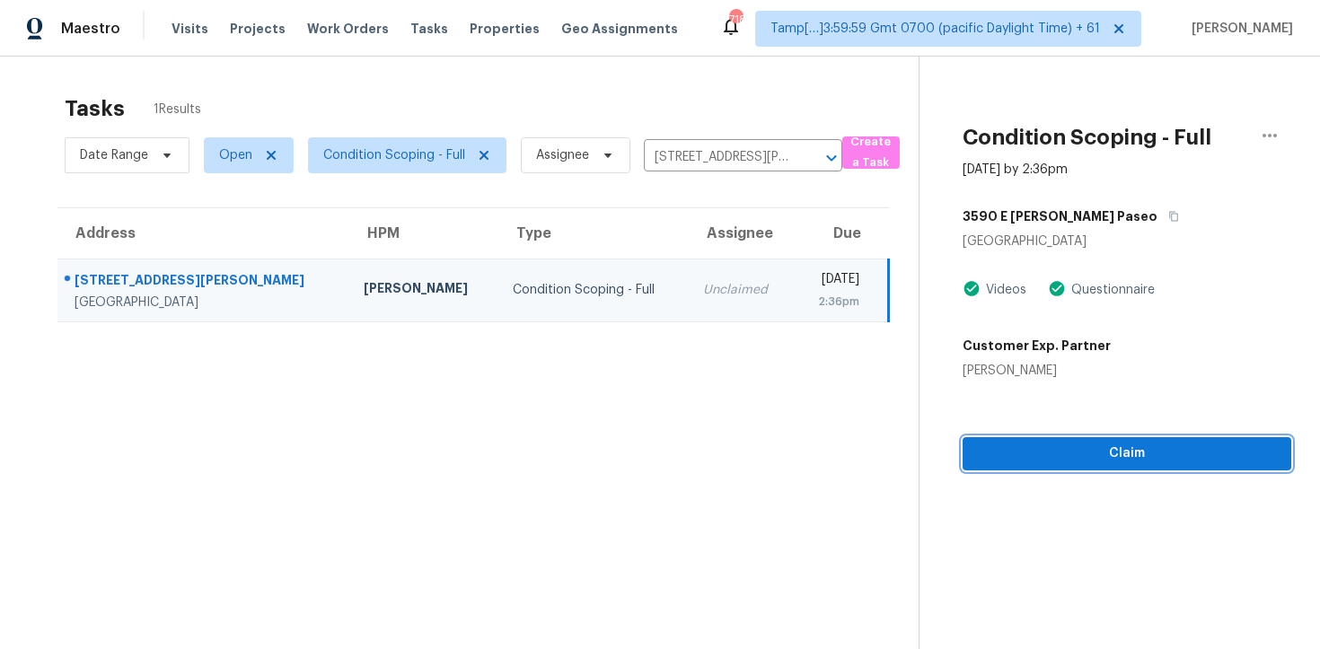
click at [1125, 460] on span "Claim" at bounding box center [1127, 454] width 300 height 22
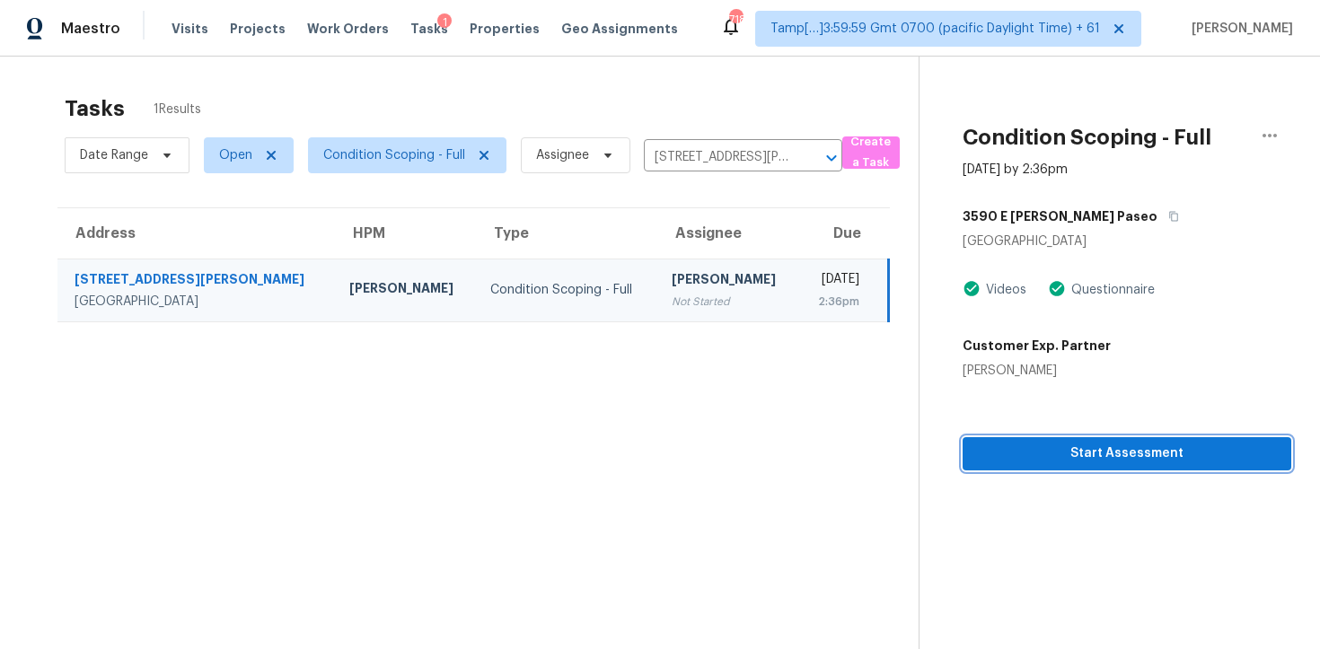
click at [1125, 460] on span "Start Assessment" at bounding box center [1127, 454] width 300 height 22
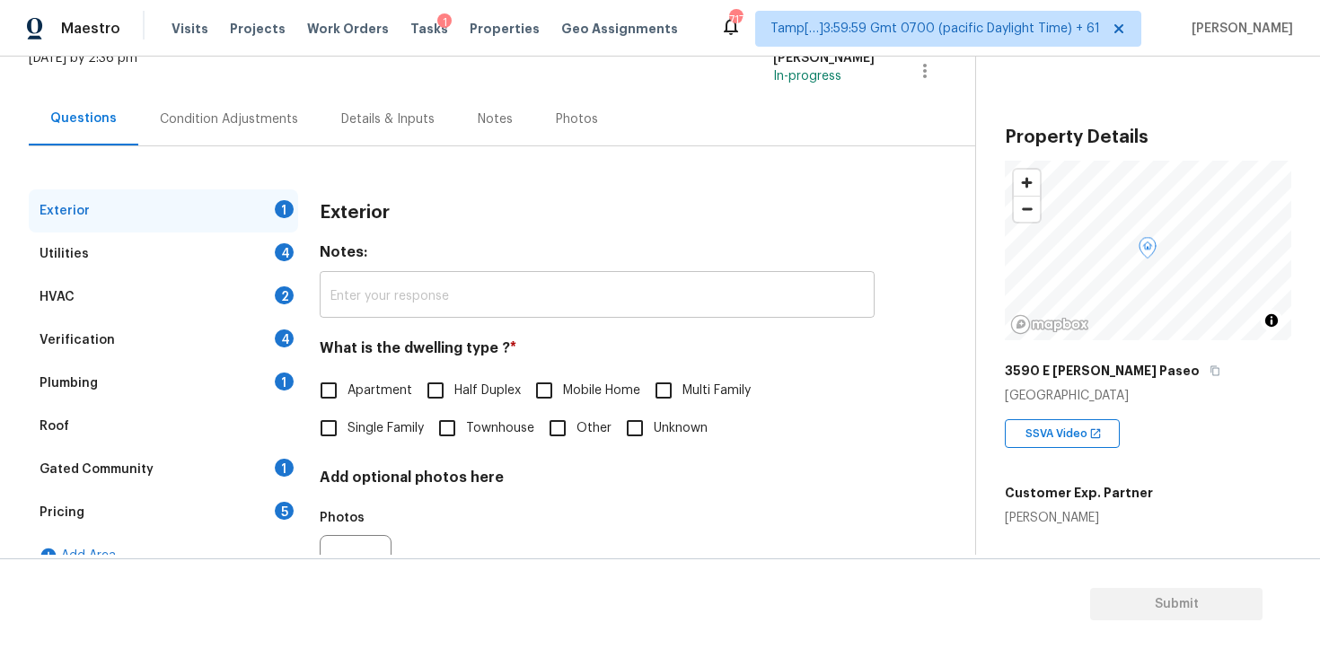
scroll to position [139, 0]
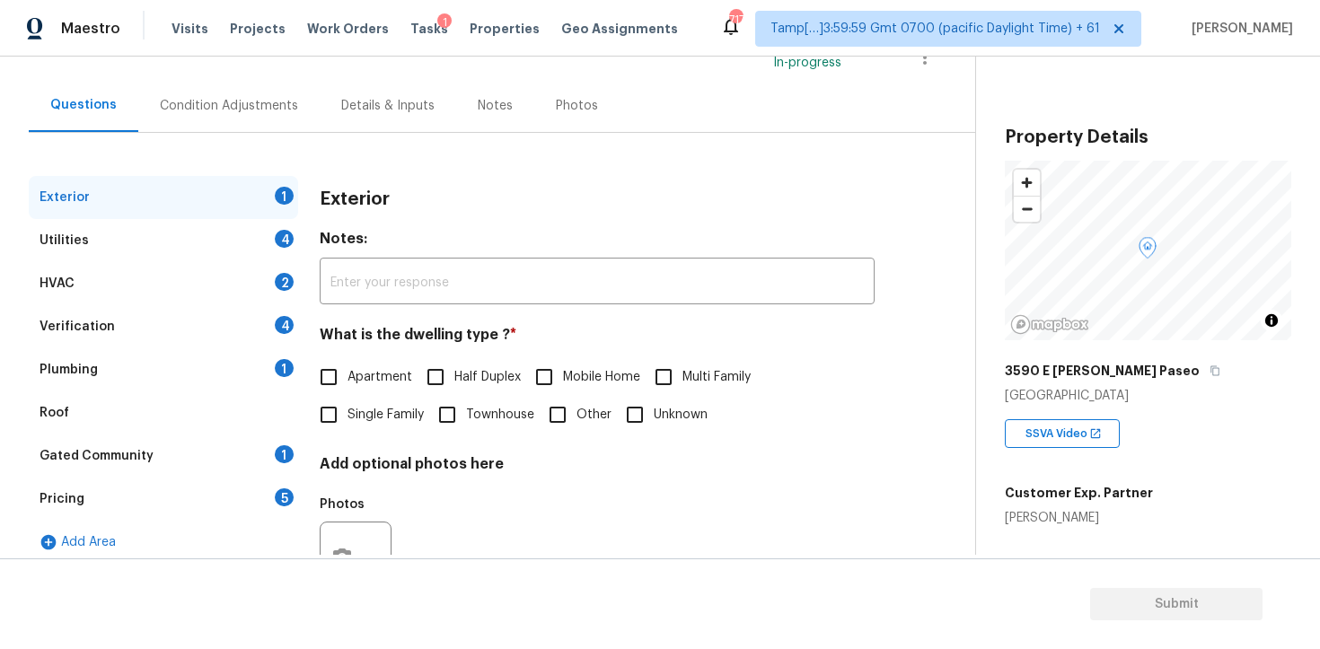
click at [380, 382] on span "Apartment" at bounding box center [379, 377] width 65 height 19
click at [347, 382] on input "Apartment" at bounding box center [329, 377] width 38 height 38
checkbox input "true"
click at [171, 257] on div "Utilities 4" at bounding box center [163, 240] width 269 height 43
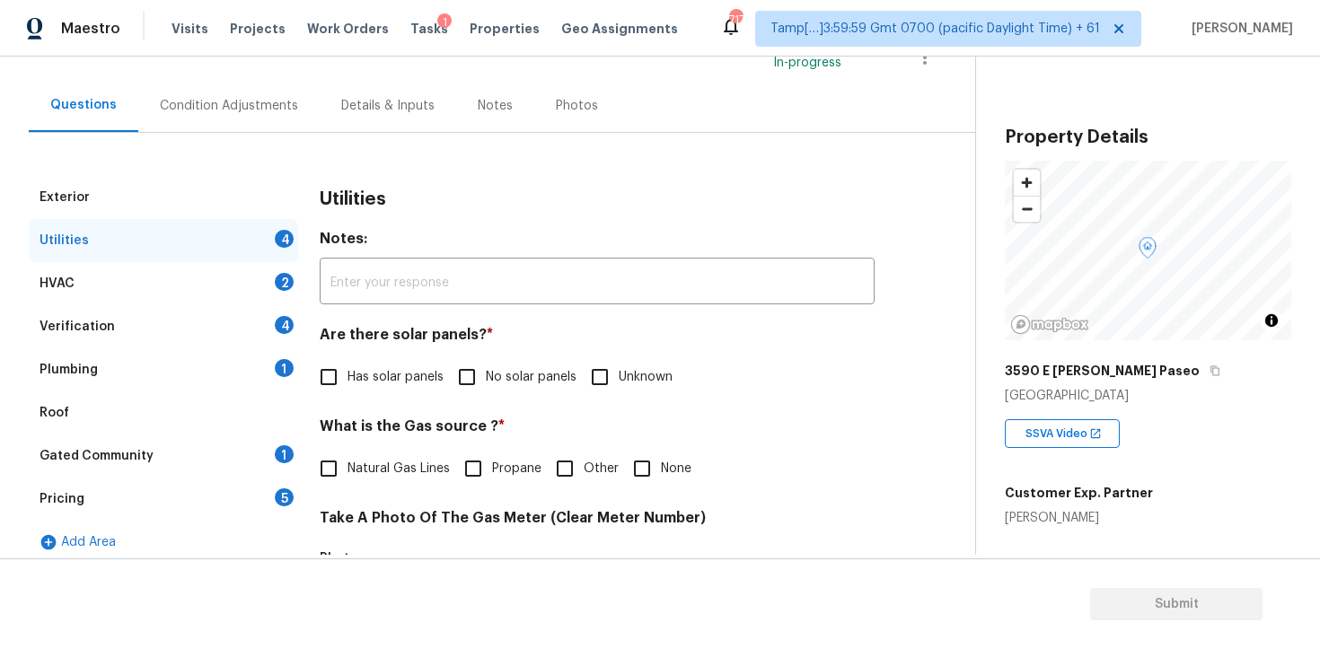
click at [325, 385] on input "Has solar panels" at bounding box center [329, 377] width 38 height 38
checkbox input "true"
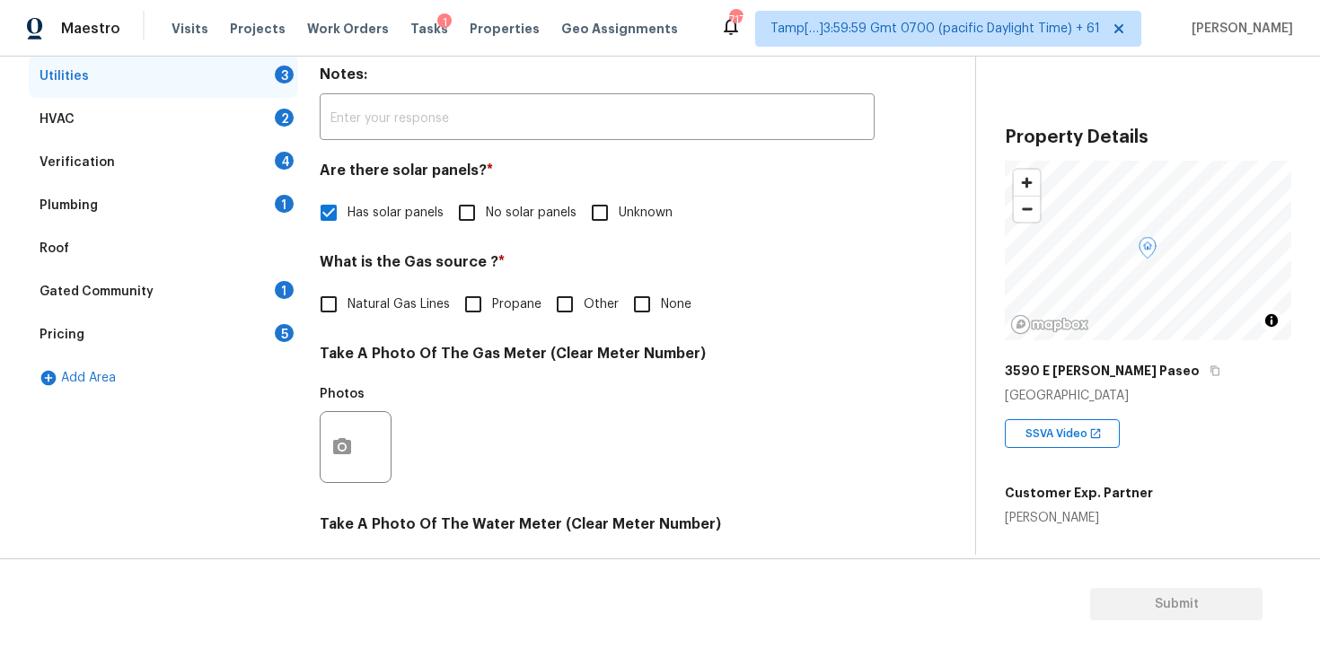
scroll to position [0, 0]
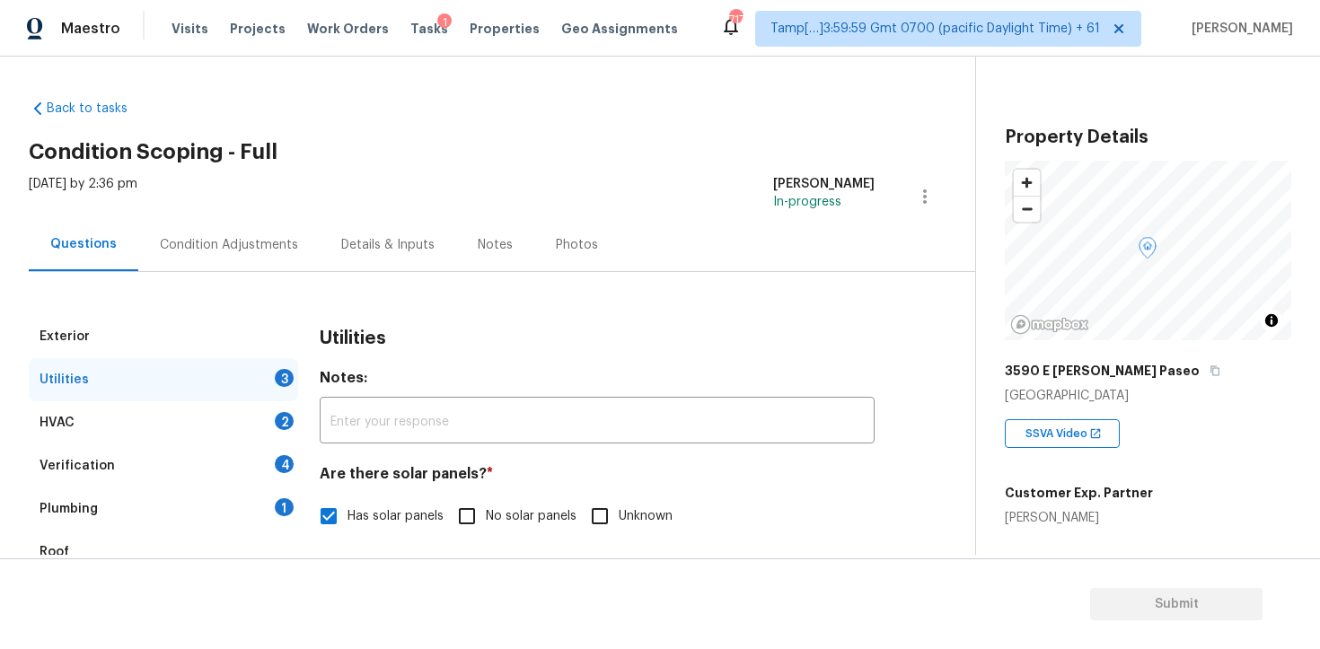
click at [274, 236] on div "Condition Adjustments" at bounding box center [229, 245] width 138 height 18
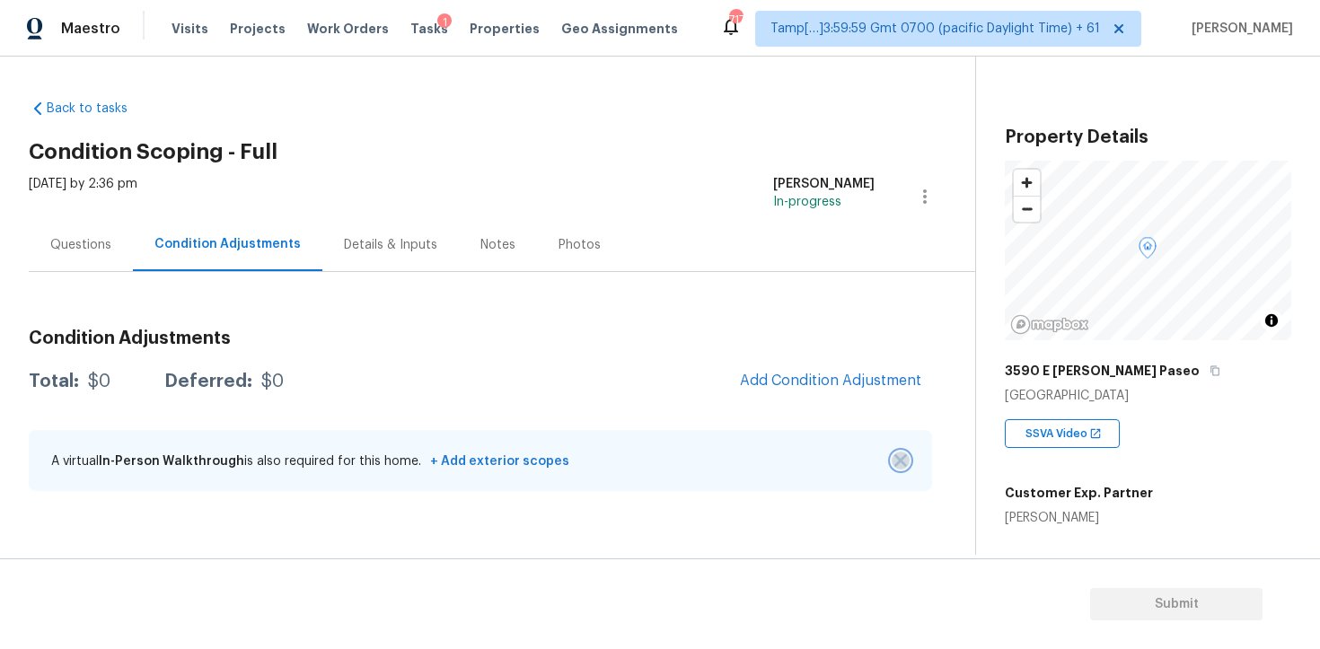
click at [896, 455] on img "button" at bounding box center [900, 460] width 13 height 13
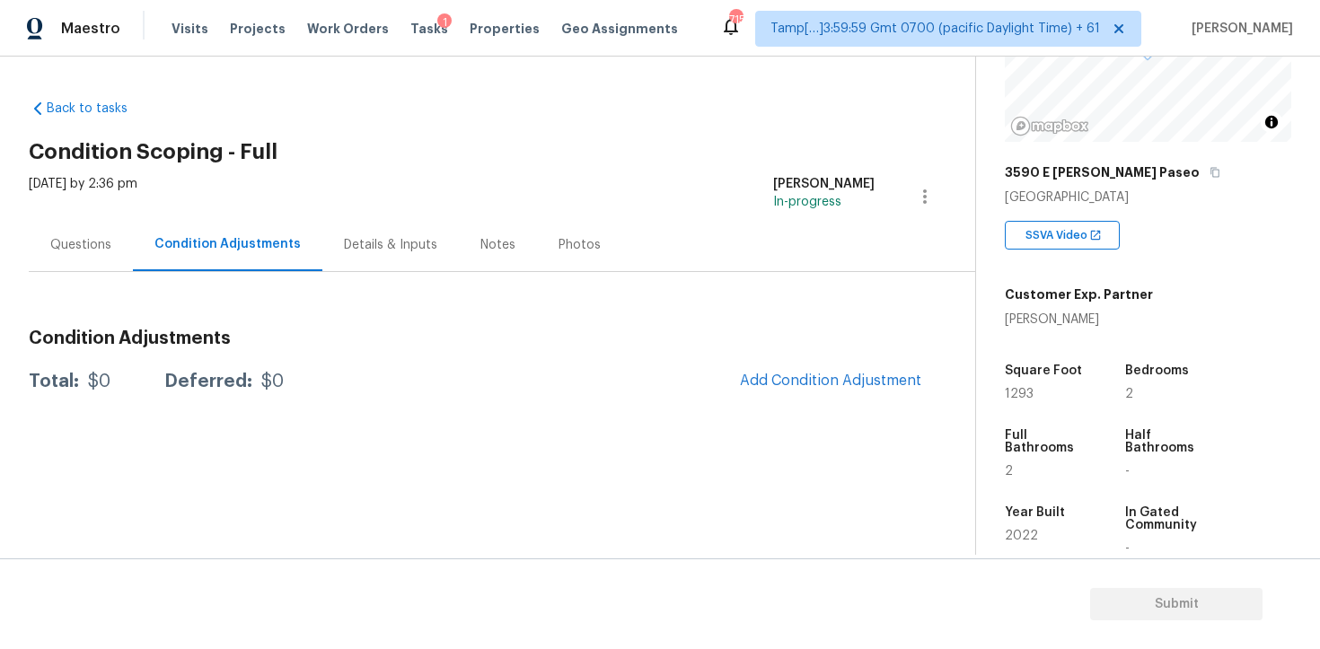
scroll to position [200, 0]
drag, startPoint x: 1004, startPoint y: 390, endPoint x: 1042, endPoint y: 390, distance: 37.7
click at [1042, 390] on div "Property Details © Mapbox © OpenStreetMap Improve this map [STREET_ADDRESS][PER…" at bounding box center [1133, 321] width 315 height 930
copy span "1293"
click at [804, 377] on span "Add Condition Adjustment" at bounding box center [830, 381] width 181 height 16
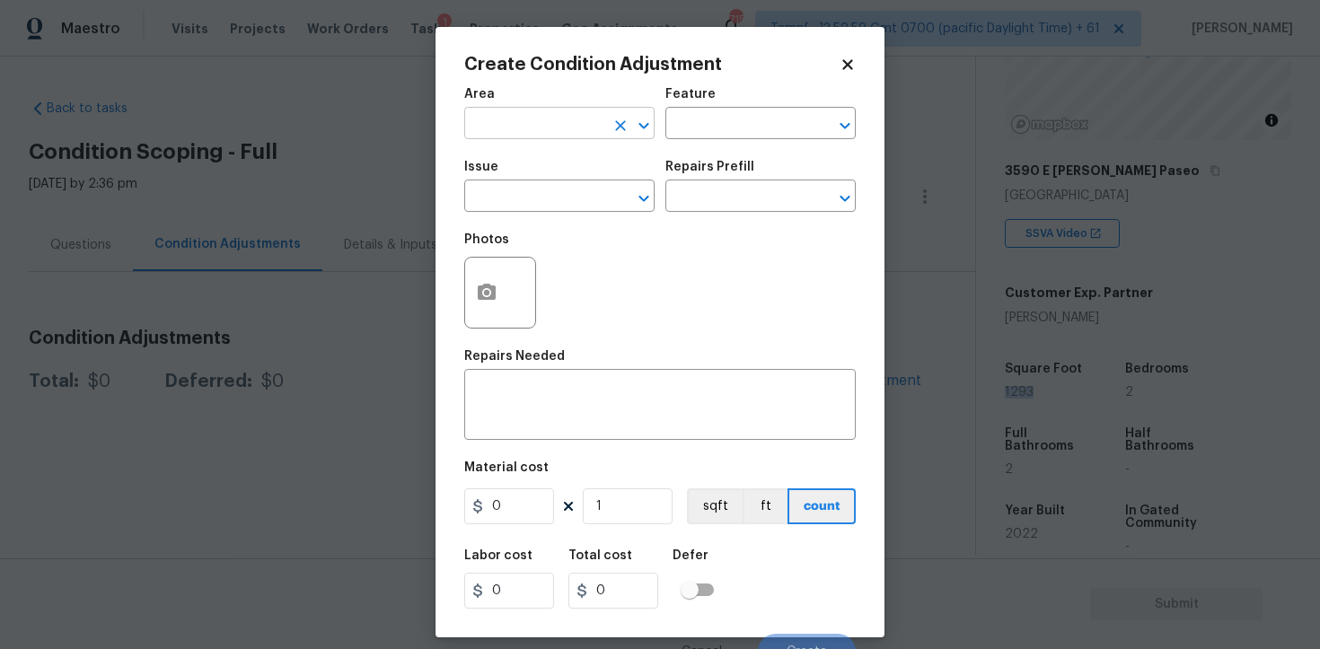
click at [544, 127] on input "text" at bounding box center [534, 125] width 140 height 28
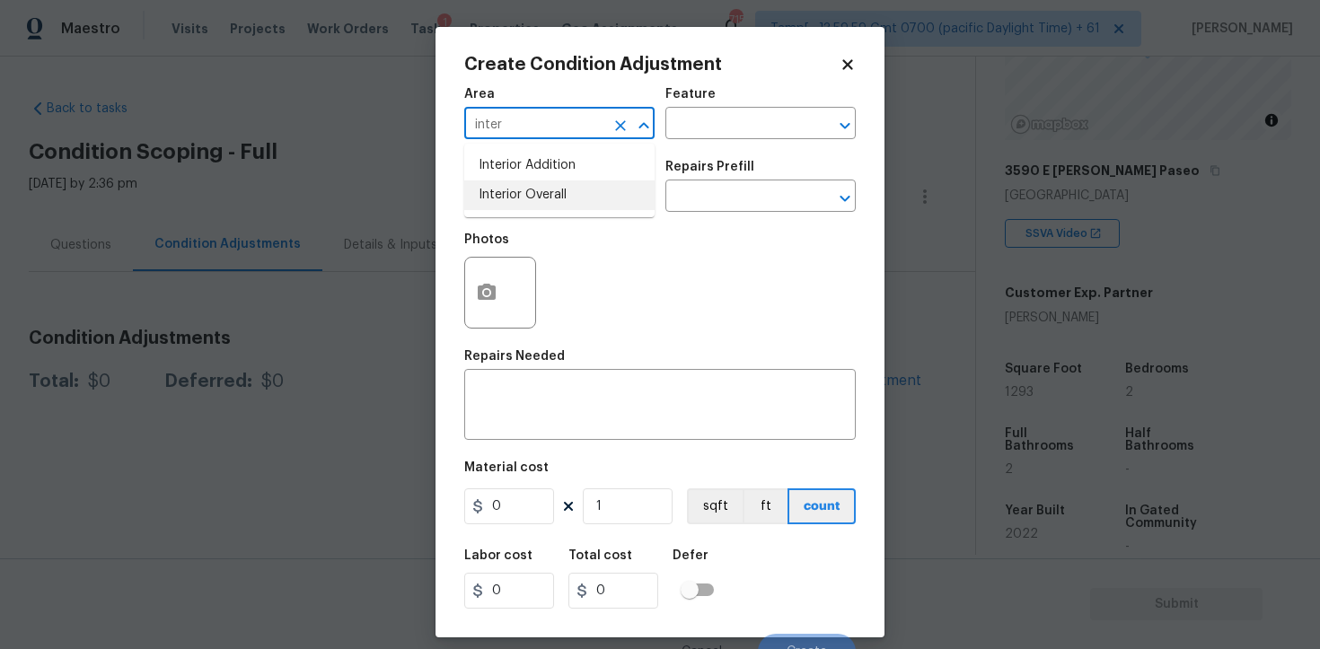
click at [562, 206] on li "Interior Overall" at bounding box center [559, 195] width 190 height 30
type input "Interior Overall"
click at [562, 206] on input "text" at bounding box center [534, 198] width 140 height 28
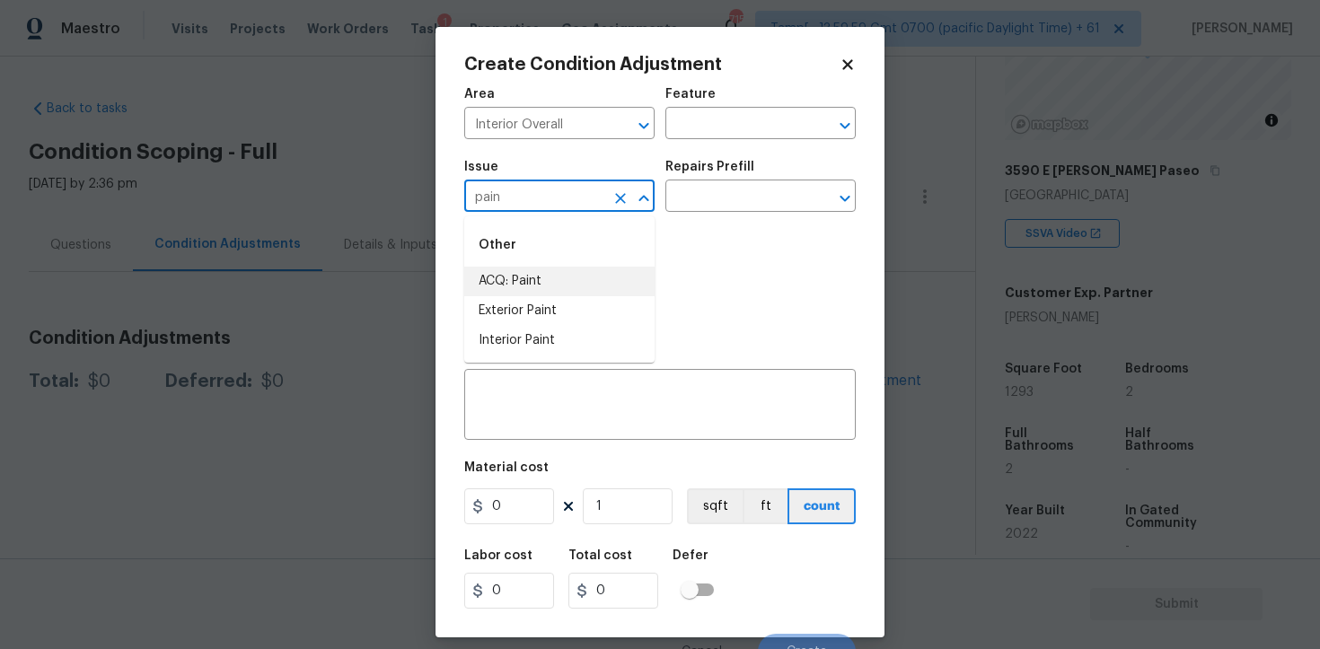
click at [566, 280] on li "ACQ: Paint" at bounding box center [559, 282] width 190 height 30
type input "ACQ: Paint"
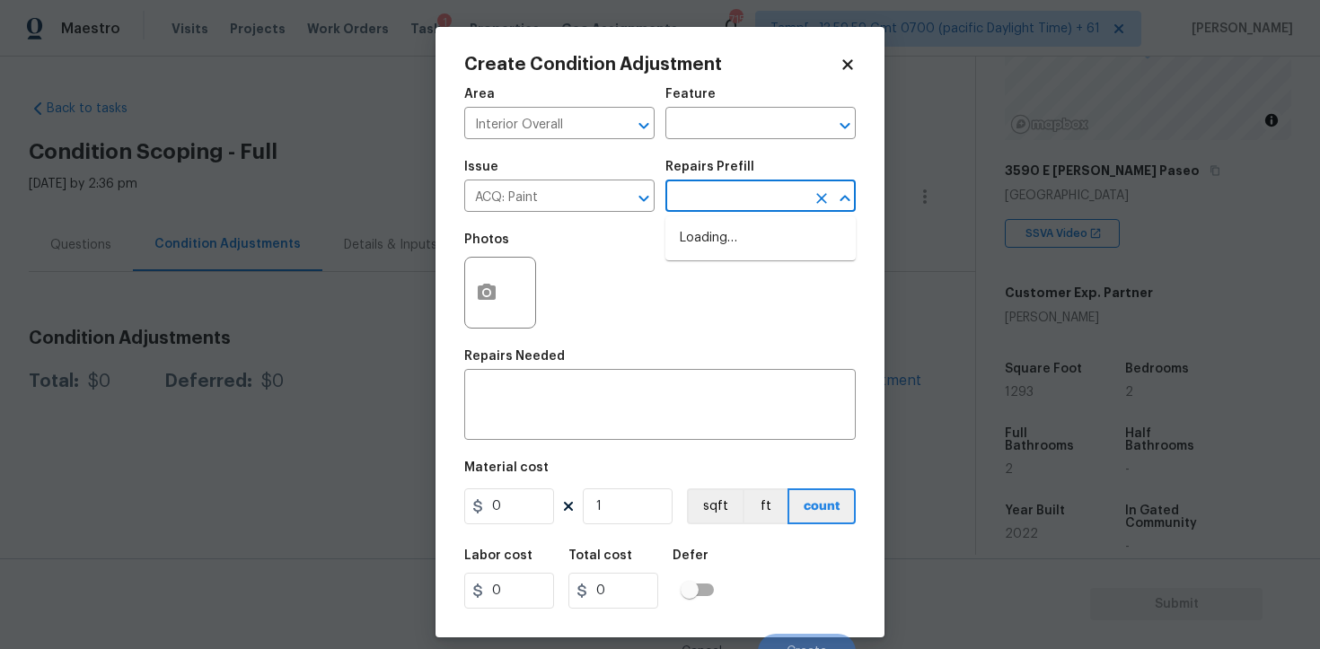
click at [715, 198] on input "text" at bounding box center [735, 198] width 140 height 28
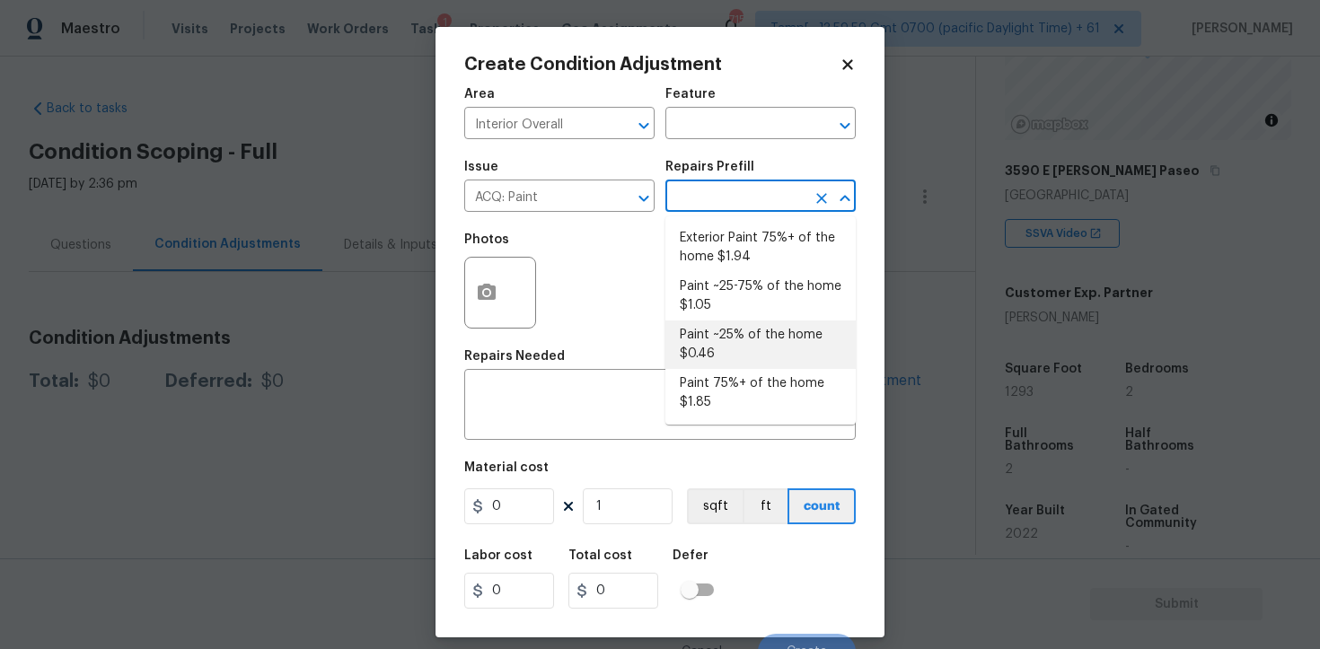
click at [721, 327] on li "Paint ~25% of the home $0.46" at bounding box center [760, 345] width 190 height 48
type input "Acquisition"
type textarea "Acquisition Scope: ~25% of the home needs interior paint"
type input "0.46"
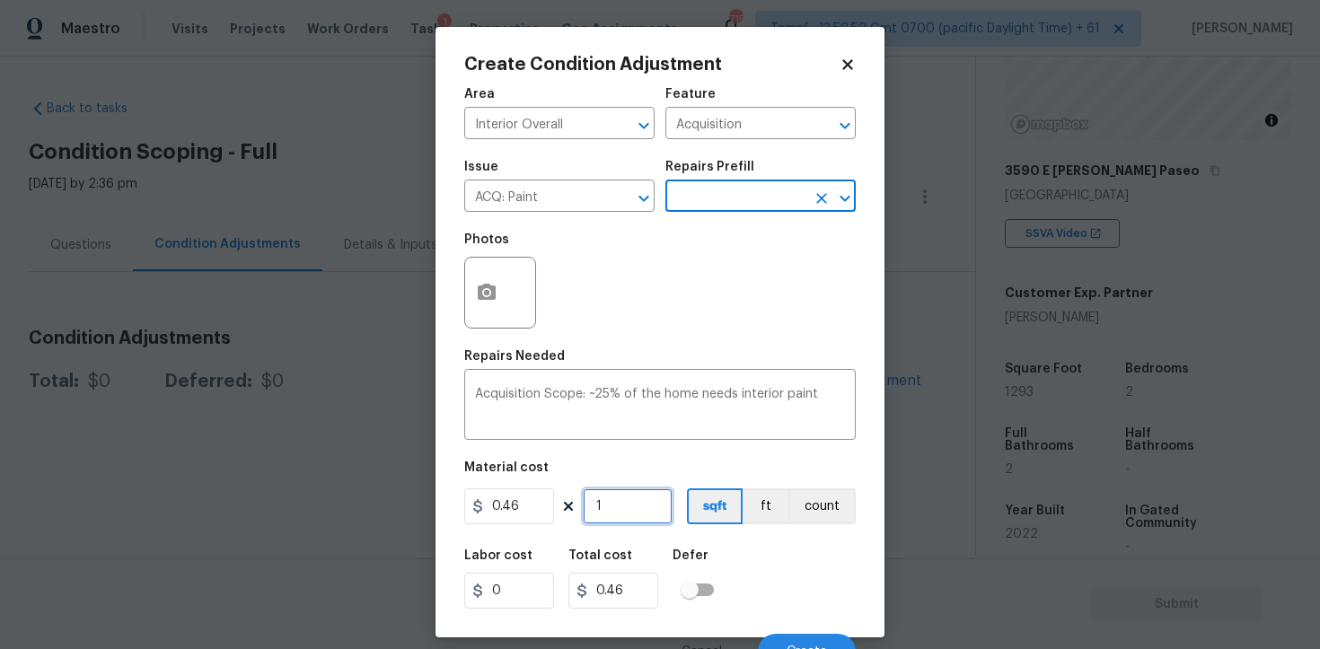
click at [621, 504] on input "1" at bounding box center [628, 506] width 90 height 36
type input "0"
paste input "1293"
type input "1293"
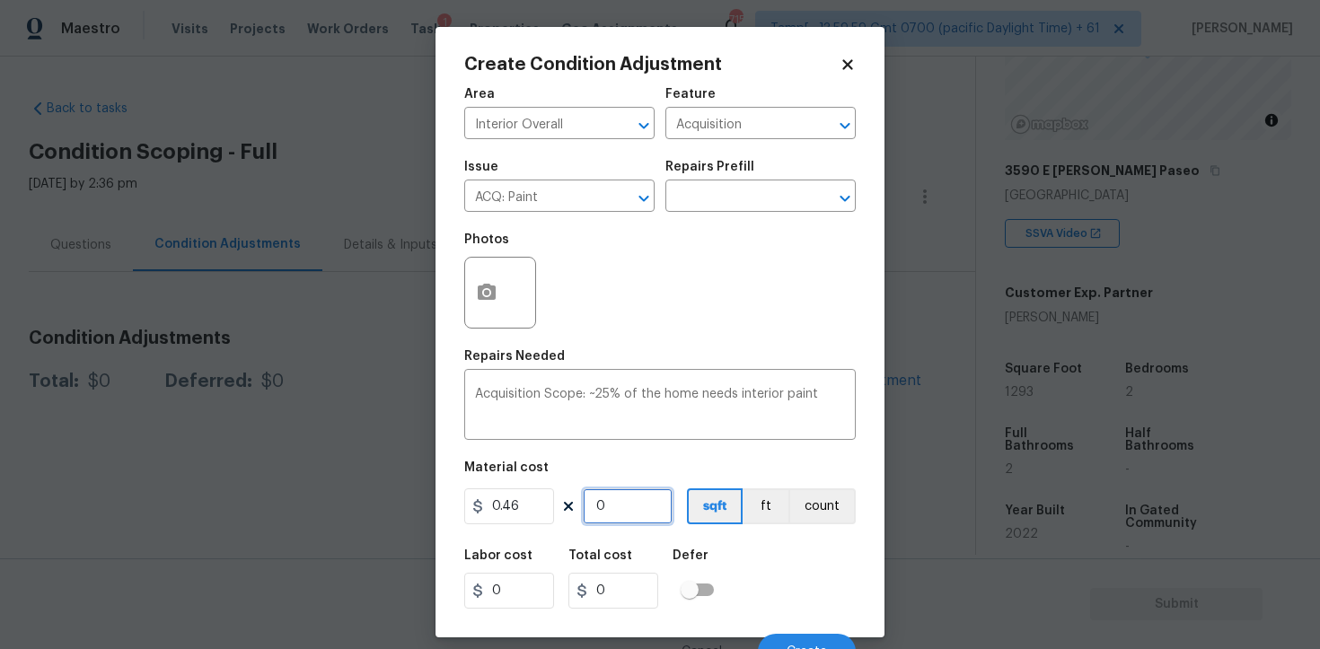
type input "594.78"
type input "1293"
click at [799, 565] on div "Labor cost 0 Total cost 594.78 Defer" at bounding box center [659, 579] width 391 height 81
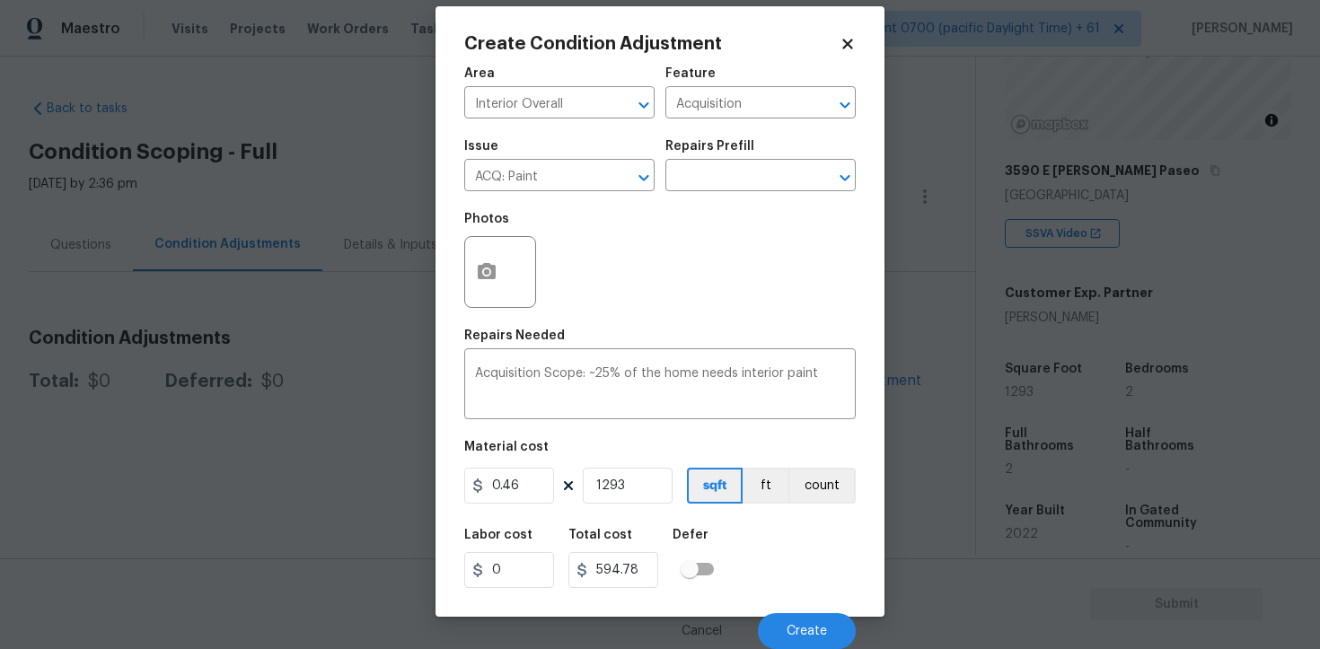
click at [811, 610] on div "Cancel Create" at bounding box center [659, 624] width 391 height 50
click at [809, 617] on button "Create" at bounding box center [807, 631] width 98 height 36
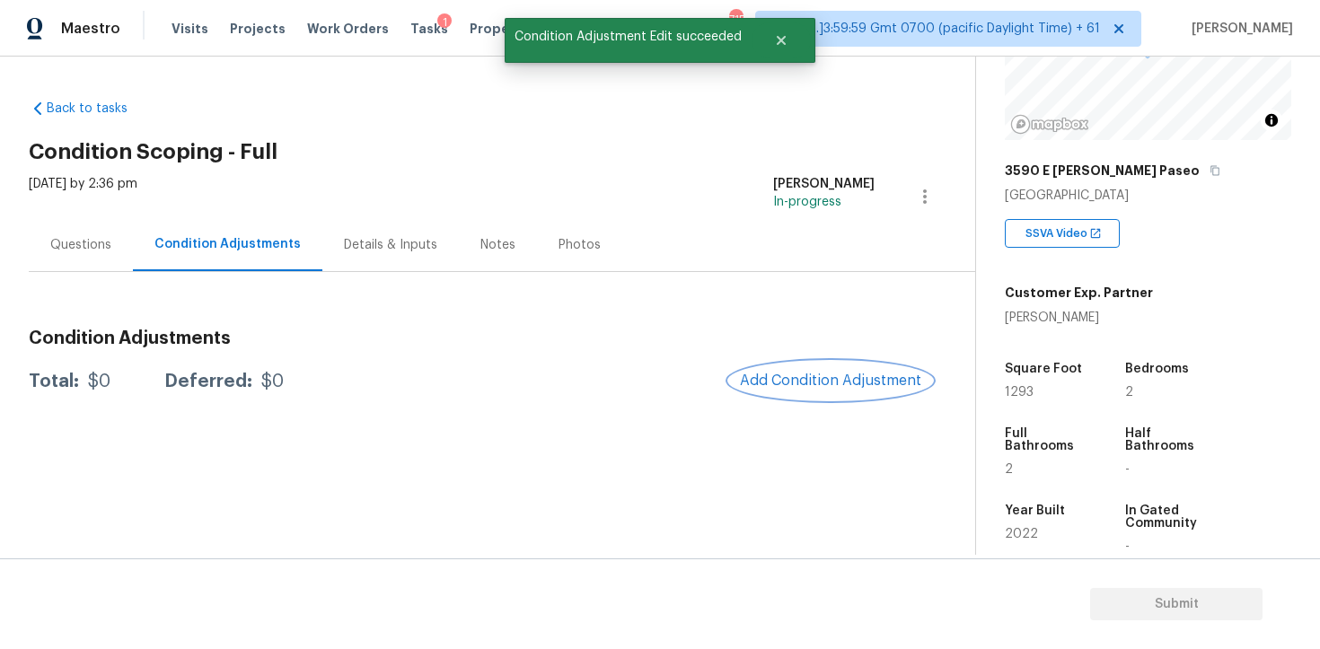
scroll to position [0, 0]
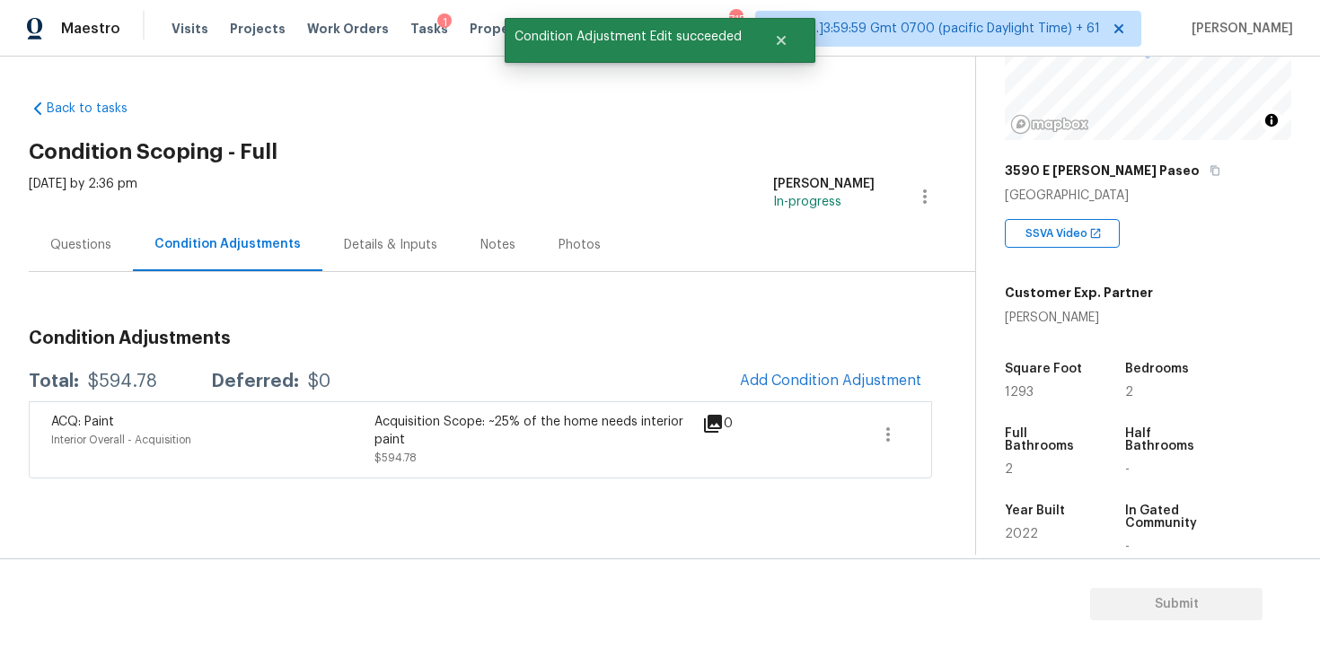
click at [843, 353] on div "Condition Adjustments Total: $594.78 Deferred: $0 Add Condition Adjustment ACQ:…" at bounding box center [480, 396] width 903 height 163
click at [839, 366] on button "Add Condition Adjustment" at bounding box center [830, 381] width 203 height 38
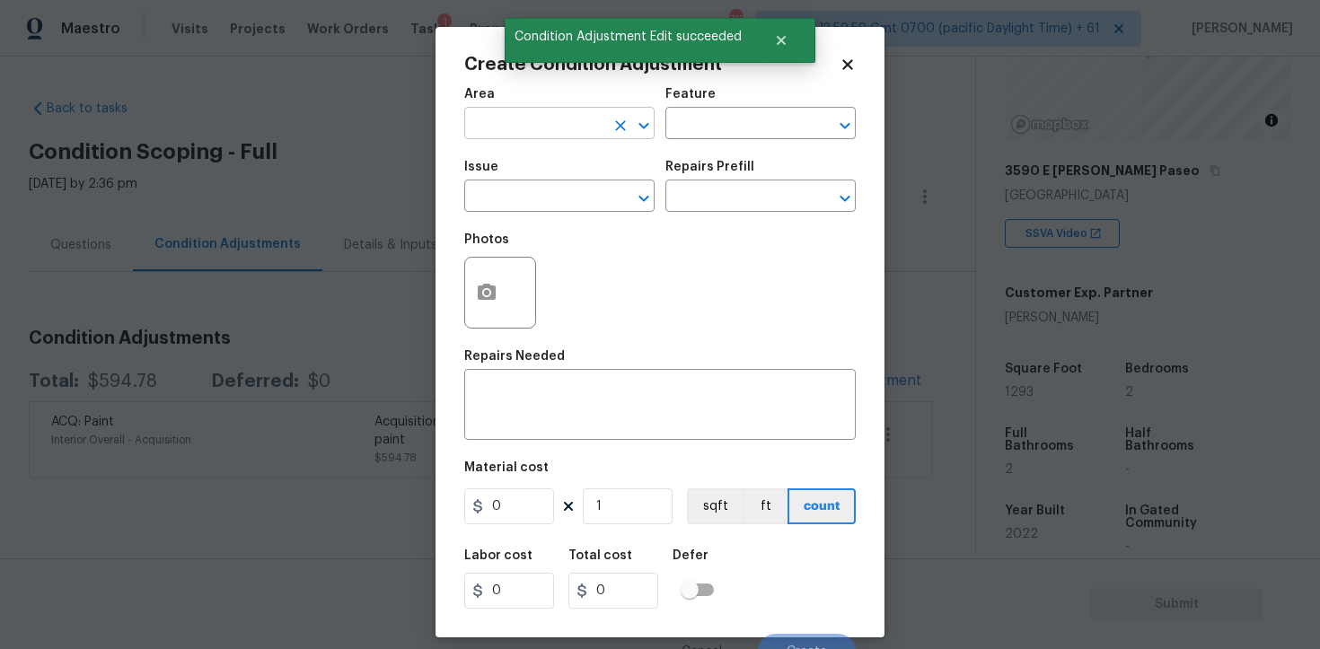
click at [532, 117] on input "text" at bounding box center [534, 125] width 140 height 28
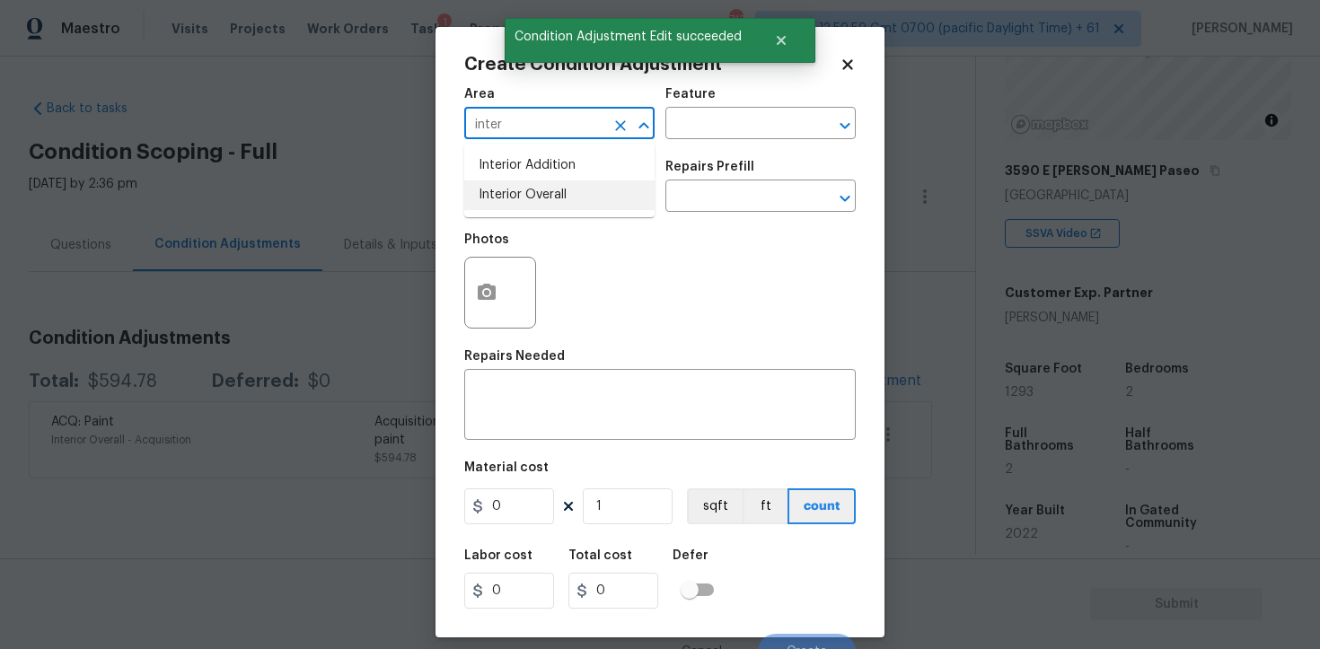
click at [542, 197] on li "Interior Overall" at bounding box center [559, 195] width 190 height 30
type input "Interior Overall"
click at [542, 197] on input "text" at bounding box center [534, 198] width 140 height 28
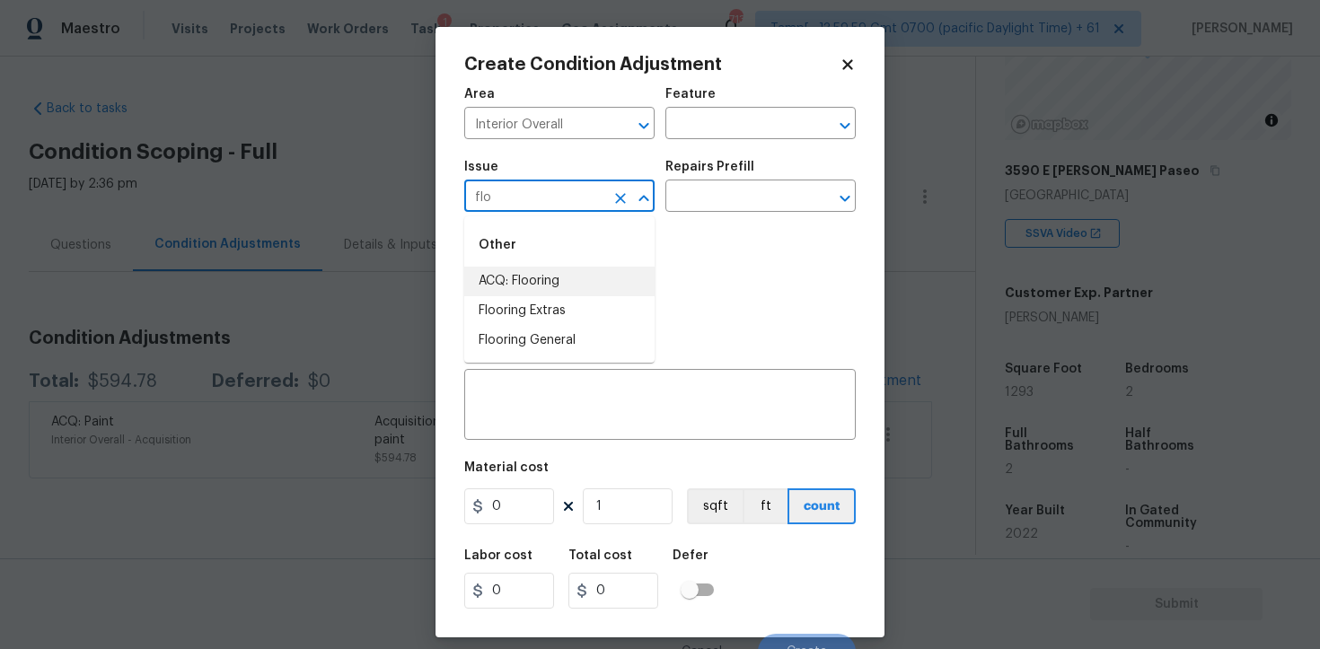
click at [568, 281] on li "ACQ: Flooring" at bounding box center [559, 282] width 190 height 30
type input "ACQ: Flooring"
click at [691, 214] on div "Issue ACQ: Flooring ​ Repairs Prefill ​" at bounding box center [659, 186] width 391 height 73
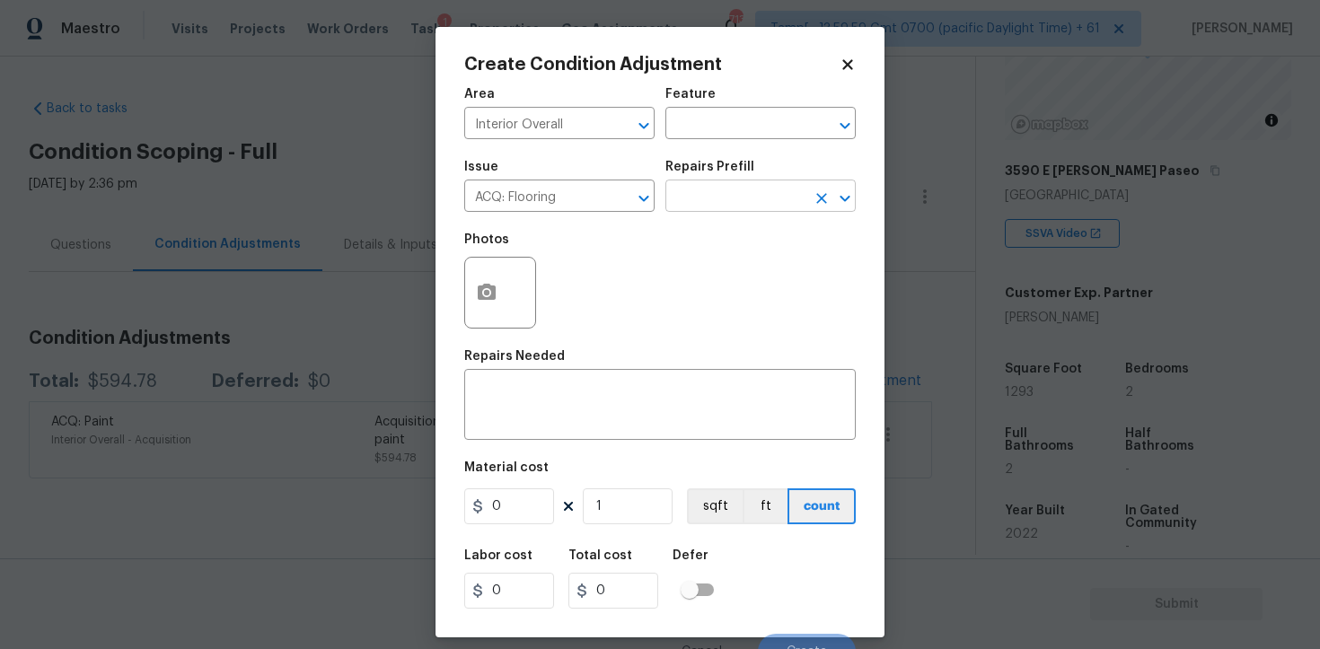
click at [705, 200] on input "text" at bounding box center [735, 198] width 140 height 28
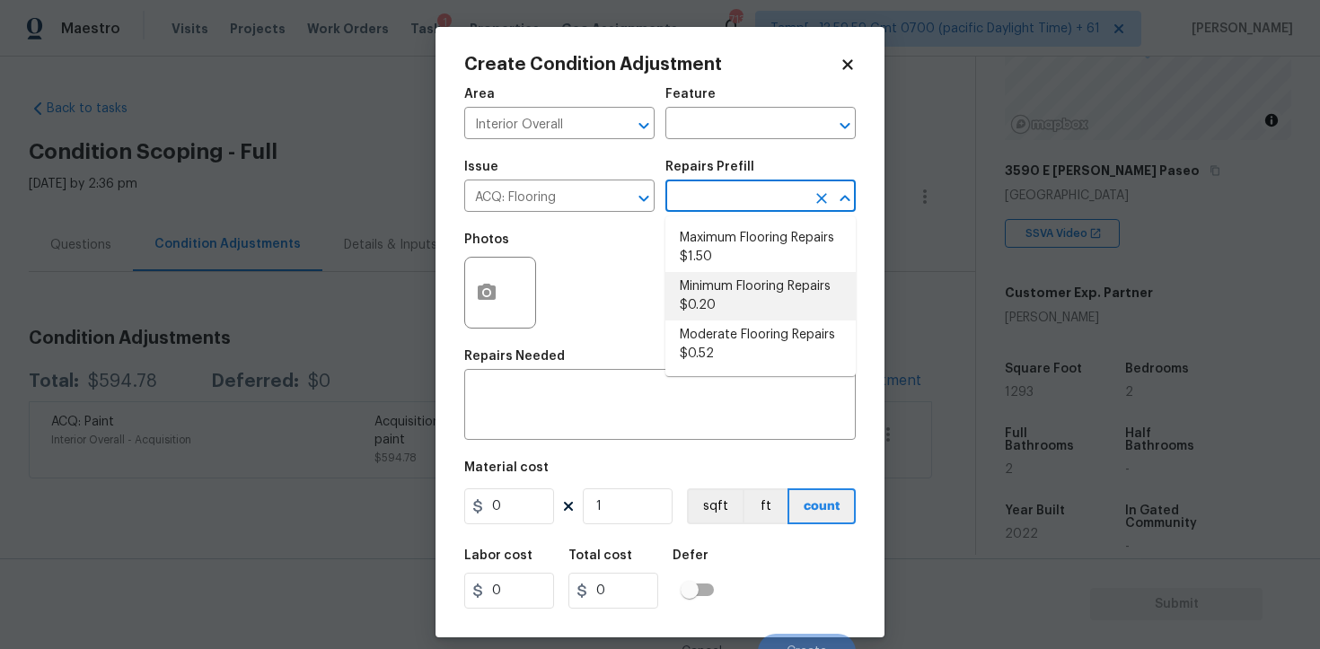
click at [718, 289] on li "Minimum Flooring Repairs $0.20" at bounding box center [760, 296] width 190 height 48
type input "Acquisition"
type textarea "Acquisition Scope: Minimum flooring repairs"
type input "0.2"
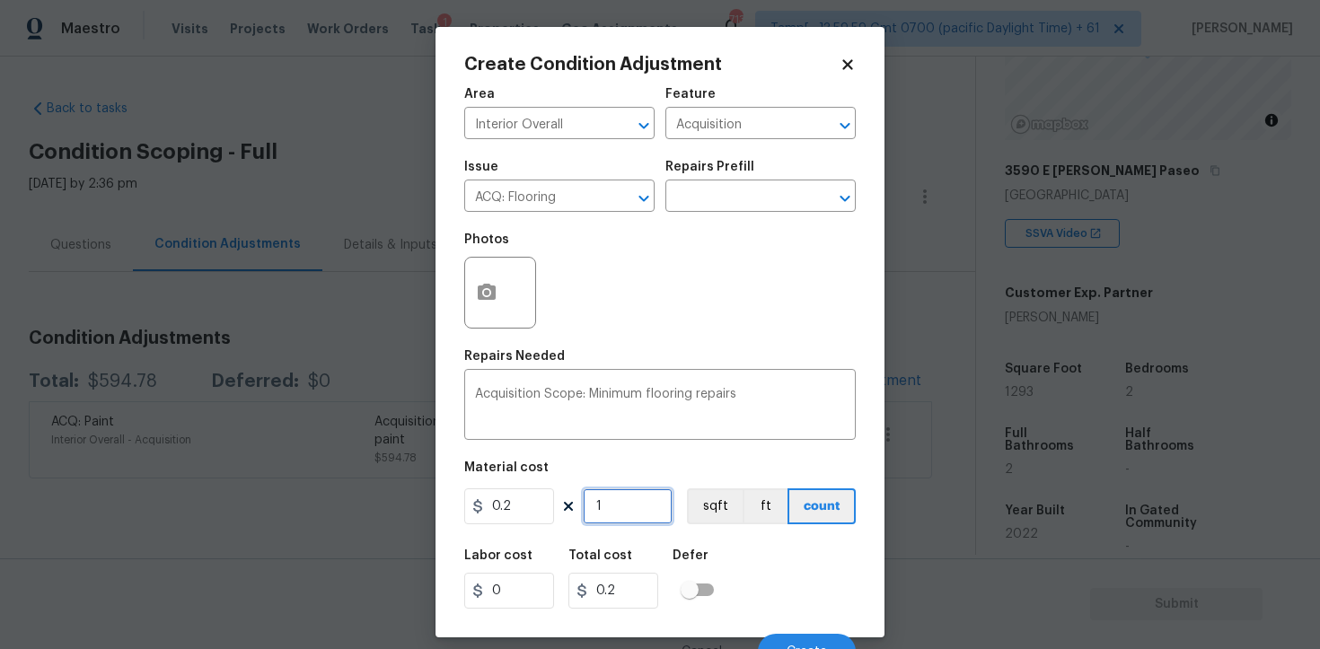
click at [624, 514] on input "1" at bounding box center [628, 506] width 90 height 36
type input "0"
paste input "1293"
type input "1293"
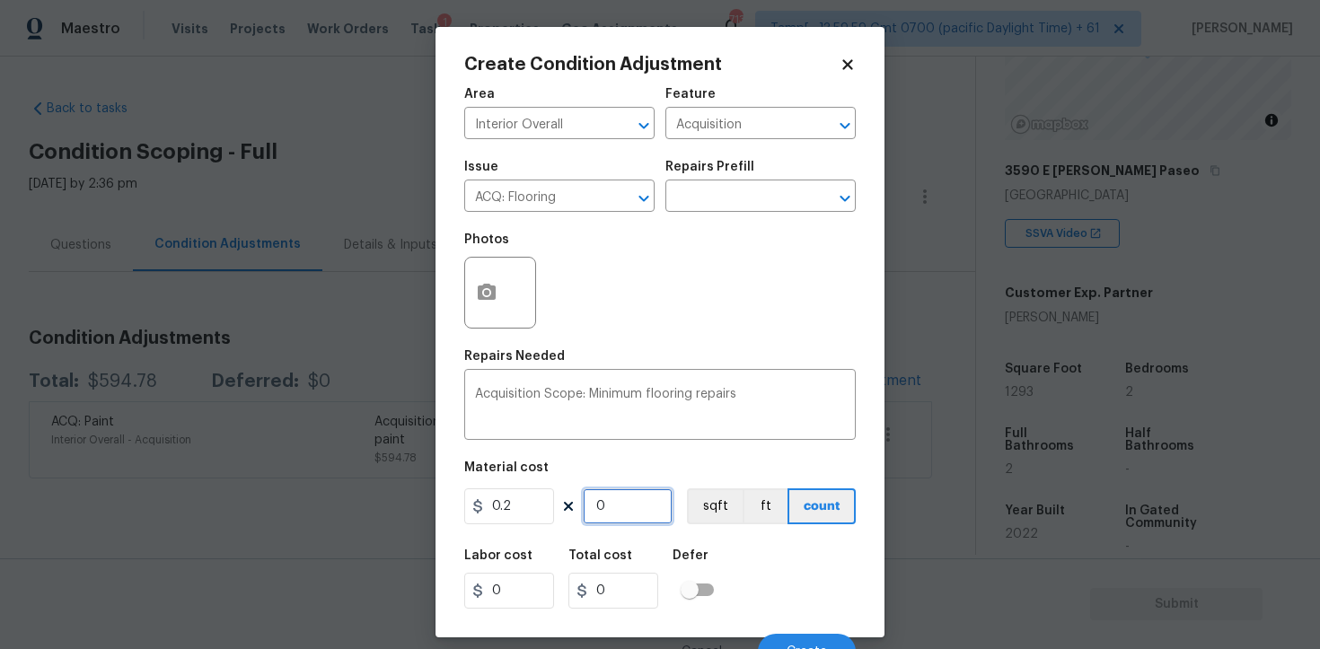
type input "258.6"
type input "1293"
click at [712, 510] on button "sqft" at bounding box center [715, 506] width 56 height 36
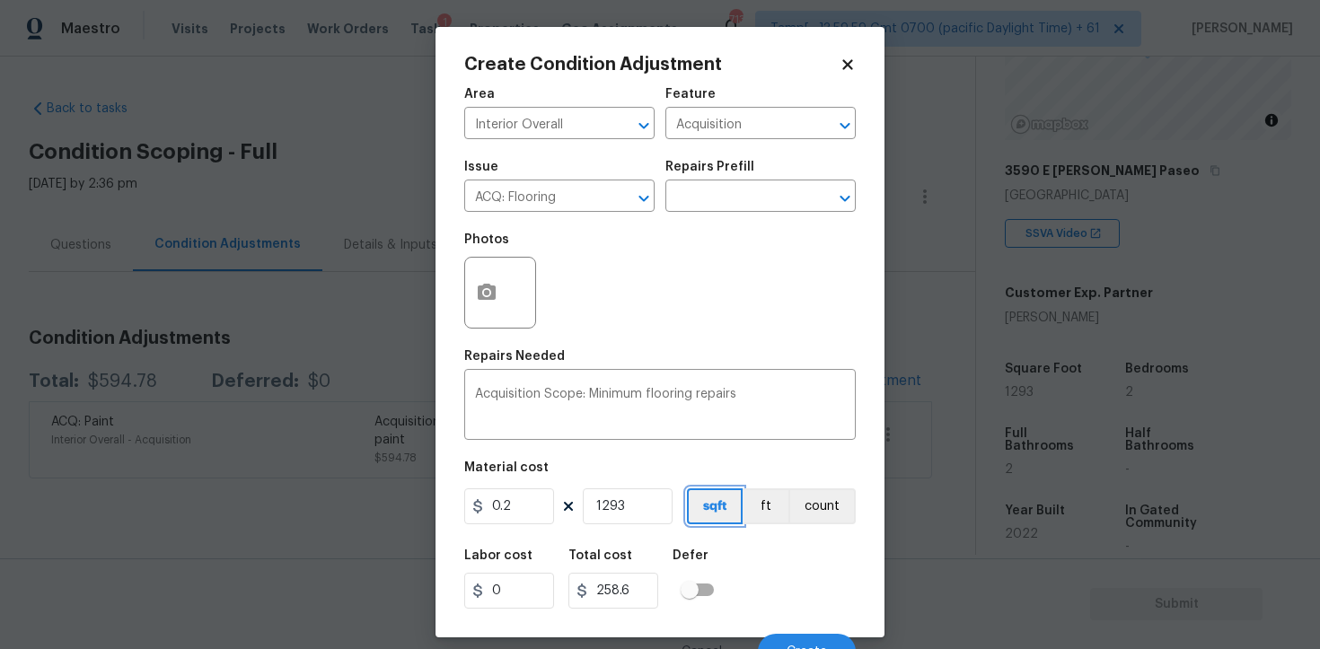
scroll to position [22, 0]
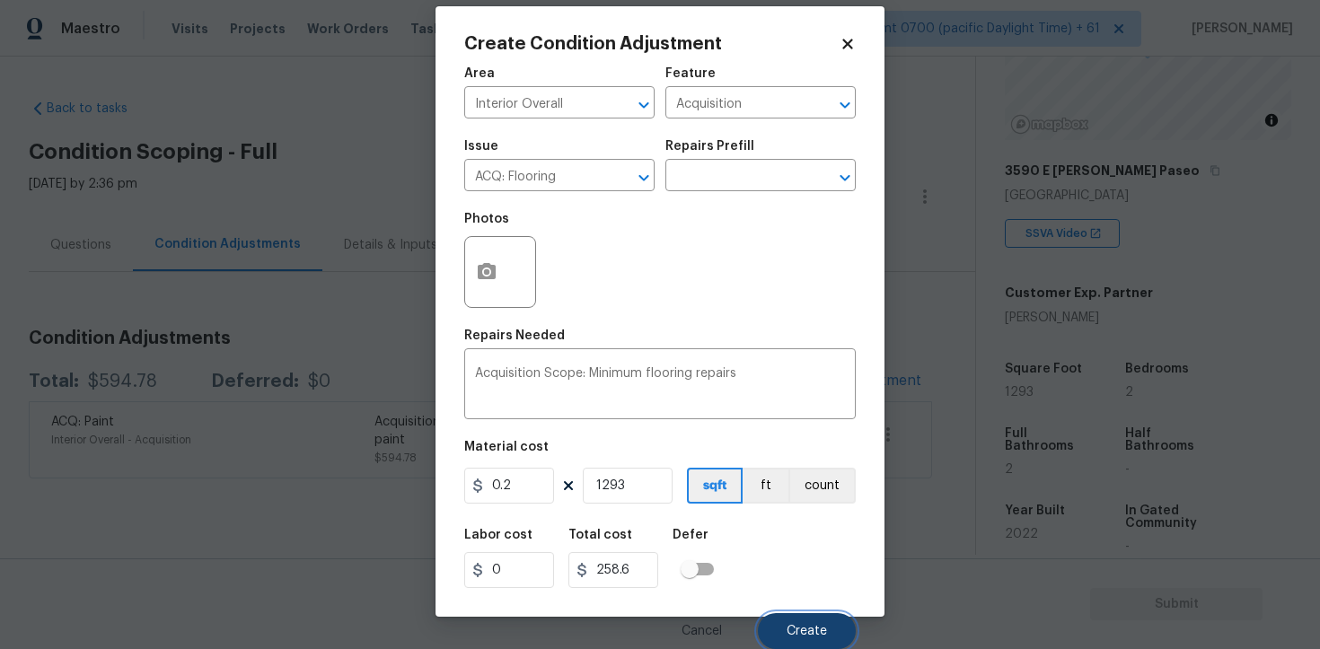
click at [797, 615] on button "Create" at bounding box center [807, 631] width 98 height 36
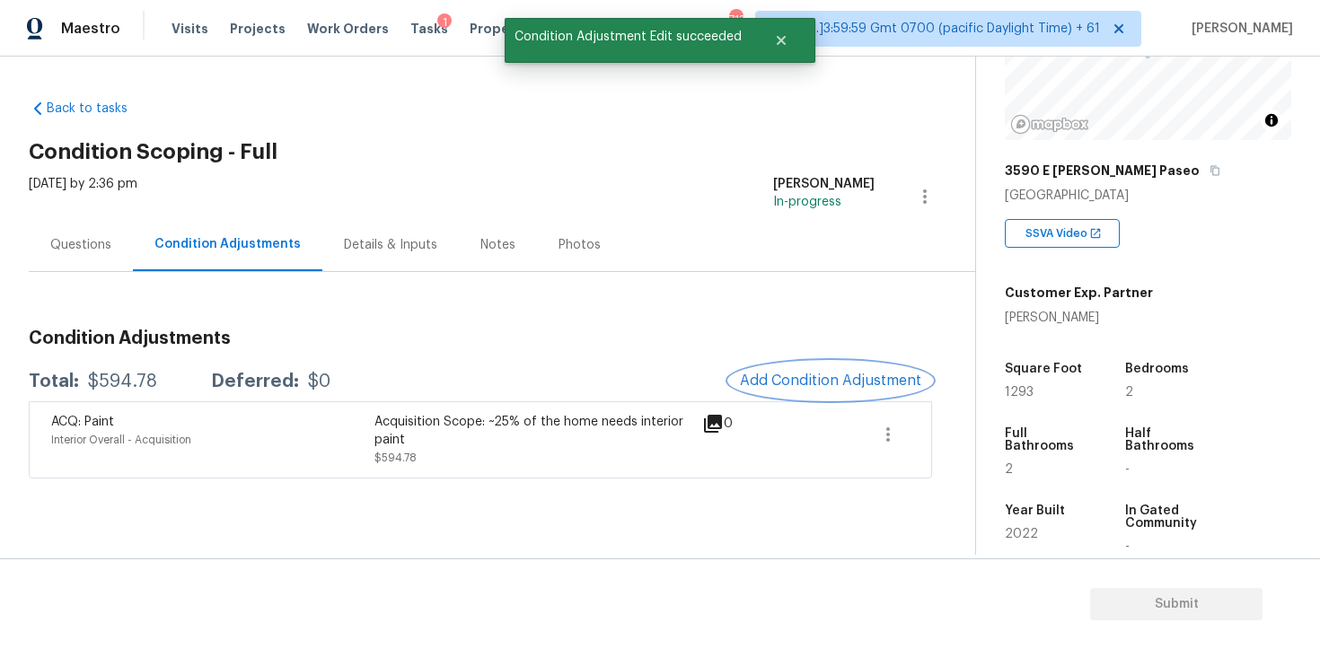
scroll to position [0, 0]
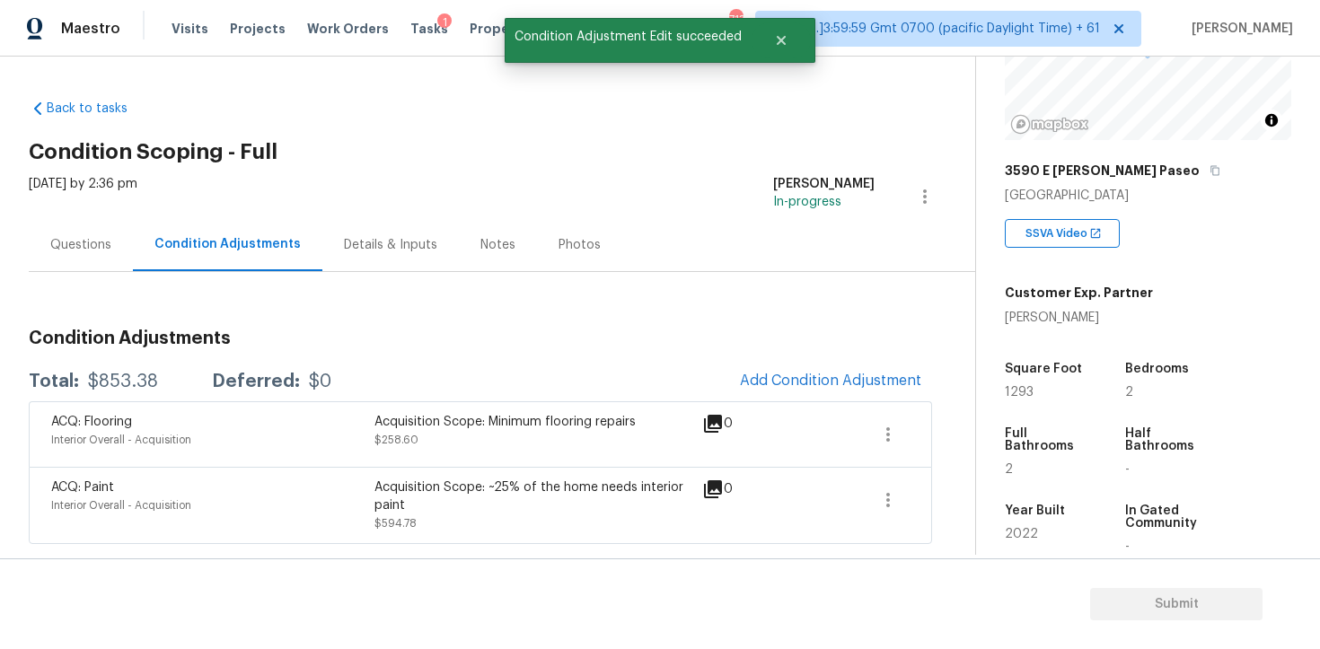
click at [102, 259] on div "Questions" at bounding box center [81, 244] width 104 height 53
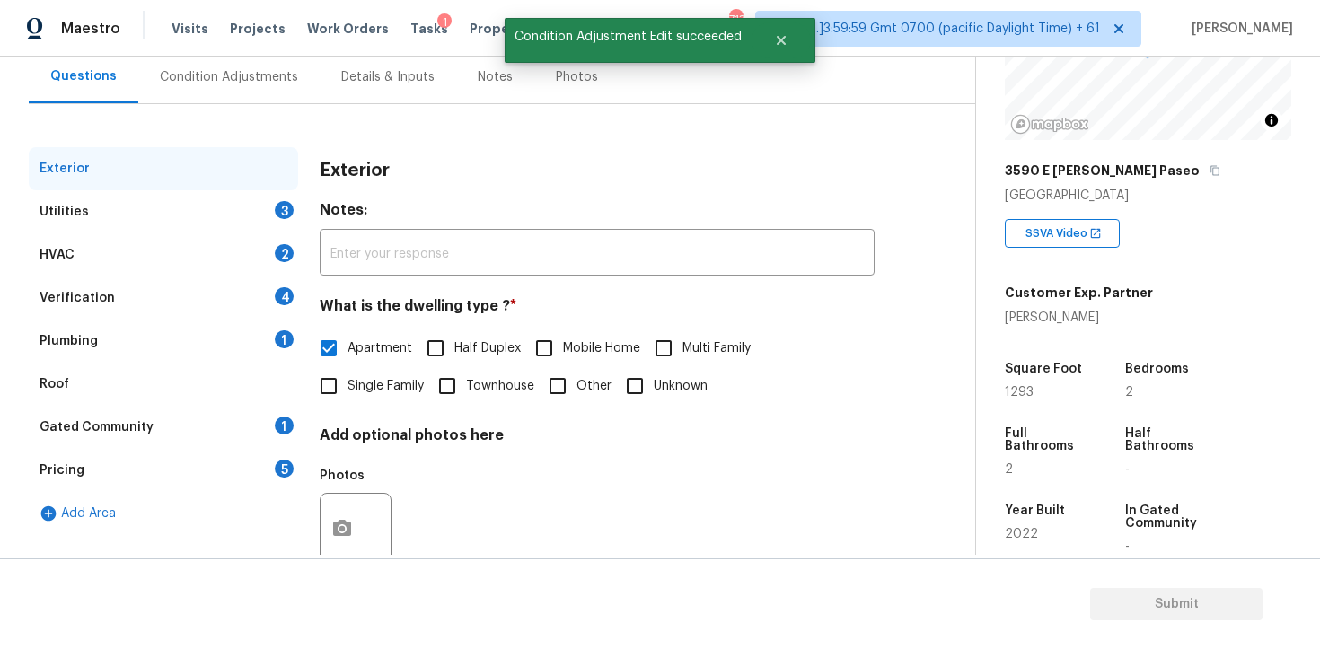
scroll to position [169, 0]
click at [264, 230] on div "Utilities 3" at bounding box center [163, 210] width 269 height 43
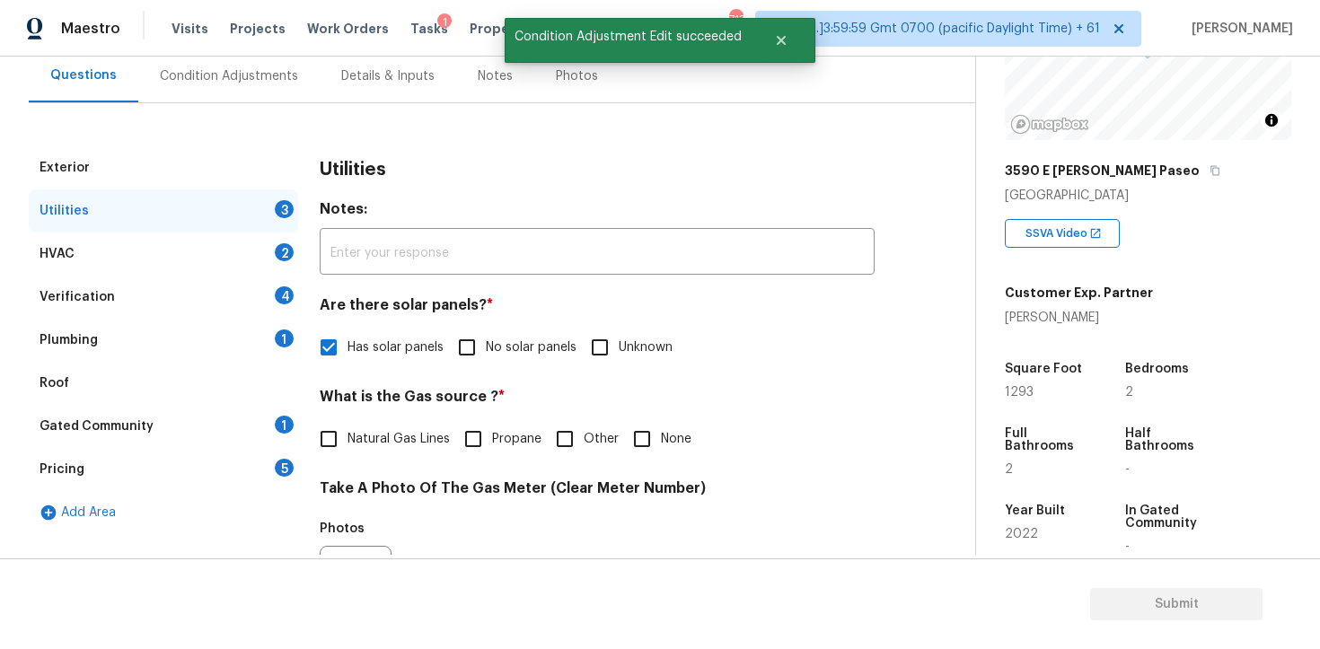
scroll to position [292, 0]
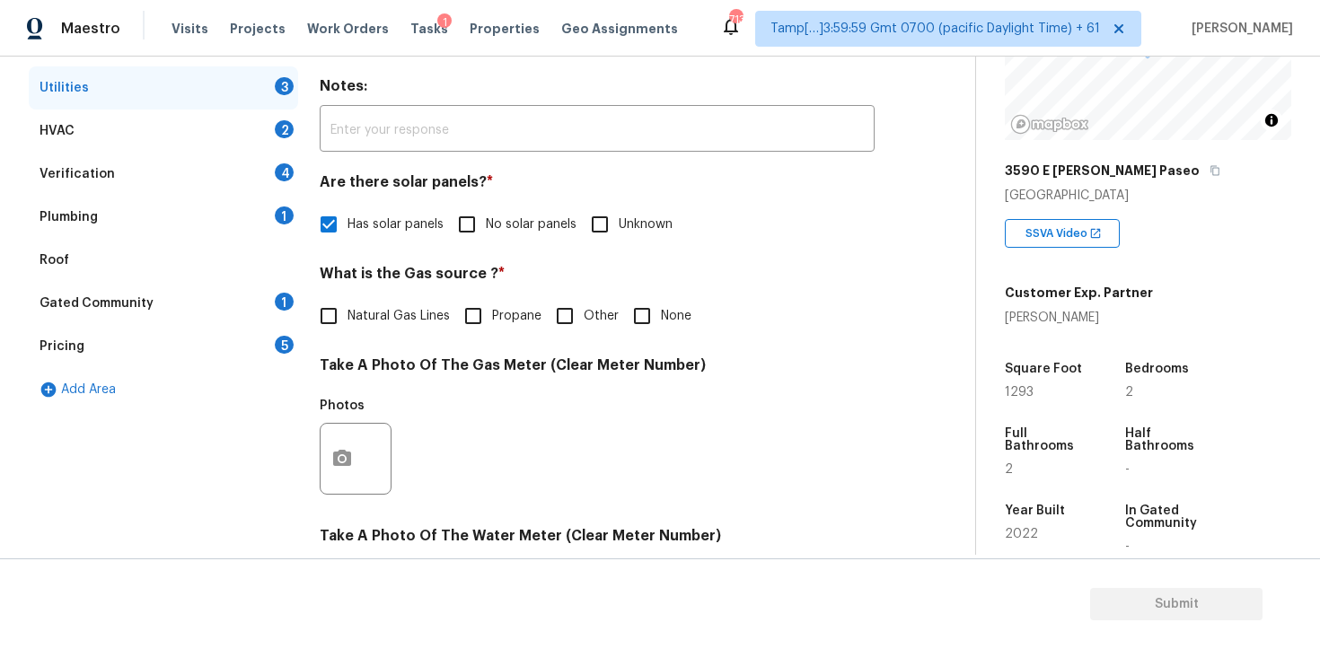
click at [359, 330] on label "Natural Gas Lines" at bounding box center [380, 316] width 140 height 38
click at [347, 330] on input "Natural Gas Lines" at bounding box center [329, 316] width 38 height 38
checkbox input "true"
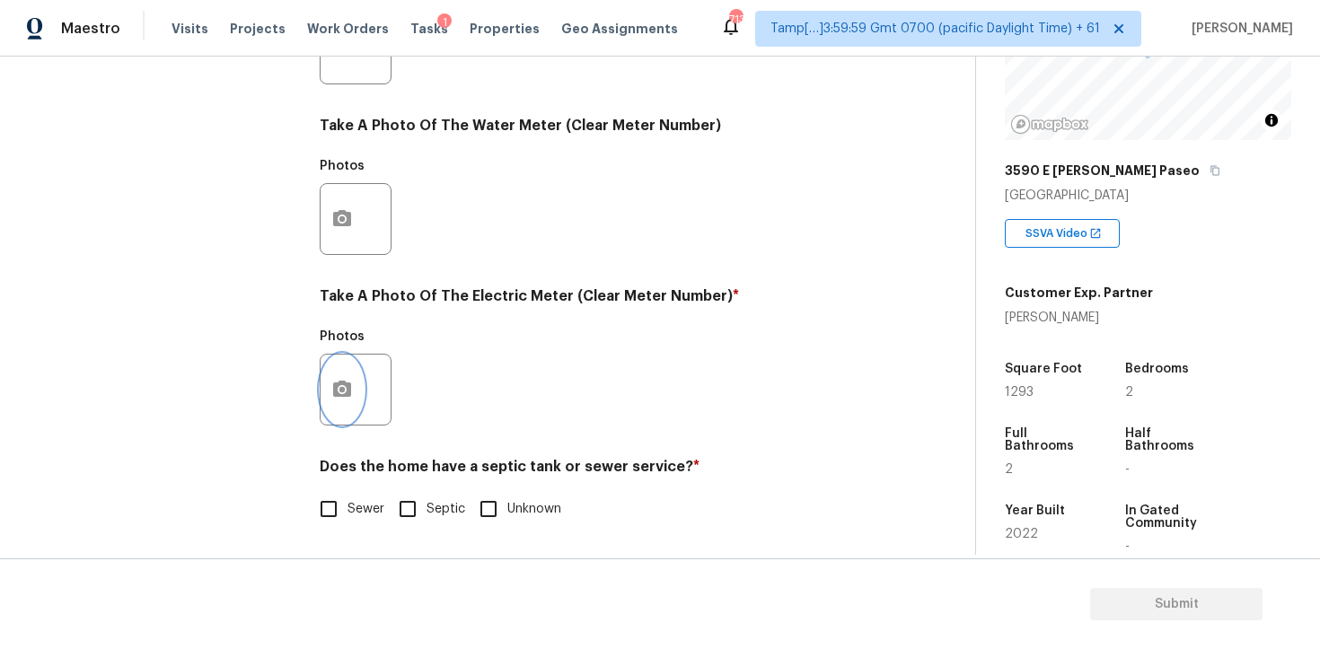
click at [338, 382] on icon "button" at bounding box center [342, 390] width 22 height 22
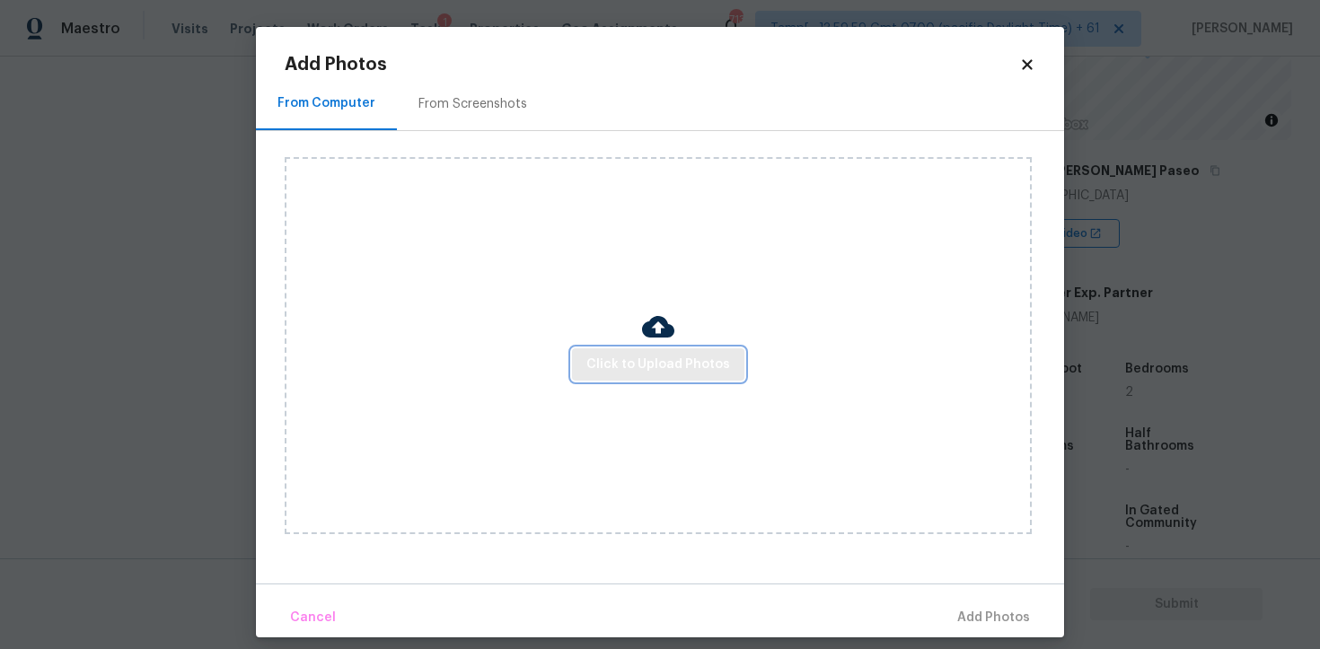
click at [678, 373] on span "Click to Upload Photos" at bounding box center [658, 365] width 144 height 22
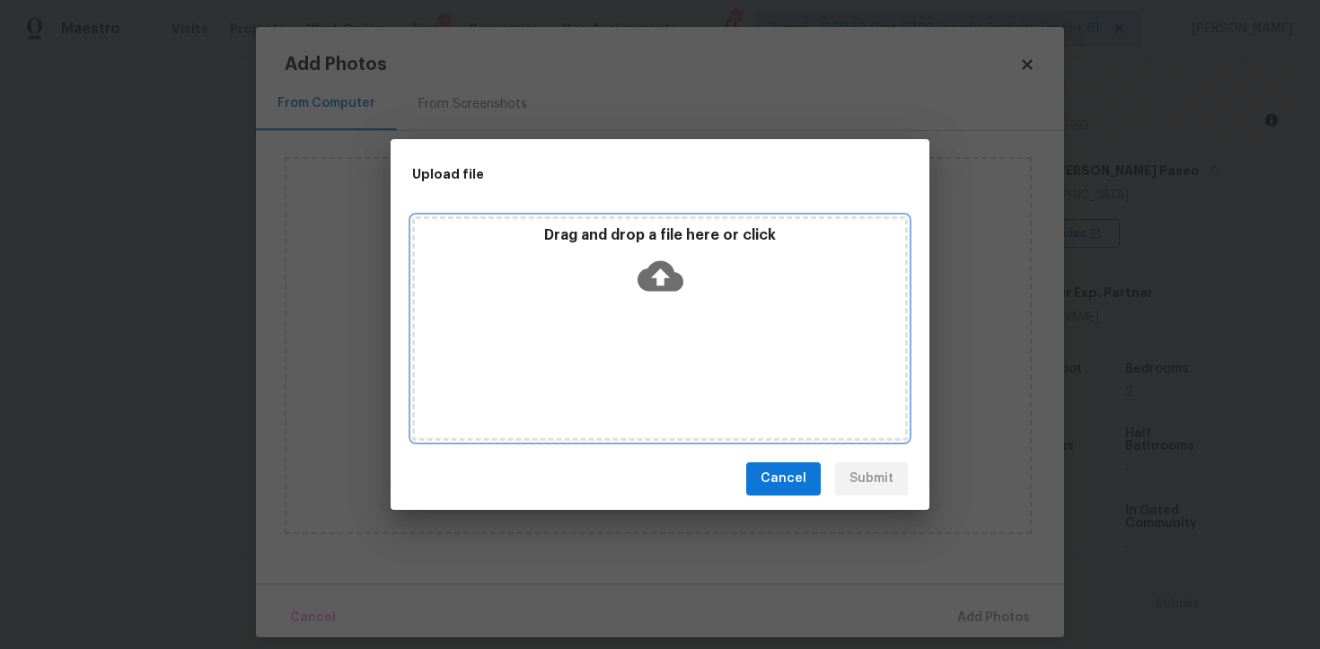
click at [675, 268] on icon at bounding box center [660, 276] width 46 height 46
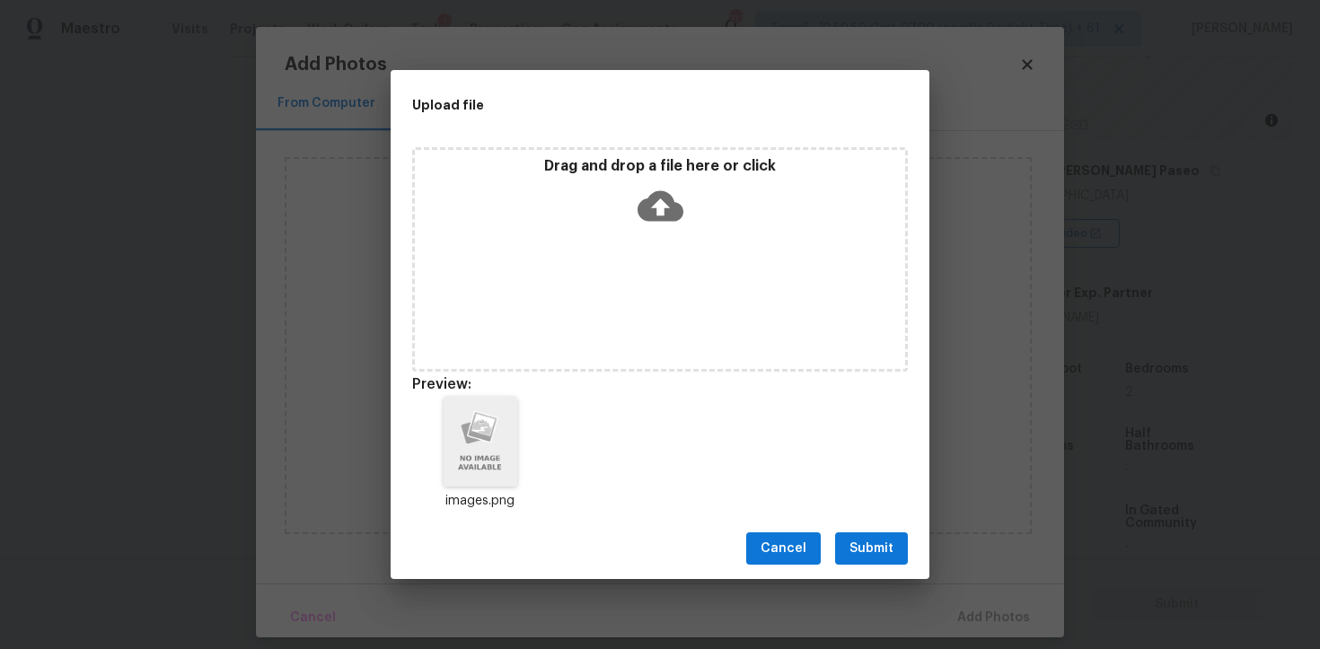
click at [884, 536] on button "Submit" at bounding box center [871, 548] width 73 height 33
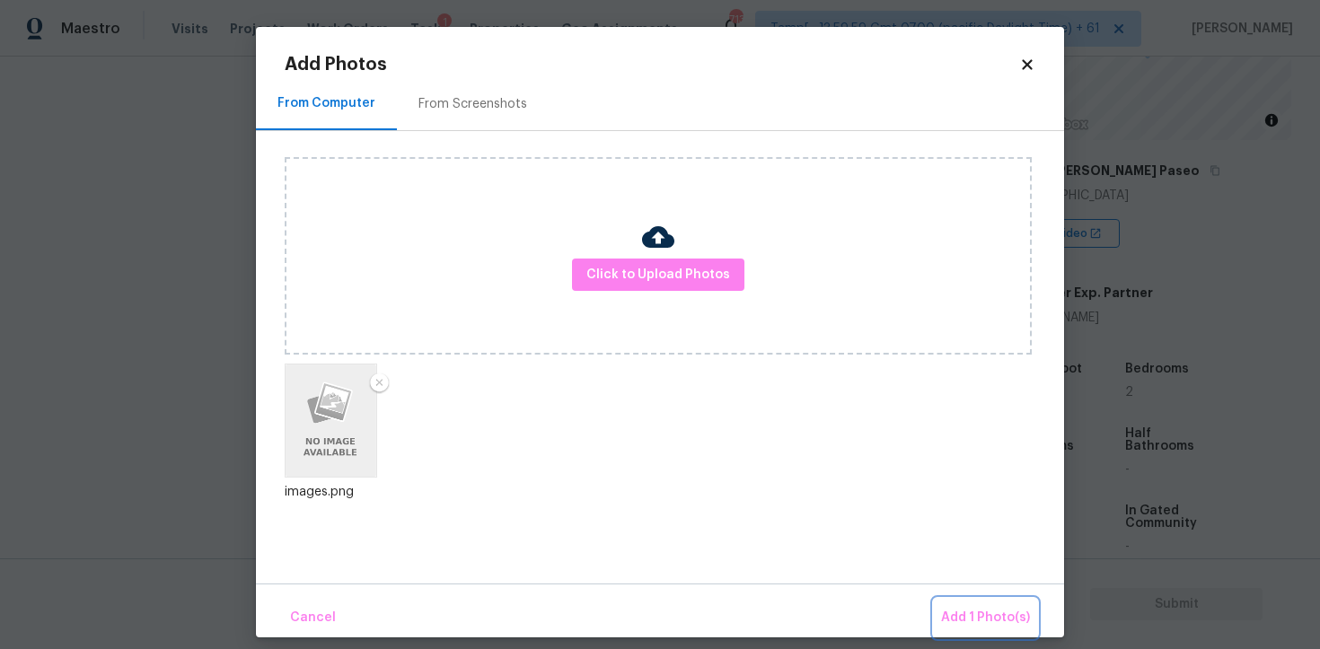
click at [974, 615] on span "Add 1 Photo(s)" at bounding box center [985, 618] width 89 height 22
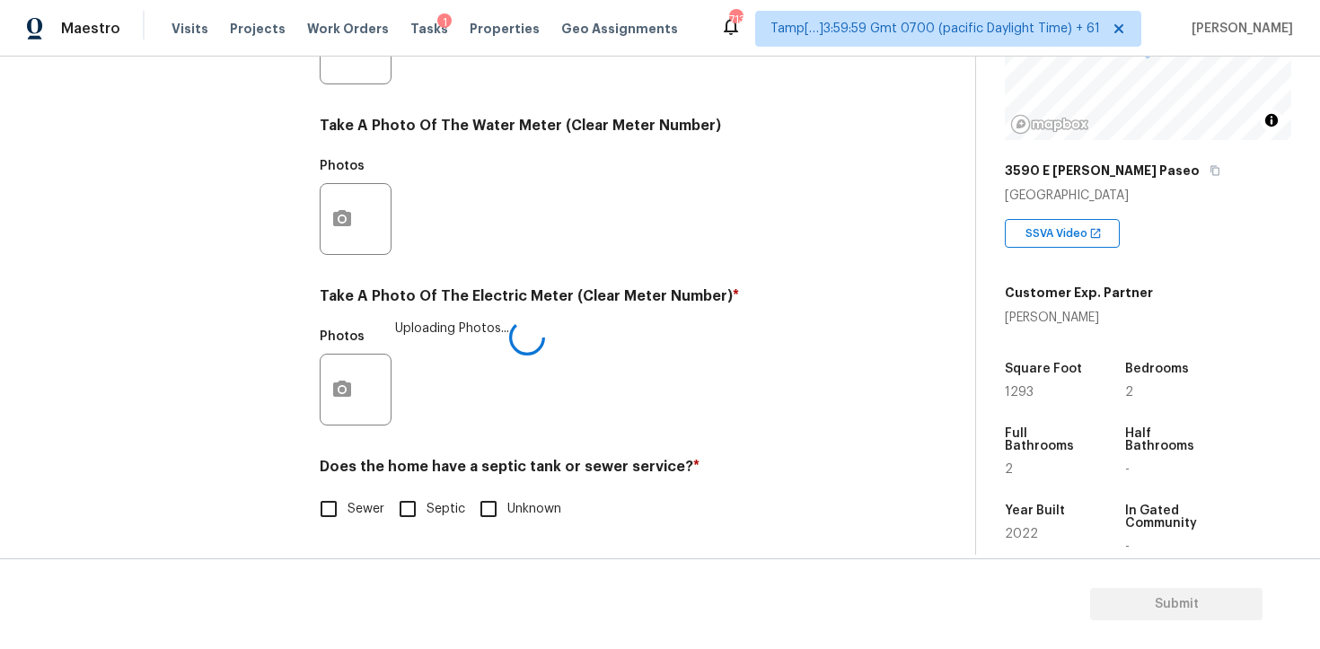
click at [327, 518] on input "Sewer" at bounding box center [329, 509] width 38 height 38
checkbox input "true"
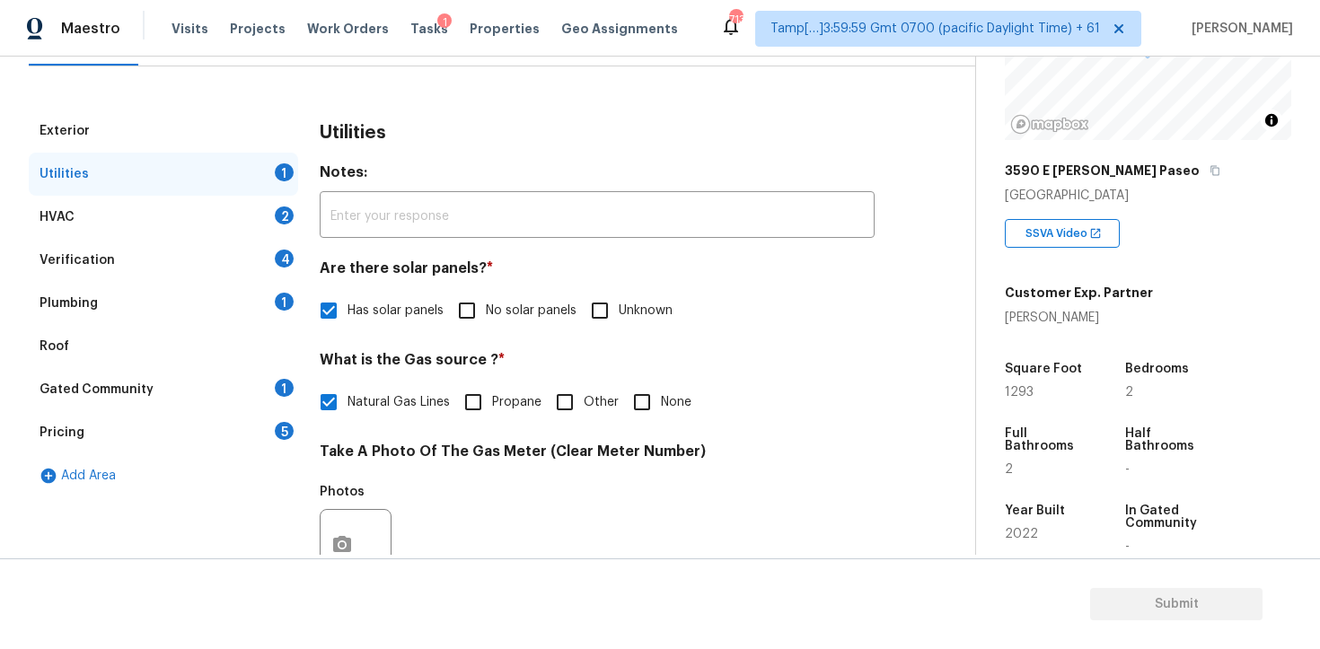
click at [257, 227] on div "HVAC 2" at bounding box center [163, 217] width 269 height 43
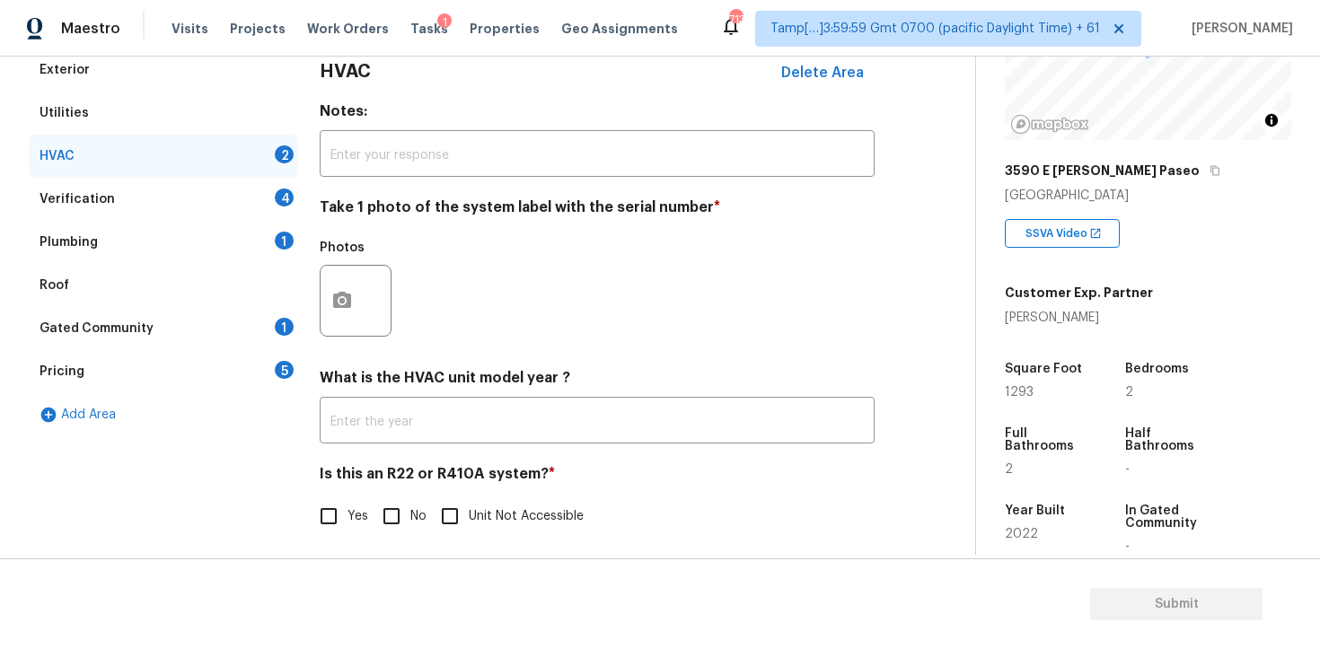
scroll to position [197, 0]
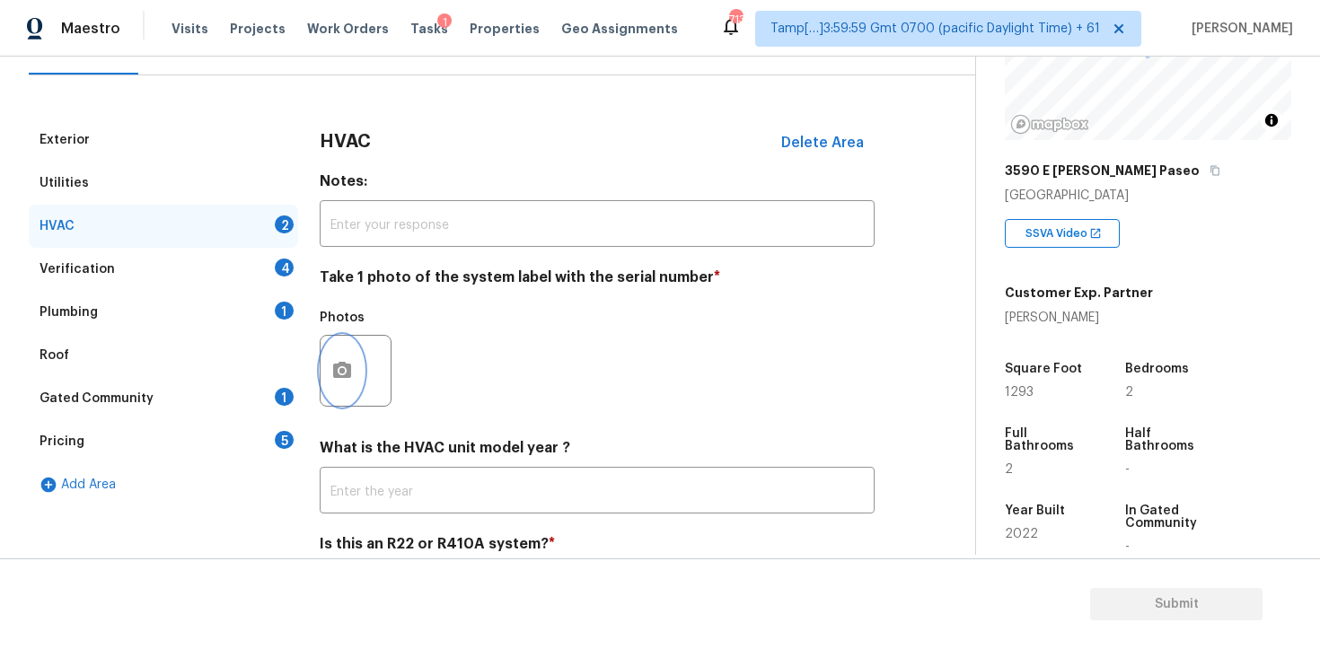
click at [338, 340] on button "button" at bounding box center [342, 371] width 43 height 70
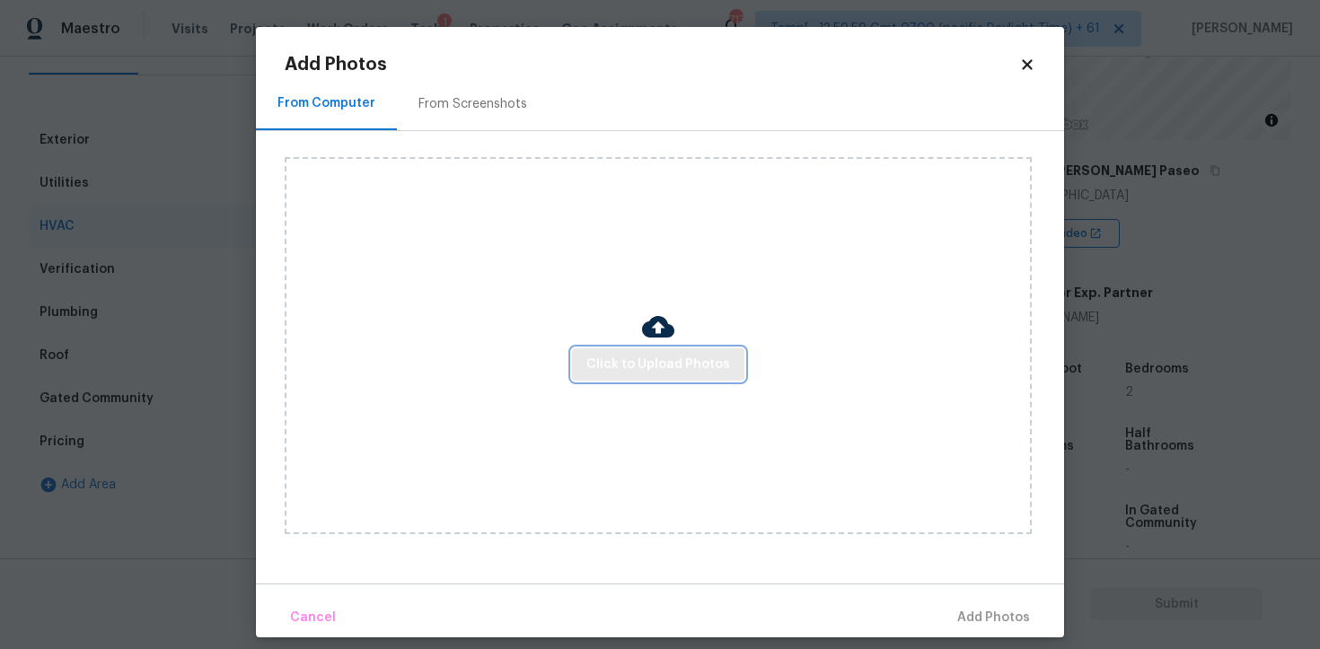
click at [628, 363] on span "Click to Upload Photos" at bounding box center [658, 365] width 144 height 22
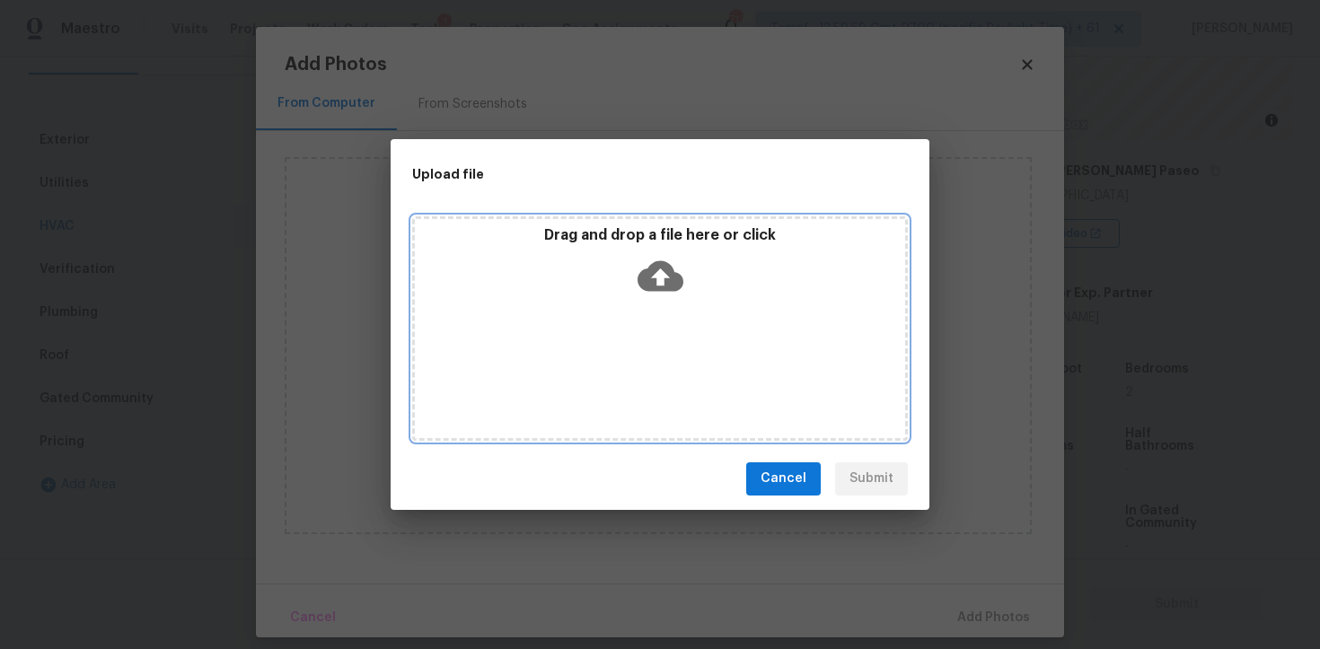
click at [642, 268] on icon at bounding box center [660, 275] width 46 height 31
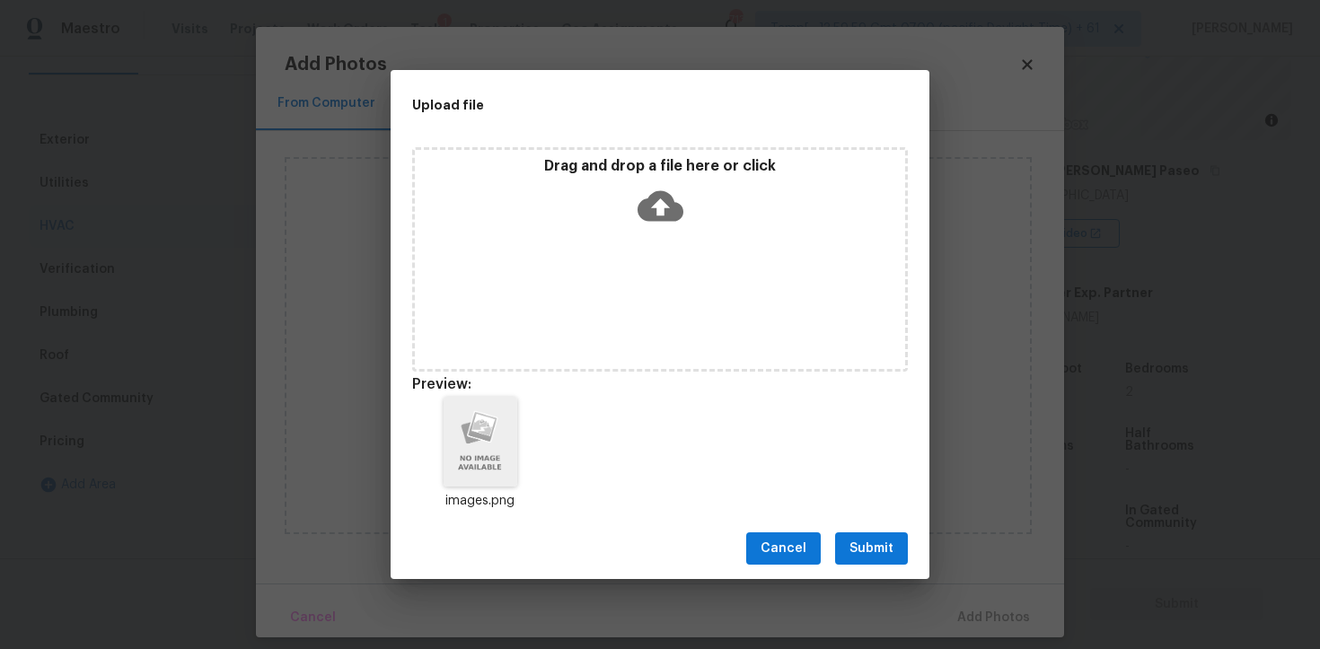
click at [895, 547] on button "Submit" at bounding box center [871, 548] width 73 height 33
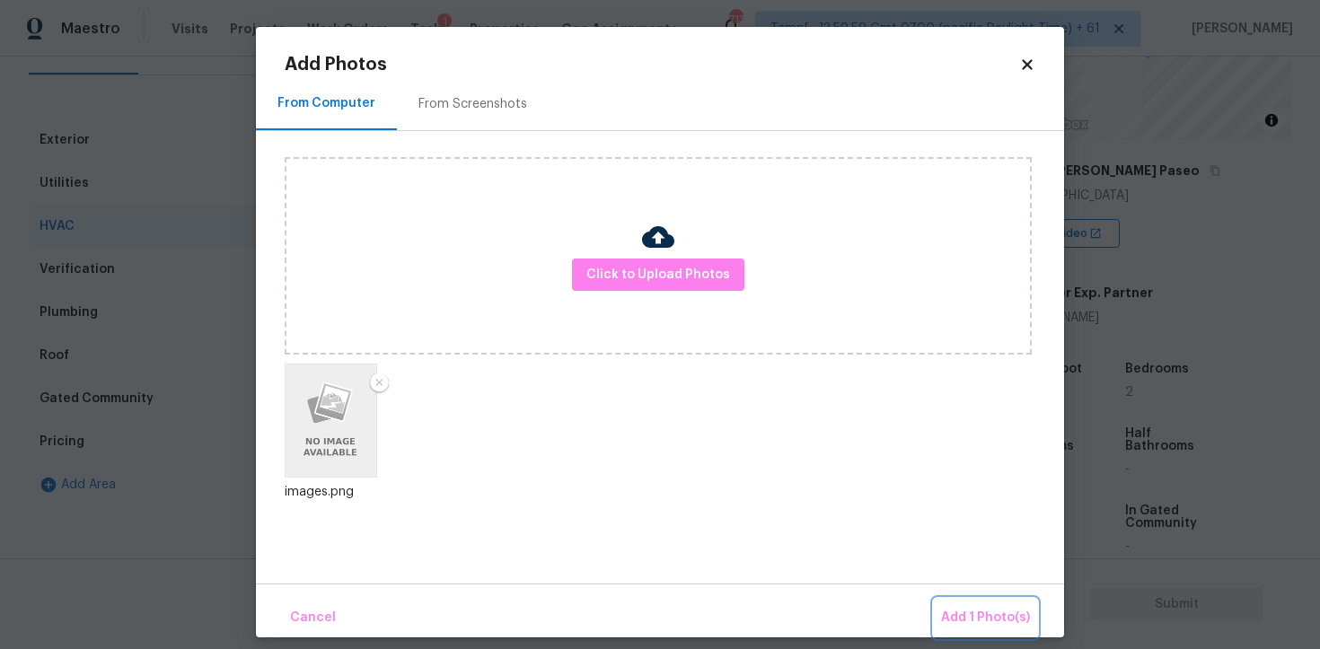
click at [975, 600] on button "Add 1 Photo(s)" at bounding box center [985, 618] width 103 height 39
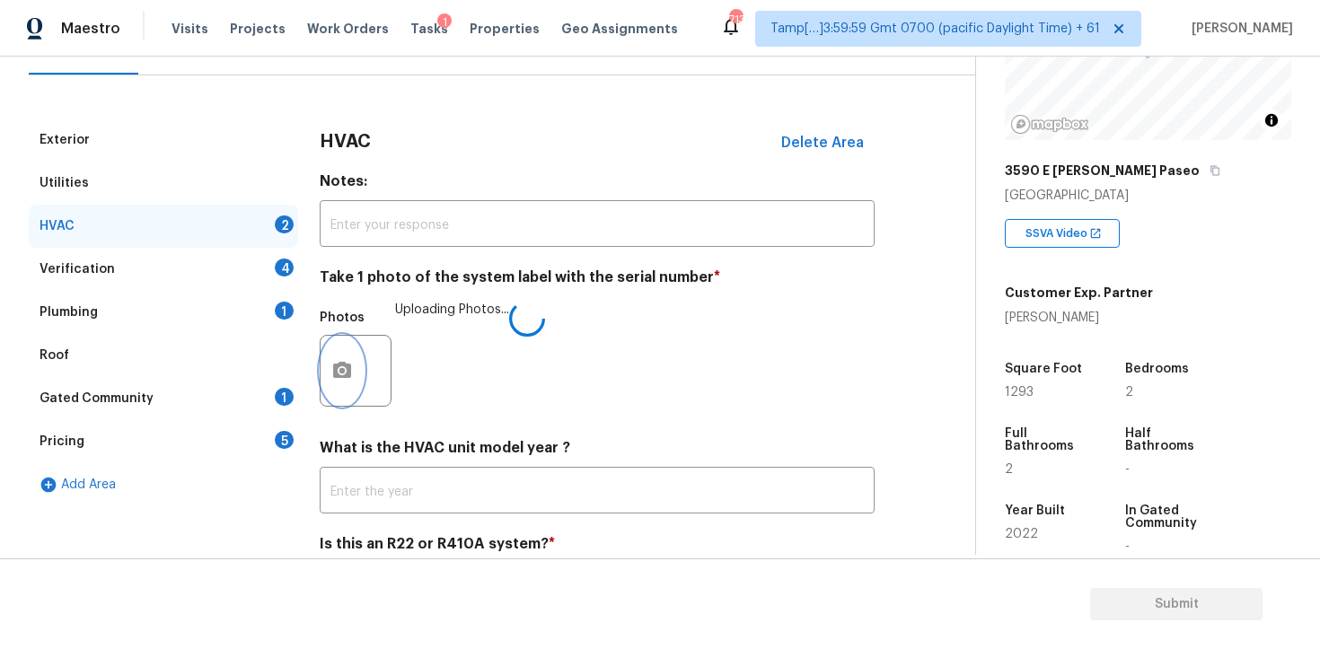
scroll to position [275, 0]
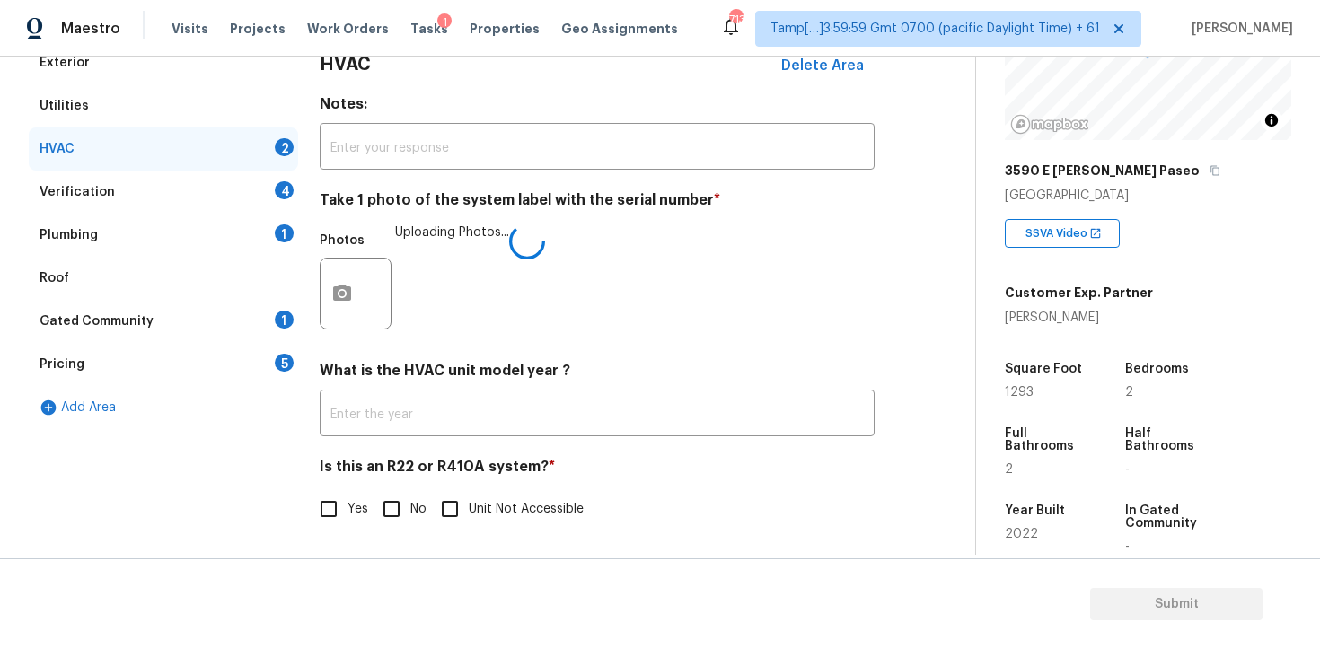
click at [414, 506] on span "No" at bounding box center [418, 509] width 16 height 19
click at [410, 506] on input "No" at bounding box center [392, 509] width 38 height 38
checkbox input "true"
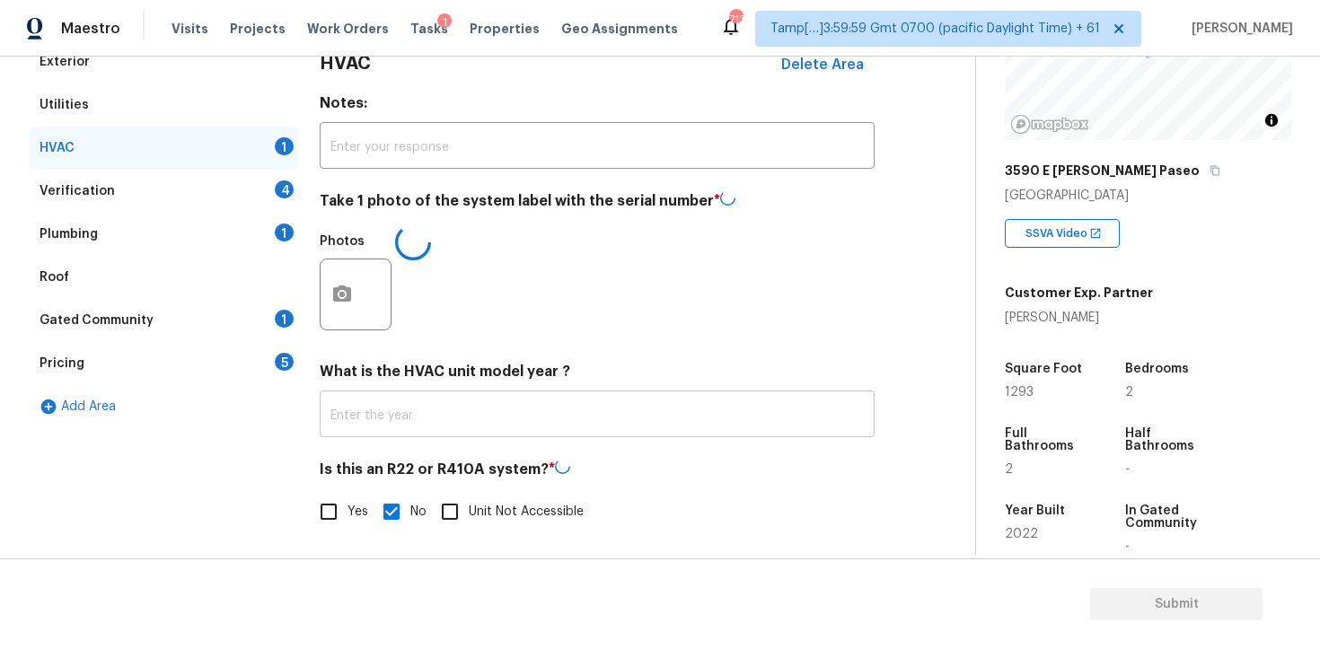
scroll to position [119, 0]
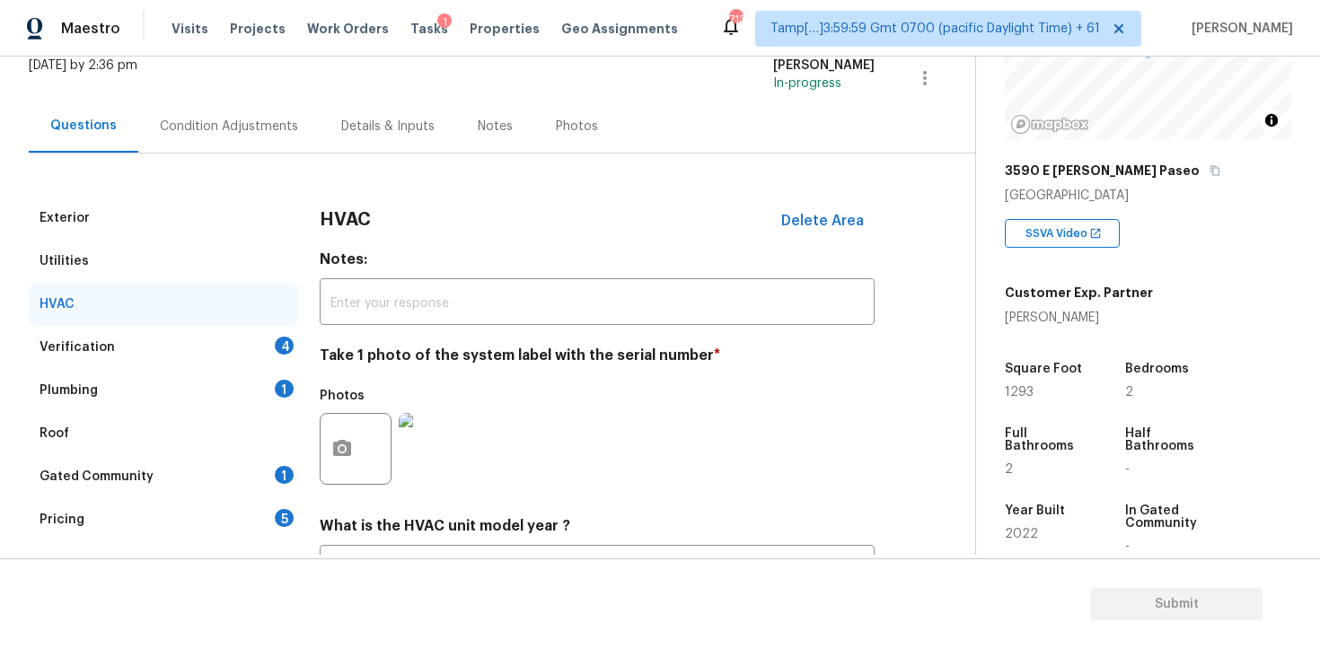
click at [258, 342] on div "Verification 4" at bounding box center [163, 347] width 269 height 43
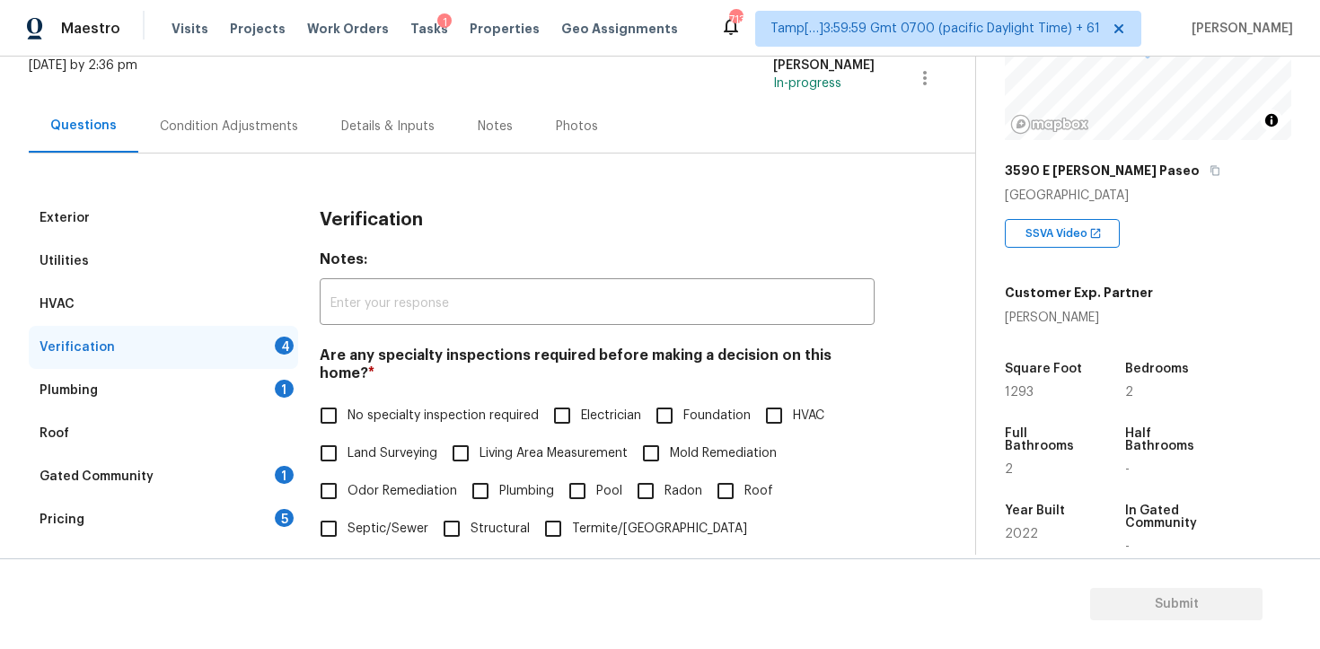
scroll to position [298, 0]
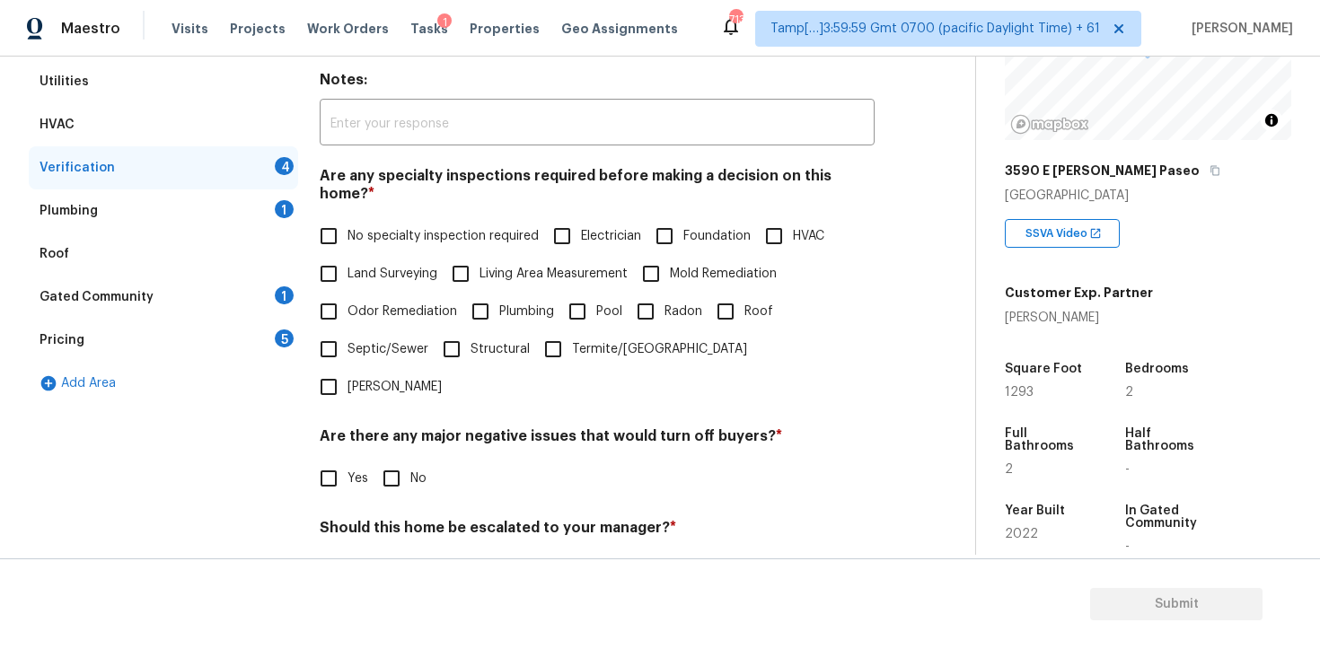
click at [410, 227] on span "No specialty inspection required" at bounding box center [442, 236] width 191 height 19
click at [347, 222] on input "No specialty inspection required" at bounding box center [329, 236] width 38 height 38
checkbox input "true"
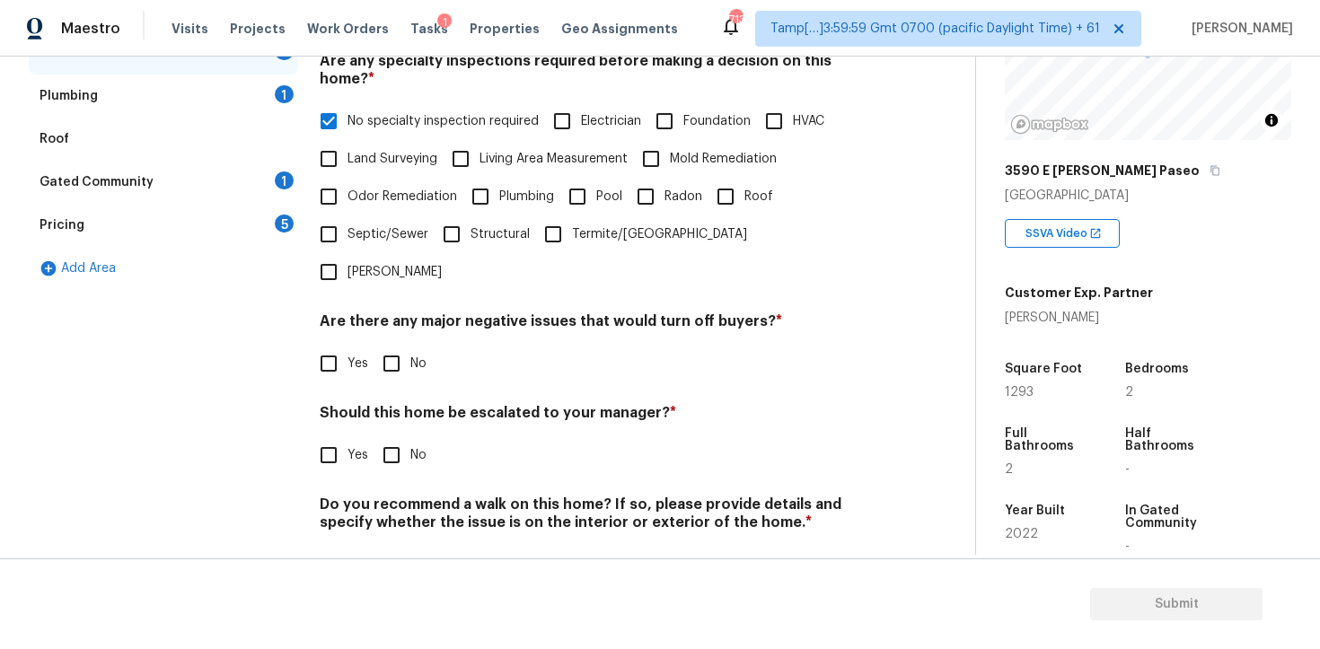
click at [411, 355] on span "No" at bounding box center [418, 364] width 16 height 19
click at [410, 345] on input "No" at bounding box center [392, 364] width 38 height 38
checkbox input "true"
click at [396, 436] on input "No" at bounding box center [392, 455] width 38 height 38
checkbox input "true"
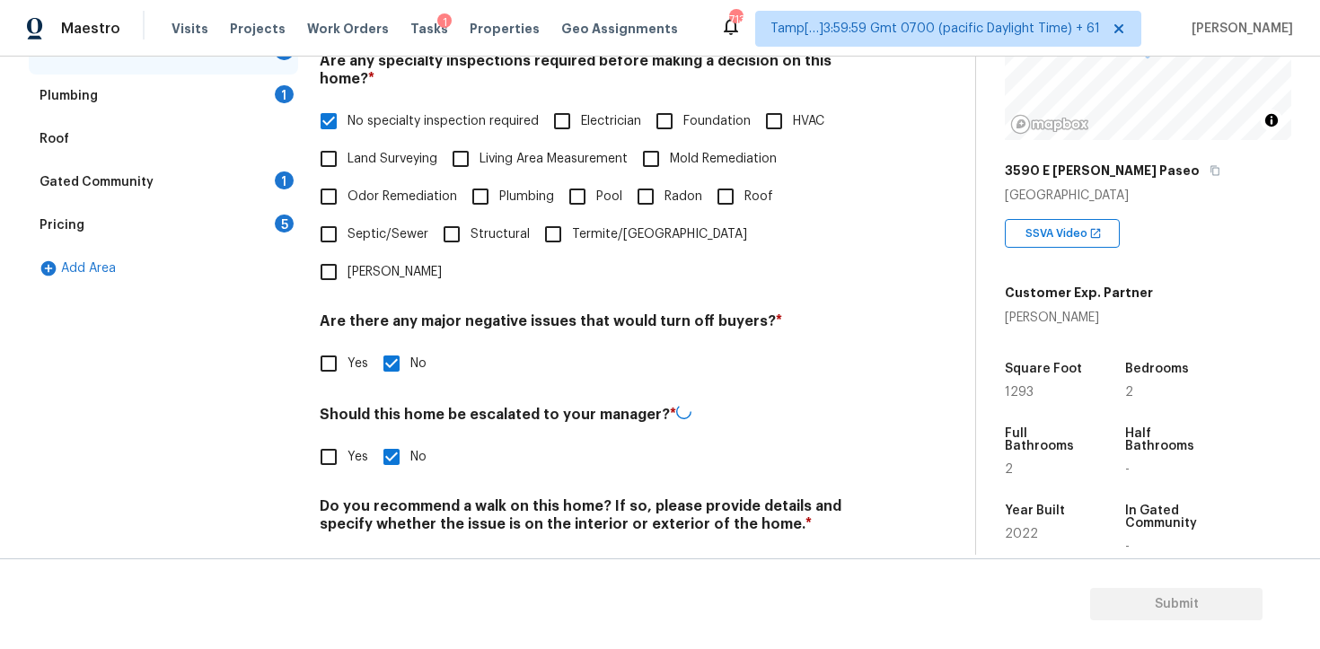
click at [387, 548] on input "No" at bounding box center [392, 567] width 38 height 38
checkbox input "true"
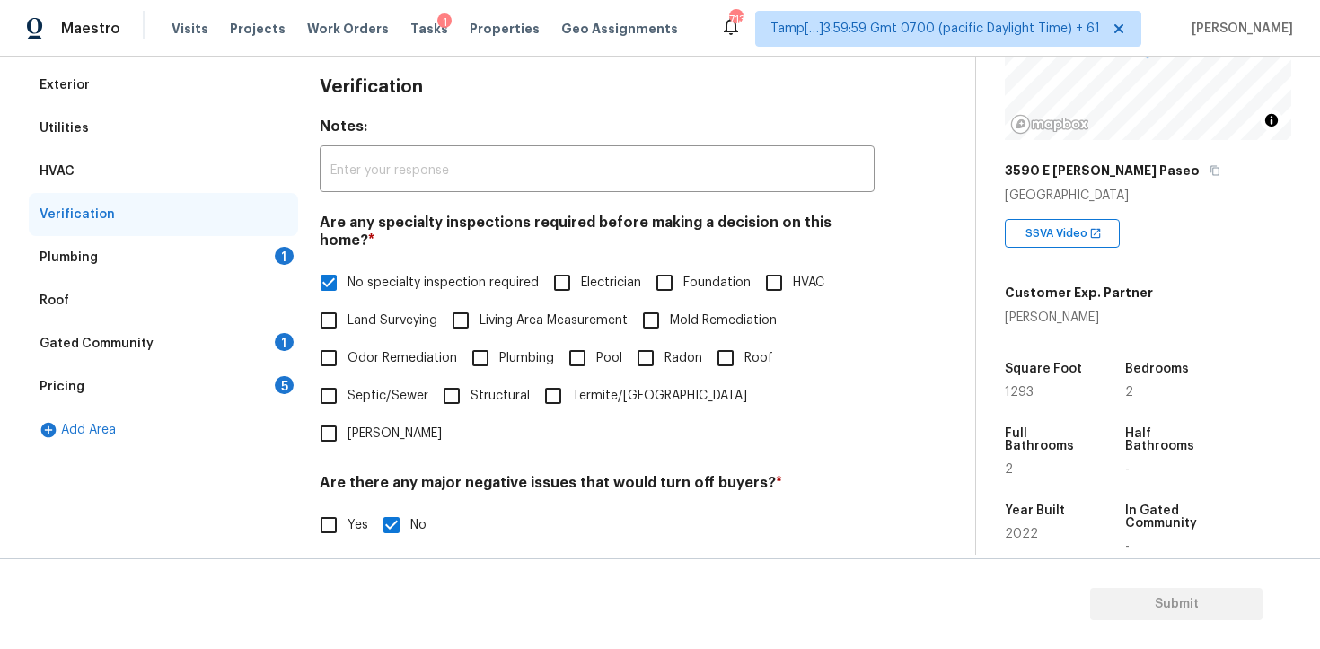
click at [229, 243] on div "Plumbing 1" at bounding box center [163, 257] width 269 height 43
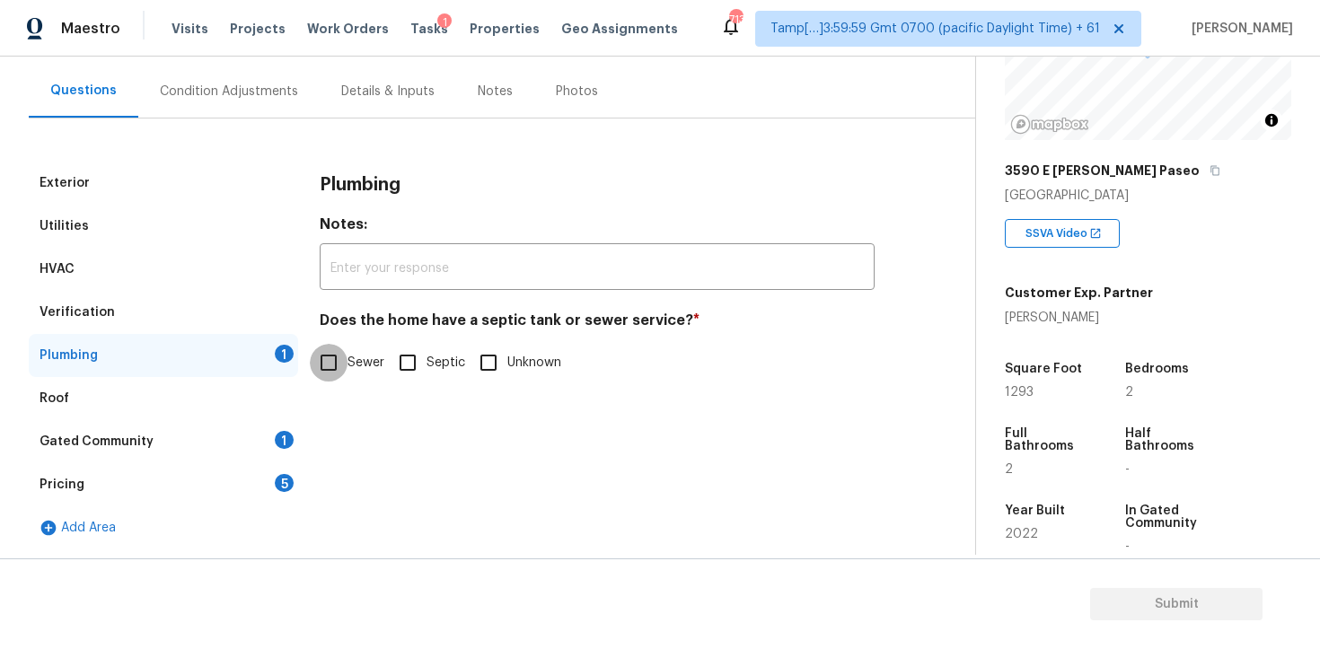
click at [337, 358] on input "Sewer" at bounding box center [329, 363] width 38 height 38
checkbox input "true"
click at [272, 443] on div "Gated Community 1" at bounding box center [163, 441] width 269 height 43
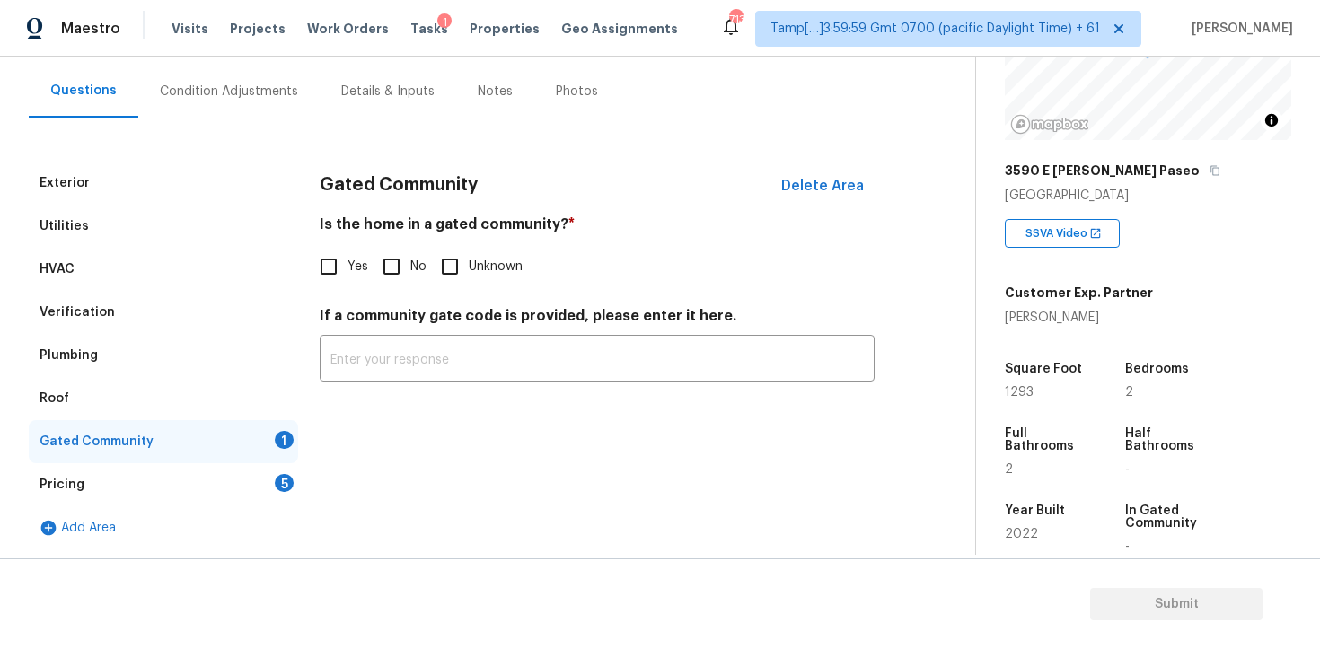
click at [396, 266] on input "No" at bounding box center [392, 267] width 38 height 38
checkbox input "true"
click at [276, 490] on div "Pricing 5" at bounding box center [163, 484] width 269 height 43
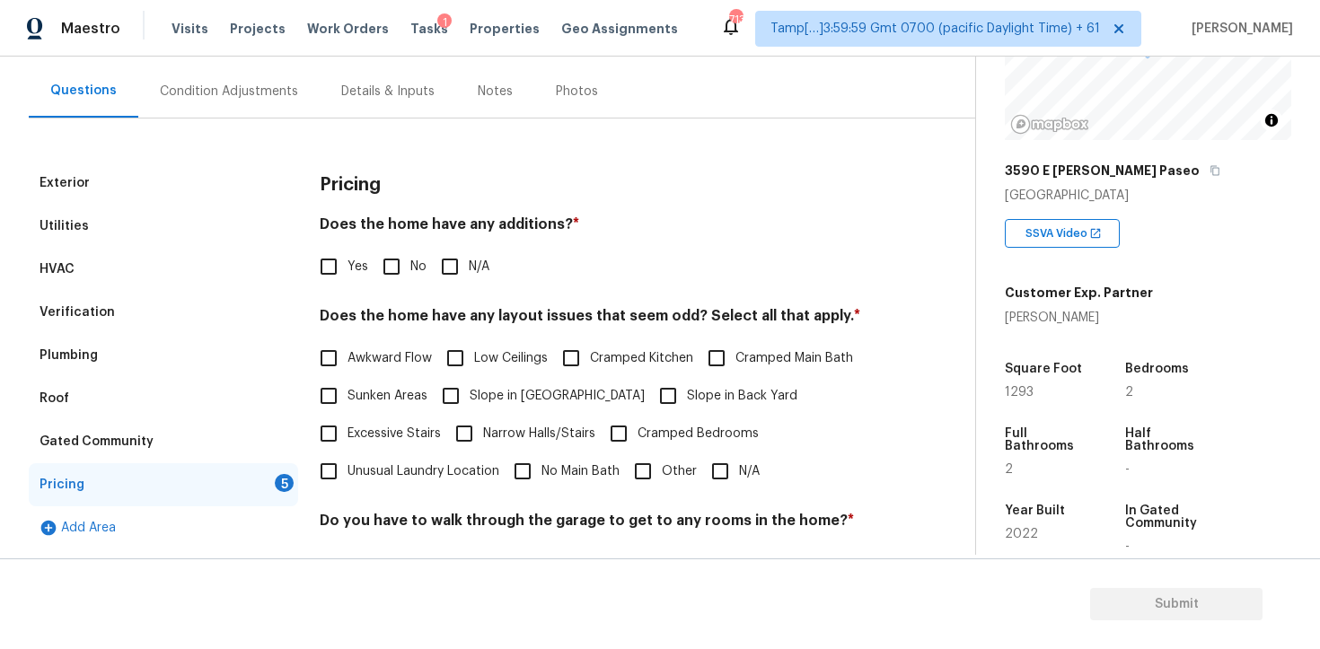
click at [405, 249] on input "No" at bounding box center [392, 267] width 38 height 38
checkbox input "true"
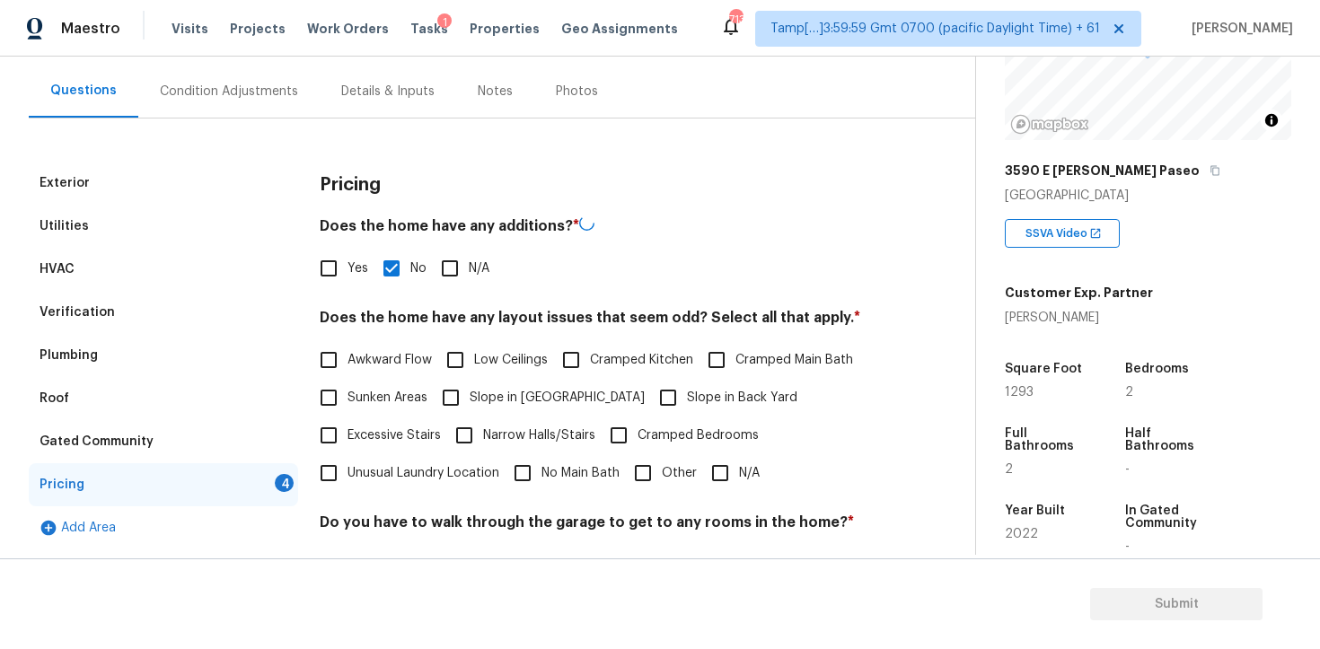
scroll to position [251, 0]
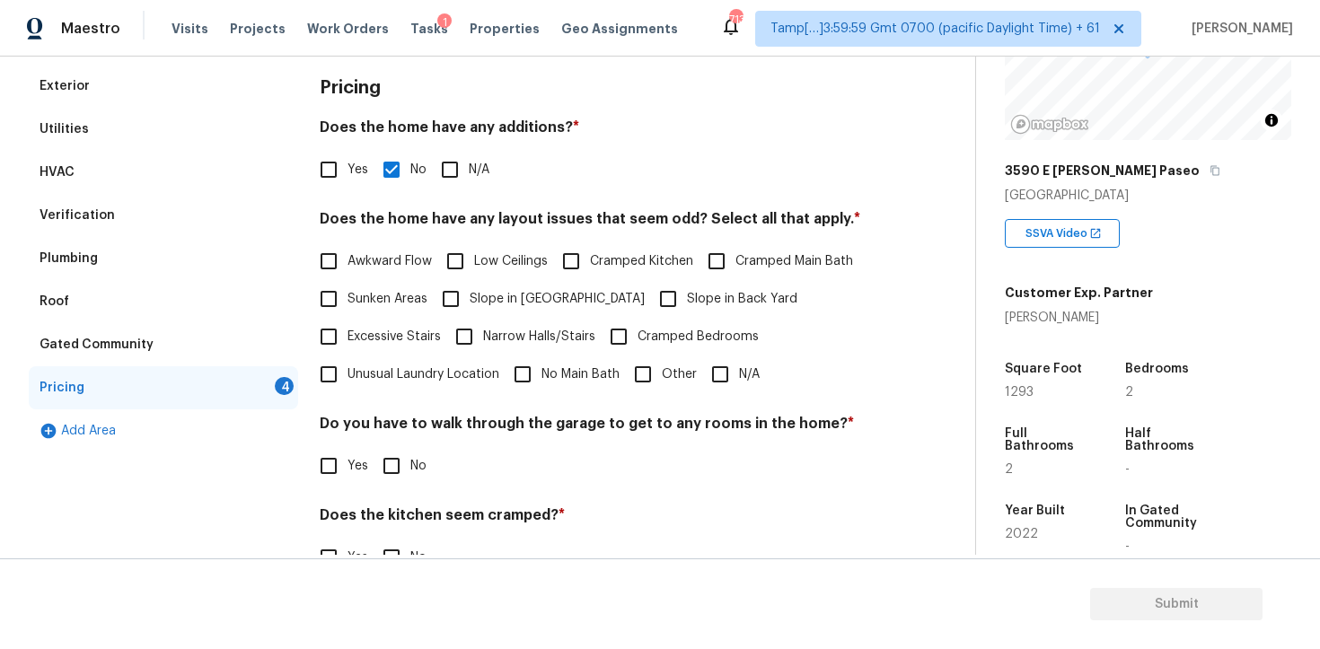
click at [649, 302] on input "Slope in Back Yard" at bounding box center [668, 299] width 38 height 38
checkbox input "true"
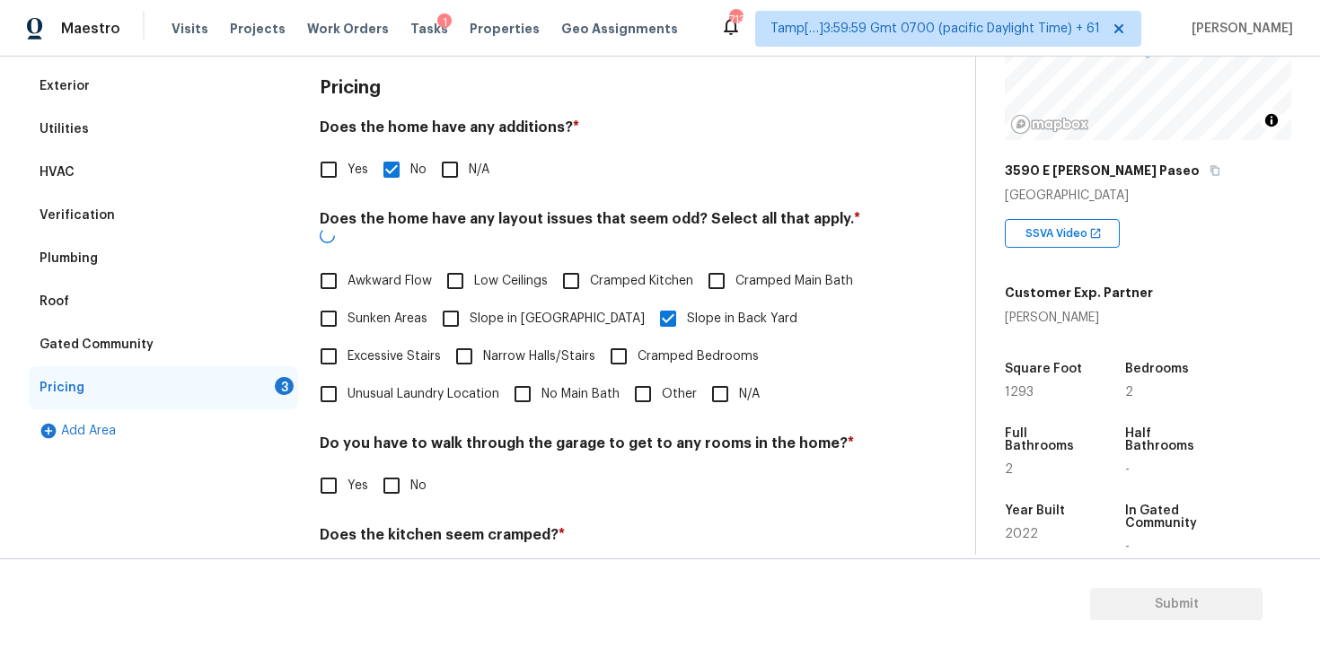
scroll to position [391, 0]
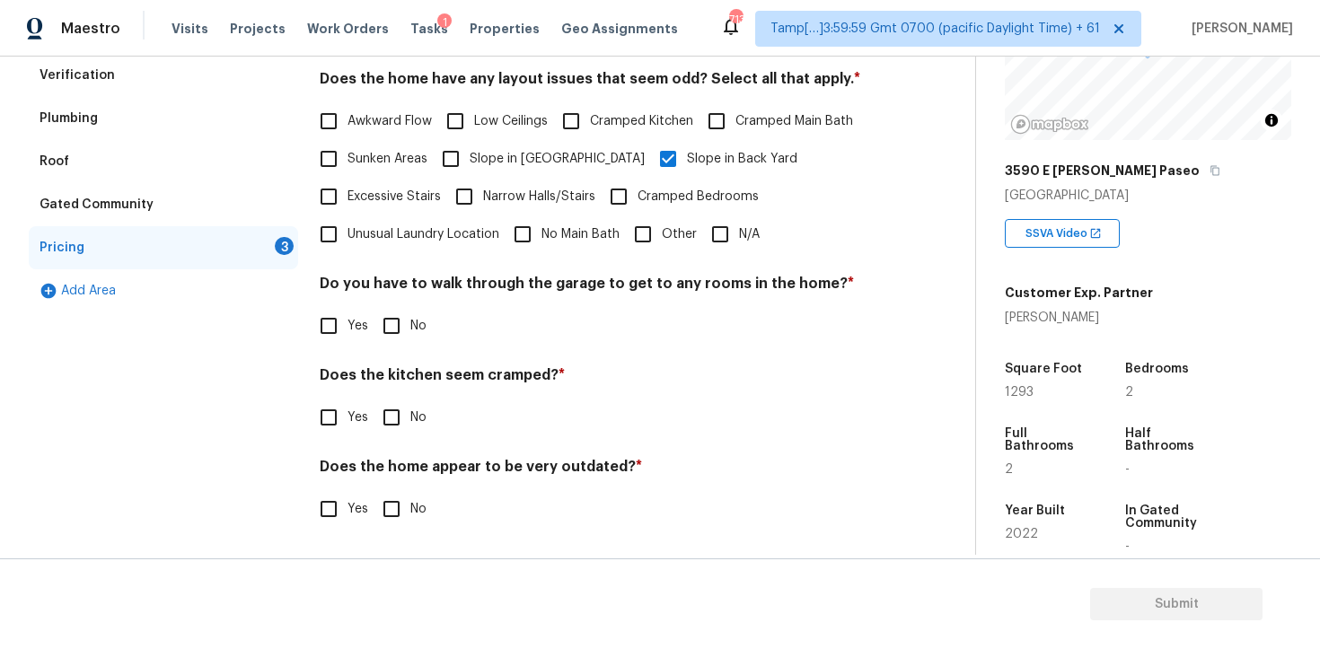
click at [411, 322] on span "No" at bounding box center [418, 326] width 16 height 19
click at [410, 322] on input "No" at bounding box center [392, 326] width 38 height 38
checkbox input "true"
click at [385, 426] on input "No" at bounding box center [392, 419] width 38 height 38
checkbox input "true"
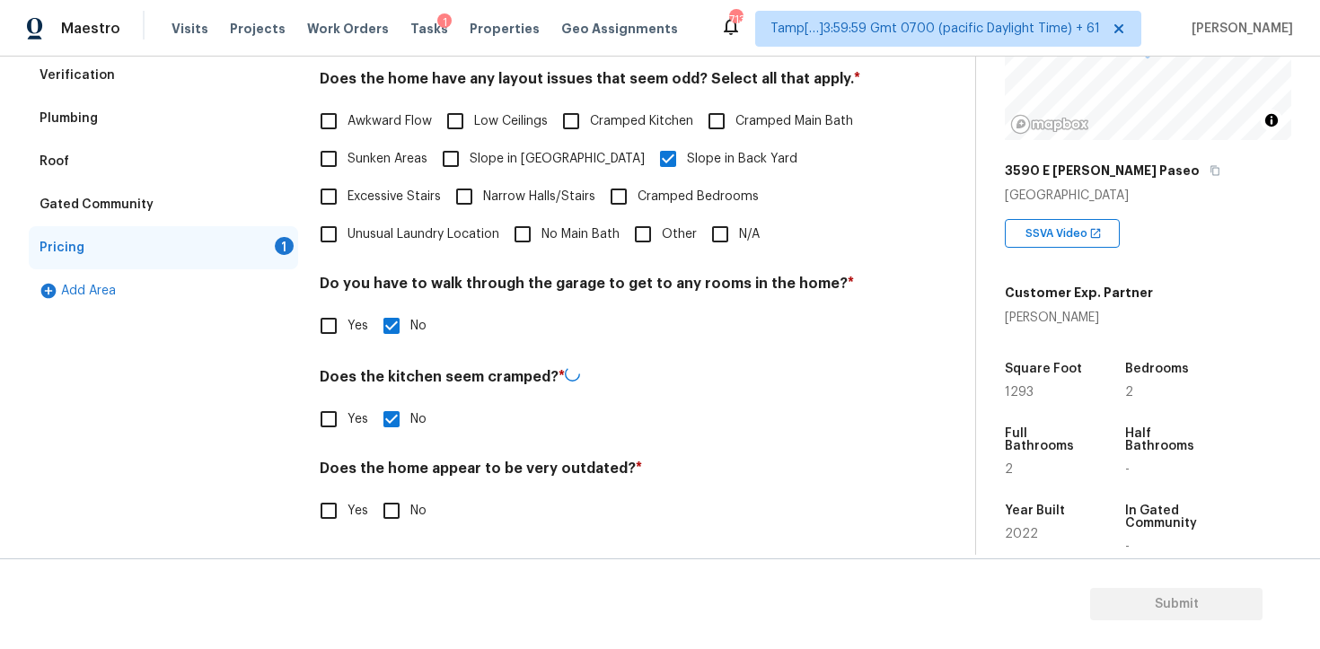
click at [396, 509] on input "No" at bounding box center [392, 511] width 38 height 38
checkbox input "true"
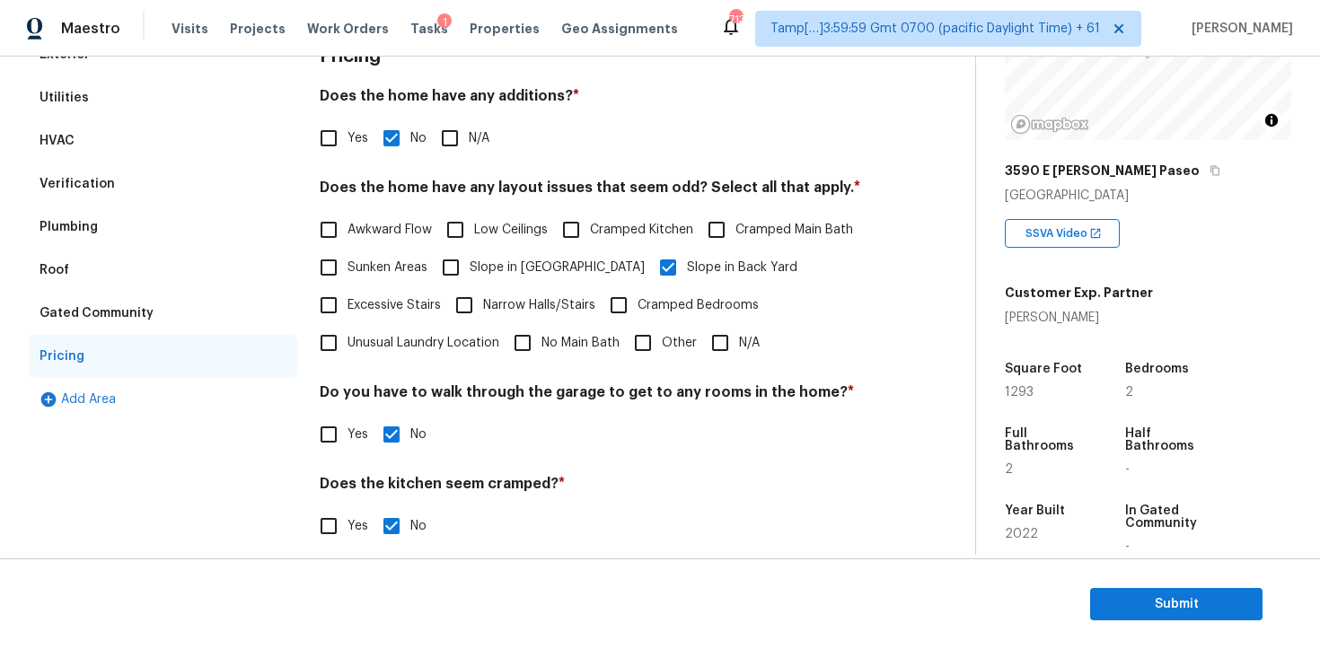
scroll to position [133, 0]
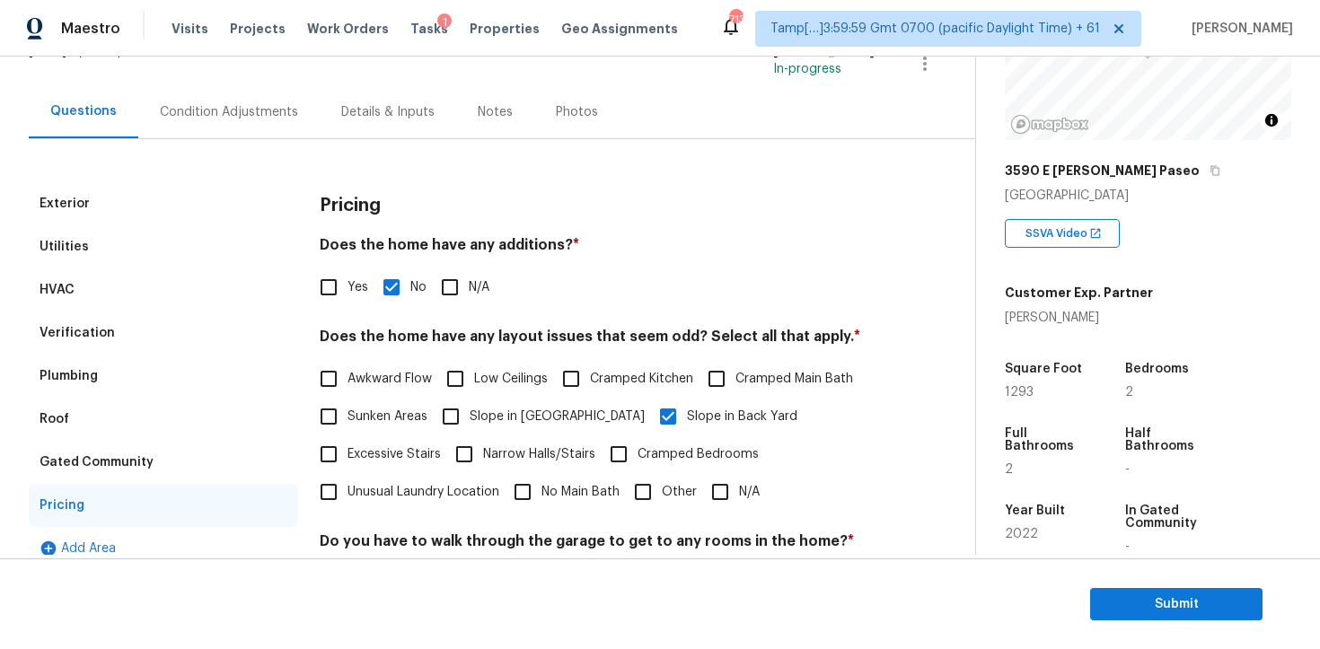
click at [649, 428] on input "Slope in Back Yard" at bounding box center [668, 417] width 38 height 38
checkbox input "false"
click at [718, 483] on input "N/A" at bounding box center [720, 492] width 38 height 38
checkbox input "true"
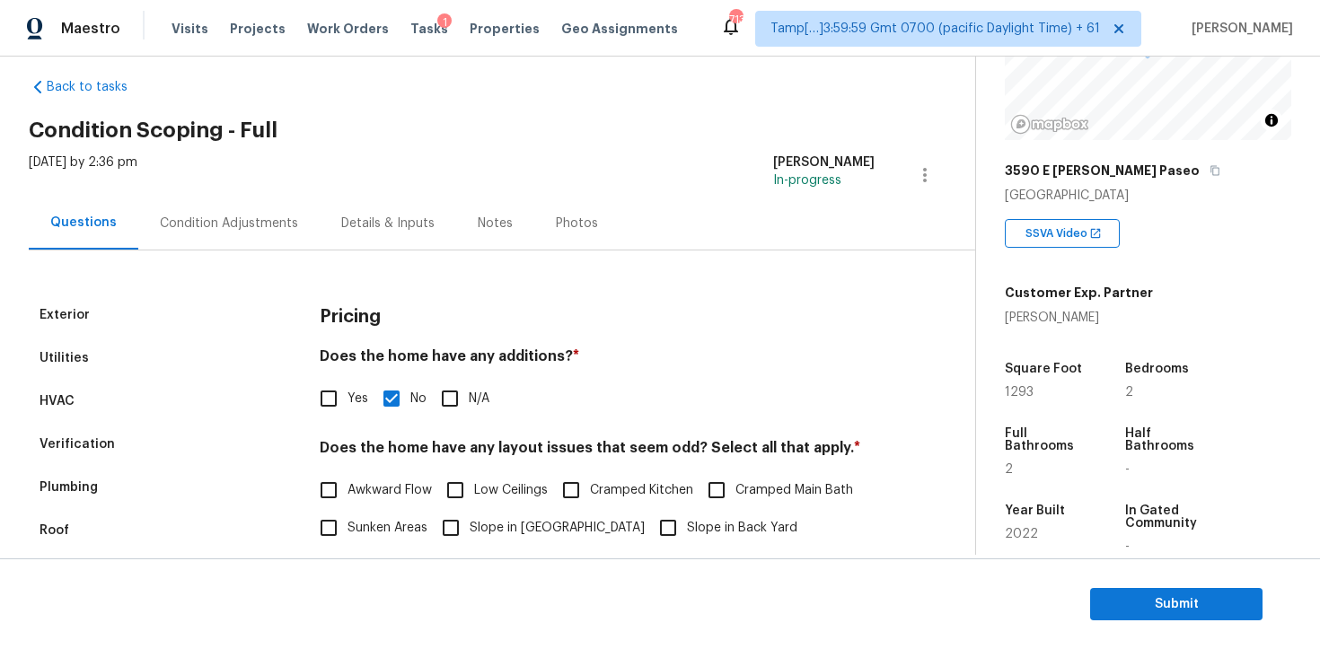
click at [233, 213] on div "Condition Adjustments" at bounding box center [228, 223] width 181 height 53
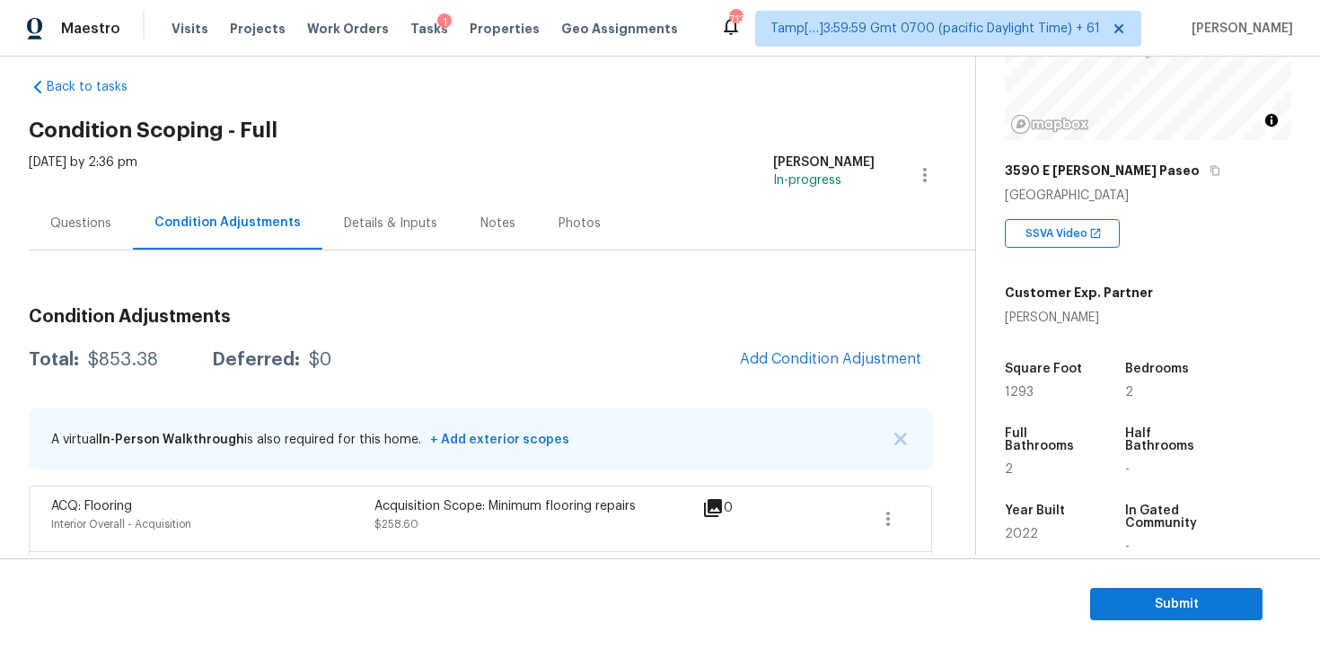
scroll to position [101, 0]
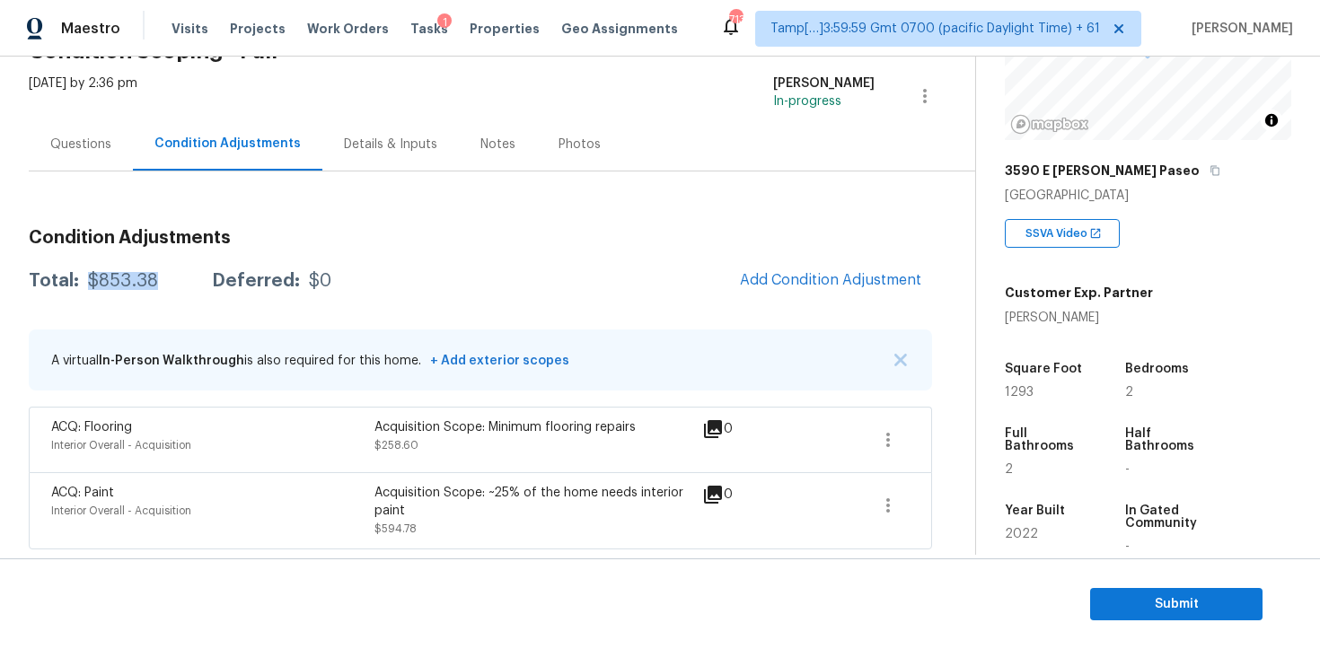
drag, startPoint x: 90, startPoint y: 287, endPoint x: 154, endPoint y: 275, distance: 65.0
click at [154, 275] on div "$853.38" at bounding box center [123, 281] width 70 height 18
copy div "$853.38"
click at [870, 472] on div "ACQ: Paint Interior Overall - Acquisition Acquisition Scope: ~25% of the home n…" at bounding box center [480, 510] width 903 height 77
click at [894, 449] on icon "button" at bounding box center [888, 440] width 22 height 22
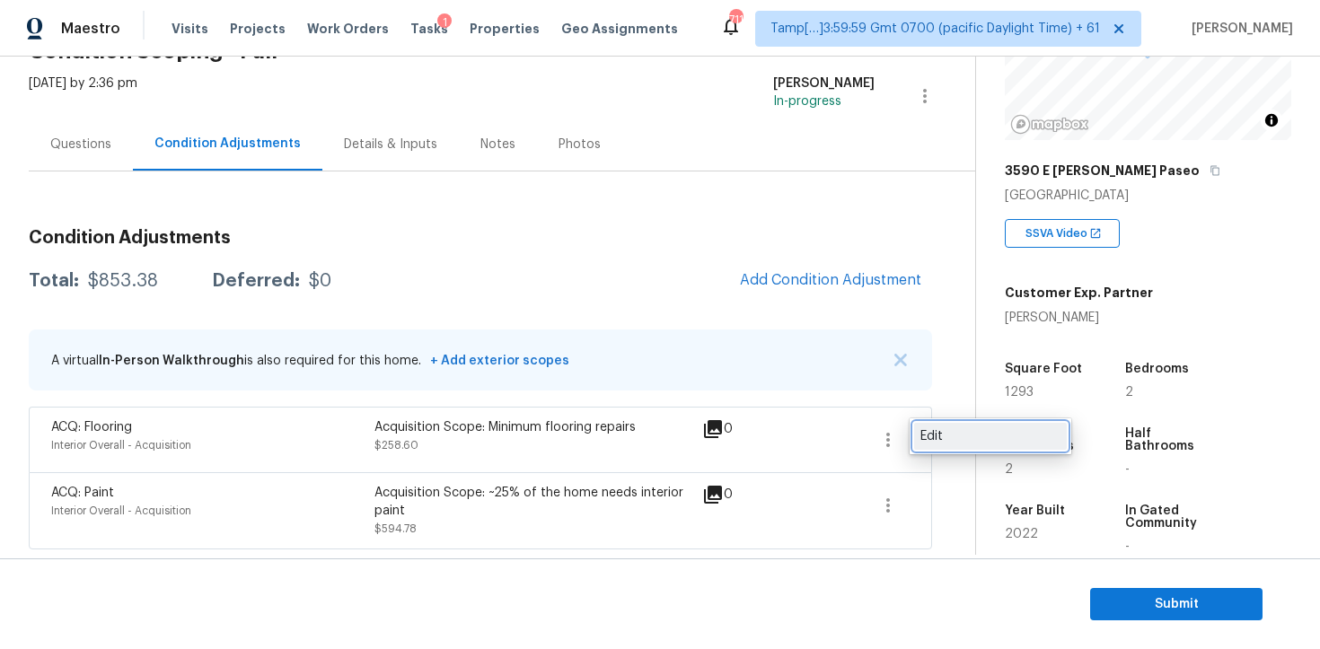
click at [926, 435] on div "Edit" at bounding box center [990, 436] width 140 height 18
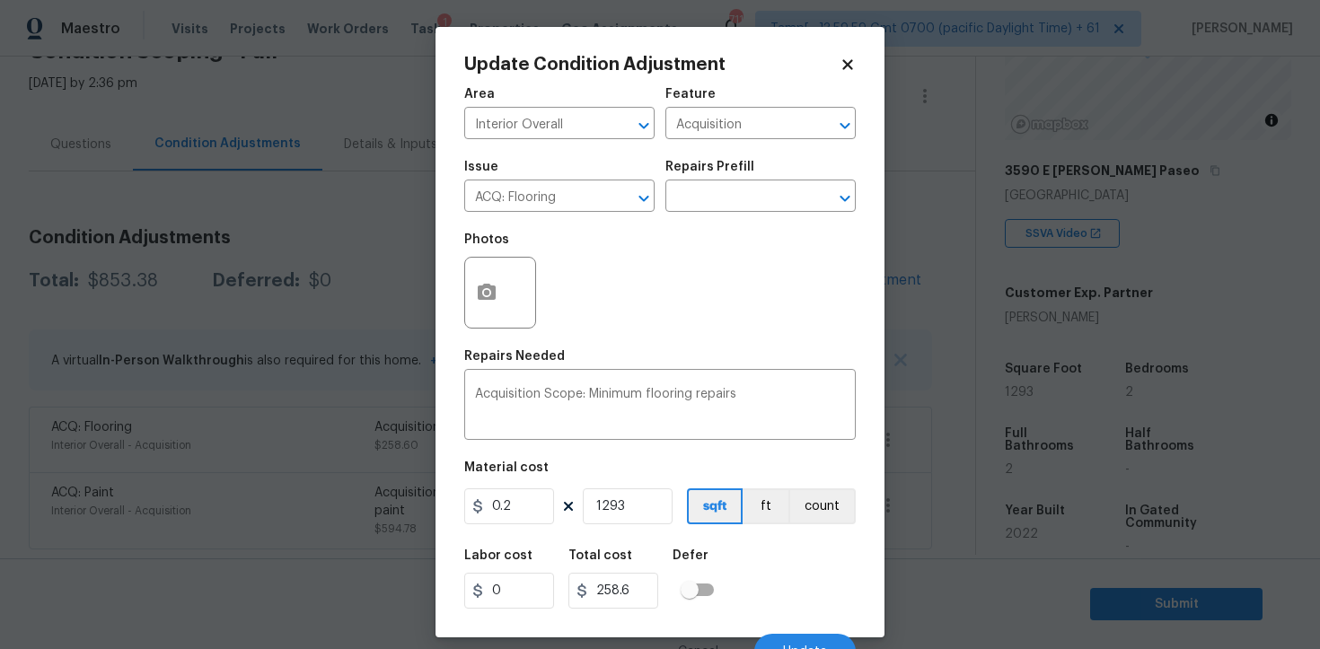
click at [926, 404] on body "Maestro Visits Projects Work Orders Tasks 1 Properties Geo Assignments 711 Tamp…" at bounding box center [660, 324] width 1320 height 649
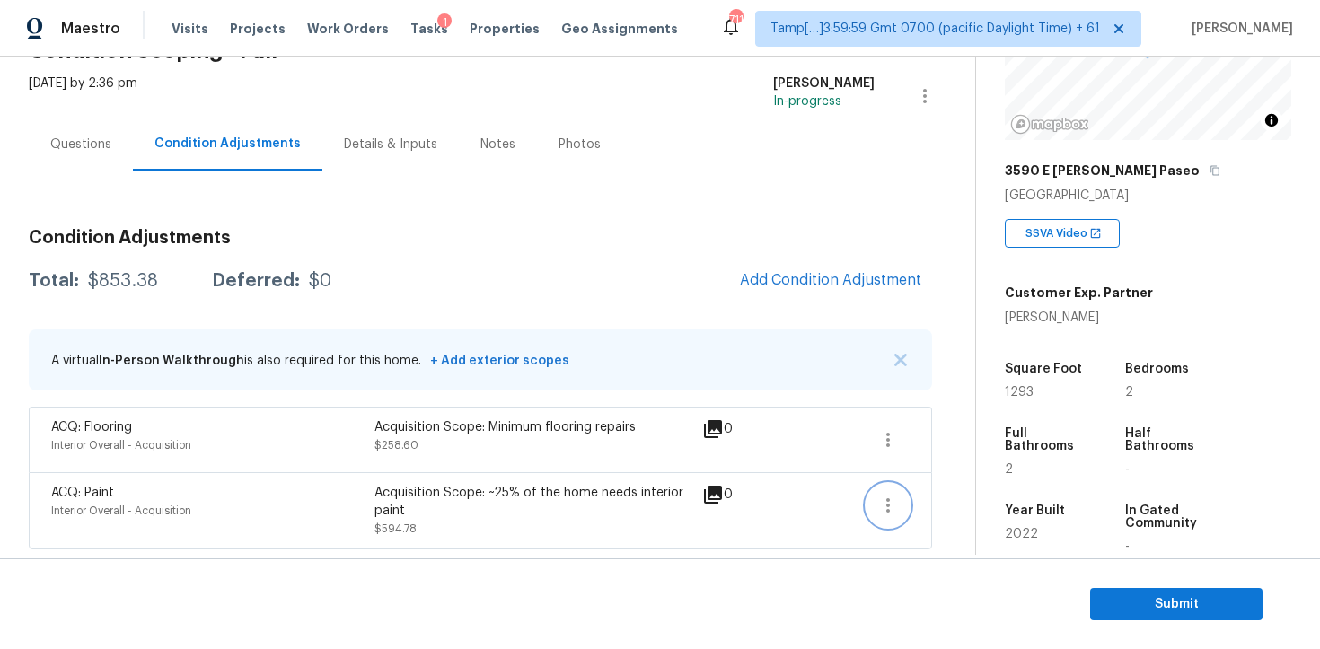
click at [897, 485] on button "button" at bounding box center [887, 505] width 43 height 43
click at [945, 509] on div "Edit" at bounding box center [990, 502] width 140 height 18
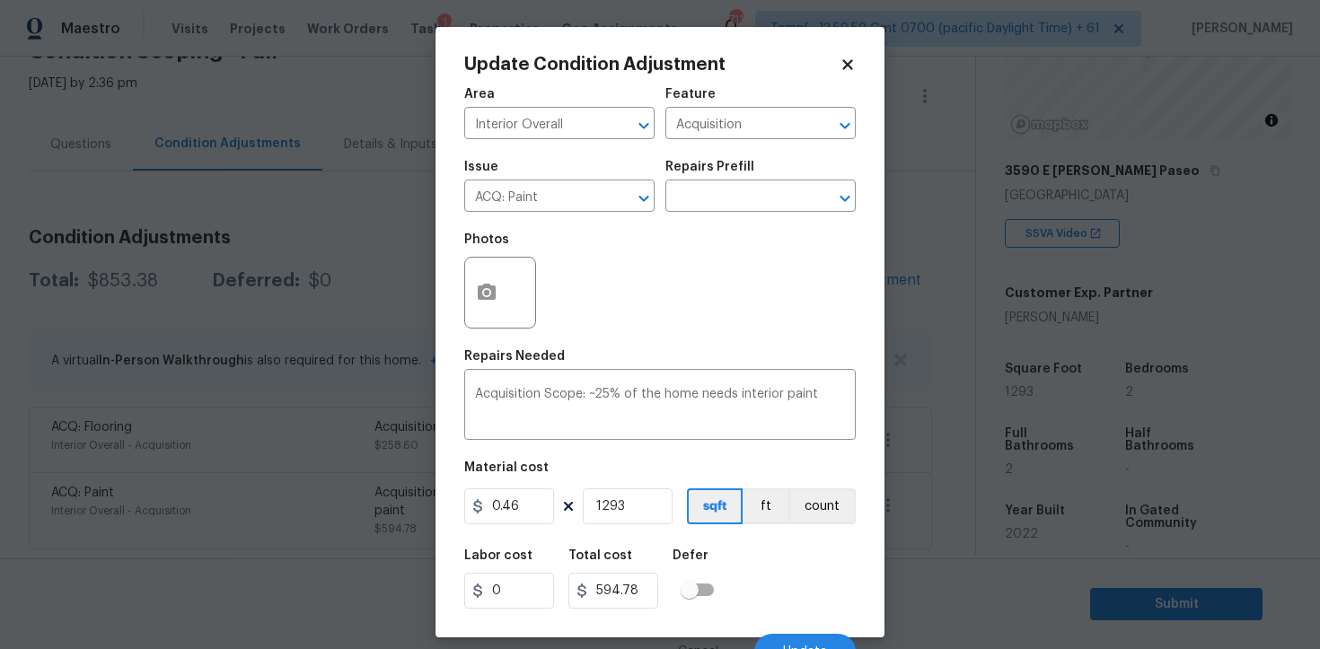
click at [508, 280] on div at bounding box center [500, 293] width 72 height 72
click at [488, 285] on icon "button" at bounding box center [487, 292] width 18 height 16
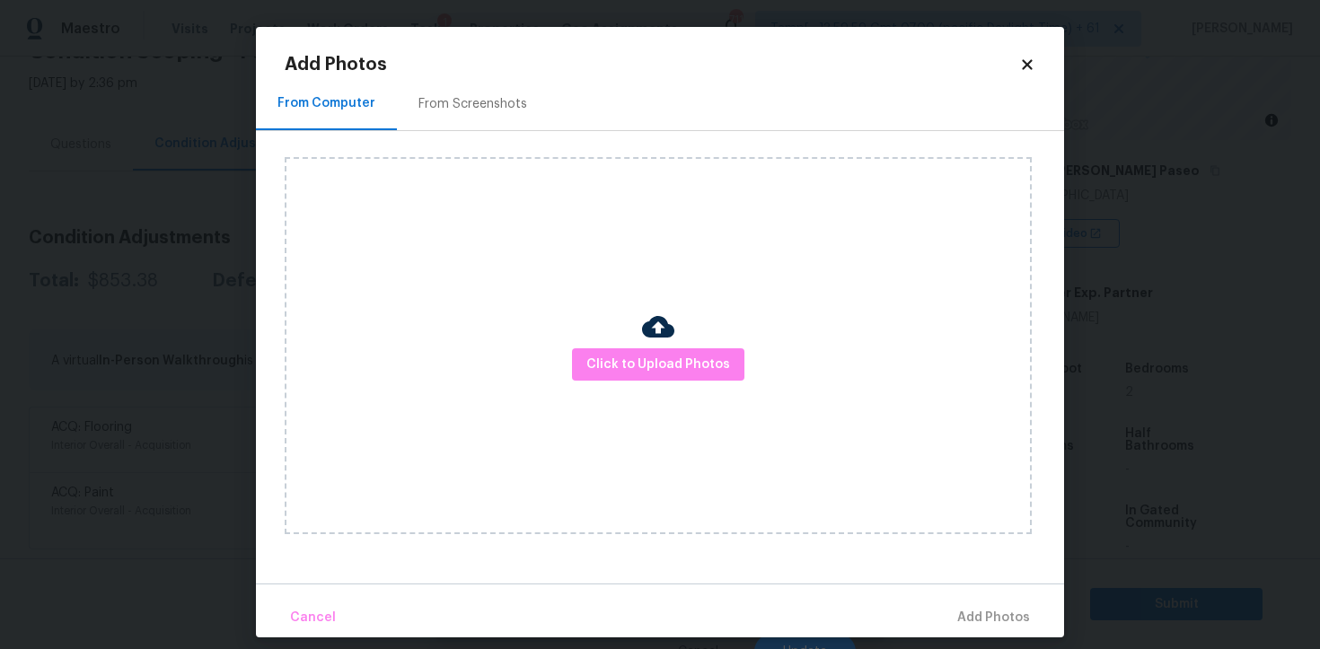
click at [495, 121] on div "From Screenshots" at bounding box center [473, 103] width 152 height 53
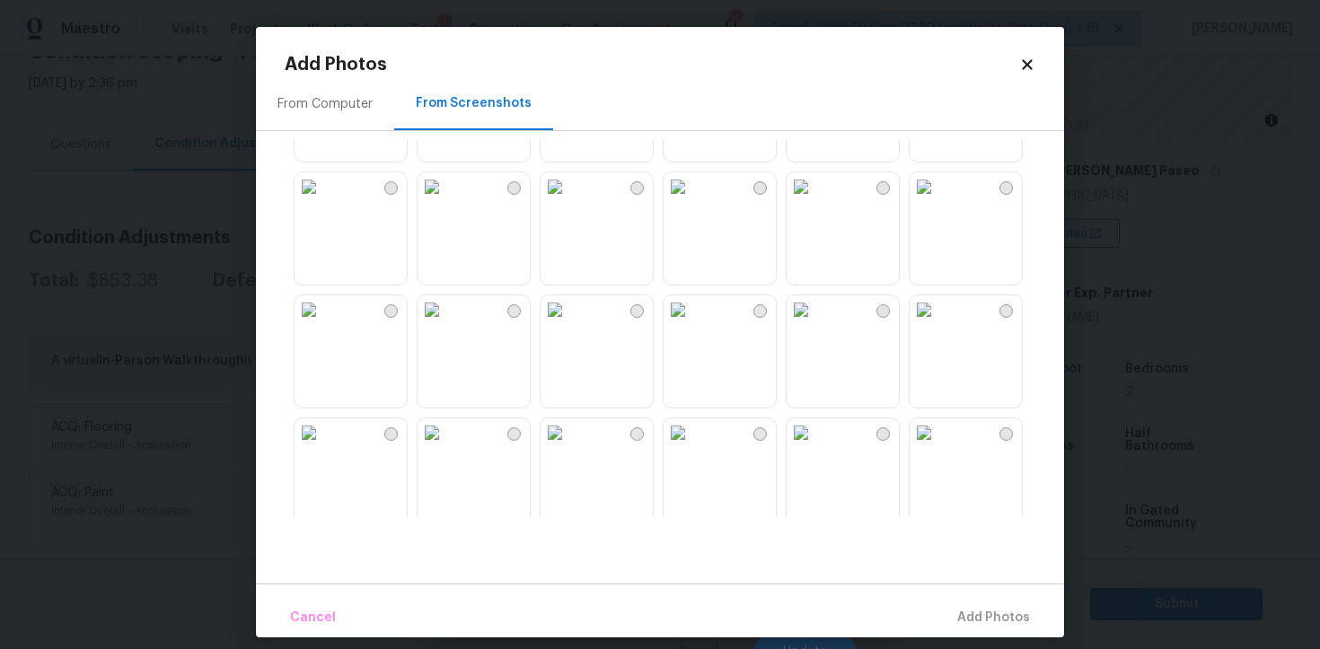
scroll to position [1215, 0]
click at [1025, 56] on div "Add Photos" at bounding box center [660, 65] width 751 height 18
click at [1028, 64] on icon at bounding box center [1027, 64] width 10 height 10
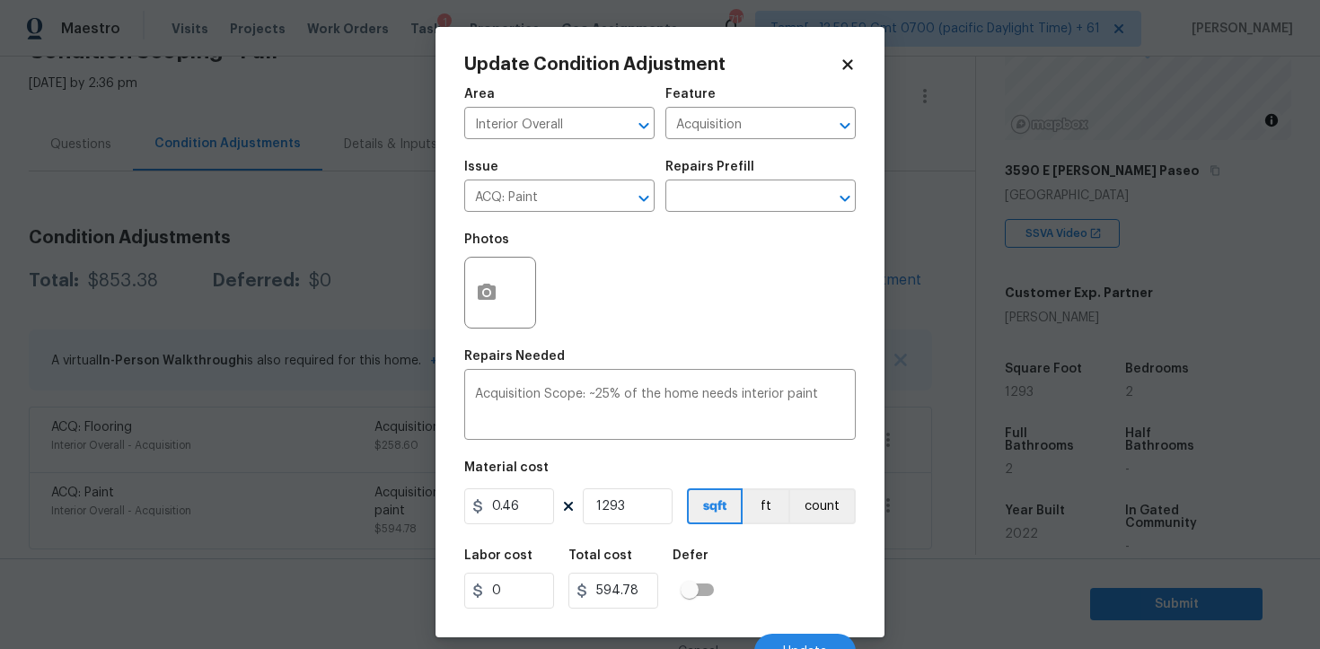
click at [848, 67] on icon at bounding box center [848, 65] width 16 height 16
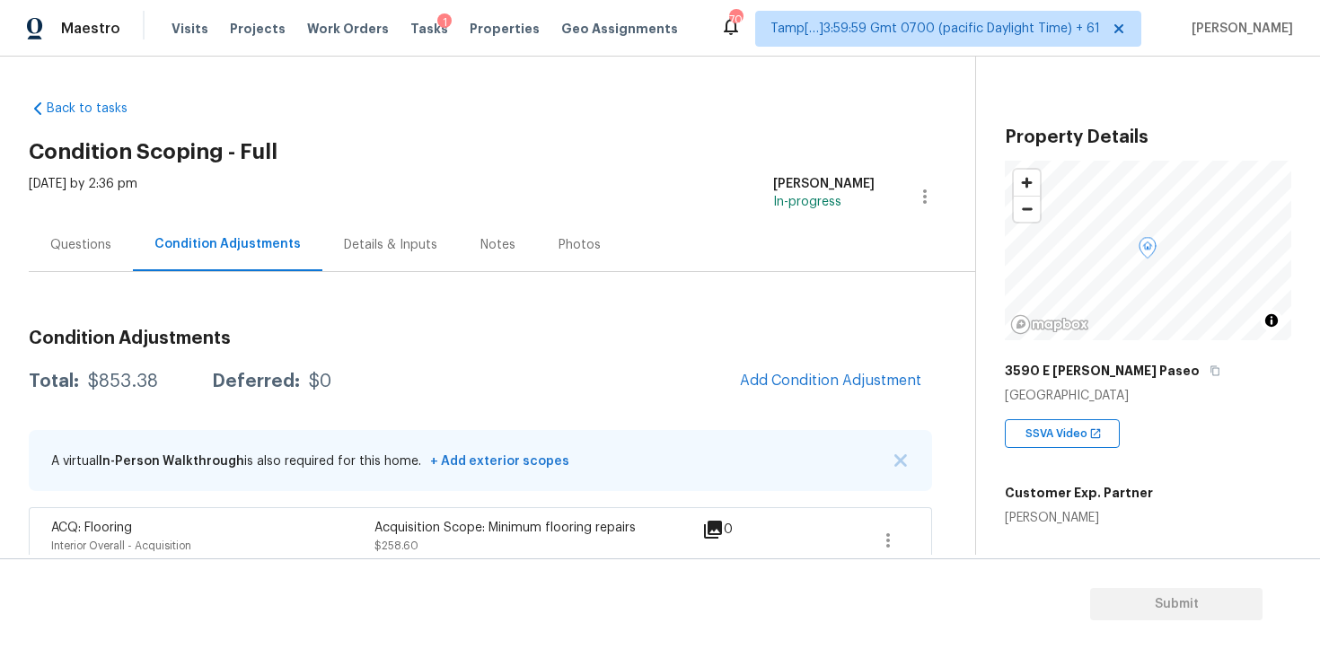
scroll to position [101, 0]
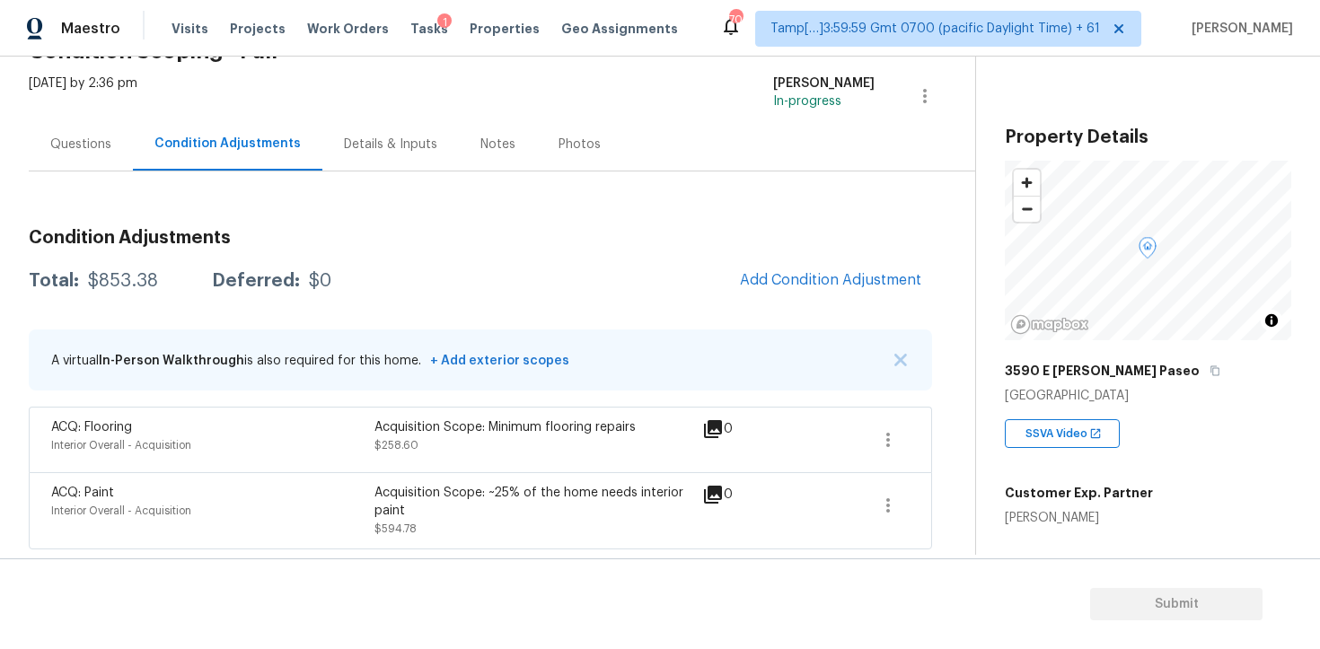
click at [118, 146] on div "Questions" at bounding box center [81, 144] width 104 height 53
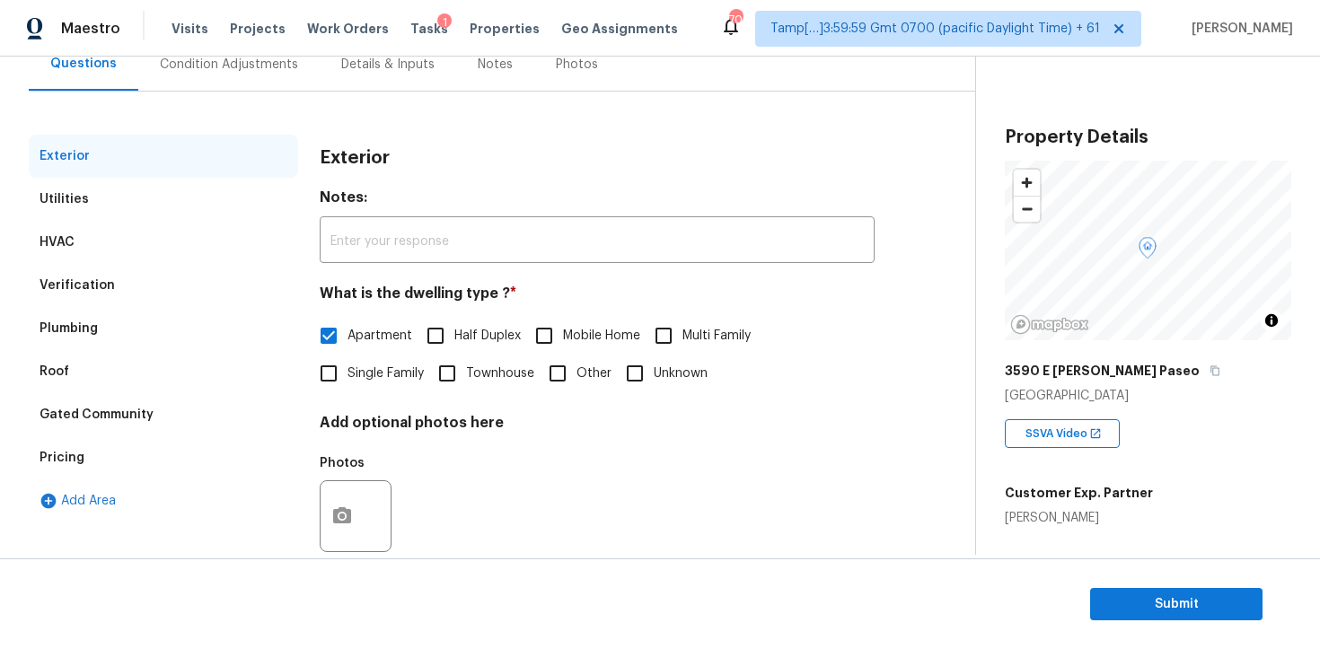
scroll to position [215, 0]
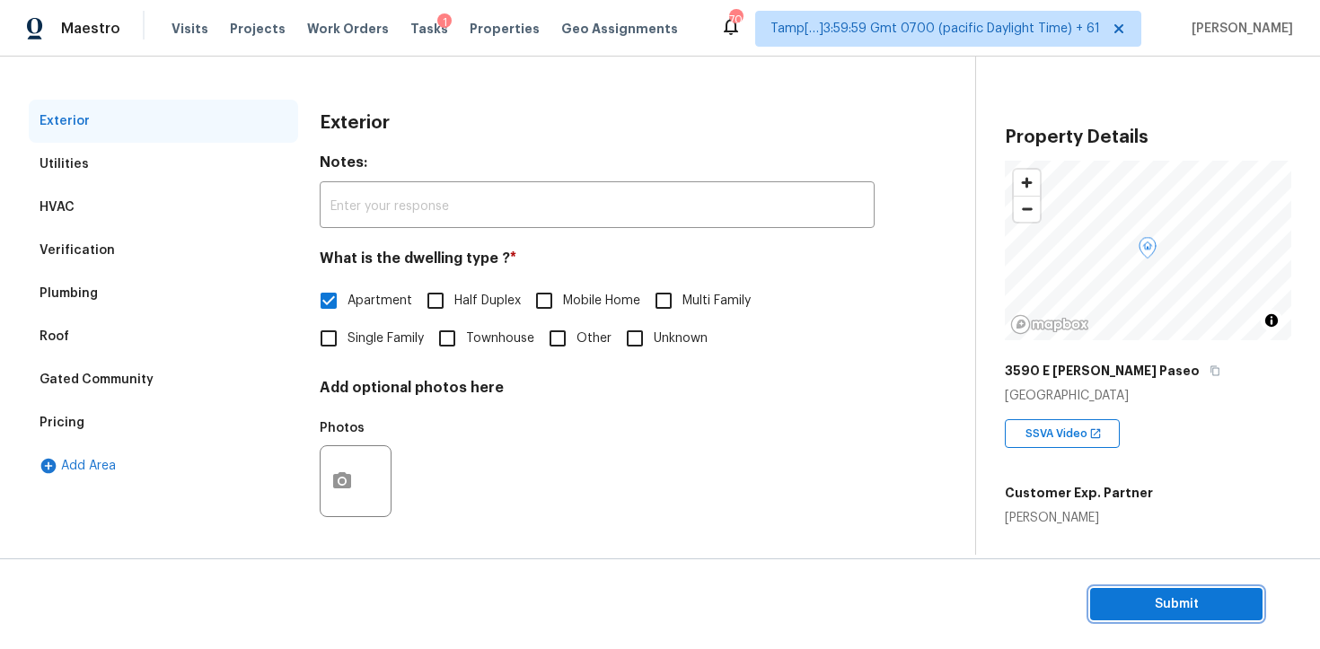
click at [1135, 601] on span "Submit" at bounding box center [1176, 604] width 144 height 22
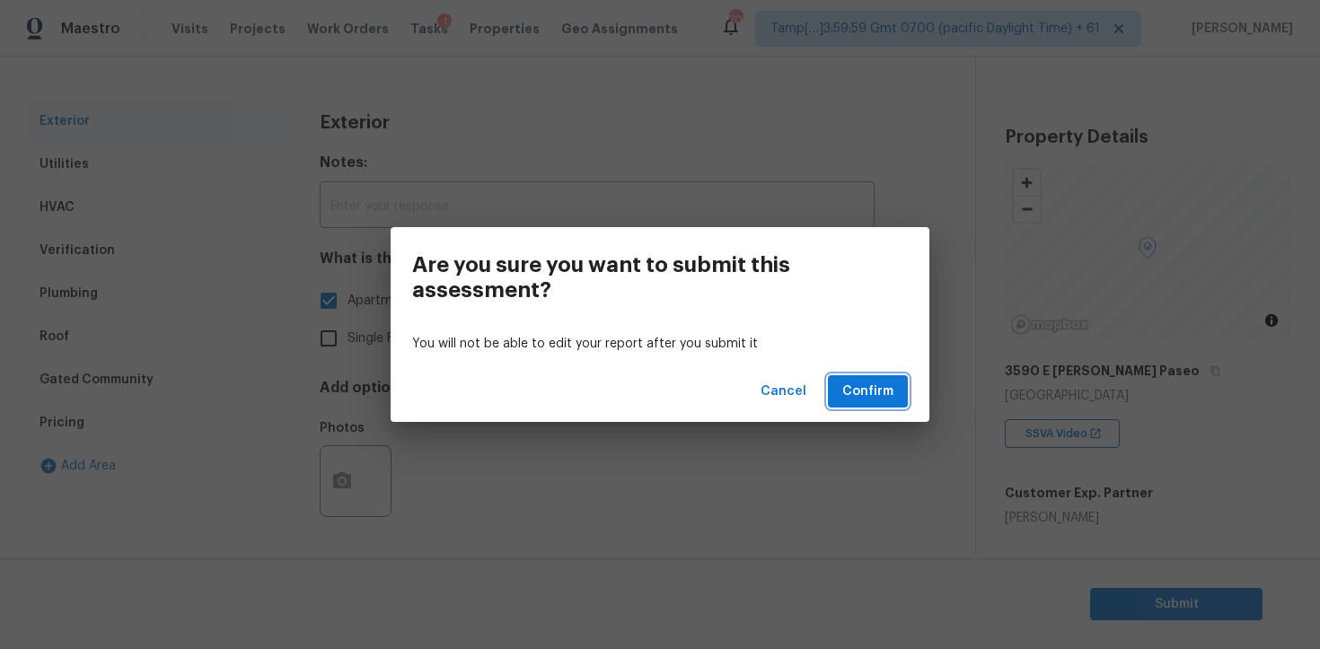
click at [859, 386] on span "Confirm" at bounding box center [867, 392] width 51 height 22
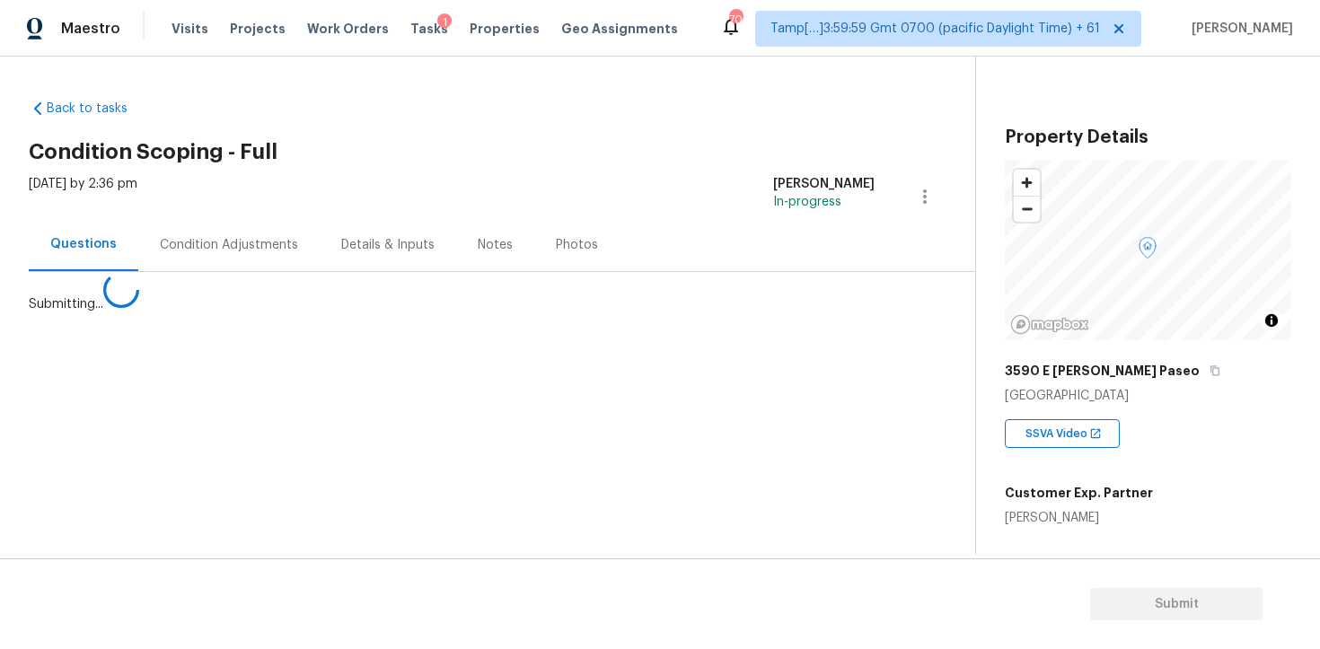
scroll to position [0, 0]
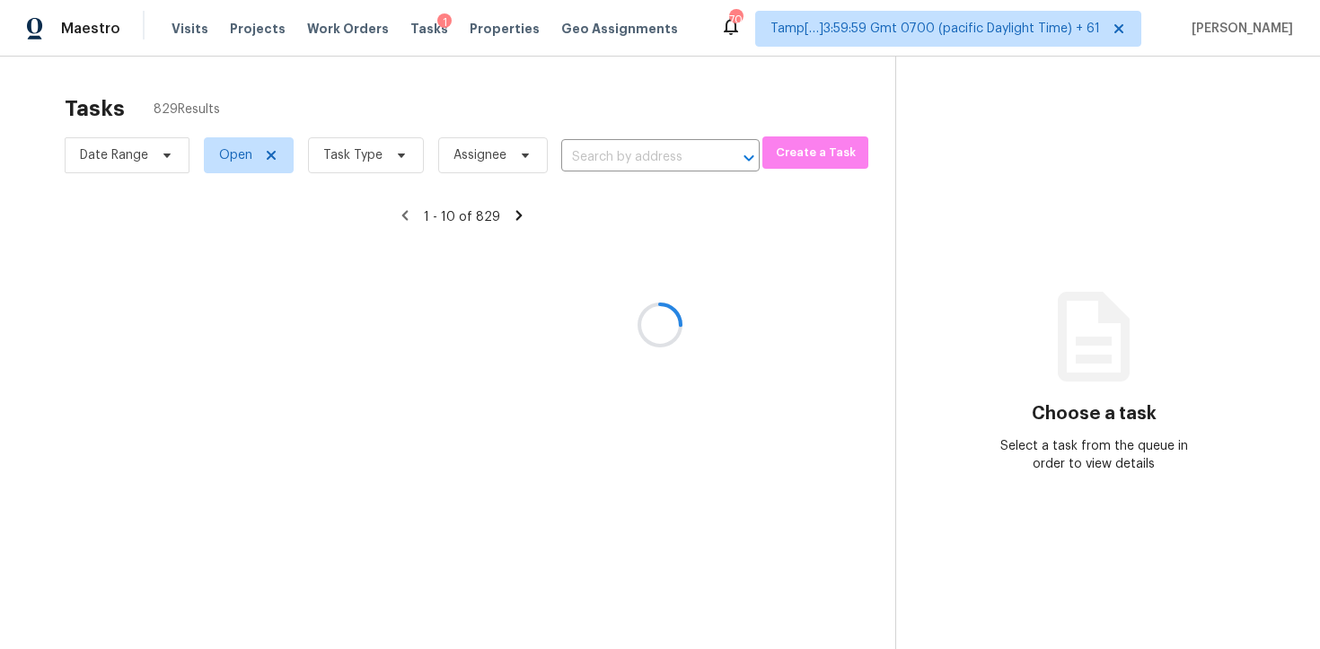
click at [449, 90] on div at bounding box center [660, 324] width 1320 height 649
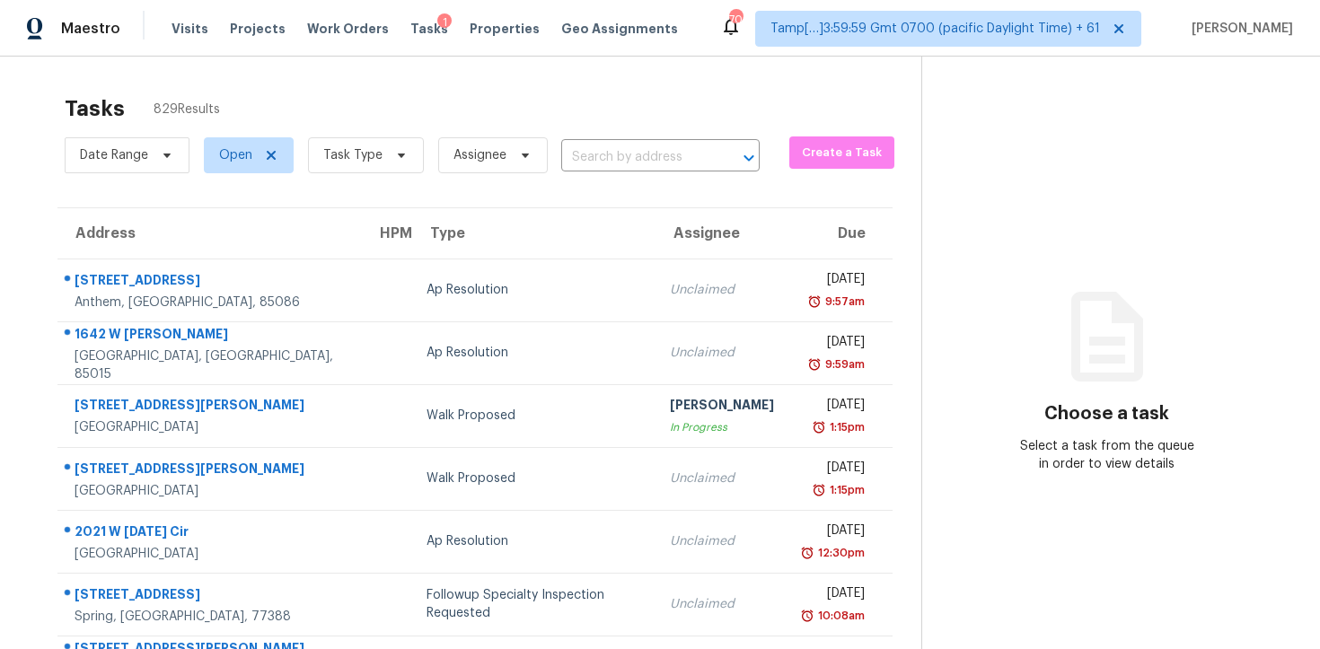
click at [449, 90] on div "Tasks 829 Results" at bounding box center [493, 108] width 857 height 47
click at [360, 144] on span "Task Type" at bounding box center [366, 155] width 116 height 36
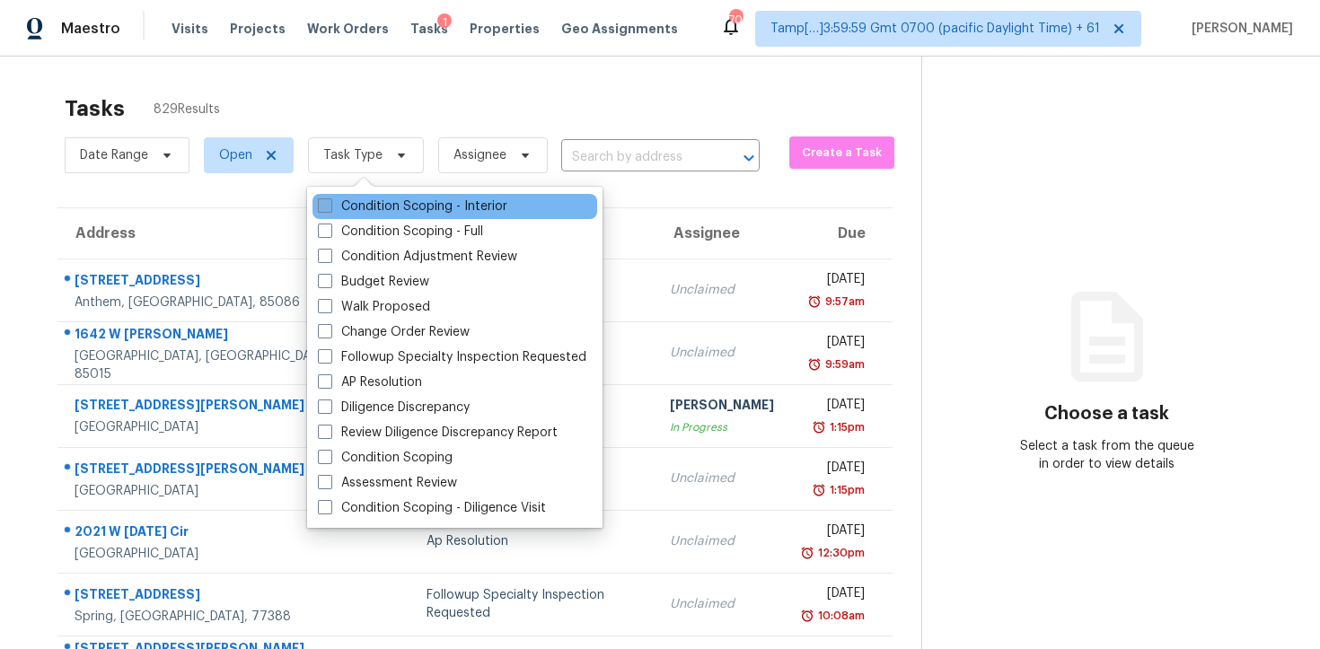
click at [424, 211] on label "Condition Scoping - Interior" at bounding box center [412, 207] width 189 height 18
click at [330, 209] on input "Condition Scoping - Interior" at bounding box center [324, 204] width 12 height 12
checkbox input "true"
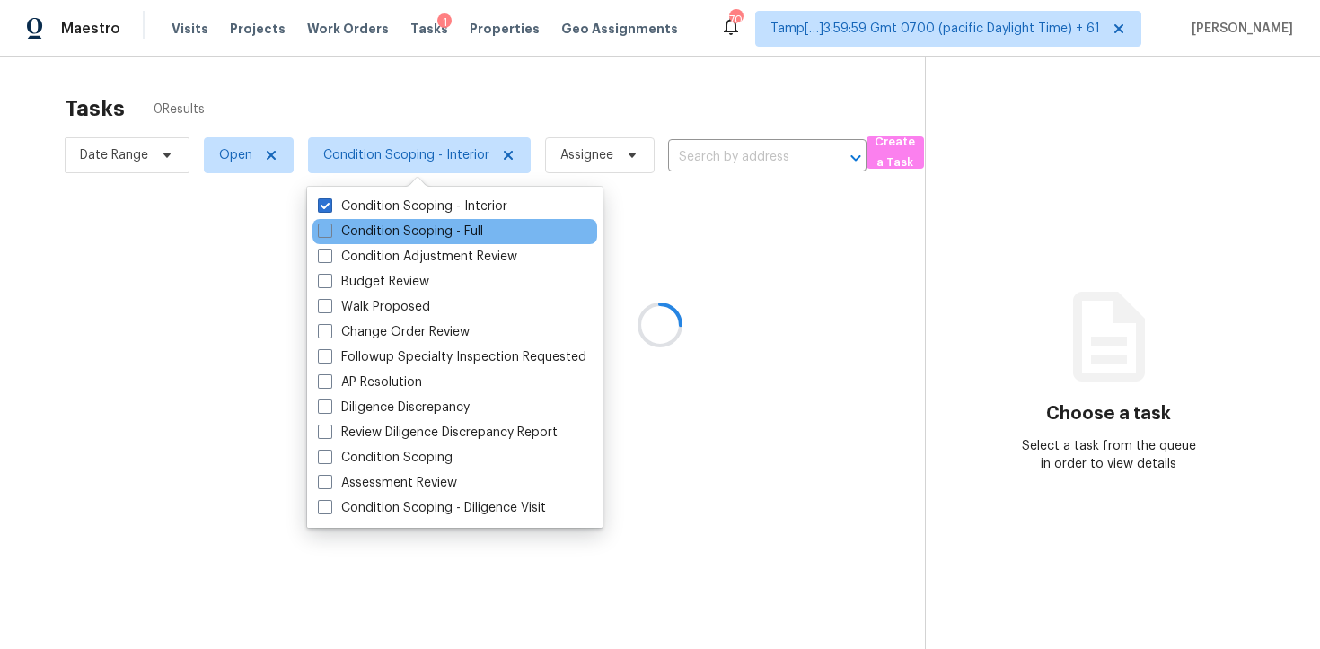
click at [428, 220] on div "Condition Scoping - Full" at bounding box center [454, 231] width 285 height 25
click at [433, 235] on label "Condition Scoping - Full" at bounding box center [400, 232] width 165 height 18
click at [330, 234] on input "Condition Scoping - Full" at bounding box center [324, 229] width 12 height 12
checkbox input "true"
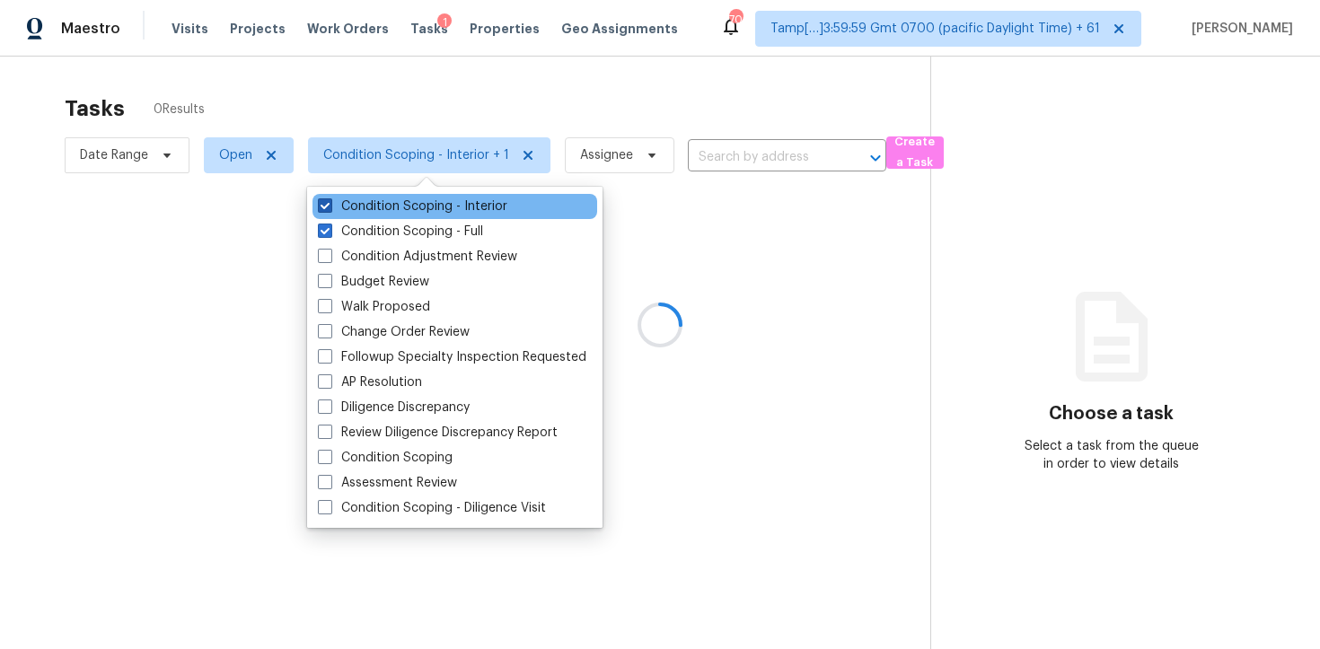
click at [429, 212] on label "Condition Scoping - Interior" at bounding box center [412, 207] width 189 height 18
click at [330, 209] on input "Condition Scoping - Interior" at bounding box center [324, 204] width 12 height 12
checkbox input "false"
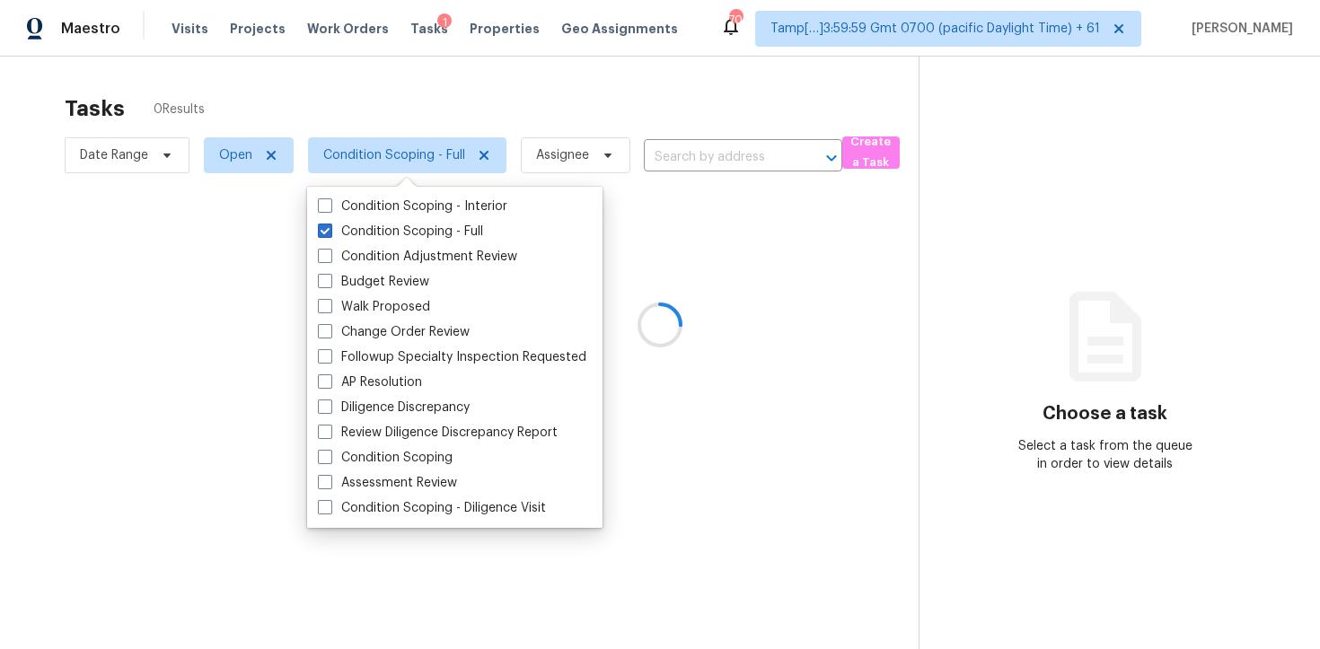
click at [409, 101] on div at bounding box center [660, 324] width 1320 height 649
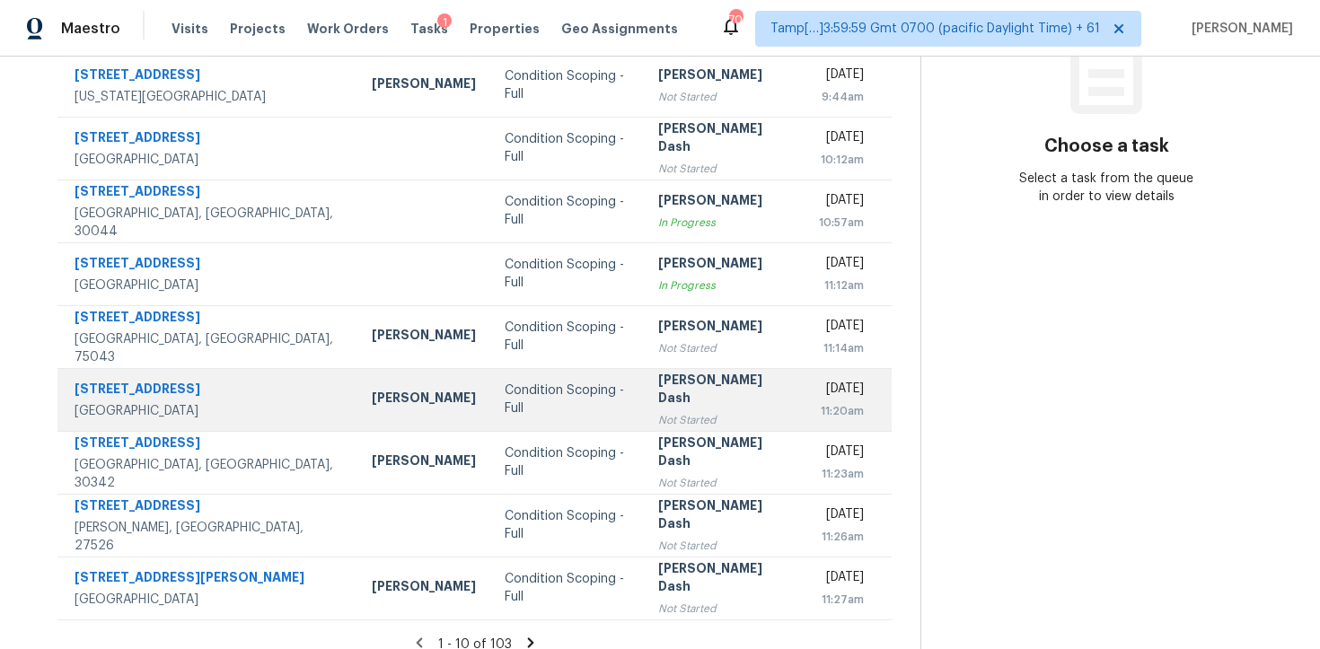
scroll to position [286, 0]
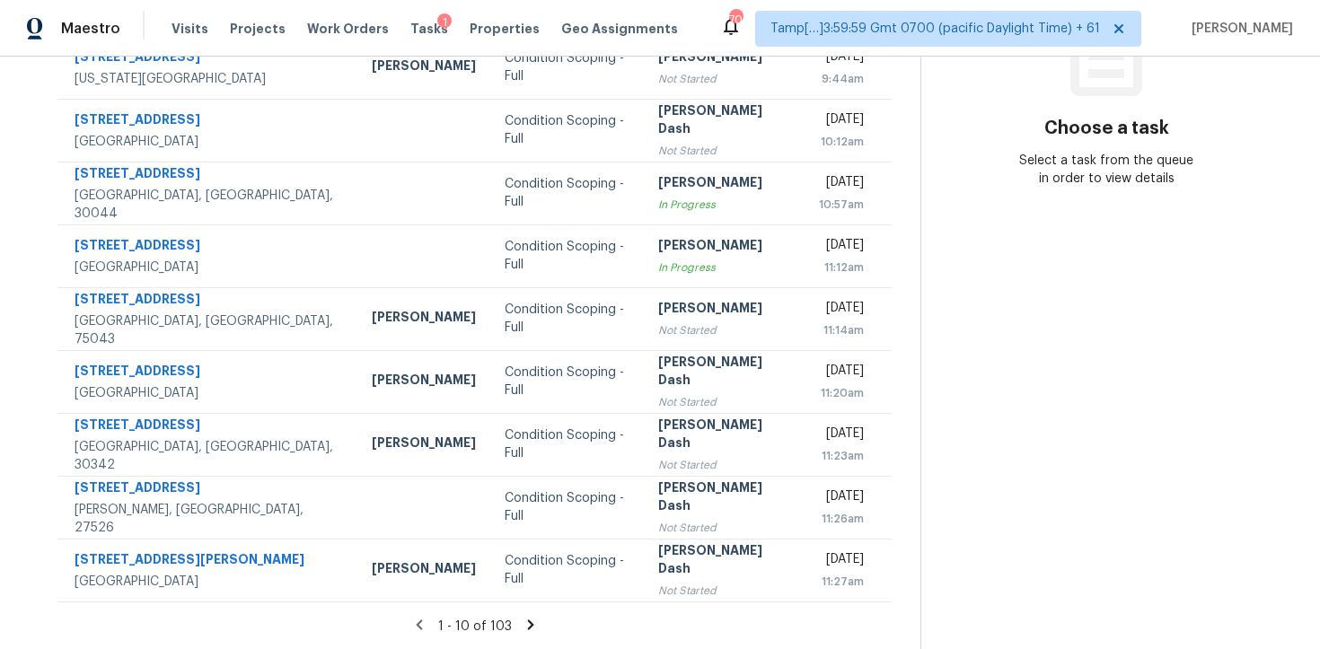
click at [524, 630] on icon at bounding box center [531, 625] width 16 height 16
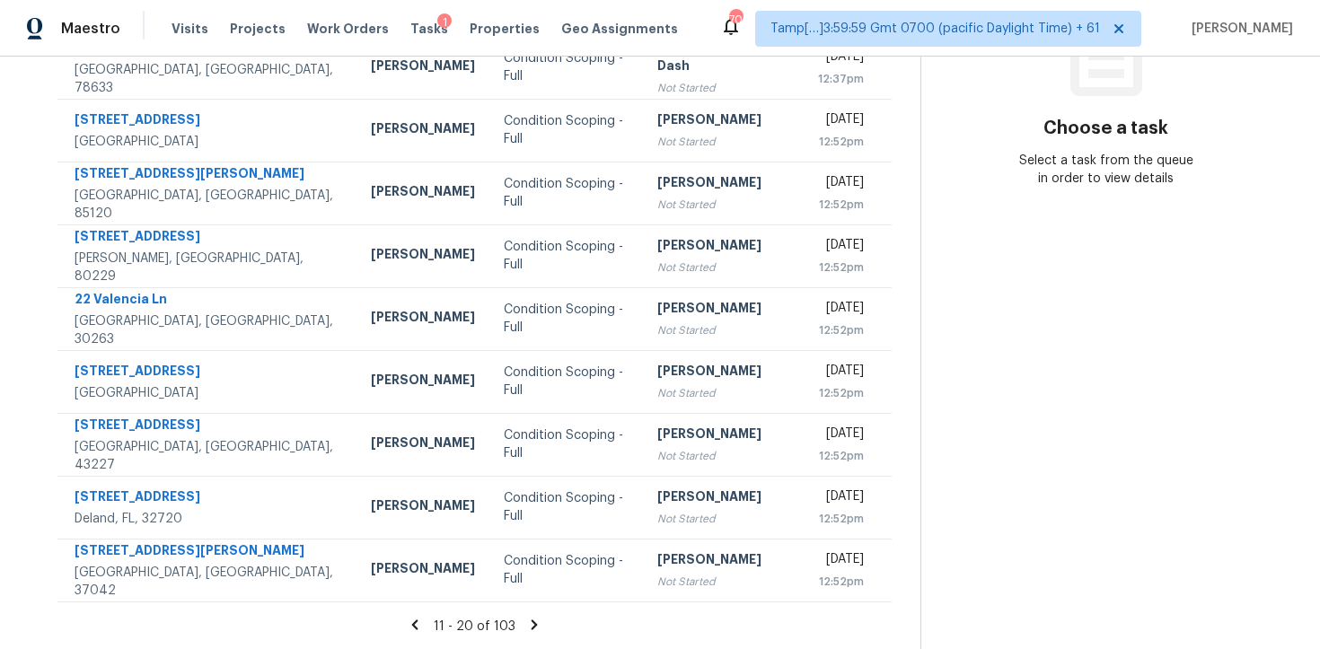
click at [524, 632] on div "11 - 20 of 103" at bounding box center [475, 626] width 892 height 19
click at [535, 627] on icon at bounding box center [534, 625] width 16 height 16
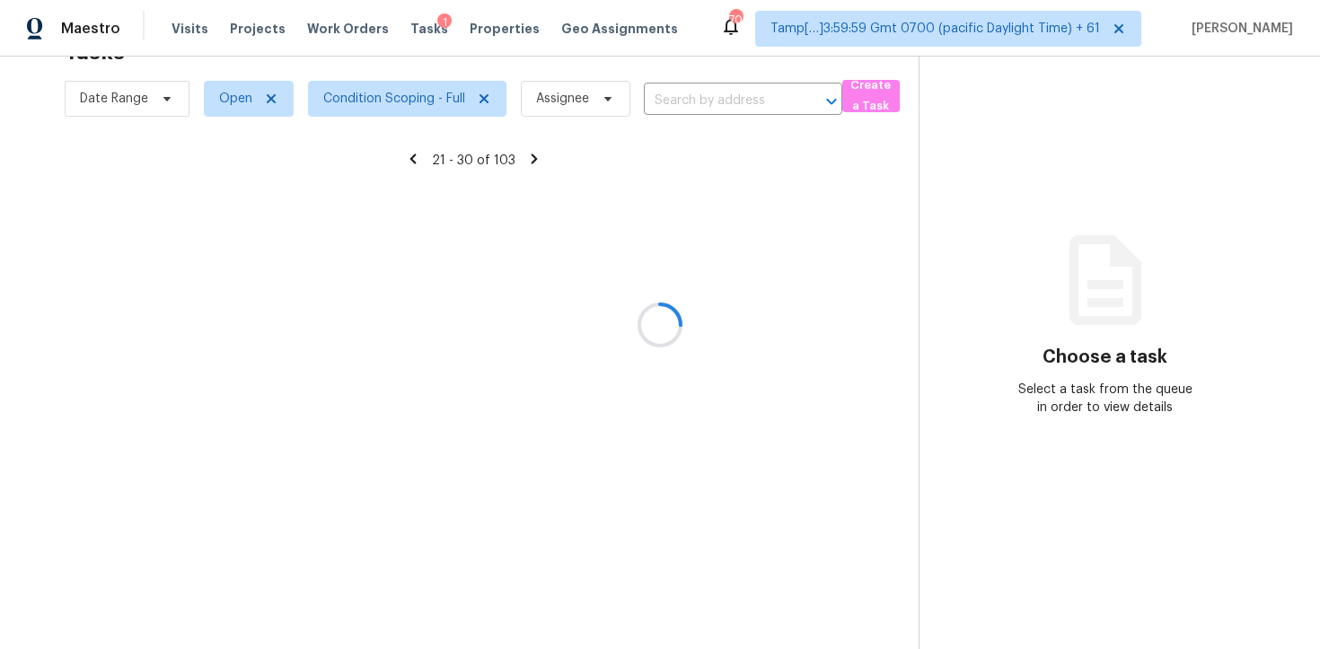
scroll to position [57, 0]
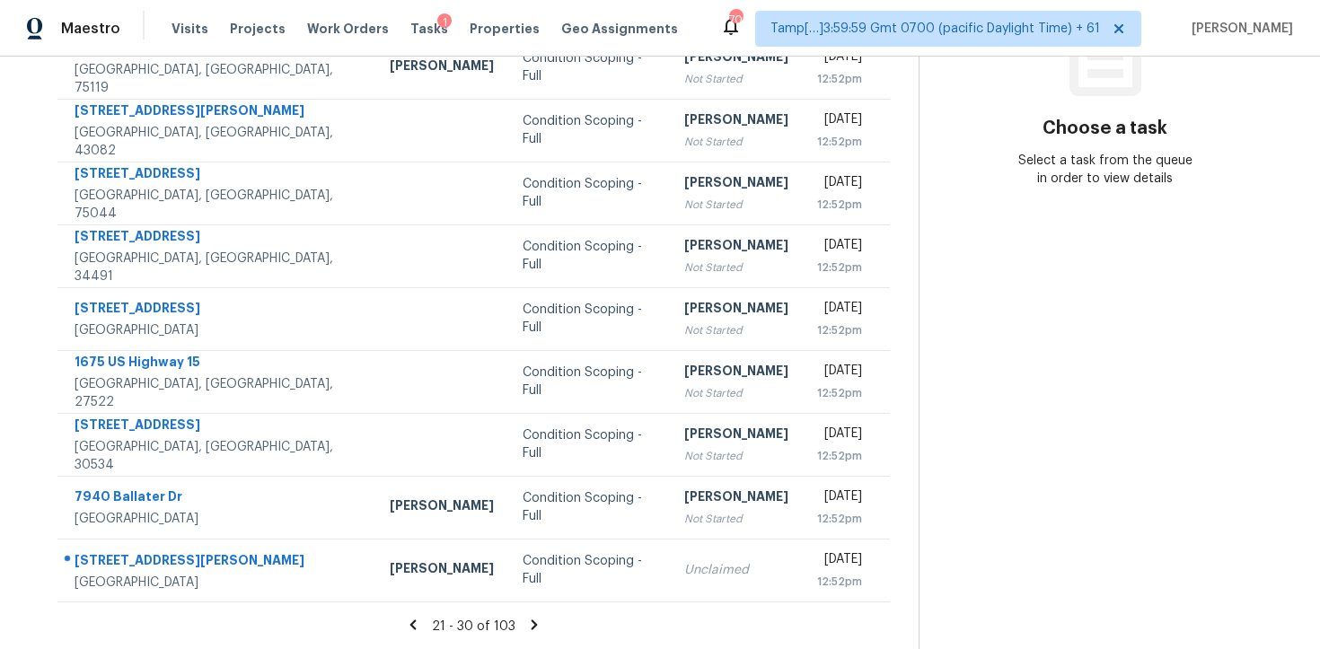
click at [535, 627] on icon at bounding box center [534, 625] width 16 height 16
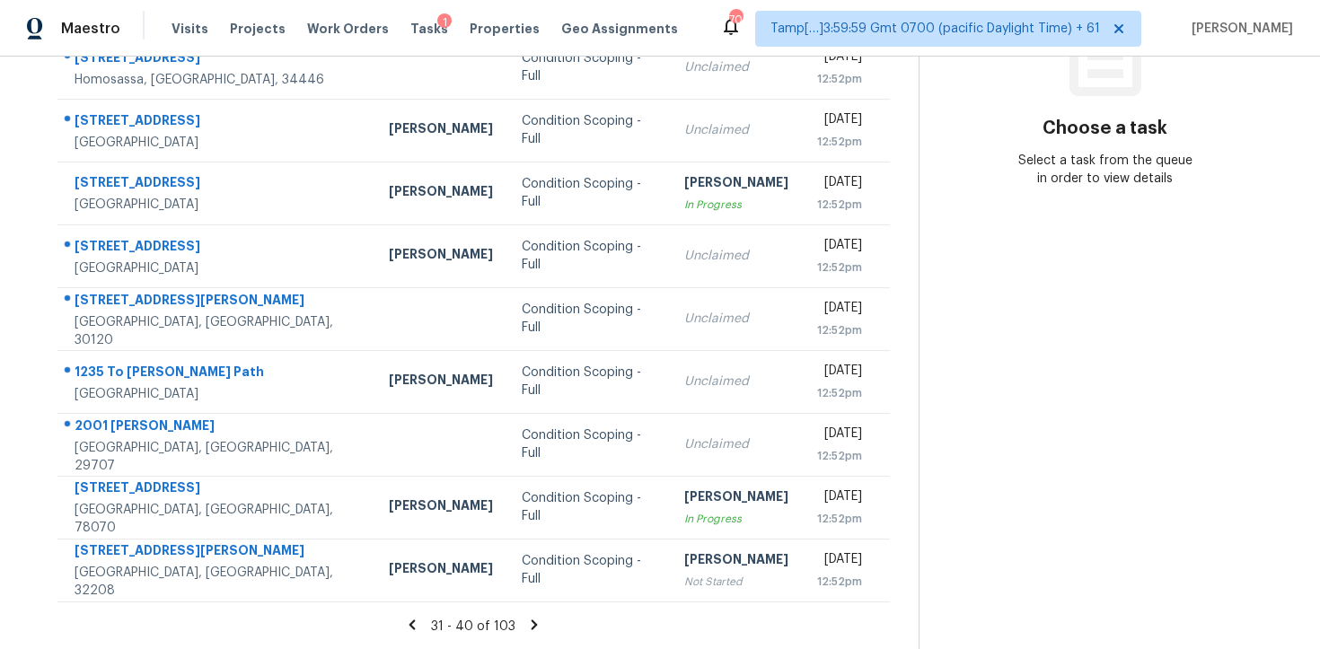
click at [535, 628] on icon at bounding box center [534, 625] width 16 height 16
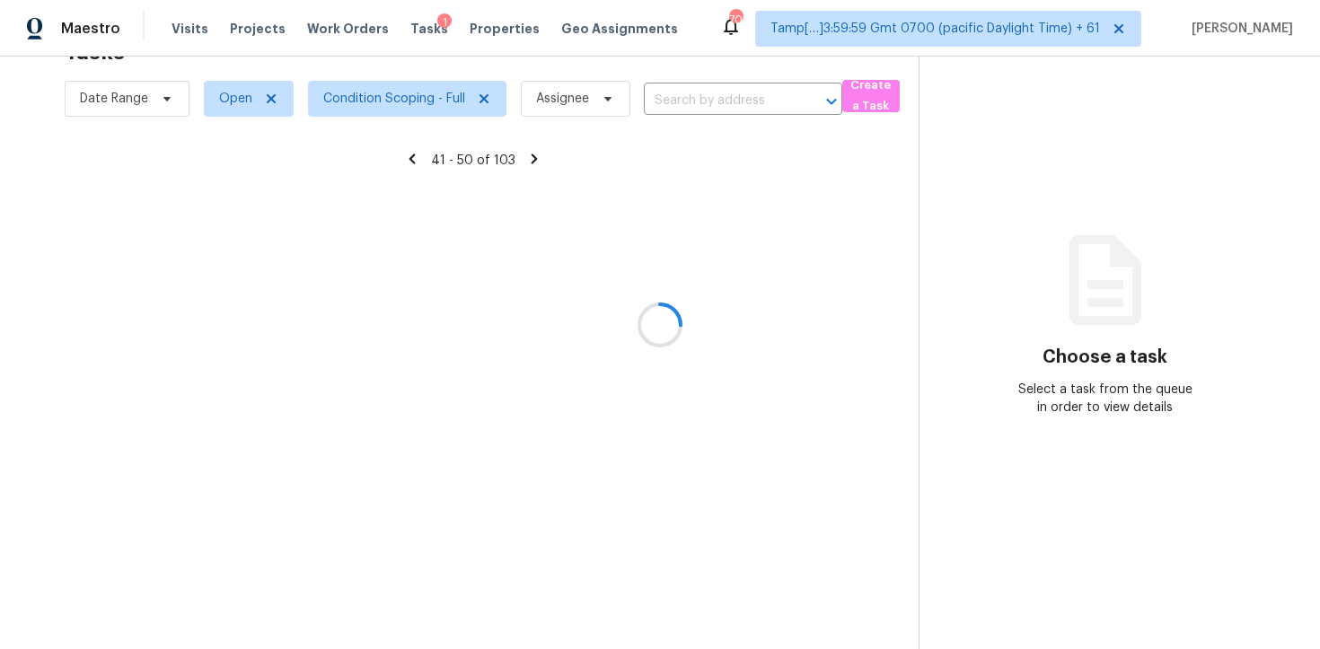
scroll to position [286, 0]
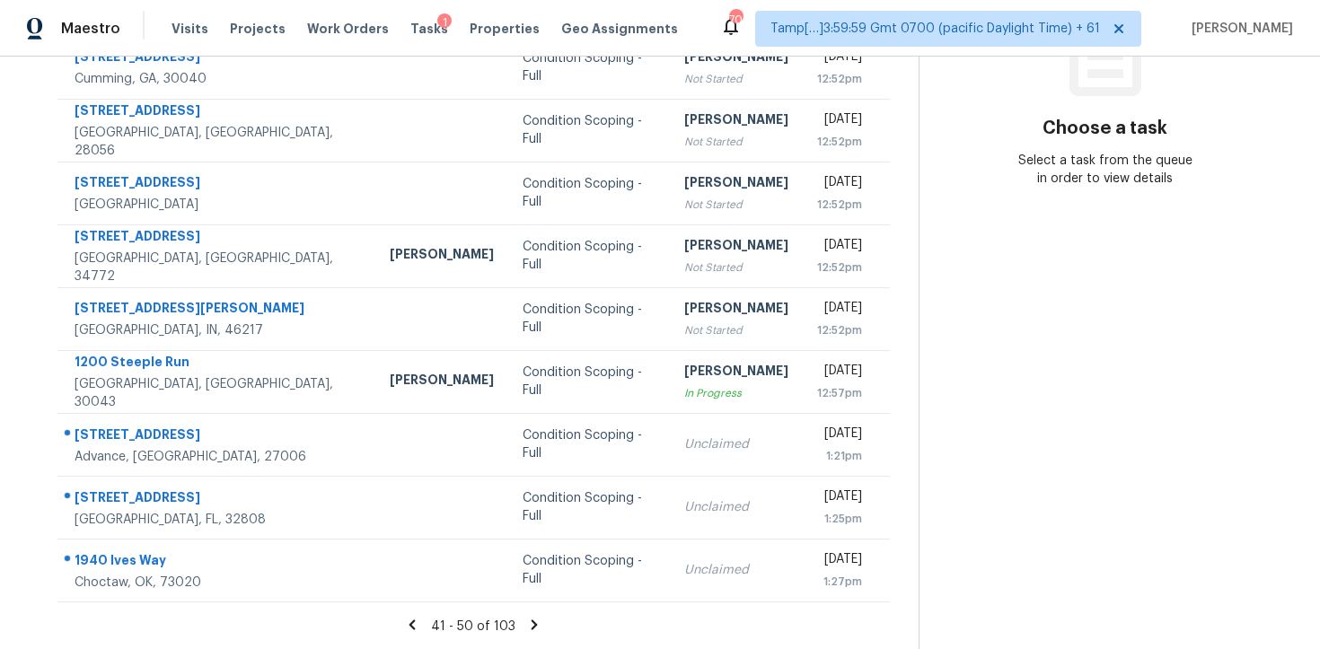
click at [535, 628] on icon at bounding box center [534, 625] width 16 height 16
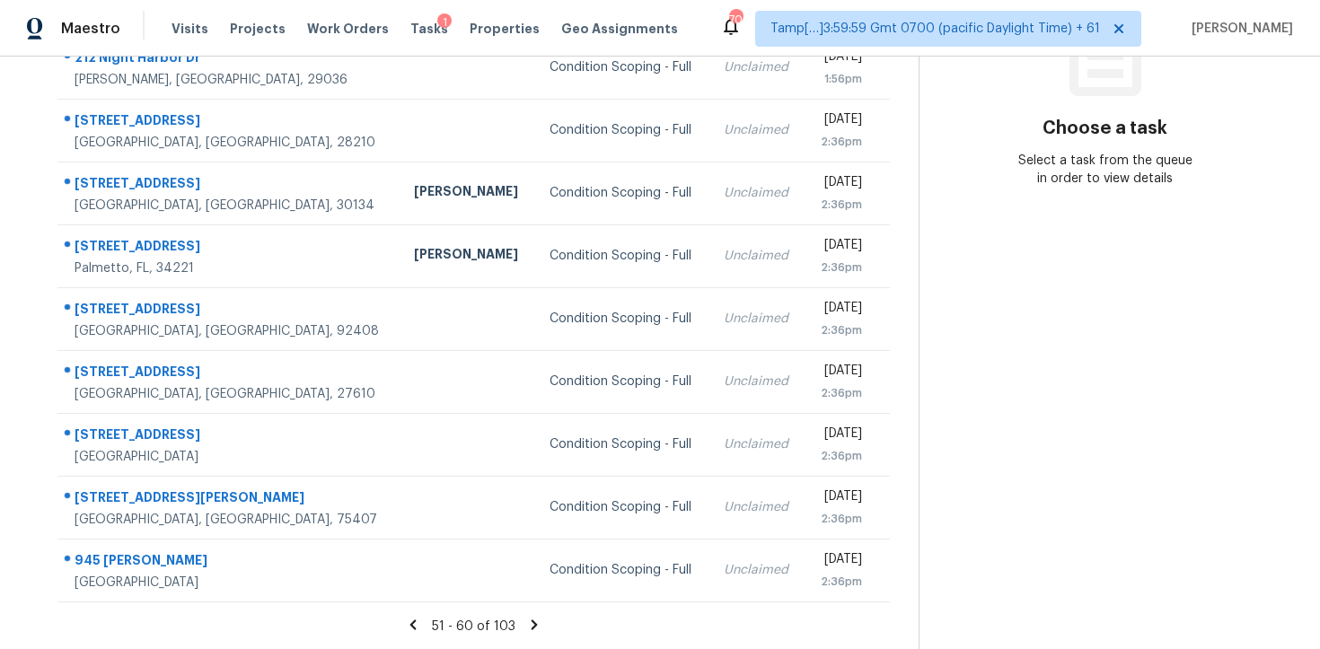
click at [535, 629] on icon at bounding box center [534, 625] width 16 height 16
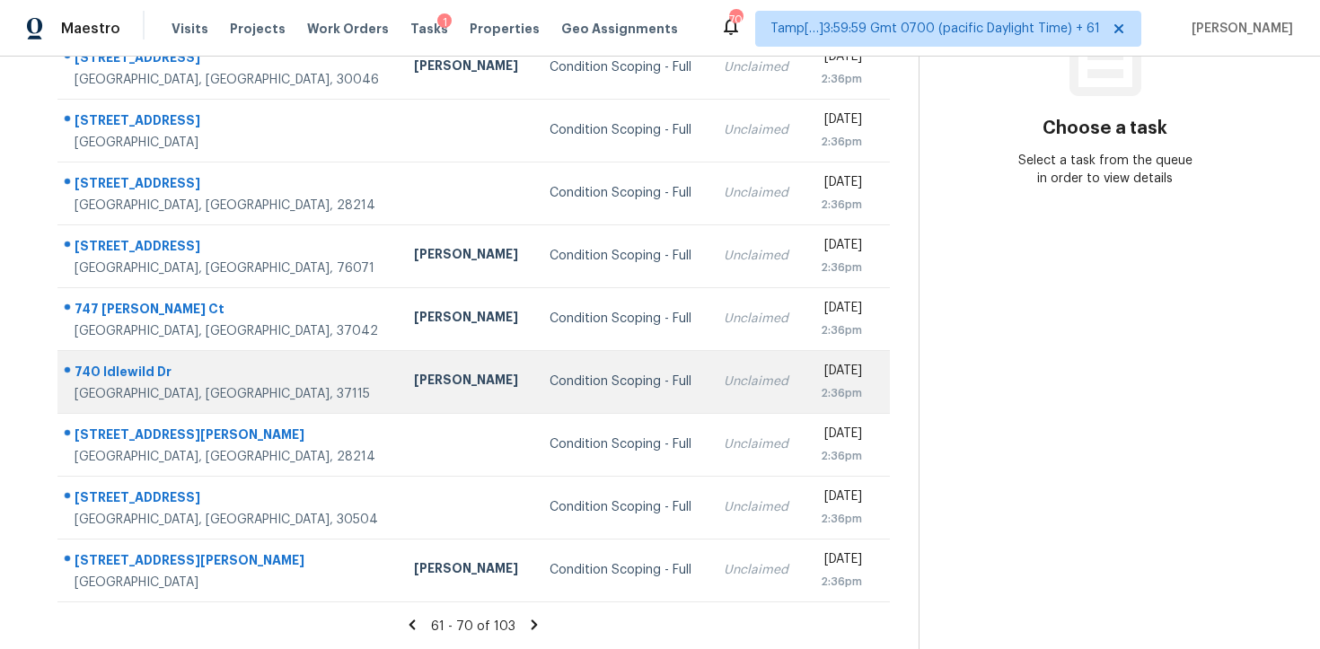
click at [535, 357] on td "Condition Scoping - Full" at bounding box center [622, 381] width 174 height 63
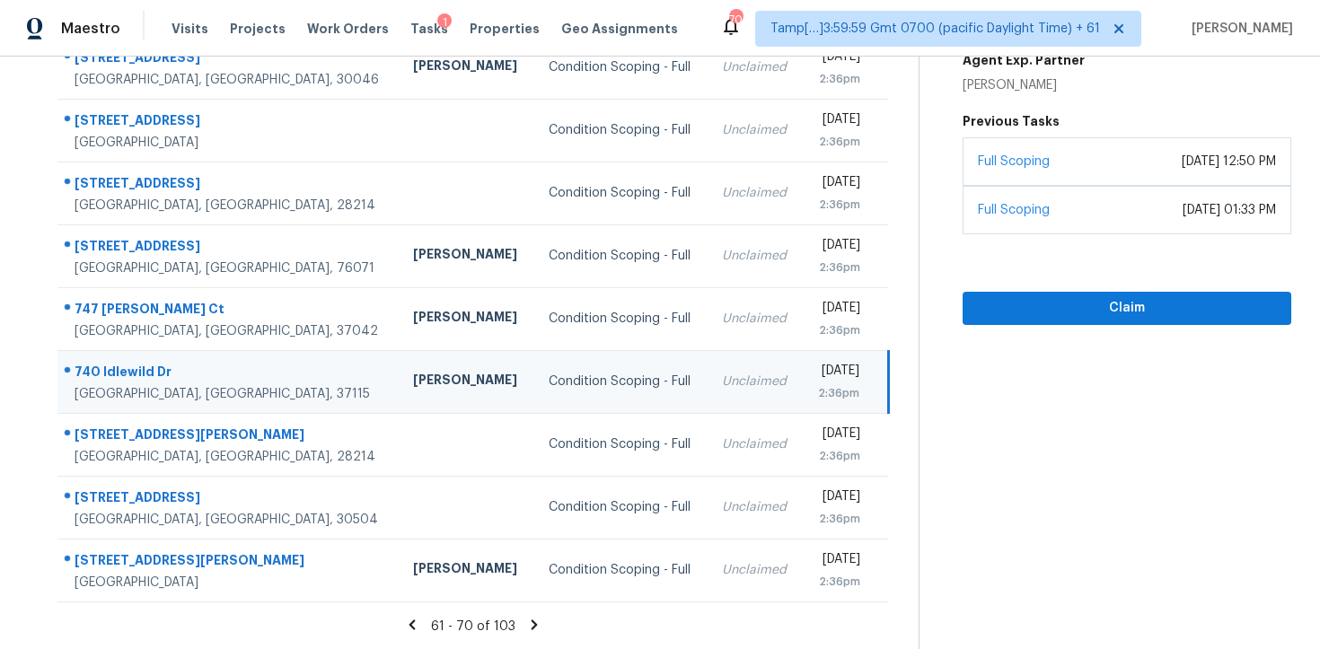
click at [533, 614] on section "Tasks 103 Results Date Range Open Condition Scoping - Full Assignee ​ Create a …" at bounding box center [474, 225] width 890 height 850
click at [534, 625] on icon at bounding box center [535, 625] width 6 height 10
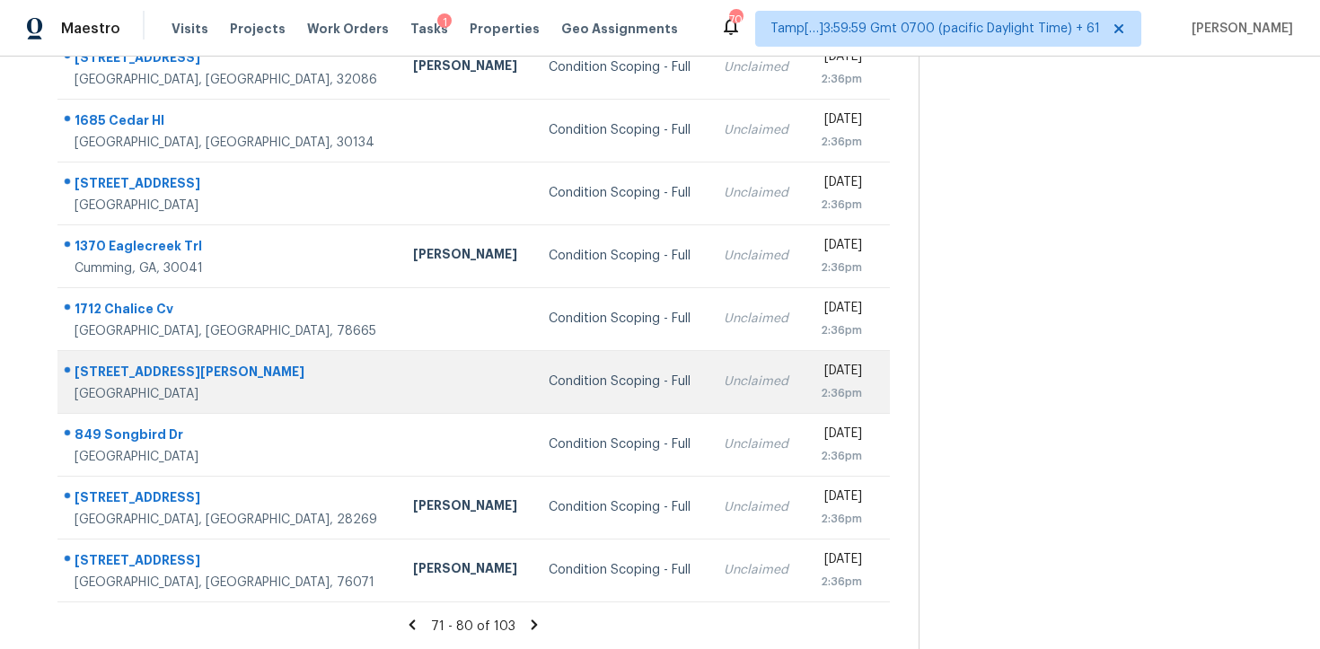
click at [819, 376] on div "[DATE]" at bounding box center [840, 373] width 43 height 22
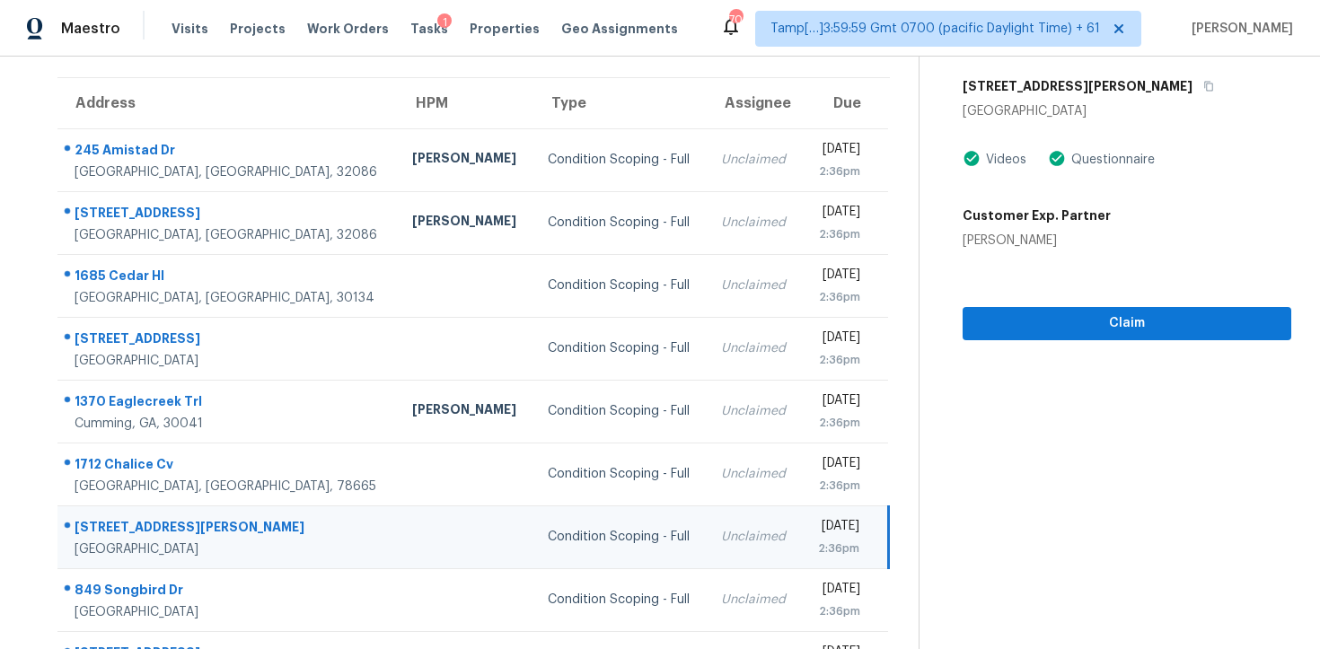
scroll to position [111, 0]
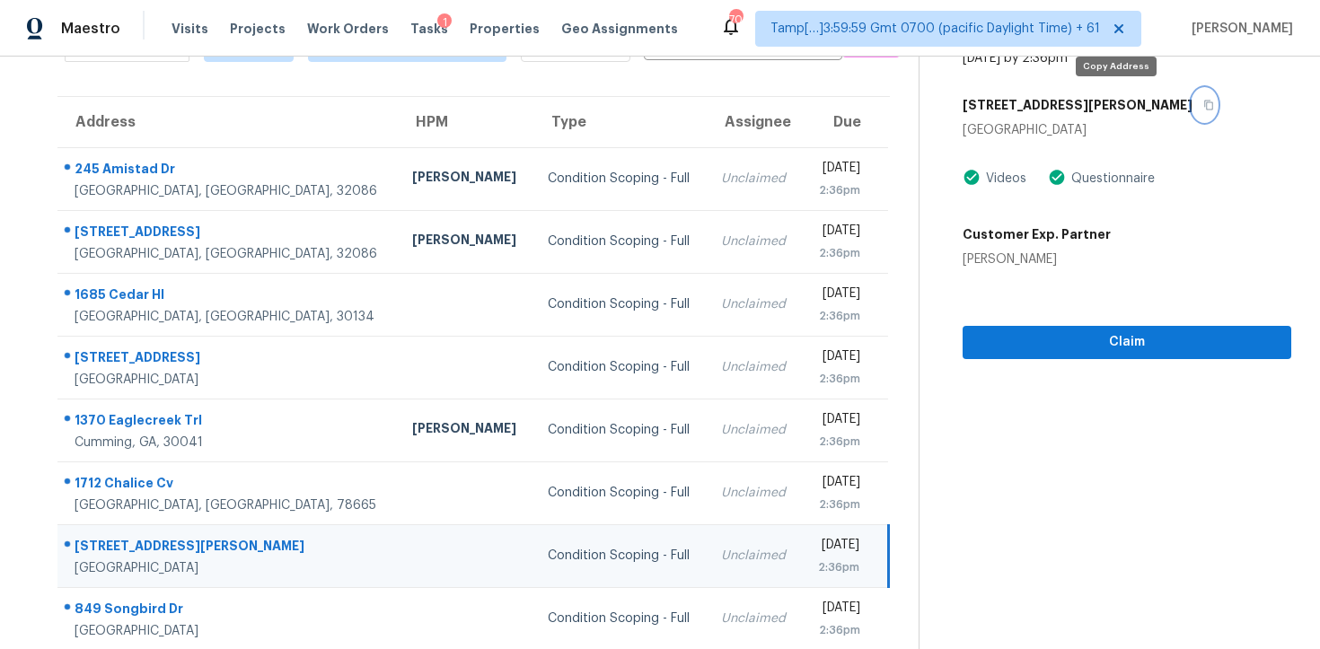
click at [1192, 105] on button "button" at bounding box center [1204, 105] width 24 height 32
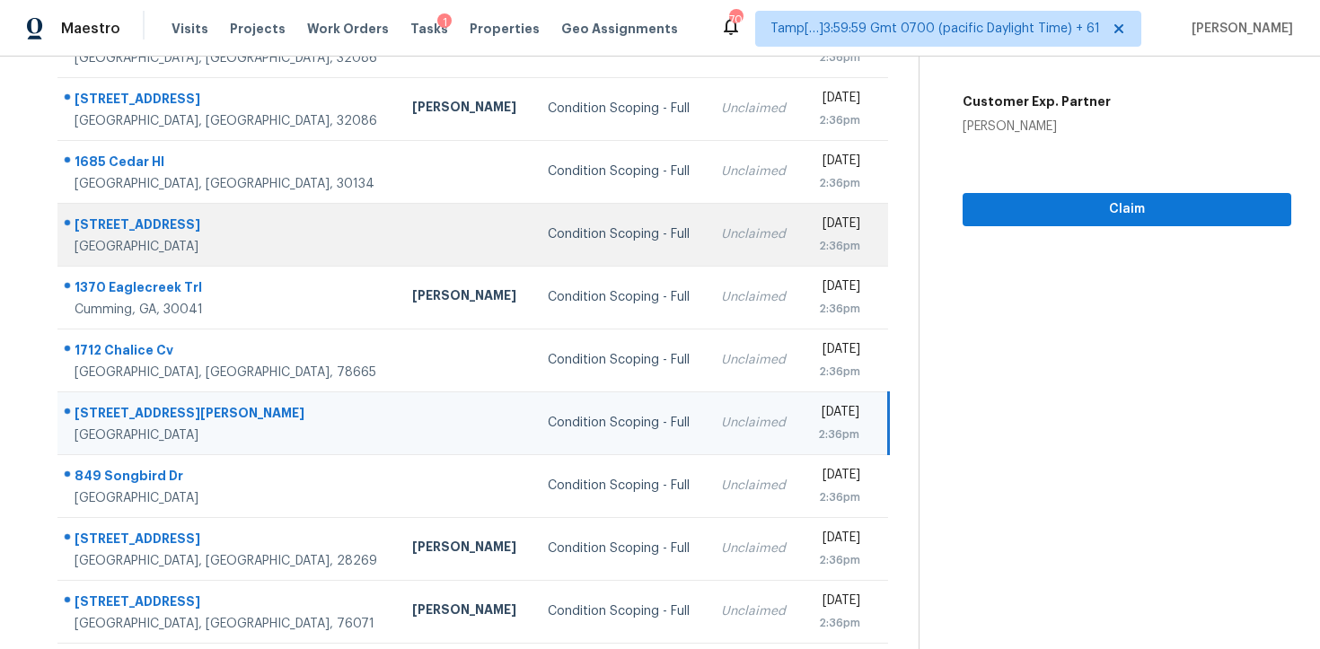
scroll to position [286, 0]
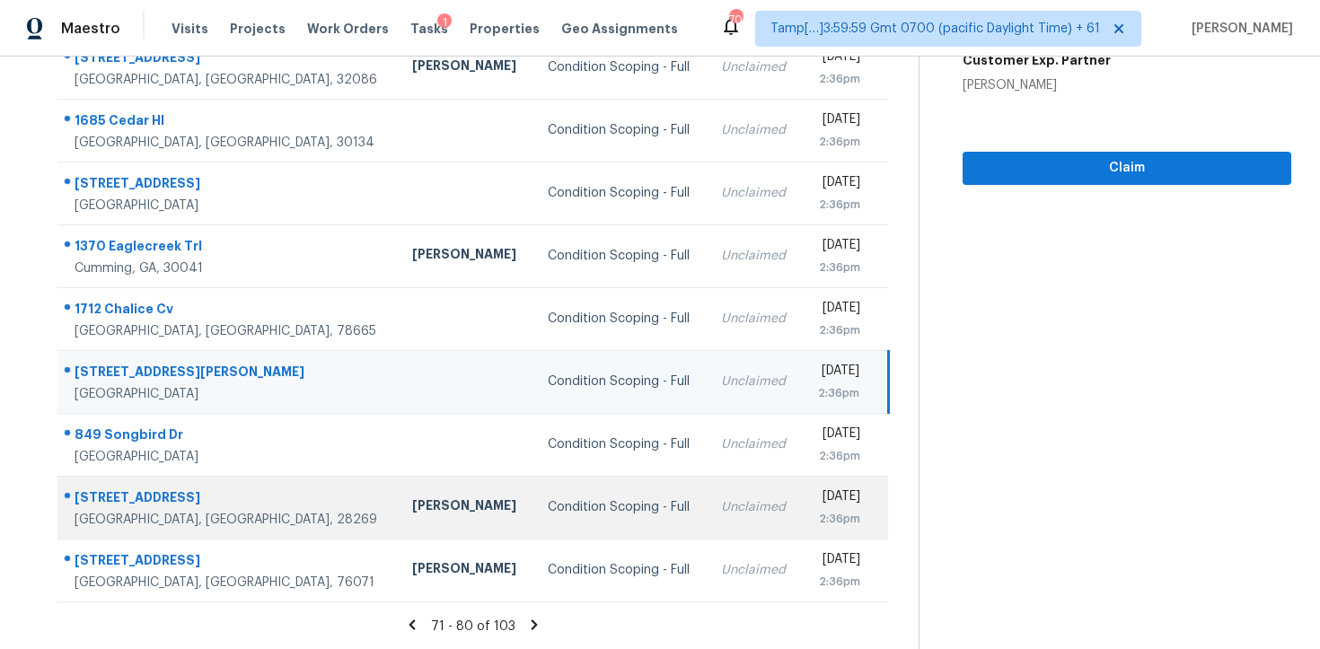
click at [548, 499] on div "Condition Scoping - Full" at bounding box center [620, 507] width 145 height 18
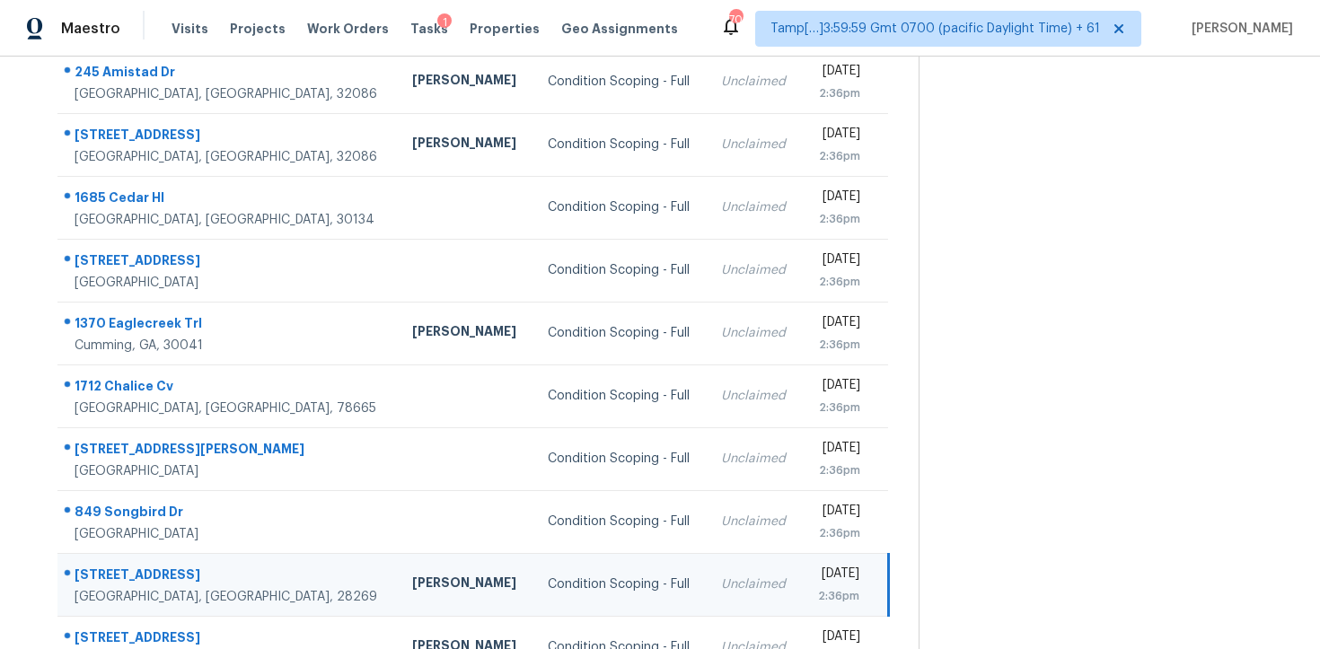
scroll to position [104, 0]
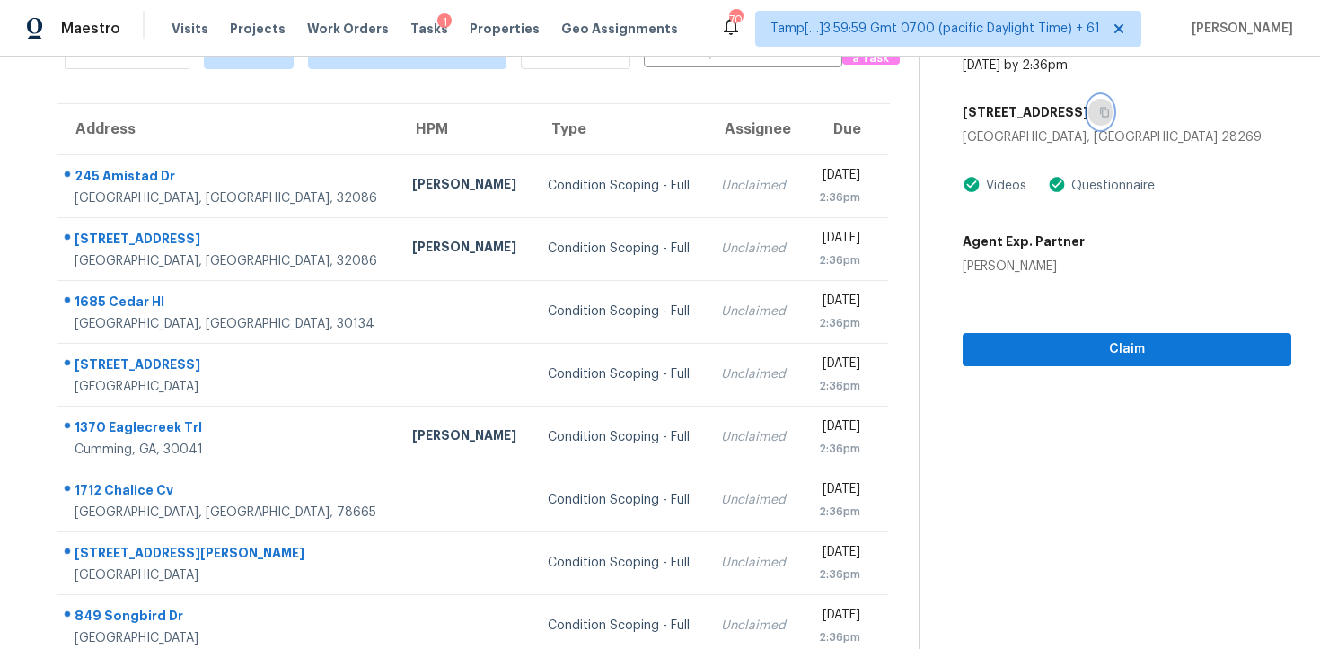
click at [1088, 96] on button "button" at bounding box center [1100, 112] width 24 height 32
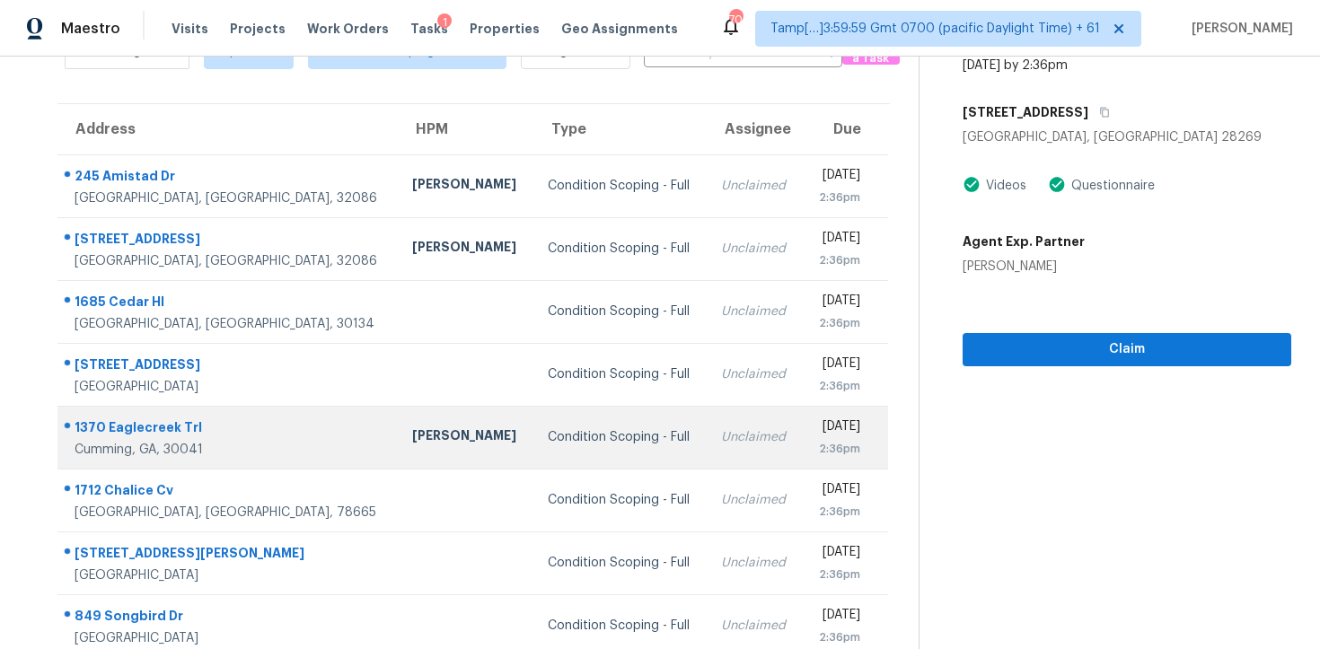
scroll to position [286, 0]
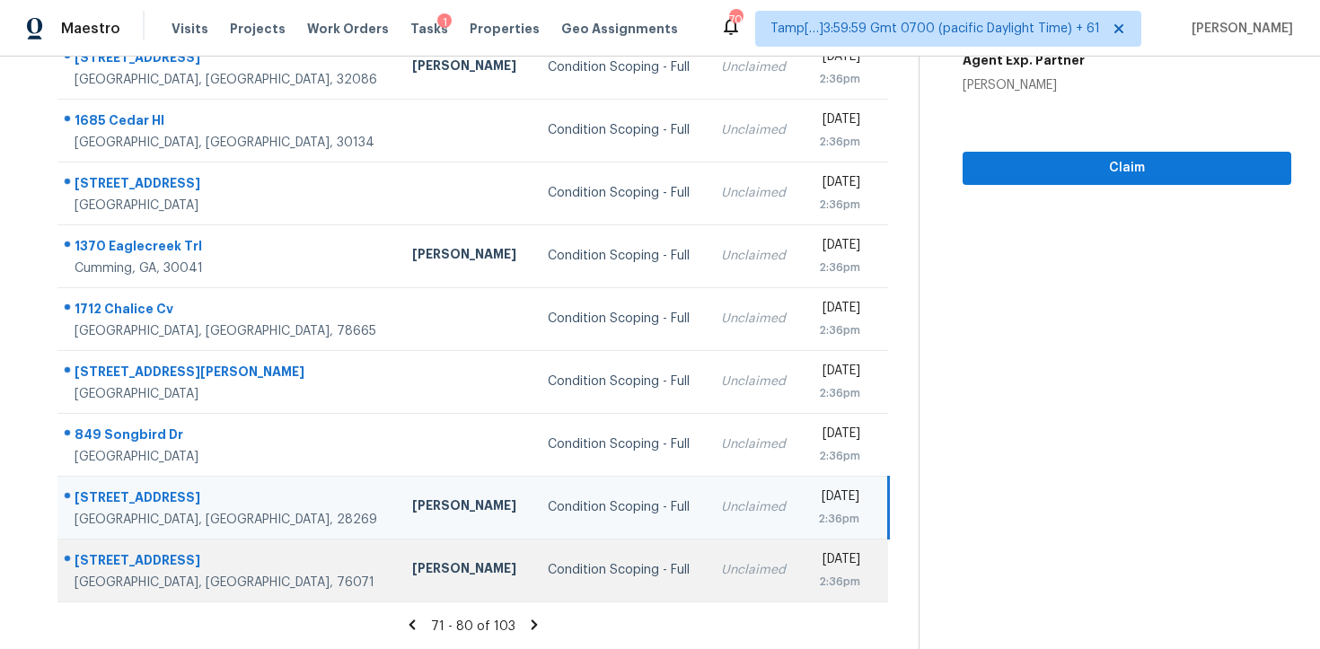
click at [707, 568] on td "Unclaimed" at bounding box center [754, 570] width 95 height 63
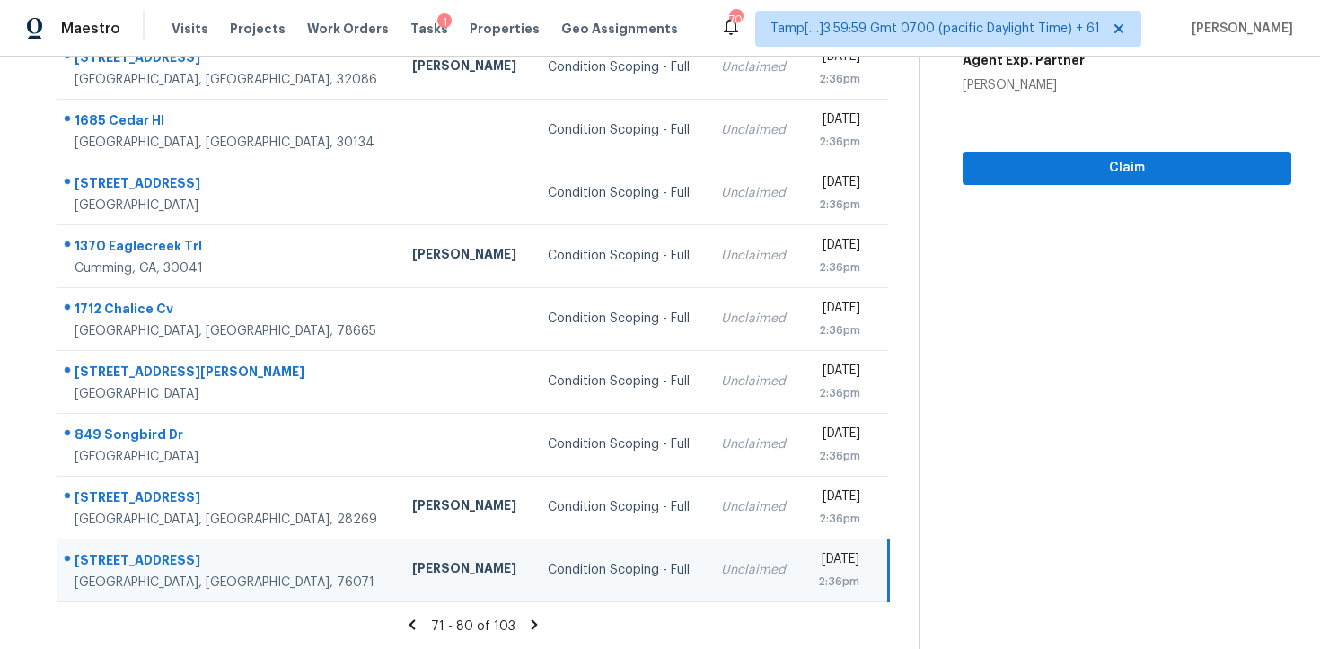
scroll to position [17, 0]
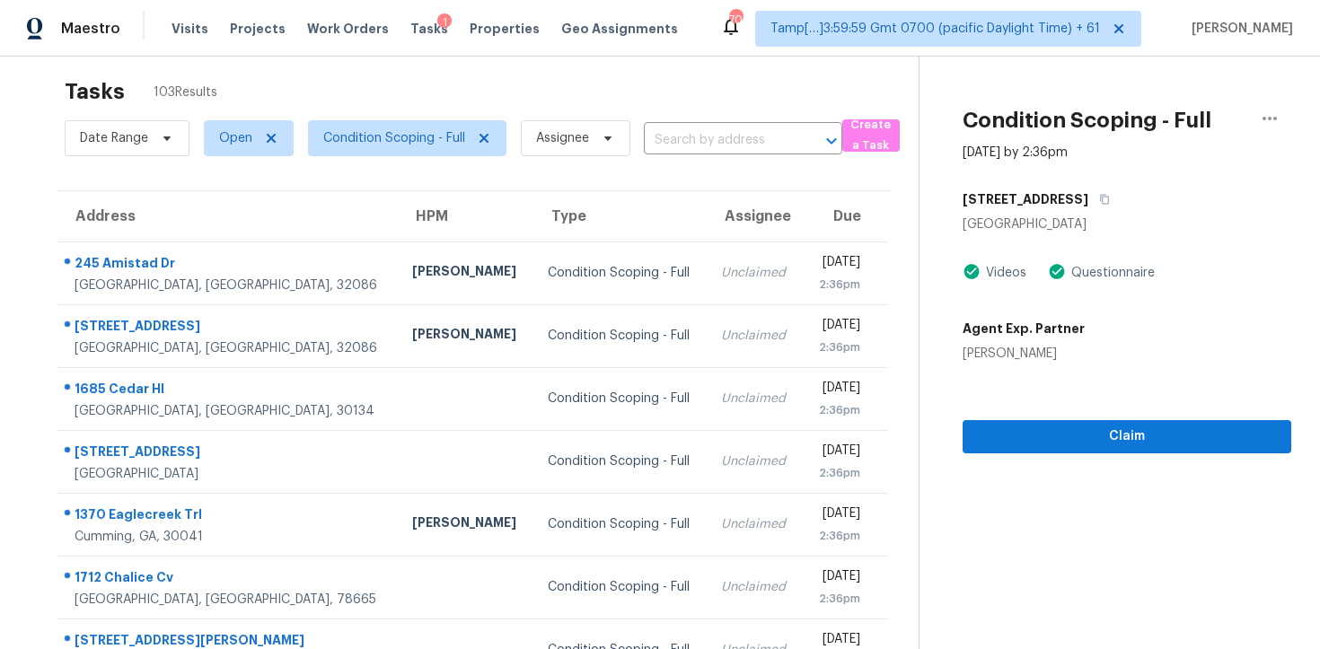
click at [1096, 207] on div "[STREET_ADDRESS]" at bounding box center [1127, 199] width 329 height 32
click at [1110, 199] on icon "button" at bounding box center [1104, 199] width 11 height 11
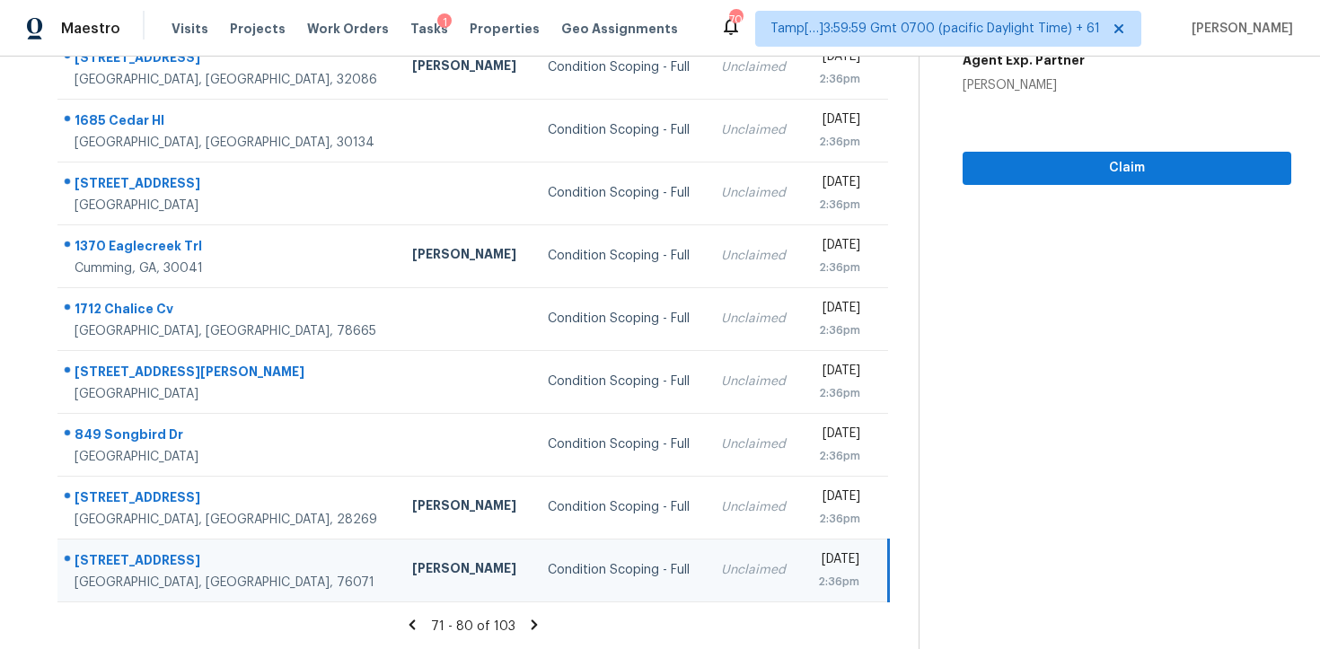
click at [533, 617] on icon at bounding box center [534, 625] width 16 height 16
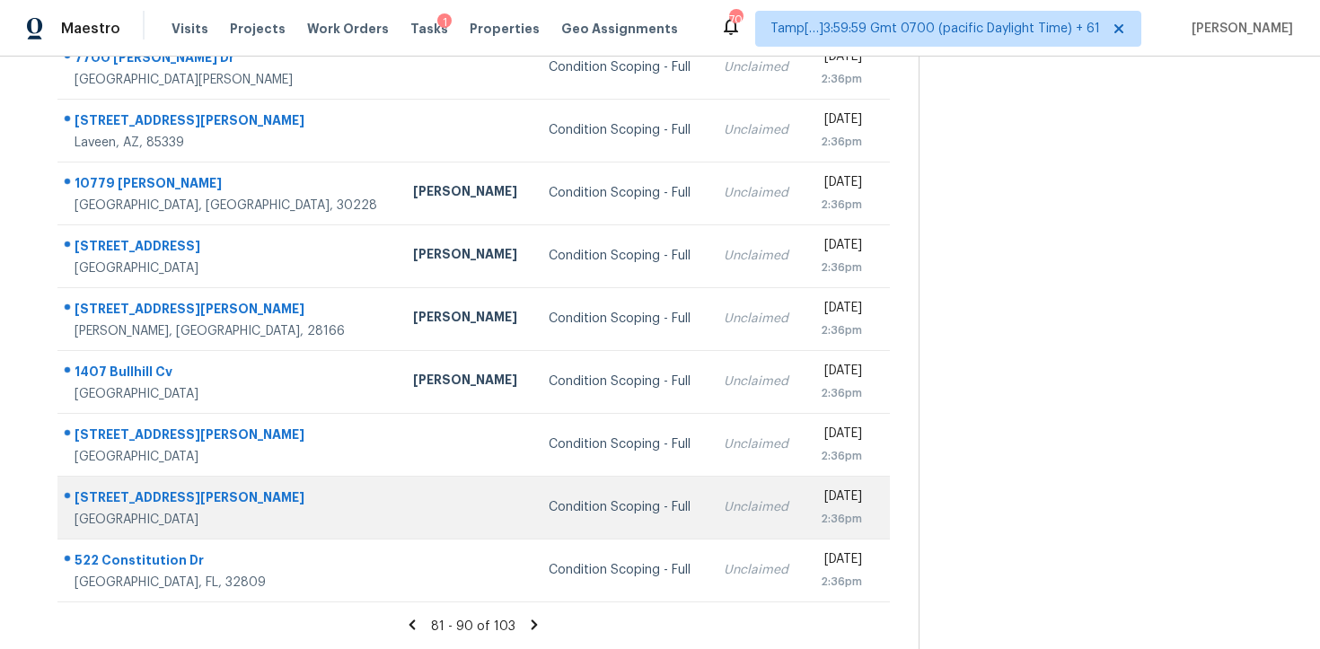
scroll to position [0, 0]
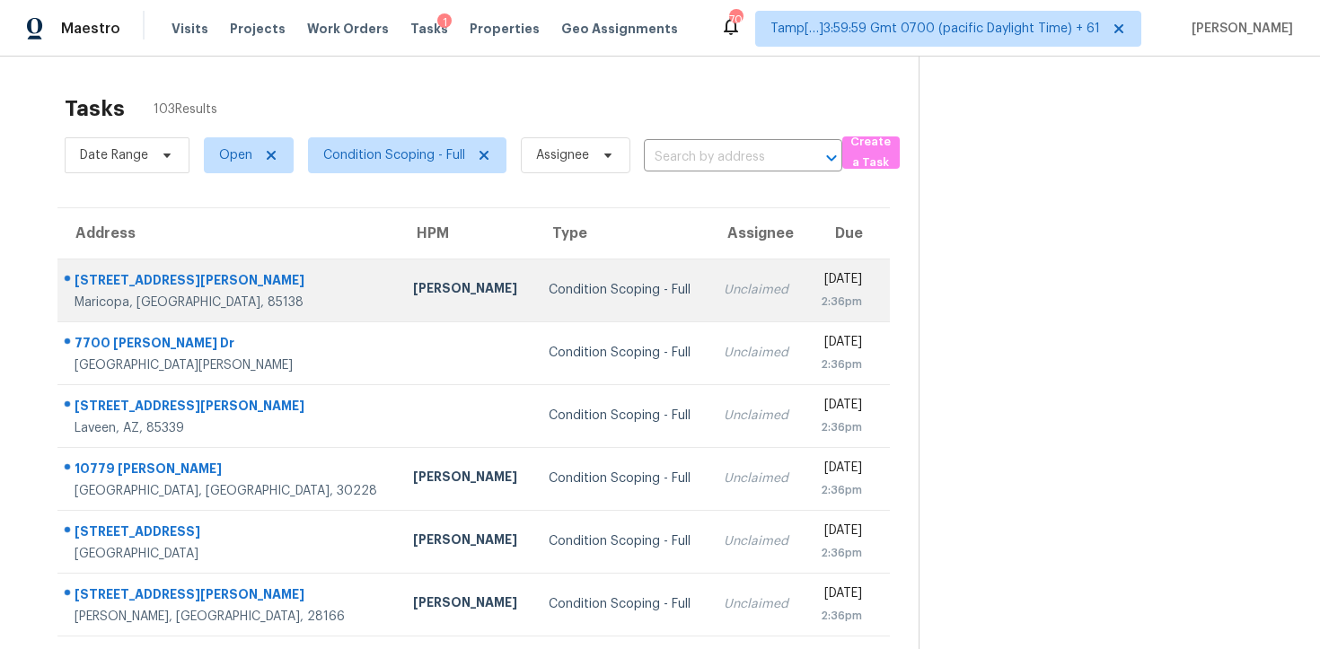
click at [585, 278] on td "Condition Scoping - Full" at bounding box center [621, 290] width 174 height 63
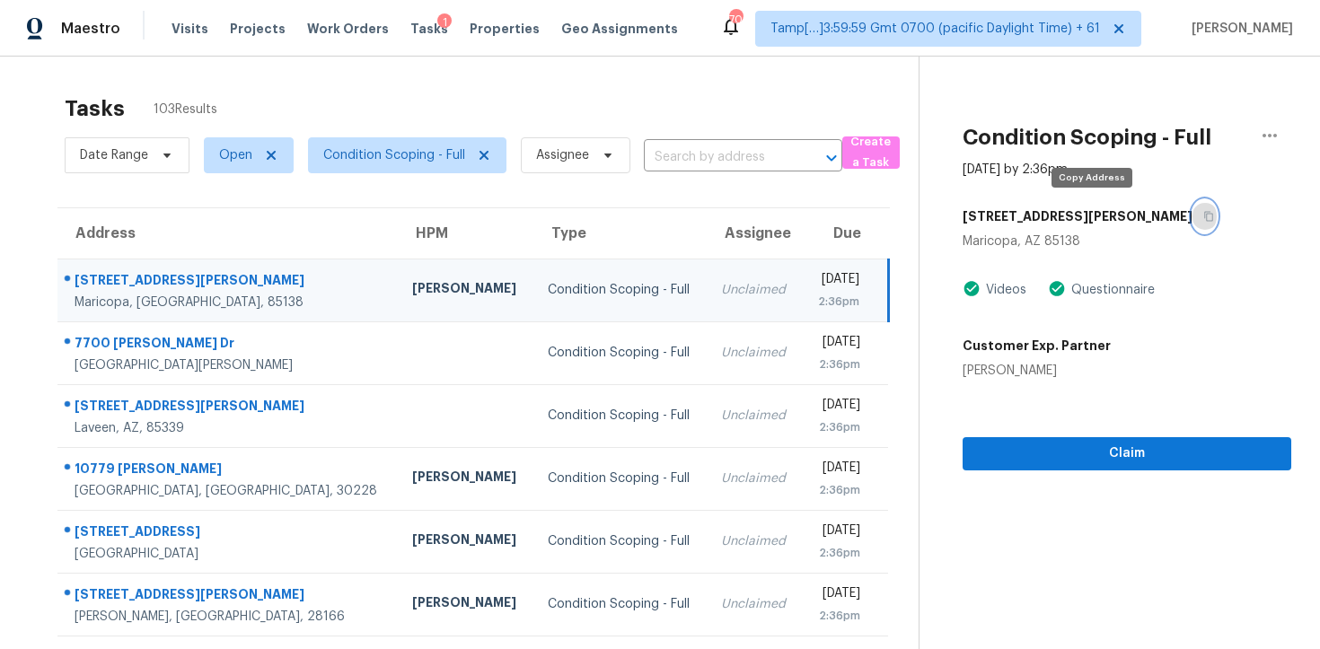
click at [1203, 211] on icon "button" at bounding box center [1208, 216] width 11 height 11
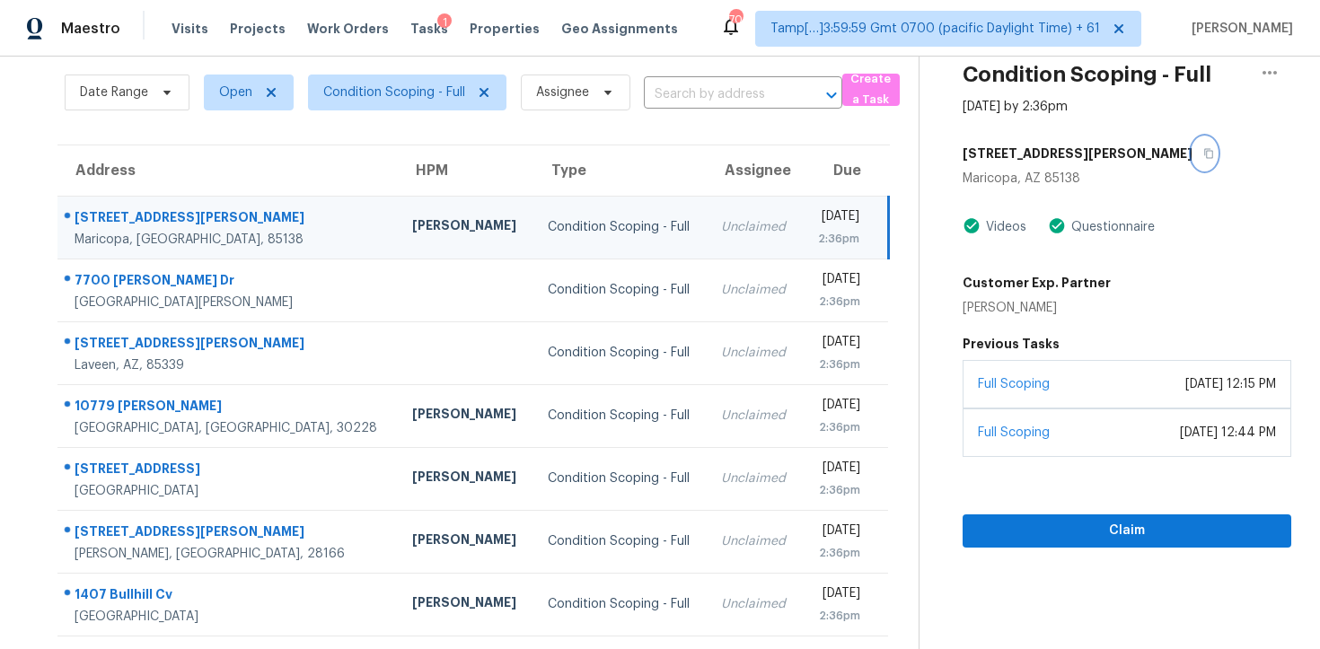
scroll to position [57, 0]
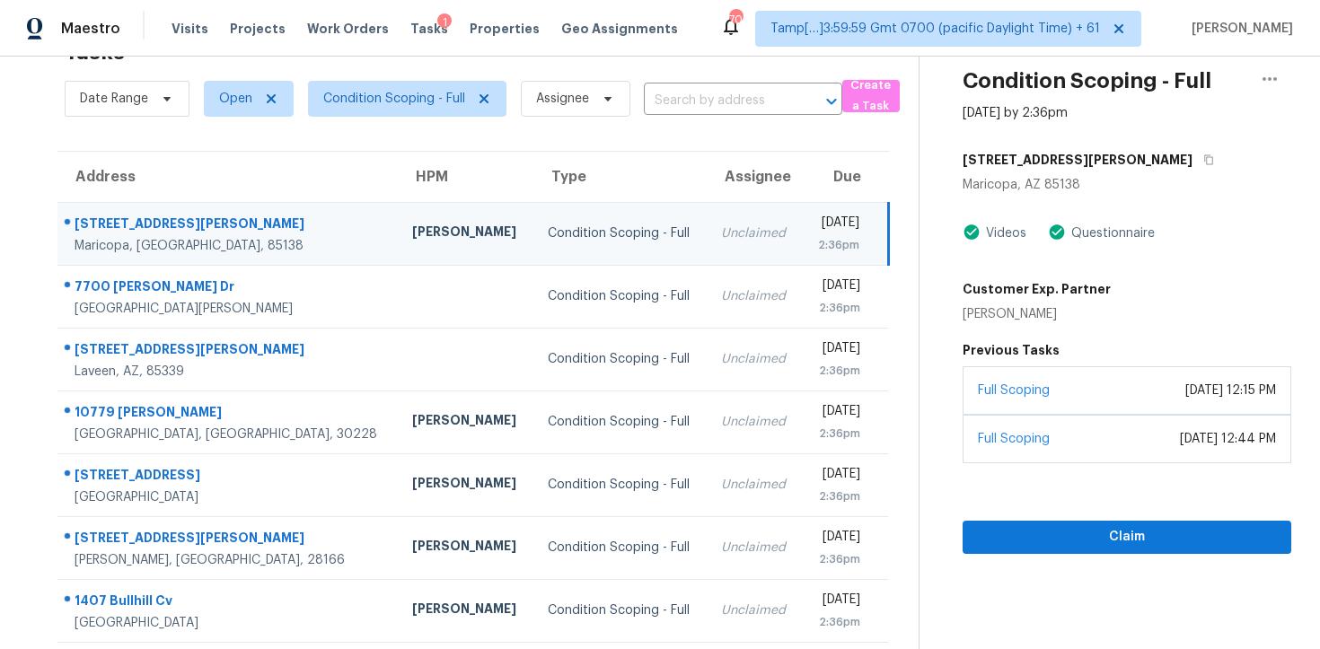
click at [1120, 154] on div "[STREET_ADDRESS][PERSON_NAME]" at bounding box center [1127, 160] width 329 height 32
click at [1192, 152] on button "button" at bounding box center [1204, 160] width 24 height 32
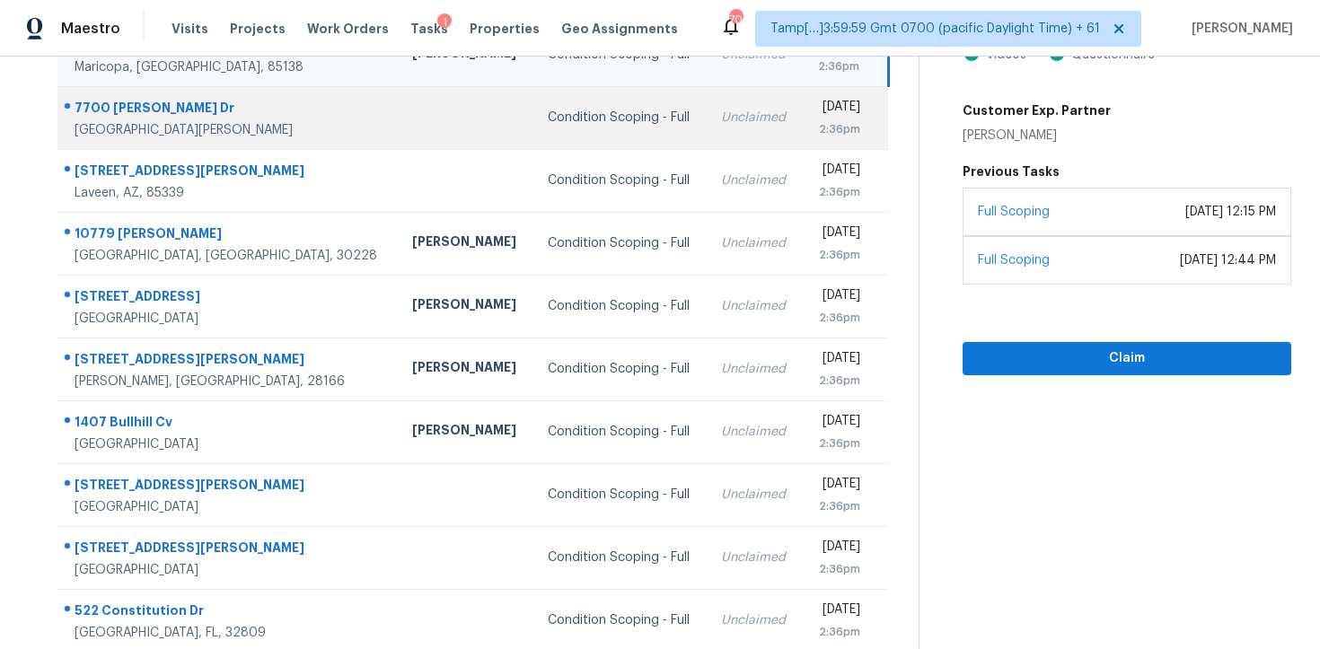
scroll to position [286, 0]
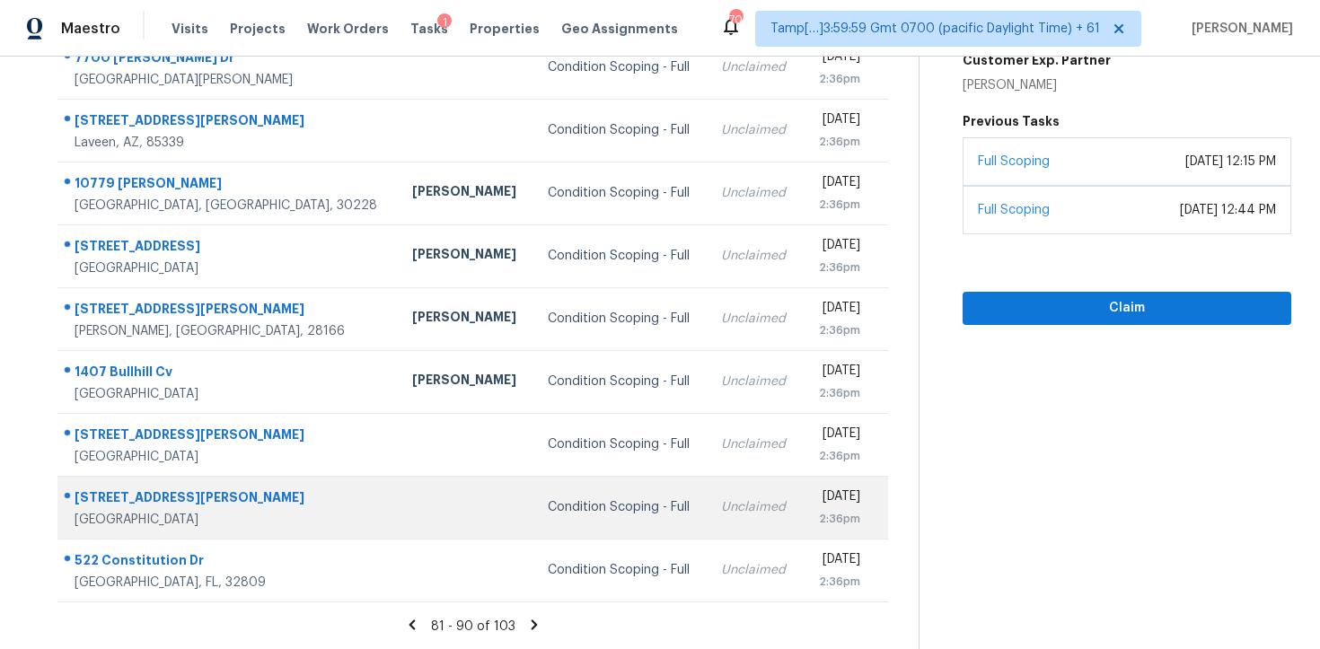
click at [548, 498] on div "Condition Scoping - Full" at bounding box center [620, 507] width 145 height 18
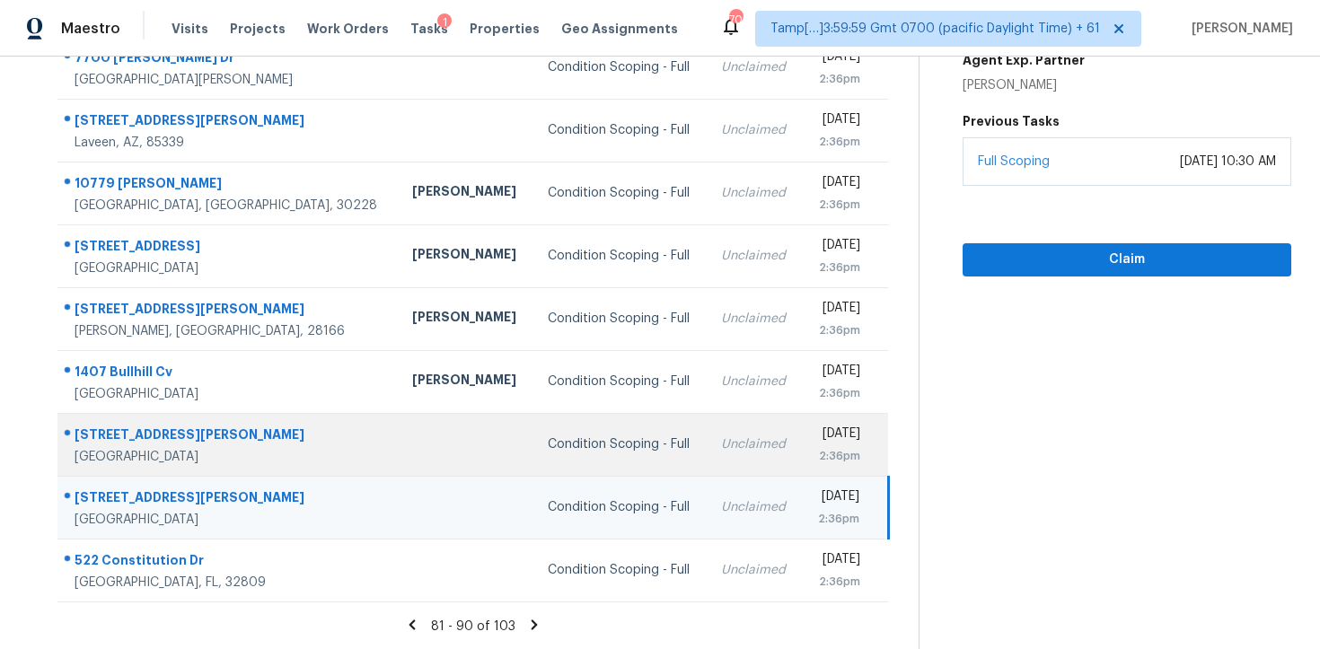
click at [559, 419] on td "Condition Scoping - Full" at bounding box center [620, 444] width 174 height 63
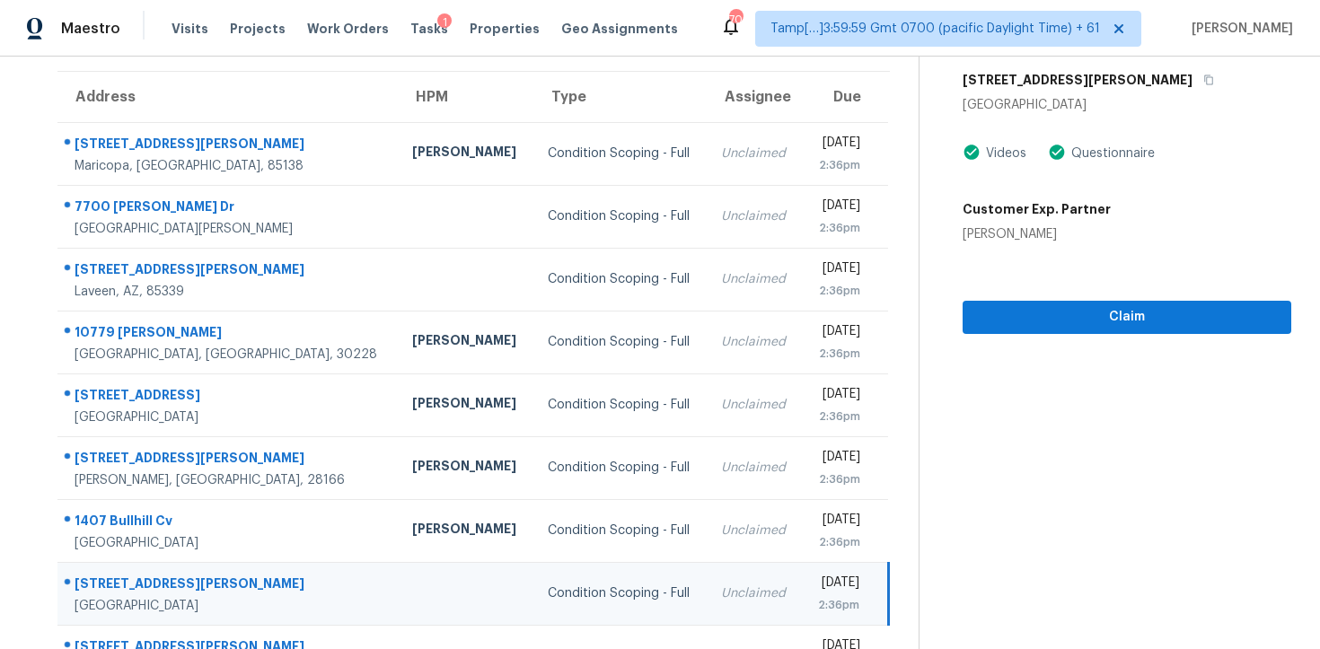
scroll to position [119, 0]
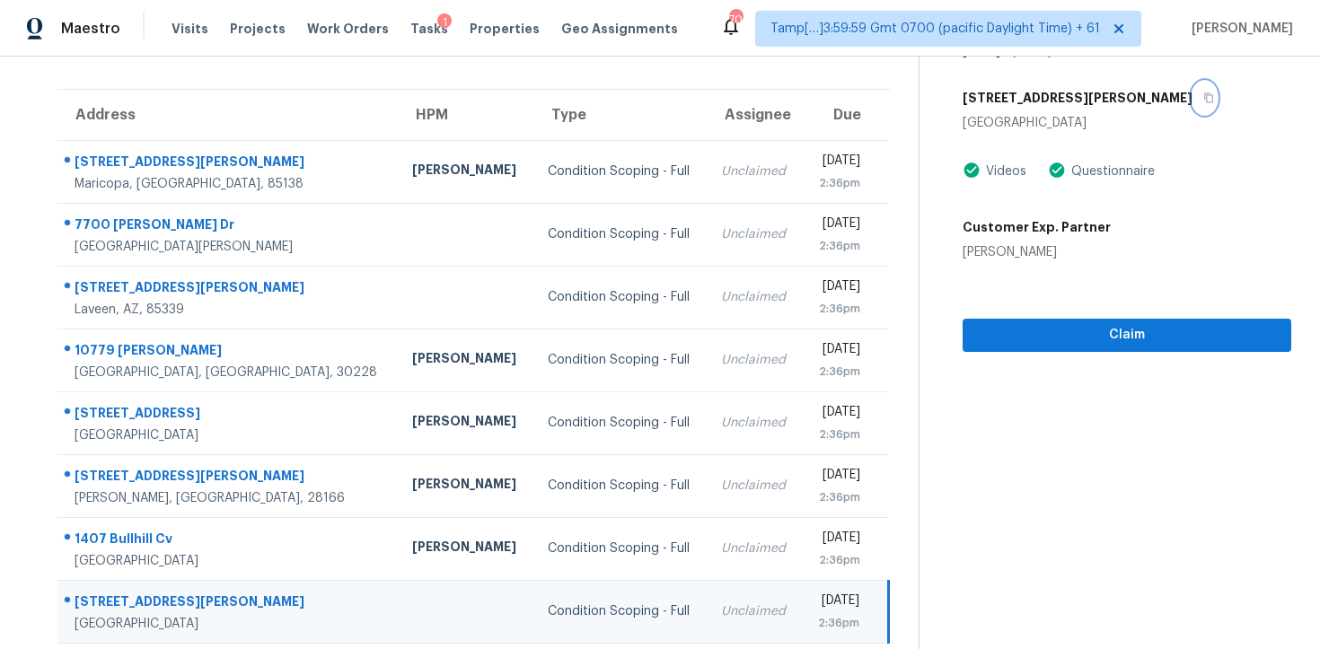
click at [1192, 94] on button "button" at bounding box center [1204, 98] width 24 height 32
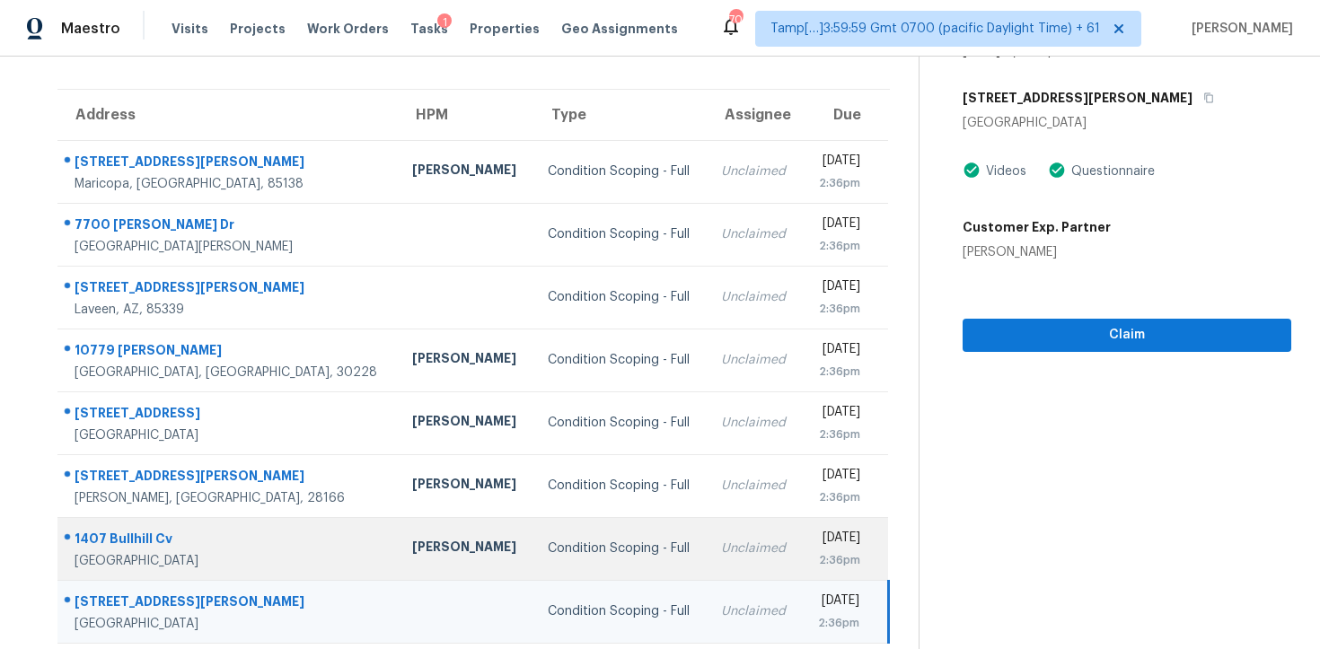
click at [586, 523] on td "Condition Scoping - Full" at bounding box center [620, 548] width 174 height 63
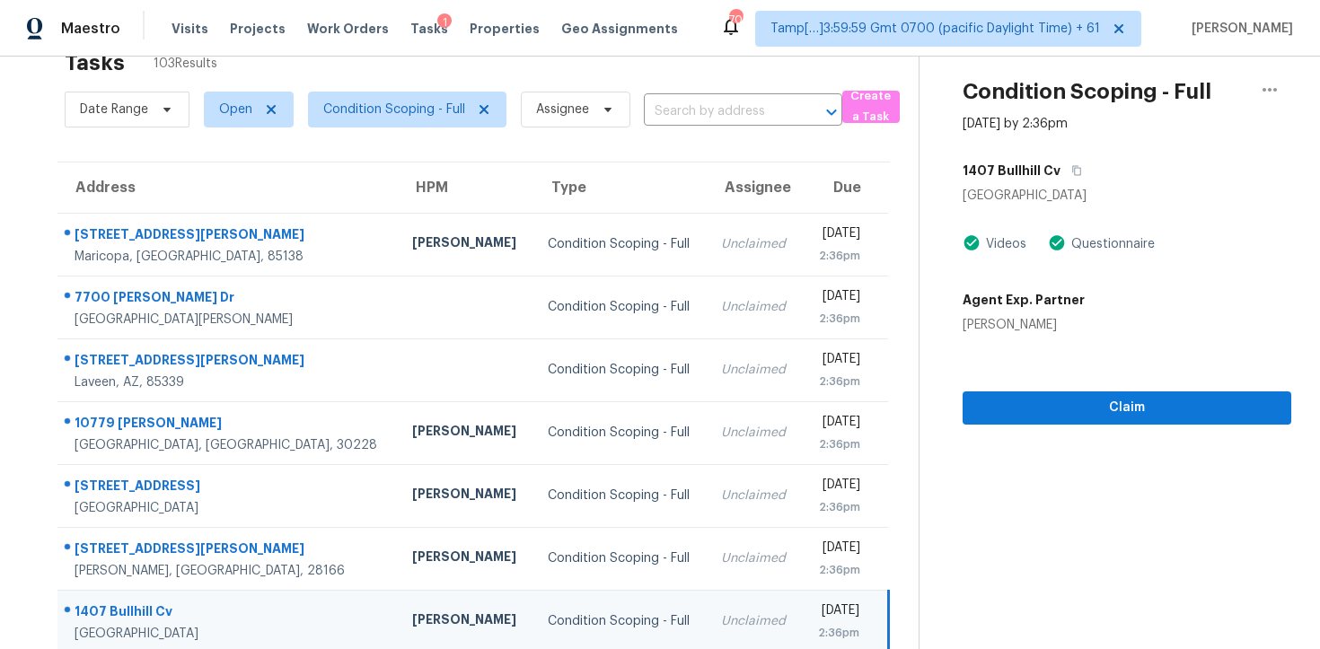
scroll to position [24, 0]
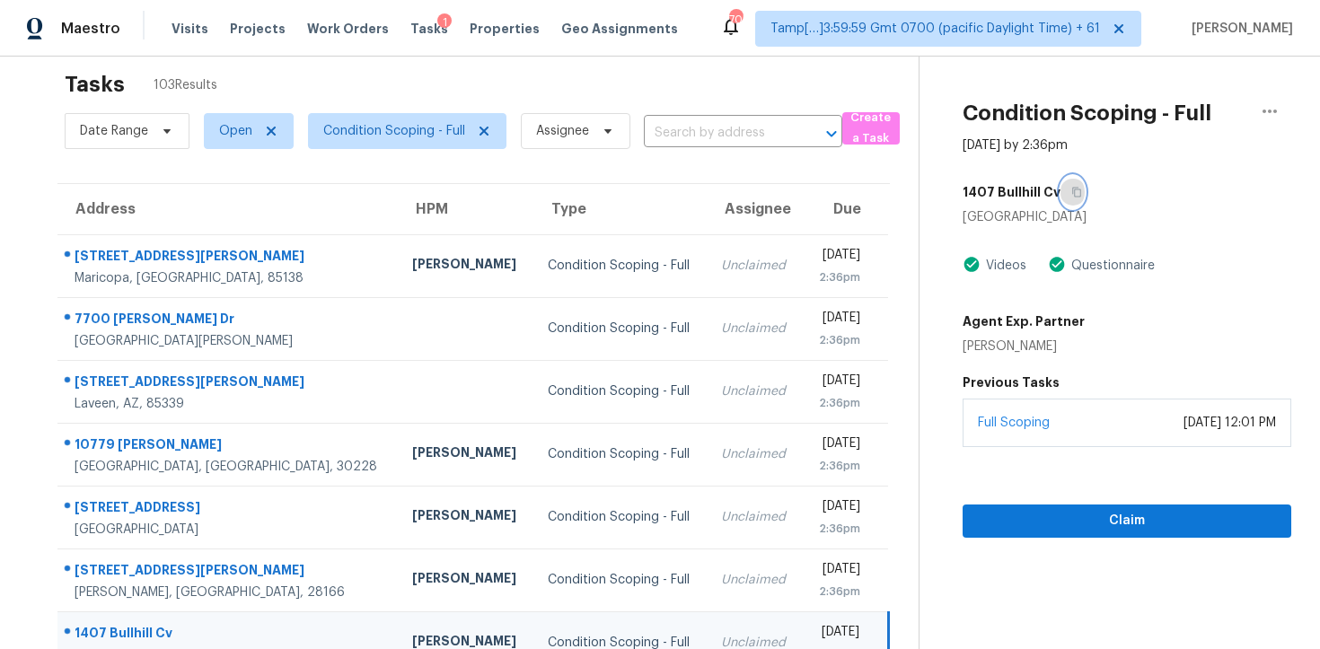
click at [1077, 188] on button "button" at bounding box center [1072, 192] width 24 height 32
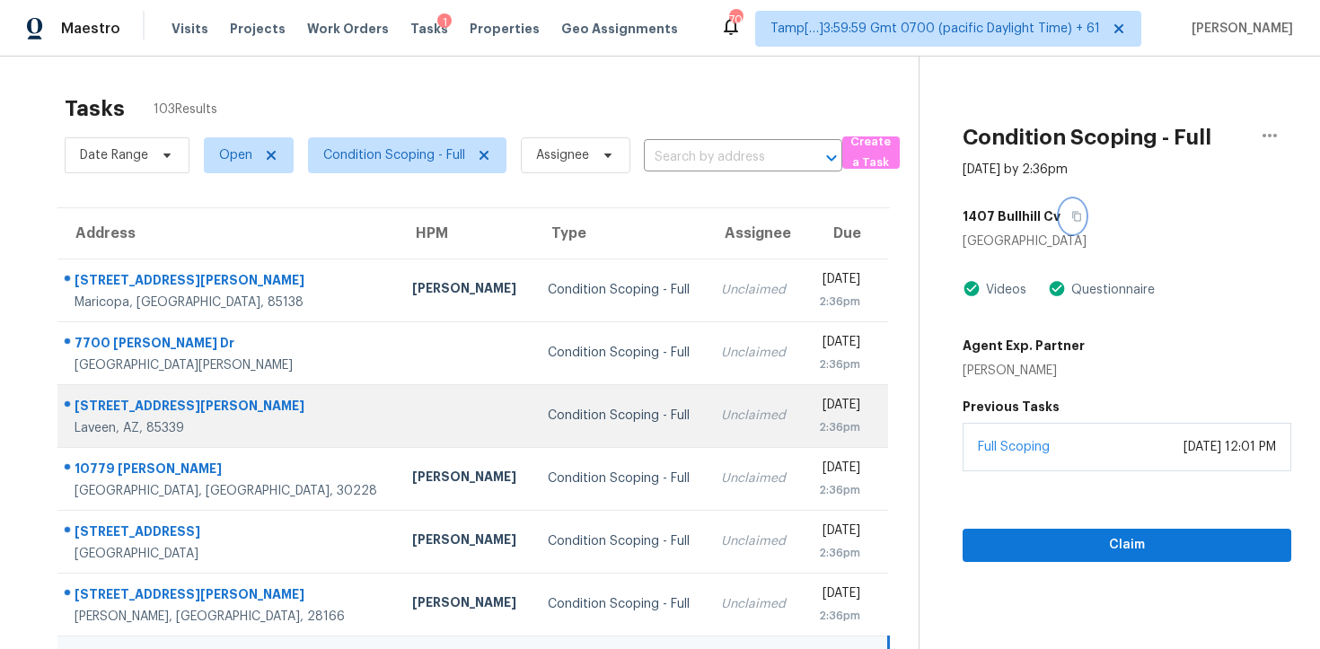
scroll to position [286, 0]
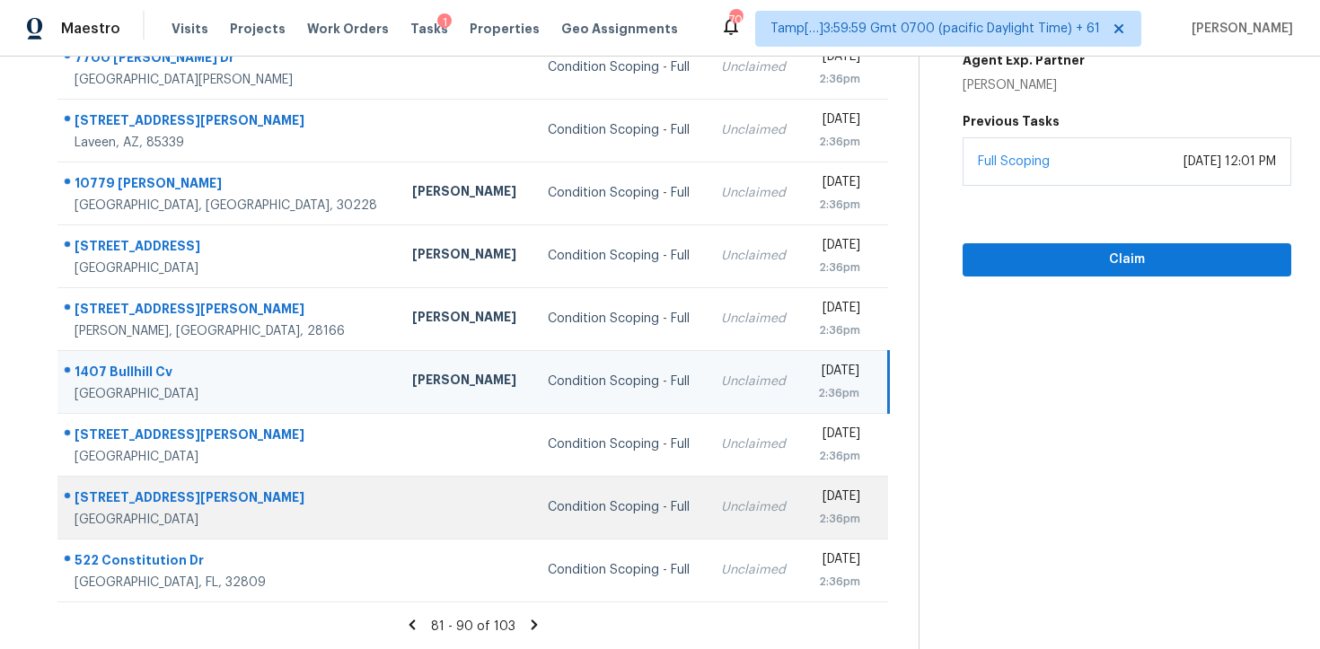
click at [547, 520] on td "Condition Scoping - Full" at bounding box center [620, 507] width 174 height 63
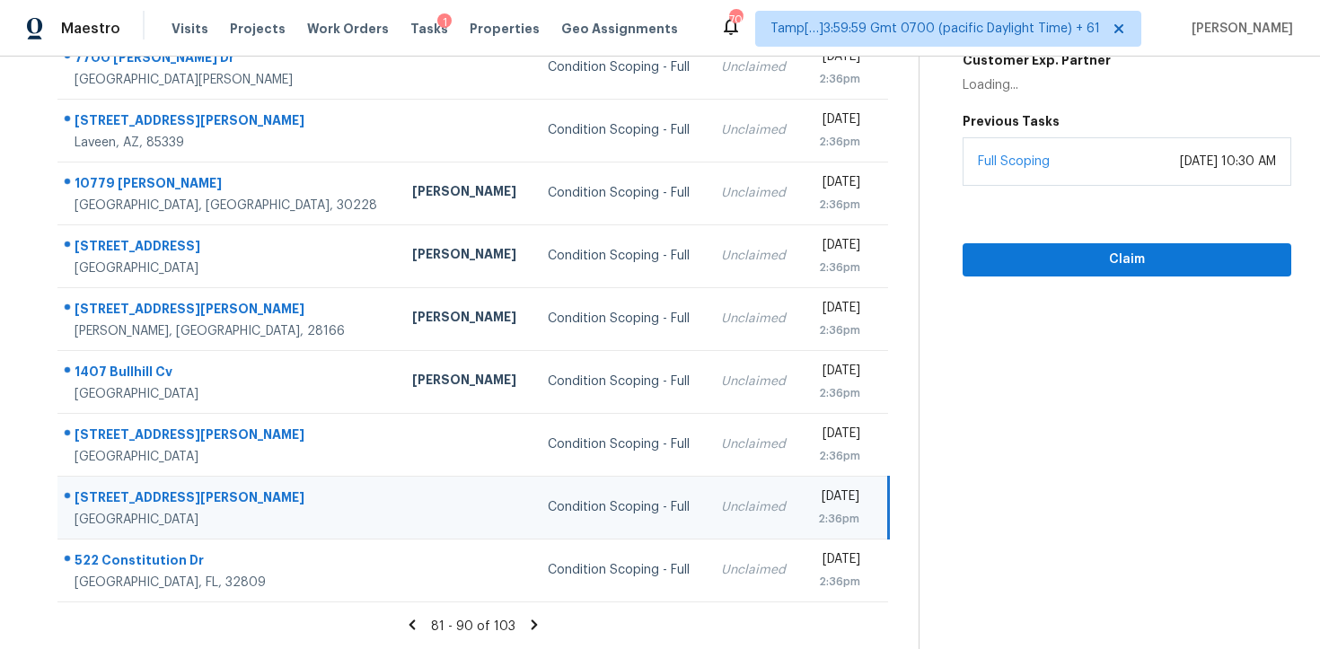
scroll to position [0, 0]
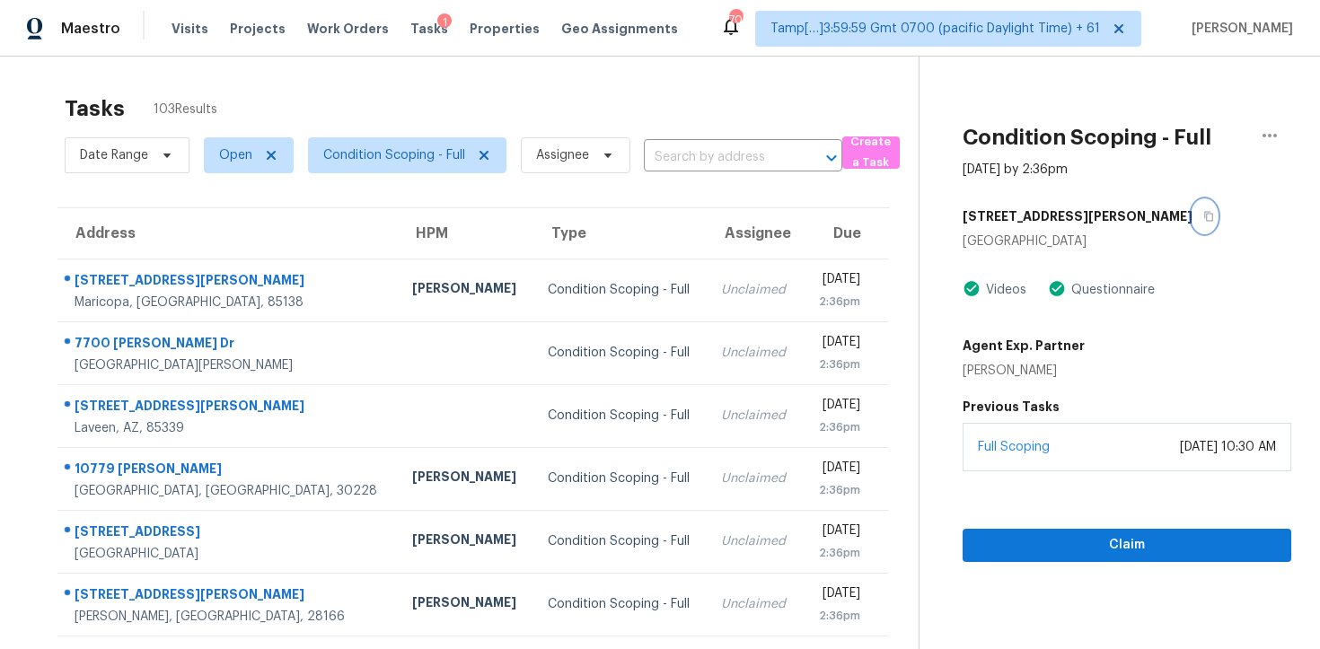
click at [1192, 226] on button "button" at bounding box center [1204, 216] width 24 height 32
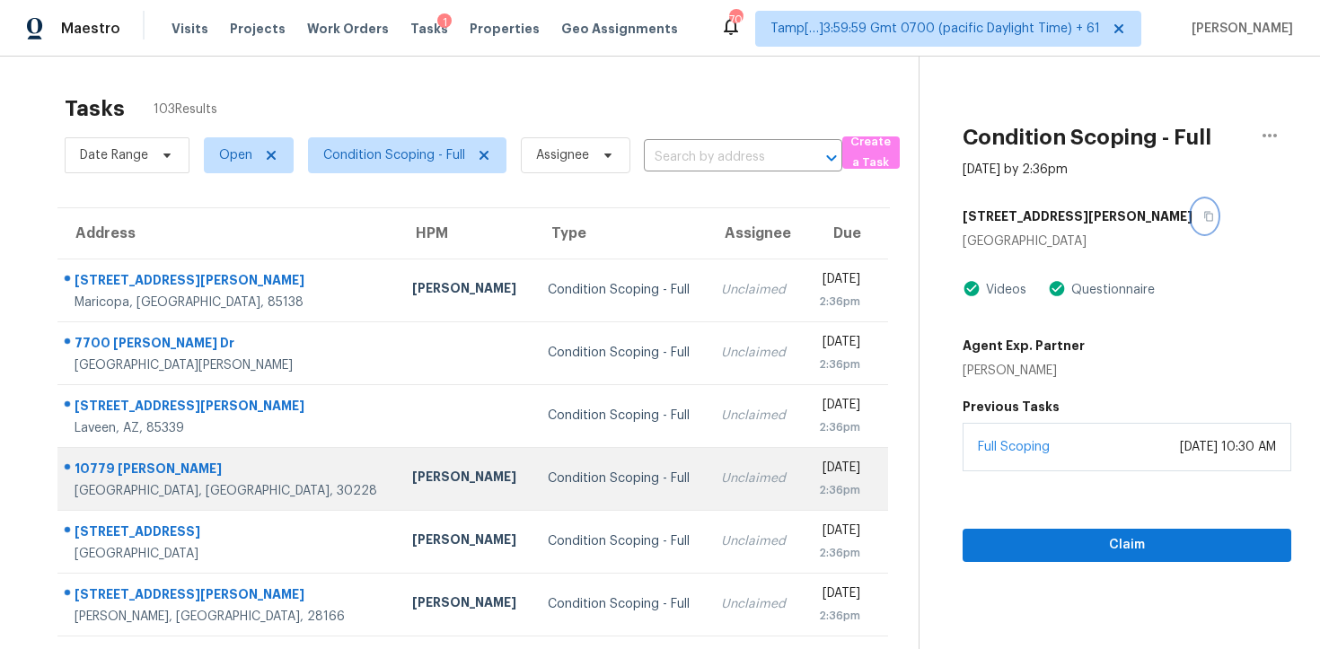
scroll to position [286, 0]
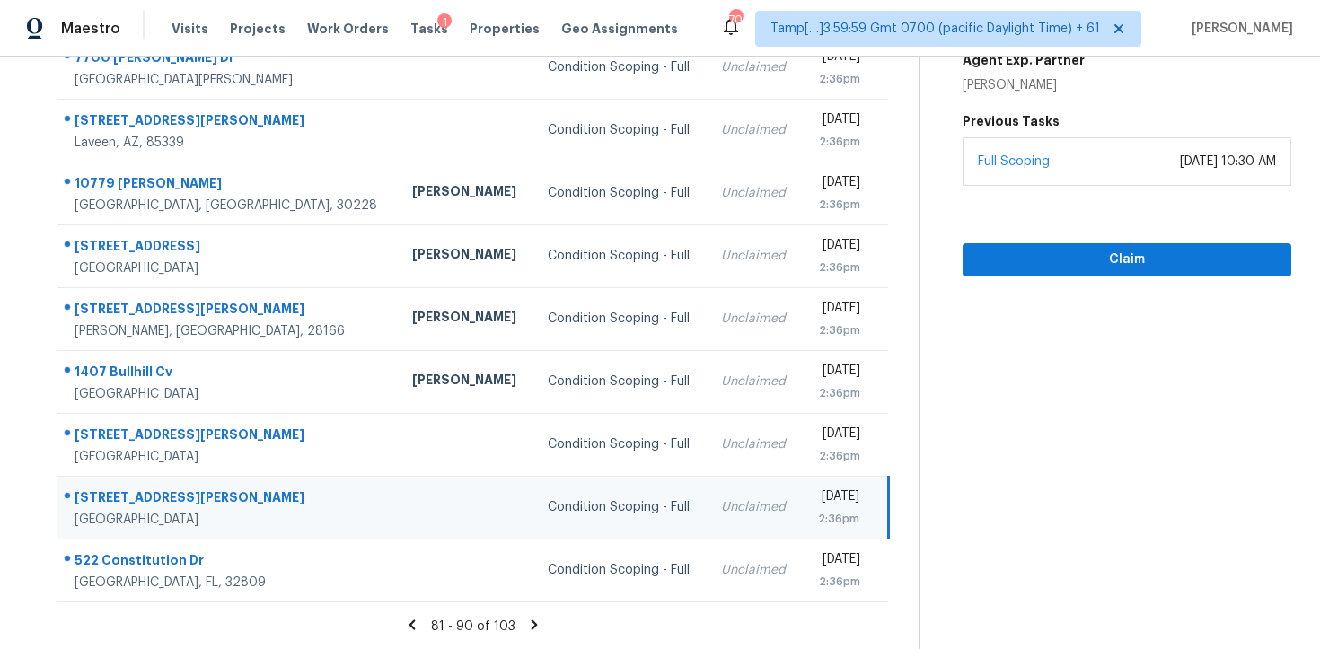
click at [541, 621] on div "81 - 90 of 103" at bounding box center [474, 626] width 890 height 19
click at [532, 620] on icon at bounding box center [535, 625] width 6 height 10
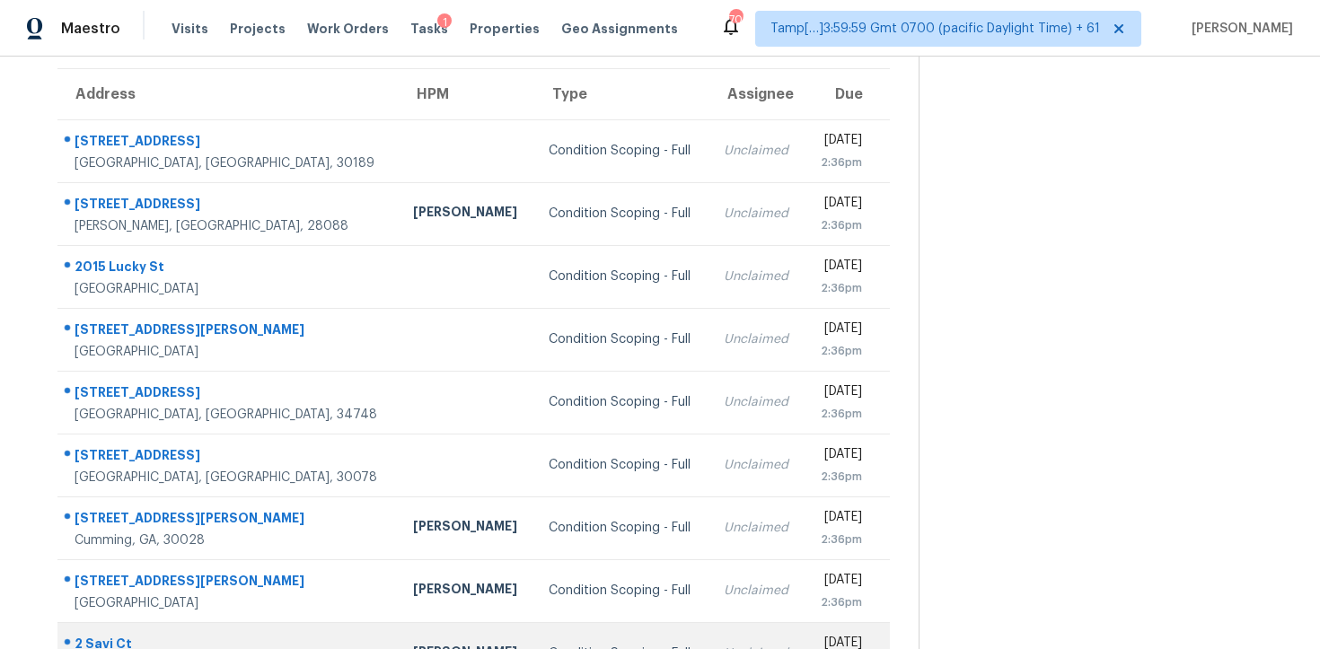
scroll to position [136, 0]
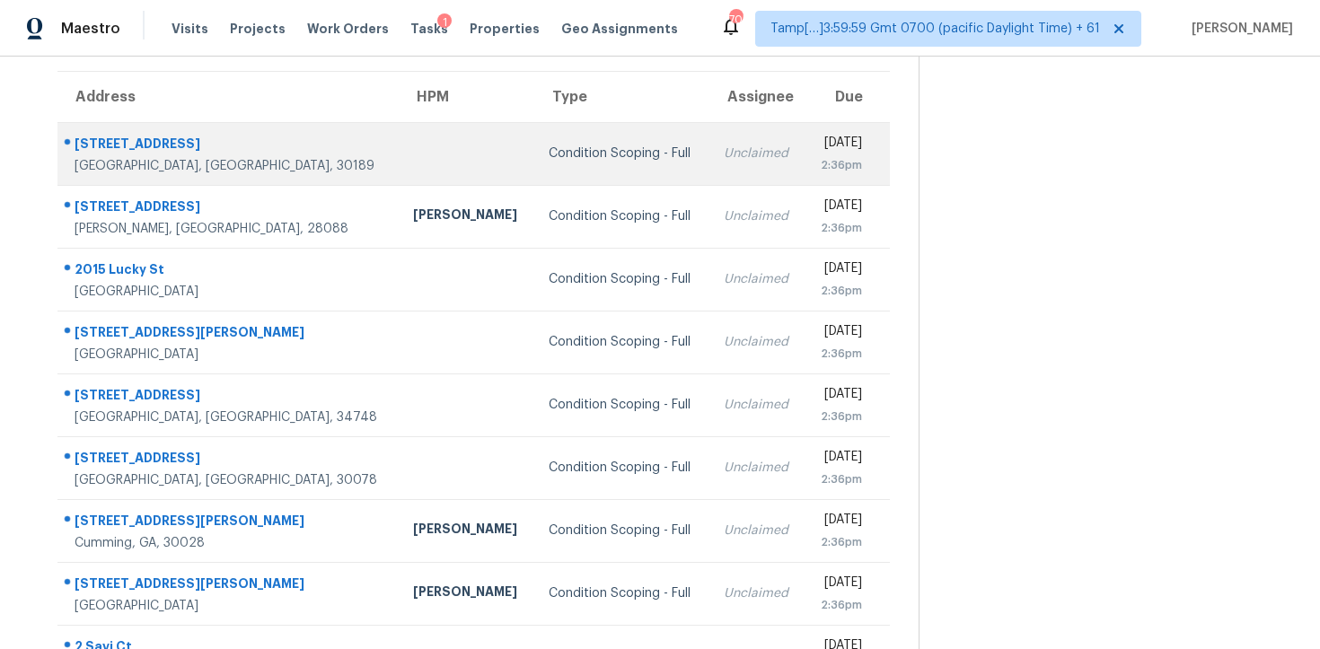
click at [534, 169] on td "Condition Scoping - Full" at bounding box center [621, 153] width 174 height 63
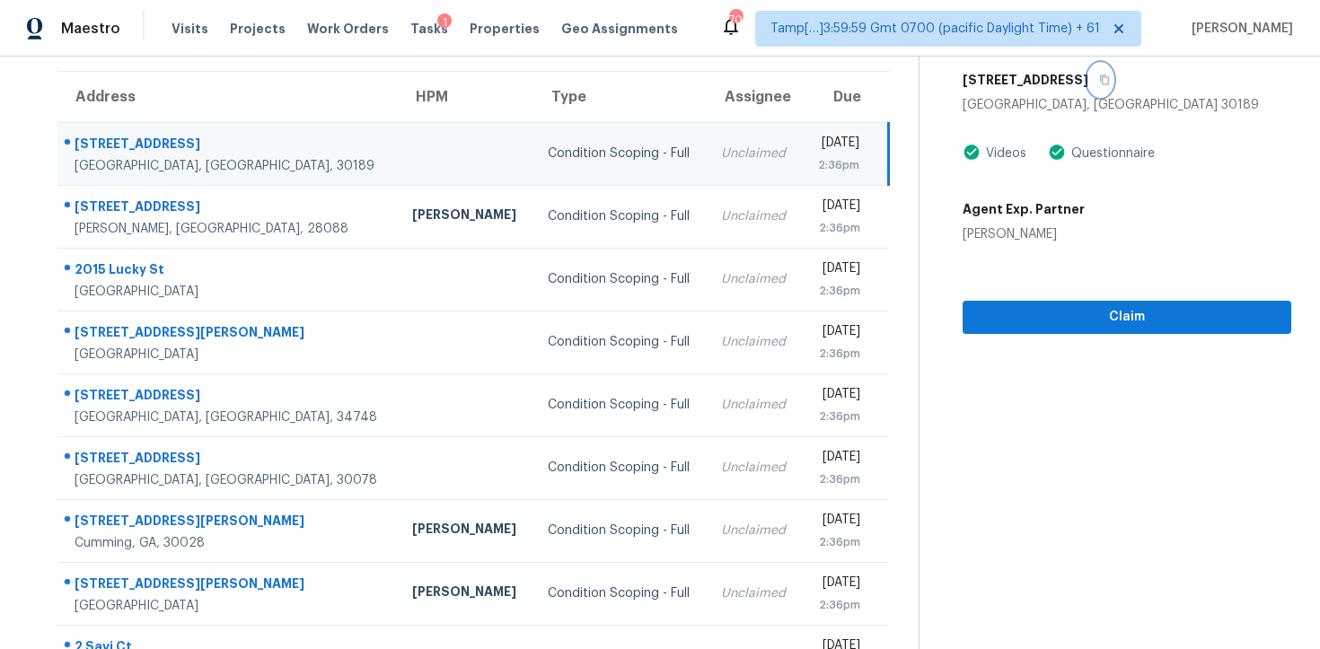
click at [1100, 72] on button "button" at bounding box center [1100, 80] width 24 height 32
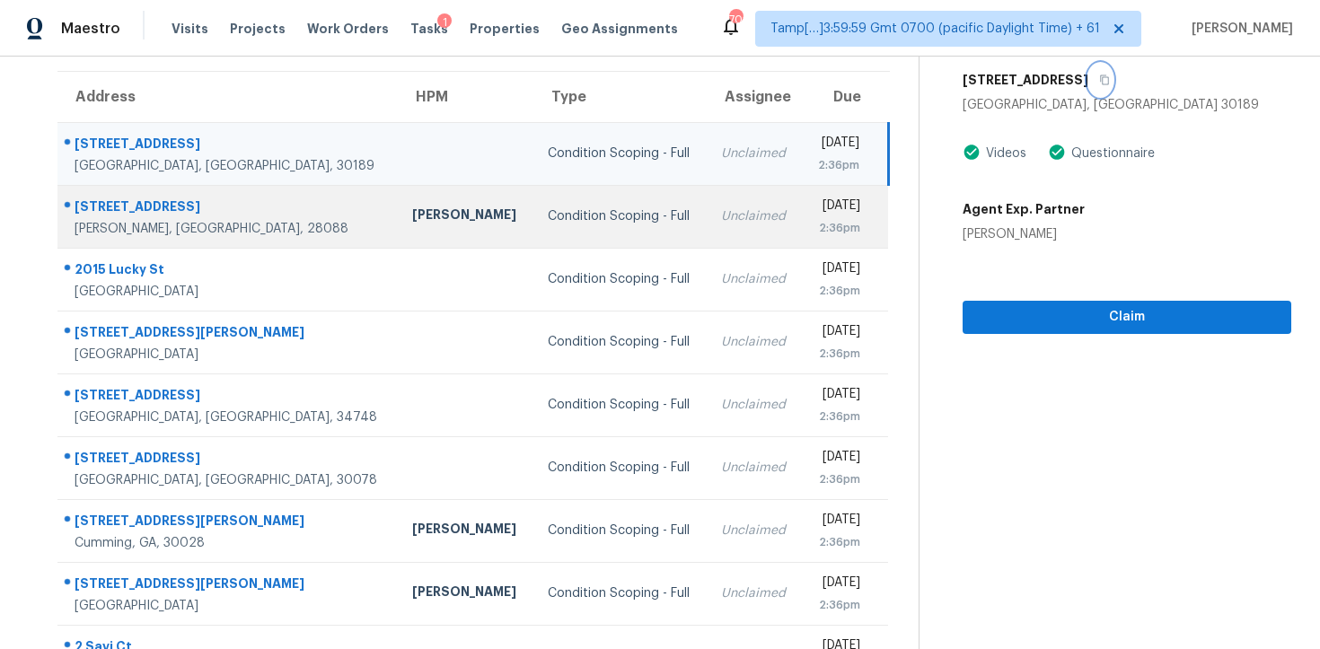
scroll to position [196, 0]
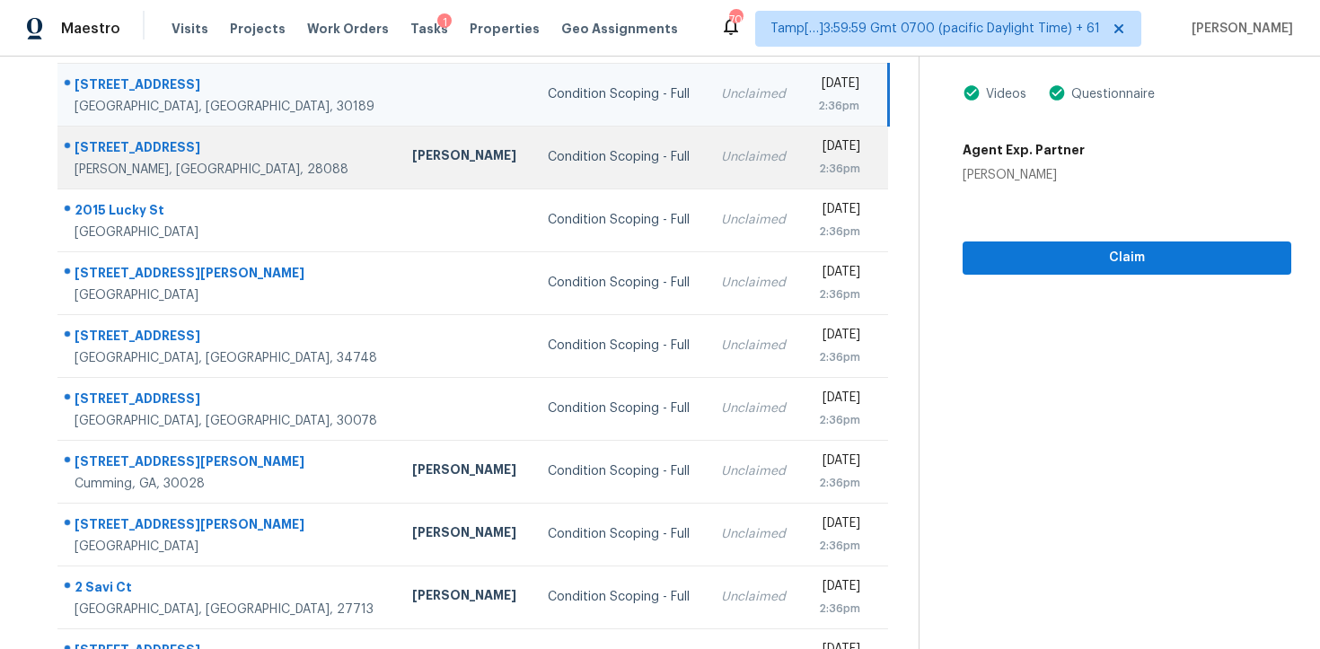
click at [540, 183] on td "Condition Scoping - Full" at bounding box center [620, 157] width 174 height 63
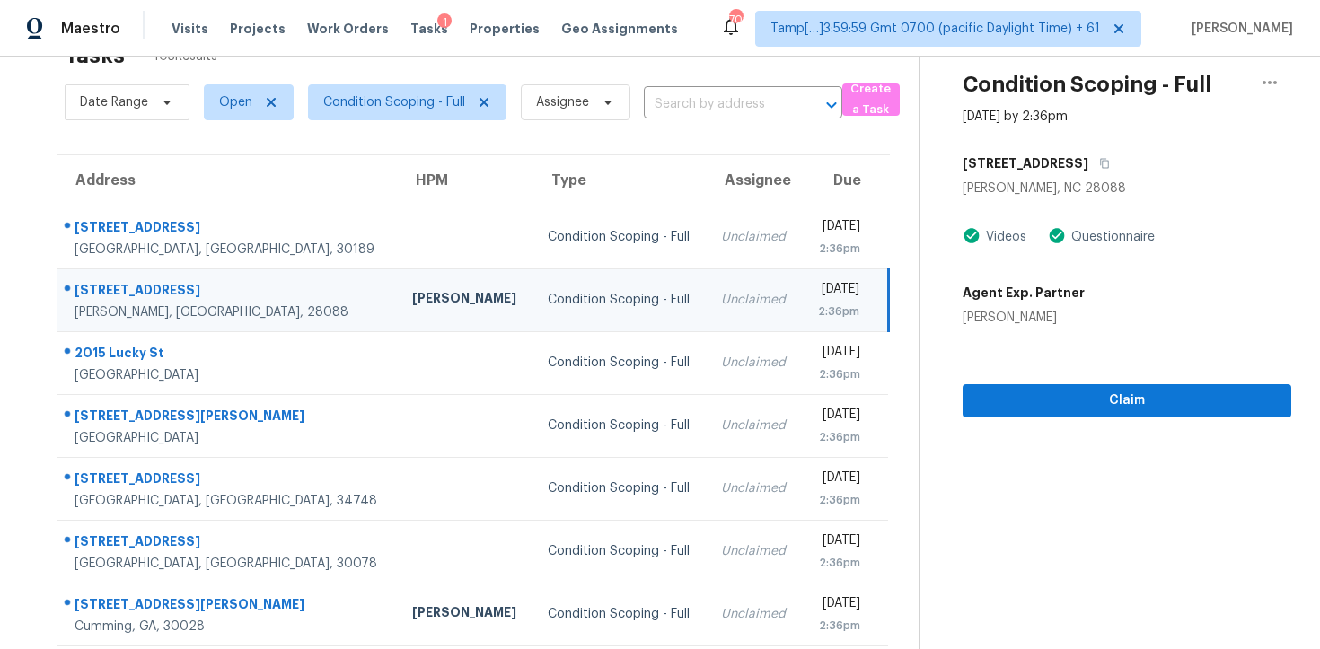
scroll to position [0, 0]
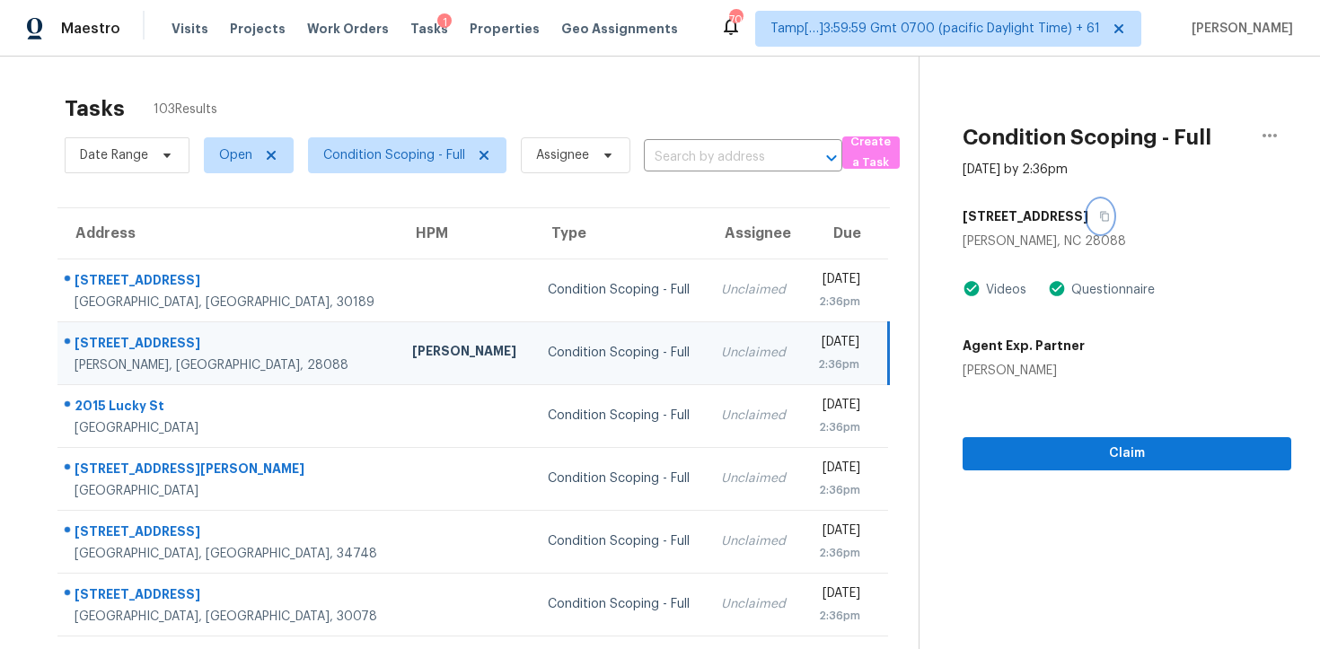
click at [1112, 212] on button "button" at bounding box center [1100, 216] width 24 height 32
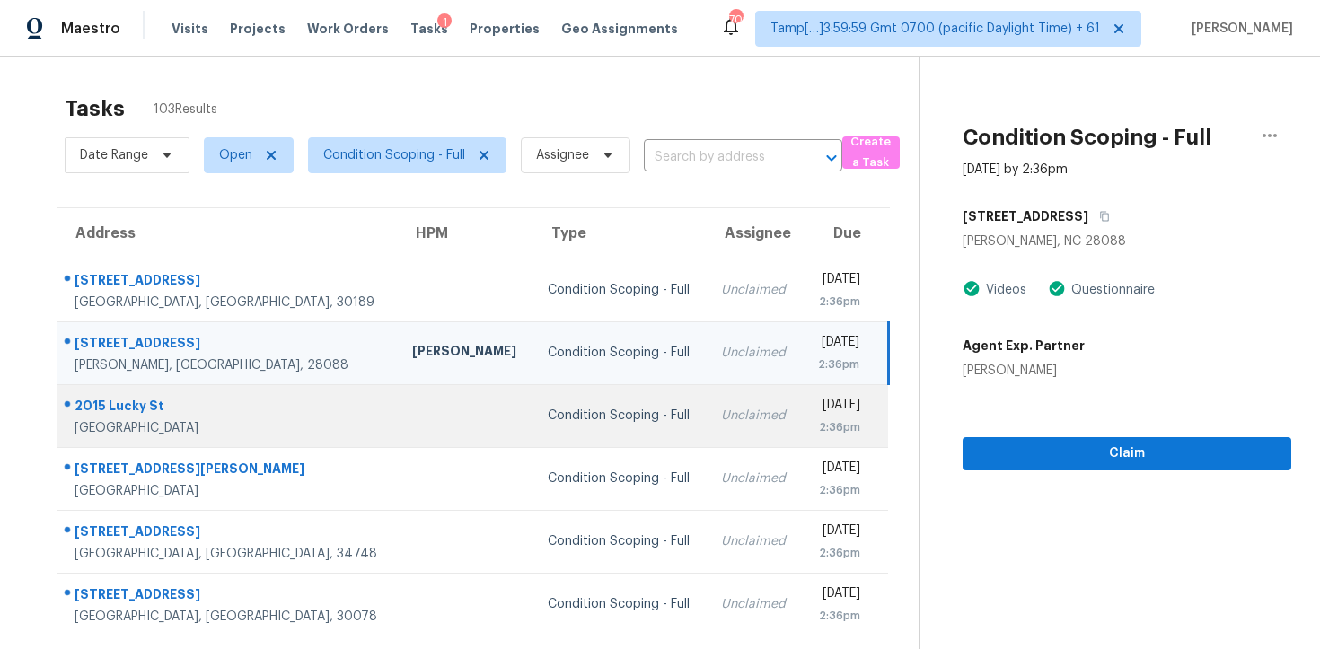
click at [533, 394] on td "Condition Scoping - Full" at bounding box center [620, 415] width 174 height 63
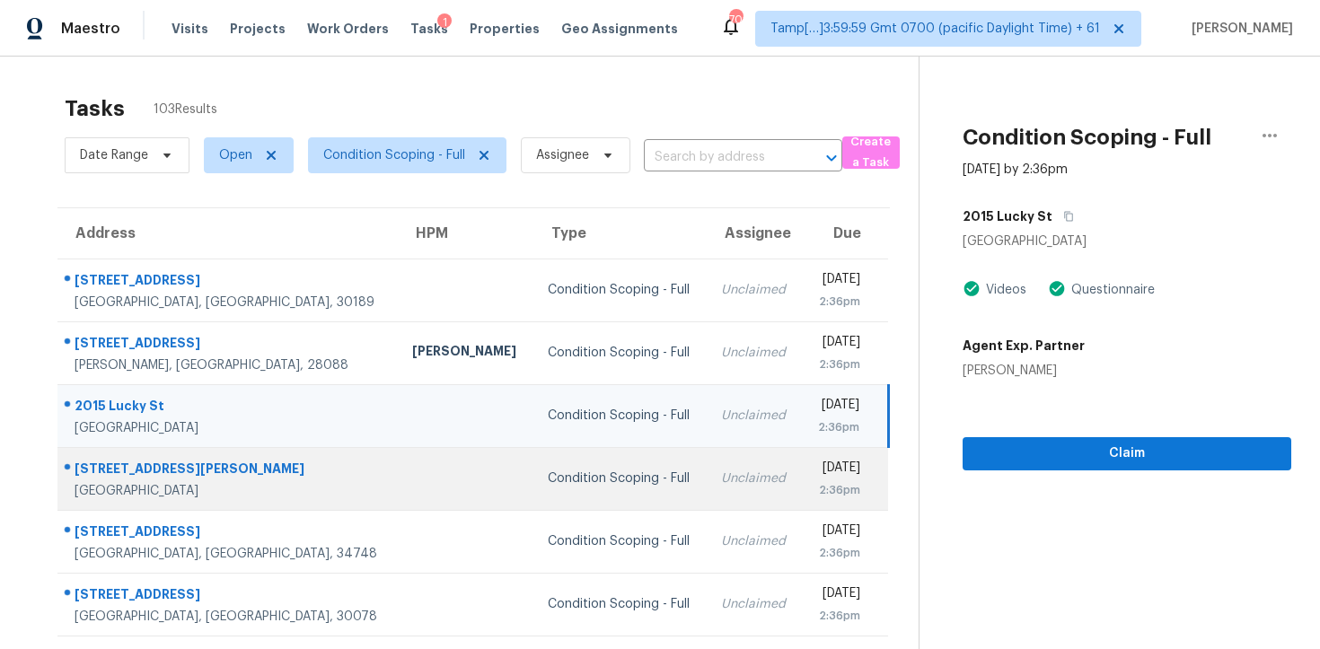
click at [721, 483] on div "Unclaimed" at bounding box center [754, 479] width 66 height 18
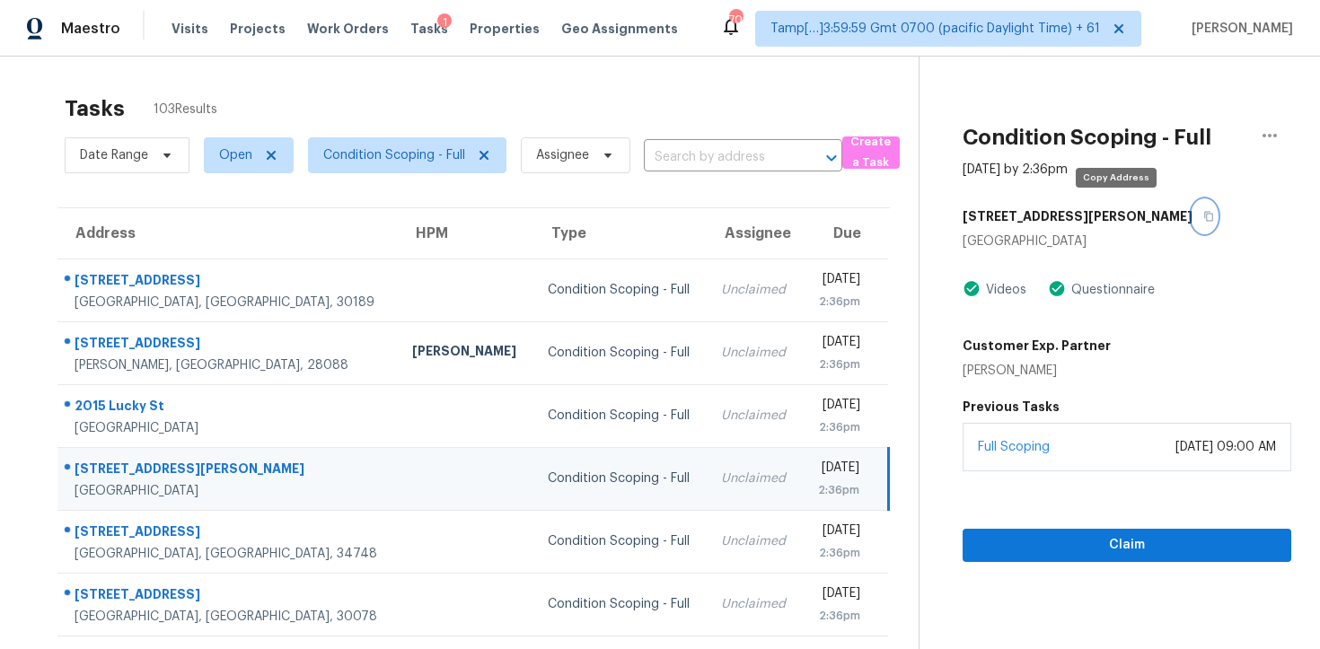
click at [1192, 210] on button "button" at bounding box center [1204, 216] width 24 height 32
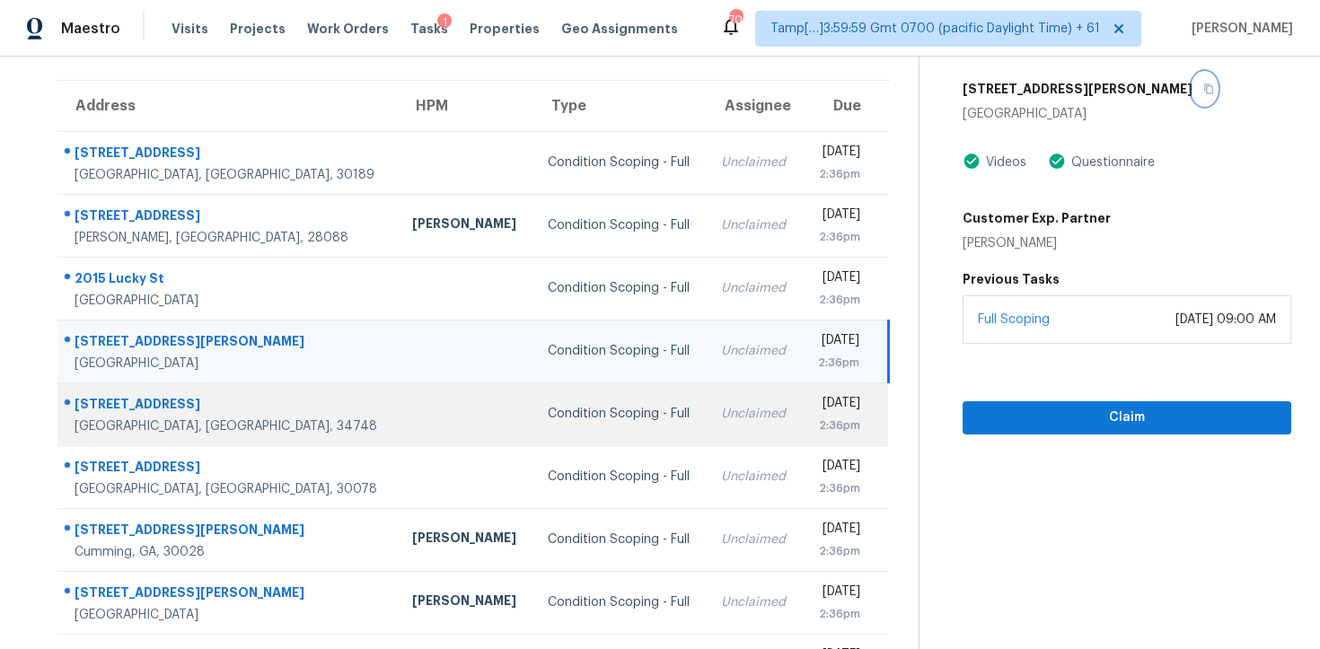
scroll to position [131, 0]
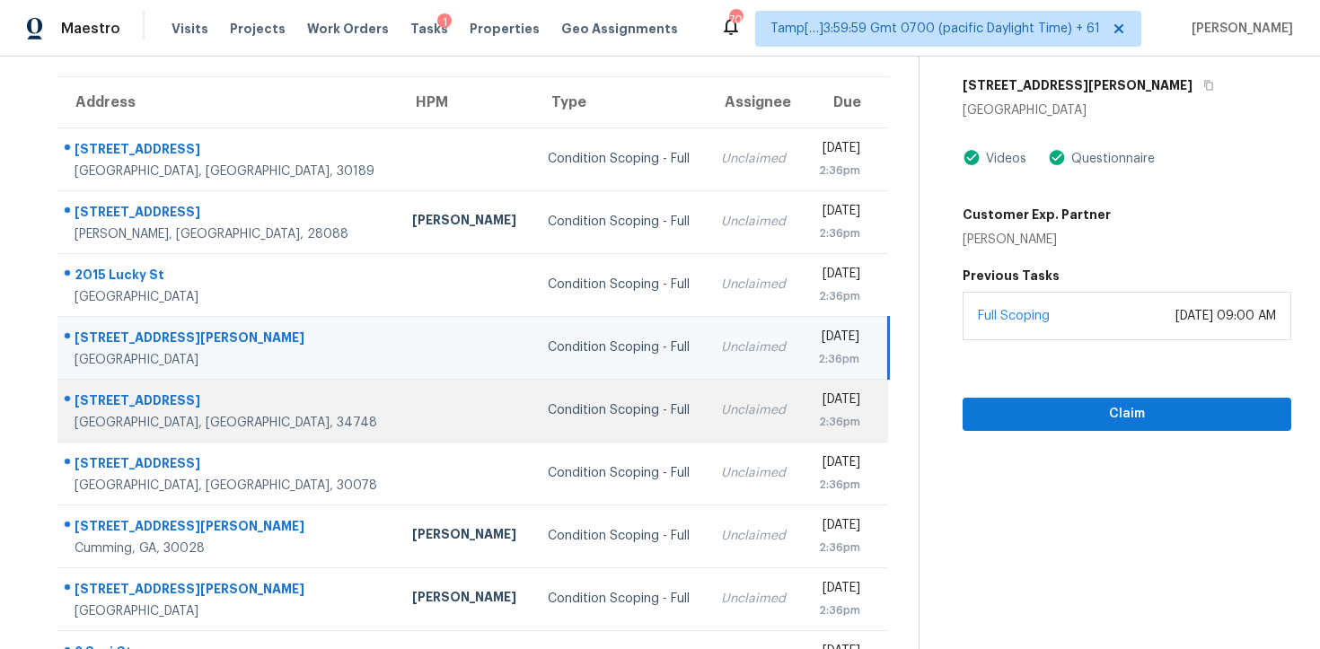
click at [533, 432] on td "Condition Scoping - Full" at bounding box center [620, 410] width 174 height 63
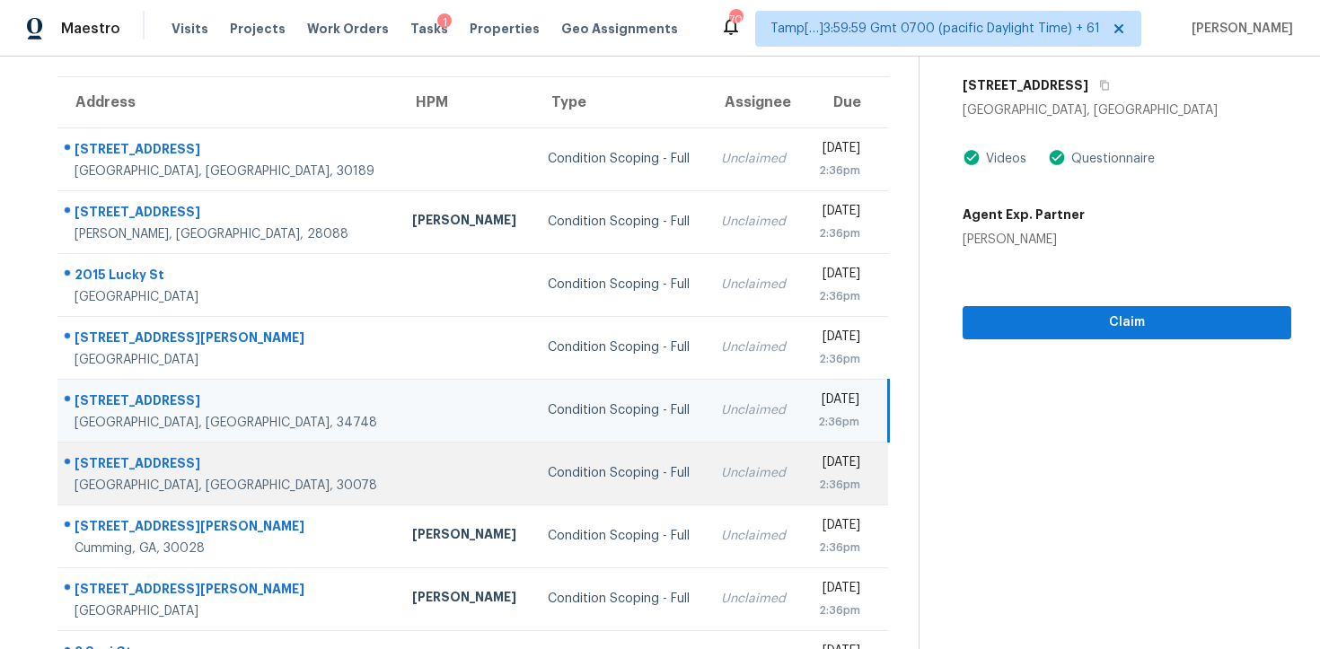
click at [802, 465] on td "[DATE] 2:36pm" at bounding box center [845, 473] width 86 height 63
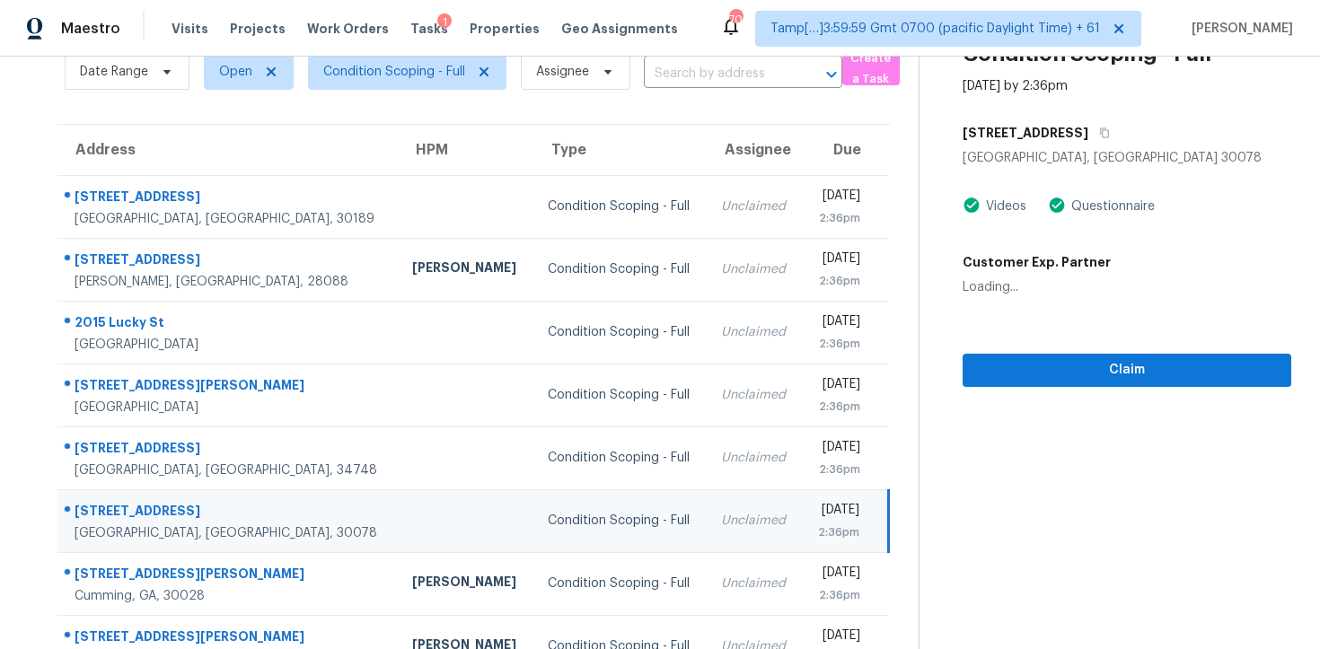
scroll to position [65, 0]
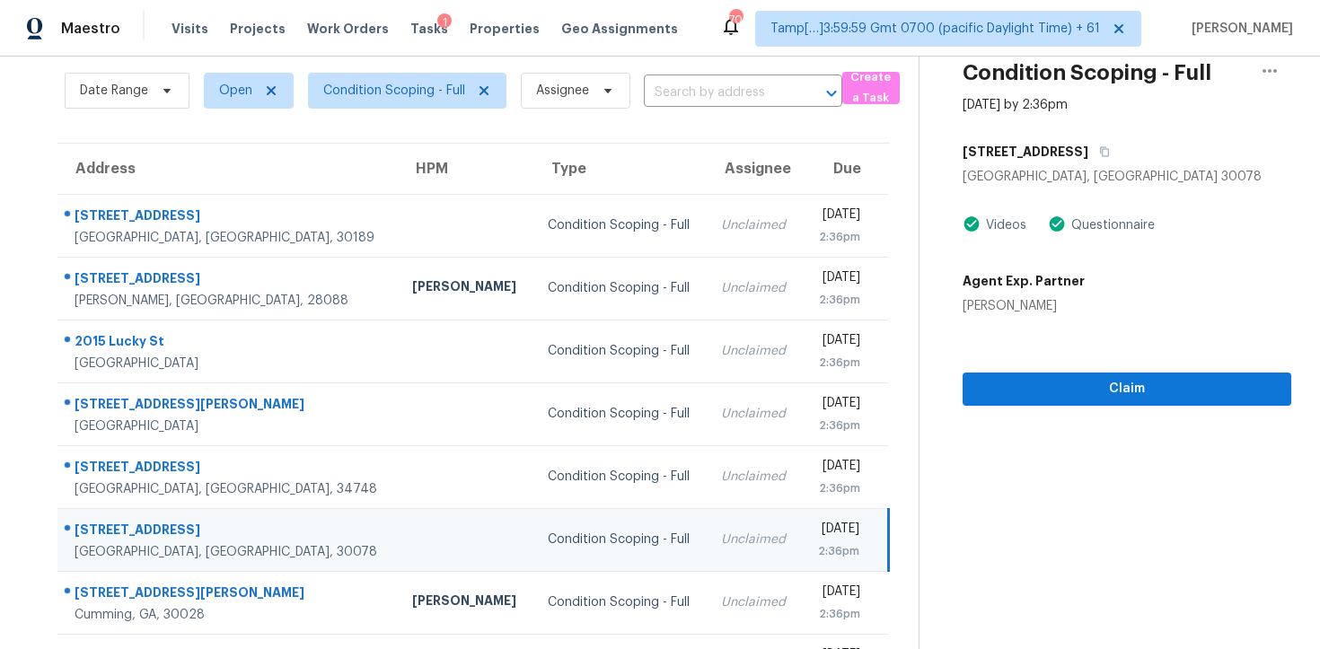
click at [1070, 147] on h5 "[STREET_ADDRESS]" at bounding box center [1026, 152] width 126 height 18
click at [1100, 147] on icon "button" at bounding box center [1104, 152] width 9 height 10
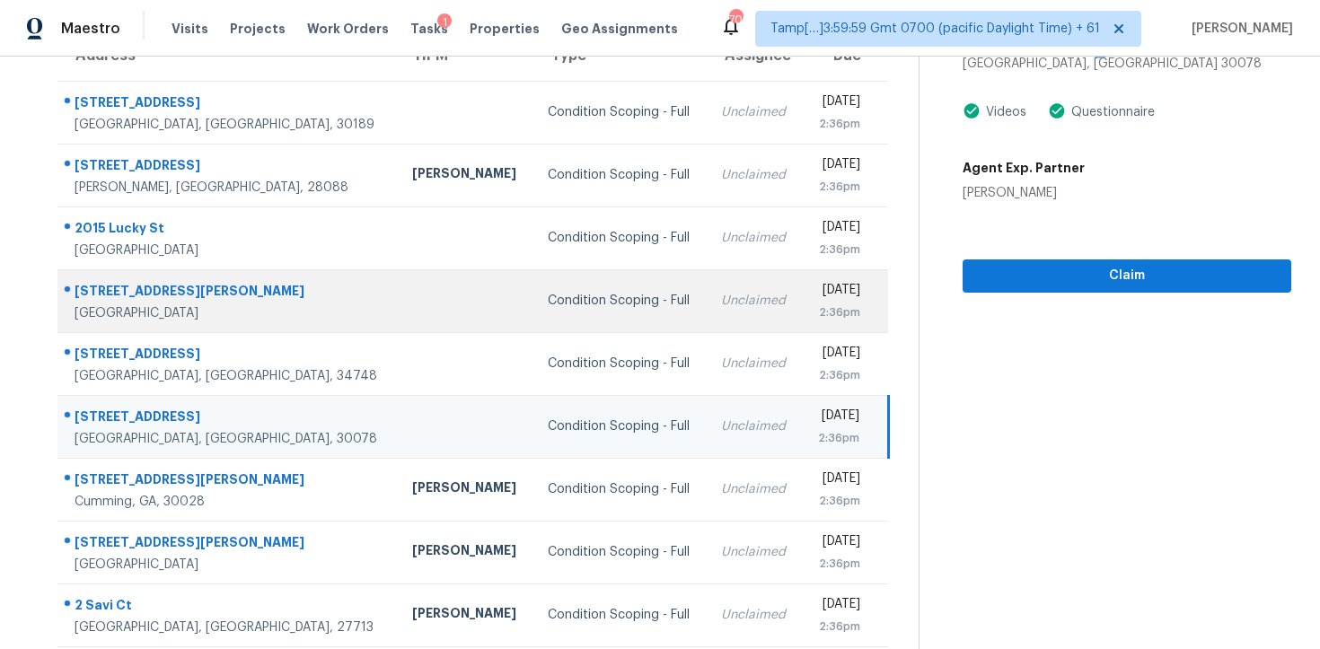
scroll to position [255, 0]
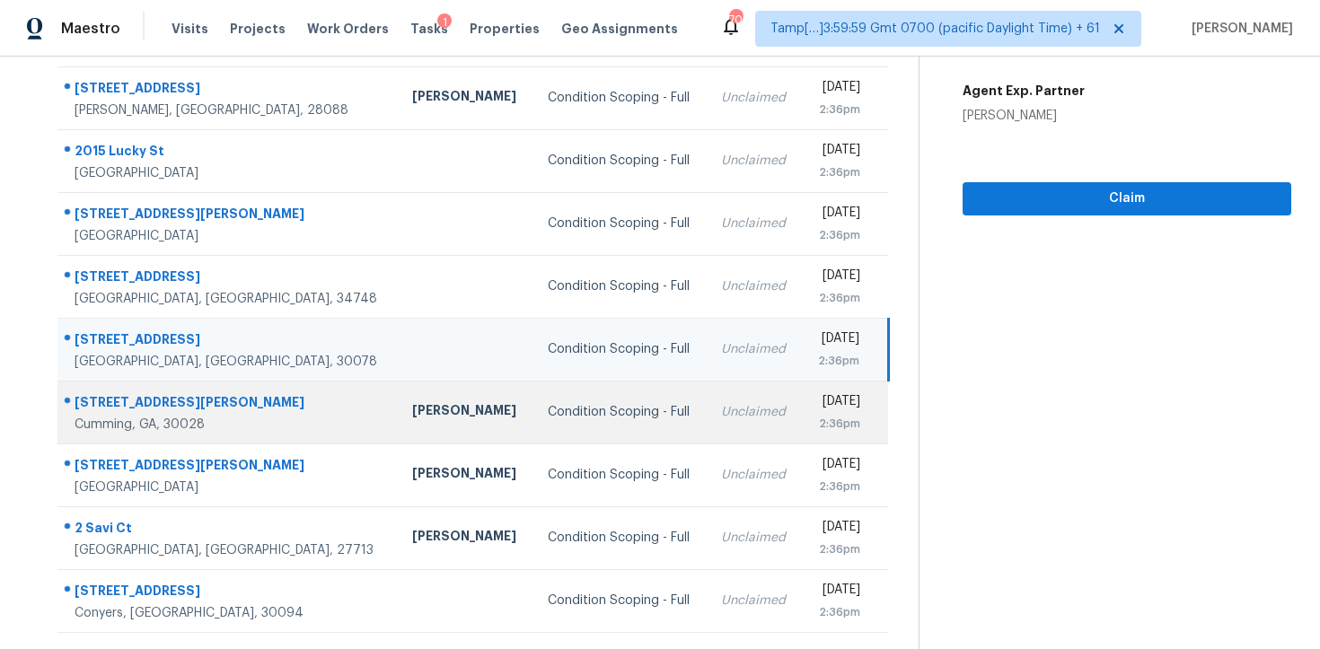
click at [533, 435] on td "Condition Scoping - Full" at bounding box center [620, 412] width 174 height 63
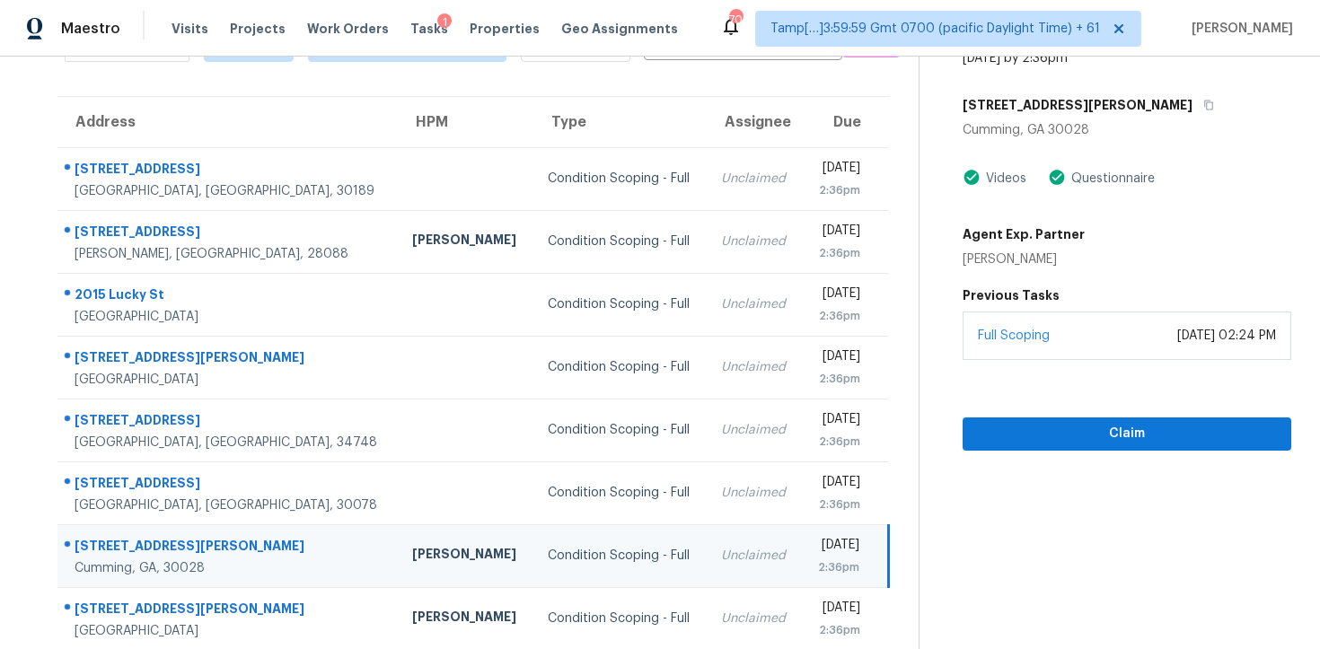
scroll to position [85, 0]
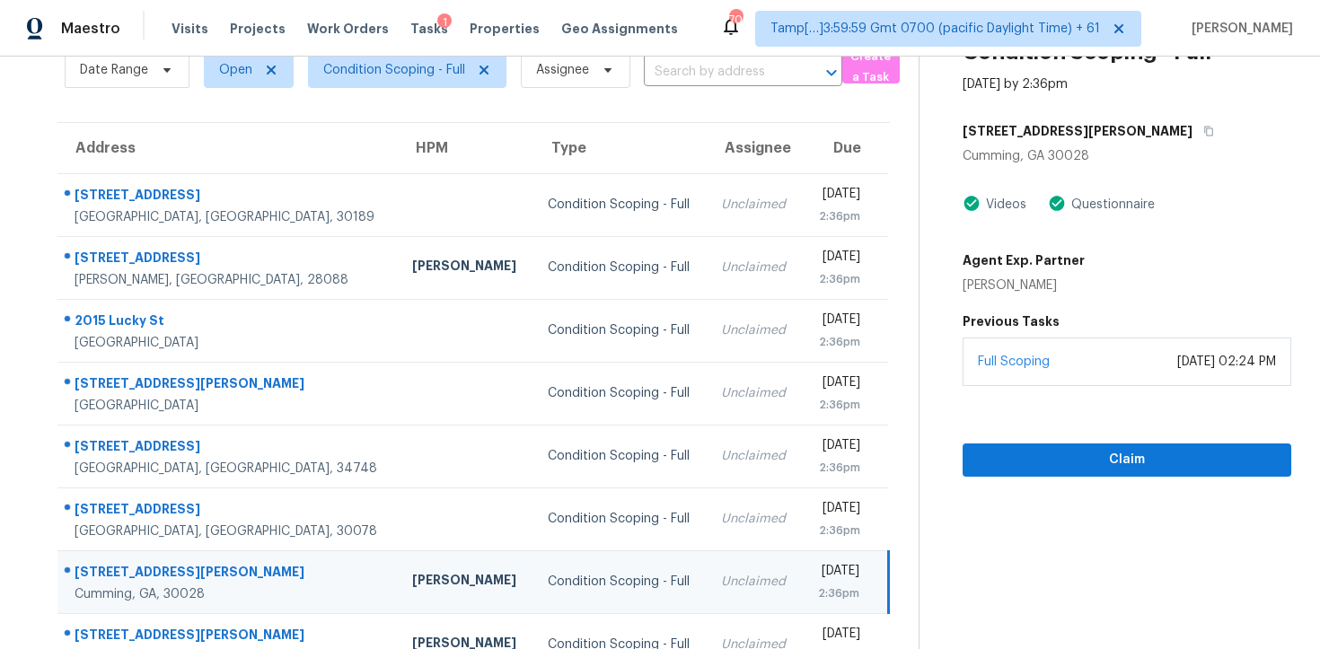
click at [1125, 111] on div "Condition Scoping - Full [DATE] by 2:36pm [STREET_ADDRESS][PERSON_NAME] Videos …" at bounding box center [1105, 224] width 372 height 506
click at [1125, 114] on div "Condition Scoping - Full [DATE] by 2:36pm [STREET_ADDRESS][PERSON_NAME] Videos …" at bounding box center [1105, 224] width 372 height 506
click at [1192, 120] on button "button" at bounding box center [1204, 131] width 24 height 32
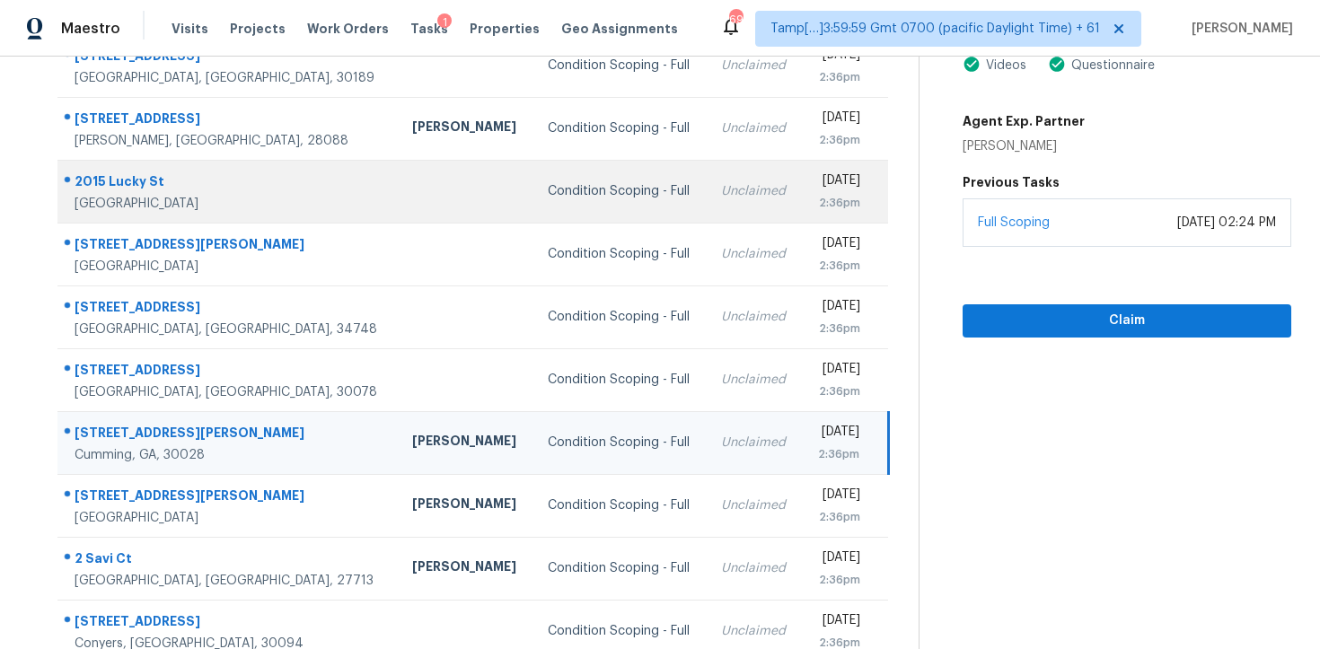
scroll to position [286, 0]
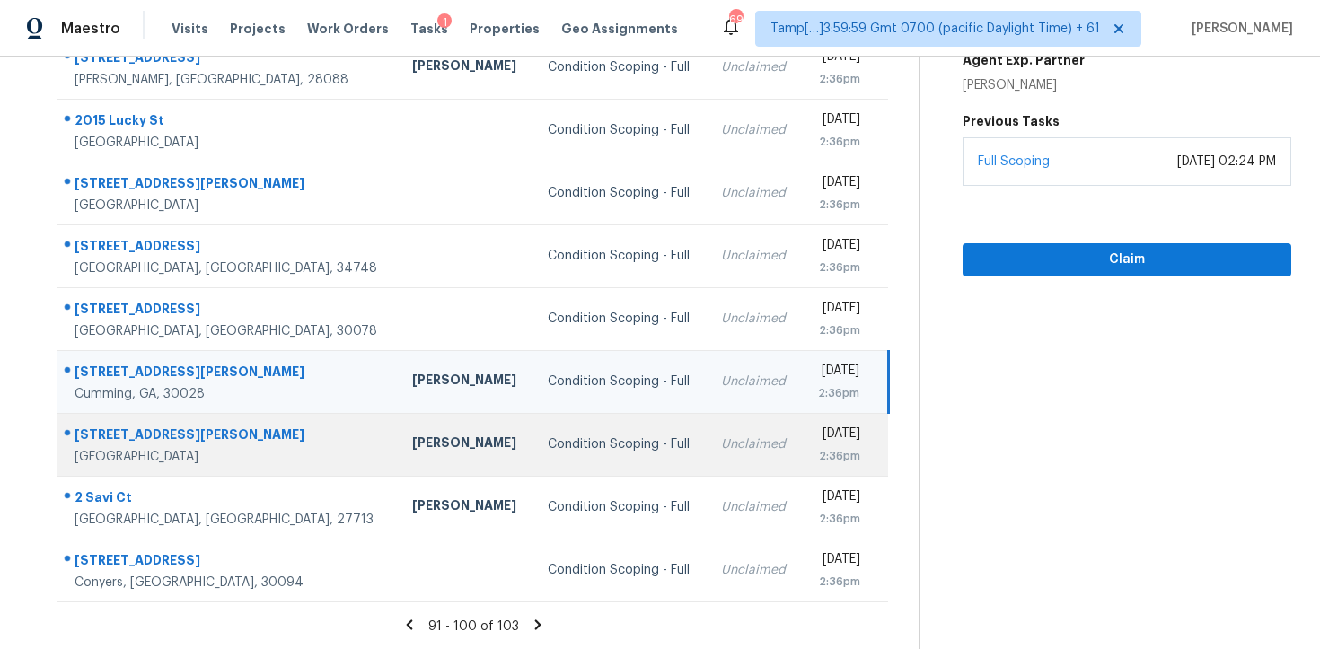
click at [564, 445] on div "Condition Scoping - Full" at bounding box center [620, 444] width 145 height 18
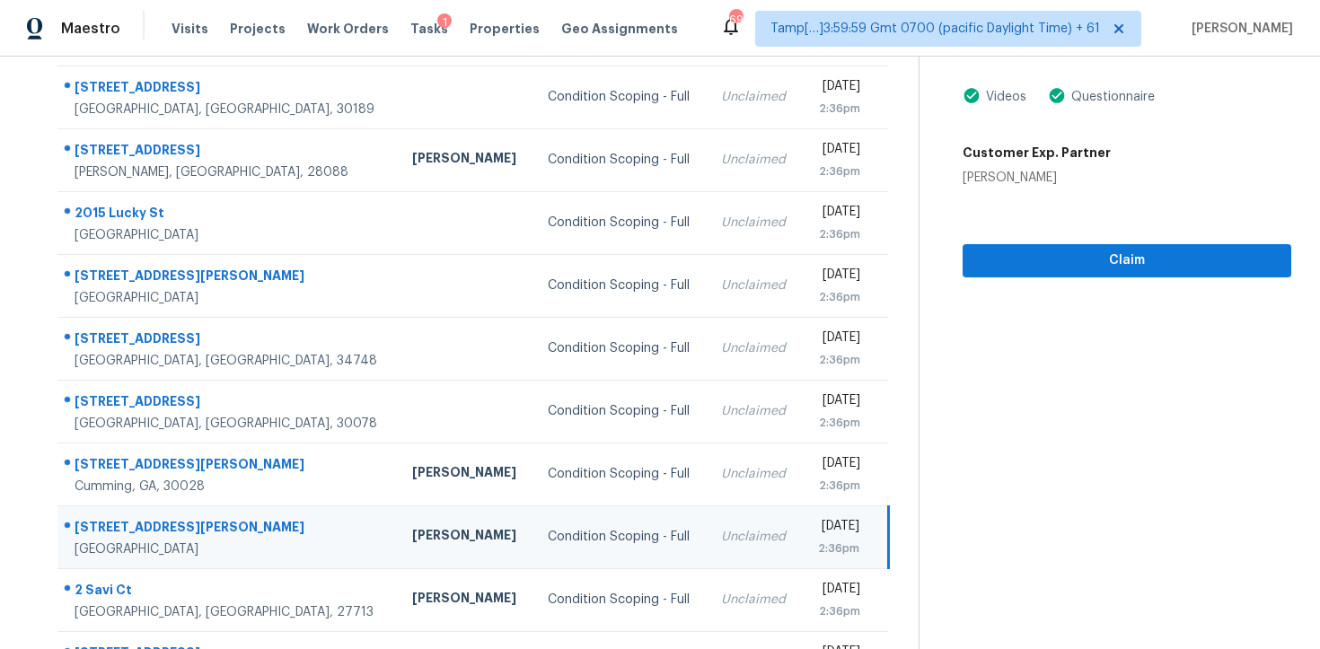
scroll to position [79, 0]
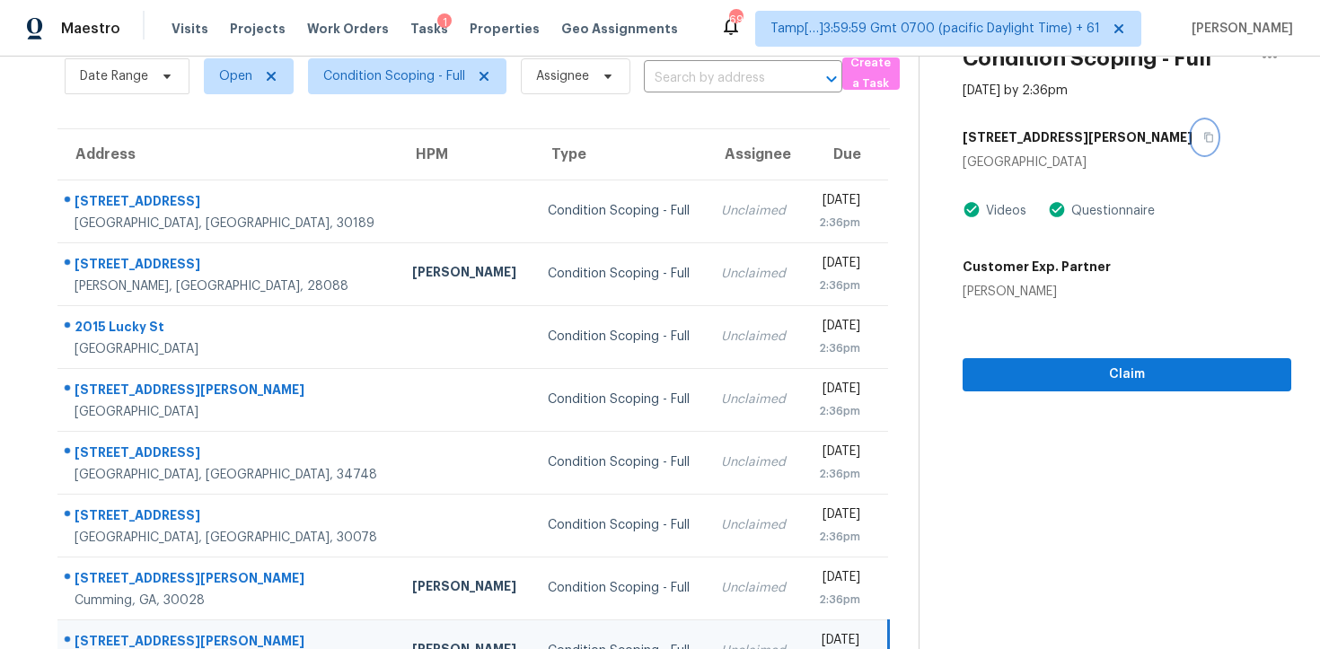
click at [1192, 147] on button "button" at bounding box center [1204, 137] width 24 height 32
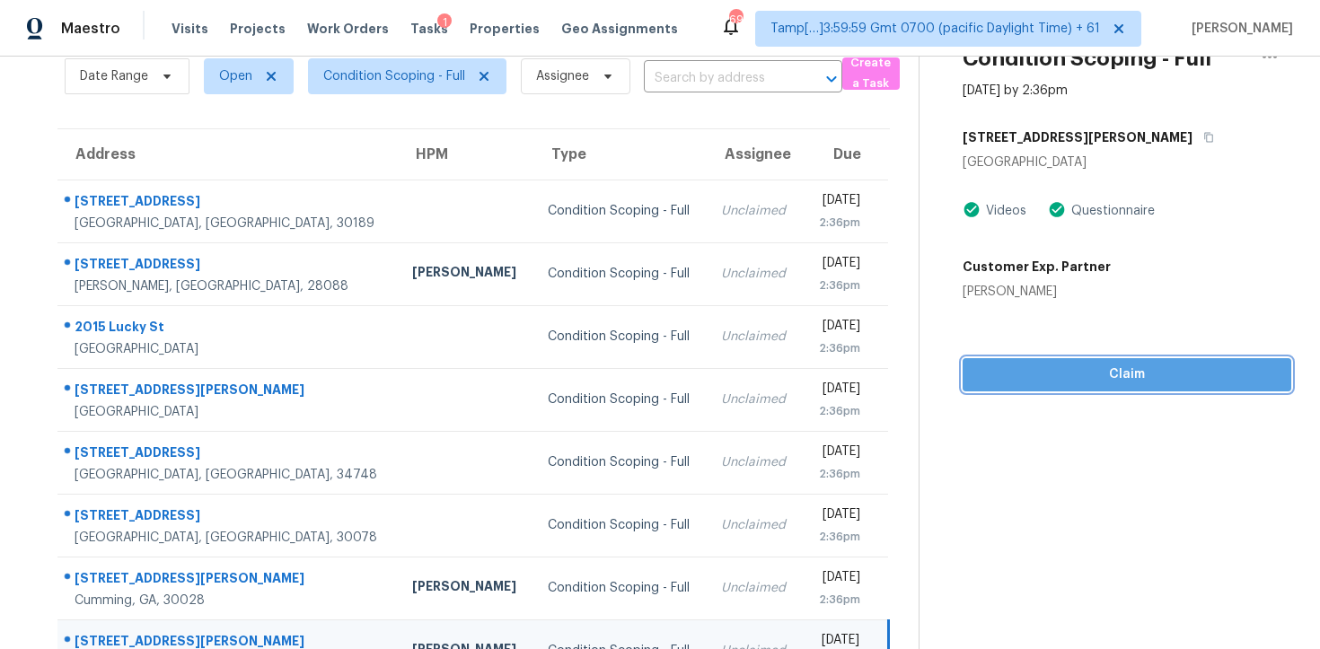
click at [1069, 379] on span "Claim" at bounding box center [1127, 375] width 300 height 22
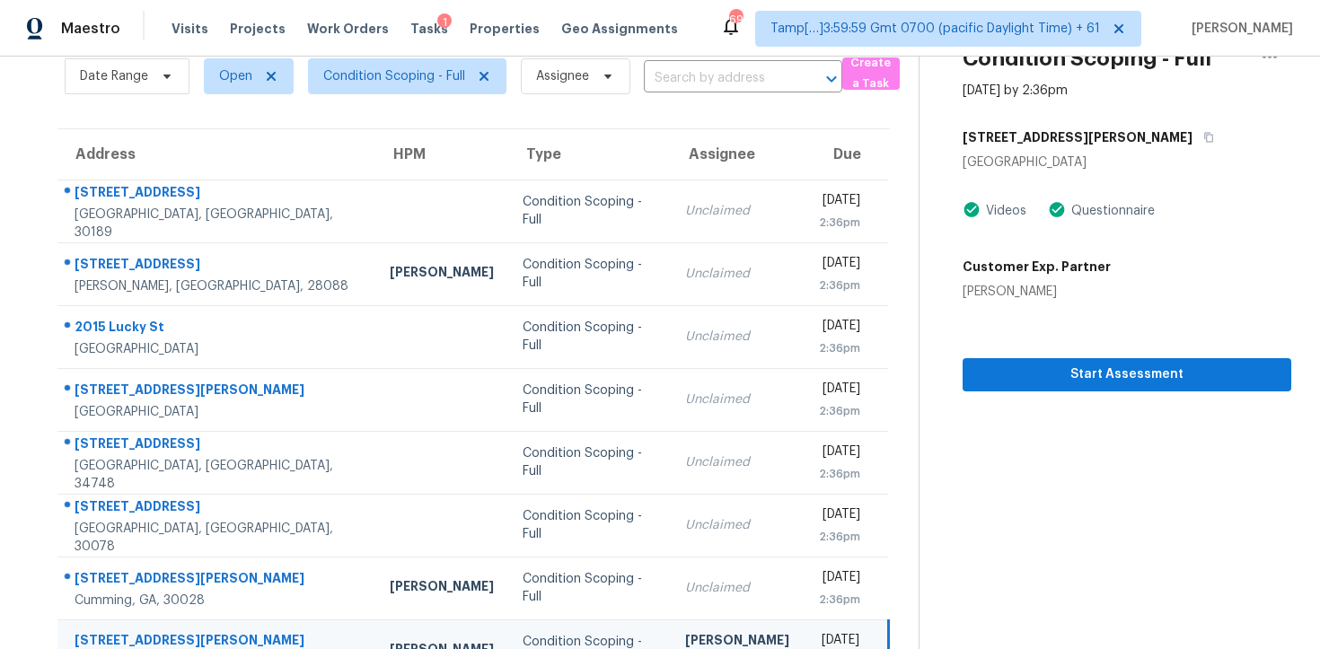
click at [1075, 447] on section "Condition Scoping - Full [DATE] by 2:36pm [STREET_ADDRESS][PERSON_NAME] Videos …" at bounding box center [1105, 417] width 373 height 879
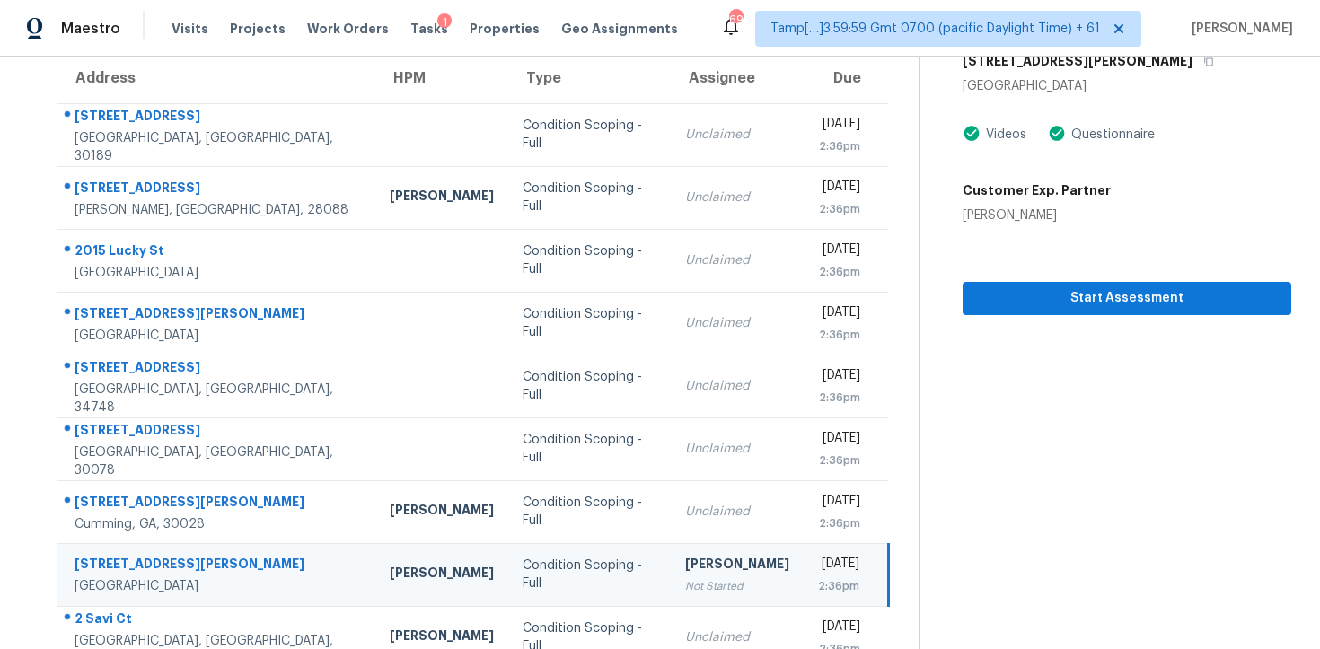
scroll to position [156, 0]
click at [1076, 302] on span "Start Assessment" at bounding box center [1127, 297] width 300 height 22
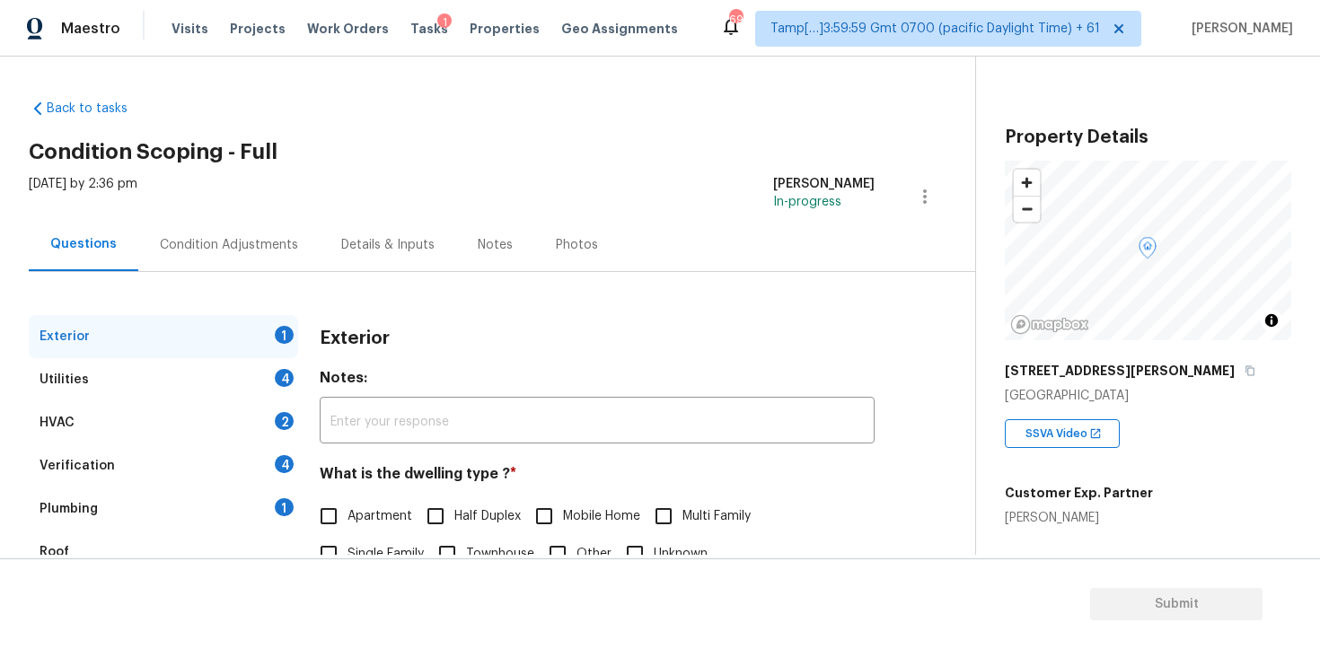
scroll to position [215, 0]
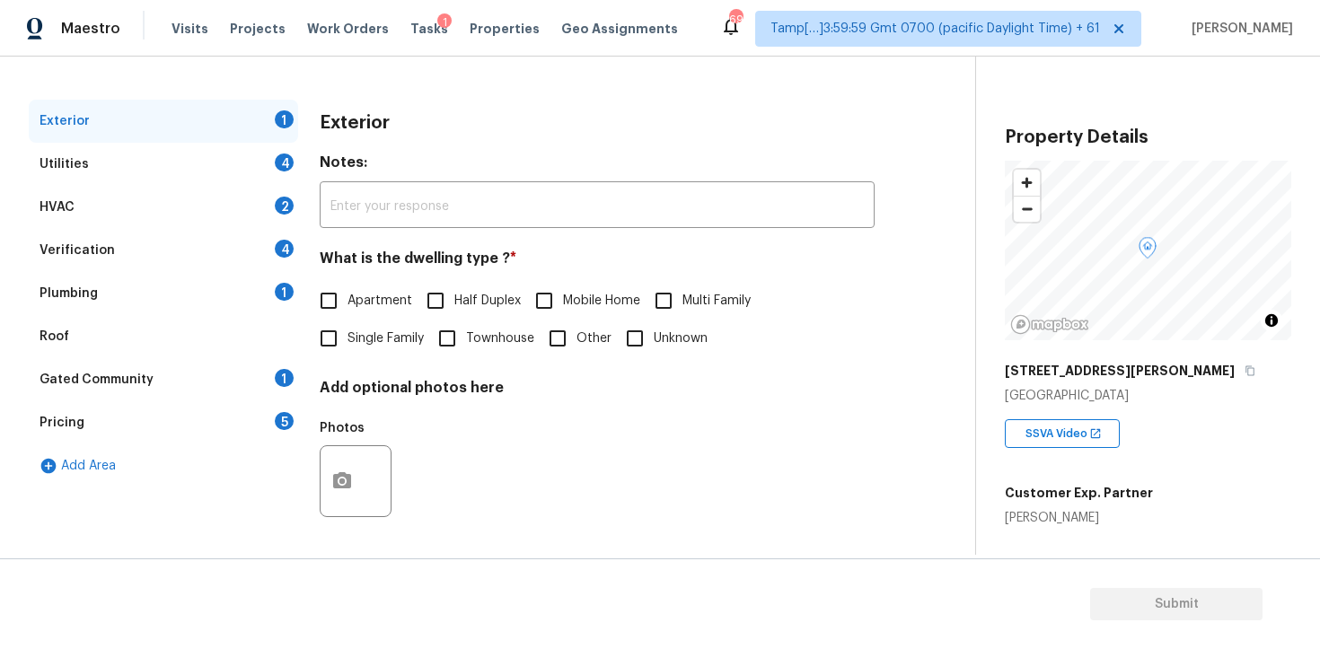
click at [382, 345] on span "Single Family" at bounding box center [385, 339] width 76 height 19
click at [347, 345] on input "Single Family" at bounding box center [329, 339] width 38 height 38
checkbox input "true"
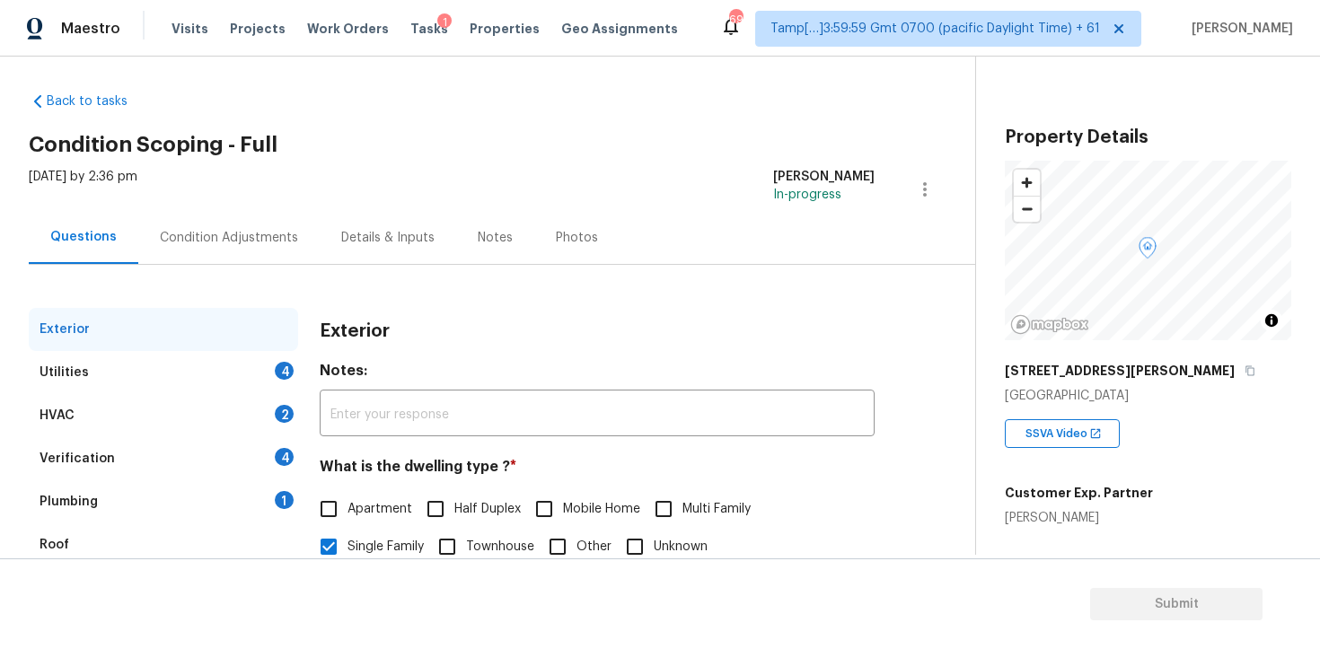
click at [277, 233] on div "Condition Adjustments" at bounding box center [229, 238] width 138 height 18
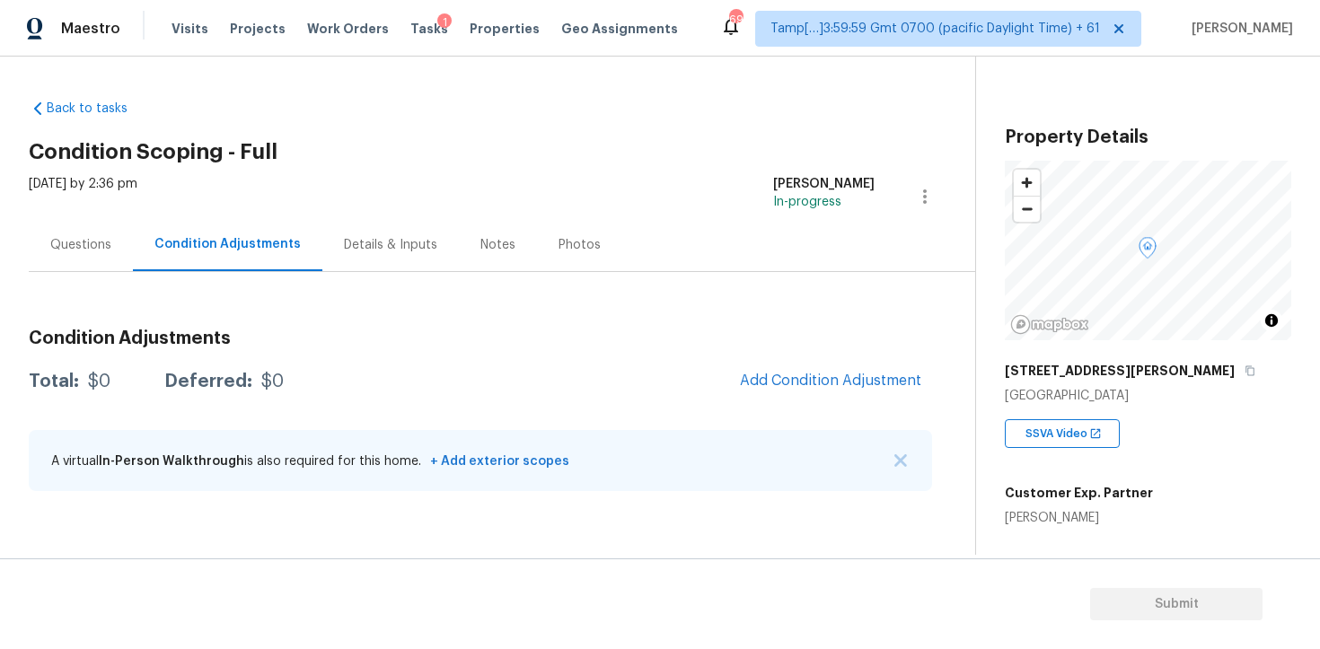
click at [857, 113] on div "Back to tasks Condition Scoping - Full [DATE] by 2:36 pm [PERSON_NAME] B In-pro…" at bounding box center [502, 298] width 946 height 427
click at [817, 385] on span "Add Condition Adjustment" at bounding box center [830, 381] width 181 height 16
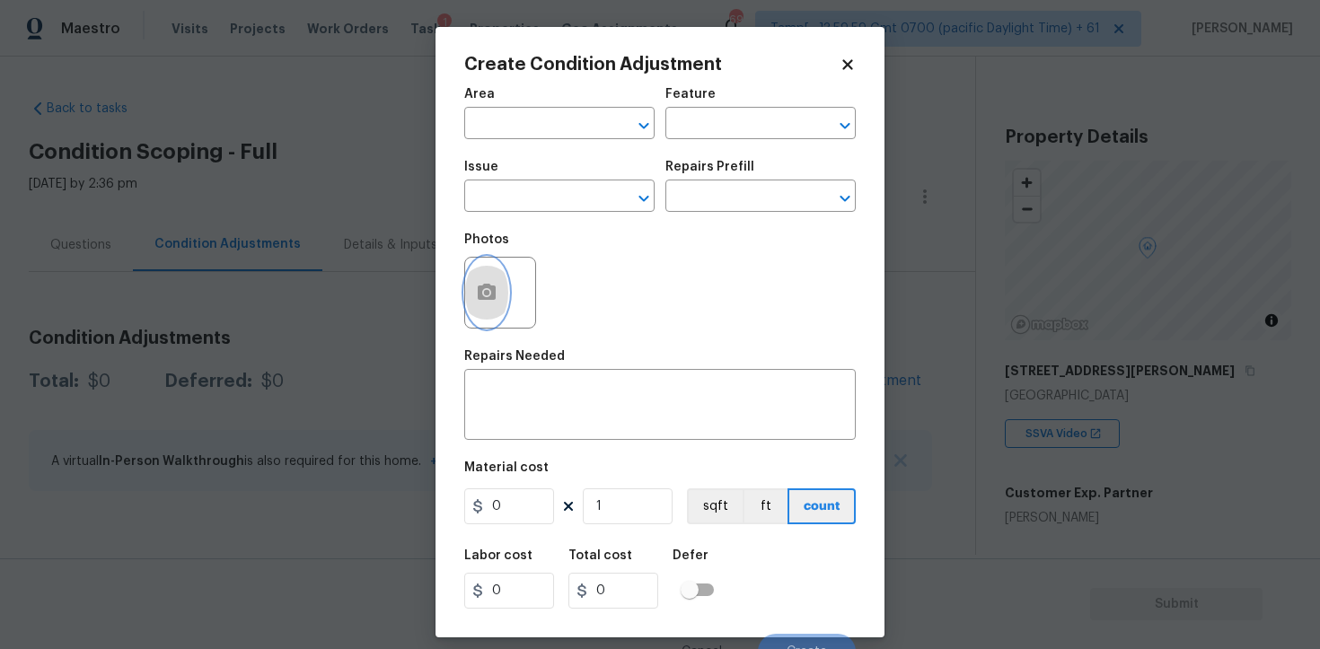
click at [502, 281] on button "button" at bounding box center [486, 293] width 43 height 70
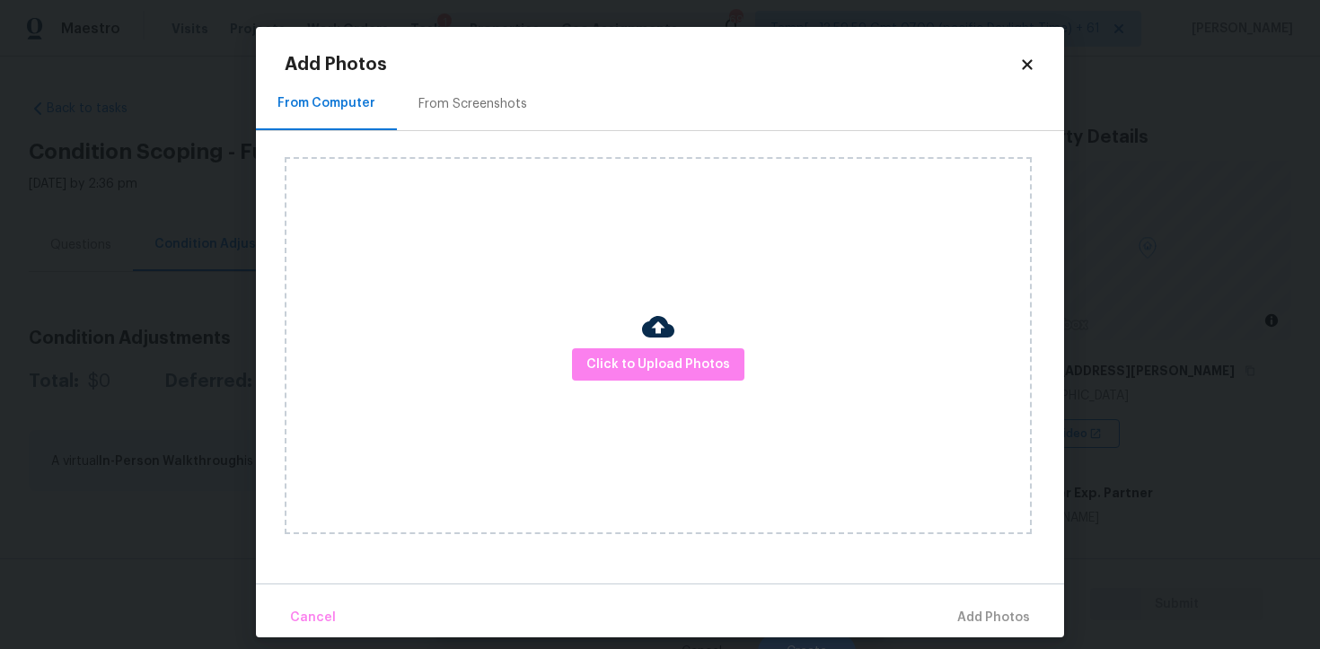
click at [687, 382] on div "Click to Upload Photos" at bounding box center [658, 345] width 747 height 377
click at [686, 379] on button "Click to Upload Photos" at bounding box center [658, 364] width 172 height 33
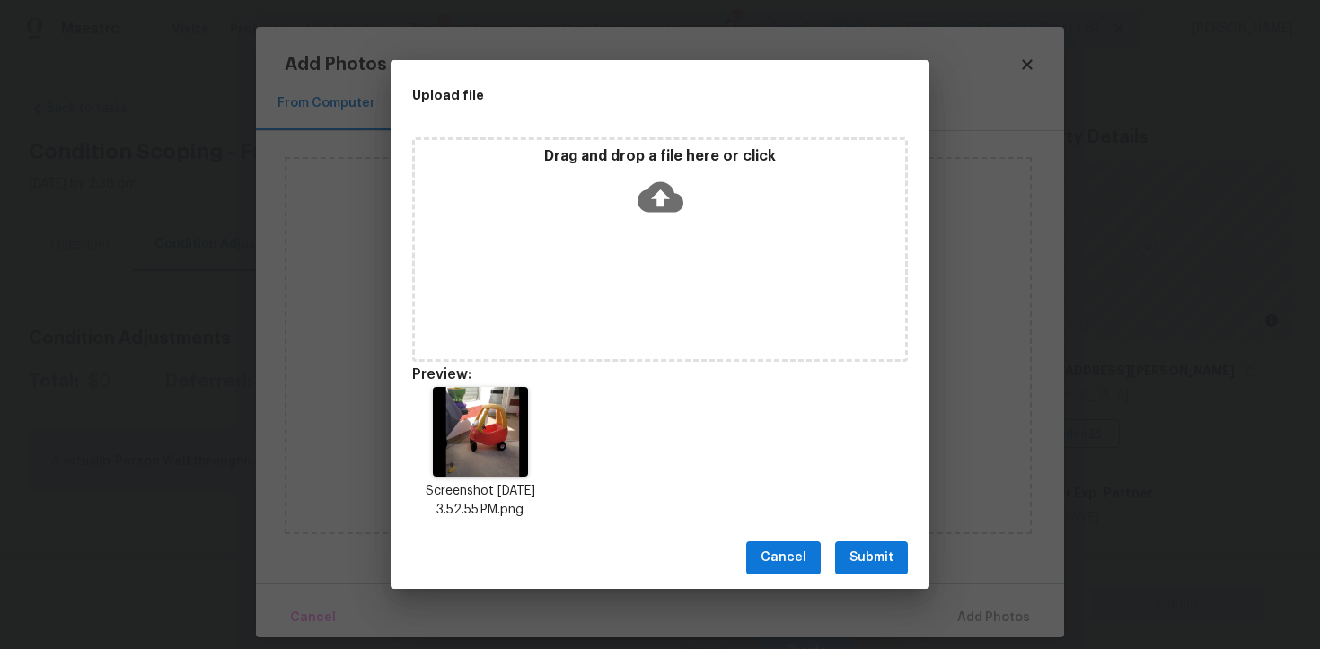
click at [639, 228] on div "Drag and drop a file here or click" at bounding box center [660, 249] width 496 height 224
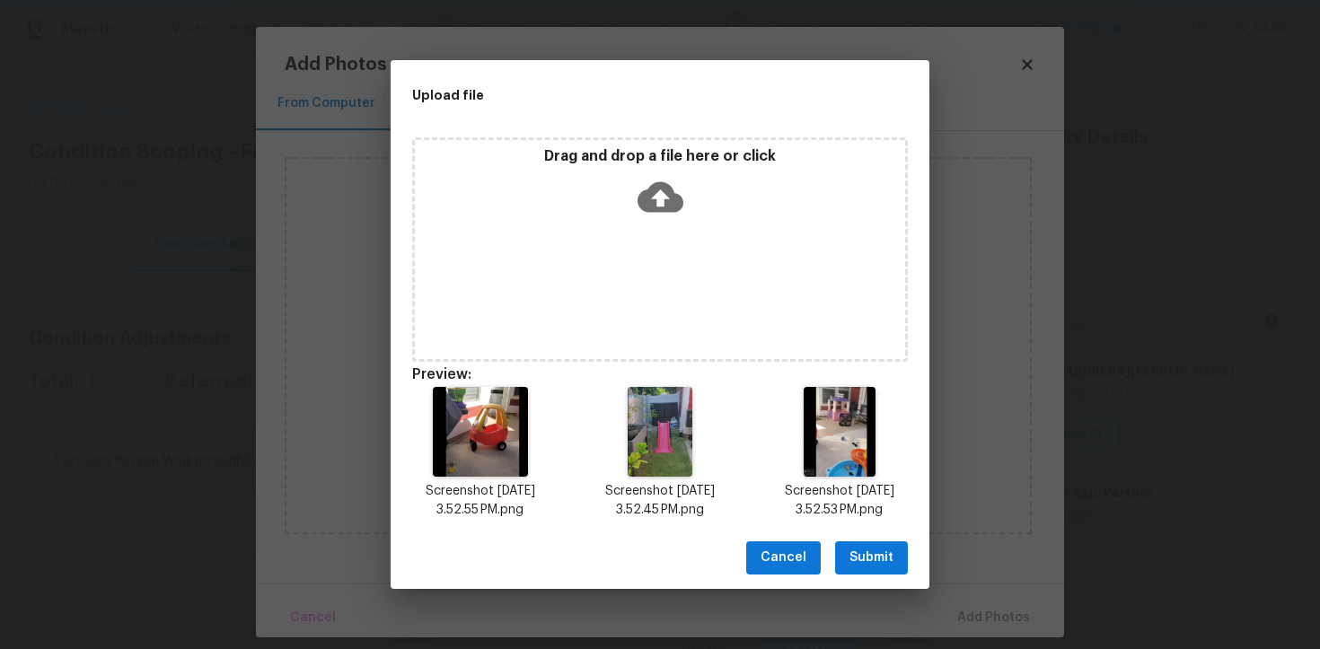
scroll to position [14, 0]
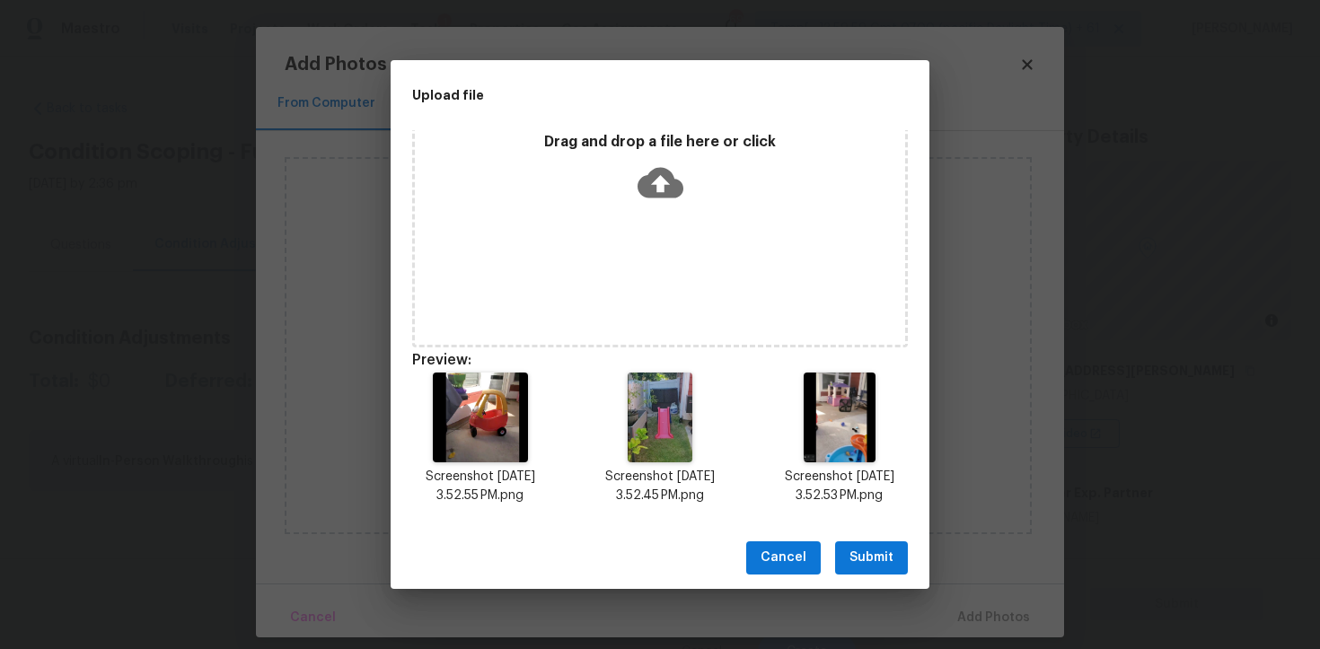
click at [877, 553] on span "Submit" at bounding box center [871, 558] width 44 height 22
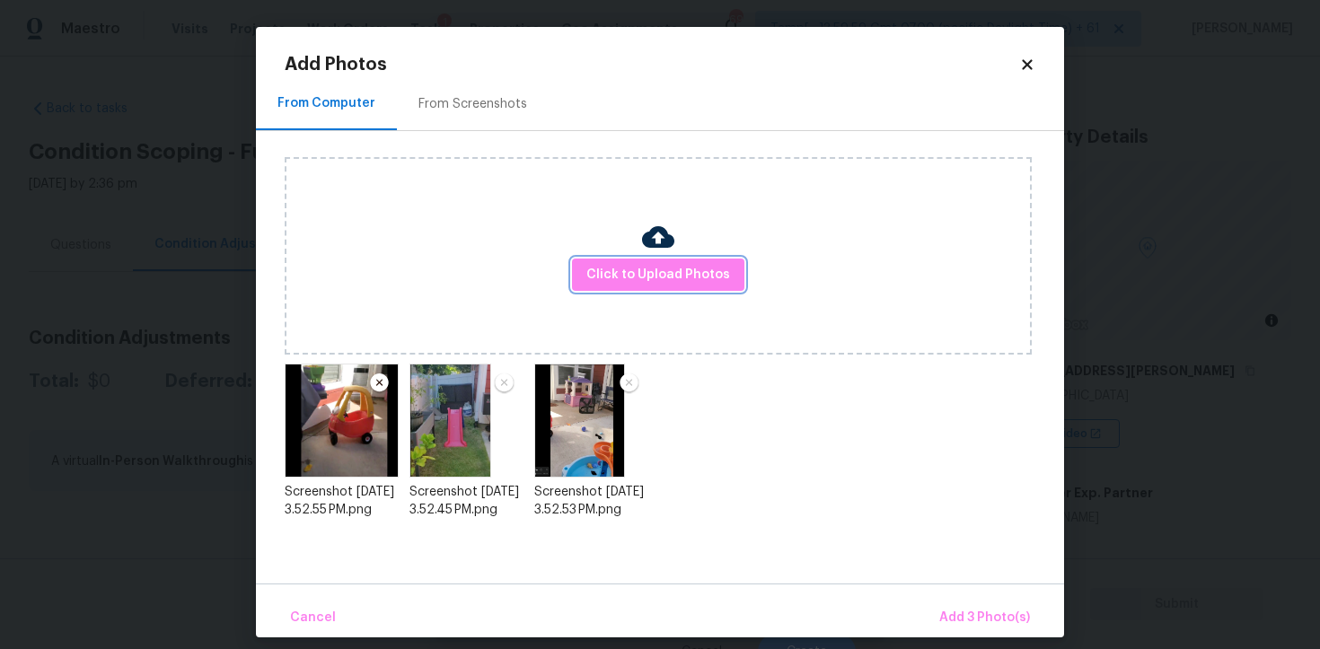
scroll to position [0, 0]
click at [965, 611] on span "Add 3 Photo(s)" at bounding box center [984, 618] width 91 height 22
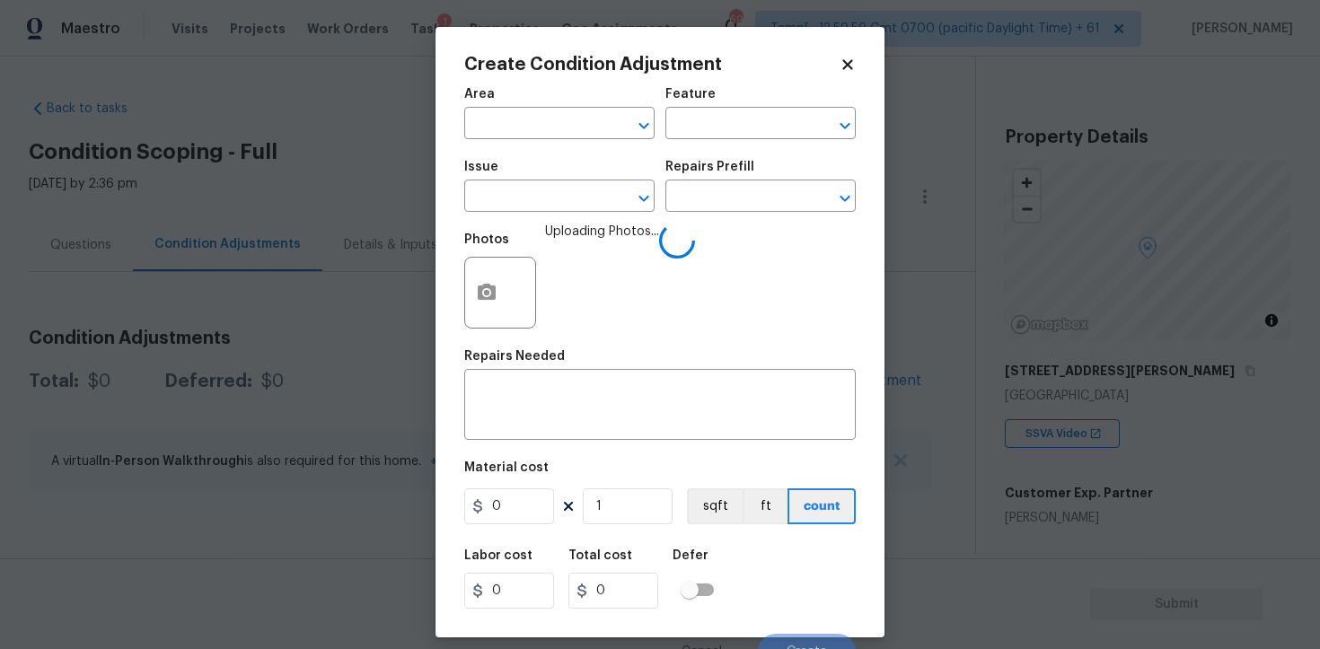
click at [549, 141] on span "Area ​" at bounding box center [559, 113] width 190 height 73
click at [543, 128] on input "text" at bounding box center [534, 125] width 140 height 28
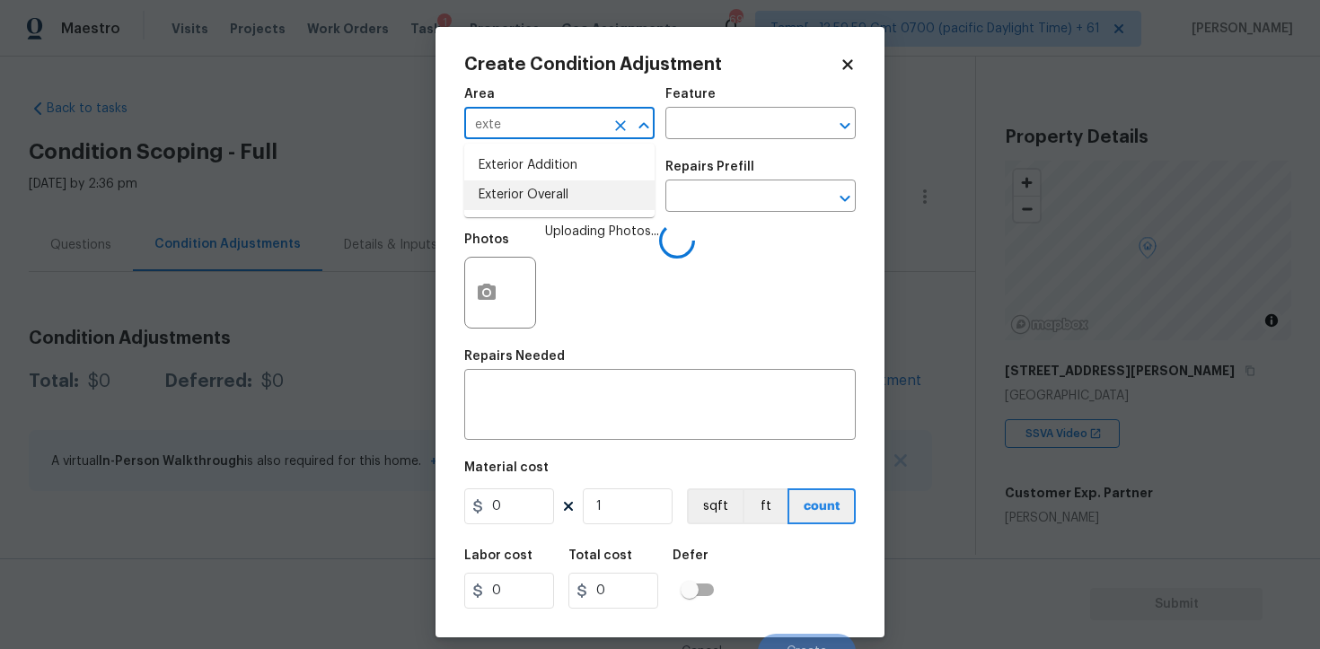
click at [539, 180] on li "Exterior Overall" at bounding box center [559, 195] width 190 height 30
type input "Exterior Overall"
click at [541, 189] on input "text" at bounding box center [534, 198] width 140 height 28
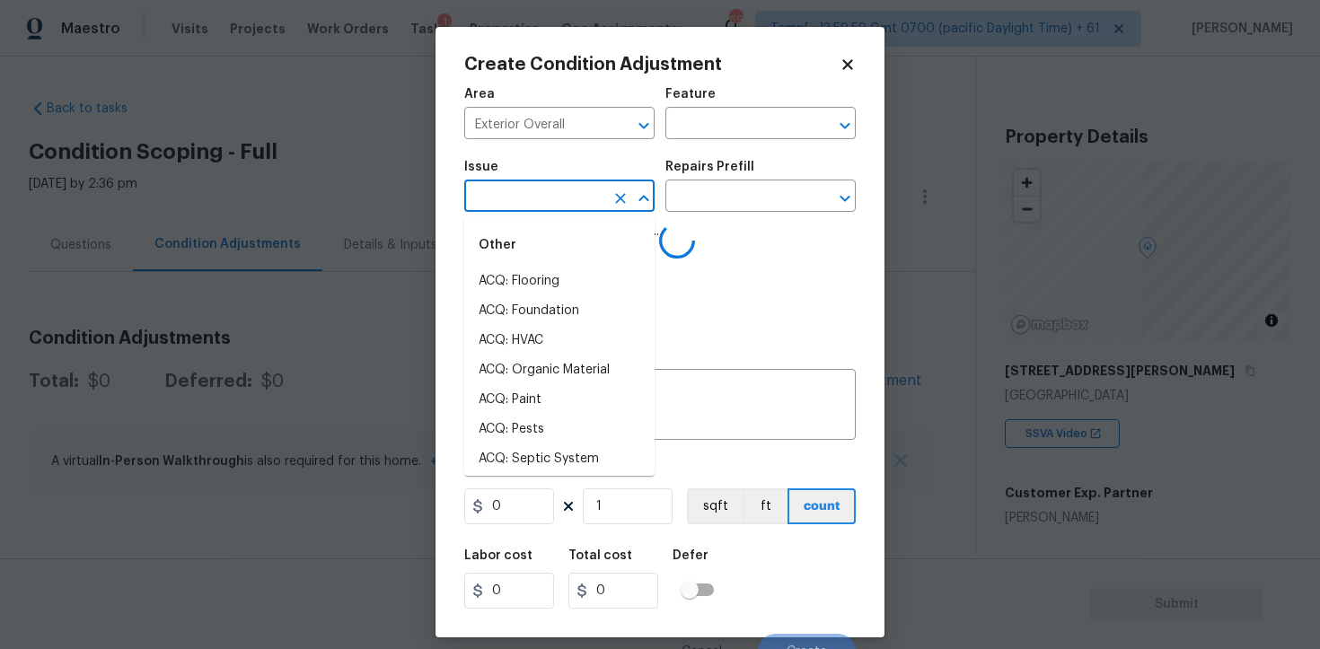
type input "d"
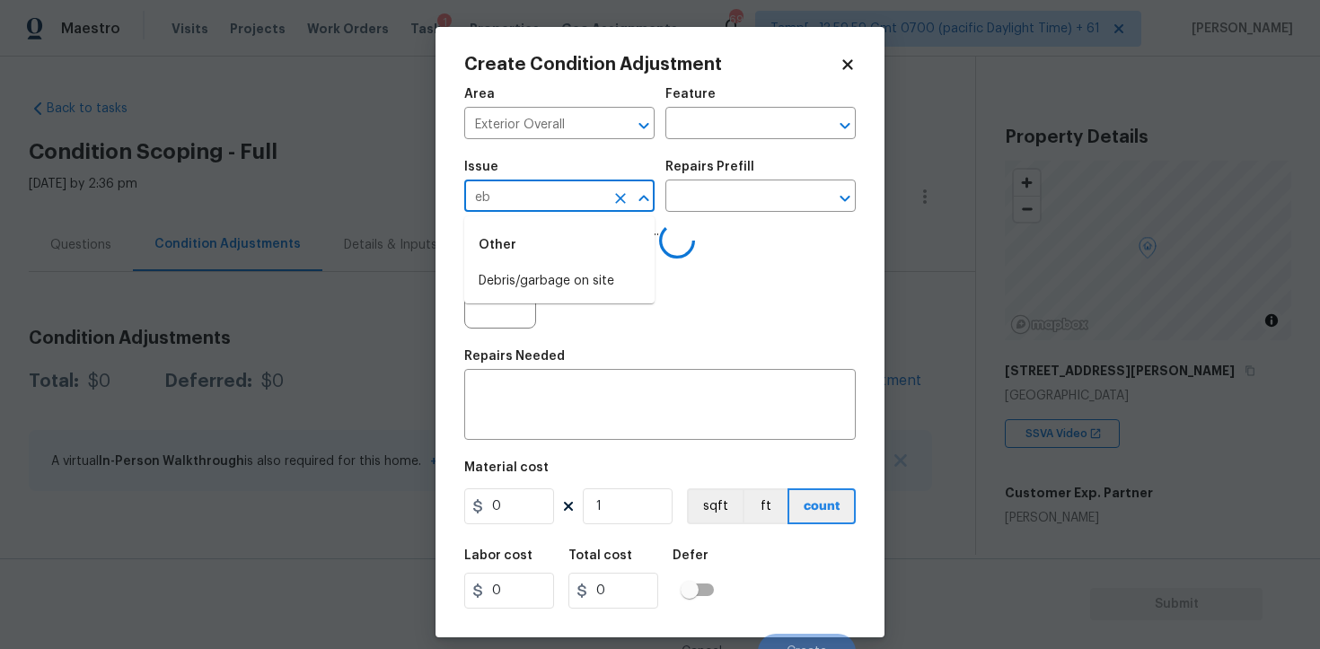
type input "ebr"
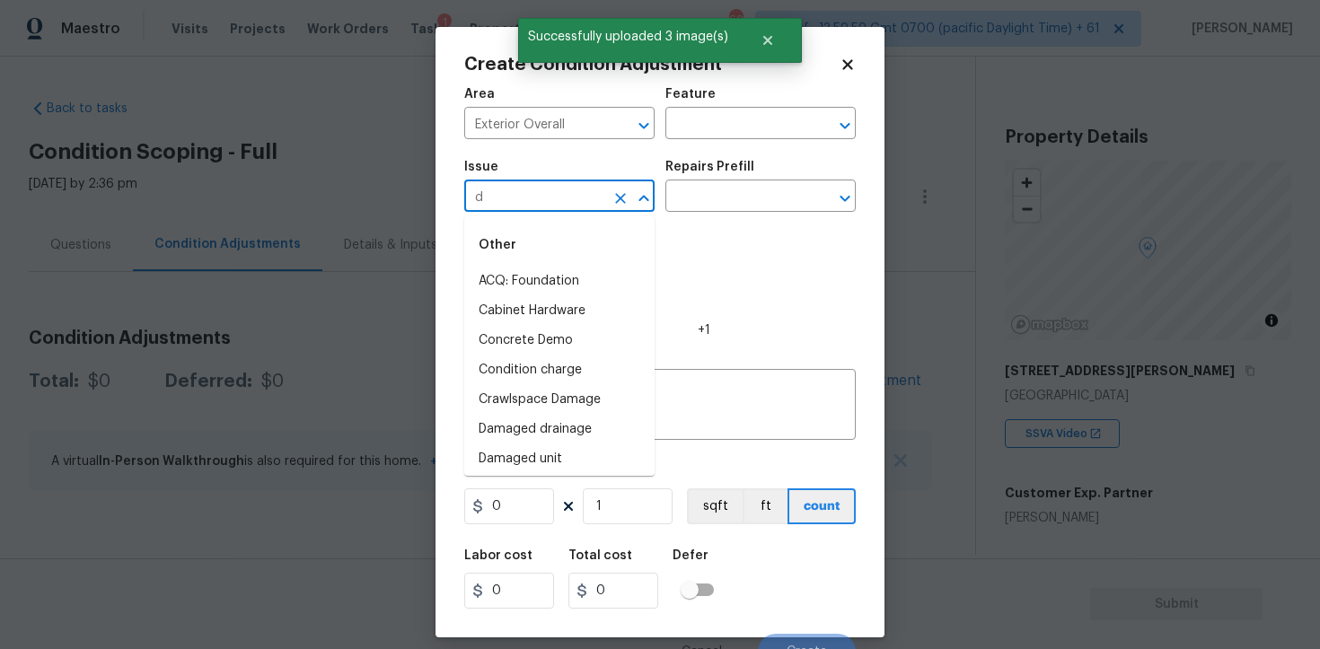
type input "de"
type input "r"
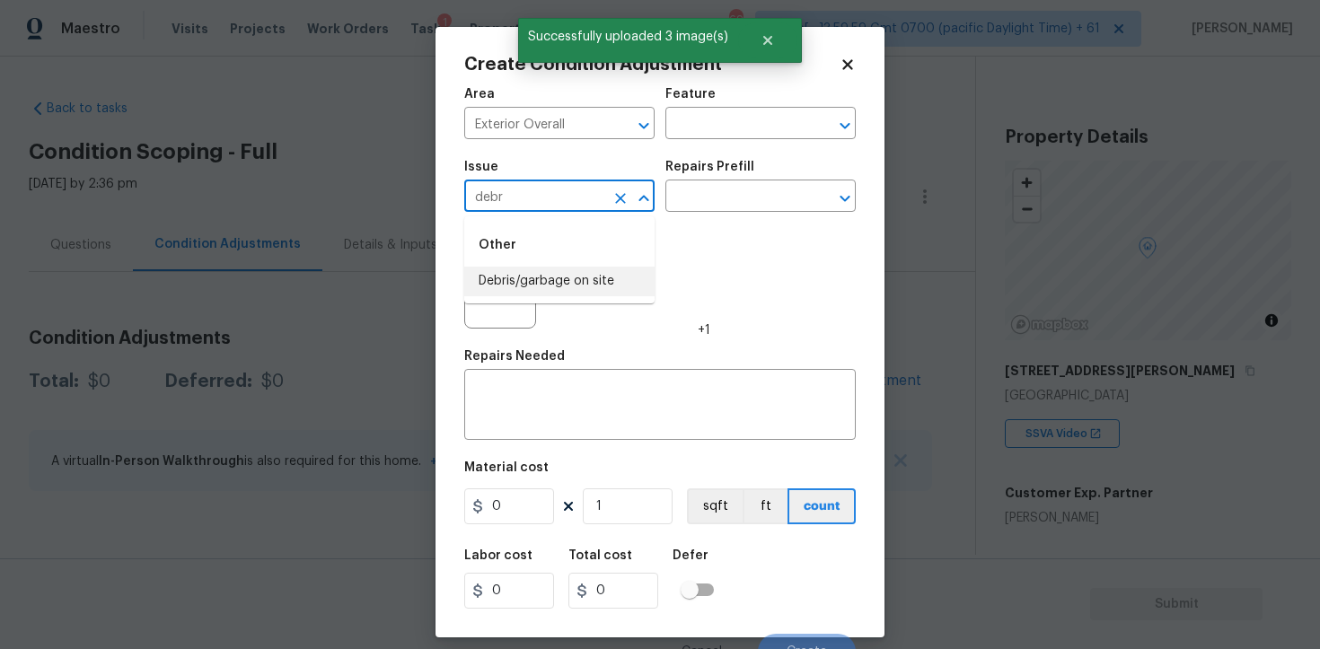
click at [577, 269] on li "Debris/garbage on site" at bounding box center [559, 282] width 190 height 30
type input "Debris/garbage on site"
click at [717, 194] on input "text" at bounding box center [735, 198] width 140 height 28
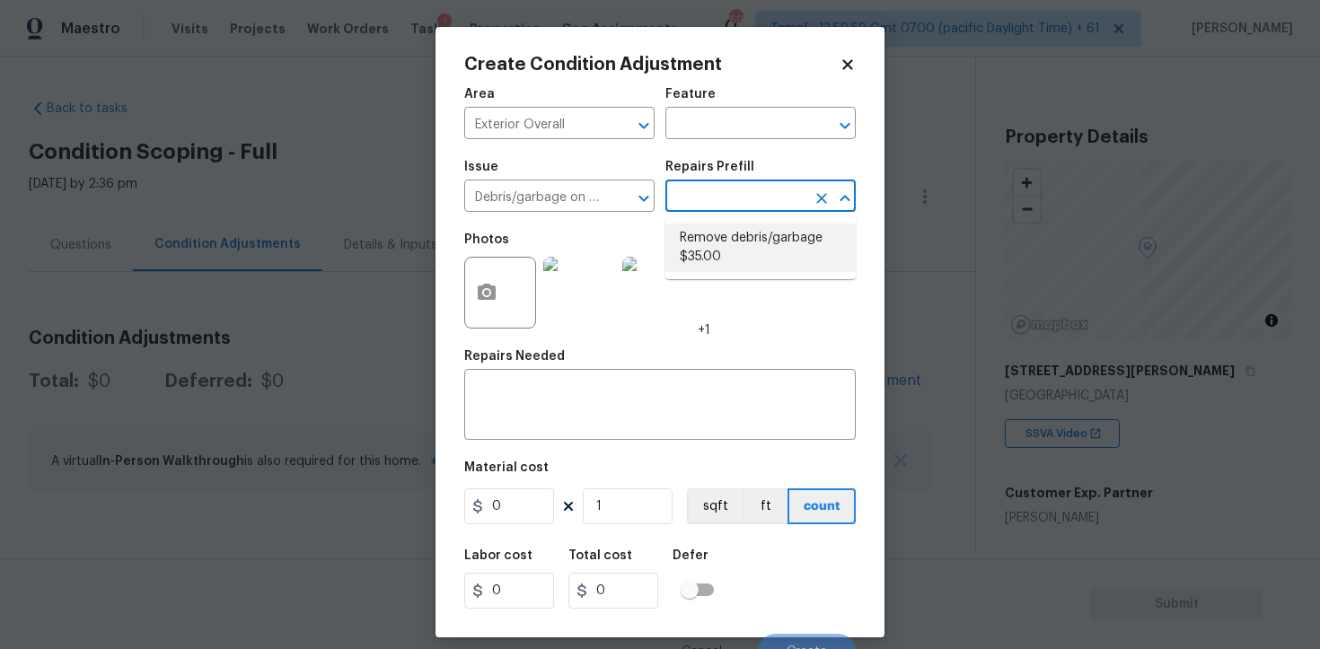
click at [727, 247] on li "Remove debris/garbage $35.00" at bounding box center [760, 248] width 190 height 48
type textarea "Remove, haul off, and properly dispose of any debris left by seller to offsite …"
type input "35"
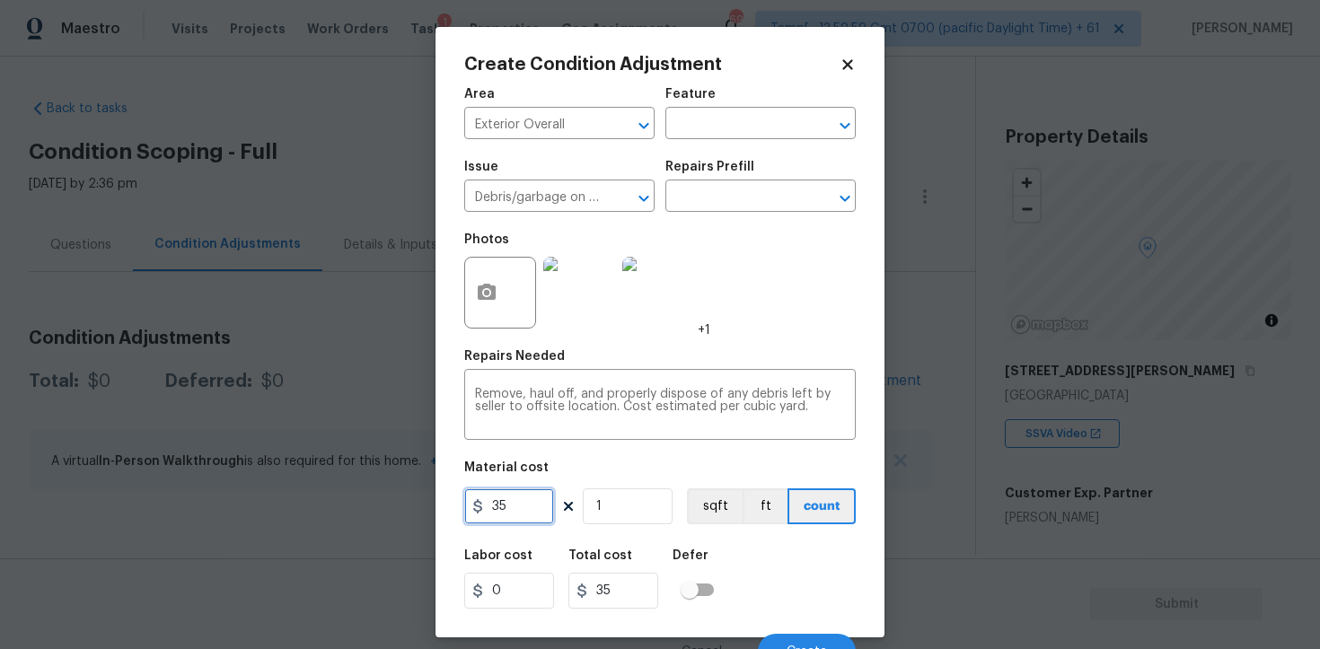
click at [508, 502] on input "35" at bounding box center [509, 506] width 90 height 36
type input "200"
click at [716, 558] on div "Defer" at bounding box center [699, 560] width 52 height 23
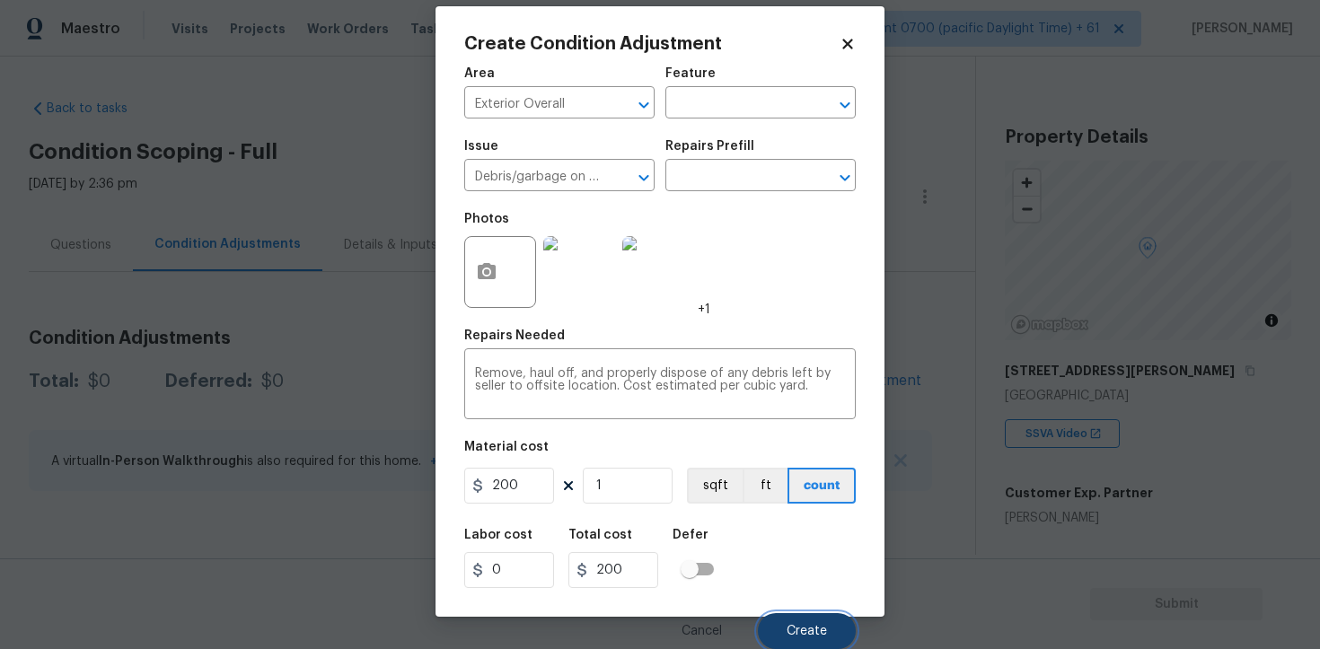
click at [790, 627] on span "Create" at bounding box center [807, 631] width 40 height 13
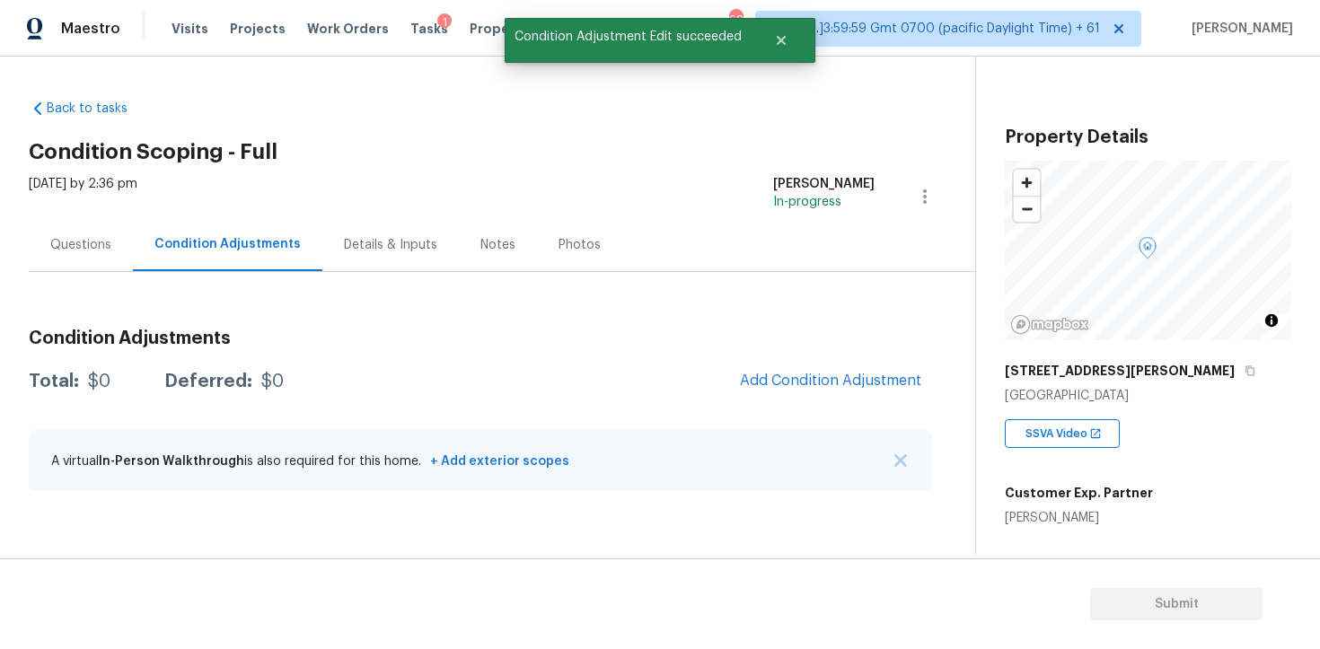
scroll to position [0, 0]
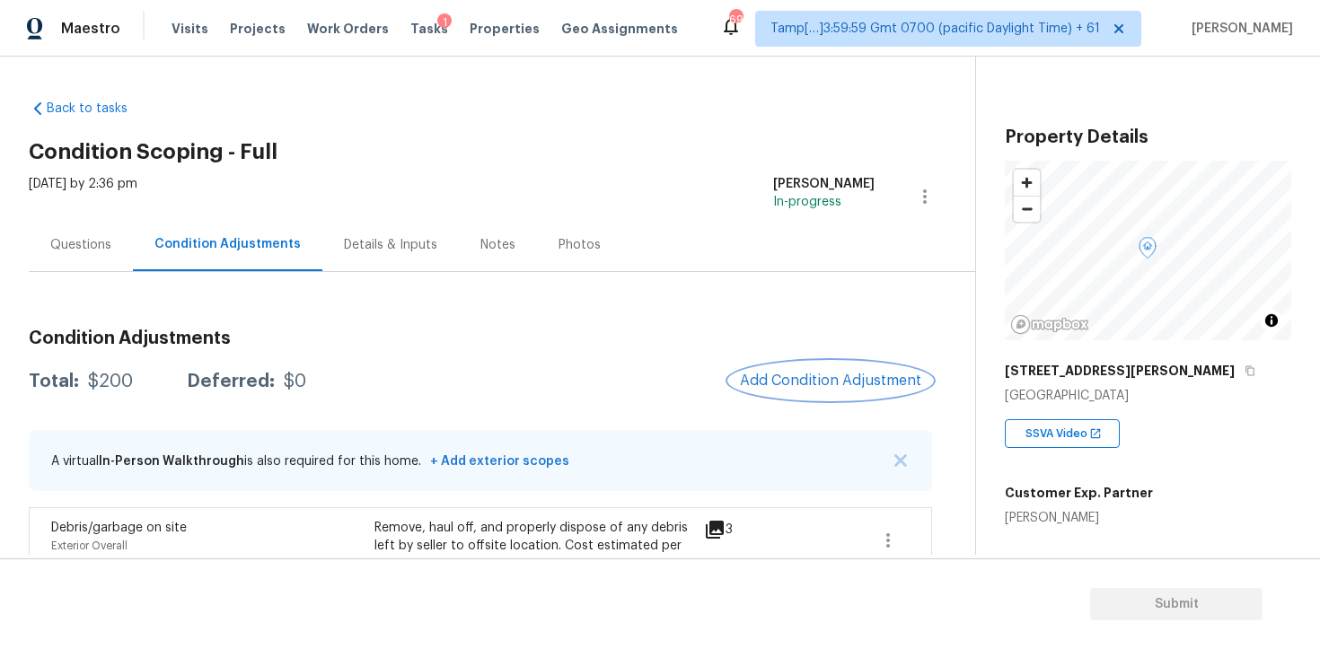
click at [807, 365] on button "Add Condition Adjustment" at bounding box center [830, 381] width 203 height 38
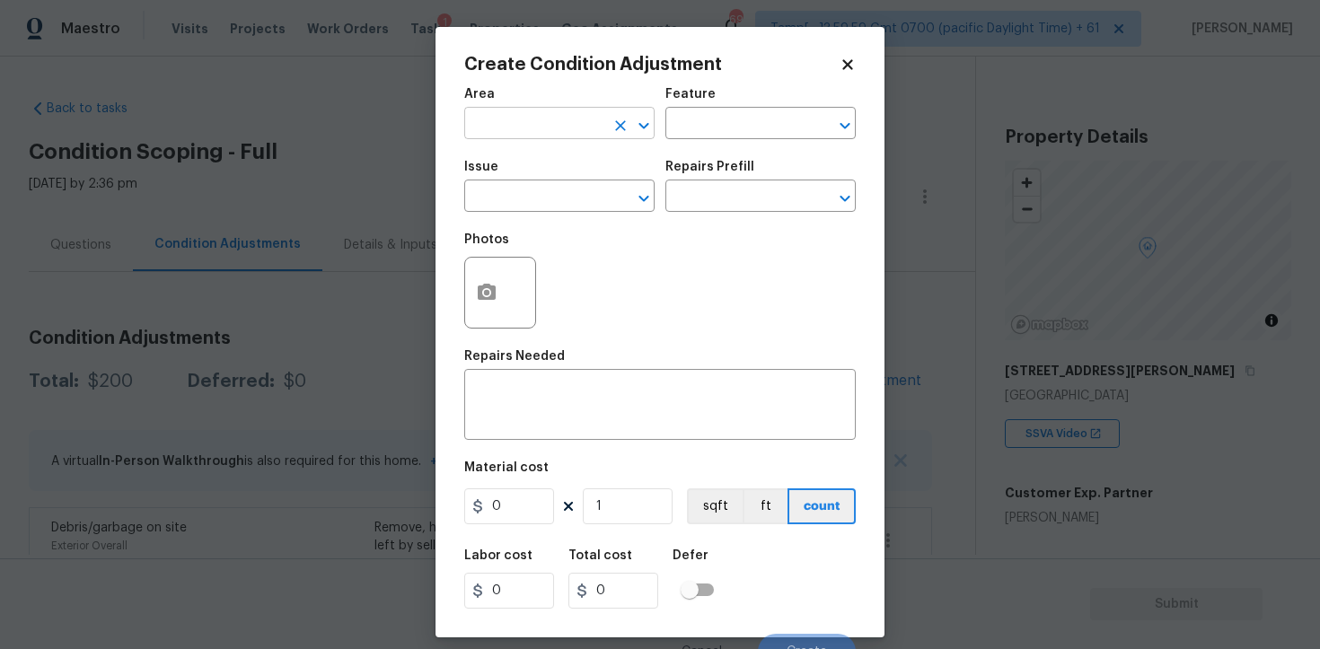
click at [588, 129] on input "text" at bounding box center [534, 125] width 140 height 28
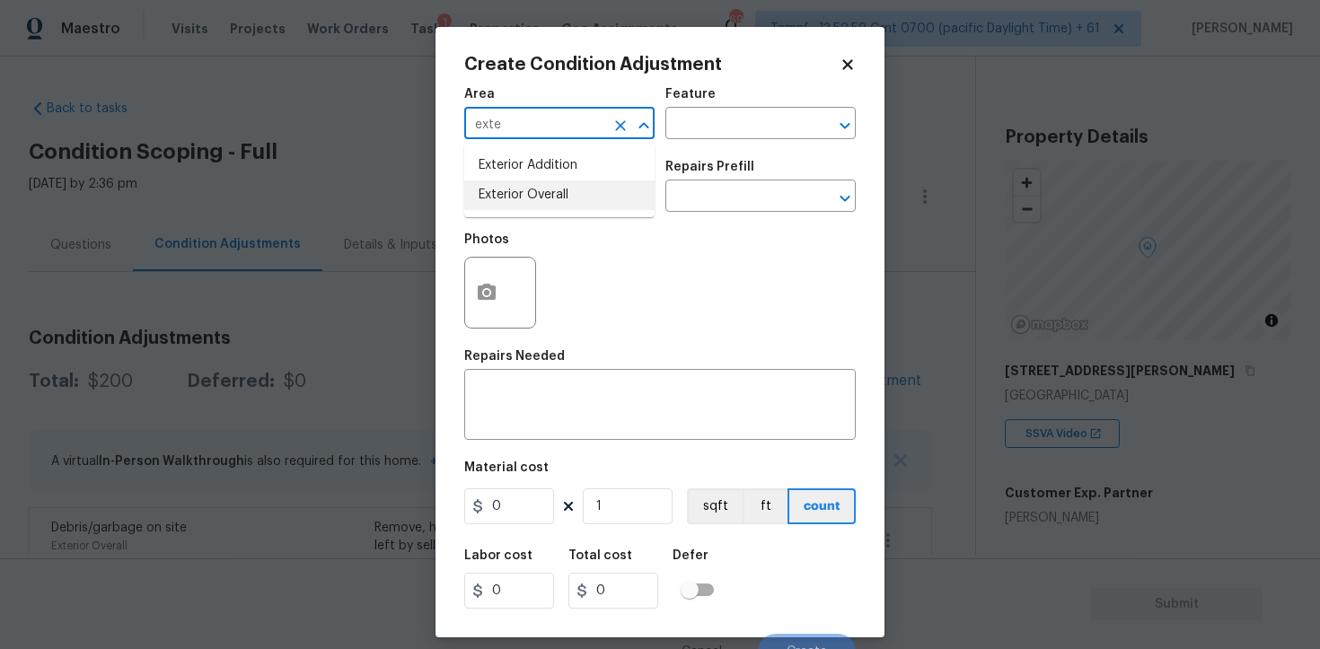
click at [553, 199] on li "Exterior Overall" at bounding box center [559, 195] width 190 height 30
type input "Exterior Overall"
click at [553, 199] on input "text" at bounding box center [534, 198] width 140 height 28
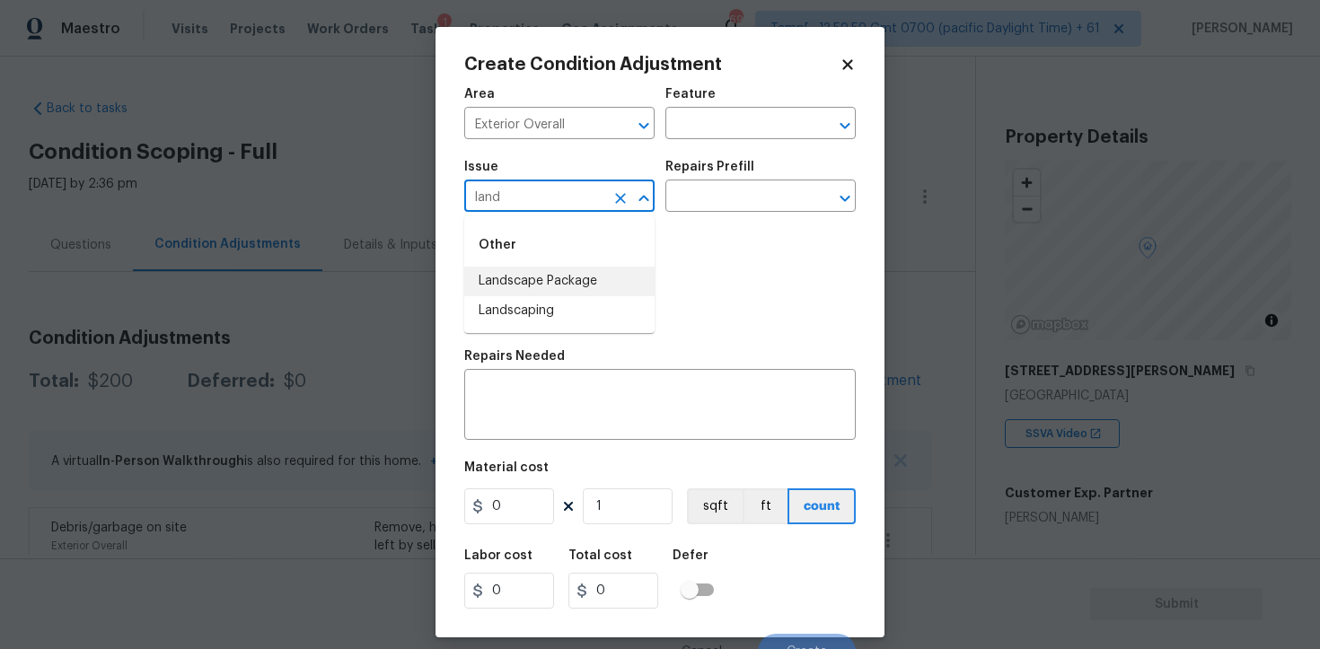
click at [552, 291] on li "Landscape Package" at bounding box center [559, 282] width 190 height 30
type input "Landscape Package"
click at [699, 199] on input "text" at bounding box center [735, 198] width 140 height 28
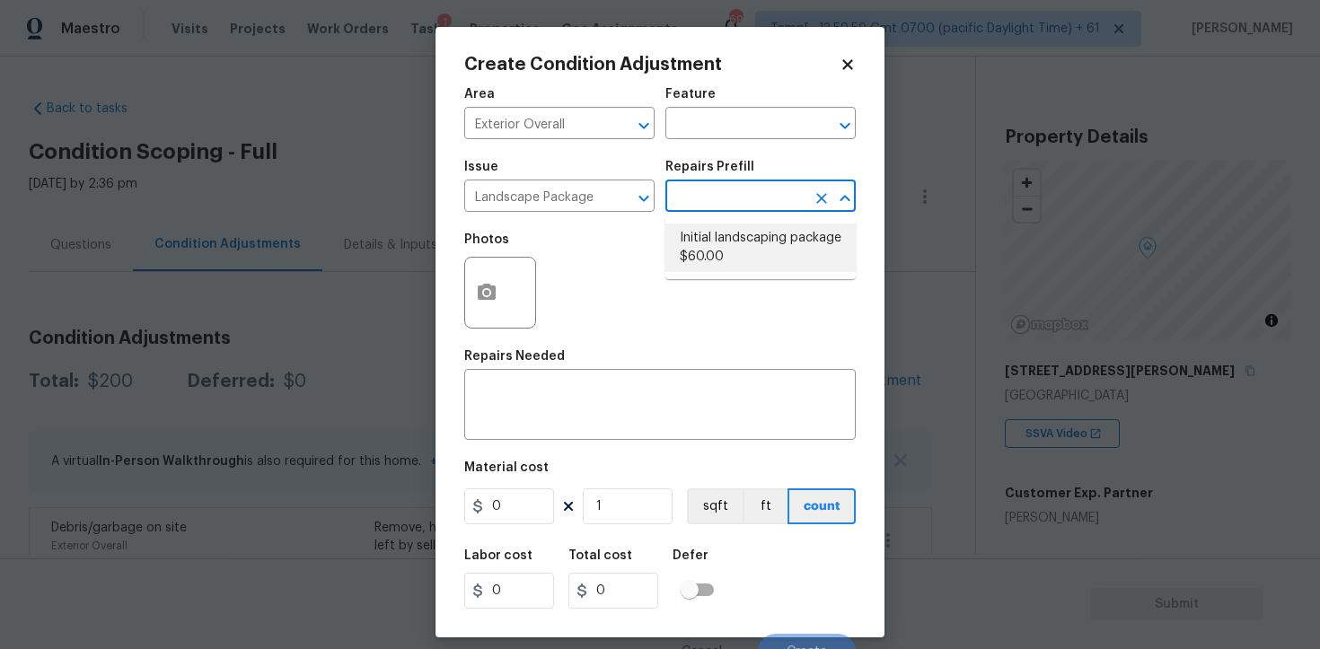
click at [703, 236] on li "Initial landscaping package $60.00" at bounding box center [760, 248] width 190 height 48
type input "Home Readiness Packages"
type textarea "Mowing of grass up to 6" in height. Mow, edge along driveways & sidewalks, trim…"
type input "60"
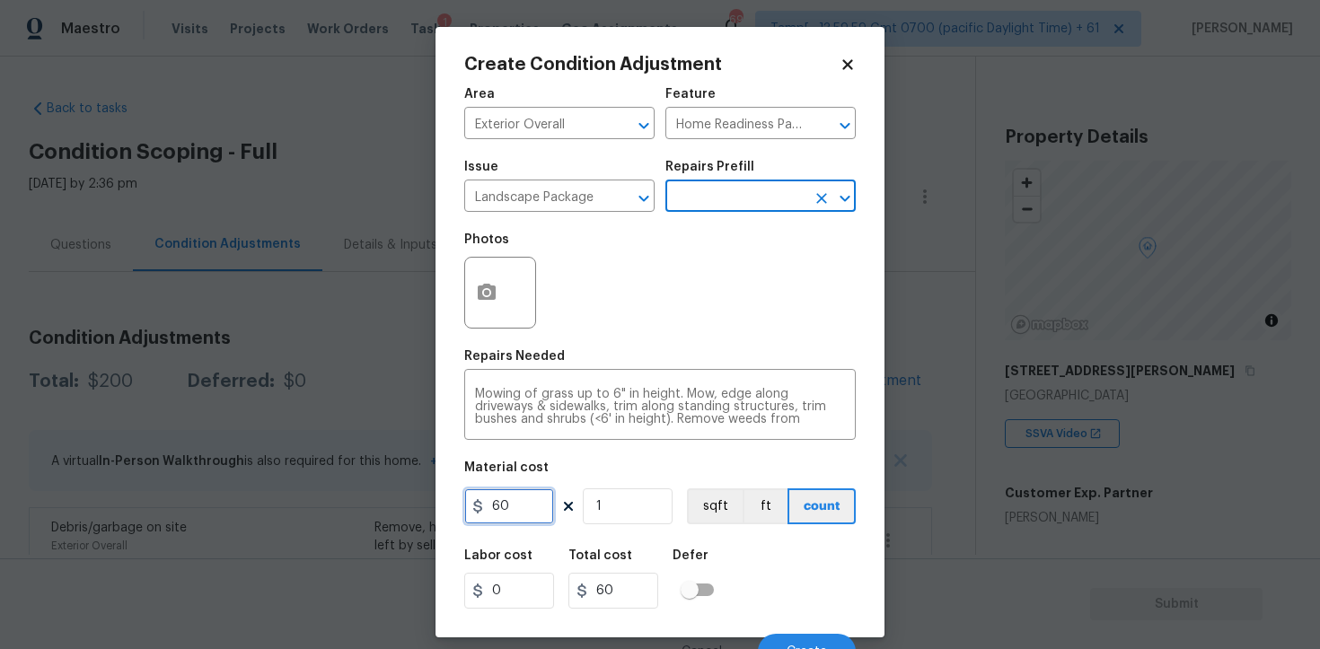
click at [538, 506] on input "60" at bounding box center [509, 506] width 90 height 36
type input "300"
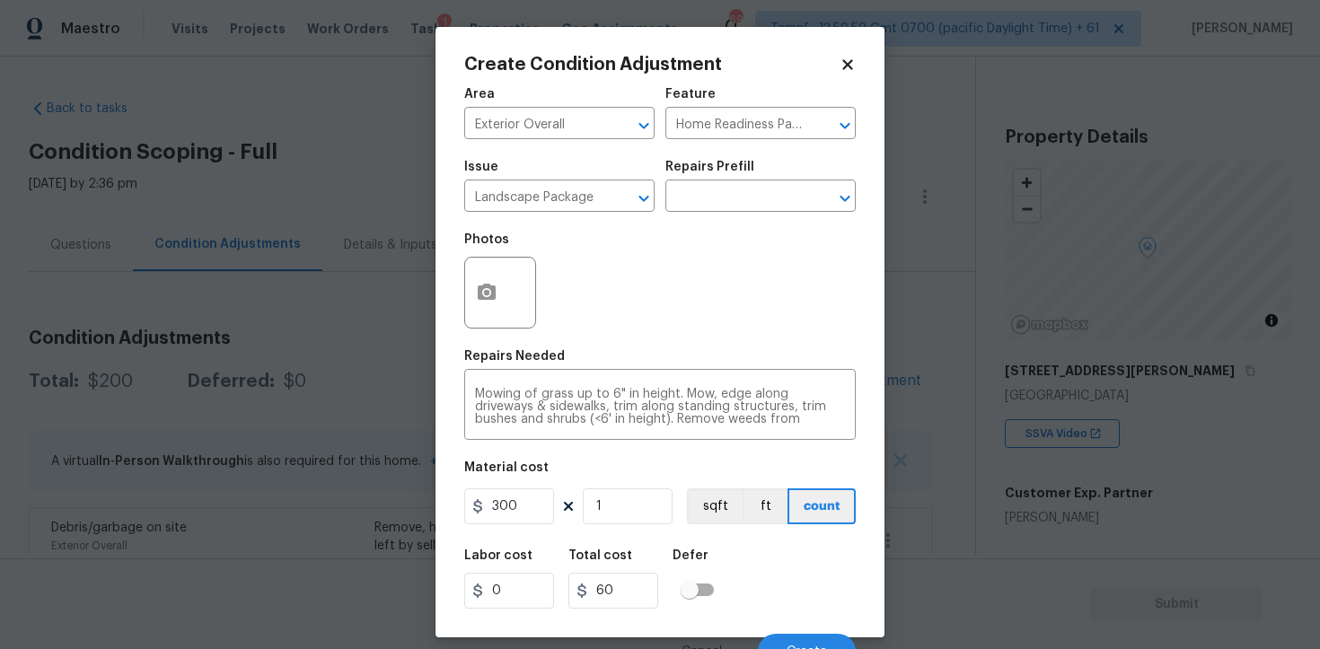
type input "300"
click at [685, 558] on h5 "Defer" at bounding box center [691, 555] width 36 height 13
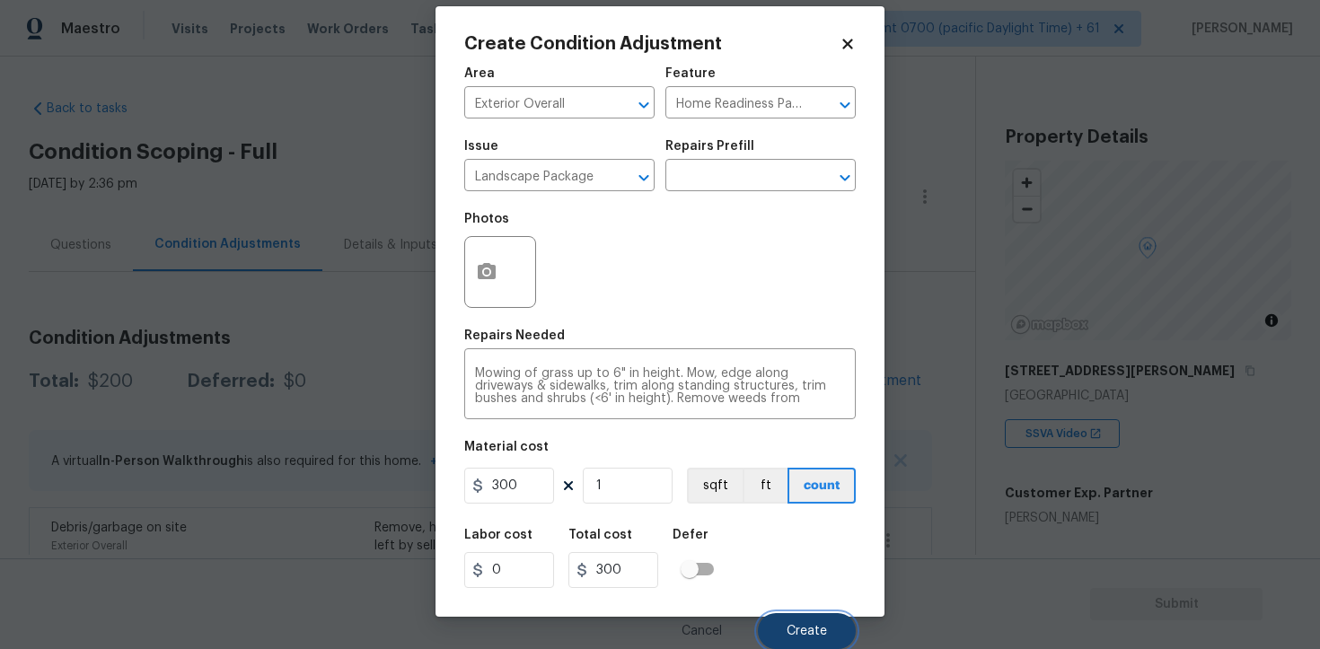
click at [797, 635] on span "Create" at bounding box center [807, 631] width 40 height 13
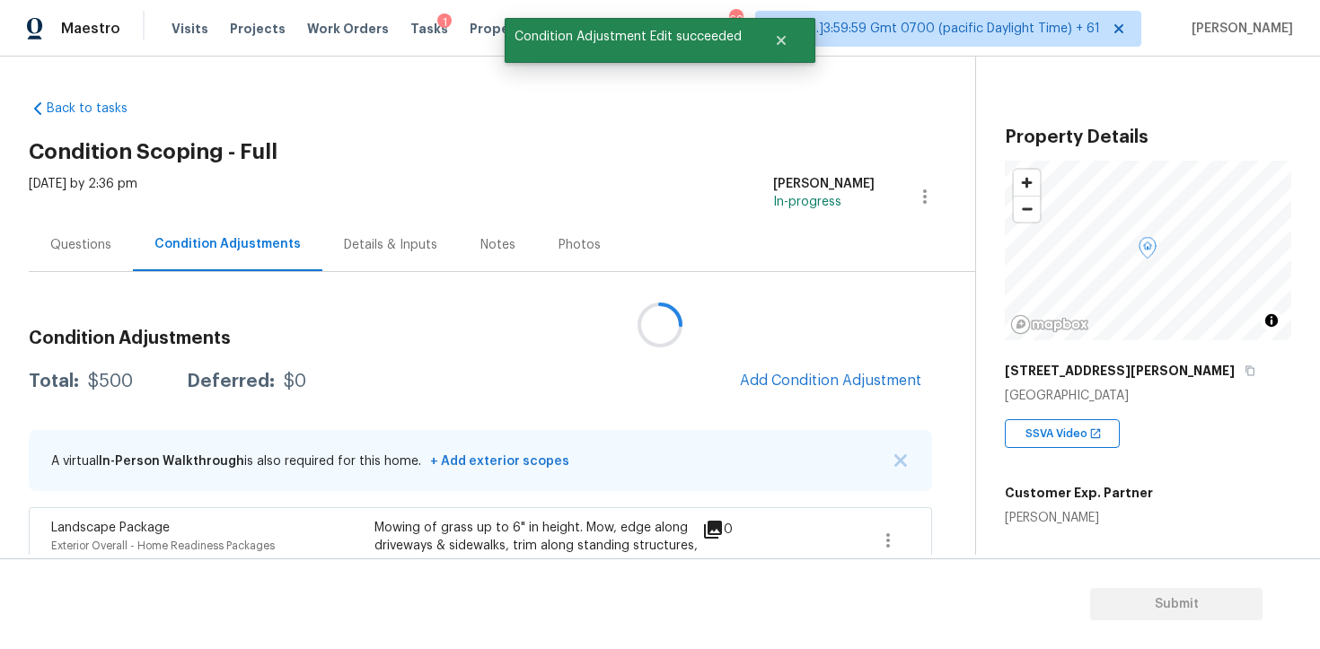
click at [863, 400] on div at bounding box center [660, 324] width 1320 height 649
click at [850, 400] on span "Add Condition Adjustment" at bounding box center [830, 382] width 203 height 40
click at [824, 386] on span "Add Condition Adjustment" at bounding box center [830, 381] width 181 height 16
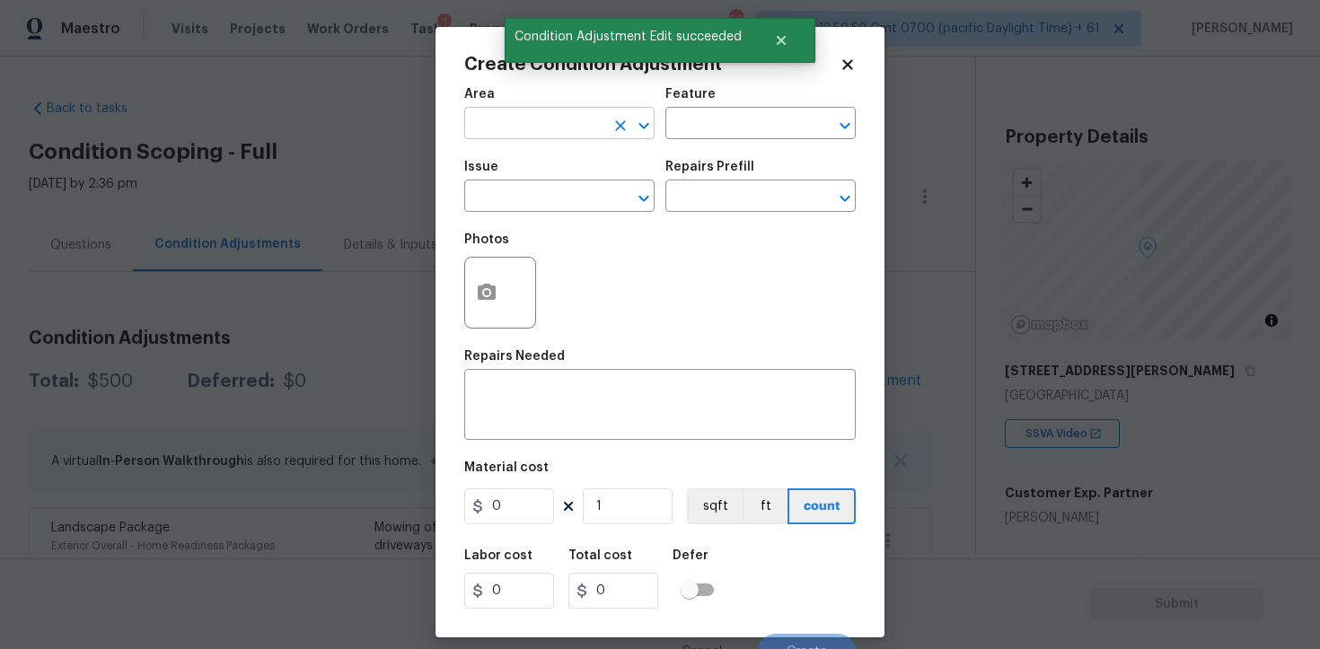
click at [558, 129] on input "text" at bounding box center [534, 125] width 140 height 28
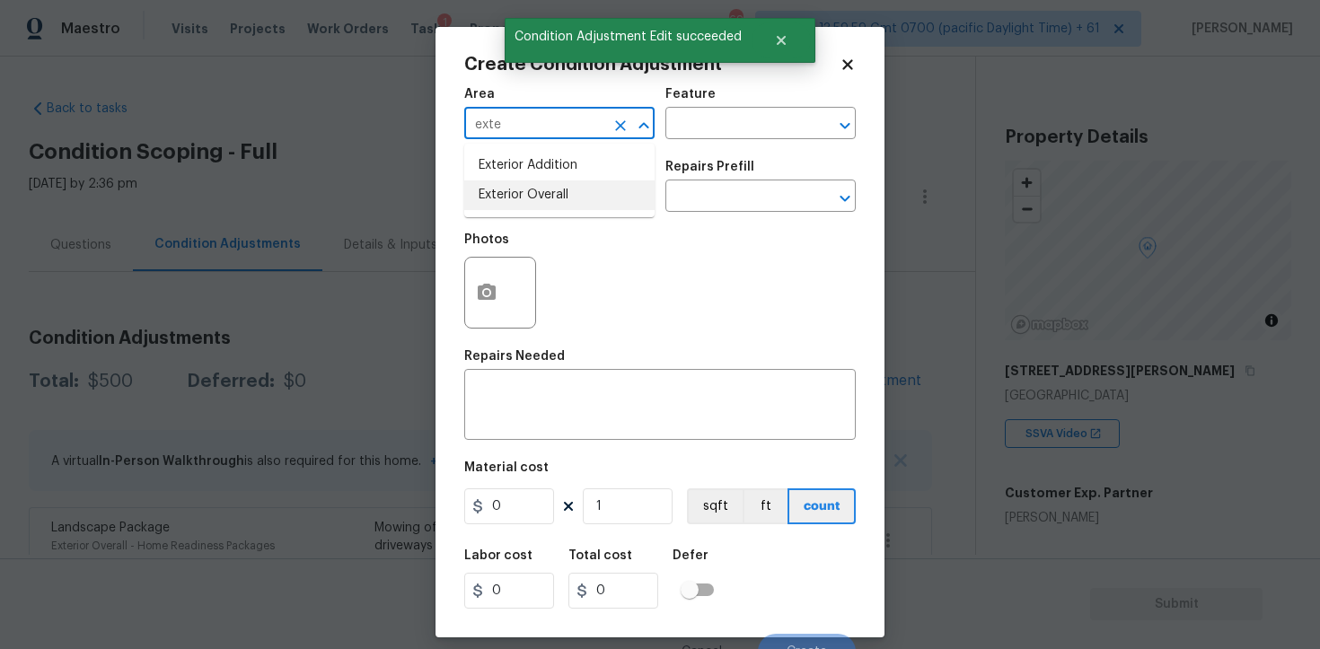
click at [559, 185] on li "Exterior Overall" at bounding box center [559, 195] width 190 height 30
type input "Exterior Overall"
click at [559, 185] on input "text" at bounding box center [534, 198] width 140 height 28
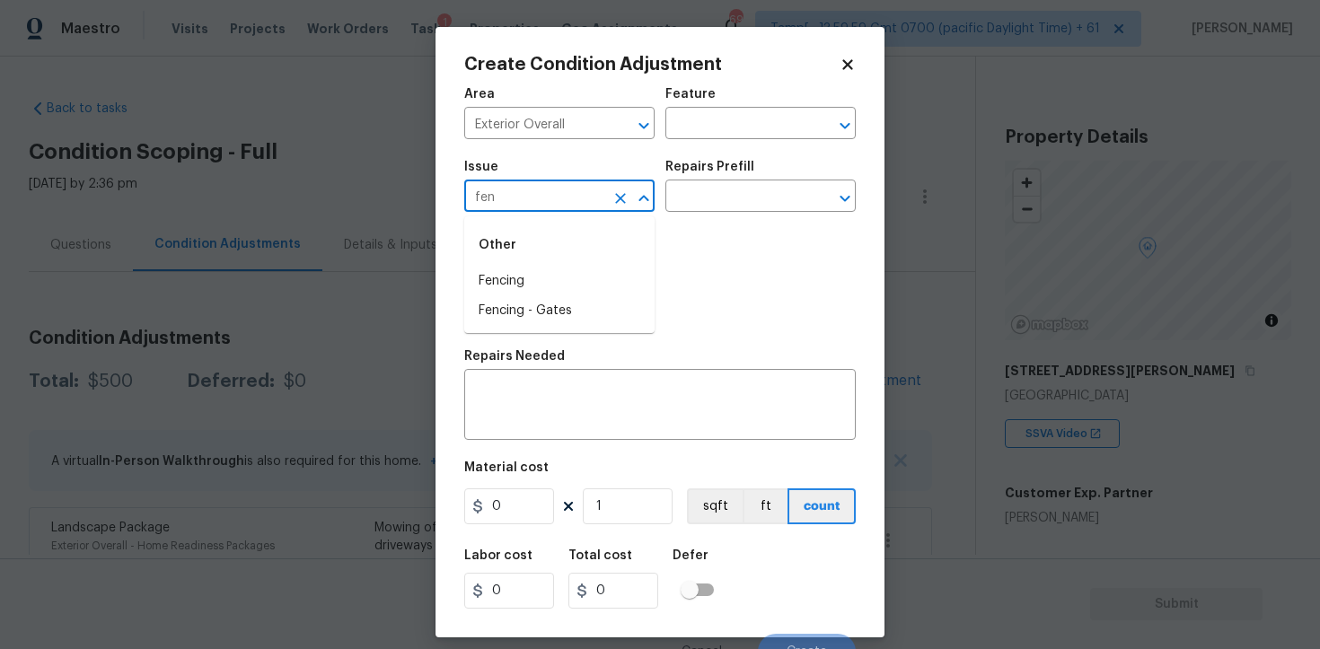
click at [558, 261] on div "Other" at bounding box center [559, 245] width 190 height 43
click at [559, 286] on li "Fencing" at bounding box center [559, 282] width 190 height 30
type input "Fencing"
click at [558, 383] on div "x ​" at bounding box center [659, 407] width 391 height 66
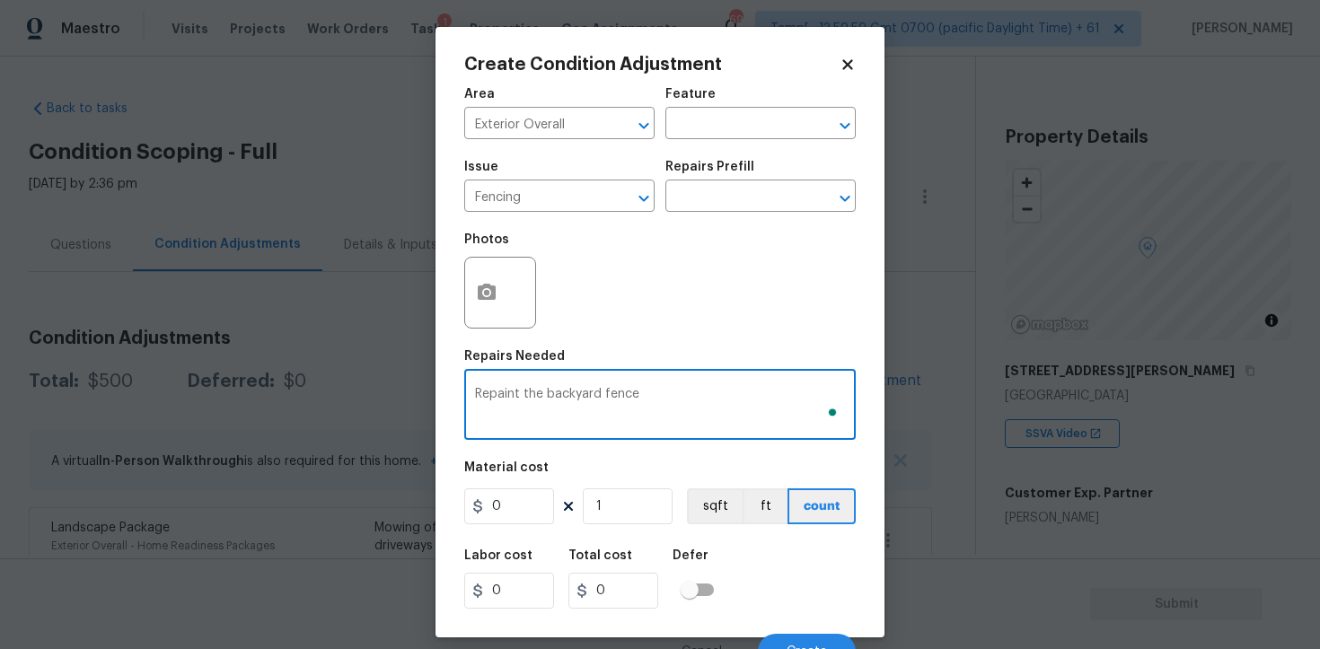
type textarea "Repaint the backyard fence"
click at [502, 513] on input "0" at bounding box center [509, 506] width 90 height 36
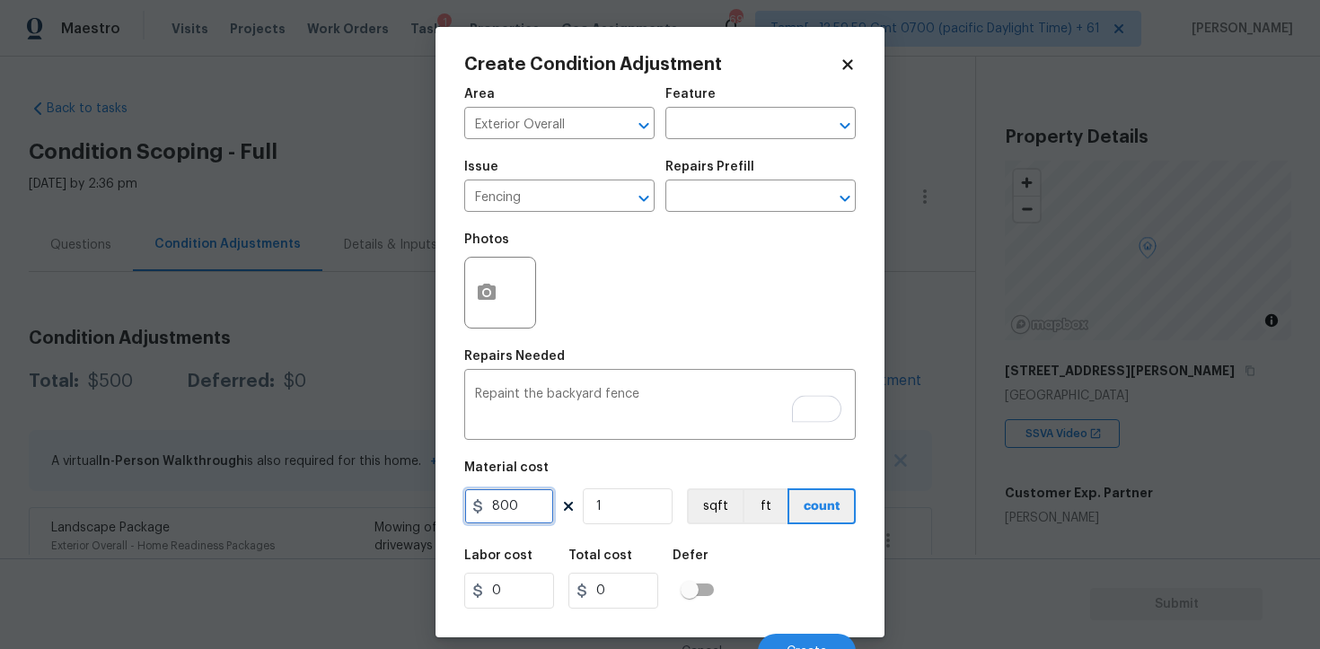
type input "800"
click at [498, 294] on button "button" at bounding box center [486, 293] width 43 height 70
type input "800"
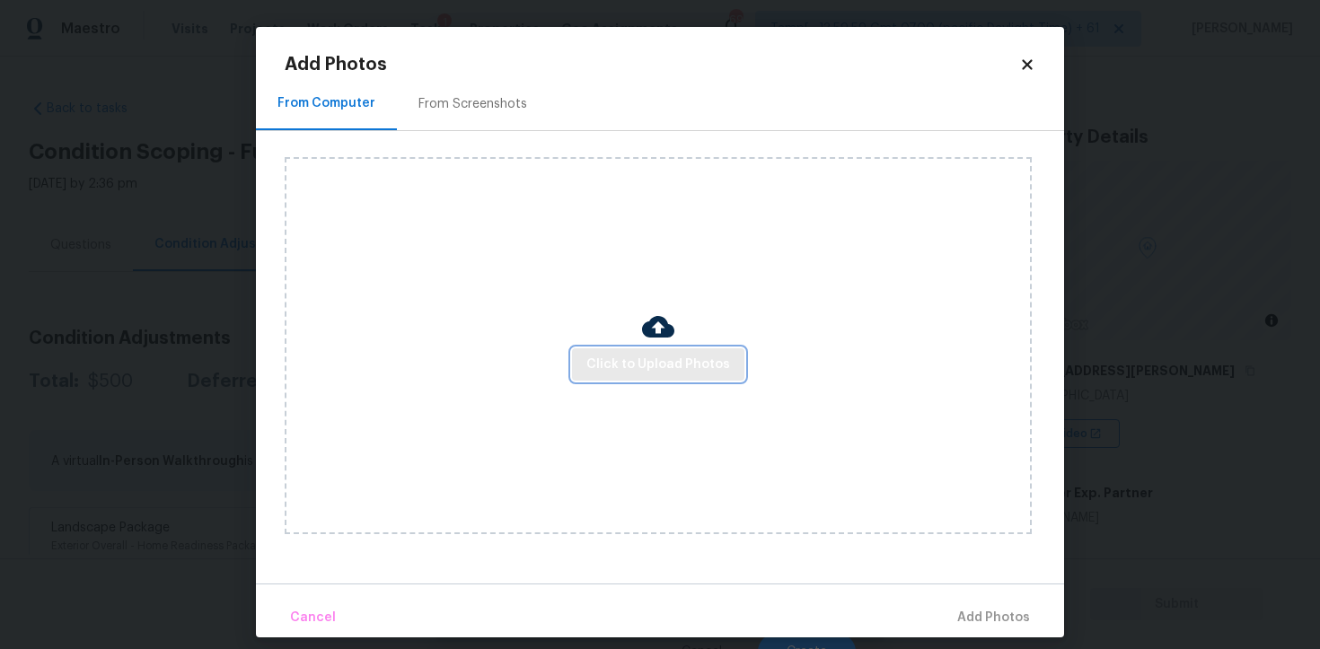
click at [655, 354] on span "Click to Upload Photos" at bounding box center [658, 365] width 144 height 22
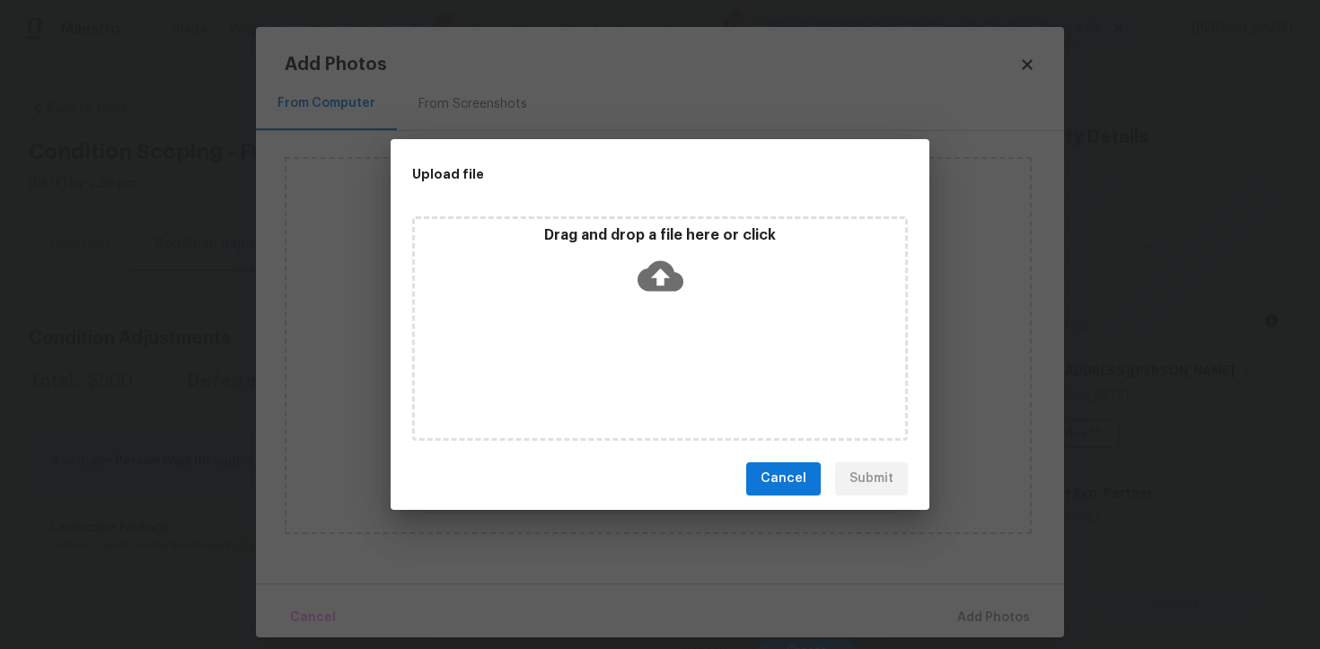
click at [657, 256] on icon at bounding box center [660, 276] width 46 height 46
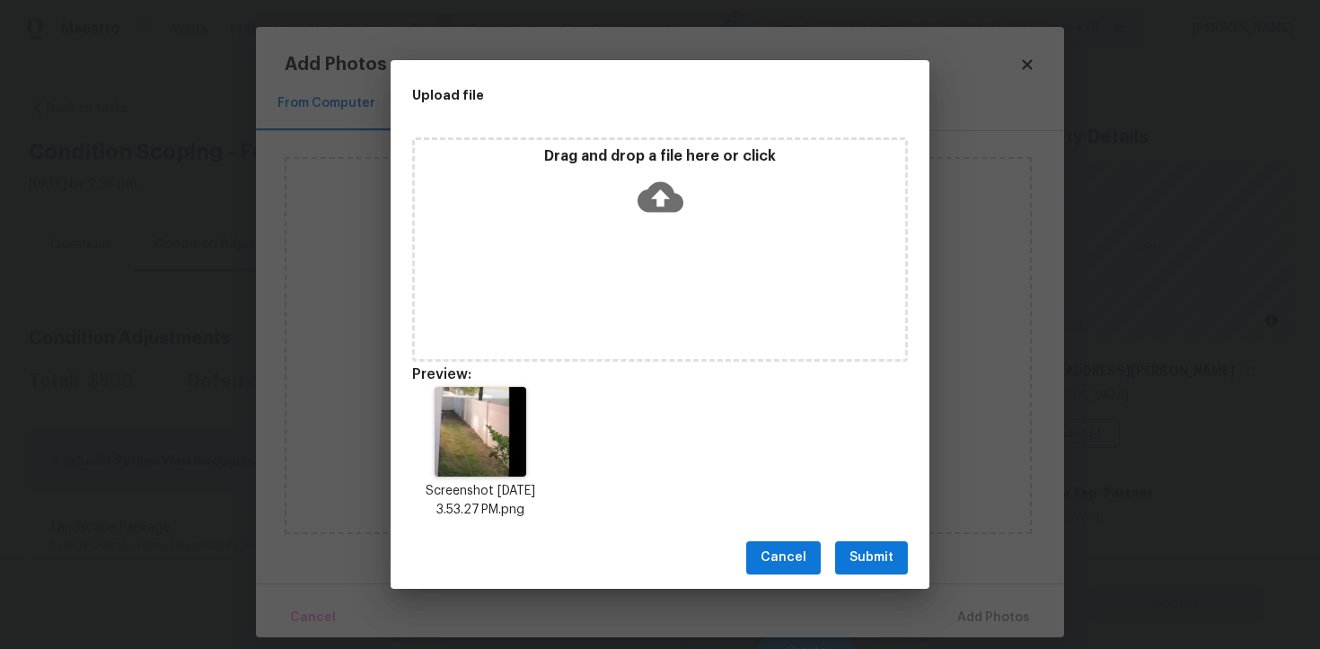
click at [875, 564] on span "Submit" at bounding box center [871, 558] width 44 height 22
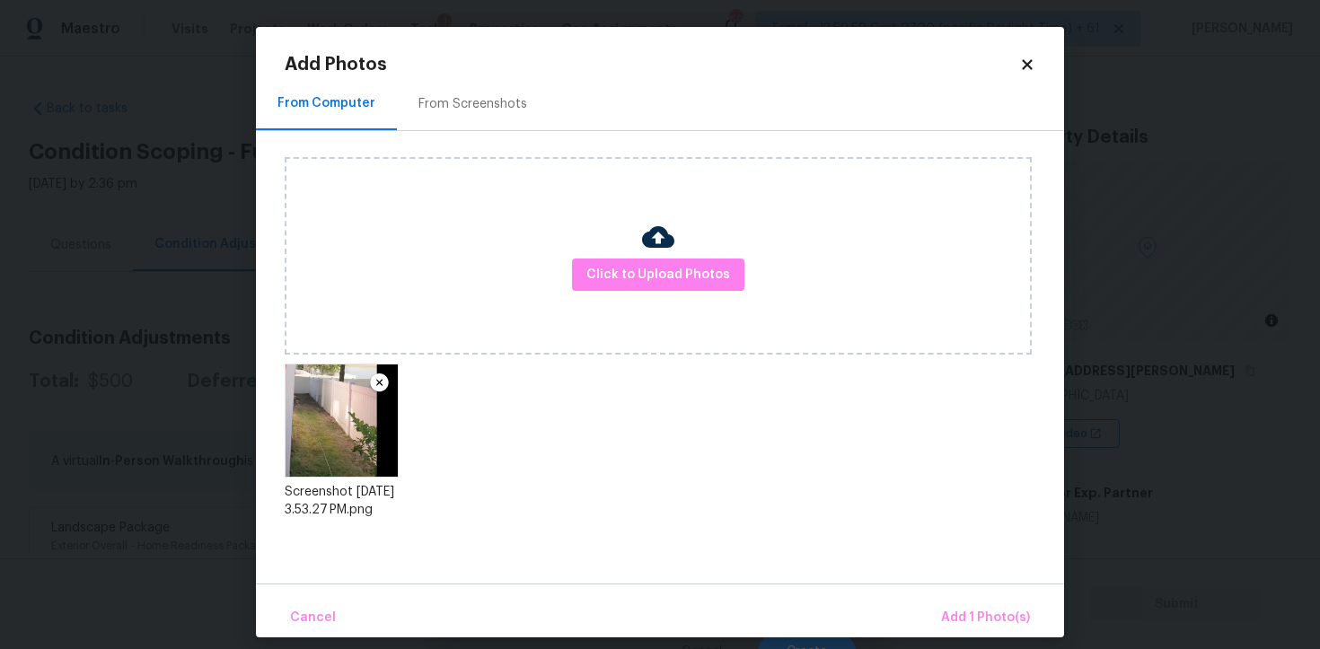
click at [1044, 622] on div "Cancel Add 1 Photo(s)" at bounding box center [660, 611] width 808 height 54
click at [995, 620] on span "Add 1 Photo(s)" at bounding box center [985, 618] width 89 height 22
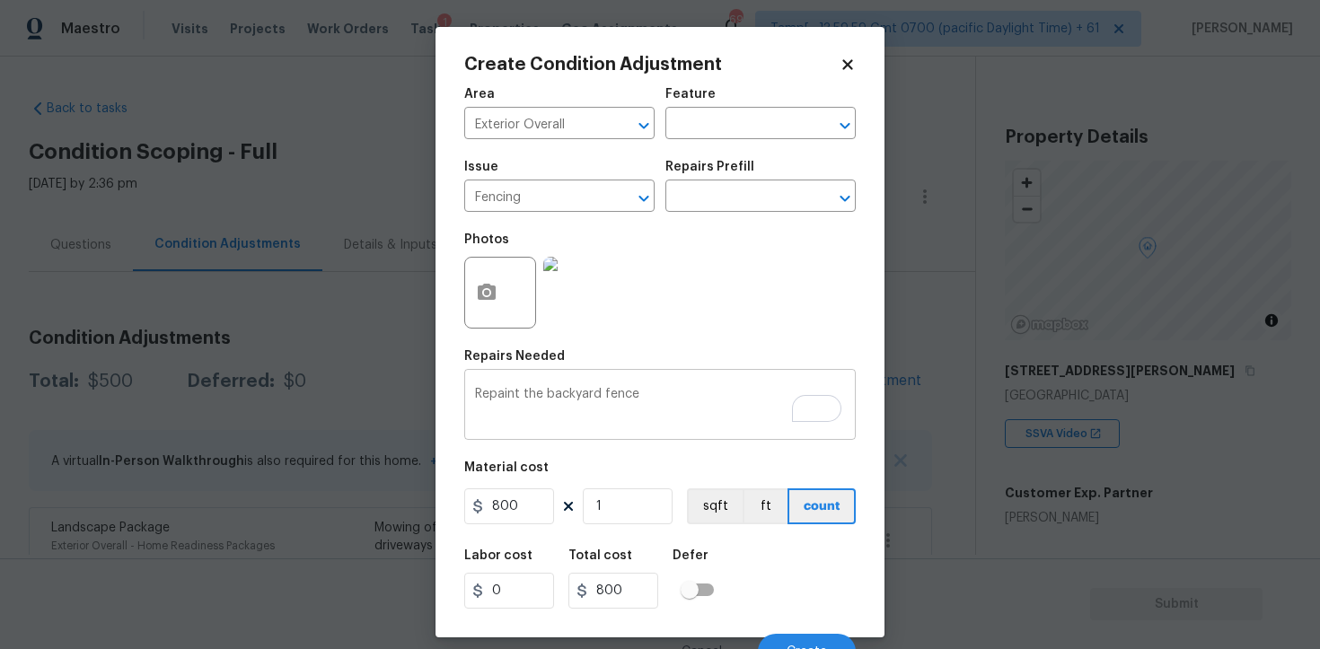
scroll to position [22, 0]
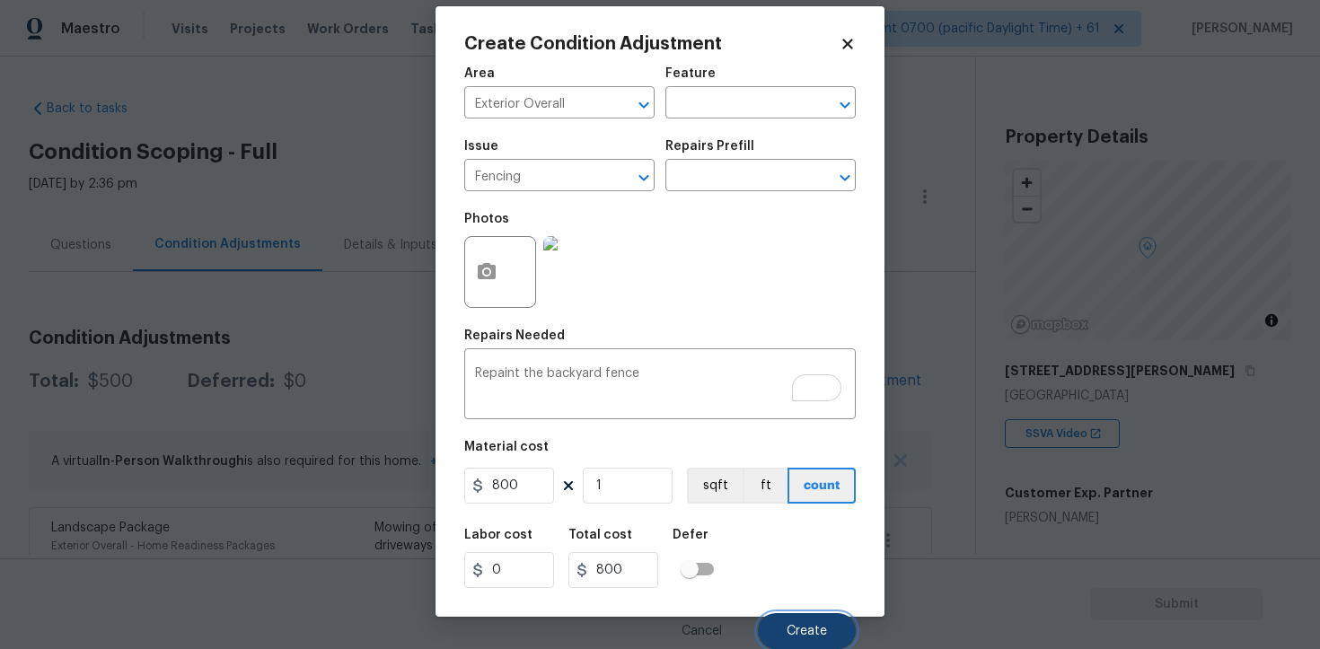
click at [791, 625] on span "Create" at bounding box center [807, 631] width 40 height 13
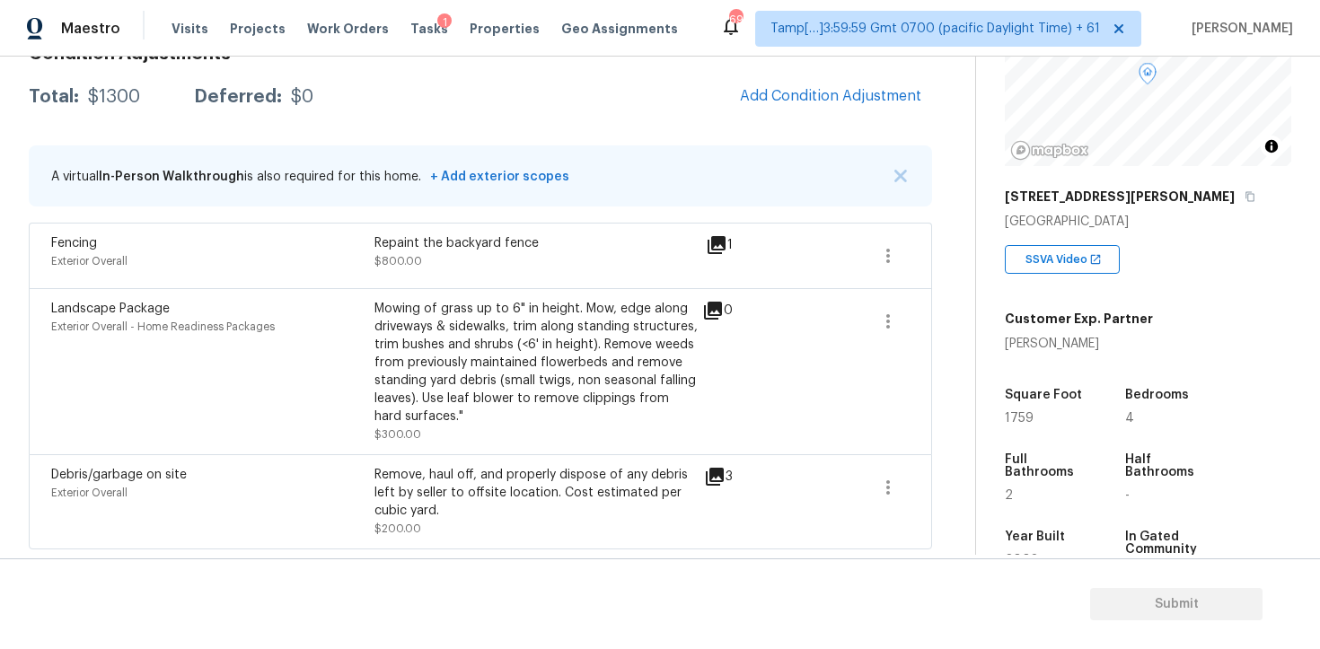
scroll to position [188, 0]
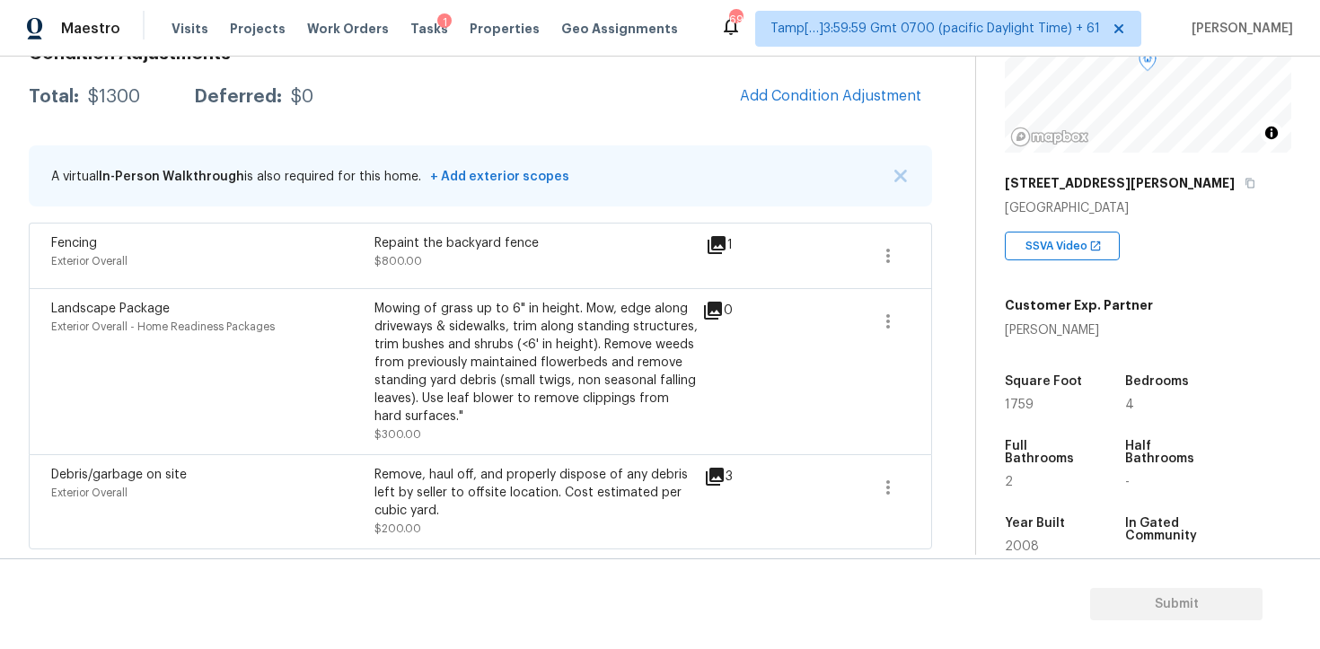
click at [1007, 404] on span "1759" at bounding box center [1019, 405] width 29 height 13
drag, startPoint x: 997, startPoint y: 400, endPoint x: 1040, endPoint y: 398, distance: 43.2
click at [1040, 400] on div "Property Details © Mapbox © OpenStreetMap Improve this map [STREET_ADDRESS][PER…" at bounding box center [1133, 334] width 315 height 930
copy span "1759"
click at [808, 109] on button "Add Condition Adjustment" at bounding box center [830, 96] width 203 height 38
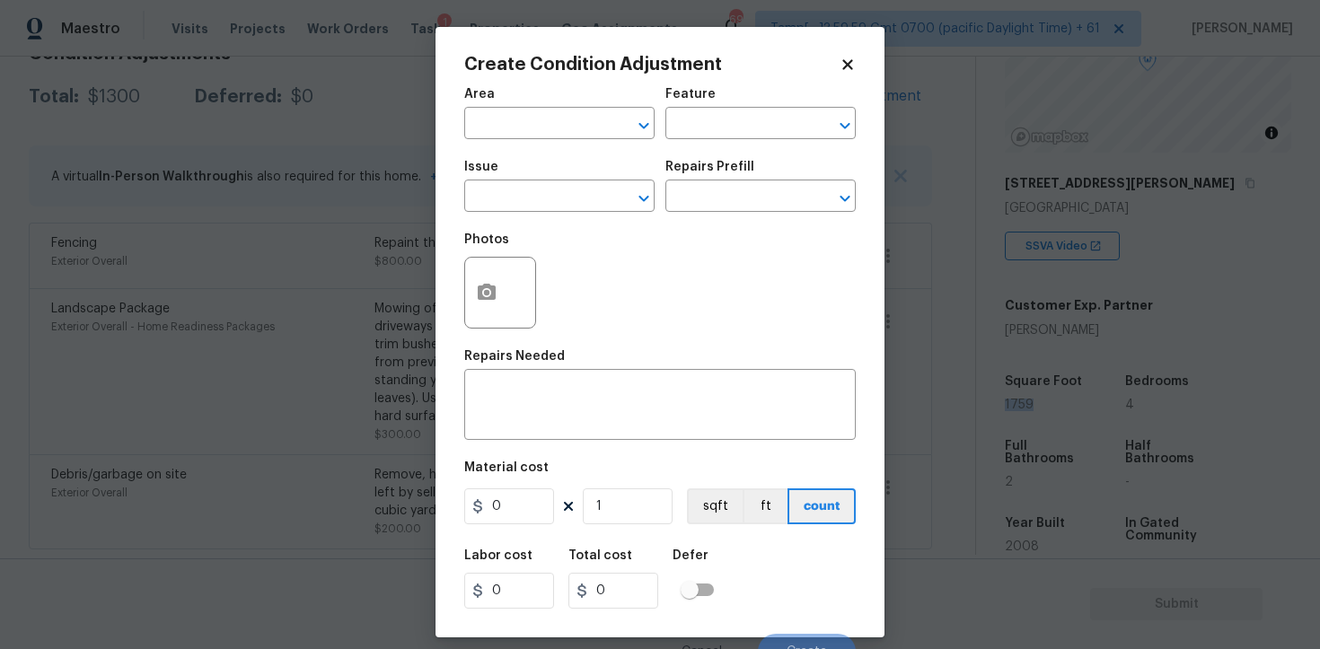
click at [552, 140] on span "Area ​" at bounding box center [559, 113] width 190 height 73
click at [547, 109] on div "Area" at bounding box center [559, 99] width 190 height 23
click at [531, 135] on input "text" at bounding box center [534, 125] width 140 height 28
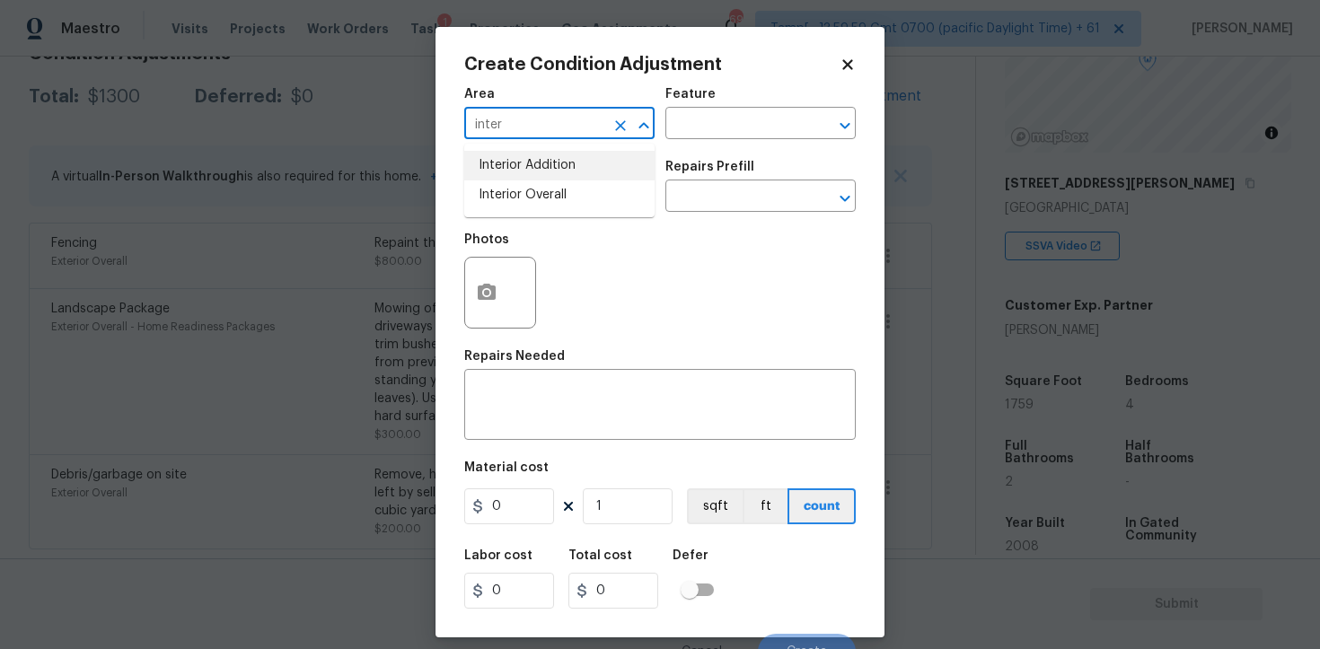
click at [519, 197] on li "Interior Overall" at bounding box center [559, 195] width 190 height 30
type input "Interior Overall"
click at [519, 197] on input "text" at bounding box center [534, 198] width 140 height 28
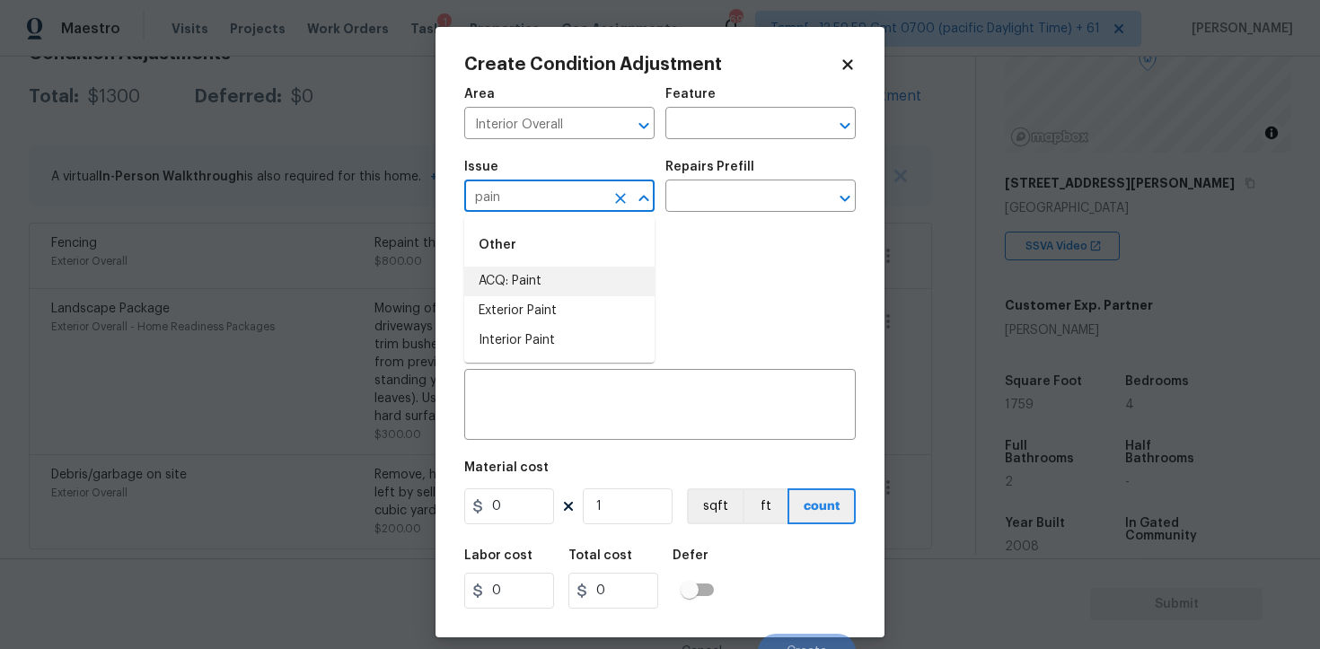
click at [528, 289] on li "ACQ: Paint" at bounding box center [559, 282] width 190 height 30
type input "ACQ: Paint"
click at [702, 202] on input "text" at bounding box center [735, 198] width 140 height 28
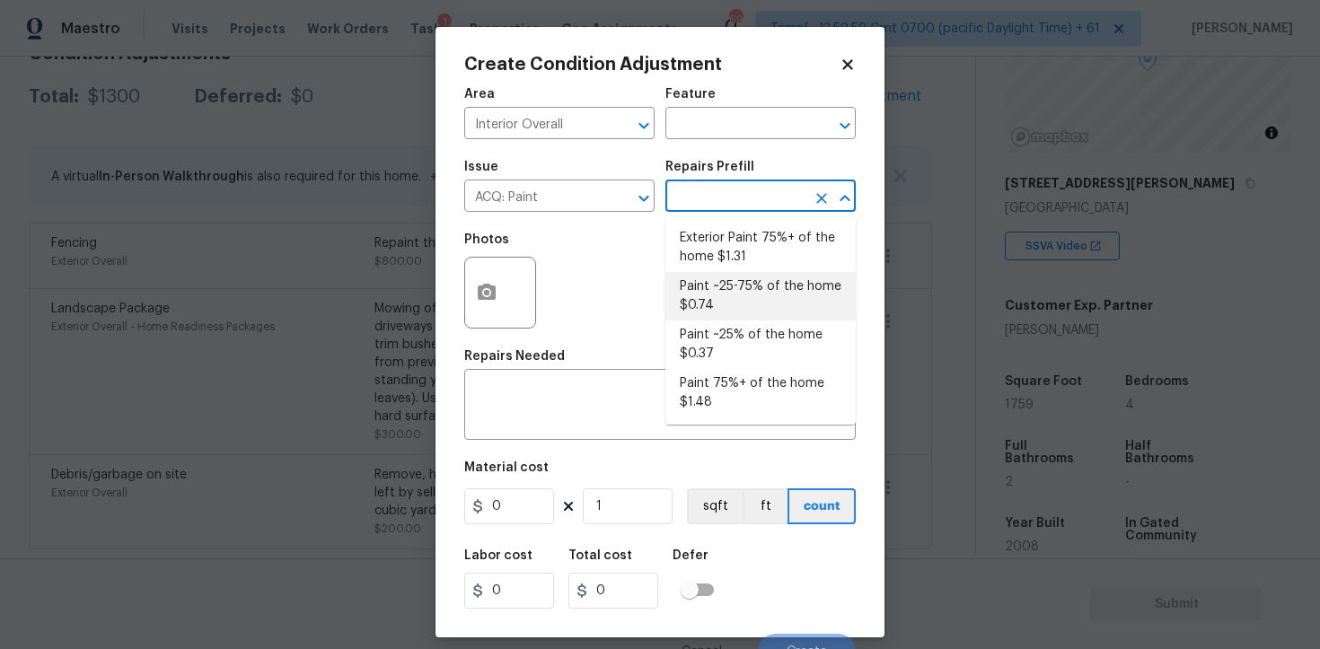
click at [729, 299] on li "Paint ~25-75% of the home $0.74" at bounding box center [760, 296] width 190 height 48
type input "Acquisition"
type textarea "Acquisition Scope: ~25 - 75% of the home needs interior paint"
type input "0.74"
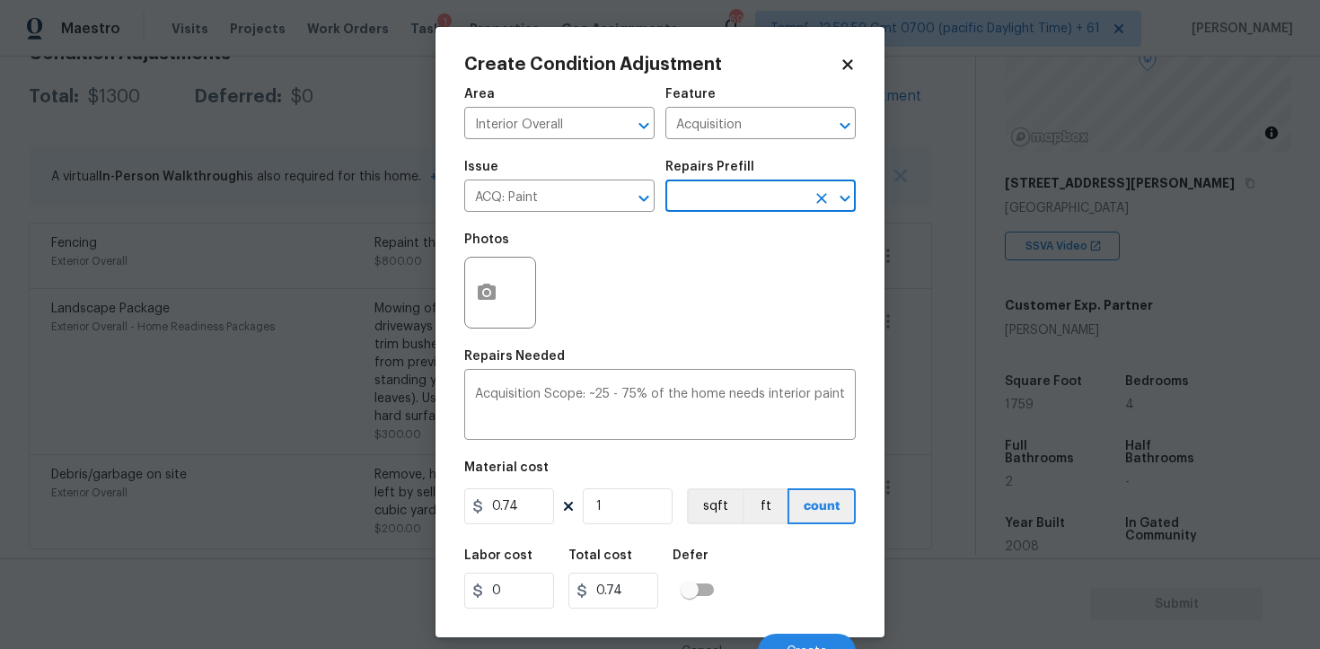
click at [501, 324] on div at bounding box center [500, 293] width 72 height 72
click at [496, 294] on icon "button" at bounding box center [487, 293] width 22 height 22
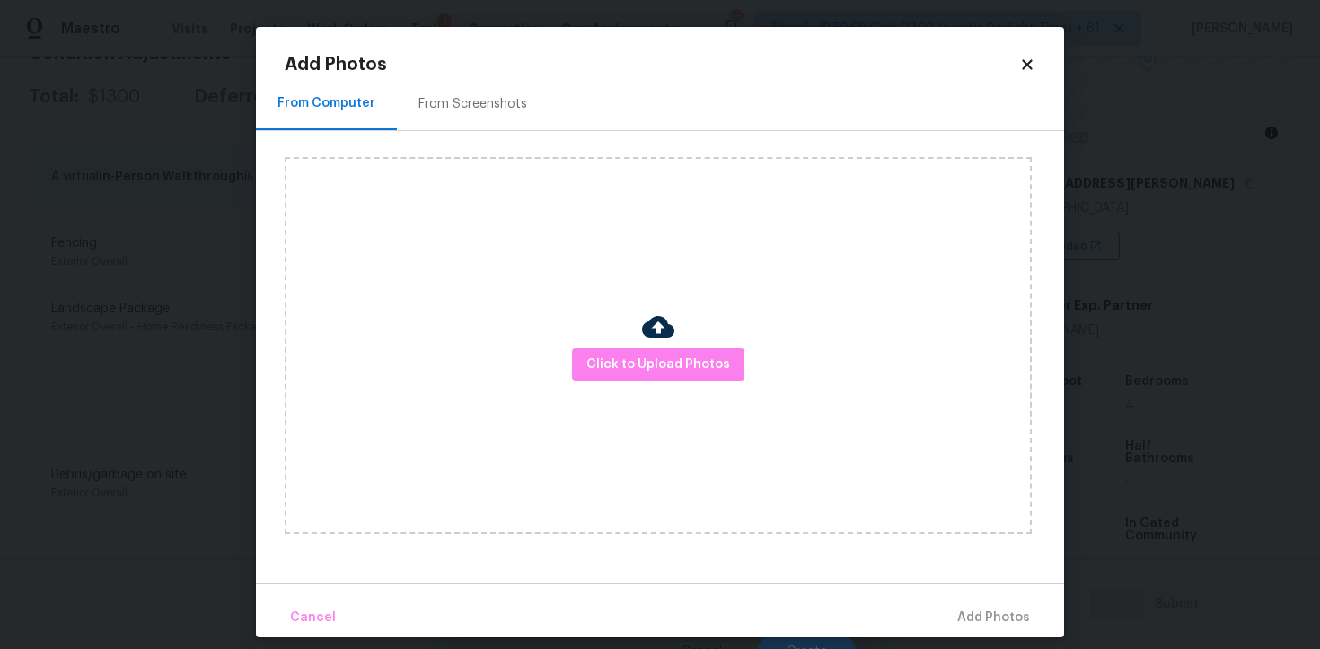
click at [607, 346] on div "Click to Upload Photos" at bounding box center [658, 345] width 747 height 377
click at [635, 348] on button "Click to Upload Photos" at bounding box center [658, 364] width 172 height 33
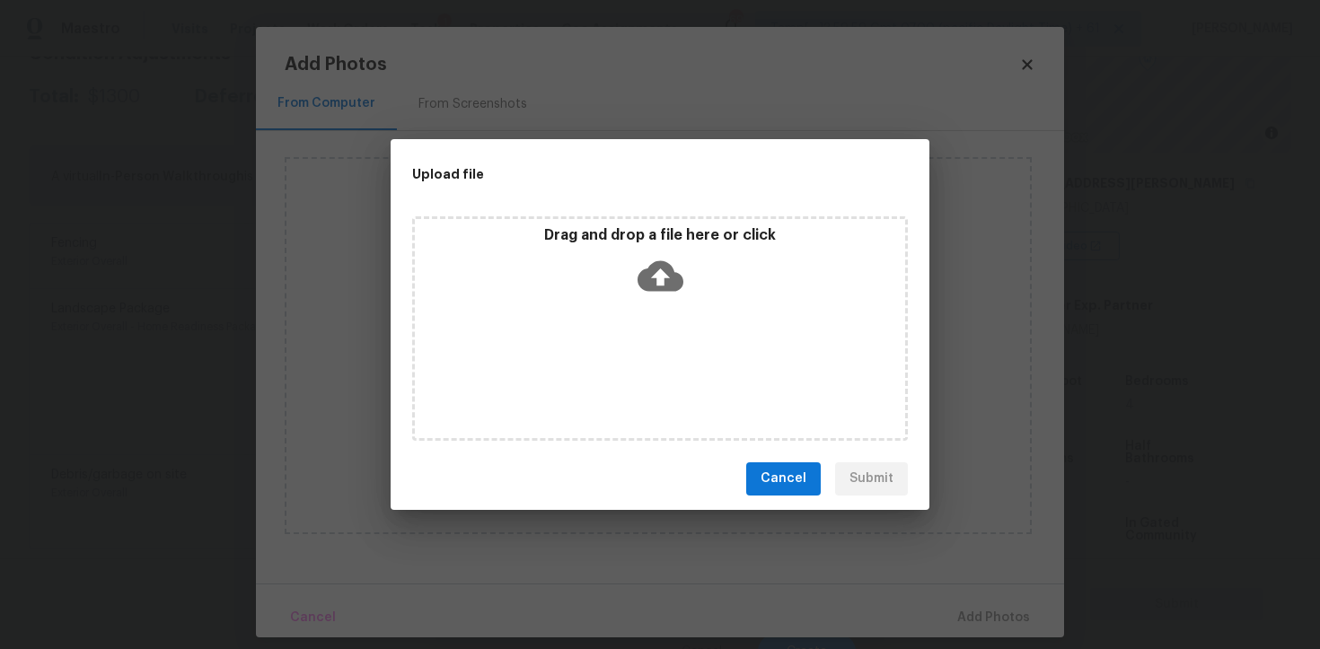
click at [646, 282] on icon at bounding box center [660, 275] width 46 height 31
